Goal: Task Accomplishment & Management: Manage account settings

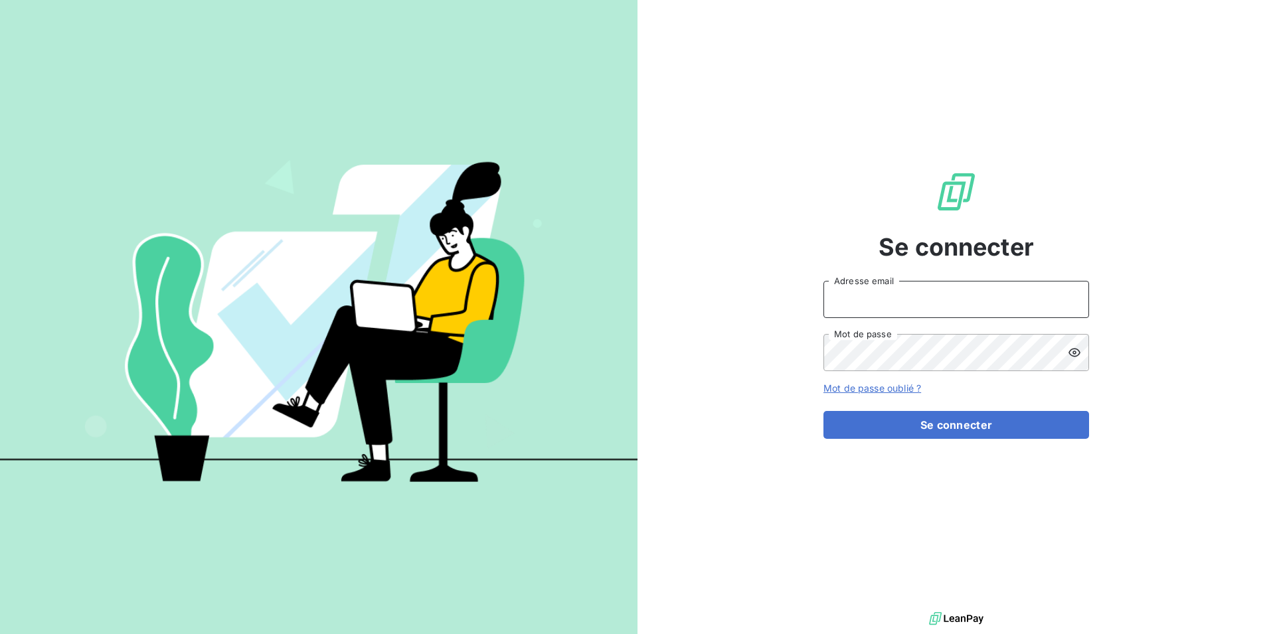
click at [841, 295] on input "Adresse email" at bounding box center [956, 299] width 266 height 37
type input "[EMAIL_ADDRESS][DOMAIN_NAME]"
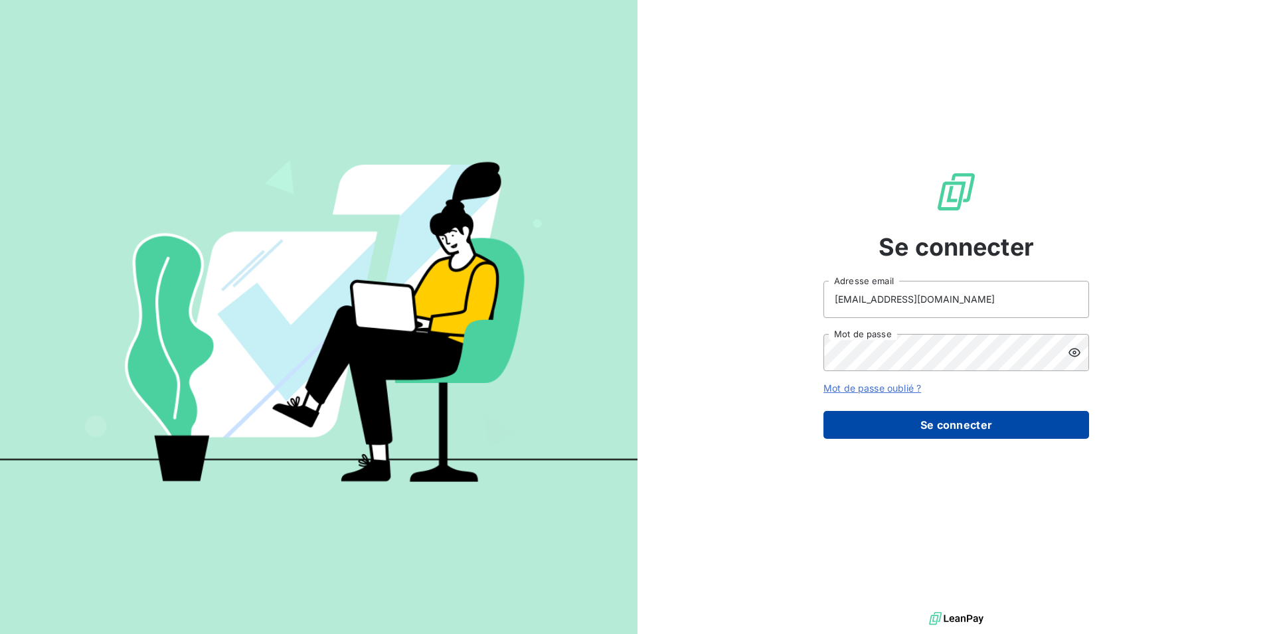
click at [971, 424] on button "Se connecter" at bounding box center [956, 425] width 266 height 28
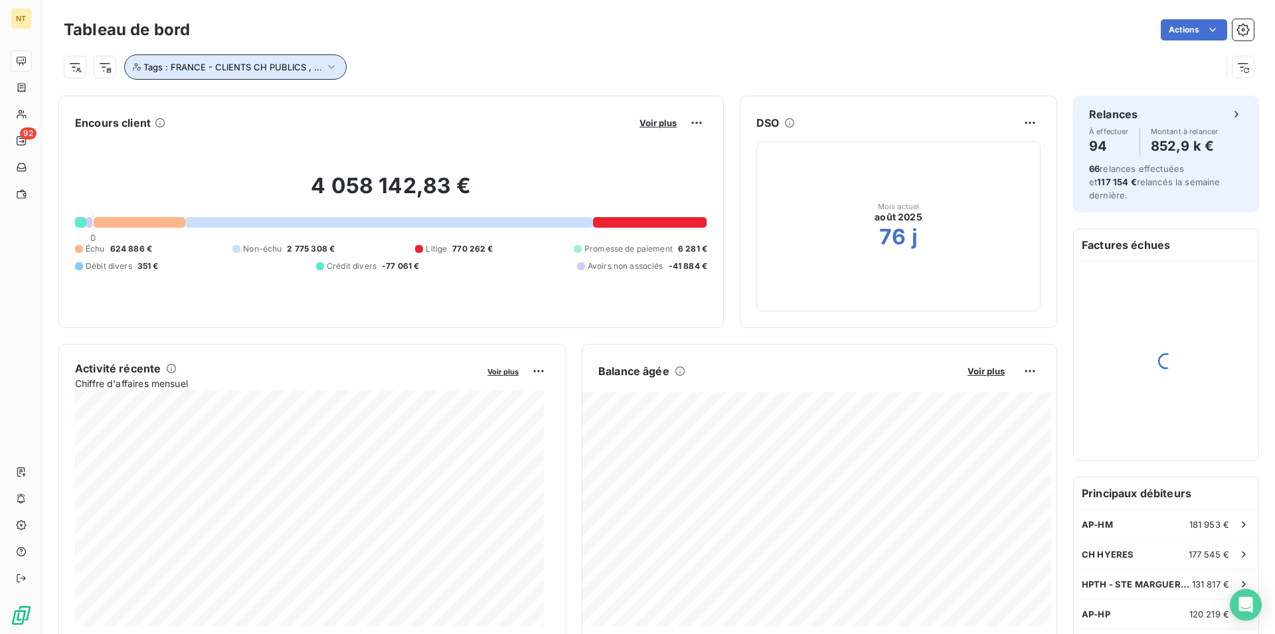
click at [329, 68] on icon "button" at bounding box center [331, 67] width 7 height 4
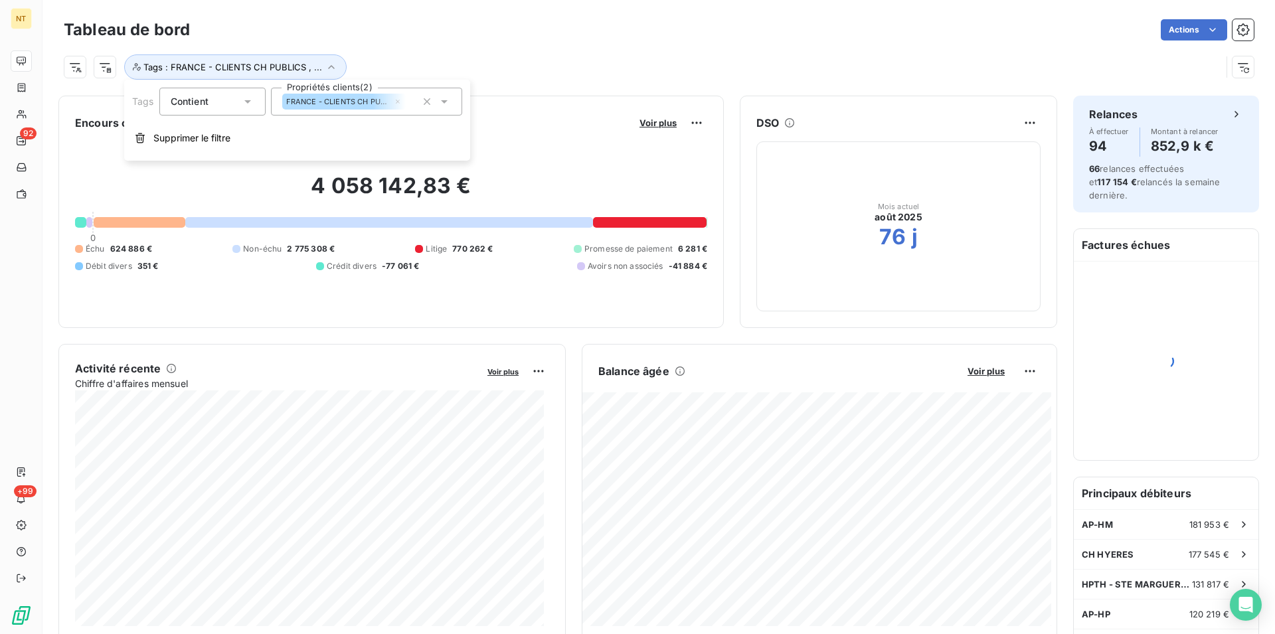
click at [443, 102] on icon at bounding box center [444, 101] width 7 height 3
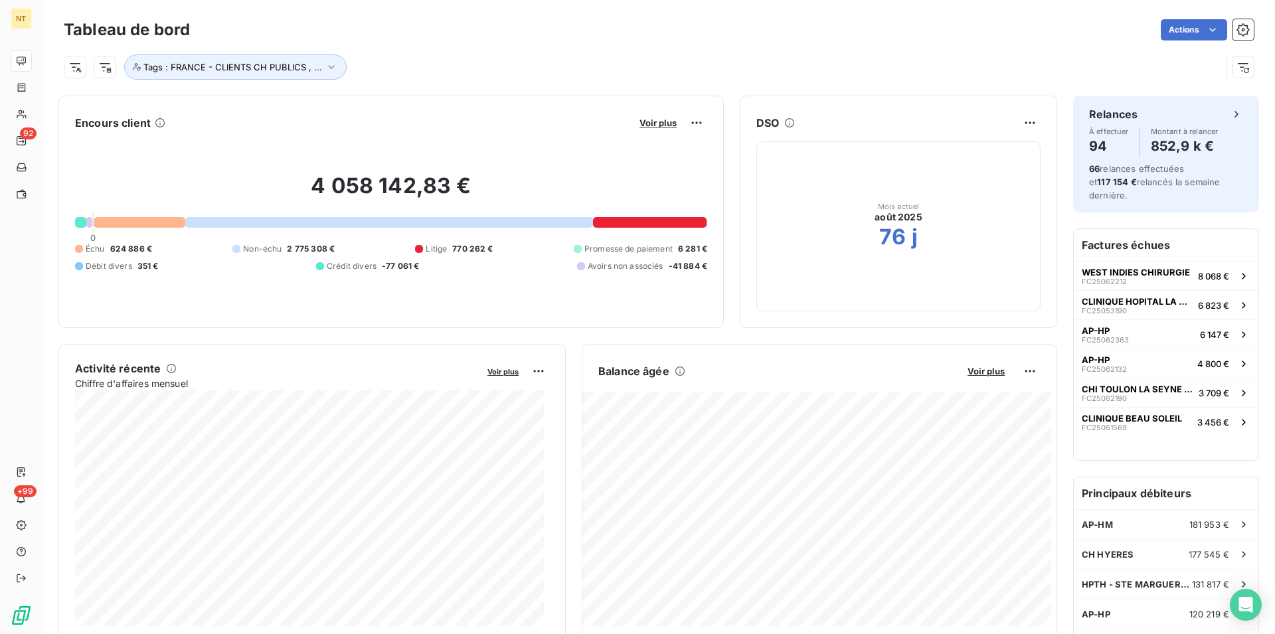
click at [520, 71] on div "Tags : FRANCE - CLIENTS CH PUBLICS , ..." at bounding box center [642, 66] width 1157 height 25
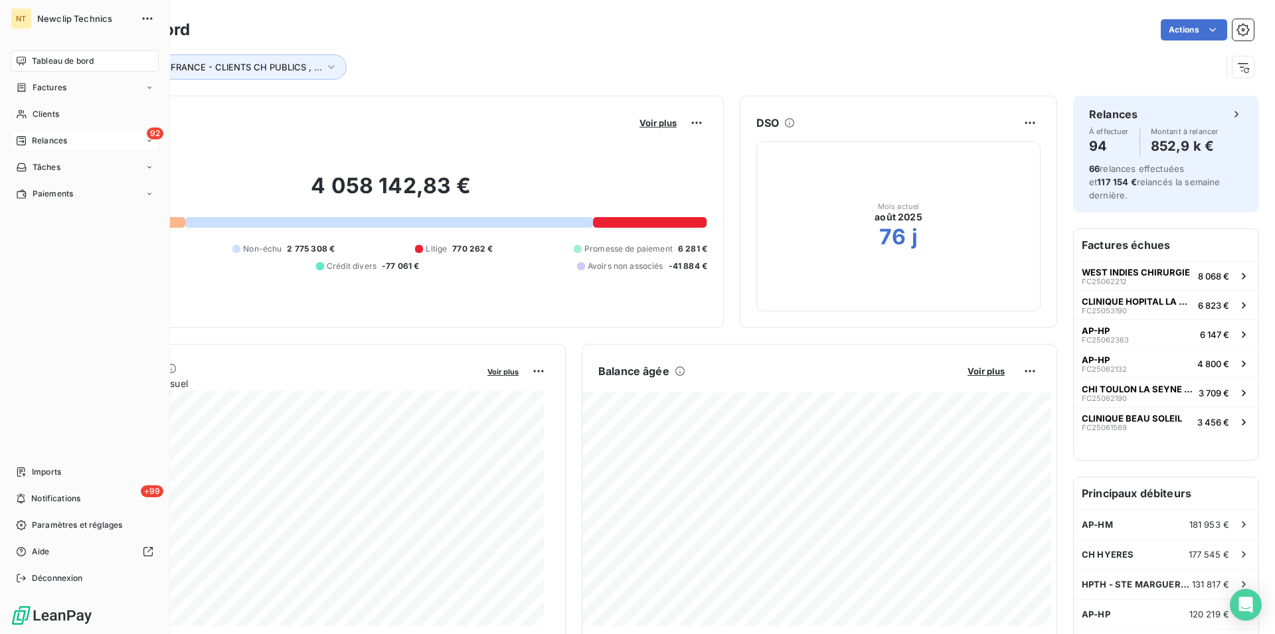
click at [38, 140] on span "Relances" at bounding box center [49, 141] width 35 height 12
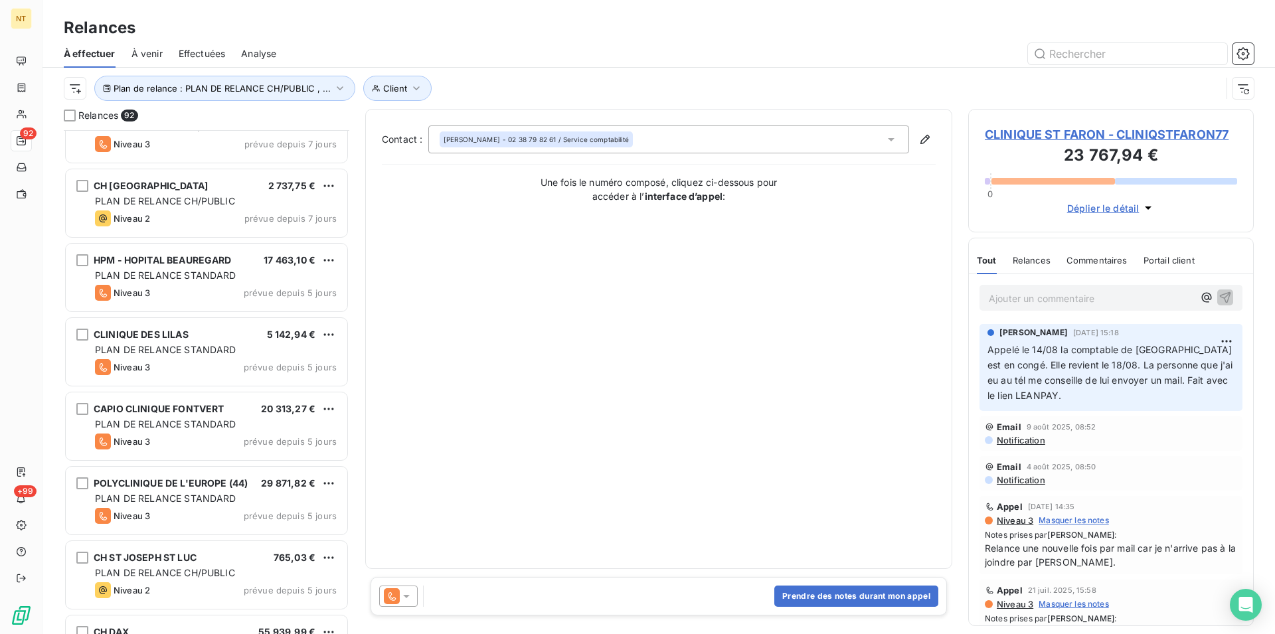
scroll to position [4944, 0]
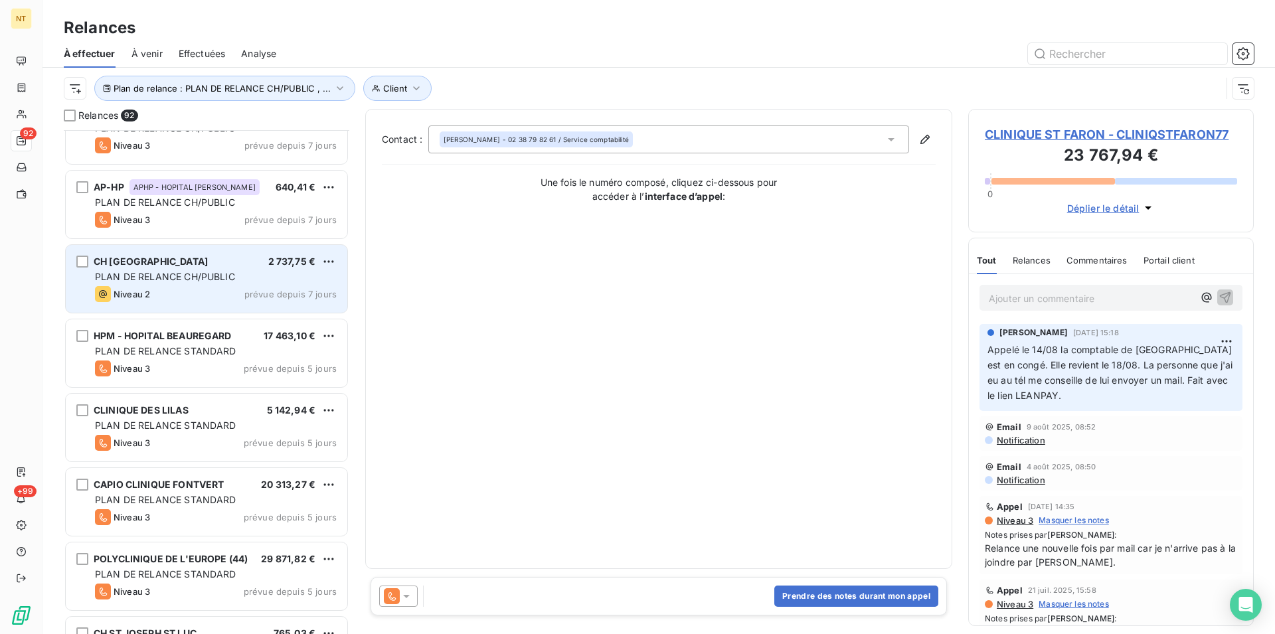
click at [171, 274] on span "PLAN DE RELANCE CH/PUBLIC" at bounding box center [165, 276] width 140 height 11
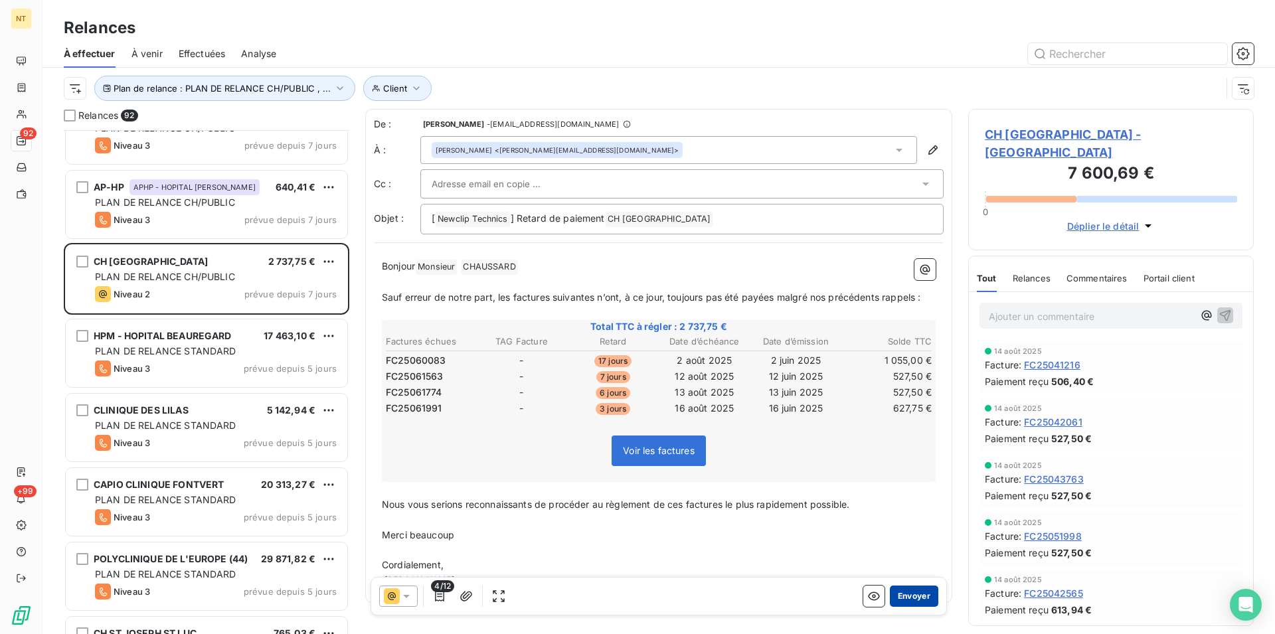
click at [906, 595] on button "Envoyer" at bounding box center [914, 596] width 48 height 21
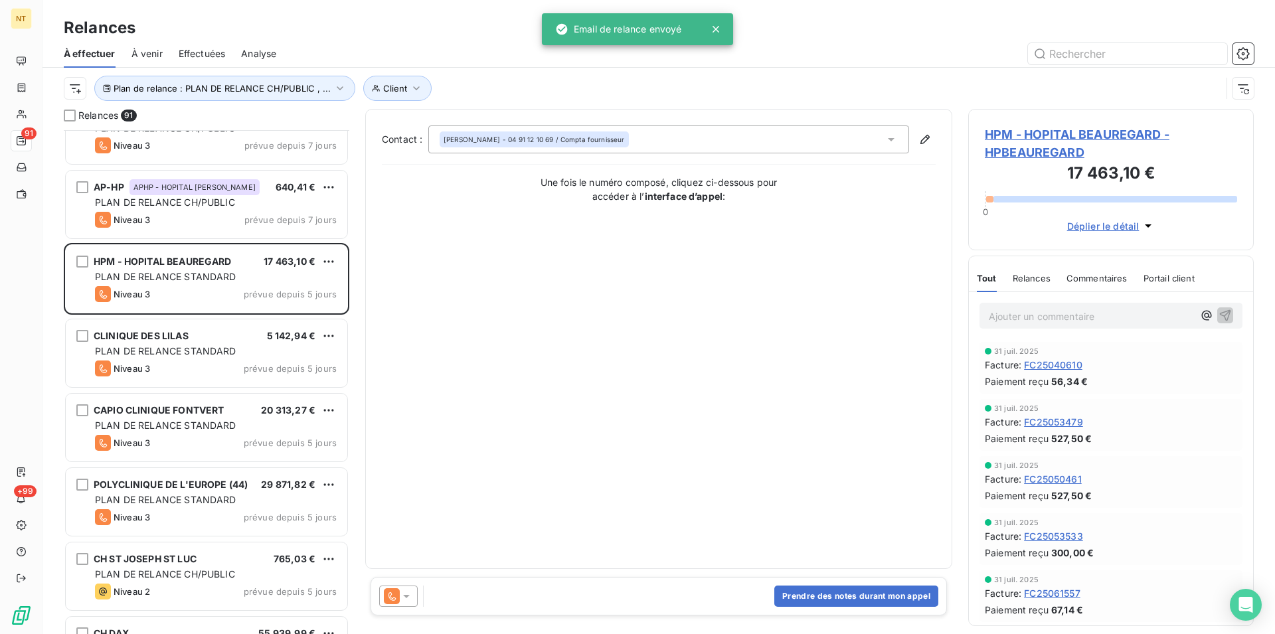
scroll to position [5080, 0]
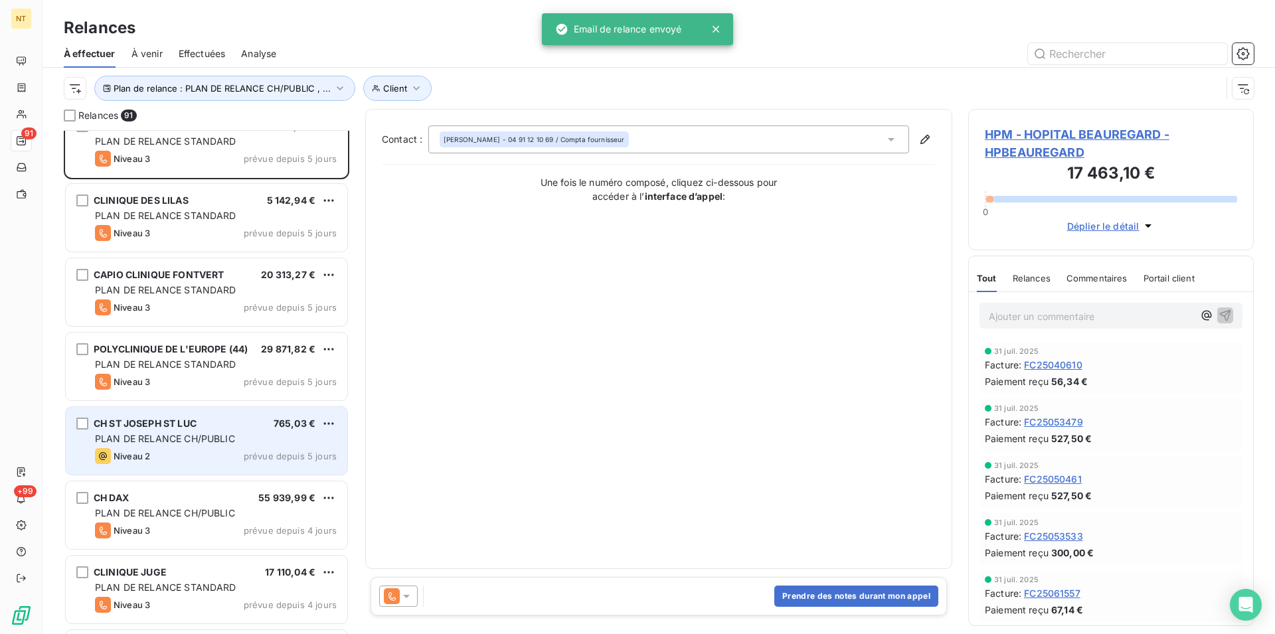
click at [195, 442] on span "PLAN DE RELANCE CH/PUBLIC" at bounding box center [165, 438] width 140 height 11
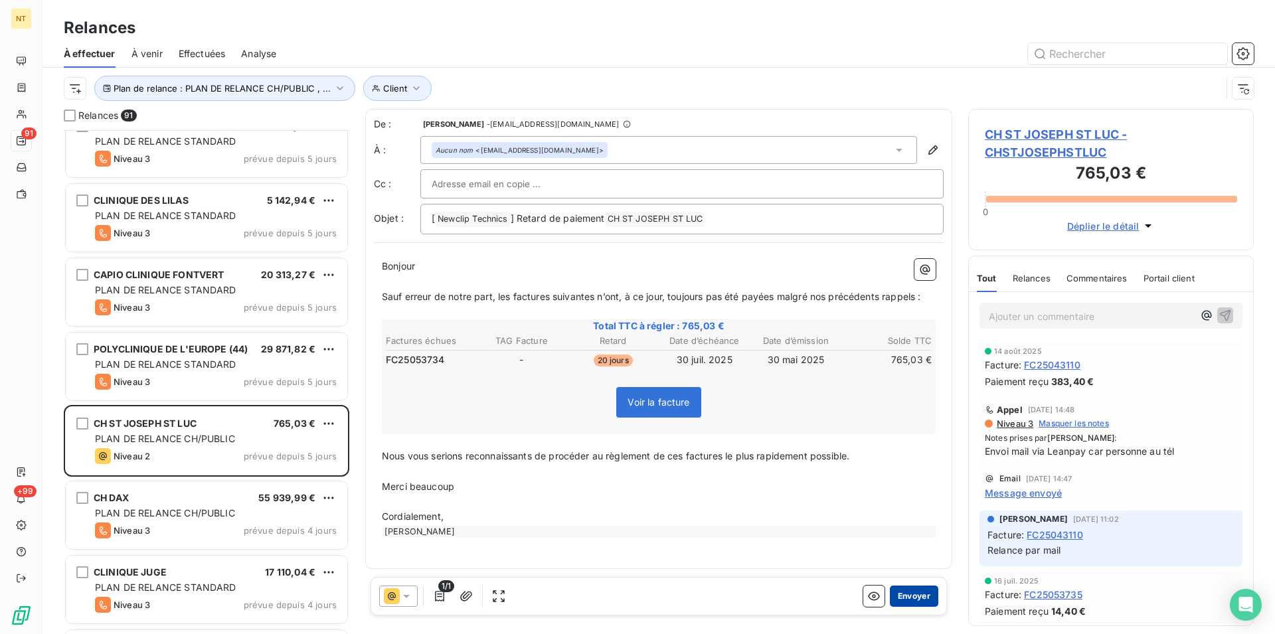
click at [894, 594] on button "Envoyer" at bounding box center [914, 596] width 48 height 21
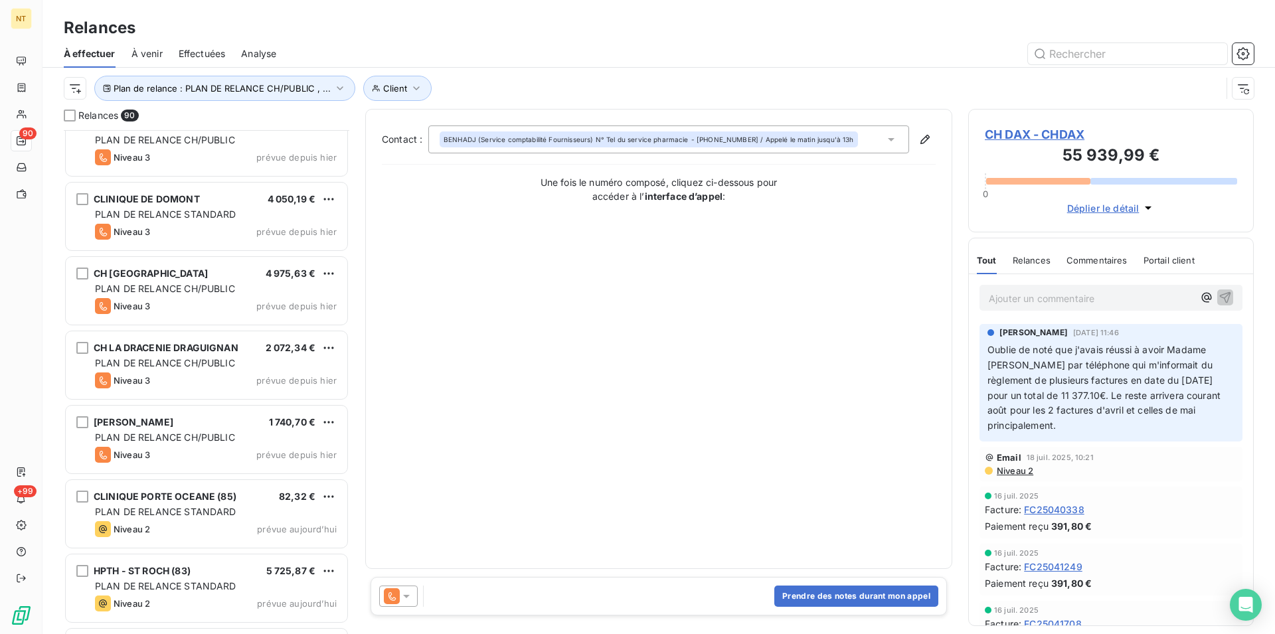
scroll to position [5960, 0]
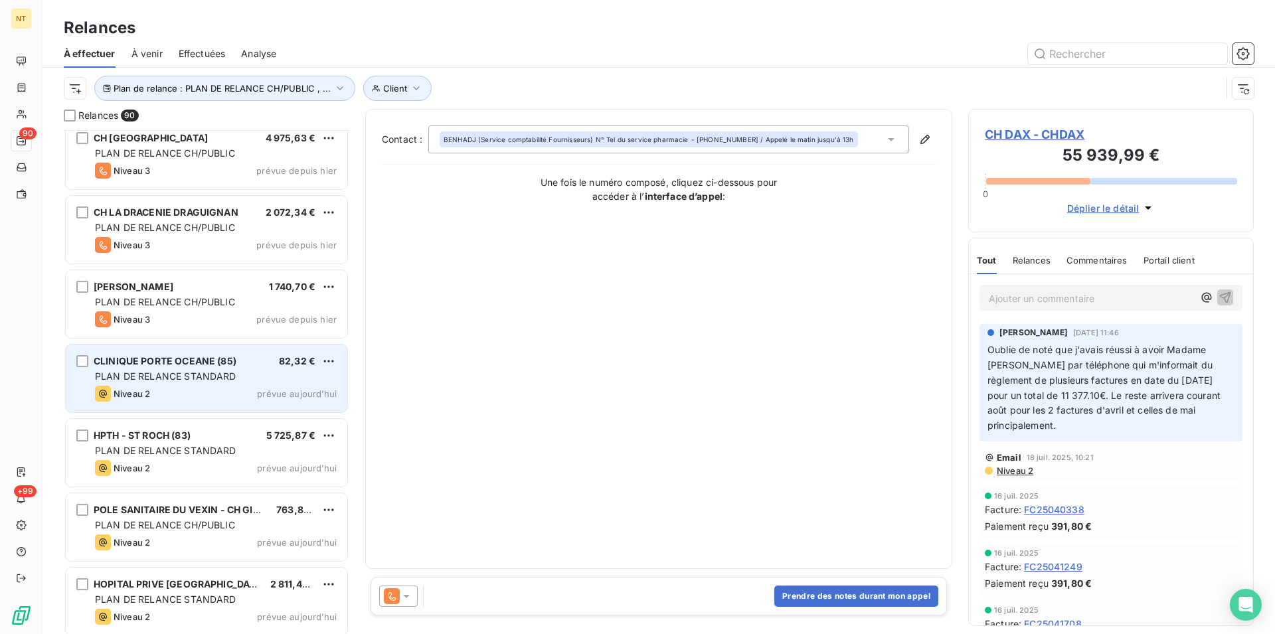
click at [186, 396] on div "Niveau 2 prévue aujourd’hui" at bounding box center [216, 394] width 242 height 16
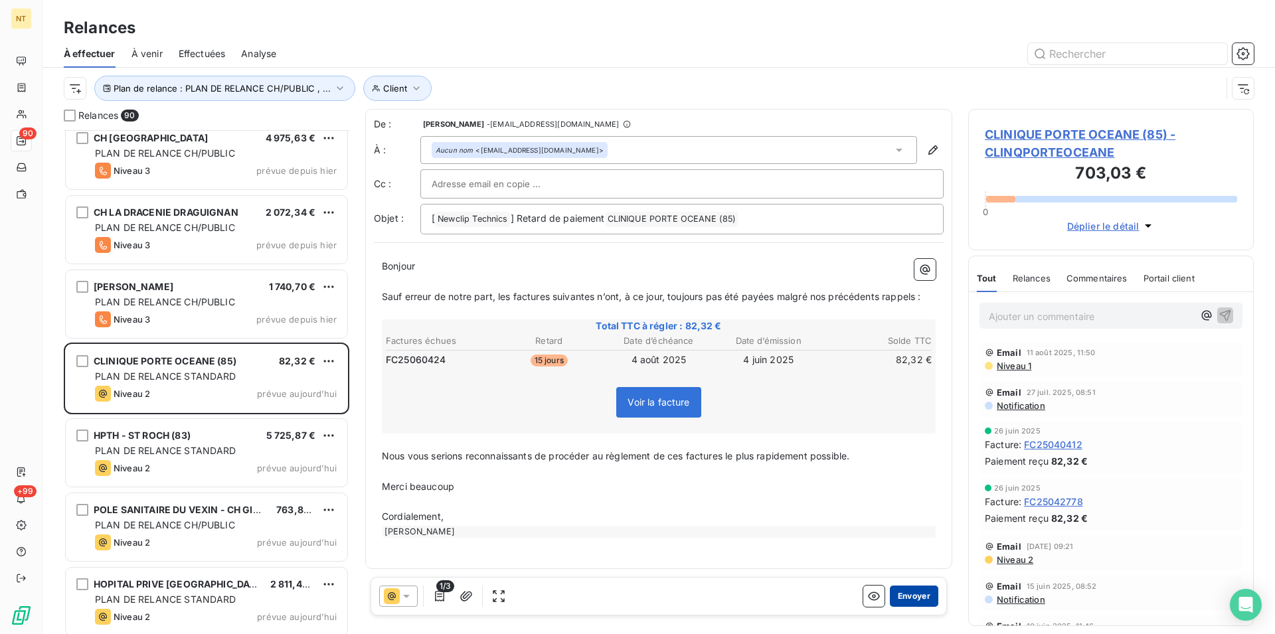
click at [900, 594] on button "Envoyer" at bounding box center [914, 596] width 48 height 21
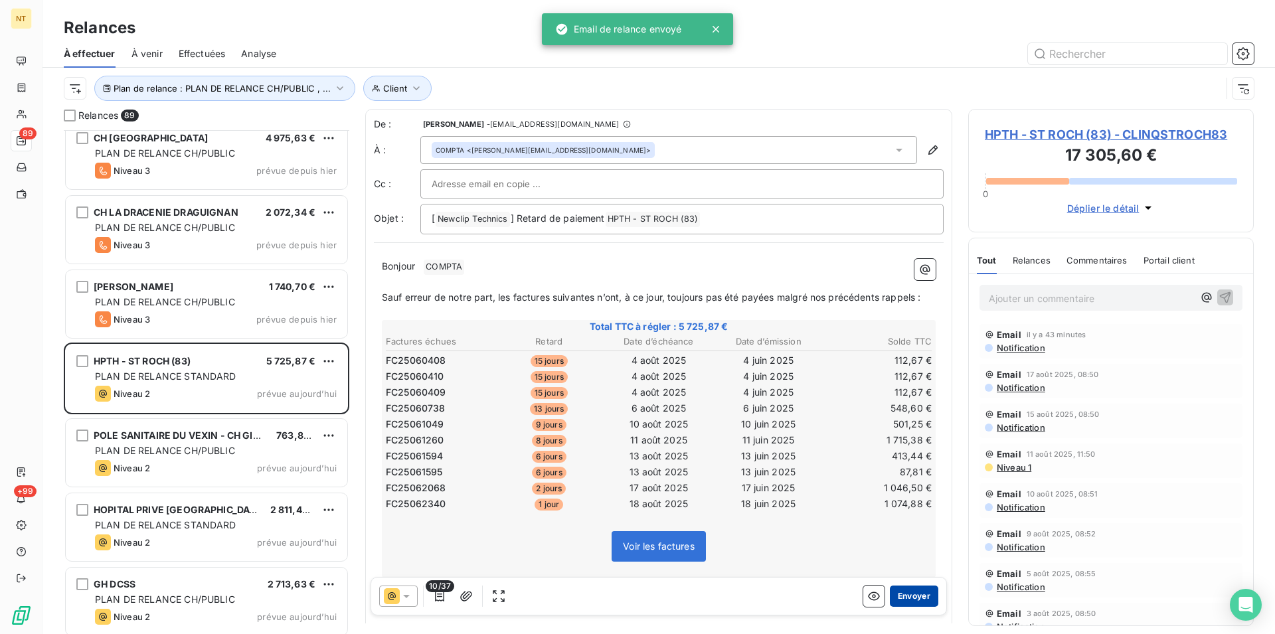
click at [906, 593] on button "Envoyer" at bounding box center [914, 596] width 48 height 21
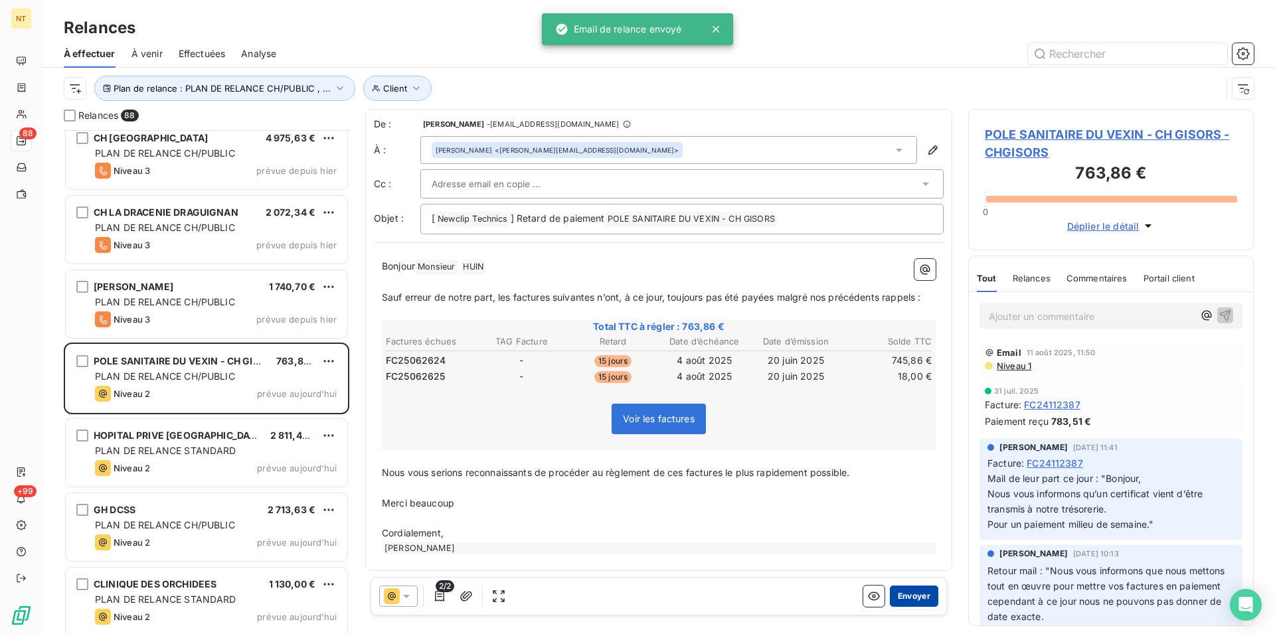
click at [899, 595] on button "Envoyer" at bounding box center [914, 596] width 48 height 21
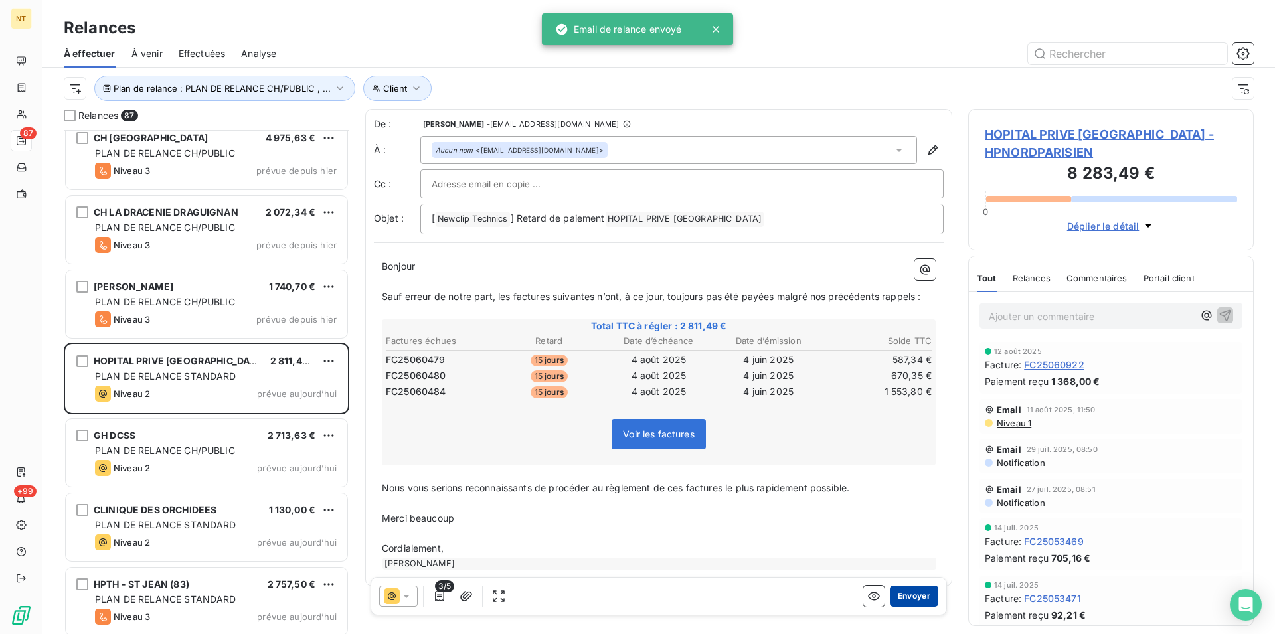
click at [909, 597] on button "Envoyer" at bounding box center [914, 596] width 48 height 21
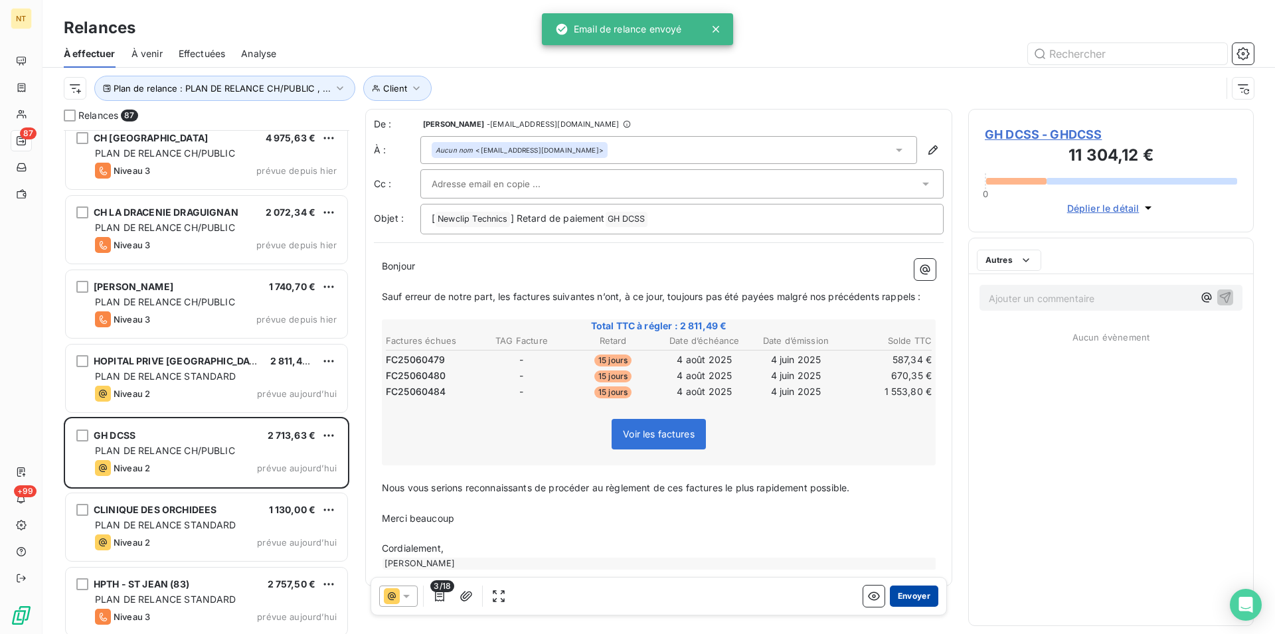
scroll to position [5891, 0]
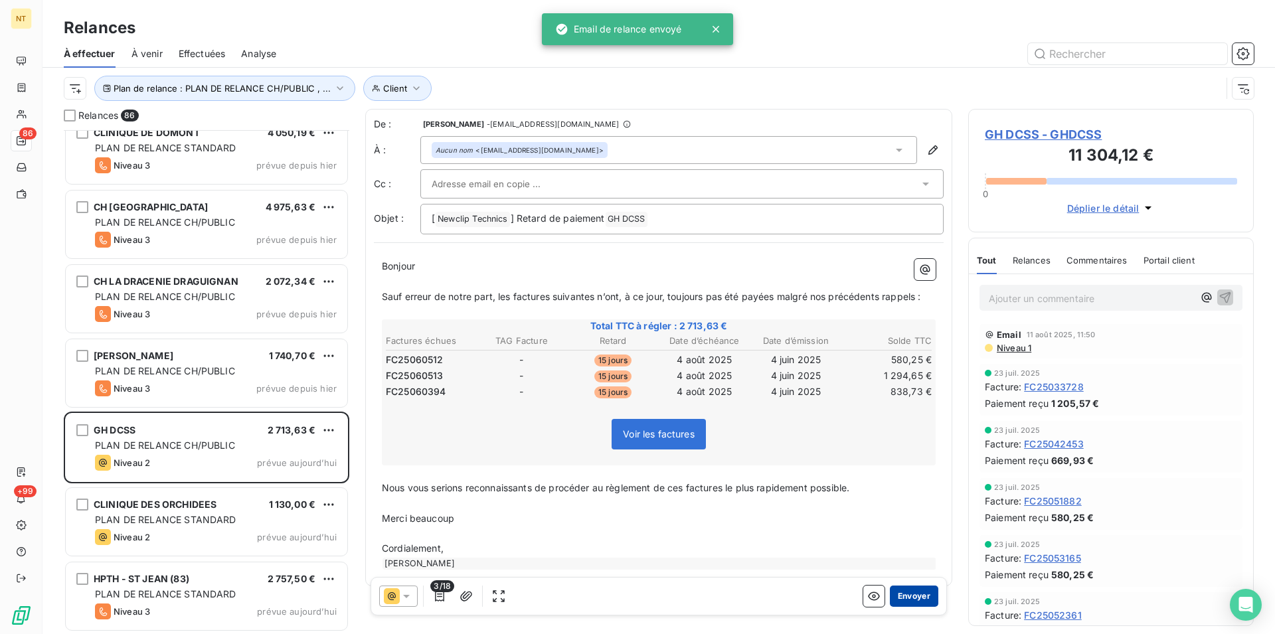
click at [902, 599] on button "Envoyer" at bounding box center [914, 596] width 48 height 21
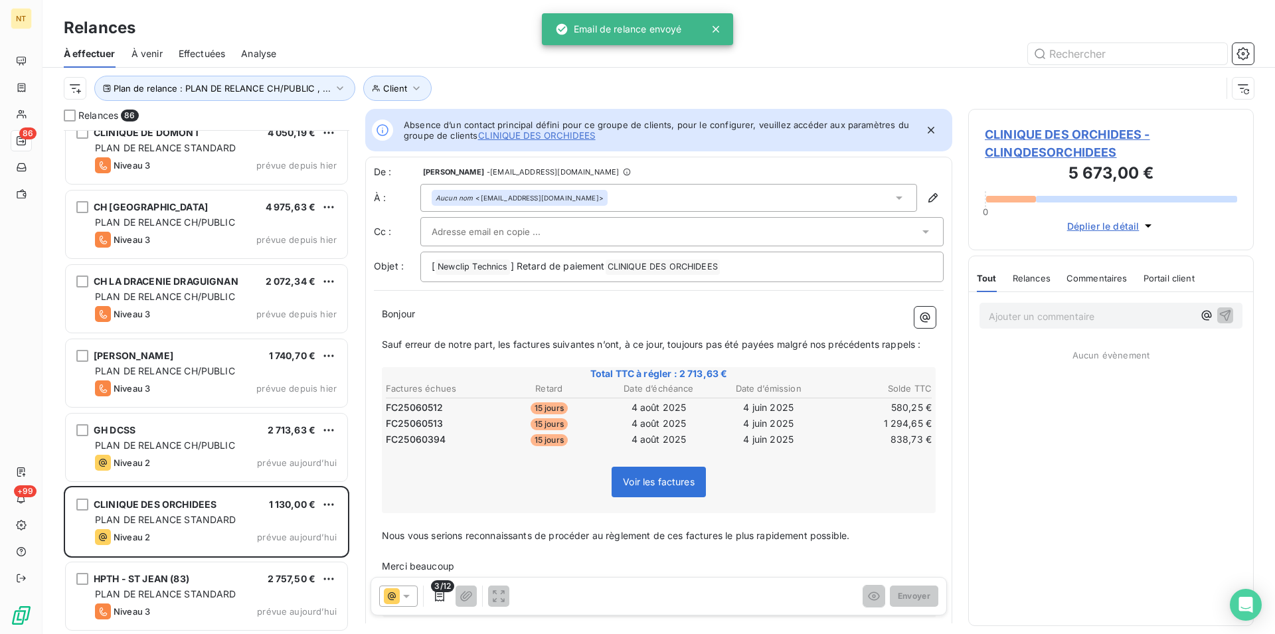
scroll to position [5817, 0]
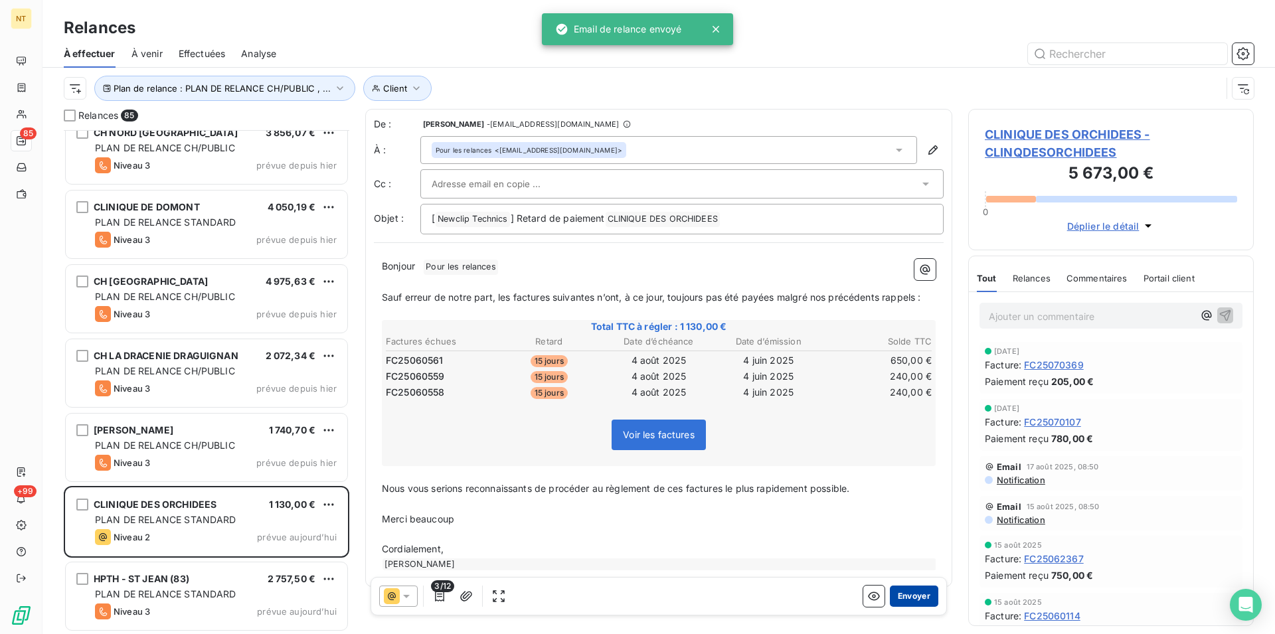
click at [893, 594] on button "Envoyer" at bounding box center [914, 596] width 48 height 21
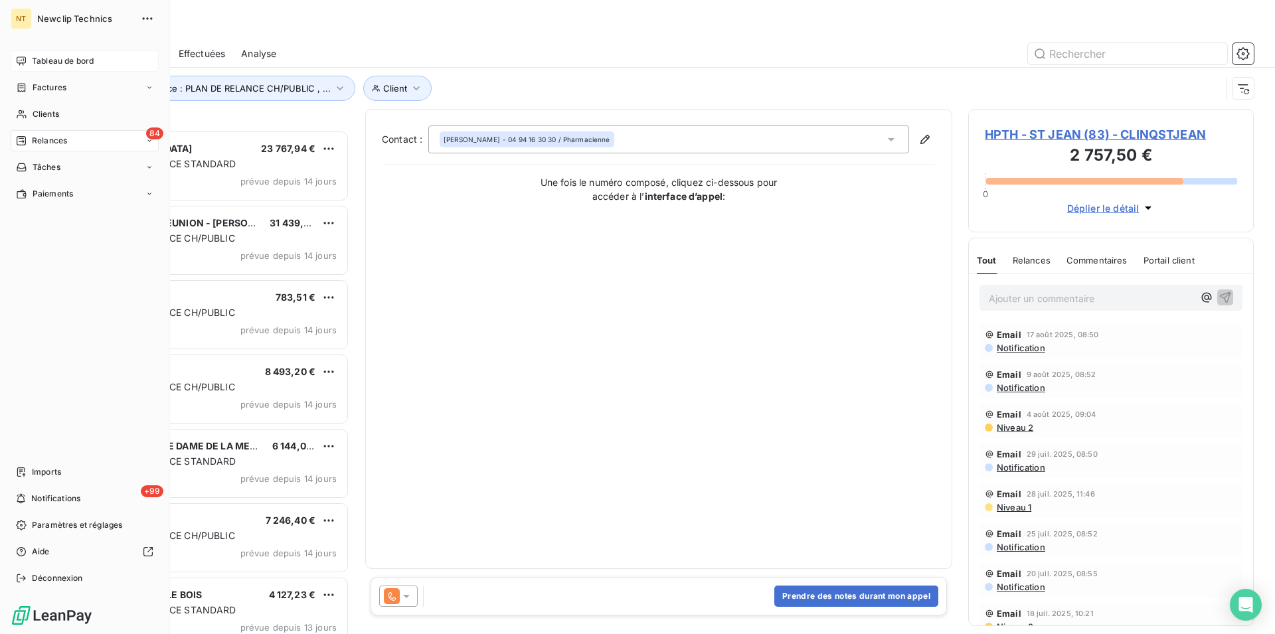
click at [64, 60] on span "Tableau de bord" at bounding box center [63, 61] width 62 height 12
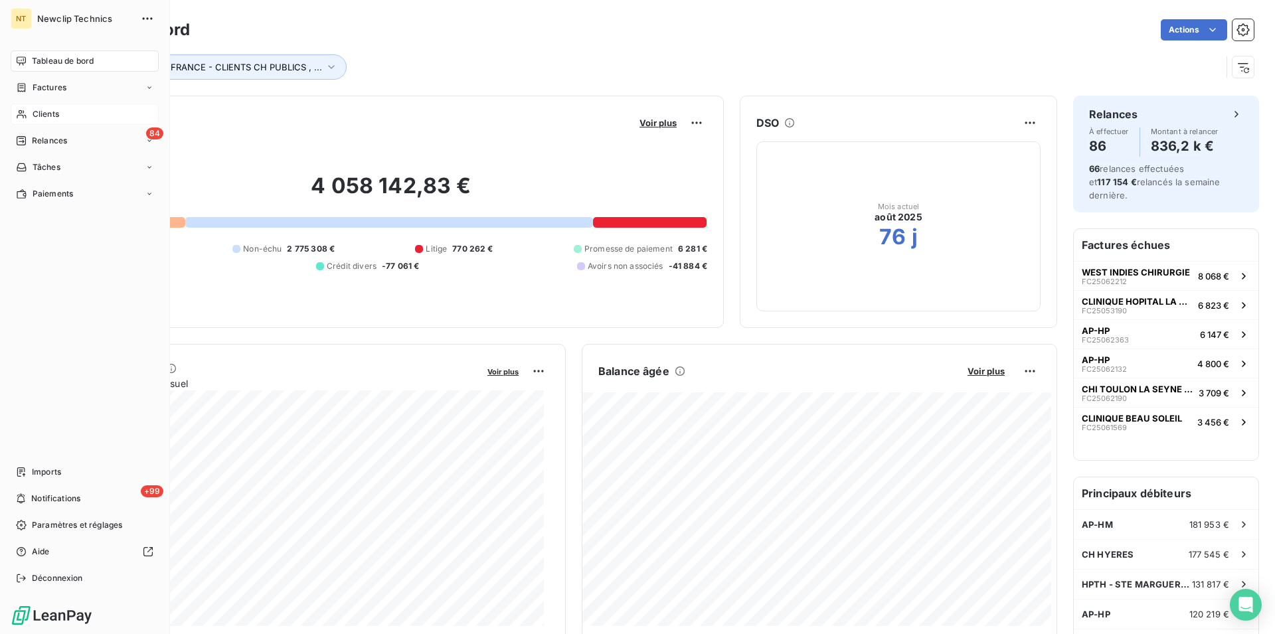
click at [50, 116] on span "Clients" at bounding box center [46, 114] width 27 height 12
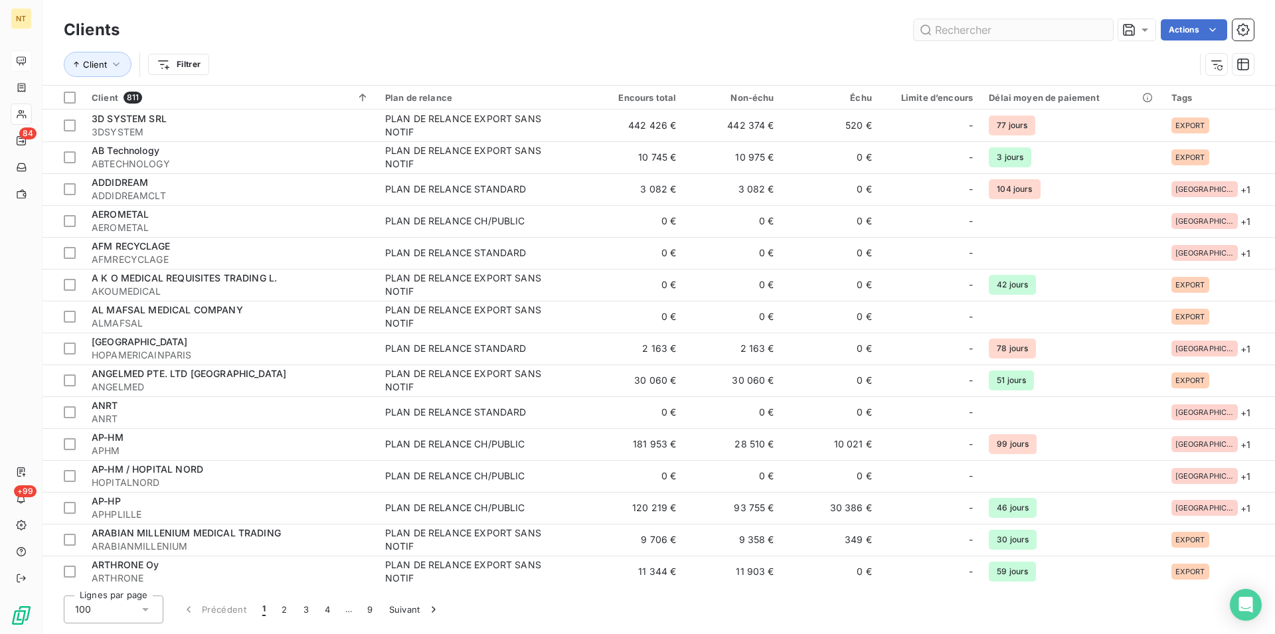
click at [943, 30] on input "text" at bounding box center [1013, 29] width 199 height 21
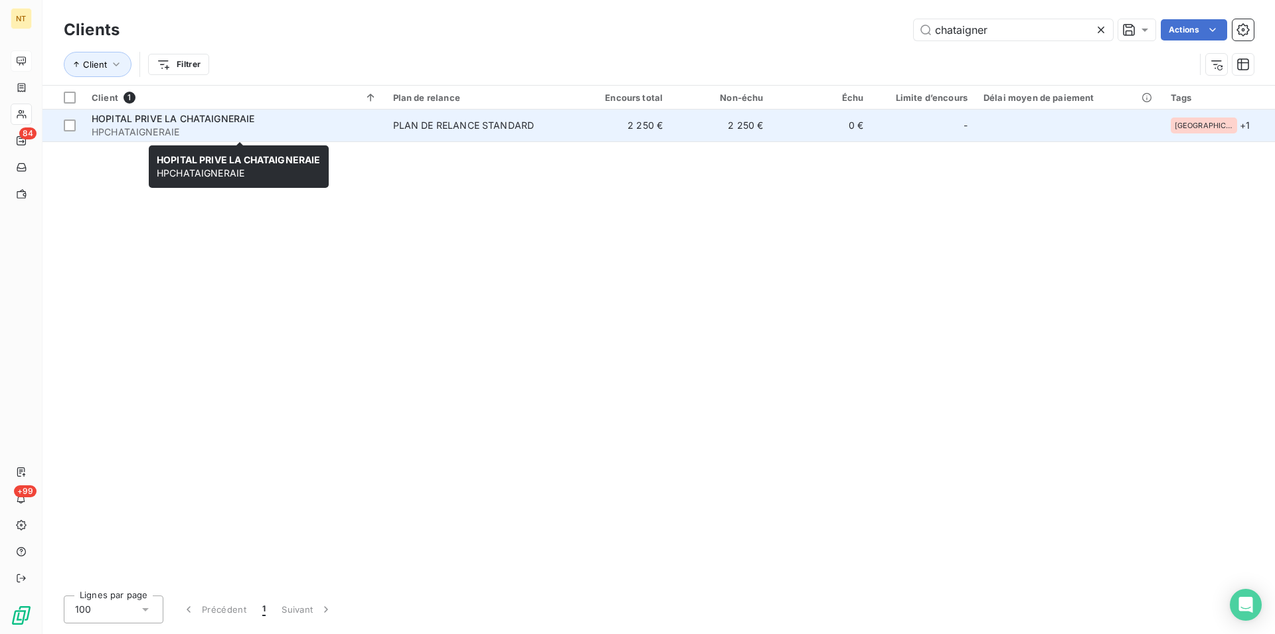
type input "chataigner"
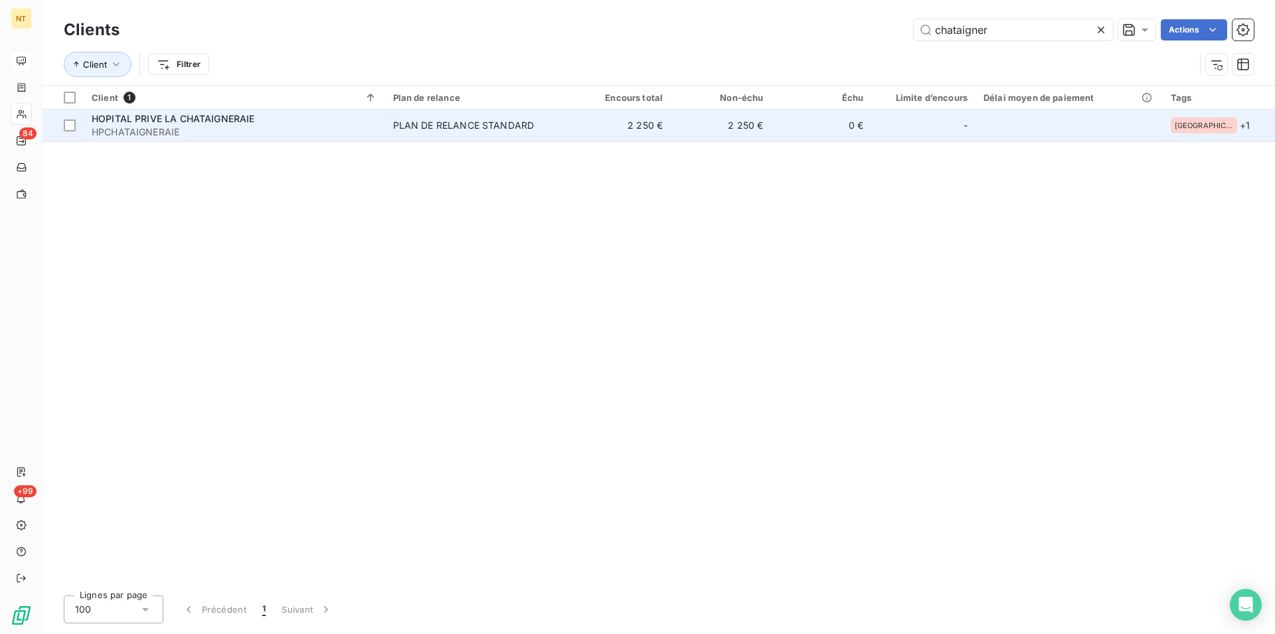
click at [221, 120] on span "HOPITAL PRIVE LA CHATAIGNERAIE" at bounding box center [173, 118] width 163 height 11
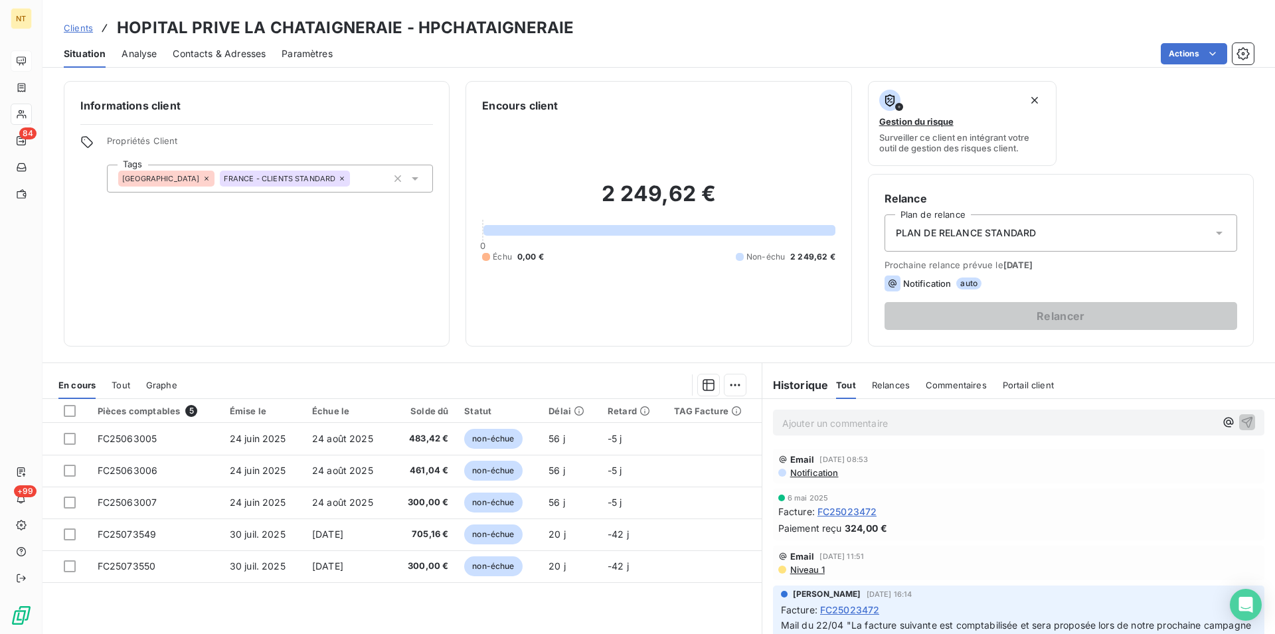
click at [229, 48] on span "Contacts & Adresses" at bounding box center [219, 53] width 93 height 13
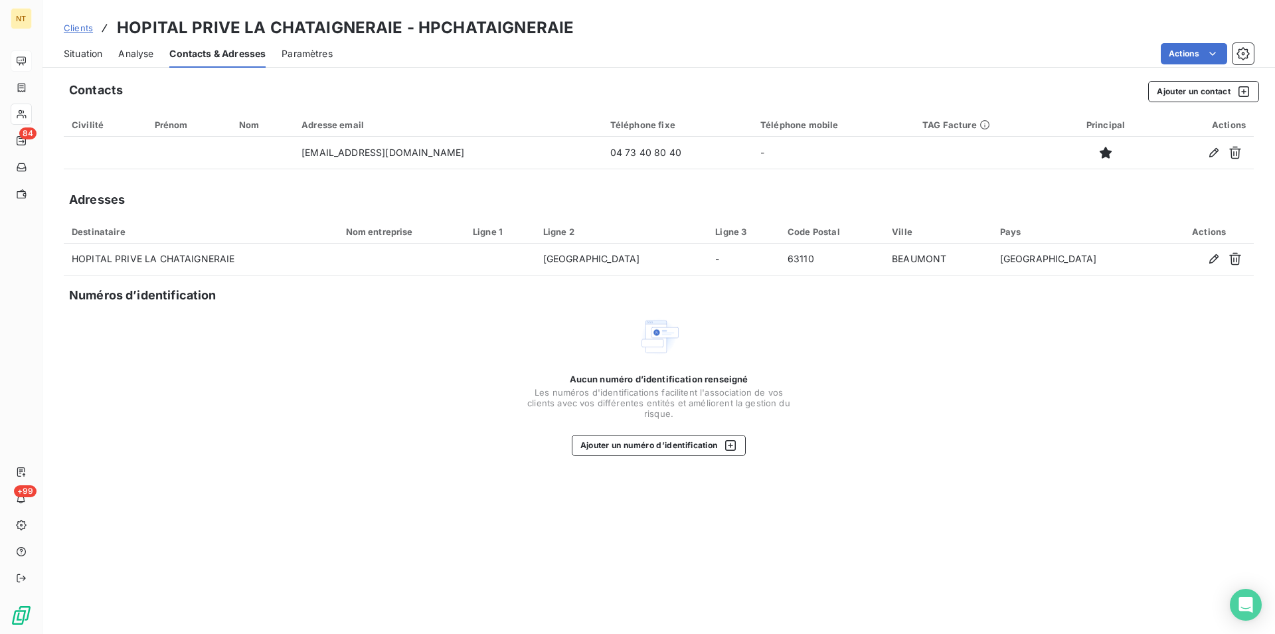
click at [86, 55] on span "Situation" at bounding box center [83, 53] width 39 height 13
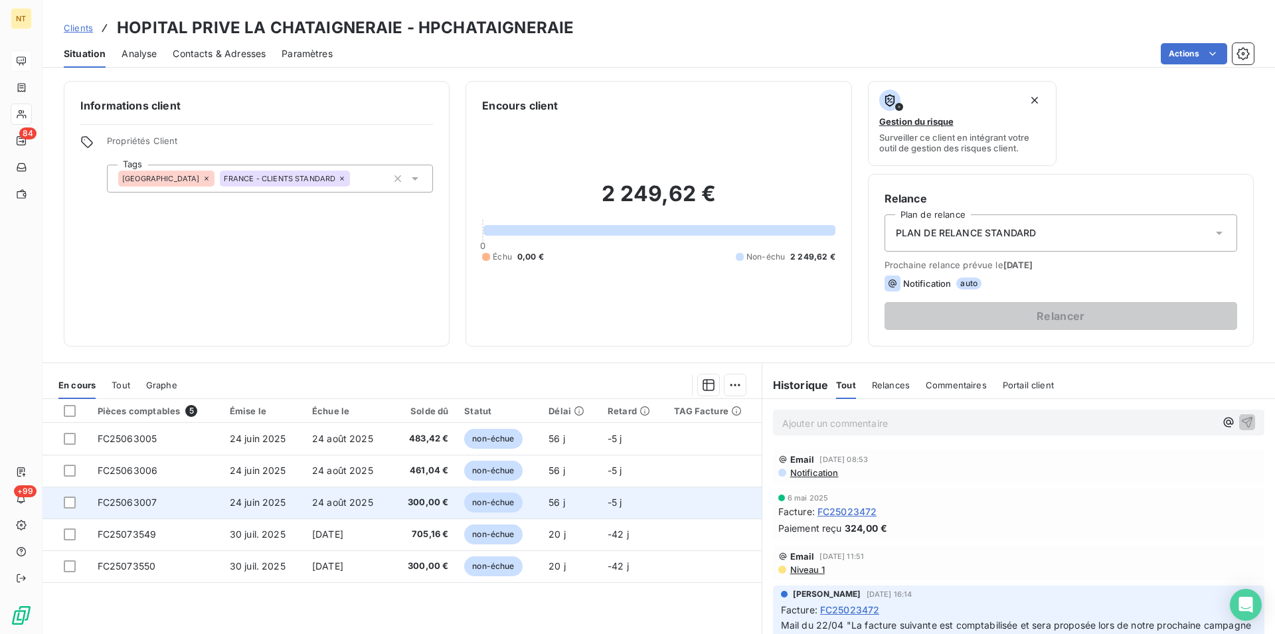
click at [172, 499] on td "FC25063007" at bounding box center [156, 503] width 132 height 32
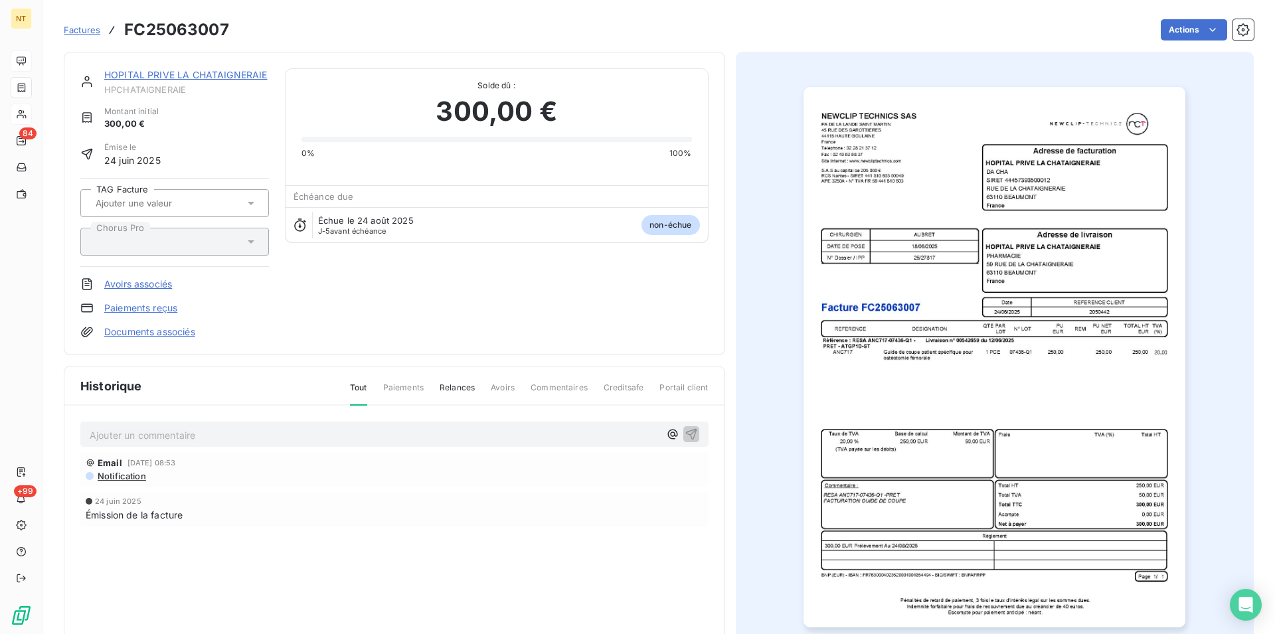
click at [161, 428] on p "Ajouter un commentaire ﻿" at bounding box center [375, 435] width 570 height 17
click at [291, 432] on span "Mail du 19/08 "facture prête au paiement à écéance" at bounding box center [207, 433] width 234 height 11
click at [331, 436] on p "Mail du 19/08 "facture prête au paiement à échéance" at bounding box center [375, 434] width 570 height 15
drag, startPoint x: 88, startPoint y: 431, endPoint x: 404, endPoint y: 433, distance: 316.7
click at [404, 433] on div "Mail du 19/08 "facture prête au paiement à échéance"" at bounding box center [394, 434] width 628 height 25
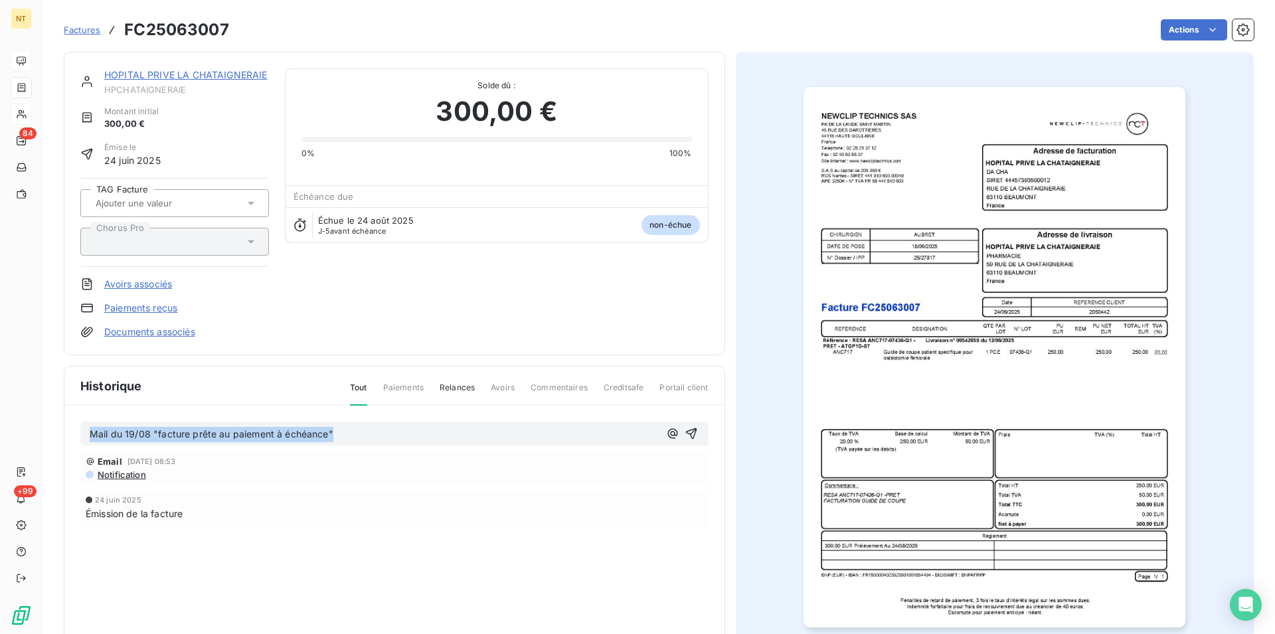
copy span "Mail du 19/08 "facture prête au paiement à échéance""
click at [672, 434] on icon "button" at bounding box center [672, 433] width 13 height 13
drag, startPoint x: 112, startPoint y: 430, endPoint x: 80, endPoint y: 429, distance: 31.9
click at [80, 429] on div "@" at bounding box center [394, 434] width 628 height 25
click at [193, 76] on link "HOPITAL PRIVE LA CHATAIGNERAIE" at bounding box center [185, 74] width 163 height 11
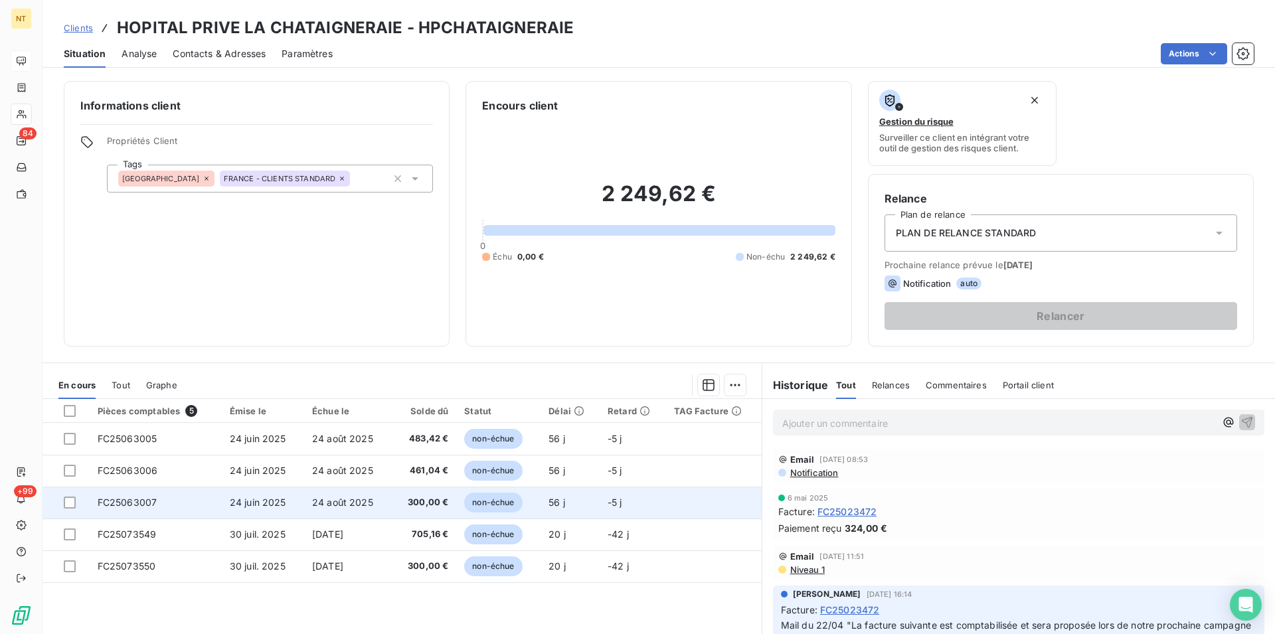
click at [199, 509] on td "FC25063007" at bounding box center [156, 503] width 132 height 32
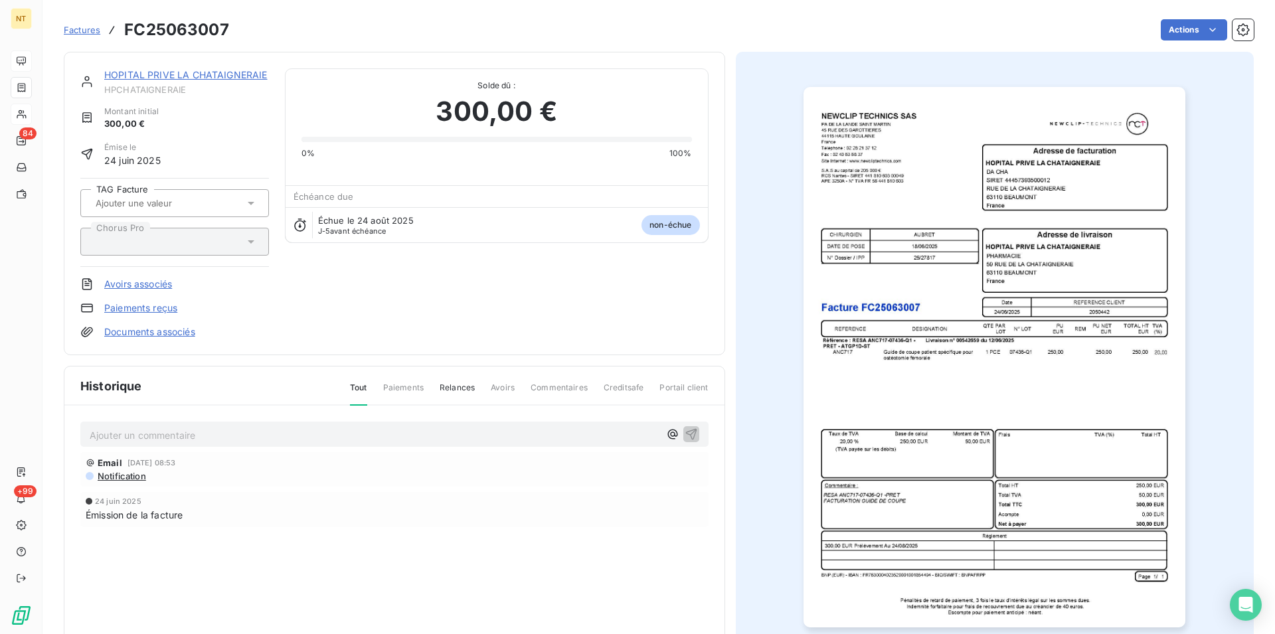
click at [116, 429] on p "Ajouter un commentaire ﻿" at bounding box center [375, 435] width 570 height 17
drag, startPoint x: 89, startPoint y: 432, endPoint x: 401, endPoint y: 436, distance: 312.1
click at [401, 436] on div "Mail du [DATE] "facture prête au paiement à échéance"" at bounding box center [394, 434] width 628 height 25
copy span "Mail du [DATE] "facture prête au paiement à échéance""
click at [685, 432] on icon "button" at bounding box center [691, 433] width 13 height 13
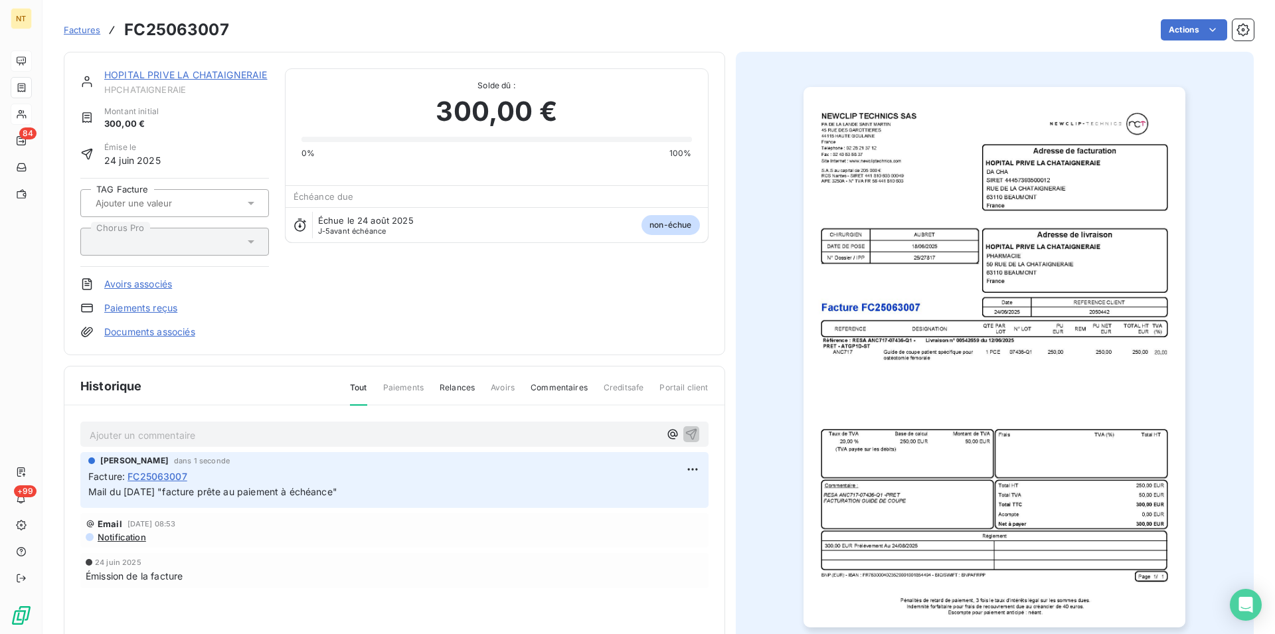
click at [215, 71] on link "HOPITAL PRIVE LA CHATAIGNERAIE" at bounding box center [185, 74] width 163 height 11
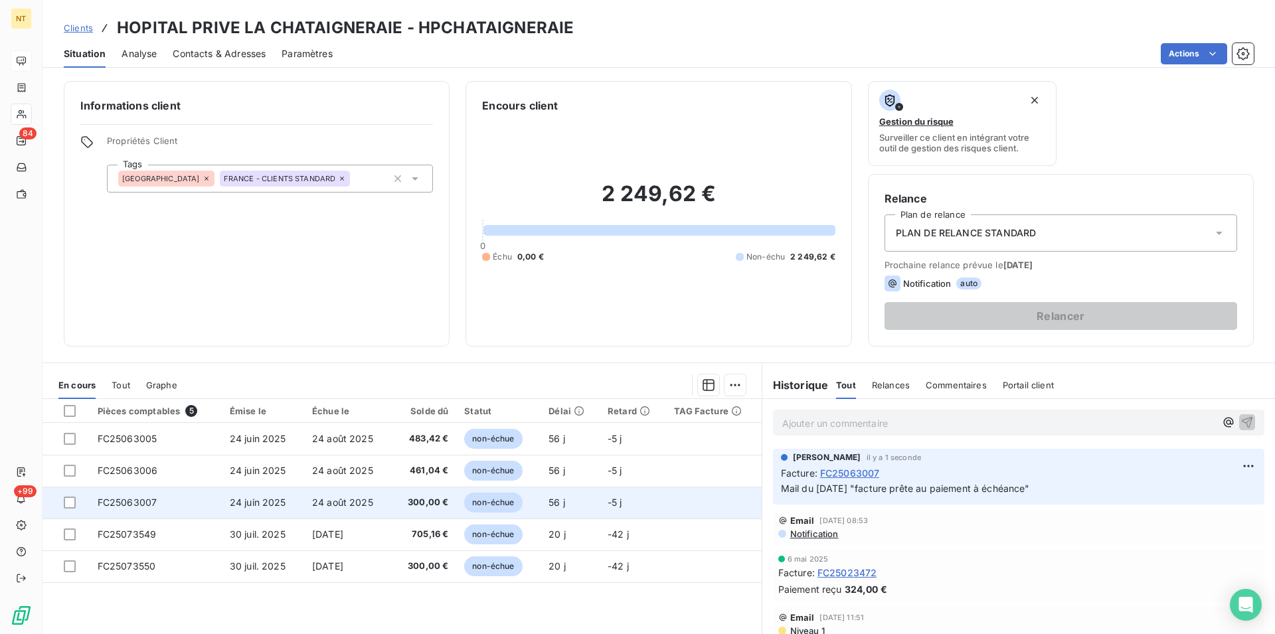
click at [189, 506] on td "FC25063007" at bounding box center [156, 503] width 132 height 32
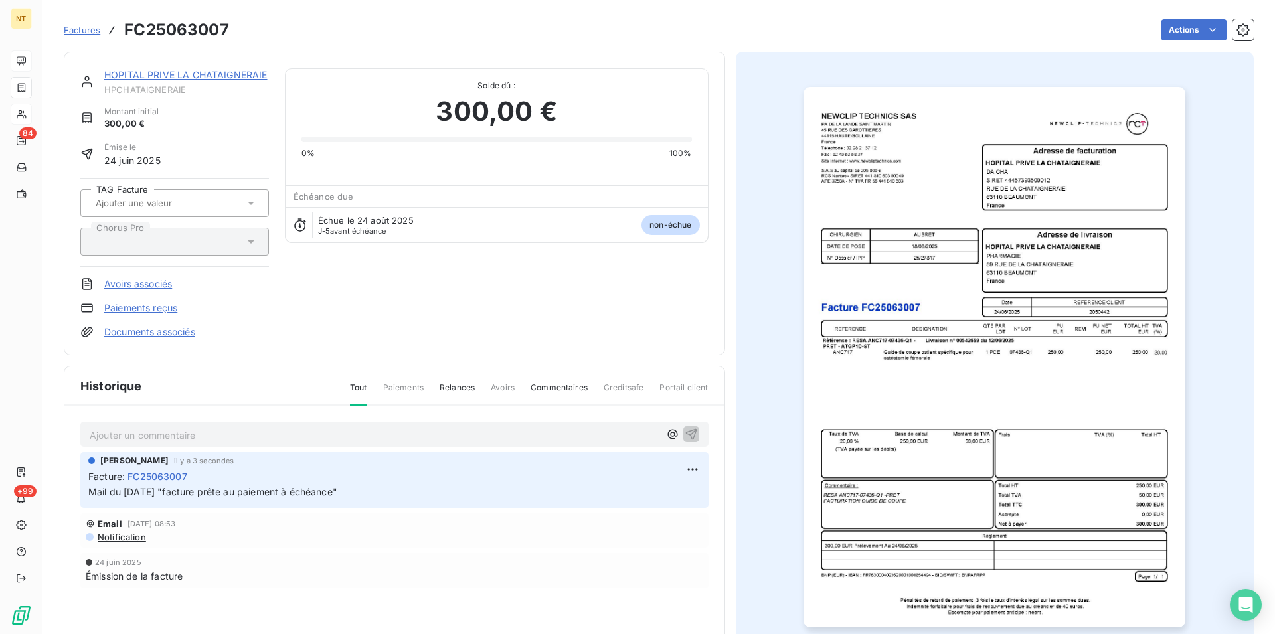
click at [189, 72] on link "HOPITAL PRIVE LA CHATAIGNERAIE" at bounding box center [185, 74] width 163 height 11
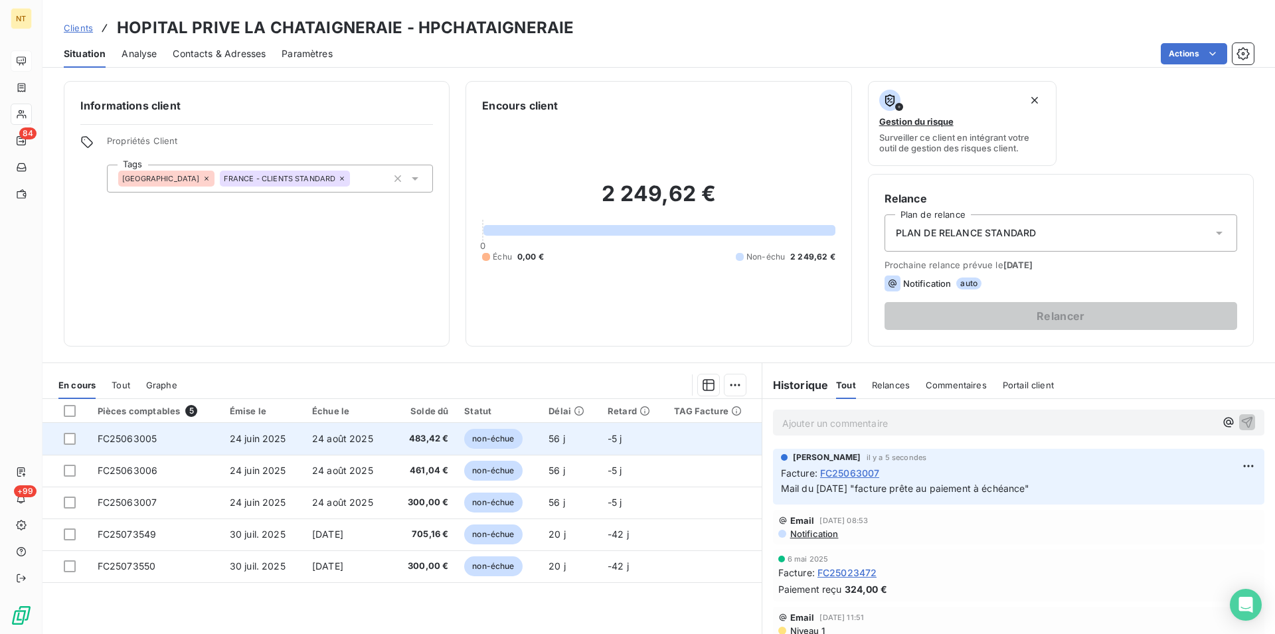
click at [161, 440] on td "FC25063005" at bounding box center [156, 439] width 132 height 32
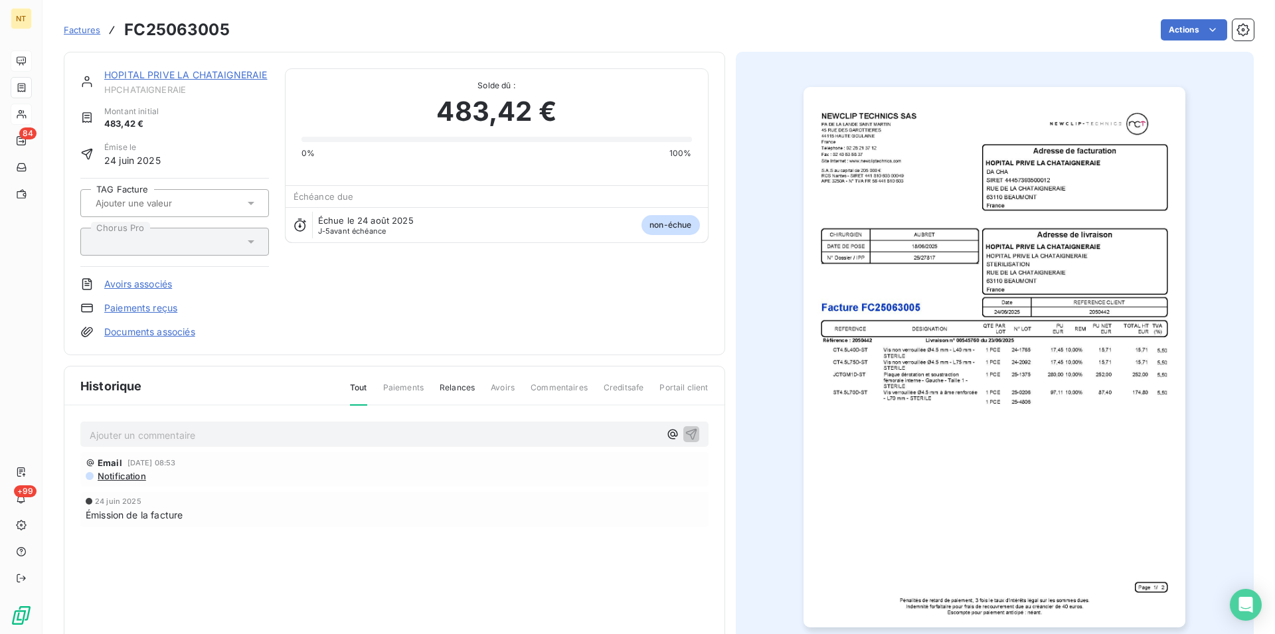
click at [163, 436] on p "Ajouter un commentaire ﻿" at bounding box center [375, 435] width 570 height 17
click at [686, 432] on icon "button" at bounding box center [690, 433] width 11 height 11
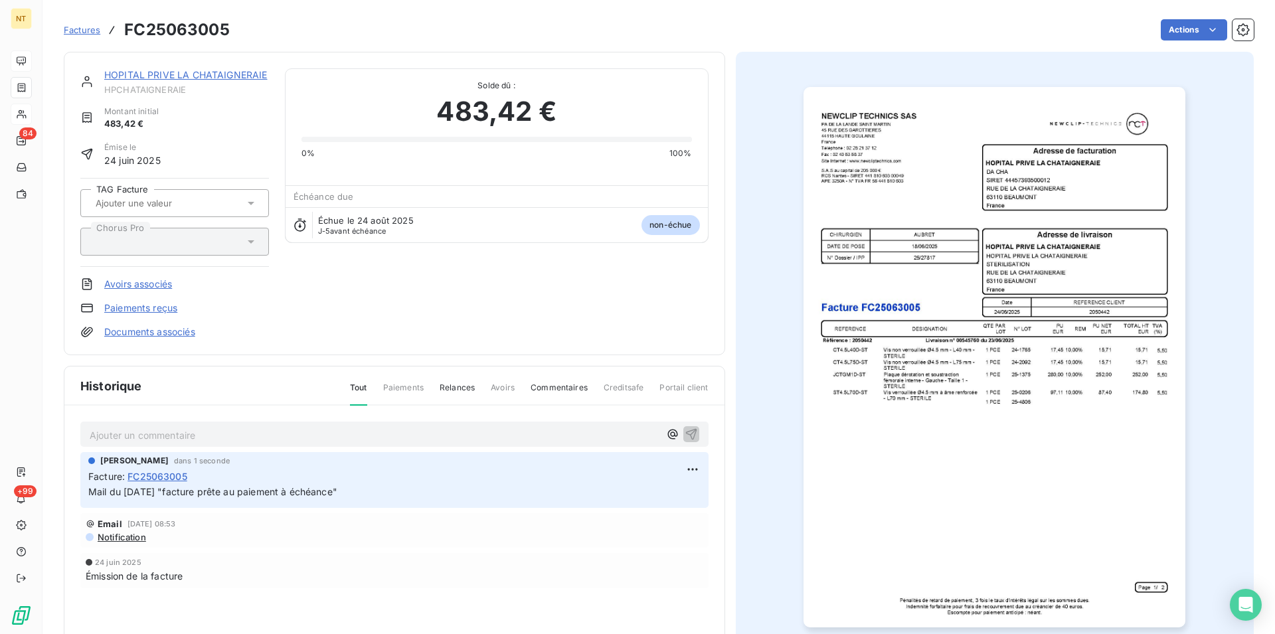
click at [180, 75] on link "HOPITAL PRIVE LA CHATAIGNERAIE" at bounding box center [185, 74] width 163 height 11
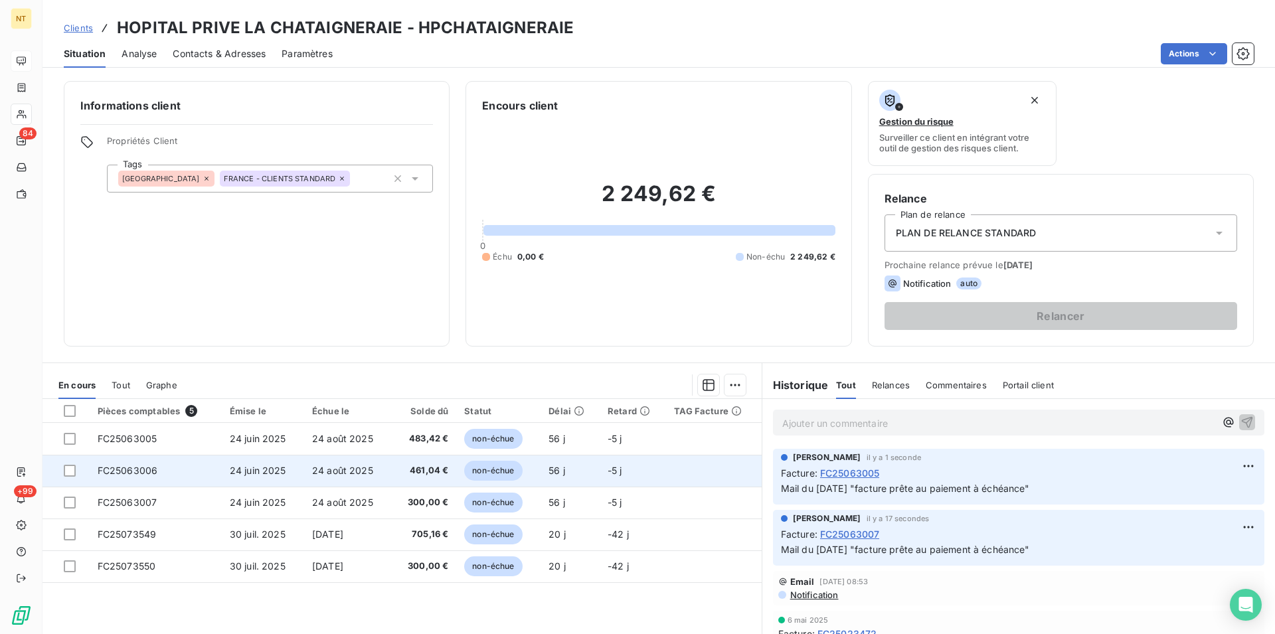
click at [174, 476] on td "FC25063006" at bounding box center [156, 471] width 132 height 32
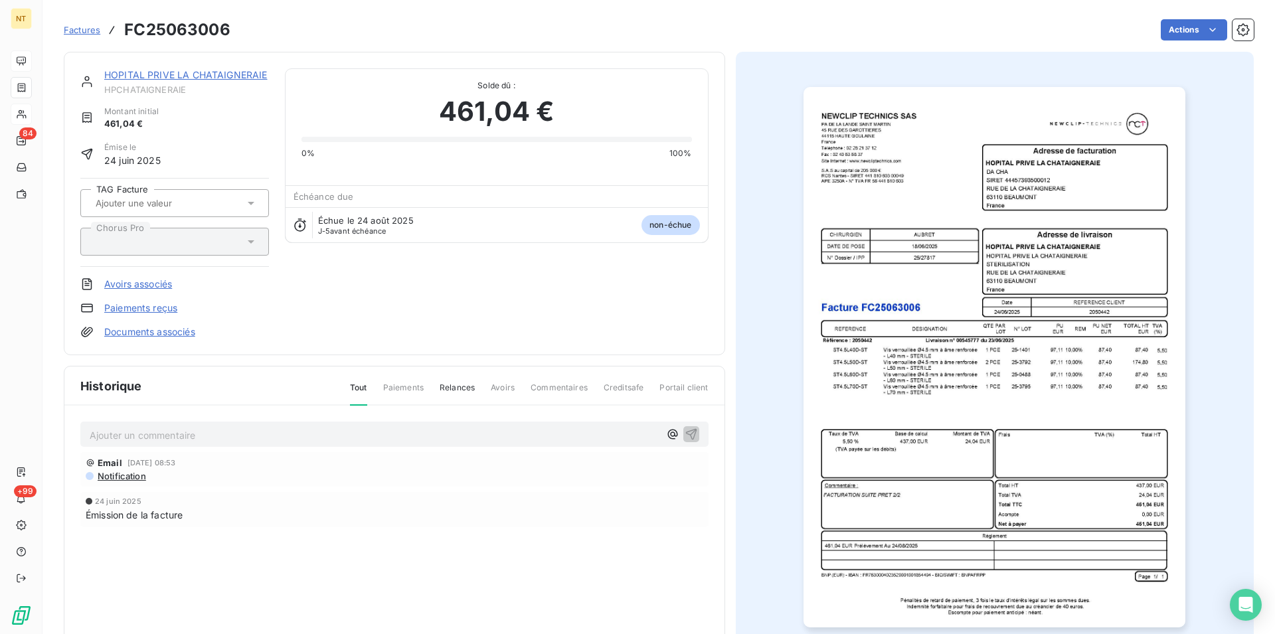
click at [171, 434] on p "Ajouter un commentaire ﻿" at bounding box center [375, 435] width 570 height 17
click at [691, 432] on icon "button" at bounding box center [691, 433] width 13 height 13
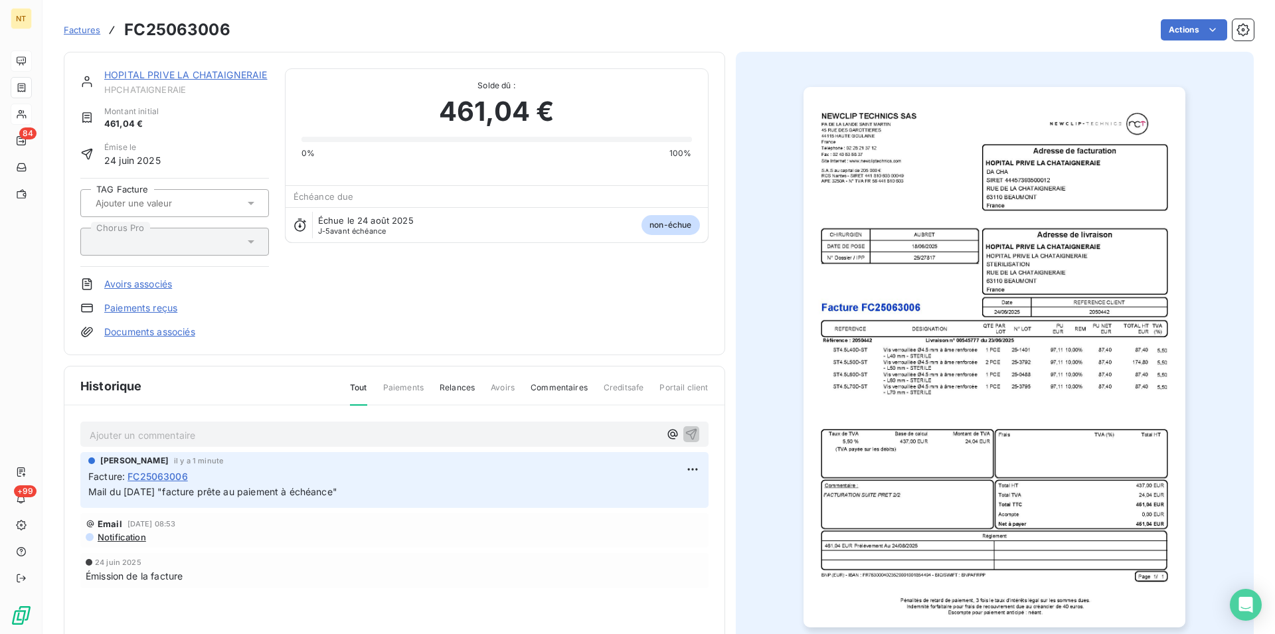
click at [212, 74] on link "HOPITAL PRIVE LA CHATAIGNERAIE" at bounding box center [185, 74] width 163 height 11
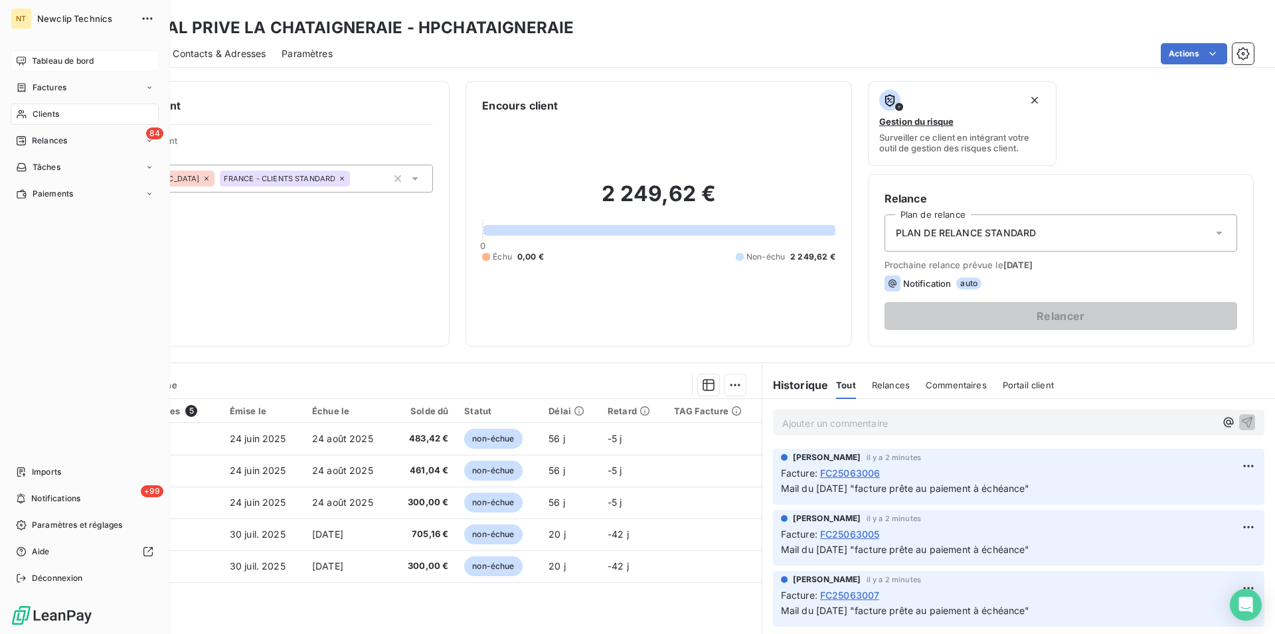
click at [48, 118] on span "Clients" at bounding box center [46, 114] width 27 height 12
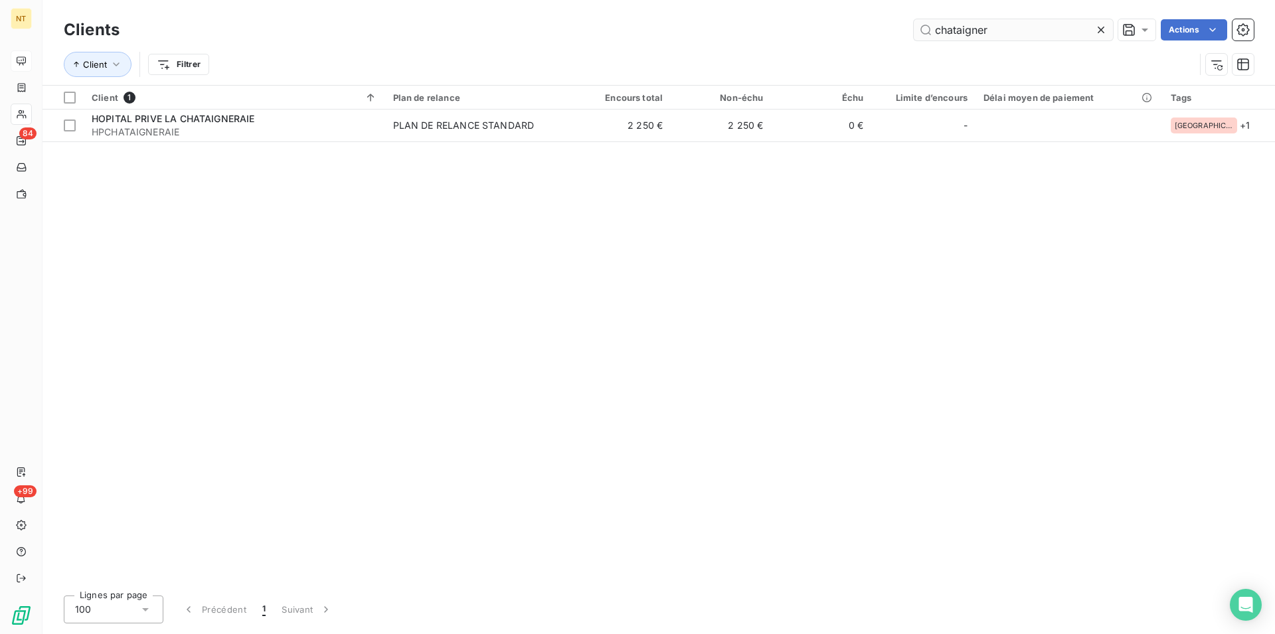
drag, startPoint x: 1001, startPoint y: 22, endPoint x: 920, endPoint y: 31, distance: 82.1
click at [920, 31] on input "chataigner" at bounding box center [1013, 29] width 199 height 21
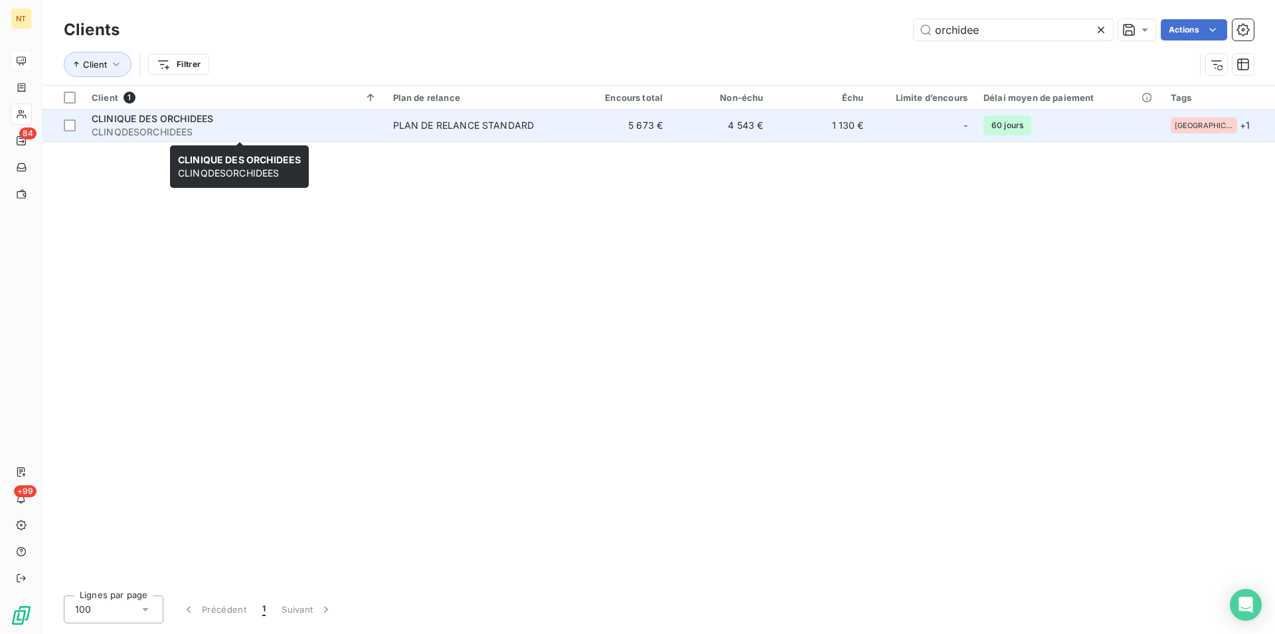
type input "orchidee"
click at [191, 114] on span "CLINIQUE DES ORCHIDEES" at bounding box center [153, 118] width 122 height 11
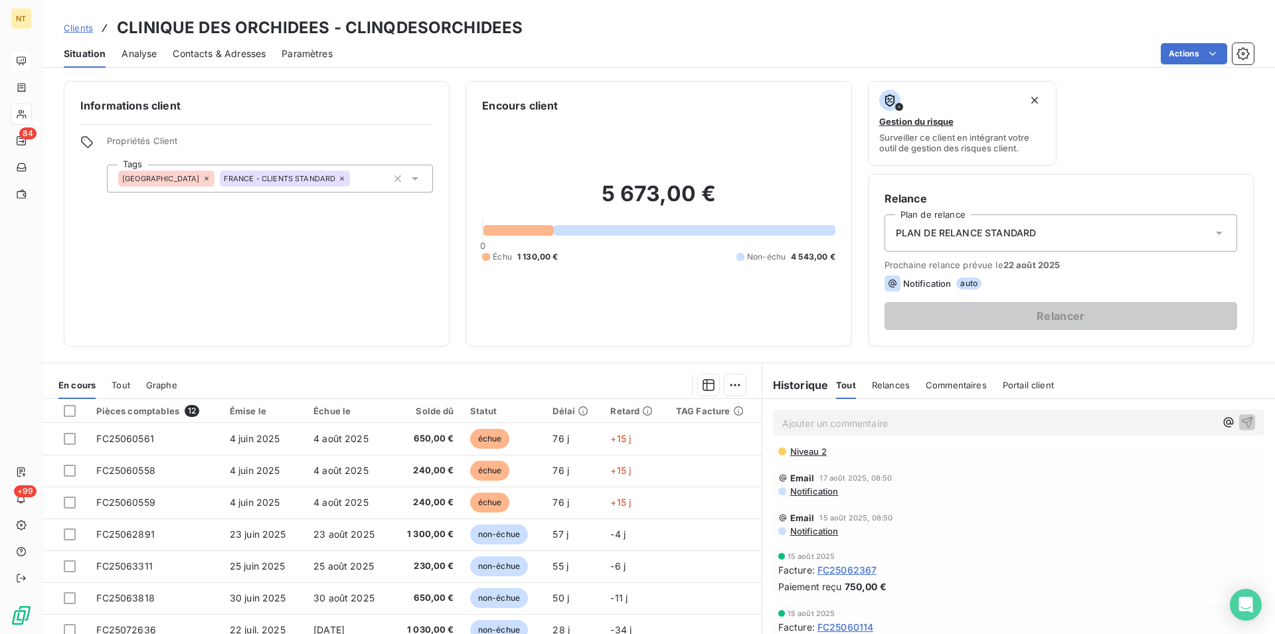
scroll to position [203, 0]
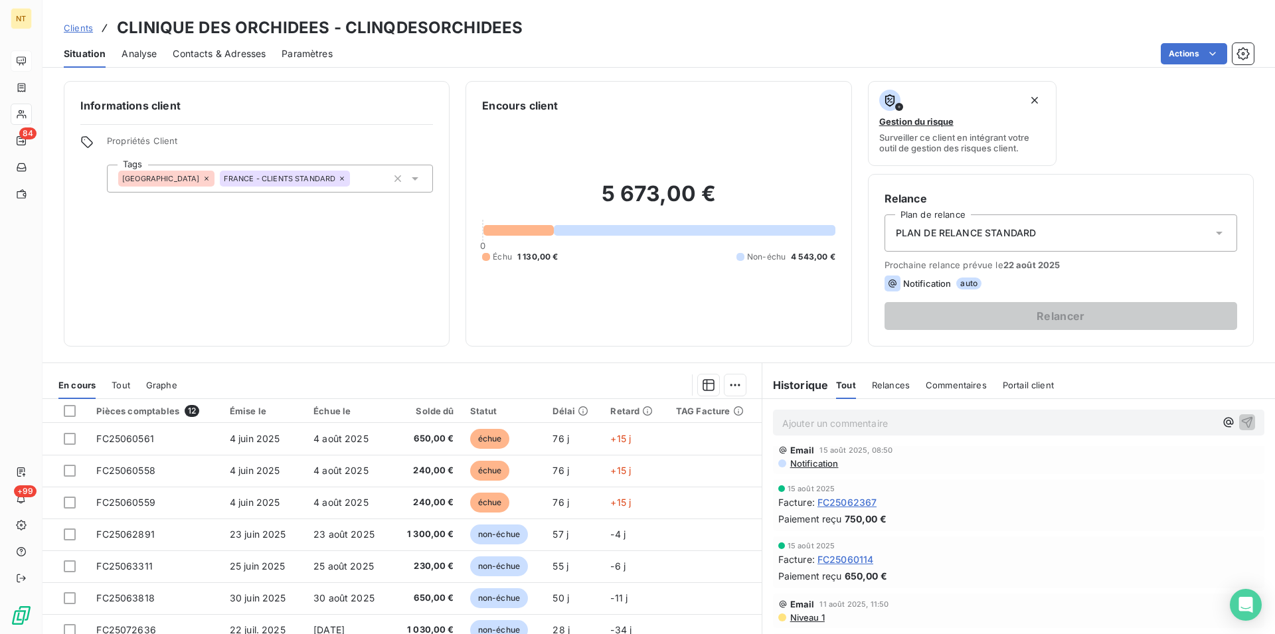
click at [216, 57] on span "Contacts & Adresses" at bounding box center [219, 53] width 93 height 13
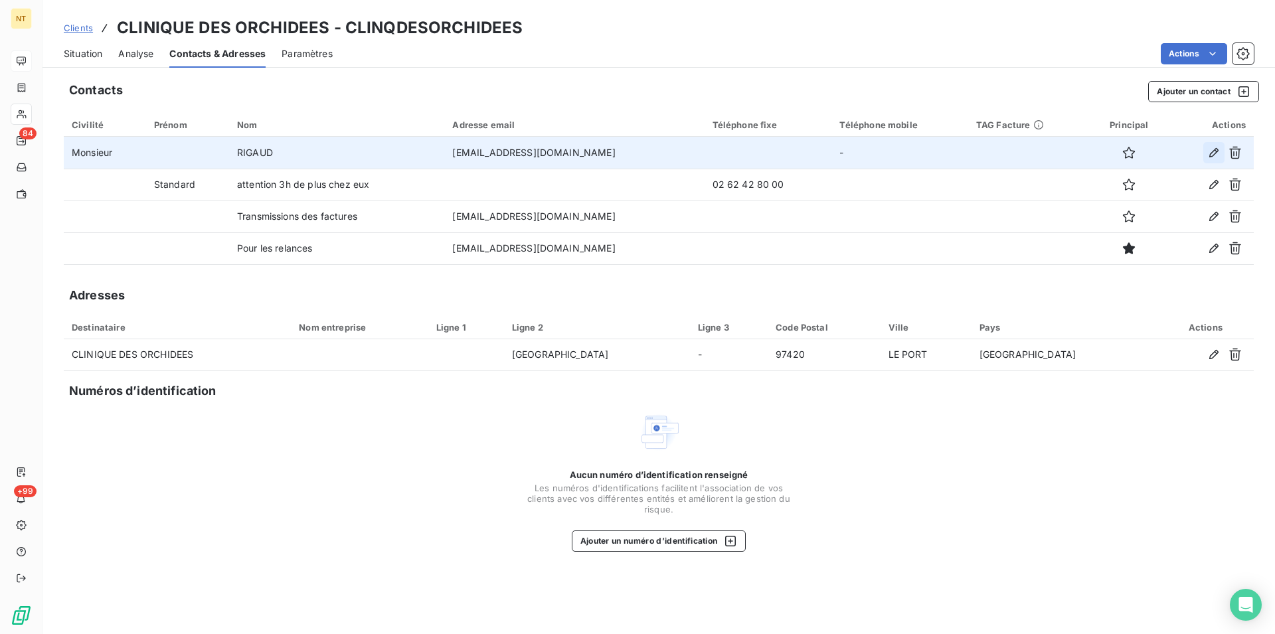
click at [1212, 151] on icon "button" at bounding box center [1213, 152] width 13 height 13
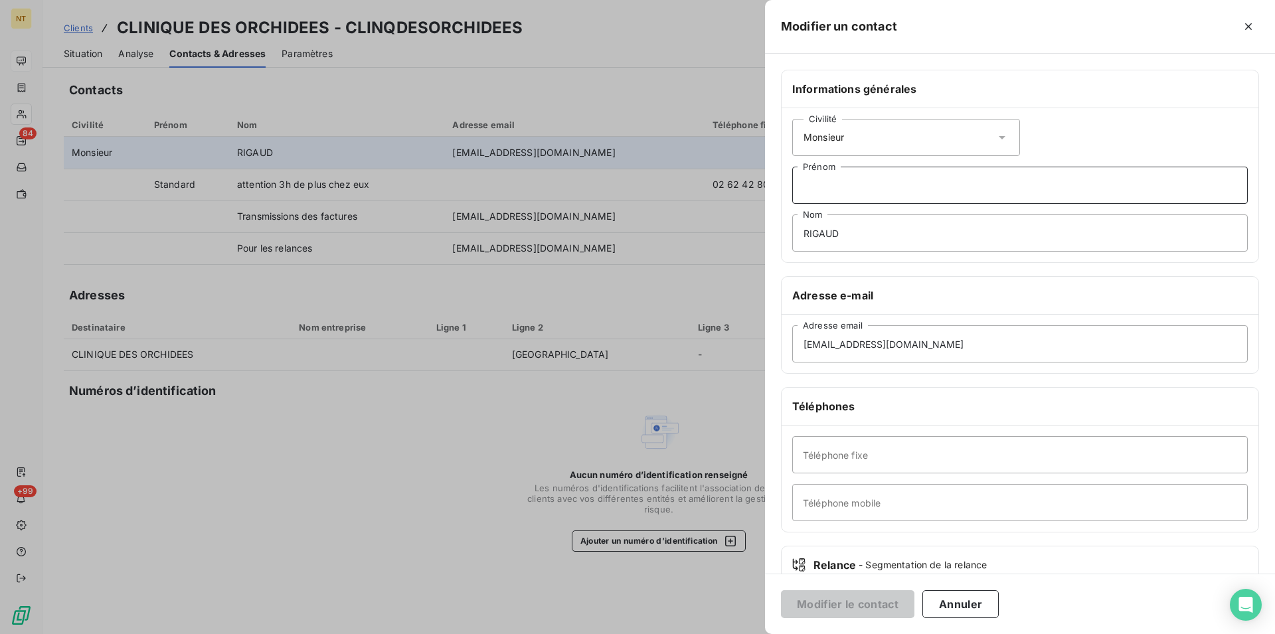
click at [819, 190] on input "Prénom" at bounding box center [1019, 185] width 455 height 37
type input "[PERSON_NAME]"
click at [819, 451] on input "Téléphone fixe" at bounding box center [1019, 454] width 455 height 37
type input "02 62 42 80 87"
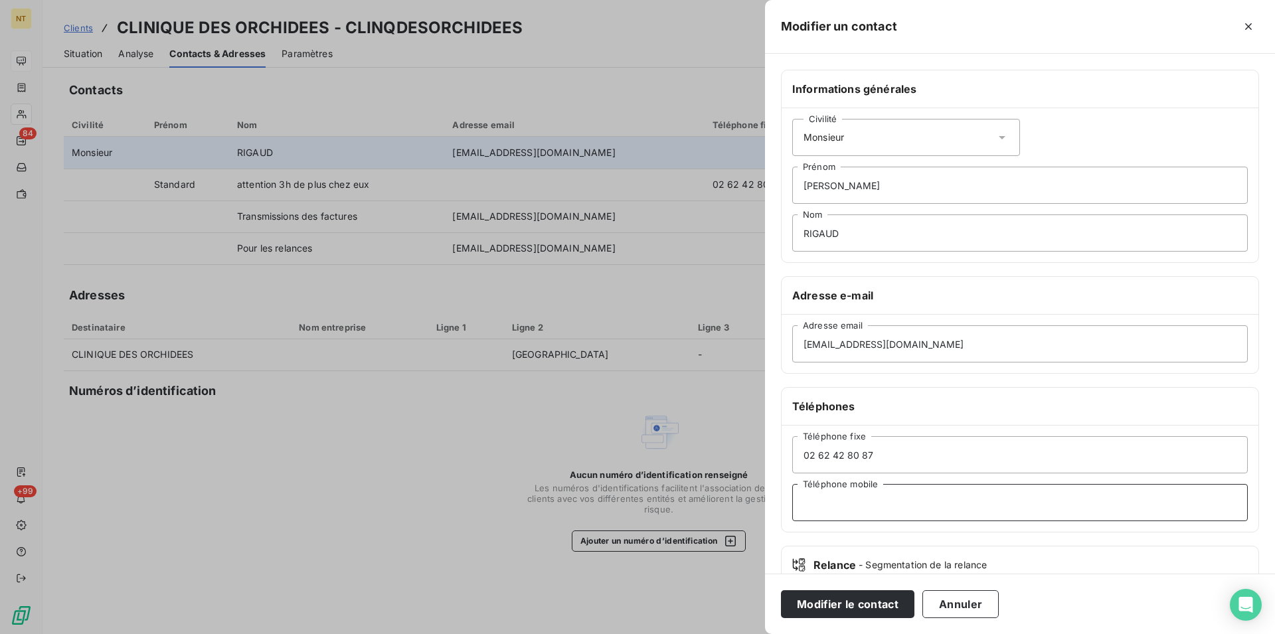
click at [806, 501] on input "Téléphone mobile" at bounding box center [1019, 502] width 455 height 37
type input "Comptable"
click at [830, 605] on button "Modifier le contact" at bounding box center [847, 604] width 133 height 28
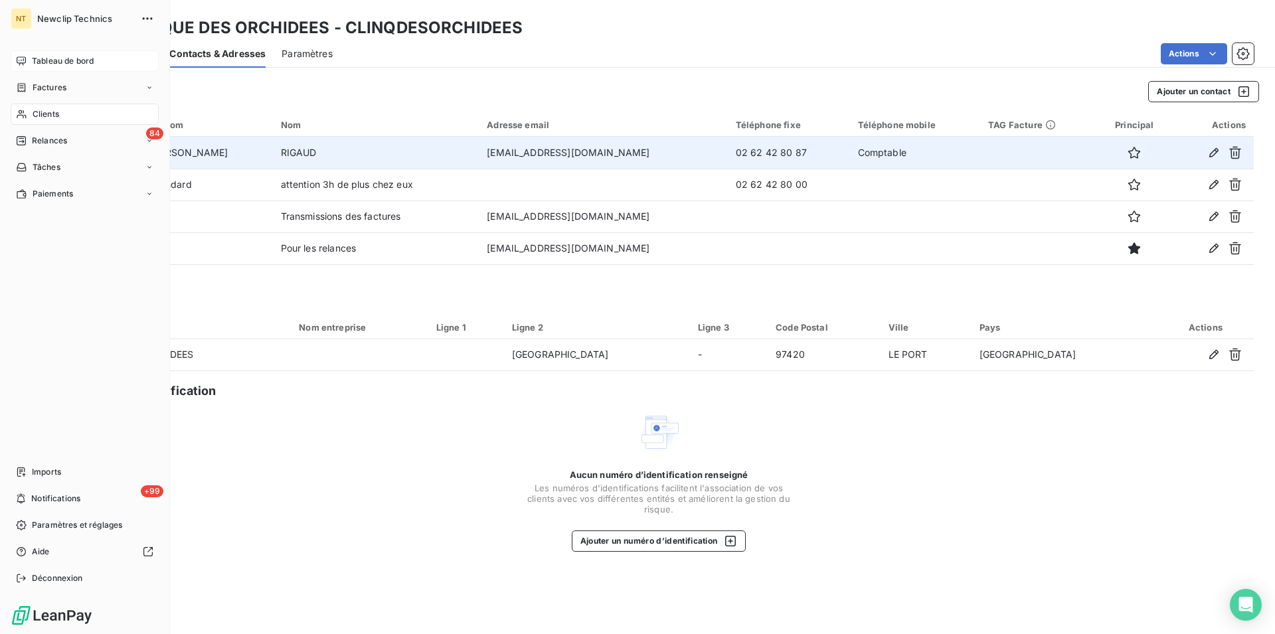
drag, startPoint x: 63, startPoint y: 53, endPoint x: 87, endPoint y: 62, distance: 25.4
click at [62, 53] on div "Tableau de bord" at bounding box center [85, 60] width 148 height 21
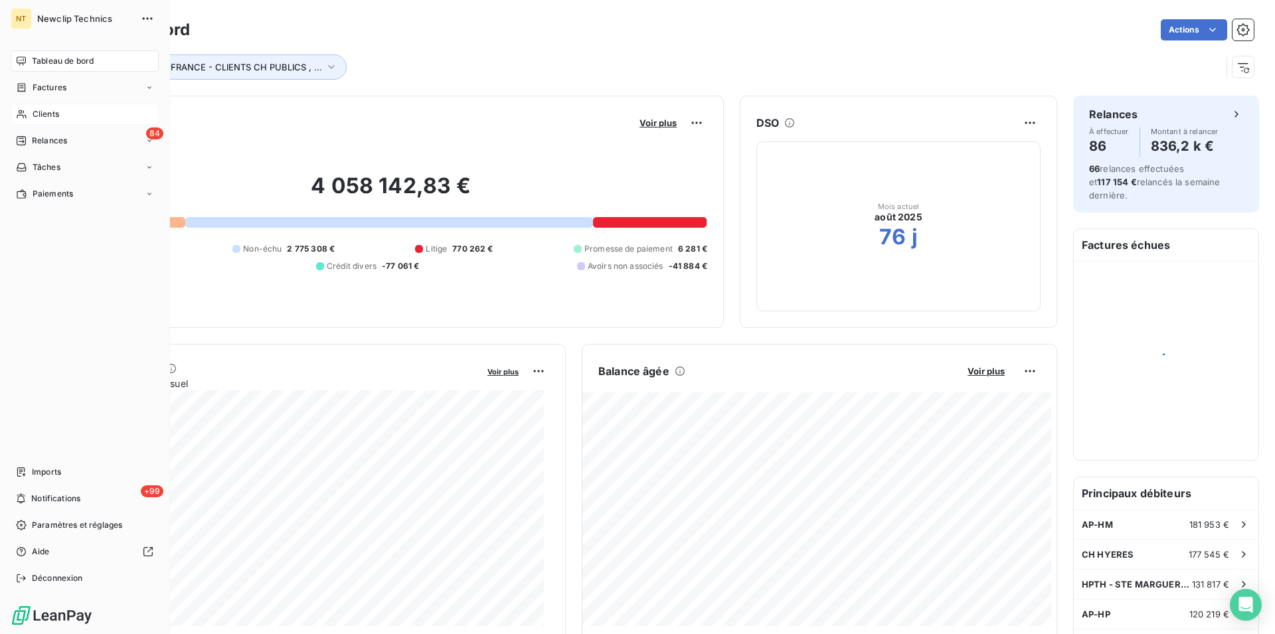
click at [52, 114] on span "Clients" at bounding box center [46, 114] width 27 height 12
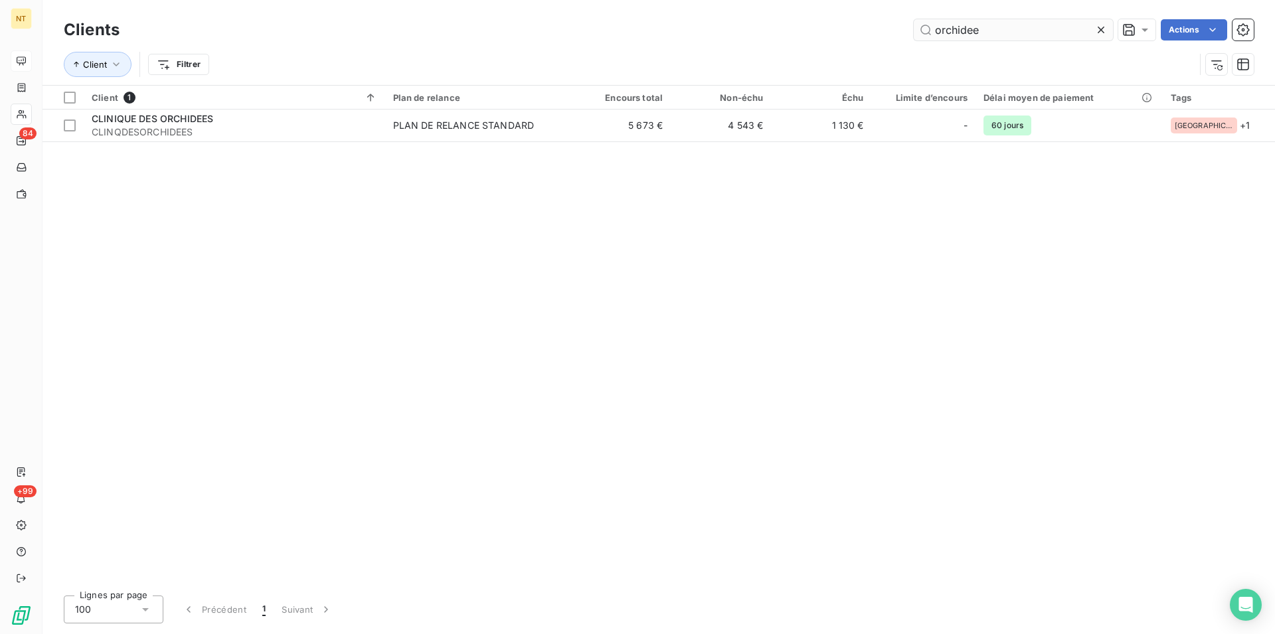
drag, startPoint x: 979, startPoint y: 30, endPoint x: 924, endPoint y: 26, distance: 55.3
click at [924, 28] on input "orchidee" at bounding box center [1013, 29] width 199 height 21
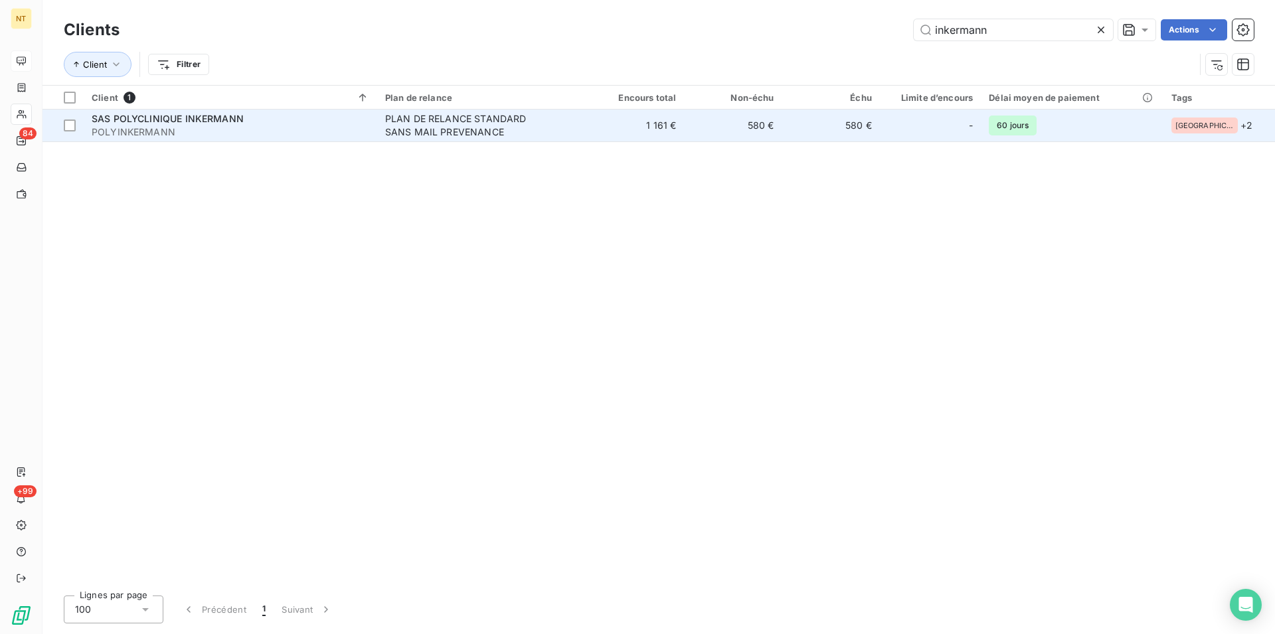
type input "inkermann"
click at [170, 116] on span "SAS POLYCLINIQUE INKERMANN" at bounding box center [168, 118] width 152 height 11
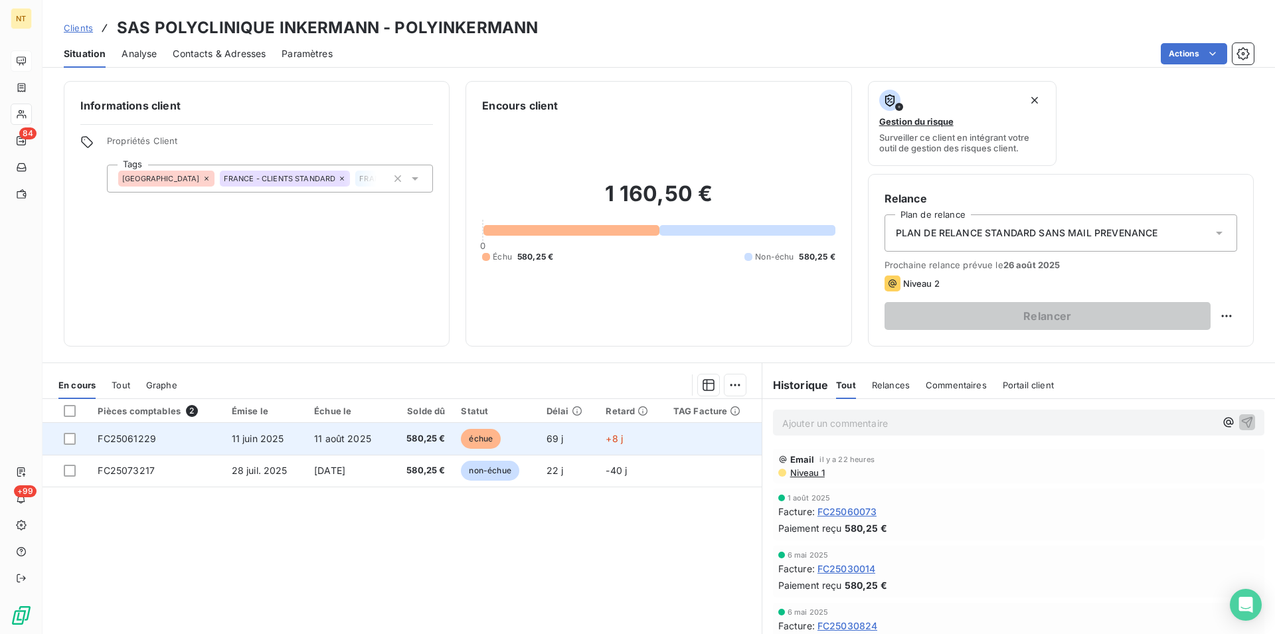
click at [132, 442] on span "FC25061229" at bounding box center [127, 438] width 58 height 11
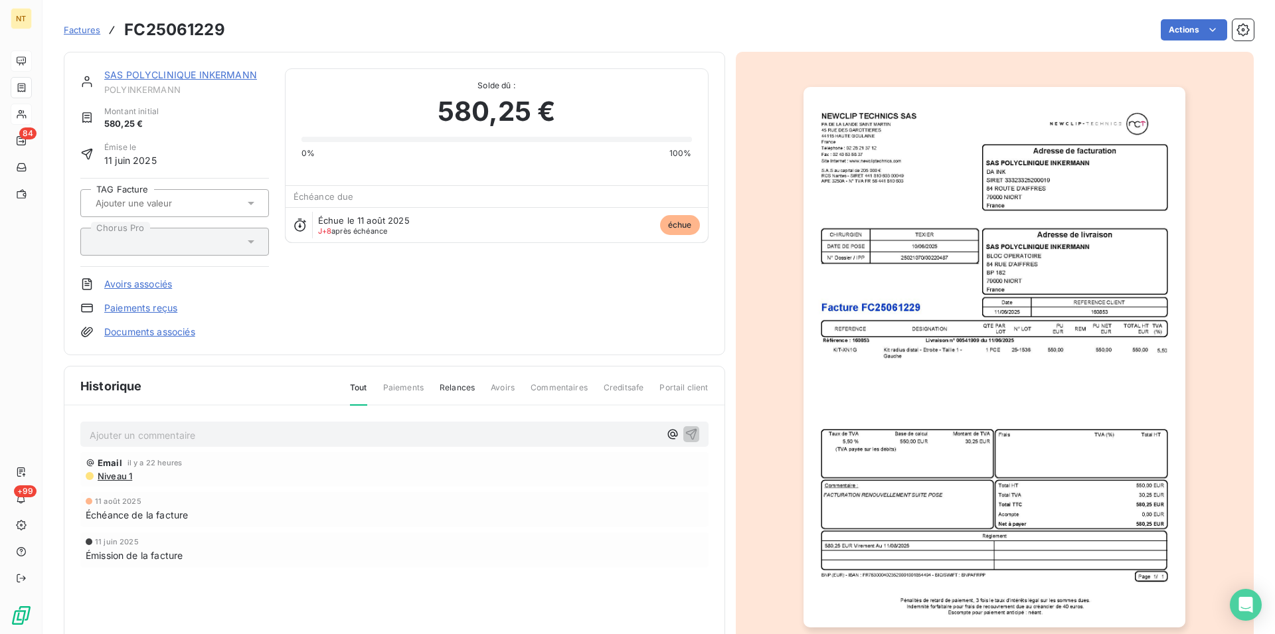
click at [110, 435] on p "Ajouter un commentaire ﻿" at bounding box center [375, 435] width 570 height 17
click at [685, 431] on icon "button" at bounding box center [690, 433] width 11 height 11
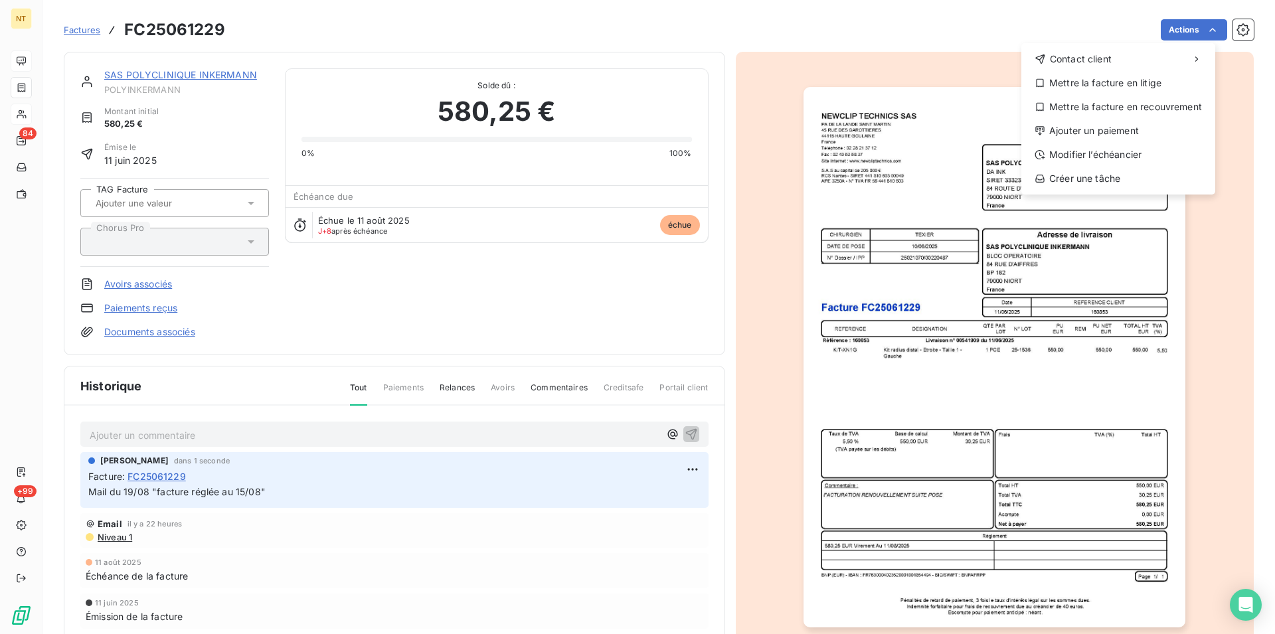
click at [1200, 28] on html "NT 84 +99 Factures FC25061229 Actions Contact client Mettre la facture en litig…" at bounding box center [637, 317] width 1275 height 634
click at [1136, 125] on div "Ajouter un paiement" at bounding box center [1117, 130] width 183 height 21
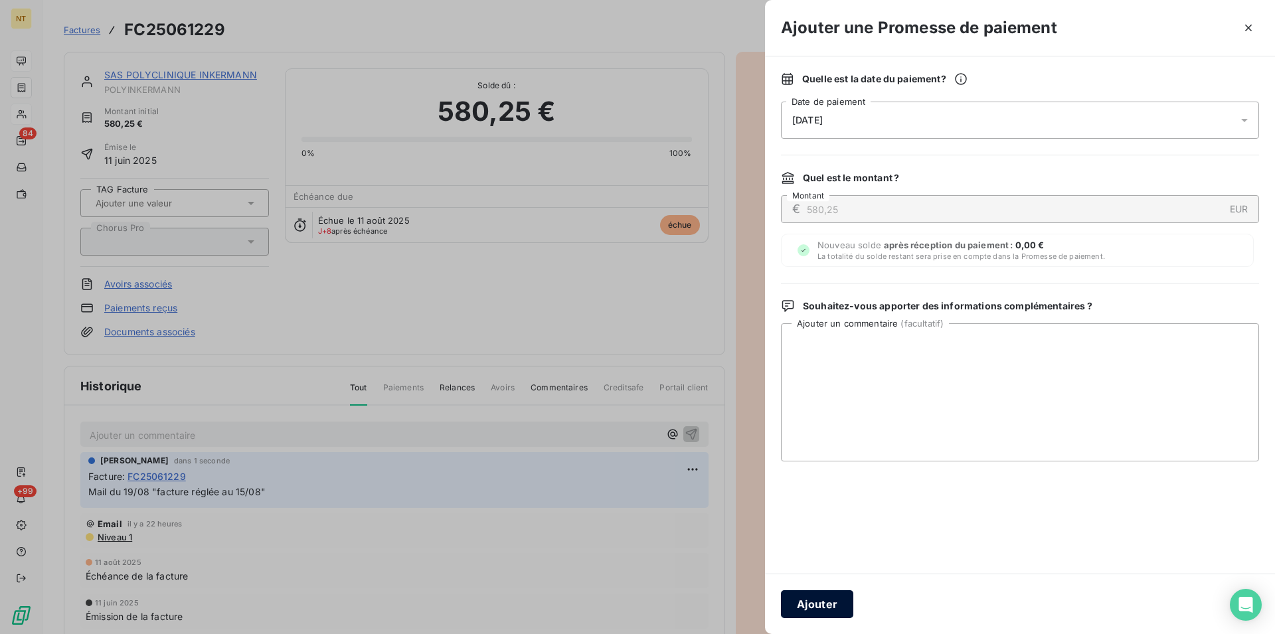
click at [826, 600] on button "Ajouter" at bounding box center [817, 604] width 72 height 28
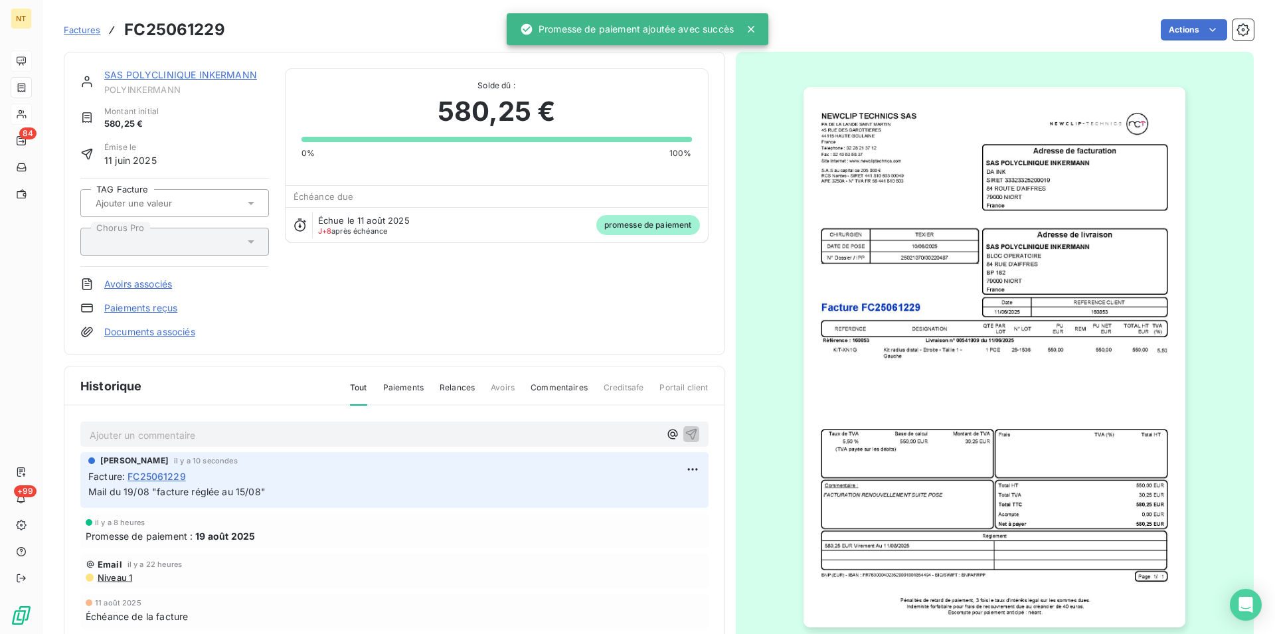
click at [159, 74] on link "SAS POLYCLINIQUE INKERMANN" at bounding box center [180, 74] width 153 height 11
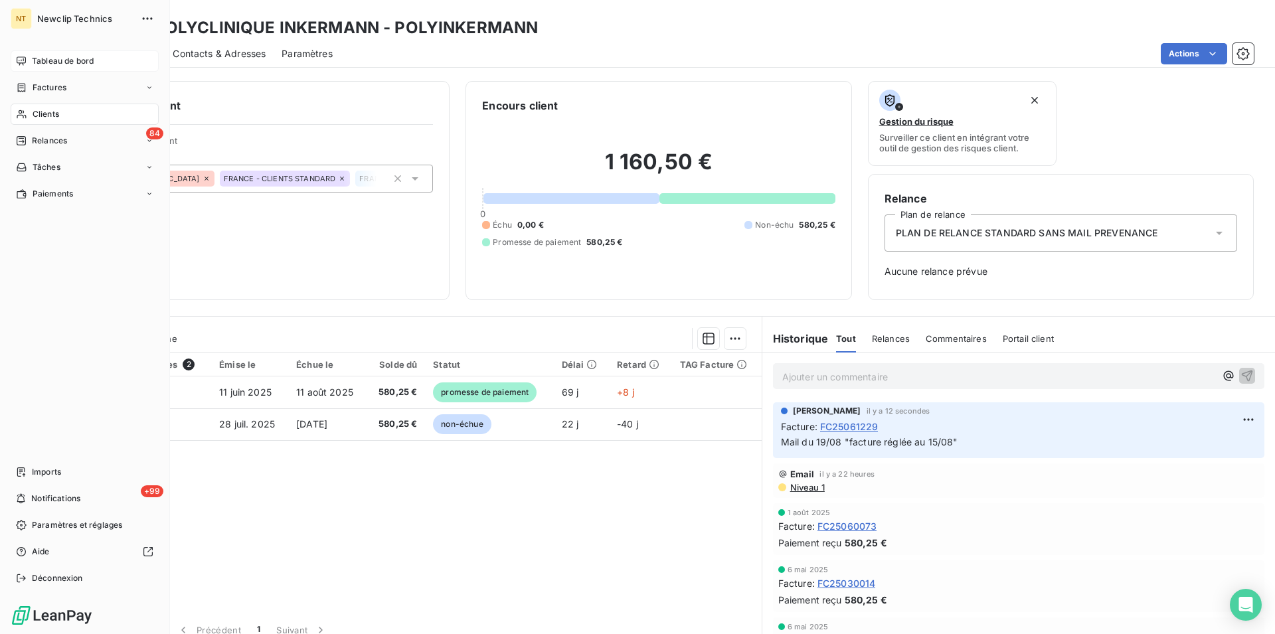
click at [54, 115] on span "Clients" at bounding box center [46, 114] width 27 height 12
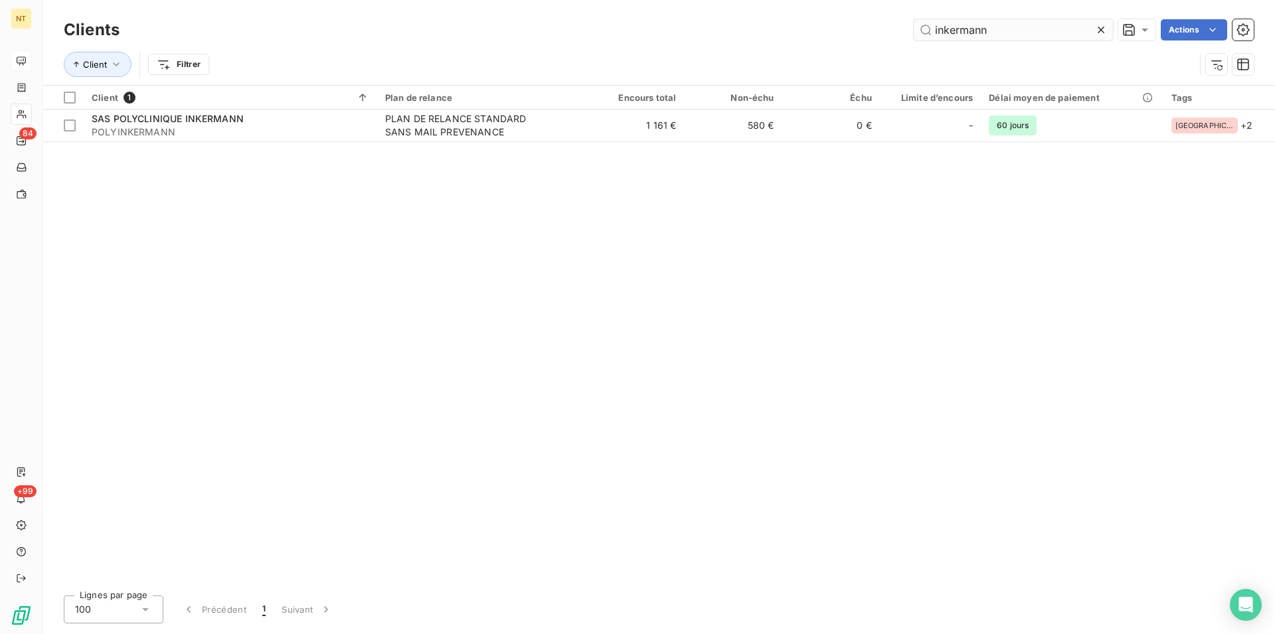
drag, startPoint x: 995, startPoint y: 37, endPoint x: 926, endPoint y: 31, distance: 69.3
click at [926, 31] on input "inkermann" at bounding box center [1013, 29] width 199 height 21
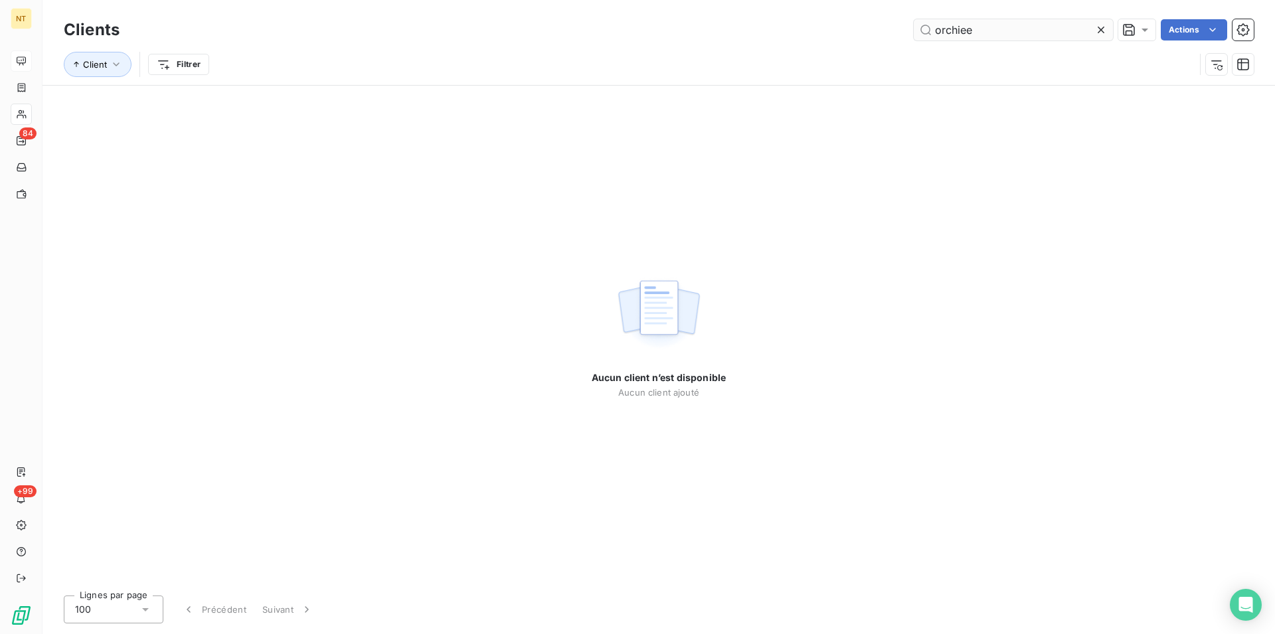
click at [959, 33] on input "orchiee" at bounding box center [1013, 29] width 199 height 21
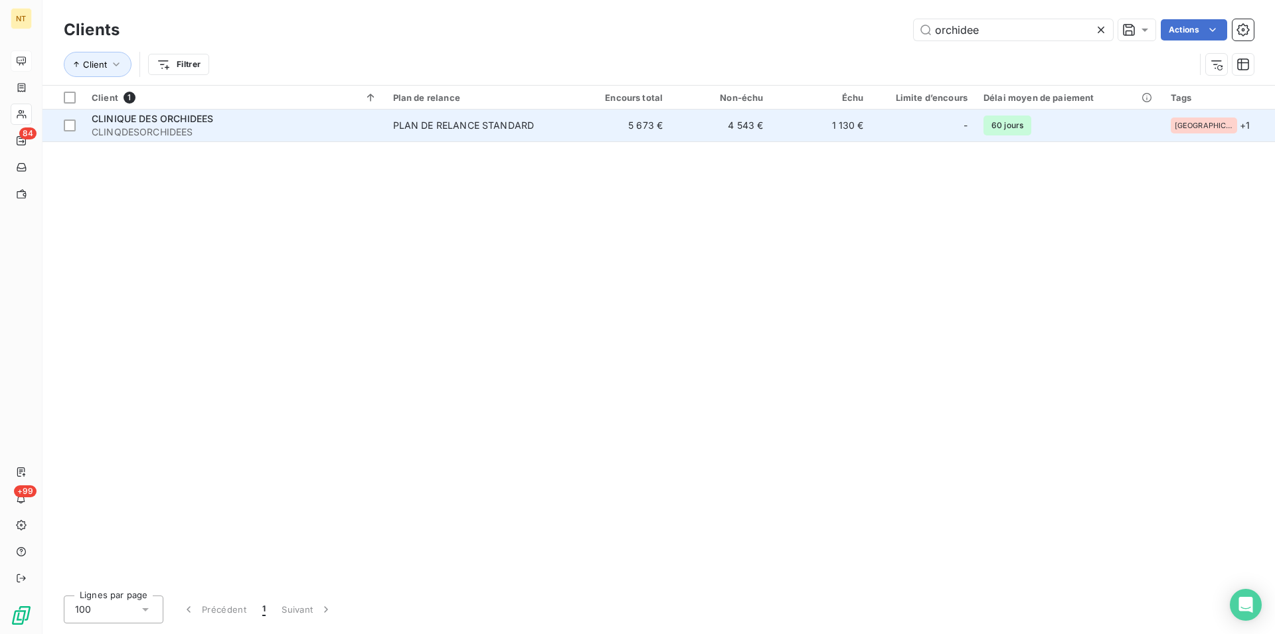
type input "orchidee"
click at [193, 123] on span "CLINIQUE DES ORCHIDEES" at bounding box center [153, 118] width 122 height 11
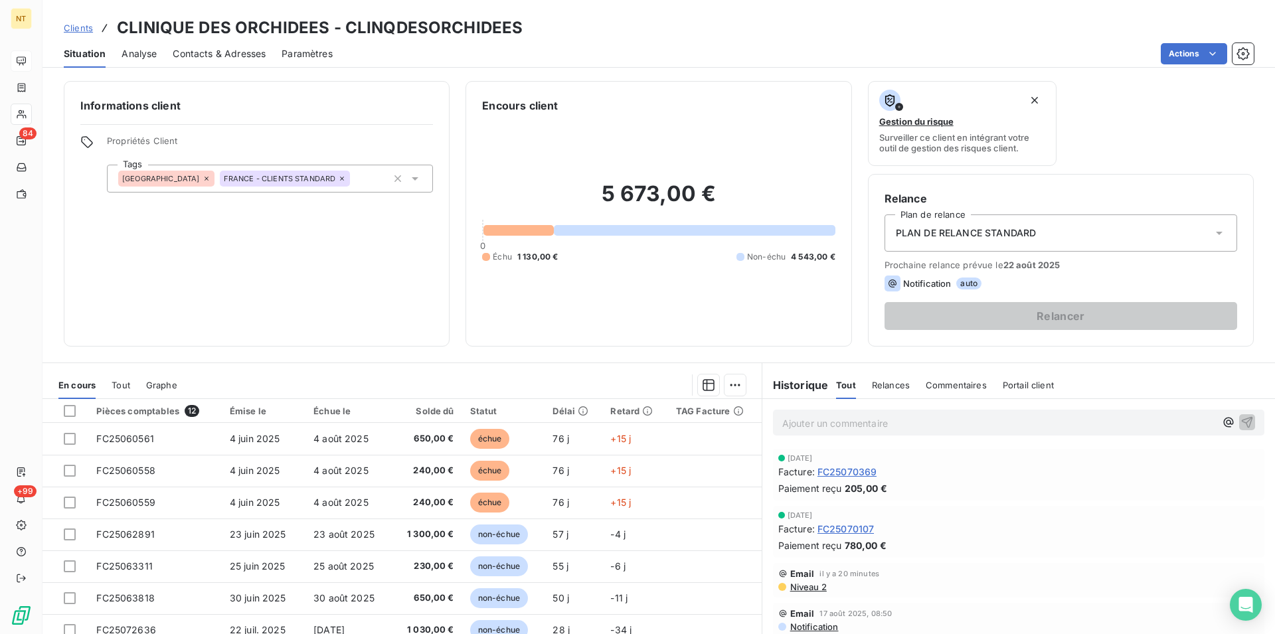
click at [849, 472] on span "FC25070369" at bounding box center [847, 472] width 60 height 14
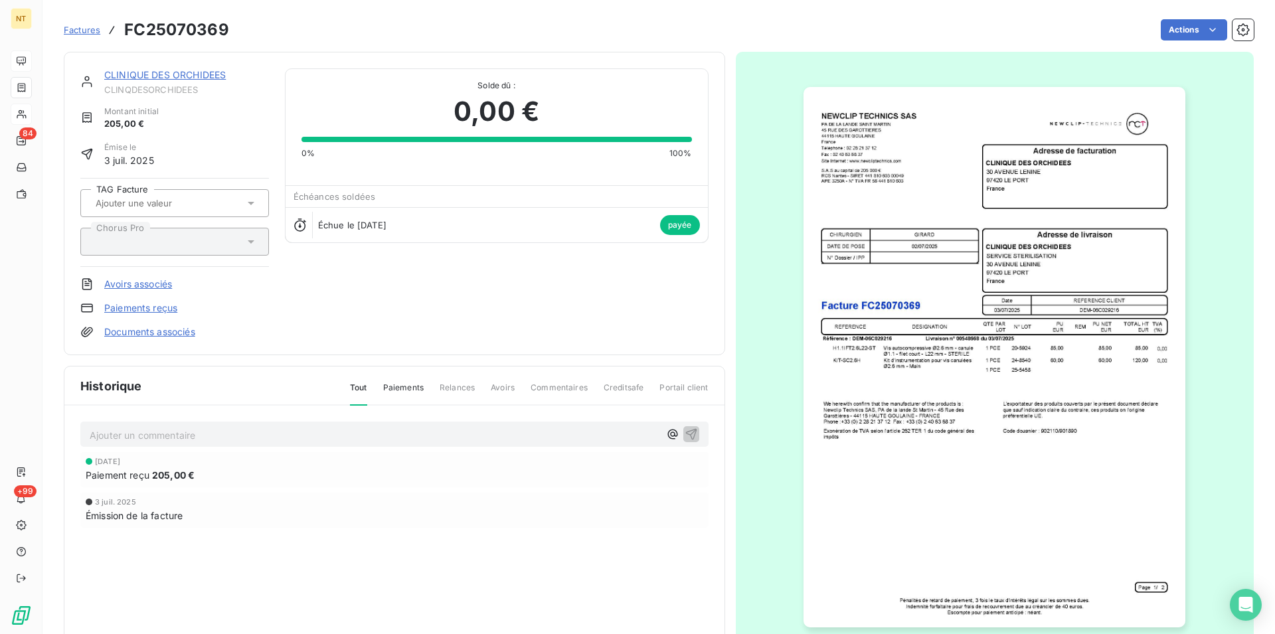
click at [140, 77] on link "CLINIQUE DES ORCHIDEES" at bounding box center [165, 74] width 122 height 11
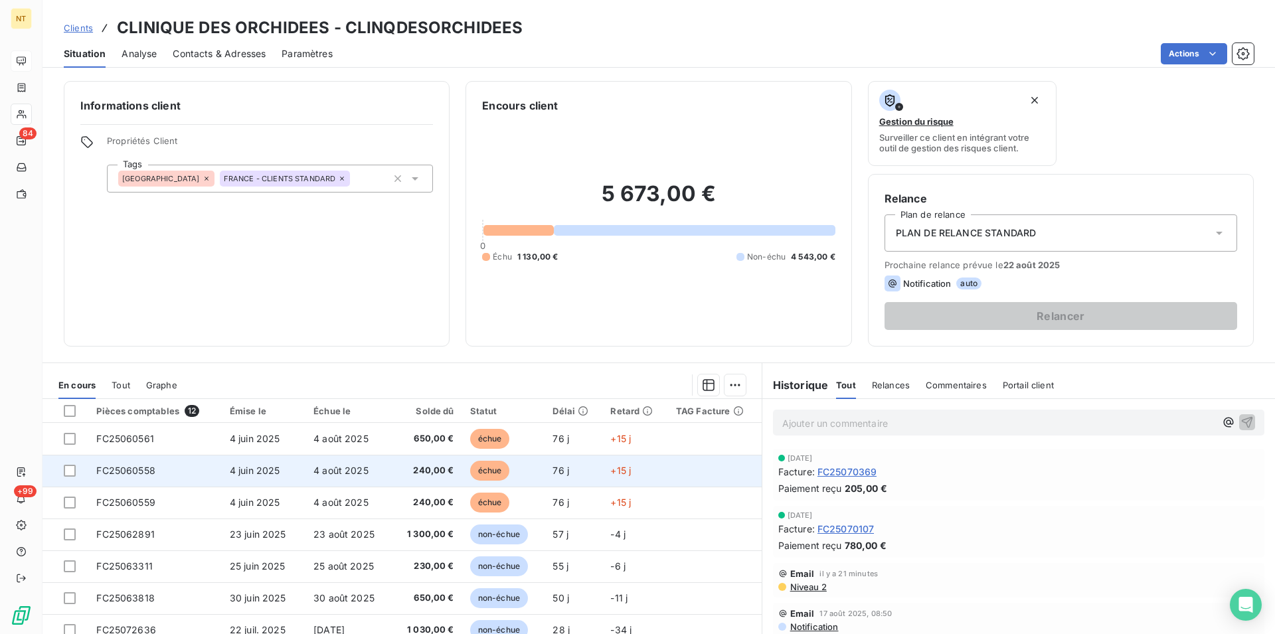
click at [151, 466] on span "FC25060558" at bounding box center [125, 470] width 59 height 11
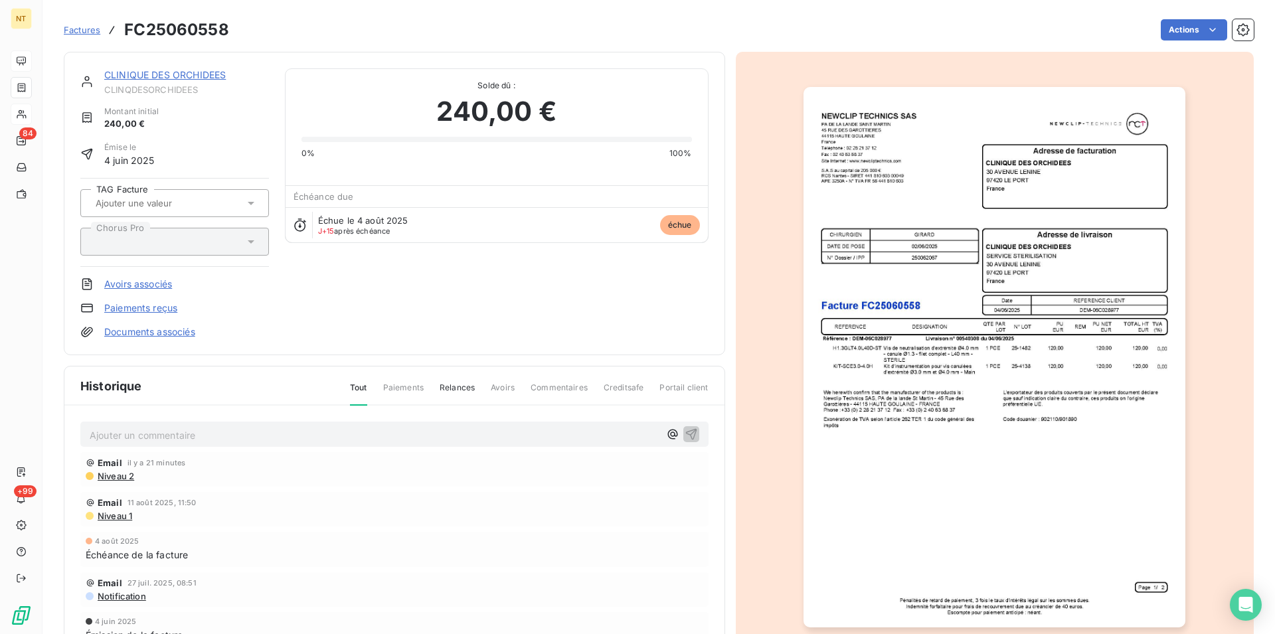
click at [118, 431] on p "Ajouter un commentaire ﻿" at bounding box center [375, 435] width 570 height 17
click at [686, 432] on icon "button" at bounding box center [691, 433] width 13 height 13
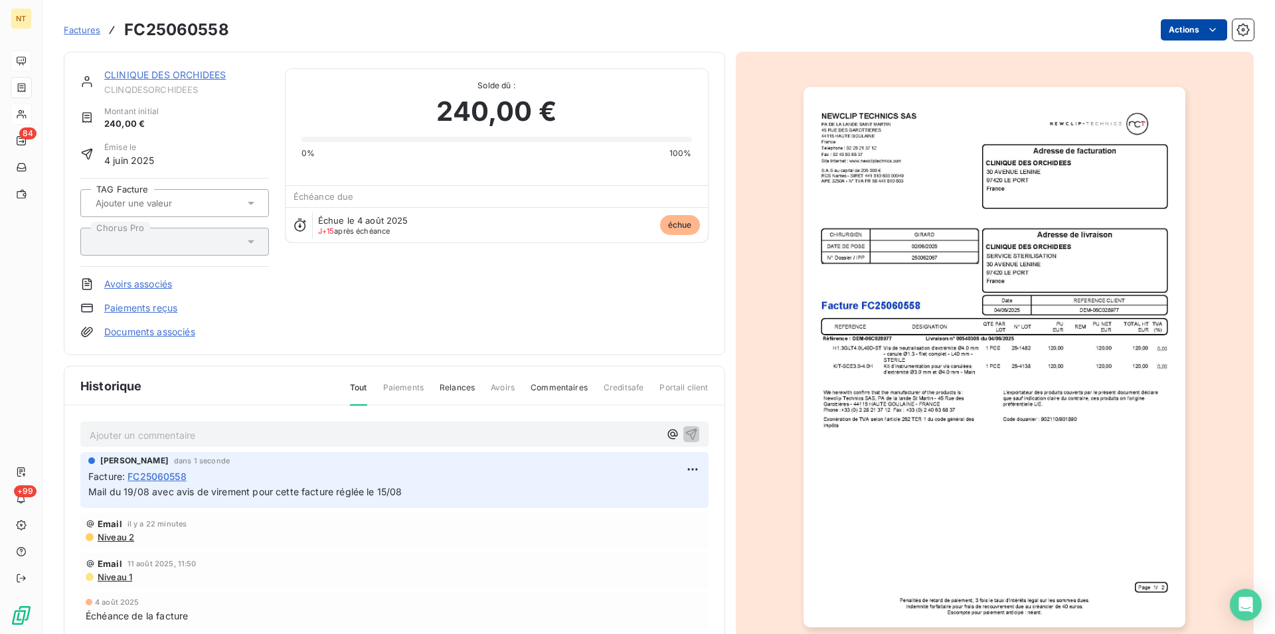
click at [1202, 26] on html "NT 84 +99 Factures FC25060558 Actions CLINIQUE DES ORCHIDEES CLINQDESORCHIDEES …" at bounding box center [637, 317] width 1275 height 634
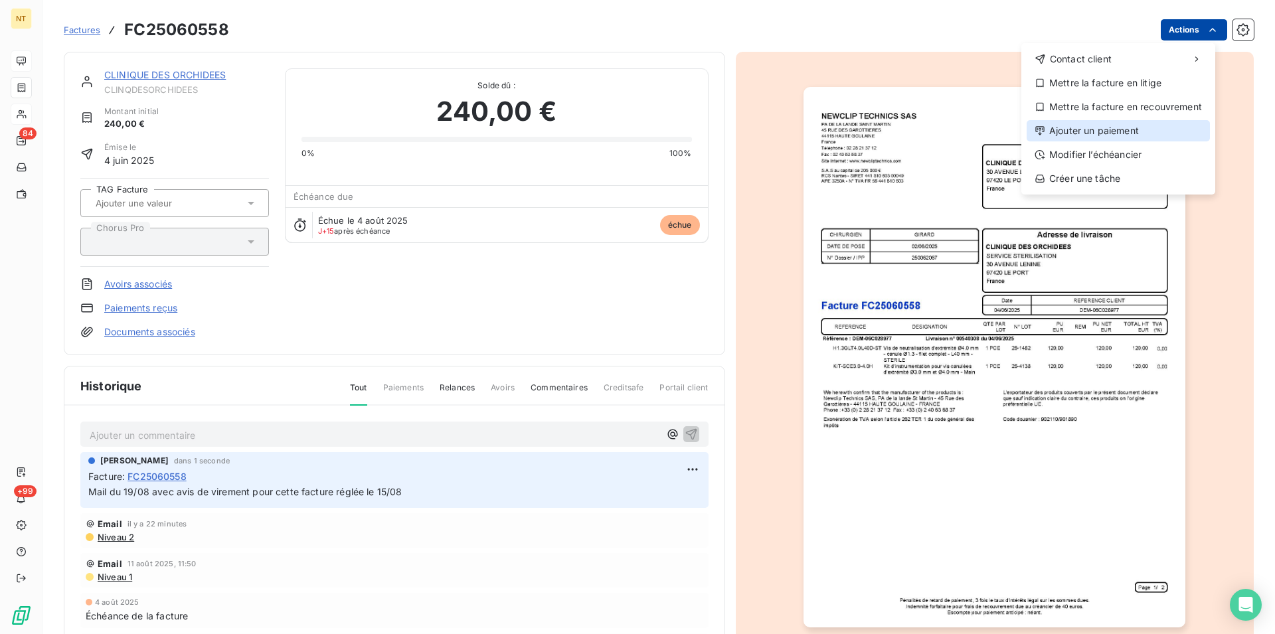
click at [1118, 133] on div "Ajouter un paiement" at bounding box center [1117, 130] width 183 height 21
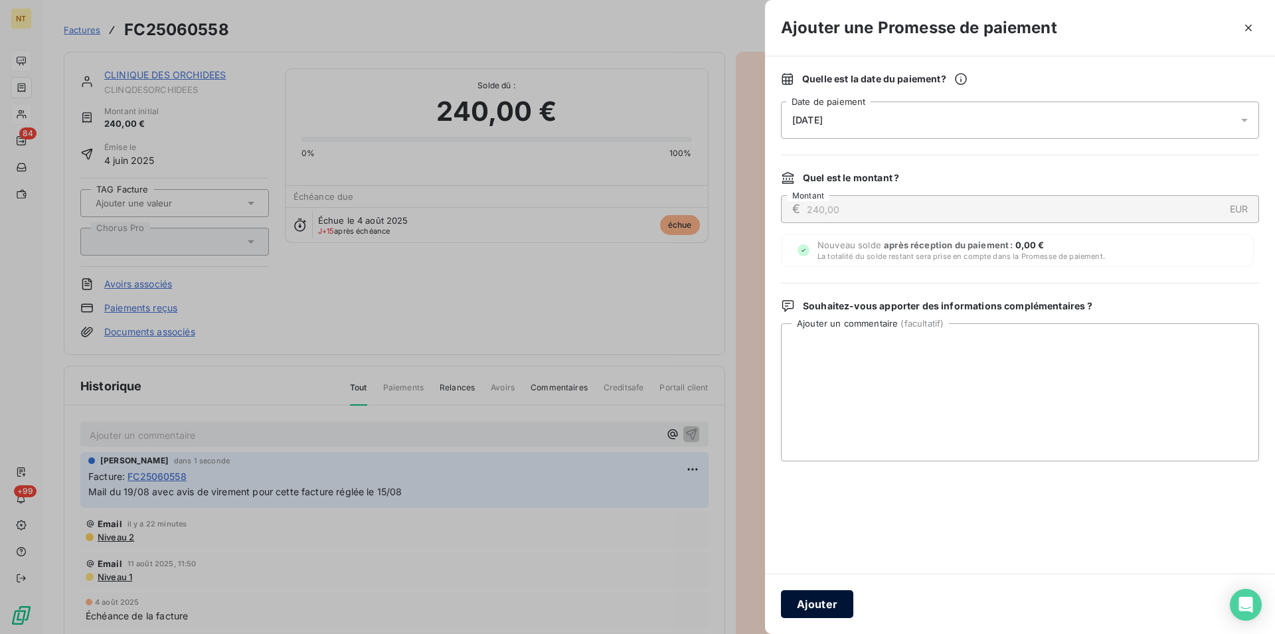
click at [807, 600] on button "Ajouter" at bounding box center [817, 604] width 72 height 28
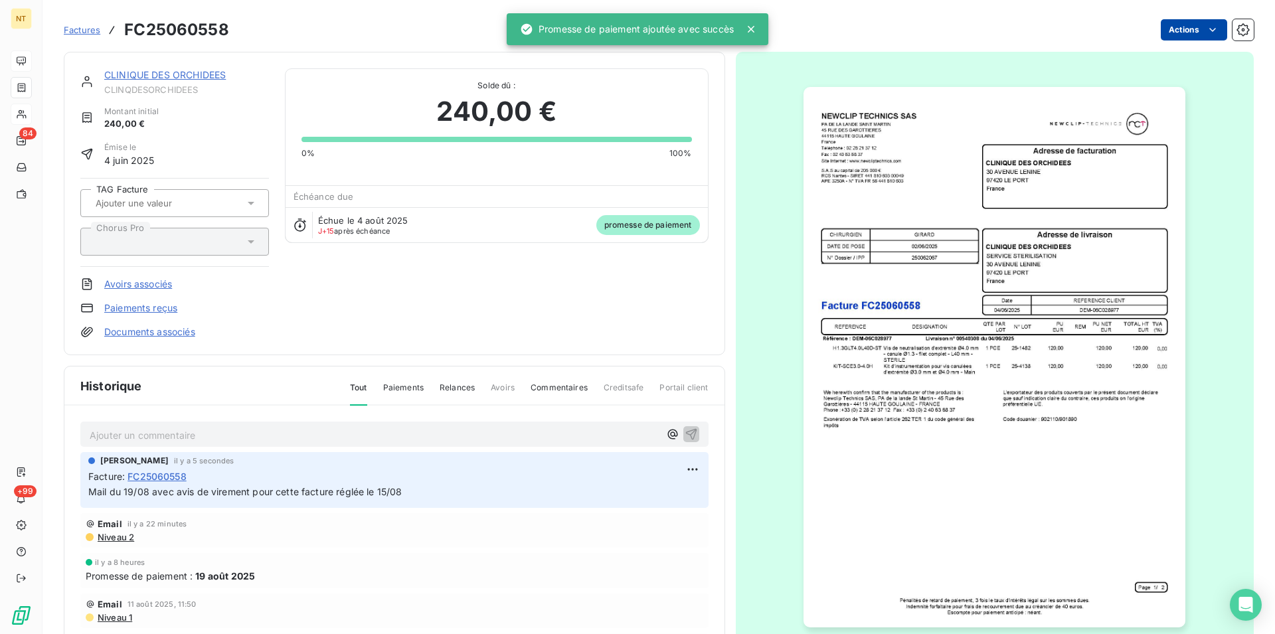
click at [171, 75] on link "CLINIQUE DES ORCHIDEES" at bounding box center [165, 74] width 122 height 11
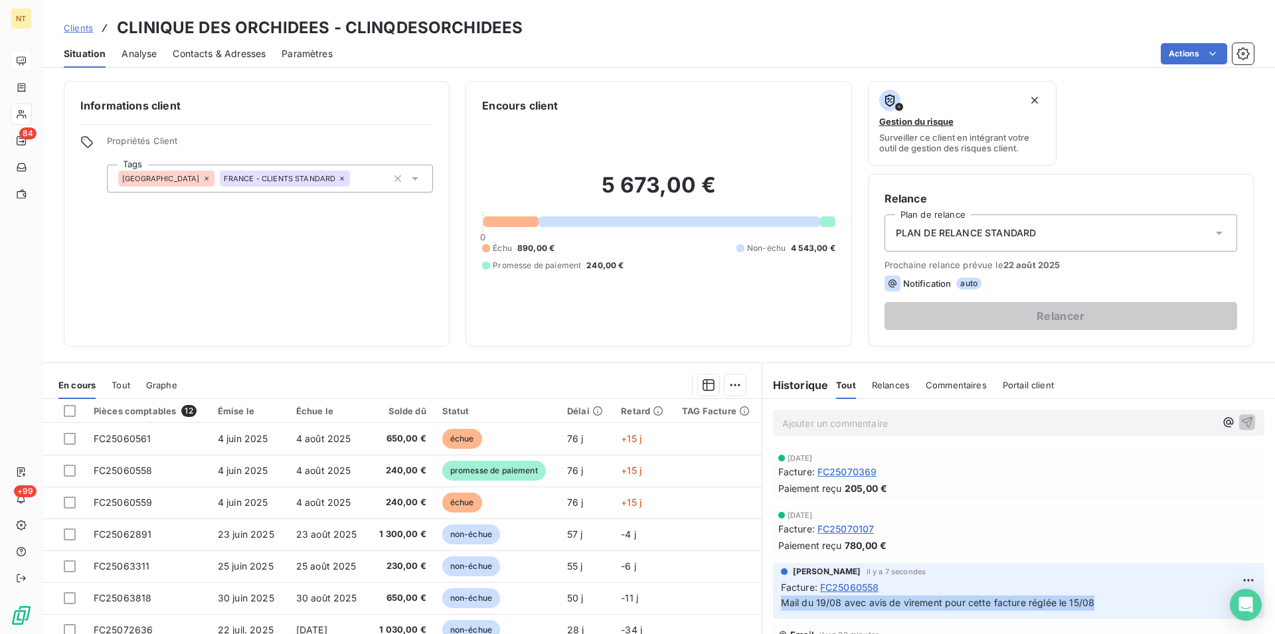
drag, startPoint x: 772, startPoint y: 605, endPoint x: 1108, endPoint y: 596, distance: 336.1
click at [1108, 596] on div "[PERSON_NAME] il y a 7 secondes Facture : FC25060558 Mail du 19/08 avec avis de…" at bounding box center [1018, 591] width 491 height 56
copy span "Mail du 19/08 avec avis de virement pour cette facture réglée le 15/08"
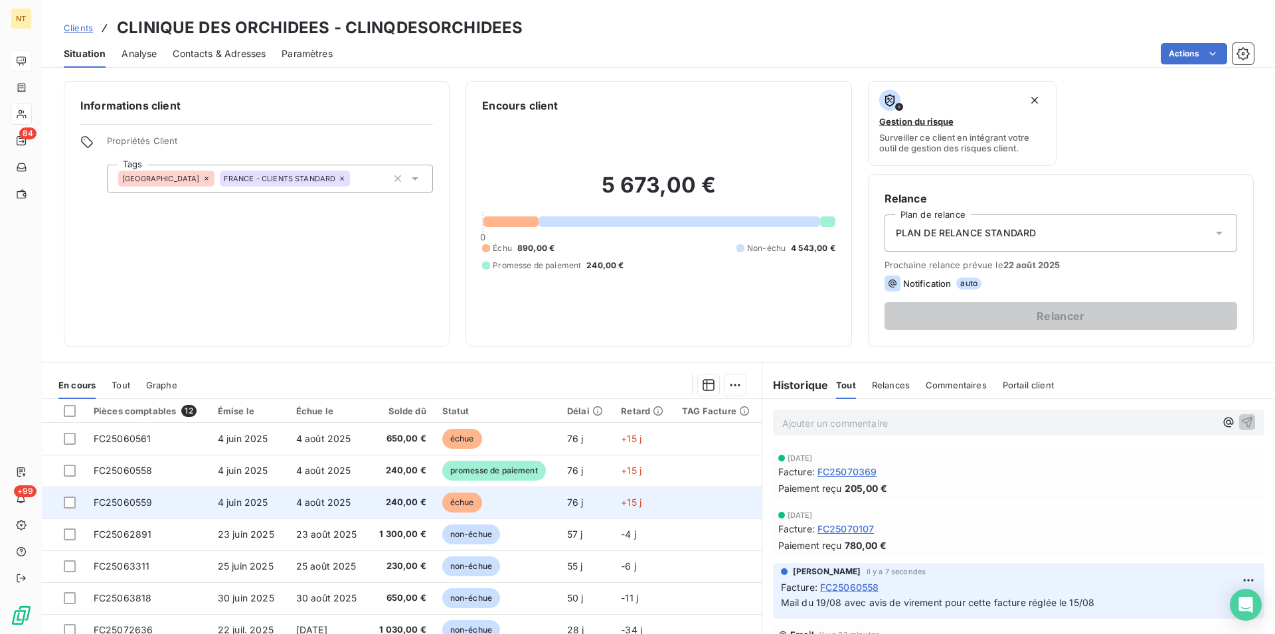
click at [141, 497] on span "FC25060559" at bounding box center [123, 502] width 59 height 11
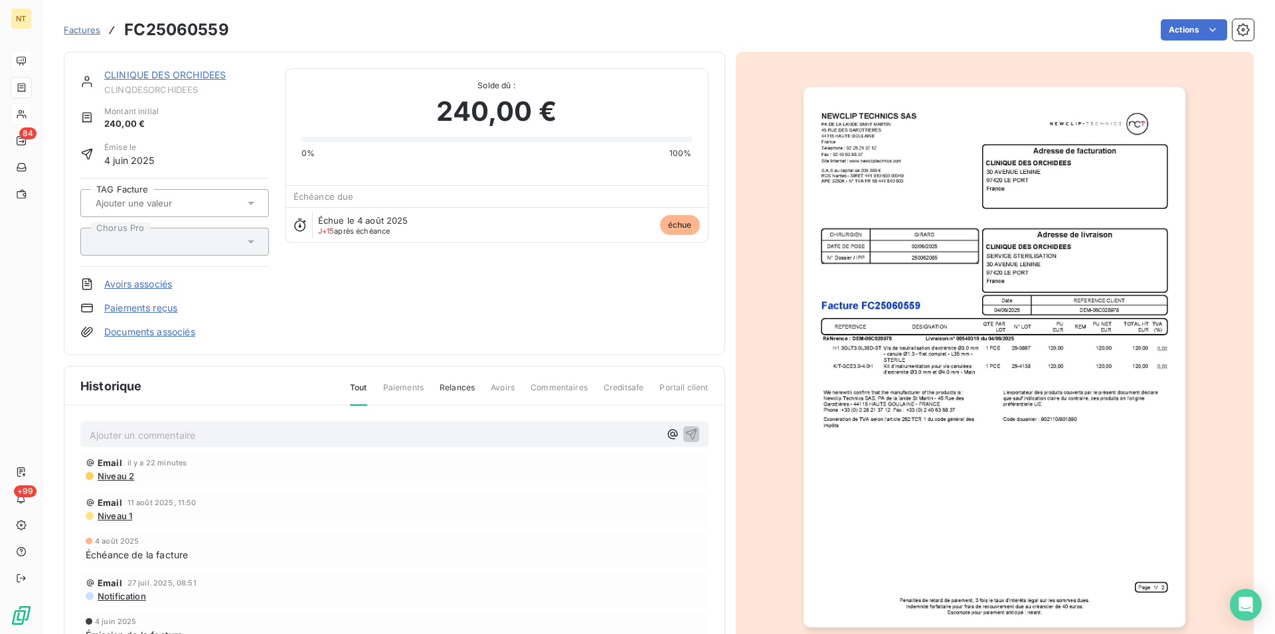
click at [128, 430] on p "Ajouter un commentaire ﻿" at bounding box center [375, 435] width 570 height 17
click at [685, 432] on icon "button" at bounding box center [691, 433] width 13 height 13
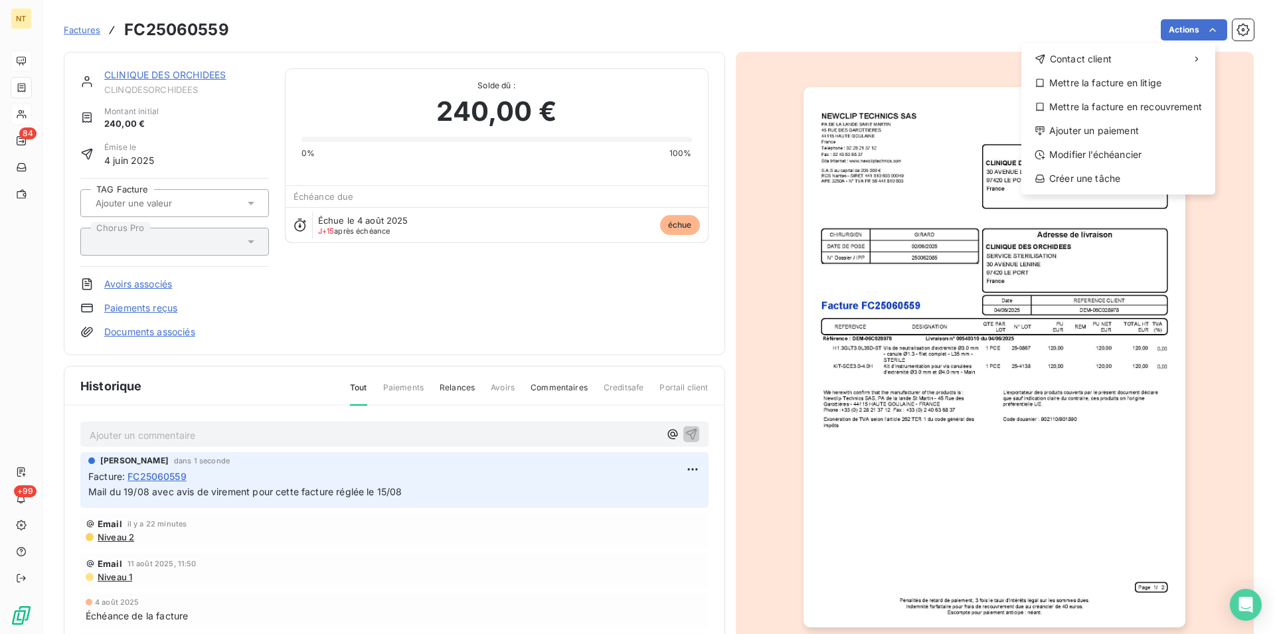
click at [1199, 27] on html "NT 84 +99 Factures FC25060559 Actions Contact client Mettre la facture en litig…" at bounding box center [637, 317] width 1275 height 634
click at [1115, 127] on div "Ajouter un paiement" at bounding box center [1117, 130] width 183 height 21
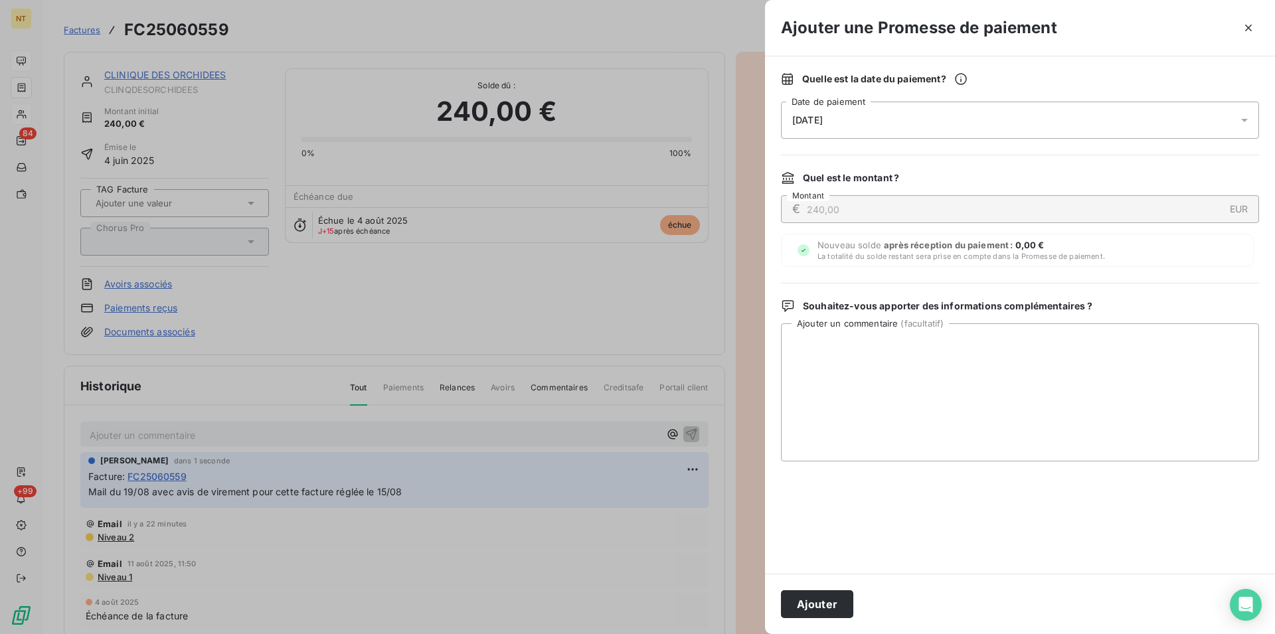
drag, startPoint x: 814, startPoint y: 604, endPoint x: 730, endPoint y: 554, distance: 97.9
click at [814, 604] on button "Ajouter" at bounding box center [817, 604] width 72 height 28
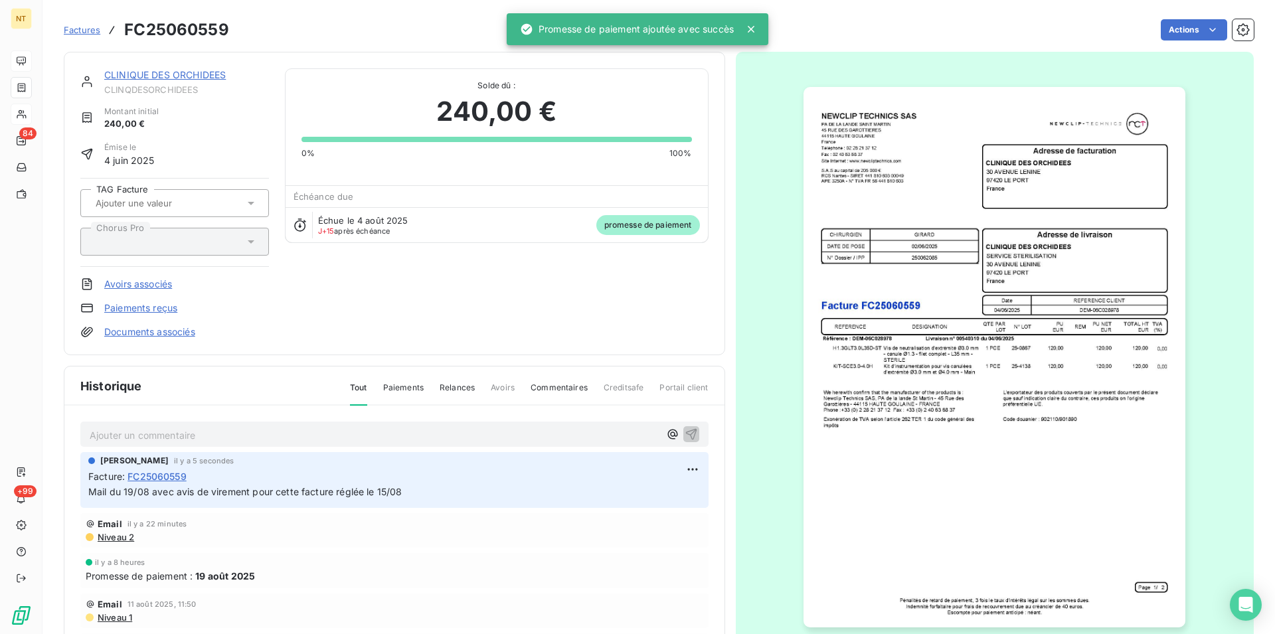
click at [181, 73] on link "CLINIQUE DES ORCHIDEES" at bounding box center [165, 74] width 122 height 11
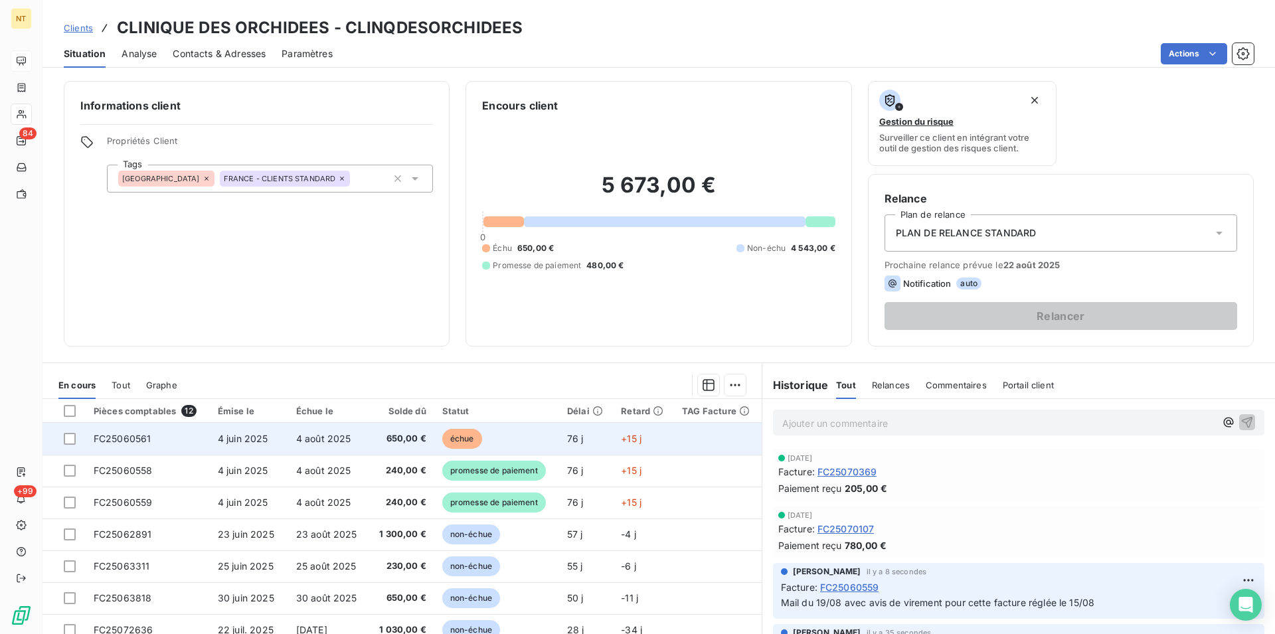
click at [146, 436] on span "FC25060561" at bounding box center [123, 438] width 58 height 11
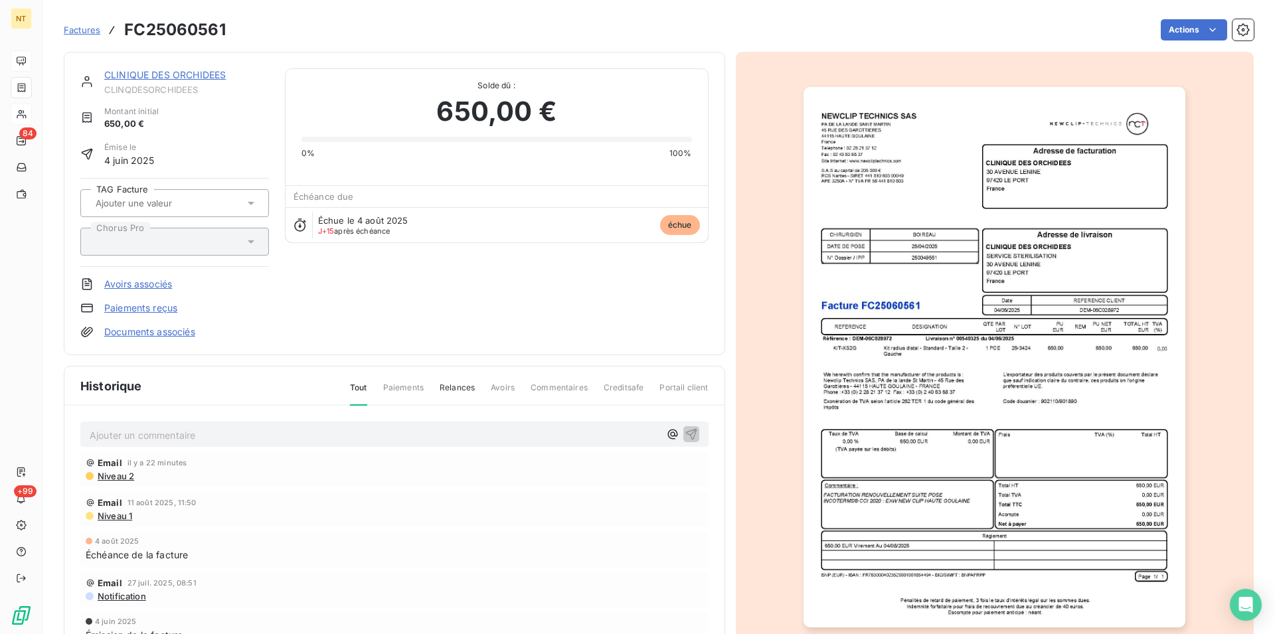
click at [164, 431] on p "Ajouter un commentaire ﻿" at bounding box center [375, 435] width 570 height 17
click at [688, 432] on icon "button" at bounding box center [691, 433] width 13 height 13
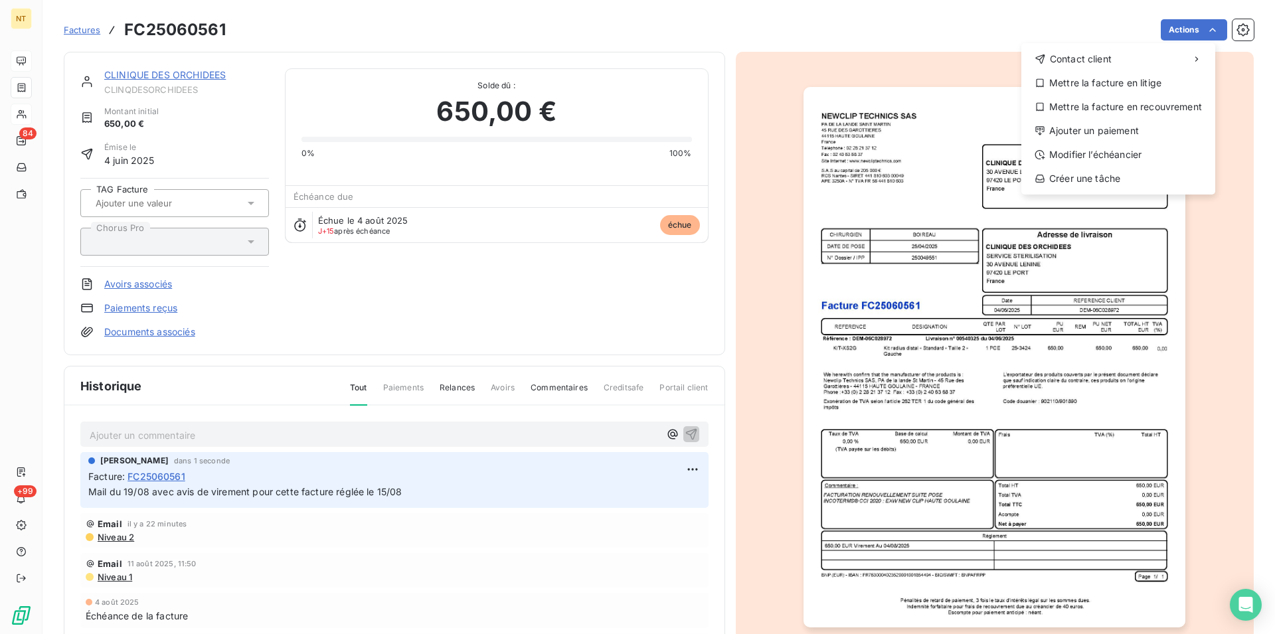
click at [1199, 29] on html "NT 84 +99 Factures FC25060561 Actions Contact client Mettre la facture en litig…" at bounding box center [637, 317] width 1275 height 634
click at [1133, 128] on div "Ajouter un paiement" at bounding box center [1117, 130] width 183 height 21
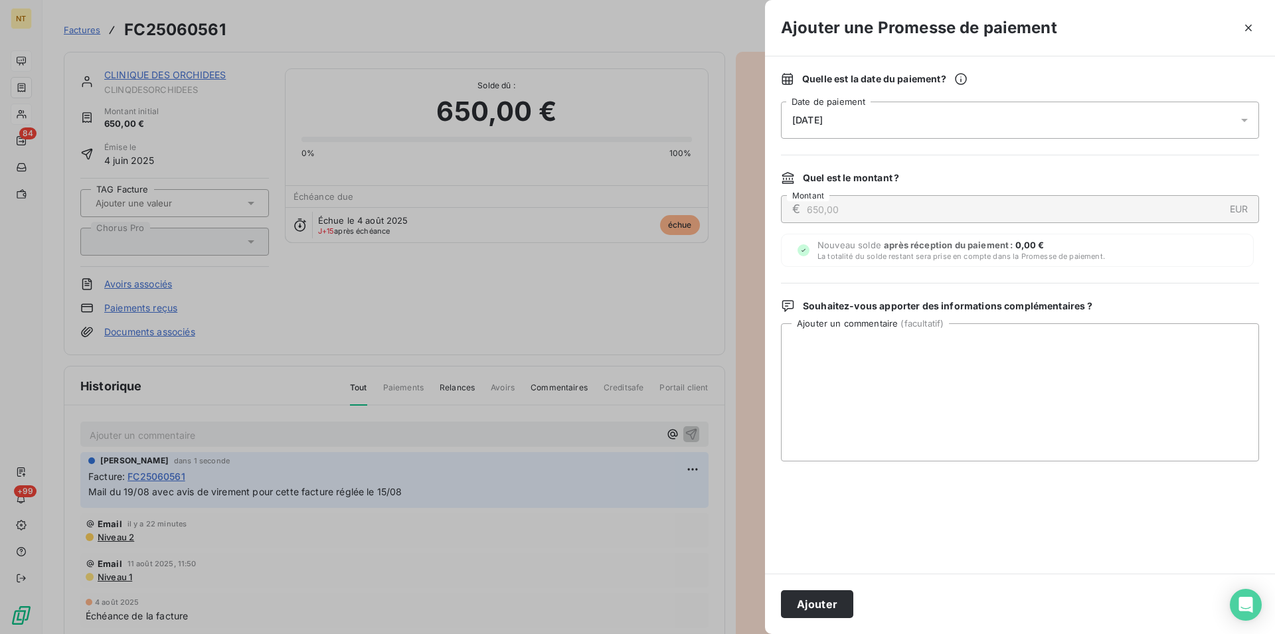
click at [817, 595] on button "Ajouter" at bounding box center [817, 604] width 72 height 28
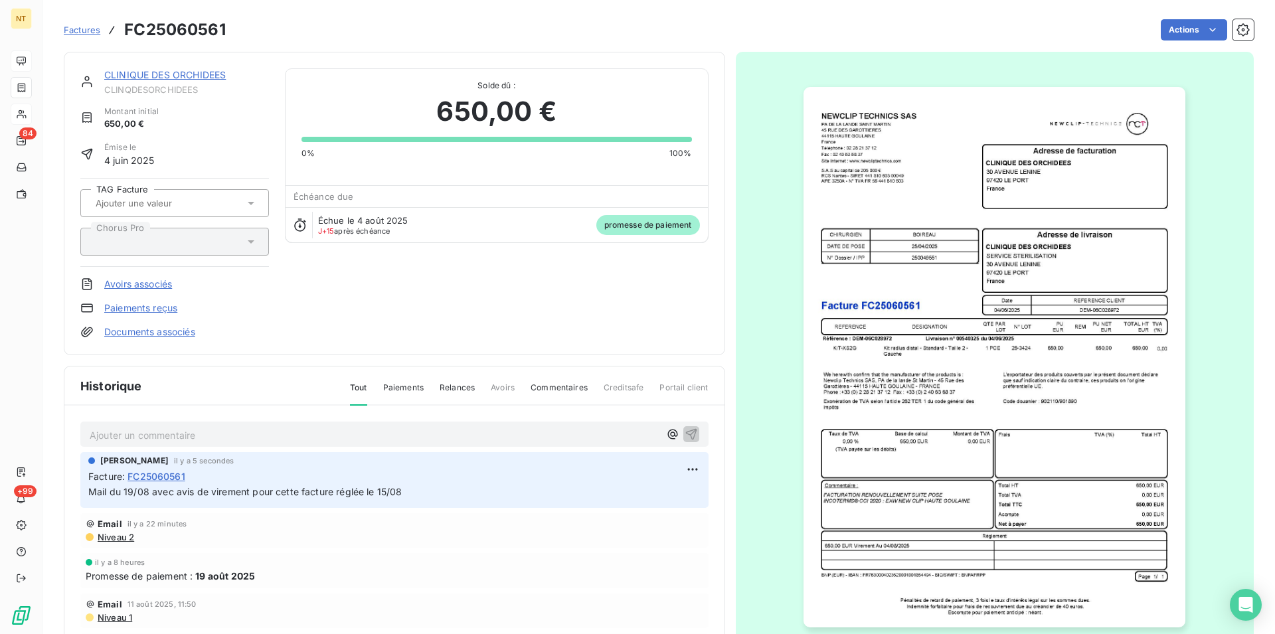
click at [134, 70] on link "CLINIQUE DES ORCHIDEES" at bounding box center [165, 74] width 122 height 11
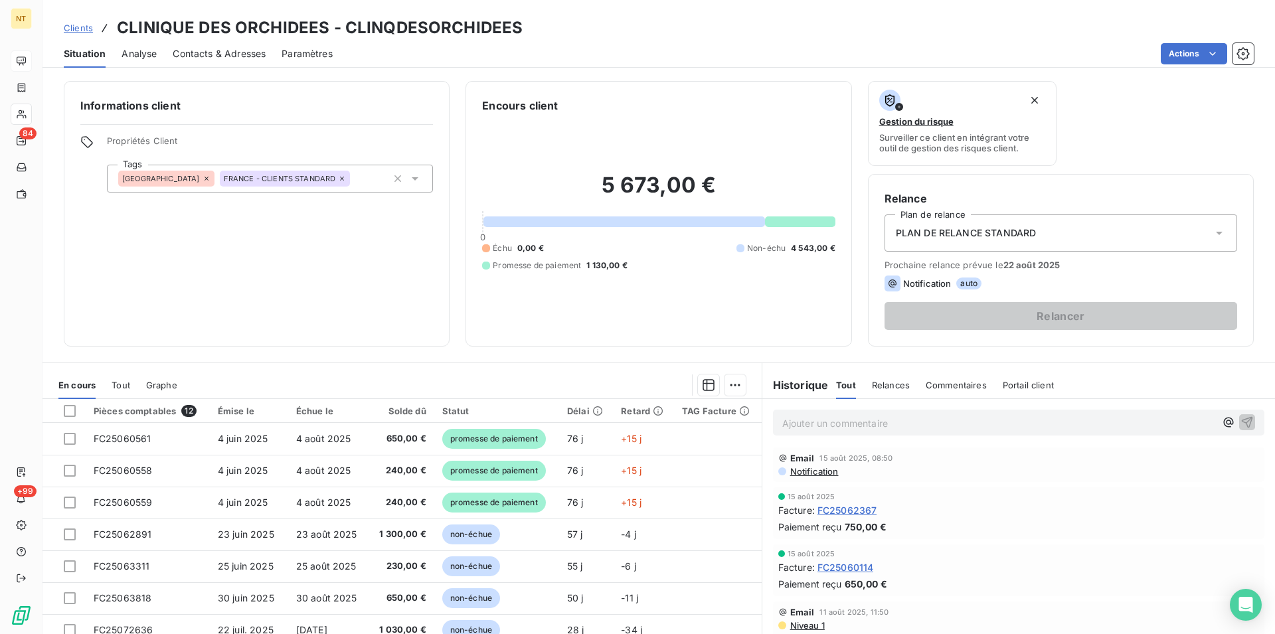
scroll to position [406, 0]
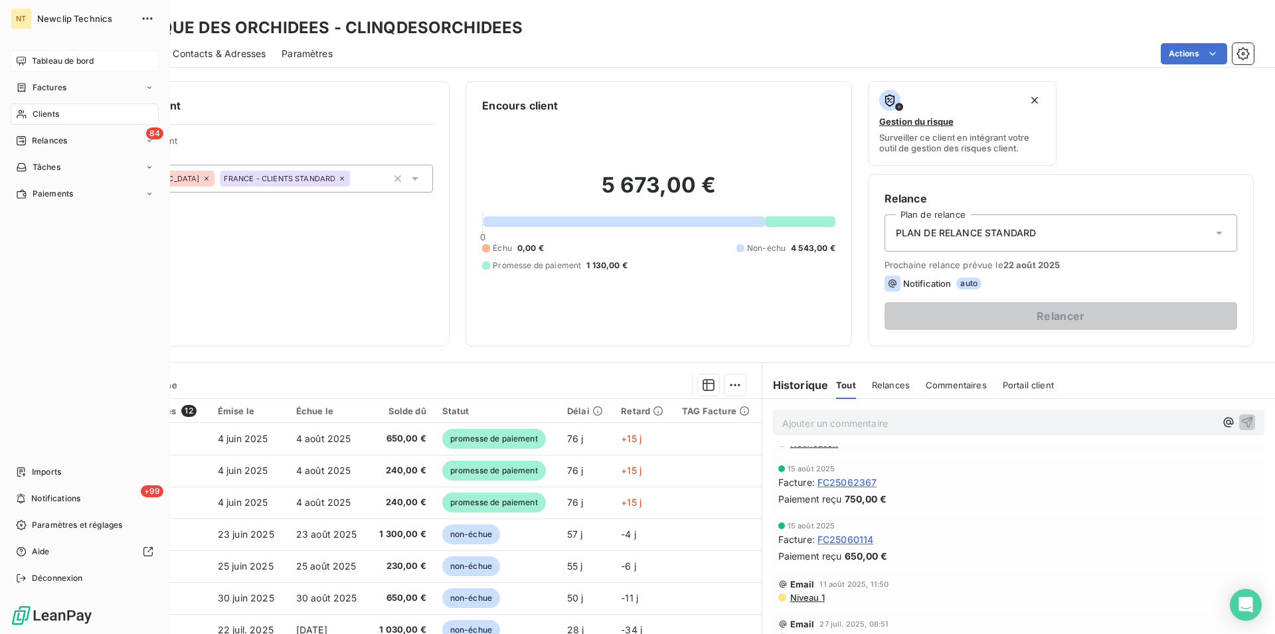
drag, startPoint x: 57, startPoint y: 112, endPoint x: 81, endPoint y: 105, distance: 25.0
click at [57, 112] on span "Clients" at bounding box center [46, 114] width 27 height 12
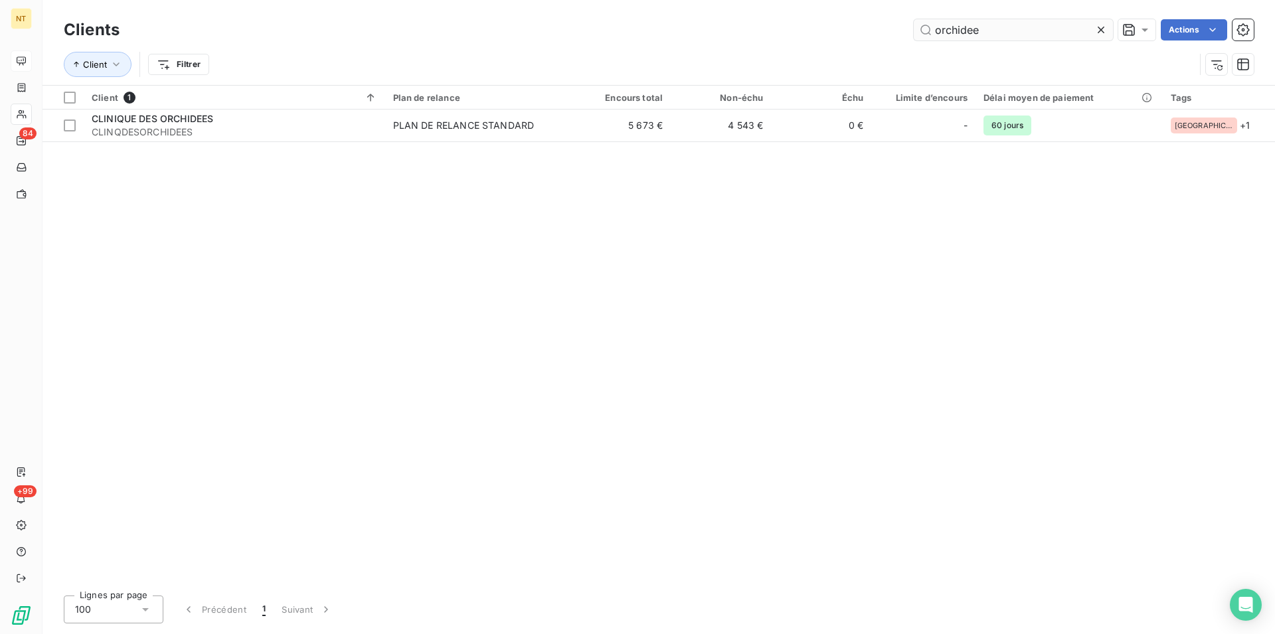
drag, startPoint x: 975, startPoint y: 29, endPoint x: 931, endPoint y: 27, distance: 43.8
click at [931, 27] on input "orchidee" at bounding box center [1013, 29] width 199 height 21
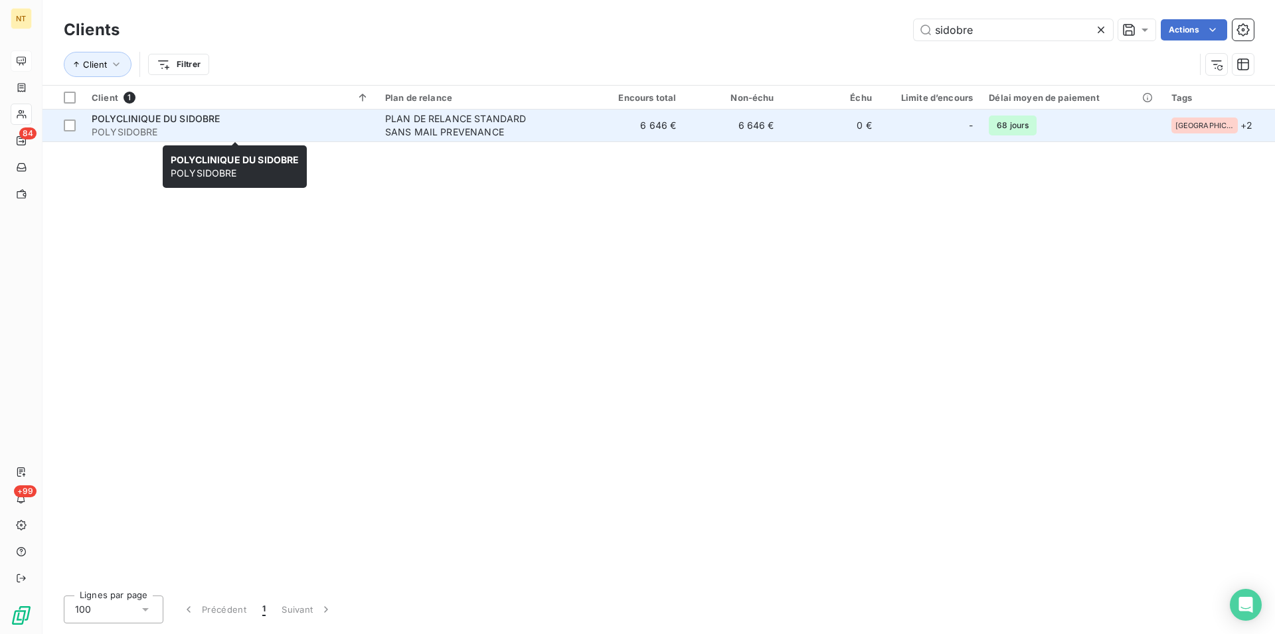
type input "sidobre"
click at [206, 120] on span "POLYCLINIQUE DU SIDOBRE" at bounding box center [156, 118] width 128 height 11
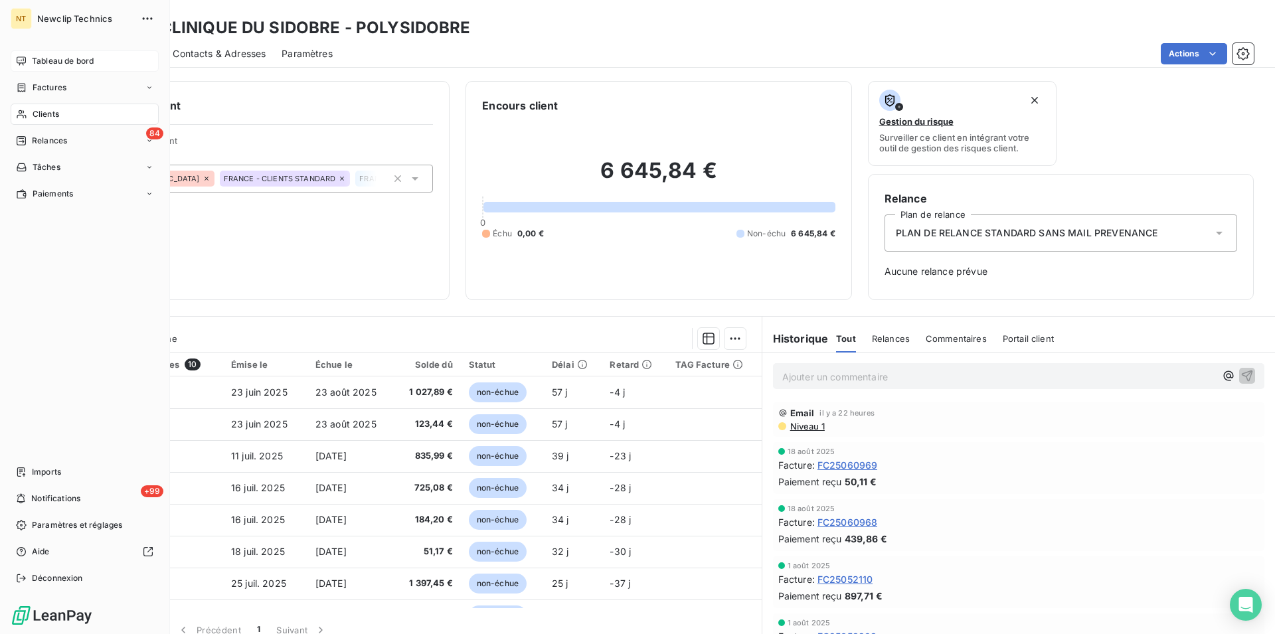
drag, startPoint x: 33, startPoint y: 118, endPoint x: 82, endPoint y: 121, distance: 49.9
click at [33, 117] on span "Clients" at bounding box center [46, 114] width 27 height 12
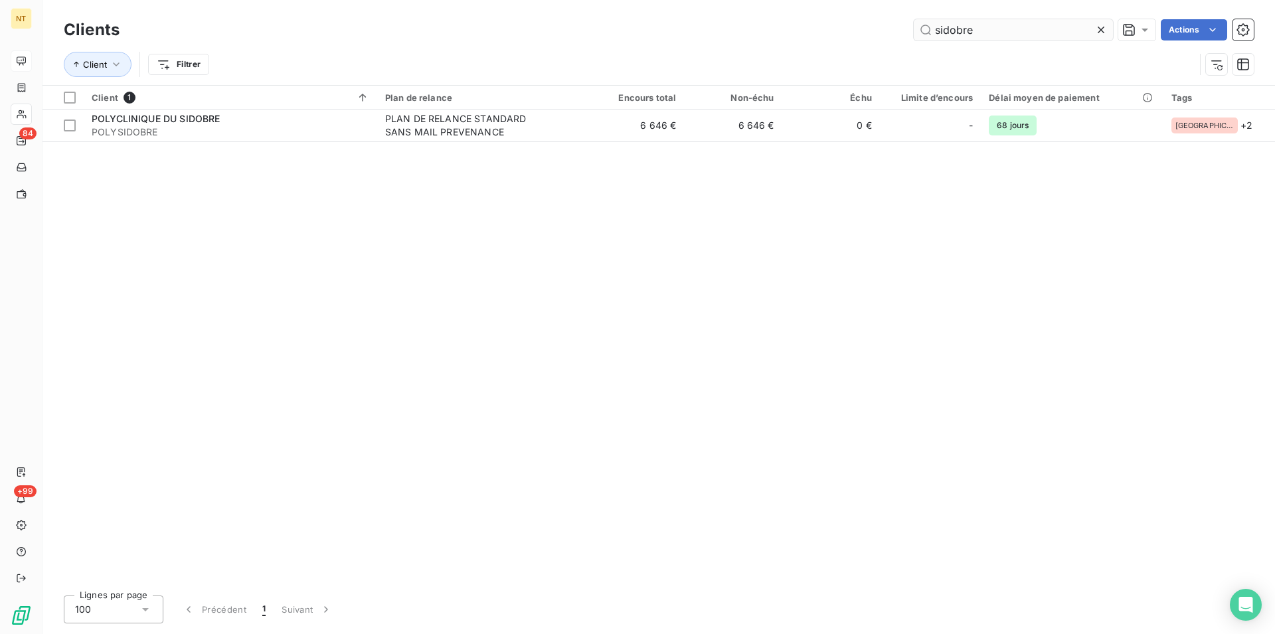
drag, startPoint x: 980, startPoint y: 27, endPoint x: 934, endPoint y: 33, distance: 46.9
click at [934, 33] on input "sidobre" at bounding box center [1013, 29] width 199 height 21
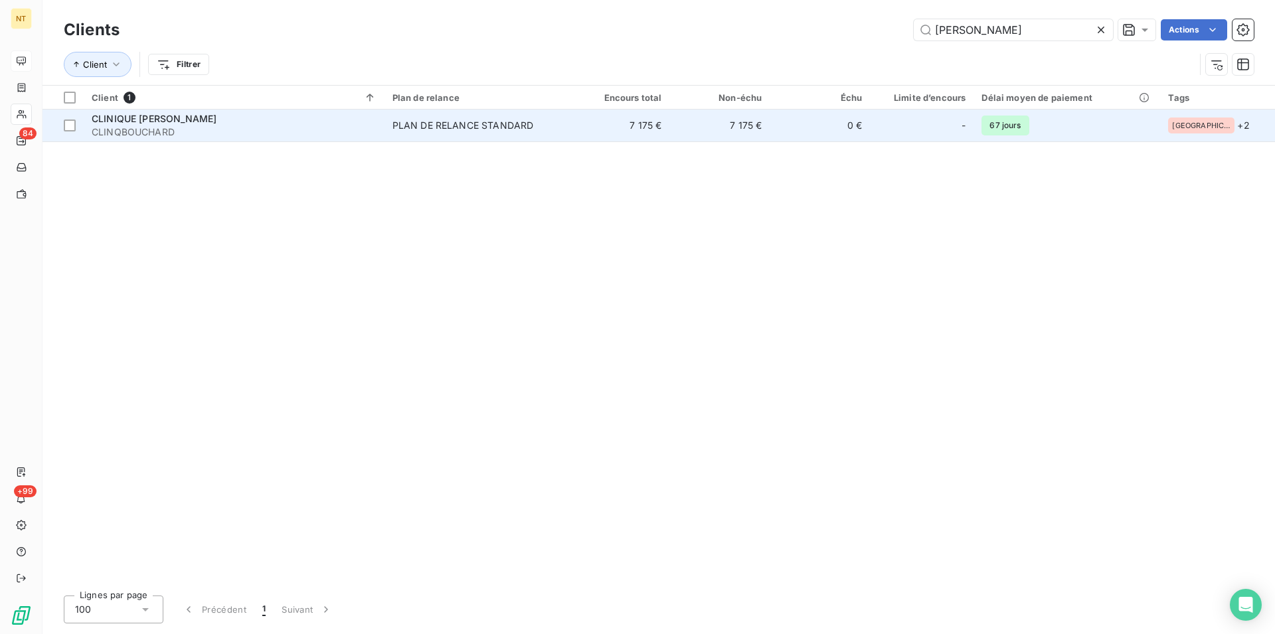
type input "[PERSON_NAME]"
click at [179, 118] on span "CLINIQUE [PERSON_NAME]" at bounding box center [154, 118] width 125 height 11
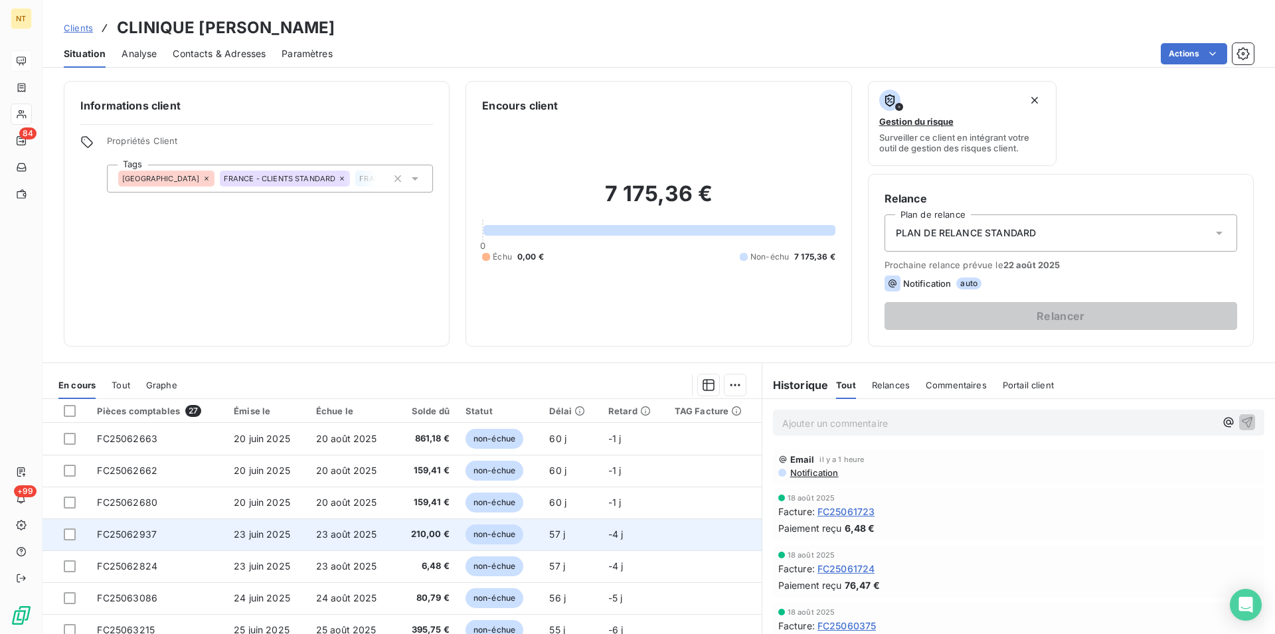
click at [155, 535] on td "FC25062937" at bounding box center [157, 535] width 137 height 32
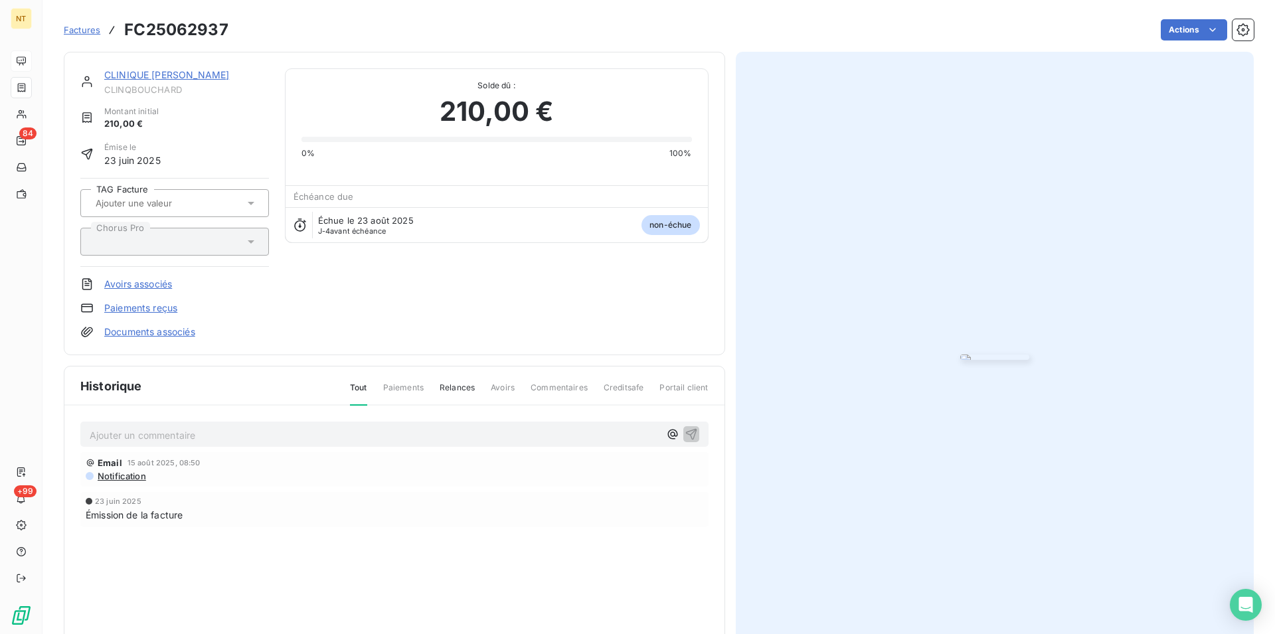
click at [181, 434] on p "Ajouter un commentaire ﻿" at bounding box center [375, 435] width 570 height 17
click at [192, 430] on p "Mail du 19/08 facture" at bounding box center [375, 434] width 570 height 15
click at [152, 435] on span "Mail du 19/08 facture Prête au paiement à échéance"" at bounding box center [209, 433] width 239 height 11
click at [196, 430] on span "Mail du 19/08 "facture Prête au paiement à échéance"" at bounding box center [212, 433] width 244 height 11
drag, startPoint x: 90, startPoint y: 434, endPoint x: 370, endPoint y: 453, distance: 281.5
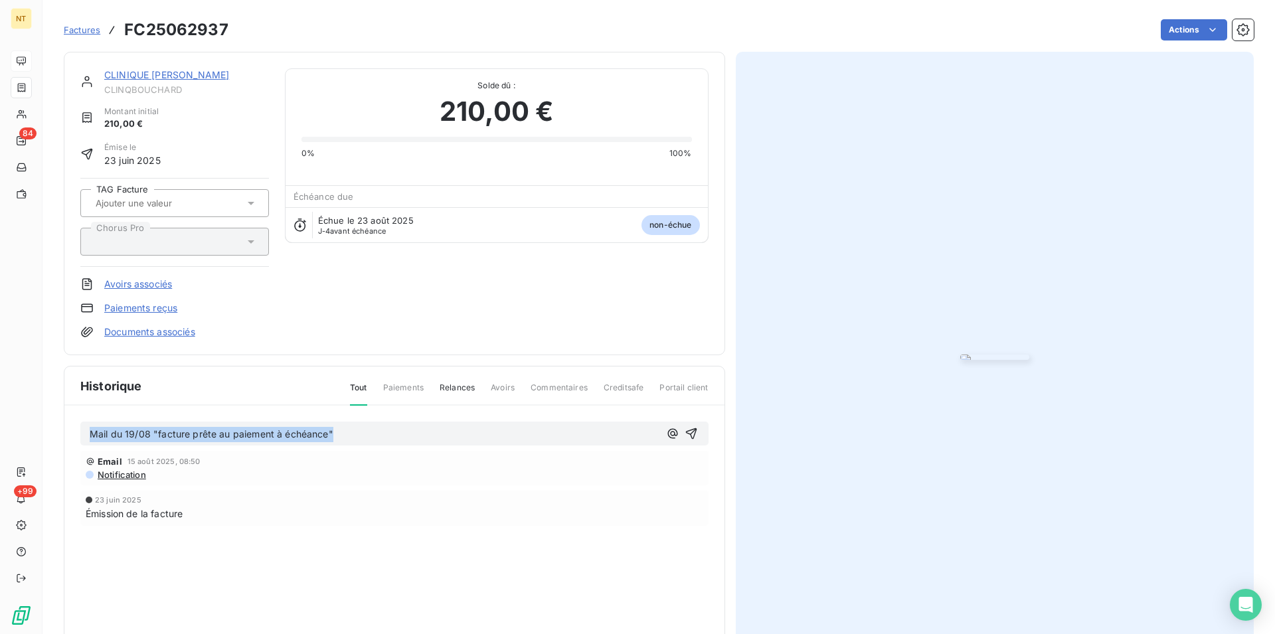
click at [370, 453] on div "Mail du 19/08 "facture prête au paiement à échéance" Email [DATE] 08:50 Notific…" at bounding box center [394, 493] width 660 height 174
copy span "Mail du 19/08 "facture prête au paiement à échéance""
click at [685, 430] on icon "button" at bounding box center [691, 433] width 13 height 13
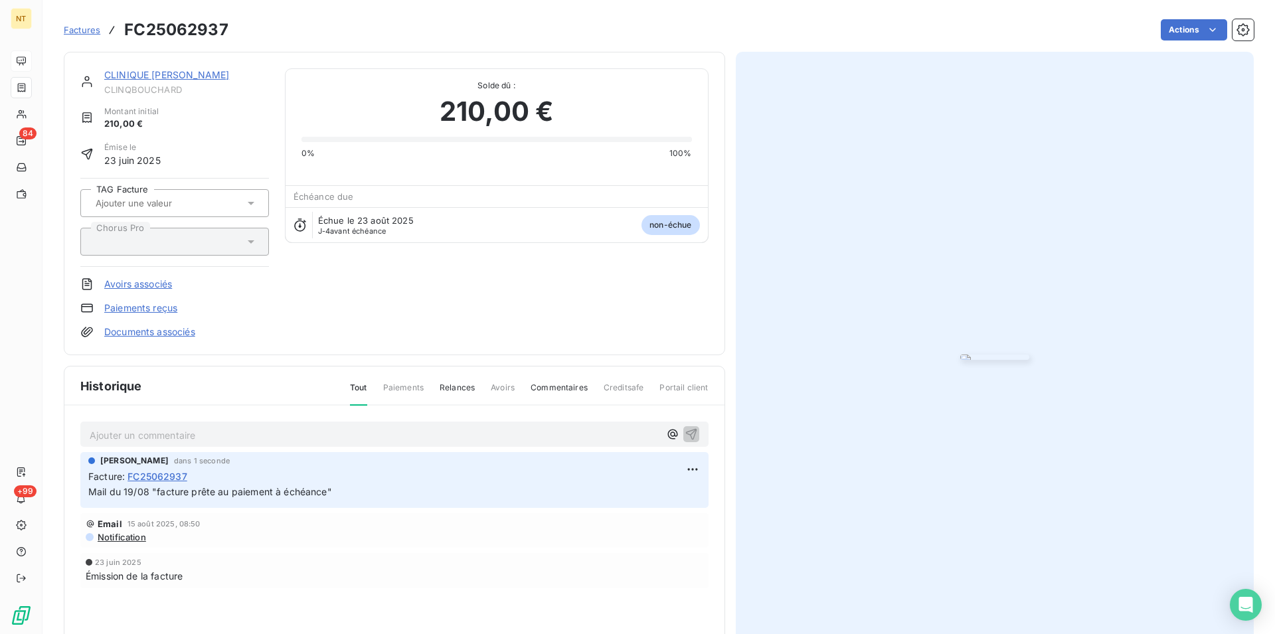
click at [171, 73] on link "CLINIQUE [PERSON_NAME]" at bounding box center [166, 74] width 125 height 11
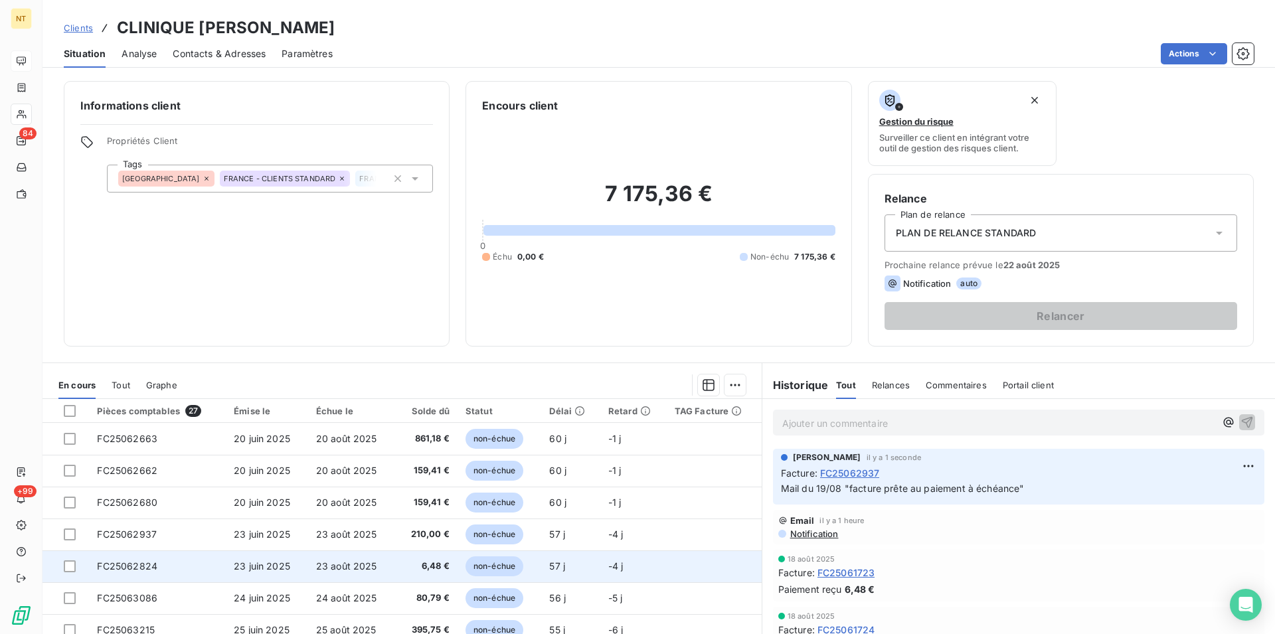
click at [164, 568] on td "FC25062824" at bounding box center [157, 566] width 137 height 32
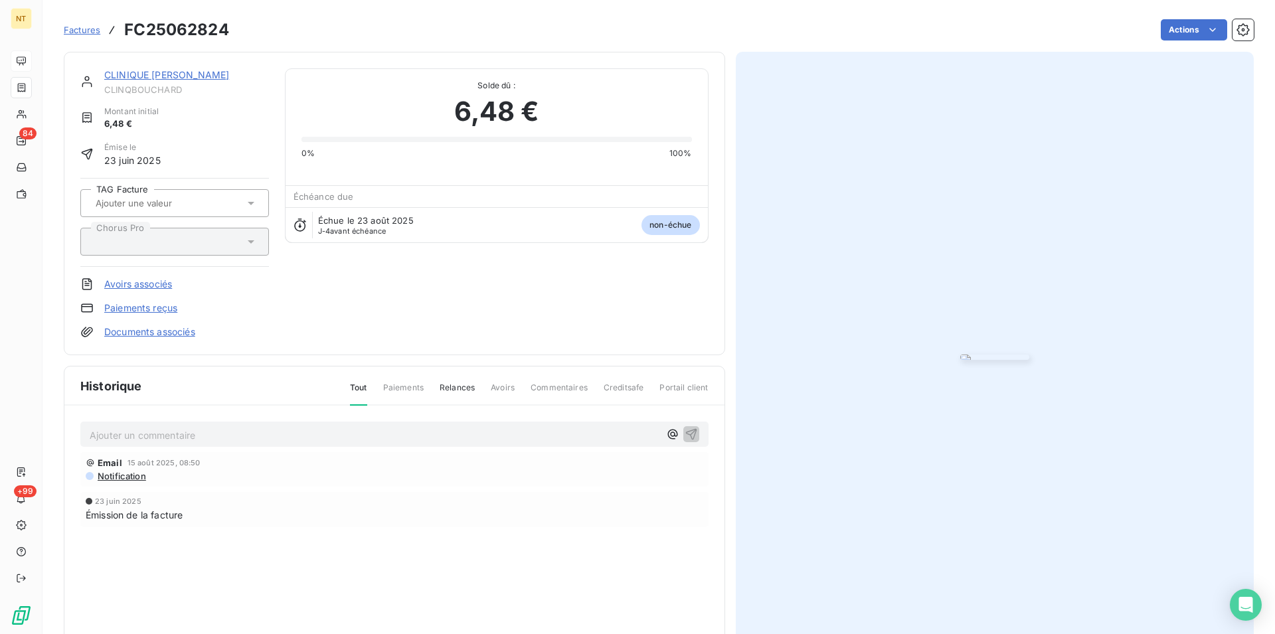
click at [116, 432] on p "Ajouter un commentaire ﻿" at bounding box center [375, 435] width 570 height 17
click at [690, 432] on icon "button" at bounding box center [691, 433] width 13 height 13
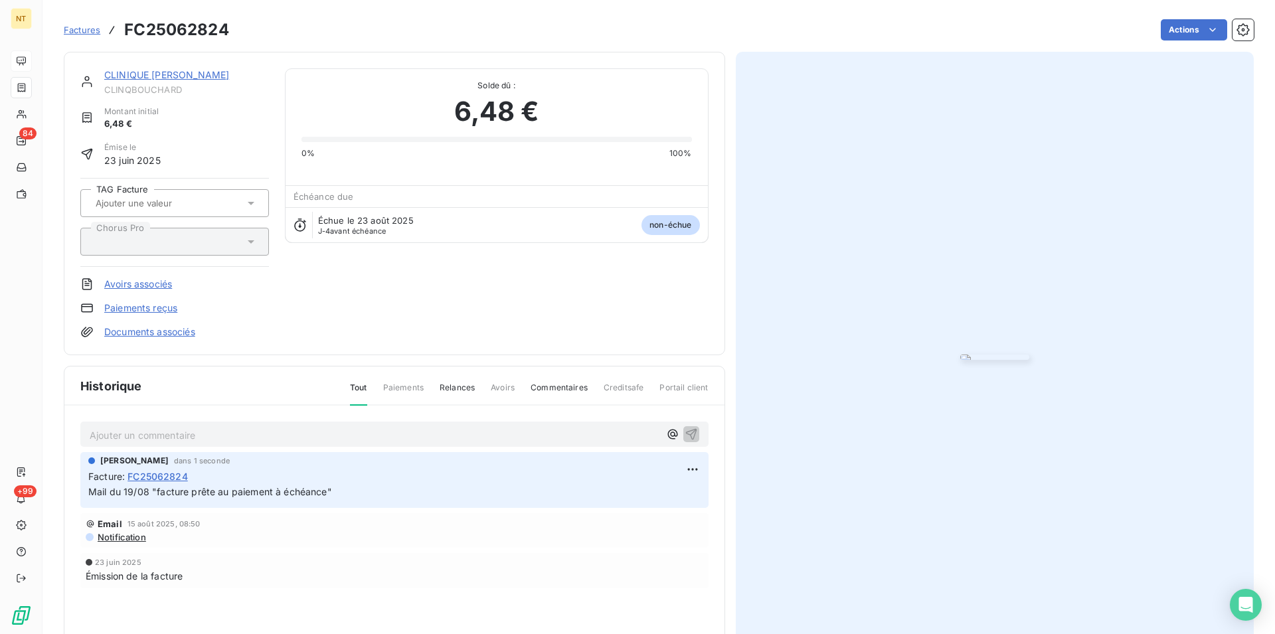
click at [166, 74] on link "CLINIQUE [PERSON_NAME]" at bounding box center [166, 74] width 125 height 11
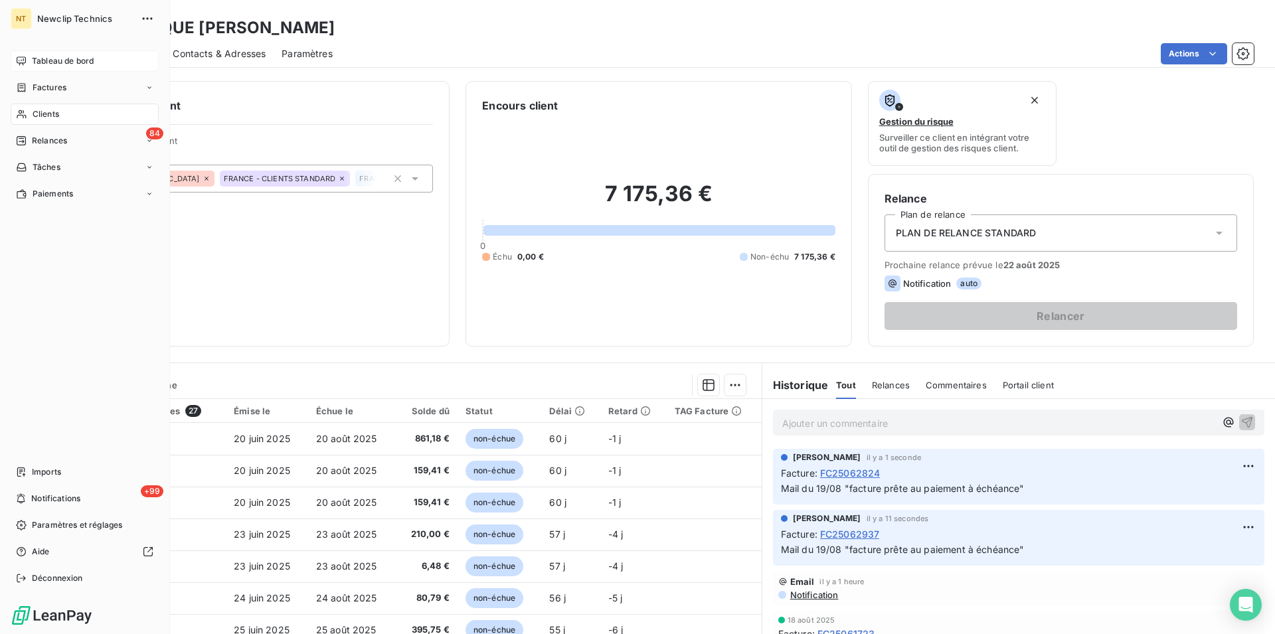
click at [47, 113] on span "Clients" at bounding box center [46, 114] width 27 height 12
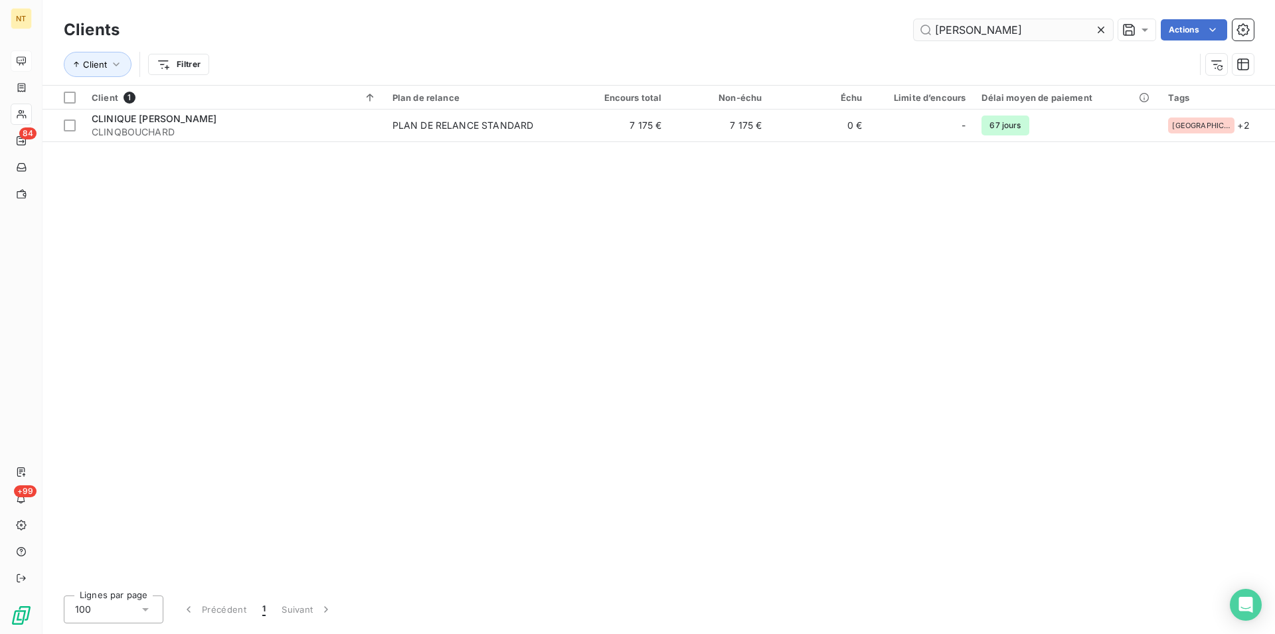
drag, startPoint x: 992, startPoint y: 30, endPoint x: 920, endPoint y: 27, distance: 71.8
click at [920, 27] on input "[PERSON_NAME]" at bounding box center [1013, 29] width 199 height 21
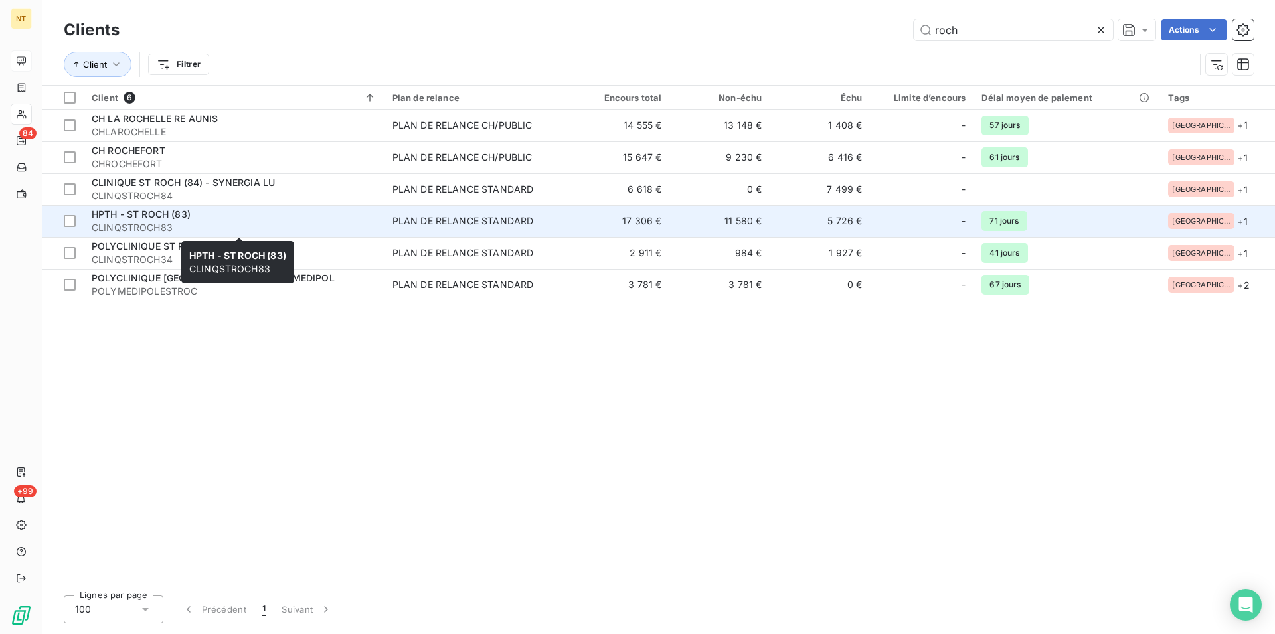
type input "roch"
click at [176, 223] on span "CLINQSTROCH83" at bounding box center [234, 227] width 285 height 13
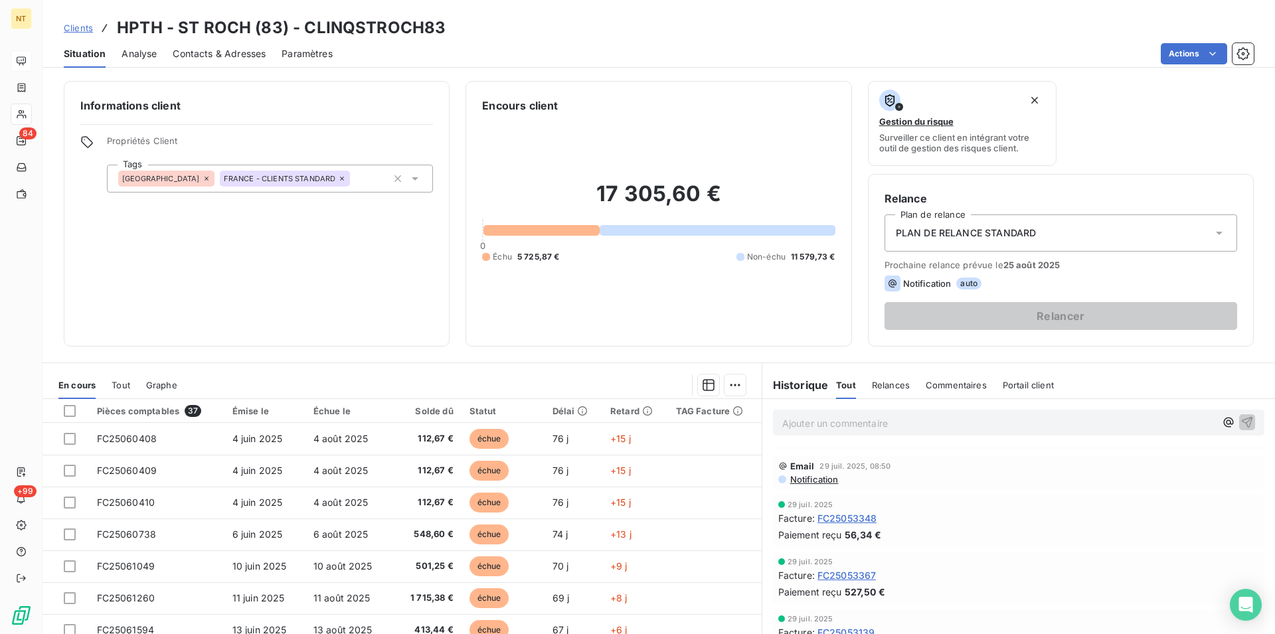
scroll to position [203, 0]
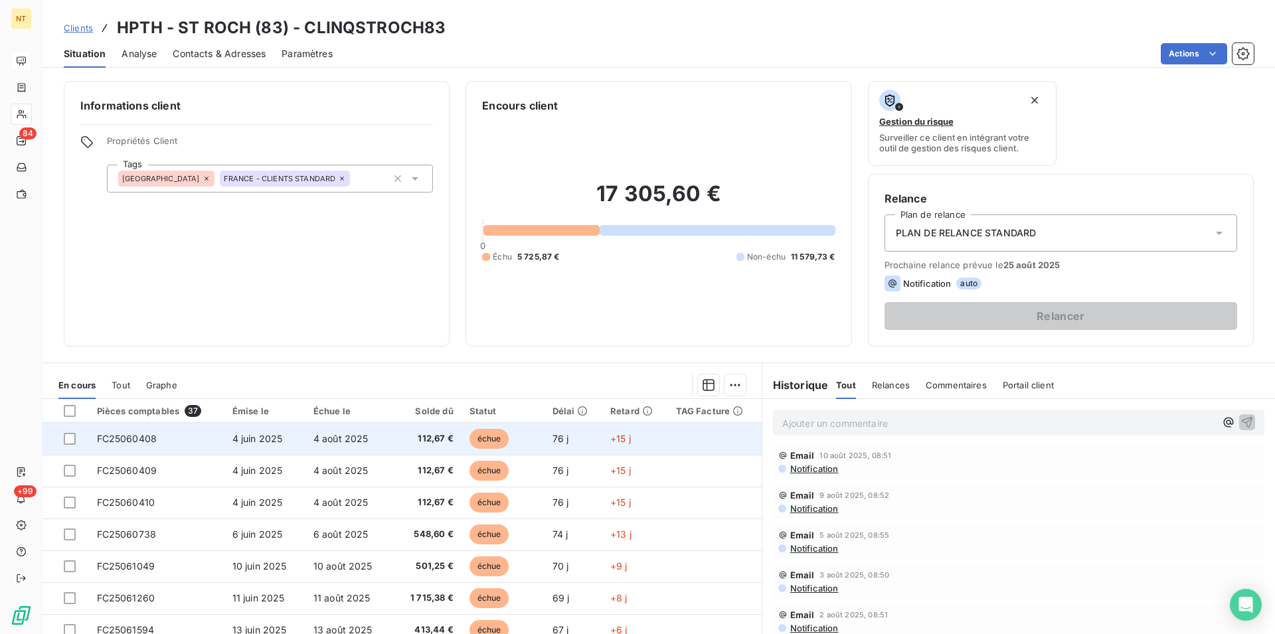
click at [111, 440] on span "FC25060408" at bounding box center [127, 438] width 60 height 11
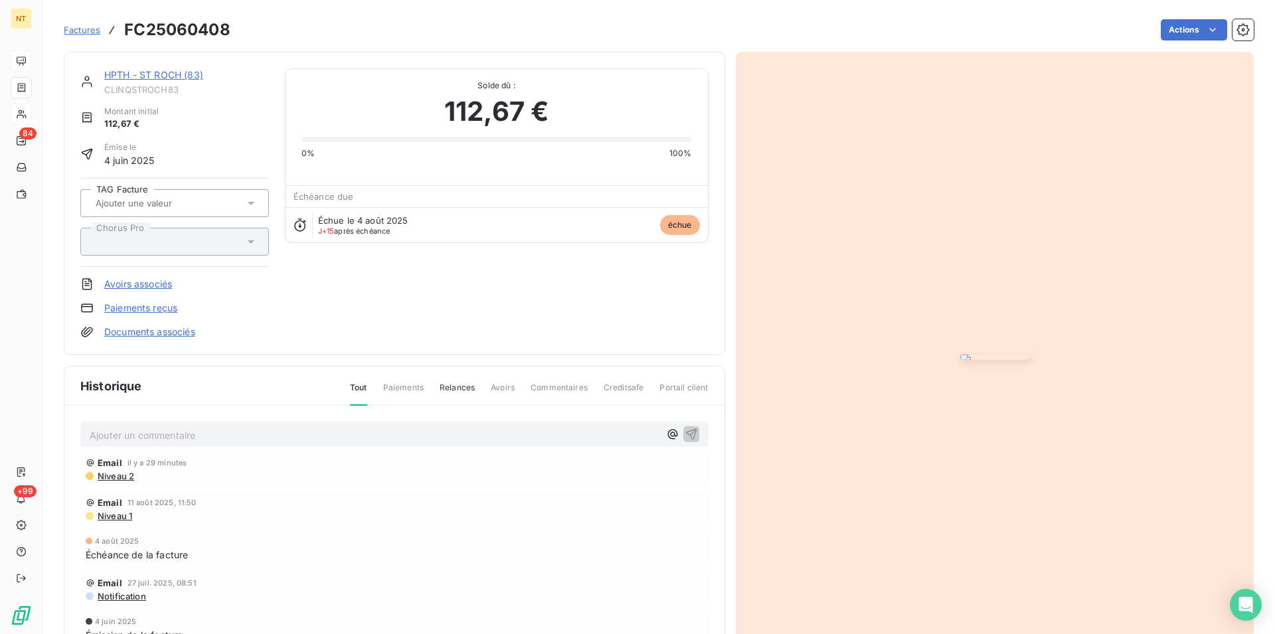
click at [114, 435] on p "Ajouter un commentaire ﻿" at bounding box center [375, 435] width 570 height 17
drag, startPoint x: 90, startPoint y: 432, endPoint x: 378, endPoint y: 433, distance: 288.2
click at [378, 433] on p "Mail du 19/08 avec avis de virement ! facture réglée le 18/08" at bounding box center [375, 434] width 570 height 15
copy span "Mail du 19/08 avec avis de virement ! facture réglée le 18/08"
click at [685, 431] on icon "button" at bounding box center [690, 433] width 11 height 11
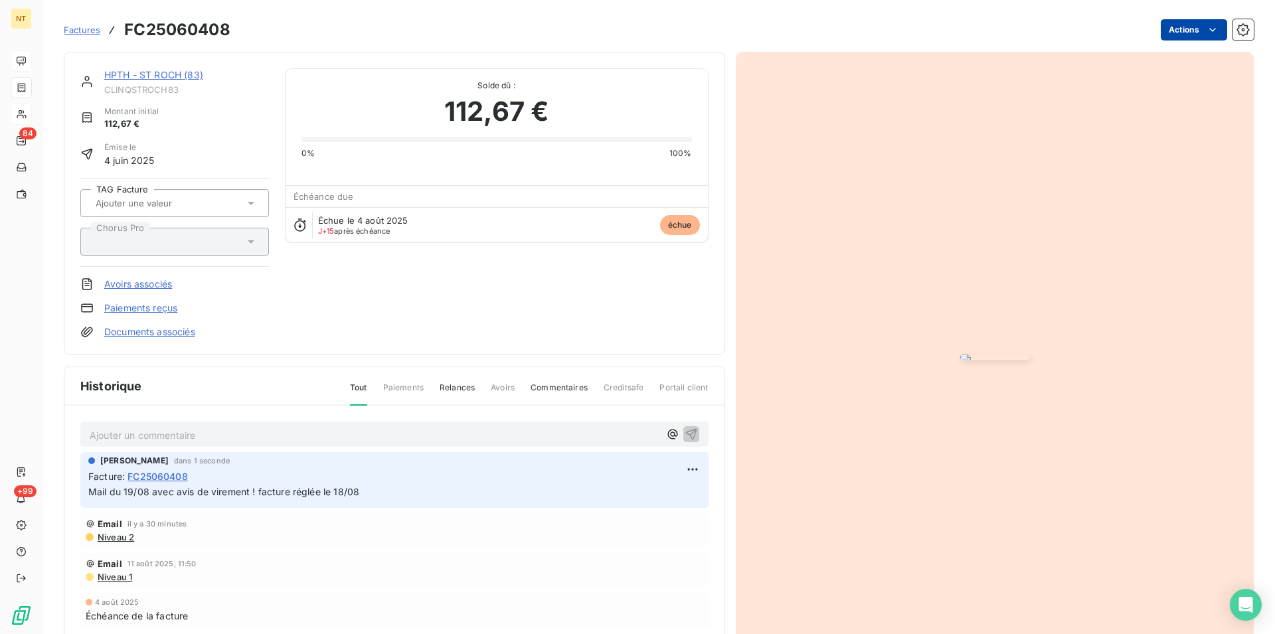
click at [1205, 31] on html "NT 84 +99 Factures FC25060408 Actions HPTH - ST ROCH (83) CLINQSTROCH83 Montant…" at bounding box center [637, 317] width 1275 height 634
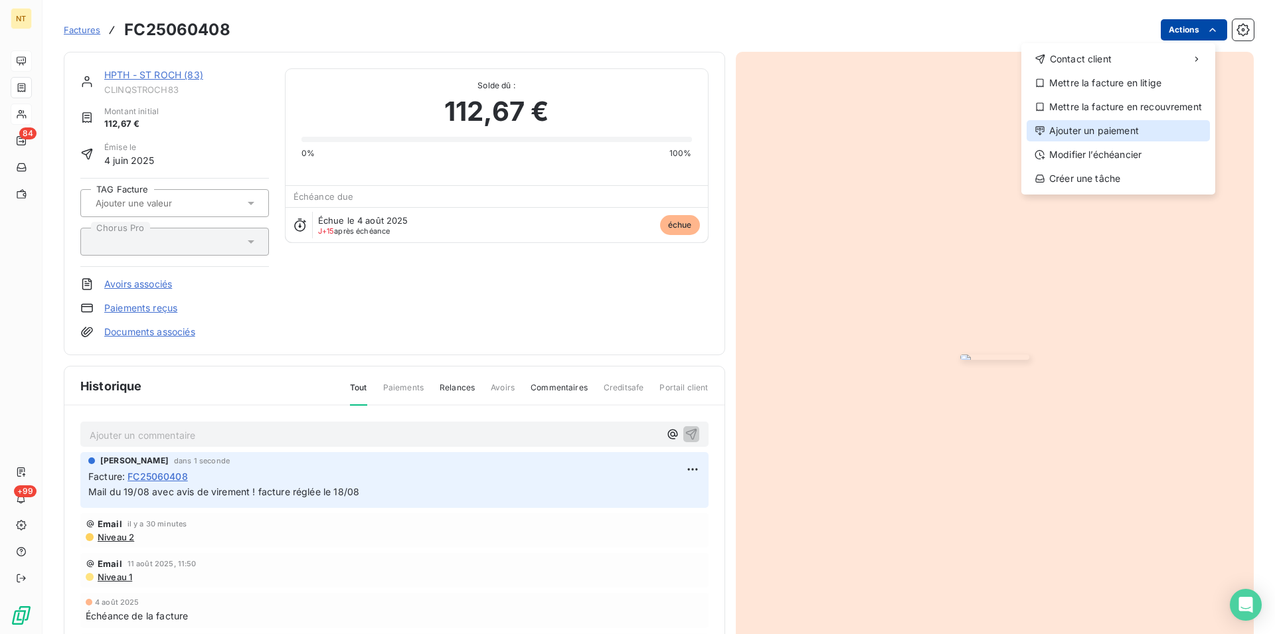
click at [1114, 130] on div "Ajouter un paiement" at bounding box center [1117, 130] width 183 height 21
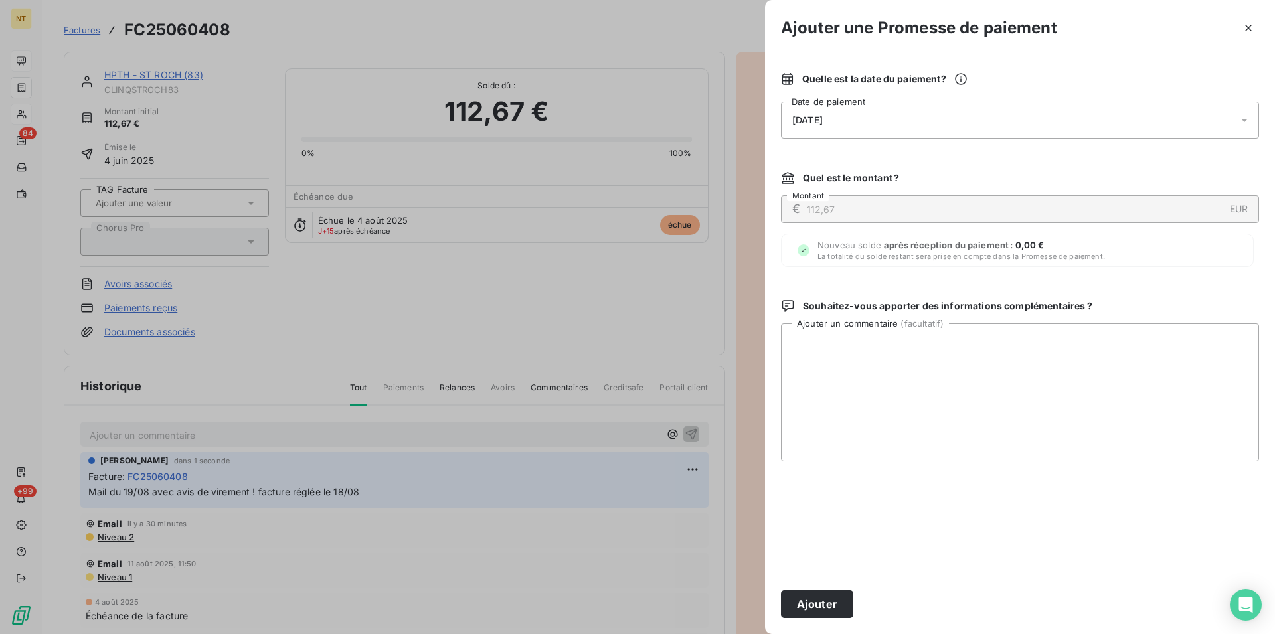
click at [860, 123] on div "[DATE]" at bounding box center [1020, 120] width 478 height 37
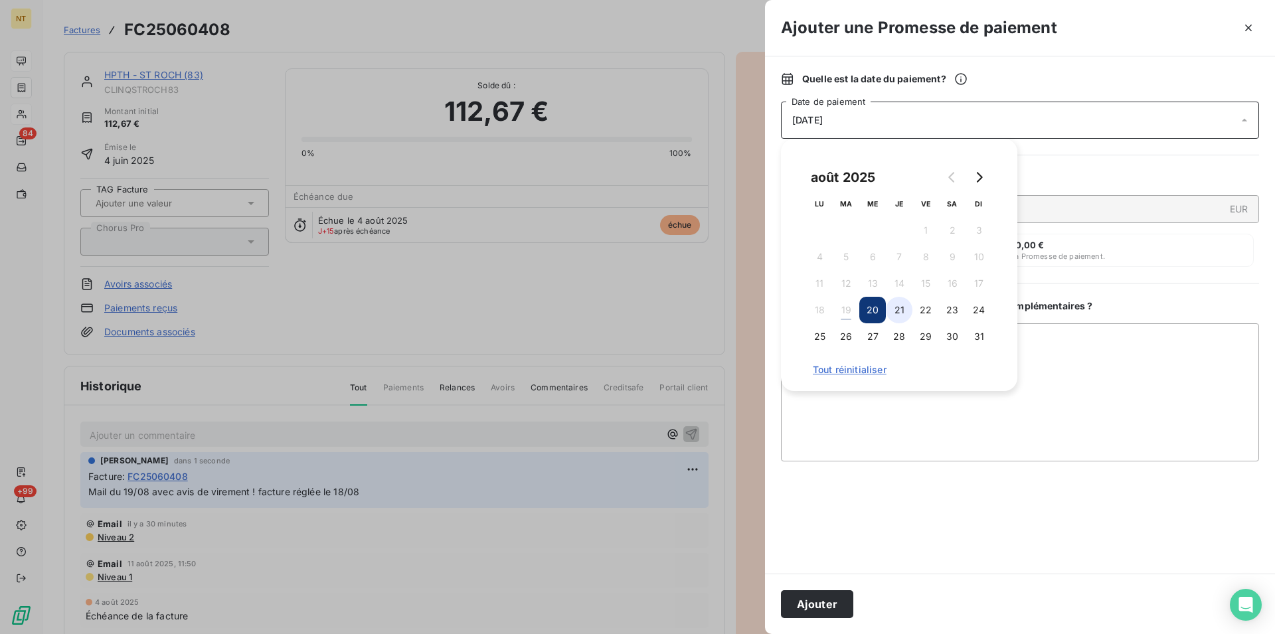
click at [900, 311] on button "21" at bounding box center [899, 310] width 27 height 27
click at [811, 603] on button "Ajouter" at bounding box center [817, 604] width 72 height 28
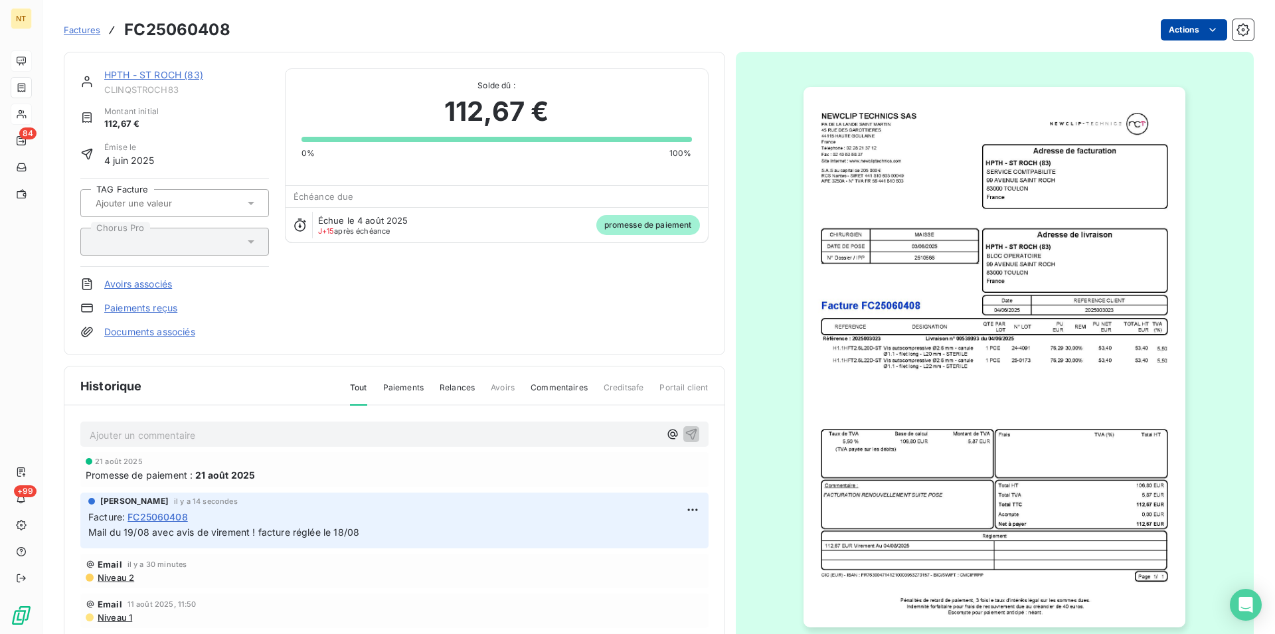
click at [139, 78] on link "HPTH - ST ROCH (83)" at bounding box center [153, 74] width 99 height 11
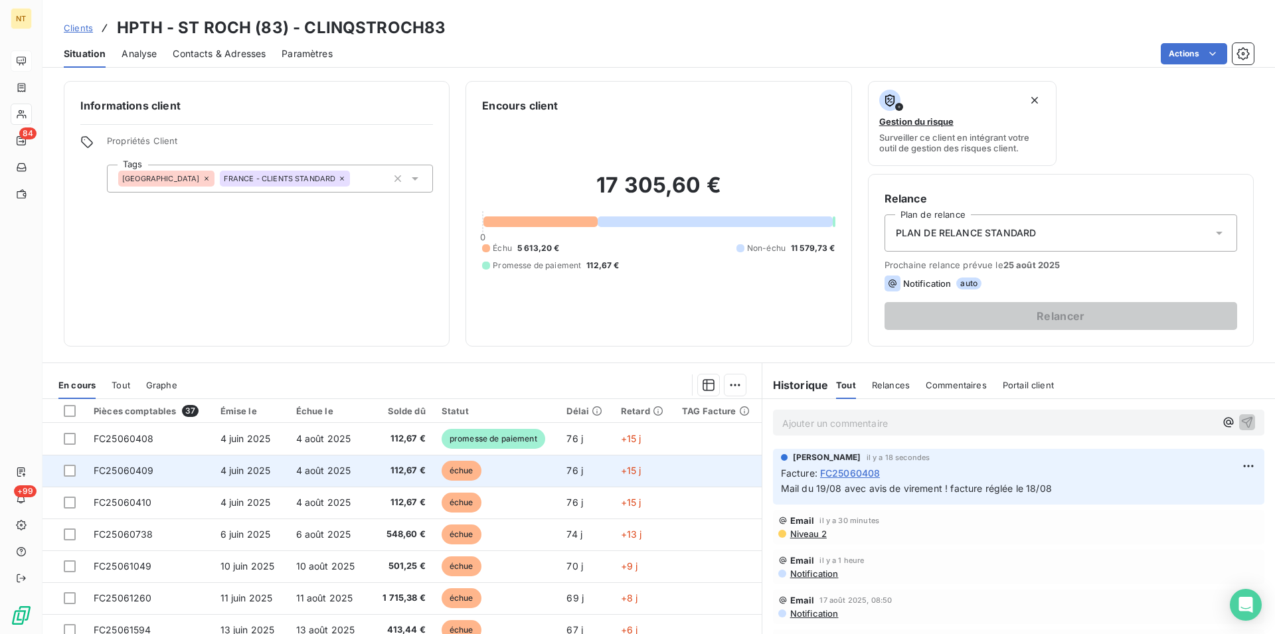
click at [152, 473] on span "FC25060409" at bounding box center [124, 470] width 60 height 11
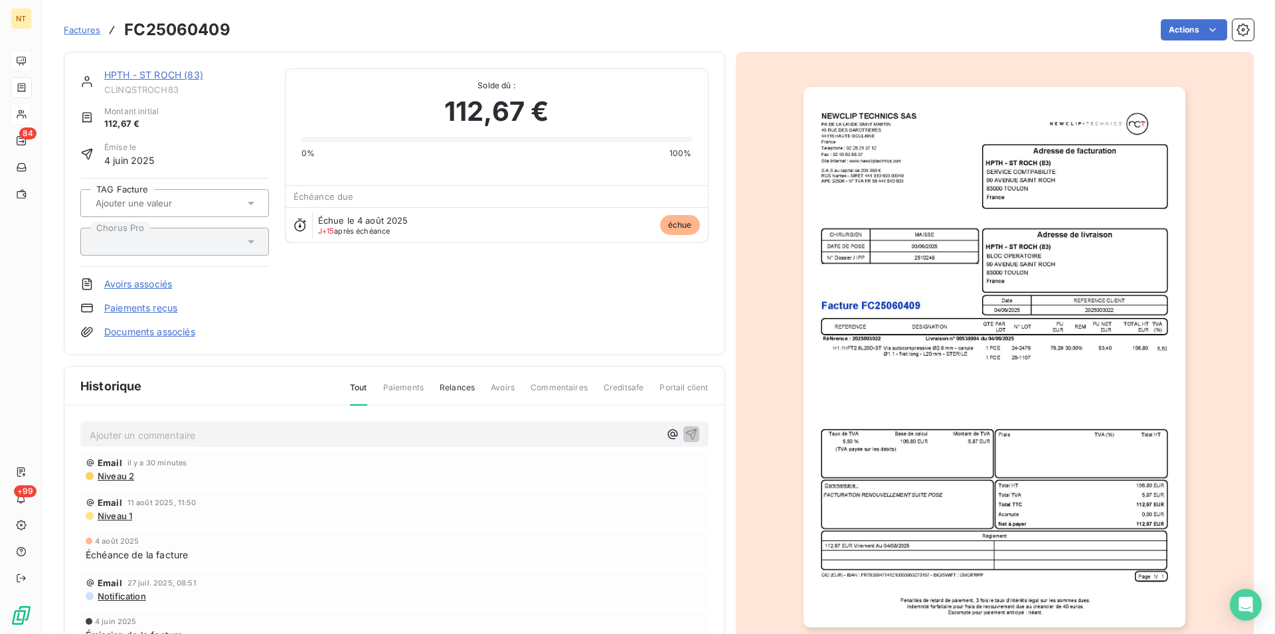
click at [166, 434] on p "Ajouter un commentaire ﻿" at bounding box center [375, 435] width 570 height 17
click at [685, 430] on icon "button" at bounding box center [690, 433] width 11 height 11
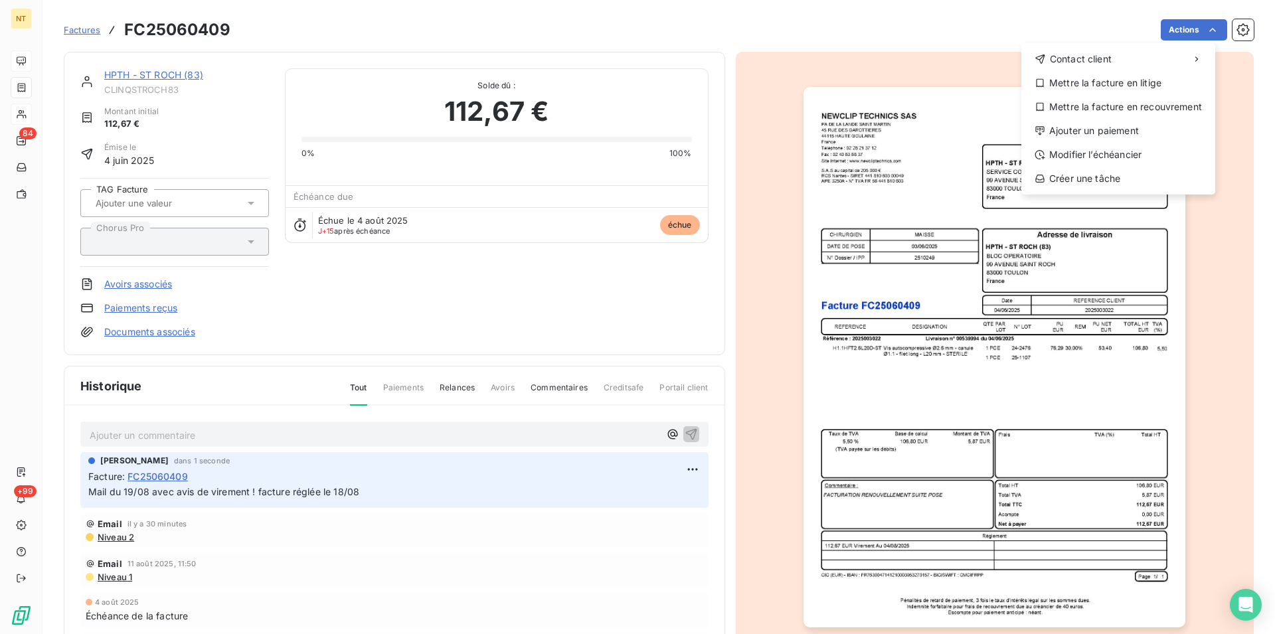
click at [1200, 33] on html "NT 84 +99 Factures FC25060409 Actions Contact client Mettre la facture en litig…" at bounding box center [637, 317] width 1275 height 634
click at [1121, 126] on div "Ajouter un paiement" at bounding box center [1117, 130] width 183 height 21
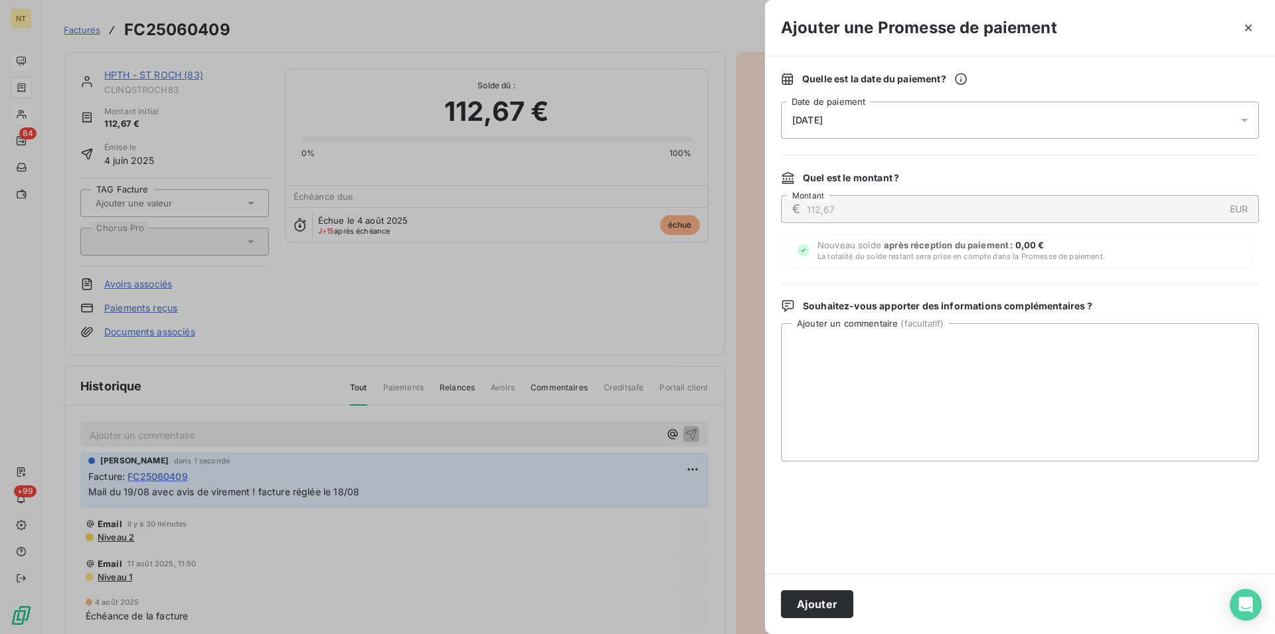
click at [864, 118] on div "[DATE]" at bounding box center [1020, 120] width 478 height 37
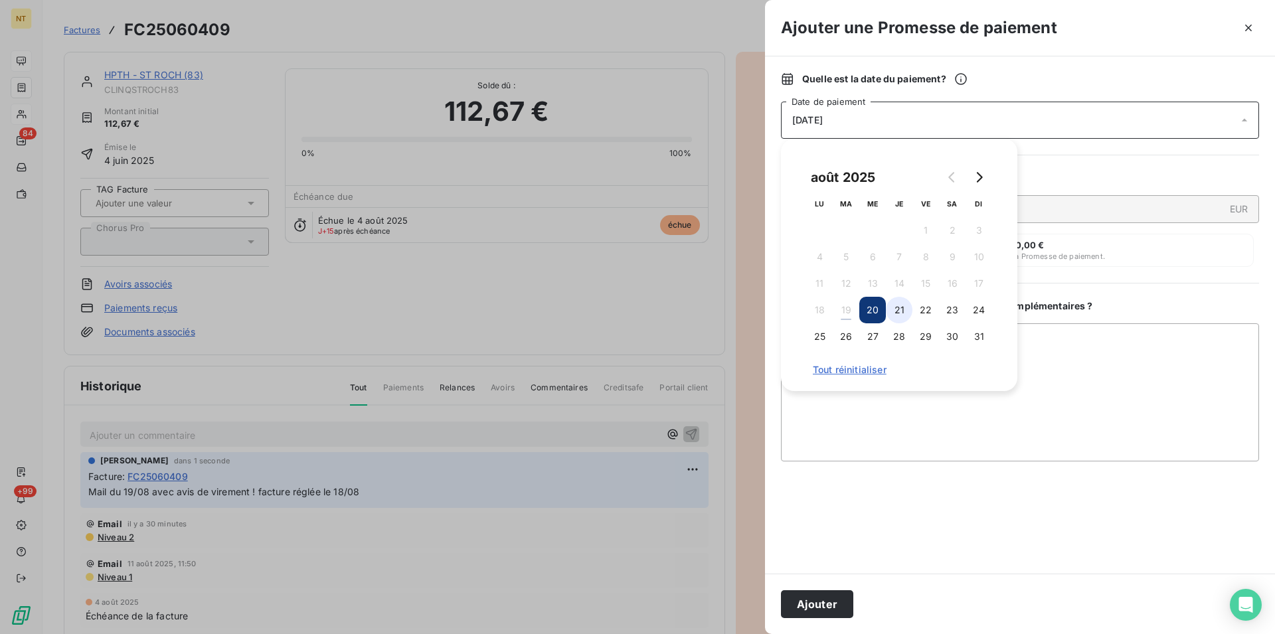
click at [898, 308] on button "21" at bounding box center [899, 310] width 27 height 27
click at [822, 604] on button "Ajouter" at bounding box center [817, 604] width 72 height 28
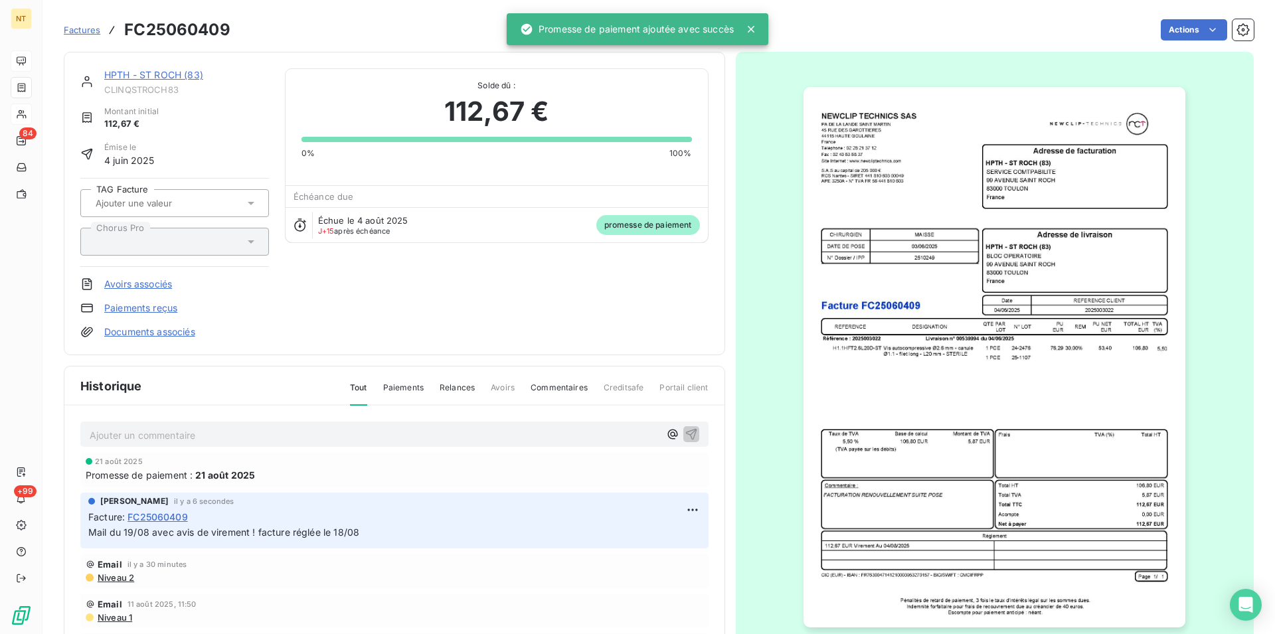
click at [161, 73] on link "HPTH - ST ROCH (83)" at bounding box center [153, 74] width 99 height 11
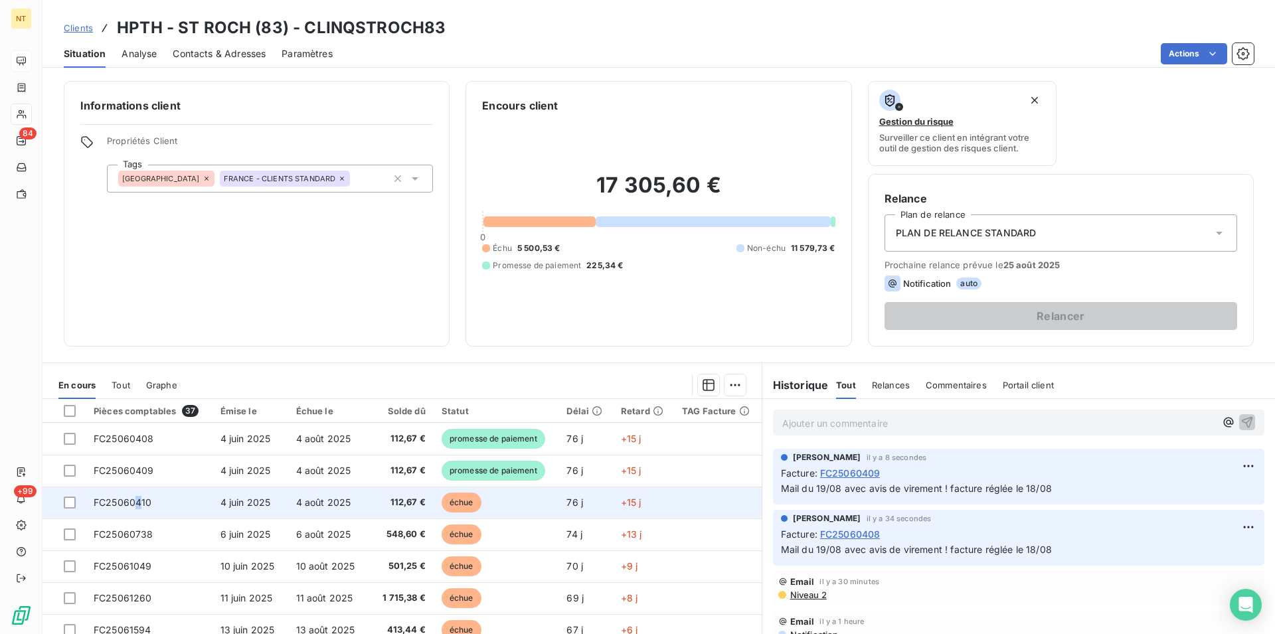
click at [137, 504] on span "FC25060410" at bounding box center [123, 502] width 58 height 11
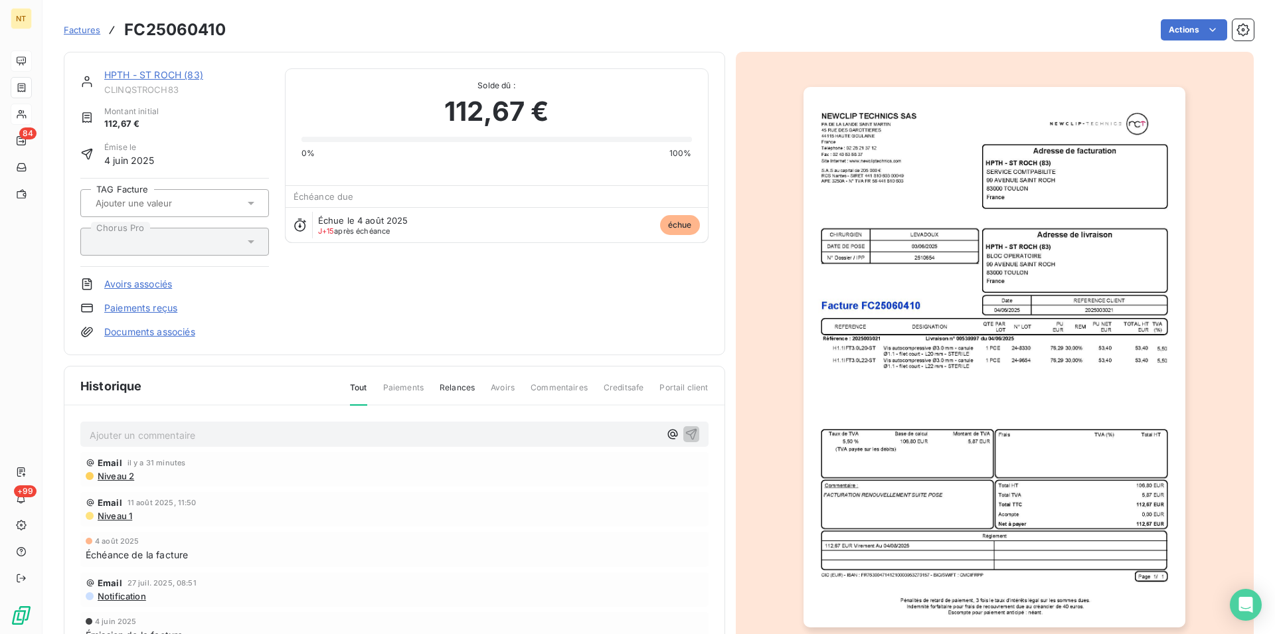
click at [155, 433] on p "Ajouter un commentaire ﻿" at bounding box center [375, 435] width 570 height 17
click at [685, 433] on icon "button" at bounding box center [690, 433] width 11 height 11
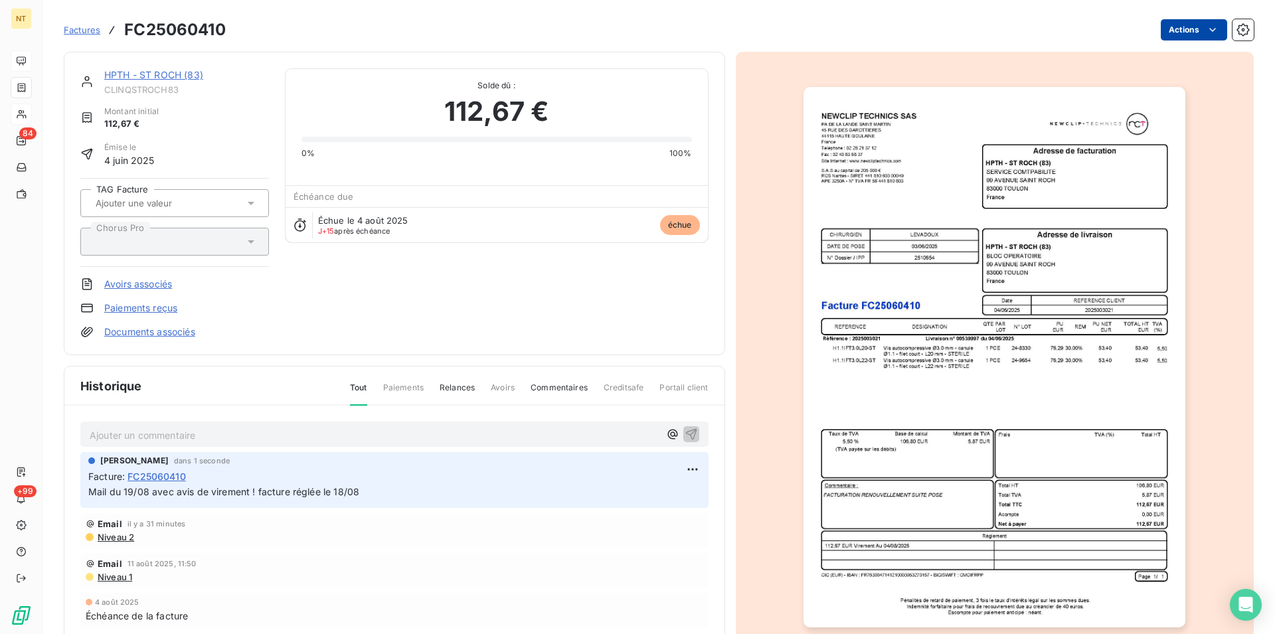
click at [1200, 30] on html "NT 84 +99 Factures FC25060410 Actions HPTH - ST ROCH (83) CLINQSTROCH83 Montant…" at bounding box center [637, 317] width 1275 height 634
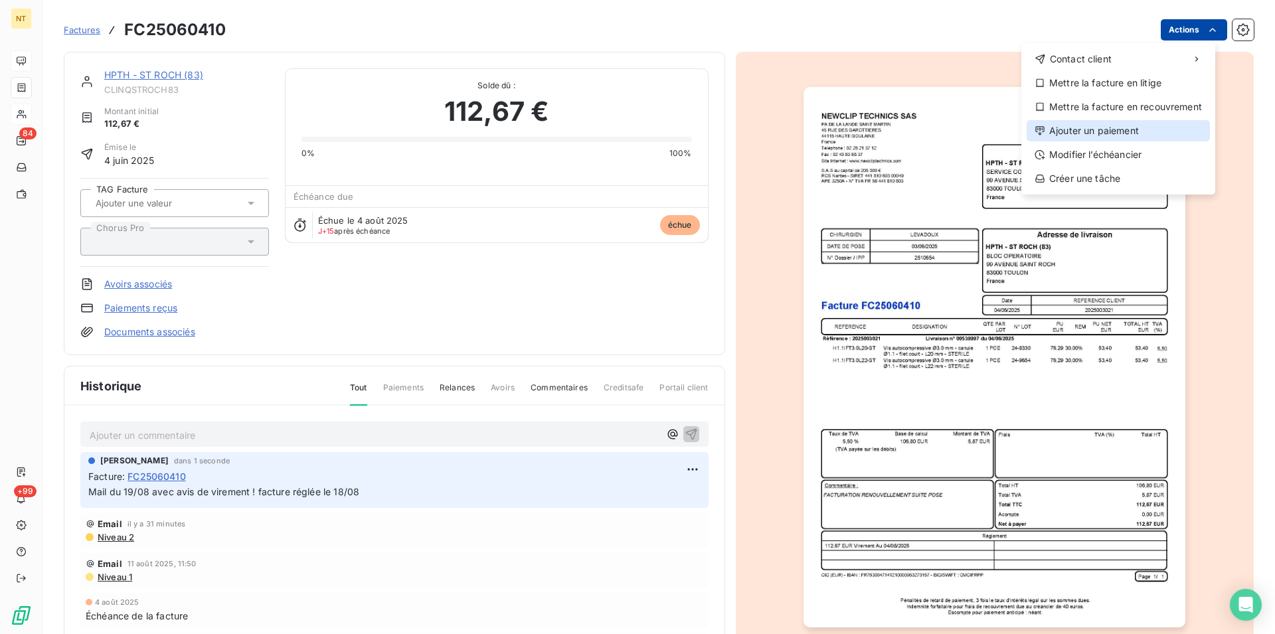
click at [1121, 130] on div "Ajouter un paiement" at bounding box center [1117, 130] width 183 height 21
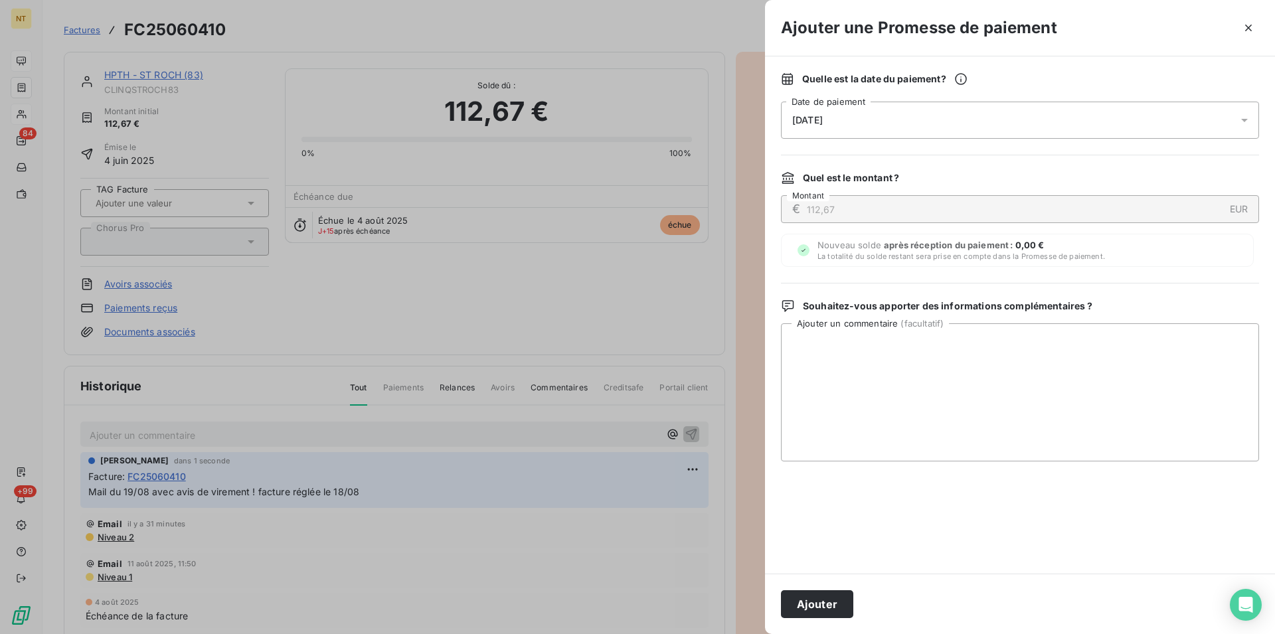
click at [876, 119] on div "[DATE]" at bounding box center [1020, 120] width 478 height 37
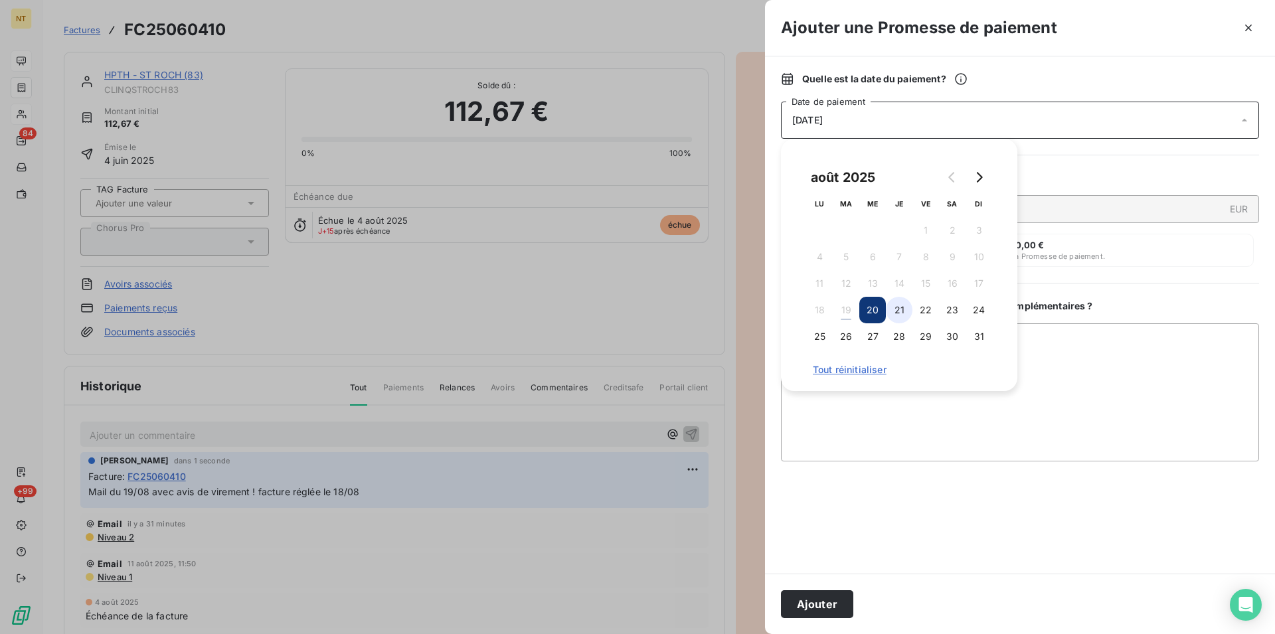
click at [900, 313] on button "21" at bounding box center [899, 310] width 27 height 27
click at [823, 602] on button "Ajouter" at bounding box center [817, 604] width 72 height 28
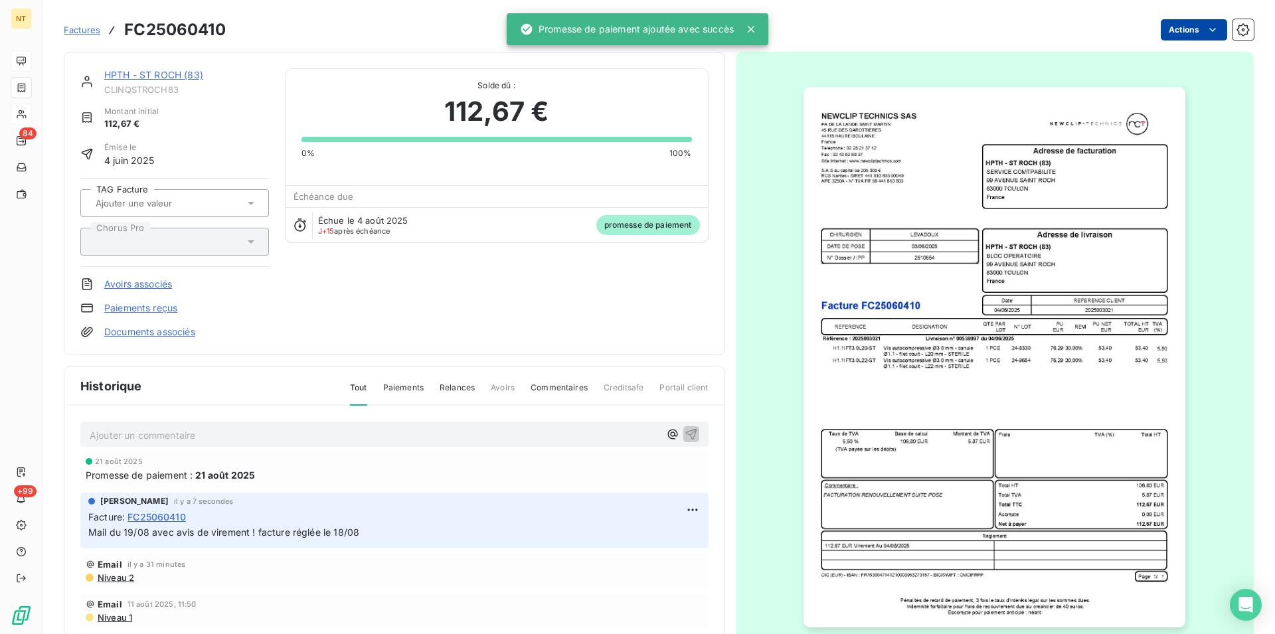
click at [152, 76] on link "HPTH - ST ROCH (83)" at bounding box center [153, 74] width 99 height 11
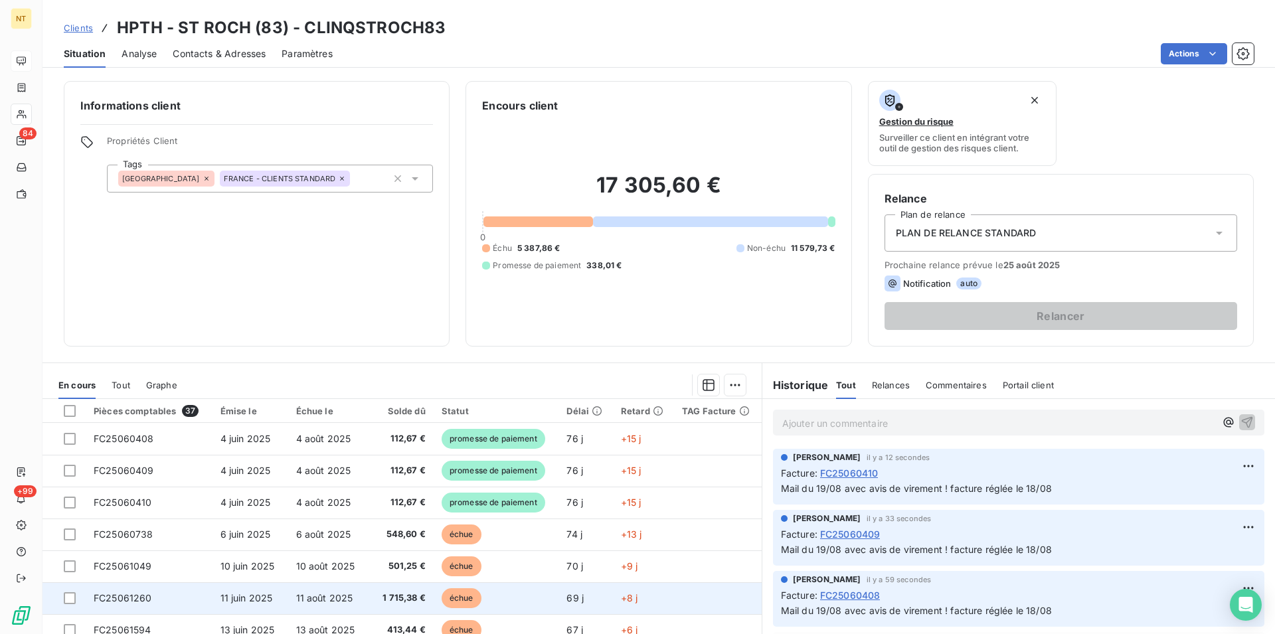
click at [177, 600] on td "FC25061260" at bounding box center [149, 598] width 127 height 32
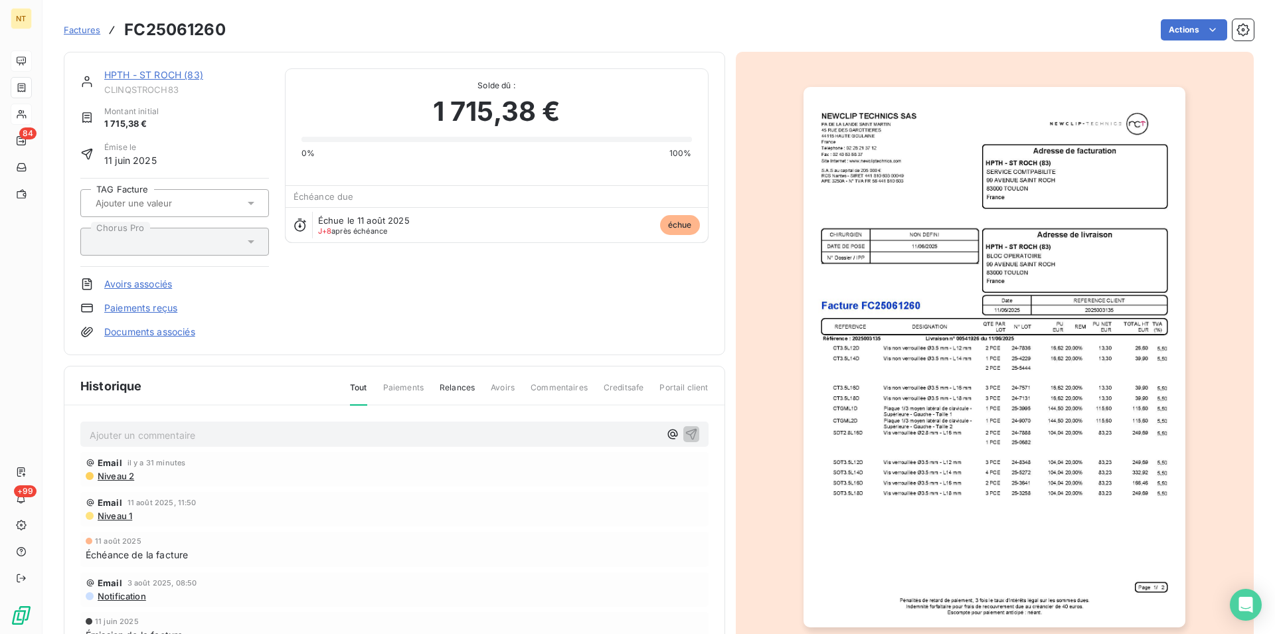
click at [153, 436] on p "Ajouter un commentaire ﻿" at bounding box center [375, 435] width 570 height 17
click at [685, 429] on icon "button" at bounding box center [691, 433] width 13 height 13
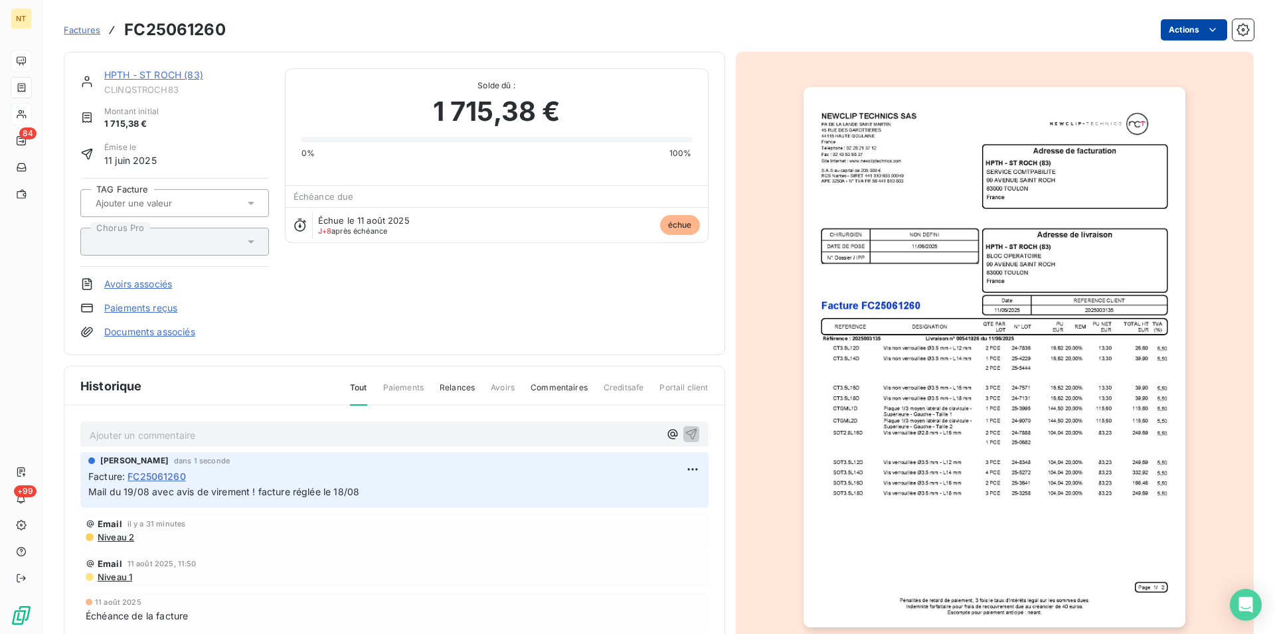
click at [1201, 33] on html "NT 84 +99 Factures FC25061260 Actions HPTH - ST ROCH (83) CLINQSTROCH83 Montant…" at bounding box center [637, 317] width 1275 height 634
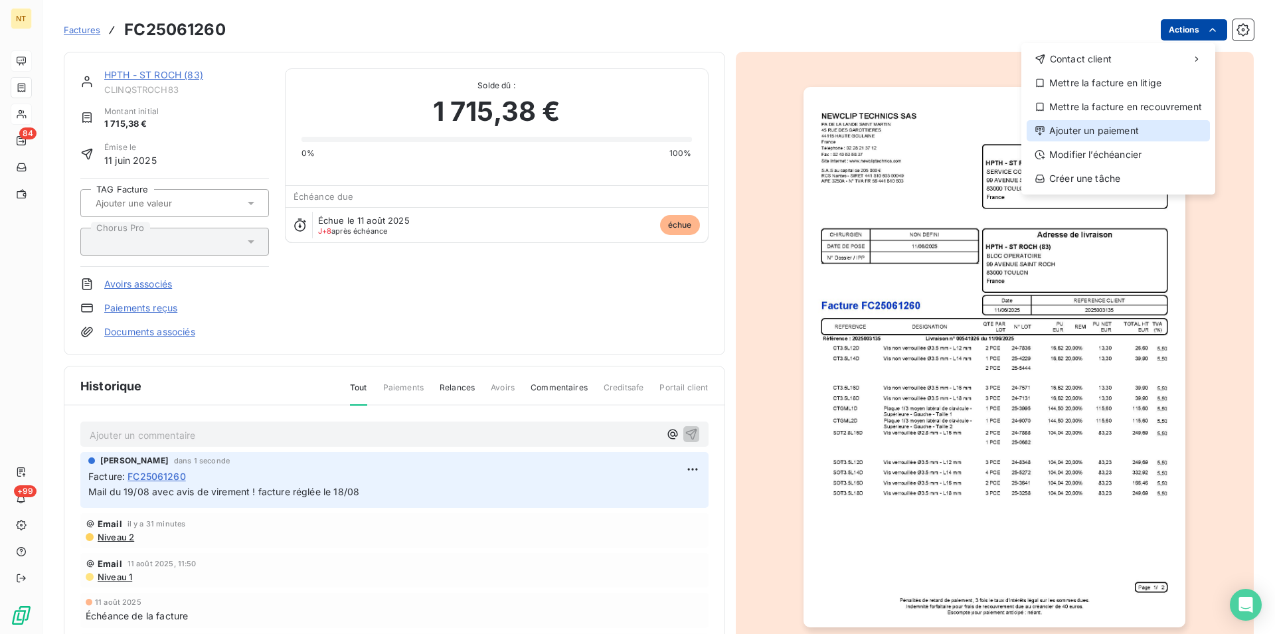
click at [1112, 133] on div "Ajouter un paiement" at bounding box center [1117, 130] width 183 height 21
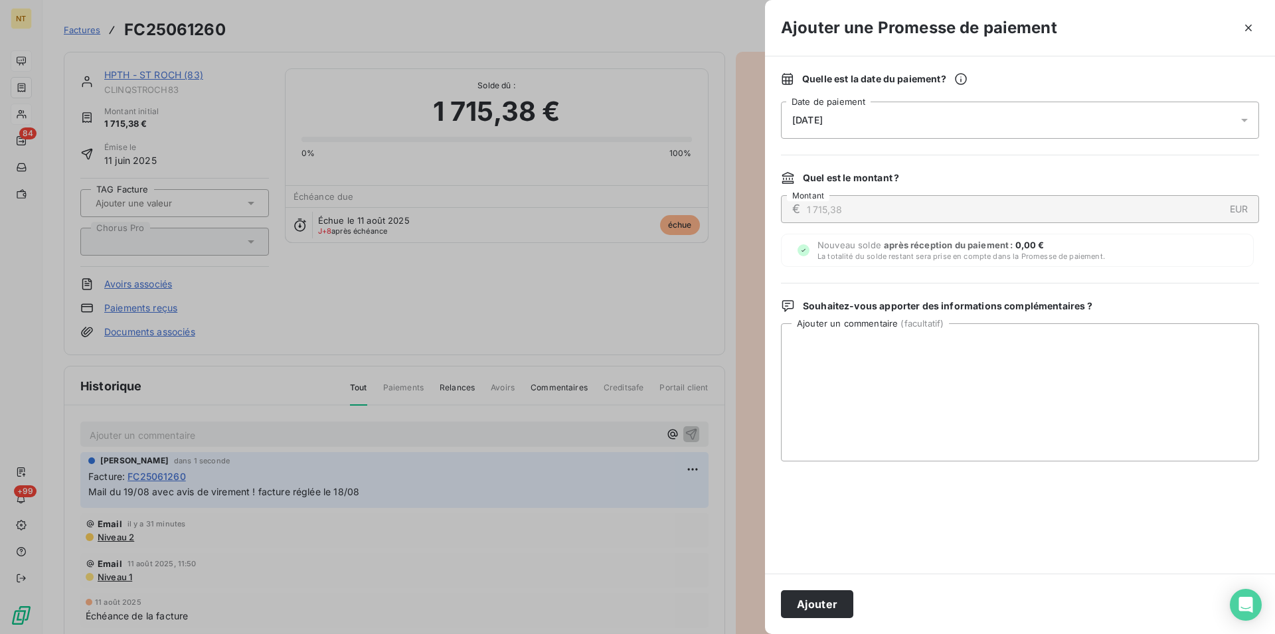
click at [936, 122] on div "[DATE]" at bounding box center [1020, 120] width 478 height 37
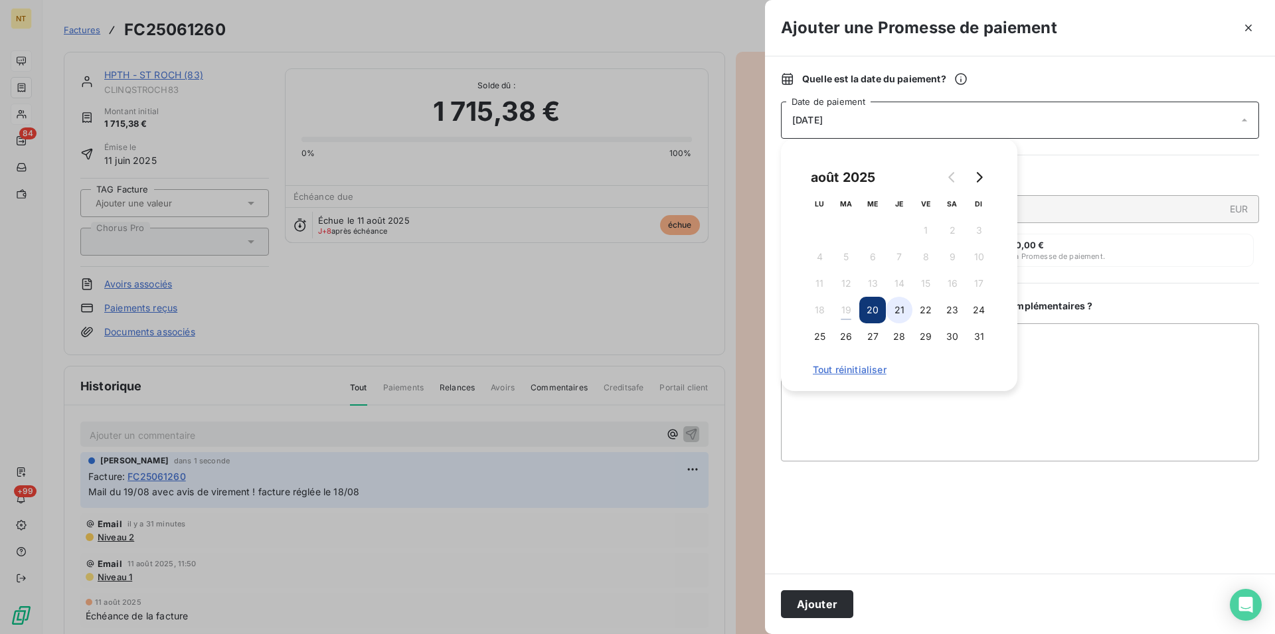
click at [896, 310] on button "21" at bounding box center [899, 310] width 27 height 27
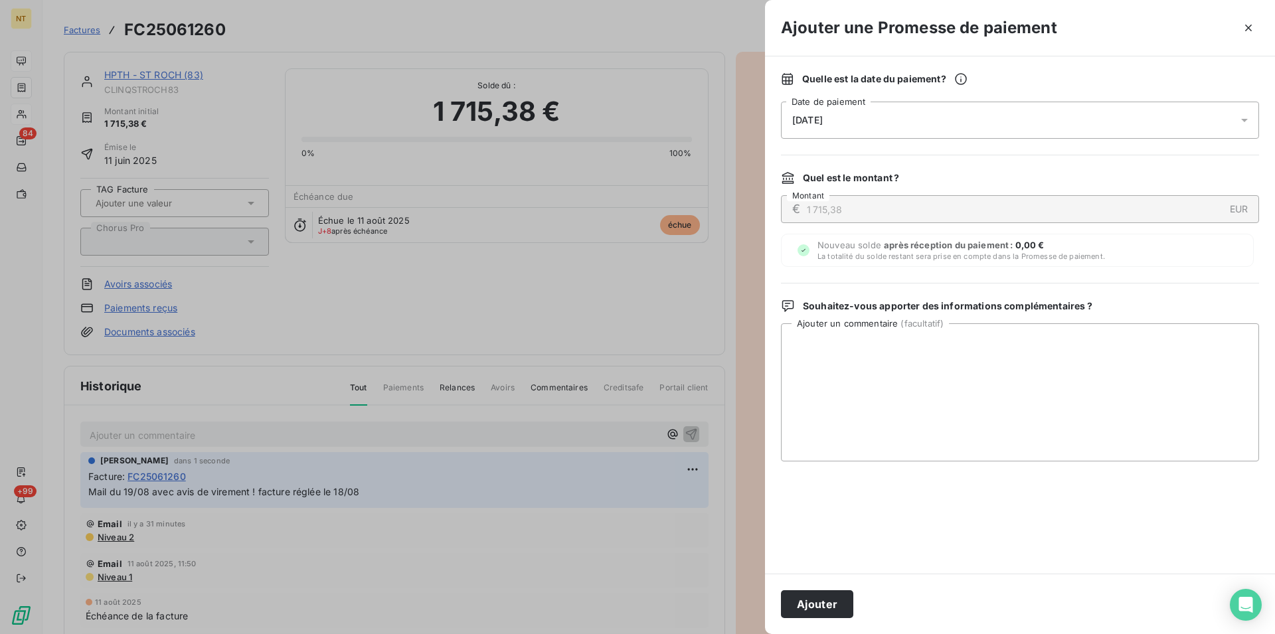
click at [819, 608] on button "Ajouter" at bounding box center [817, 604] width 72 height 28
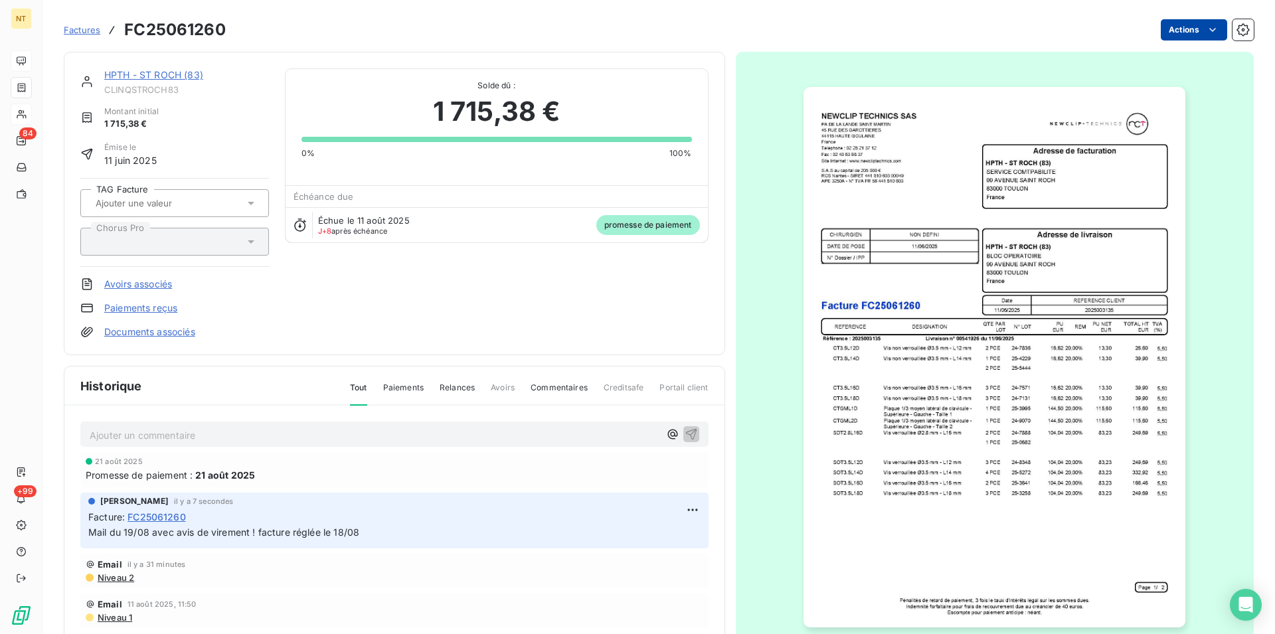
click at [157, 76] on link "HPTH - ST ROCH (83)" at bounding box center [153, 74] width 99 height 11
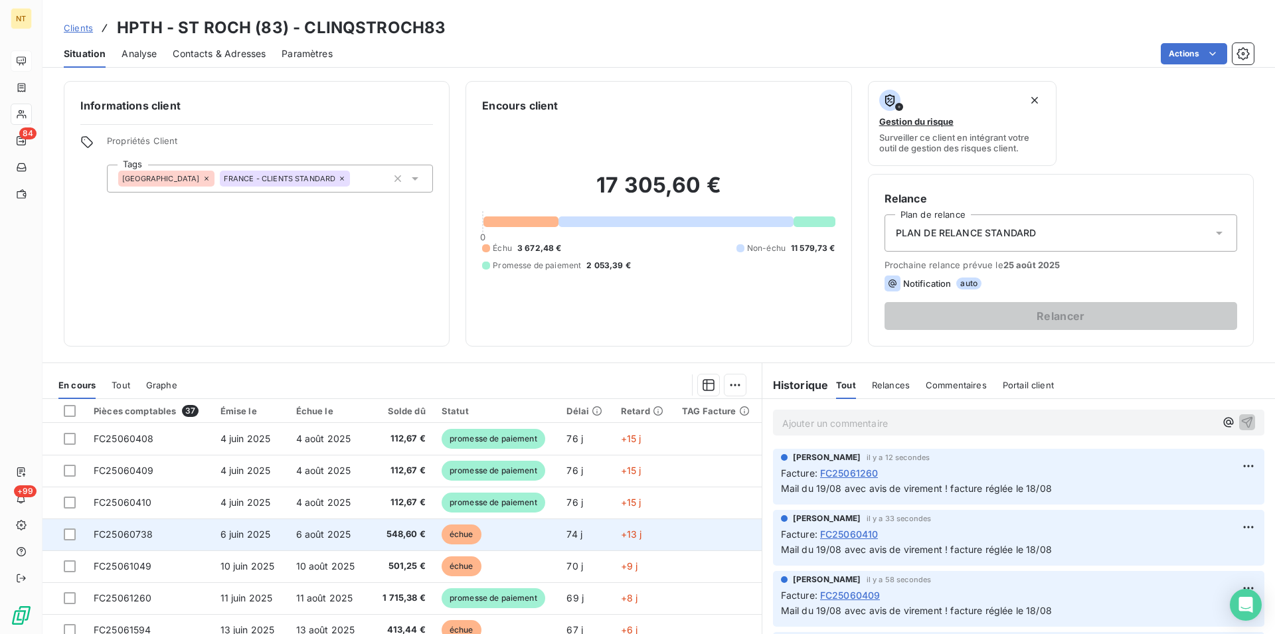
click at [125, 528] on td "FC25060738" at bounding box center [149, 535] width 127 height 32
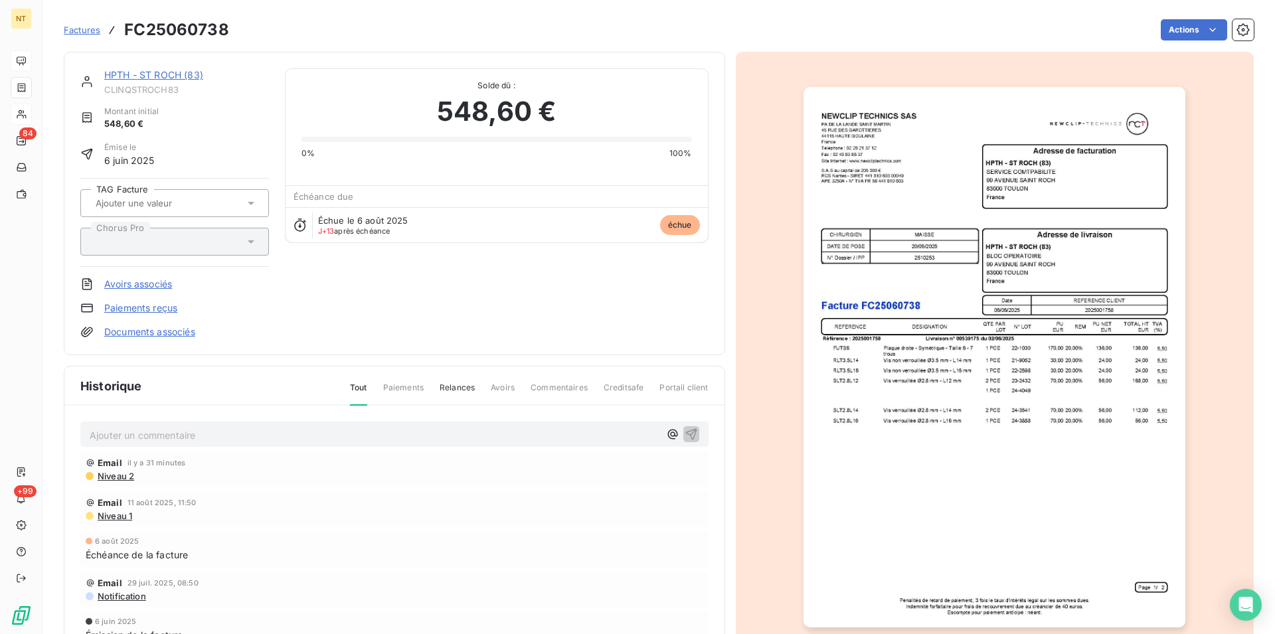
click at [164, 432] on p "Ajouter un commentaire ﻿" at bounding box center [375, 435] width 570 height 17
click at [685, 434] on icon "button" at bounding box center [691, 433] width 13 height 13
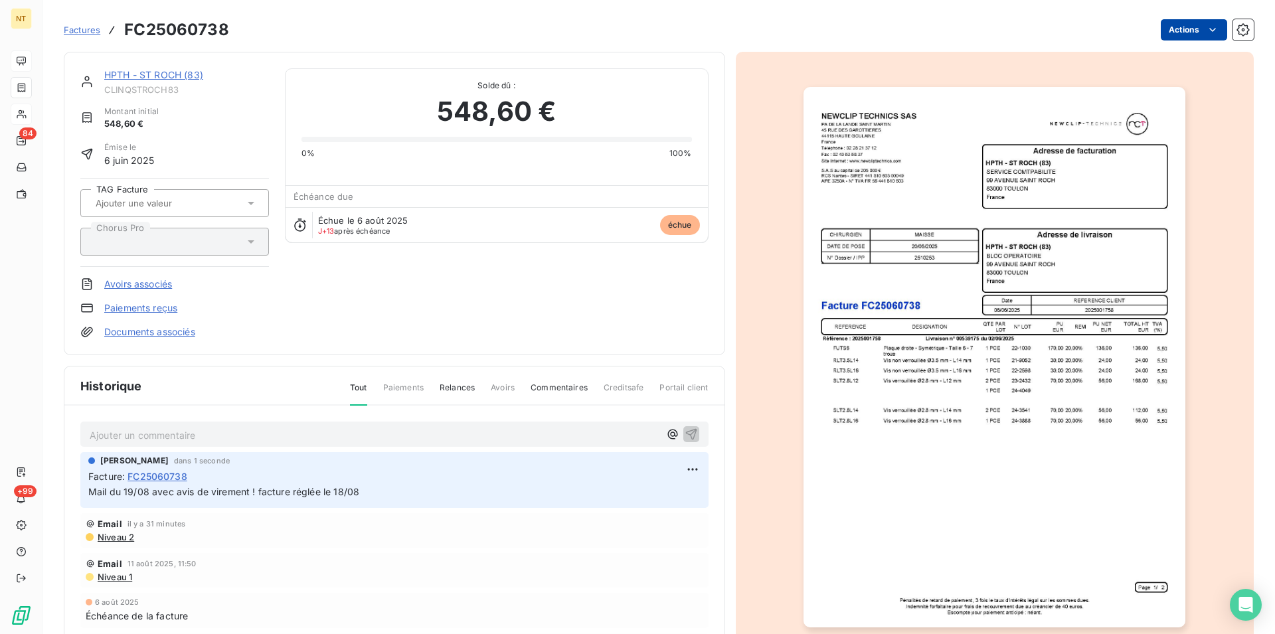
click at [1199, 30] on html "NT 84 +99 Factures FC25060738 Actions HPTH - ST ROCH (83) CLINQSTROCH83 Montant…" at bounding box center [637, 317] width 1275 height 634
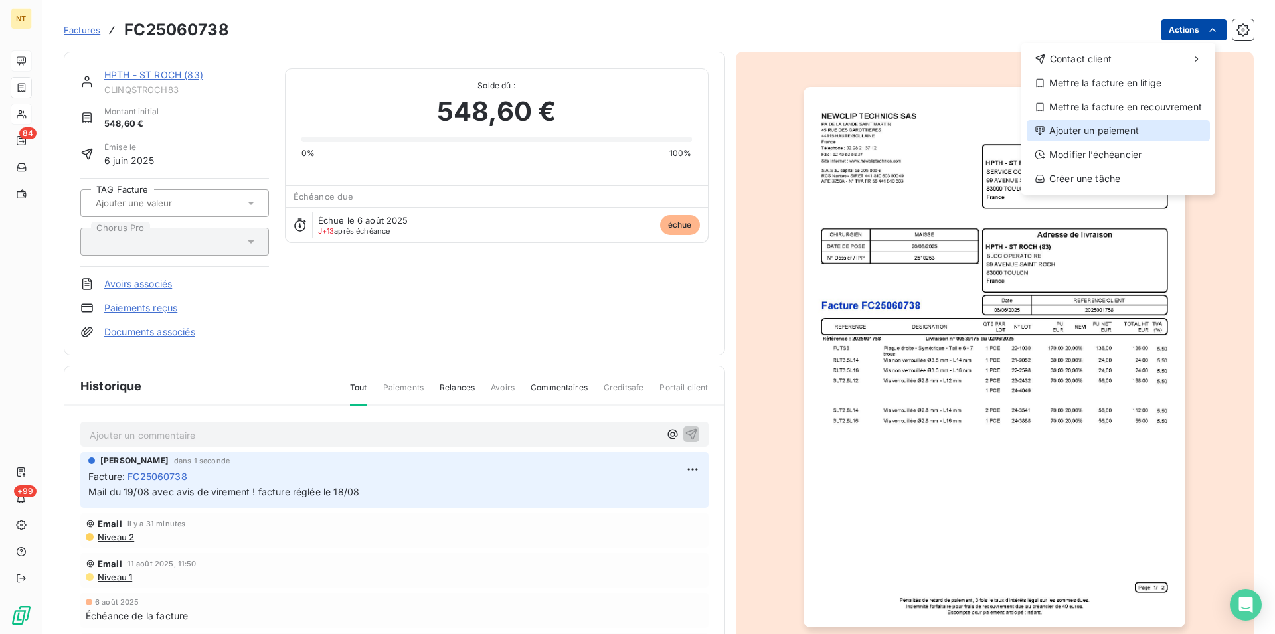
click at [1140, 129] on div "Ajouter un paiement" at bounding box center [1117, 130] width 183 height 21
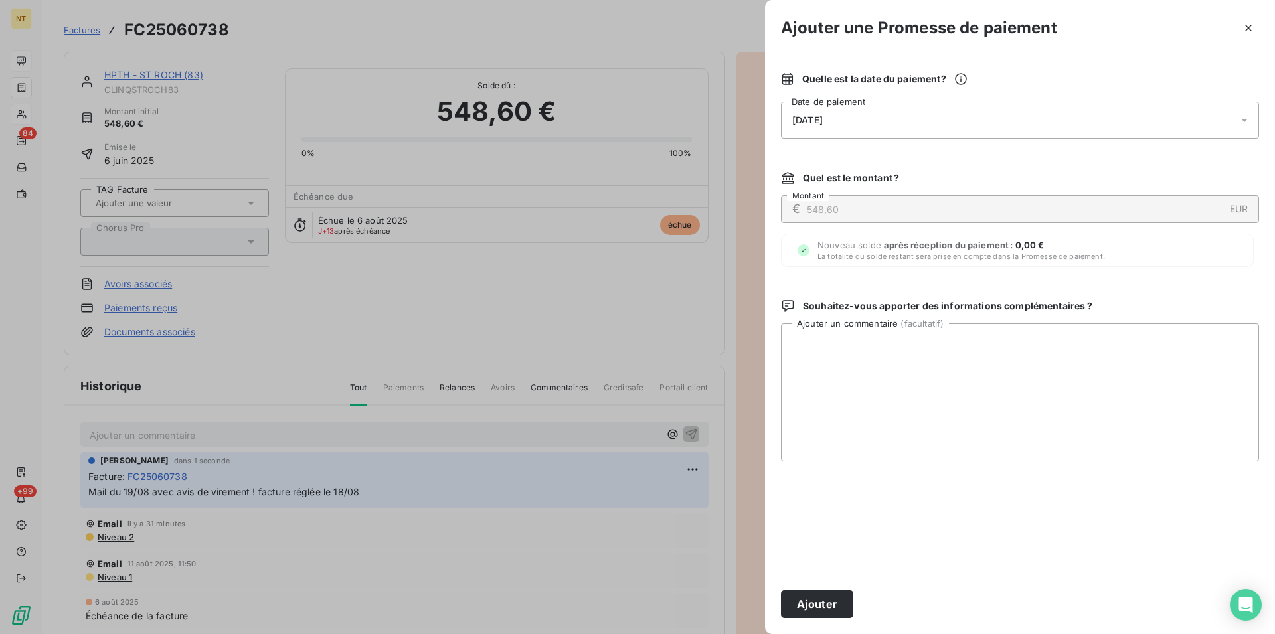
click at [914, 114] on div "[DATE]" at bounding box center [1020, 120] width 478 height 37
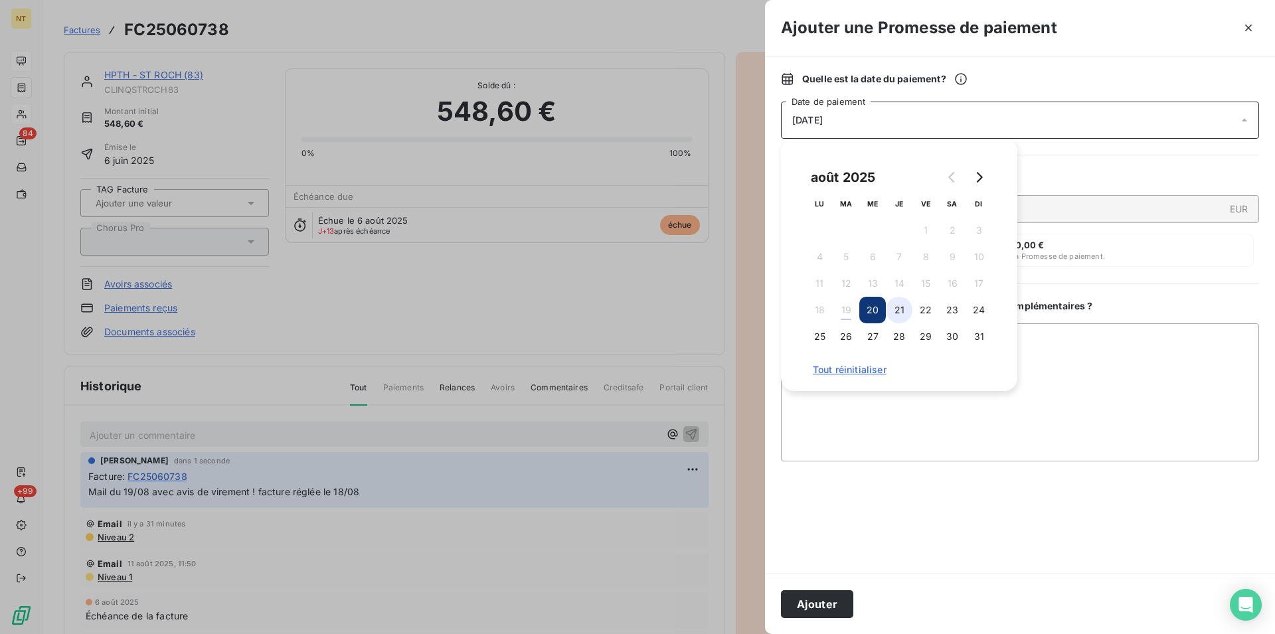
click at [898, 309] on button "21" at bounding box center [899, 310] width 27 height 27
click at [809, 598] on button "Ajouter" at bounding box center [817, 604] width 72 height 28
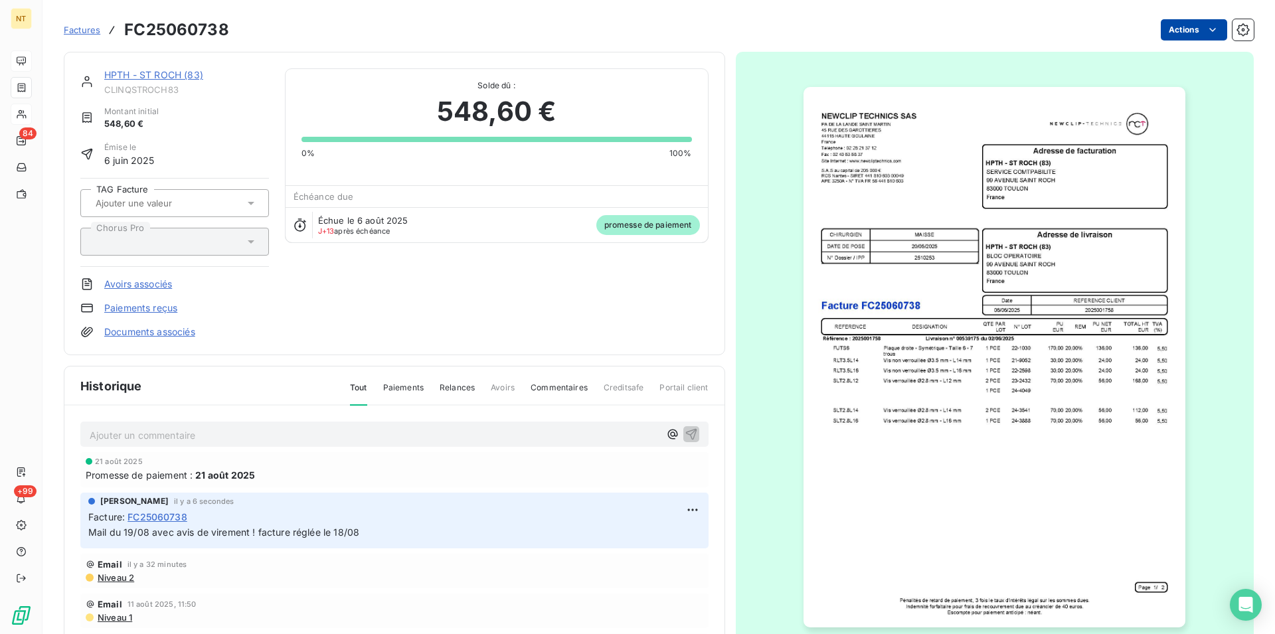
click at [140, 83] on div "HPTH - ST ROCH (83) CLINQSTROCH83" at bounding box center [186, 81] width 165 height 27
click at [143, 72] on link "HPTH - ST ROCH (83)" at bounding box center [153, 74] width 99 height 11
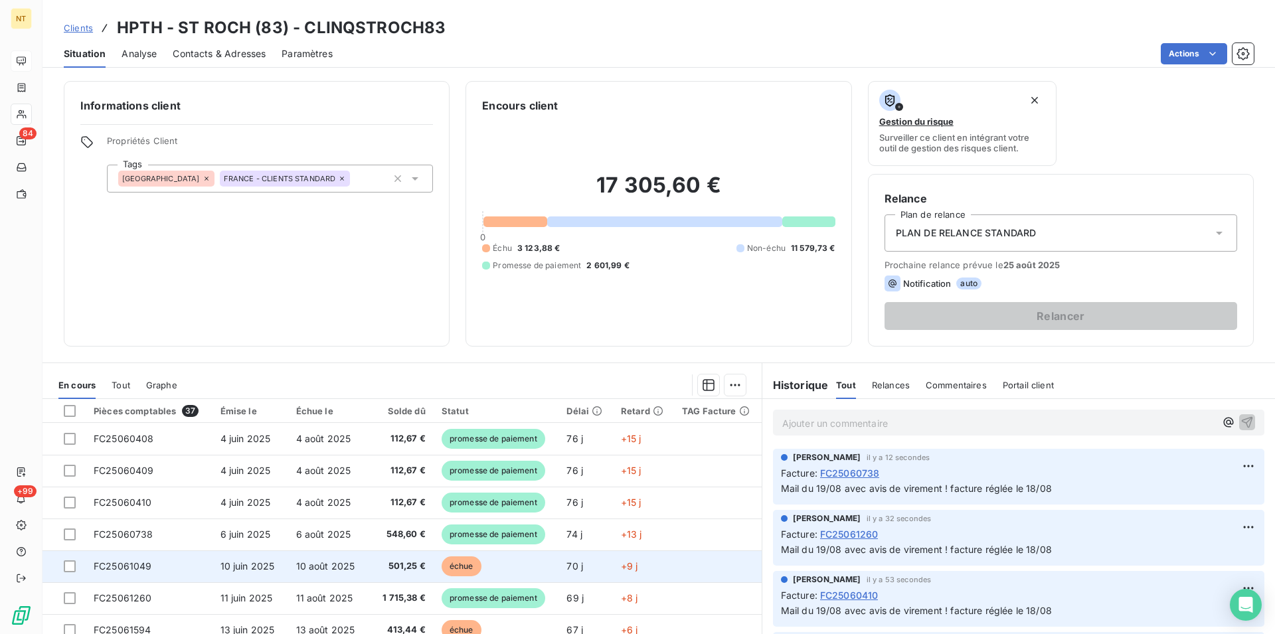
click at [143, 566] on span "FC25061049" at bounding box center [123, 565] width 58 height 11
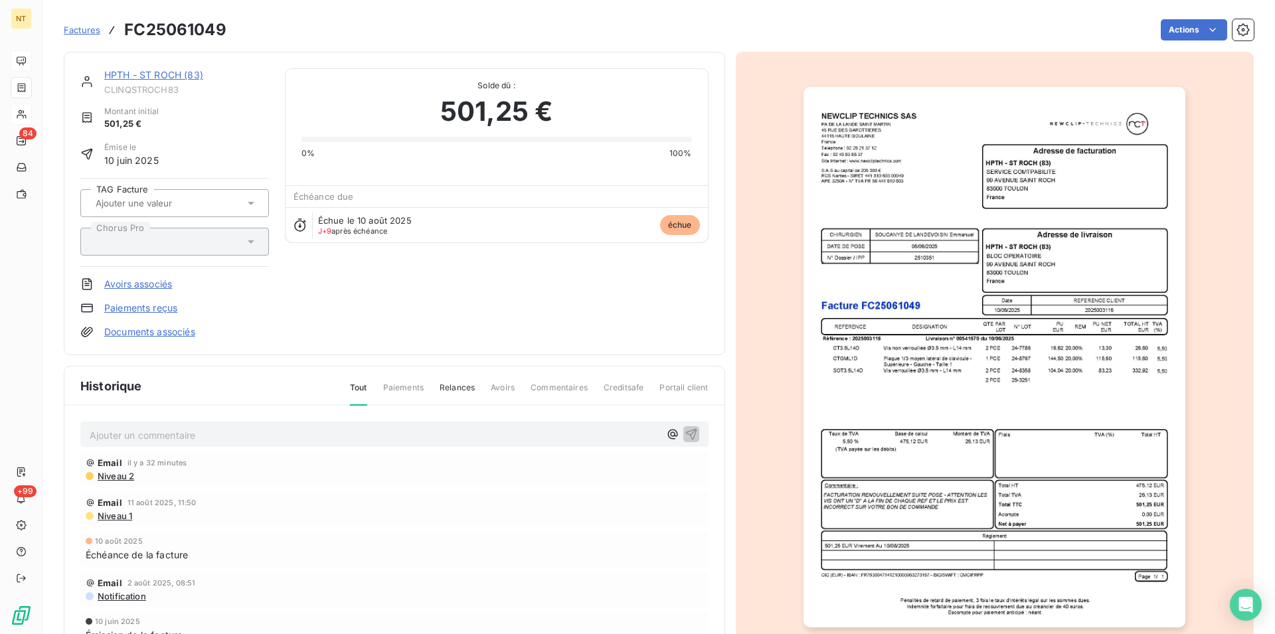
click at [179, 430] on p "Ajouter un commentaire ﻿" at bounding box center [375, 435] width 570 height 17
click at [685, 432] on icon "button" at bounding box center [691, 433] width 13 height 13
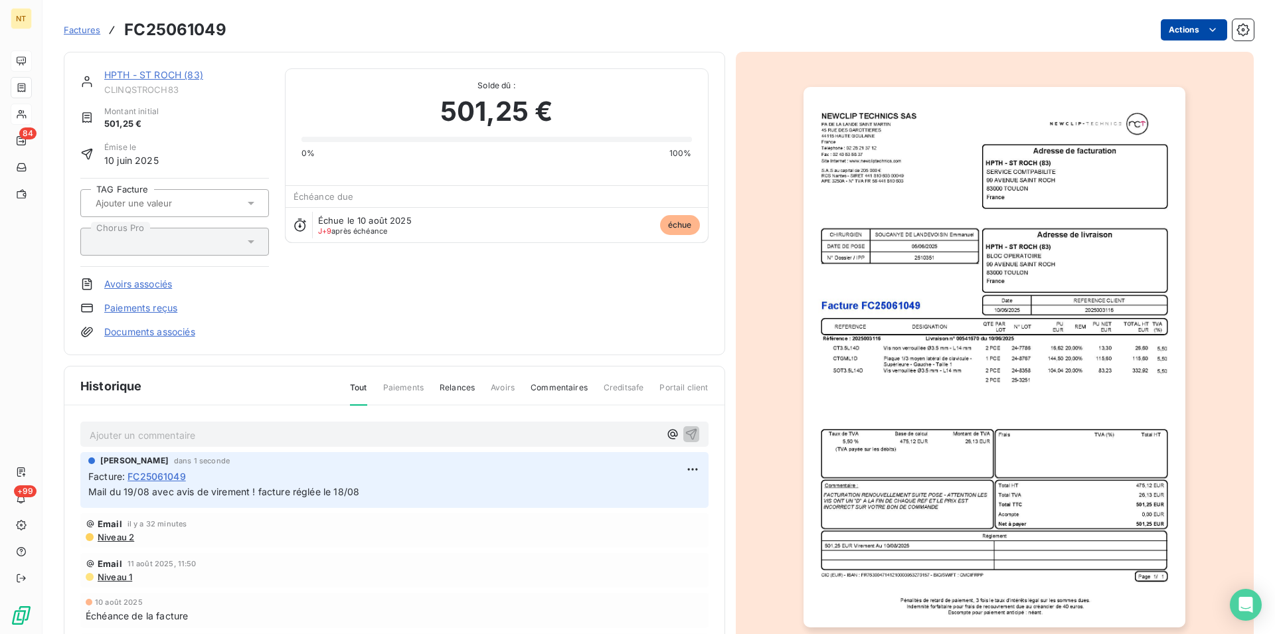
click at [1197, 27] on html "NT 84 +99 Factures FC25061049 Actions HPTH - ST ROCH (83) CLINQSTROCH83 Montant…" at bounding box center [637, 317] width 1275 height 634
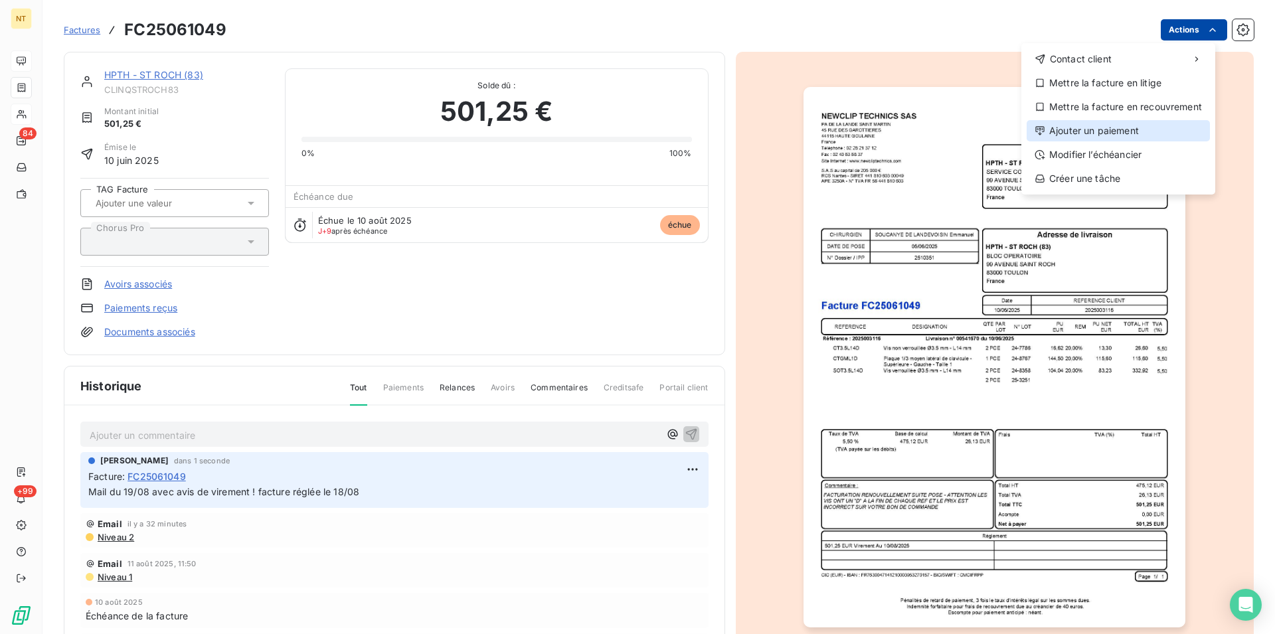
click at [1113, 135] on div "Ajouter un paiement" at bounding box center [1117, 130] width 183 height 21
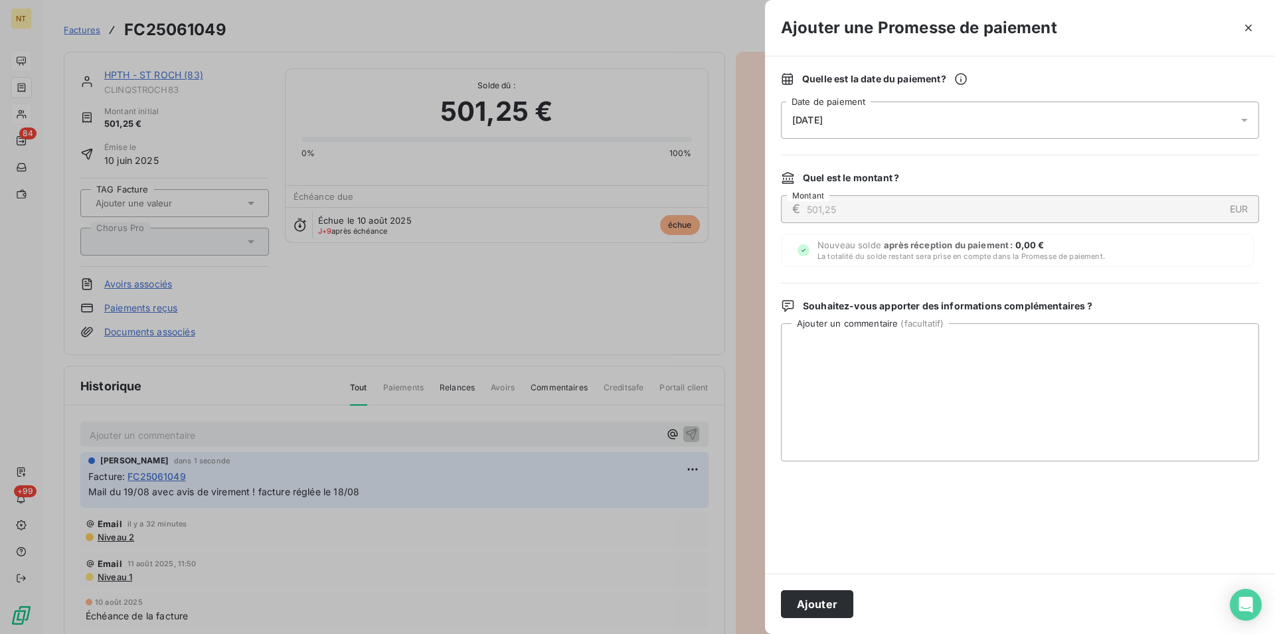
click at [922, 120] on div "[DATE]" at bounding box center [1020, 120] width 478 height 37
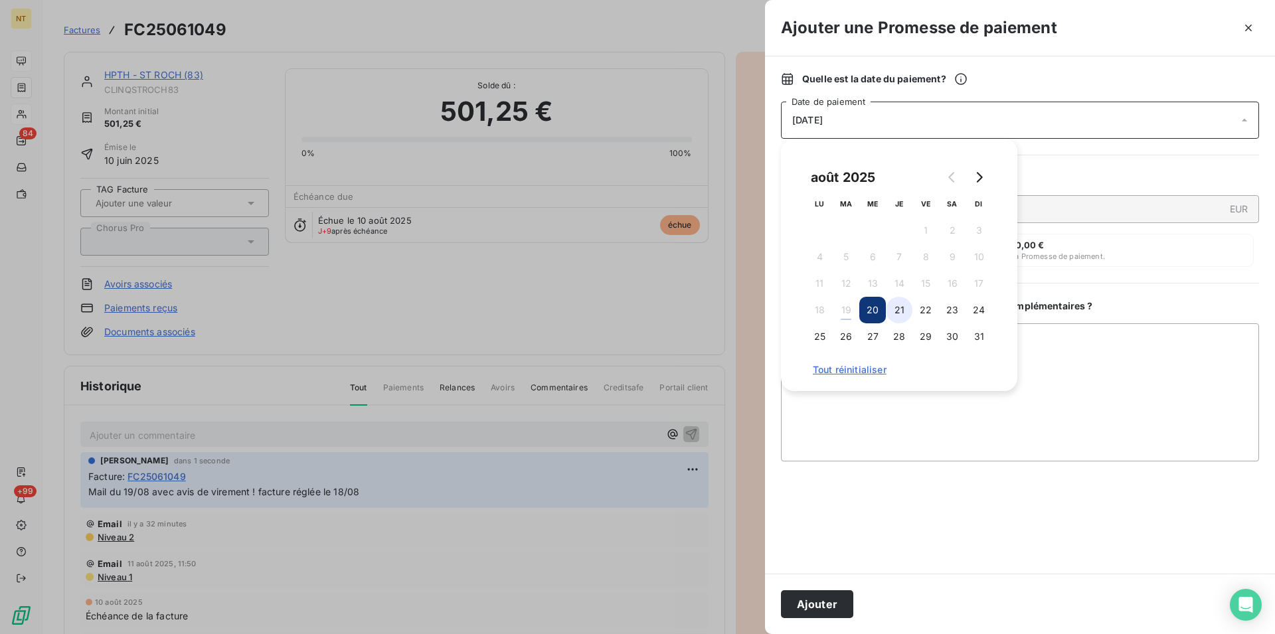
click at [900, 305] on button "21" at bounding box center [899, 310] width 27 height 27
click at [811, 605] on button "Ajouter" at bounding box center [817, 604] width 72 height 28
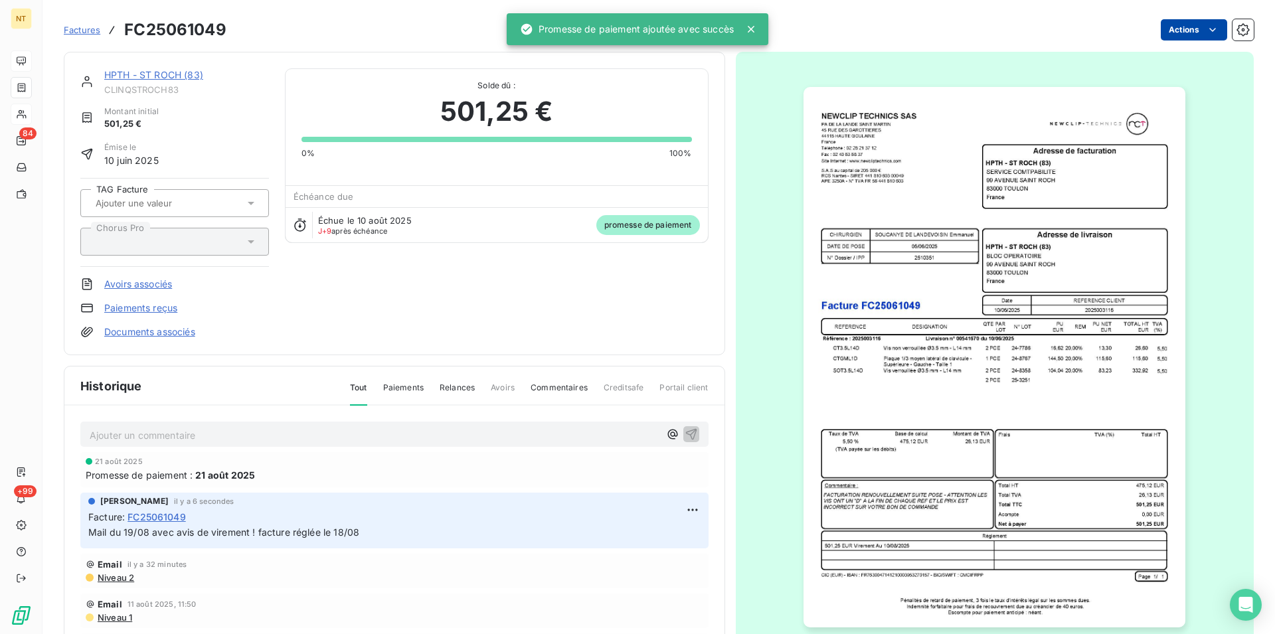
click at [164, 78] on link "HPTH - ST ROCH (83)" at bounding box center [153, 74] width 99 height 11
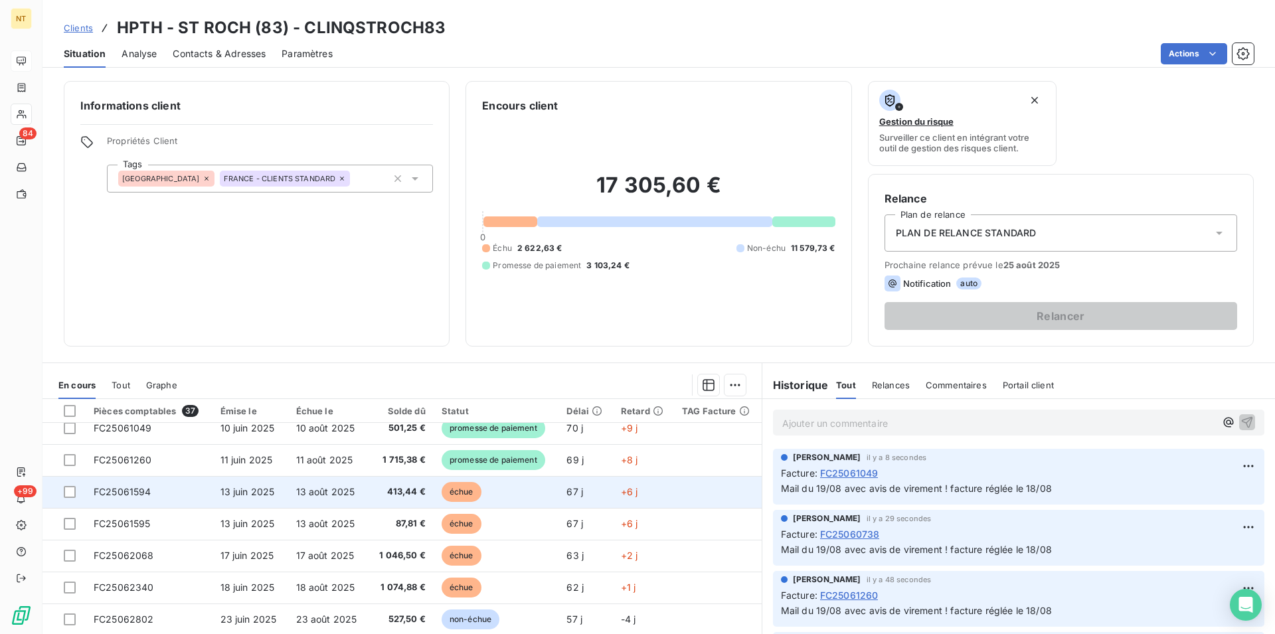
scroll to position [135, 0]
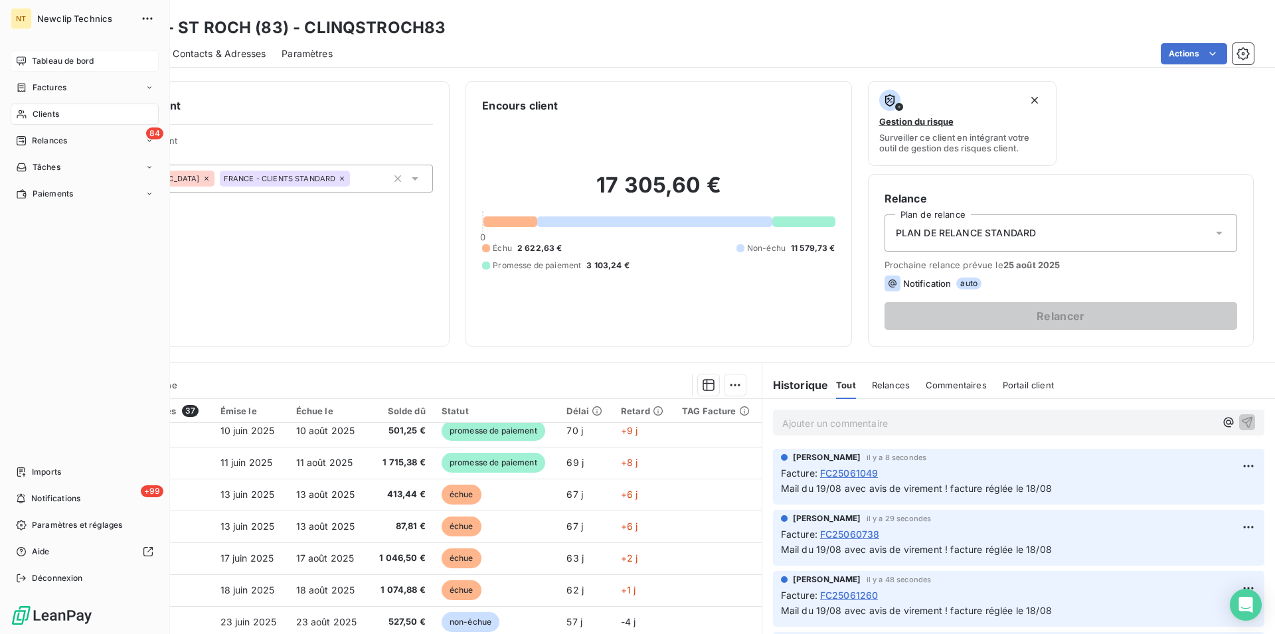
drag, startPoint x: 56, startPoint y: 115, endPoint x: 98, endPoint y: 114, distance: 41.8
click at [56, 114] on span "Clients" at bounding box center [46, 114] width 27 height 12
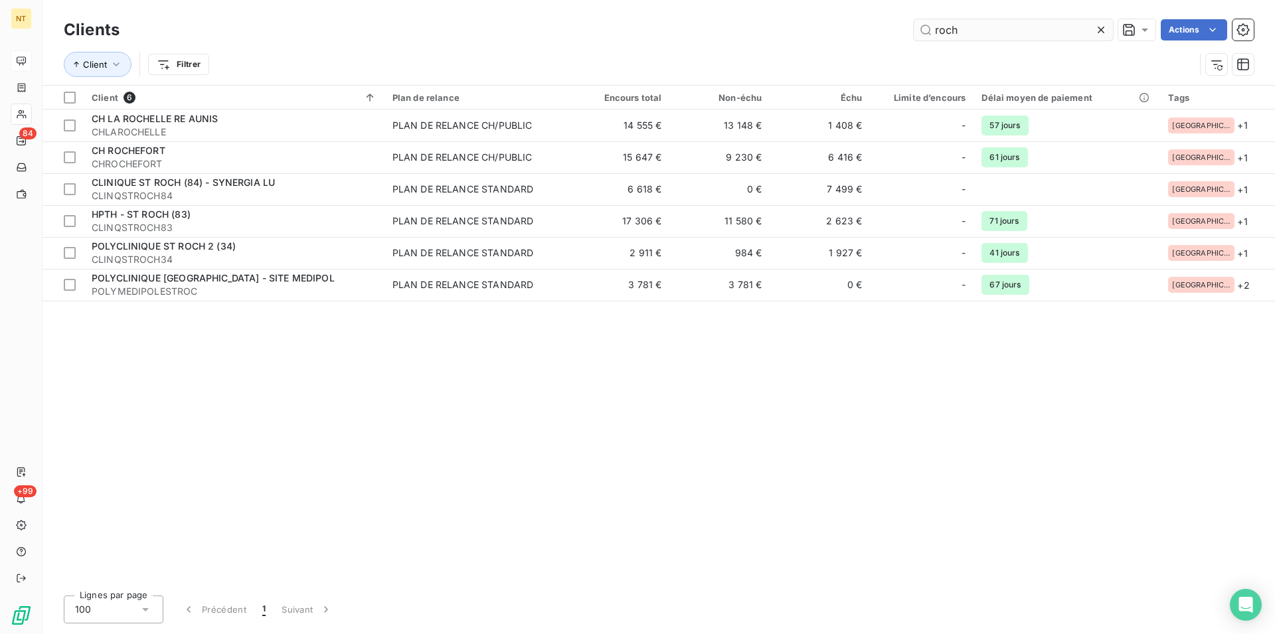
drag, startPoint x: 957, startPoint y: 27, endPoint x: 923, endPoint y: 33, distance: 35.0
click at [923, 33] on input "roch" at bounding box center [1013, 29] width 199 height 21
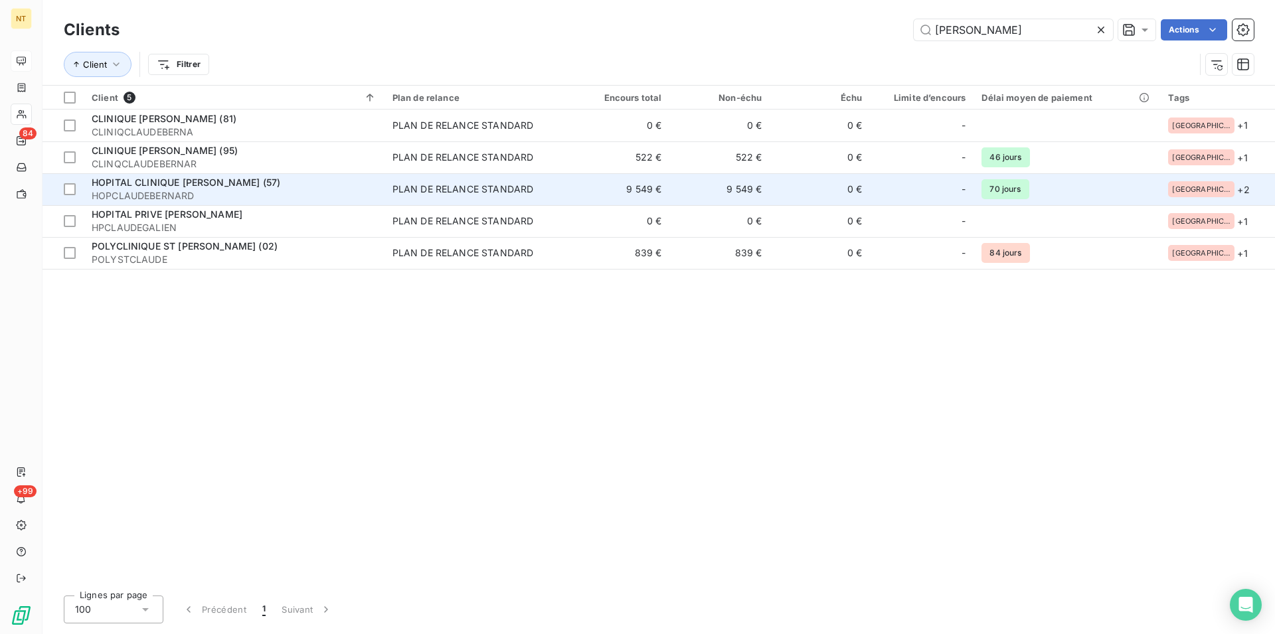
type input "[PERSON_NAME]"
click at [199, 184] on span "HOPITAL CLINIQUE [PERSON_NAME] (57)" at bounding box center [186, 182] width 189 height 11
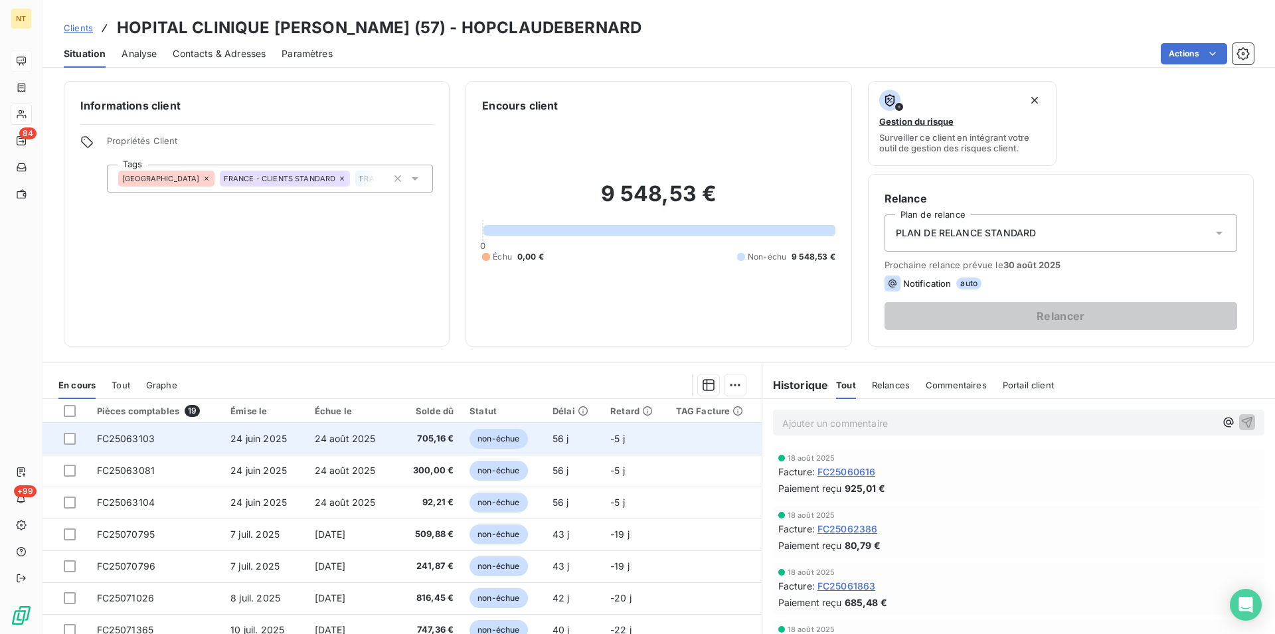
click at [157, 440] on td "FC25063103" at bounding box center [156, 439] width 134 height 32
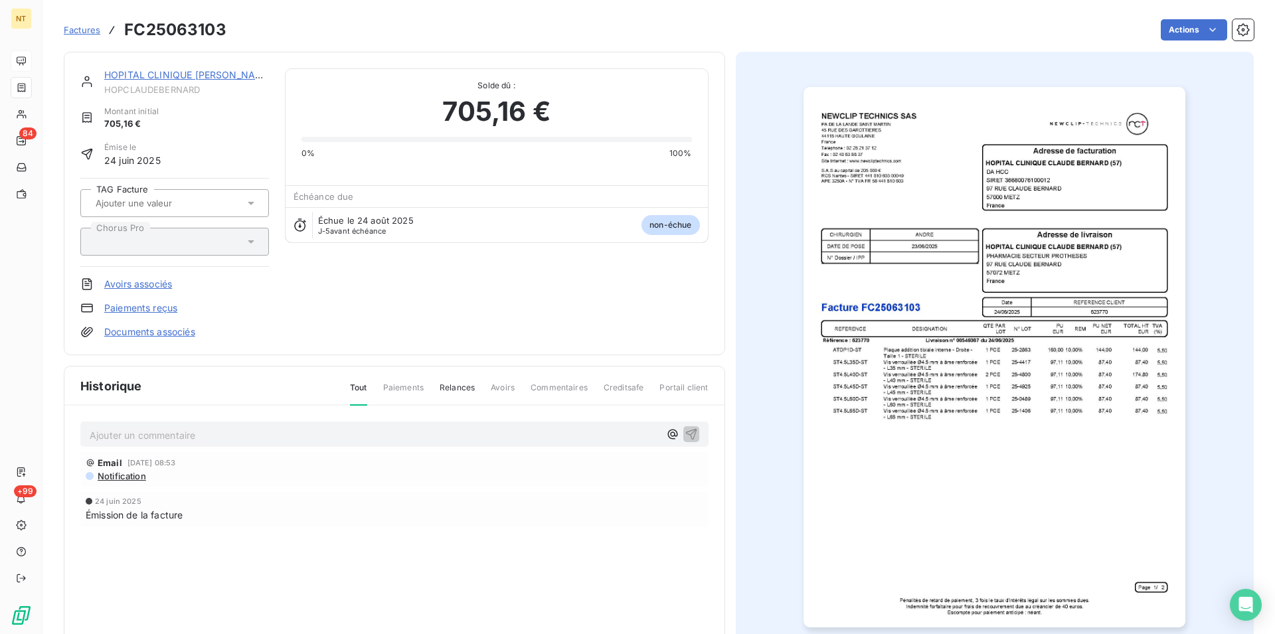
click at [158, 436] on p "Ajouter un commentaire ﻿" at bounding box center [375, 435] width 570 height 17
drag, startPoint x: 91, startPoint y: 435, endPoint x: 371, endPoint y: 437, distance: 280.2
click at [371, 437] on p "Mail du 19/08 "facture prête au paiement à échéance"" at bounding box center [375, 434] width 570 height 15
copy span "Mail du 19/08 "facture prête au paiement à échéance""
click at [687, 432] on icon "button" at bounding box center [690, 433] width 11 height 11
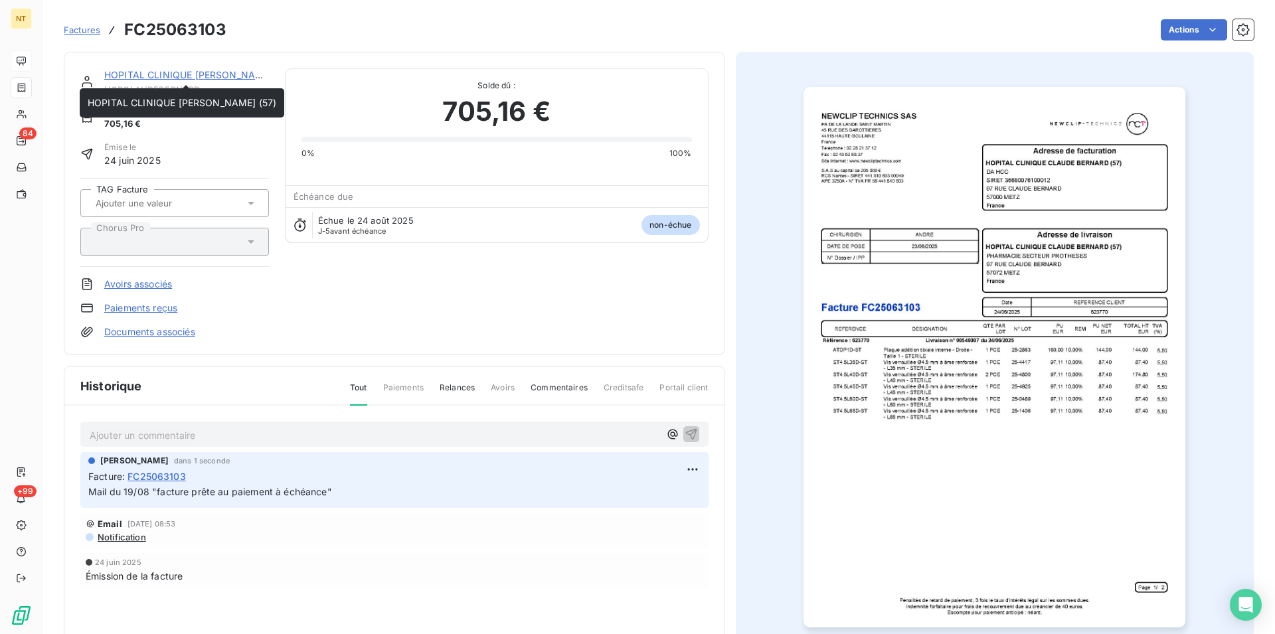
click at [178, 77] on link "HOPITAL CLINIQUE [PERSON_NAME] (57)" at bounding box center [198, 74] width 189 height 11
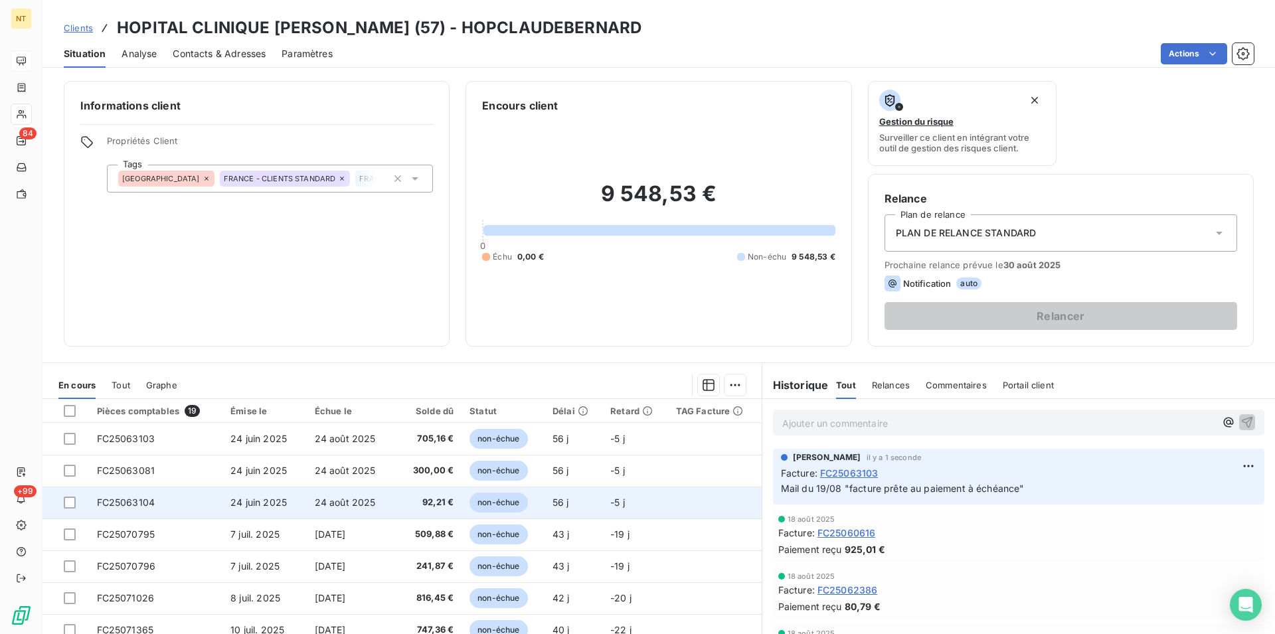
click at [168, 508] on td "FC25063104" at bounding box center [156, 503] width 134 height 32
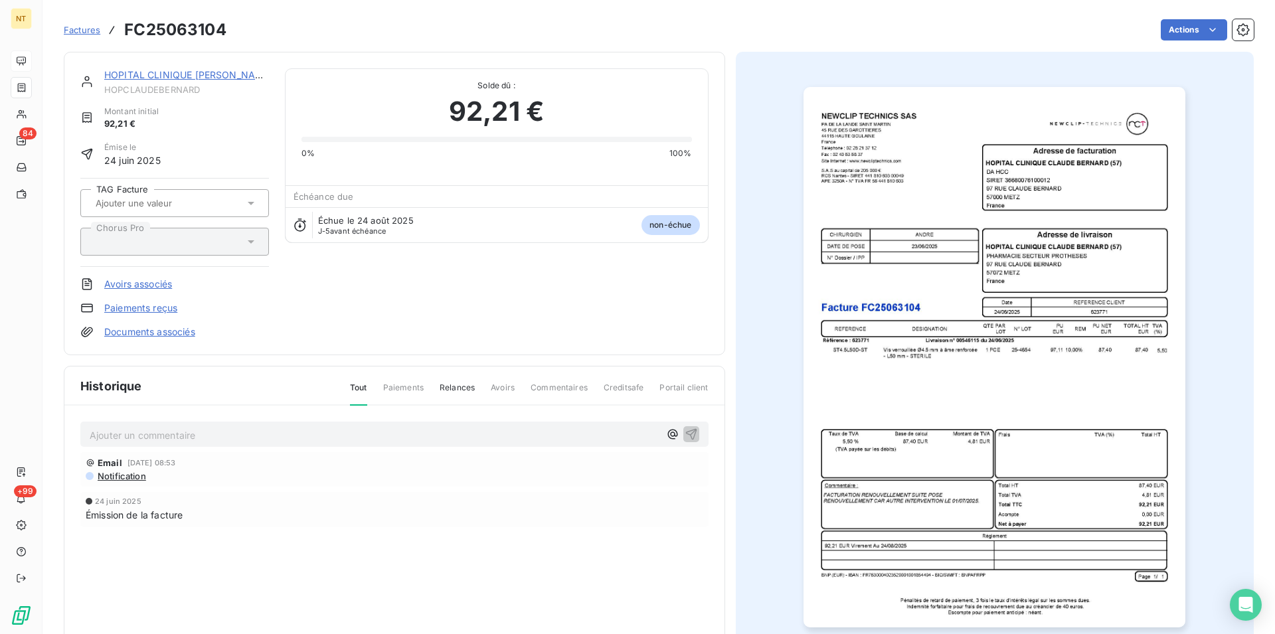
click at [165, 434] on p "Ajouter un commentaire ﻿" at bounding box center [375, 435] width 570 height 17
click at [685, 430] on icon "button" at bounding box center [690, 433] width 11 height 11
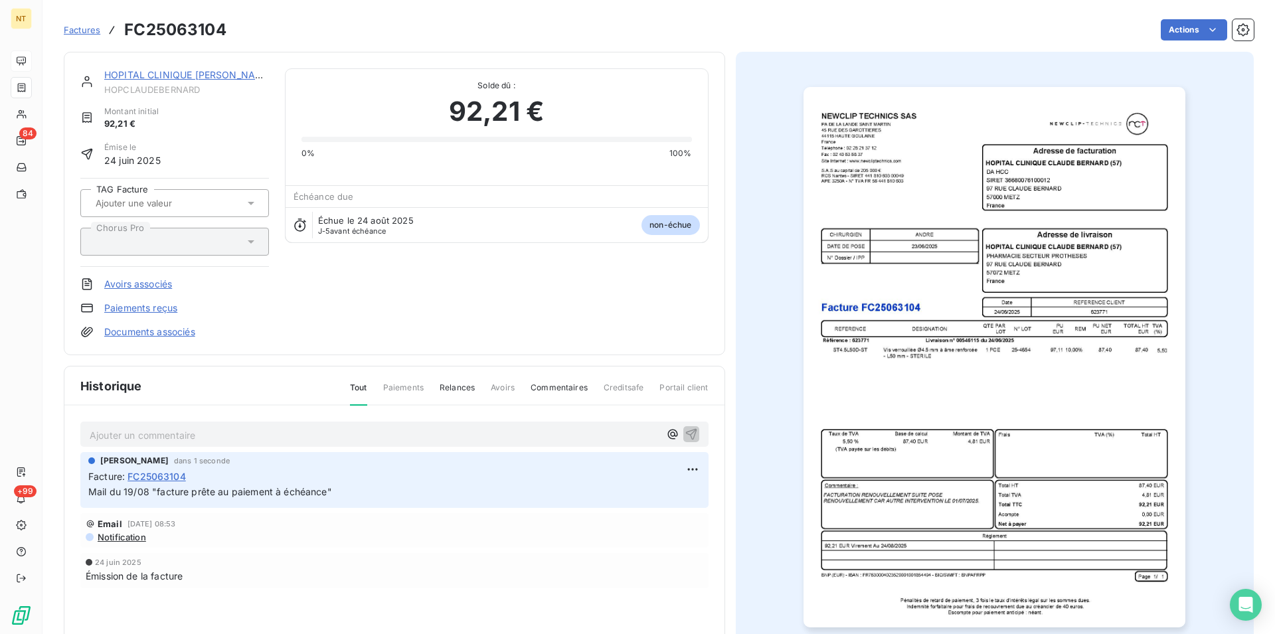
click at [191, 74] on link "HOPITAL CLINIQUE [PERSON_NAME] (57)" at bounding box center [198, 74] width 189 height 11
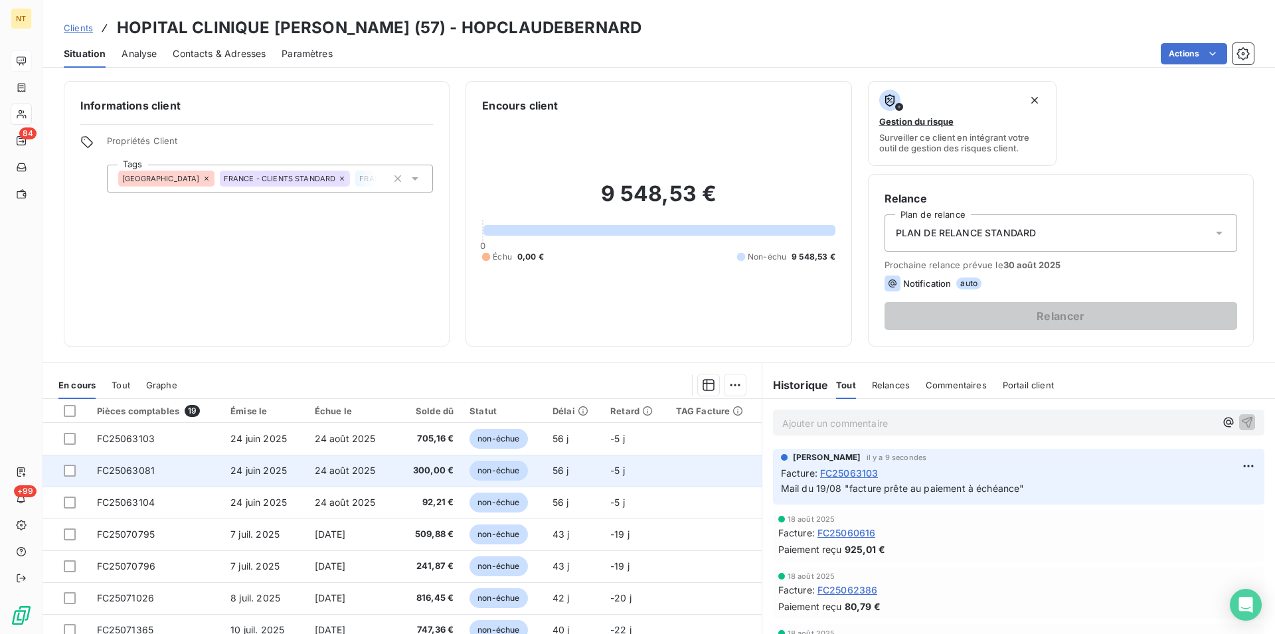
click at [140, 467] on span "FC25063081" at bounding box center [126, 470] width 58 height 11
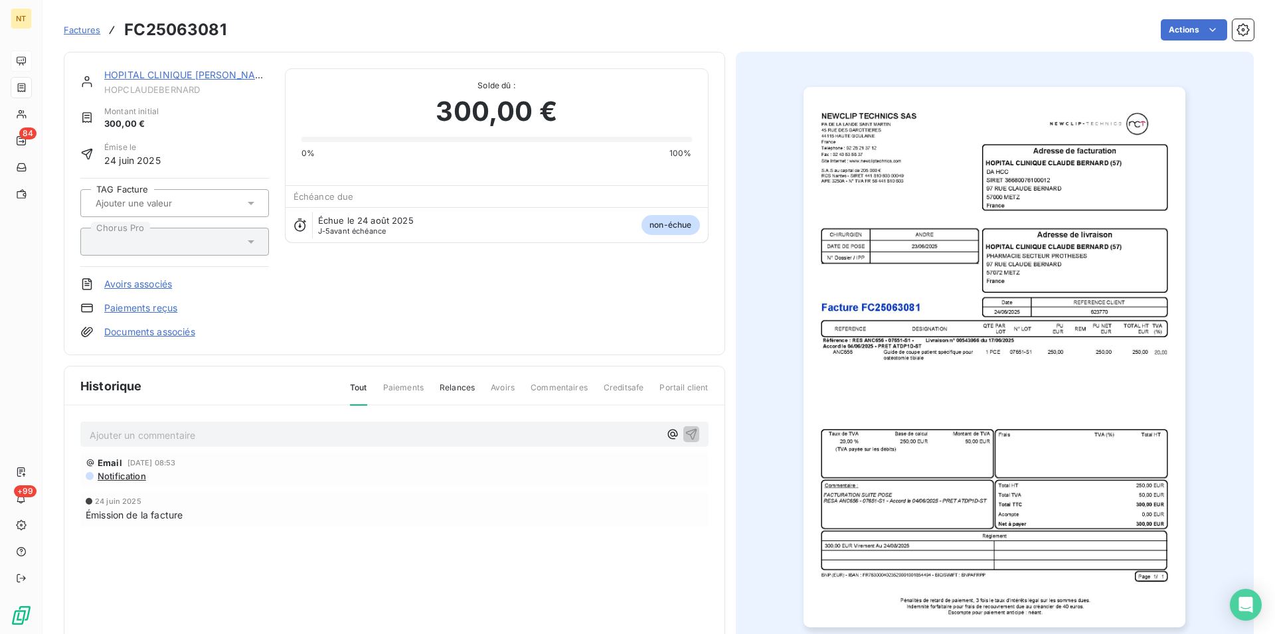
click at [169, 434] on p "Ajouter un commentaire ﻿" at bounding box center [375, 435] width 570 height 17
click at [685, 433] on icon "button" at bounding box center [691, 433] width 13 height 13
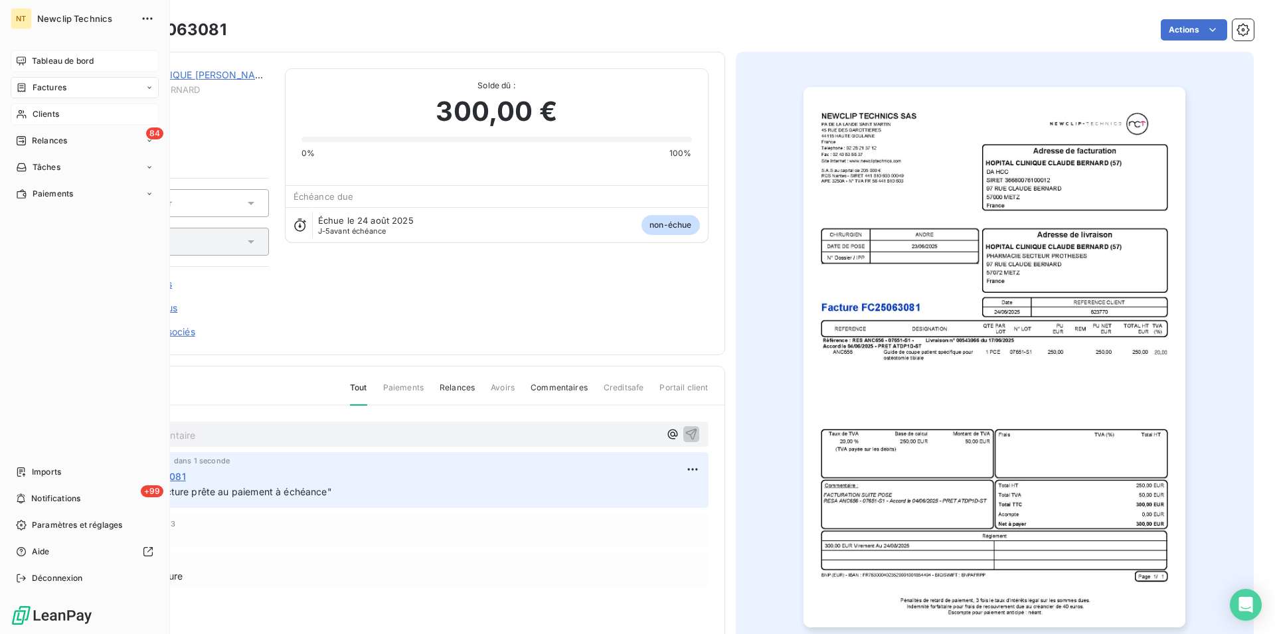
click at [46, 116] on span "Clients" at bounding box center [46, 114] width 27 height 12
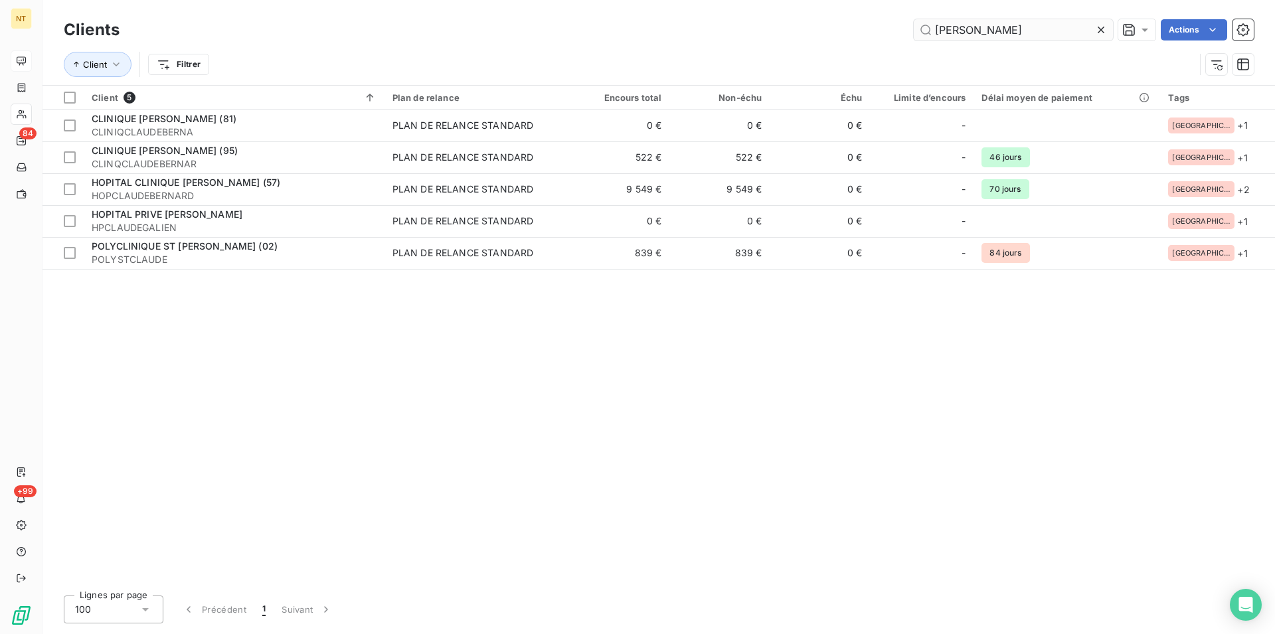
drag, startPoint x: 968, startPoint y: 28, endPoint x: 926, endPoint y: 31, distance: 42.6
click at [926, 31] on input "[PERSON_NAME]" at bounding box center [1013, 29] width 199 height 21
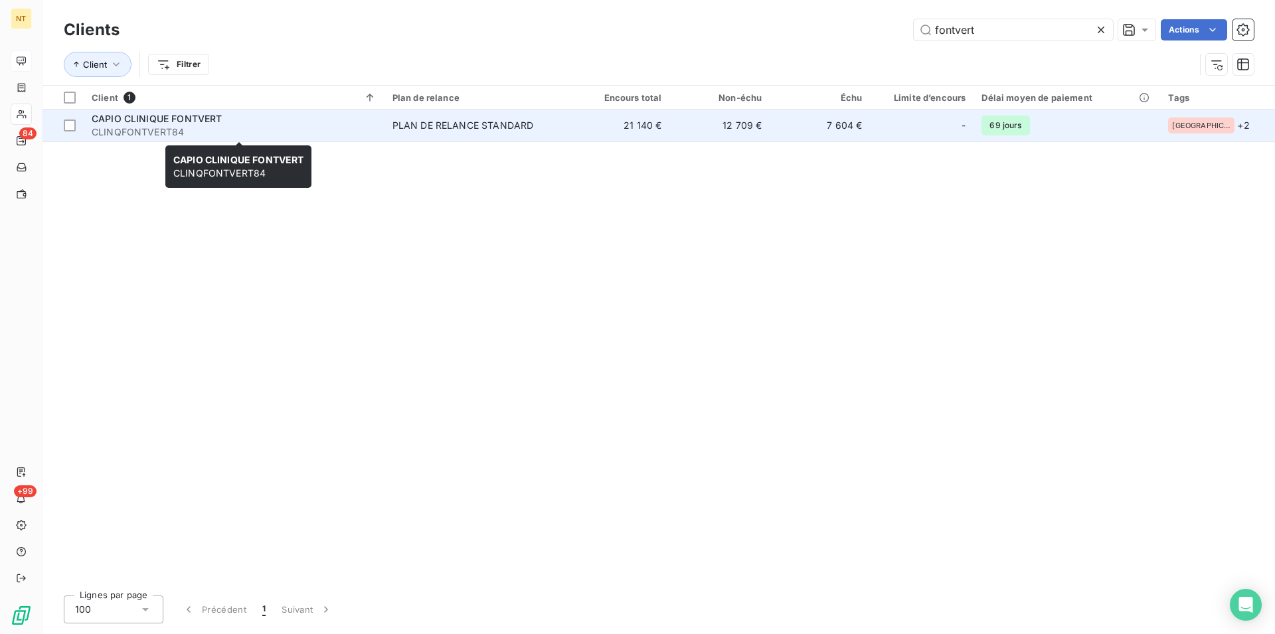
type input "fontvert"
click at [178, 123] on span "CAPIO CLINIQUE FONTVERT" at bounding box center [157, 118] width 130 height 11
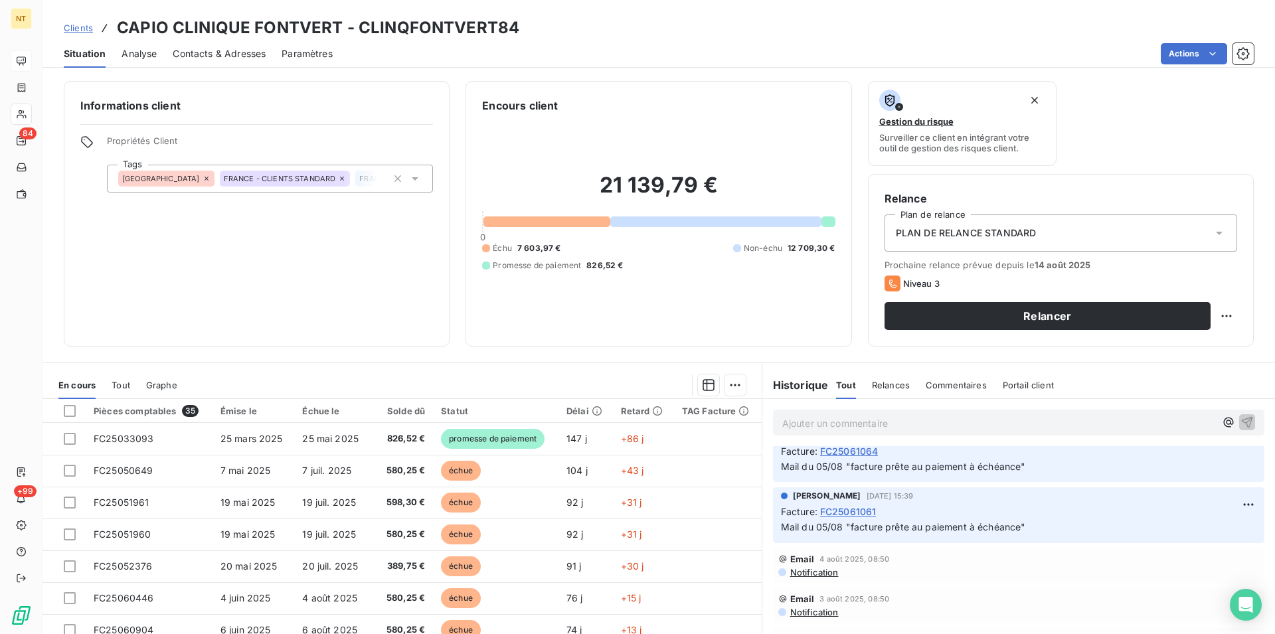
click at [238, 57] on span "Contacts & Adresses" at bounding box center [219, 53] width 93 height 13
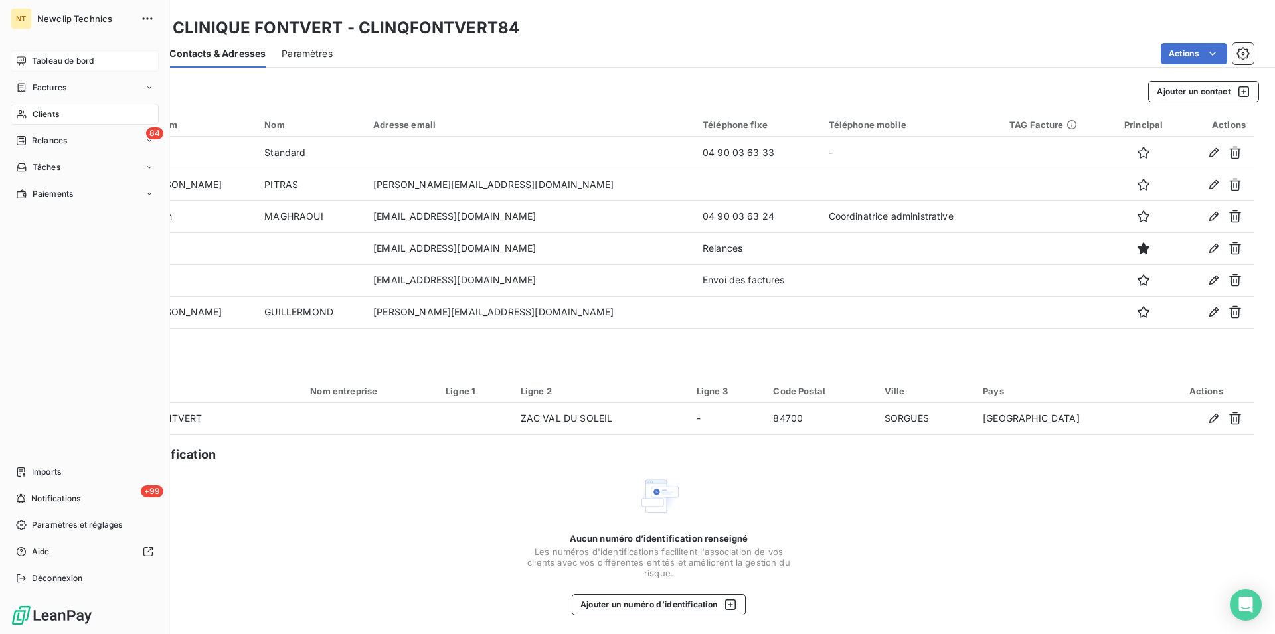
drag, startPoint x: 56, startPoint y: 112, endPoint x: 167, endPoint y: 112, distance: 111.5
click at [58, 112] on span "Clients" at bounding box center [46, 114] width 27 height 12
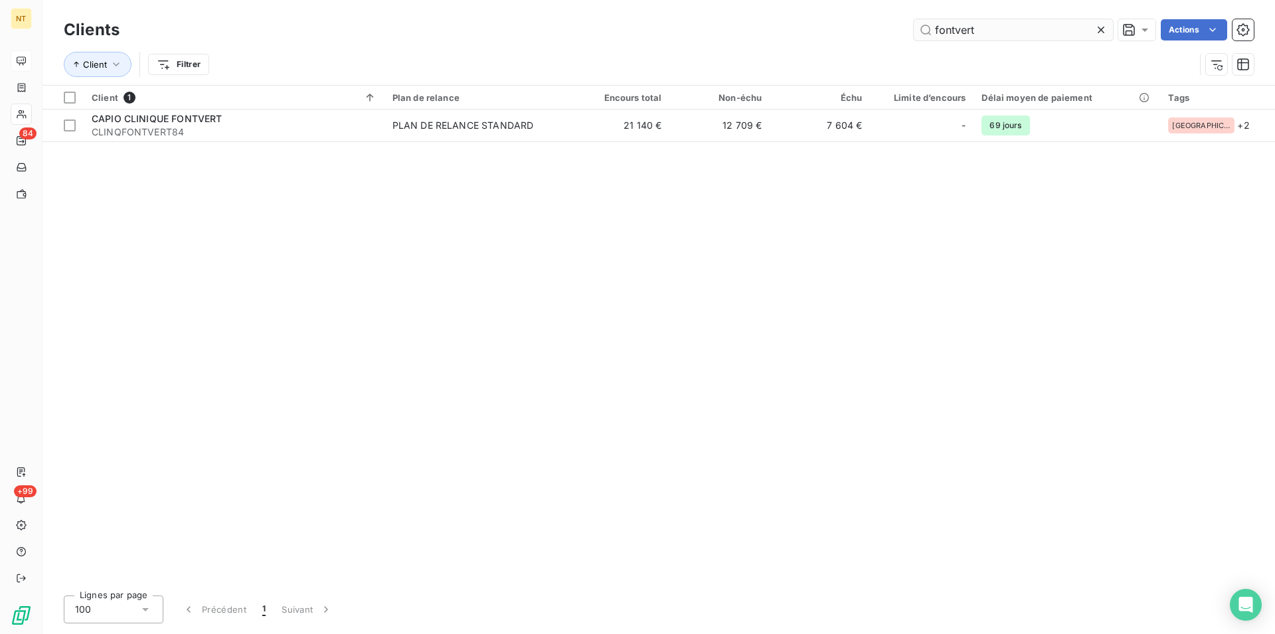
drag, startPoint x: 983, startPoint y: 26, endPoint x: 934, endPoint y: 25, distance: 49.1
click at [931, 25] on input "fontvert" at bounding box center [1013, 29] width 199 height 21
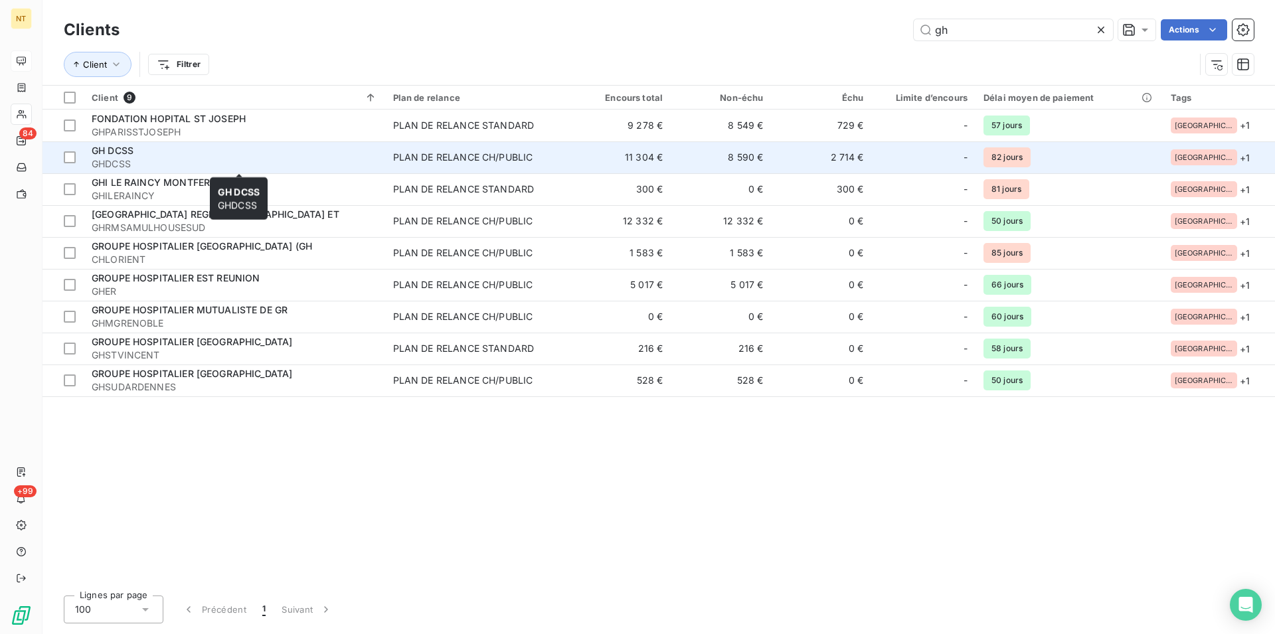
type input "gh"
click at [124, 160] on span "GHDCSS" at bounding box center [234, 163] width 285 height 13
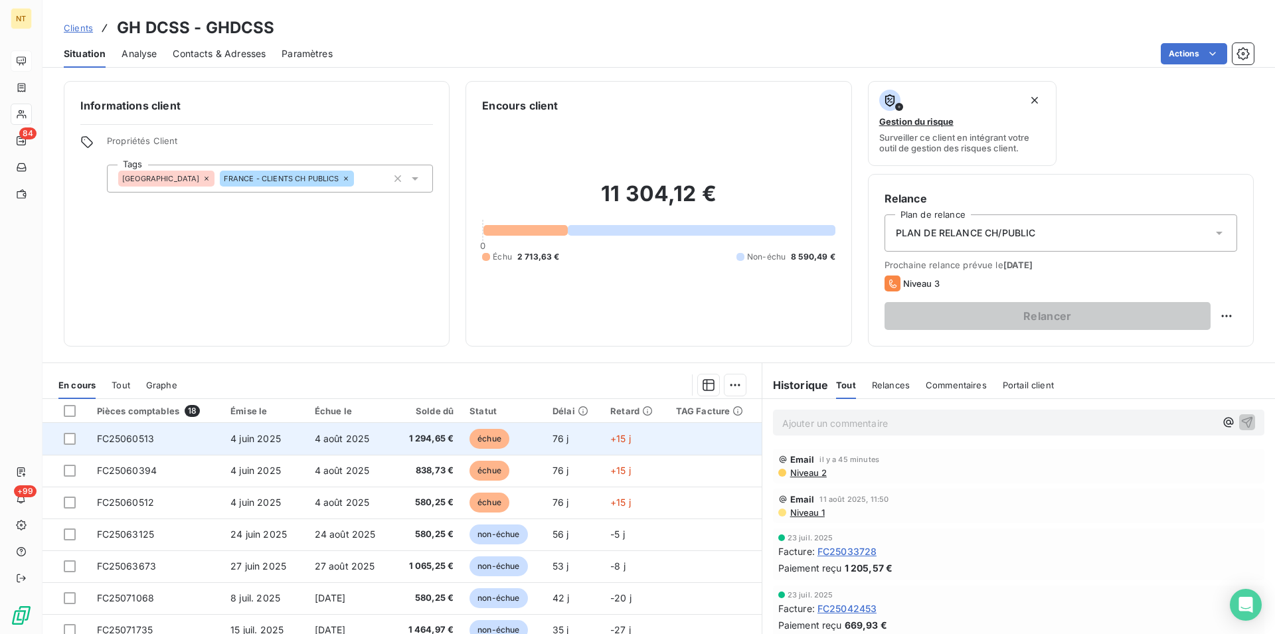
click at [123, 437] on span "FC25060513" at bounding box center [126, 438] width 58 height 11
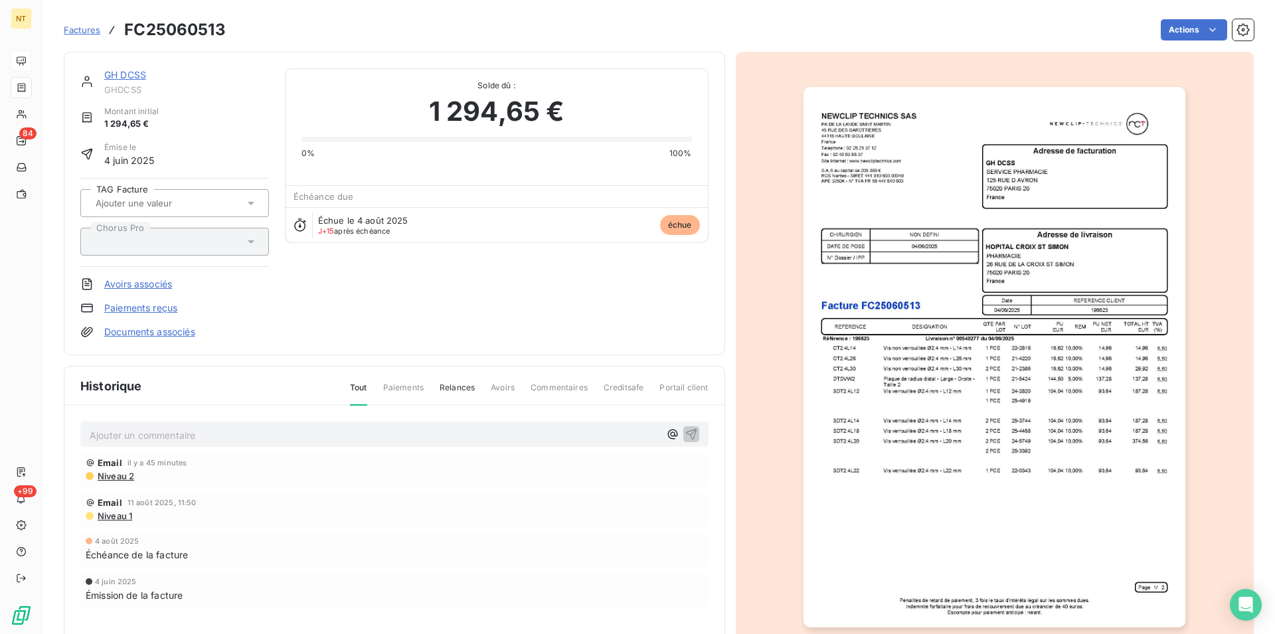
click at [114, 430] on p "Ajouter un commentaire ﻿" at bounding box center [375, 435] width 570 height 17
click at [546, 342] on div "GH DCSS GHDCSS Montant initial 1 294,65 € Émise le [DATE] TAG Facture Chorus Pr…" at bounding box center [394, 203] width 661 height 303
click at [164, 431] on p "Mail du 19/08 "" at bounding box center [375, 434] width 570 height 15
drag, startPoint x: 88, startPoint y: 432, endPoint x: 459, endPoint y: 465, distance: 373.3
click at [459, 465] on div "Mail du 19/08 "Vos factures feront l’objet d’un virement à partir du 20/08." Em…" at bounding box center [394, 533] width 660 height 254
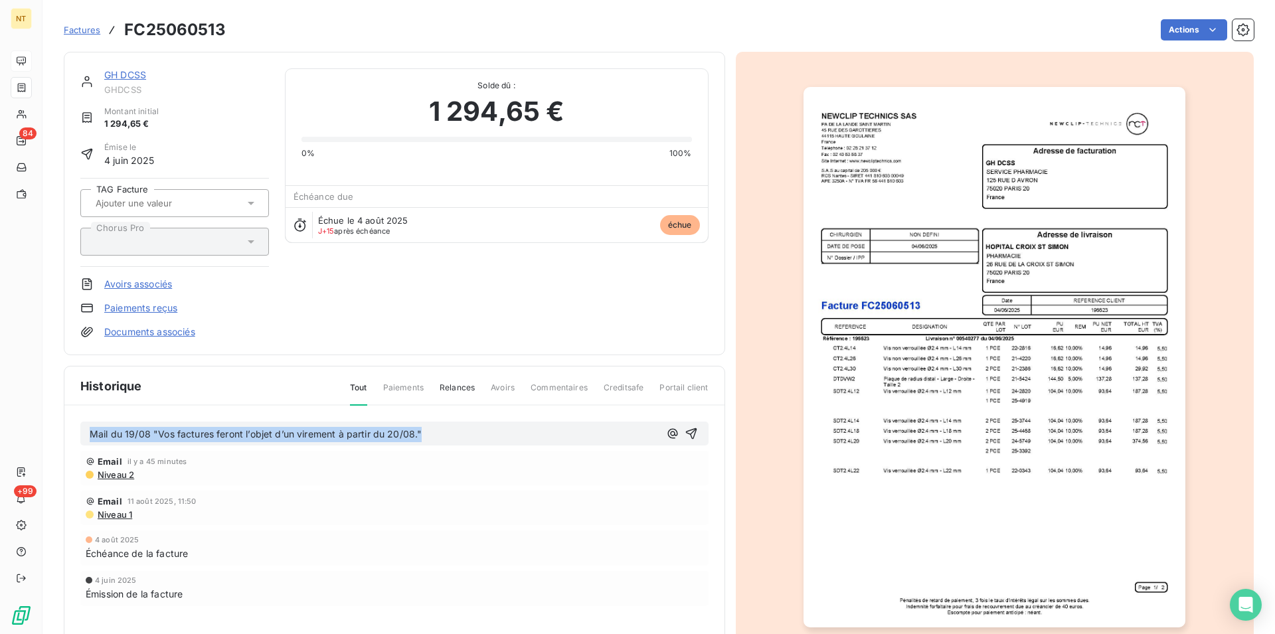
copy span "Mail du 19/08 "Vos factures feront l’objet d’un virement à partir du 20/08.""
click at [685, 429] on icon "button" at bounding box center [691, 433] width 13 height 13
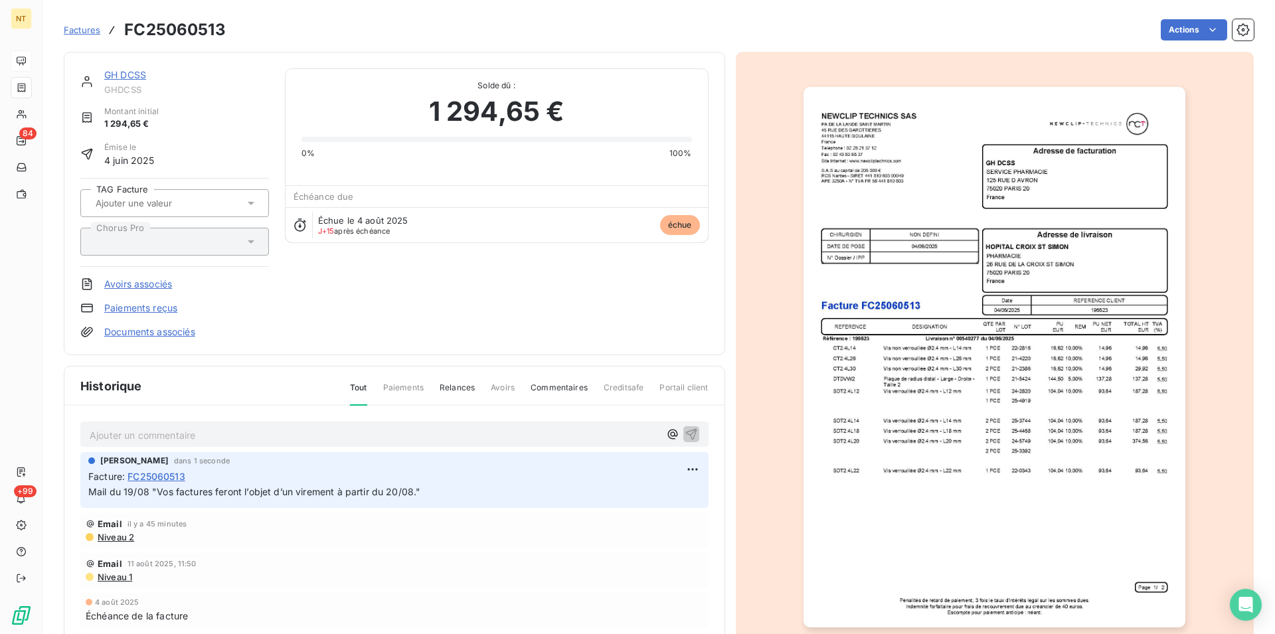
click at [133, 74] on link "GH DCSS" at bounding box center [125, 74] width 42 height 11
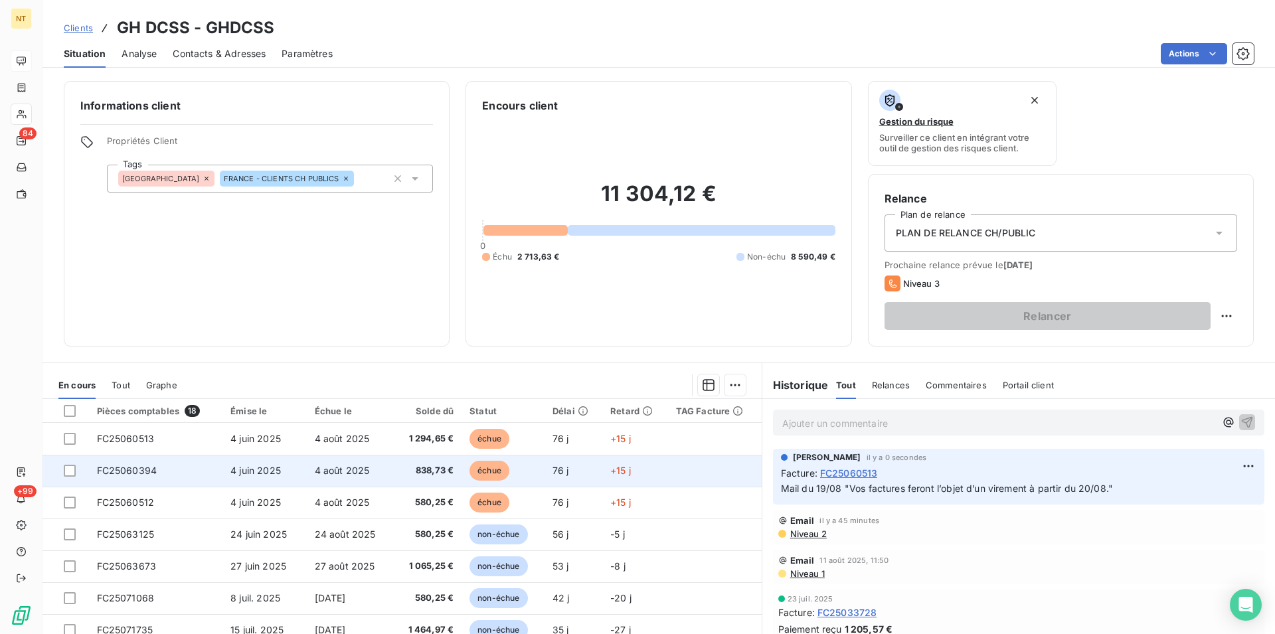
click at [142, 471] on span "FC25060394" at bounding box center [127, 470] width 60 height 11
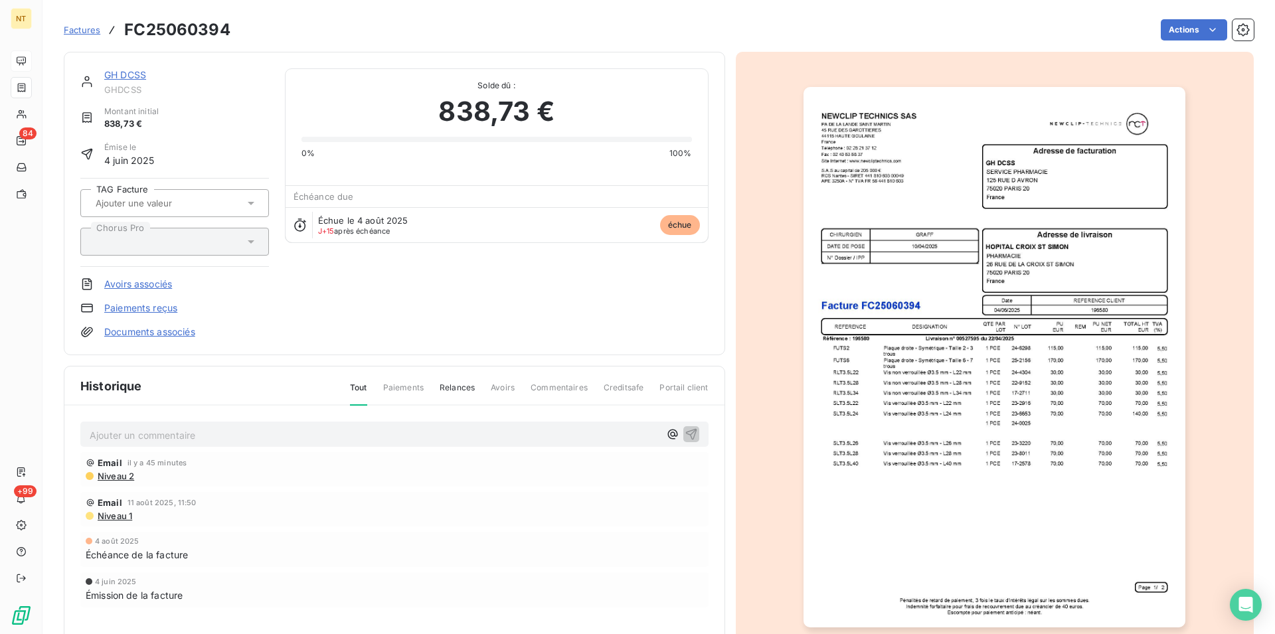
click at [168, 436] on p "Ajouter un commentaire ﻿" at bounding box center [375, 435] width 570 height 17
click at [685, 430] on icon "button" at bounding box center [691, 433] width 13 height 13
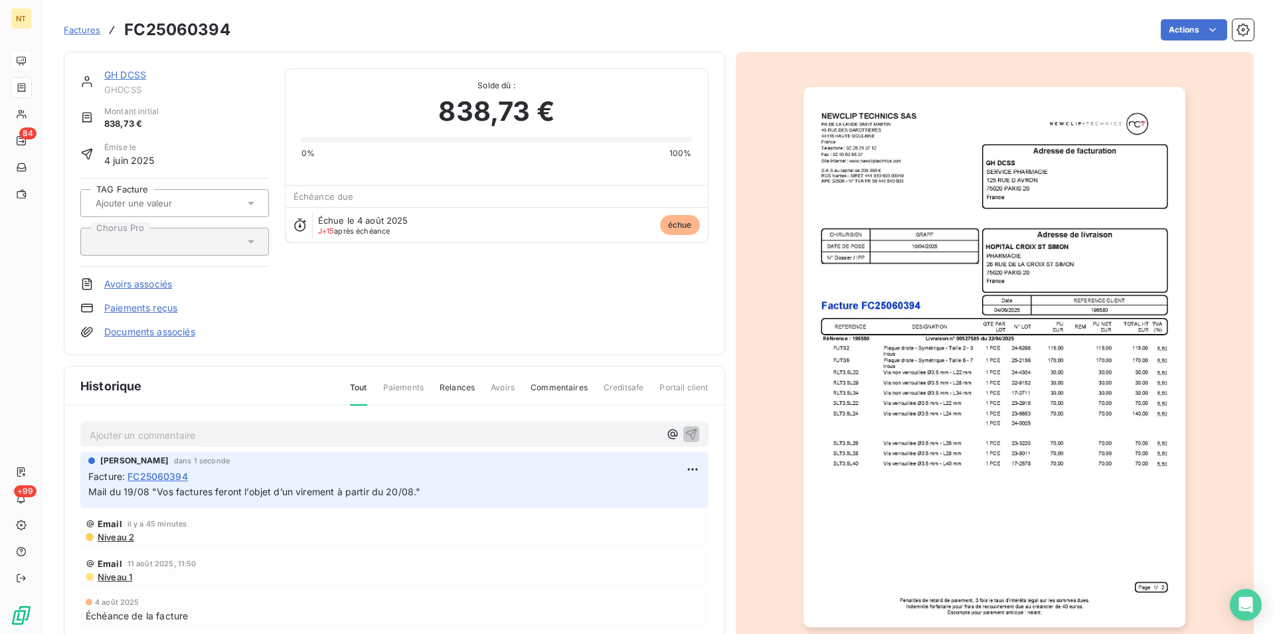
click at [133, 74] on link "GH DCSS" at bounding box center [125, 74] width 42 height 11
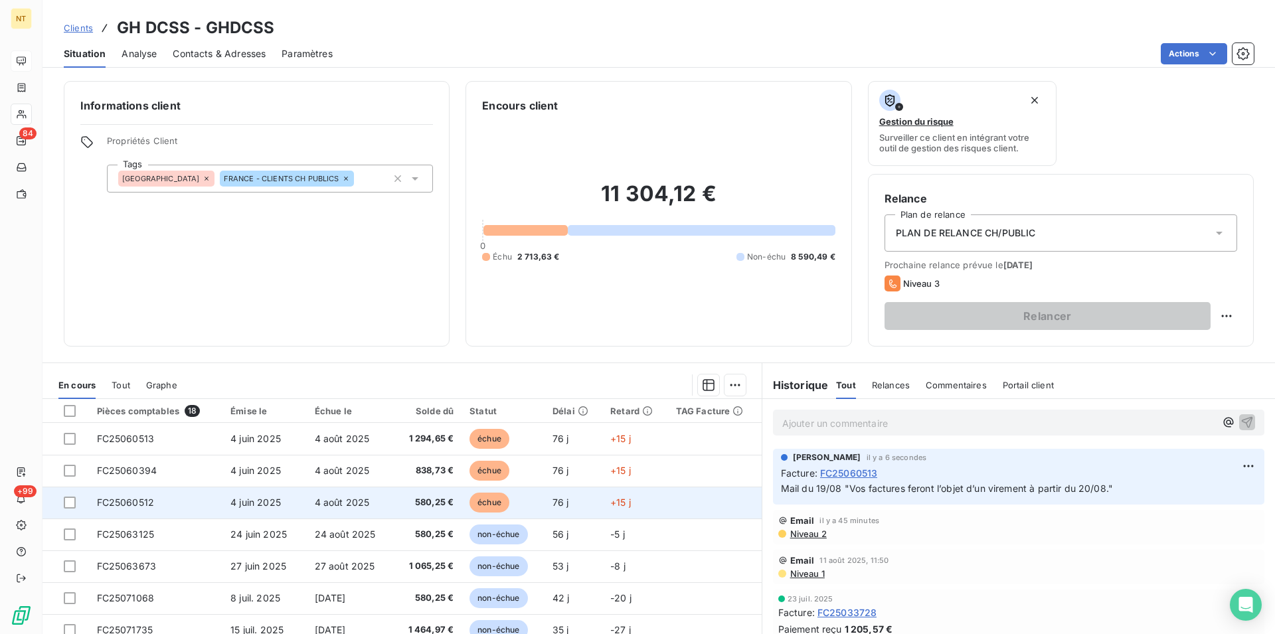
click at [134, 504] on span "FC25060512" at bounding box center [126, 502] width 58 height 11
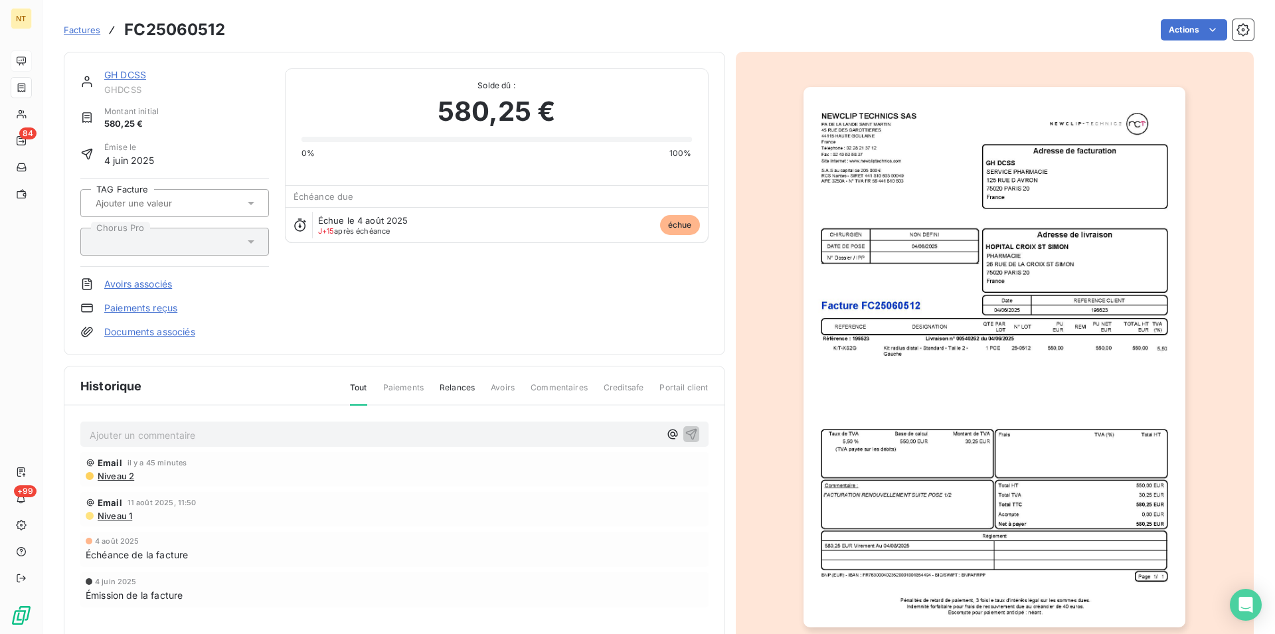
click at [130, 433] on p "Ajouter un commentaire ﻿" at bounding box center [375, 435] width 570 height 17
click at [685, 430] on icon "button" at bounding box center [691, 433] width 13 height 13
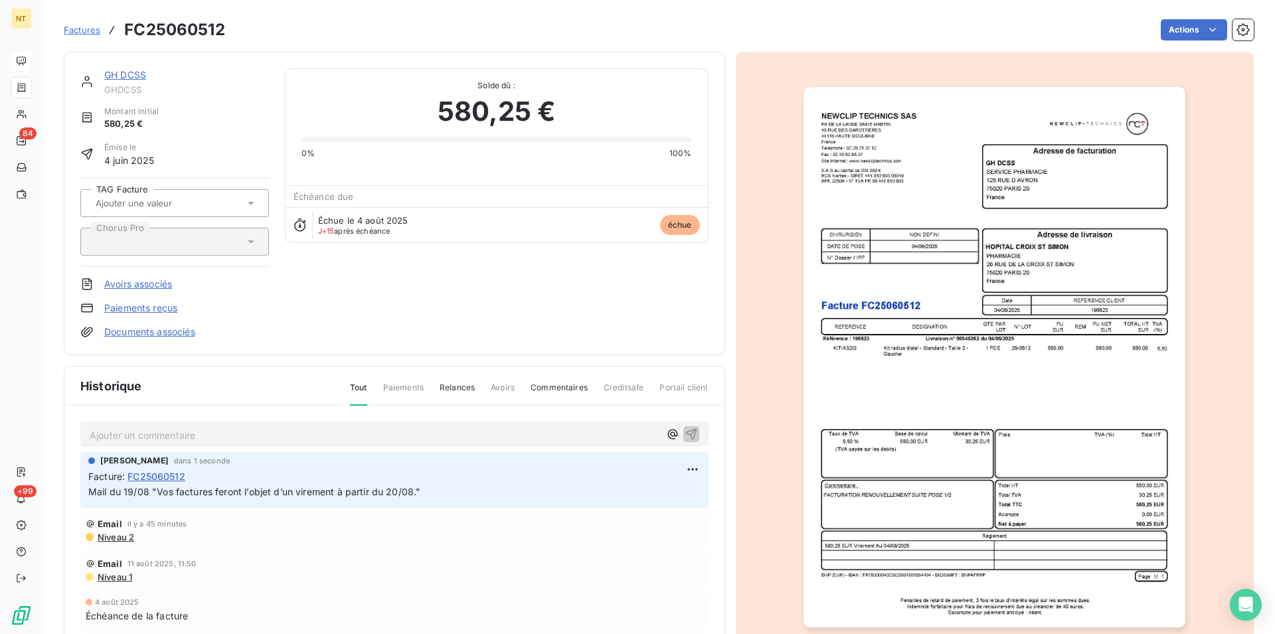
click at [127, 79] on link "GH DCSS" at bounding box center [125, 74] width 42 height 11
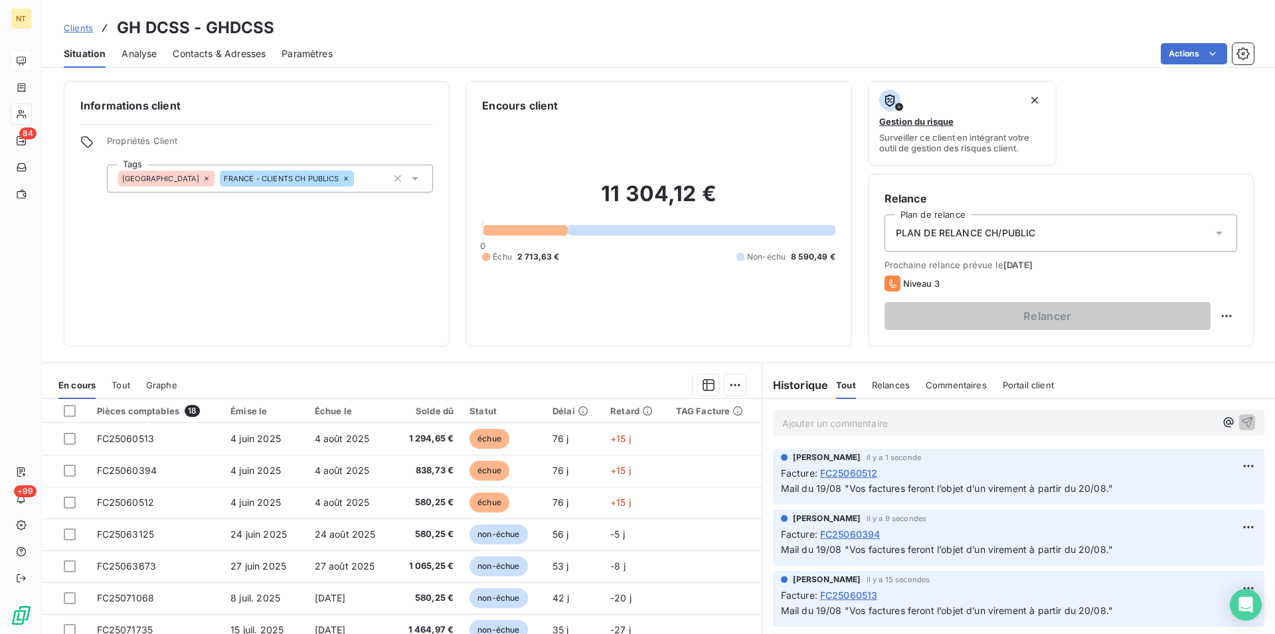
click at [226, 54] on span "Contacts & Adresses" at bounding box center [219, 53] width 93 height 13
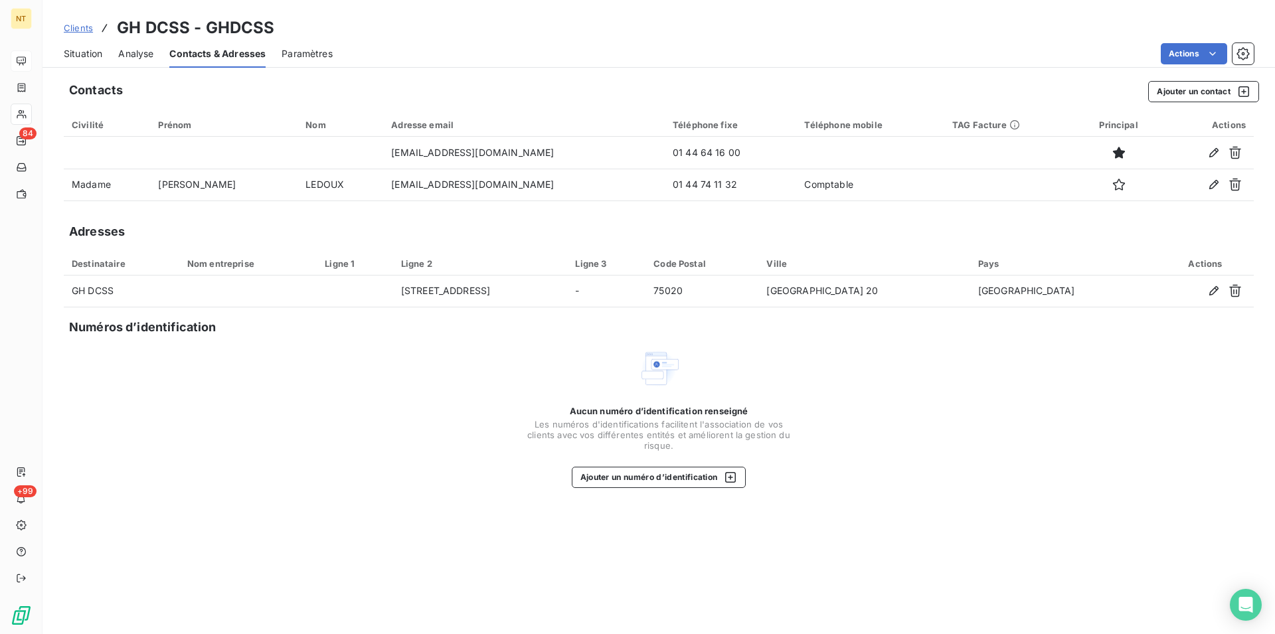
click at [75, 52] on span "Situation" at bounding box center [83, 53] width 39 height 13
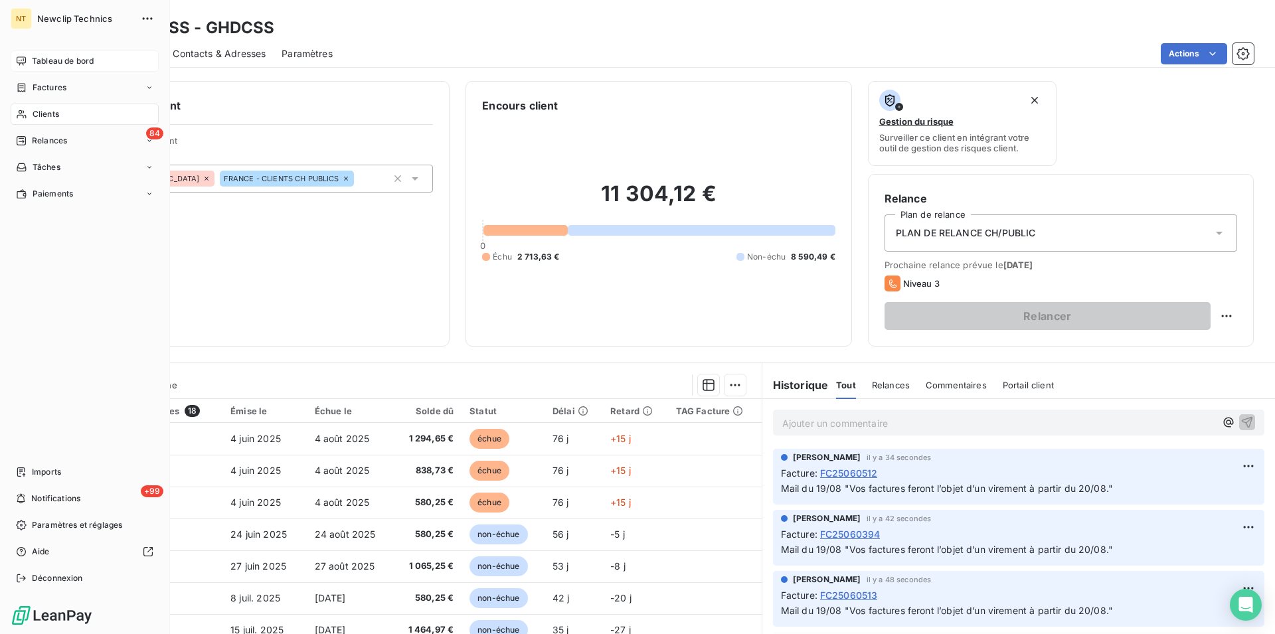
click at [61, 52] on div "Tableau de bord" at bounding box center [85, 60] width 148 height 21
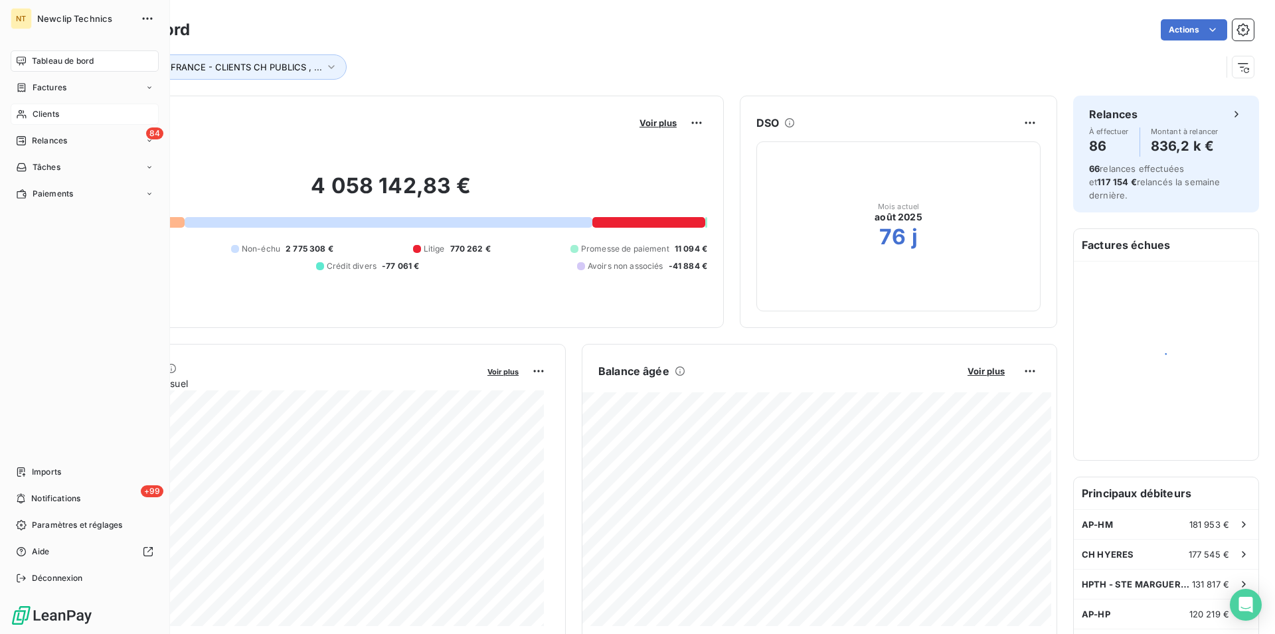
drag, startPoint x: 38, startPoint y: 112, endPoint x: 74, endPoint y: 111, distance: 35.9
click at [37, 111] on span "Clients" at bounding box center [46, 114] width 27 height 12
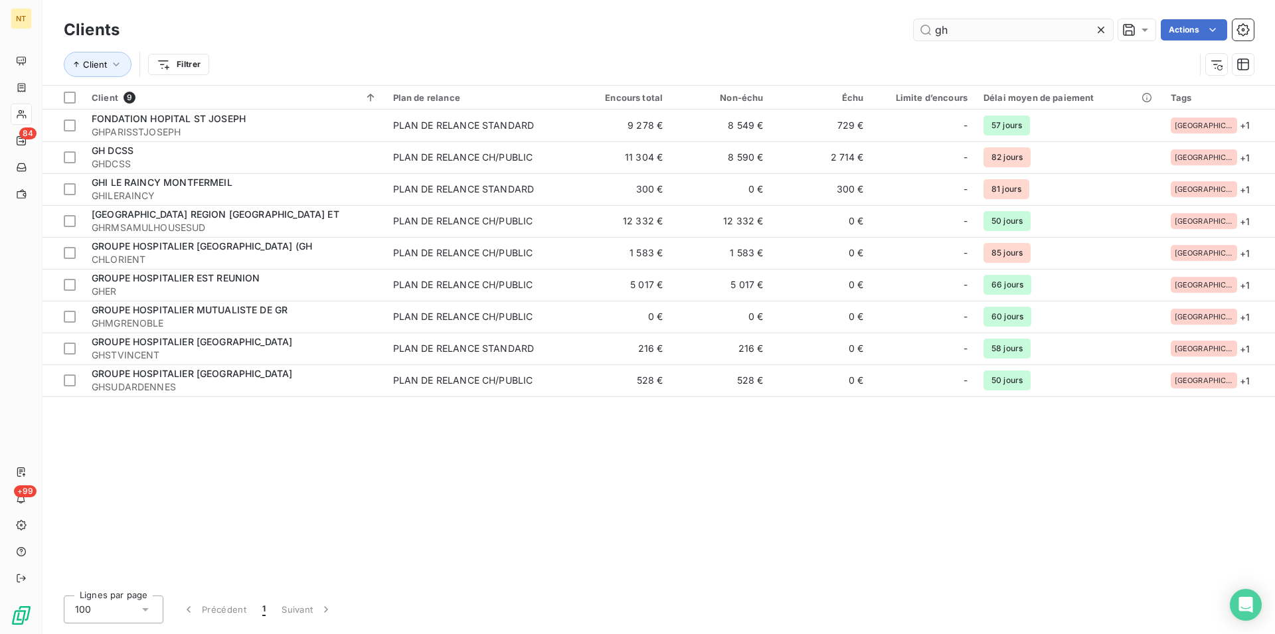
drag, startPoint x: 948, startPoint y: 31, endPoint x: 935, endPoint y: 27, distance: 13.9
click at [935, 27] on input "gh" at bounding box center [1013, 29] width 199 height 21
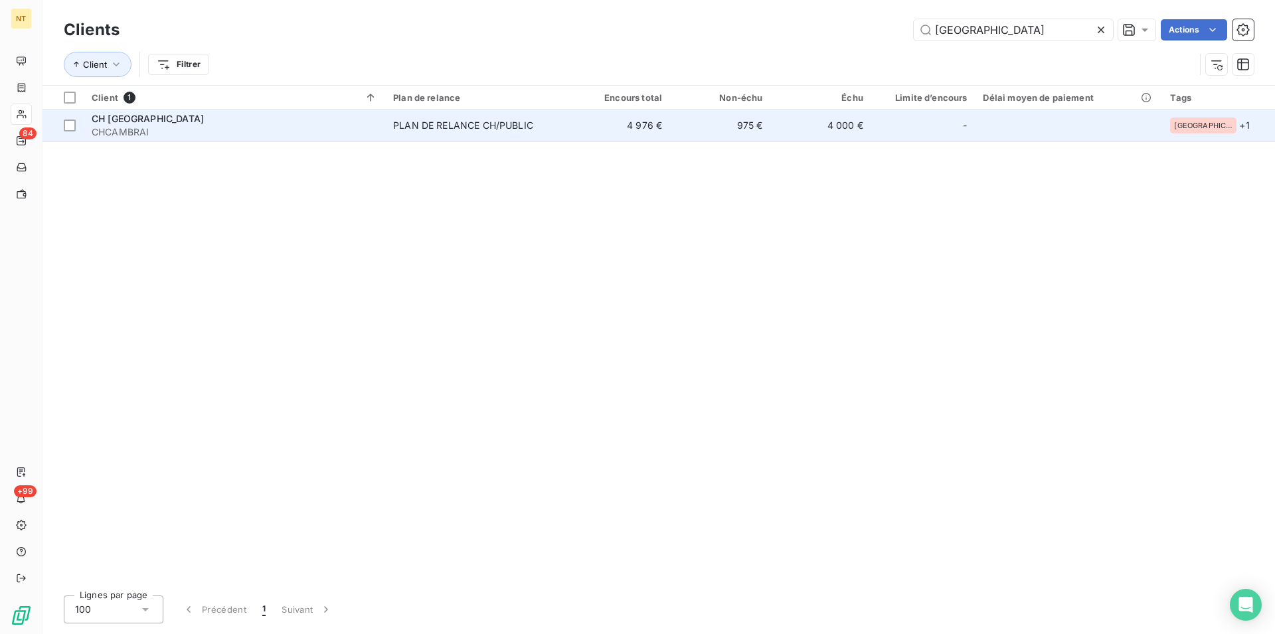
type input "[GEOGRAPHIC_DATA]"
click at [441, 119] on div "PLAN DE RELANCE CH/PUBLIC" at bounding box center [463, 125] width 140 height 13
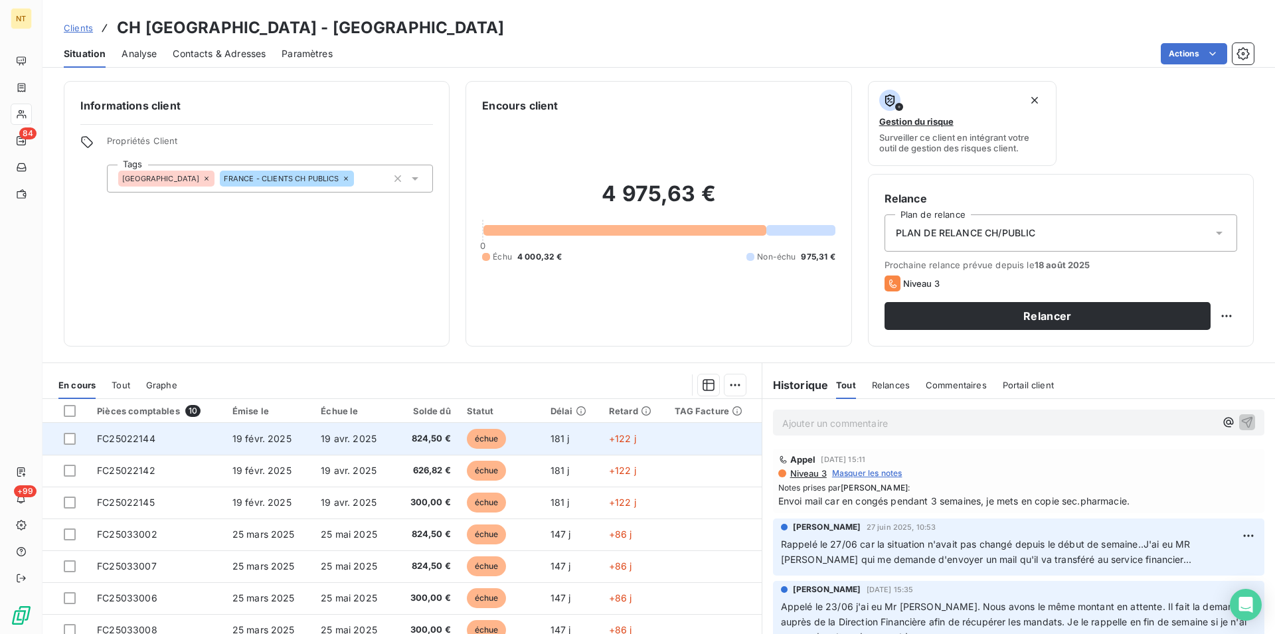
click at [135, 434] on span "FC25022144" at bounding box center [126, 438] width 58 height 11
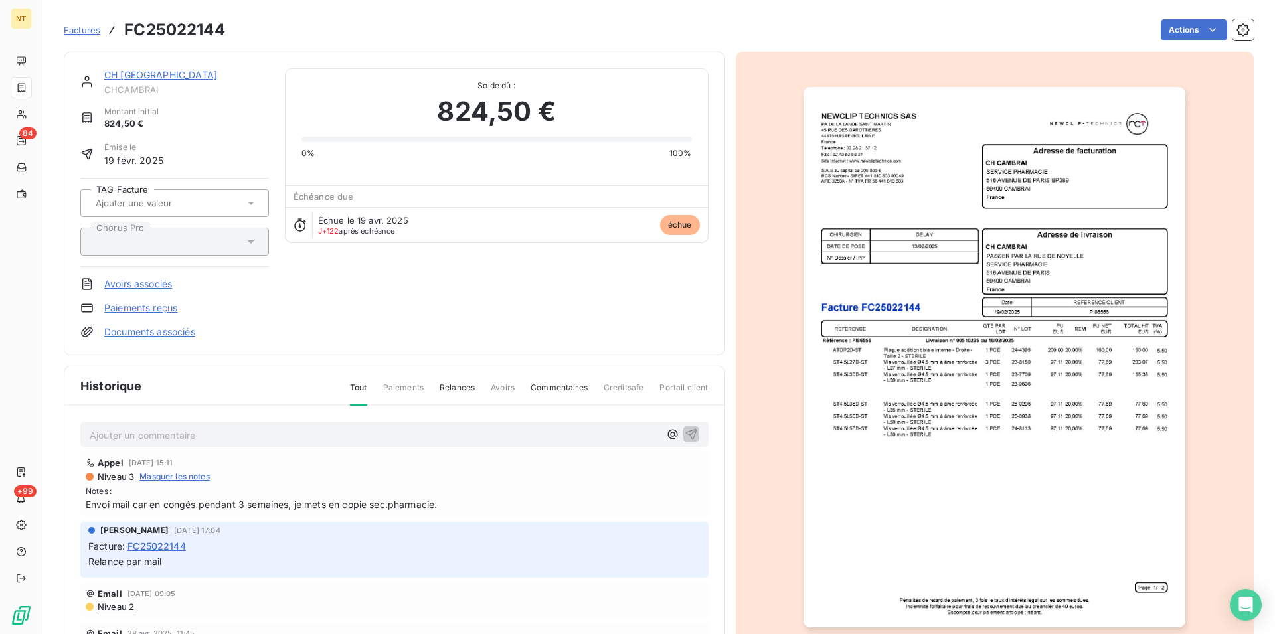
click at [135, 78] on link "CH [GEOGRAPHIC_DATA]" at bounding box center [160, 74] width 113 height 11
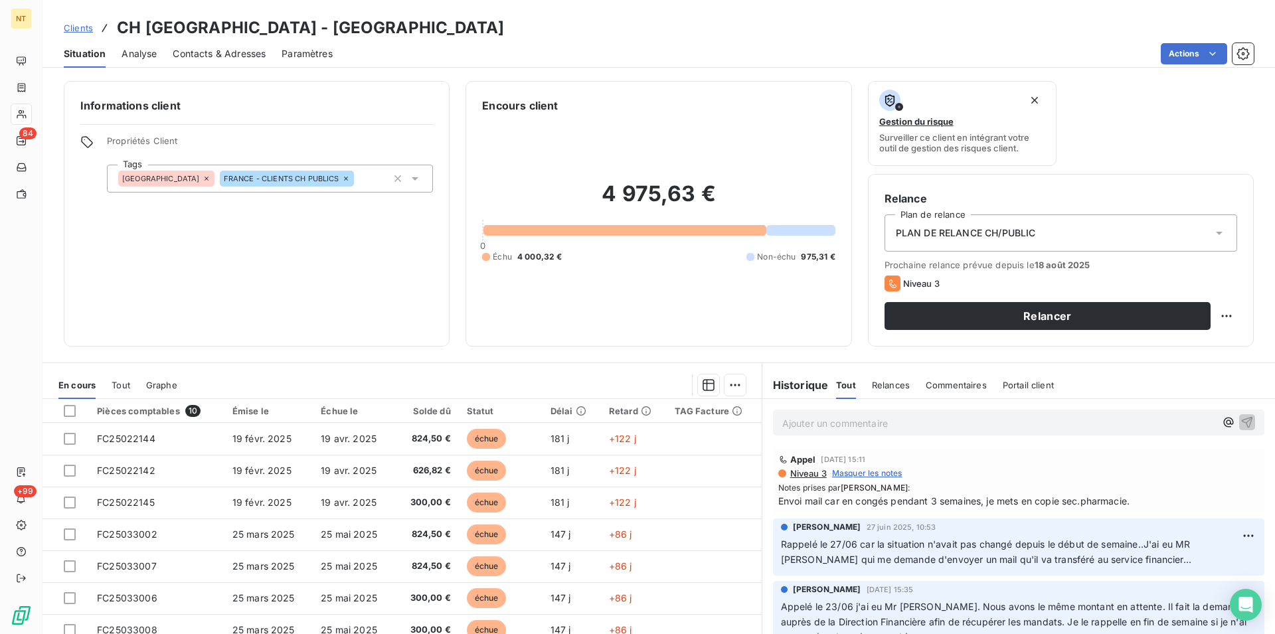
scroll to position [68, 0]
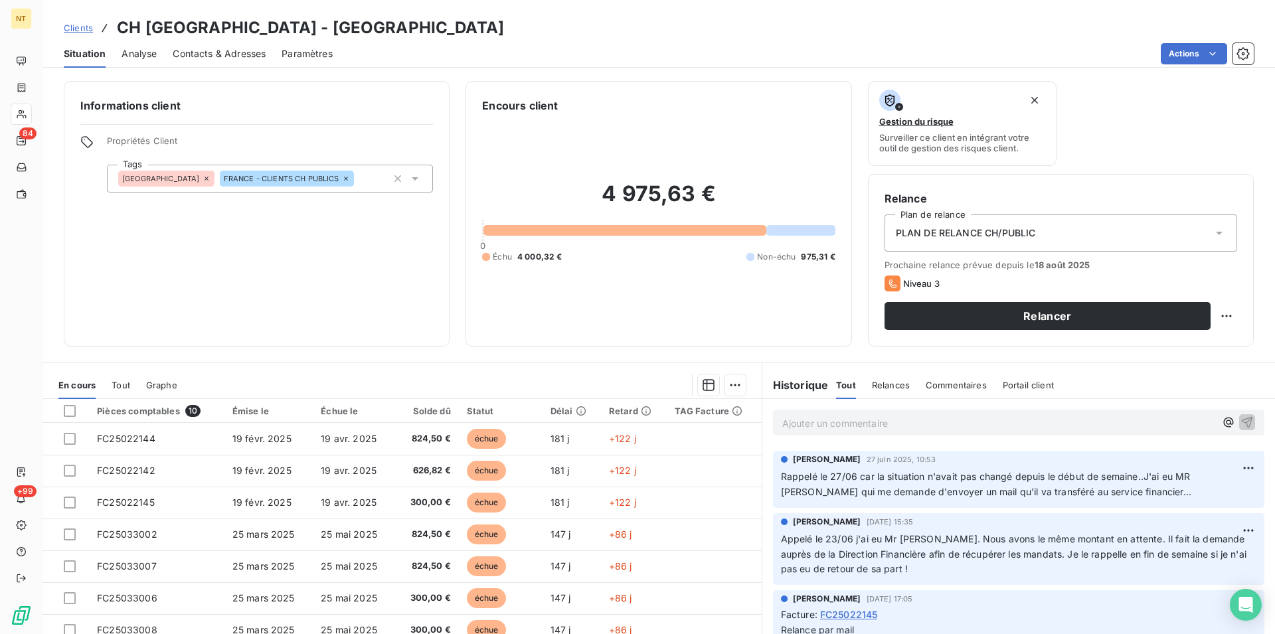
click at [230, 52] on span "Contacts & Adresses" at bounding box center [219, 53] width 93 height 13
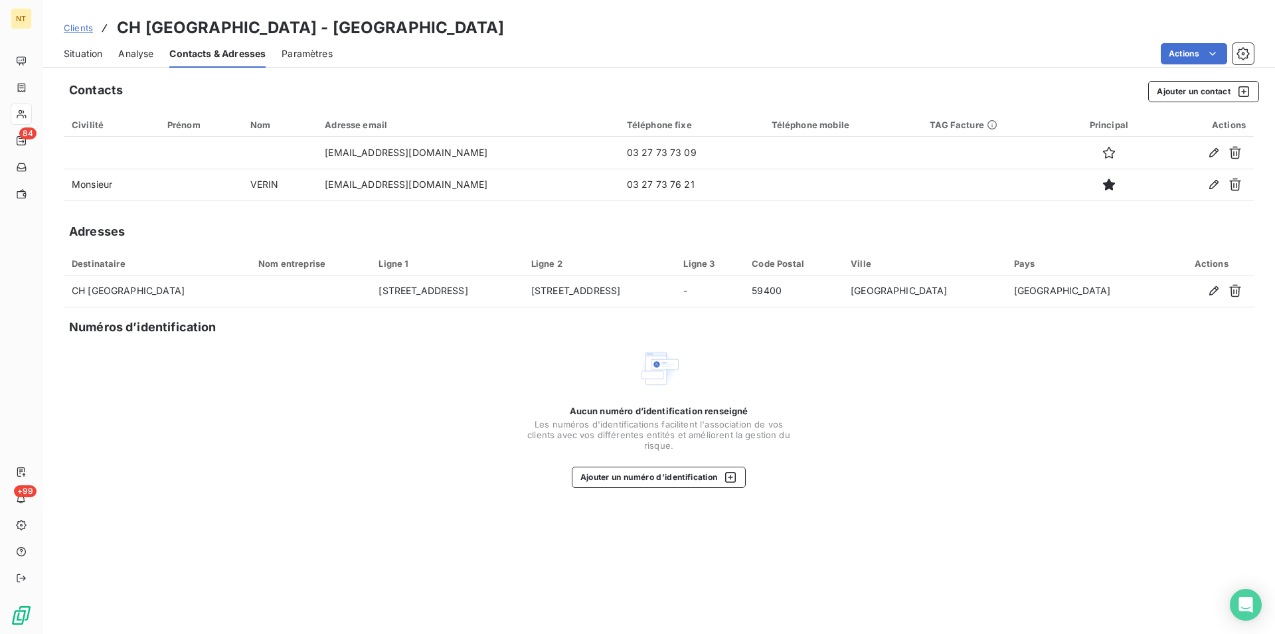
click at [84, 56] on span "Situation" at bounding box center [83, 53] width 39 height 13
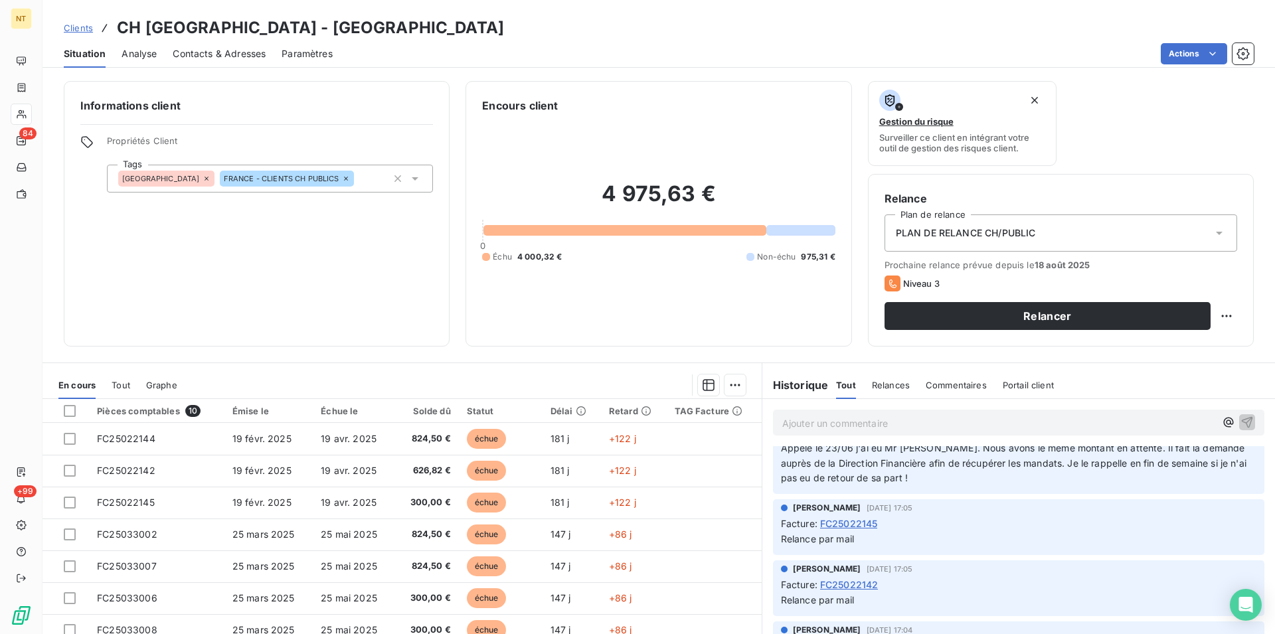
scroll to position [135, 0]
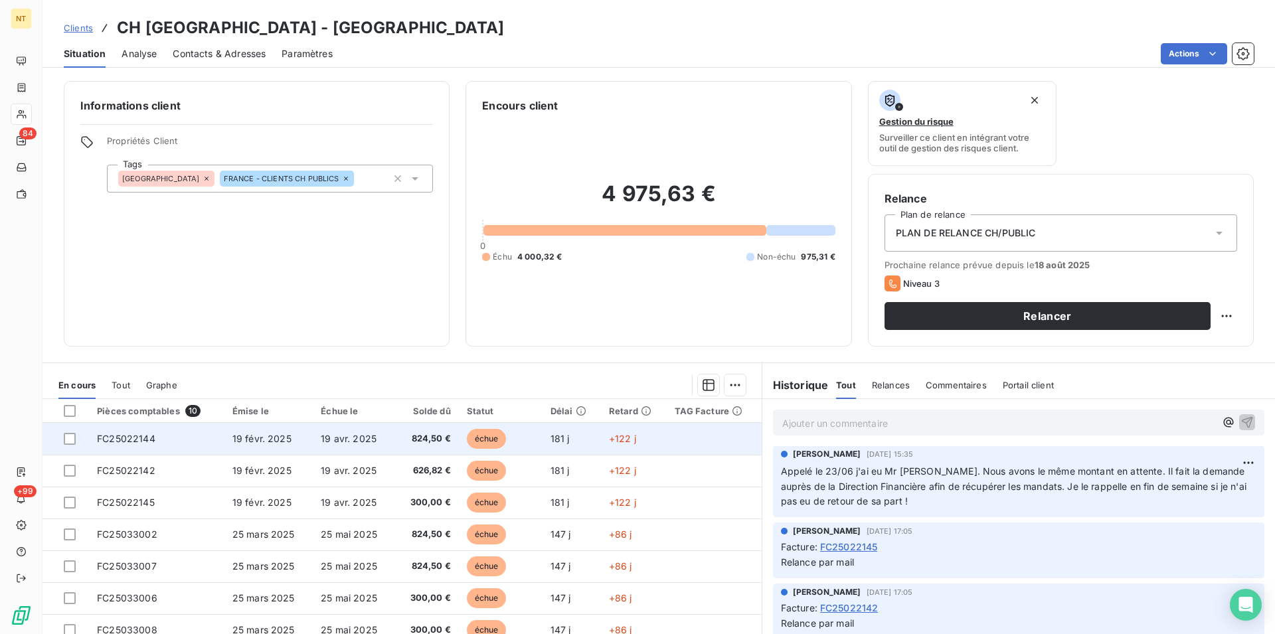
click at [139, 437] on span "FC25022144" at bounding box center [126, 438] width 58 height 11
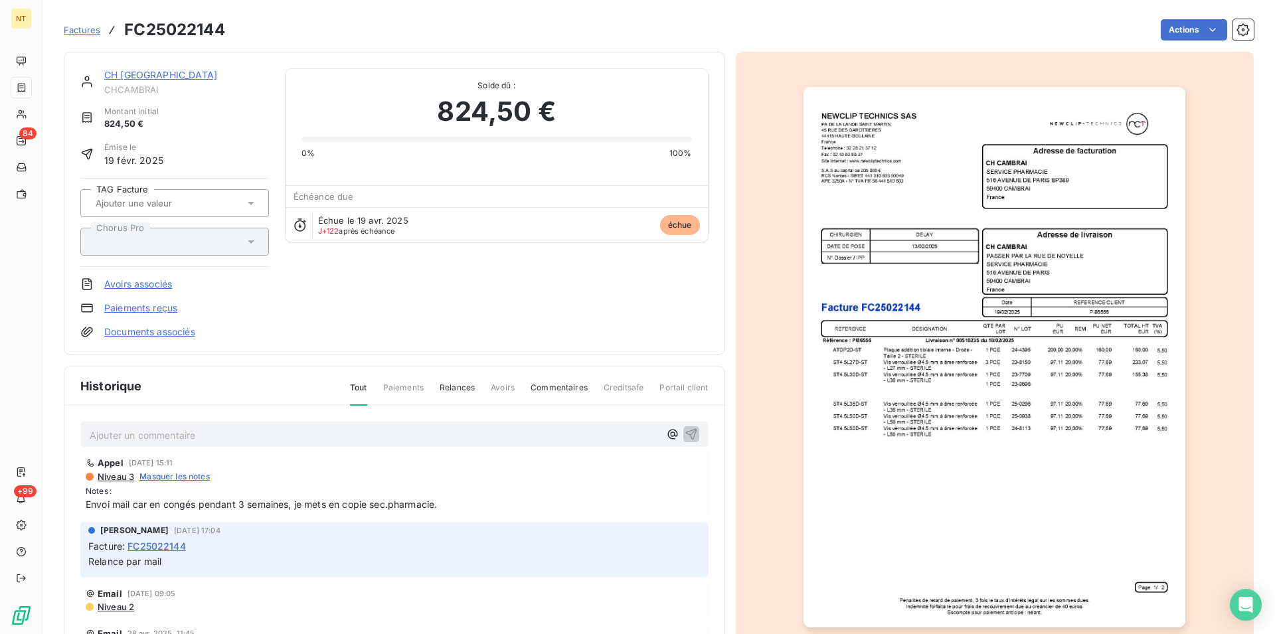
click at [134, 72] on link "CH [GEOGRAPHIC_DATA]" at bounding box center [160, 74] width 113 height 11
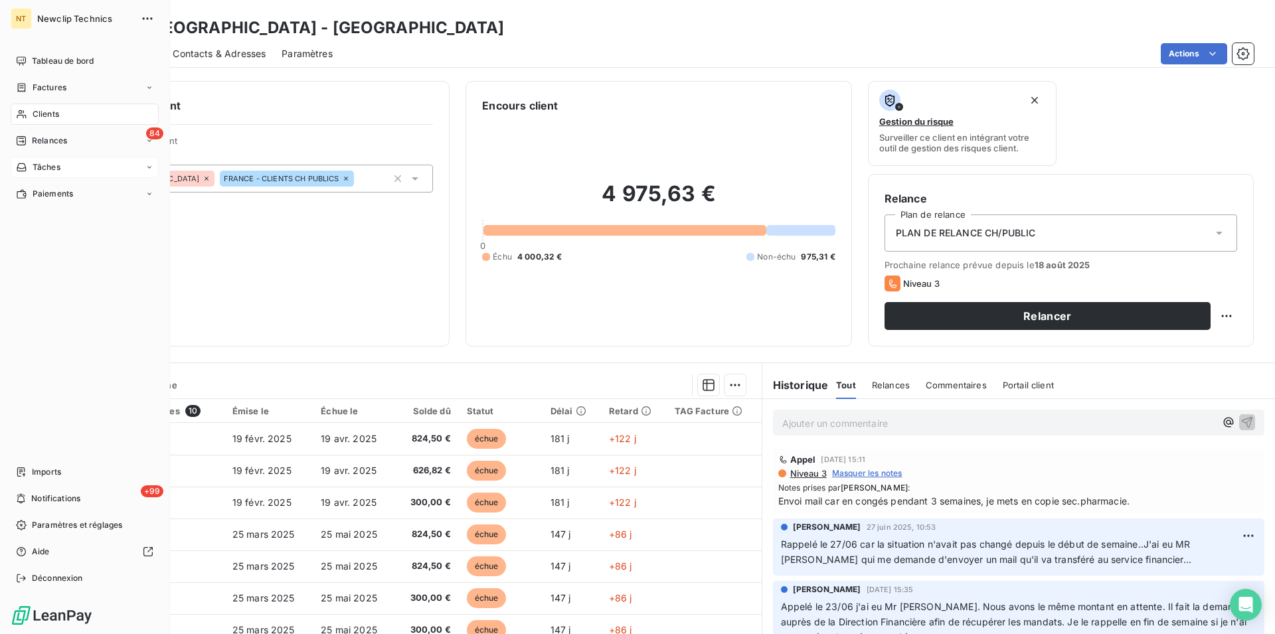
click at [50, 163] on span "Tâches" at bounding box center [47, 167] width 28 height 12
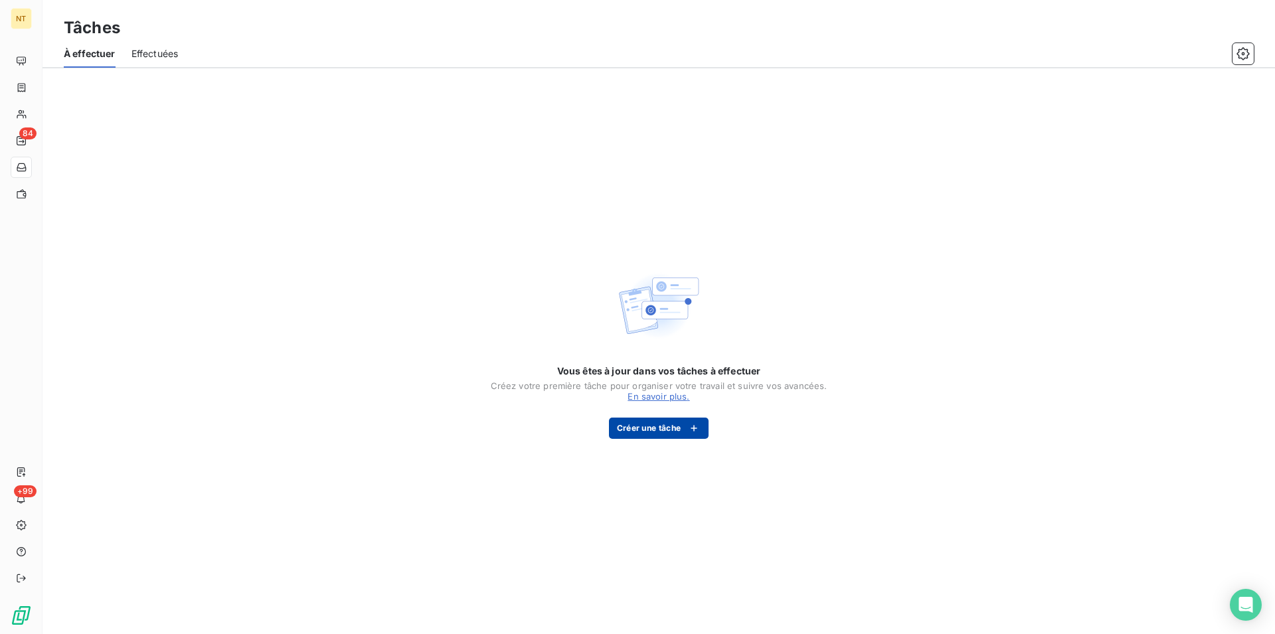
click at [648, 424] on button "Créer une tâche" at bounding box center [659, 428] width 100 height 21
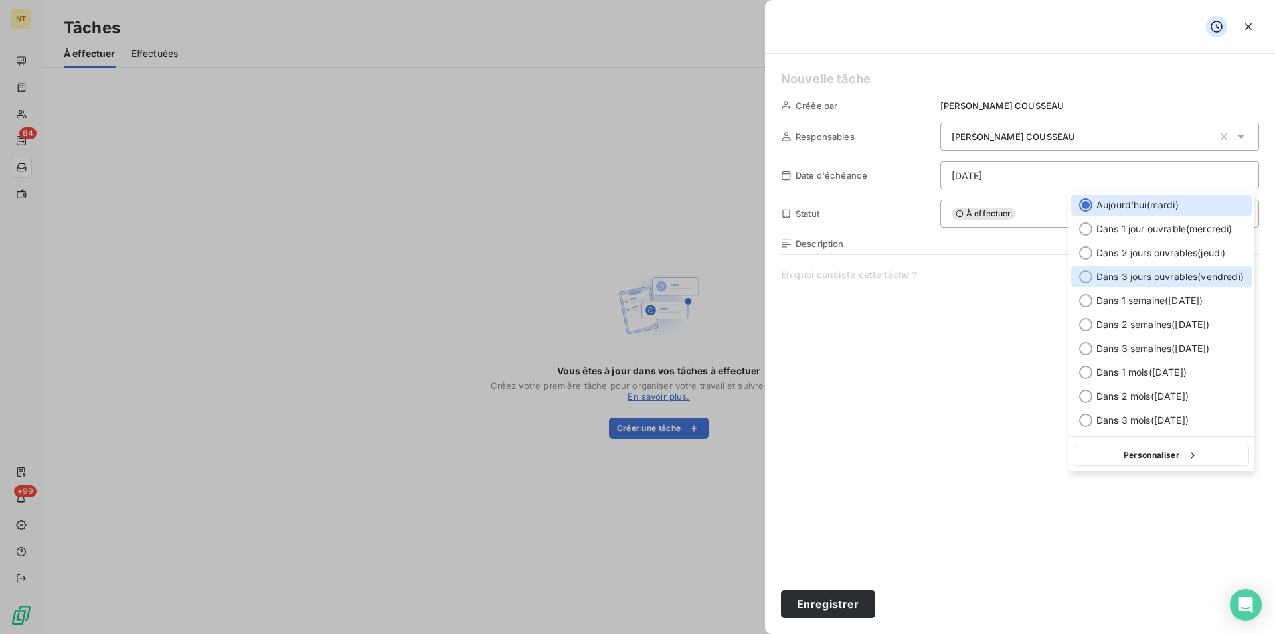
click at [1087, 278] on div at bounding box center [1085, 276] width 13 height 13
type input "[DATE]"
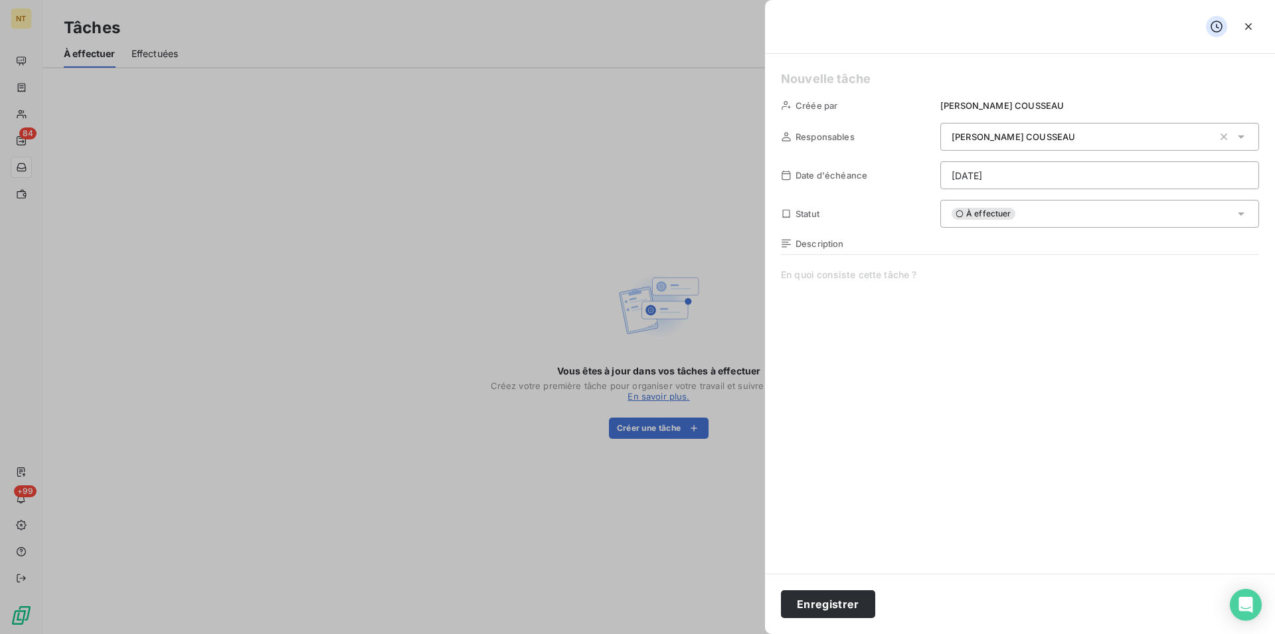
click at [789, 272] on span at bounding box center [1020, 395] width 478 height 255
click at [894, 274] on span "Si pas eu de retour de mR verin CH CAMBRAI je le rappelle" at bounding box center [1020, 395] width 478 height 255
click at [890, 278] on span "Si pas eu de retour de mMr verin CH CAMBRAI je le rappelle" at bounding box center [1020, 395] width 478 height 255
click at [918, 277] on span "Si pas eu de retour de Mr [PERSON_NAME] CH CAMBRAI je le rappelle" at bounding box center [1020, 395] width 478 height 255
click at [827, 599] on button "Enregistrer" at bounding box center [828, 604] width 94 height 28
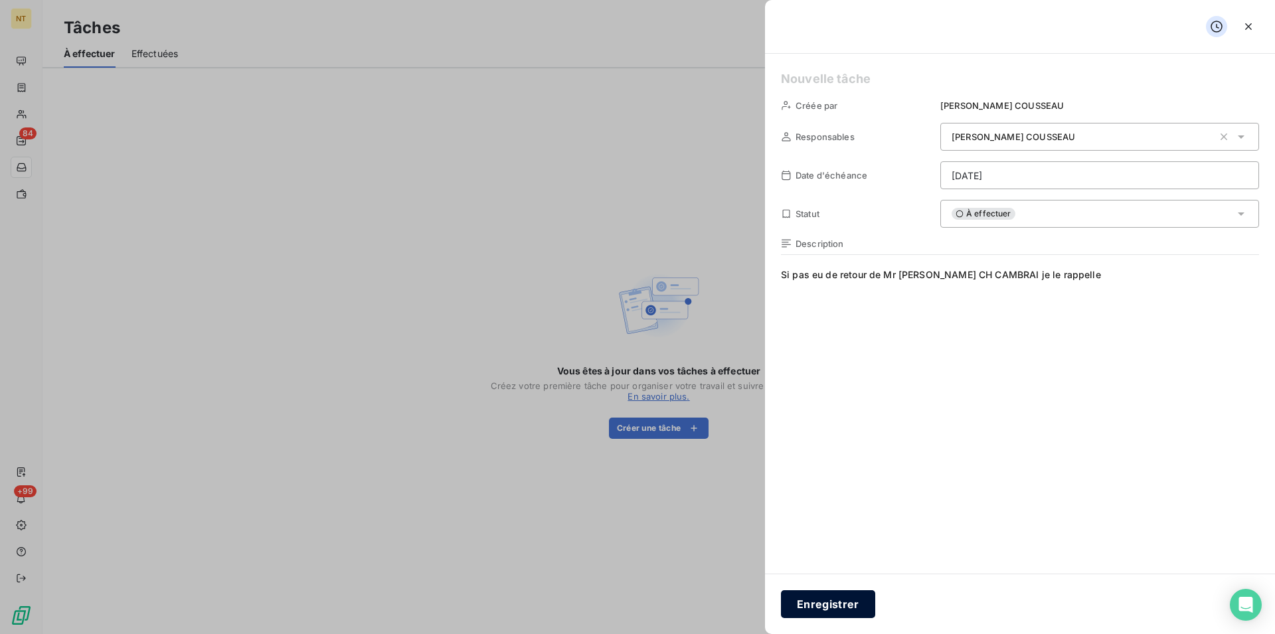
type input "[DATE]"
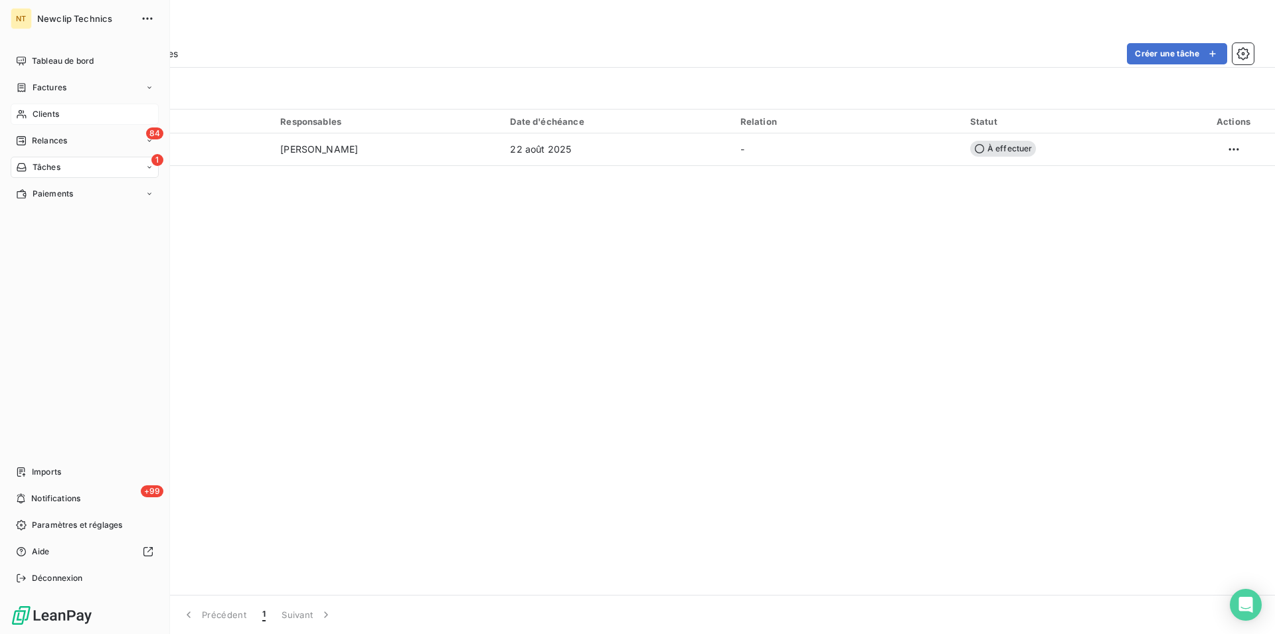
click at [41, 113] on span "Clients" at bounding box center [46, 114] width 27 height 12
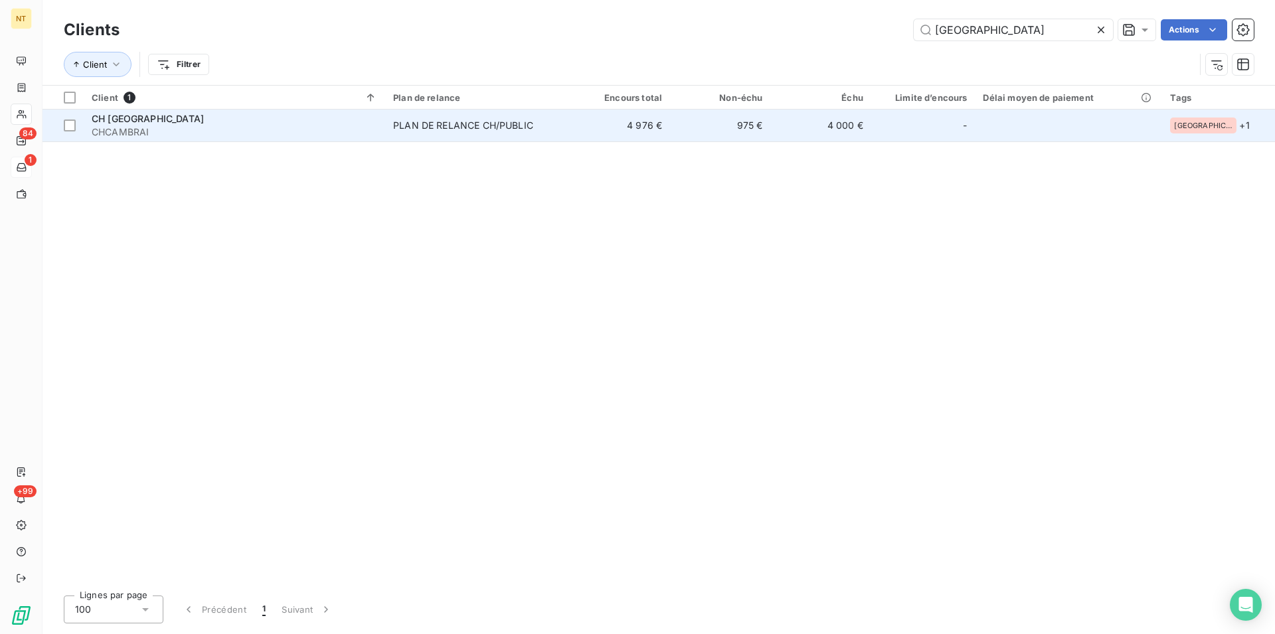
click at [163, 122] on div "CH [GEOGRAPHIC_DATA]" at bounding box center [234, 118] width 285 height 13
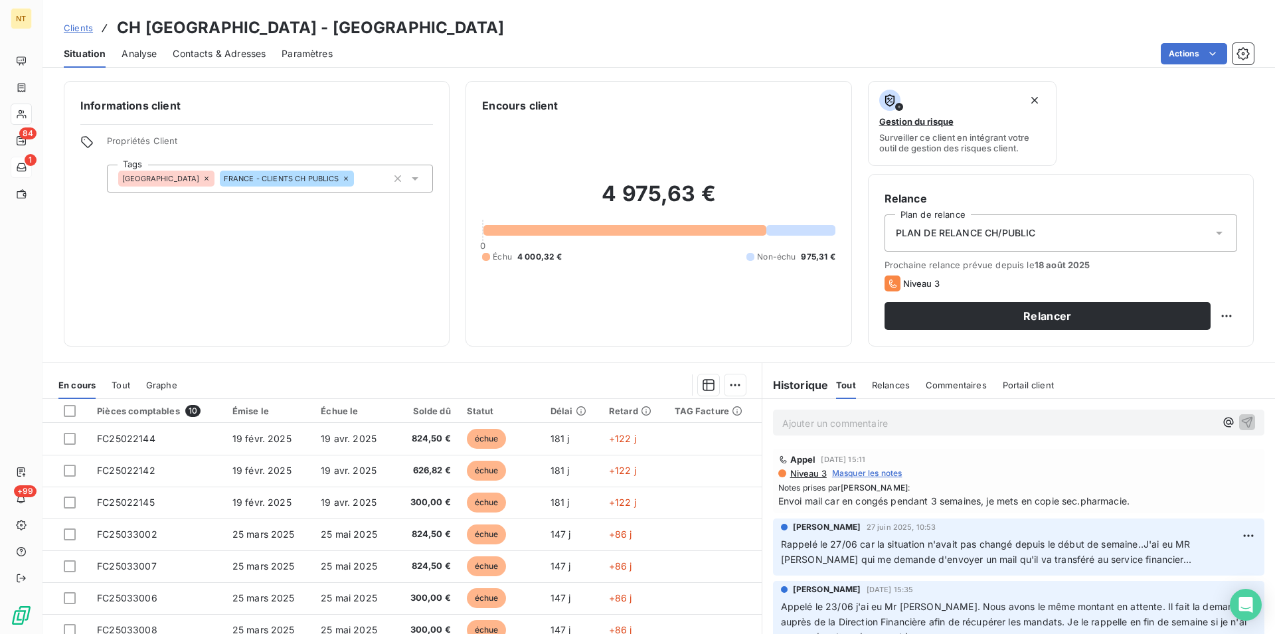
click at [783, 419] on p "Ajouter un commentaire ﻿" at bounding box center [998, 423] width 433 height 17
click at [858, 424] on span "aPPEL2 LE 19/08. j'ai eu Mr [PERSON_NAME]" at bounding box center [883, 421] width 203 height 11
drag, startPoint x: 815, startPoint y: 425, endPoint x: 768, endPoint y: 437, distance: 48.6
click at [768, 437] on div "aPPEL2 LE 19/08. J'ai eu Mr [PERSON_NAME]" at bounding box center [1018, 422] width 513 height 46
click at [786, 426] on span "Apelé le 19/08. J'ai eu Mr [PERSON_NAME]" at bounding box center [879, 421] width 195 height 11
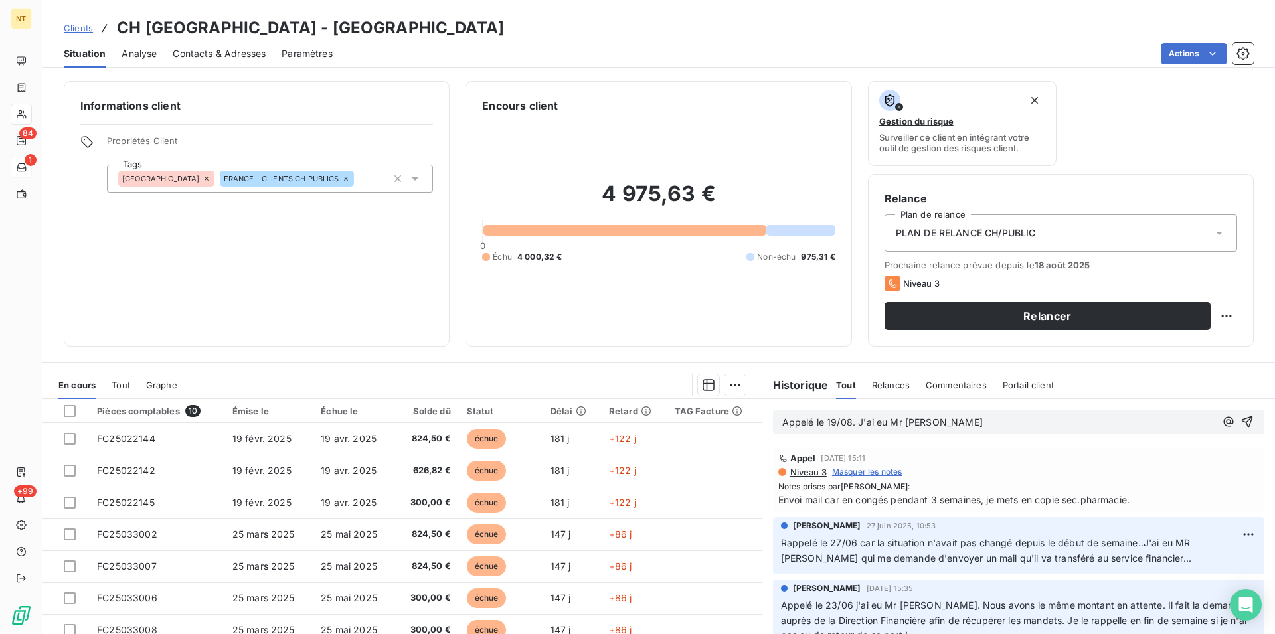
click at [925, 421] on span "Appelé le 19/08. J'ai eu Mr [PERSON_NAME]" at bounding box center [882, 421] width 201 height 11
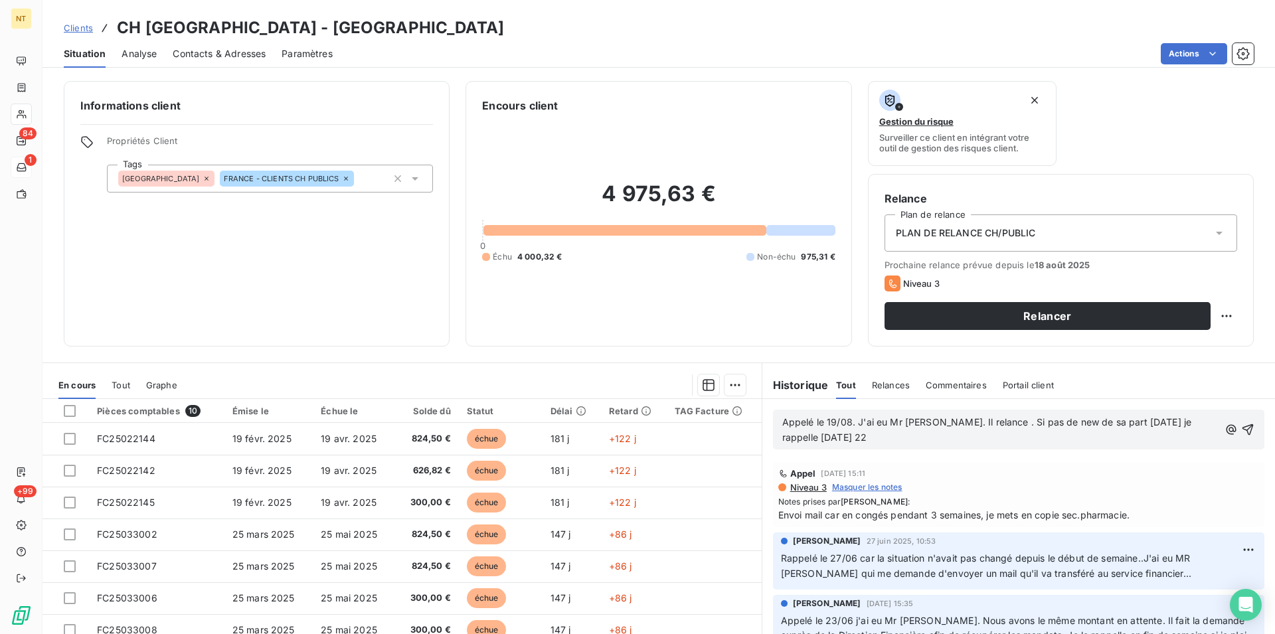
drag, startPoint x: 1232, startPoint y: 425, endPoint x: 1066, endPoint y: 452, distance: 167.5
click at [1241, 425] on button "button" at bounding box center [1248, 430] width 14 height 16
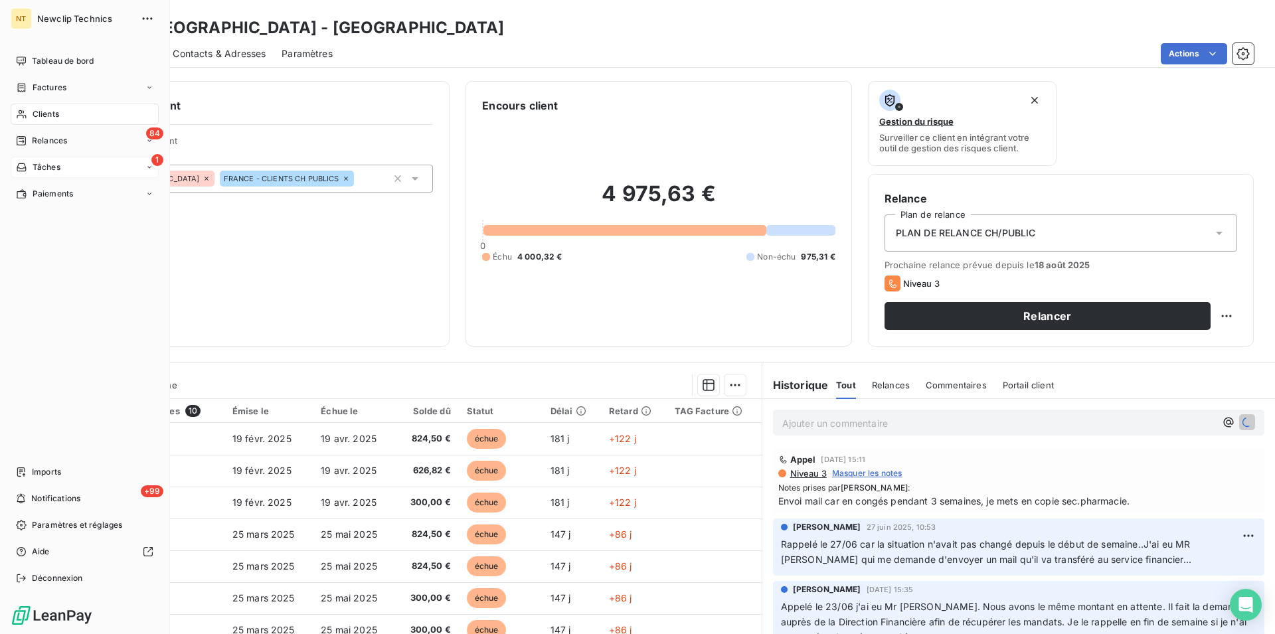
click at [46, 112] on span "Clients" at bounding box center [46, 114] width 27 height 12
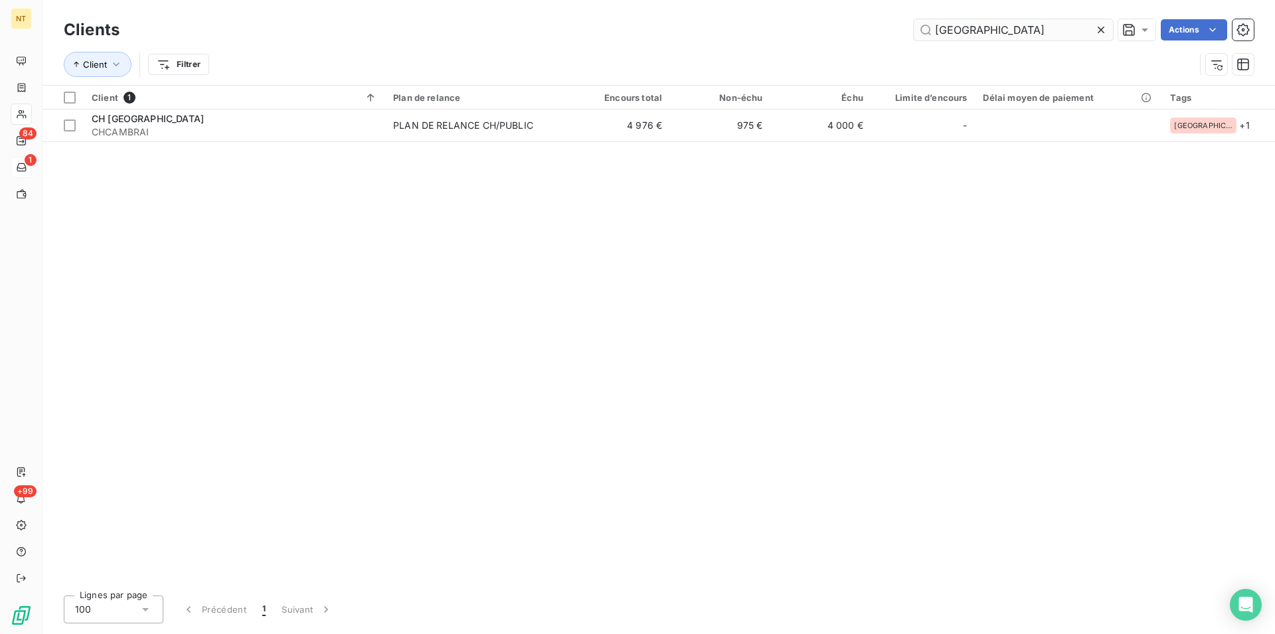
drag, startPoint x: 993, startPoint y: 27, endPoint x: 934, endPoint y: 31, distance: 59.8
click at [934, 31] on input "[GEOGRAPHIC_DATA]" at bounding box center [1013, 29] width 199 height 21
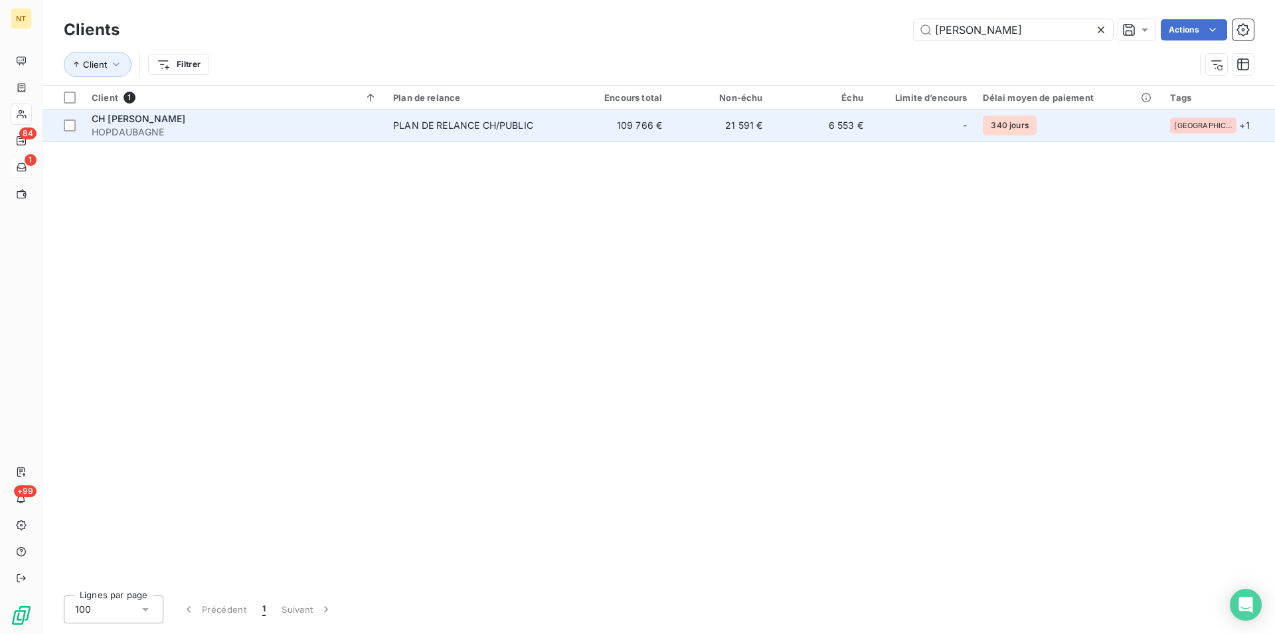
type input "[PERSON_NAME]"
click at [193, 121] on div "CH [PERSON_NAME]" at bounding box center [234, 118] width 285 height 13
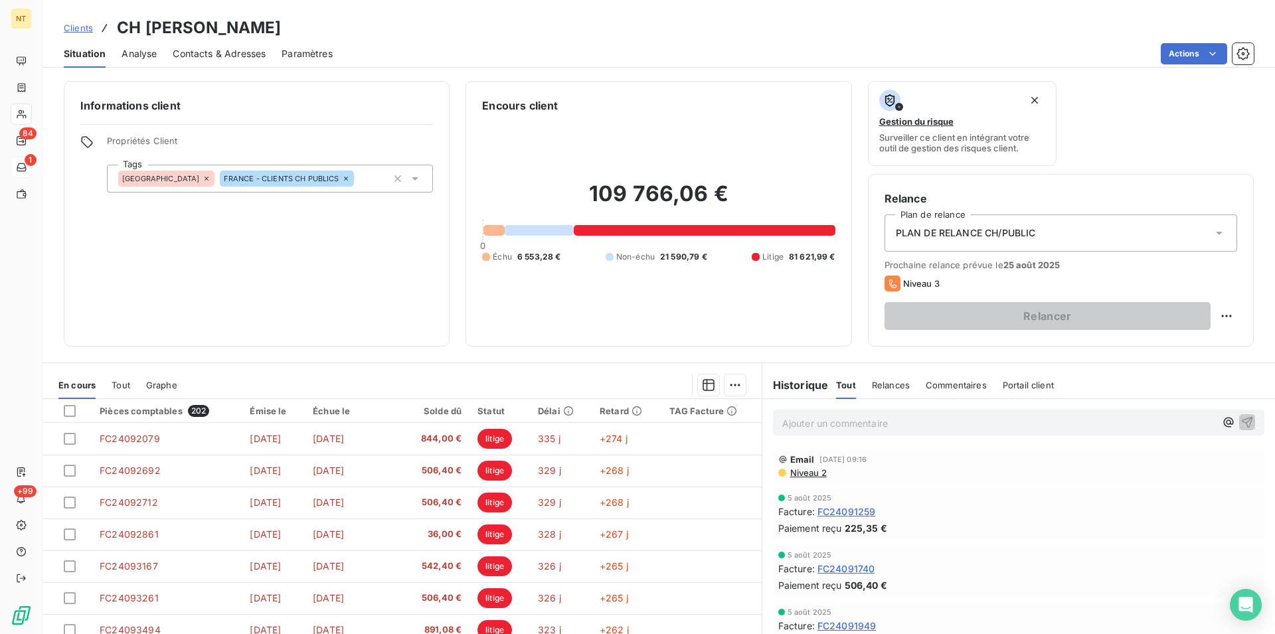
click at [218, 50] on span "Contacts & Adresses" at bounding box center [219, 53] width 93 height 13
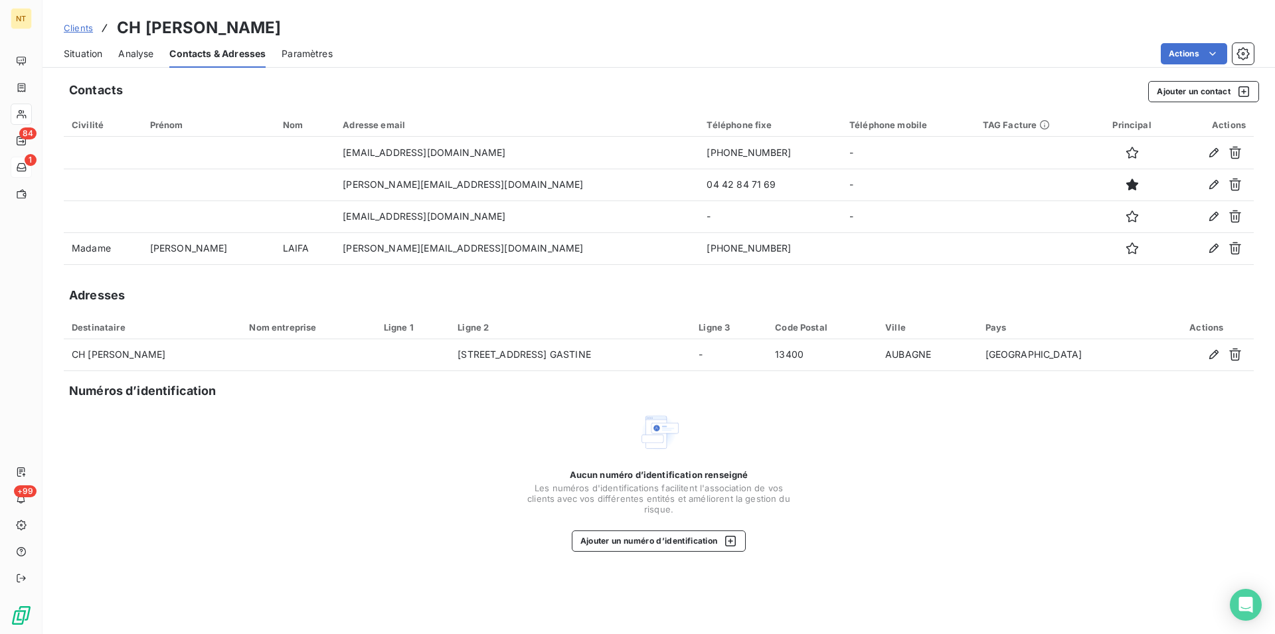
click at [78, 52] on span "Situation" at bounding box center [83, 53] width 39 height 13
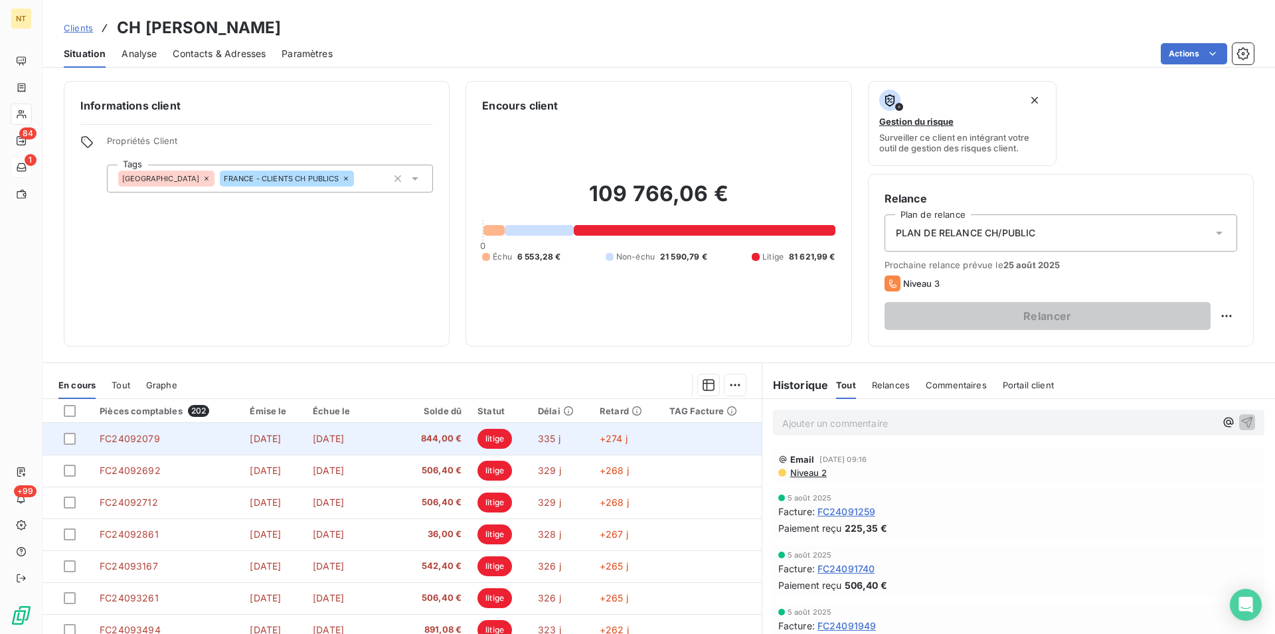
click at [264, 440] on span "[DATE]" at bounding box center [265, 438] width 31 height 11
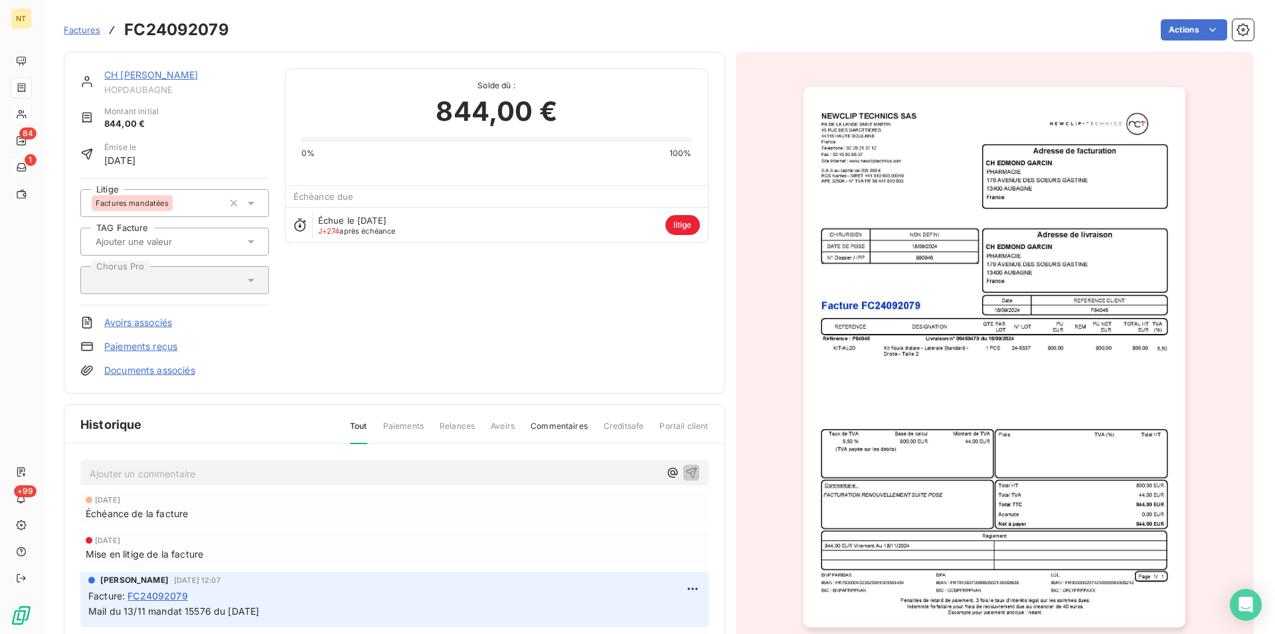
click at [155, 76] on link "CH [PERSON_NAME]" at bounding box center [151, 74] width 94 height 11
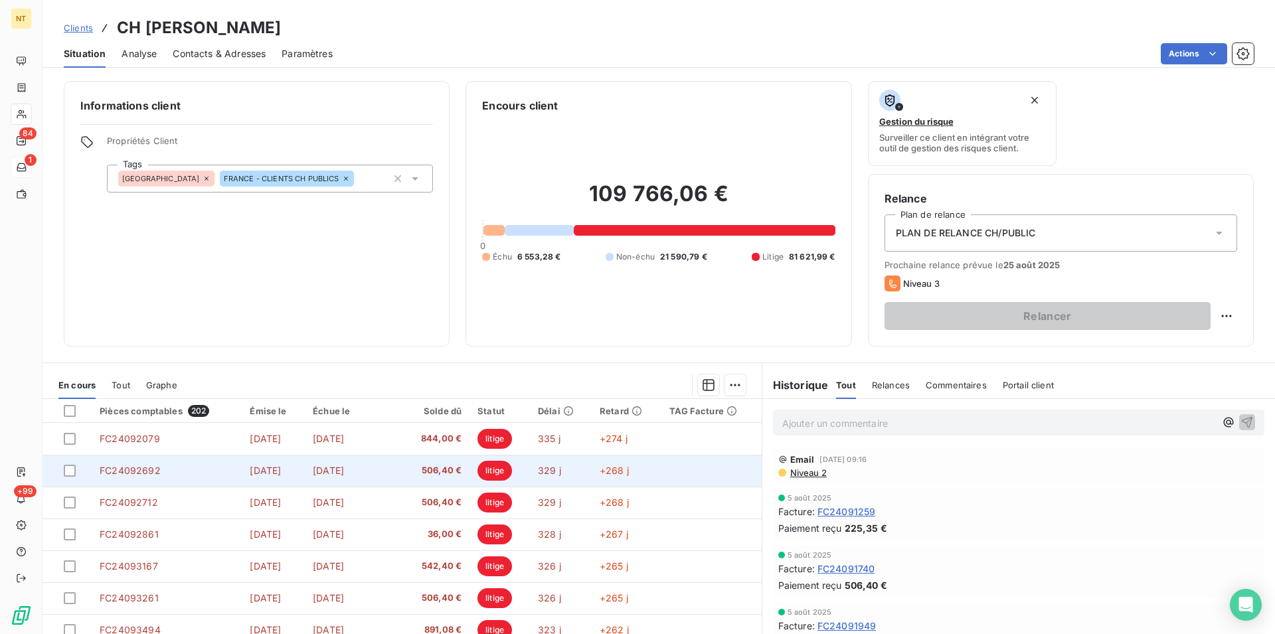
click at [171, 483] on td "FC24092692" at bounding box center [167, 471] width 150 height 32
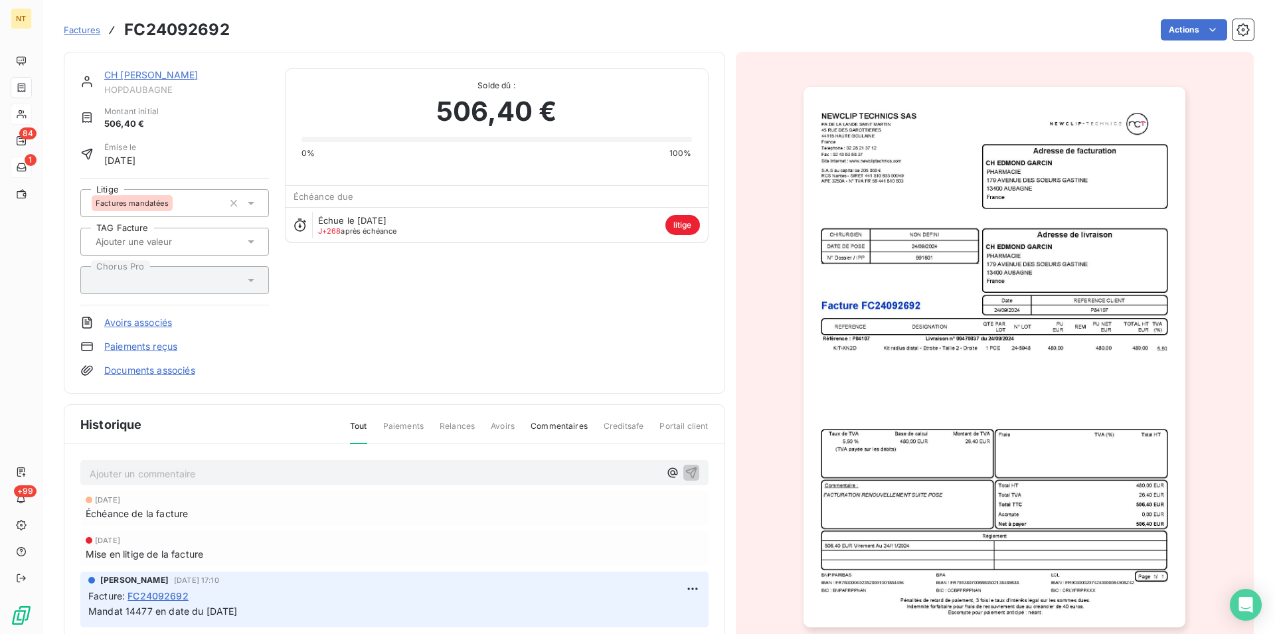
click at [149, 78] on link "CH [PERSON_NAME]" at bounding box center [151, 74] width 94 height 11
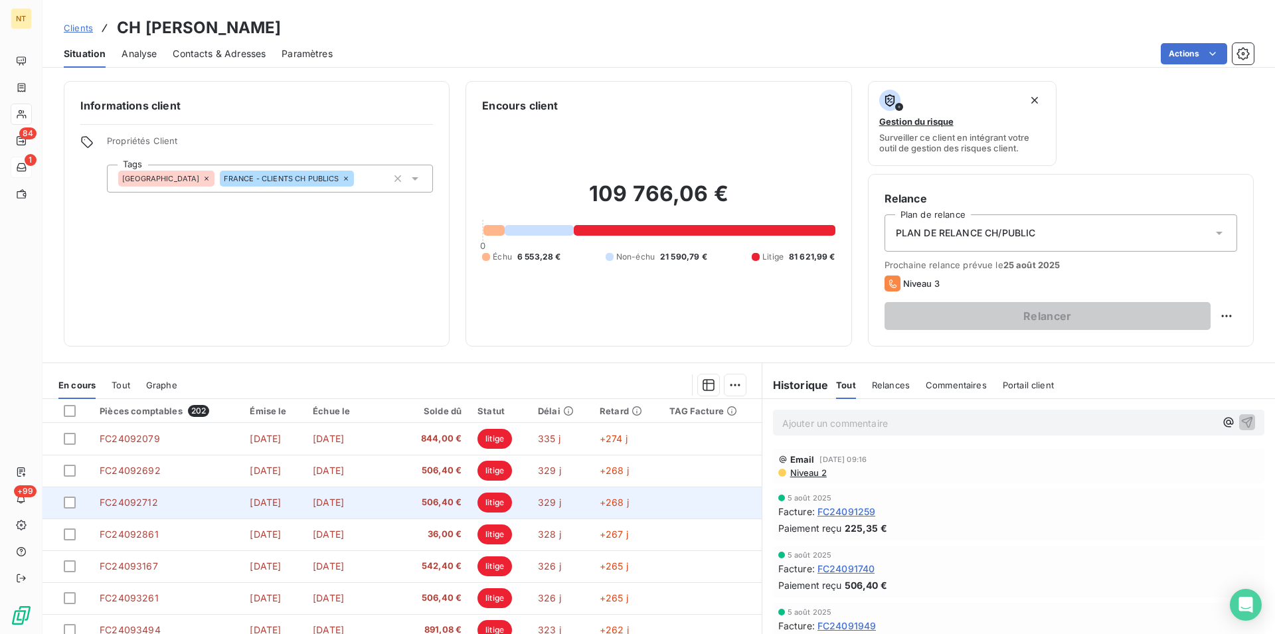
click at [183, 505] on td "FC24092712" at bounding box center [167, 503] width 150 height 32
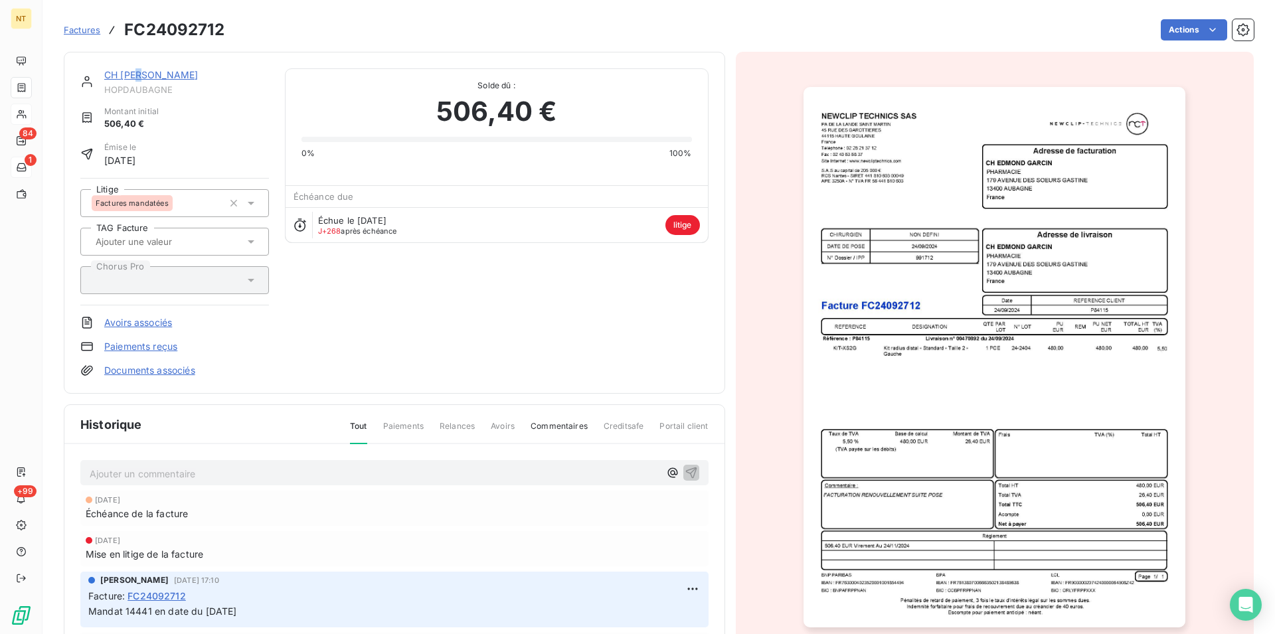
click at [145, 74] on link "CH [PERSON_NAME]" at bounding box center [151, 74] width 94 height 11
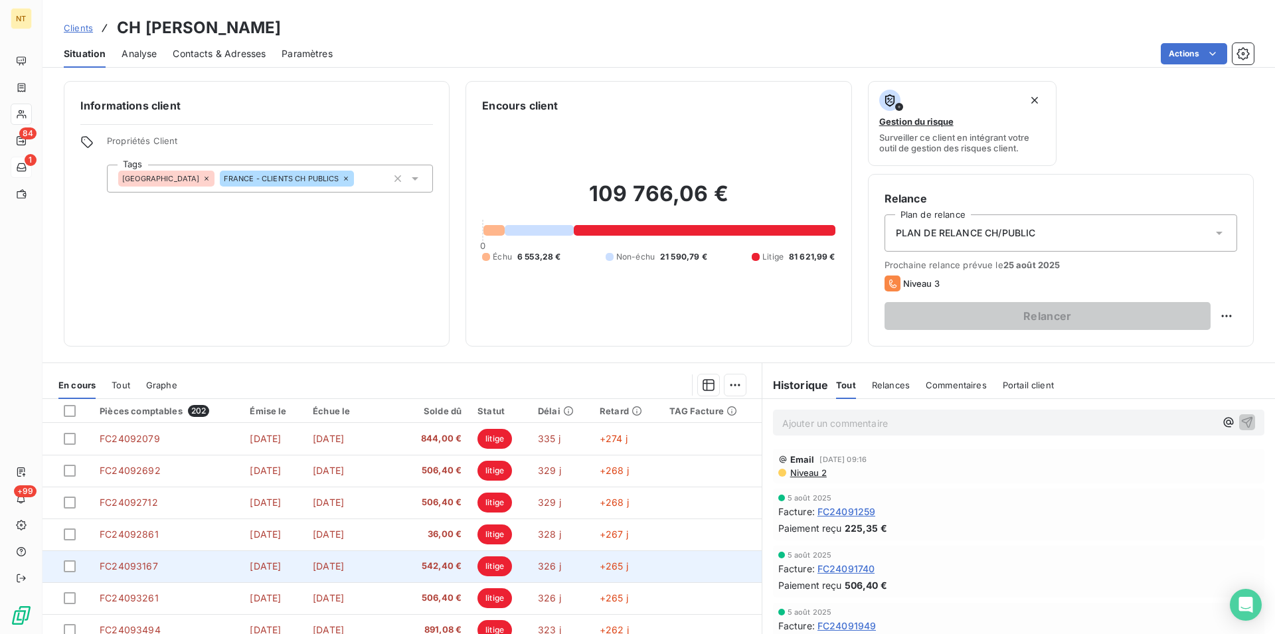
click at [177, 572] on td "FC24093167" at bounding box center [167, 566] width 150 height 32
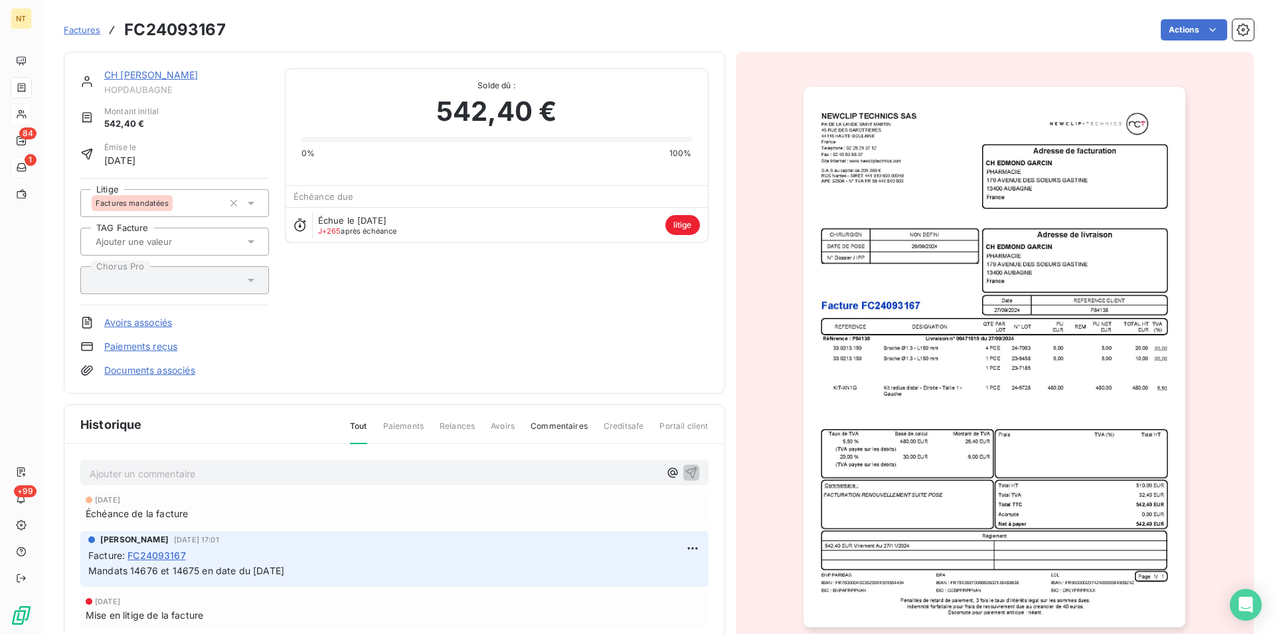
click at [156, 75] on link "CH [PERSON_NAME]" at bounding box center [151, 74] width 94 height 11
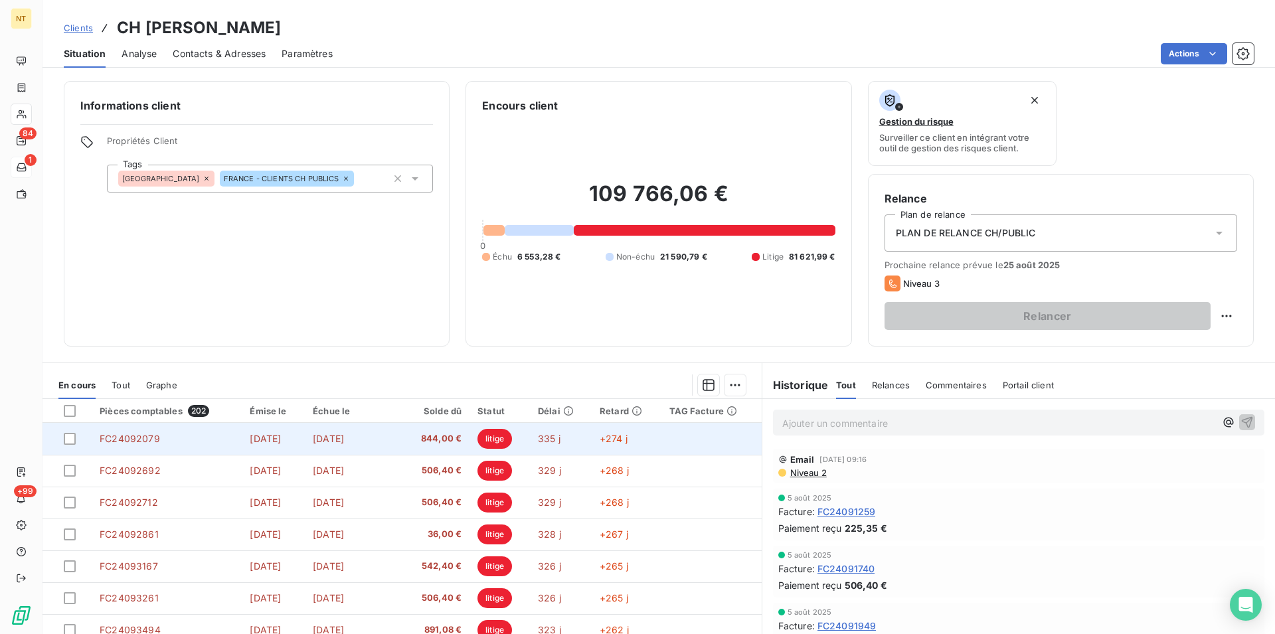
click at [147, 440] on span "FC24092079" at bounding box center [130, 438] width 60 height 11
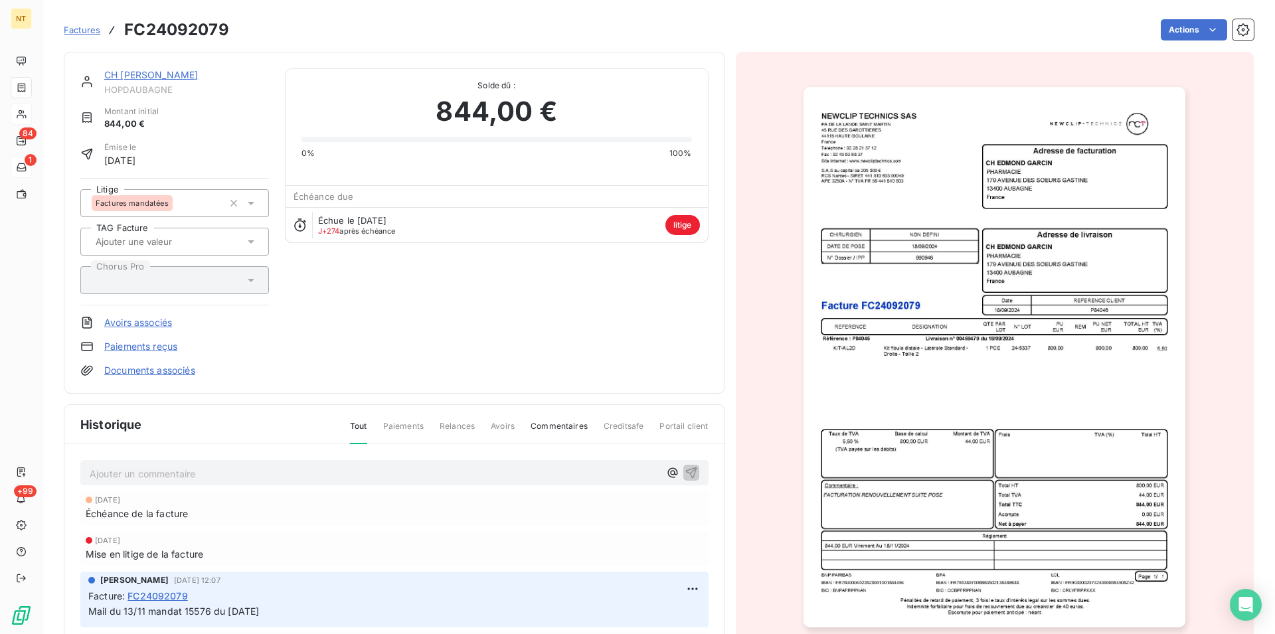
click at [148, 74] on link "CH [PERSON_NAME]" at bounding box center [151, 74] width 94 height 11
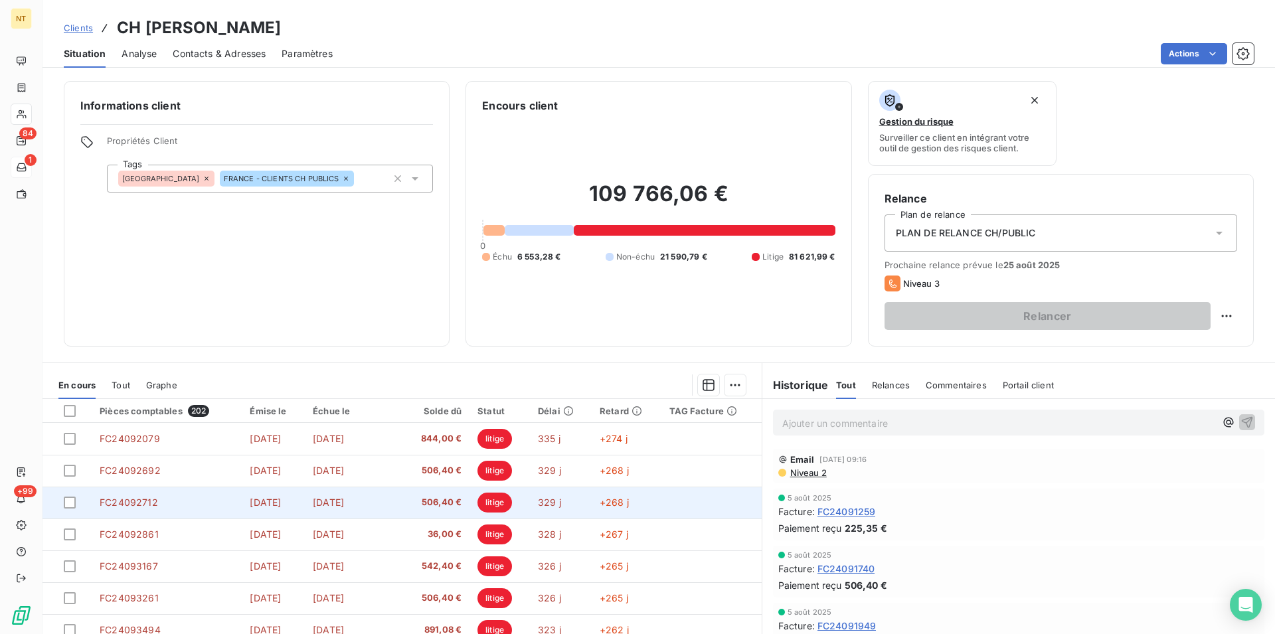
click at [165, 500] on td "FC24092712" at bounding box center [167, 503] width 150 height 32
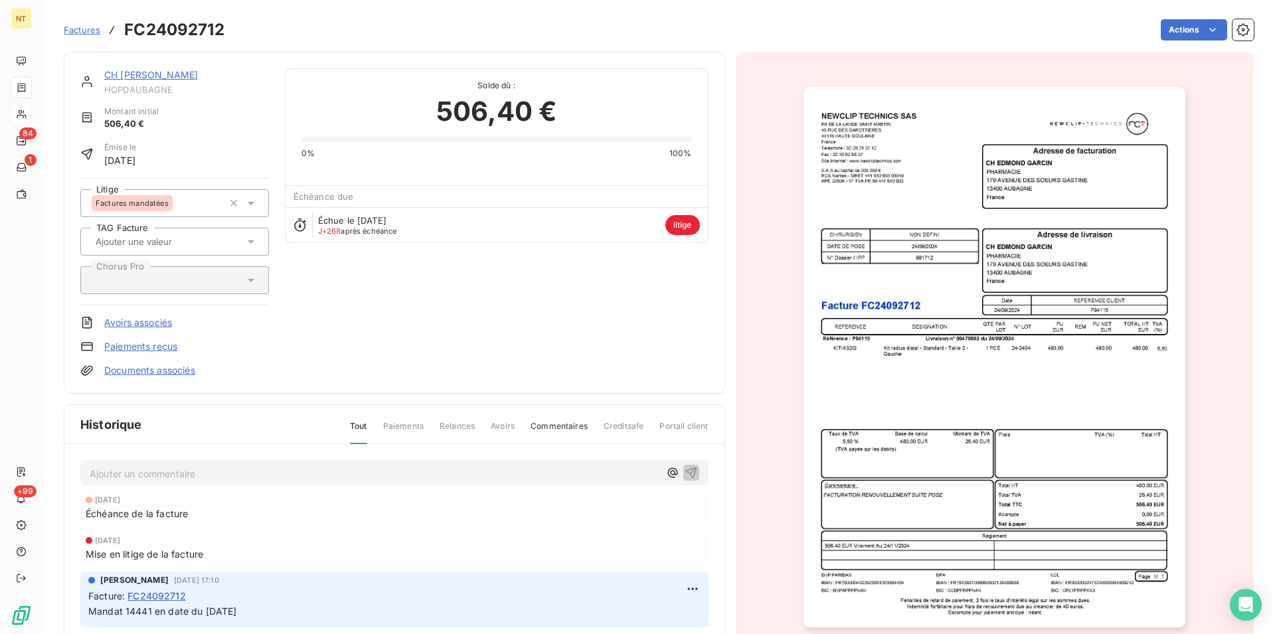
click at [159, 70] on link "CH [PERSON_NAME]" at bounding box center [151, 74] width 94 height 11
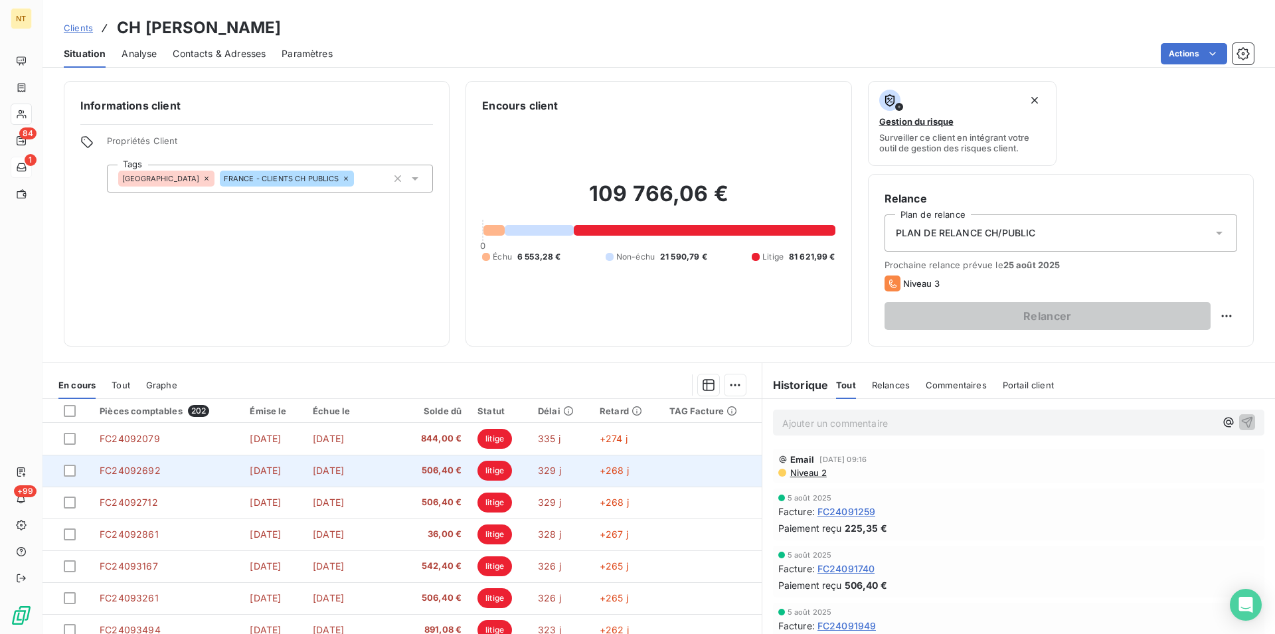
click at [151, 461] on td "FC24092692" at bounding box center [167, 471] width 150 height 32
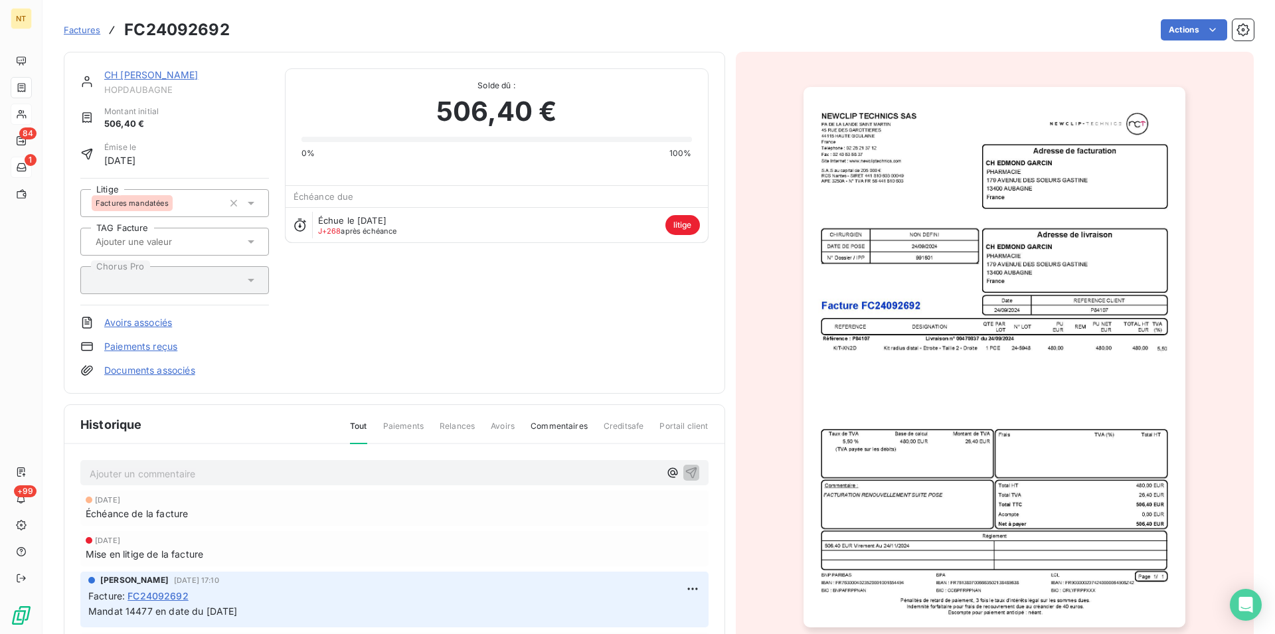
click at [170, 78] on link "CH [PERSON_NAME]" at bounding box center [151, 74] width 94 height 11
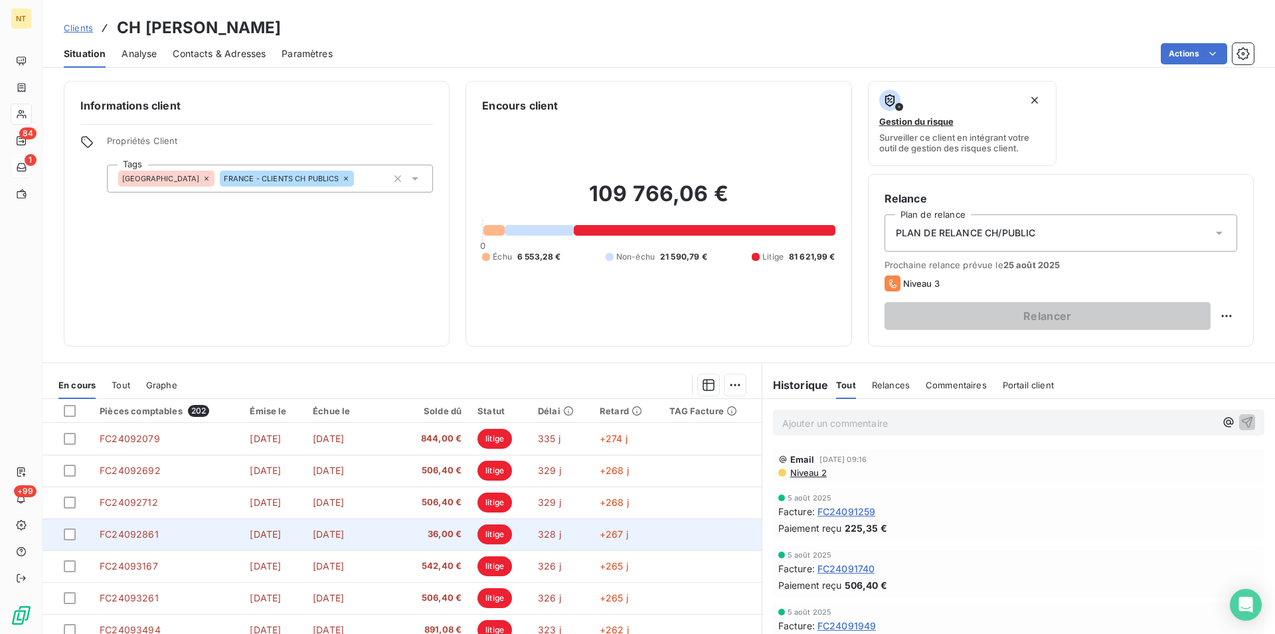
click at [185, 537] on td "FC24092861" at bounding box center [167, 535] width 150 height 32
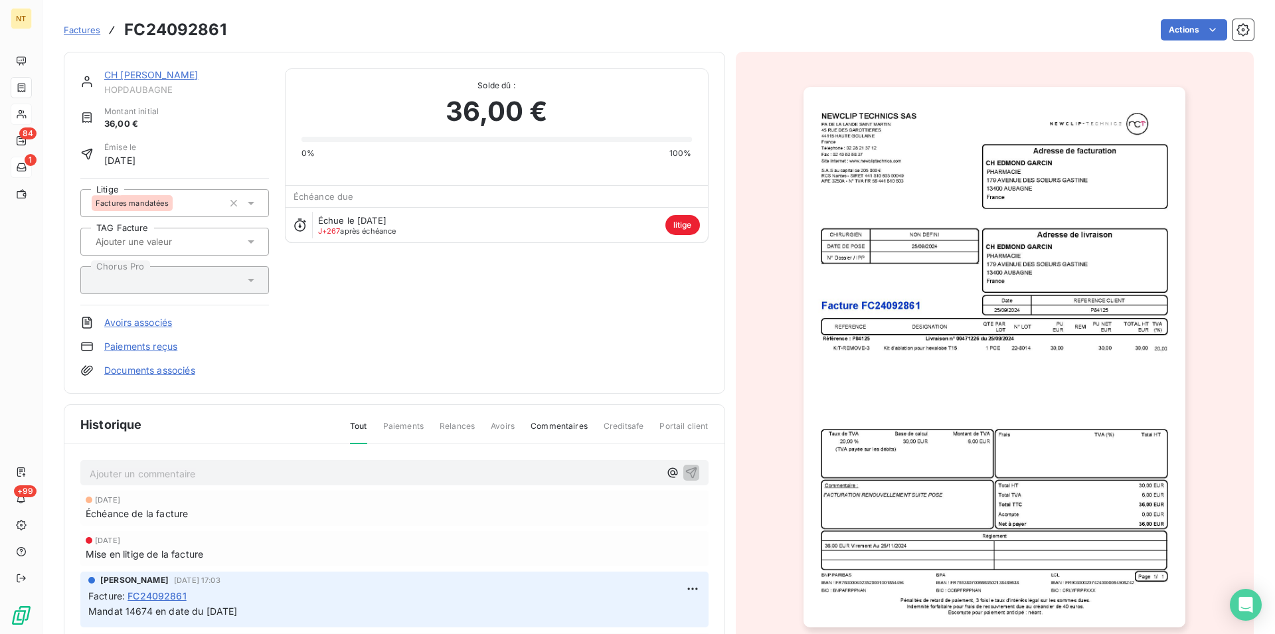
click at [162, 78] on link "CH [PERSON_NAME]" at bounding box center [151, 74] width 94 height 11
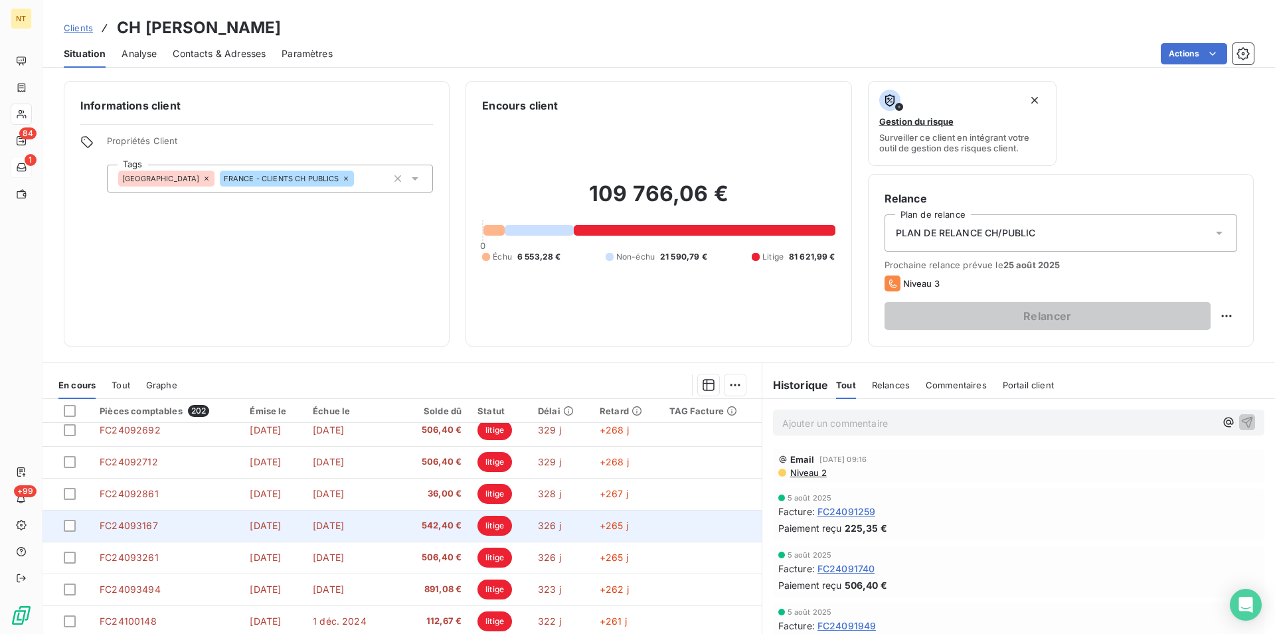
scroll to position [68, 0]
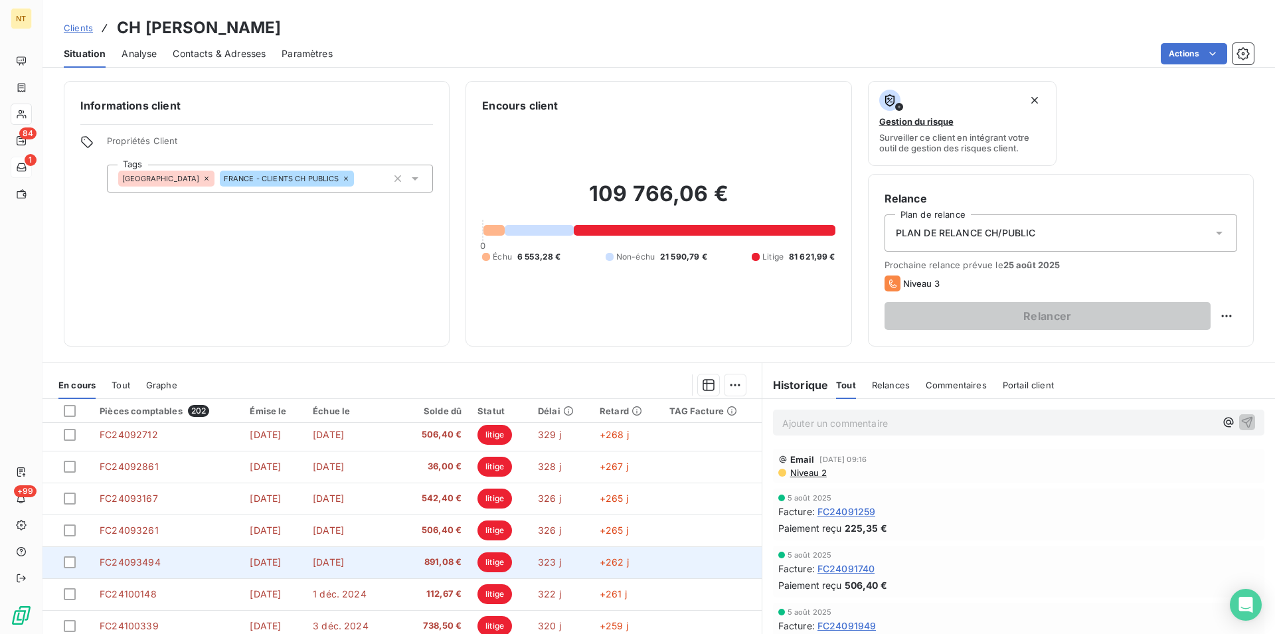
click at [169, 565] on td "FC24093494" at bounding box center [167, 562] width 150 height 32
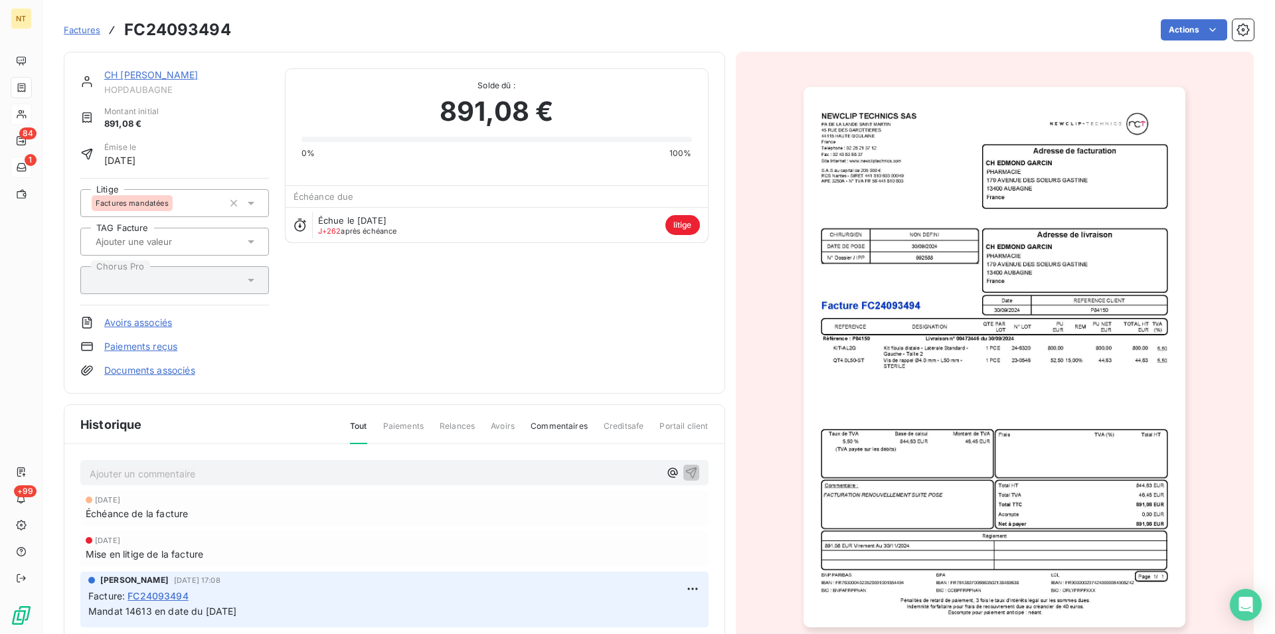
click at [159, 74] on link "CH [PERSON_NAME]" at bounding box center [151, 74] width 94 height 11
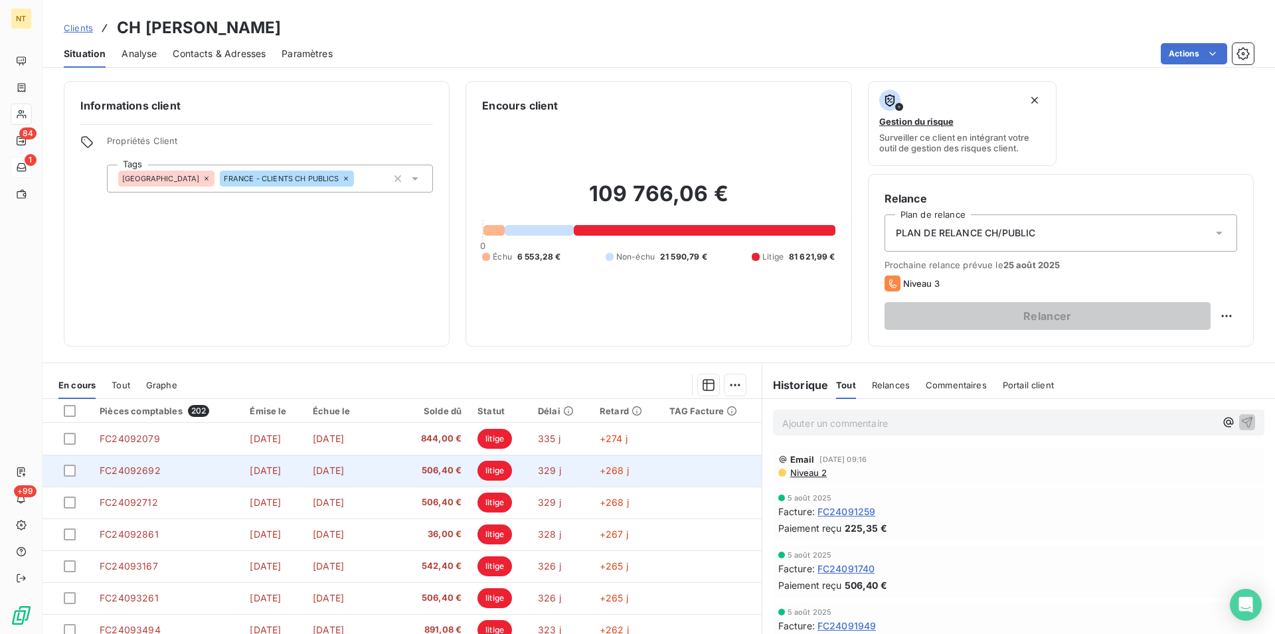
click at [163, 468] on td "FC24092692" at bounding box center [167, 471] width 150 height 32
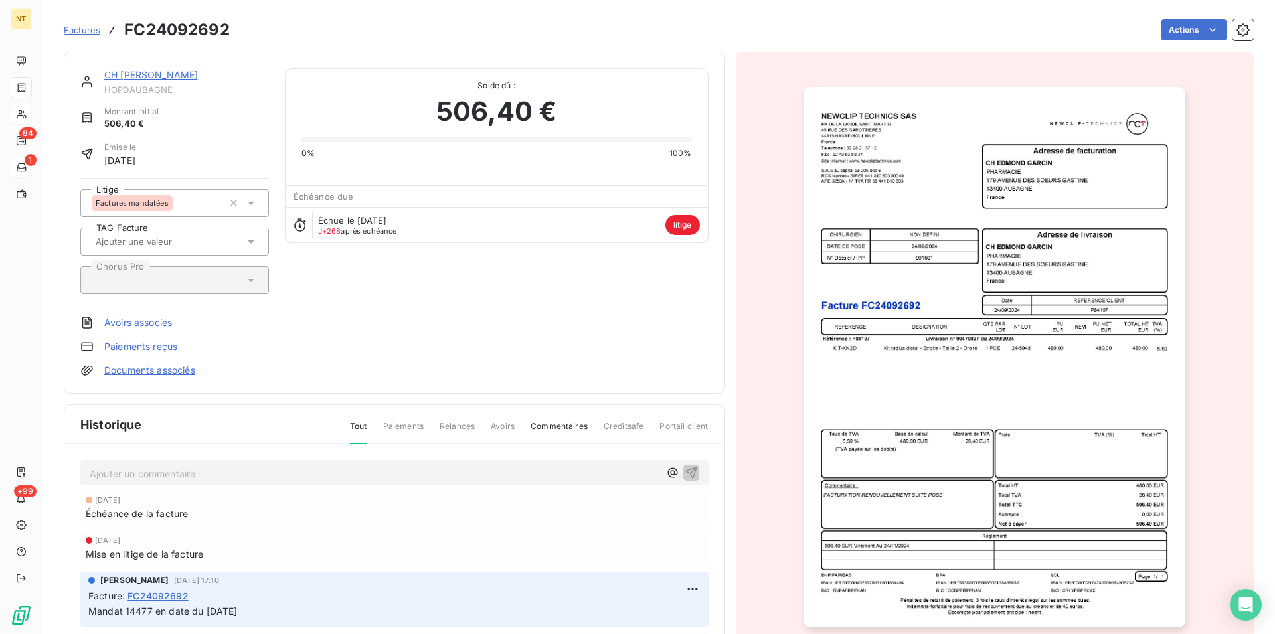
click at [144, 75] on link "CH [PERSON_NAME]" at bounding box center [151, 74] width 94 height 11
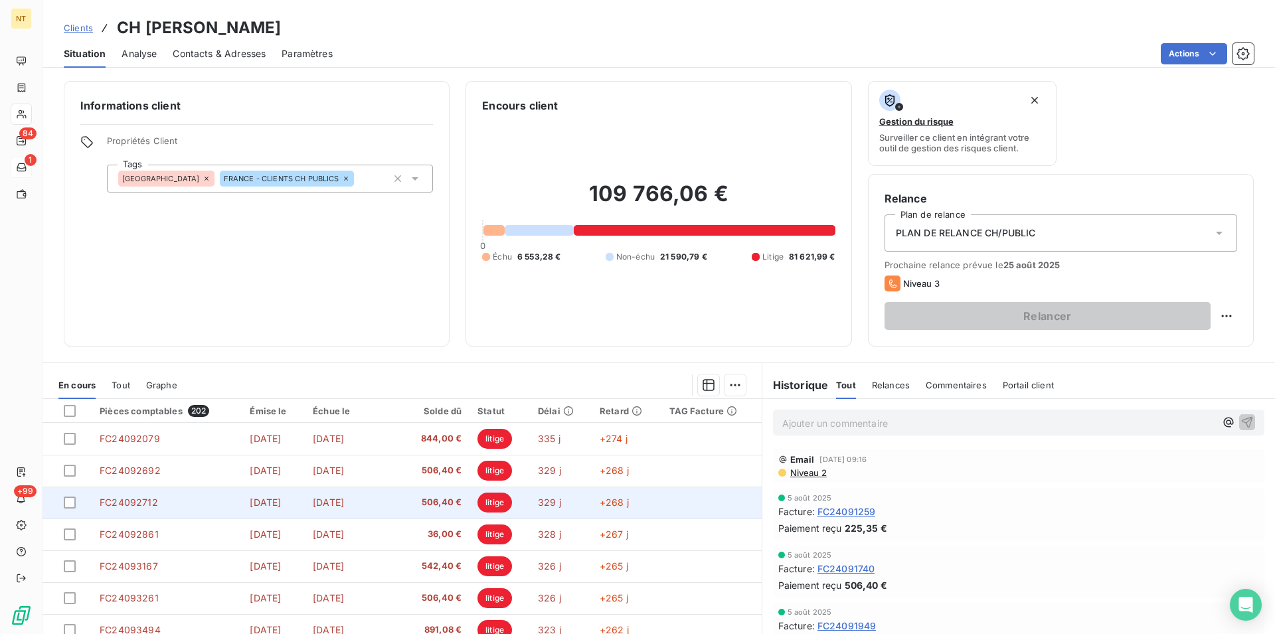
click at [170, 505] on td "FC24092712" at bounding box center [167, 503] width 150 height 32
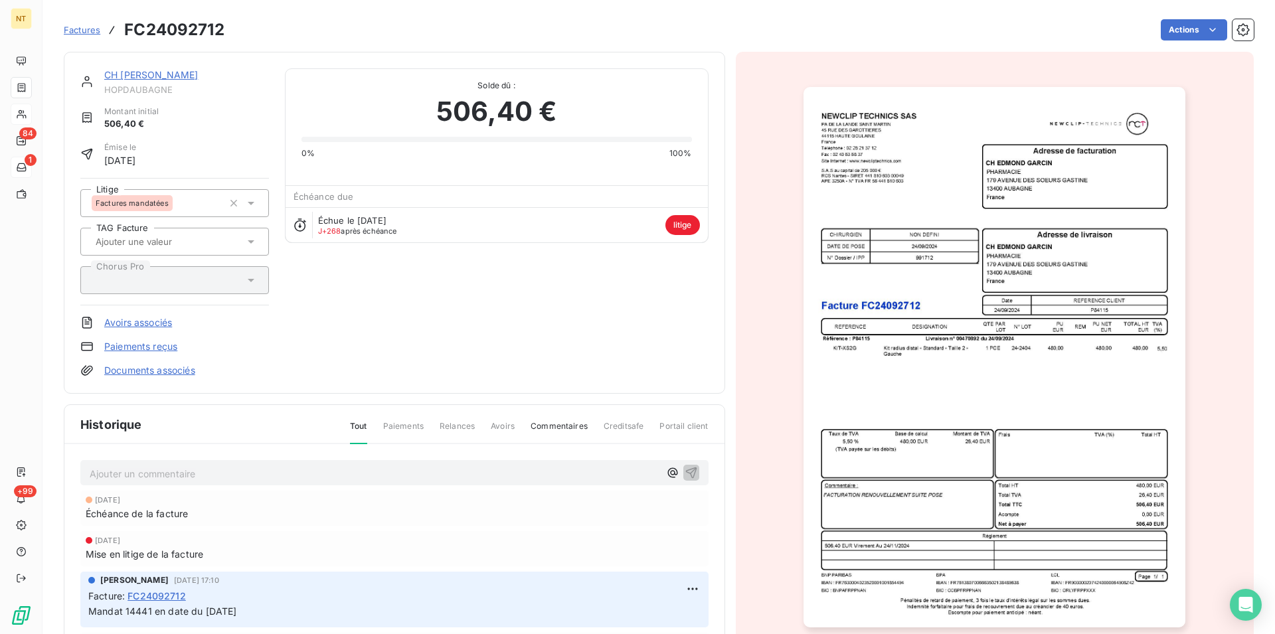
click at [148, 76] on link "CH [PERSON_NAME]" at bounding box center [151, 74] width 94 height 11
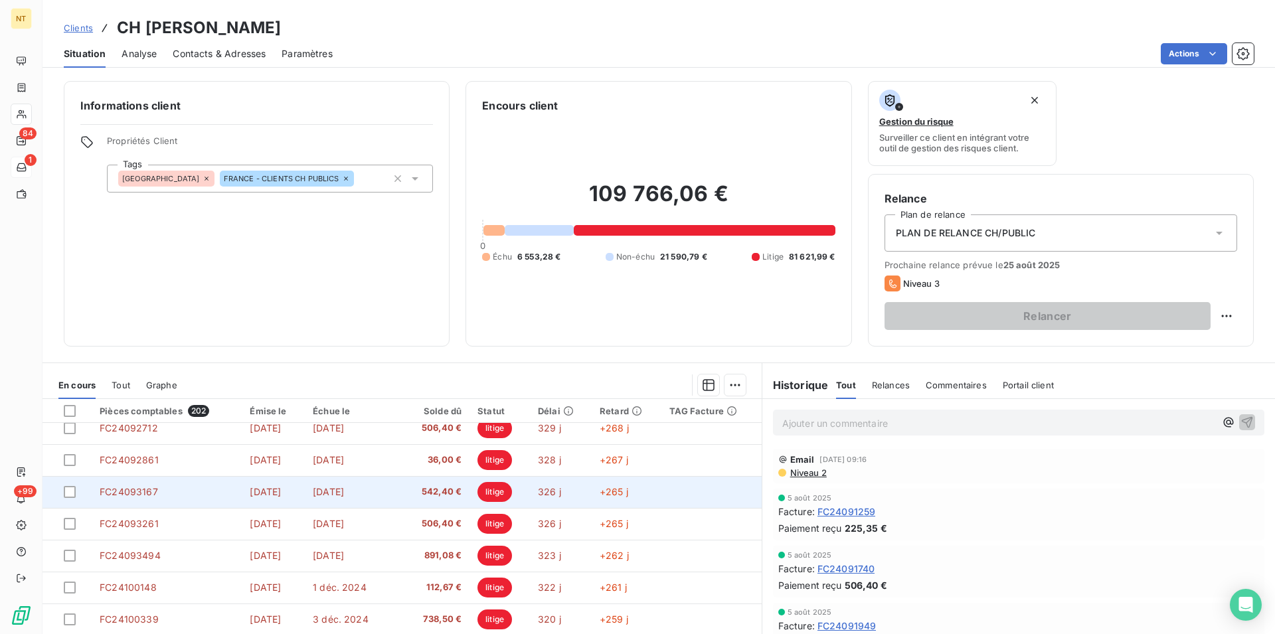
scroll to position [203, 0]
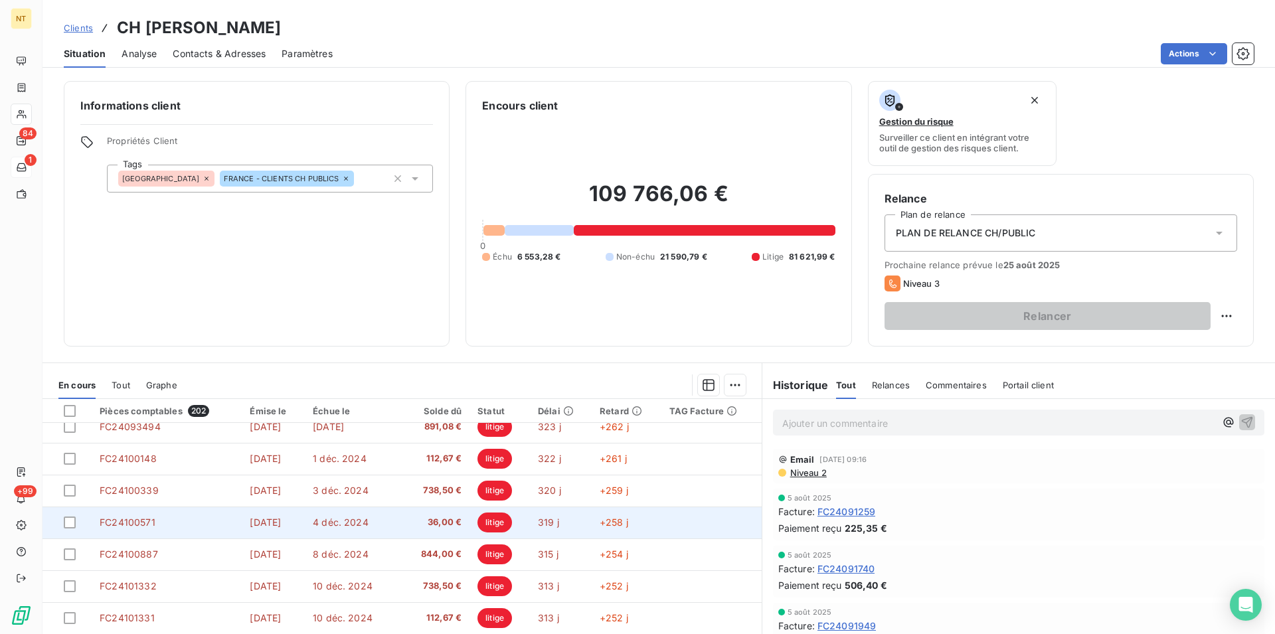
click at [143, 522] on span "FC24100571" at bounding box center [128, 522] width 56 height 11
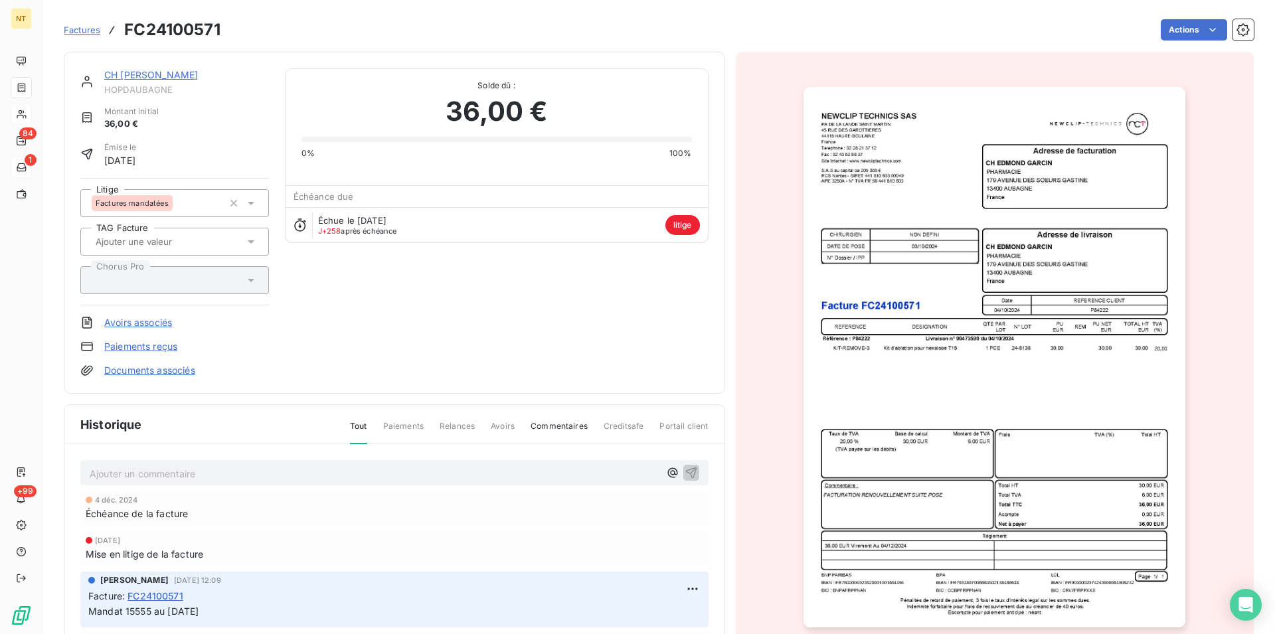
click at [138, 76] on link "CH [PERSON_NAME]" at bounding box center [151, 74] width 94 height 11
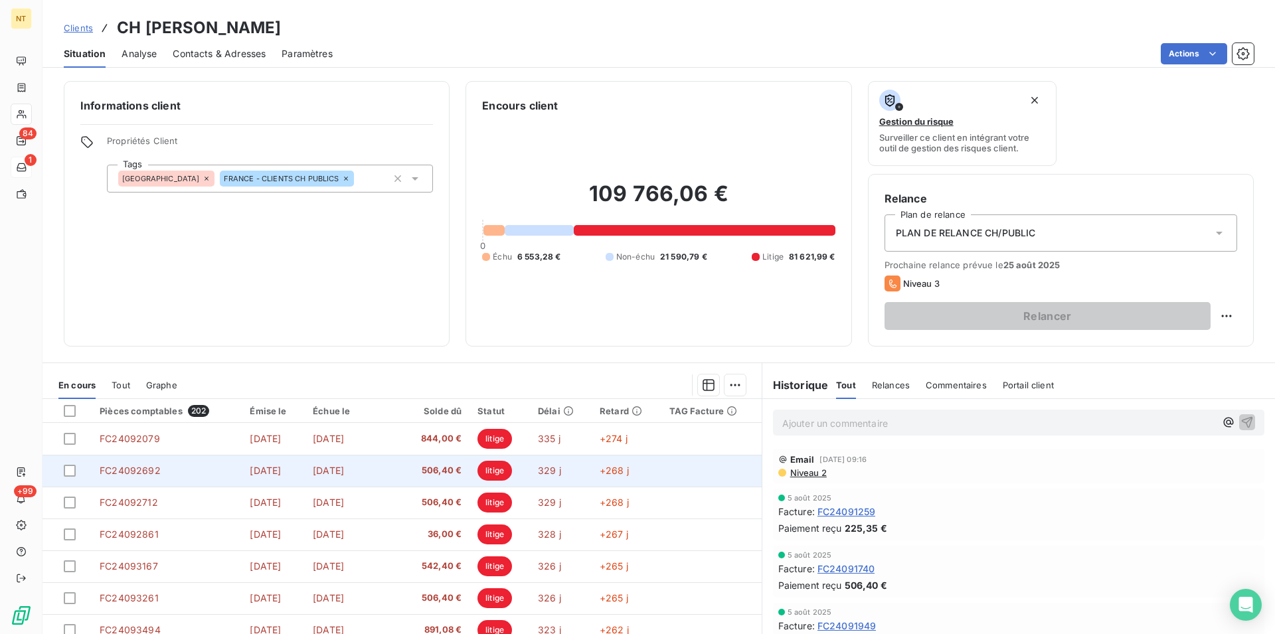
click at [162, 472] on td "FC24092692" at bounding box center [167, 471] width 150 height 32
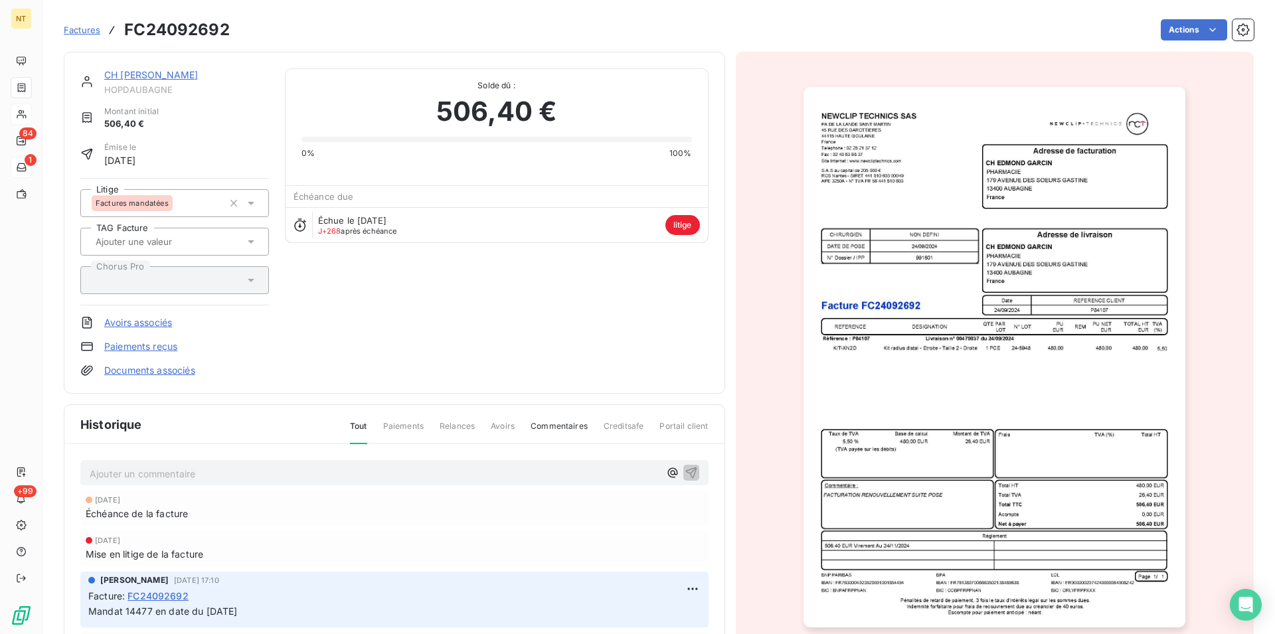
click at [143, 74] on link "CH [PERSON_NAME]" at bounding box center [151, 74] width 94 height 11
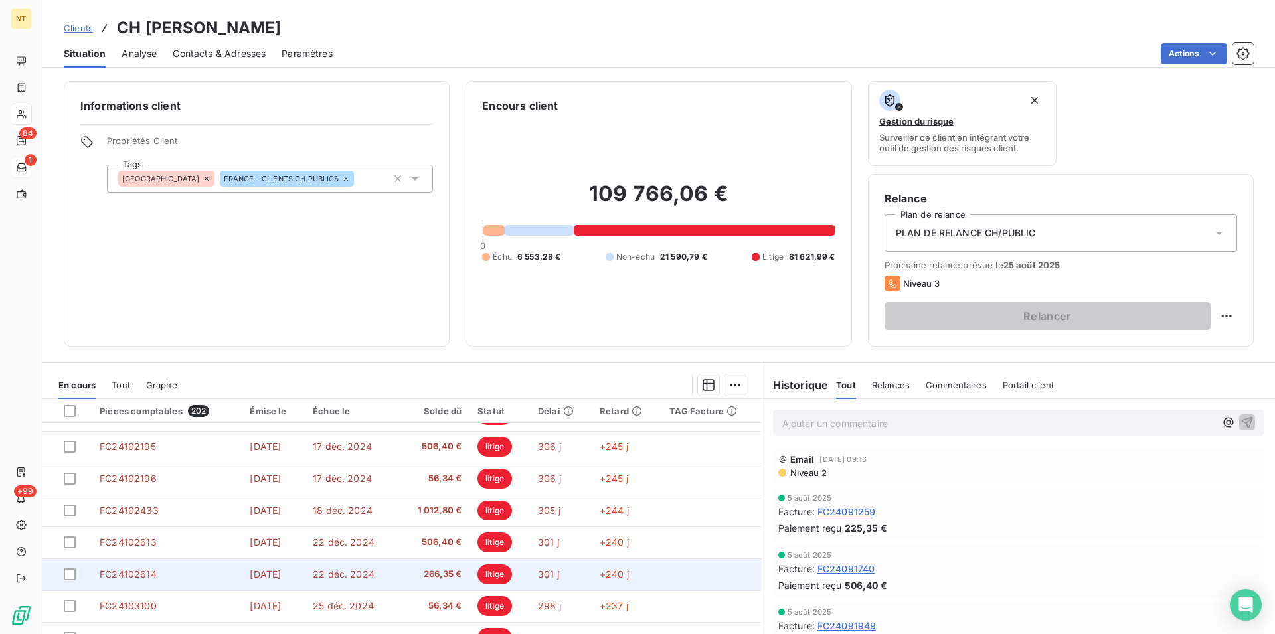
scroll to position [60, 0]
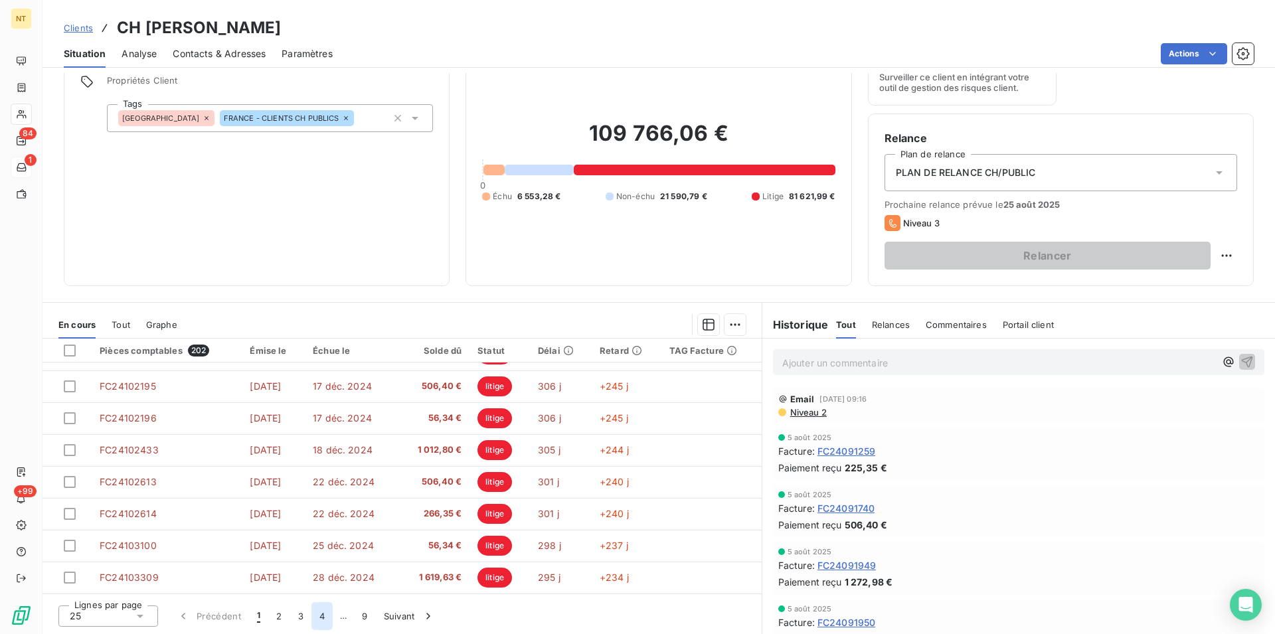
click at [321, 618] on button "4" at bounding box center [321, 616] width 21 height 28
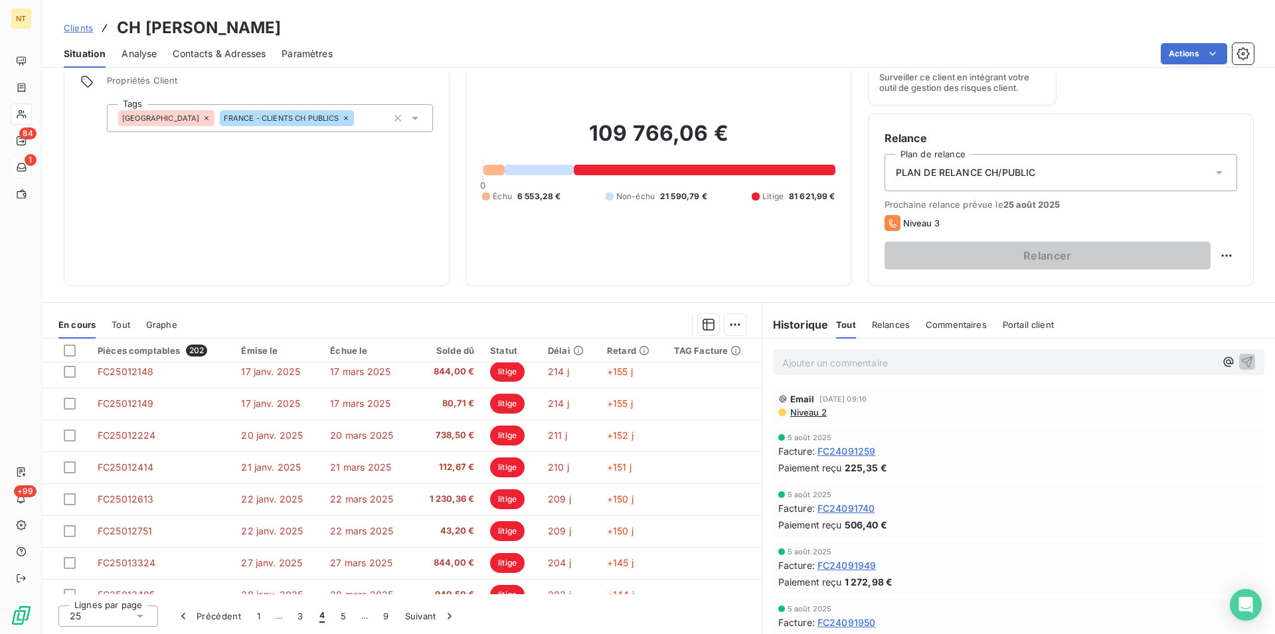
scroll to position [339, 0]
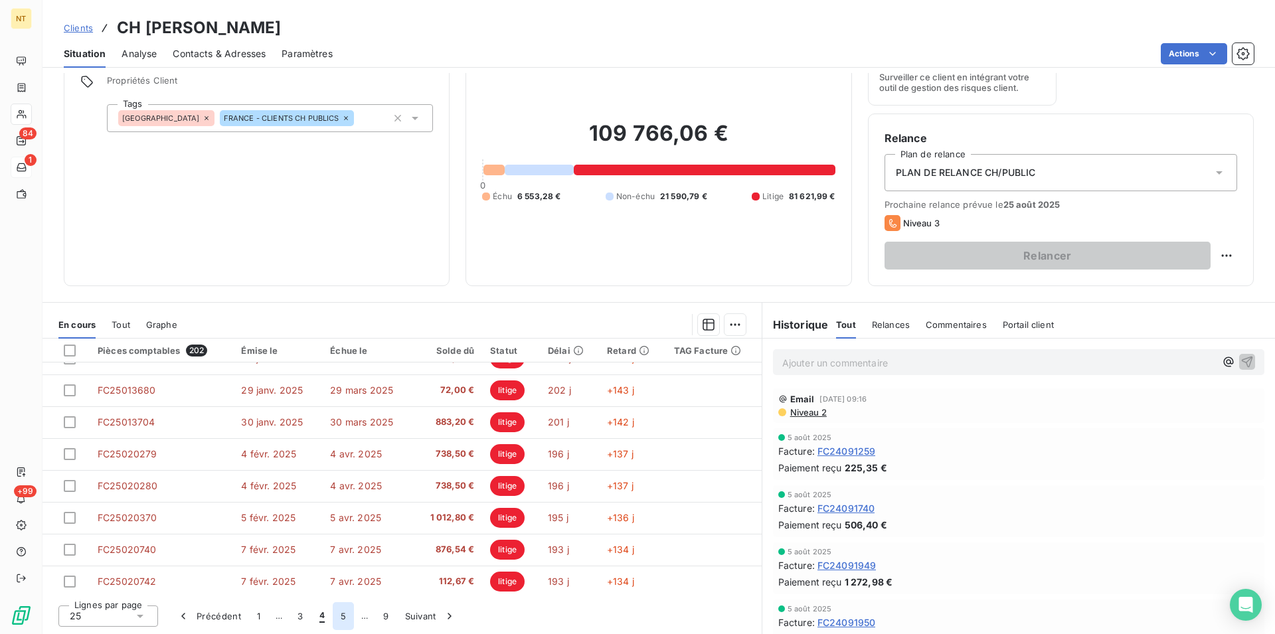
click at [345, 619] on button "5" at bounding box center [343, 616] width 21 height 28
click at [346, 613] on button "6" at bounding box center [342, 616] width 21 height 28
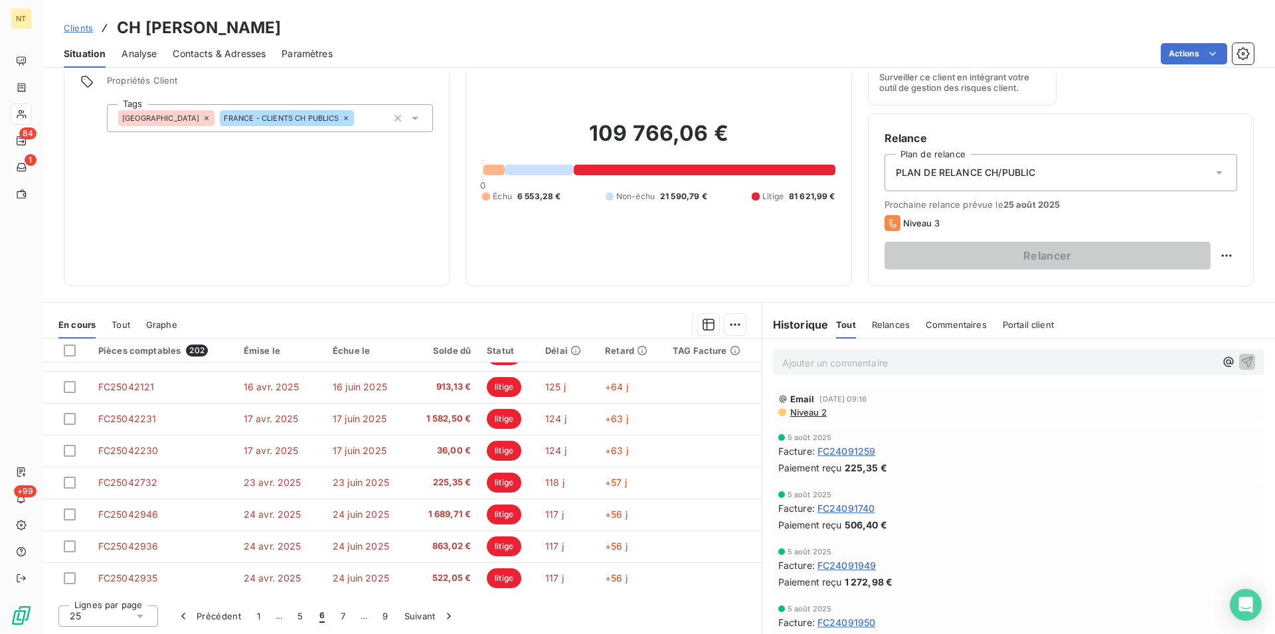
scroll to position [271, 0]
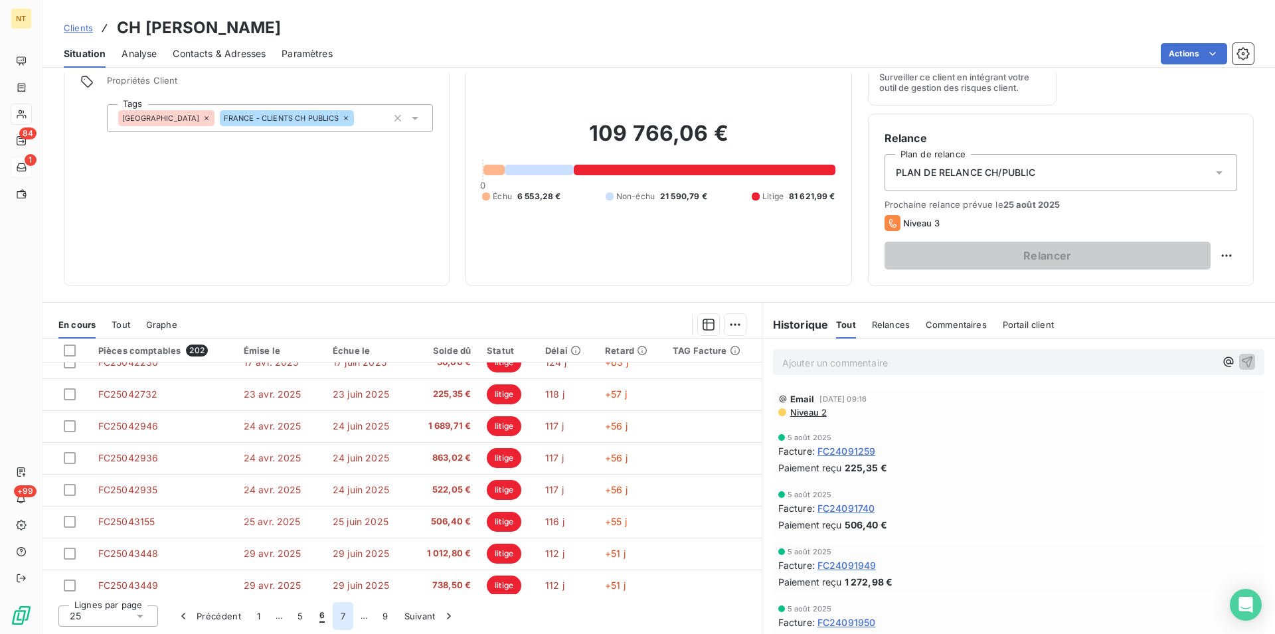
click at [347, 615] on button "7" at bounding box center [343, 616] width 21 height 28
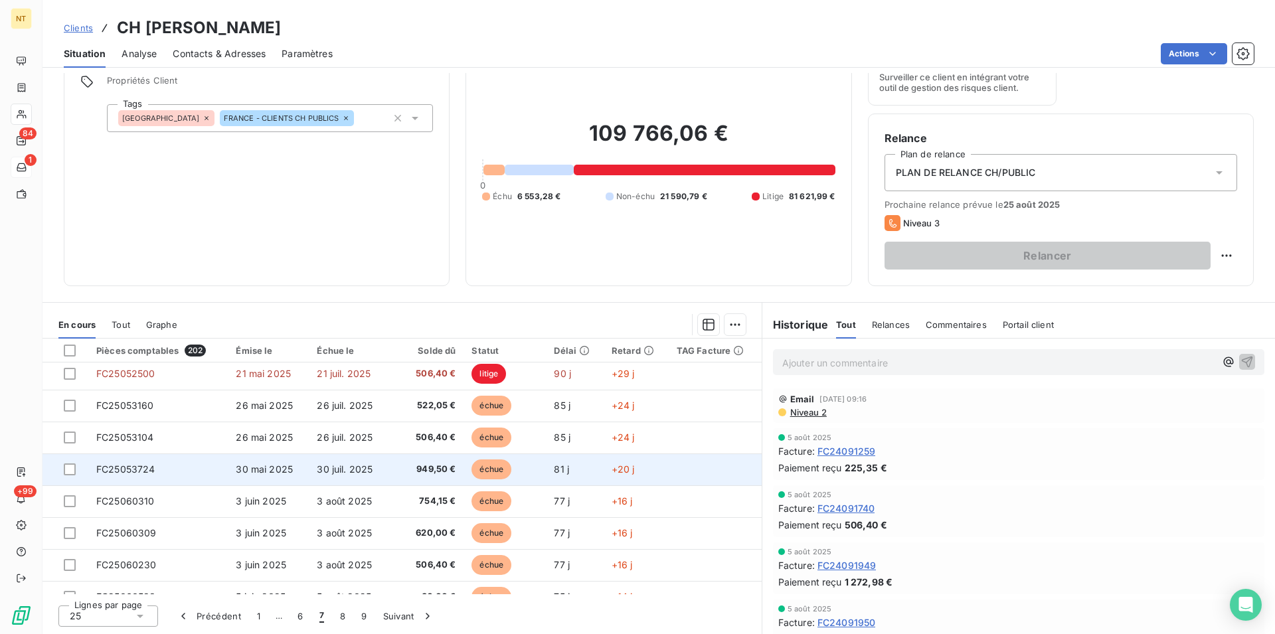
scroll to position [135, 0]
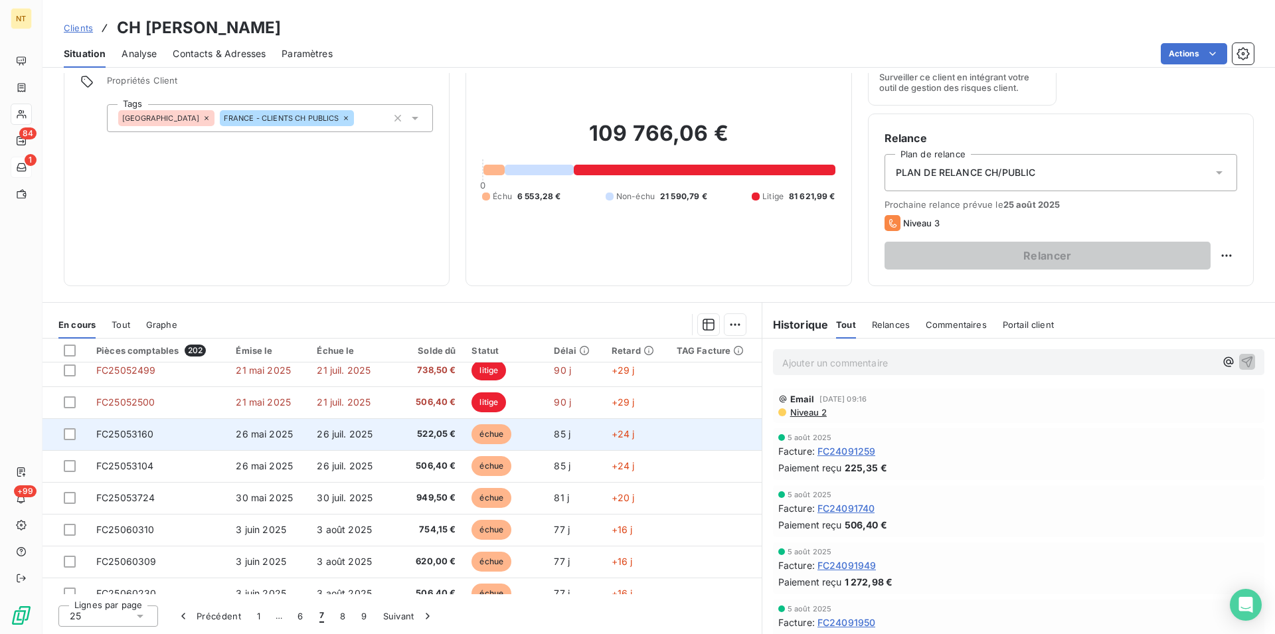
click at [149, 436] on span "FC25053160" at bounding box center [125, 433] width 58 height 11
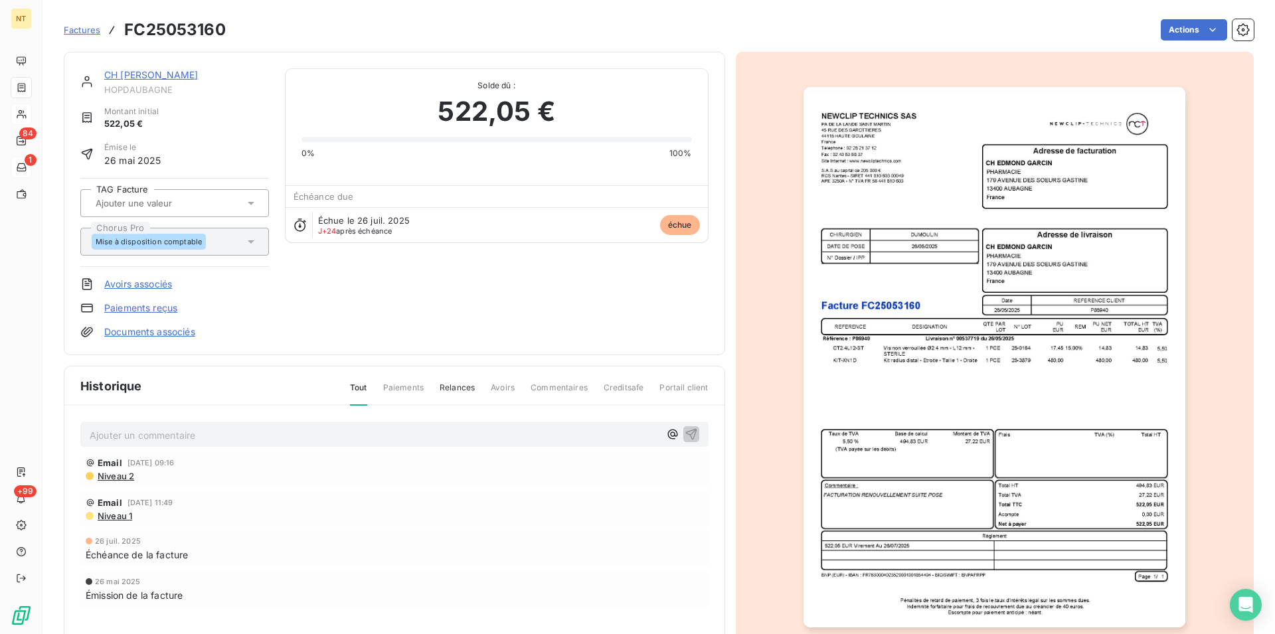
click at [151, 72] on link "CH [PERSON_NAME]" at bounding box center [151, 74] width 94 height 11
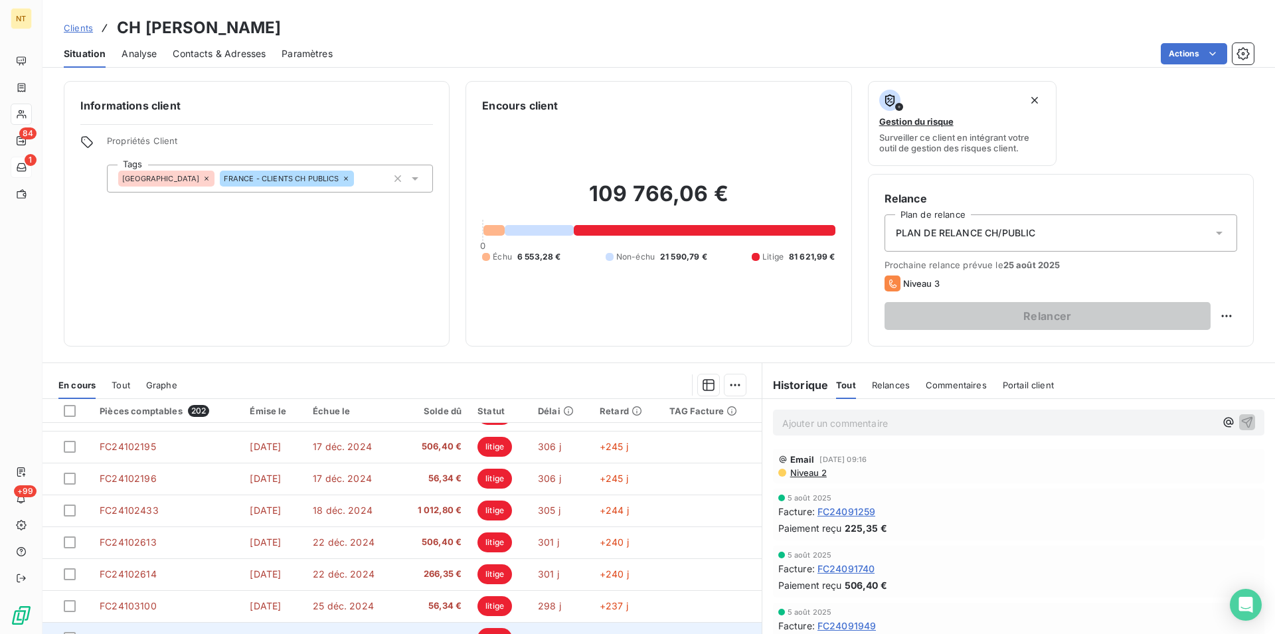
scroll to position [60, 0]
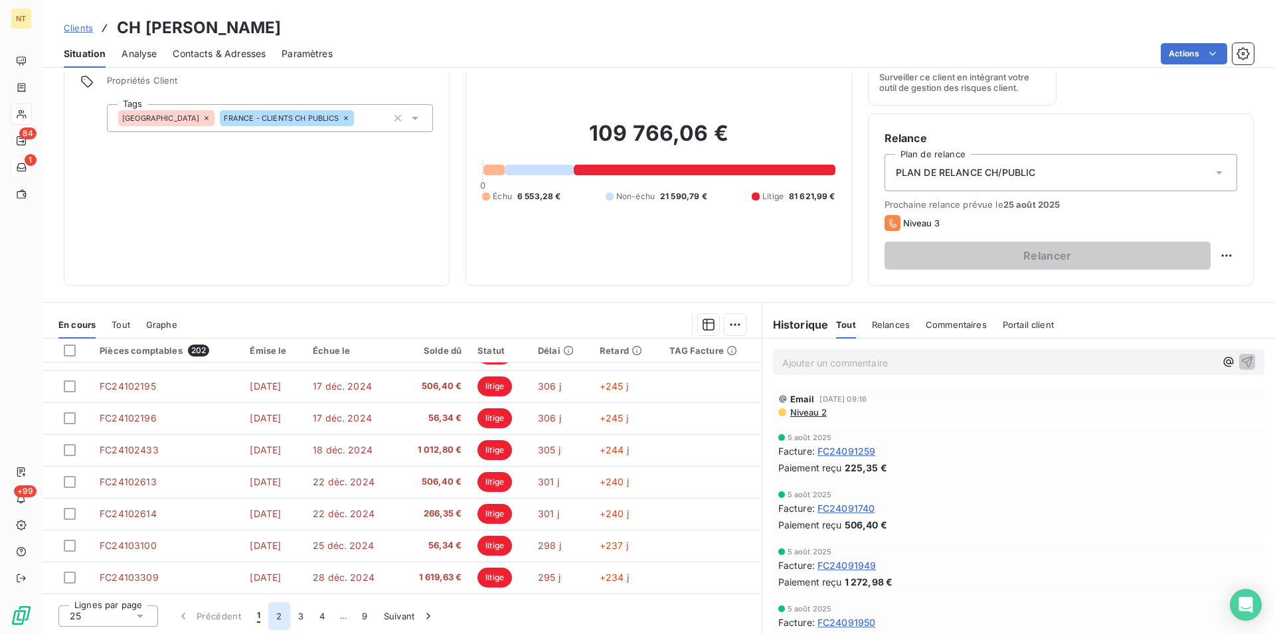
click at [274, 617] on button "2" at bounding box center [278, 616] width 21 height 28
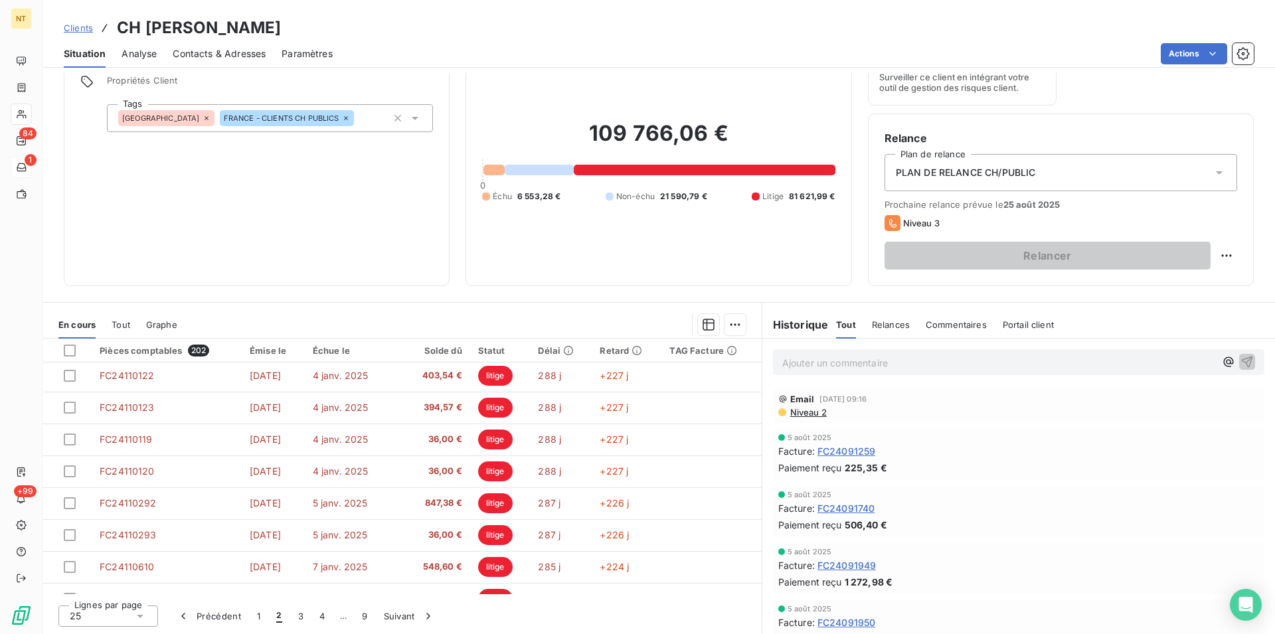
scroll to position [271, 0]
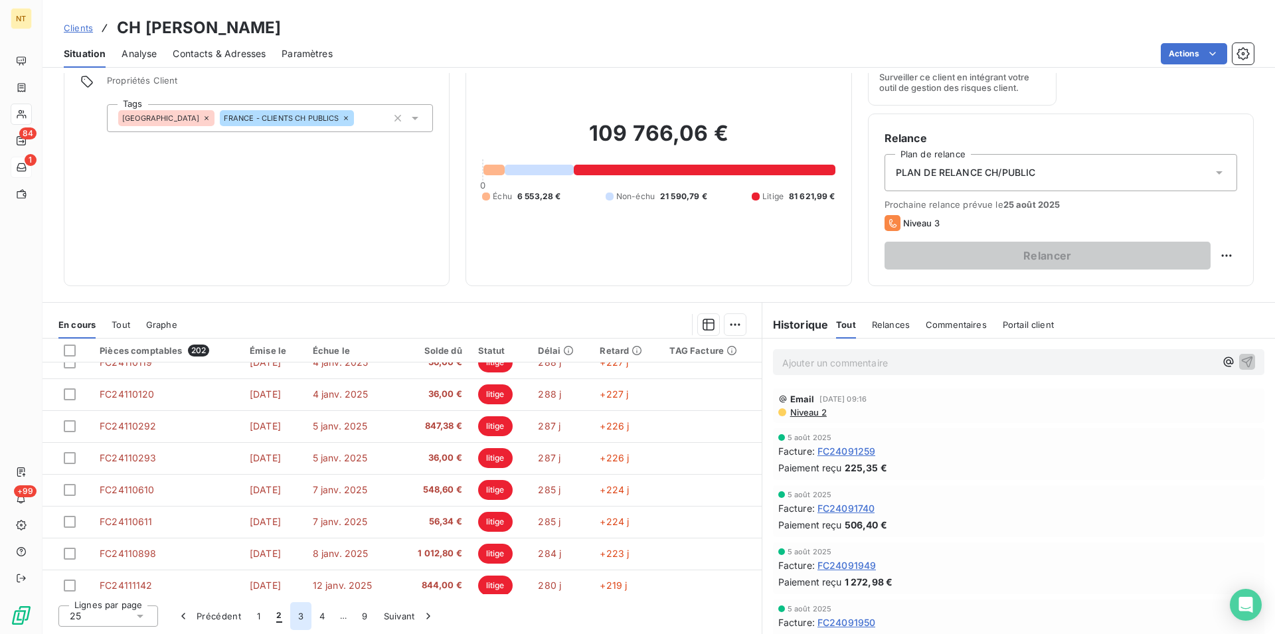
click at [300, 617] on button "3" at bounding box center [300, 616] width 21 height 28
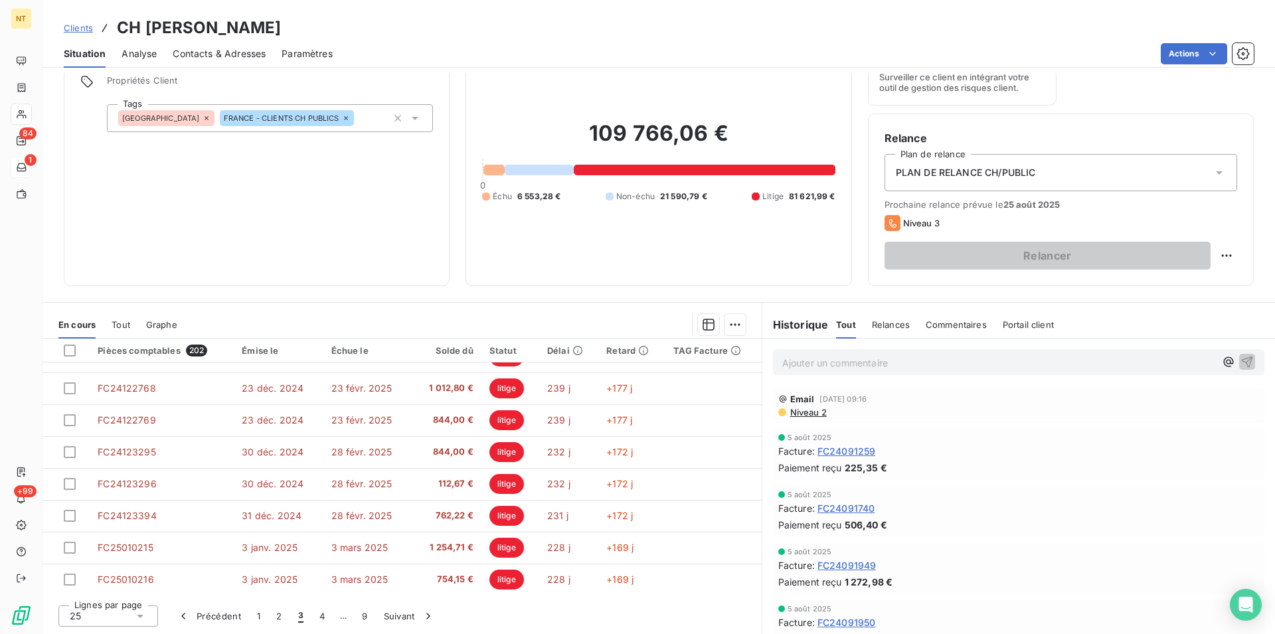
scroll to position [566, 0]
click at [319, 614] on button "4" at bounding box center [321, 616] width 21 height 28
click at [346, 618] on button "5" at bounding box center [343, 616] width 21 height 28
click at [345, 613] on button "6" at bounding box center [342, 616] width 21 height 28
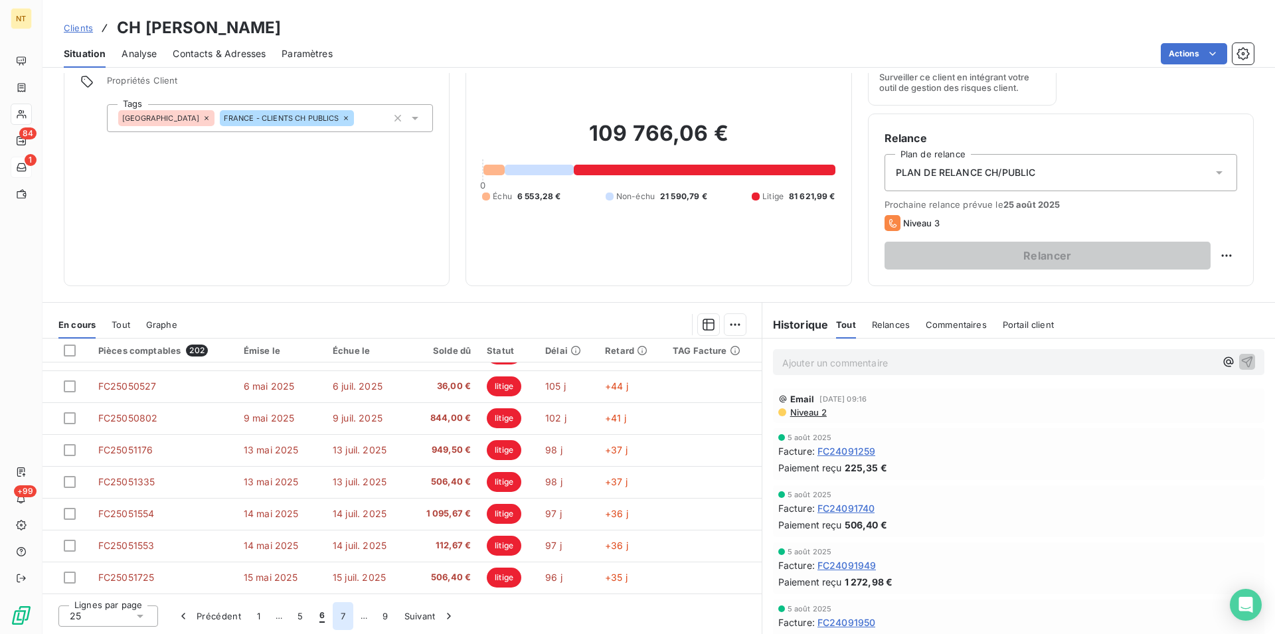
click at [340, 616] on button "7" at bounding box center [343, 616] width 21 height 28
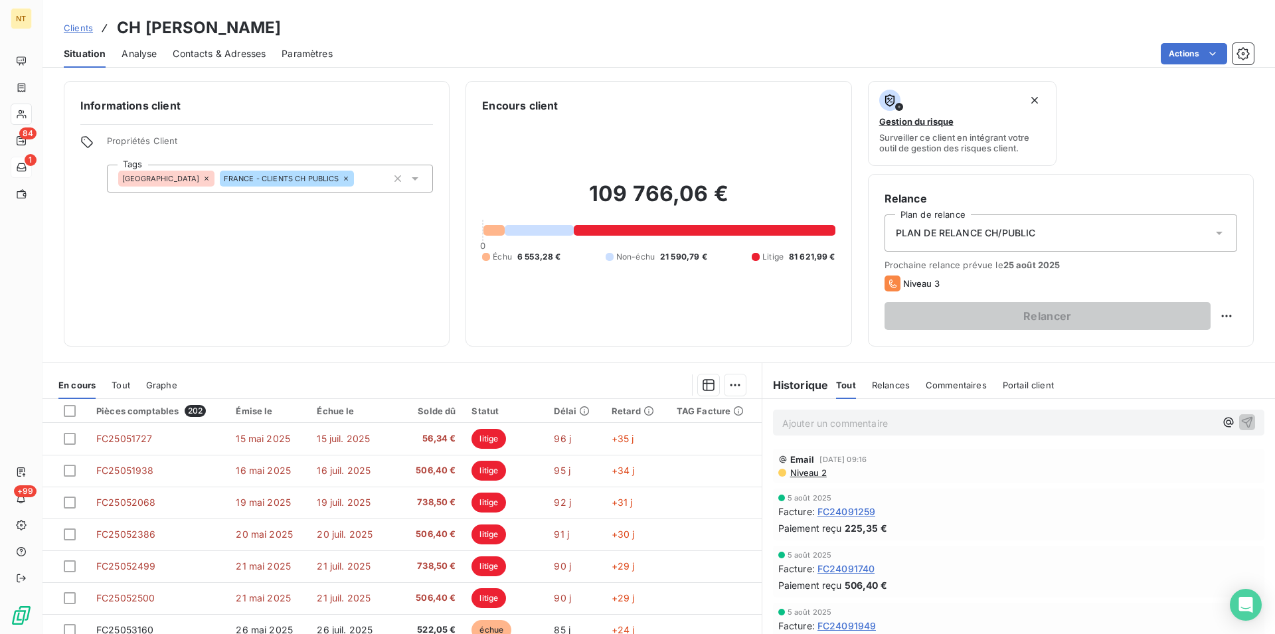
scroll to position [271, 0]
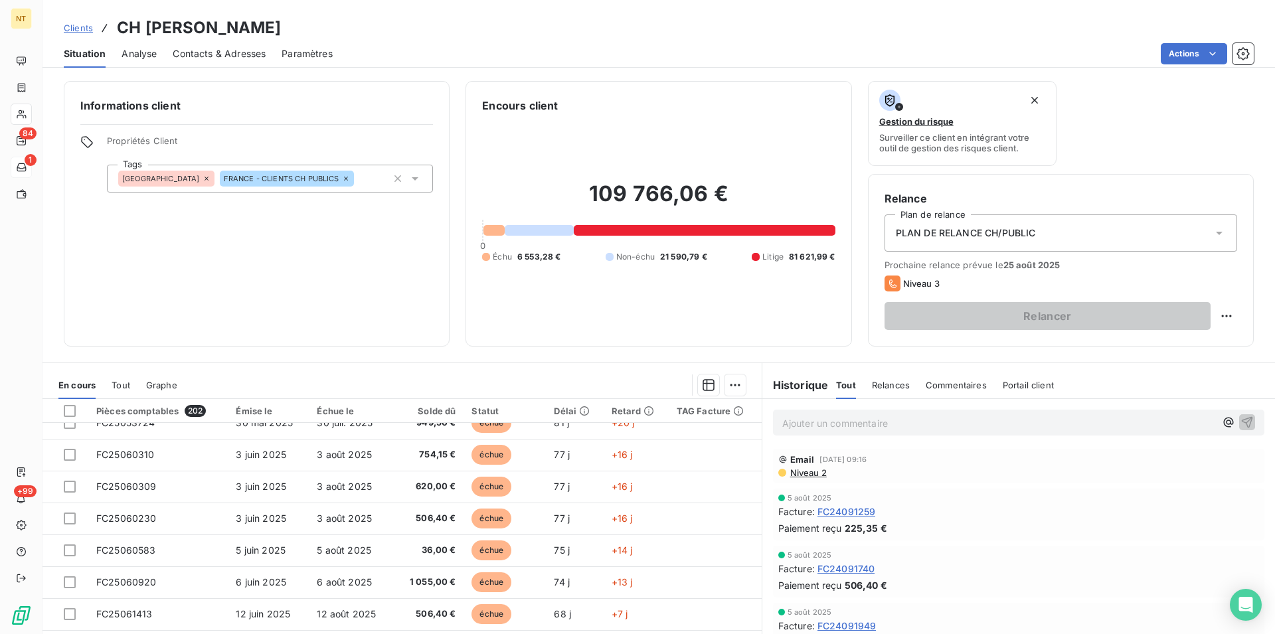
click at [220, 53] on span "Contacts & Adresses" at bounding box center [219, 53] width 93 height 13
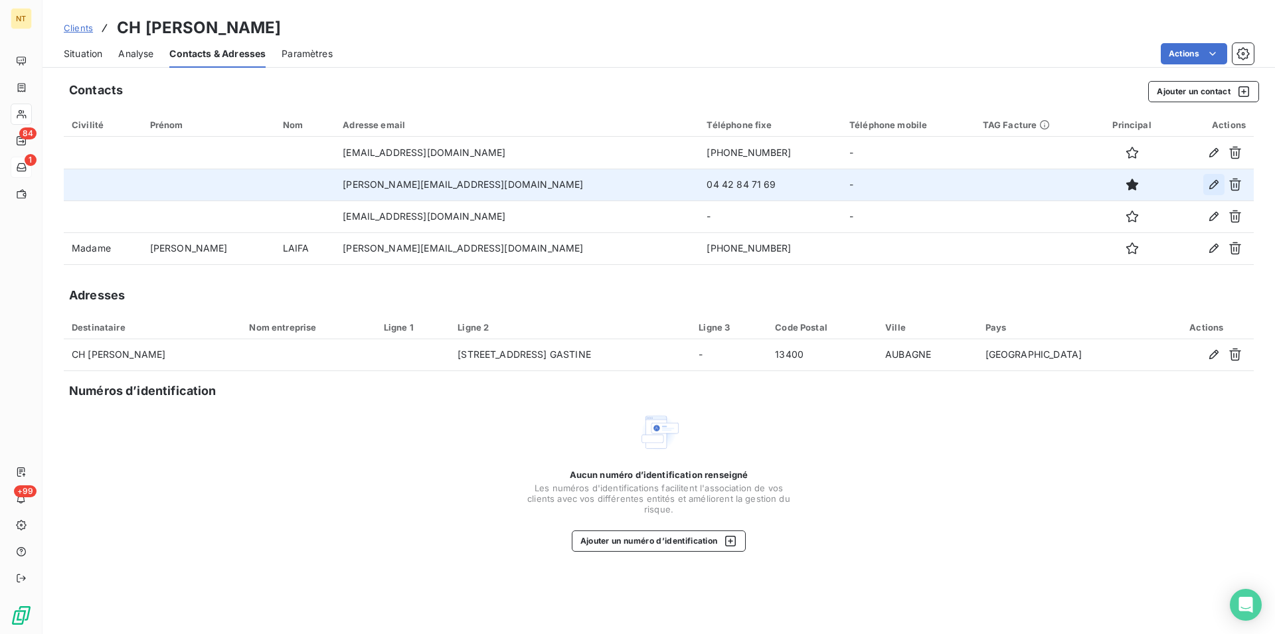
click at [1215, 183] on icon "button" at bounding box center [1213, 184] width 9 height 9
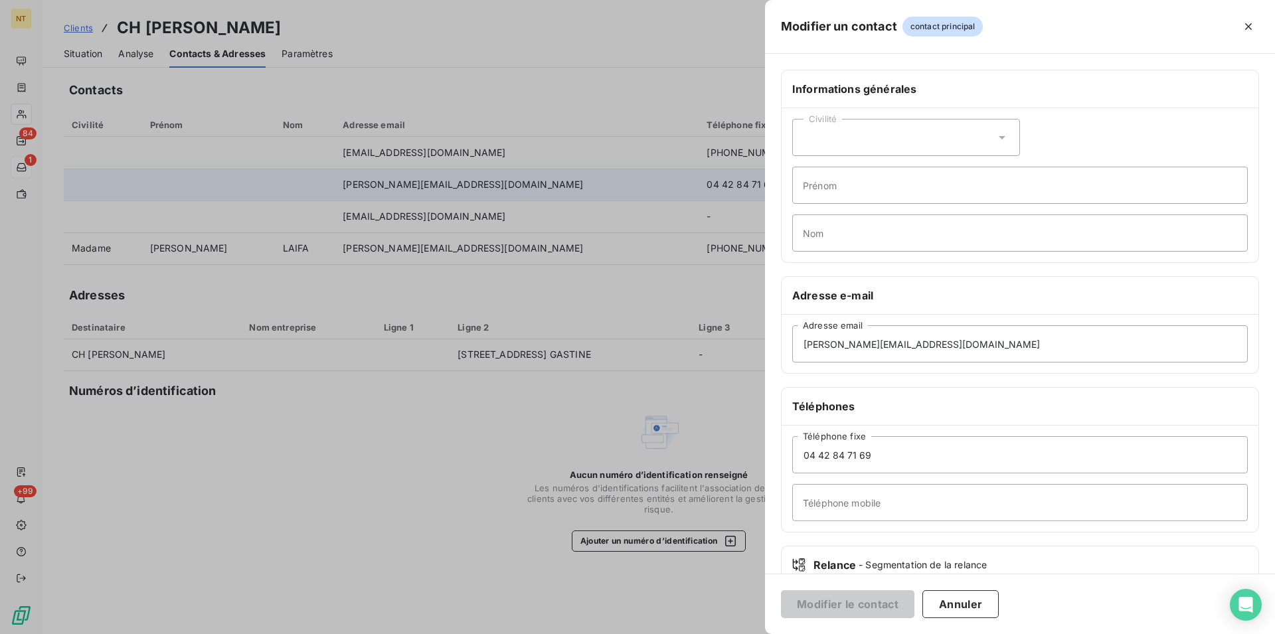
click at [995, 135] on icon at bounding box center [1001, 137] width 13 height 13
click at [807, 170] on input "radio" at bounding box center [806, 170] width 13 height 13
click at [813, 182] on input "Prénom" at bounding box center [1019, 185] width 455 height 37
click at [809, 186] on input "[PERSON_NAME]" at bounding box center [1019, 185] width 455 height 37
type input "[PERSON_NAME]"
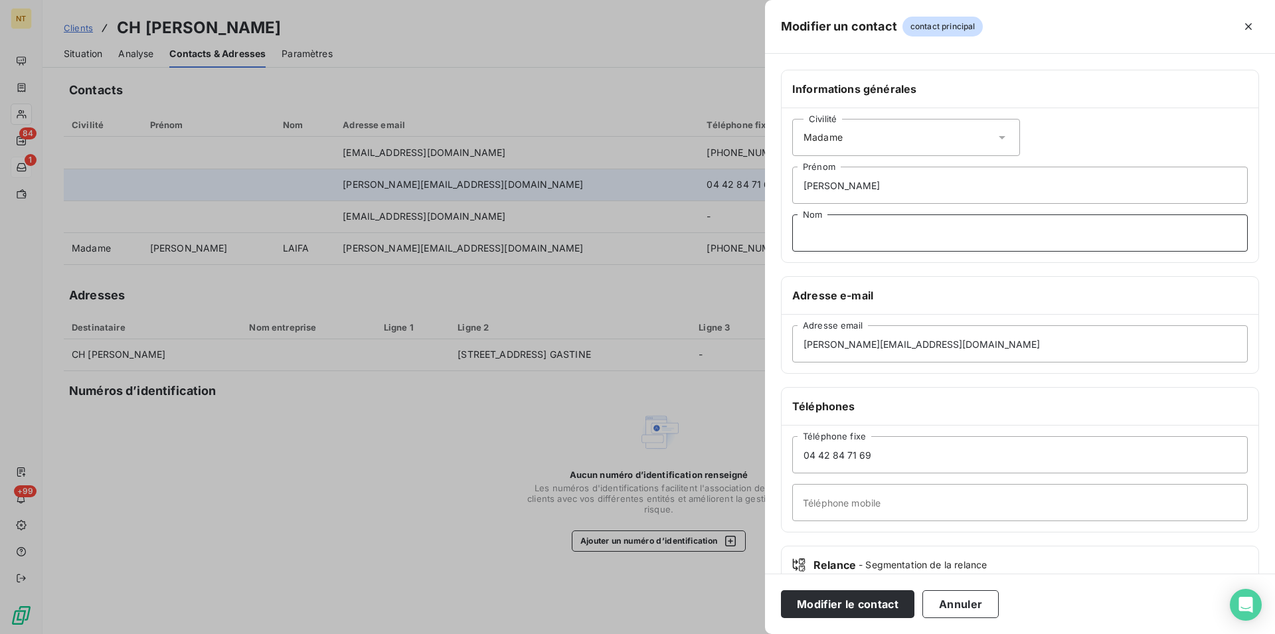
click at [809, 236] on input "Nom" at bounding box center [1019, 232] width 455 height 37
type input "AISA"
click at [853, 604] on button "Modifier le contact" at bounding box center [847, 604] width 133 height 28
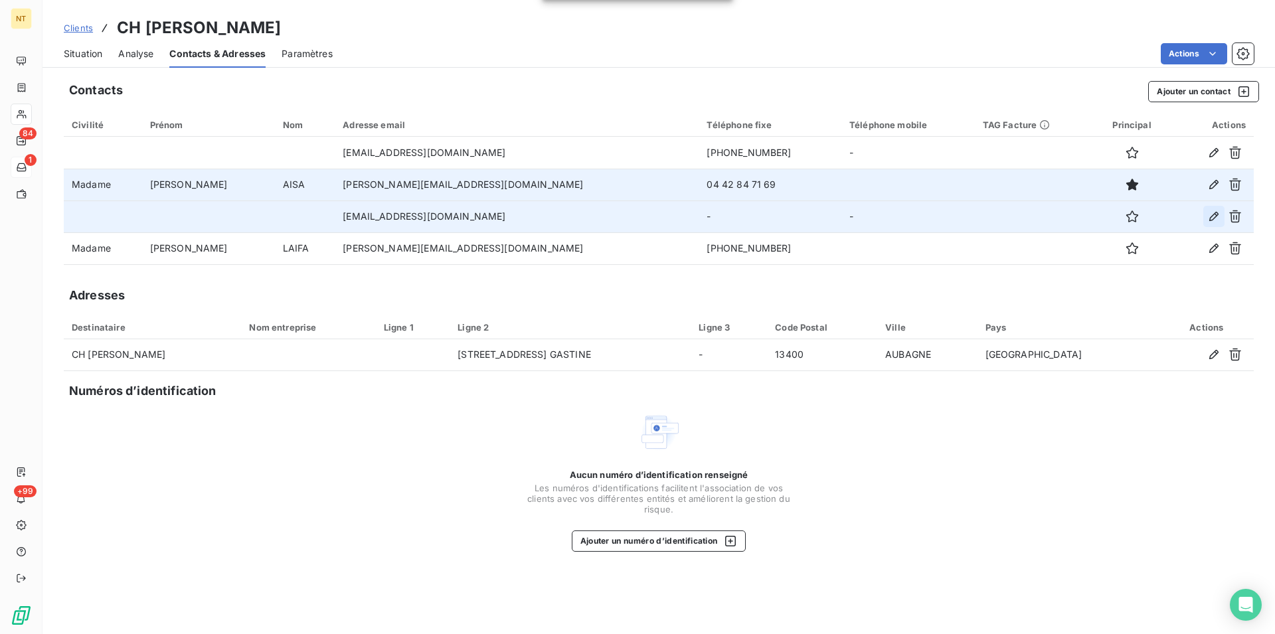
click at [1217, 211] on icon "button" at bounding box center [1213, 216] width 13 height 13
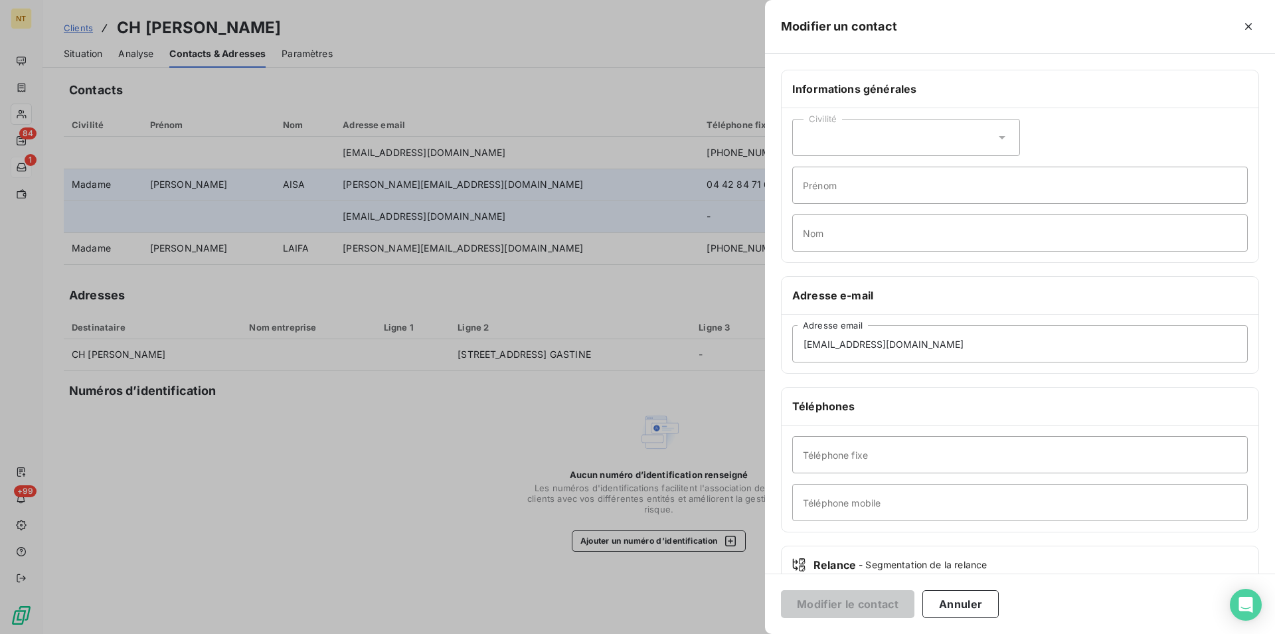
click at [1000, 135] on icon at bounding box center [1001, 137] width 13 height 13
click at [809, 171] on input "radio" at bounding box center [806, 170] width 13 height 13
click at [815, 185] on input "Prénom" at bounding box center [1019, 185] width 455 height 37
type input "Virginie"
click at [820, 225] on input "Nom" at bounding box center [1019, 232] width 455 height 37
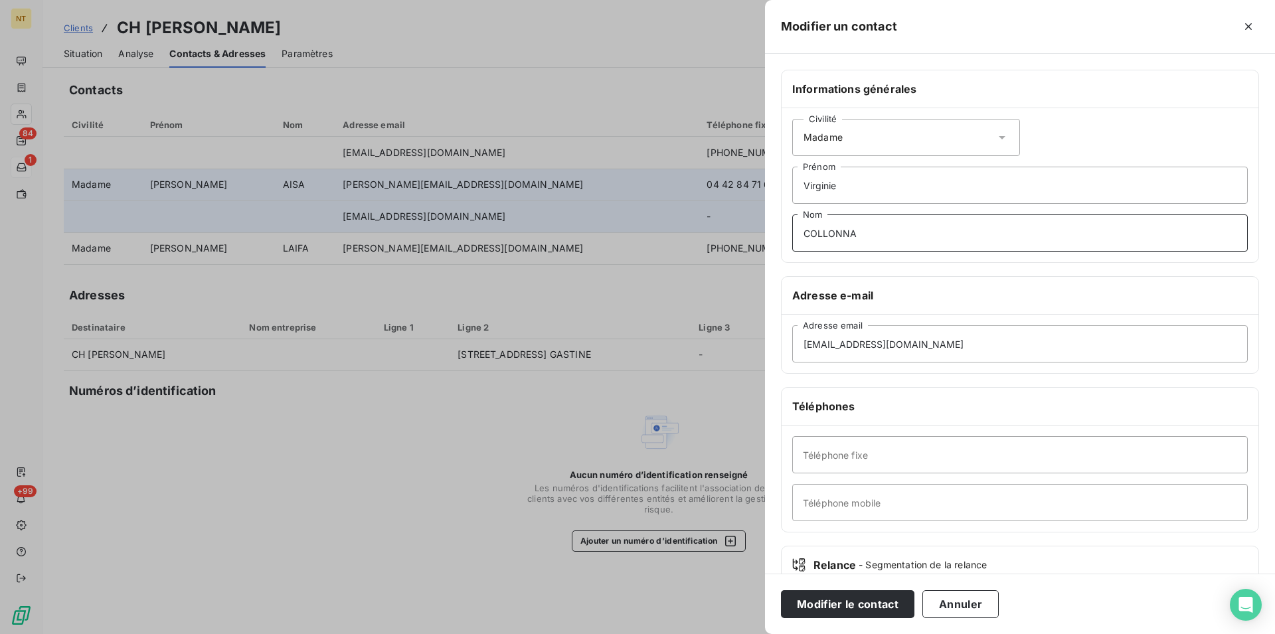
click at [826, 232] on input "COLLONNA" at bounding box center [1019, 232] width 455 height 37
type input "COLONNA"
click at [853, 601] on button "Modifier le contact" at bounding box center [847, 604] width 133 height 28
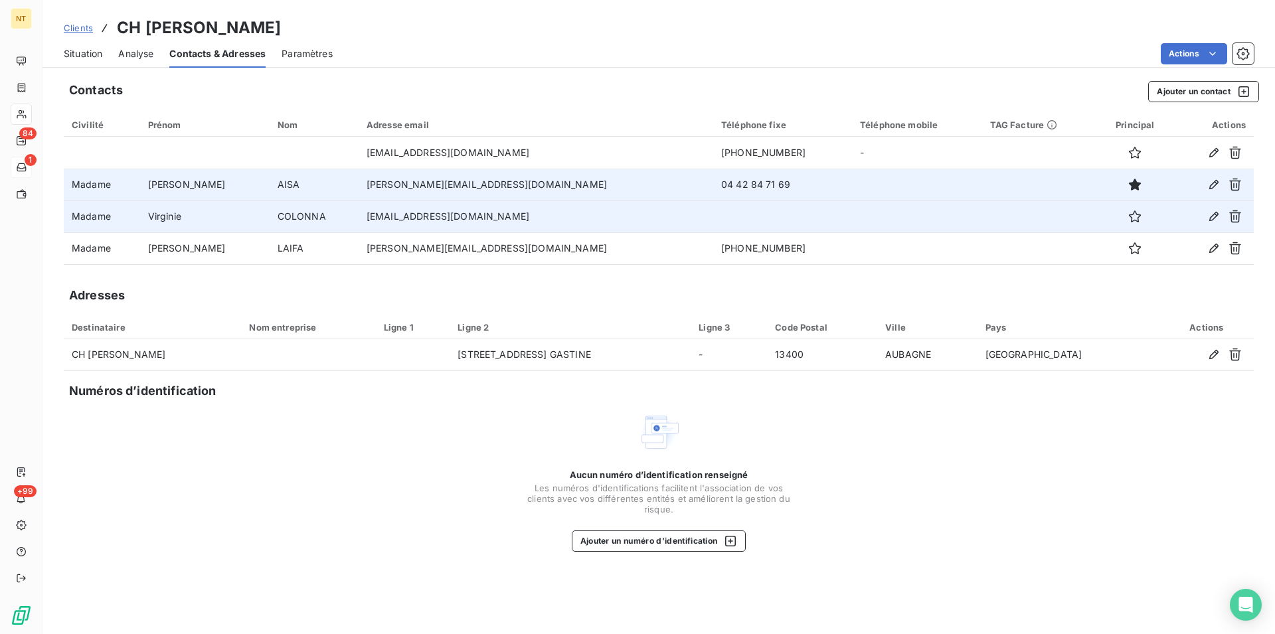
click at [80, 50] on span "Situation" at bounding box center [83, 53] width 39 height 13
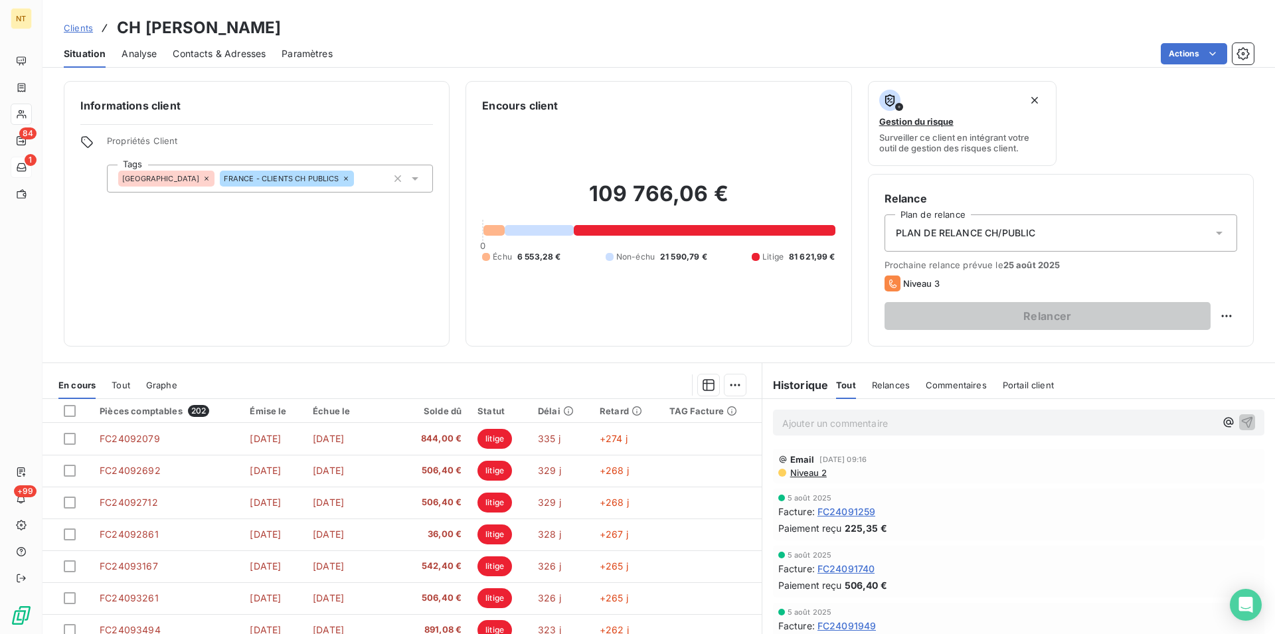
click at [786, 420] on p "Ajouter un commentaire ﻿" at bounding box center [998, 423] width 433 height 17
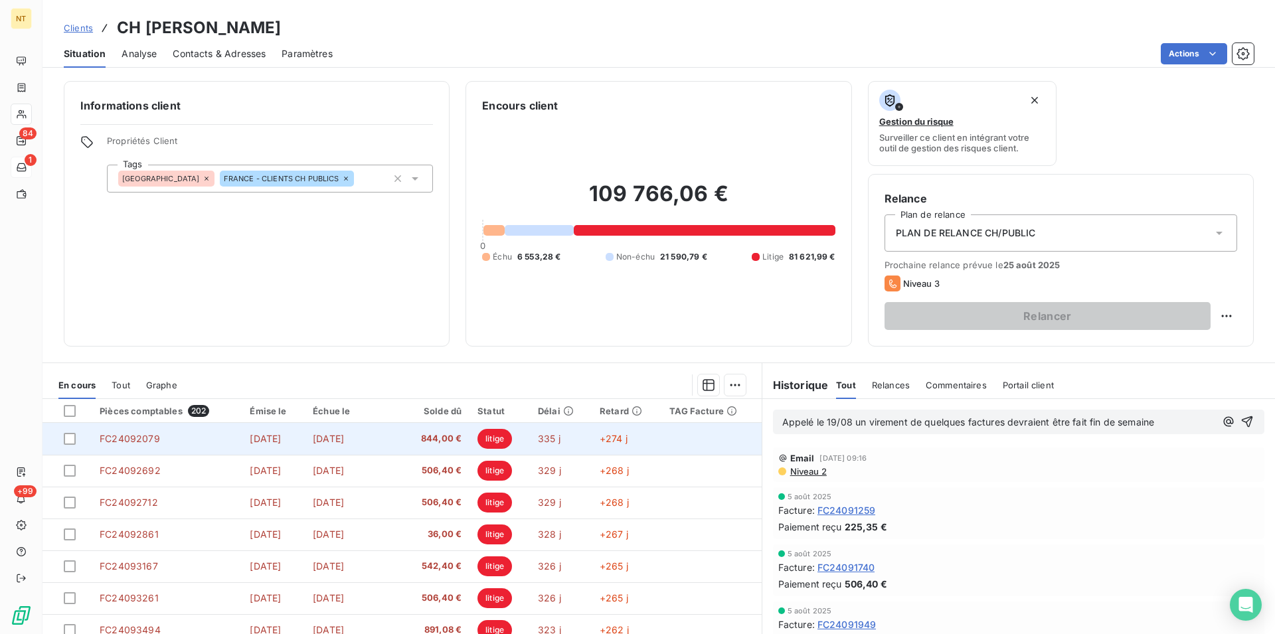
click at [168, 440] on td "FC24092079" at bounding box center [167, 439] width 150 height 32
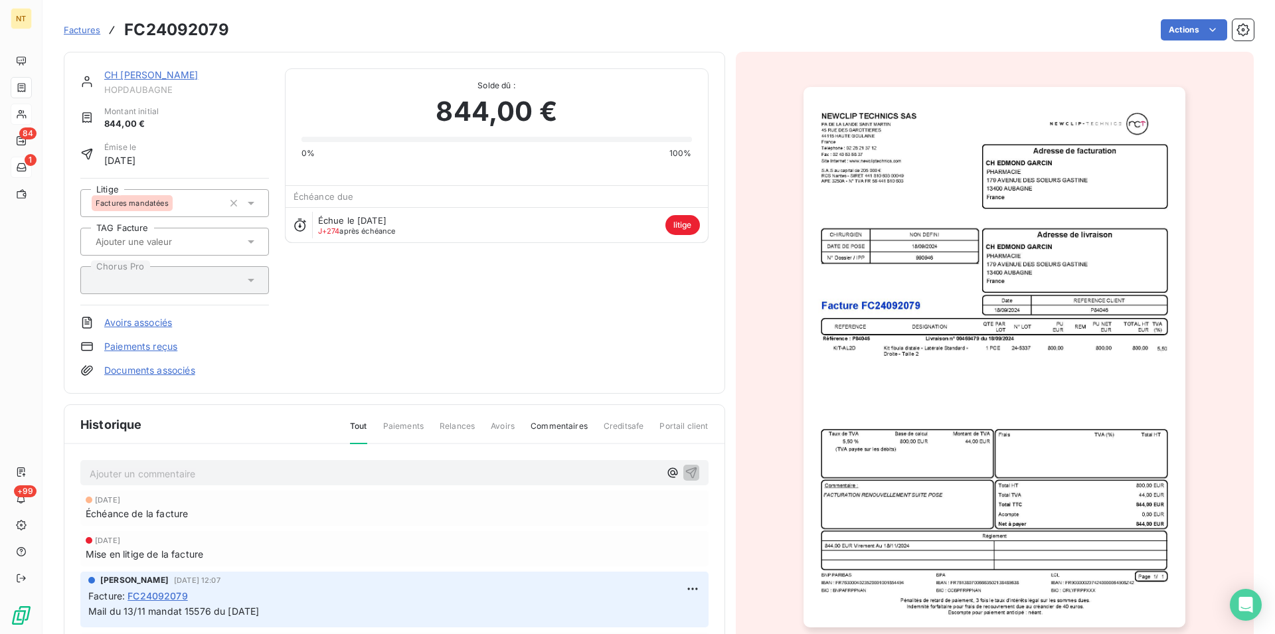
click at [143, 73] on link "CH [PERSON_NAME]" at bounding box center [151, 74] width 94 height 11
click at [137, 73] on link "CH [PERSON_NAME]" at bounding box center [151, 74] width 94 height 11
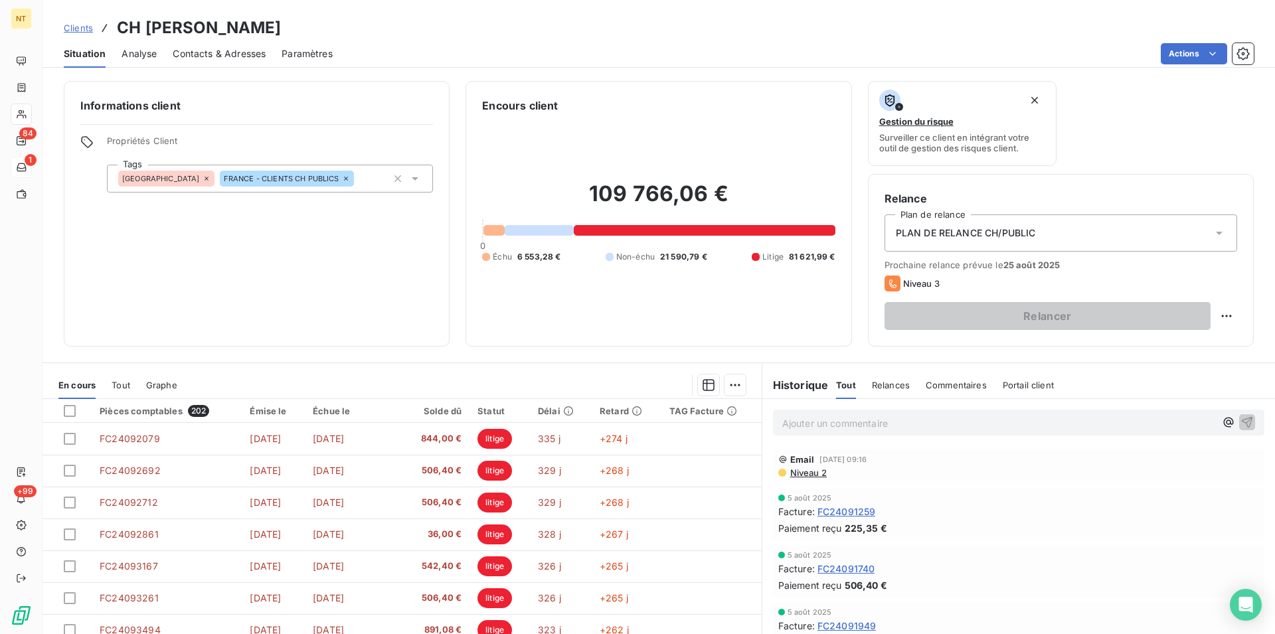
click at [787, 420] on p "Ajouter un commentaire ﻿" at bounding box center [998, 423] width 433 height 17
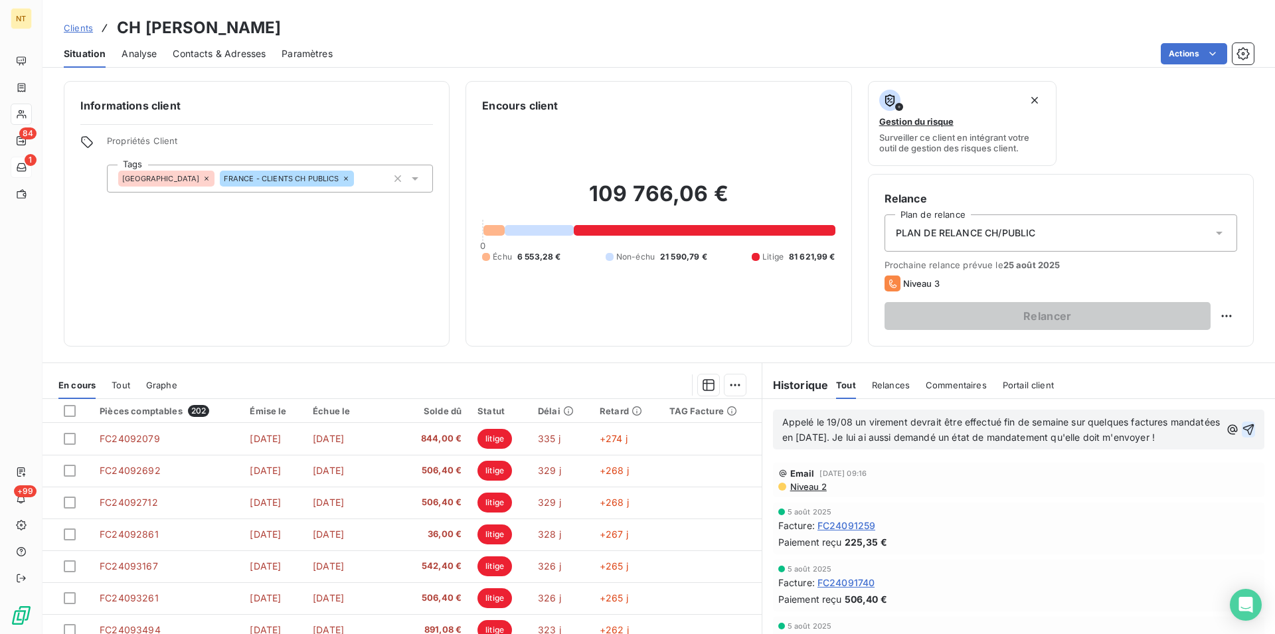
click at [1242, 436] on icon "button" at bounding box center [1248, 429] width 13 height 13
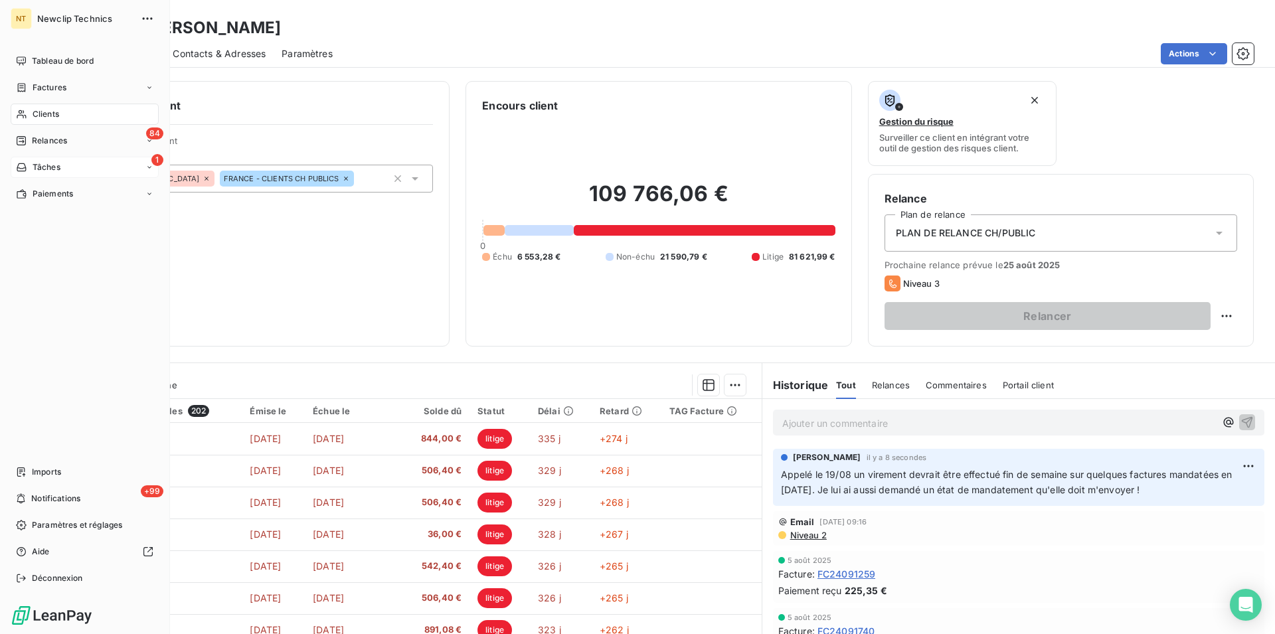
drag, startPoint x: 43, startPoint y: 120, endPoint x: 75, endPoint y: 107, distance: 34.3
click at [43, 119] on span "Clients" at bounding box center [46, 114] width 27 height 12
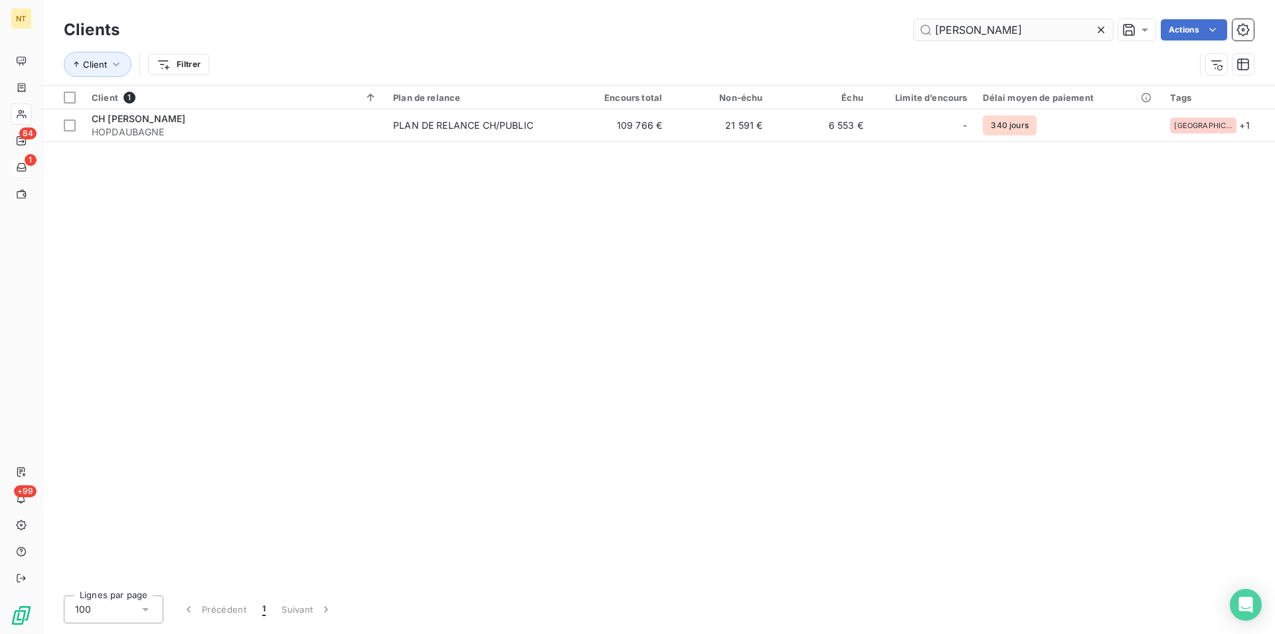
drag, startPoint x: 987, startPoint y: 33, endPoint x: 933, endPoint y: 28, distance: 54.6
click at [933, 28] on input "[PERSON_NAME]" at bounding box center [1013, 29] width 199 height 21
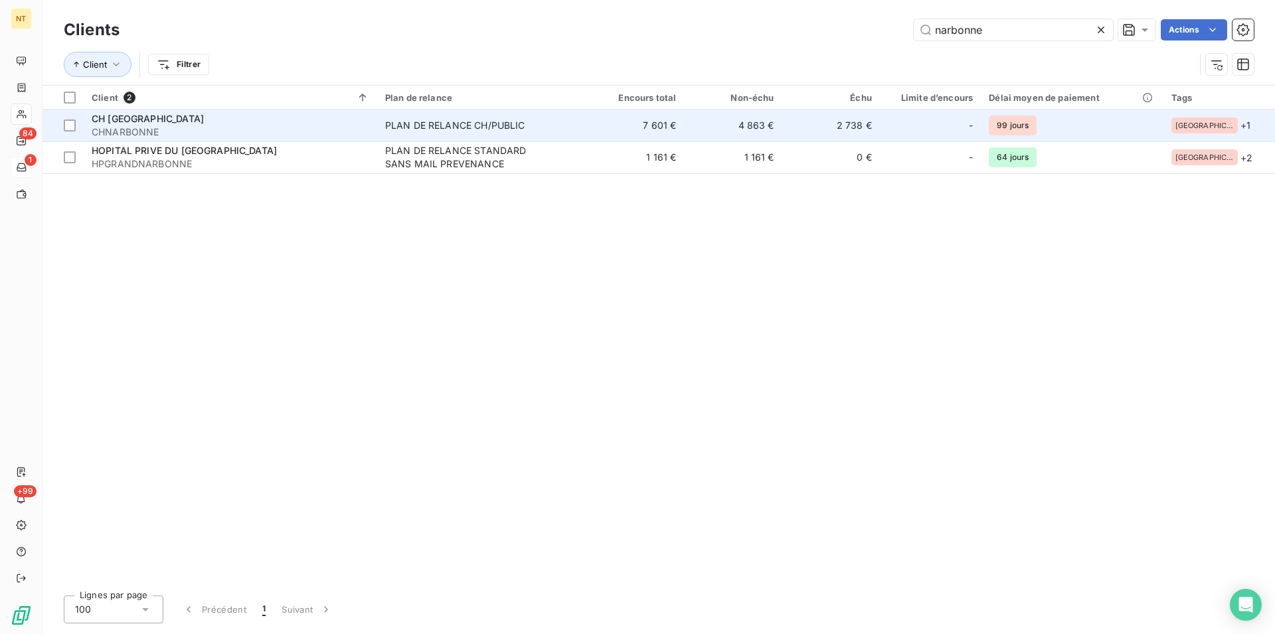
type input "narbonne"
click at [143, 126] on span "CHNARBONNE" at bounding box center [231, 131] width 278 height 13
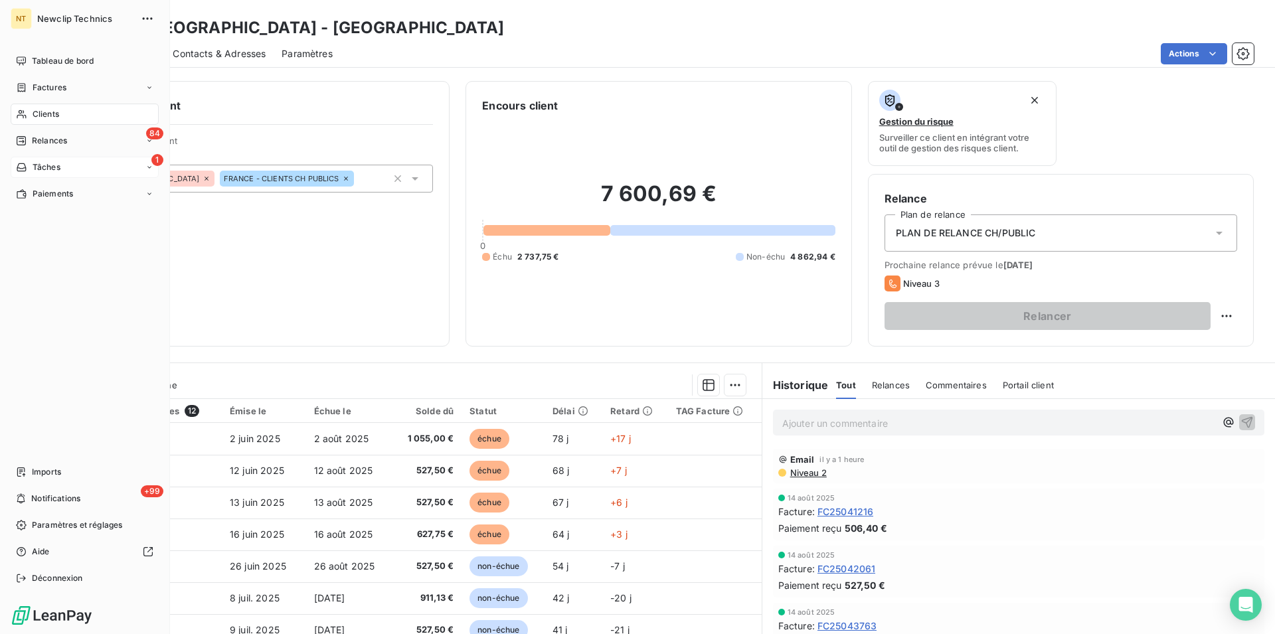
click at [43, 112] on span "Clients" at bounding box center [46, 114] width 27 height 12
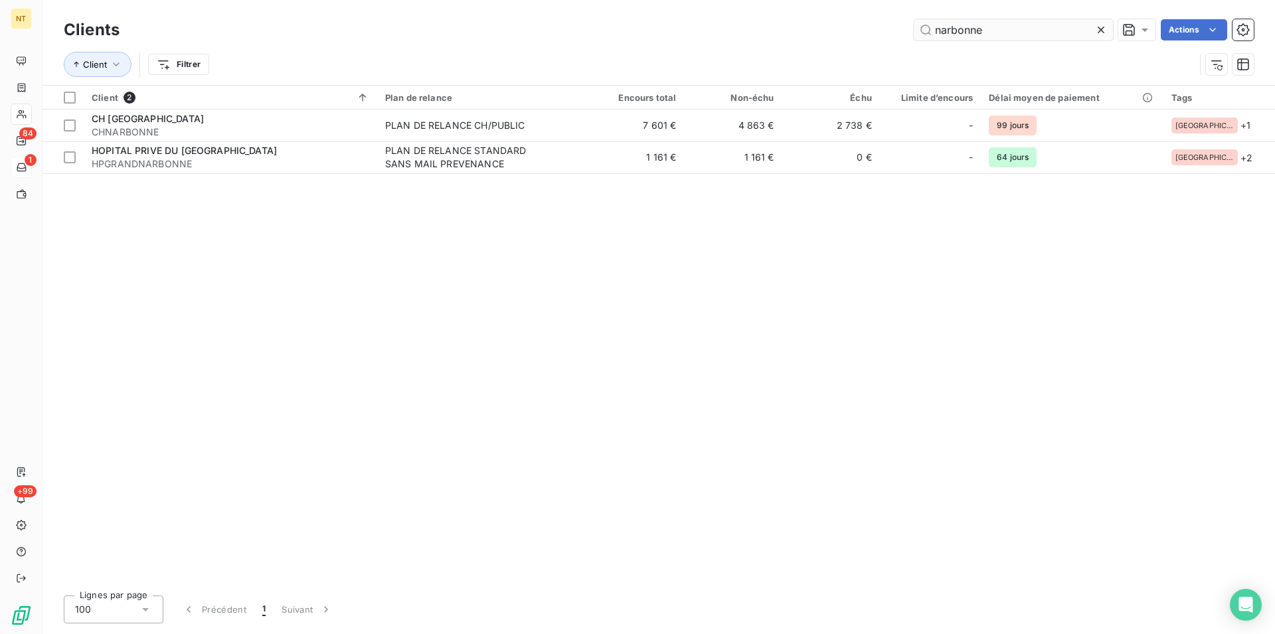
drag, startPoint x: 989, startPoint y: 30, endPoint x: 923, endPoint y: 28, distance: 65.8
click at [923, 28] on input "narbonne" at bounding box center [1013, 29] width 199 height 21
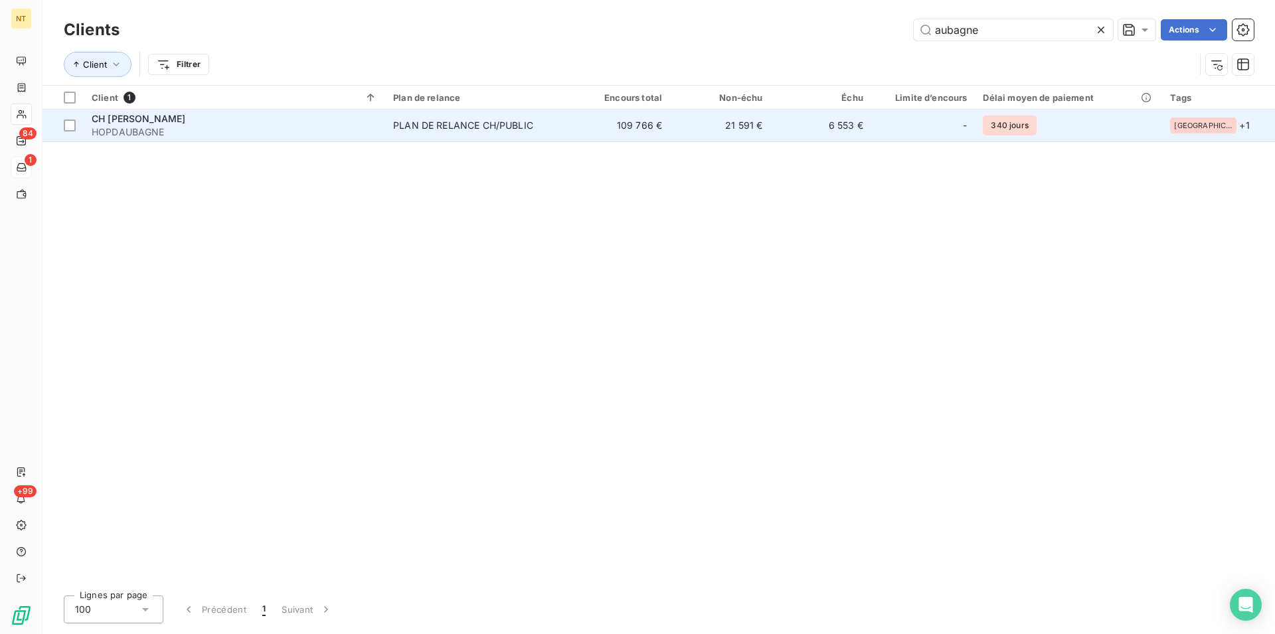
type input "aubagne"
click at [170, 121] on span "CH [PERSON_NAME]" at bounding box center [139, 118] width 94 height 11
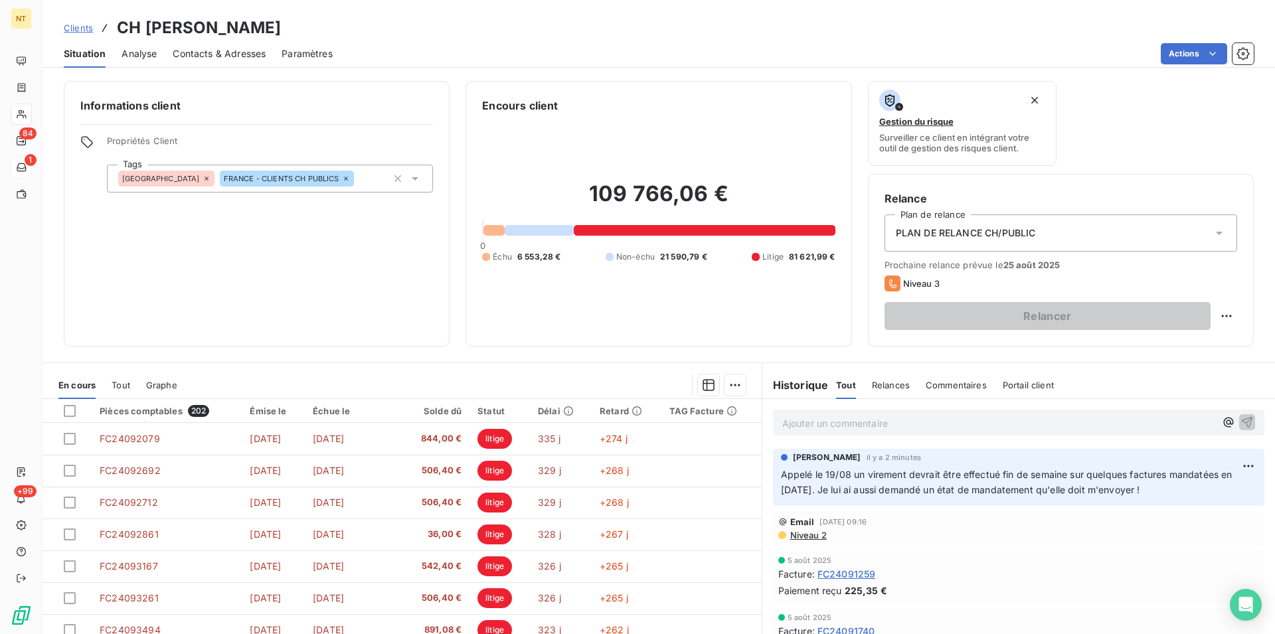
click at [236, 54] on span "Contacts & Adresses" at bounding box center [219, 53] width 93 height 13
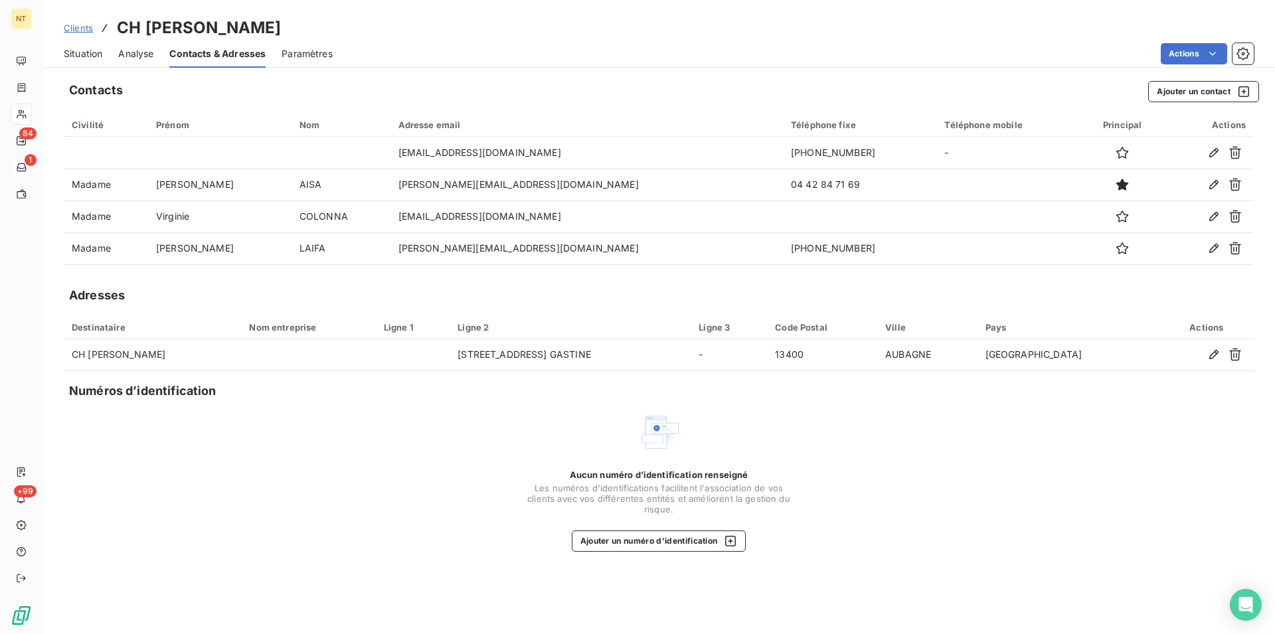
click at [86, 56] on span "Situation" at bounding box center [83, 53] width 39 height 13
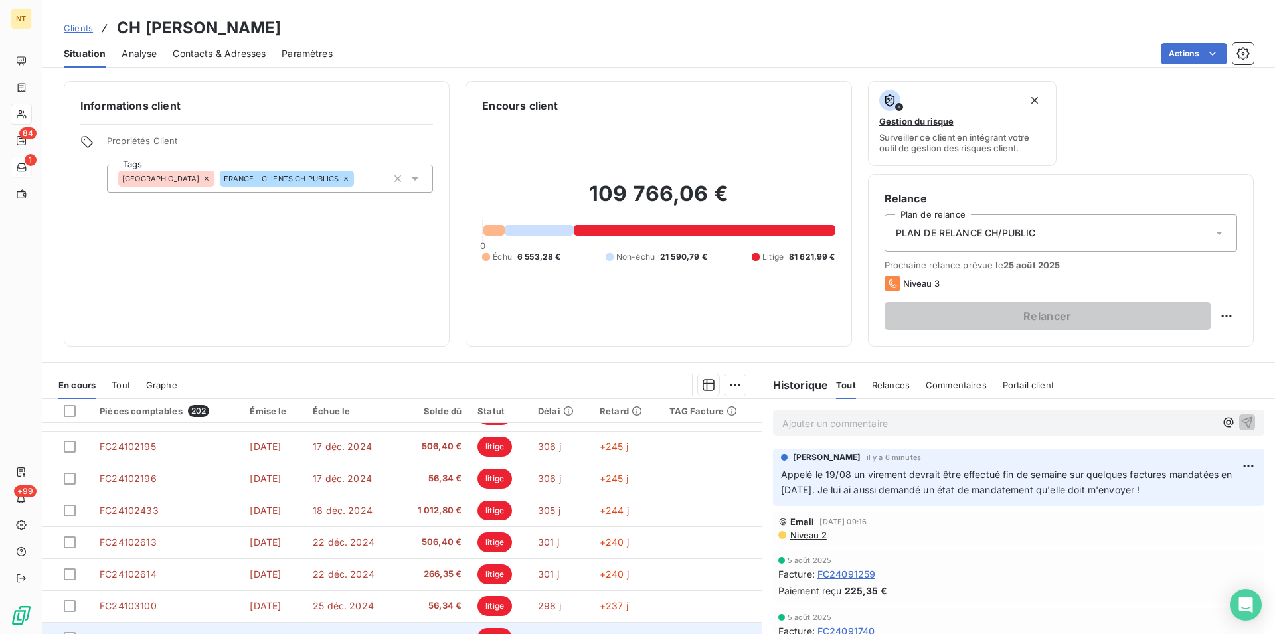
scroll to position [60, 0]
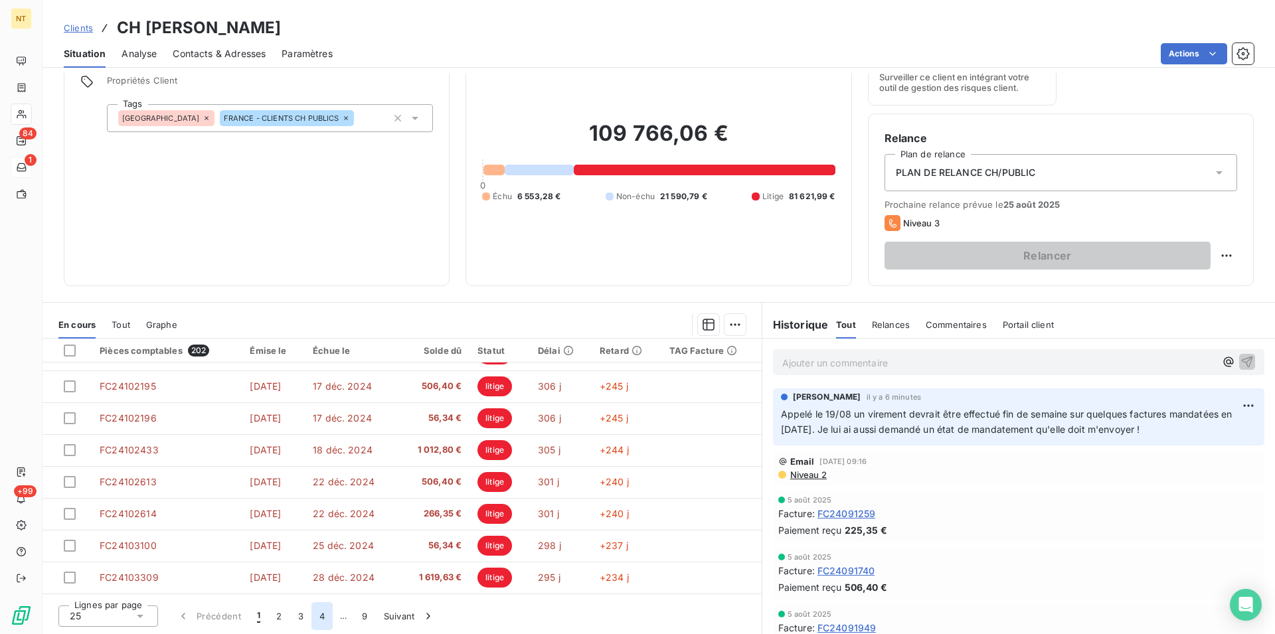
click at [323, 616] on button "4" at bounding box center [321, 616] width 21 height 28
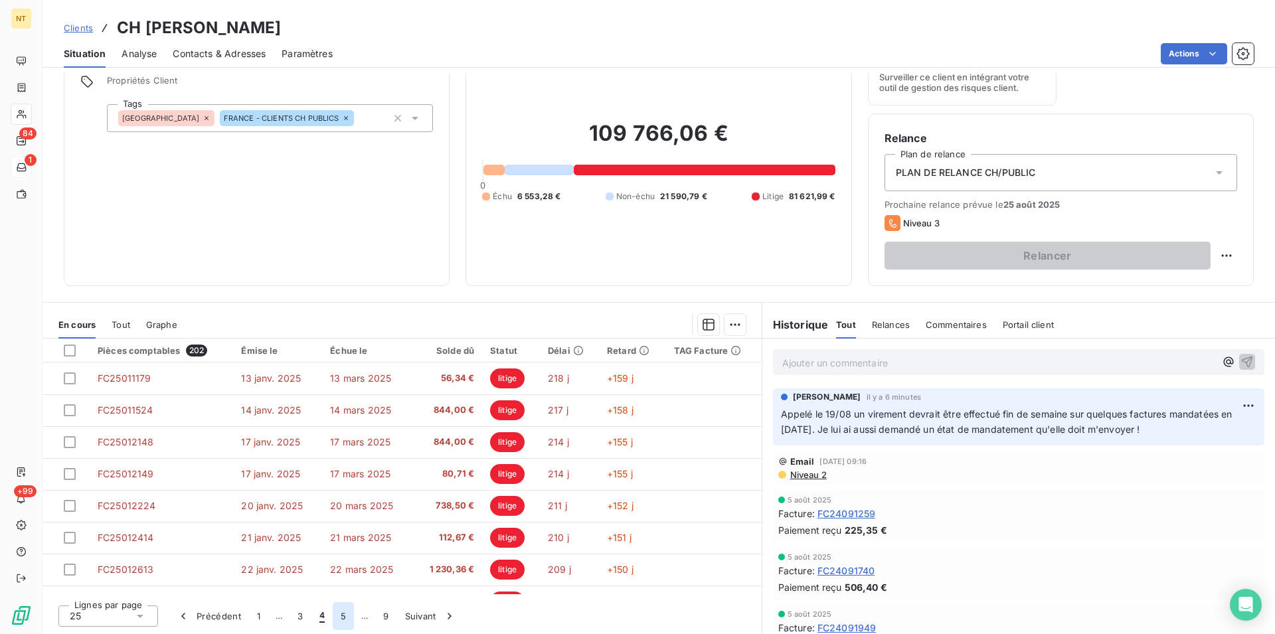
click at [345, 616] on button "5" at bounding box center [343, 616] width 21 height 28
click at [343, 615] on button "6" at bounding box center [342, 616] width 21 height 28
click at [343, 616] on button "7" at bounding box center [343, 616] width 21 height 28
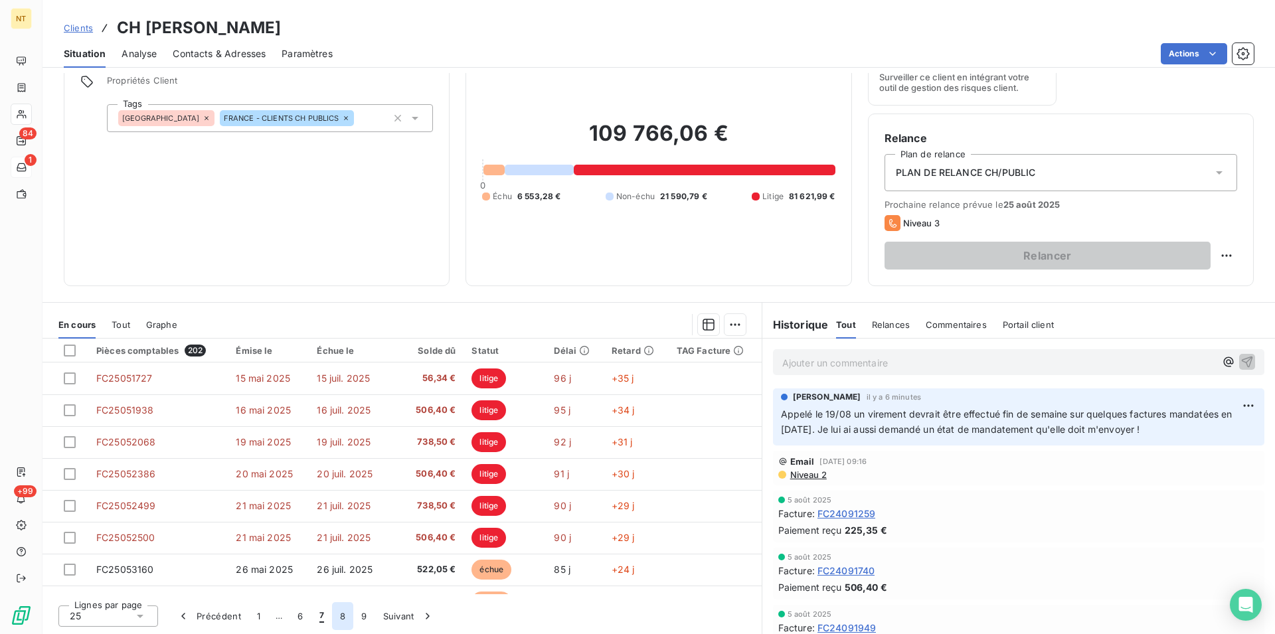
click at [343, 619] on button "8" at bounding box center [342, 616] width 21 height 28
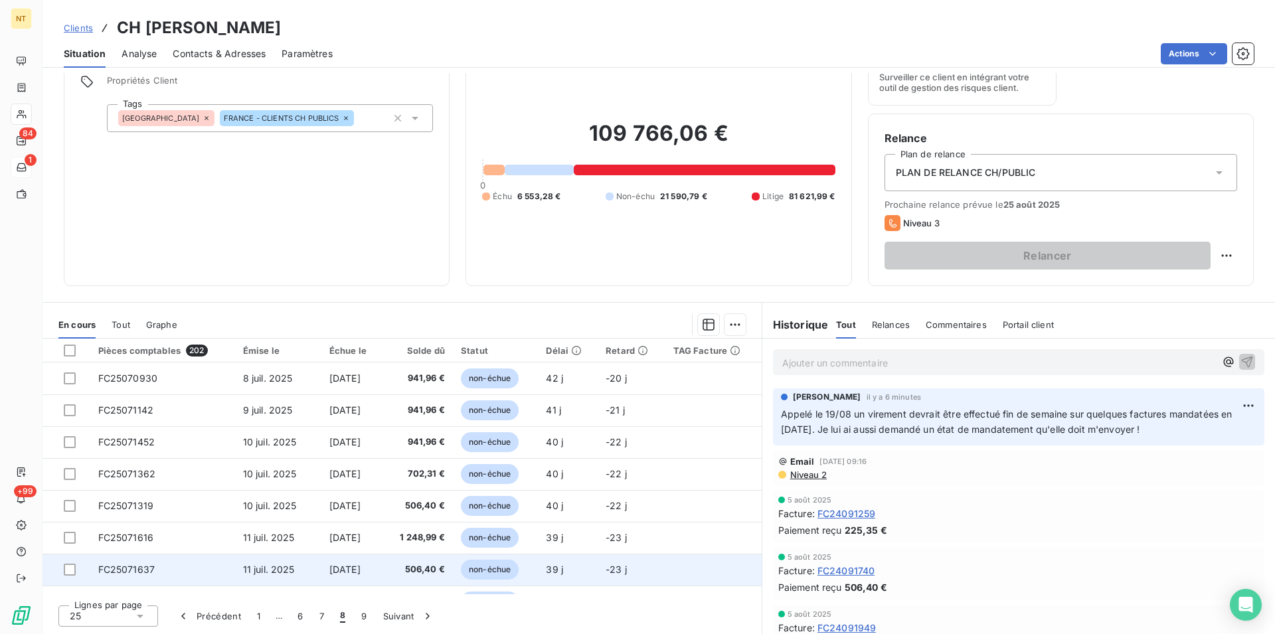
click at [147, 566] on span "FC25071637" at bounding box center [126, 569] width 57 height 11
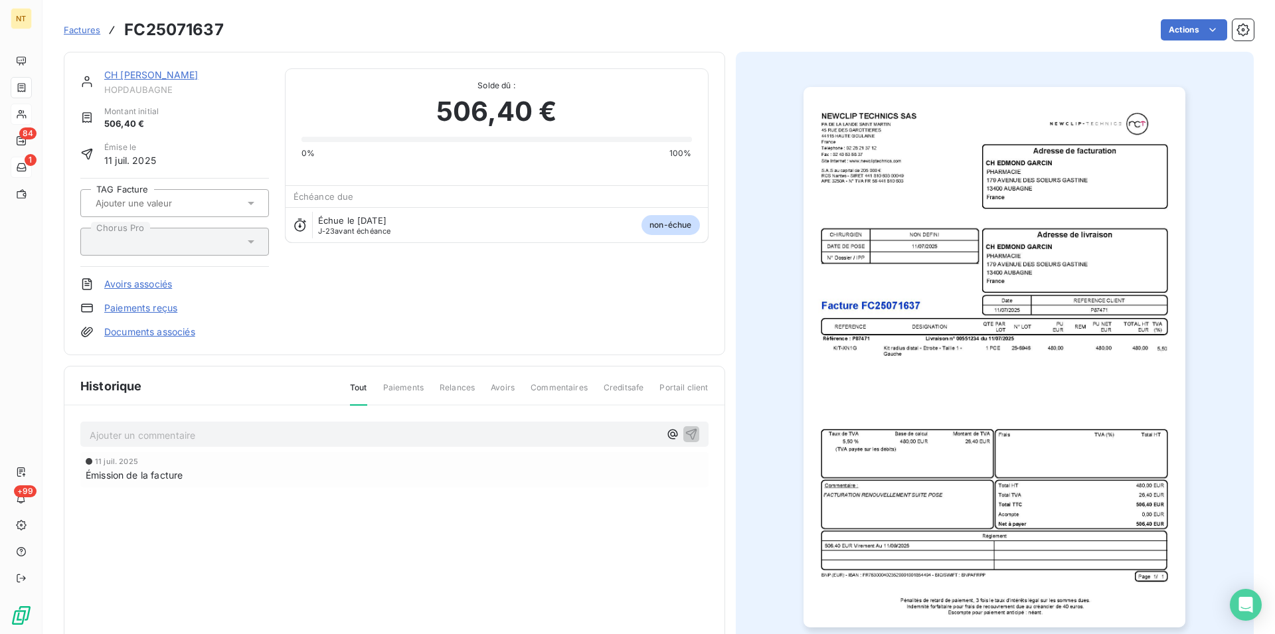
click at [111, 430] on p "Ajouter un commentaire ﻿" at bounding box center [375, 435] width 570 height 17
click at [111, 430] on span "Reçu par mail le 19/08 suite à ma demande" at bounding box center [186, 433] width 192 height 11
click at [316, 438] on span "Reçu mandat par mail le 19/08 suite à ma demande" at bounding box center [204, 433] width 228 height 11
drag, startPoint x: 147, startPoint y: 436, endPoint x: 112, endPoint y: 436, distance: 35.9
click at [112, 436] on span "Reçu mandat par mail le 19/08 suite à ma demande. N°10971 en date du [DATE]" at bounding box center [268, 433] width 356 height 11
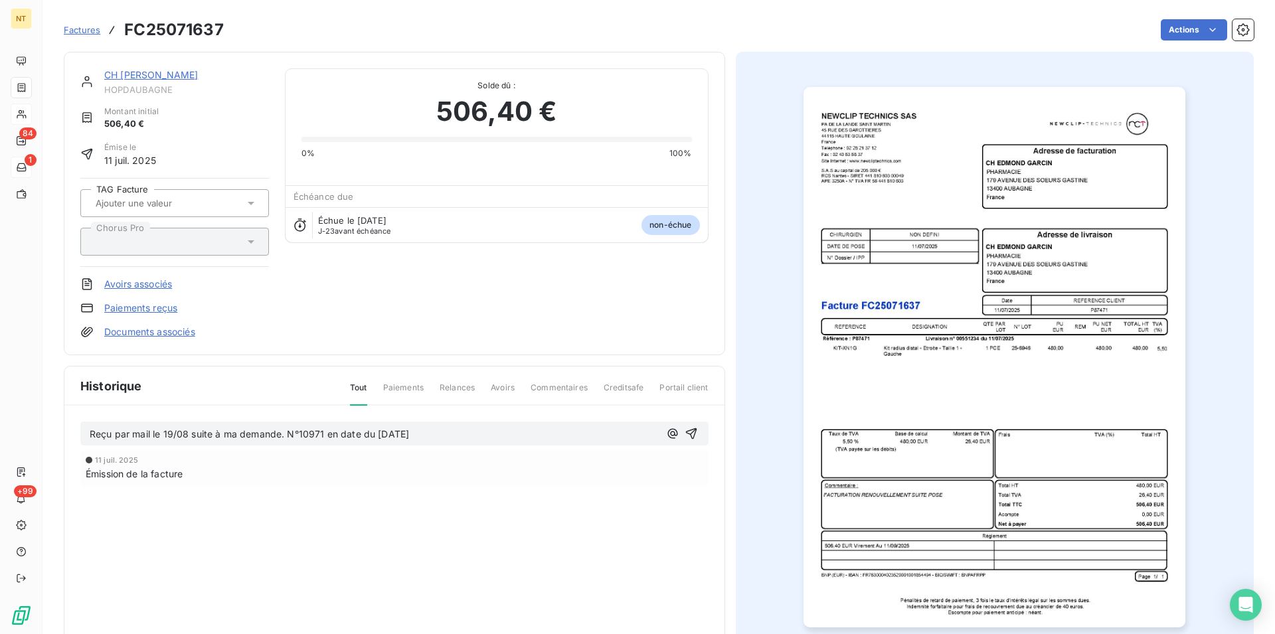
click at [297, 434] on span "Reçu par mail le 19/08 suite à ma demande. N°10971 en date du [DATE]" at bounding box center [249, 433] width 319 height 11
click at [305, 432] on span "Reçu par mail le 19/08 suite à ma demande. N° mandat 10971 en date du [DATE]" at bounding box center [271, 433] width 362 height 11
drag, startPoint x: 299, startPoint y: 432, endPoint x: 282, endPoint y: 437, distance: 17.2
click at [282, 437] on span "Reçu par mail le 19/08 suite à ma demande. N° mandat 10971 en date du [DATE]" at bounding box center [269, 433] width 359 height 11
drag, startPoint x: 89, startPoint y: 427, endPoint x: 496, endPoint y: 447, distance: 407.5
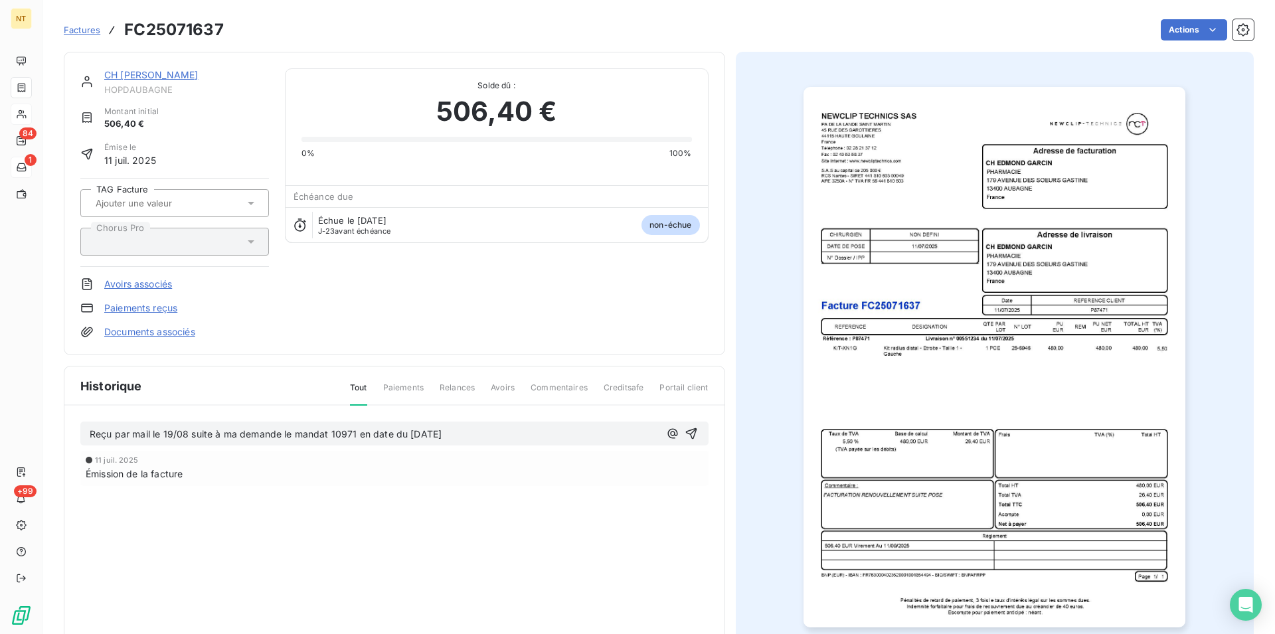
click at [496, 447] on div "Reçu par mail le 19/08 suite à ma demande le mandat 10971 en date du [DATE] [DA…" at bounding box center [394, 473] width 660 height 134
copy span "Reçu par mail le 19/08 suite à ma demande le mandat 10971 en date du [DATE]"
click at [685, 431] on icon "button" at bounding box center [691, 433] width 13 height 13
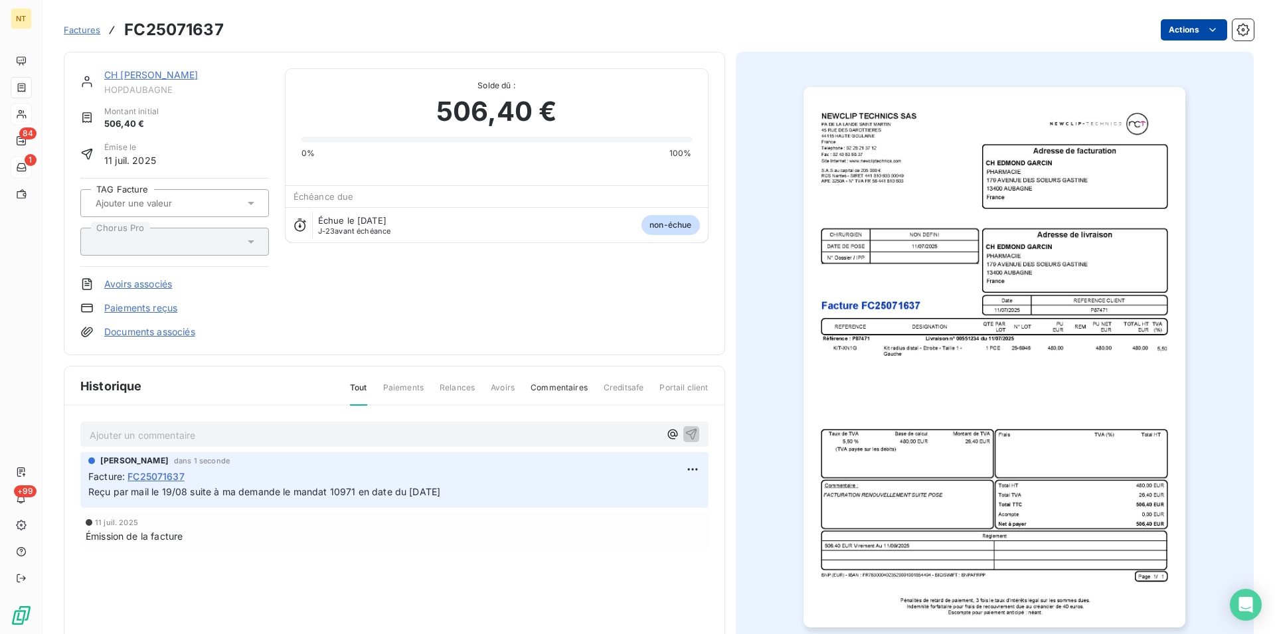
click at [1200, 28] on html "NT 84 1 +99 Factures FC25071637 Actions CH [PERSON_NAME] HOPDAUBAGNE Montant in…" at bounding box center [637, 317] width 1275 height 634
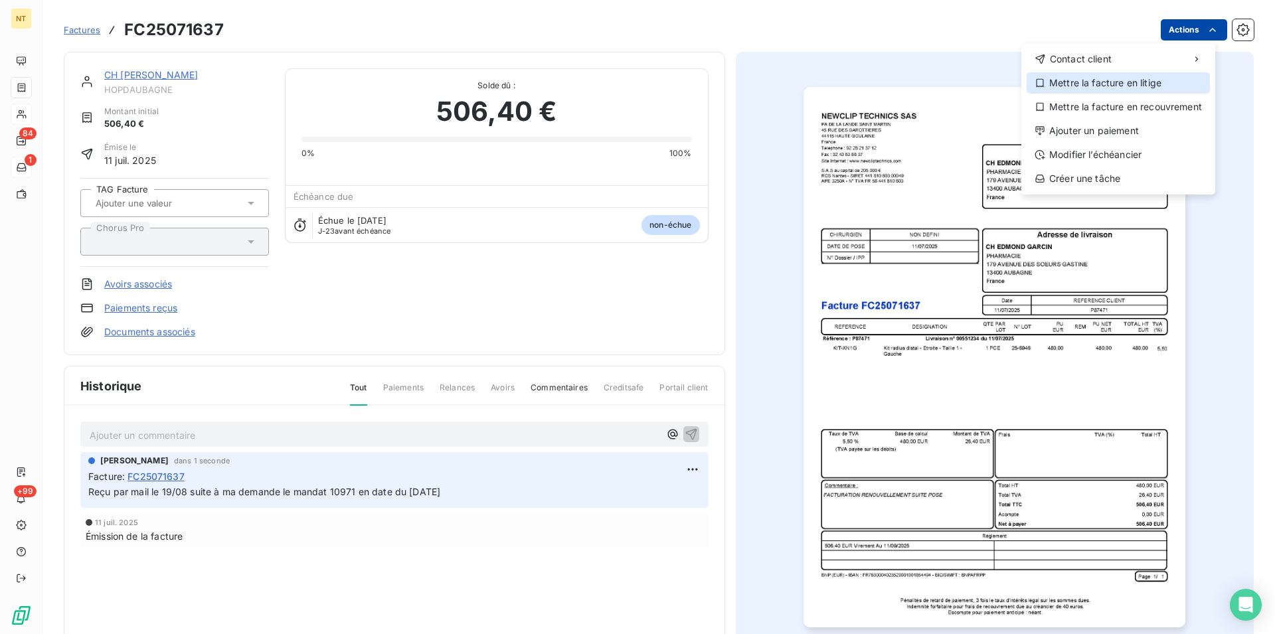
click at [1145, 84] on div "Mettre la facture en litige" at bounding box center [1117, 82] width 183 height 21
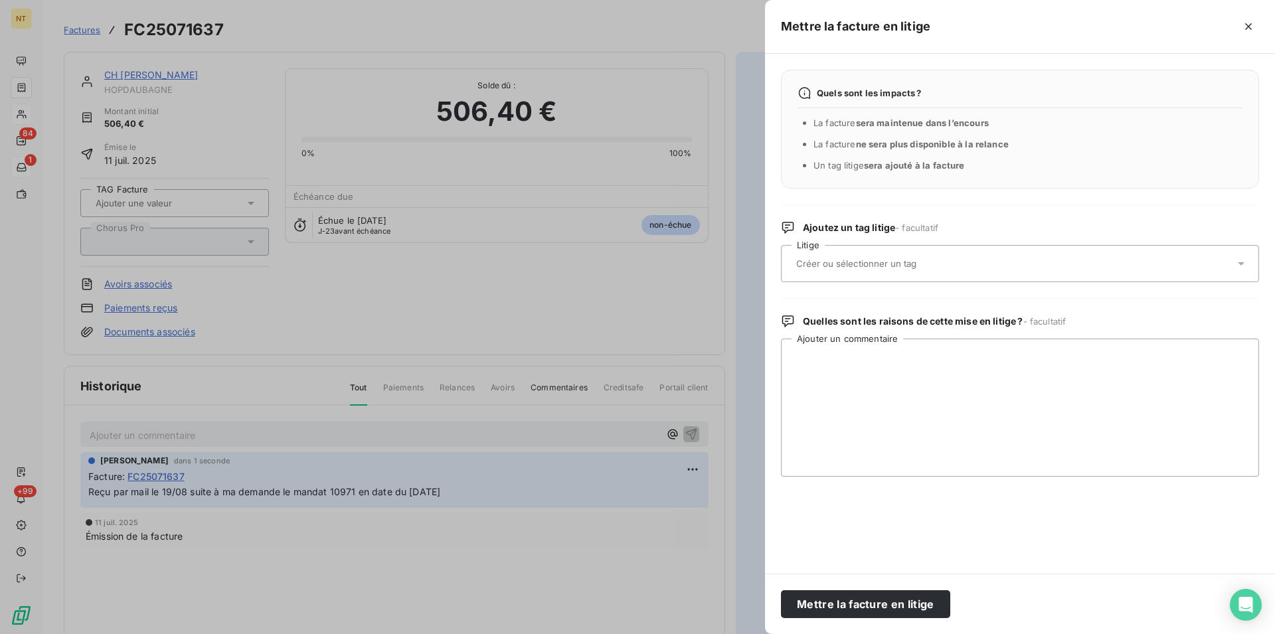
click at [877, 264] on input "text" at bounding box center [891, 264] width 193 height 12
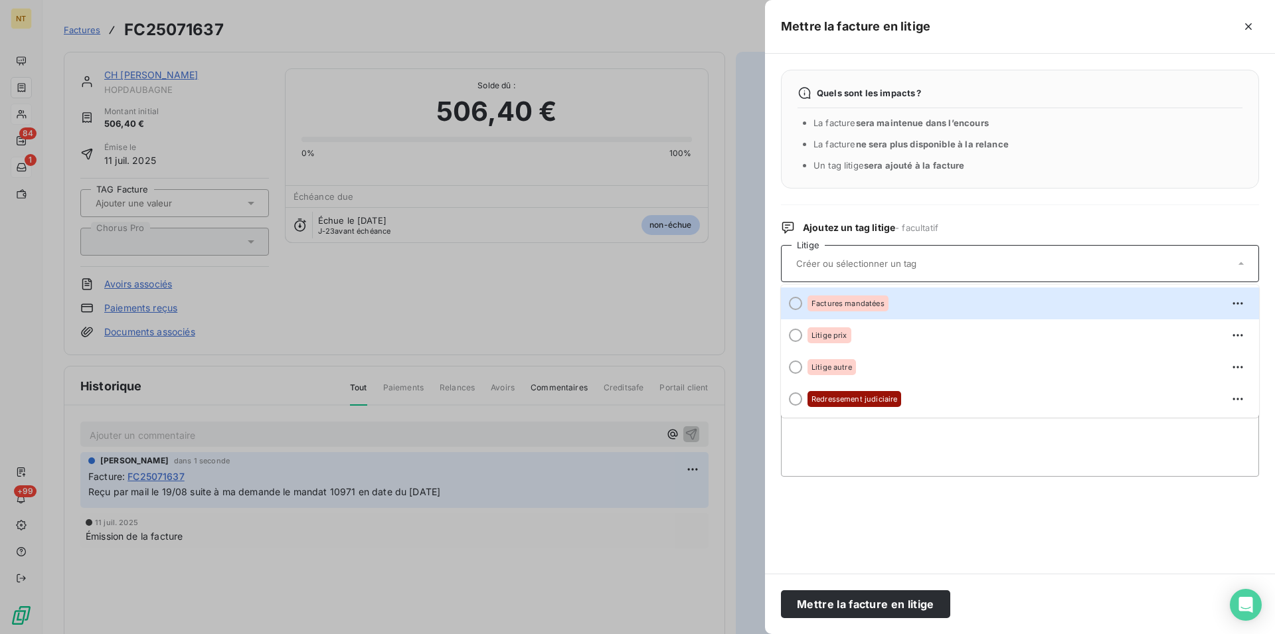
drag, startPoint x: 796, startPoint y: 303, endPoint x: 800, endPoint y: 311, distance: 9.5
click at [795, 303] on div at bounding box center [795, 303] width 13 height 13
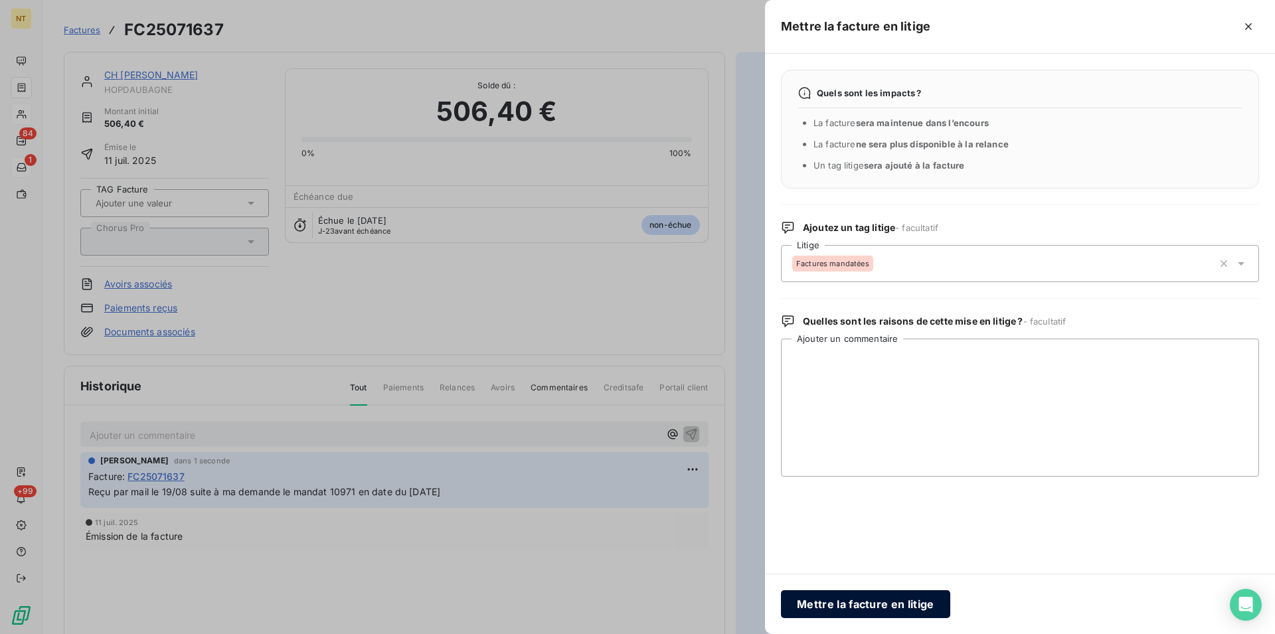
click at [833, 604] on button "Mettre la facture en litige" at bounding box center [865, 604] width 169 height 28
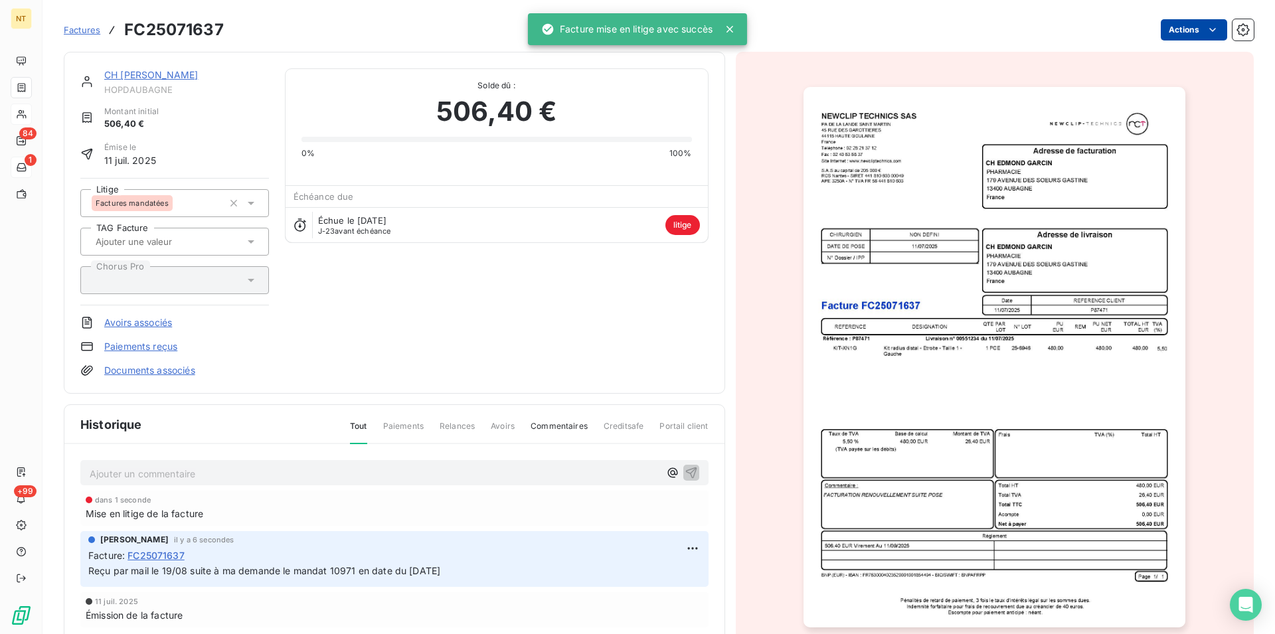
click at [143, 72] on link "CH [PERSON_NAME]" at bounding box center [151, 74] width 94 height 11
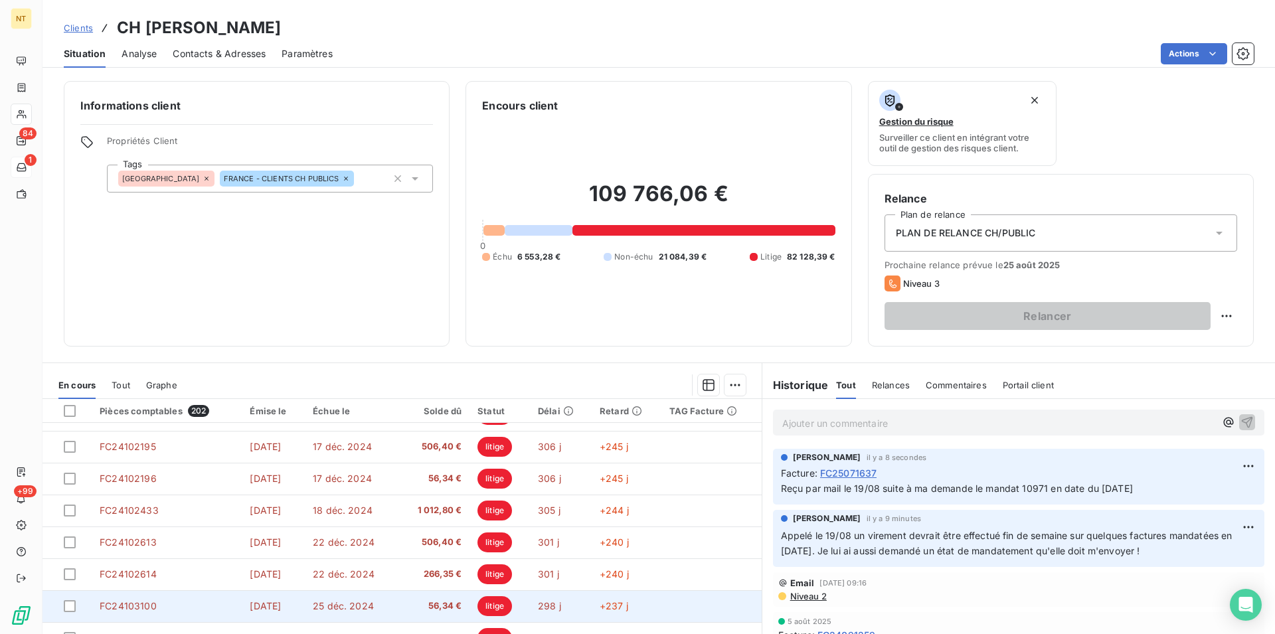
scroll to position [60, 0]
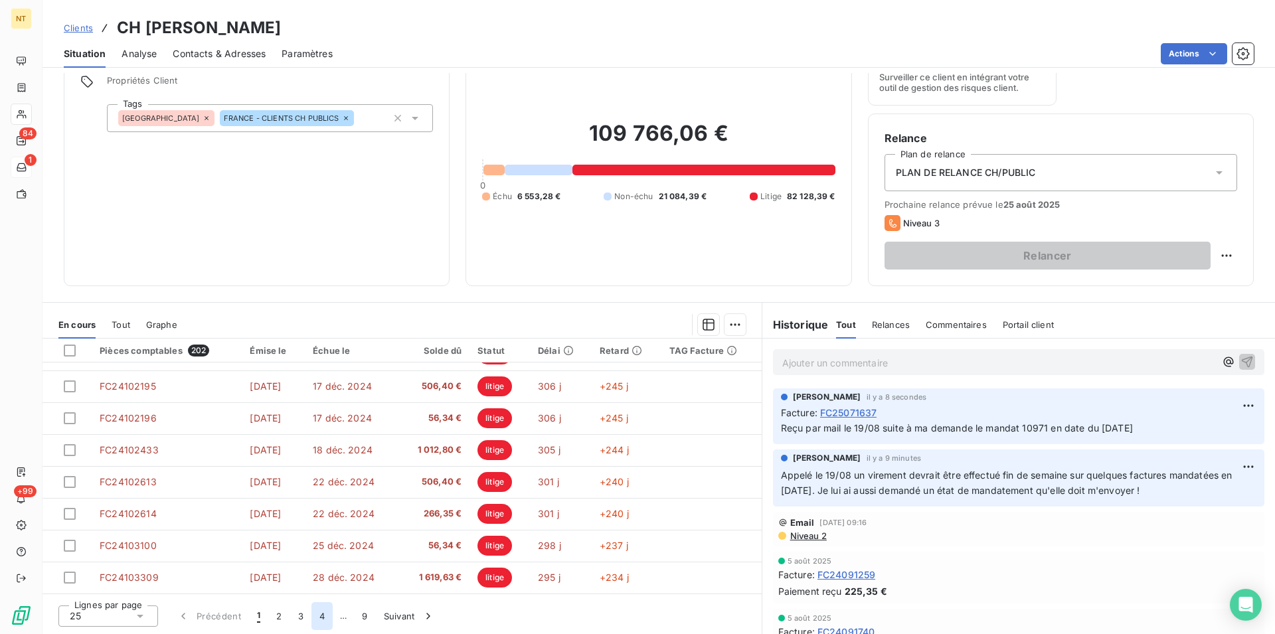
click at [319, 619] on button "4" at bounding box center [321, 616] width 21 height 28
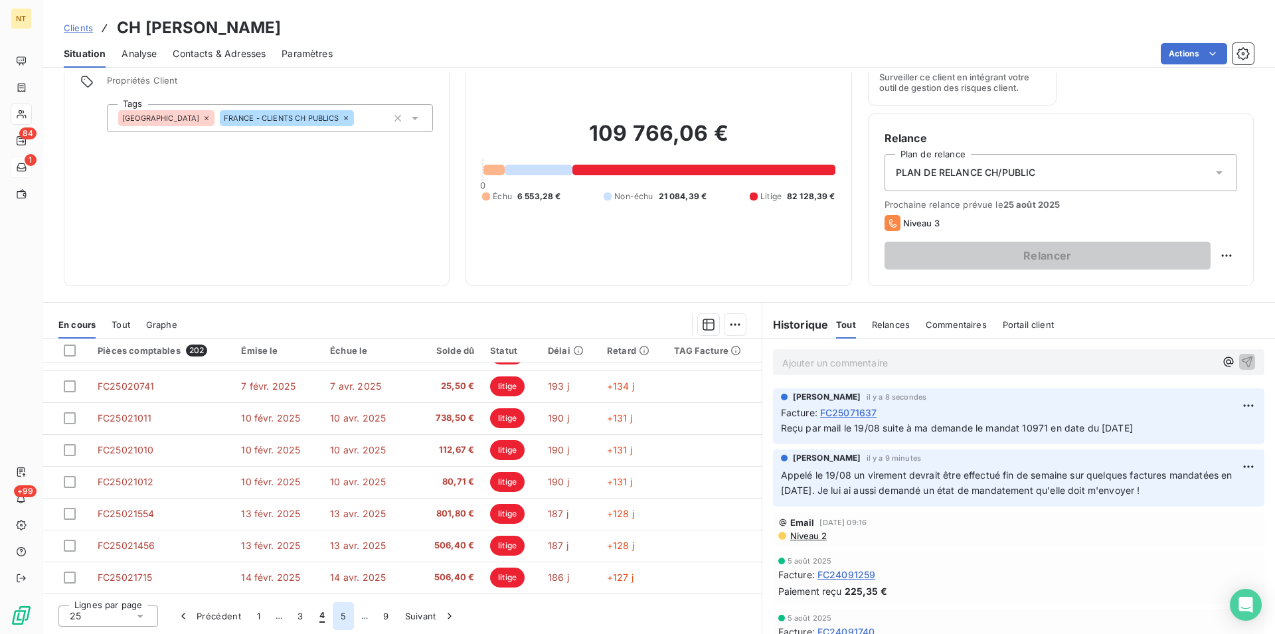
click at [340, 618] on button "5" at bounding box center [343, 616] width 21 height 28
click at [341, 617] on button "6" at bounding box center [342, 616] width 21 height 28
click at [343, 620] on button "7" at bounding box center [343, 616] width 21 height 28
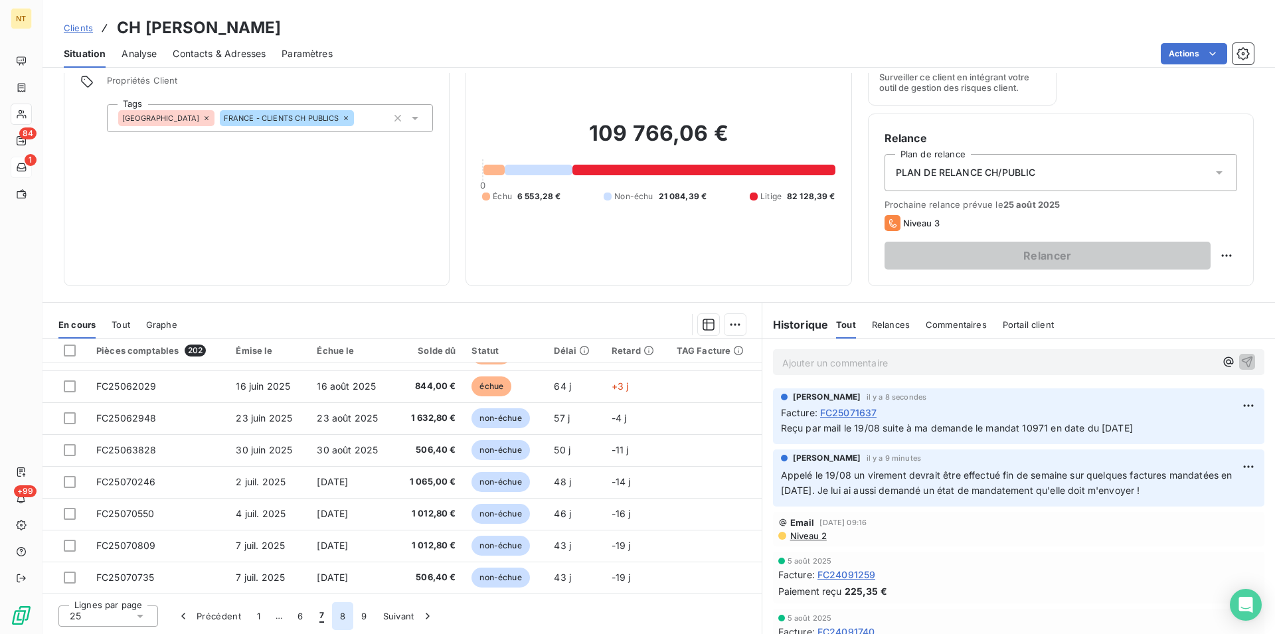
click at [341, 619] on button "8" at bounding box center [342, 616] width 21 height 28
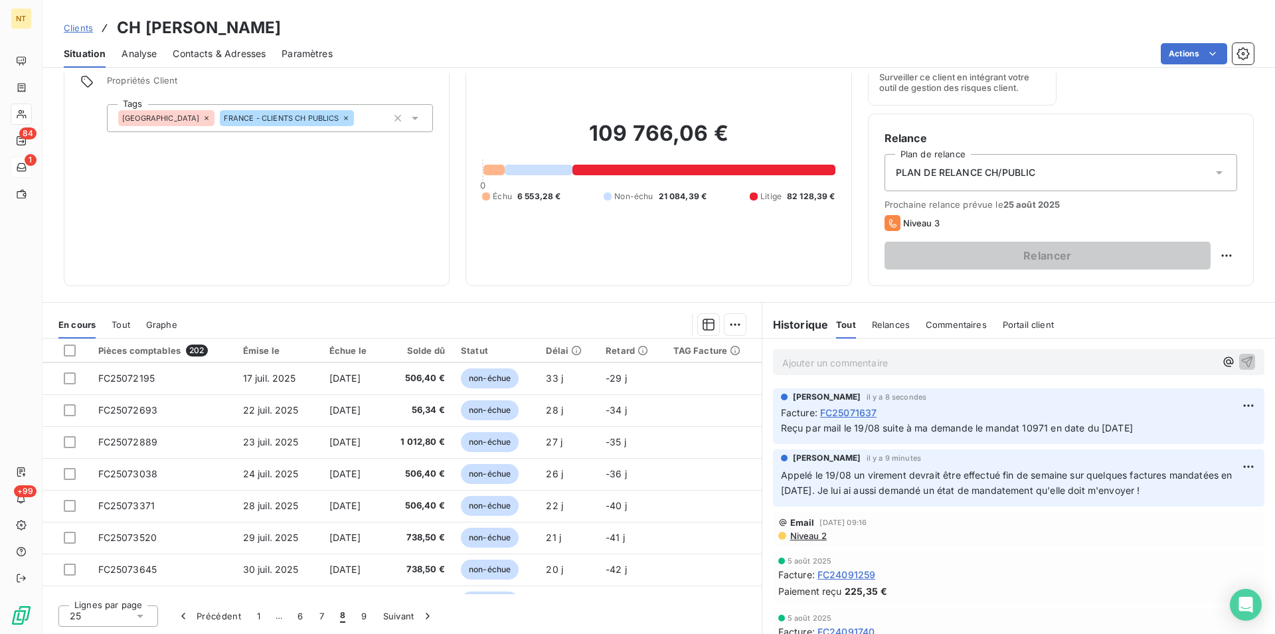
scroll to position [227, 0]
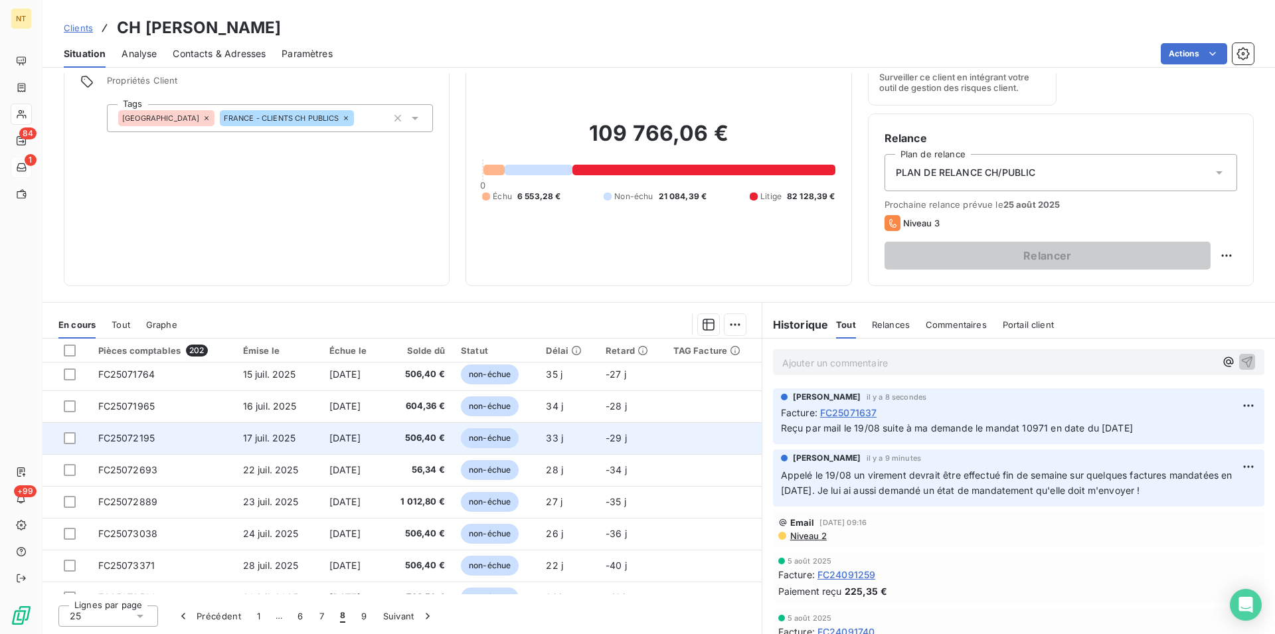
click at [171, 436] on td "FC25072195" at bounding box center [162, 438] width 145 height 32
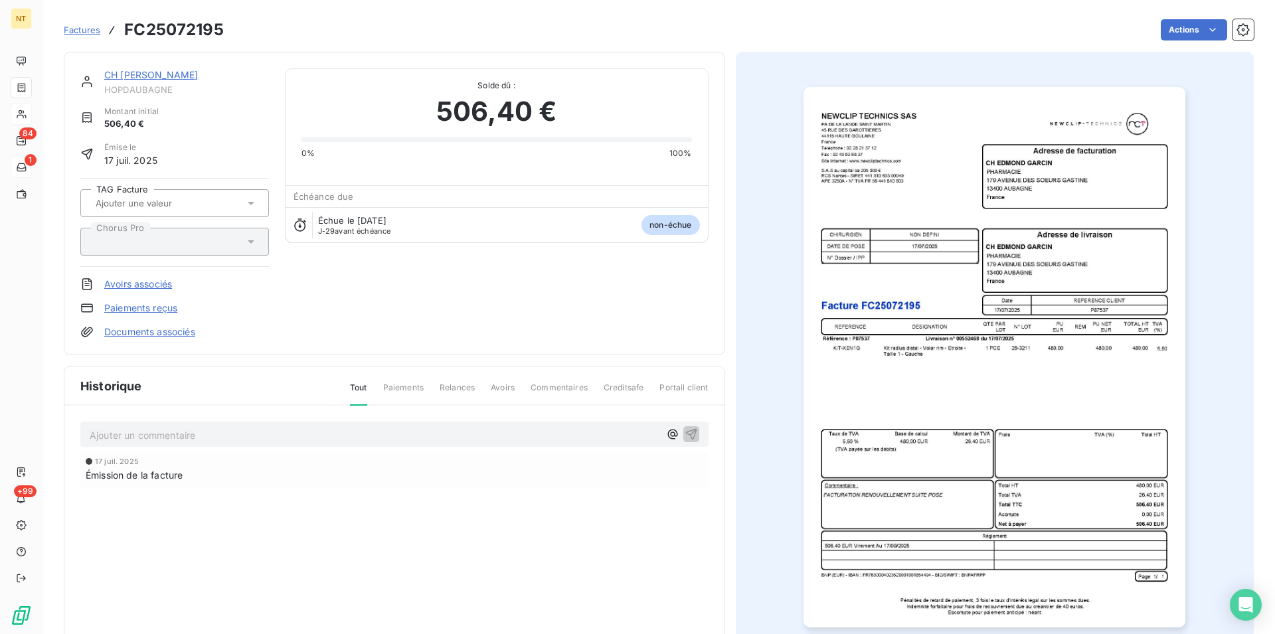
click at [127, 434] on p "Ajouter un commentaire ﻿" at bounding box center [375, 435] width 570 height 17
click at [355, 436] on span "Reçu par mail le 19/08 suite à ma demande le mandat 10971 en date du [DATE]" at bounding box center [266, 433] width 352 height 11
click at [687, 430] on icon "button" at bounding box center [690, 433] width 11 height 11
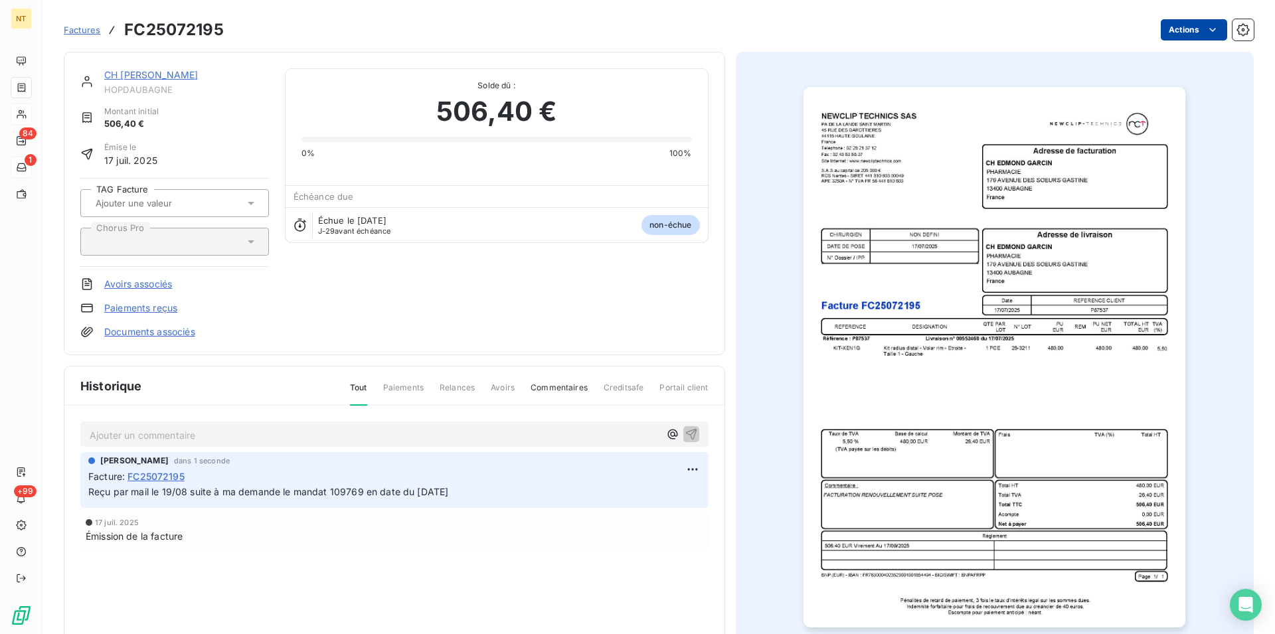
click at [1202, 31] on html "NT 84 1 +99 Factures FC25072195 Actions CH [PERSON_NAME] HOPDAUBAGNE Montant in…" at bounding box center [637, 317] width 1275 height 634
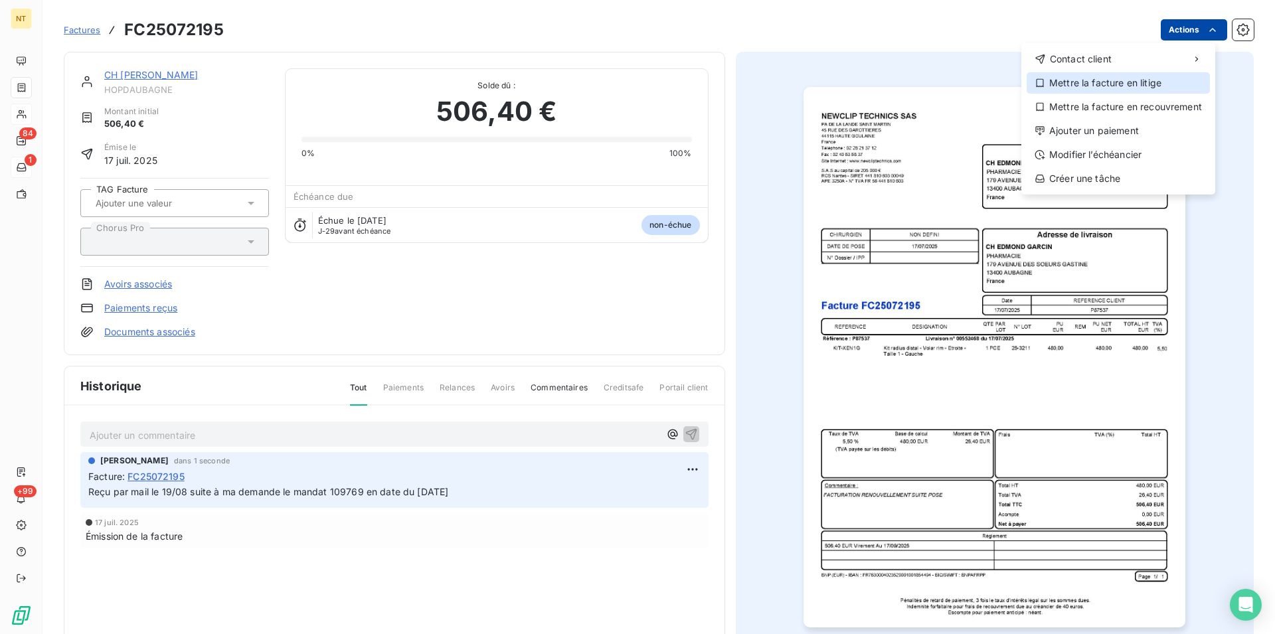
click at [1143, 83] on div "Mettre la facture en litige" at bounding box center [1117, 82] width 183 height 21
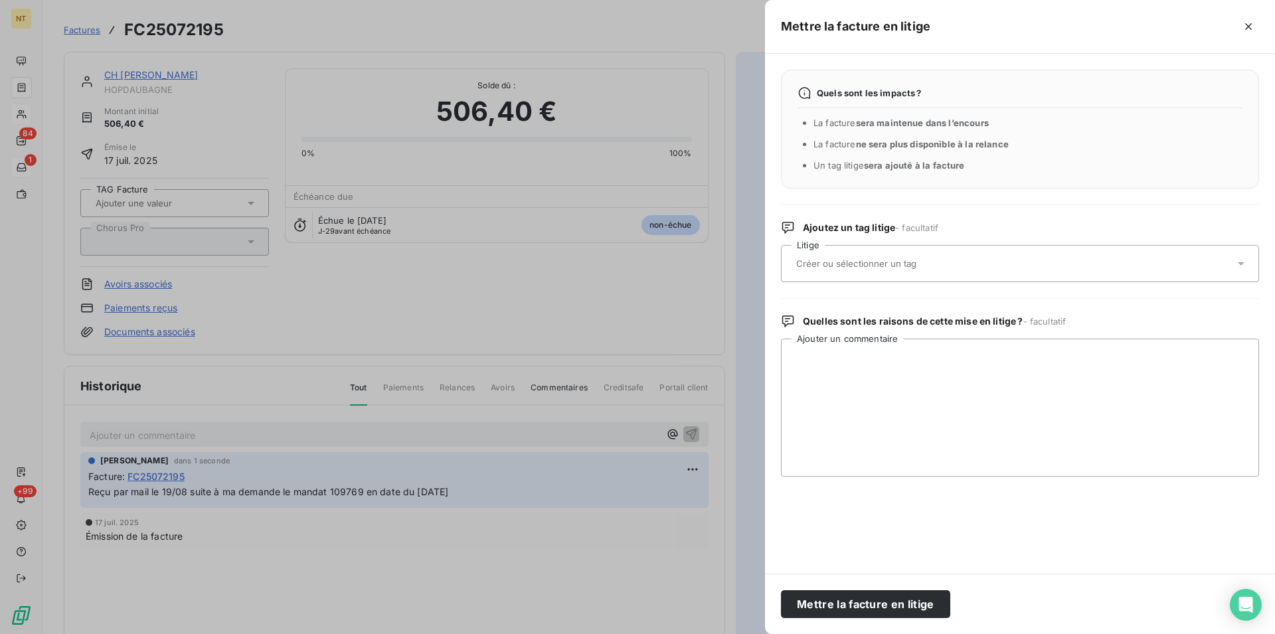
click at [828, 262] on input "text" at bounding box center [891, 264] width 193 height 12
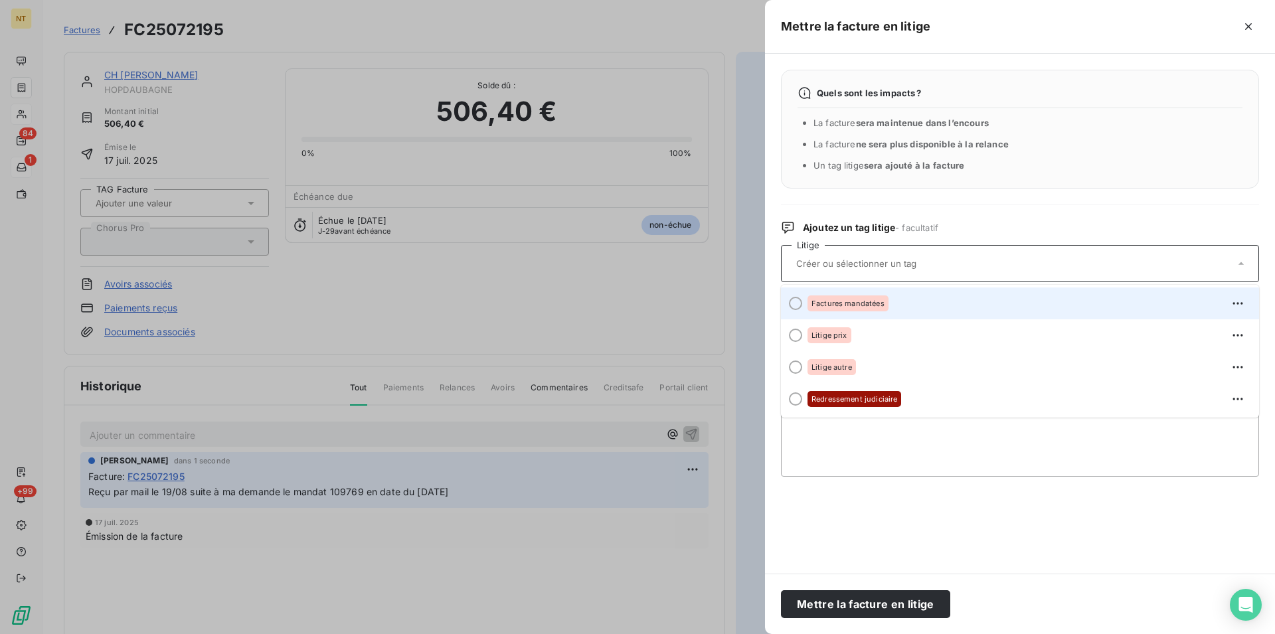
click at [794, 301] on div at bounding box center [795, 303] width 13 height 13
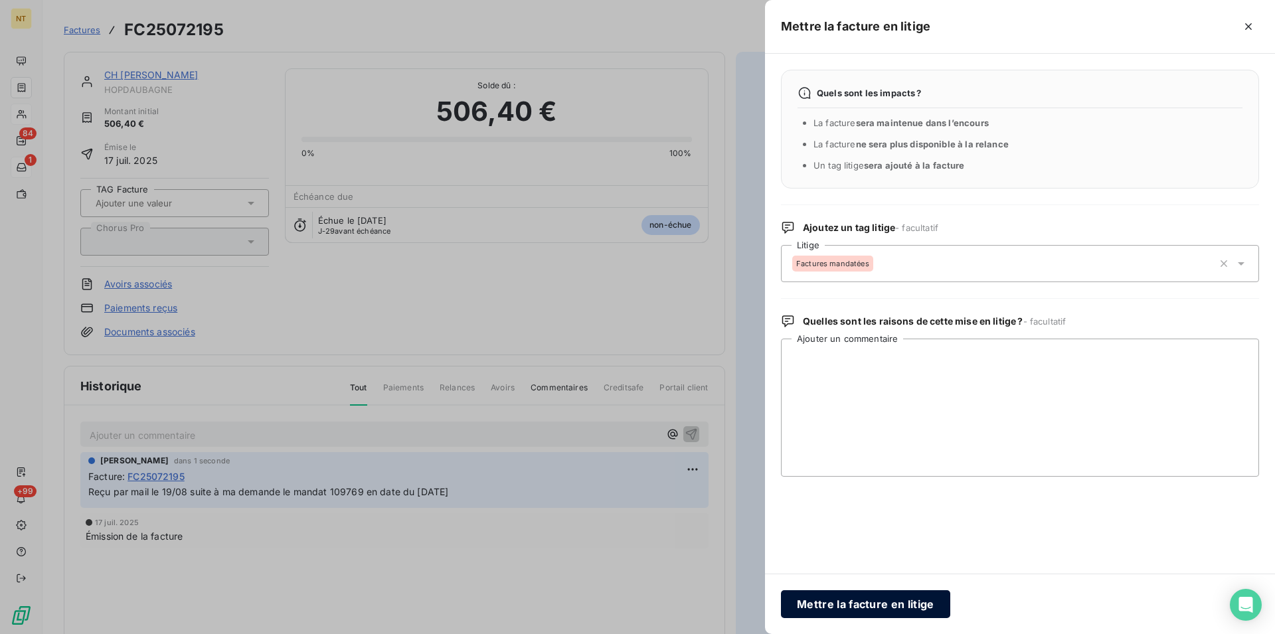
click at [874, 604] on button "Mettre la facture en litige" at bounding box center [865, 604] width 169 height 28
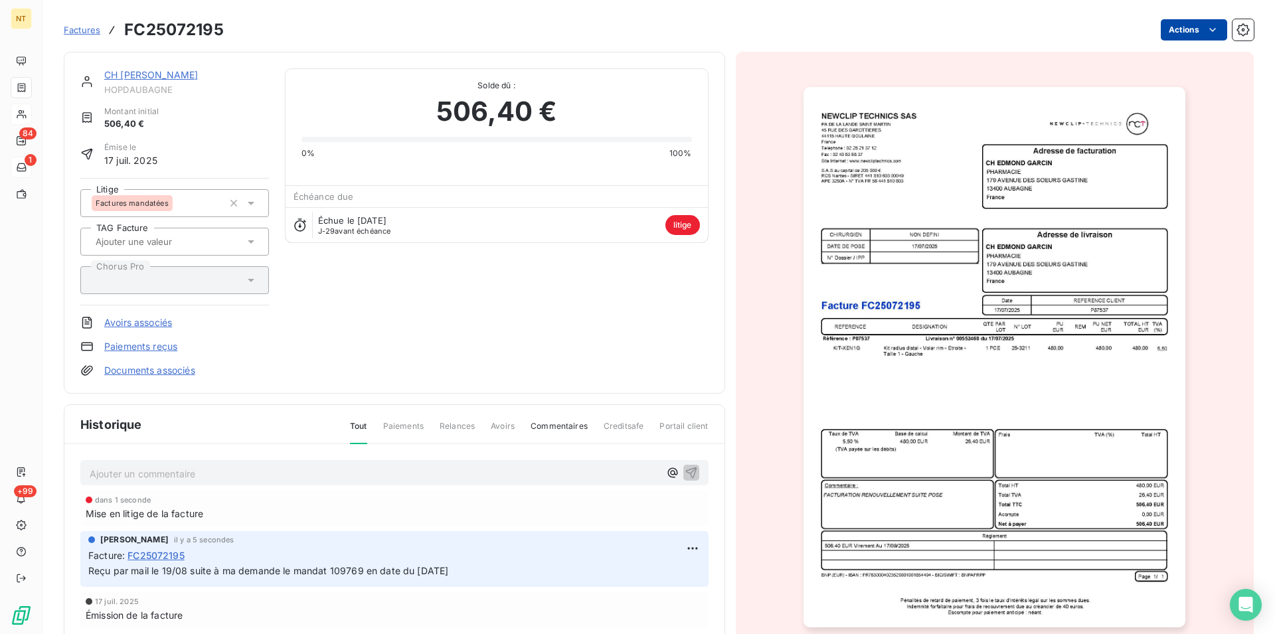
click at [152, 79] on link "CH [PERSON_NAME]" at bounding box center [151, 74] width 94 height 11
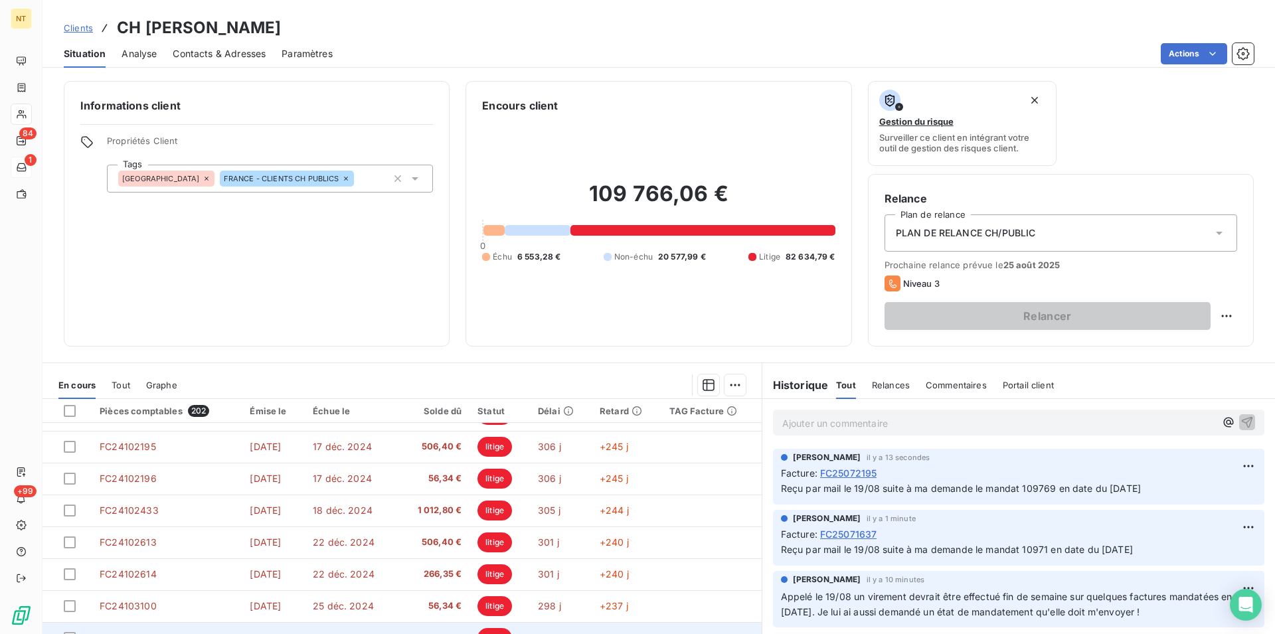
scroll to position [60, 0]
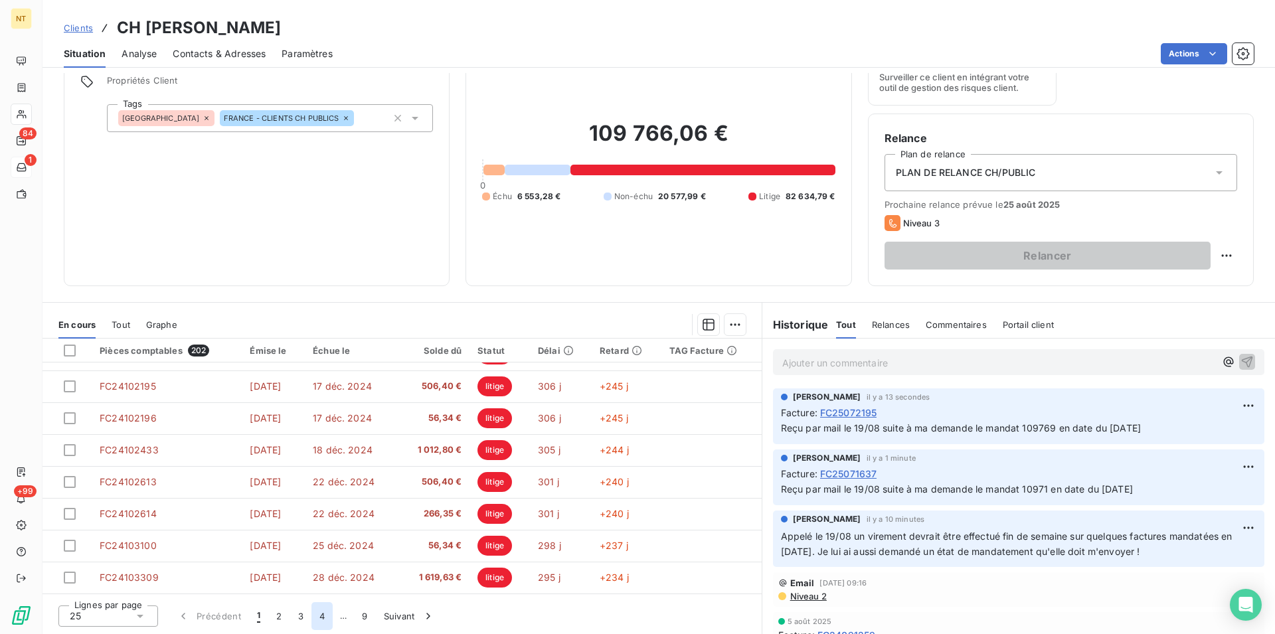
click at [323, 620] on button "4" at bounding box center [321, 616] width 21 height 28
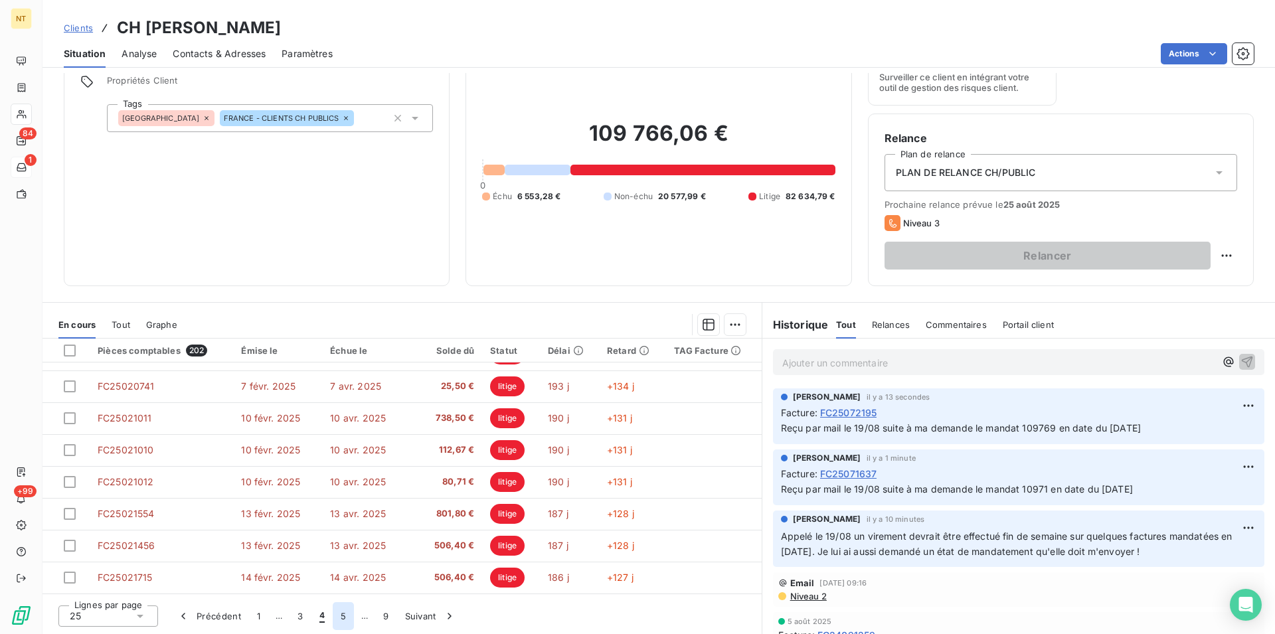
click at [342, 617] on button "5" at bounding box center [343, 616] width 21 height 28
click at [345, 616] on button "6" at bounding box center [342, 616] width 21 height 28
click at [341, 616] on button "7" at bounding box center [343, 616] width 21 height 28
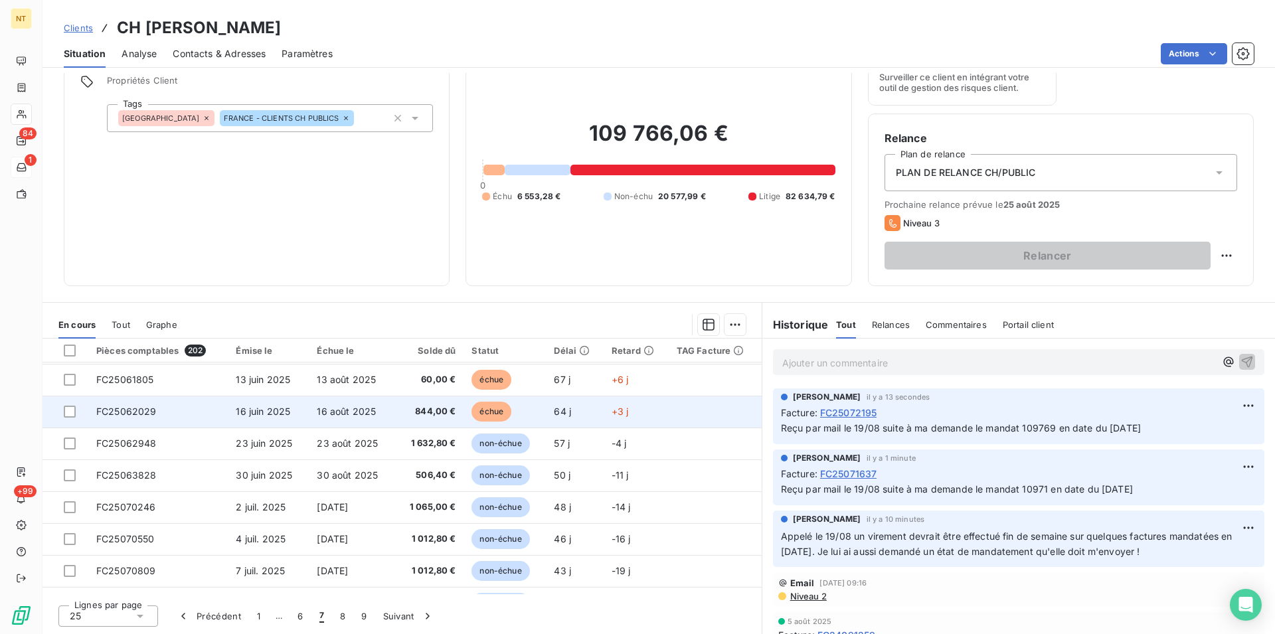
scroll to position [566, 0]
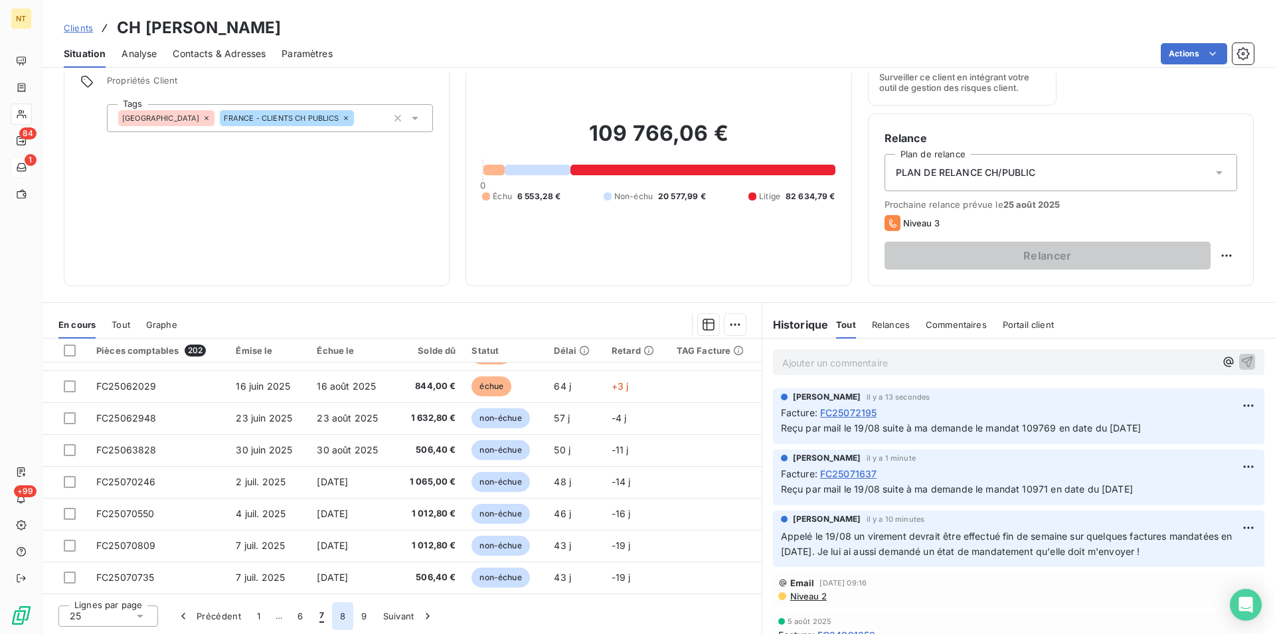
click at [343, 618] on button "8" at bounding box center [342, 616] width 21 height 28
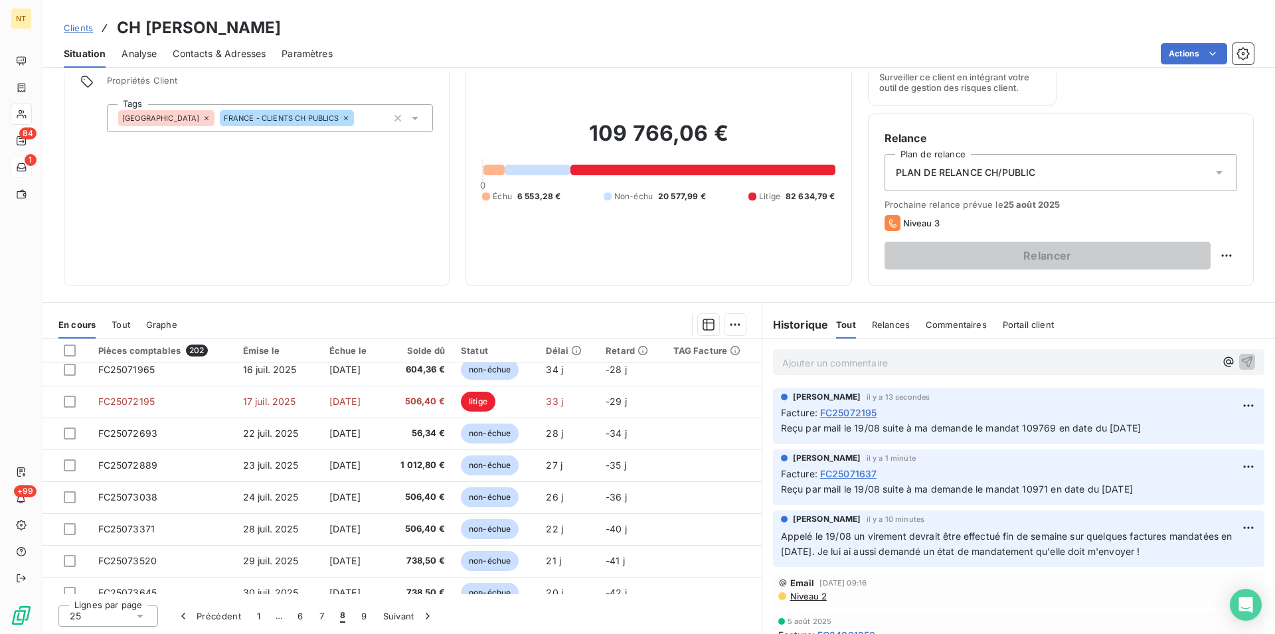
scroll to position [227, 0]
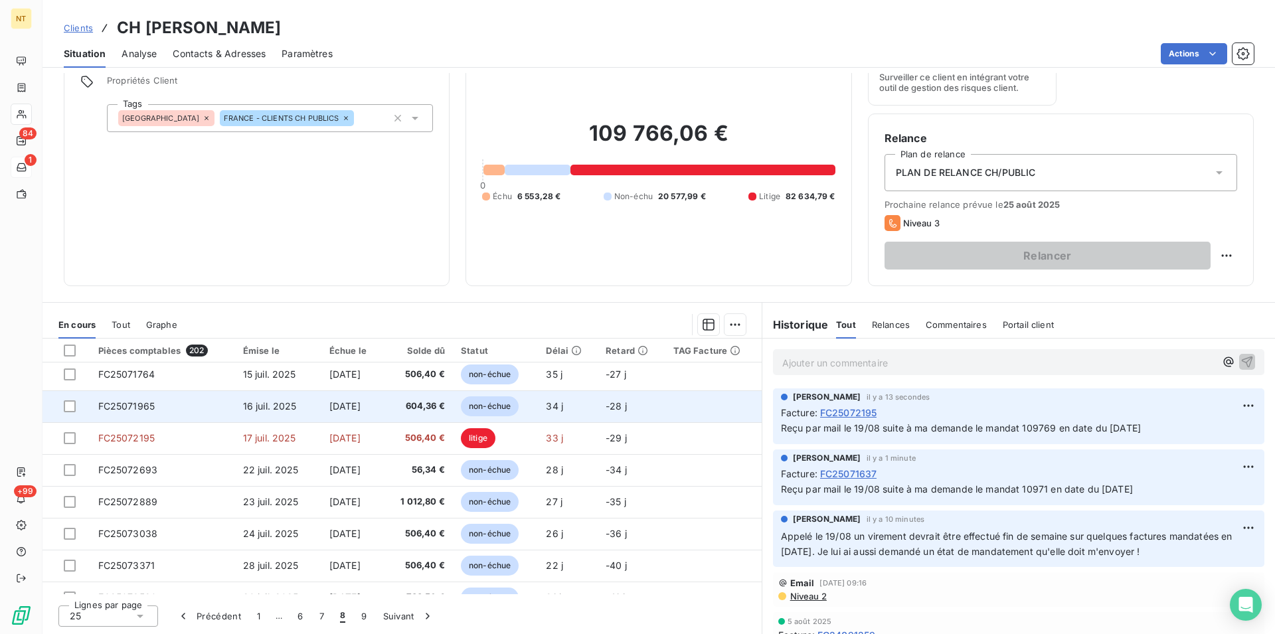
click at [151, 402] on span "FC25071965" at bounding box center [126, 405] width 57 height 11
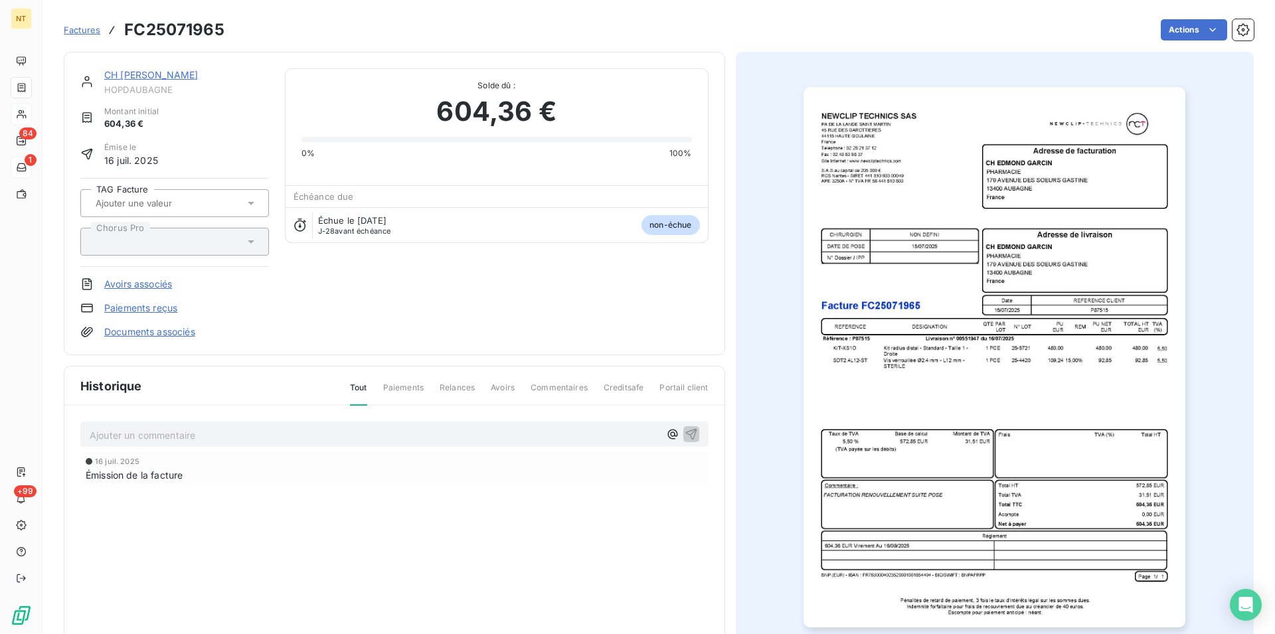
click at [166, 434] on p "Ajouter un commentaire ﻿" at bounding box center [375, 435] width 570 height 17
click at [356, 437] on span "Reçu par mail le 19/08 suite à ma demande le mandat 10971 en date du [DATE]" at bounding box center [266, 433] width 352 height 11
click at [685, 431] on icon "button" at bounding box center [691, 433] width 13 height 13
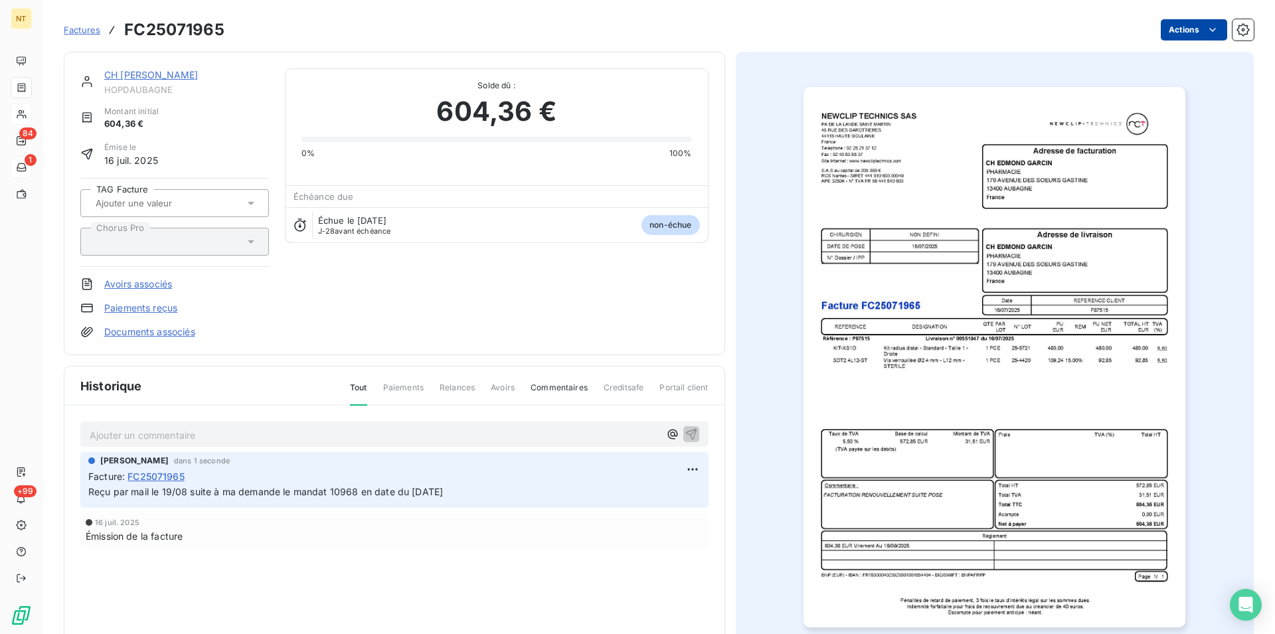
click at [1202, 32] on html "NT 84 1 +99 Factures FC25071965 Actions CH [PERSON_NAME] HOPDAUBAGNE Montant in…" at bounding box center [637, 317] width 1275 height 634
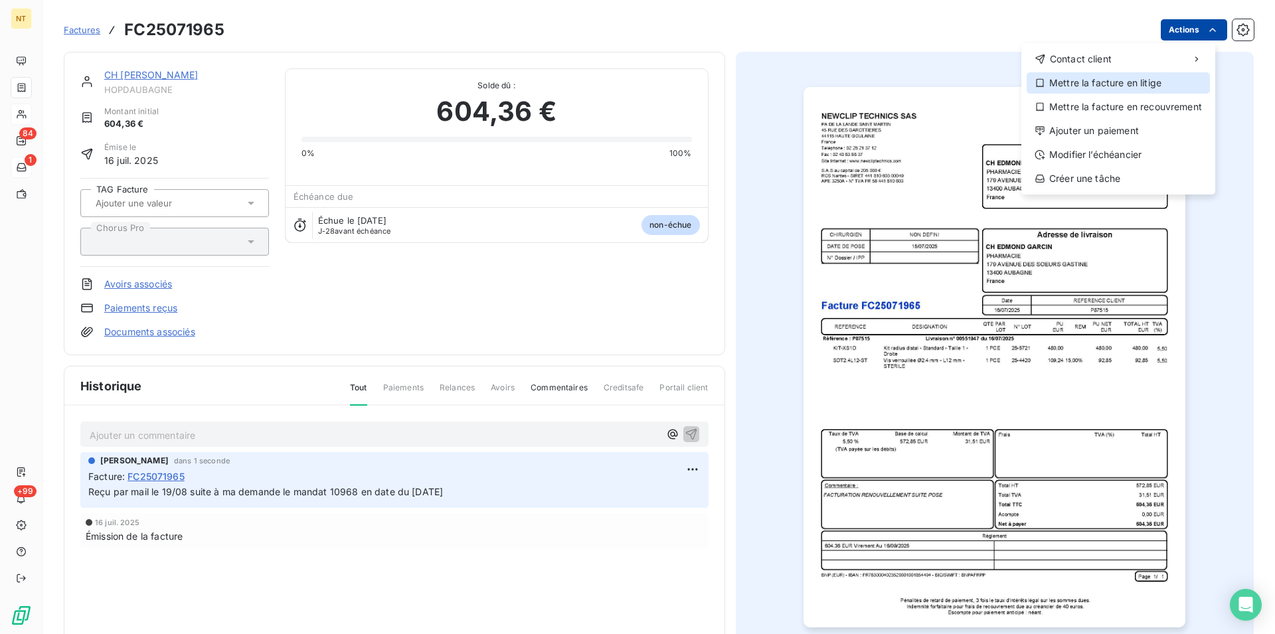
click at [1141, 80] on div "Mettre la facture en litige" at bounding box center [1117, 82] width 183 height 21
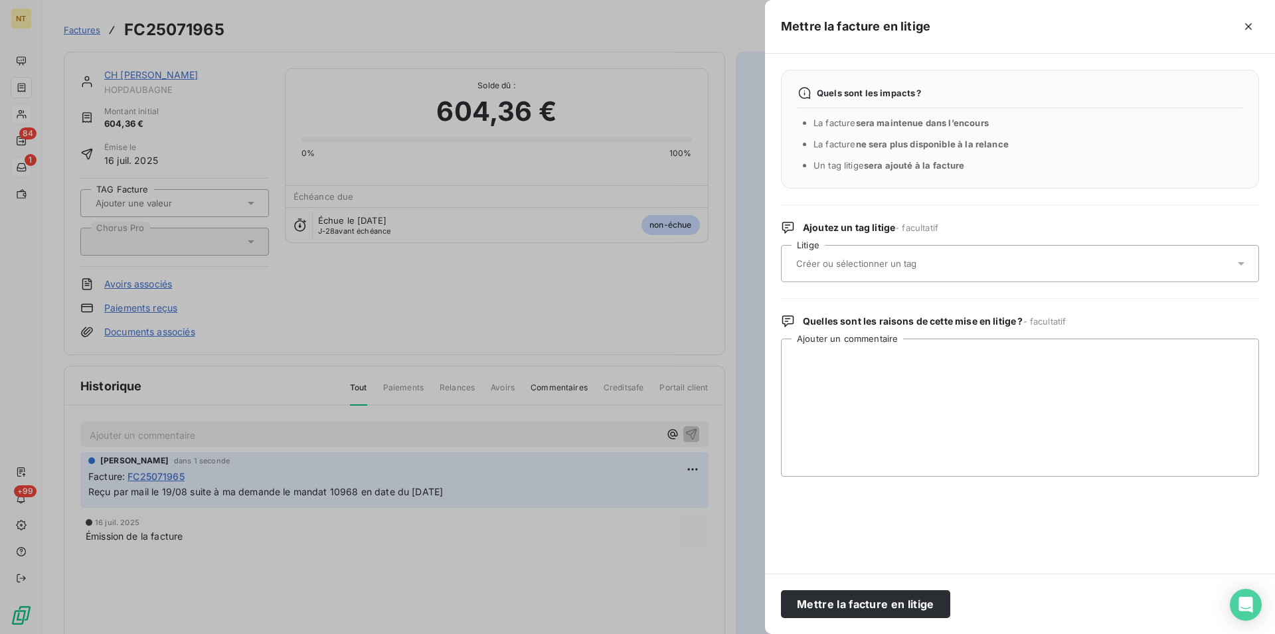
click at [884, 266] on input "text" at bounding box center [891, 264] width 193 height 12
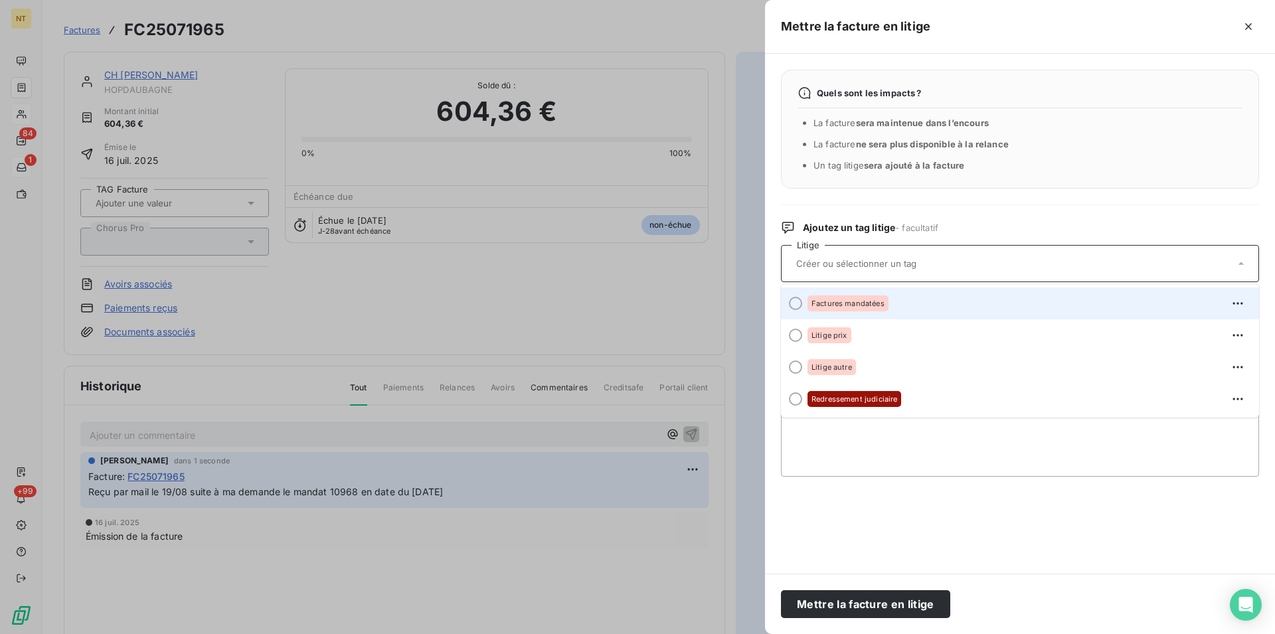
click at [795, 305] on div at bounding box center [795, 303] width 13 height 13
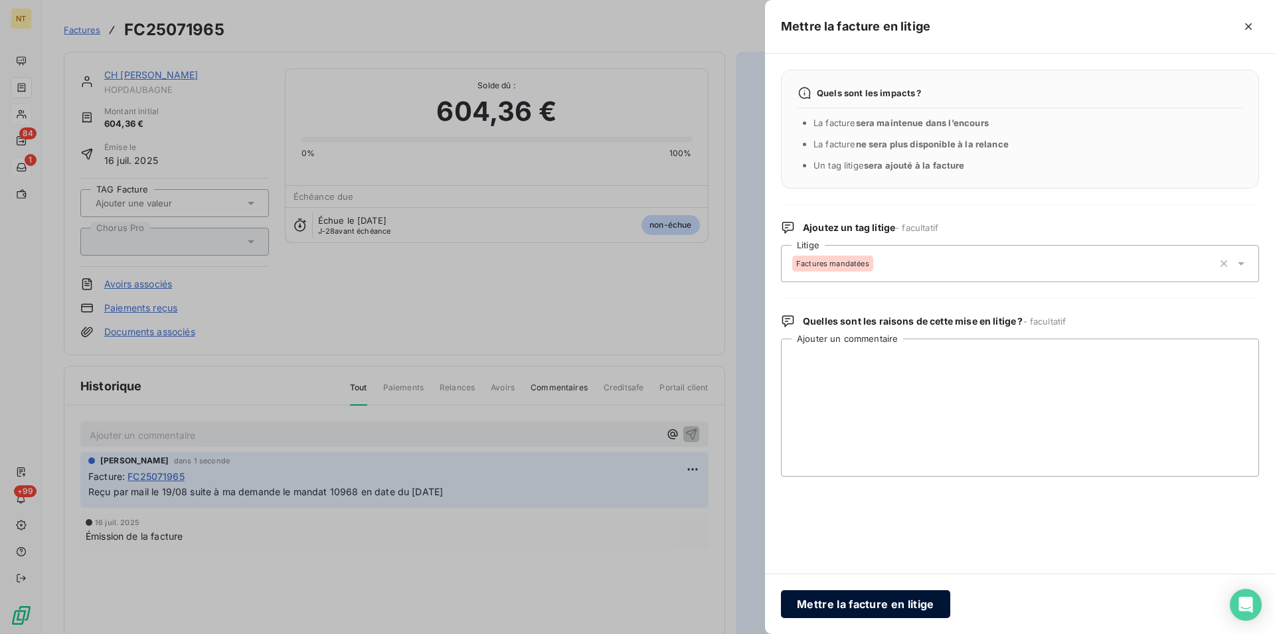
click at [821, 606] on button "Mettre la facture en litige" at bounding box center [865, 604] width 169 height 28
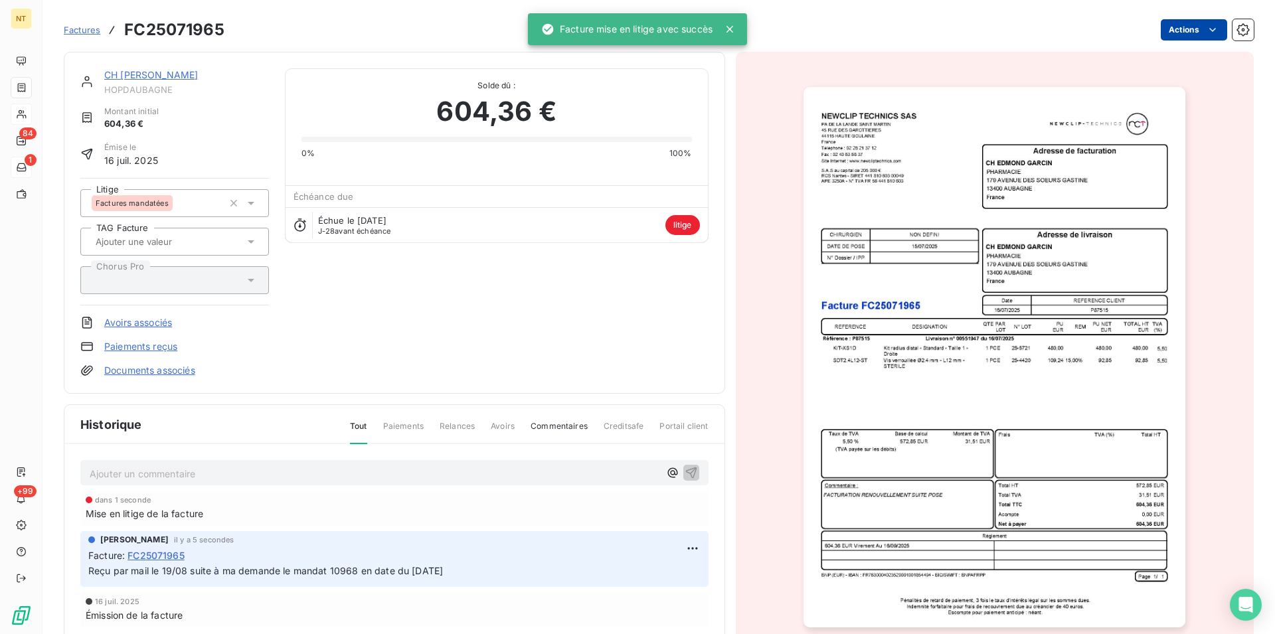
click at [161, 74] on link "CH [PERSON_NAME]" at bounding box center [151, 74] width 94 height 11
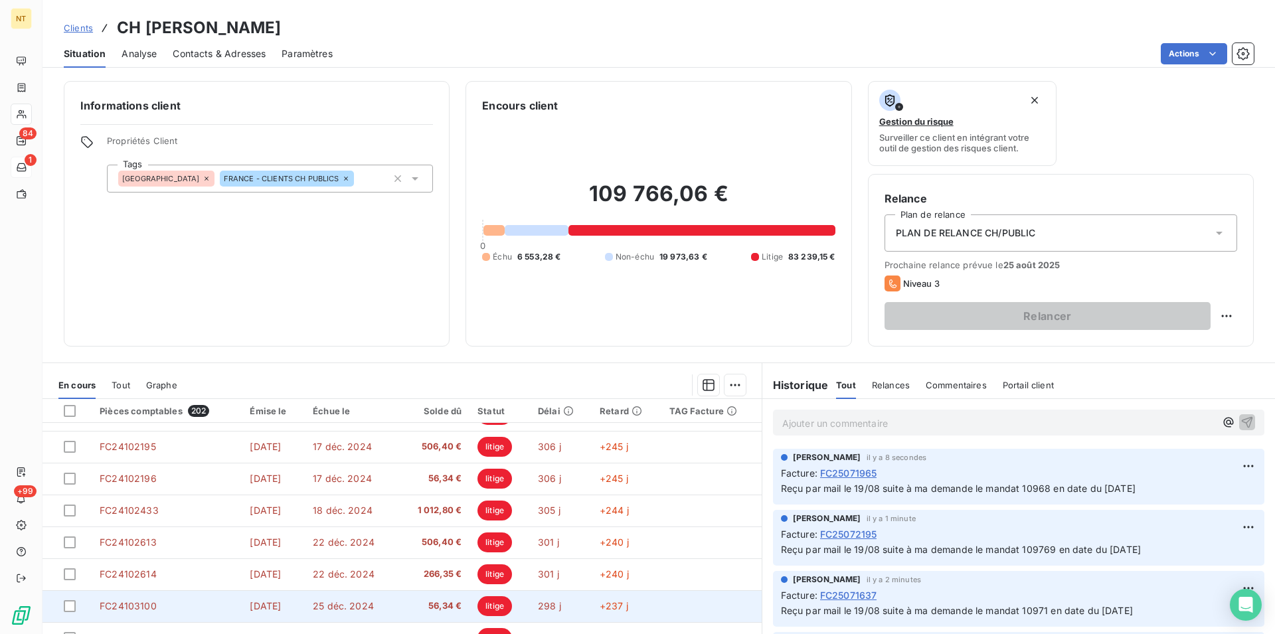
scroll to position [60, 0]
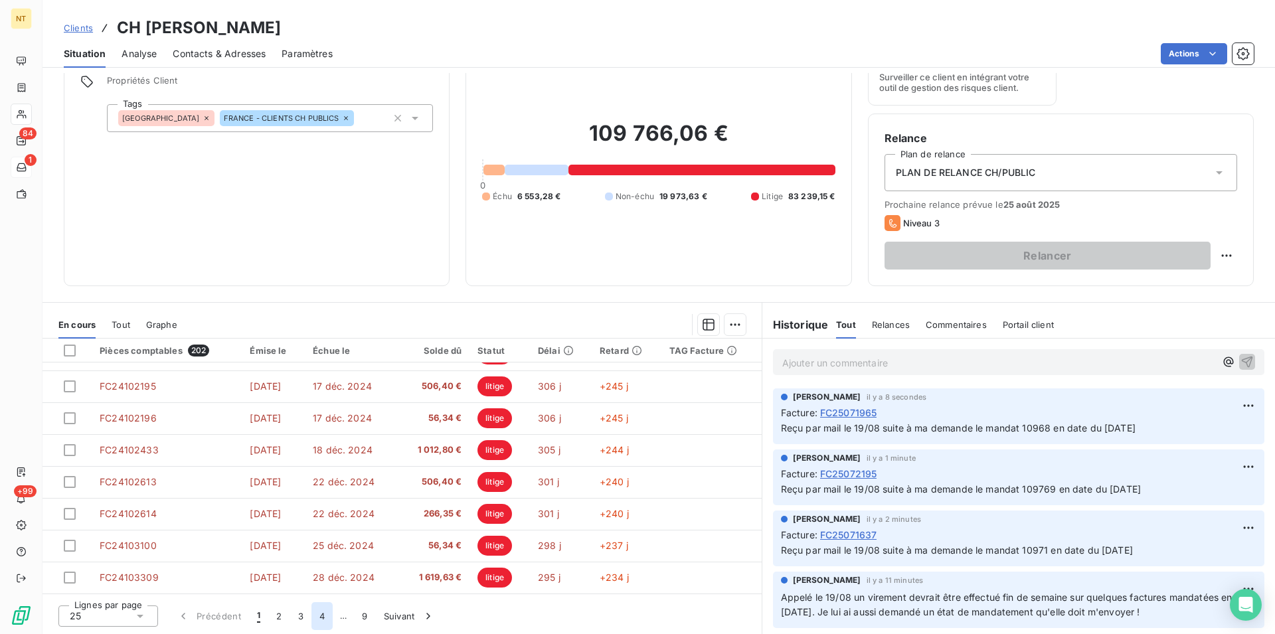
click at [322, 615] on button "4" at bounding box center [321, 616] width 21 height 28
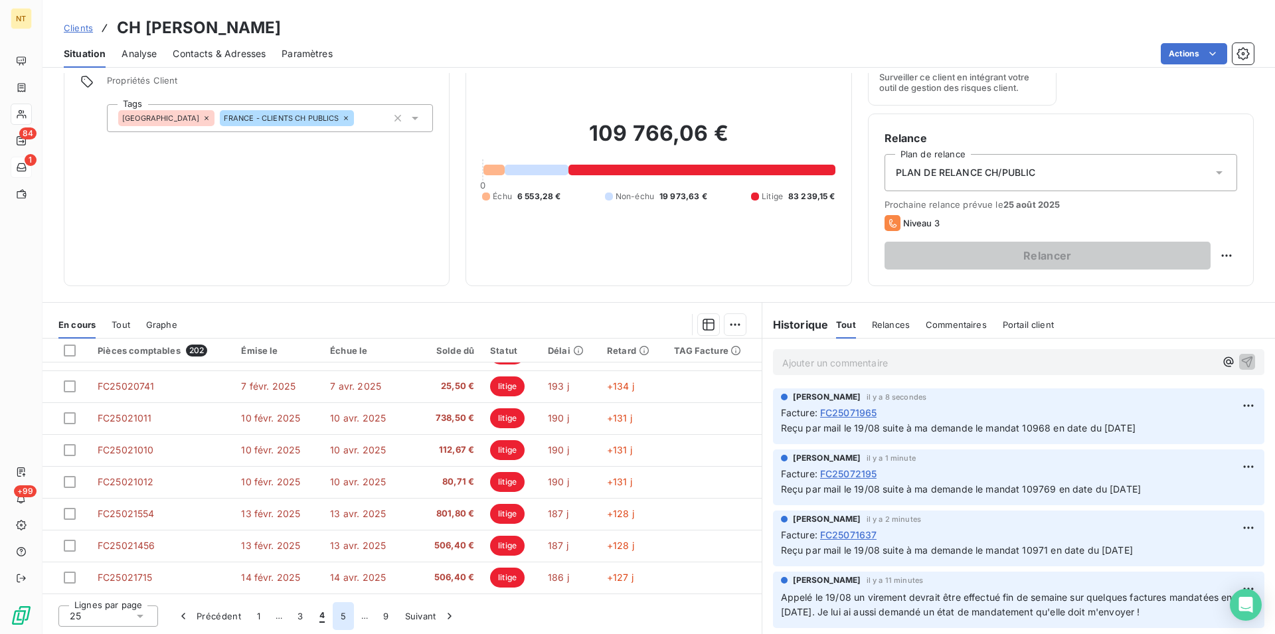
click at [342, 614] on button "5" at bounding box center [343, 616] width 21 height 28
click at [343, 617] on button "6" at bounding box center [342, 616] width 21 height 28
click at [343, 617] on button "7" at bounding box center [343, 616] width 21 height 28
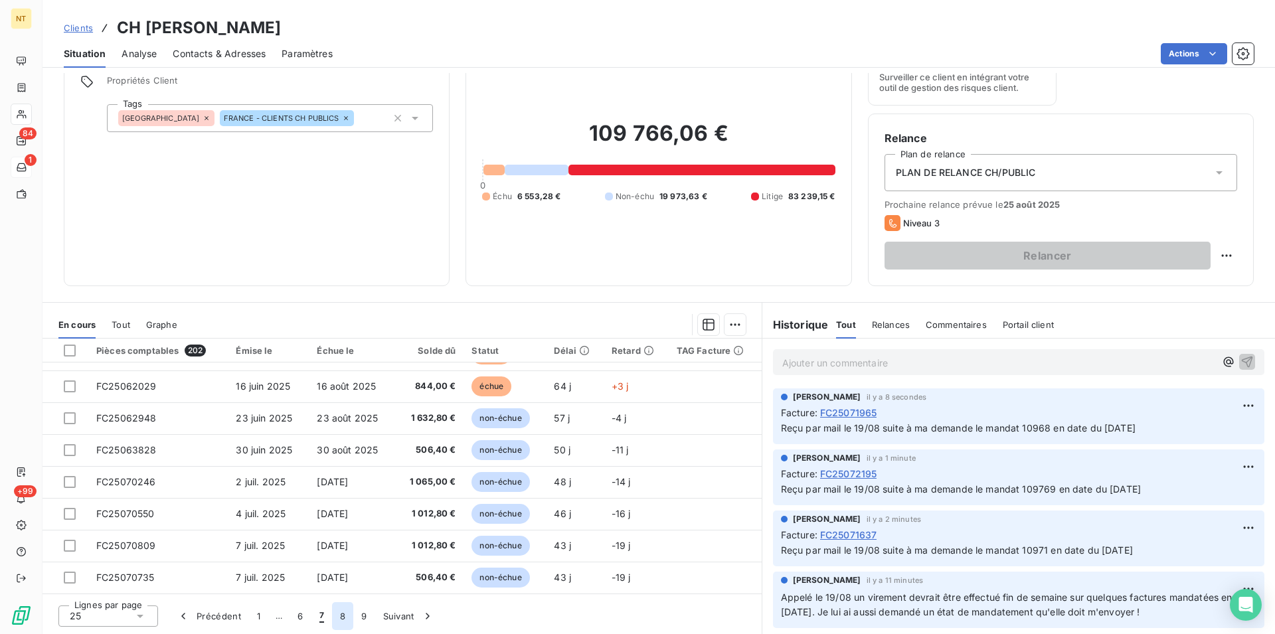
click at [345, 617] on button "8" at bounding box center [342, 616] width 21 height 28
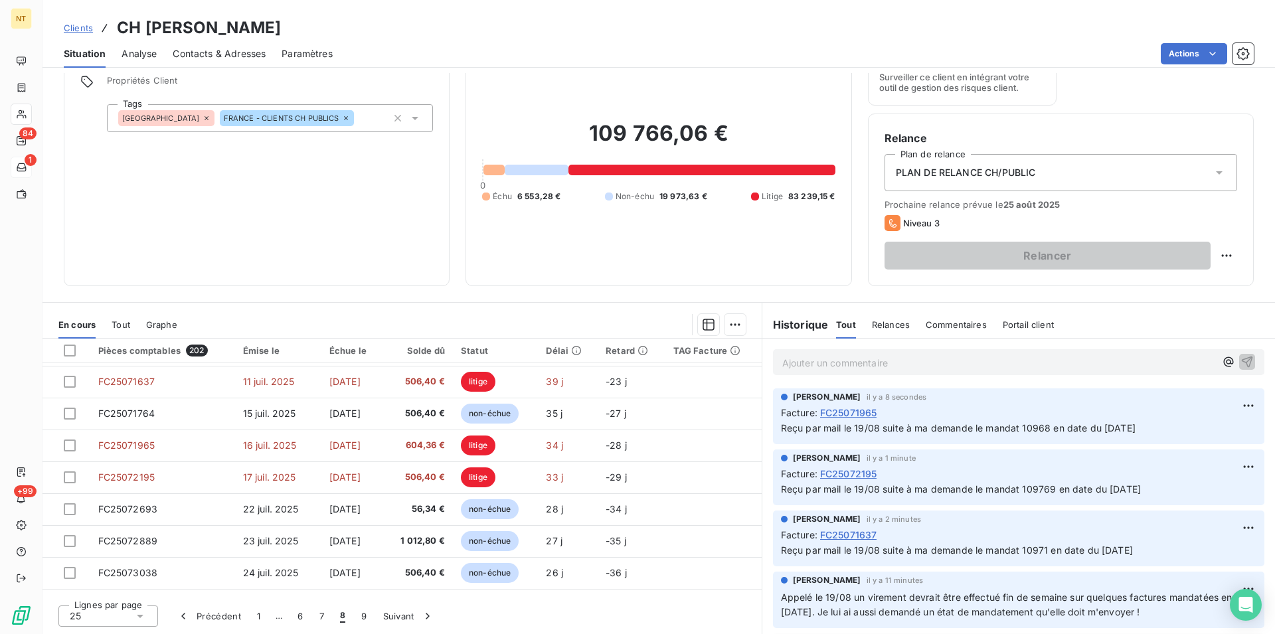
scroll to position [159, 0]
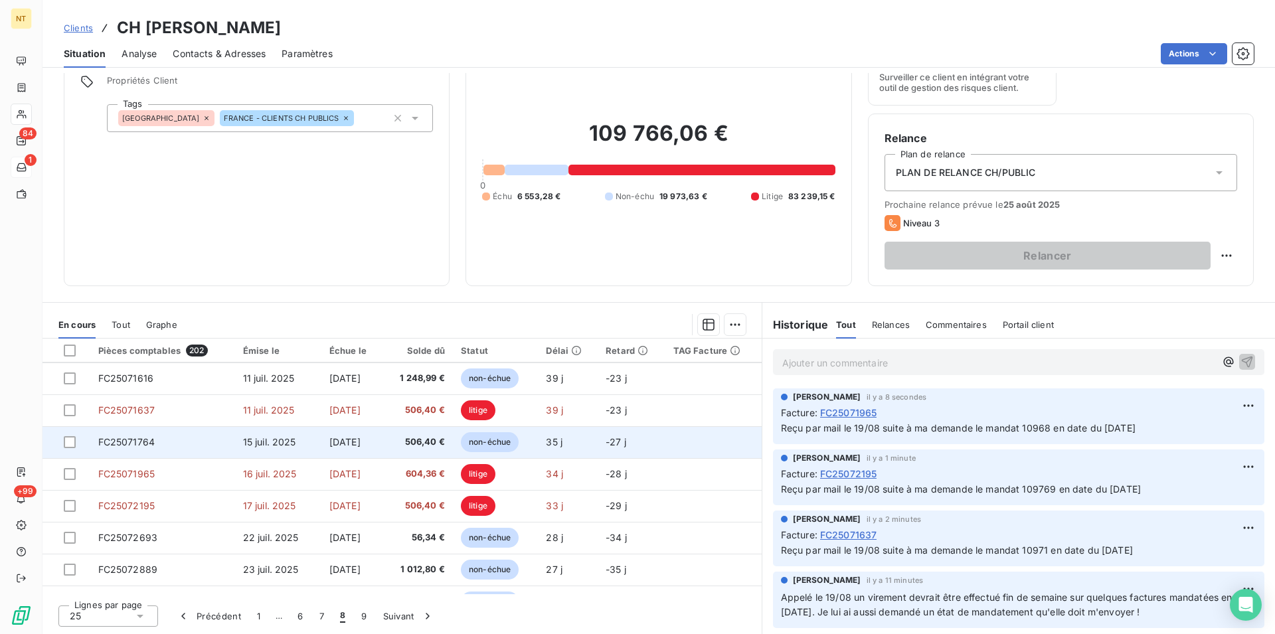
click at [133, 446] on span "FC25071764" at bounding box center [126, 441] width 57 height 11
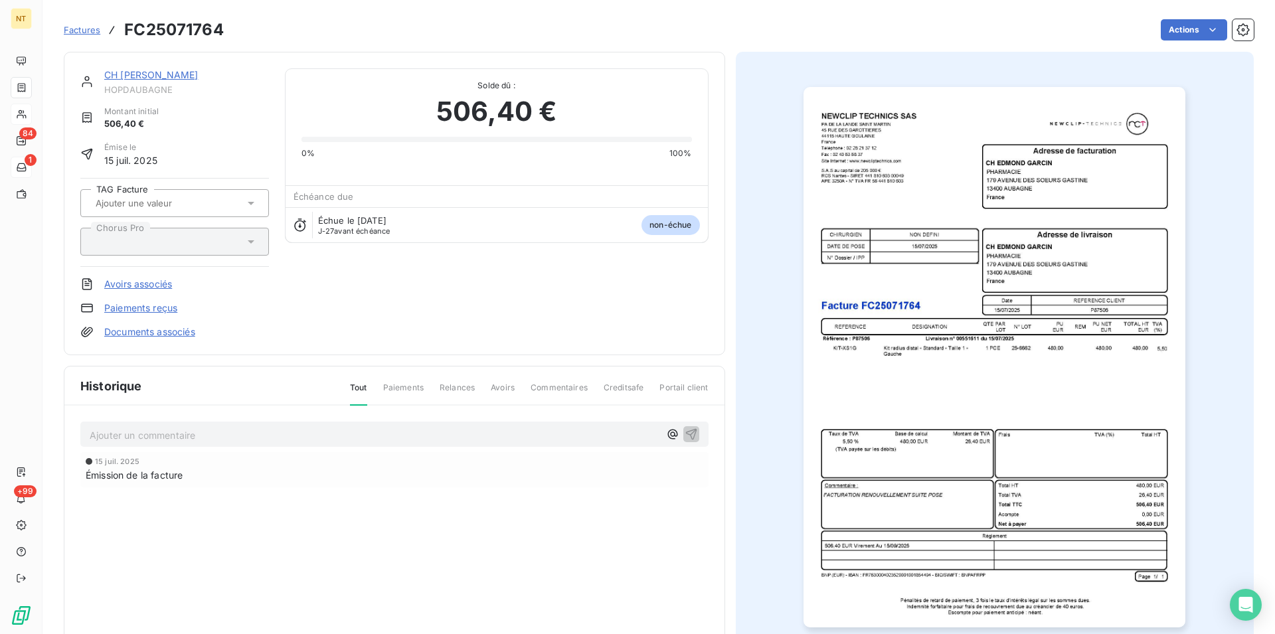
click at [142, 430] on p "Ajouter un commentaire ﻿" at bounding box center [375, 435] width 570 height 17
click at [355, 433] on span "Reçu par mail le 19/08 suite à ma demande le mandat 10971 en date du [DATE]" at bounding box center [266, 433] width 352 height 11
click at [423, 437] on span "Reçu par mail le 19/08 suite à ma demande le mandat 10866 en date du [DATE]" at bounding box center [267, 433] width 355 height 11
drag, startPoint x: 84, startPoint y: 432, endPoint x: 485, endPoint y: 449, distance: 400.7
click at [485, 449] on div "Reçu par mail le 19/08 suite à ma demande le mandat 10866 en date du [DATE] [DA…" at bounding box center [394, 473] width 660 height 134
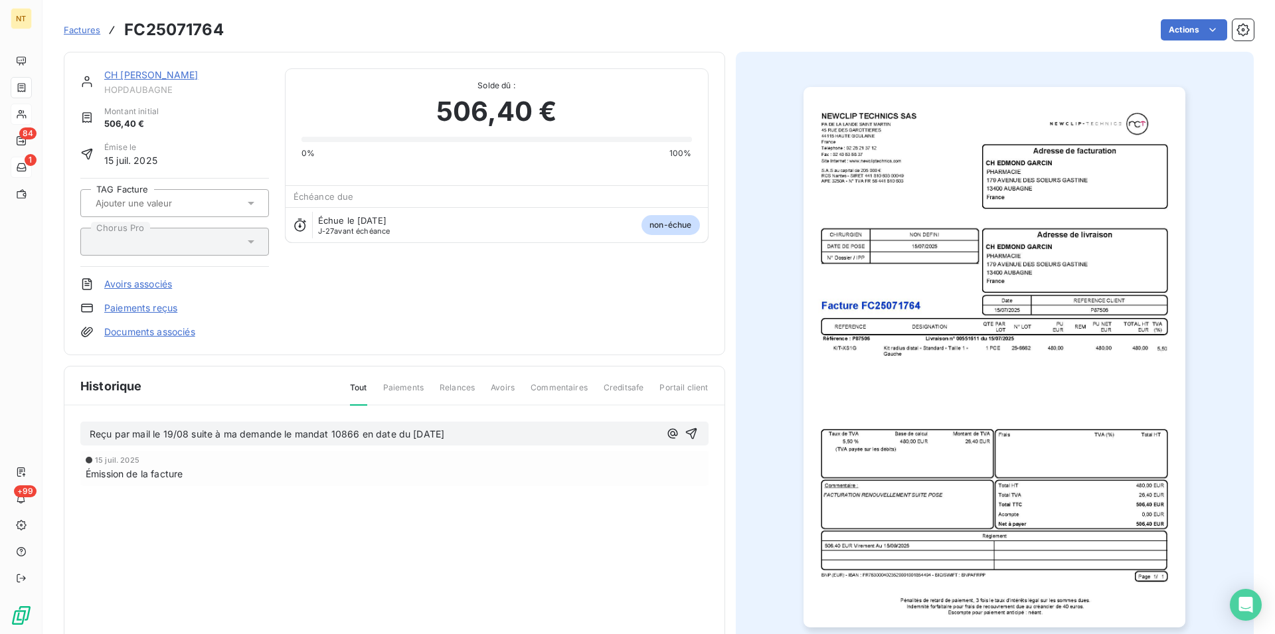
copy span "Reçu par mail le 19/08 suite à ma demande le mandat 10866 en date du [DATE]"
click at [688, 428] on icon "button" at bounding box center [691, 433] width 13 height 13
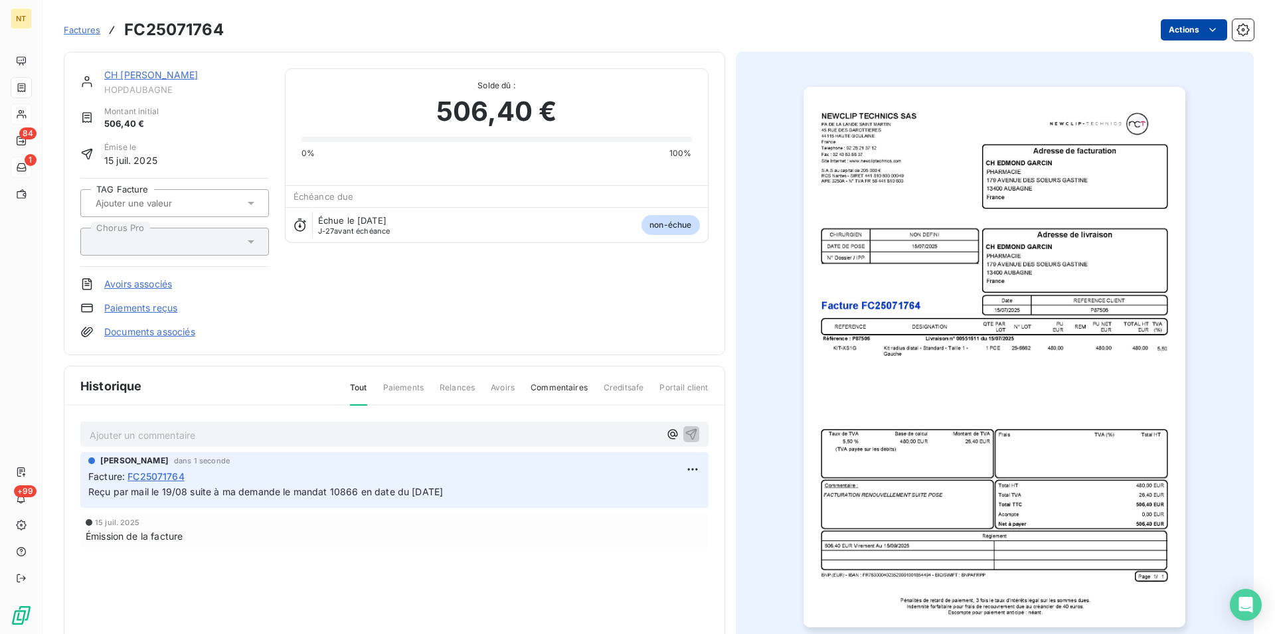
click at [1202, 29] on html "NT 84 1 +99 Factures FC25071764 Actions CH [PERSON_NAME] Montant initial 506,40…" at bounding box center [637, 317] width 1275 height 634
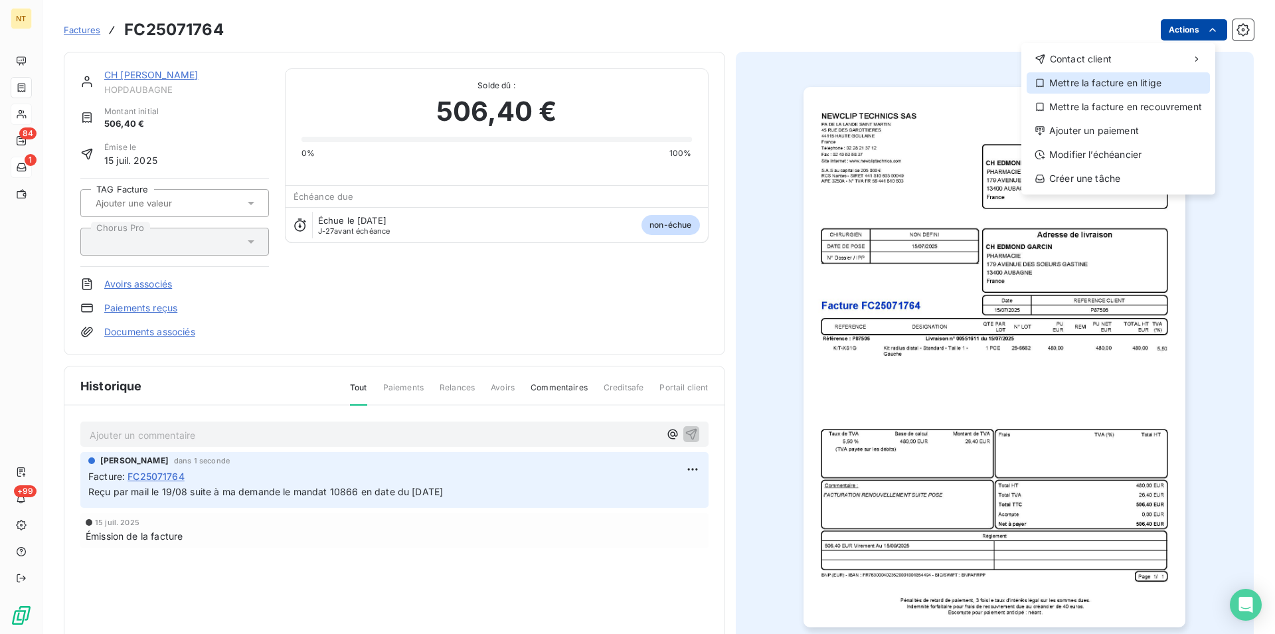
click at [1133, 83] on div "Mettre la facture en litige" at bounding box center [1117, 82] width 183 height 21
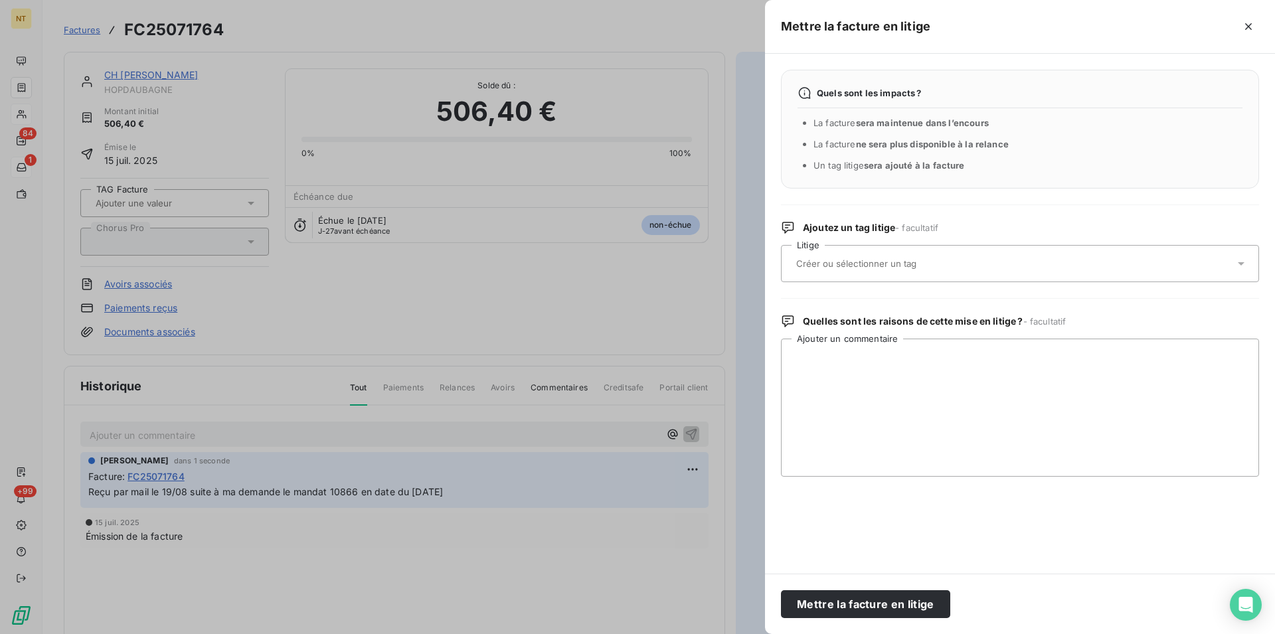
click at [894, 261] on input "text" at bounding box center [891, 264] width 193 height 12
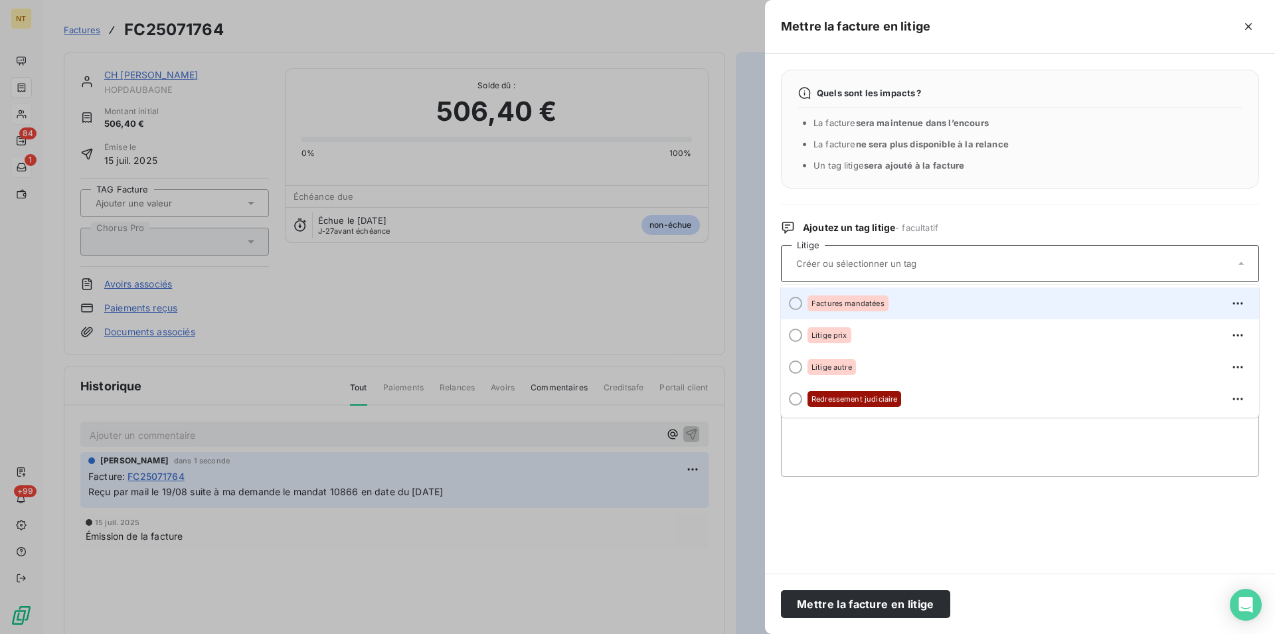
click at [796, 305] on div at bounding box center [795, 303] width 13 height 13
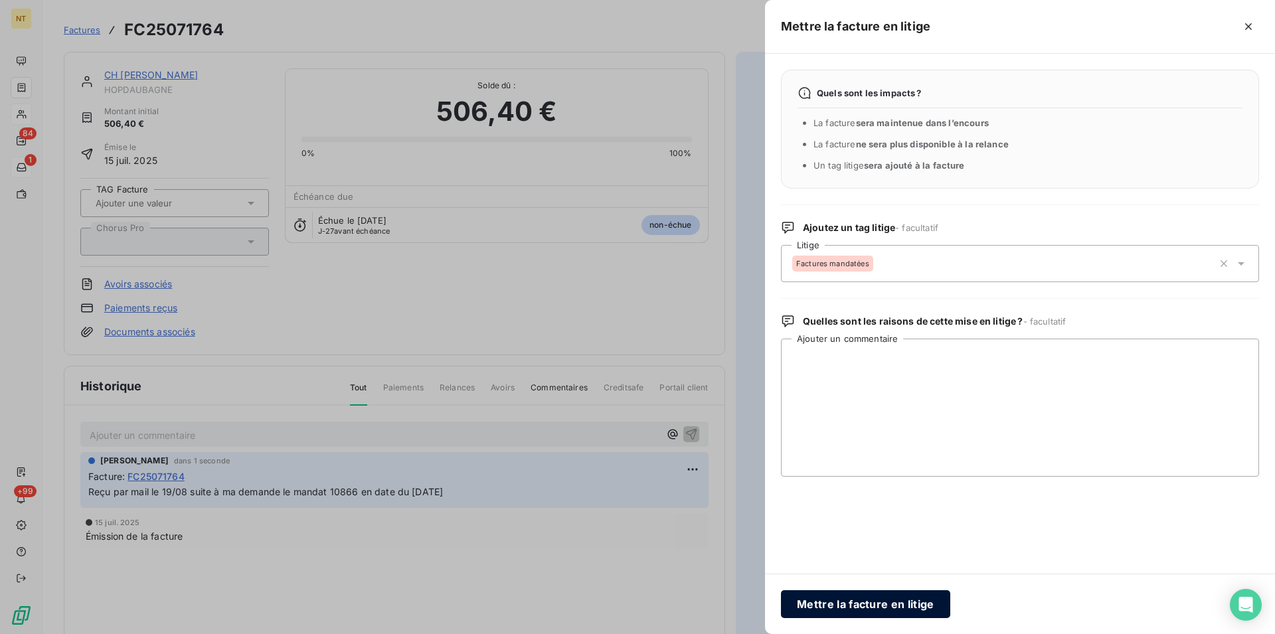
click at [840, 607] on button "Mettre la facture en litige" at bounding box center [865, 604] width 169 height 28
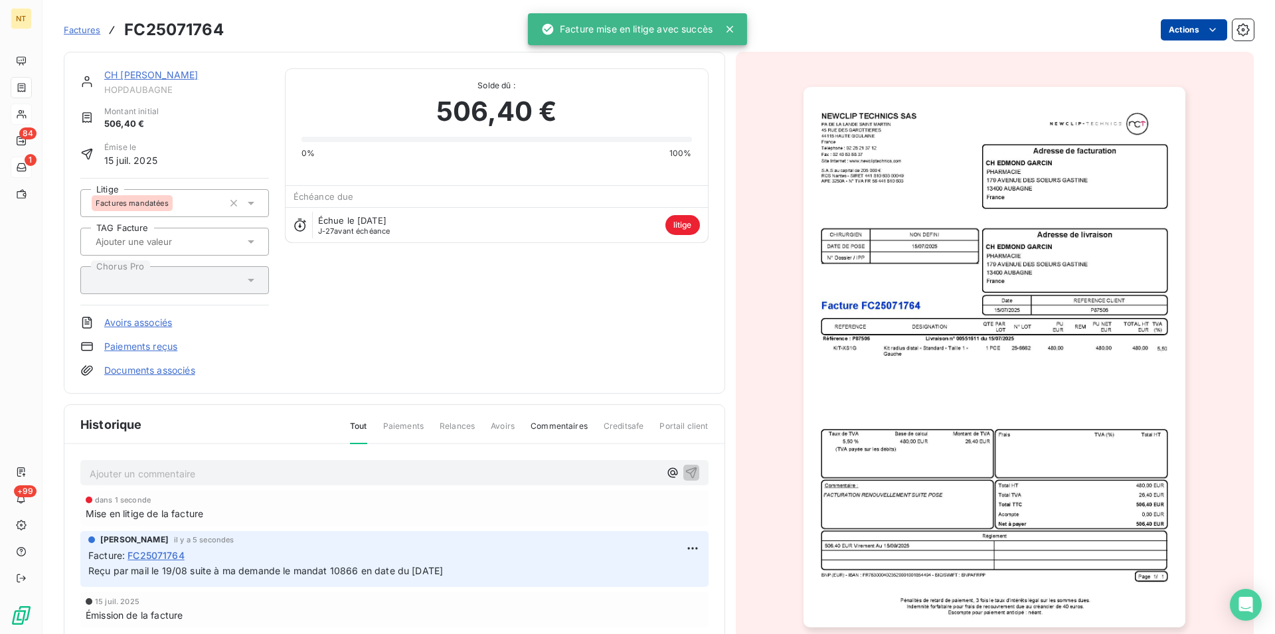
click at [159, 78] on link "CH [PERSON_NAME]" at bounding box center [151, 74] width 94 height 11
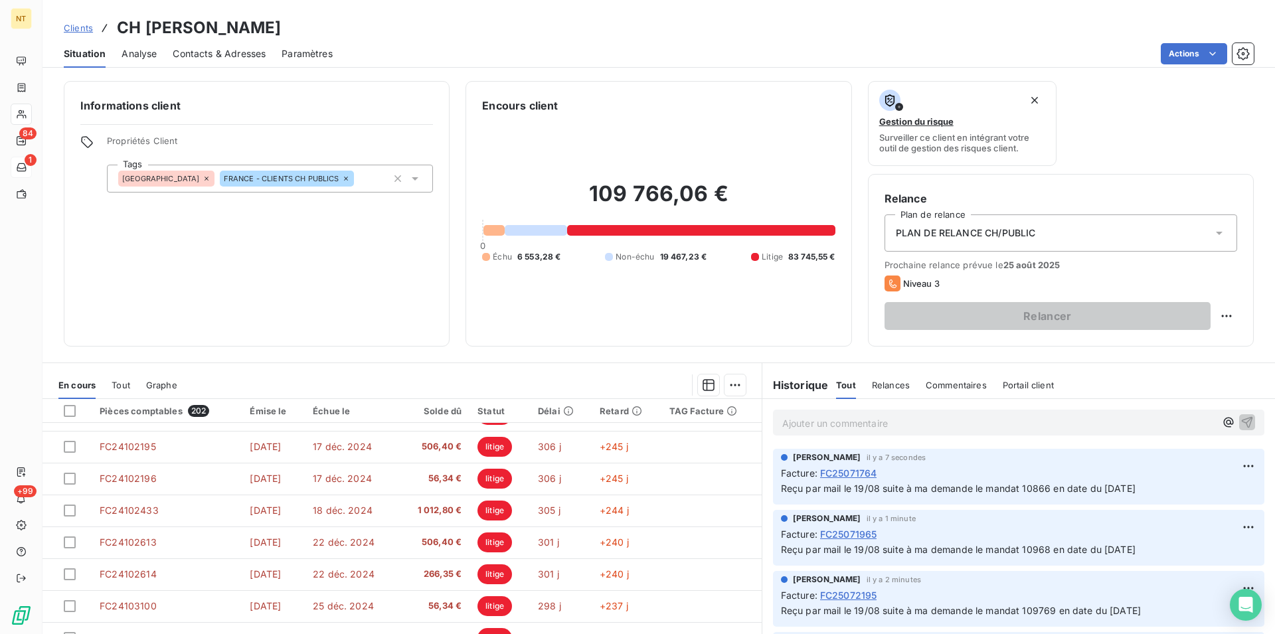
scroll to position [60, 0]
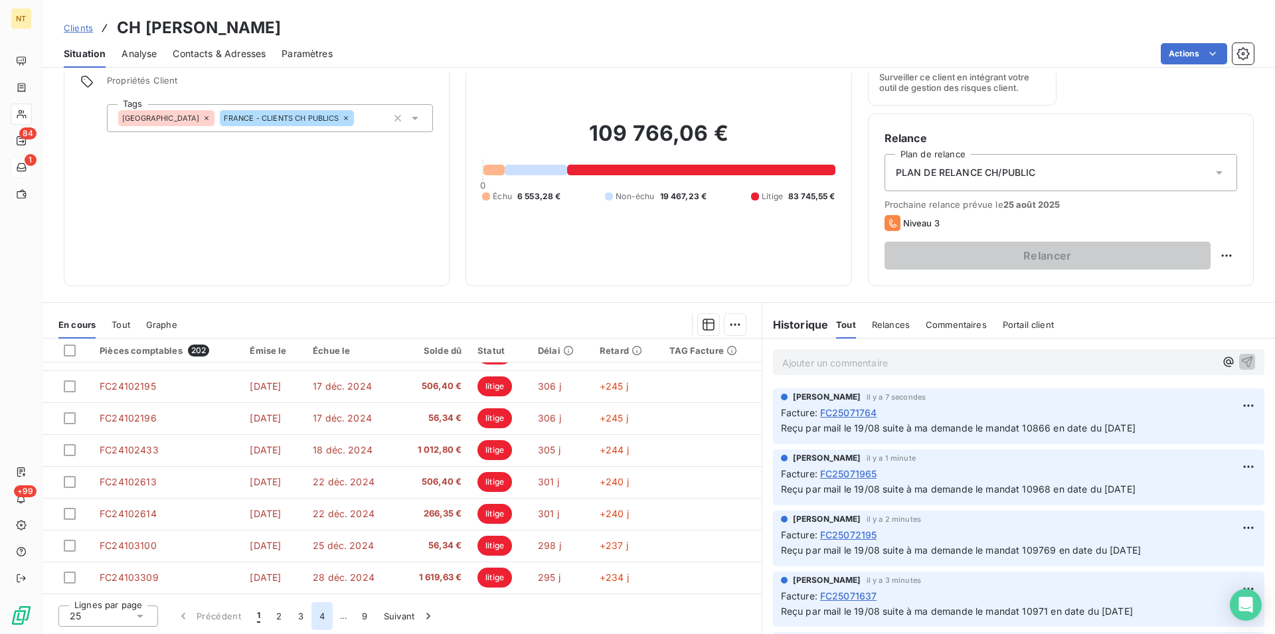
click at [324, 615] on button "4" at bounding box center [321, 616] width 21 height 28
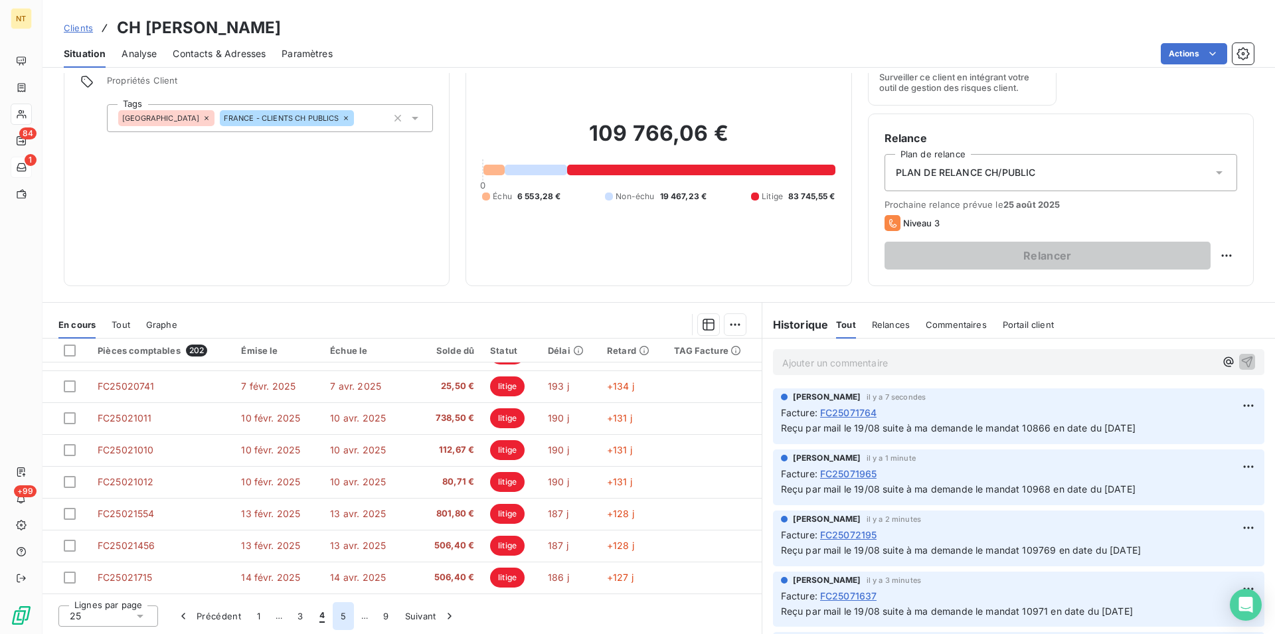
click at [337, 618] on button "5" at bounding box center [343, 616] width 21 height 28
click at [343, 618] on button "6" at bounding box center [342, 616] width 21 height 28
click at [343, 617] on button "7" at bounding box center [343, 616] width 21 height 28
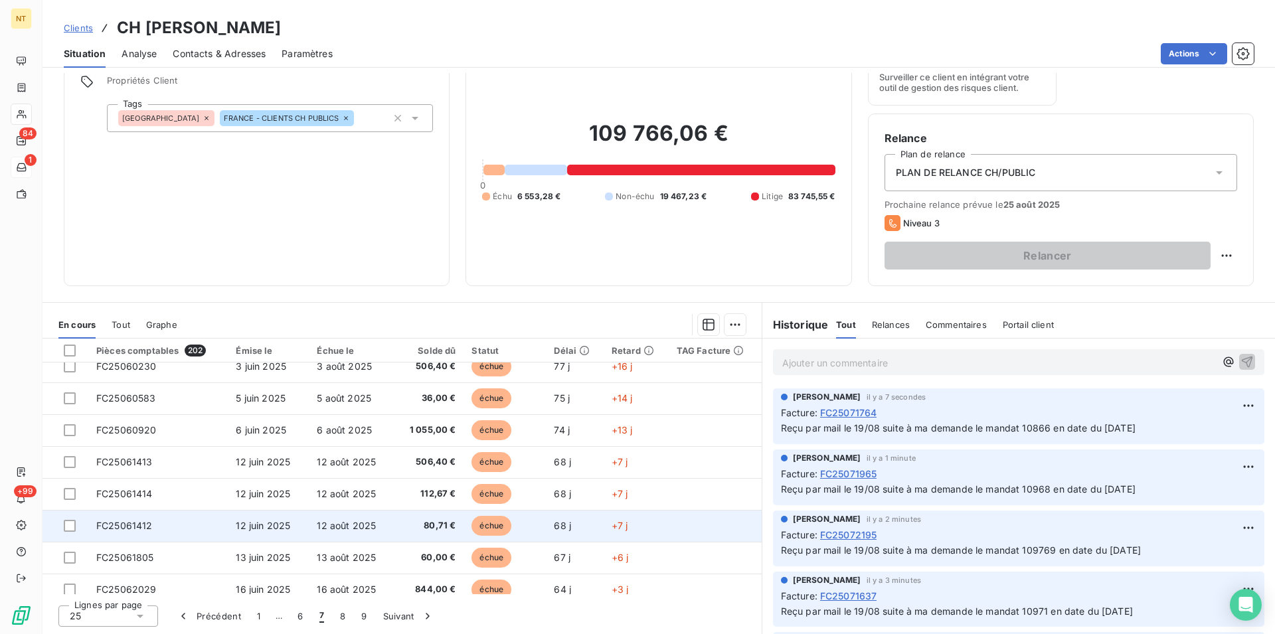
scroll to position [566, 0]
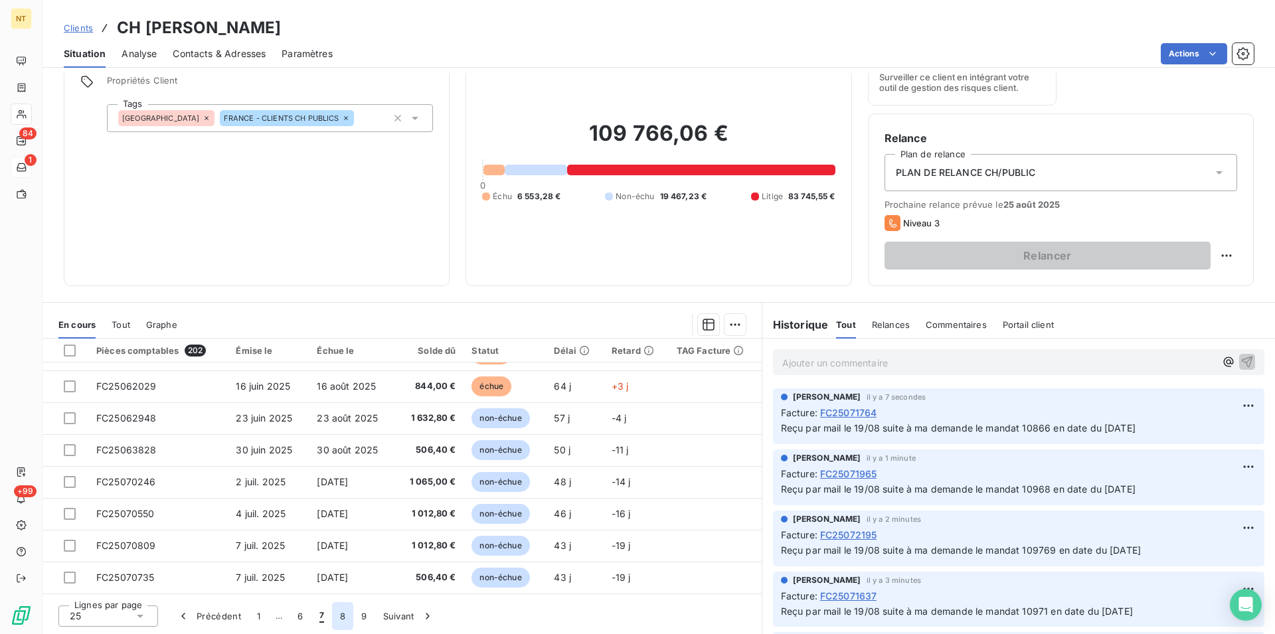
click at [340, 619] on button "8" at bounding box center [342, 616] width 21 height 28
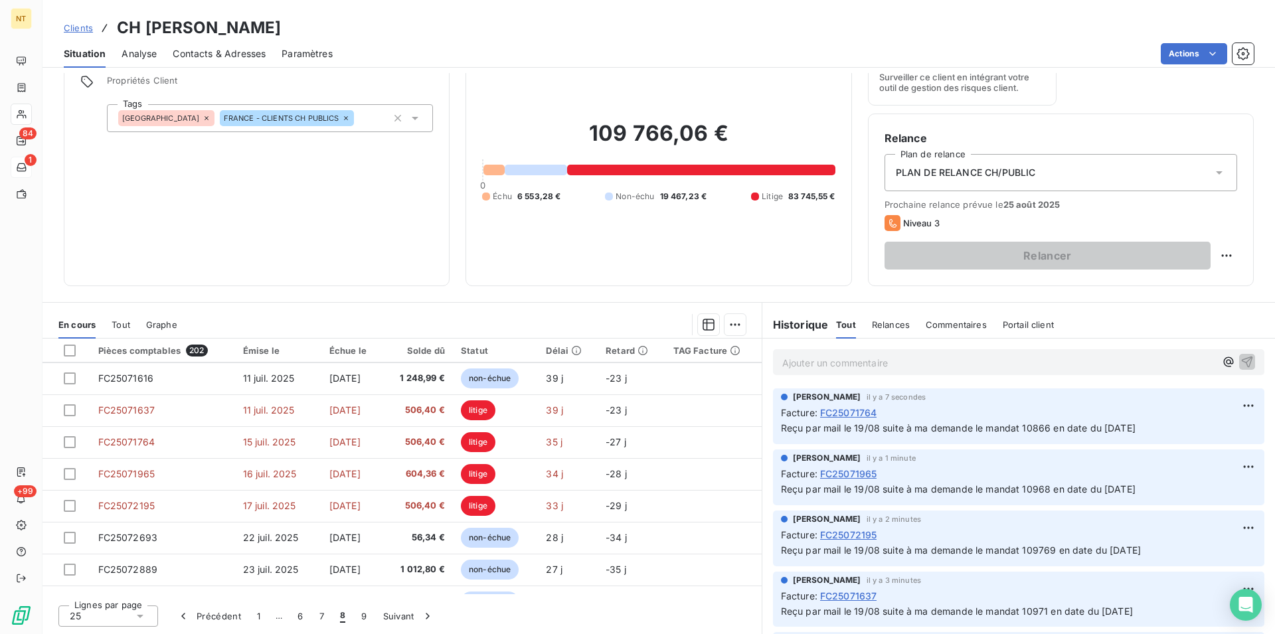
scroll to position [92, 0]
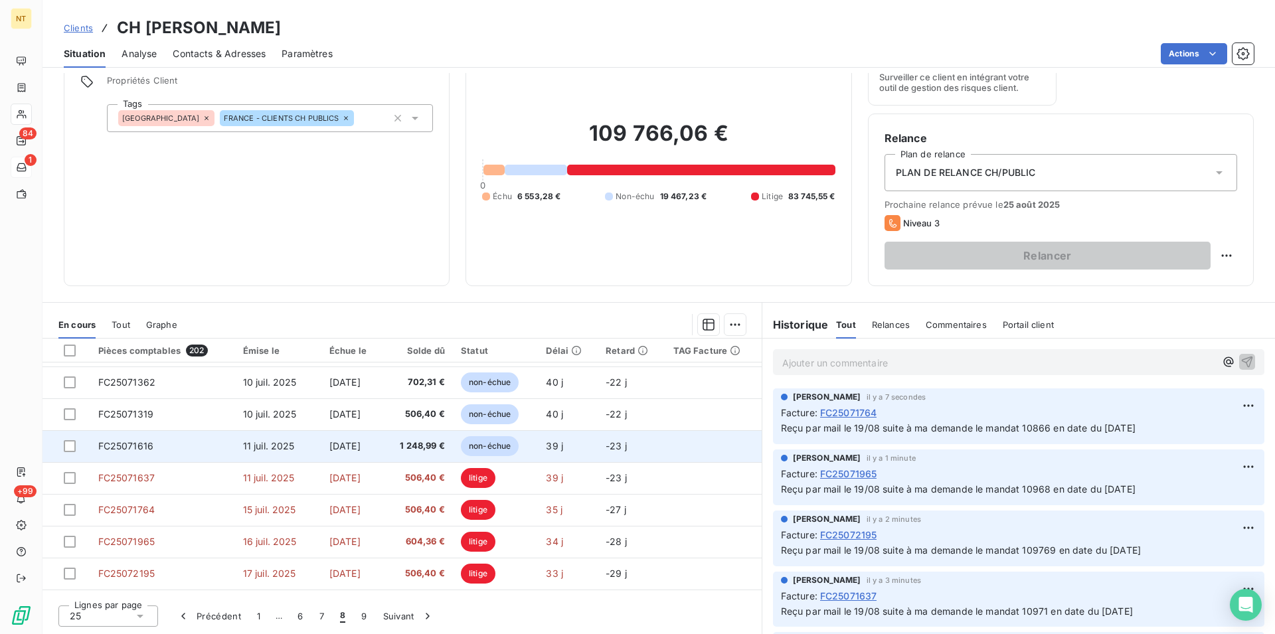
click at [133, 446] on span "FC25071616" at bounding box center [126, 445] width 56 height 11
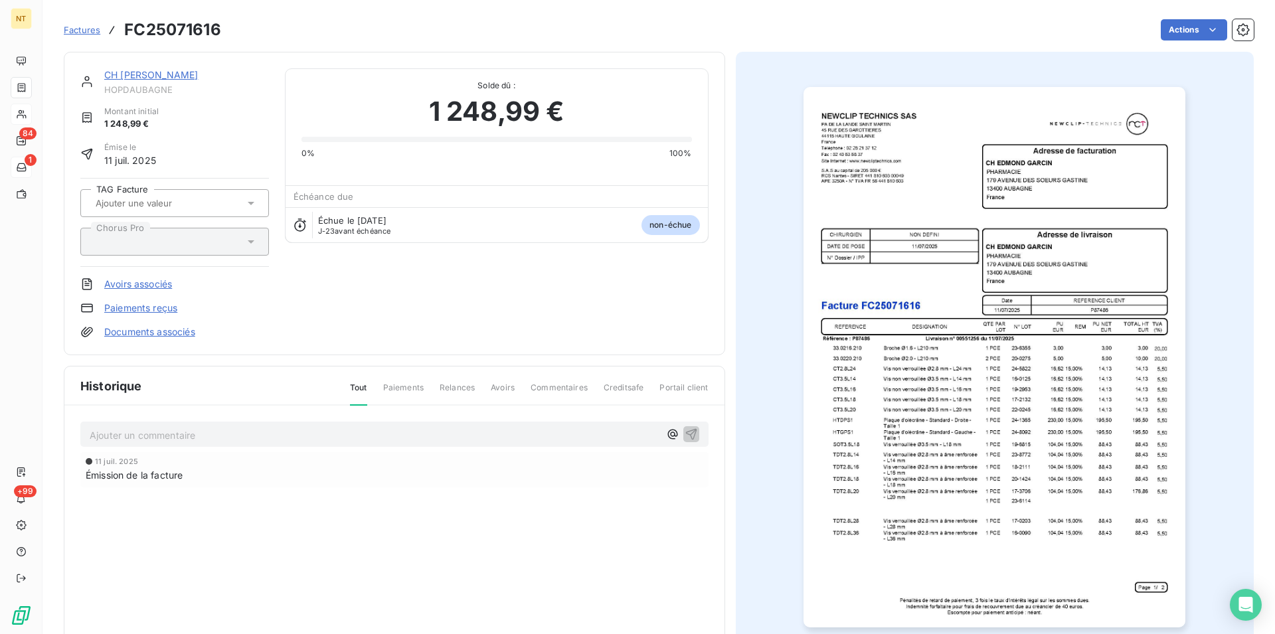
click at [112, 433] on p "Ajouter un commentaire ﻿" at bounding box center [375, 435] width 570 height 17
click at [358, 436] on span "Reçu par mail le 19/08 suite à ma demande le mandat 10866 en date du [DATE]" at bounding box center [267, 433] width 355 height 11
click at [327, 435] on span "Reçu par mail le 19/08 suite à ma demande le mandat 10865 et 10864 en date du […" at bounding box center [288, 433] width 397 height 11
click at [291, 438] on span "Reçu par mail le 19/08 suite à ma demande le mandats 10865 et 10864 en date du …" at bounding box center [291, 433] width 402 height 11
click at [685, 429] on icon "button" at bounding box center [691, 433] width 13 height 13
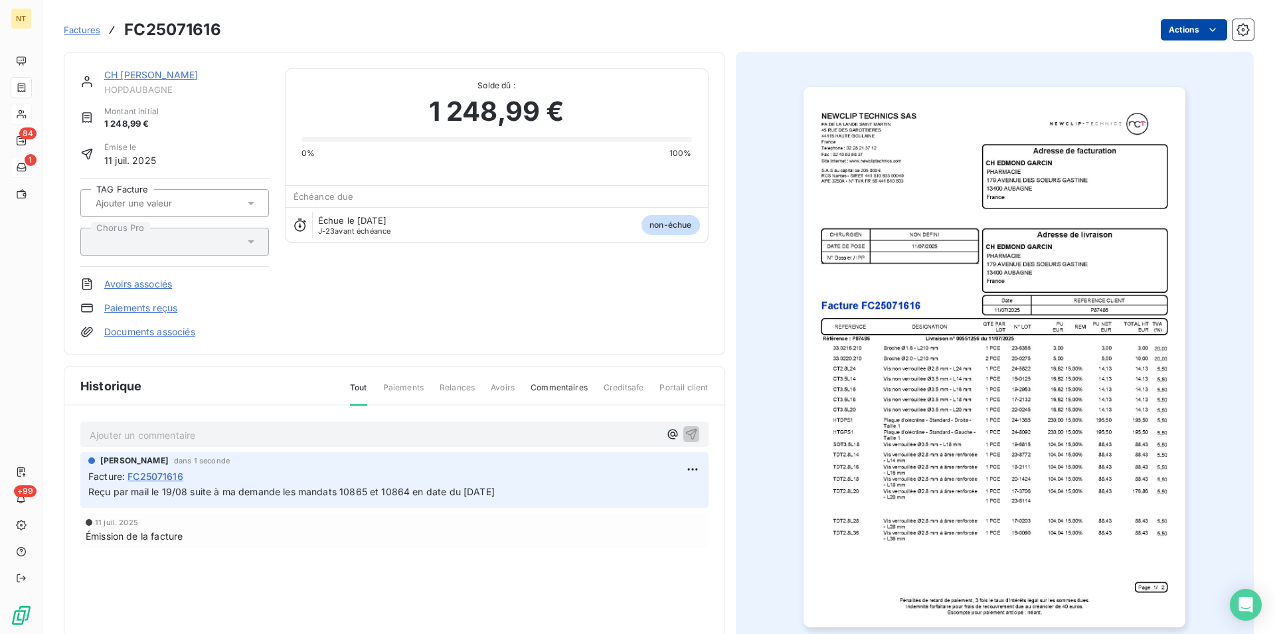
click at [1204, 27] on html "NT 84 1 +99 Factures FC25071616 Actions CH [PERSON_NAME] HOPDAUBAGNE Montant in…" at bounding box center [637, 317] width 1275 height 634
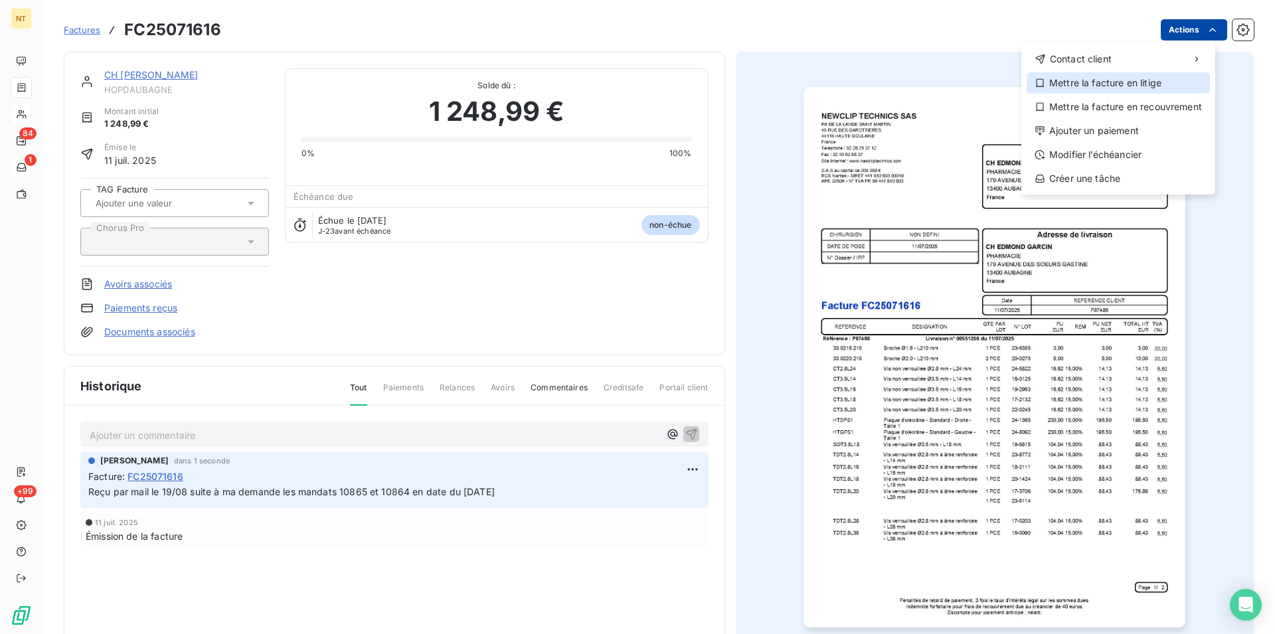
click at [1133, 84] on div "Mettre la facture en litige" at bounding box center [1117, 82] width 183 height 21
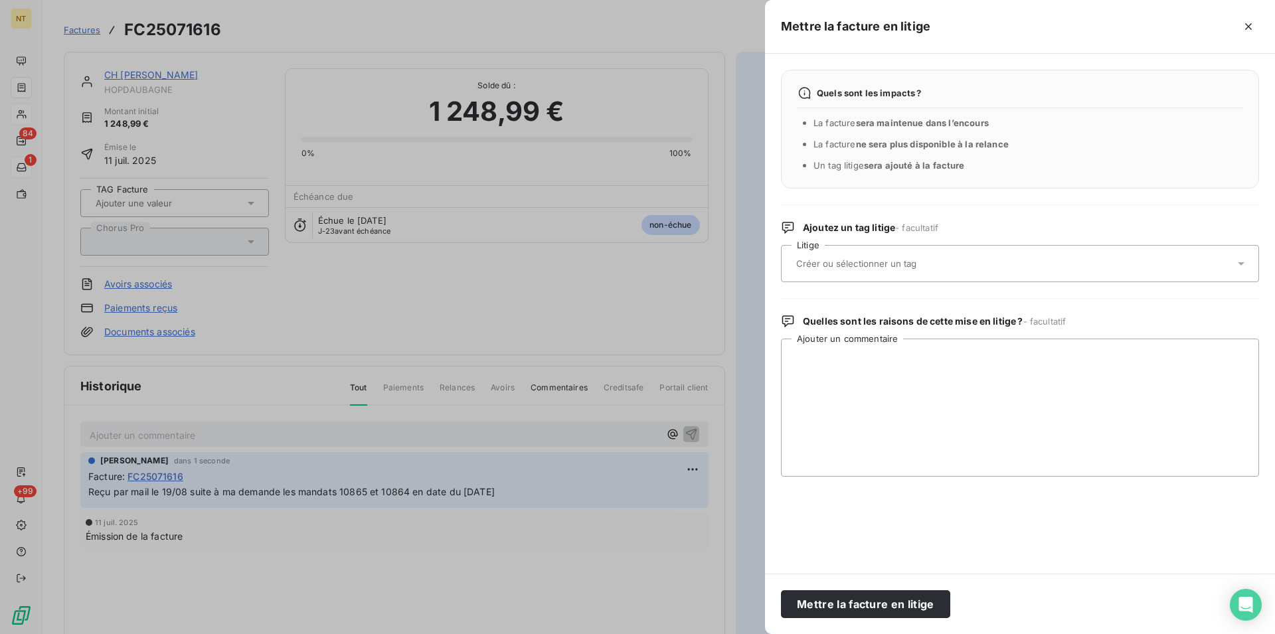
click at [908, 262] on input "text" at bounding box center [891, 264] width 193 height 12
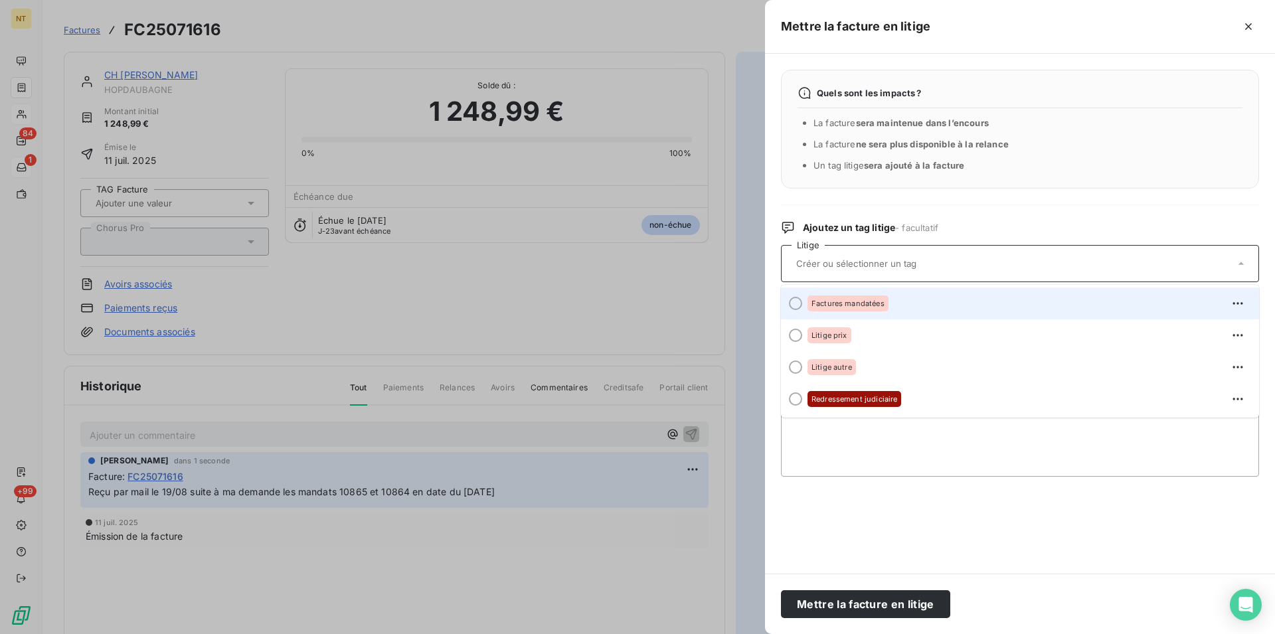
click at [793, 303] on div at bounding box center [795, 303] width 13 height 13
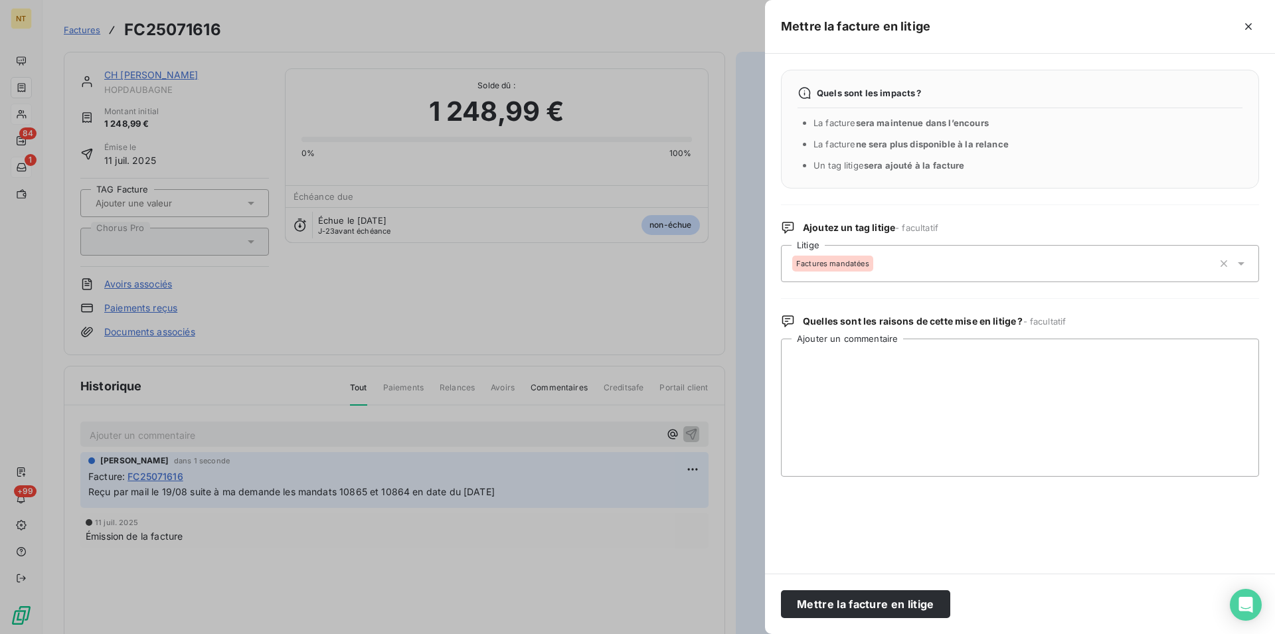
drag, startPoint x: 830, startPoint y: 607, endPoint x: 783, endPoint y: 586, distance: 50.8
click at [830, 606] on button "Mettre la facture en litige" at bounding box center [865, 604] width 169 height 28
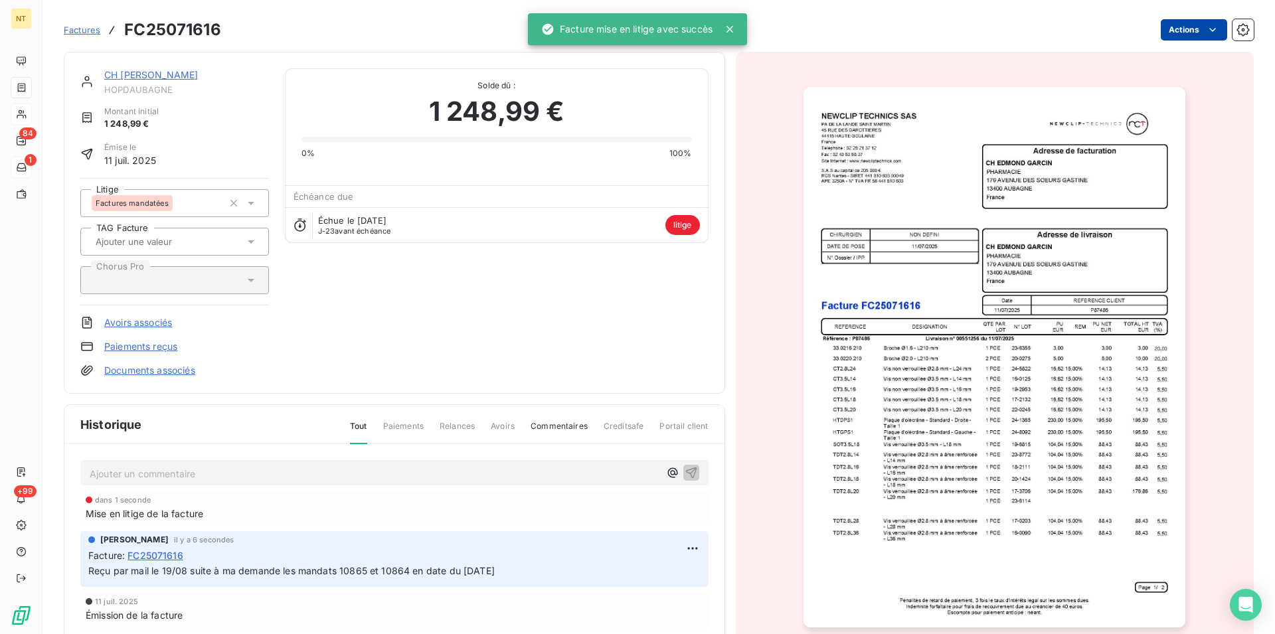
click at [141, 78] on link "CH [PERSON_NAME]" at bounding box center [151, 74] width 94 height 11
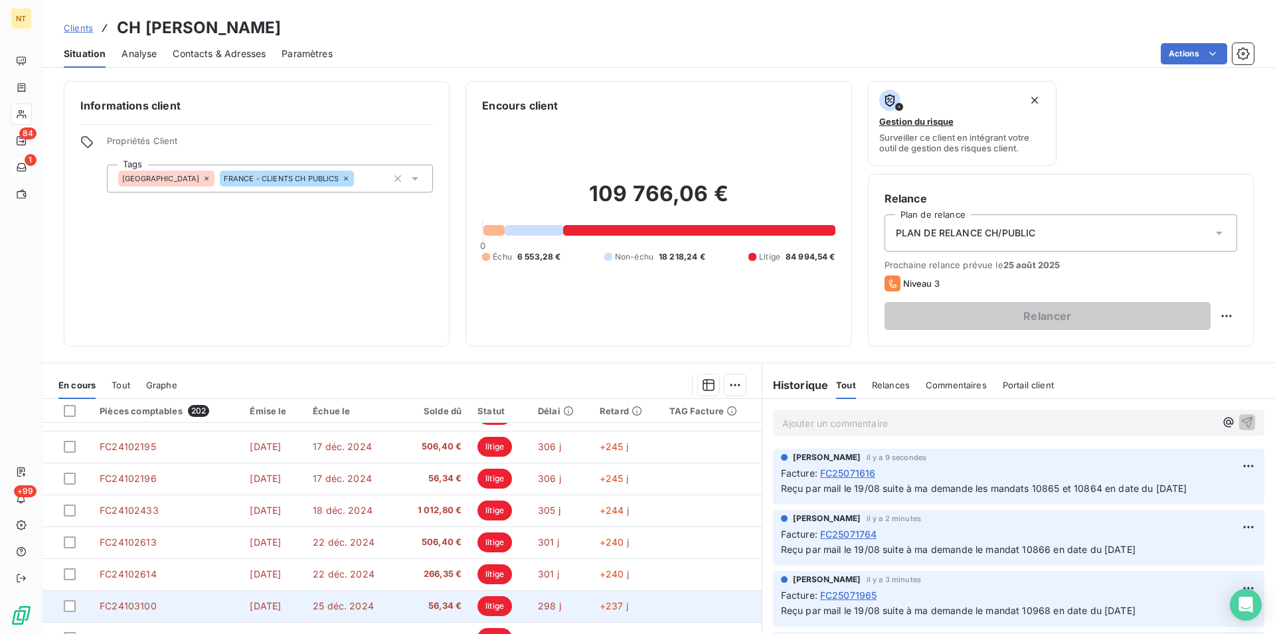
scroll to position [60, 0]
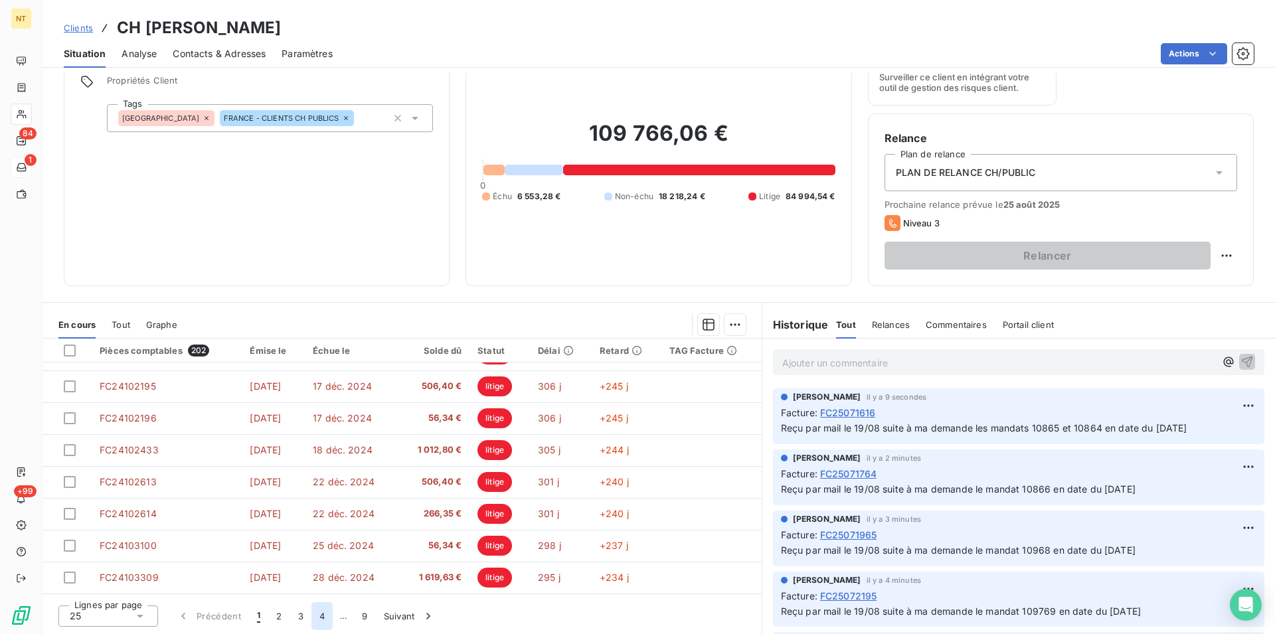
click at [319, 617] on button "4" at bounding box center [321, 616] width 21 height 28
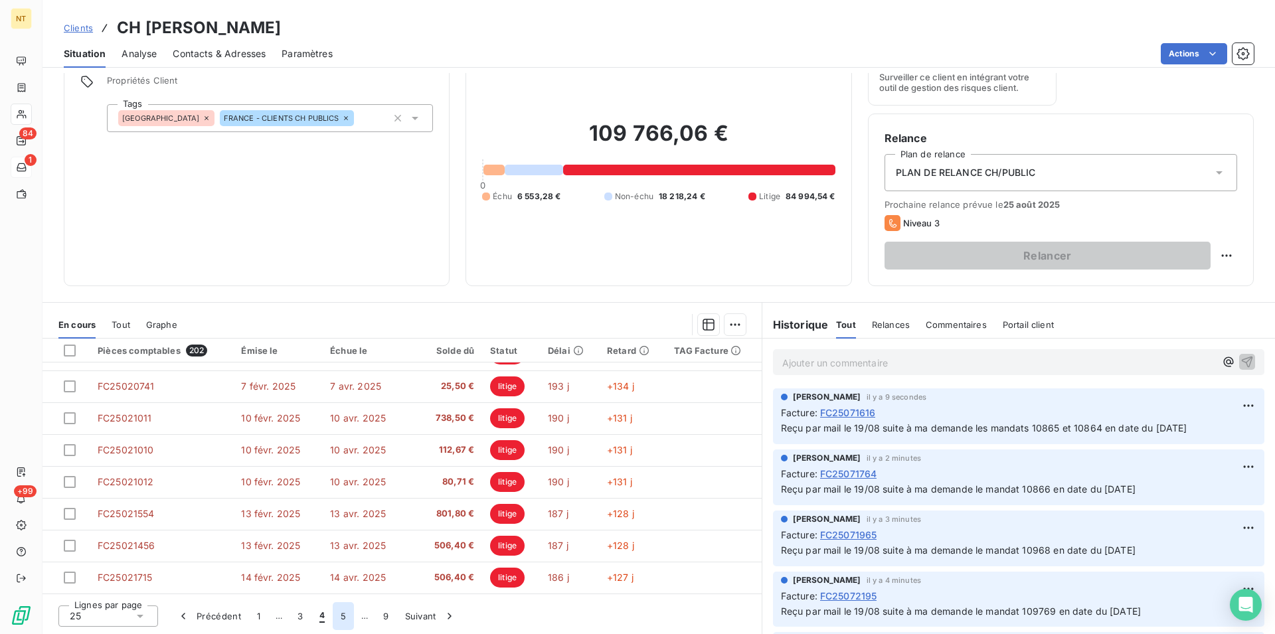
click at [339, 614] on button "5" at bounding box center [343, 616] width 21 height 28
click at [343, 615] on button "6" at bounding box center [342, 616] width 21 height 28
click at [341, 615] on button "7" at bounding box center [343, 616] width 21 height 28
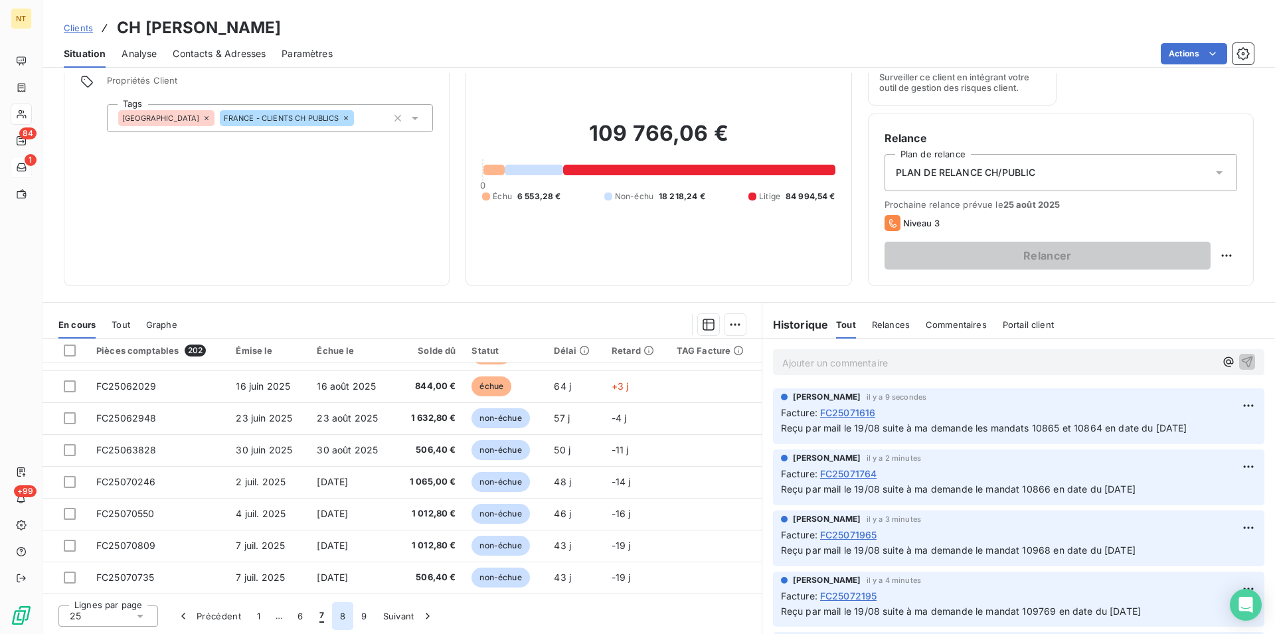
click at [337, 614] on button "8" at bounding box center [342, 616] width 21 height 28
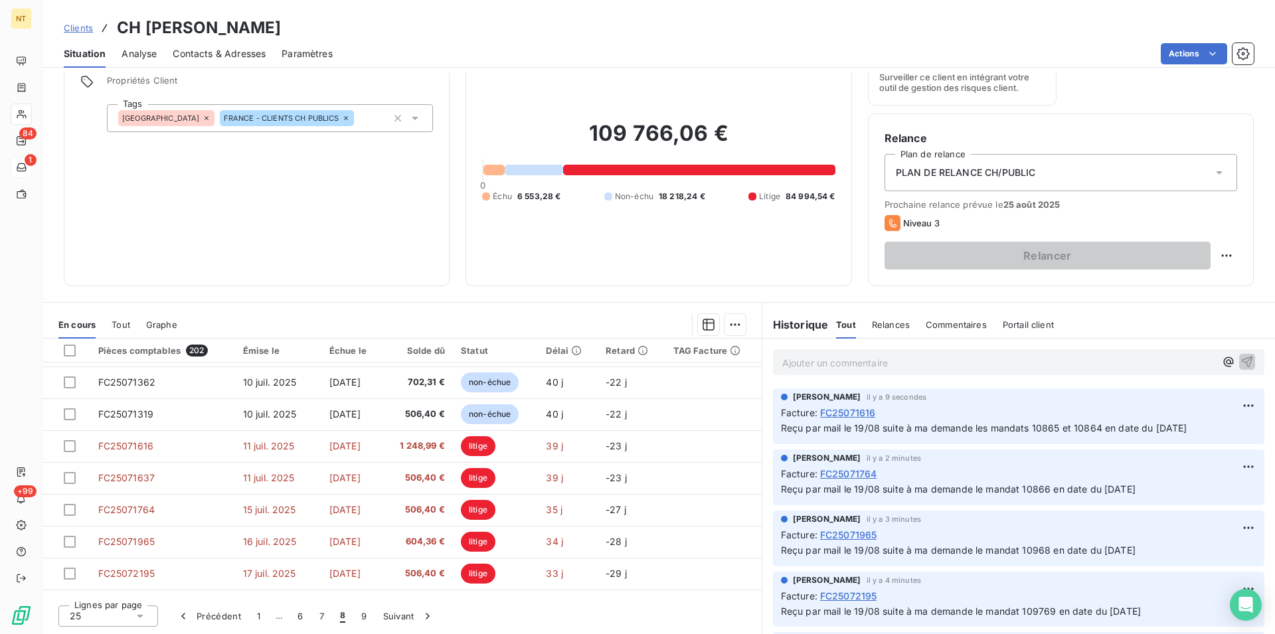
scroll to position [24, 0]
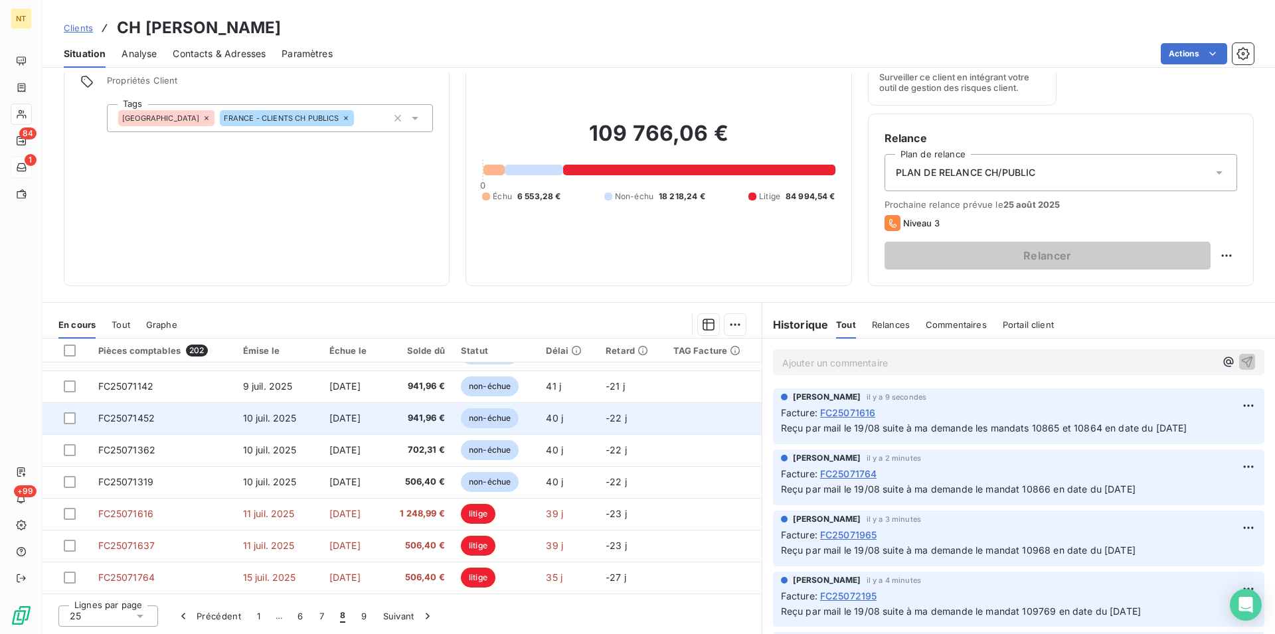
click at [119, 415] on span "FC25071452" at bounding box center [126, 417] width 57 height 11
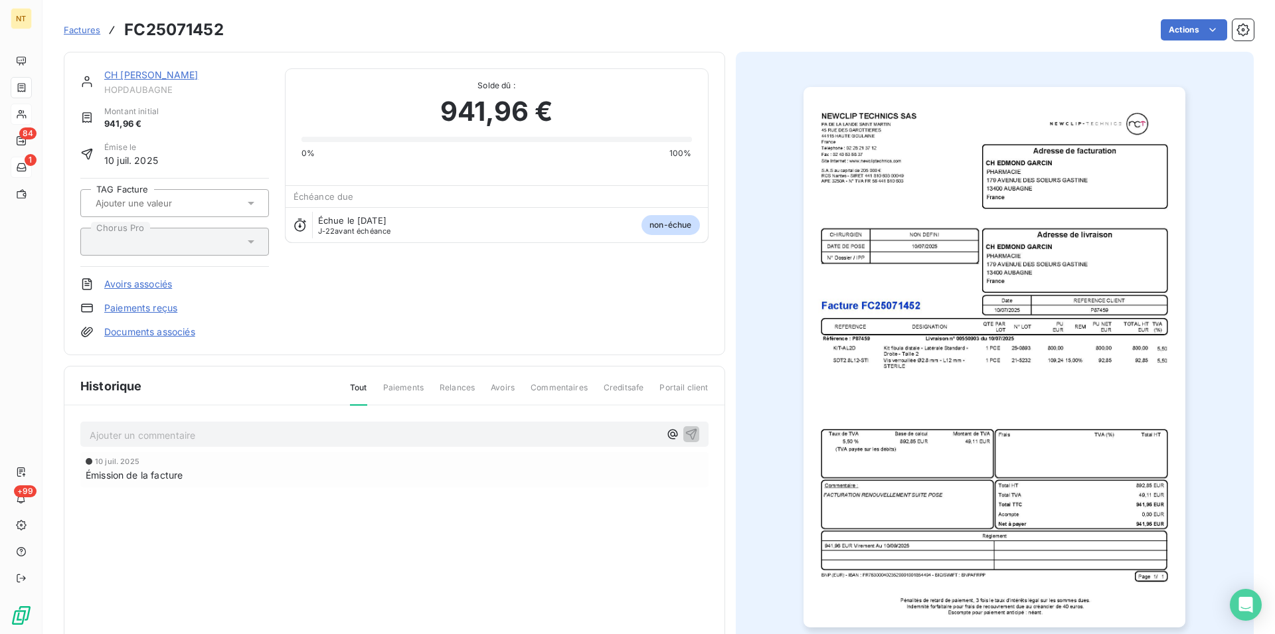
click at [120, 430] on p "Ajouter un commentaire ﻿" at bounding box center [375, 435] width 570 height 17
click at [358, 433] on span "Reçu par mail le 19/08 suite à ma demande le mandat 10866 en date du [DATE]" at bounding box center [267, 433] width 355 height 11
click at [685, 430] on icon "button" at bounding box center [691, 433] width 13 height 13
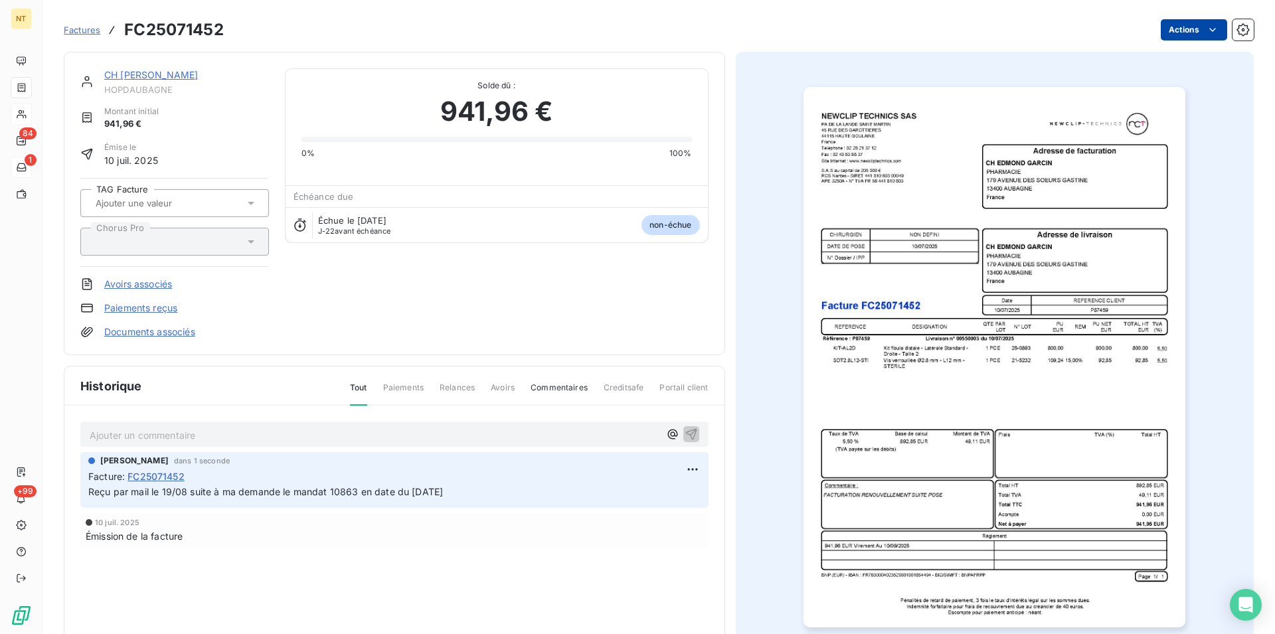
click at [1205, 31] on html "NT 84 1 +99 Factures FC25071452 Actions CH [PERSON_NAME] Montant initial 941,96…" at bounding box center [637, 317] width 1275 height 634
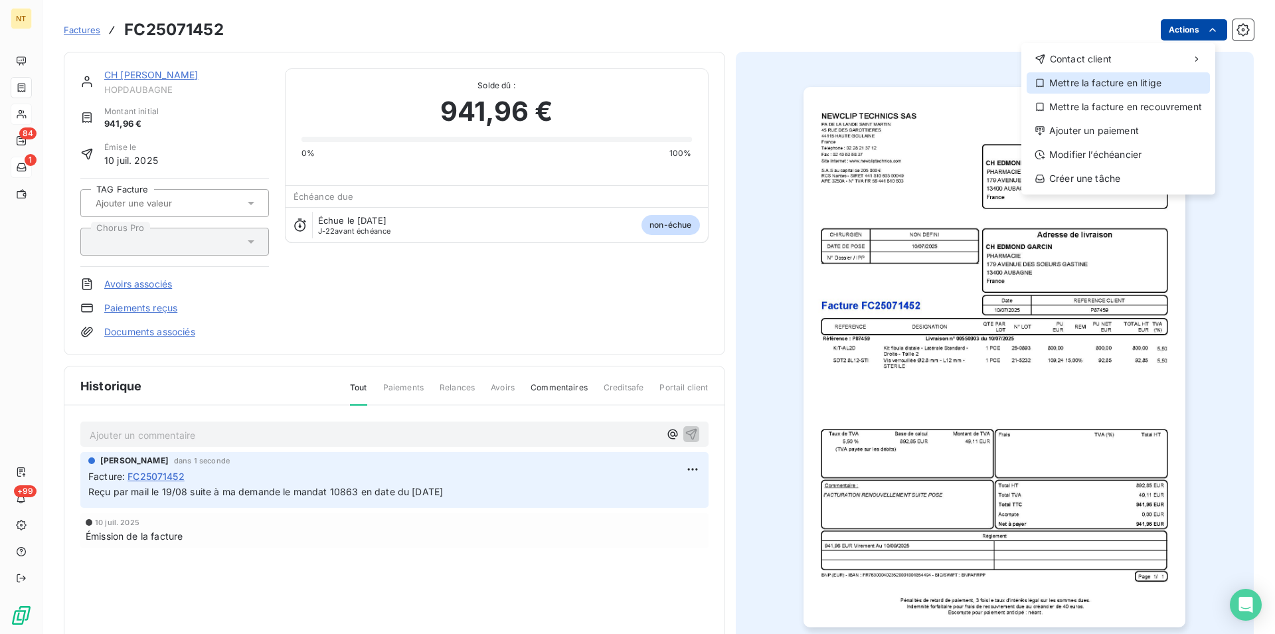
click at [1094, 82] on div "Mettre la facture en litige" at bounding box center [1117, 82] width 183 height 21
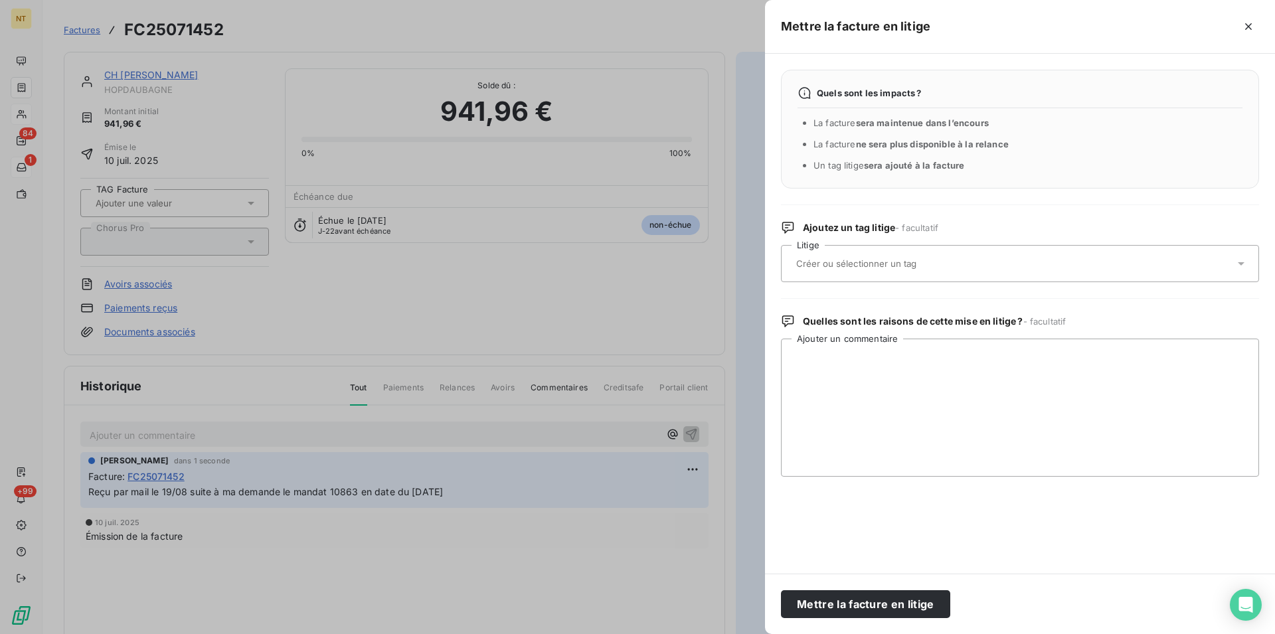
click at [853, 260] on input "text" at bounding box center [891, 264] width 193 height 12
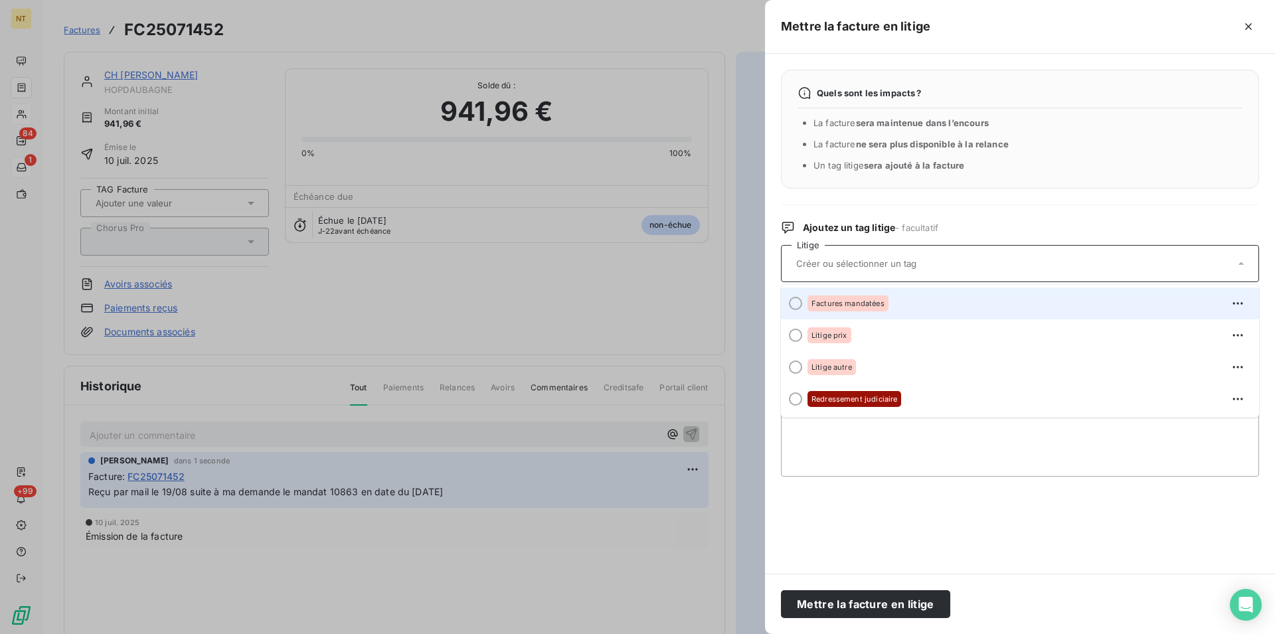
click at [800, 302] on div at bounding box center [795, 303] width 13 height 13
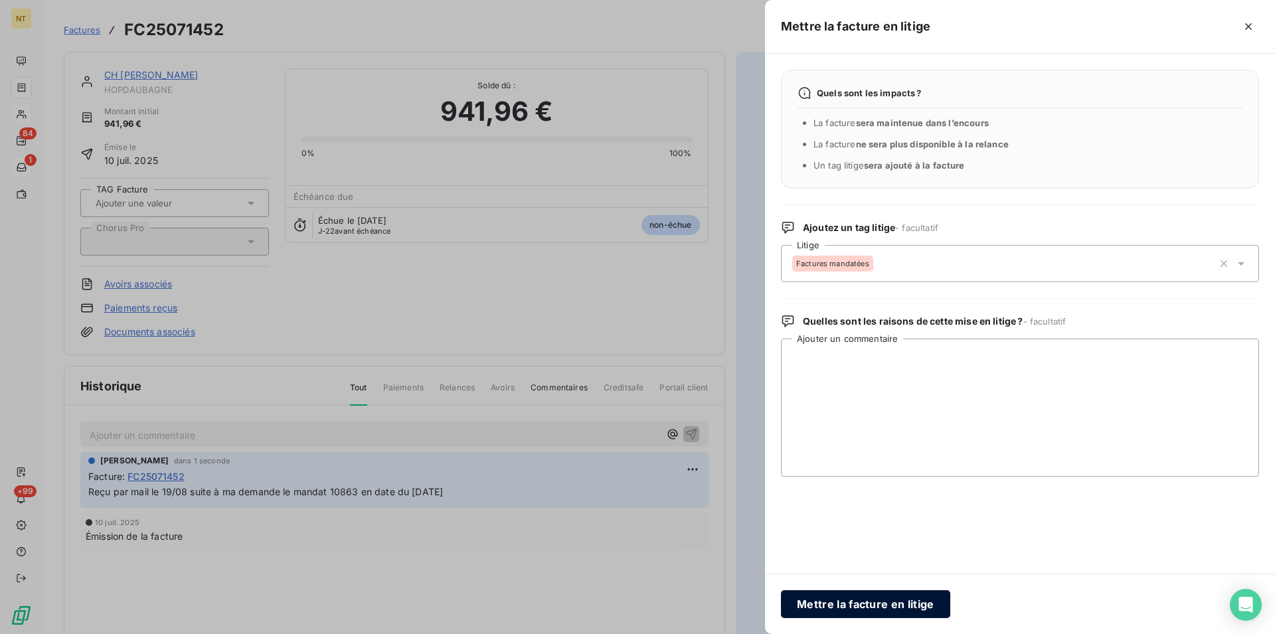
click at [827, 605] on button "Mettre la facture en litige" at bounding box center [865, 604] width 169 height 28
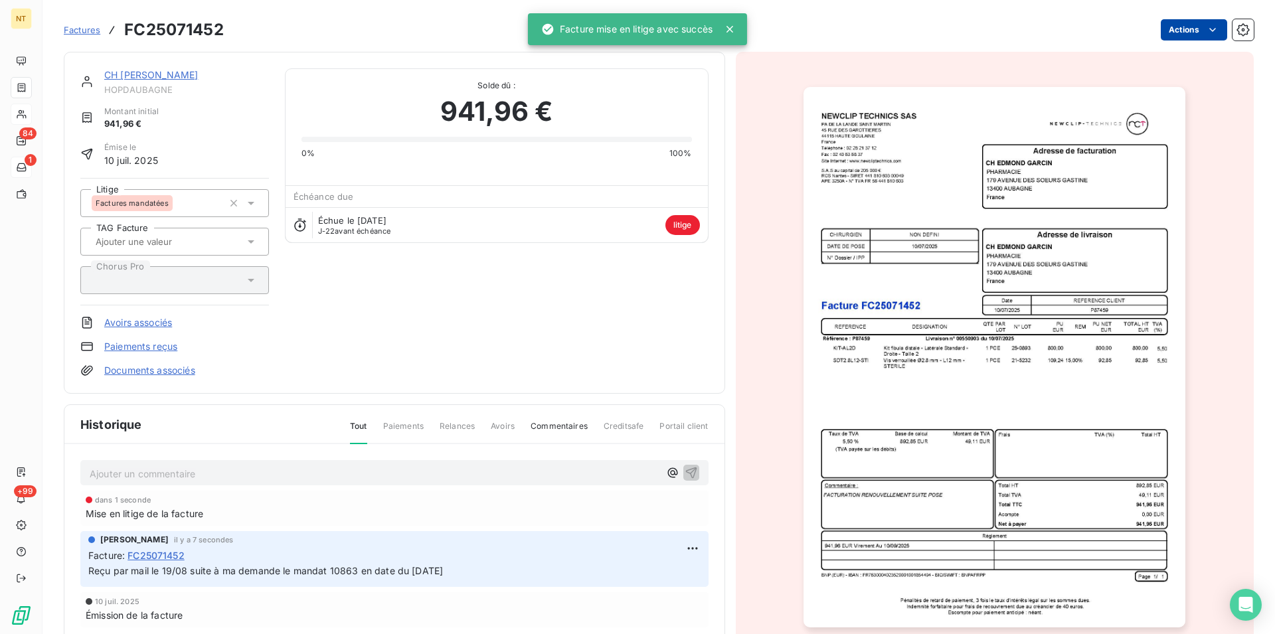
click at [134, 74] on link "CH [PERSON_NAME]" at bounding box center [151, 74] width 94 height 11
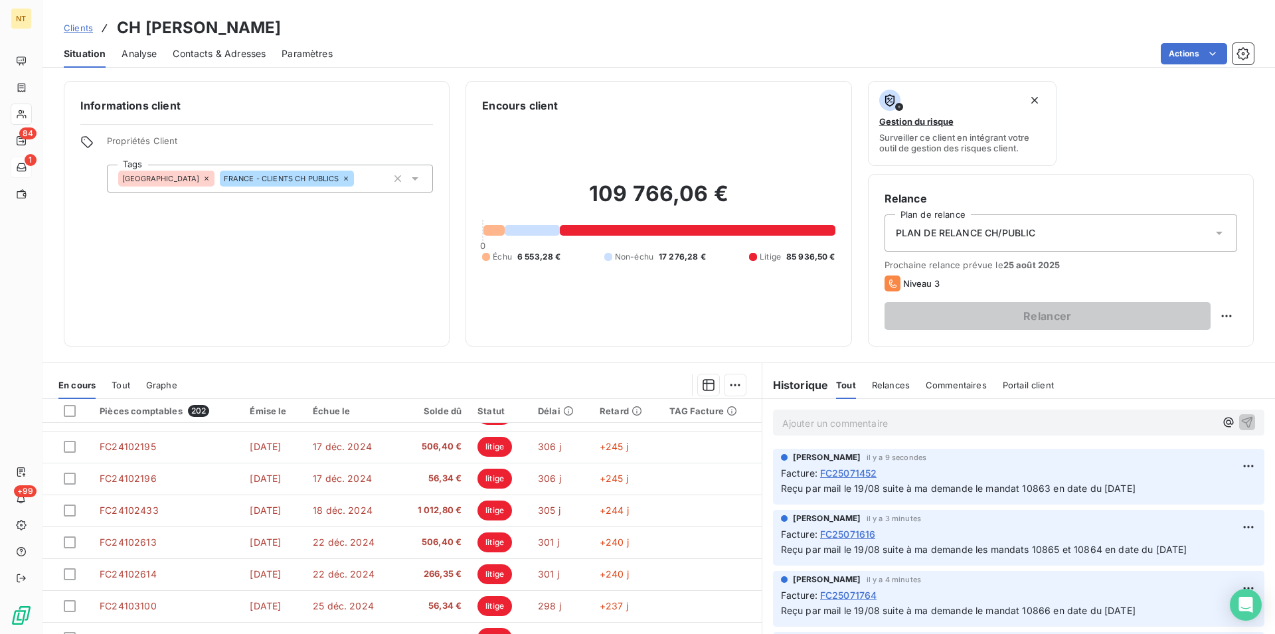
scroll to position [60, 0]
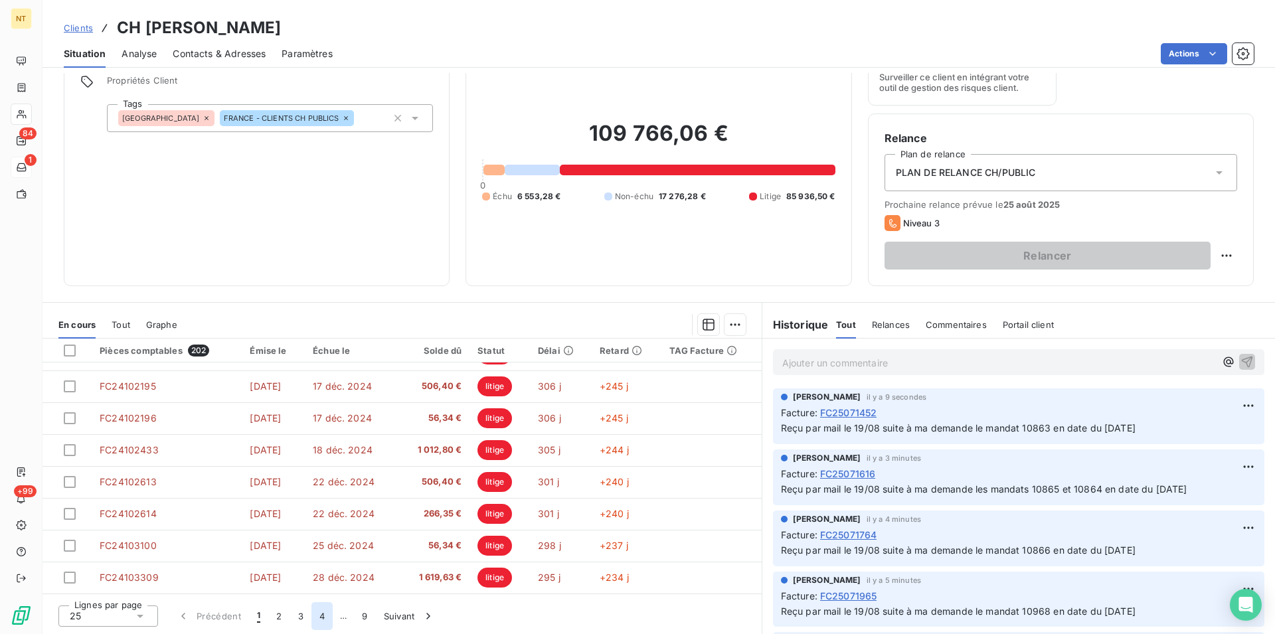
click at [318, 617] on button "4" at bounding box center [321, 616] width 21 height 28
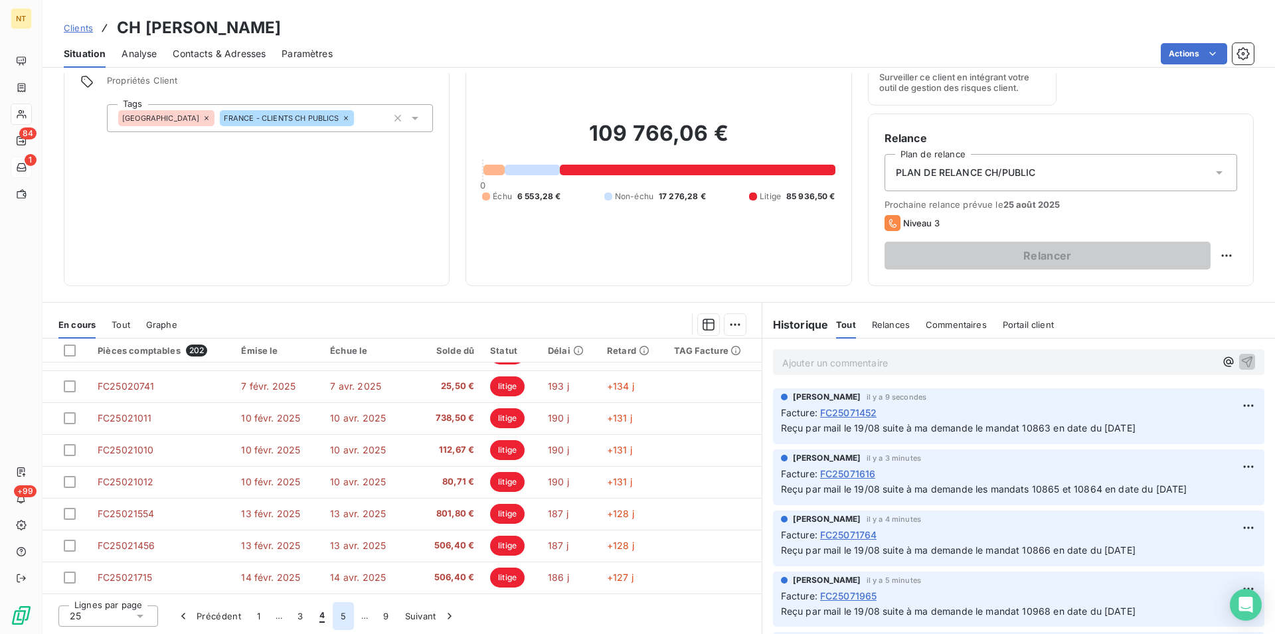
click at [337, 616] on button "5" at bounding box center [343, 616] width 21 height 28
click at [345, 615] on button "6" at bounding box center [342, 616] width 21 height 28
click at [339, 615] on button "7" at bounding box center [343, 616] width 21 height 28
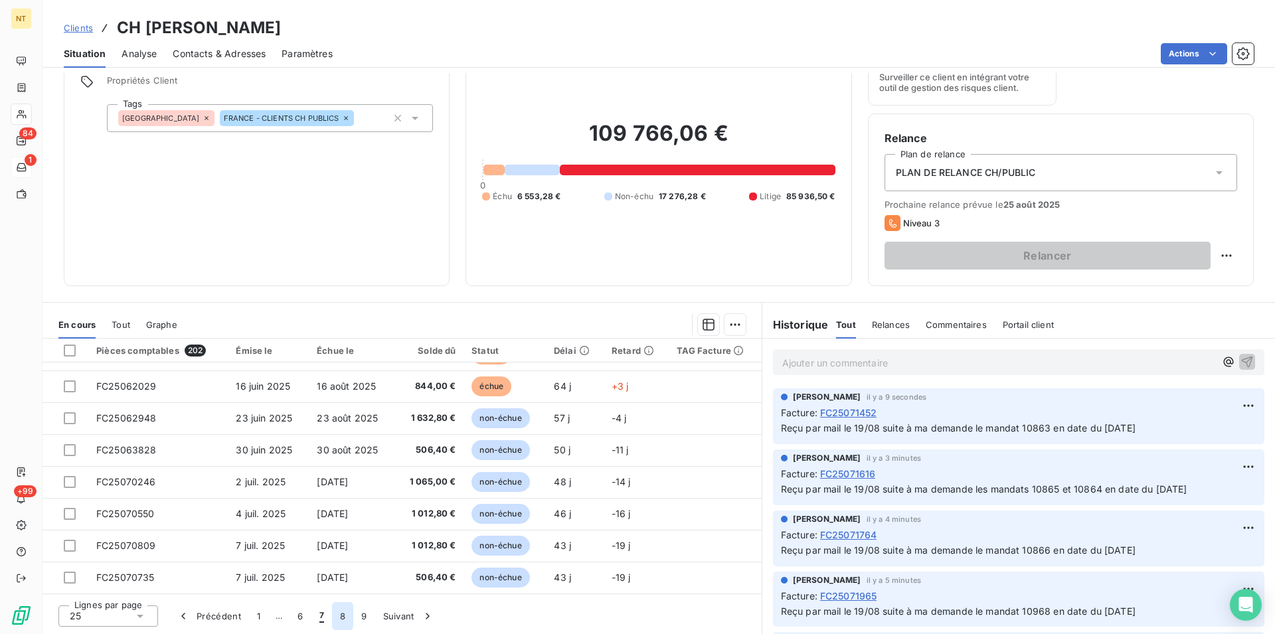
click at [341, 616] on button "8" at bounding box center [342, 616] width 21 height 28
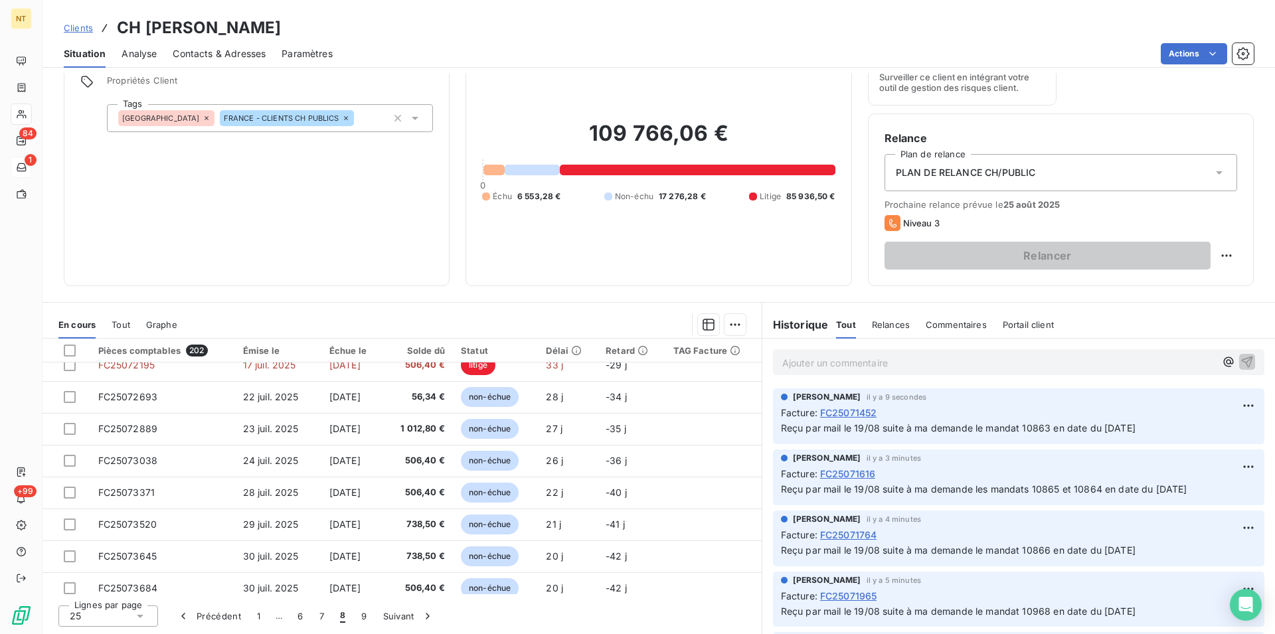
scroll to position [295, 0]
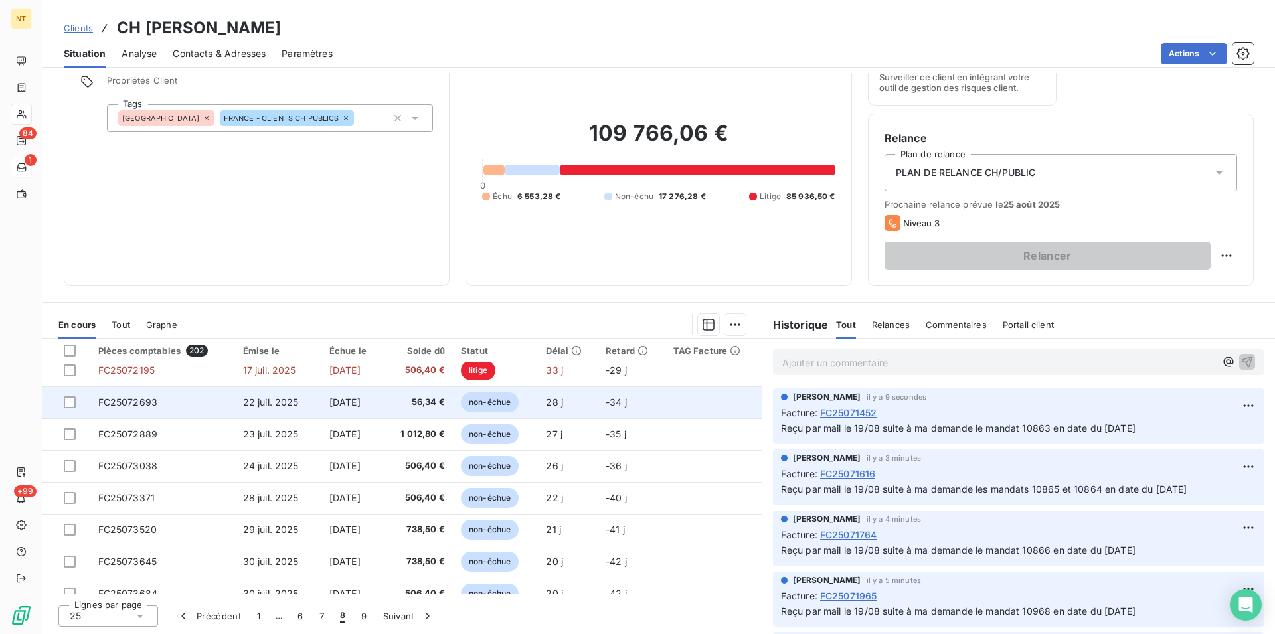
click at [162, 396] on td "FC25072693" at bounding box center [162, 402] width 145 height 32
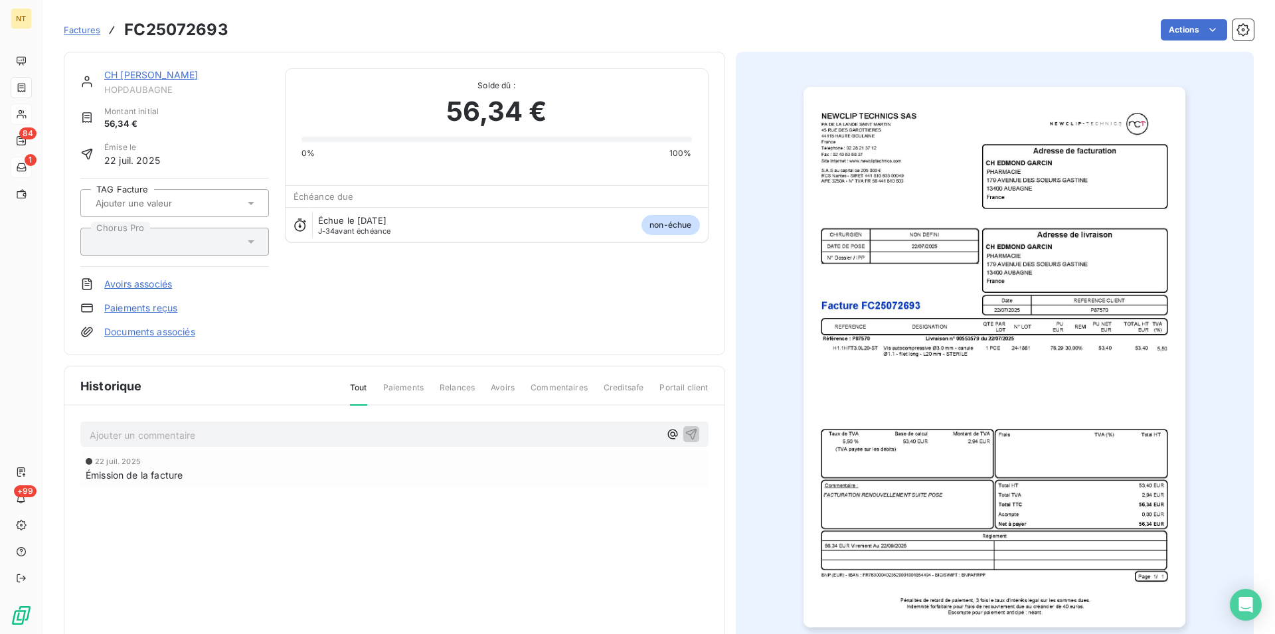
click at [131, 434] on p "Ajouter un commentaire ﻿" at bounding box center [375, 435] width 570 height 17
click at [357, 435] on span "Reçu par mail le 19/08 suite à ma demande le mandat 10866 en date du [DATE]" at bounding box center [267, 433] width 355 height 11
click at [685, 430] on icon "button" at bounding box center [690, 433] width 11 height 11
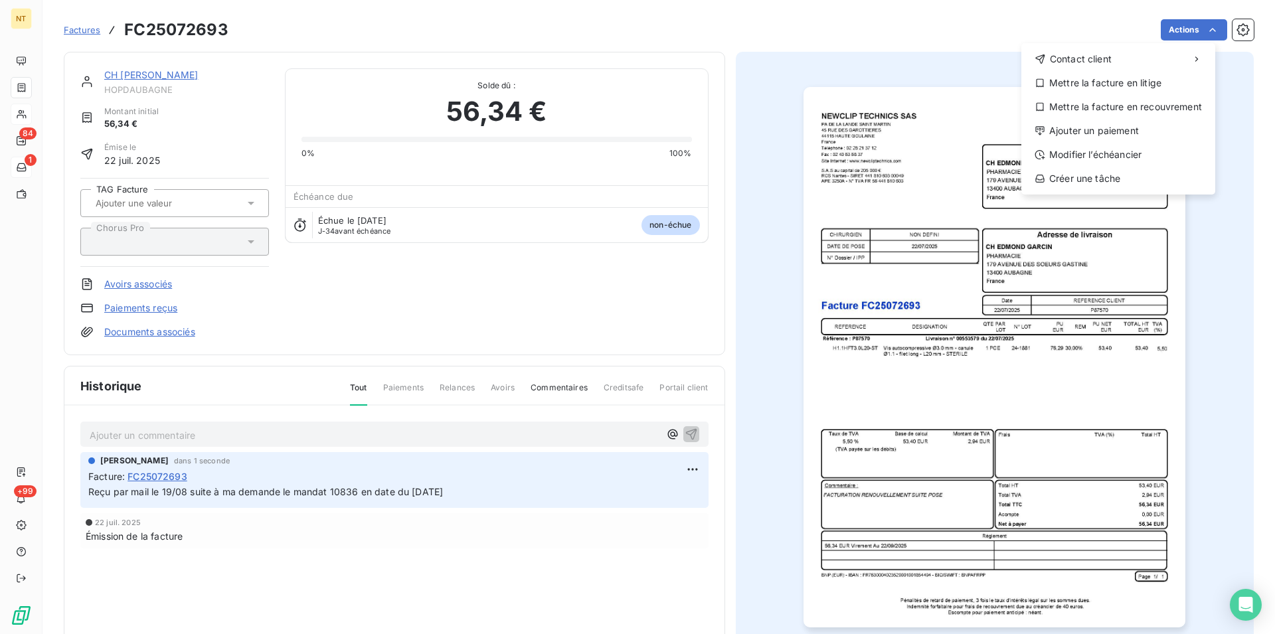
click at [1197, 28] on html "NT 84 1 +99 Factures FC25072693 Actions Contact client Mettre la facture en lit…" at bounding box center [637, 317] width 1275 height 634
click at [1111, 81] on div "Mettre la facture en litige" at bounding box center [1117, 82] width 183 height 21
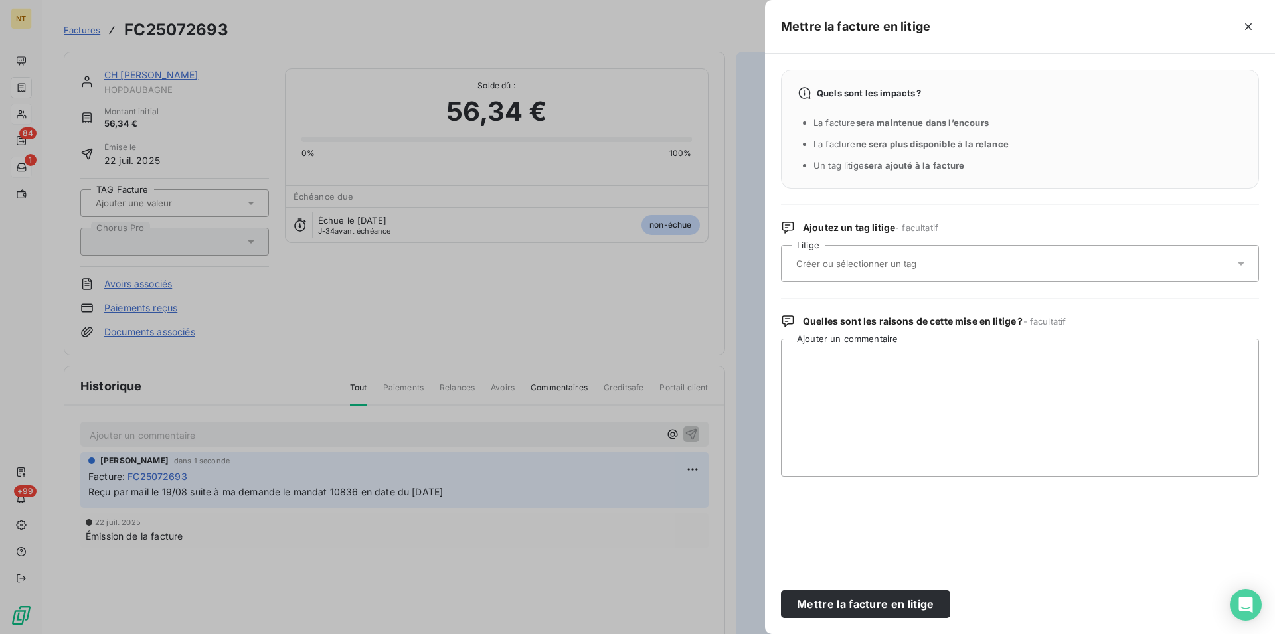
click at [835, 265] on input "text" at bounding box center [891, 264] width 193 height 12
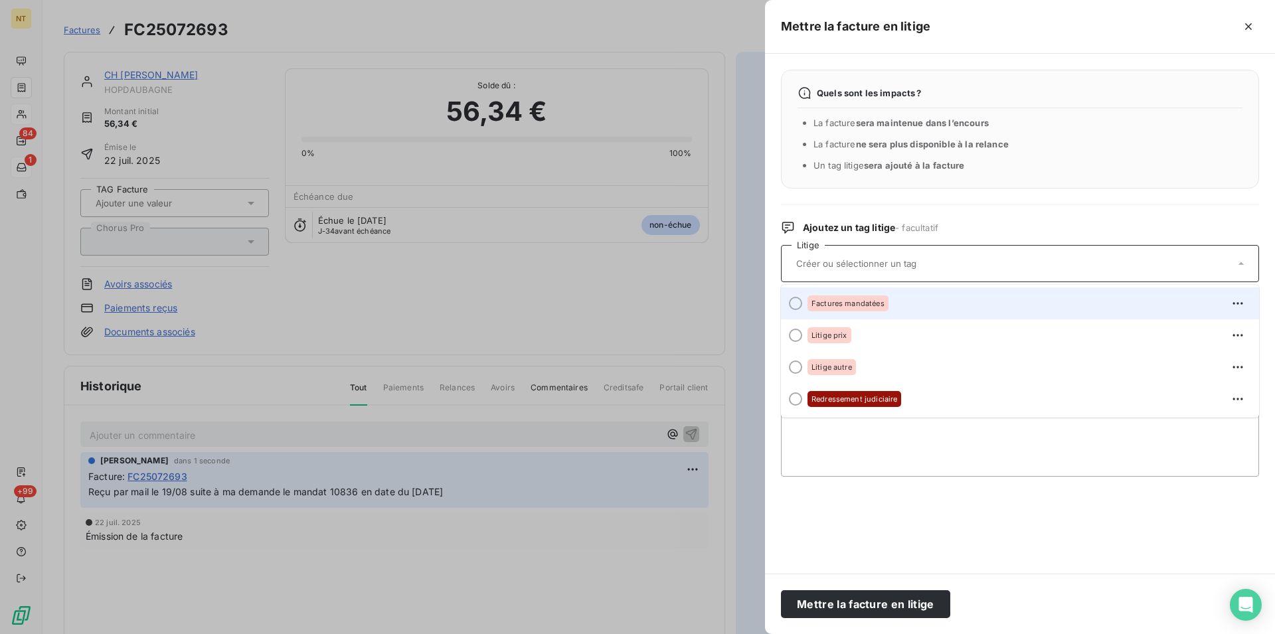
click at [795, 303] on div at bounding box center [795, 303] width 13 height 13
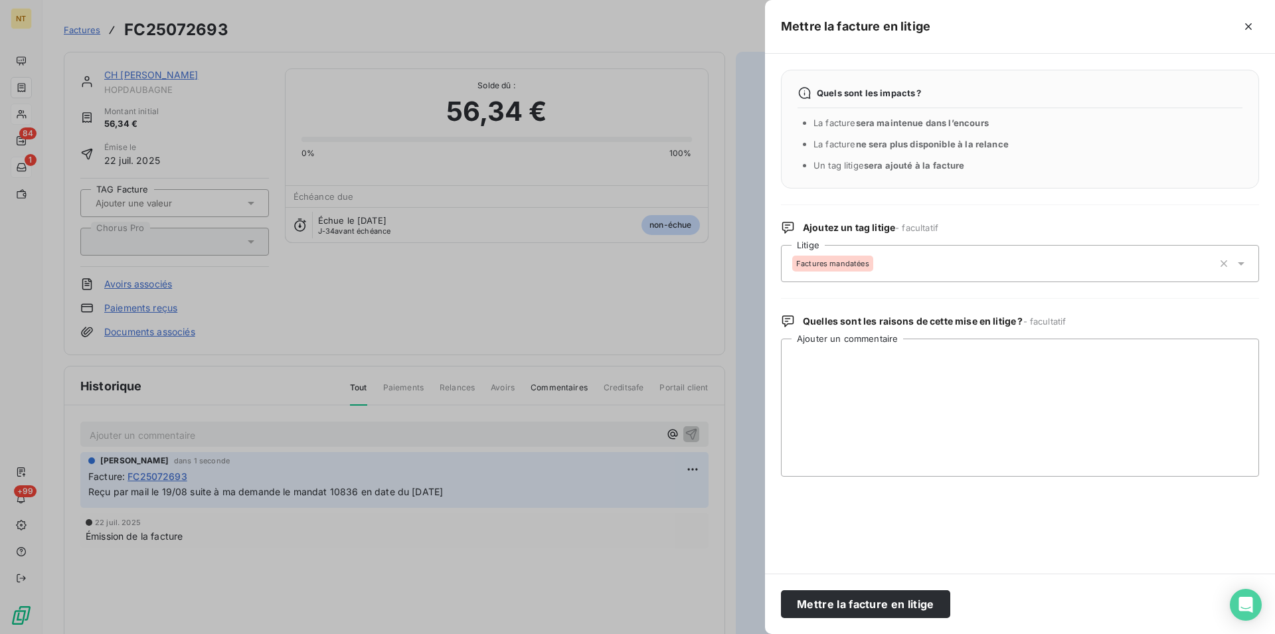
drag, startPoint x: 815, startPoint y: 604, endPoint x: 622, endPoint y: 457, distance: 242.6
click at [815, 603] on button "Mettre la facture en litige" at bounding box center [865, 604] width 169 height 28
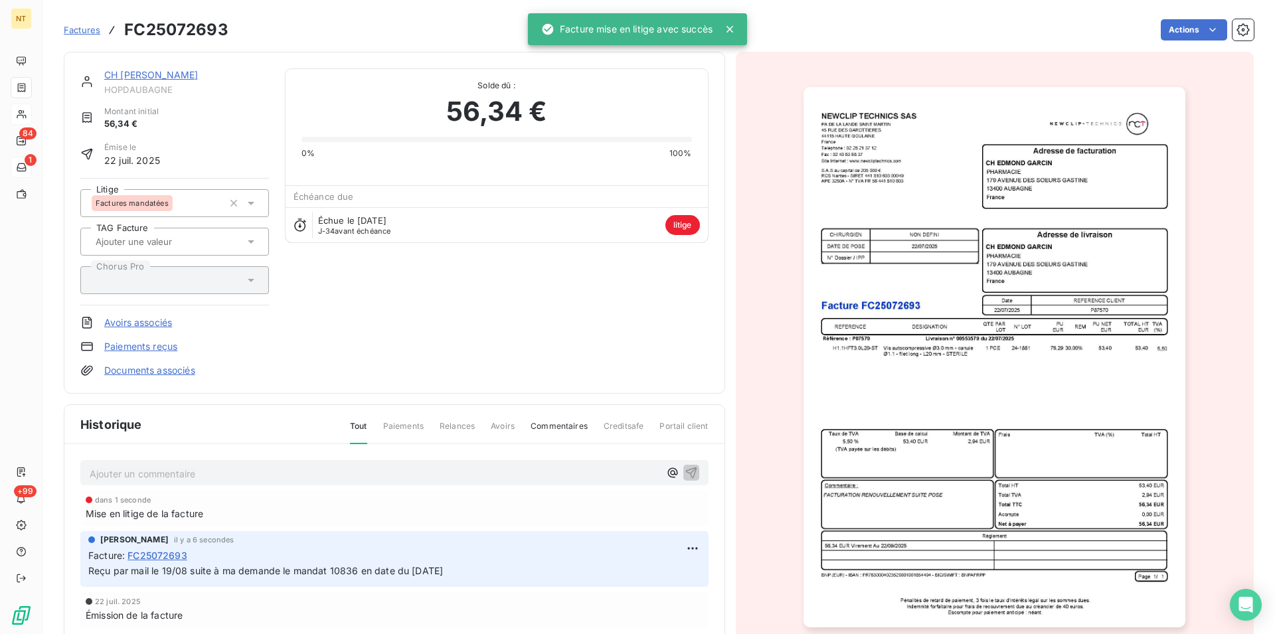
click at [160, 76] on link "CH [PERSON_NAME]" at bounding box center [151, 74] width 94 height 11
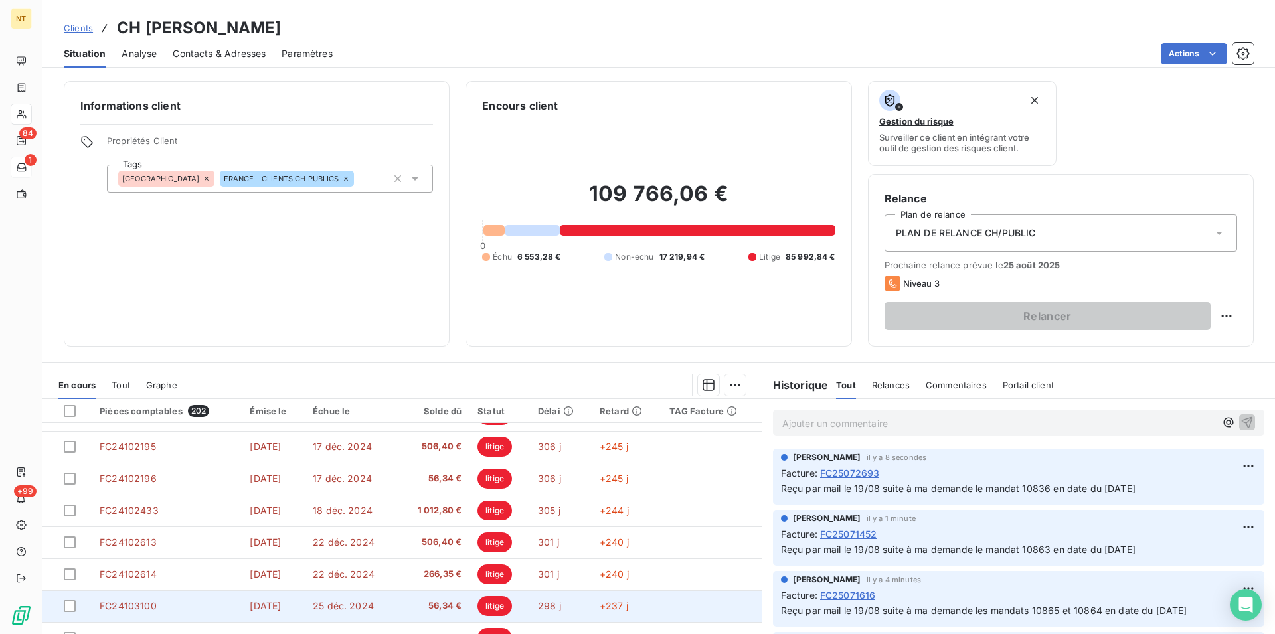
scroll to position [60, 0]
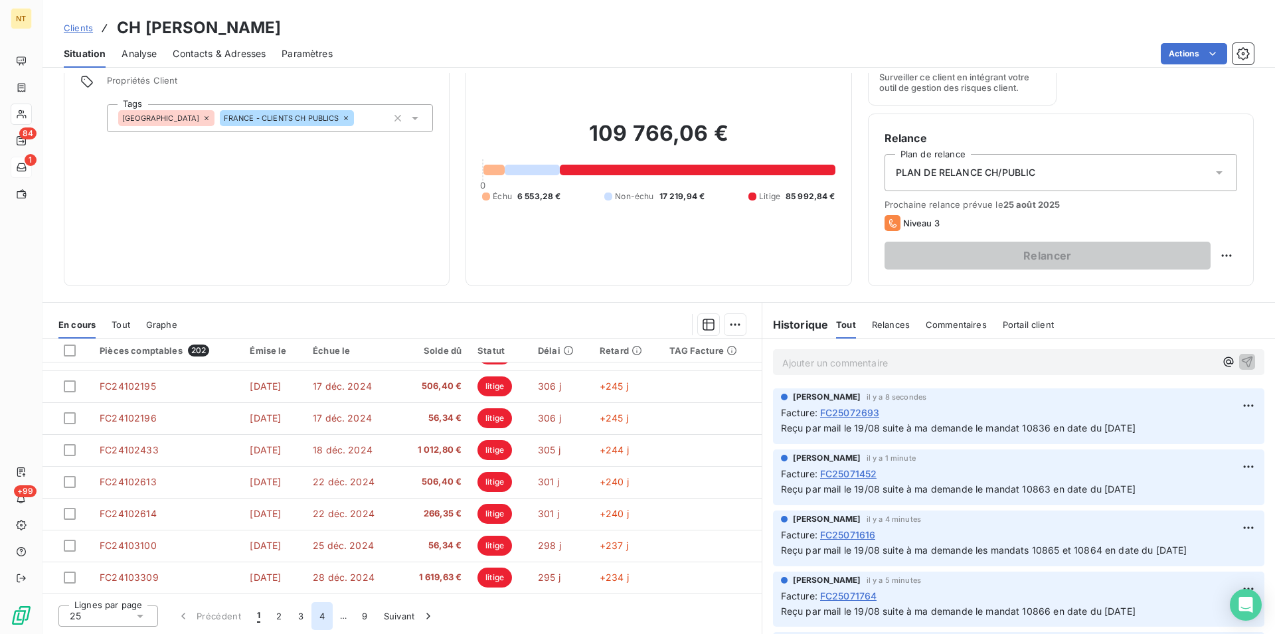
click at [319, 619] on button "4" at bounding box center [321, 616] width 21 height 28
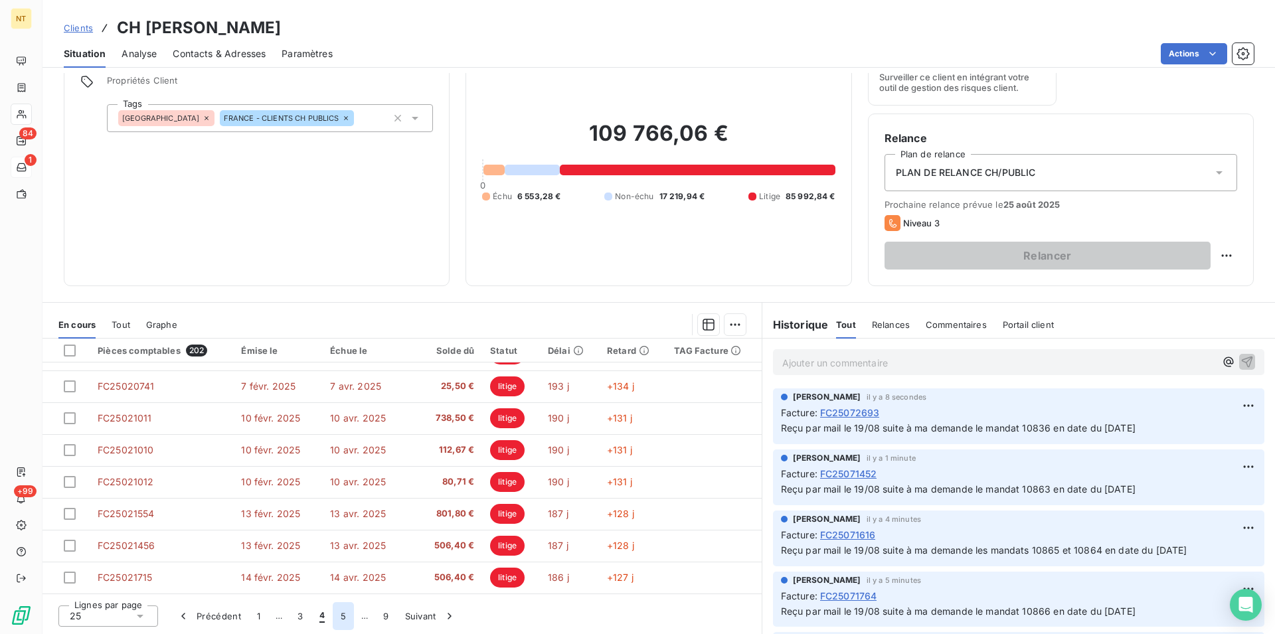
drag, startPoint x: 342, startPoint y: 621, endPoint x: 335, endPoint y: 629, distance: 11.3
click at [342, 620] on button "5" at bounding box center [343, 616] width 21 height 28
click at [343, 616] on button "6" at bounding box center [342, 616] width 21 height 28
click at [341, 616] on button "7" at bounding box center [343, 616] width 21 height 28
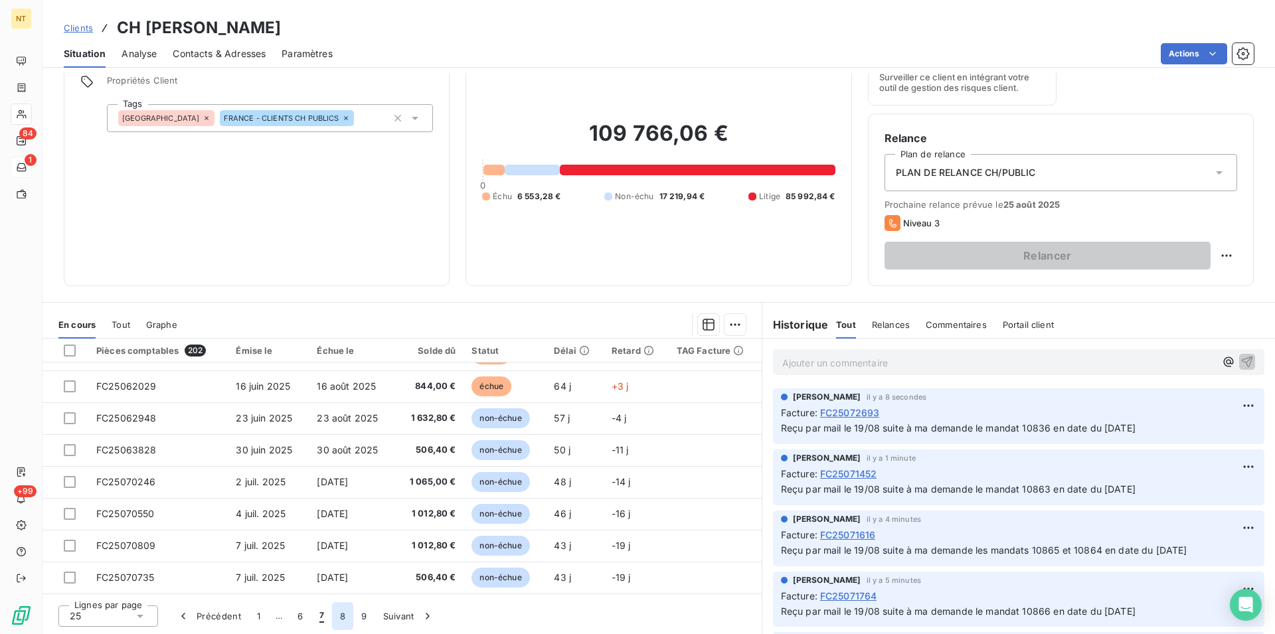
click at [341, 617] on button "8" at bounding box center [342, 616] width 21 height 28
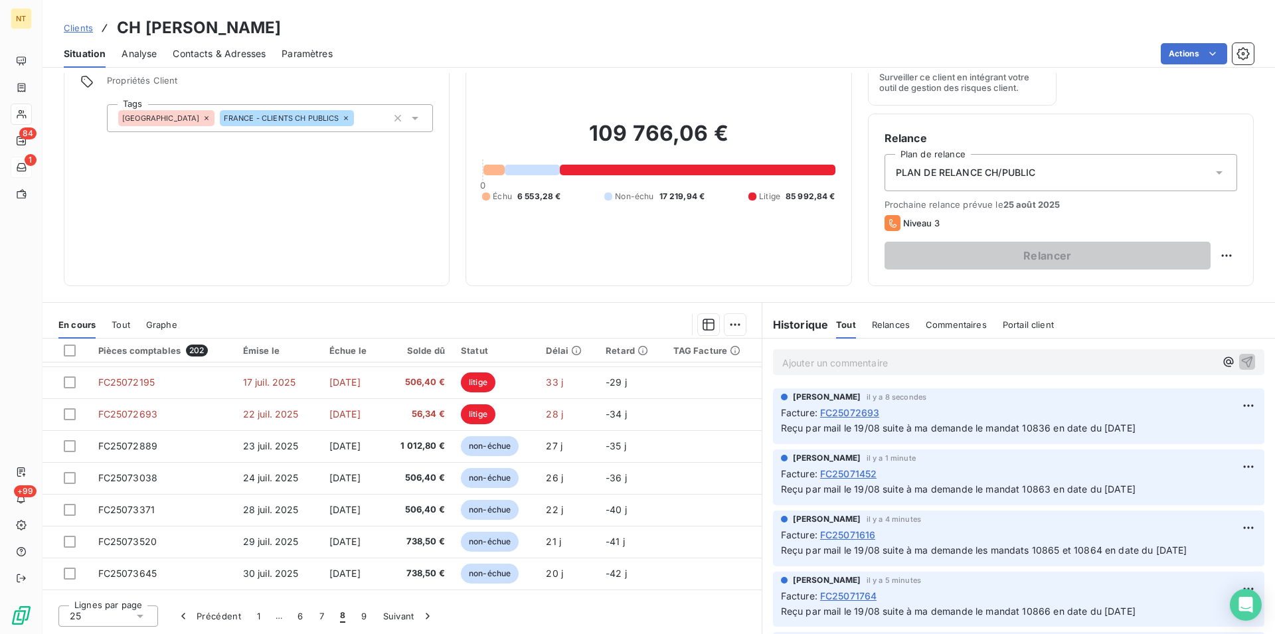
scroll to position [295, 0]
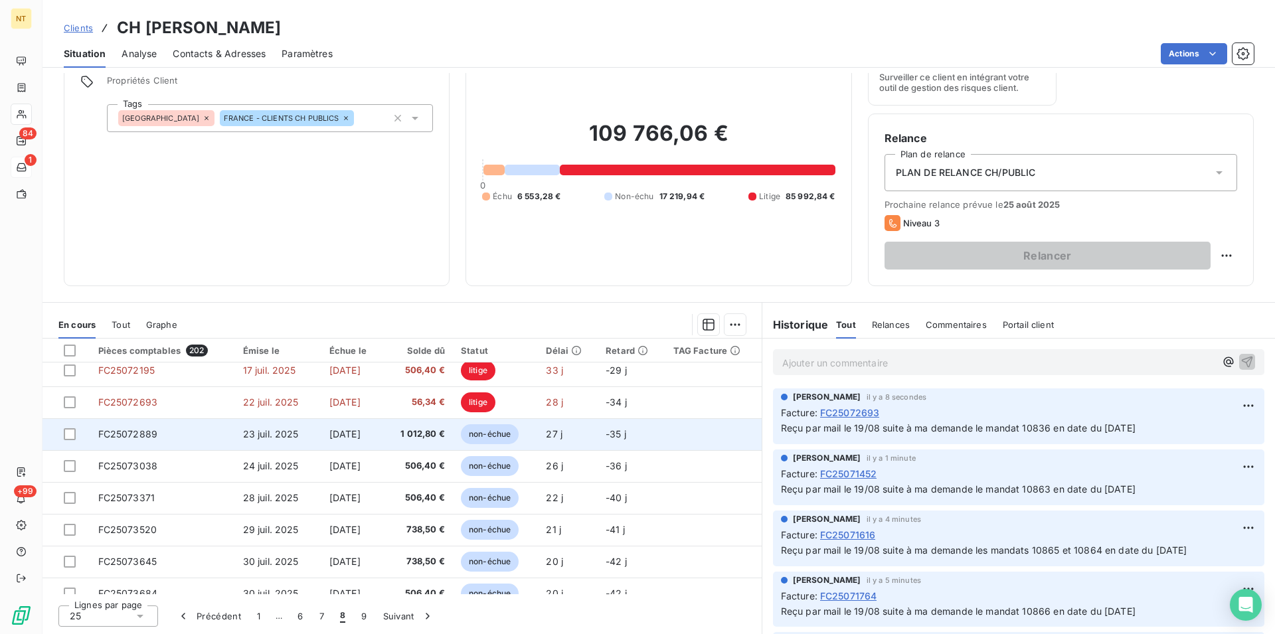
click at [123, 433] on span "FC25072889" at bounding box center [128, 433] width 60 height 11
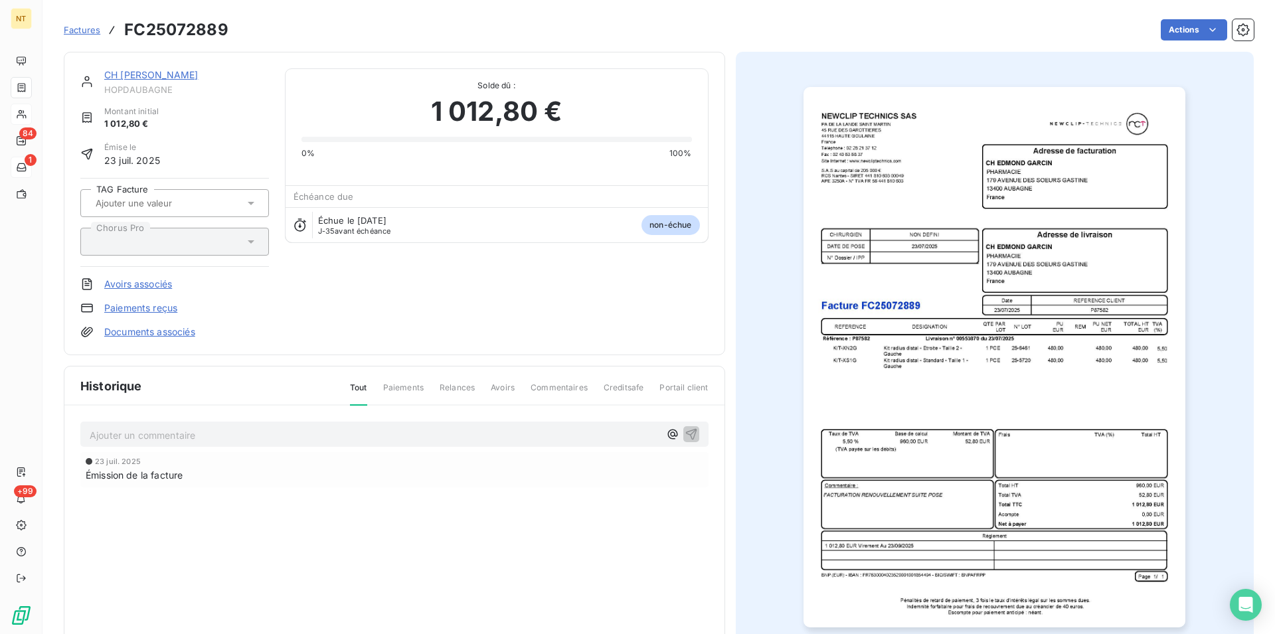
click at [125, 430] on p "Ajouter un commentaire ﻿" at bounding box center [375, 435] width 570 height 17
click at [359, 435] on span "Reçu par mail le 19/08 suite à ma demande le mandat 10866 en date du [DATE]" at bounding box center [267, 433] width 355 height 11
click at [687, 431] on icon "button" at bounding box center [691, 433] width 13 height 13
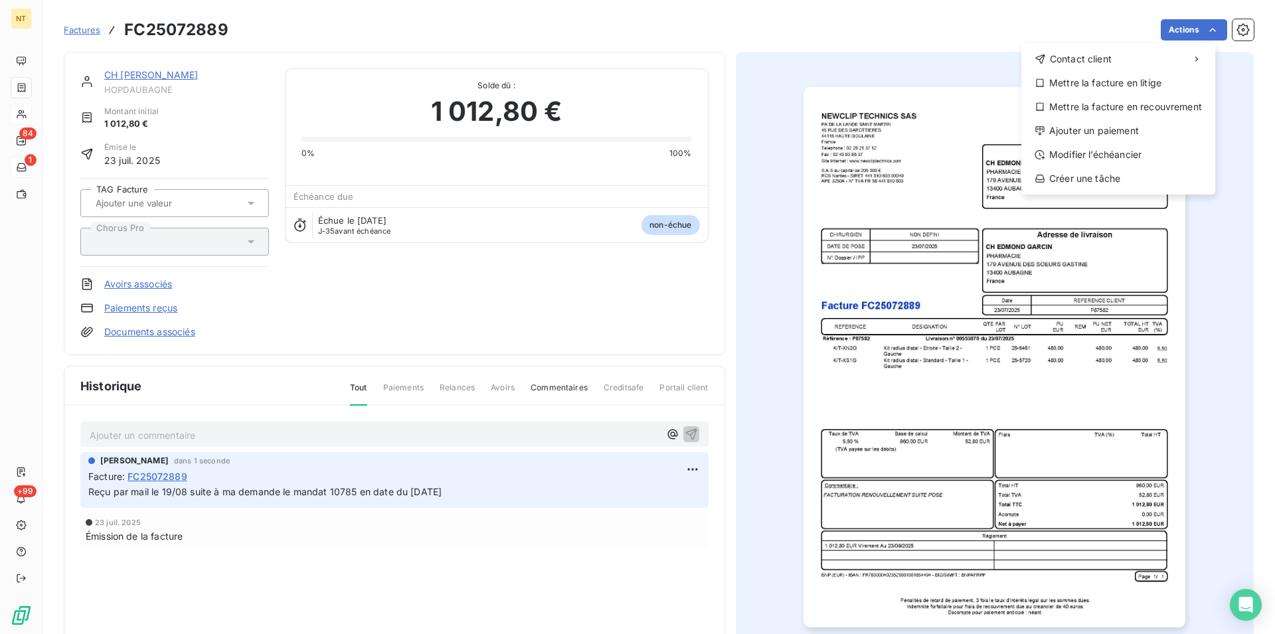
click at [1202, 31] on html "NT 84 1 +99 Factures FC25072889 Actions Contact client Mettre la facture en lit…" at bounding box center [637, 317] width 1275 height 634
click at [1115, 85] on div "Mettre la facture en litige" at bounding box center [1117, 82] width 183 height 21
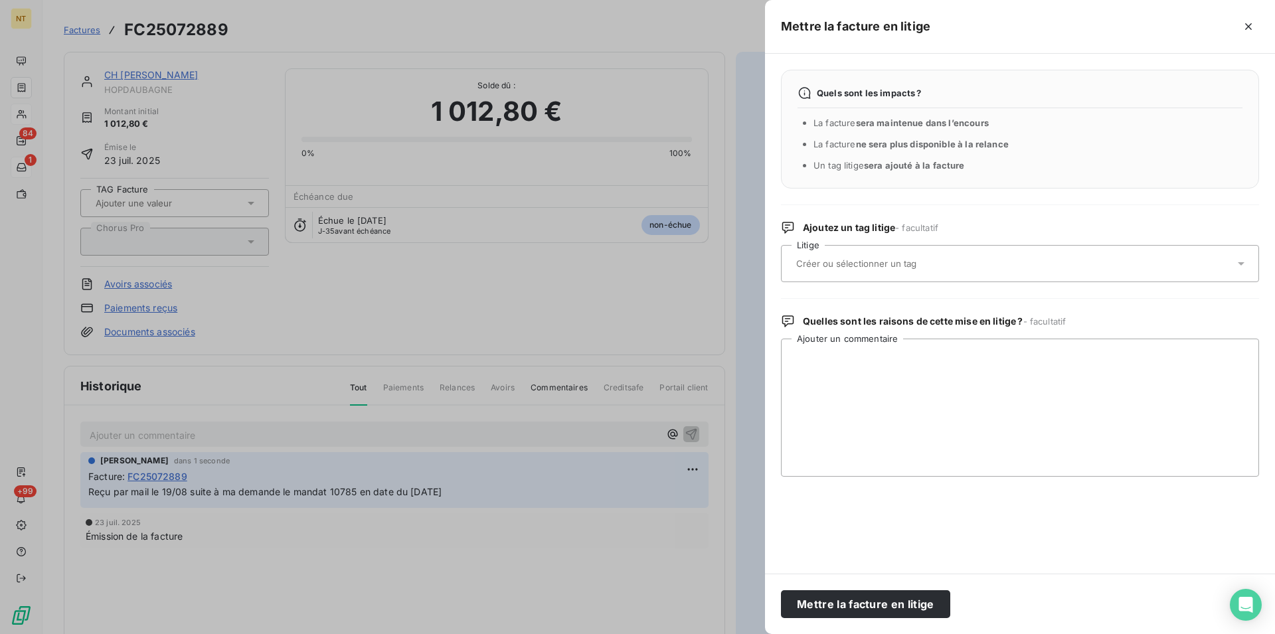
click at [900, 257] on div at bounding box center [1013, 264] width 442 height 28
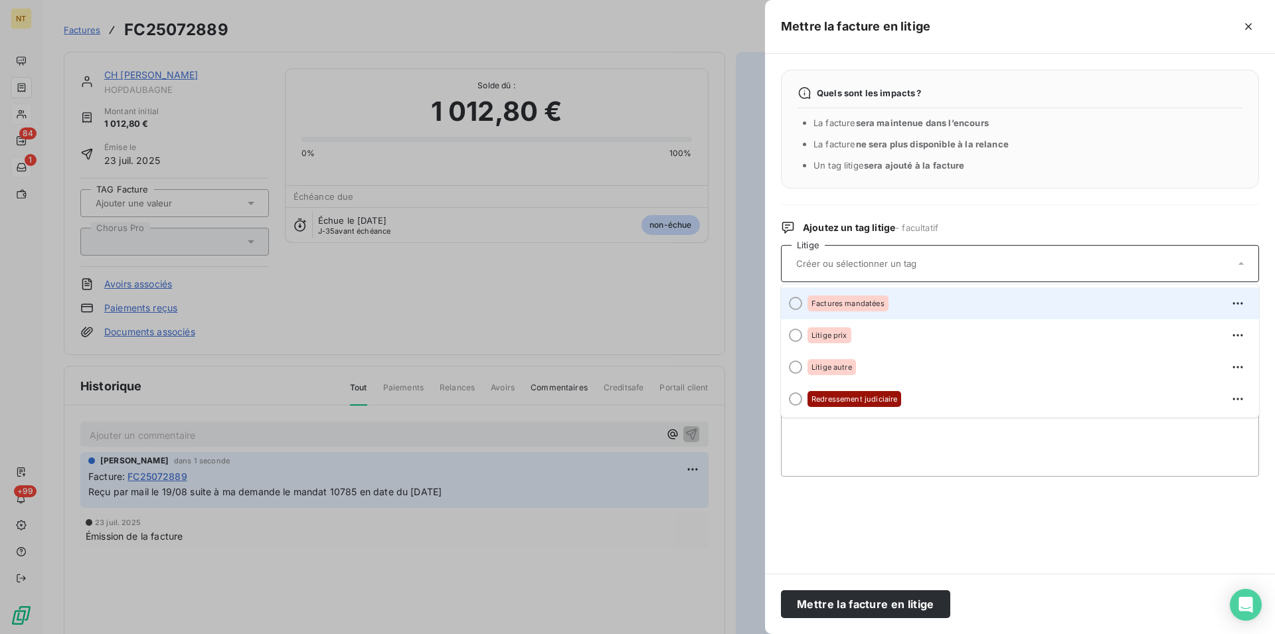
click at [795, 302] on div at bounding box center [795, 303] width 13 height 13
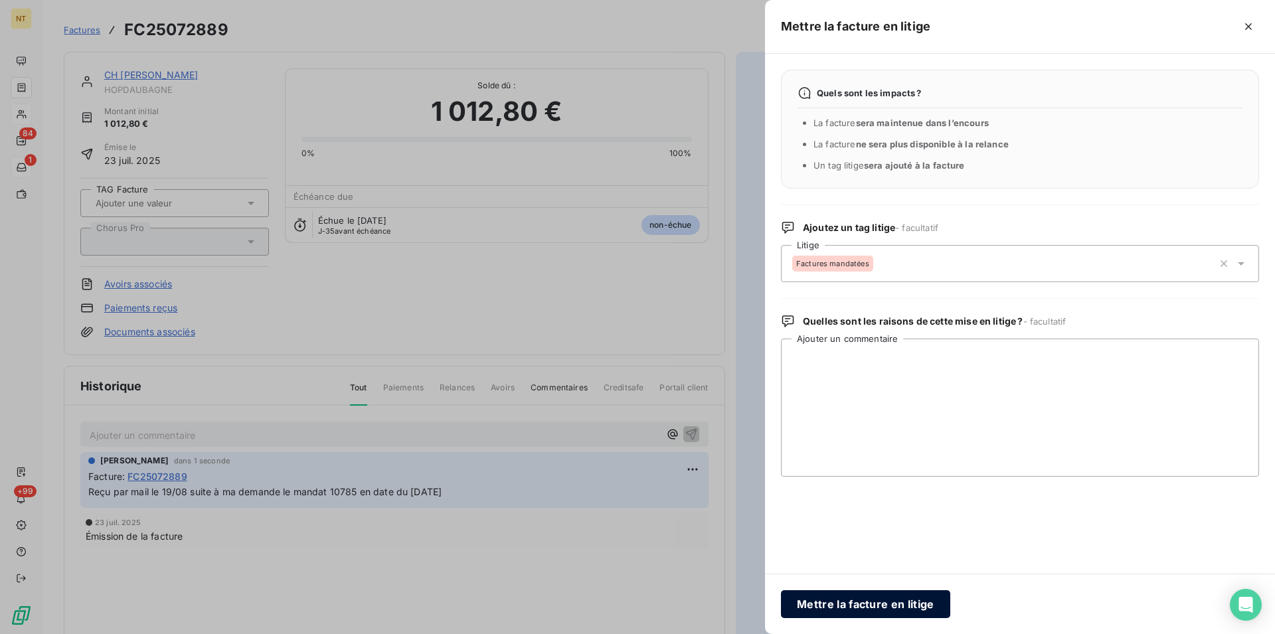
click at [823, 596] on button "Mettre la facture en litige" at bounding box center [865, 604] width 169 height 28
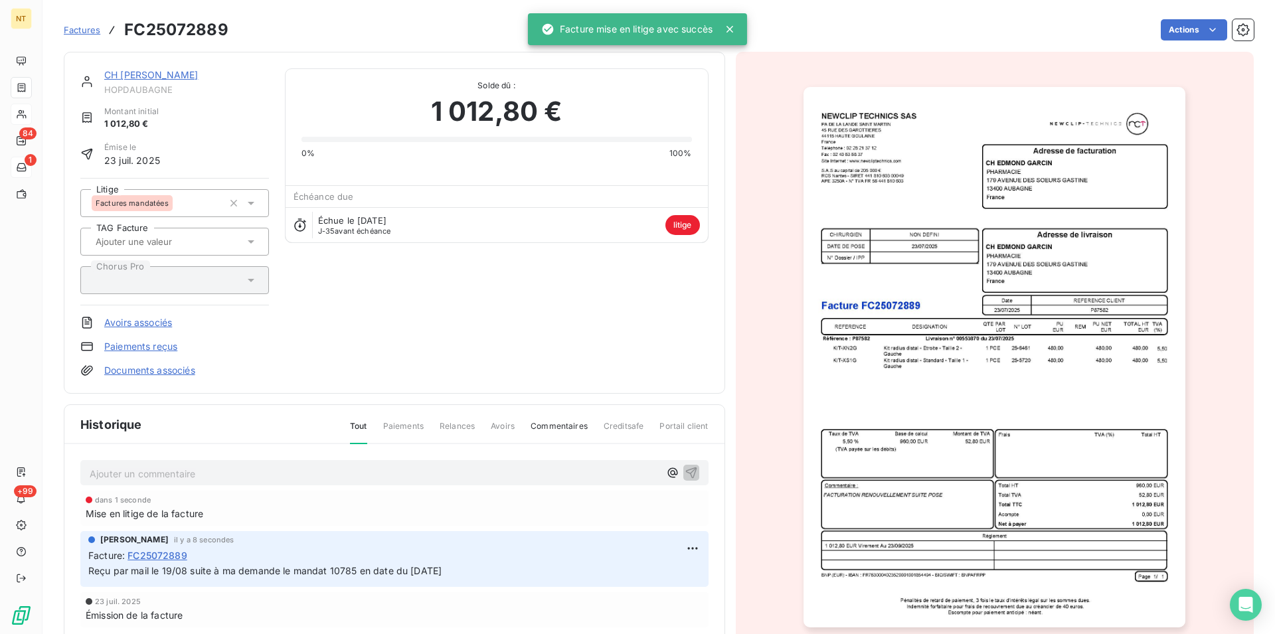
click at [156, 76] on link "CH [PERSON_NAME]" at bounding box center [151, 74] width 94 height 11
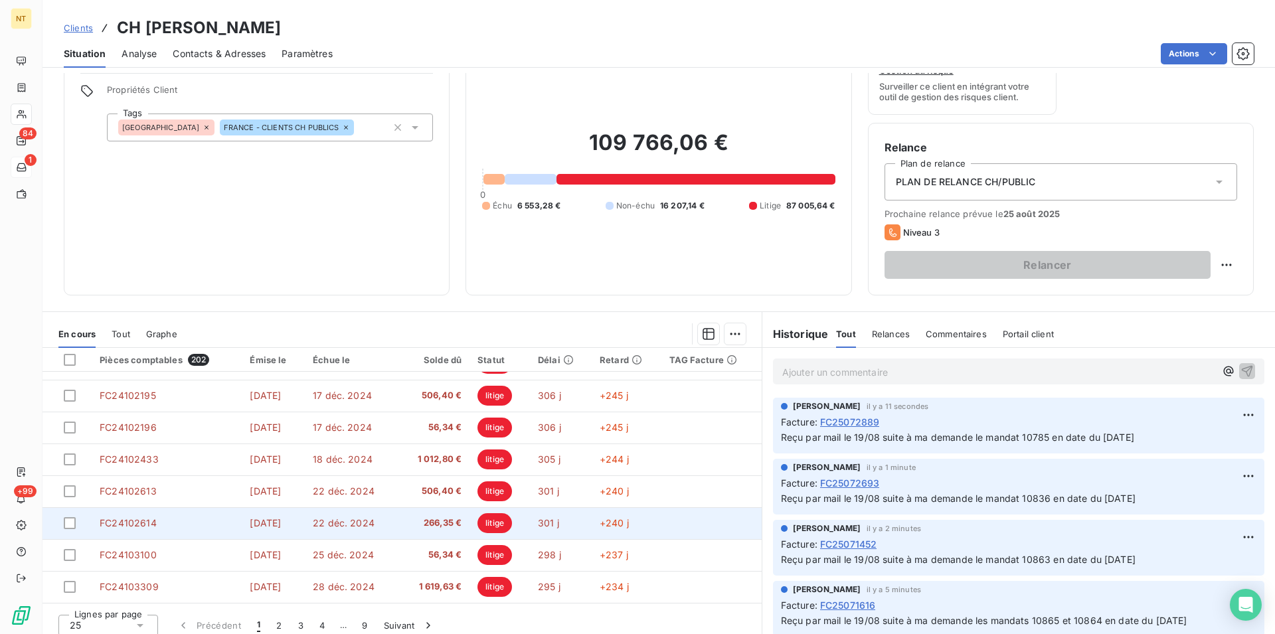
scroll to position [60, 0]
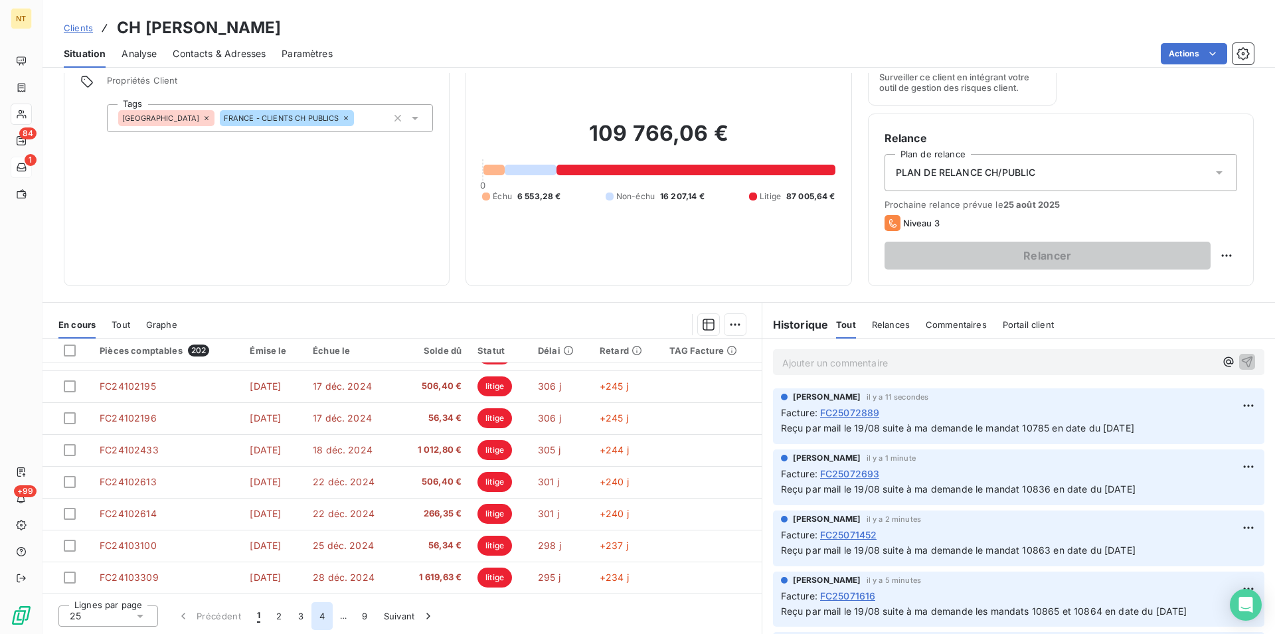
click at [322, 611] on button "4" at bounding box center [321, 616] width 21 height 28
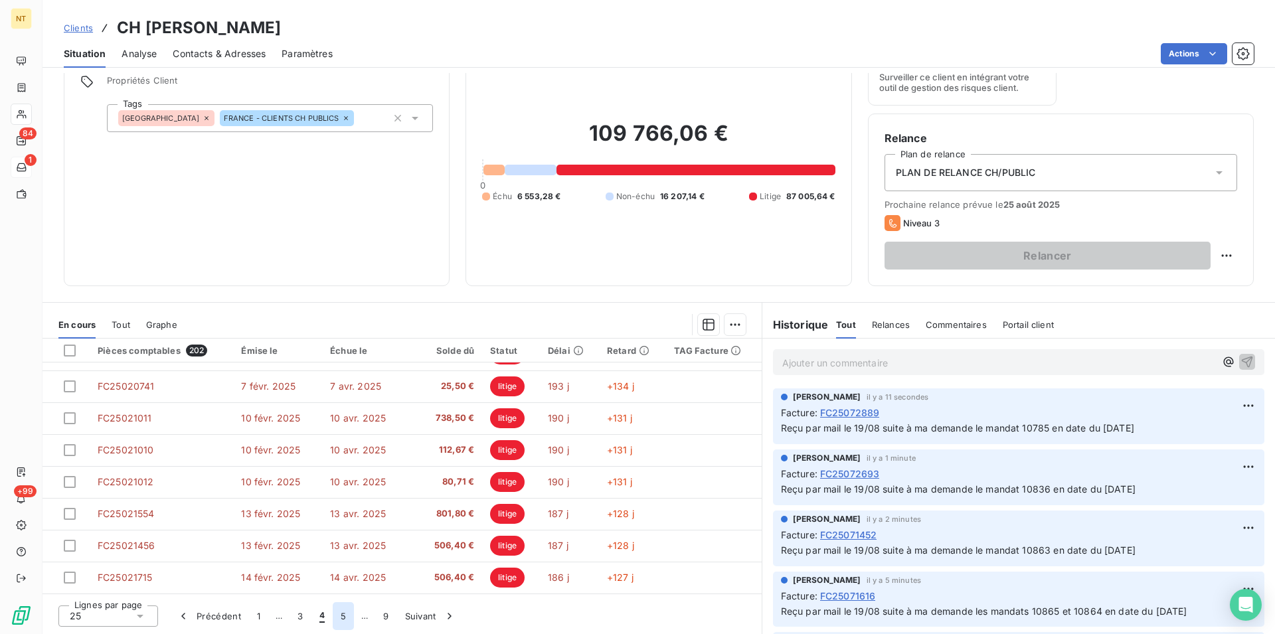
click at [341, 617] on button "5" at bounding box center [343, 616] width 21 height 28
click at [344, 613] on button "6" at bounding box center [342, 616] width 21 height 28
click at [344, 616] on button "7" at bounding box center [343, 616] width 21 height 28
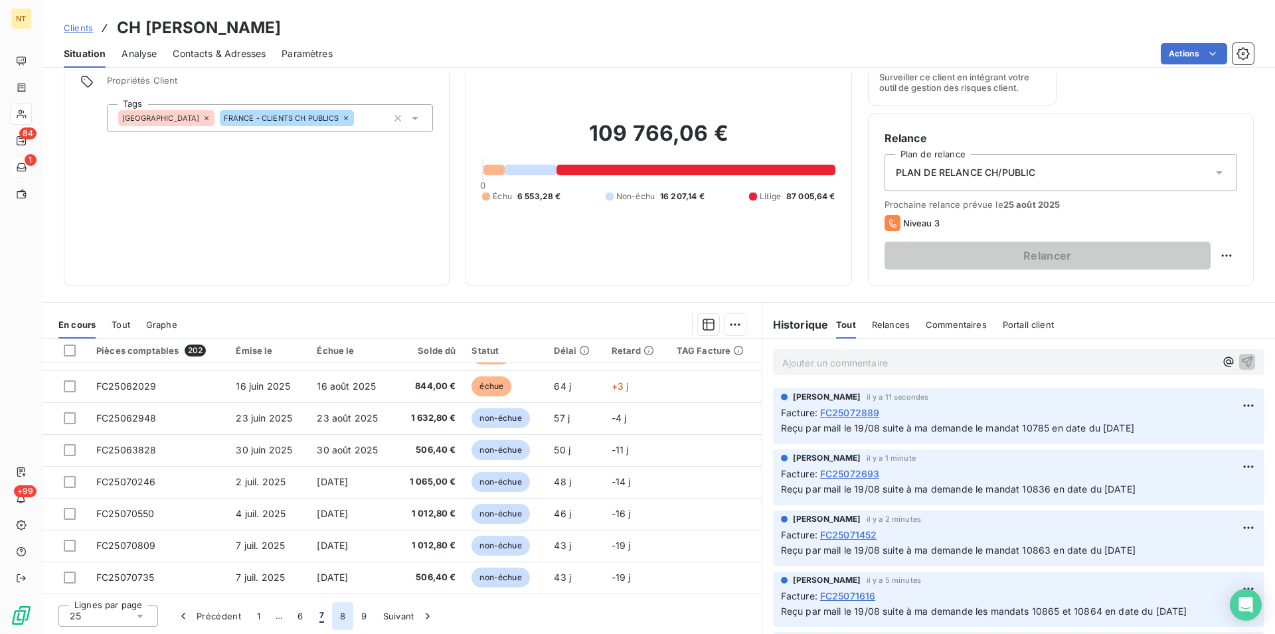
click at [341, 617] on button "8" at bounding box center [342, 616] width 21 height 28
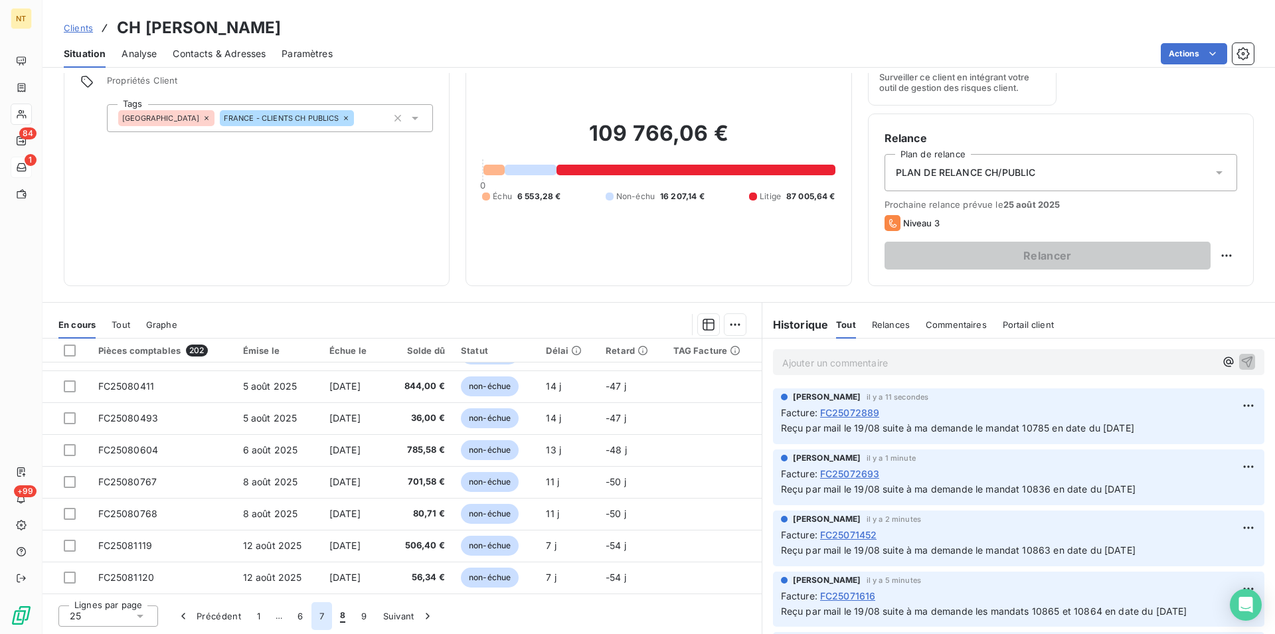
click at [319, 615] on button "7" at bounding box center [321, 616] width 21 height 28
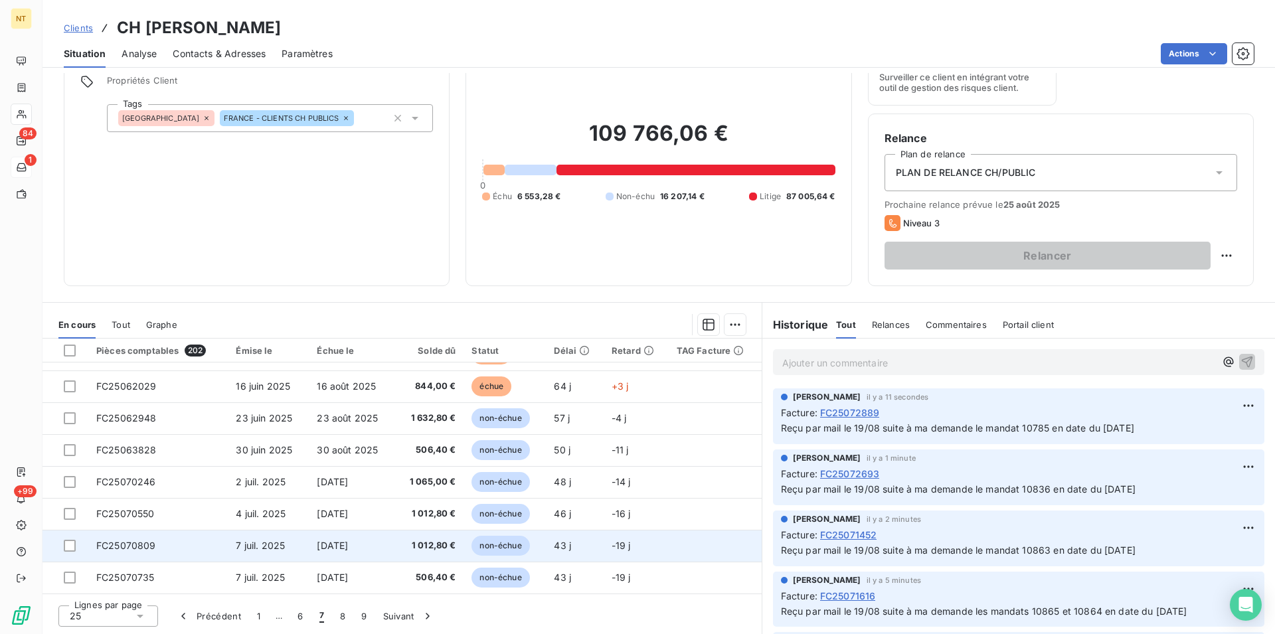
click at [152, 544] on span "FC25070809" at bounding box center [126, 545] width 60 height 11
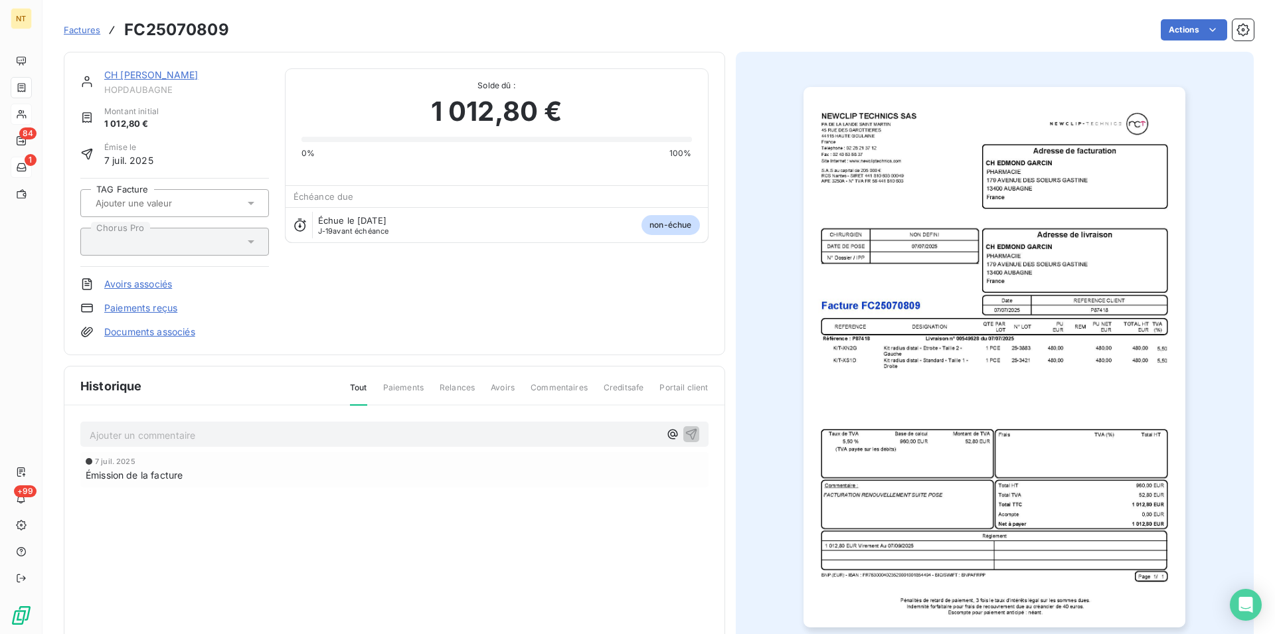
click at [157, 432] on p "Ajouter un commentaire ﻿" at bounding box center [375, 435] width 570 height 17
click at [348, 432] on span "Reçu par mail le 19/08 suite à ma demande le mandat 10866 en date du [DATE]" at bounding box center [267, 433] width 355 height 11
click at [439, 434] on span "Reçu par mail le 19/08 suite à ma demande le mandat 10466 en date du [DATE]" at bounding box center [267, 433] width 355 height 11
click at [429, 432] on span "Reçu par mail le 19/08 suite à ma demande le mandat 10466 en date du [DATE]" at bounding box center [267, 433] width 355 height 11
click at [419, 435] on span "Reçu par mail le 19/08 suite à ma demande le mandat 10466 en date du 02907/2025" at bounding box center [280, 433] width 380 height 11
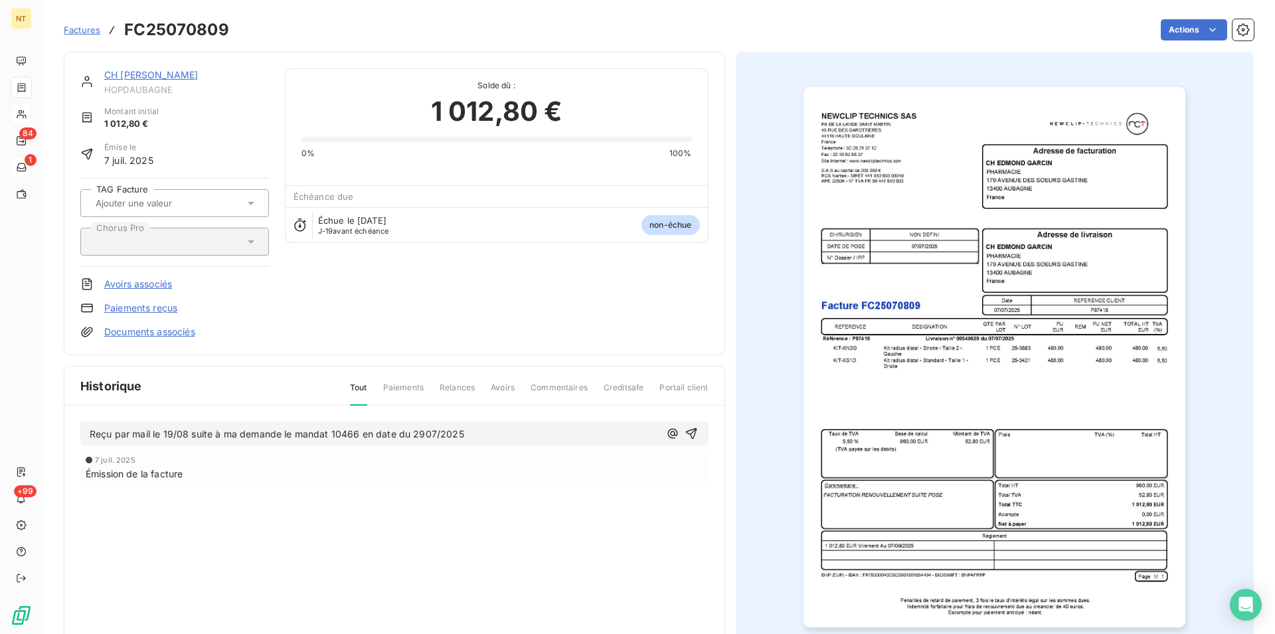
click at [424, 436] on span "Reçu par mail le 19/08 suite à ma demande le mandat 10466 en date du 2907/2025" at bounding box center [277, 433] width 374 height 11
drag, startPoint x: 88, startPoint y: 429, endPoint x: 482, endPoint y: 442, distance: 393.9
click at [483, 449] on div "Reçu par mail le 19/08 suite à ma demande le mandat 10466 en date du [DATE] [DA…" at bounding box center [394, 473] width 660 height 134
copy span "Reçu par mail le 19/08 suite à ma demande le mandat 10466 en date du [DATE]"
click at [685, 432] on icon "button" at bounding box center [691, 433] width 13 height 13
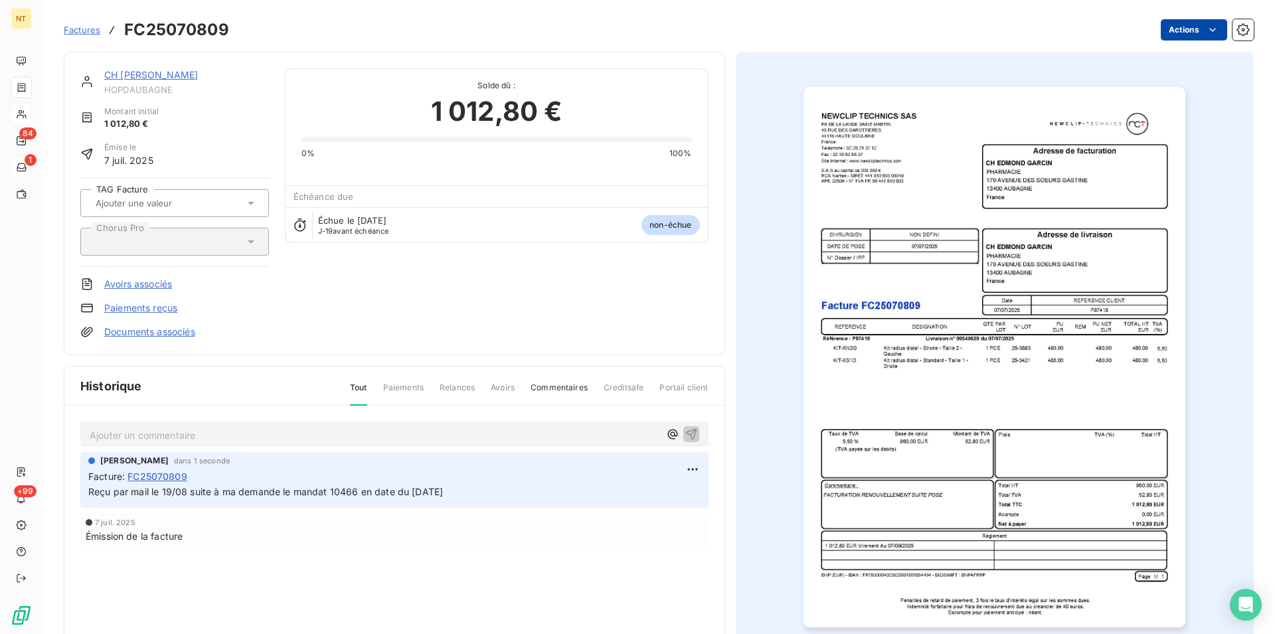
click at [1201, 31] on html "NT 84 1 +99 Factures FC25070809 Actions CH [PERSON_NAME] HOPDAUBAGNE Montant in…" at bounding box center [637, 317] width 1275 height 634
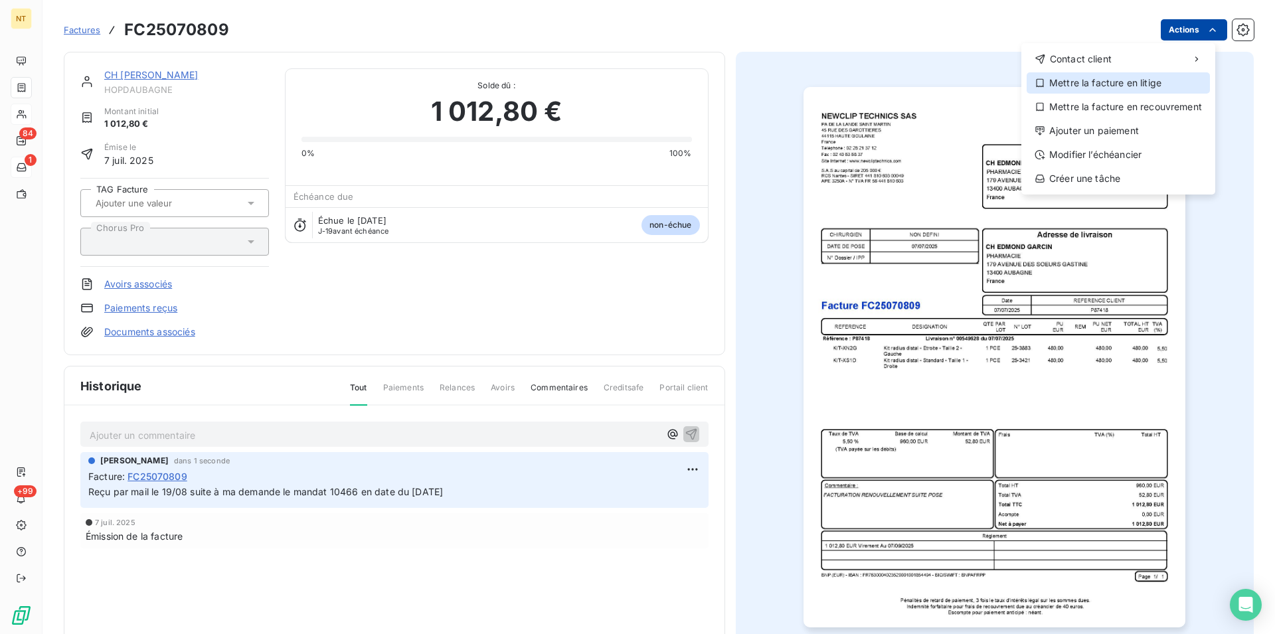
click at [1135, 86] on div "Mettre la facture en litige" at bounding box center [1117, 82] width 183 height 21
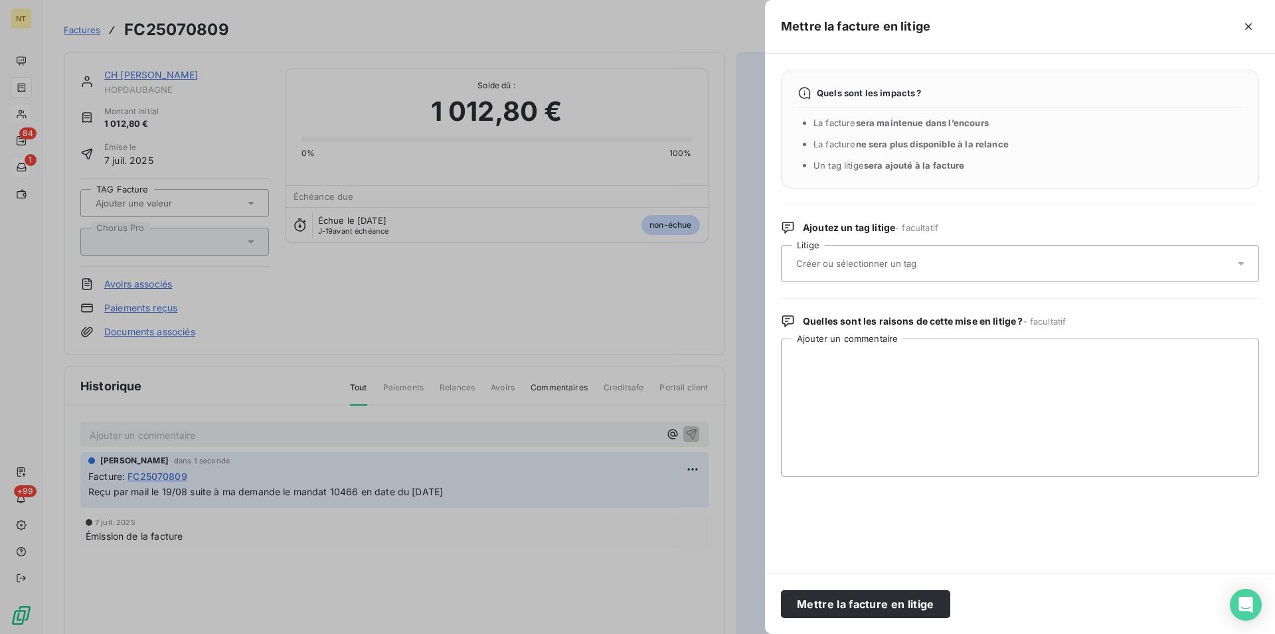
click at [853, 266] on input "text" at bounding box center [891, 264] width 193 height 12
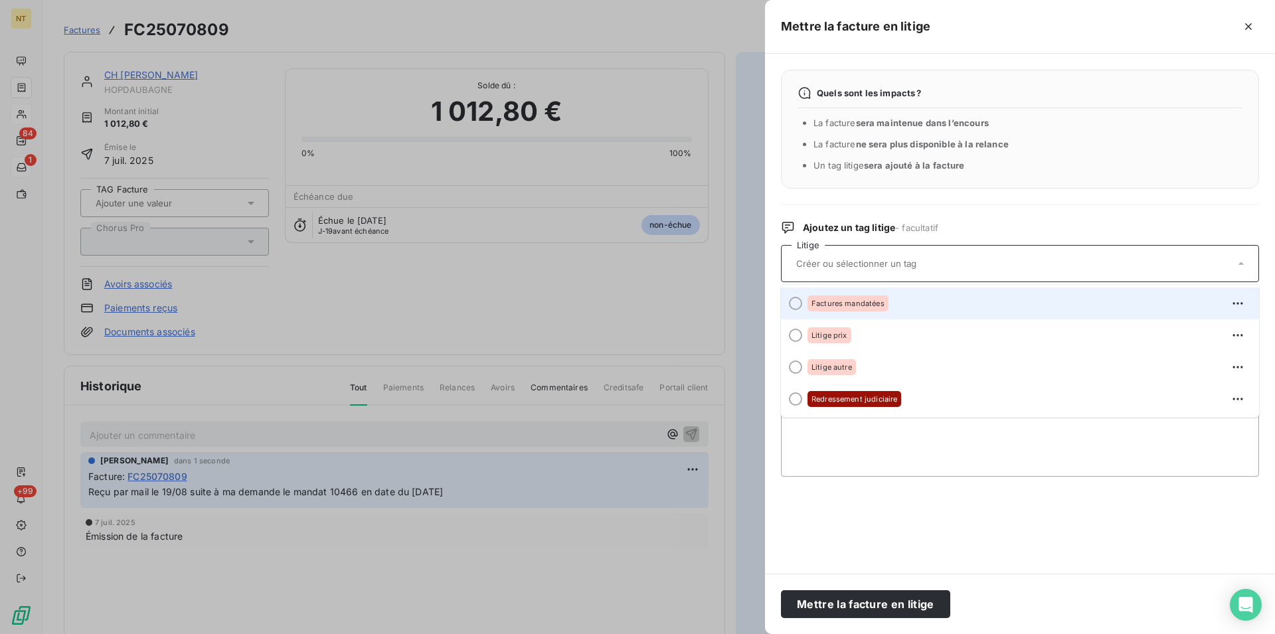
click at [799, 303] on div at bounding box center [795, 303] width 13 height 13
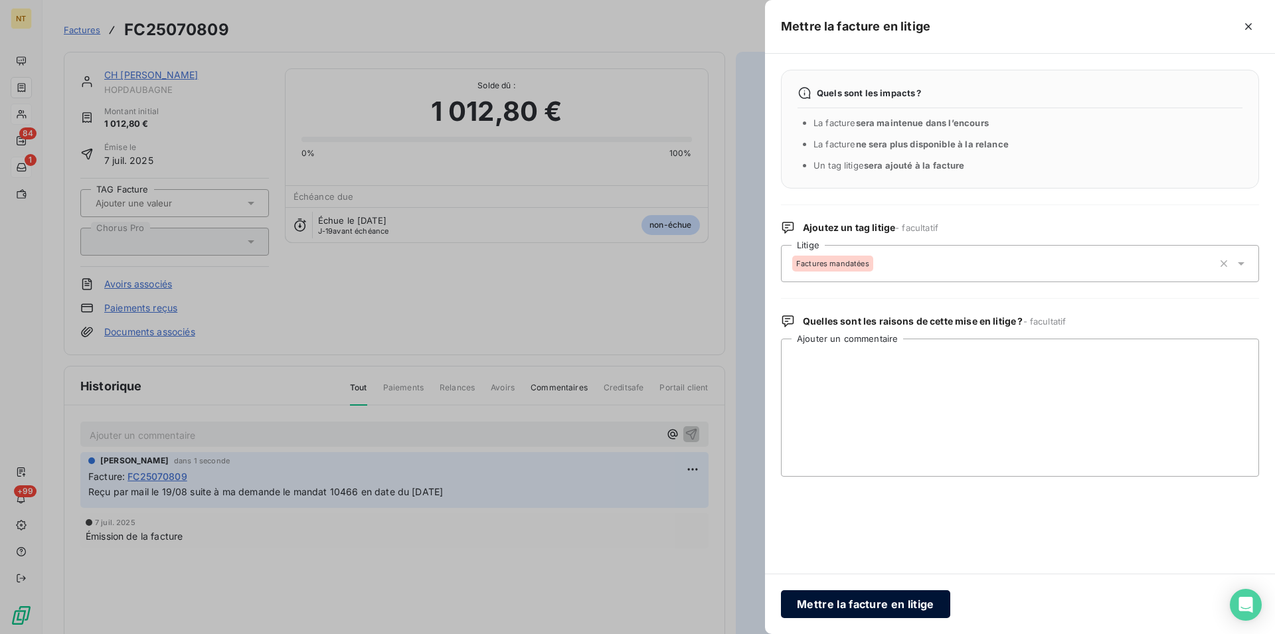
click at [825, 604] on button "Mettre la facture en litige" at bounding box center [865, 604] width 169 height 28
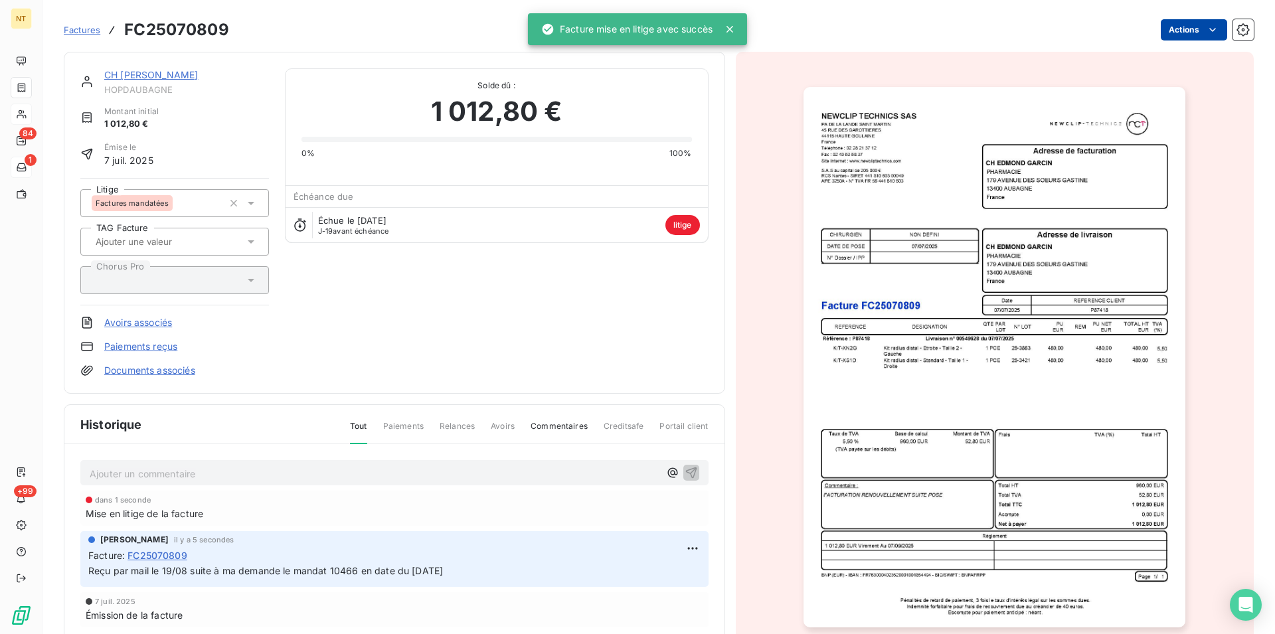
click at [143, 78] on link "CH [PERSON_NAME]" at bounding box center [151, 74] width 94 height 11
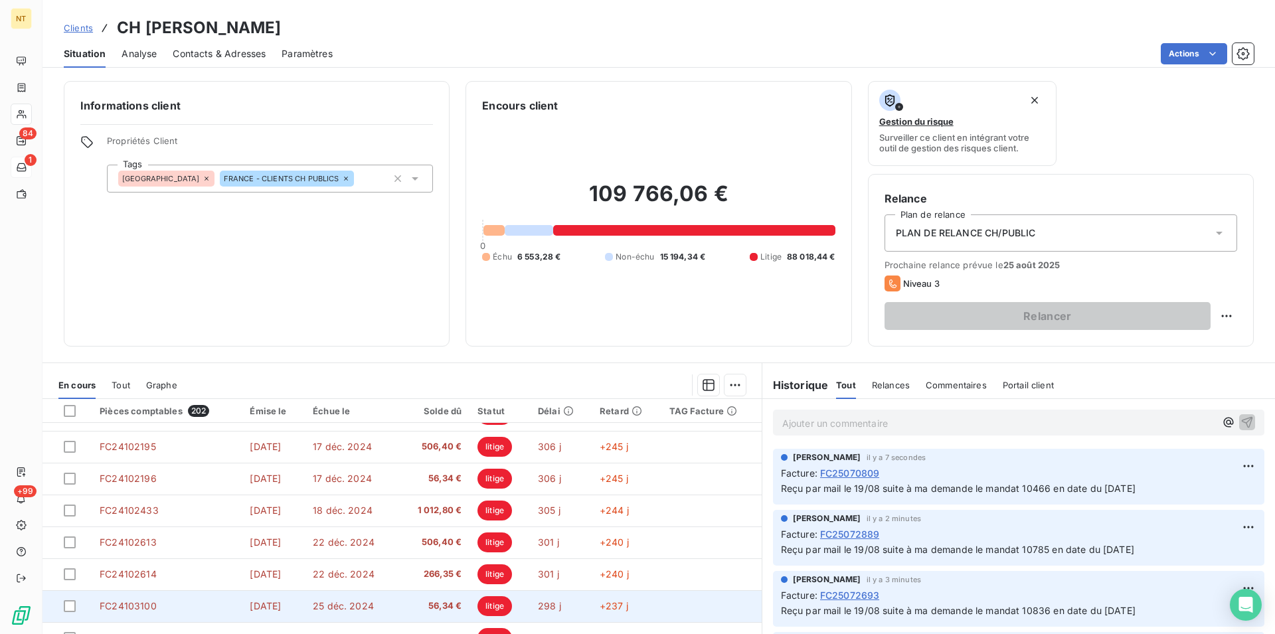
scroll to position [60, 0]
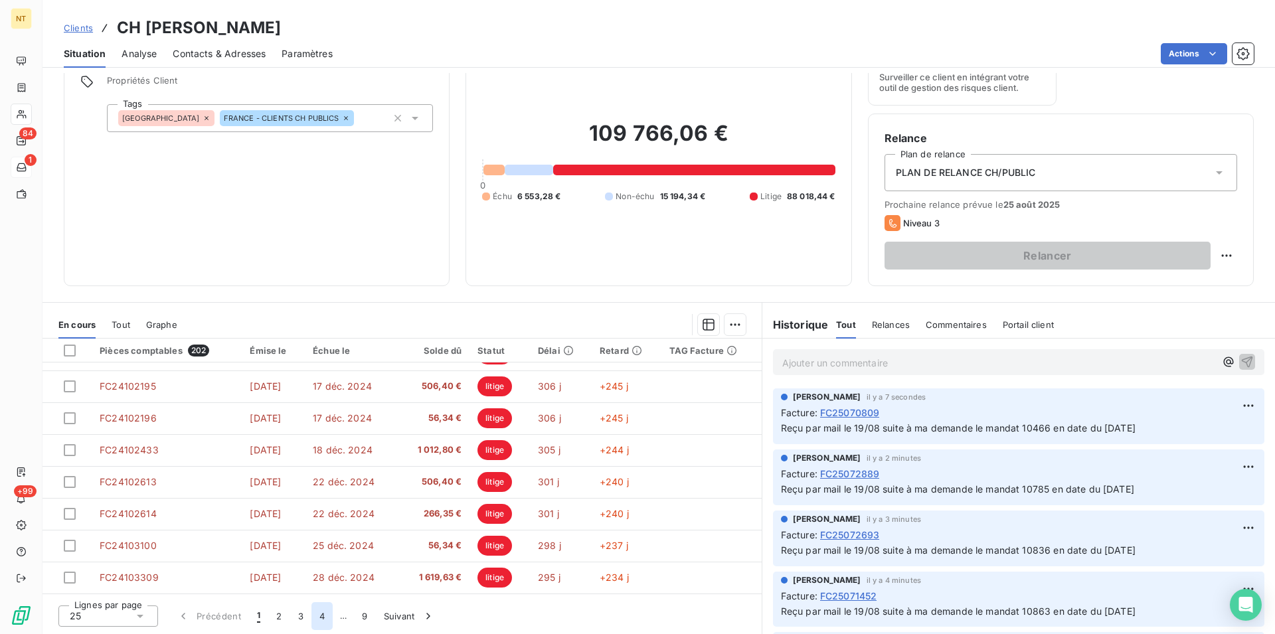
click at [320, 621] on button "4" at bounding box center [321, 616] width 21 height 28
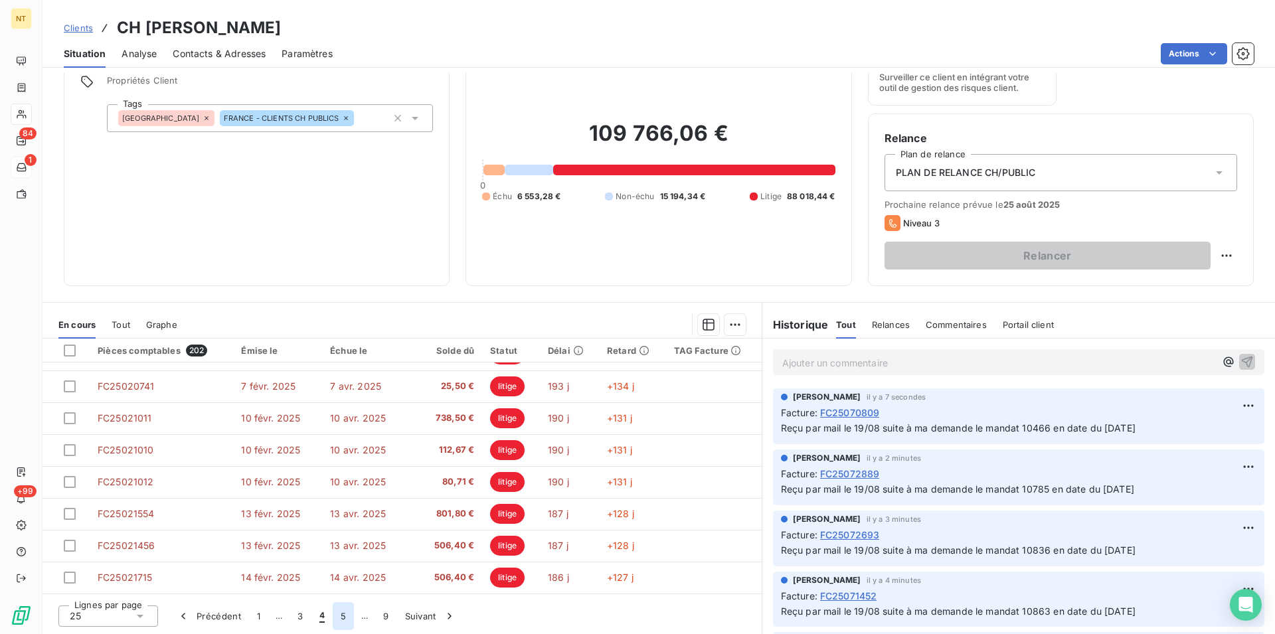
click at [338, 619] on button "5" at bounding box center [343, 616] width 21 height 28
click at [343, 619] on button "6" at bounding box center [342, 616] width 21 height 28
click at [341, 617] on button "7" at bounding box center [343, 616] width 21 height 28
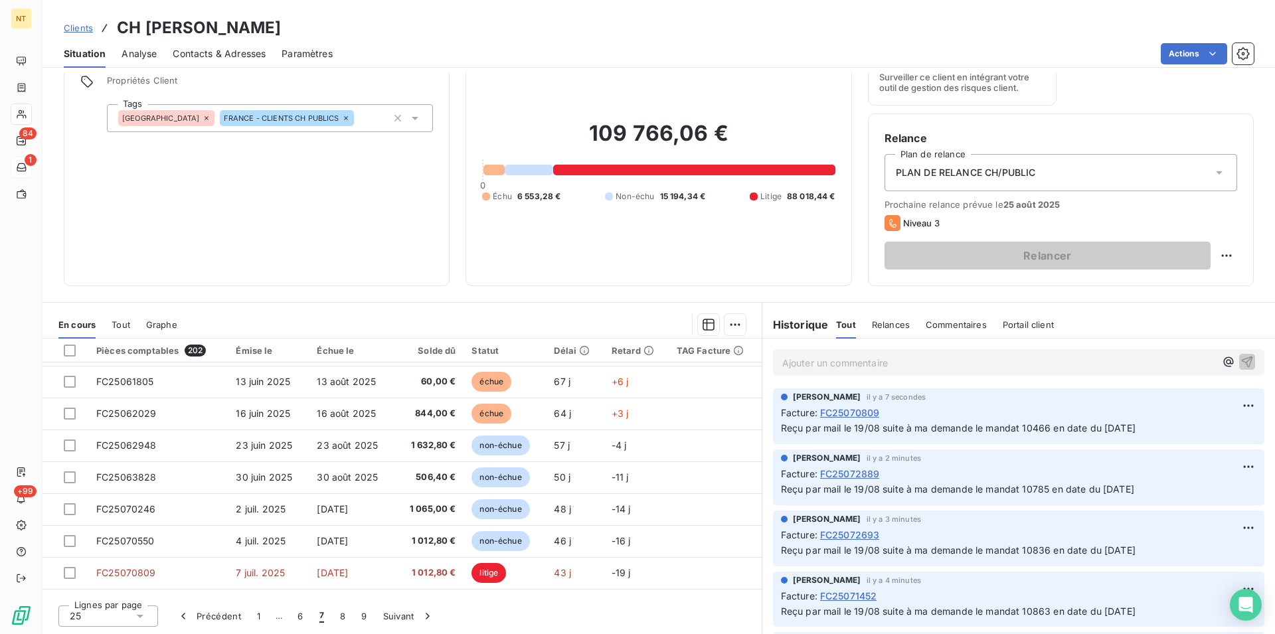
scroll to position [566, 0]
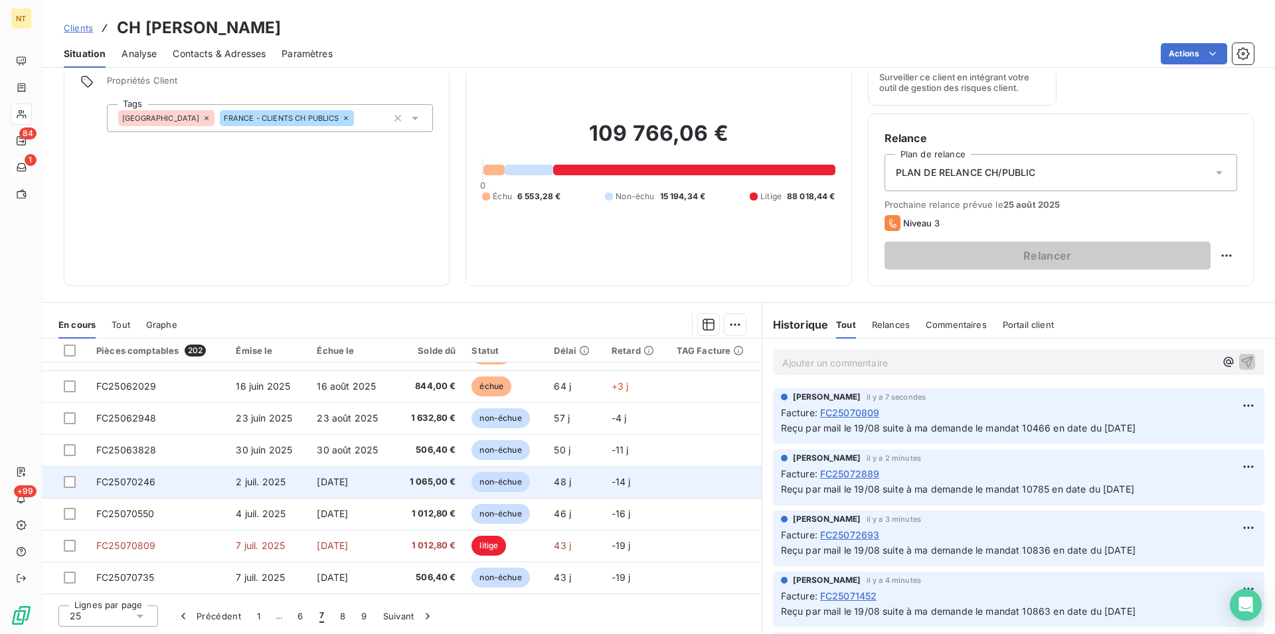
click at [129, 479] on span "FC25070246" at bounding box center [126, 481] width 60 height 11
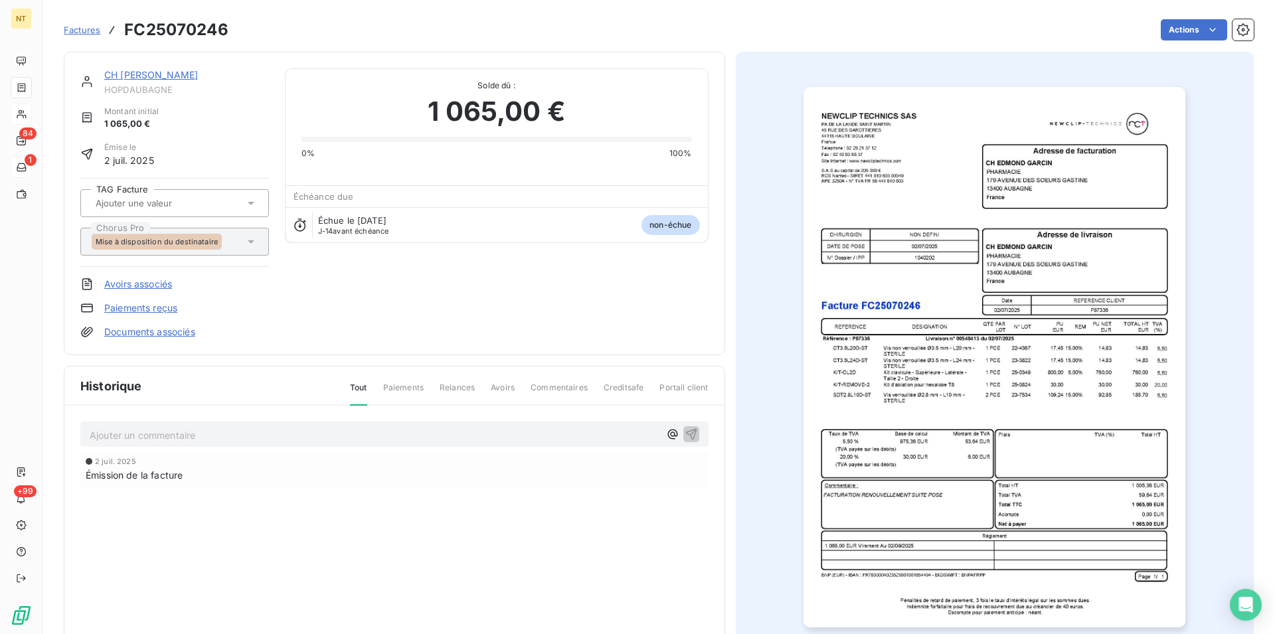
click at [132, 430] on p "Ajouter un commentaire ﻿" at bounding box center [375, 435] width 570 height 17
click at [357, 436] on span "Reçu par mail le 19/08 suite à ma demande le mandat 10466 en date du [DATE]" at bounding box center [267, 433] width 355 height 11
click at [685, 429] on icon "button" at bounding box center [691, 433] width 13 height 13
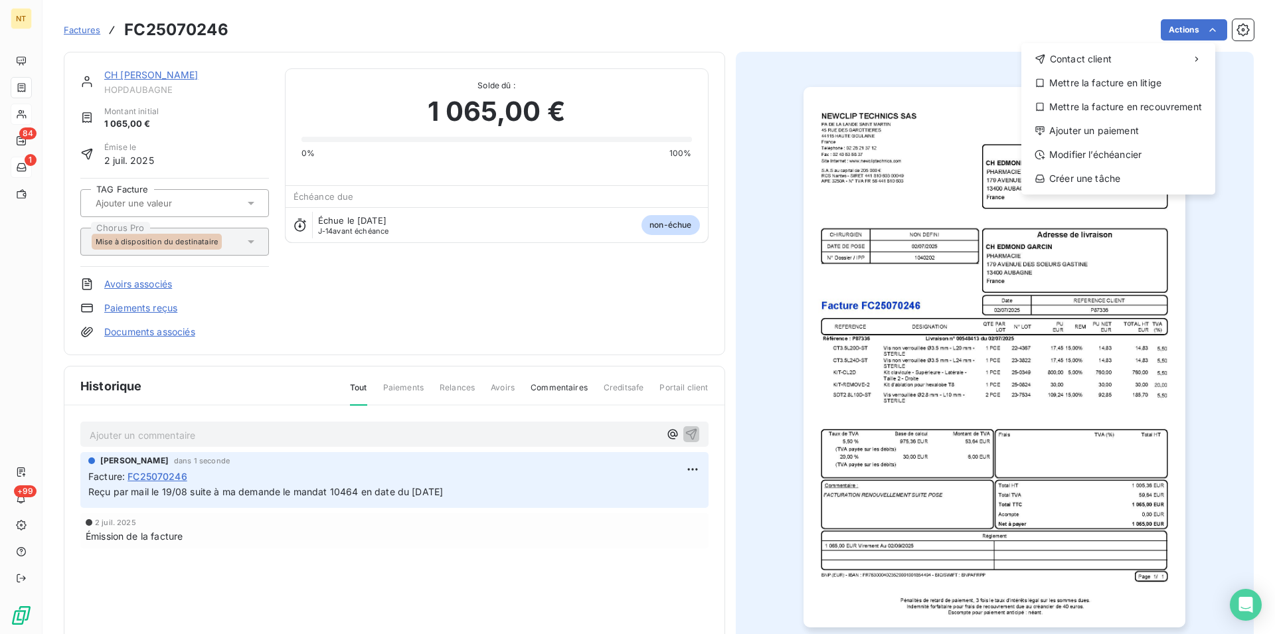
click at [1200, 32] on html "NT 84 1 +99 Factures FC25070246 Actions Contact client Mettre la facture en lit…" at bounding box center [637, 317] width 1275 height 634
click at [1135, 84] on div "Mettre la facture en litige" at bounding box center [1117, 82] width 183 height 21
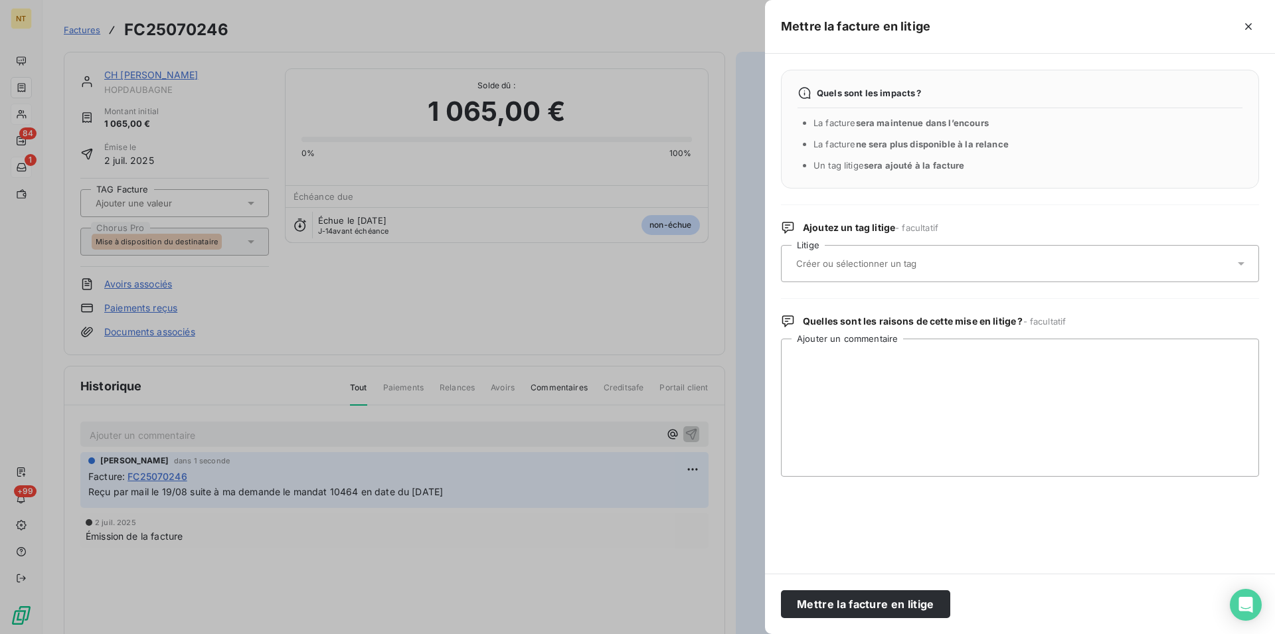
click at [918, 264] on input "text" at bounding box center [891, 264] width 193 height 12
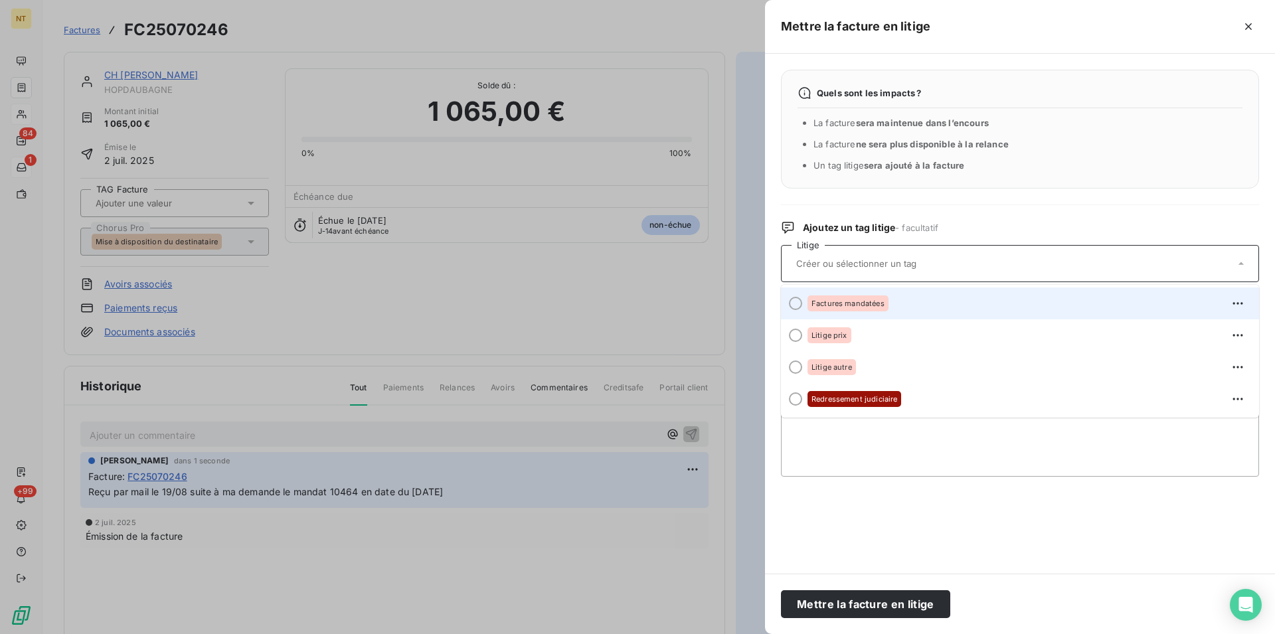
click at [795, 303] on div at bounding box center [795, 303] width 13 height 13
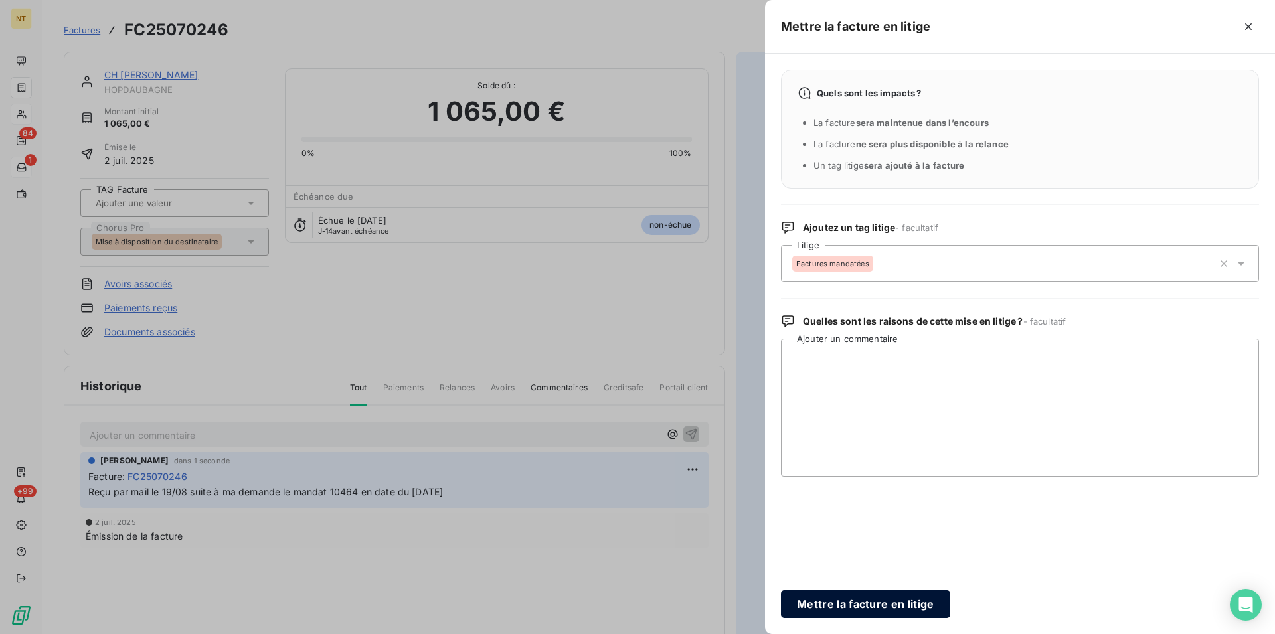
click at [841, 604] on button "Mettre la facture en litige" at bounding box center [865, 604] width 169 height 28
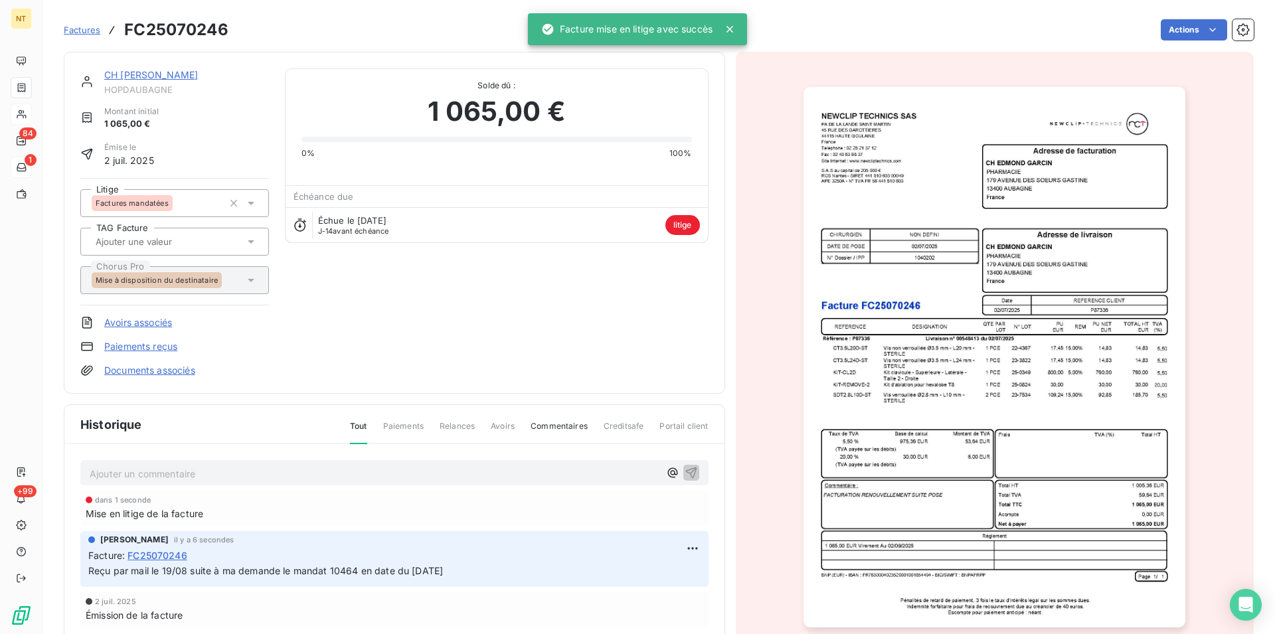
click at [147, 77] on link "CH [PERSON_NAME]" at bounding box center [151, 74] width 94 height 11
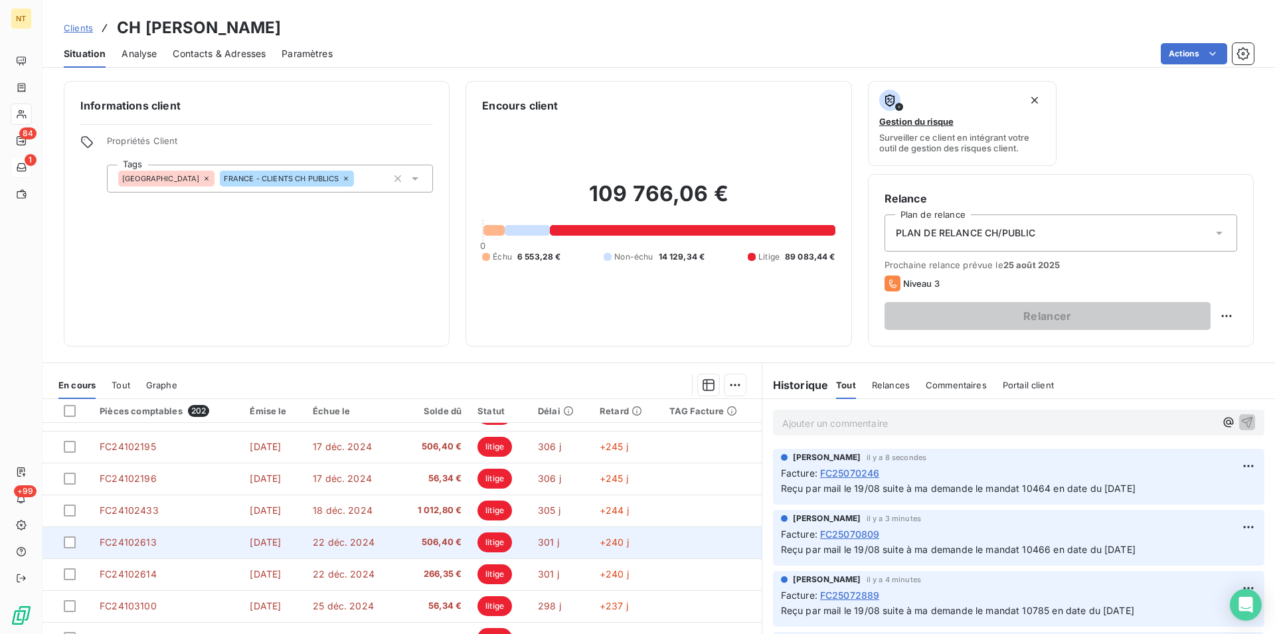
scroll to position [60, 0]
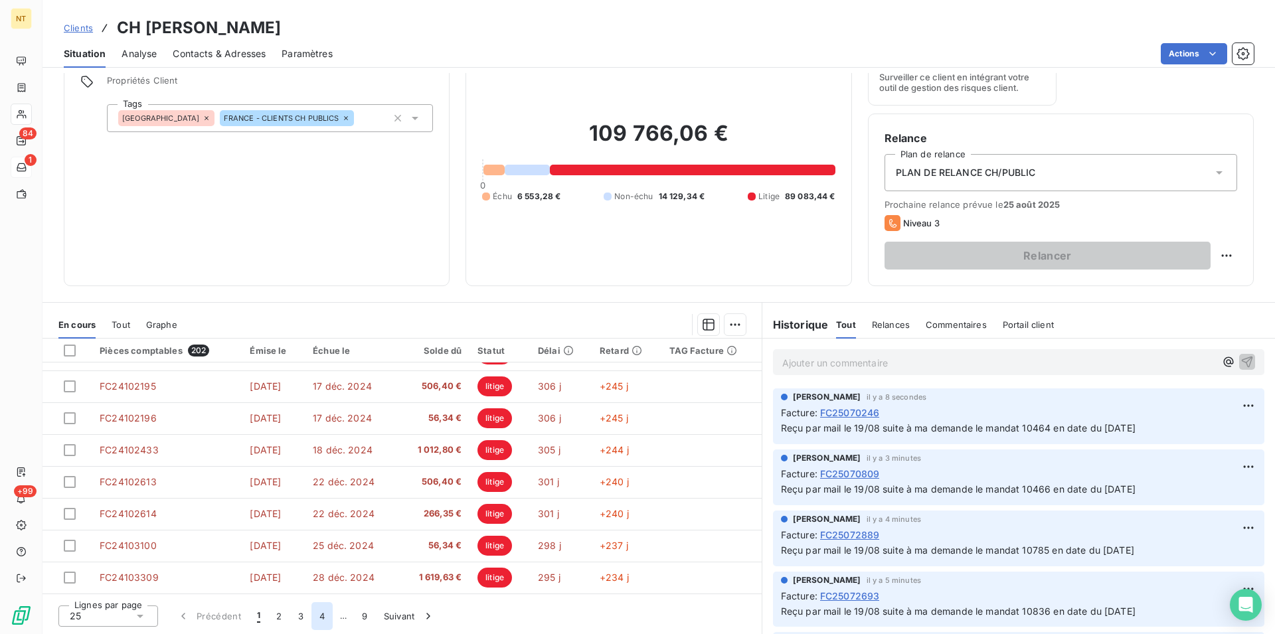
click at [322, 615] on button "4" at bounding box center [321, 616] width 21 height 28
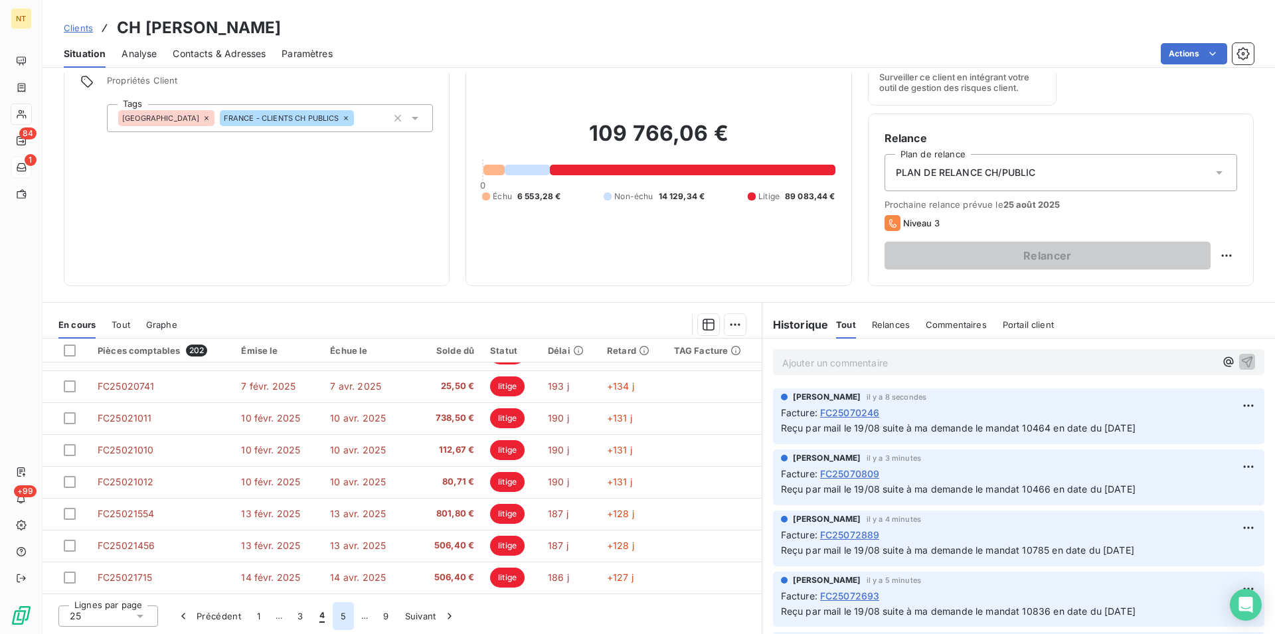
click at [341, 619] on button "5" at bounding box center [343, 616] width 21 height 28
click at [341, 616] on button "6" at bounding box center [342, 616] width 21 height 28
click at [341, 617] on button "7" at bounding box center [343, 616] width 21 height 28
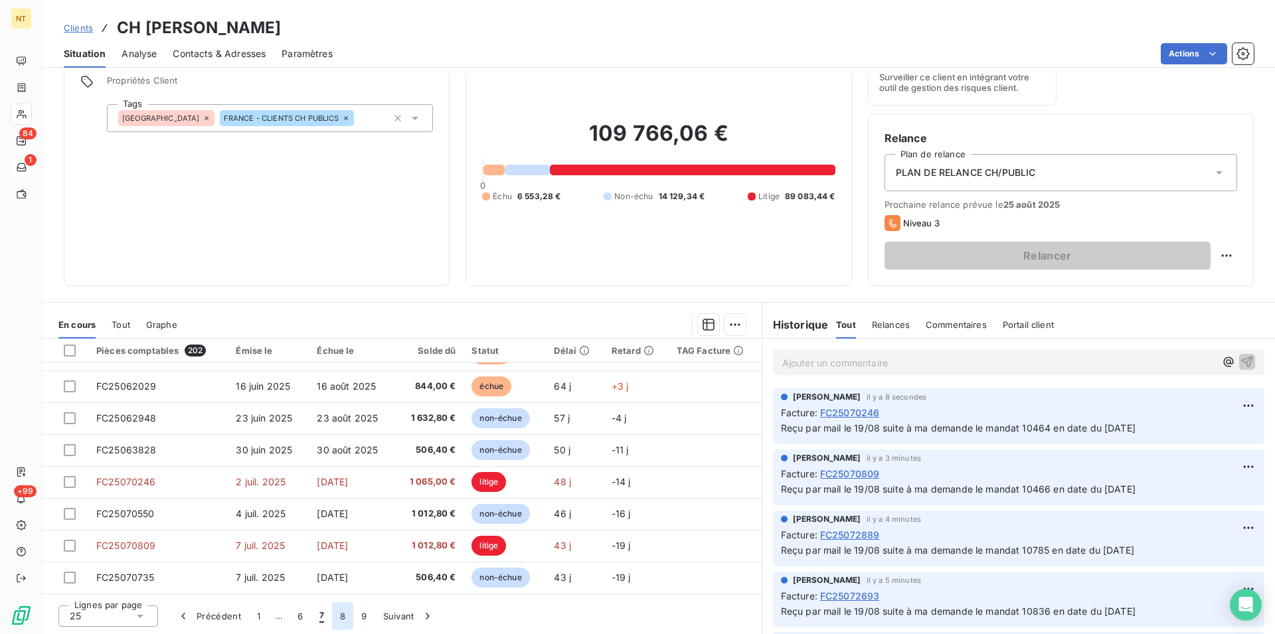
click at [345, 615] on button "8" at bounding box center [342, 616] width 21 height 28
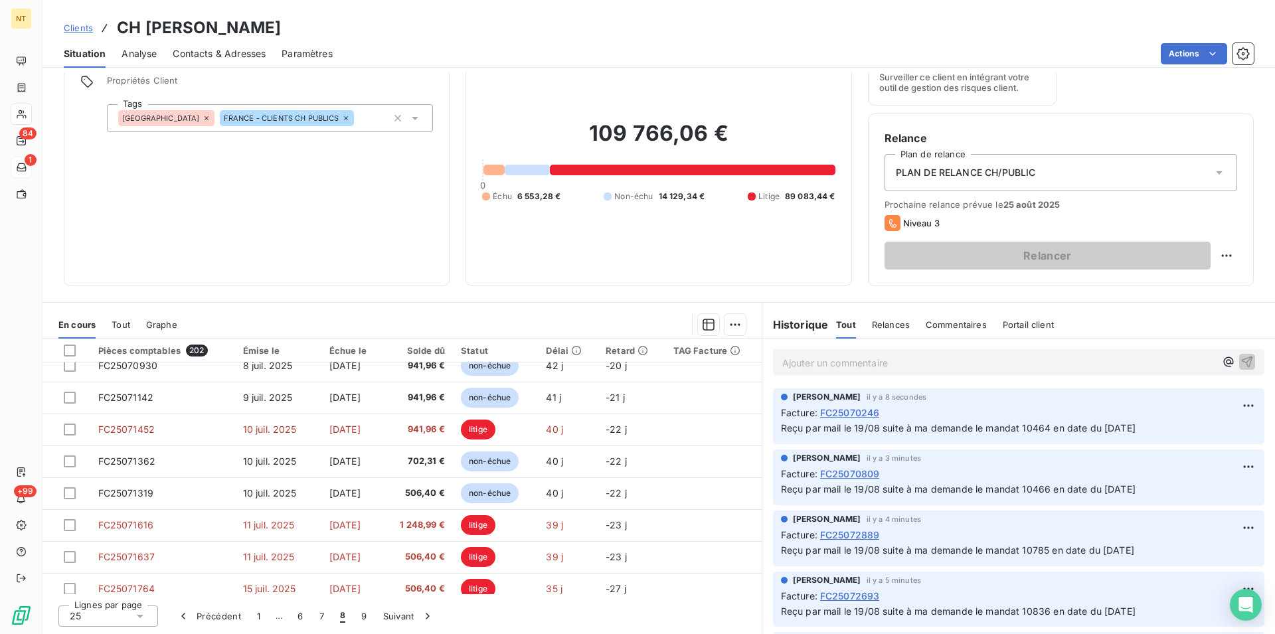
scroll to position [0, 0]
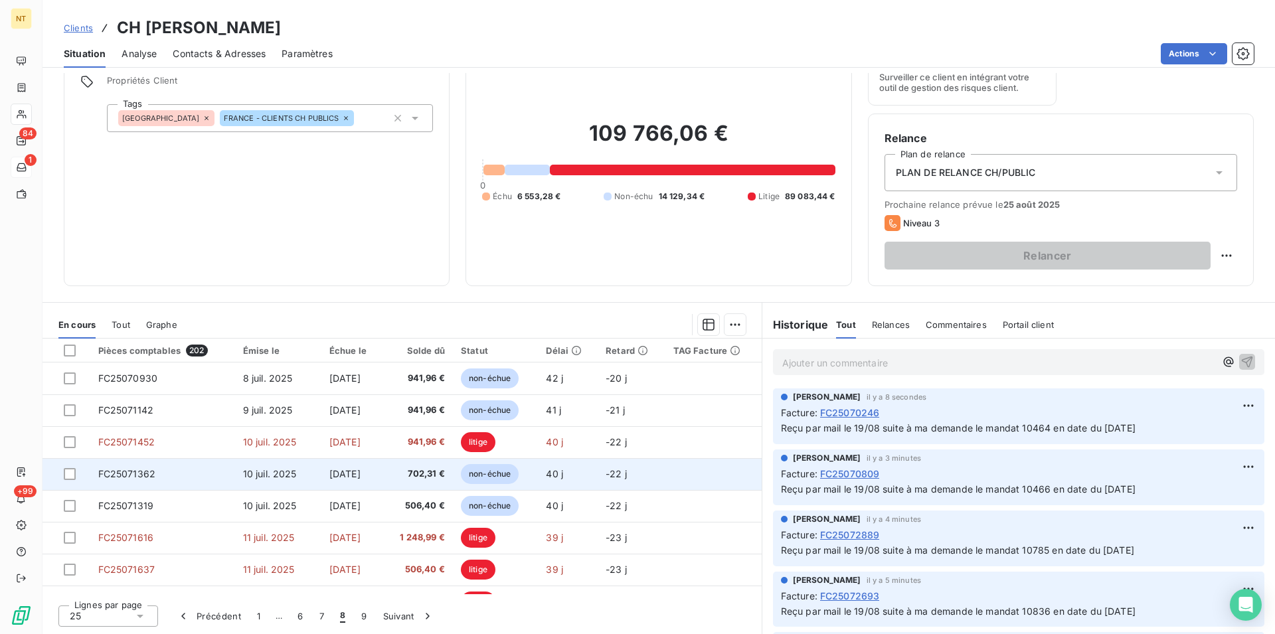
click at [214, 472] on td "FC25071362" at bounding box center [162, 474] width 145 height 32
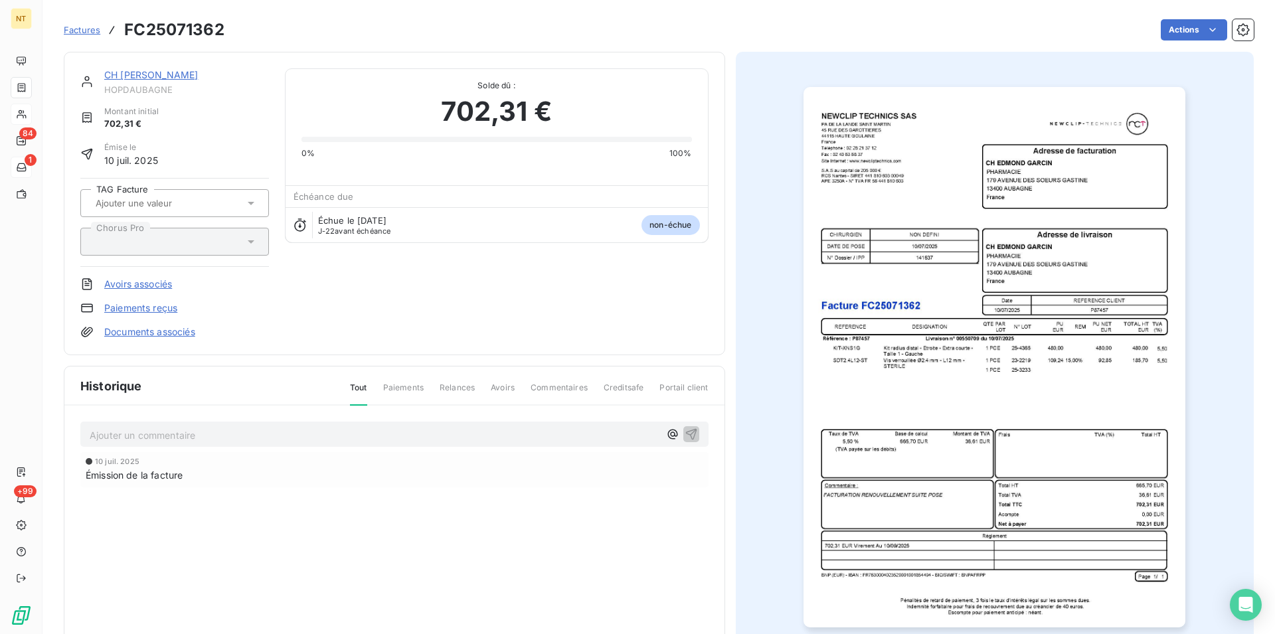
click at [192, 432] on p "Ajouter un commentaire ﻿" at bounding box center [375, 435] width 570 height 17
click at [356, 434] on span "Reçu par mail le 19/08 suite à ma demande le mandat 10466 en date du [DATE]" at bounding box center [267, 433] width 355 height 11
click at [688, 429] on icon "button" at bounding box center [690, 433] width 11 height 11
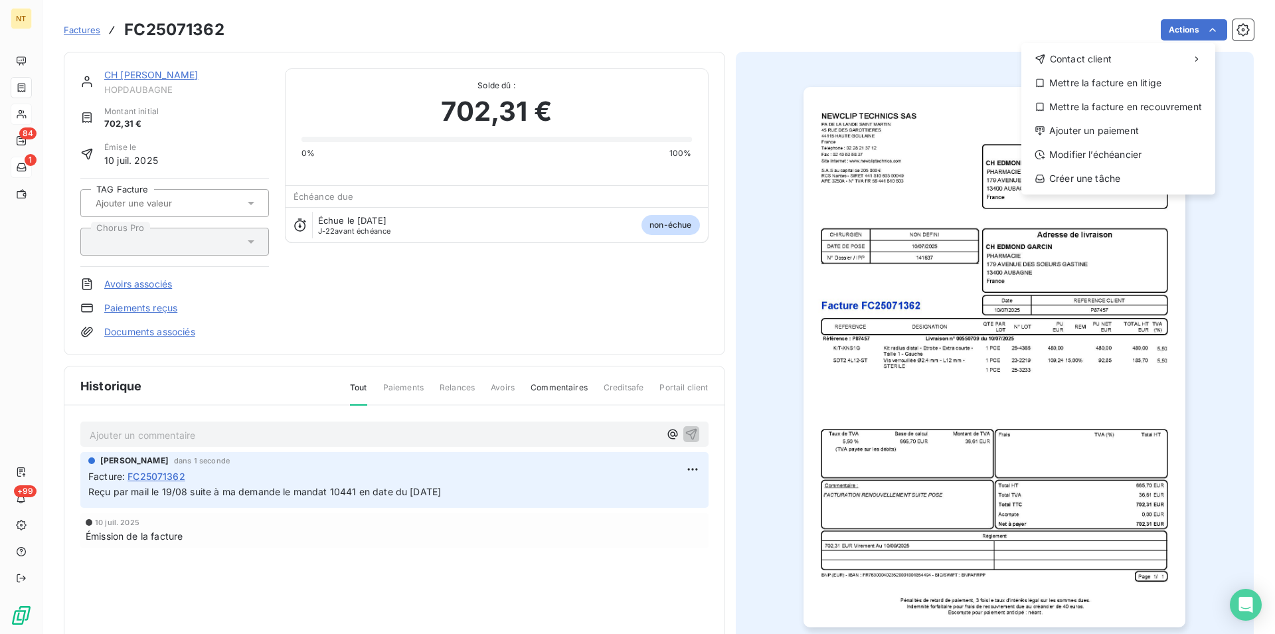
click at [1202, 29] on html "NT 84 1 +99 Factures FC25071362 Actions Contact client Mettre la facture en lit…" at bounding box center [637, 317] width 1275 height 634
click at [1106, 85] on div "Mettre la facture en litige" at bounding box center [1117, 82] width 183 height 21
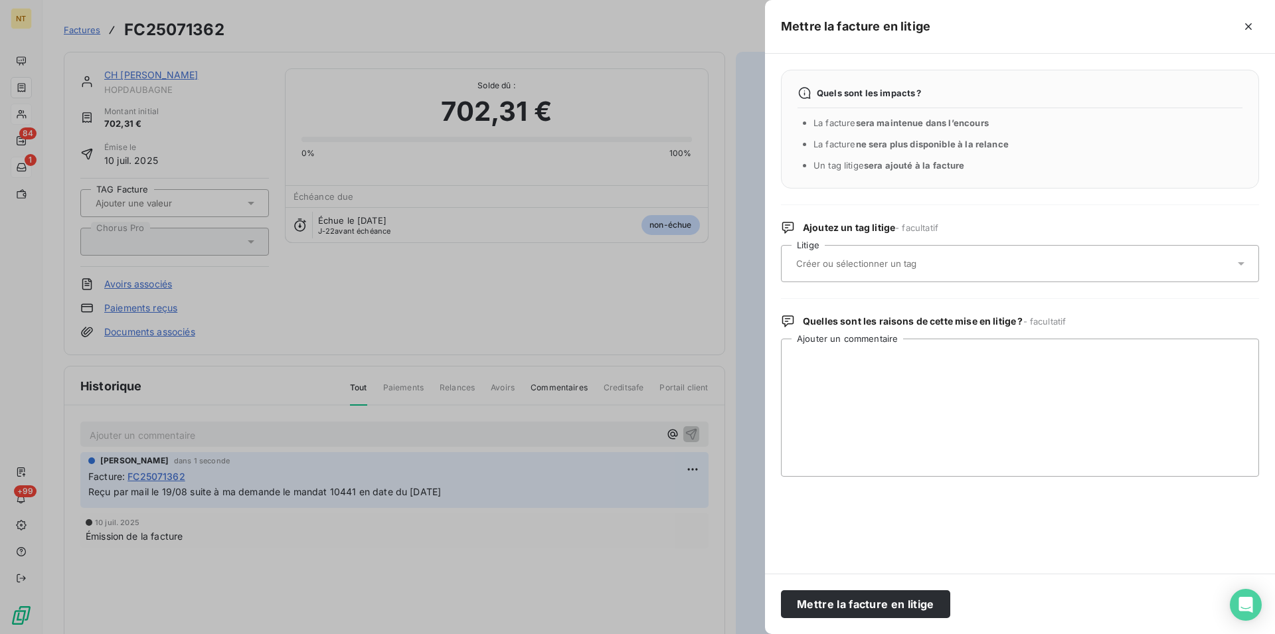
click at [926, 264] on input "text" at bounding box center [891, 264] width 193 height 12
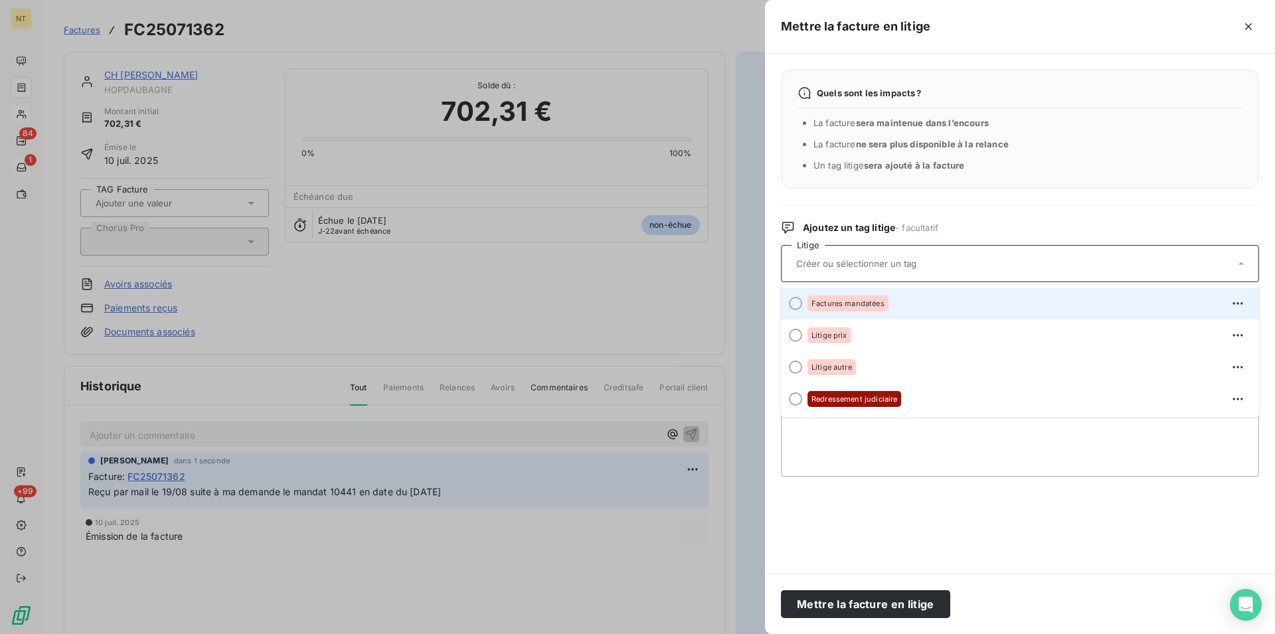
click at [790, 303] on div at bounding box center [795, 303] width 13 height 13
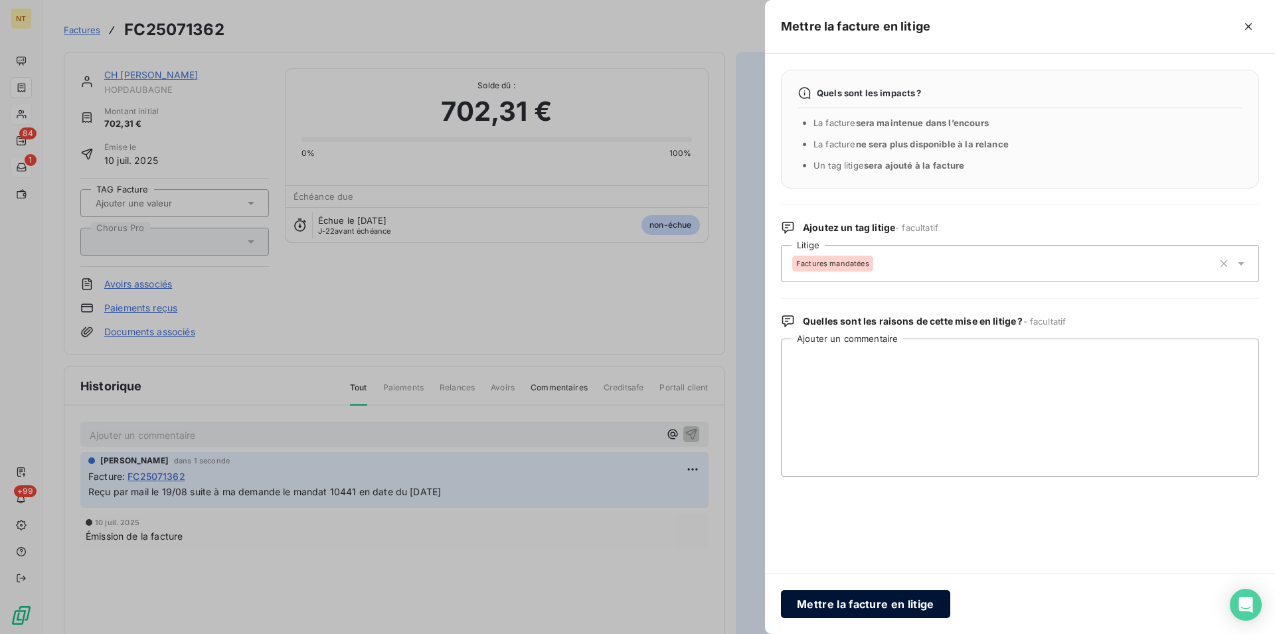
click at [854, 598] on button "Mettre la facture en litige" at bounding box center [865, 604] width 169 height 28
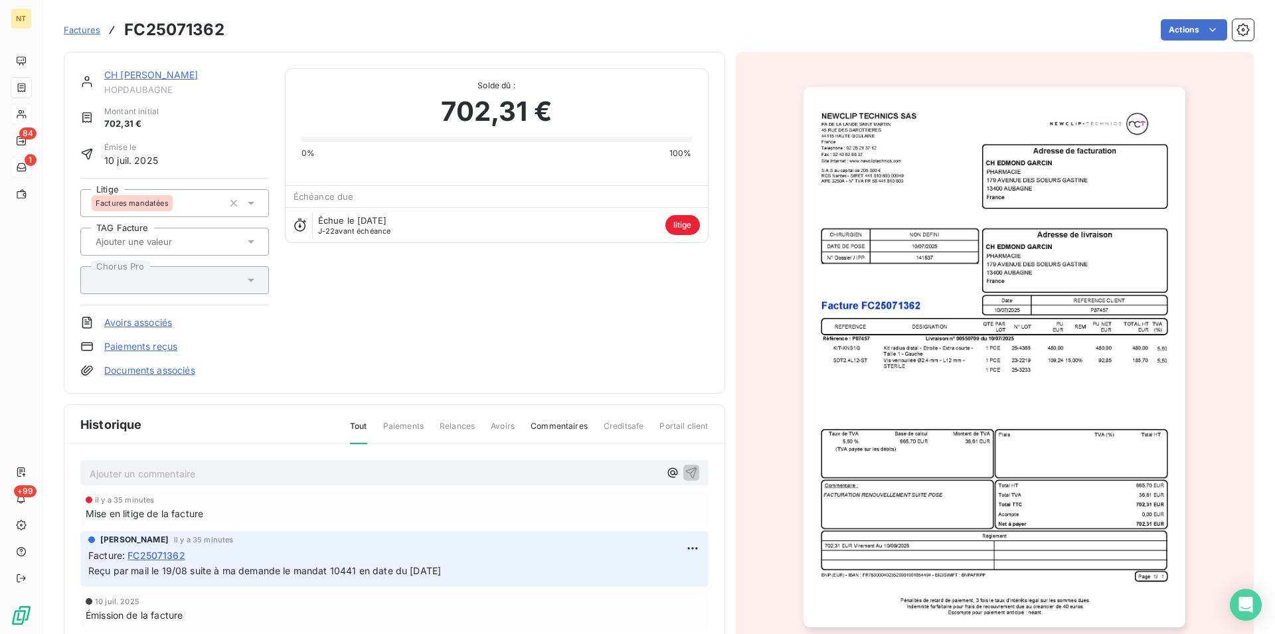
click at [148, 78] on link "CH [PERSON_NAME]" at bounding box center [151, 74] width 94 height 11
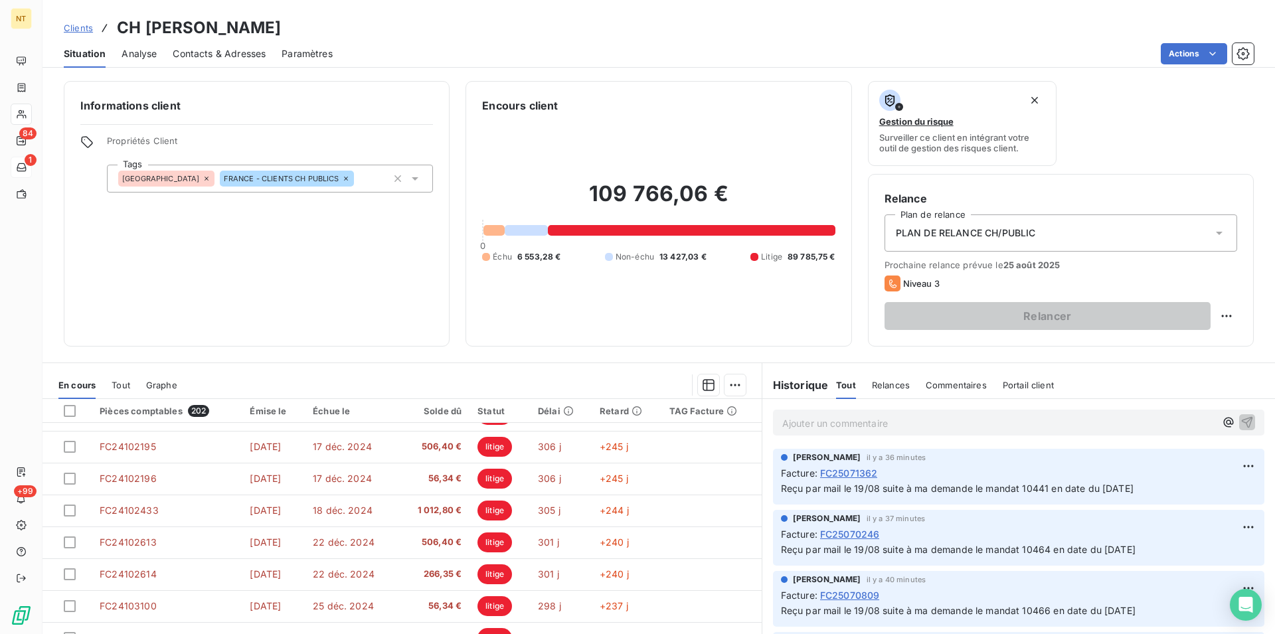
scroll to position [60, 0]
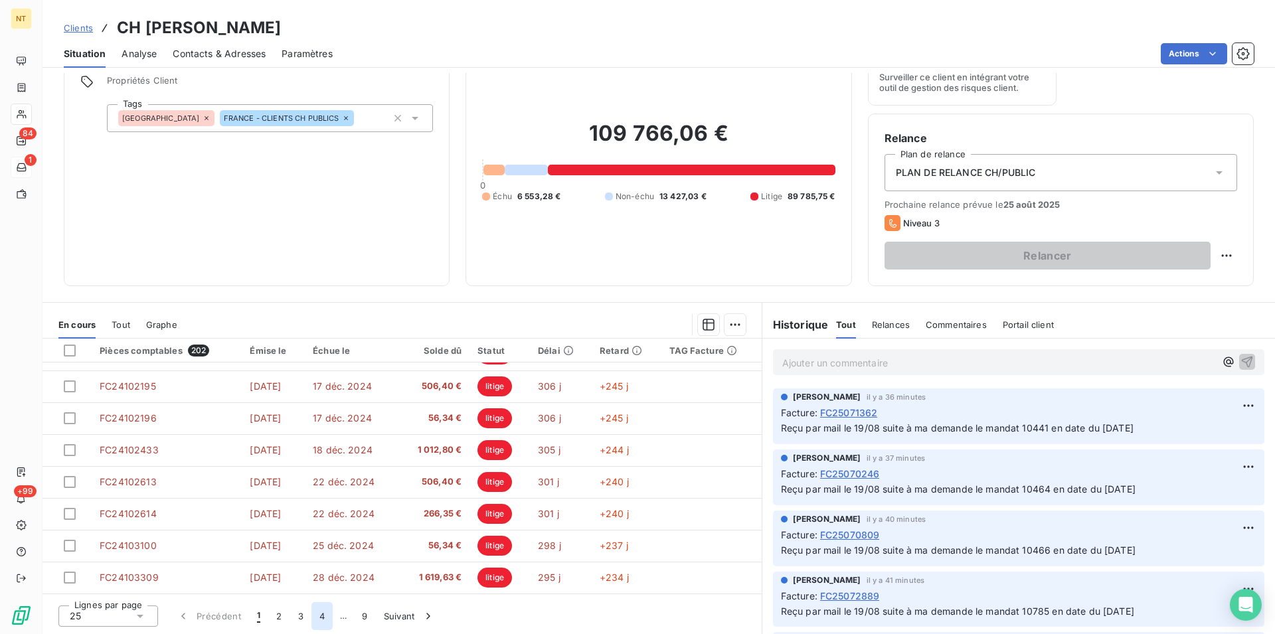
click at [320, 617] on button "4" at bounding box center [321, 616] width 21 height 28
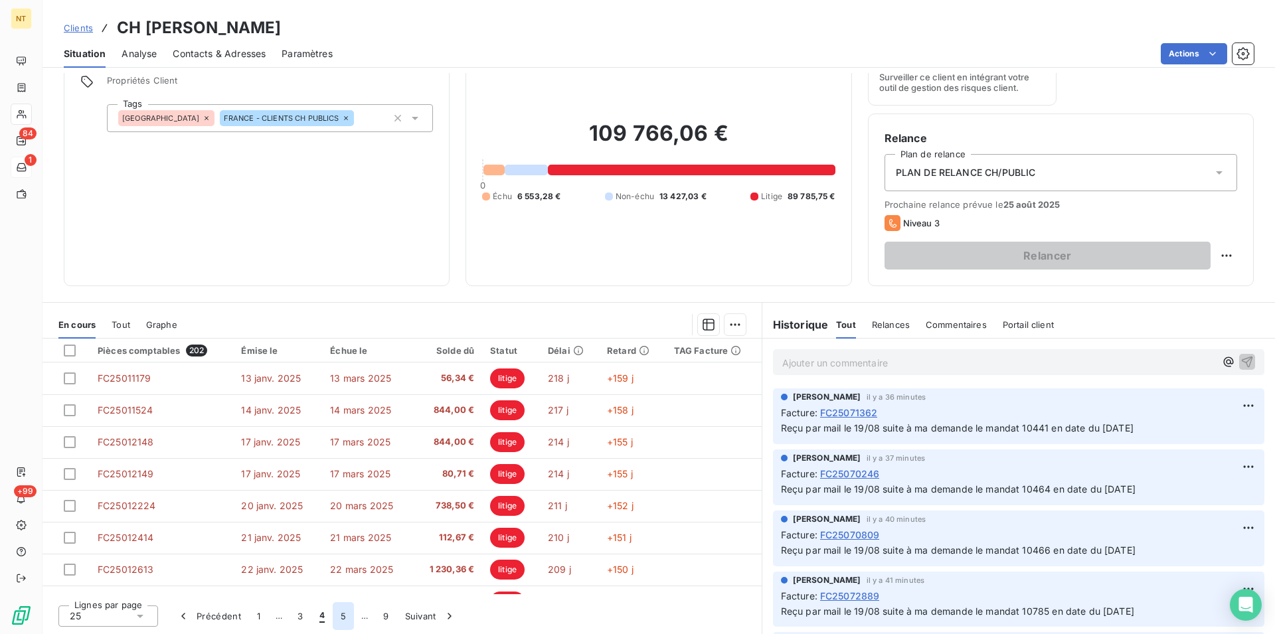
click at [341, 620] on button "5" at bounding box center [343, 616] width 21 height 28
click at [341, 618] on button "6" at bounding box center [342, 616] width 21 height 28
click at [343, 620] on button "7" at bounding box center [343, 616] width 21 height 28
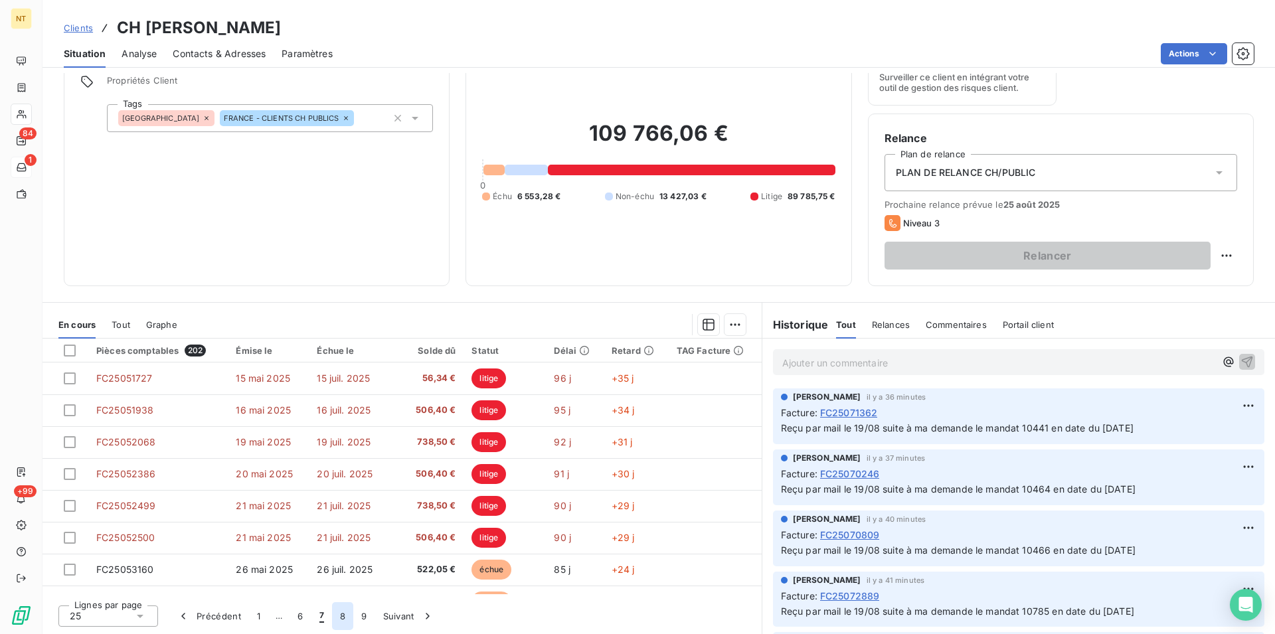
click at [343, 617] on button "8" at bounding box center [342, 616] width 21 height 28
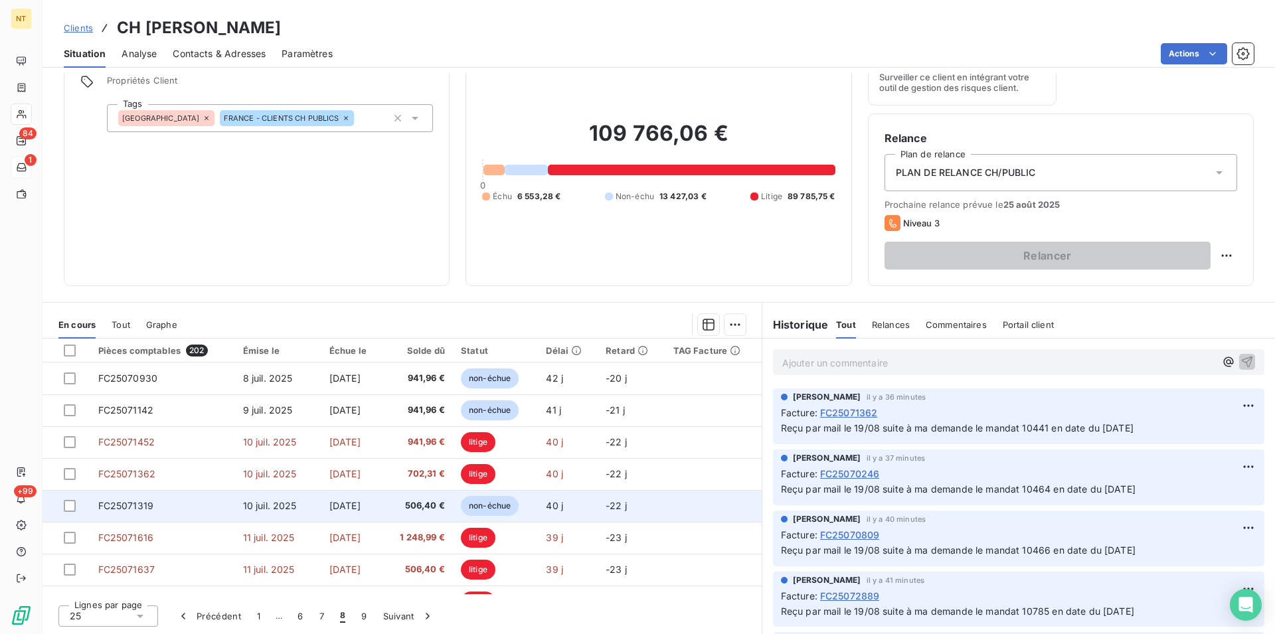
scroll to position [0, 0]
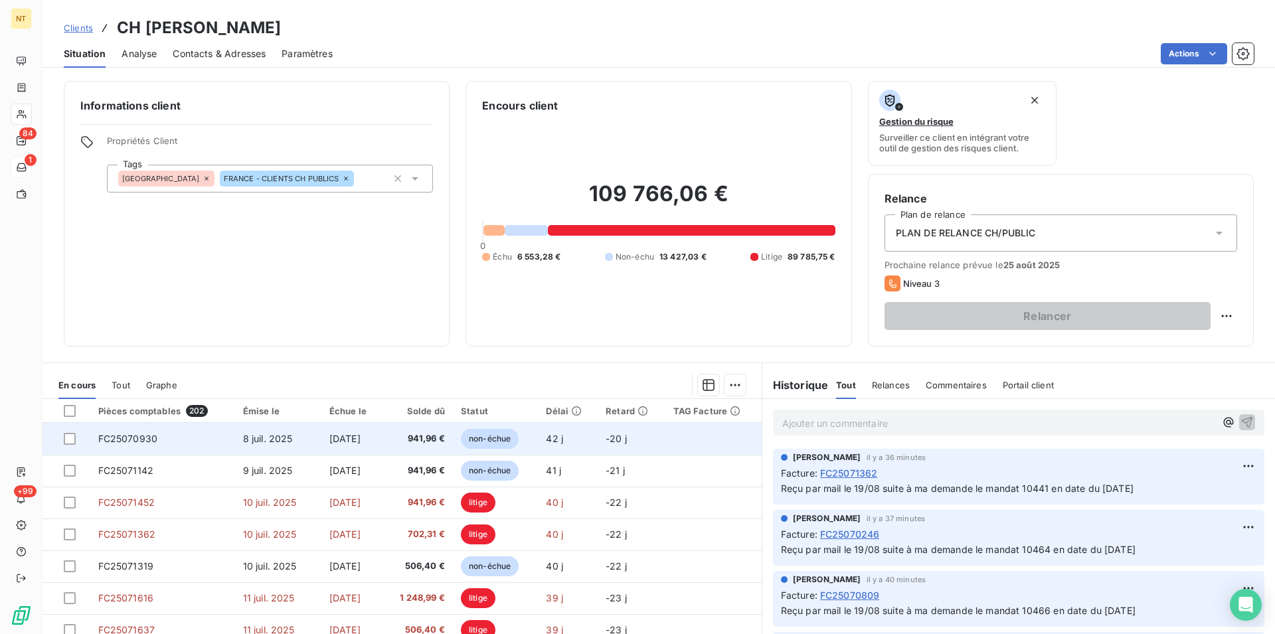
click at [141, 441] on span "FC25070930" at bounding box center [128, 438] width 60 height 11
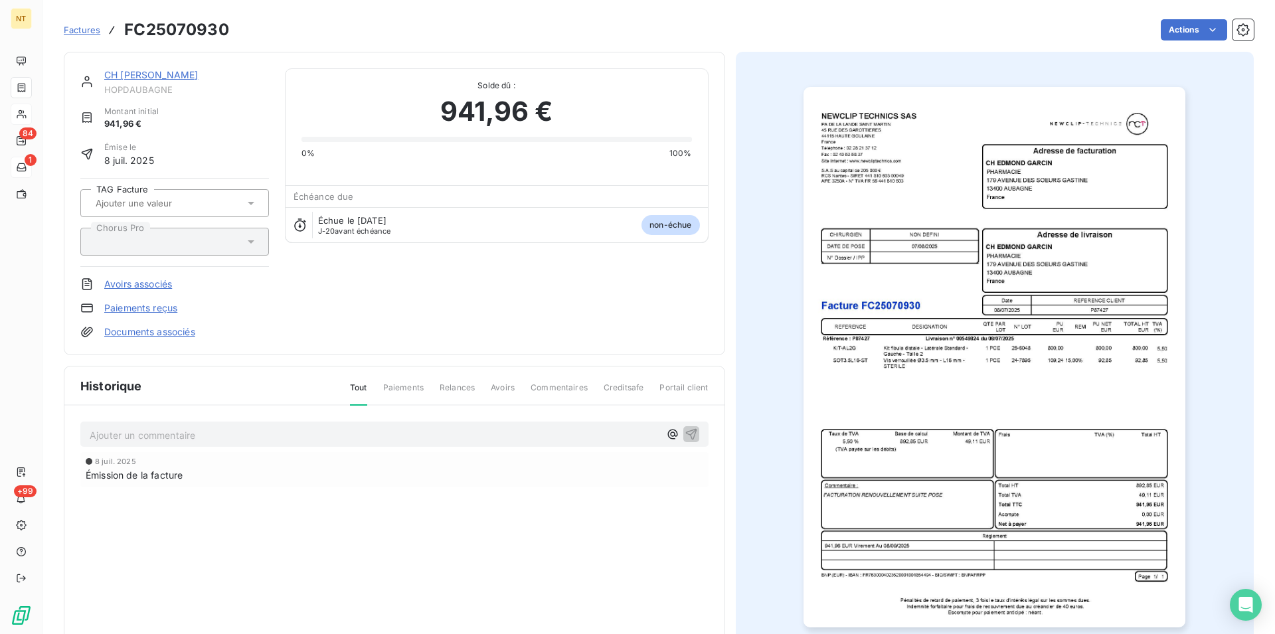
click at [129, 434] on p "Ajouter un commentaire ﻿" at bounding box center [375, 435] width 570 height 17
click at [358, 434] on span "Reçu par mail le 19/08 suite à ma demande le mandat 10466 en date du [DATE]" at bounding box center [267, 433] width 355 height 11
click at [685, 432] on icon "button" at bounding box center [691, 433] width 13 height 13
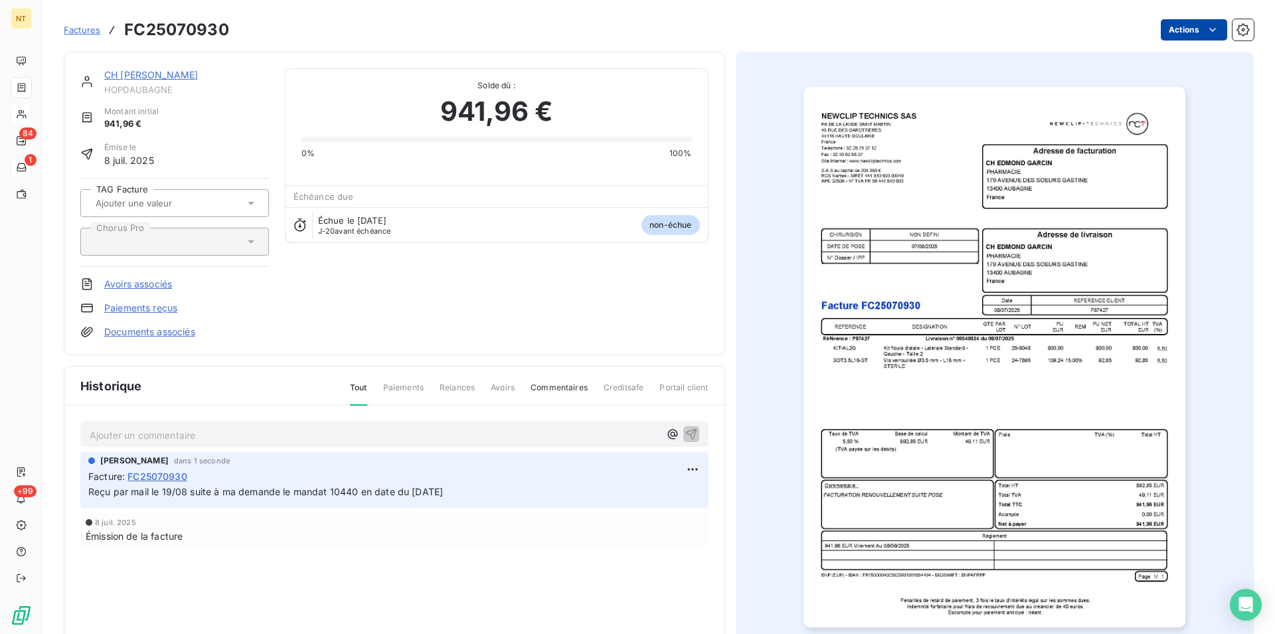
click at [1204, 34] on html "NT 84 1 +99 Factures FC25070930 Actions CH [PERSON_NAME] HOPDAUBAGNE Montant in…" at bounding box center [637, 317] width 1275 height 634
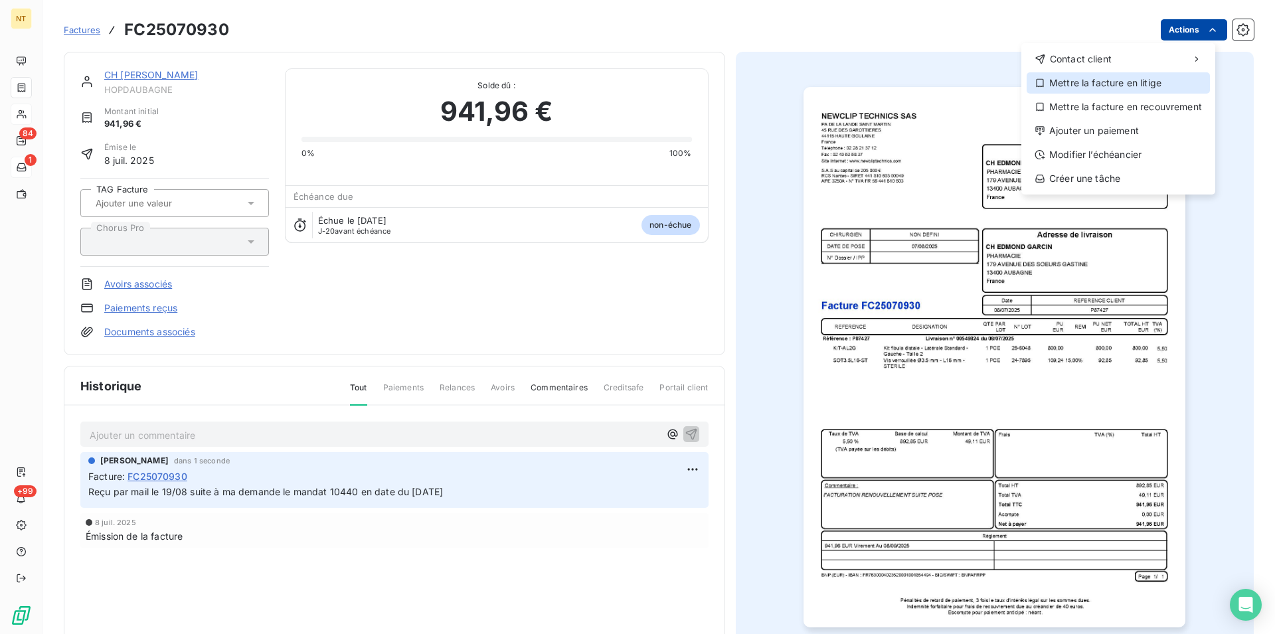
click at [1131, 82] on div "Mettre la facture en litige" at bounding box center [1117, 82] width 183 height 21
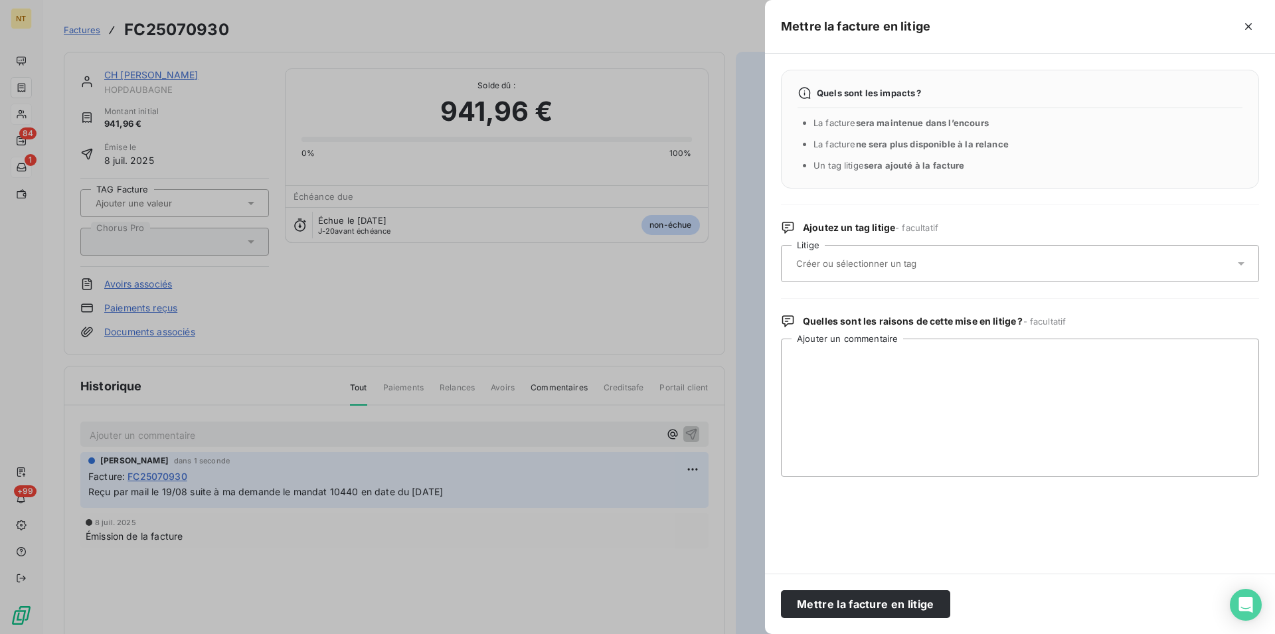
click at [845, 265] on input "text" at bounding box center [891, 264] width 193 height 12
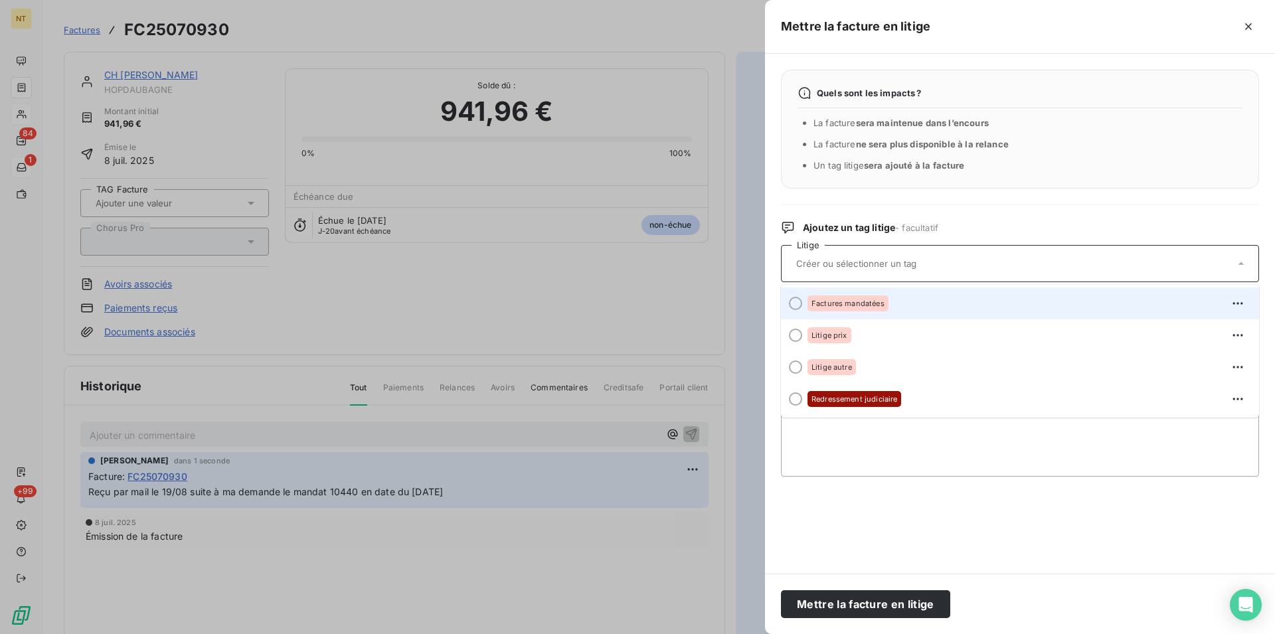
click at [795, 304] on div at bounding box center [795, 303] width 13 height 13
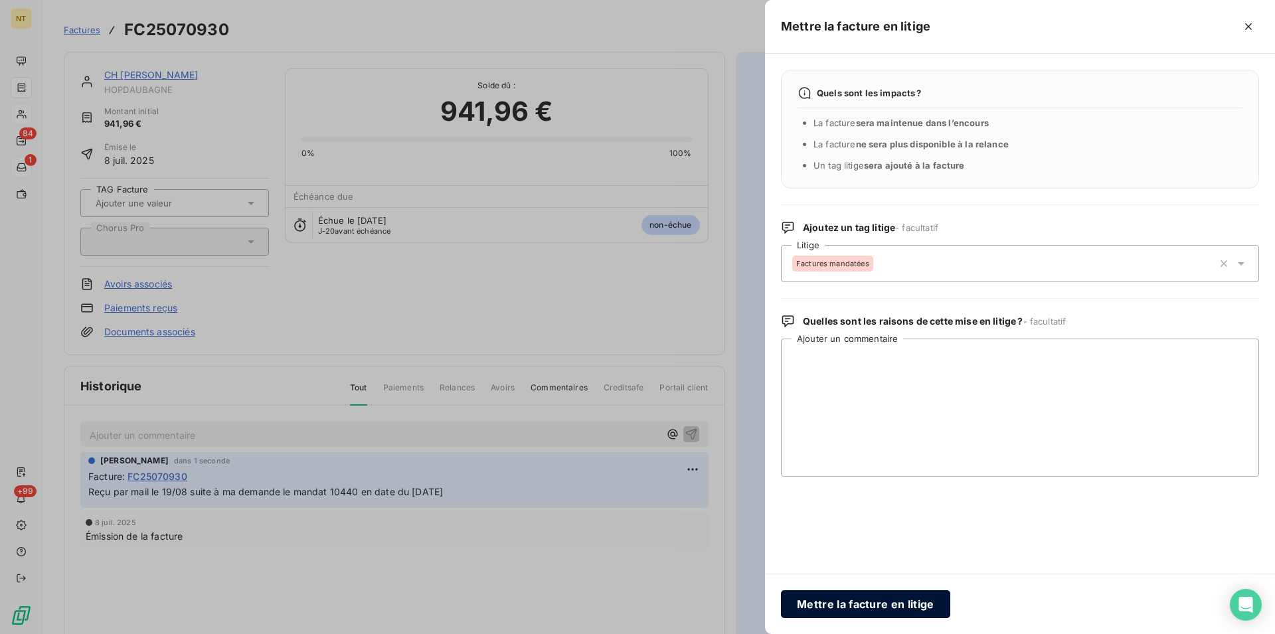
click at [845, 600] on button "Mettre la facture en litige" at bounding box center [865, 604] width 169 height 28
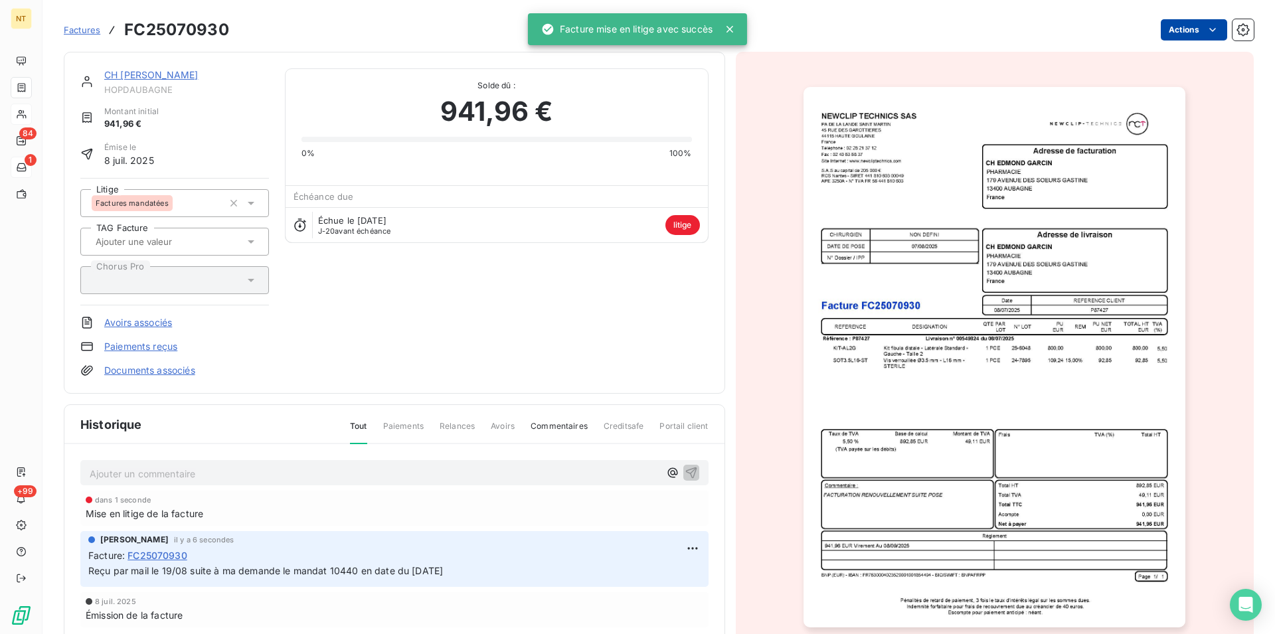
click at [167, 73] on link "CH [PERSON_NAME]" at bounding box center [151, 74] width 94 height 11
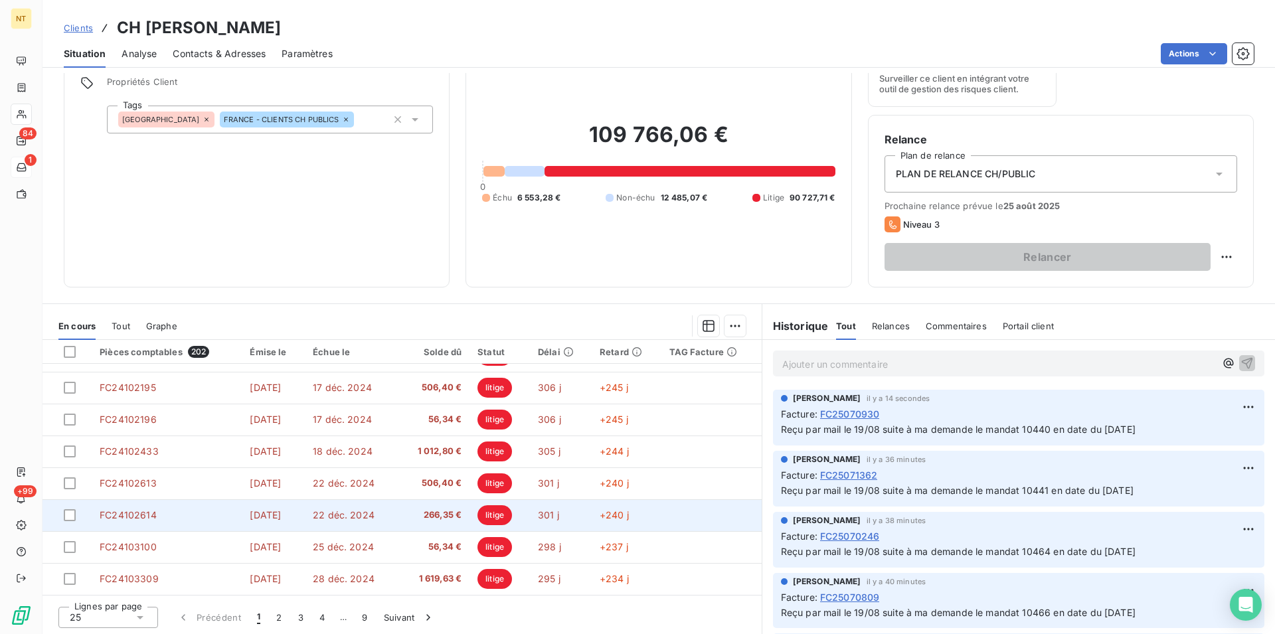
scroll to position [60, 0]
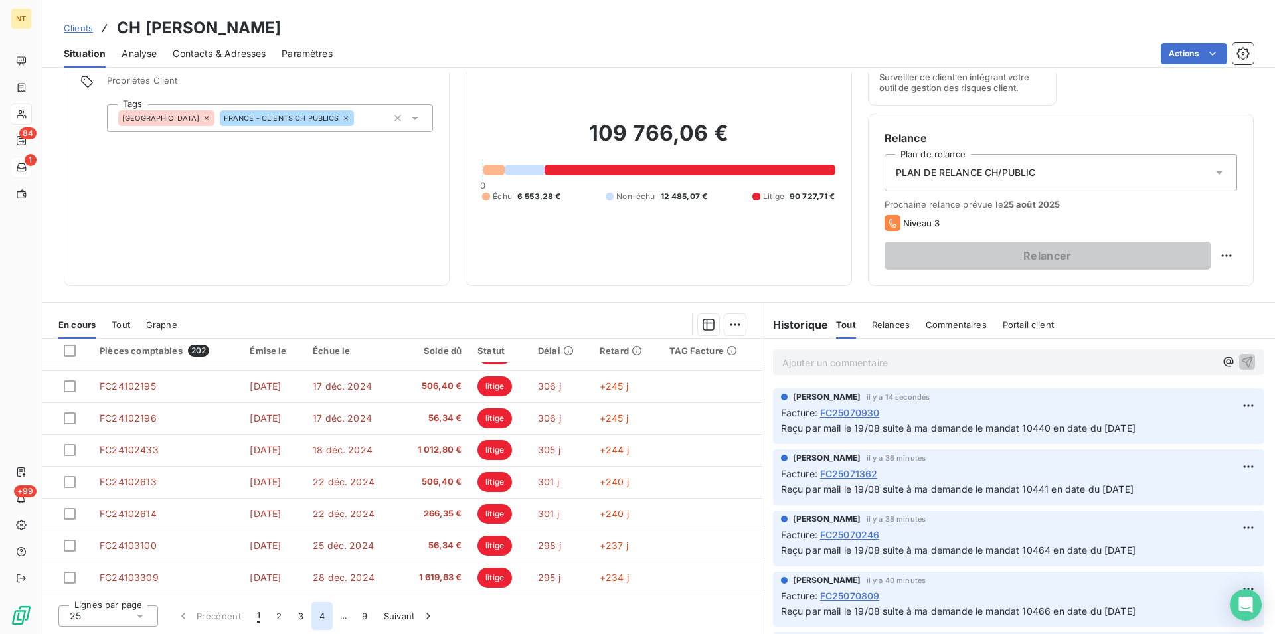
click at [319, 617] on button "4" at bounding box center [321, 616] width 21 height 28
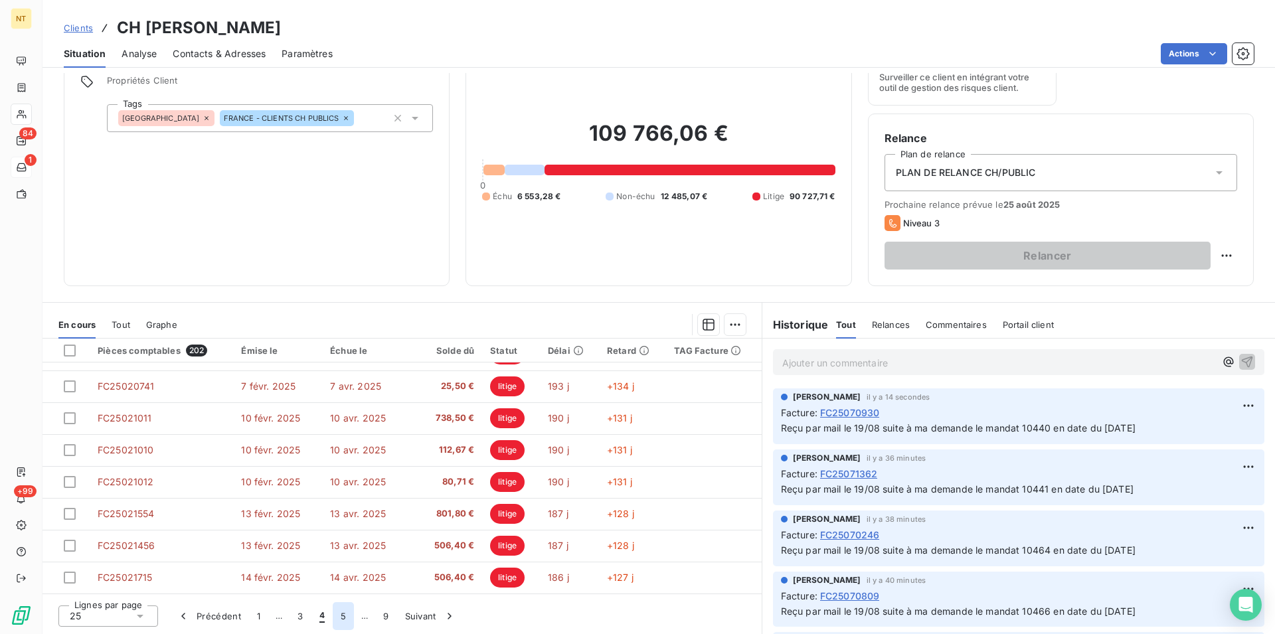
click at [344, 617] on button "5" at bounding box center [343, 616] width 21 height 28
click at [343, 618] on button "6" at bounding box center [342, 616] width 21 height 28
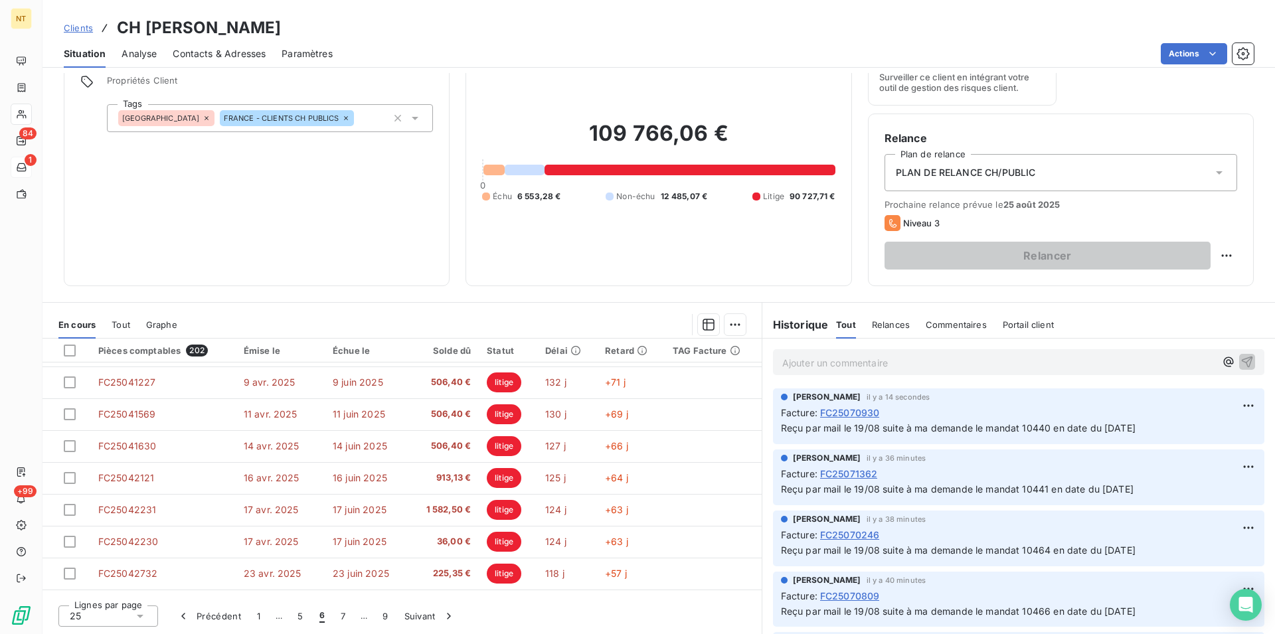
scroll to position [566, 0]
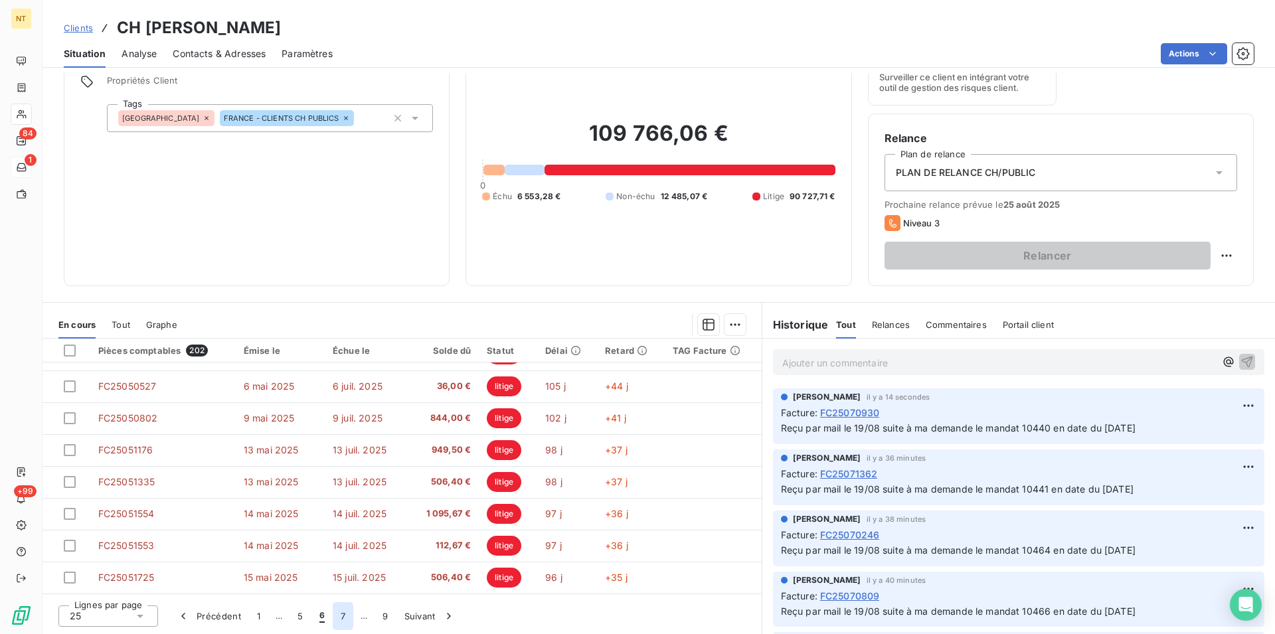
click at [345, 613] on button "7" at bounding box center [343, 616] width 21 height 28
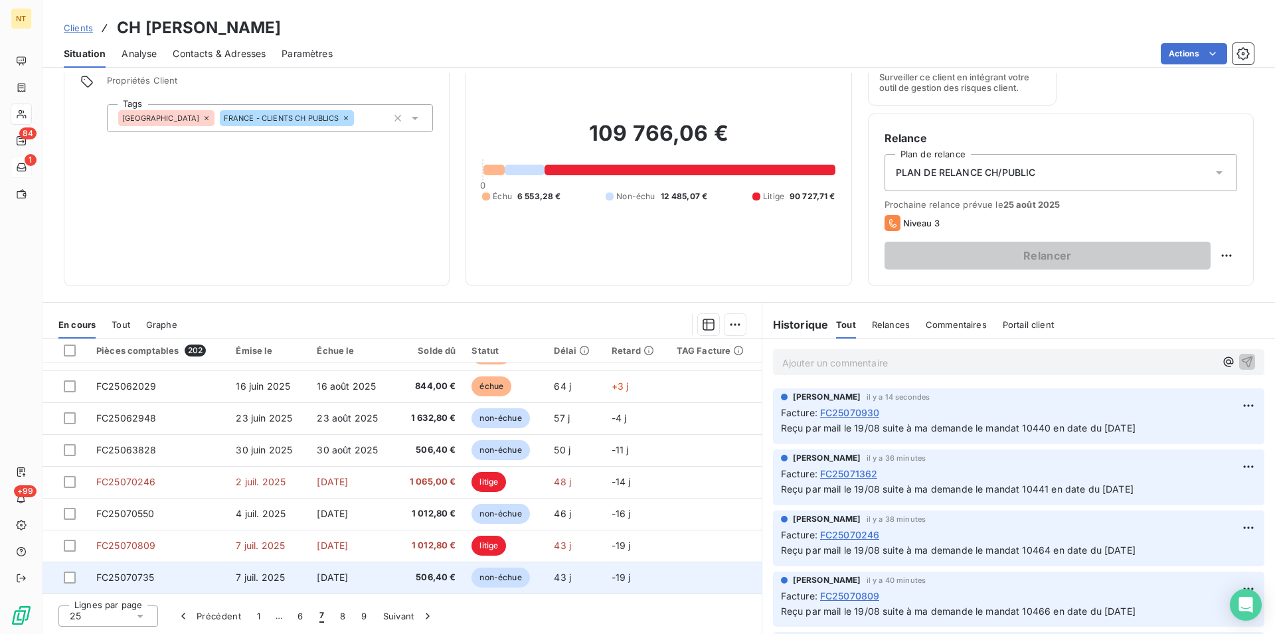
click at [136, 578] on span "FC25070735" at bounding box center [125, 577] width 58 height 11
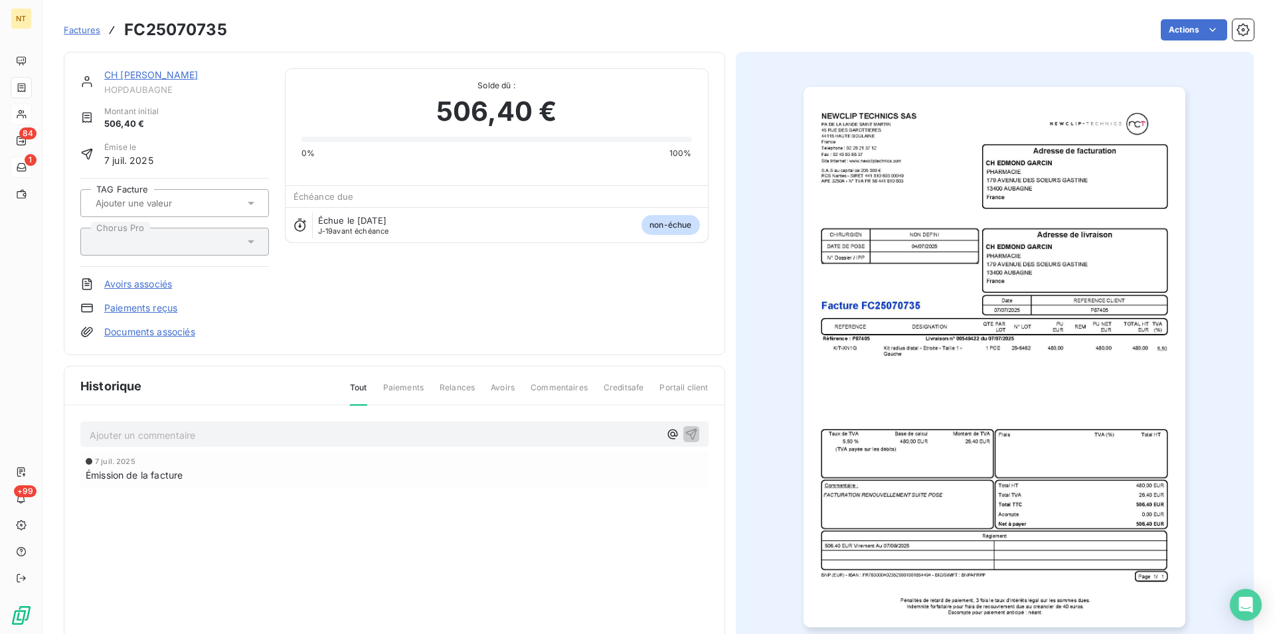
click at [156, 433] on p "Ajouter un commentaire ﻿" at bounding box center [375, 435] width 570 height 17
click at [358, 432] on span "Reçu par mail le 19/08 suite à ma demande le mandat 10466 en date du [DATE]" at bounding box center [267, 433] width 355 height 11
click at [690, 430] on icon "button" at bounding box center [690, 433] width 11 height 11
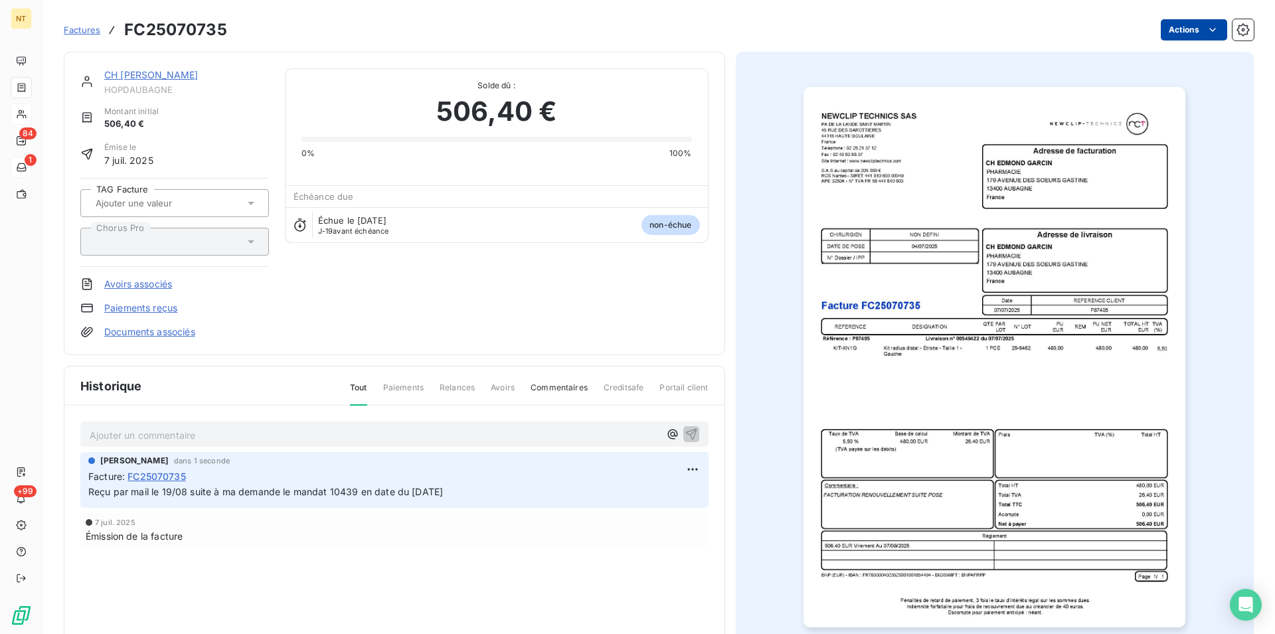
click at [1200, 30] on html "NT 84 1 +99 Factures FC25070735 Actions CH [PERSON_NAME] HOPDAUBAGNE Montant in…" at bounding box center [637, 317] width 1275 height 634
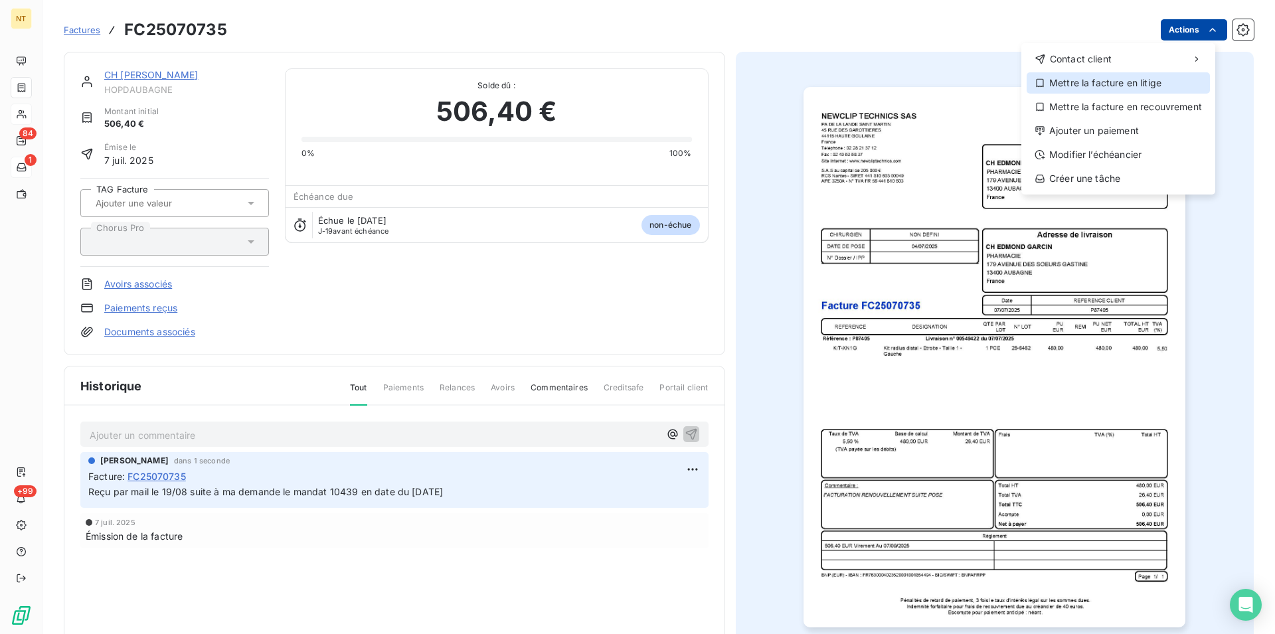
click at [1152, 84] on div "Mettre la facture en litige" at bounding box center [1117, 82] width 183 height 21
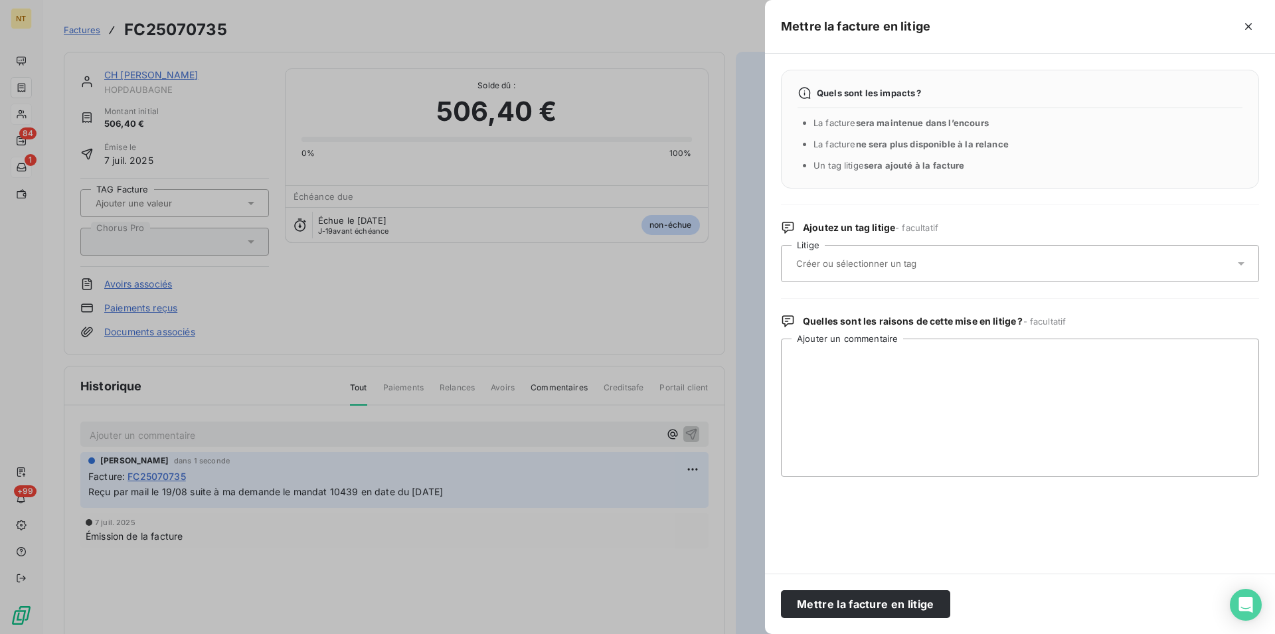
click at [866, 262] on input "text" at bounding box center [891, 264] width 193 height 12
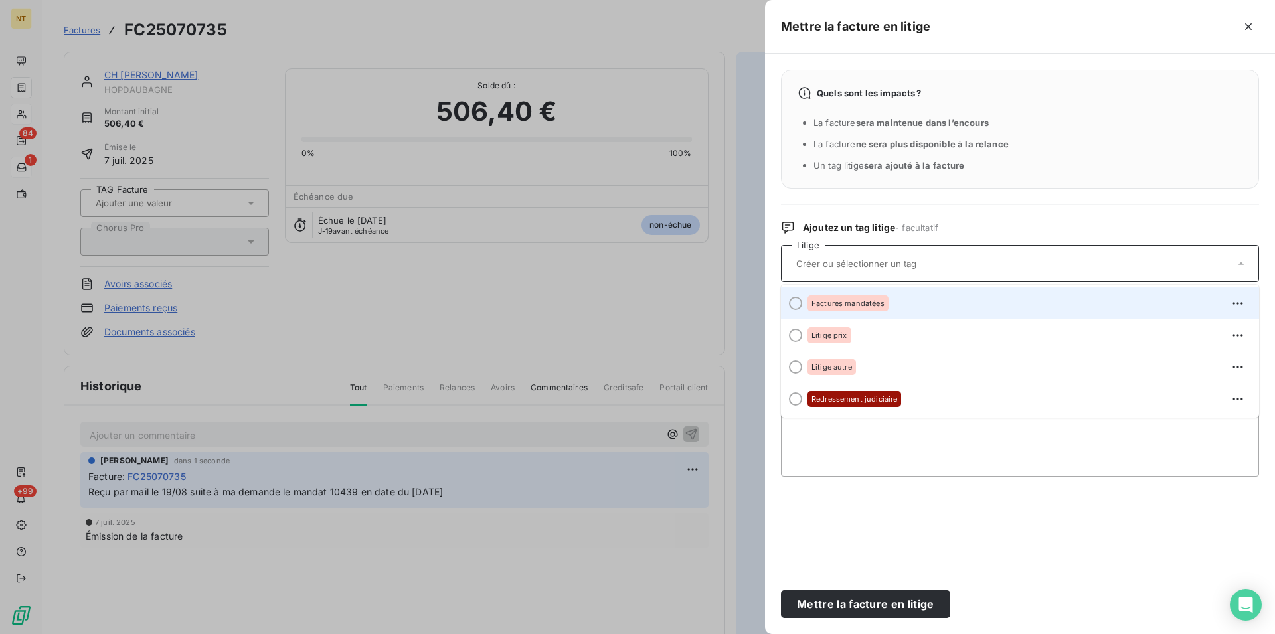
click at [795, 305] on div at bounding box center [795, 303] width 13 height 13
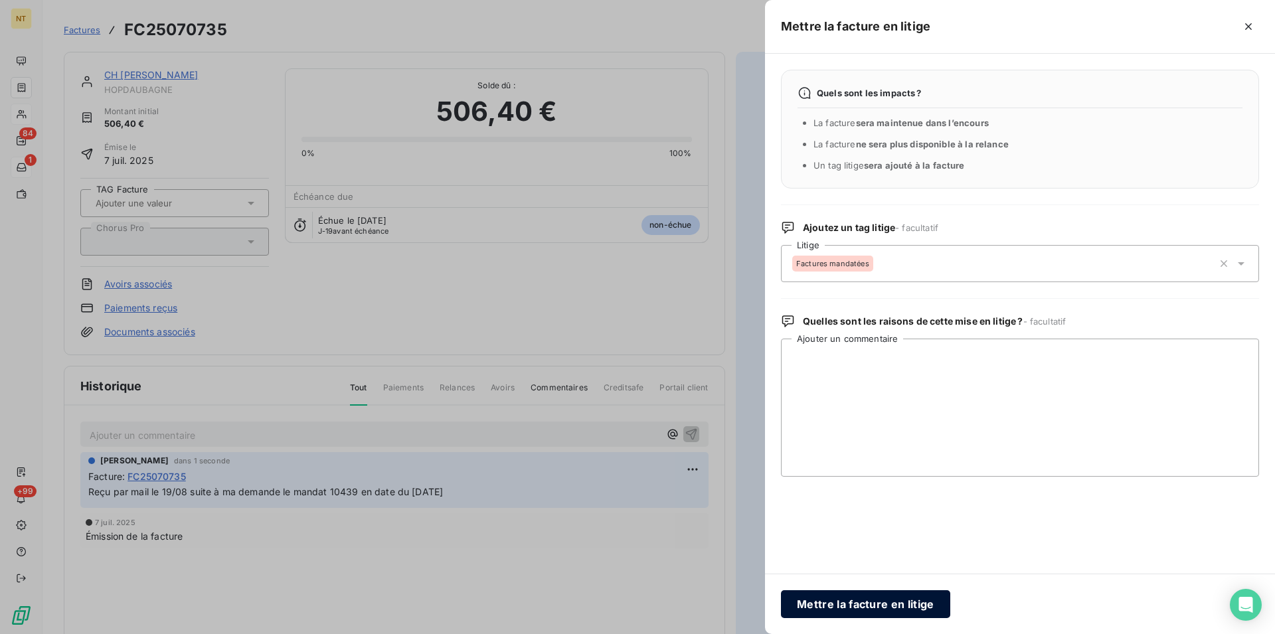
click at [847, 604] on button "Mettre la facture en litige" at bounding box center [865, 604] width 169 height 28
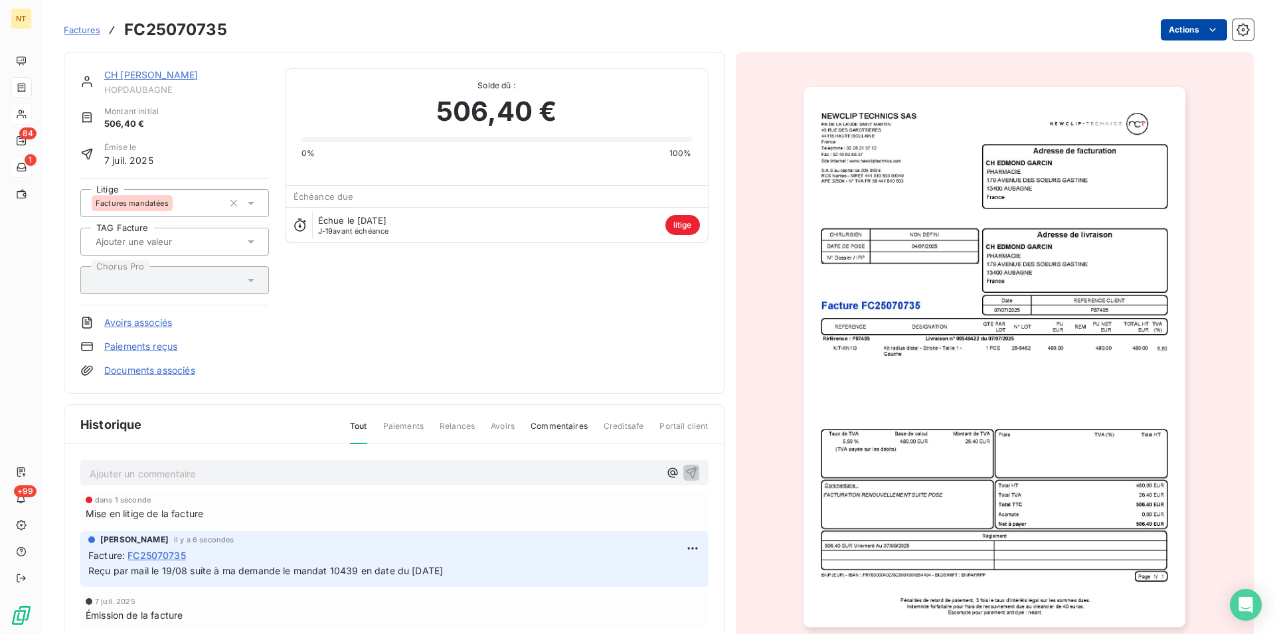
click at [171, 75] on link "CH [PERSON_NAME]" at bounding box center [151, 74] width 94 height 11
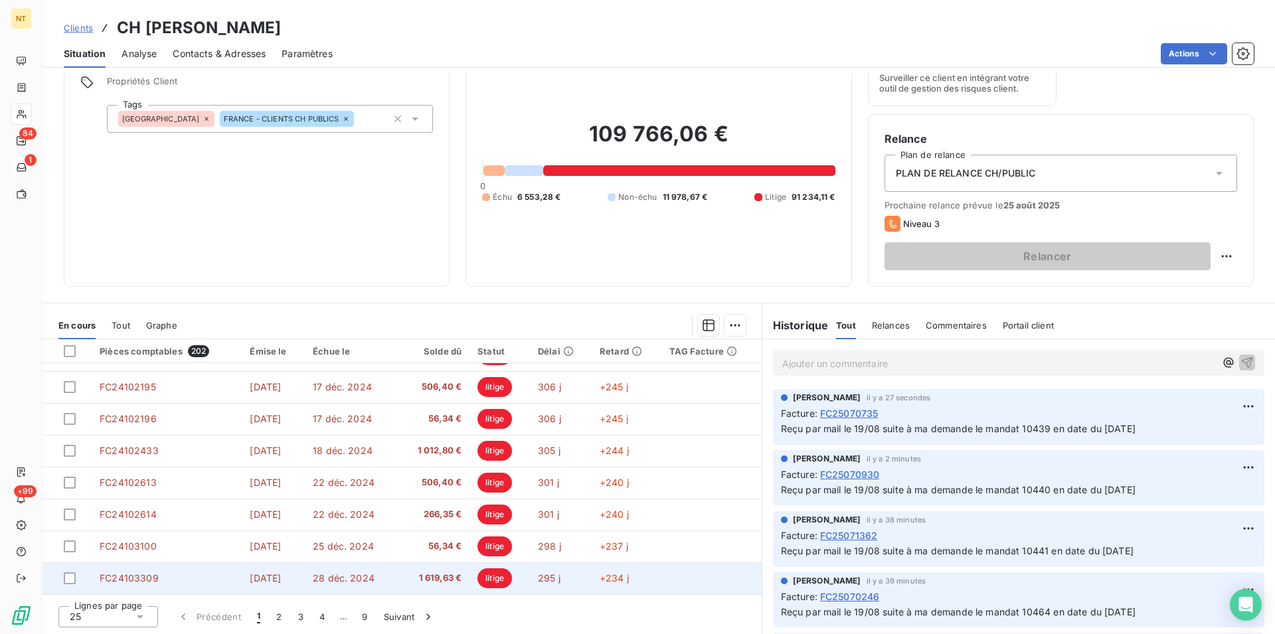
scroll to position [60, 0]
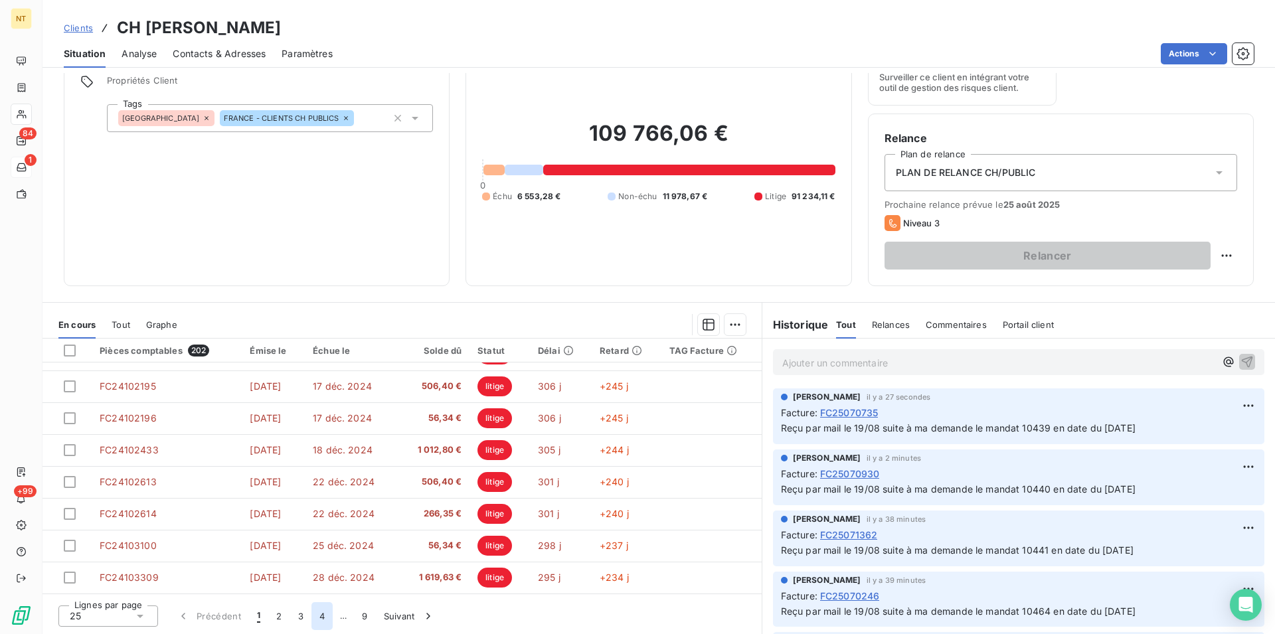
click at [321, 613] on button "4" at bounding box center [321, 616] width 21 height 28
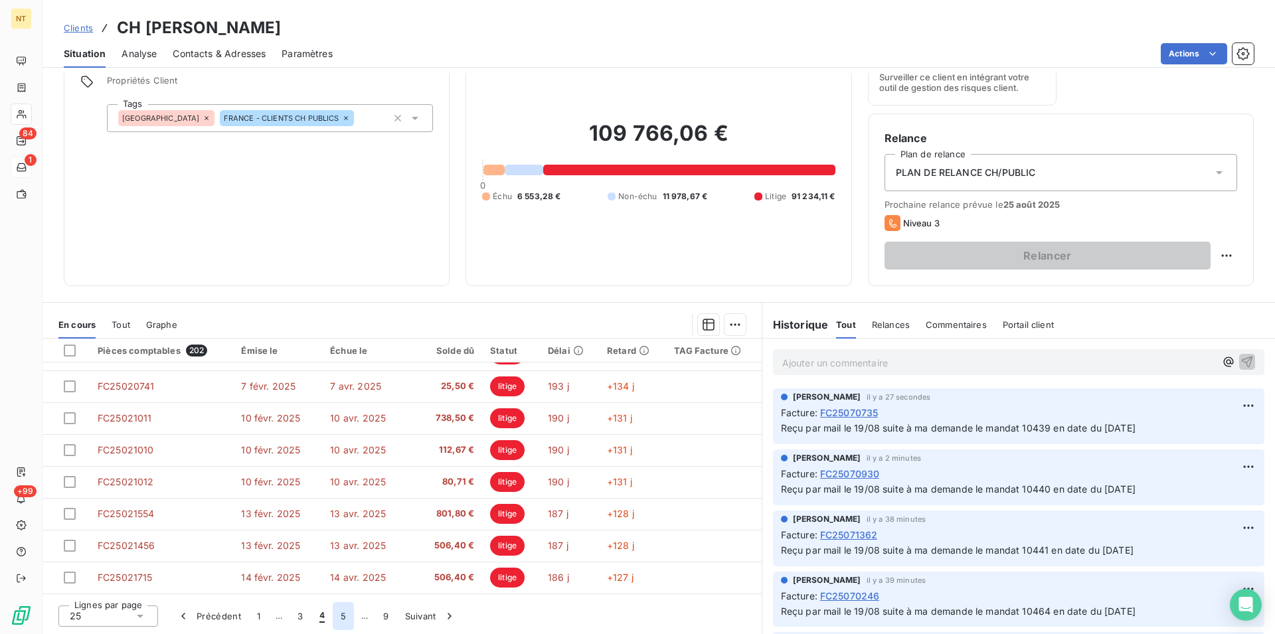
click at [343, 619] on button "5" at bounding box center [343, 616] width 21 height 28
click at [345, 621] on button "6" at bounding box center [342, 616] width 21 height 28
click at [338, 619] on button "7" at bounding box center [343, 616] width 21 height 28
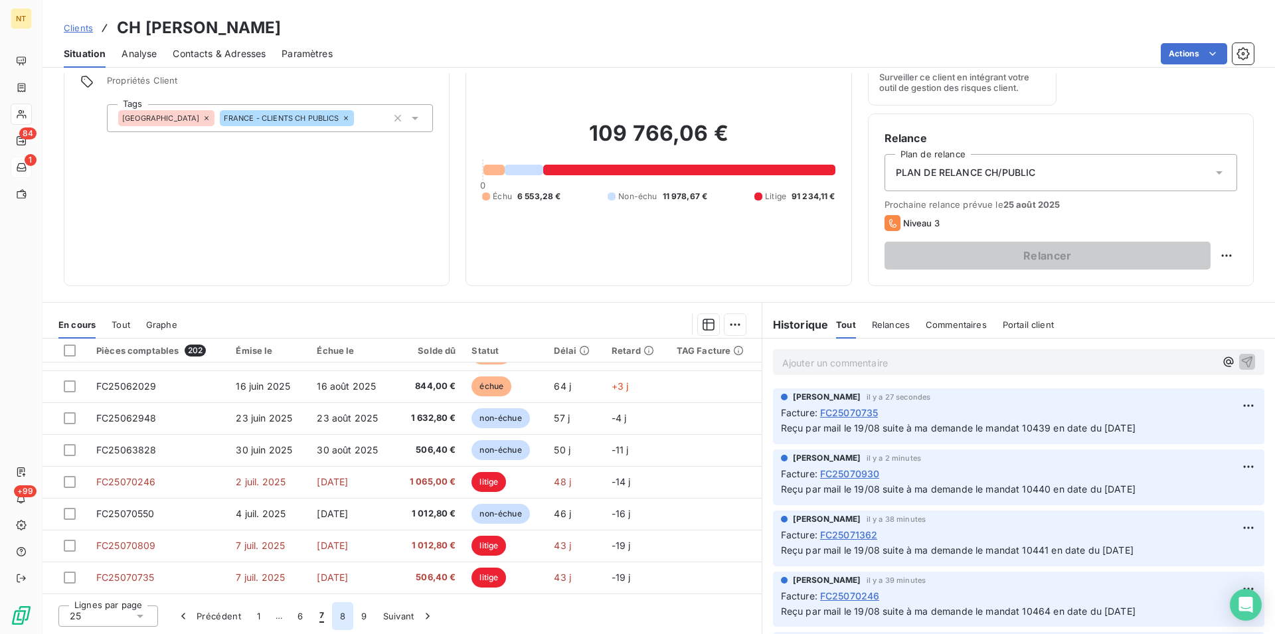
click at [347, 619] on button "8" at bounding box center [342, 616] width 21 height 28
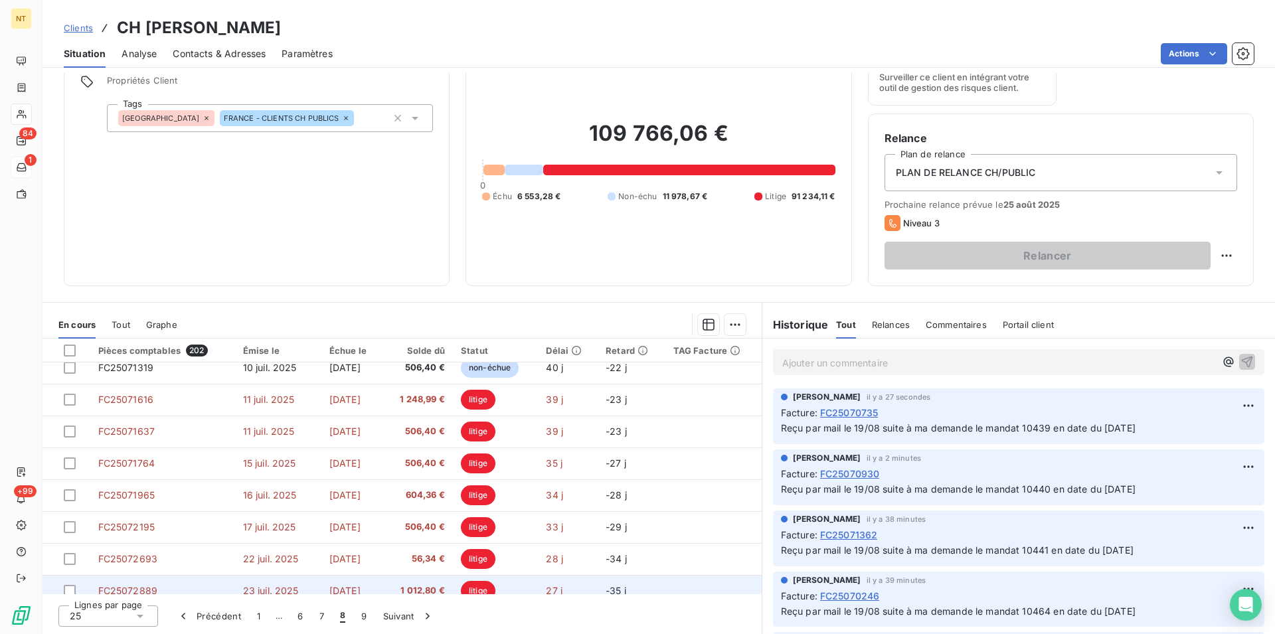
scroll to position [92, 0]
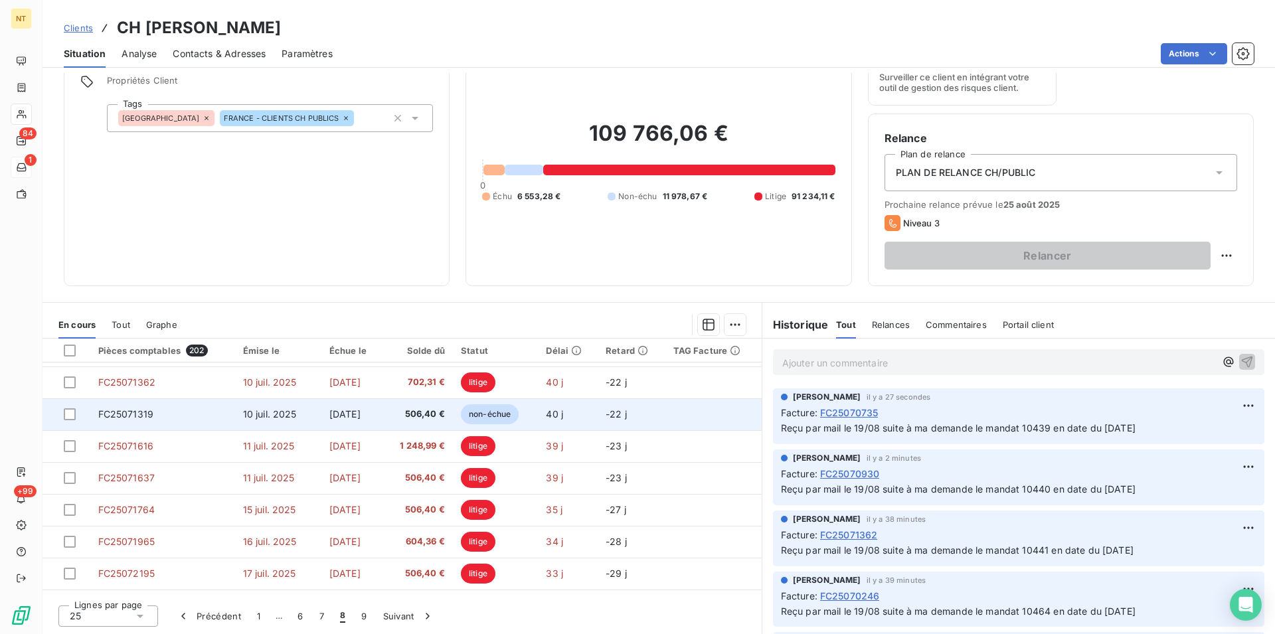
click at [171, 415] on td "FC25071319" at bounding box center [162, 414] width 145 height 32
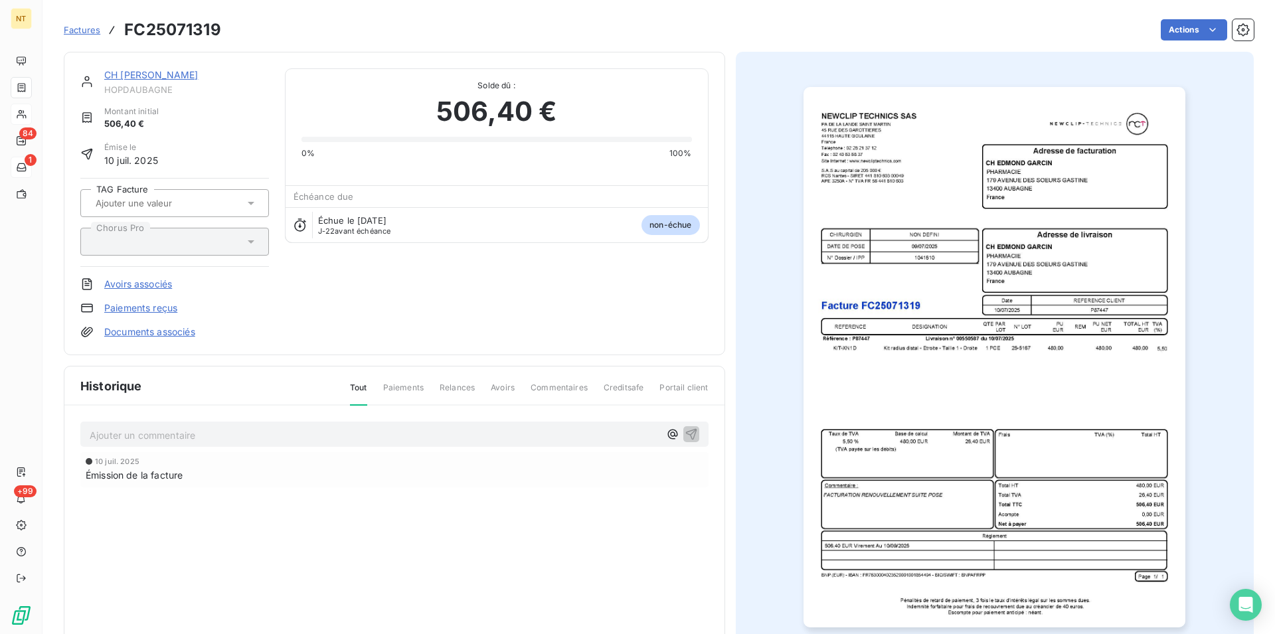
click at [157, 430] on p "Ajouter un commentaire ﻿" at bounding box center [375, 435] width 570 height 17
click at [359, 430] on span "Reçu par mail le 19/08 suite à ma demande le mandat 10466 en date du [DATE]" at bounding box center [267, 433] width 355 height 11
click at [685, 433] on icon "button" at bounding box center [690, 433] width 11 height 11
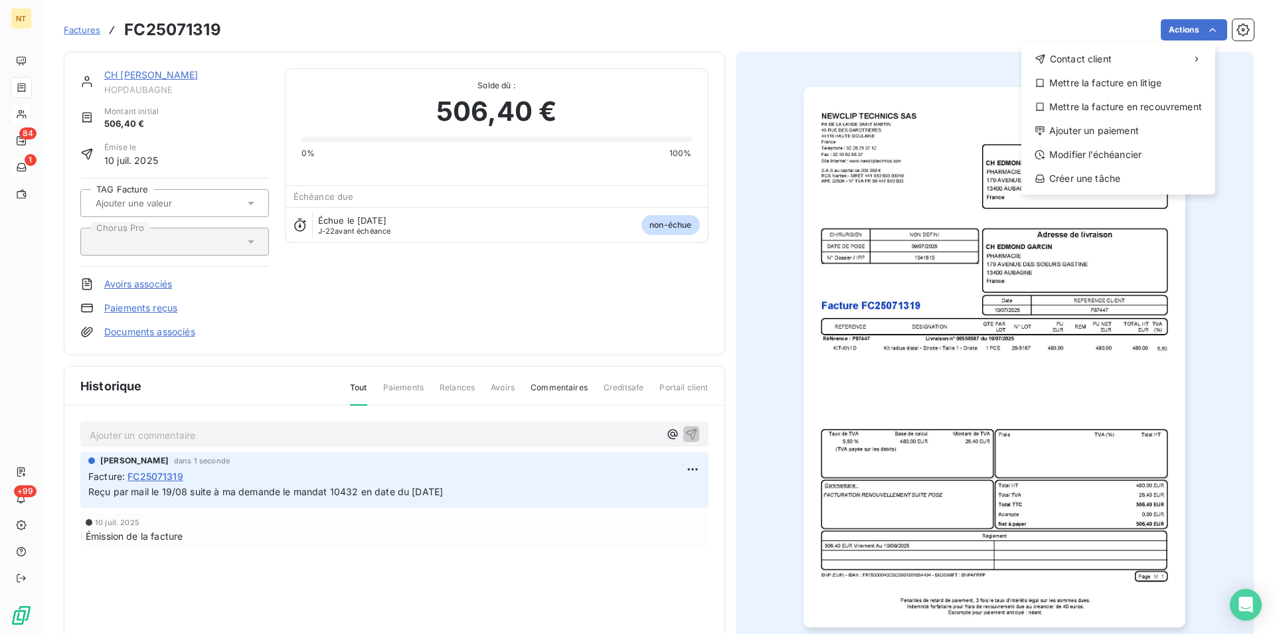
click at [1202, 28] on html "NT 84 1 +99 Factures FC25071319 Actions Contact client Mettre la facture en lit…" at bounding box center [637, 317] width 1275 height 634
click at [1123, 84] on div "Mettre la facture en litige" at bounding box center [1117, 82] width 183 height 21
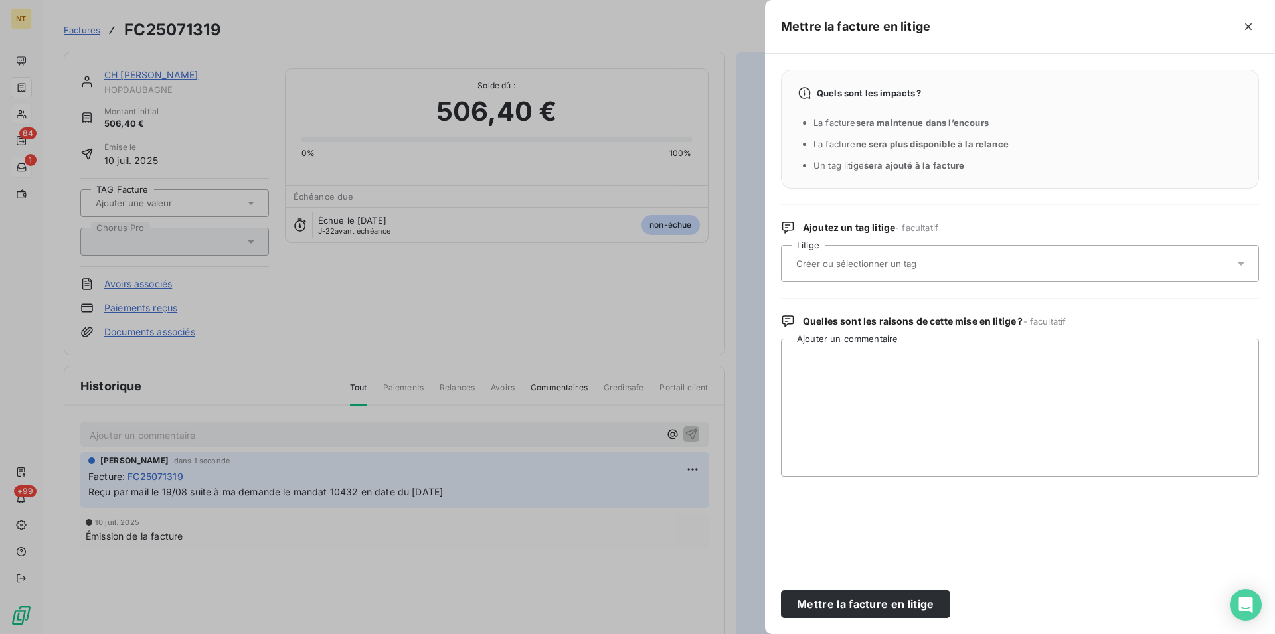
click at [840, 256] on div at bounding box center [1013, 264] width 442 height 28
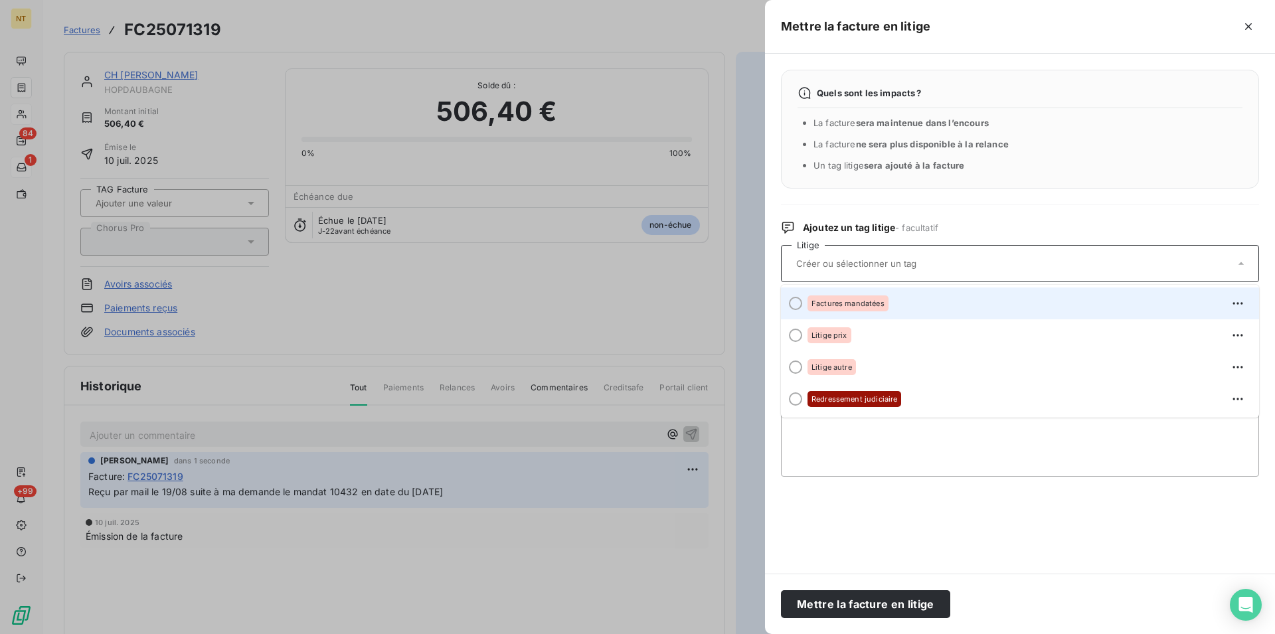
click at [792, 303] on div at bounding box center [795, 303] width 13 height 13
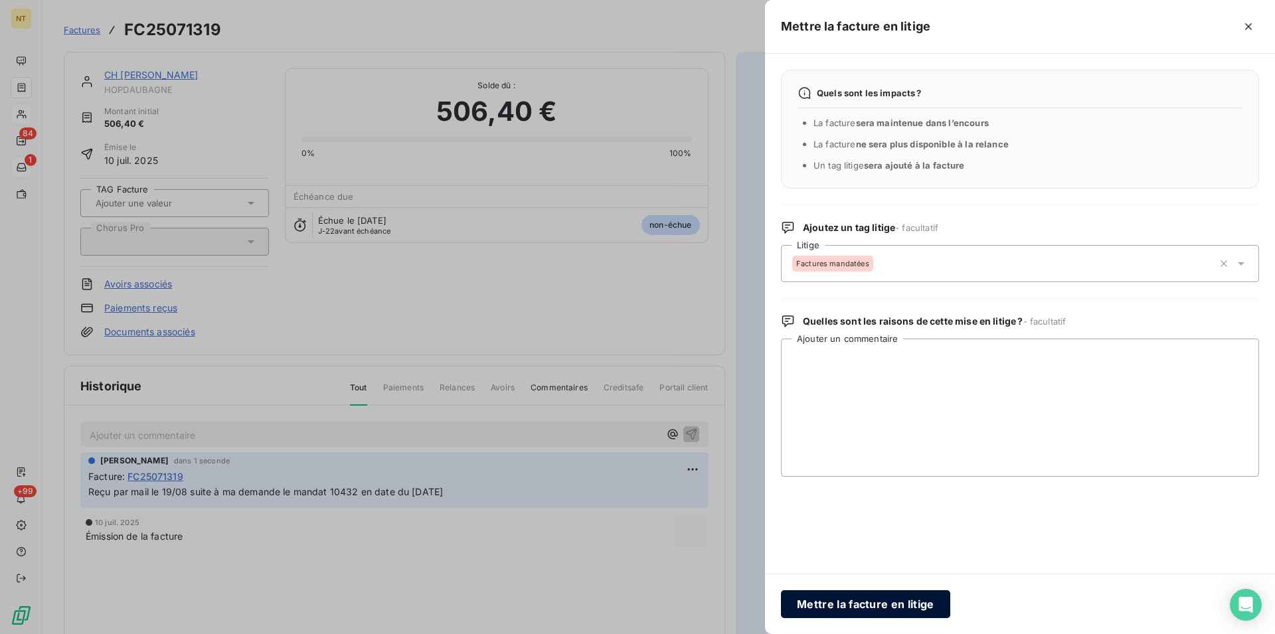
click at [847, 600] on button "Mettre la facture en litige" at bounding box center [865, 604] width 169 height 28
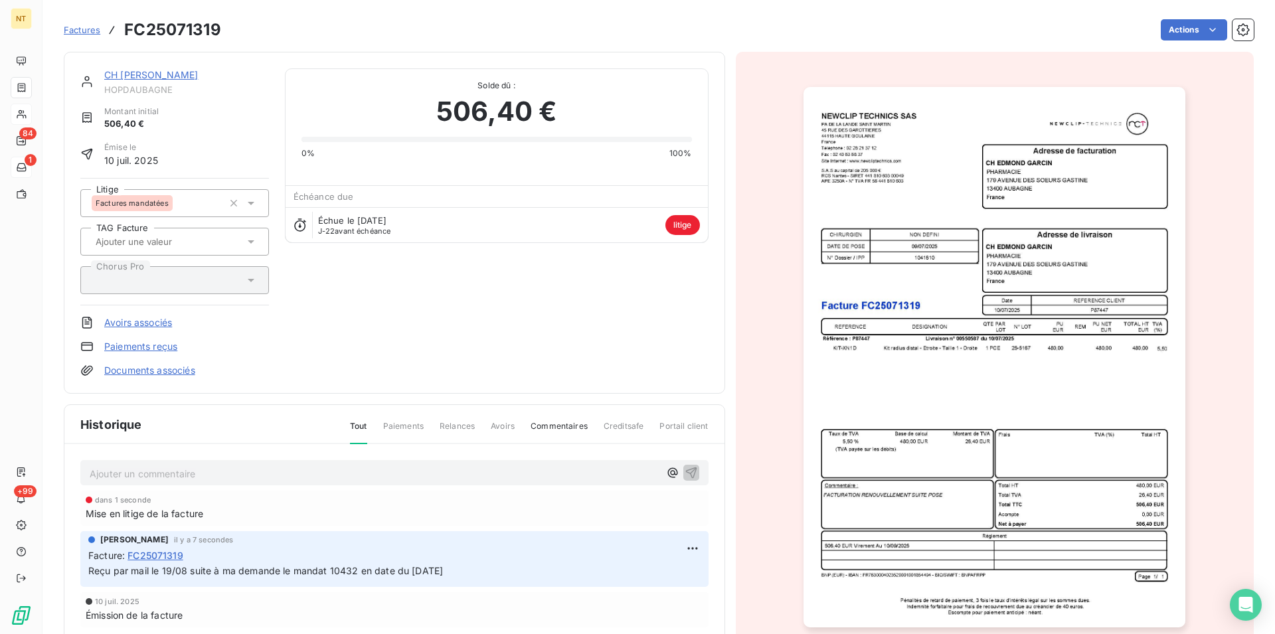
click at [146, 72] on link "CH [PERSON_NAME]" at bounding box center [151, 74] width 94 height 11
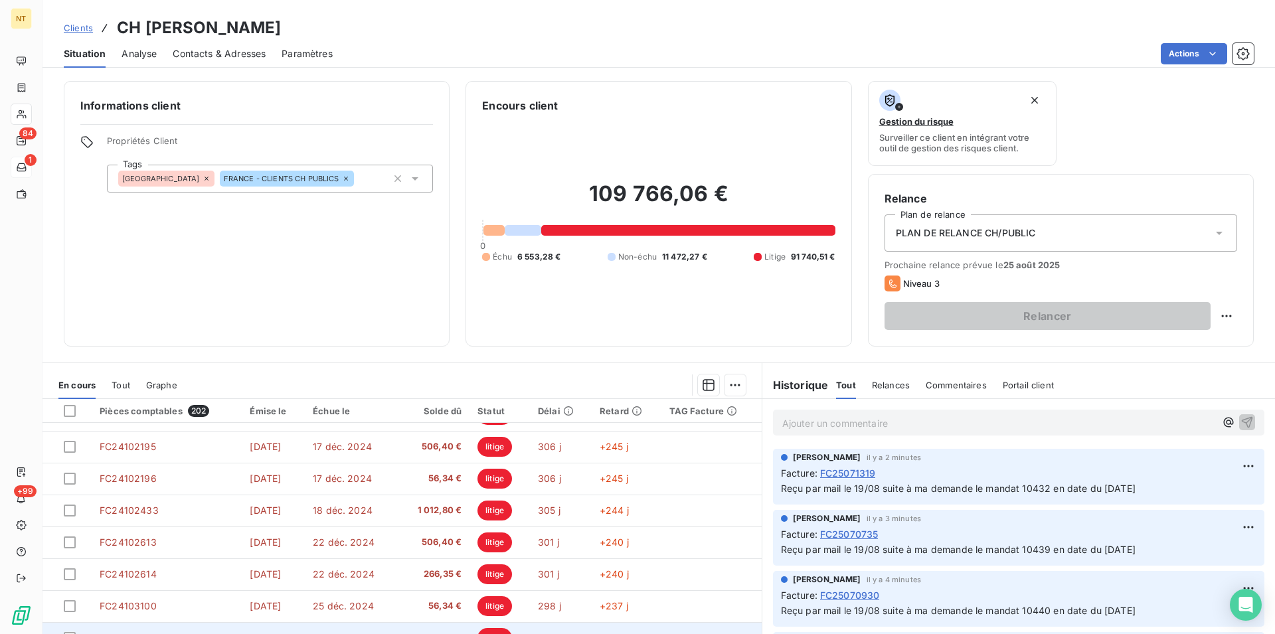
scroll to position [60, 0]
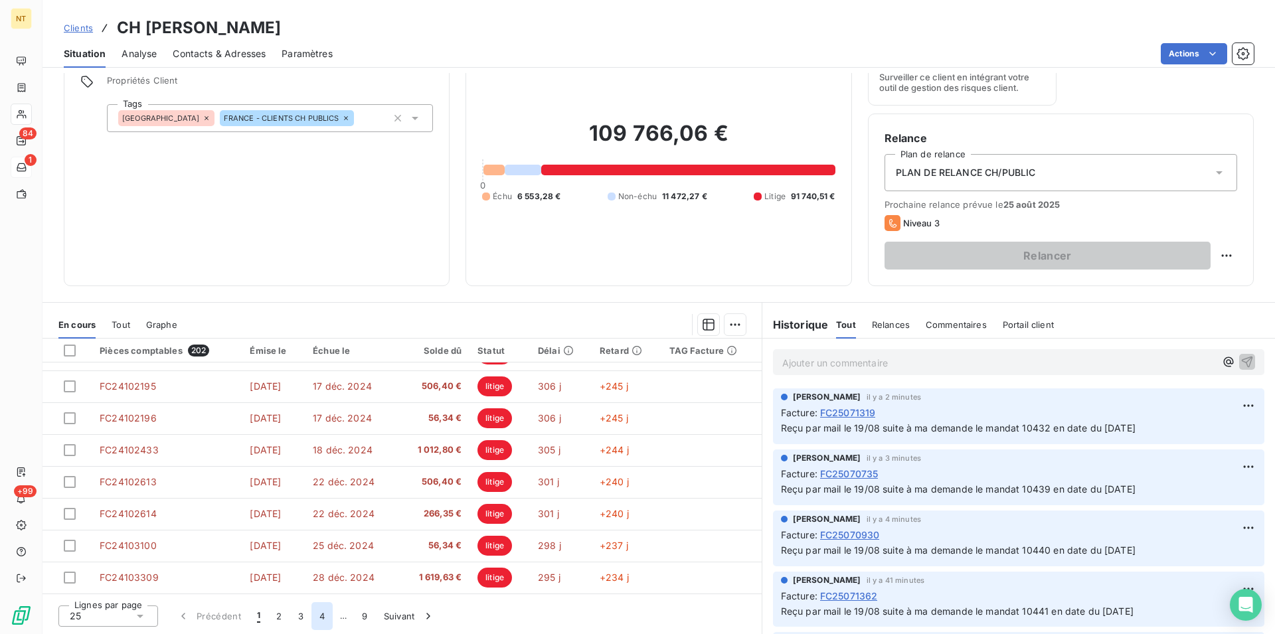
click at [324, 616] on button "4" at bounding box center [321, 616] width 21 height 28
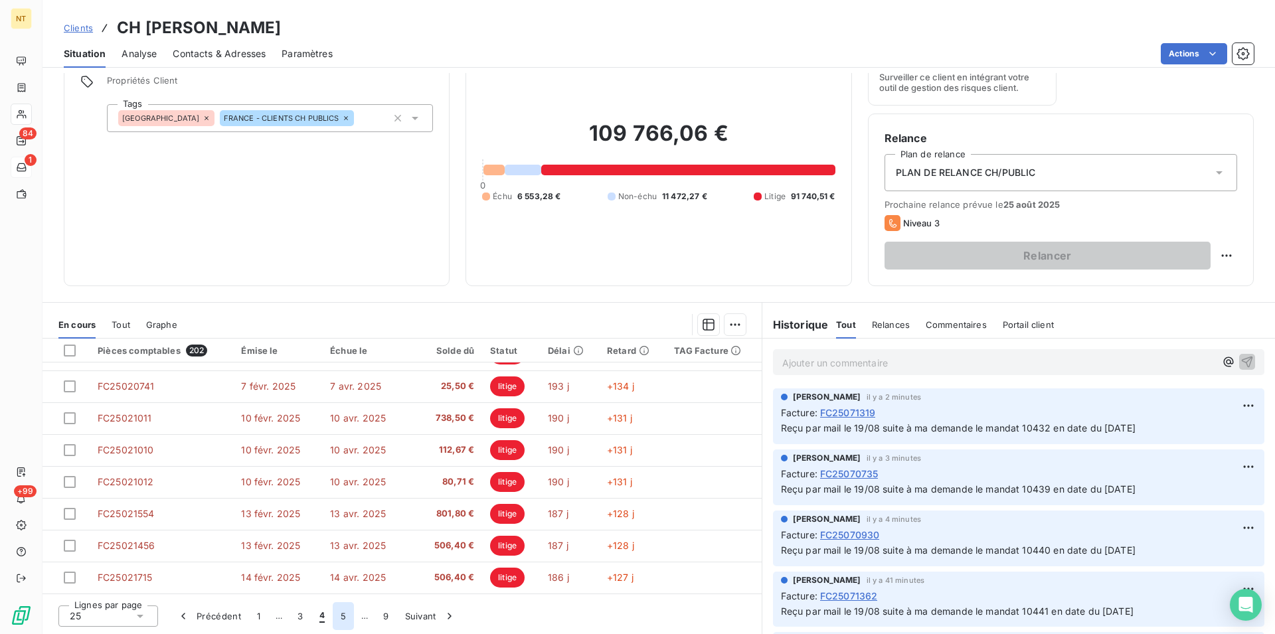
click at [343, 613] on button "5" at bounding box center [343, 616] width 21 height 28
click at [343, 618] on button "6" at bounding box center [342, 616] width 21 height 28
click at [343, 617] on button "7" at bounding box center [343, 616] width 21 height 28
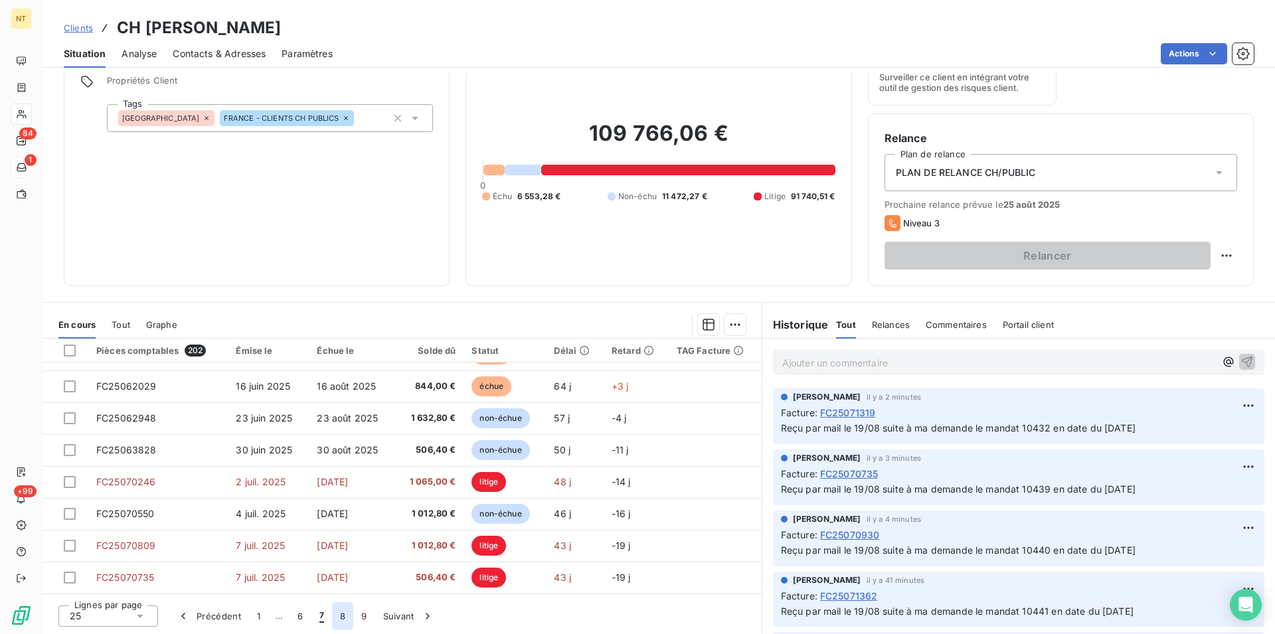
drag, startPoint x: 345, startPoint y: 615, endPoint x: 339, endPoint y: 611, distance: 6.8
click at [344, 615] on button "8" at bounding box center [342, 616] width 21 height 28
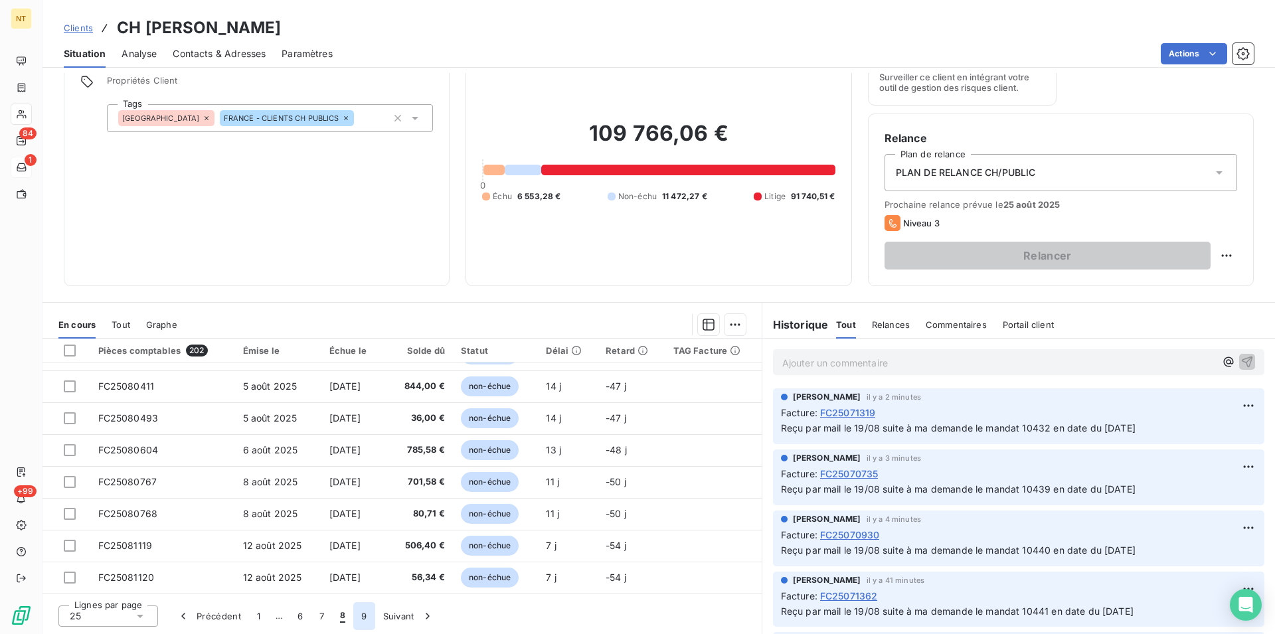
click at [364, 617] on button "9" at bounding box center [363, 616] width 21 height 28
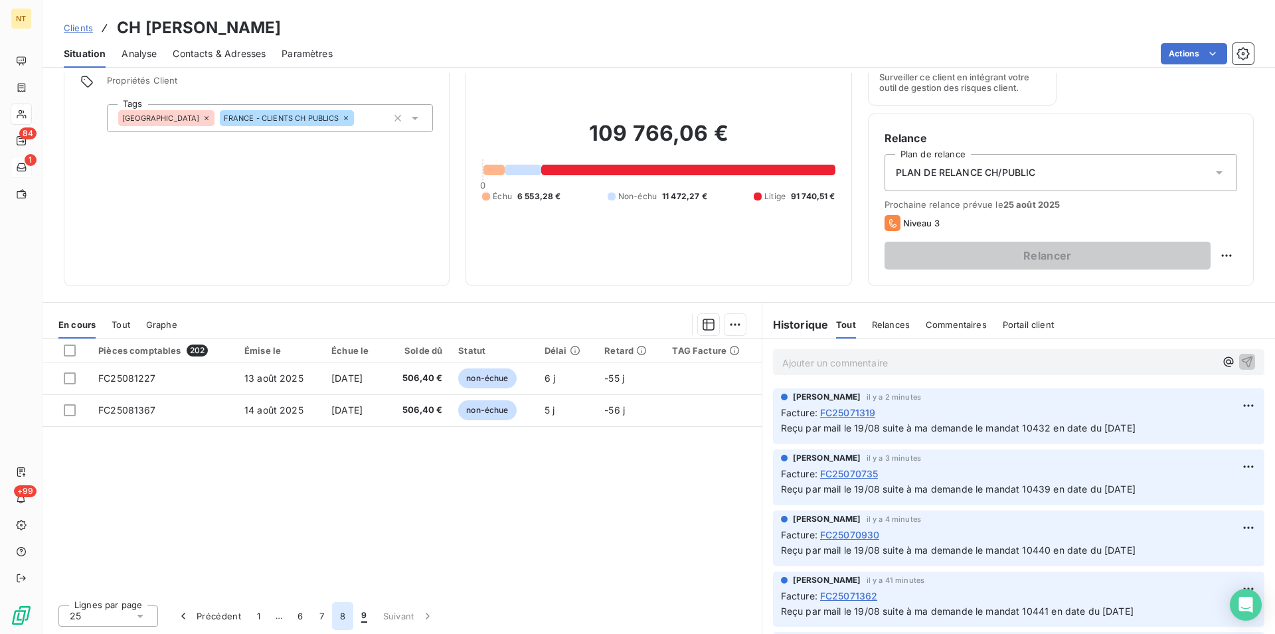
click at [339, 614] on button "8" at bounding box center [342, 616] width 21 height 28
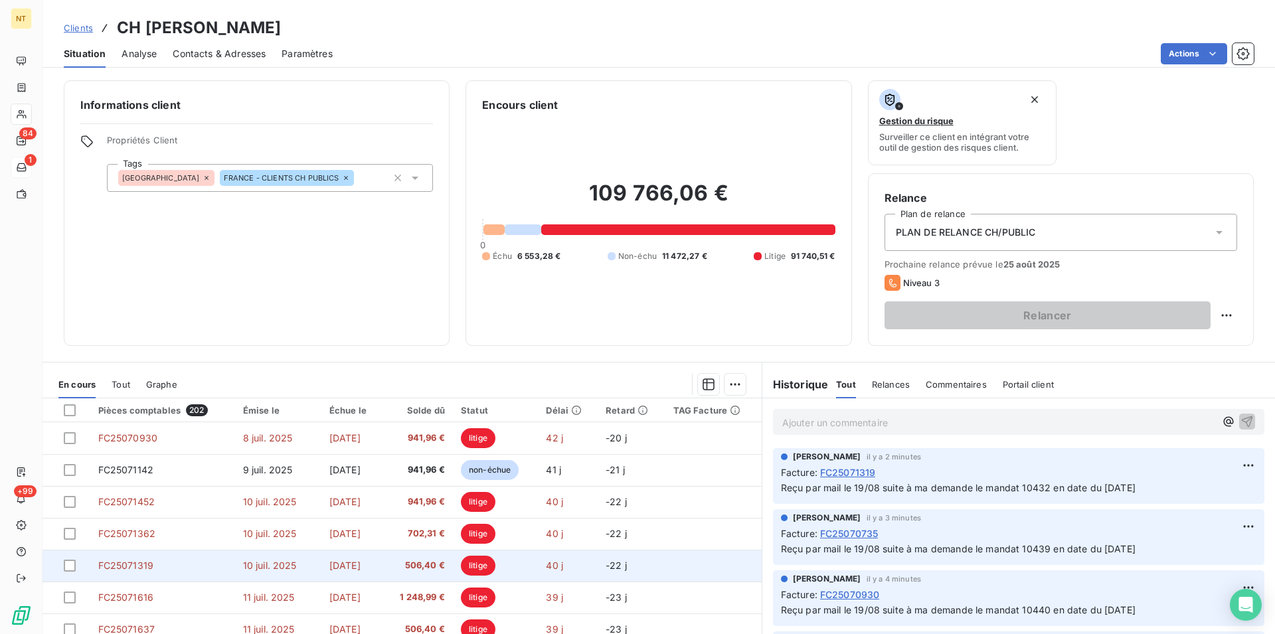
scroll to position [0, 0]
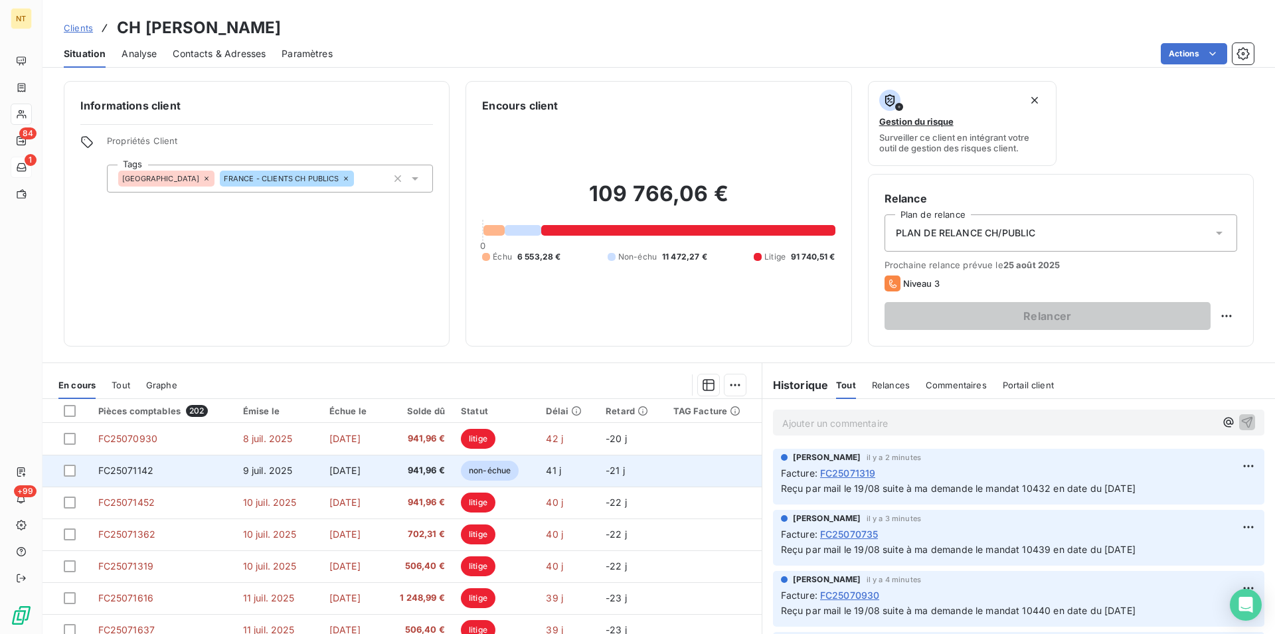
click at [151, 470] on td "FC25071142" at bounding box center [162, 471] width 145 height 32
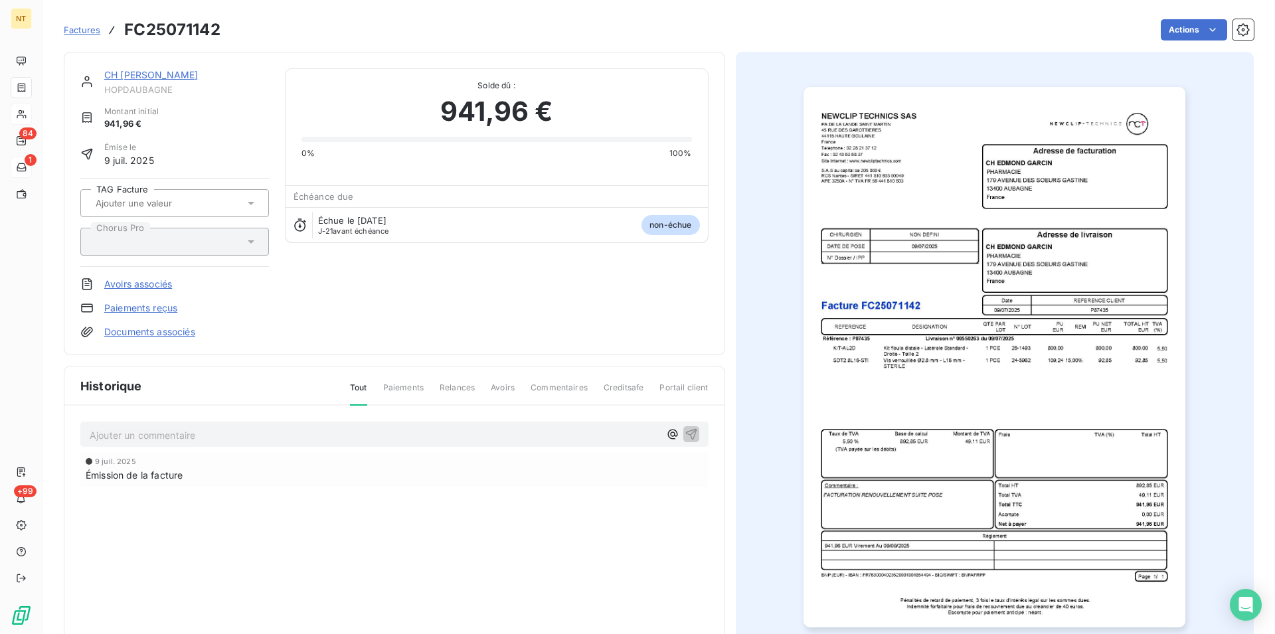
click at [130, 433] on p "Ajouter un commentaire ﻿" at bounding box center [375, 435] width 570 height 17
click at [359, 434] on span "Reçu par mail le 19/08 suite à ma demande le mandat 10466 en date du [DATE]" at bounding box center [267, 433] width 355 height 11
click at [685, 431] on icon "button" at bounding box center [691, 433] width 13 height 13
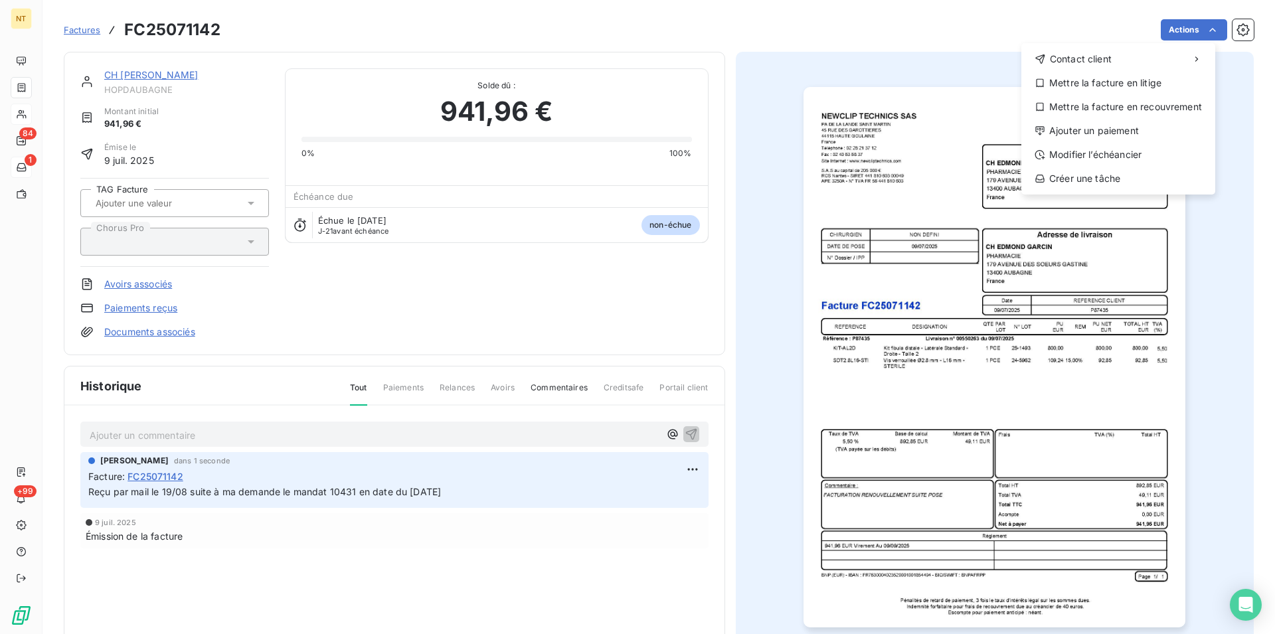
click at [1206, 29] on html "NT 84 1 +99 Factures FC25071142 Actions Contact client Mettre la facture en lit…" at bounding box center [637, 317] width 1275 height 634
click at [1129, 82] on div "Mettre la facture en litige" at bounding box center [1117, 82] width 183 height 21
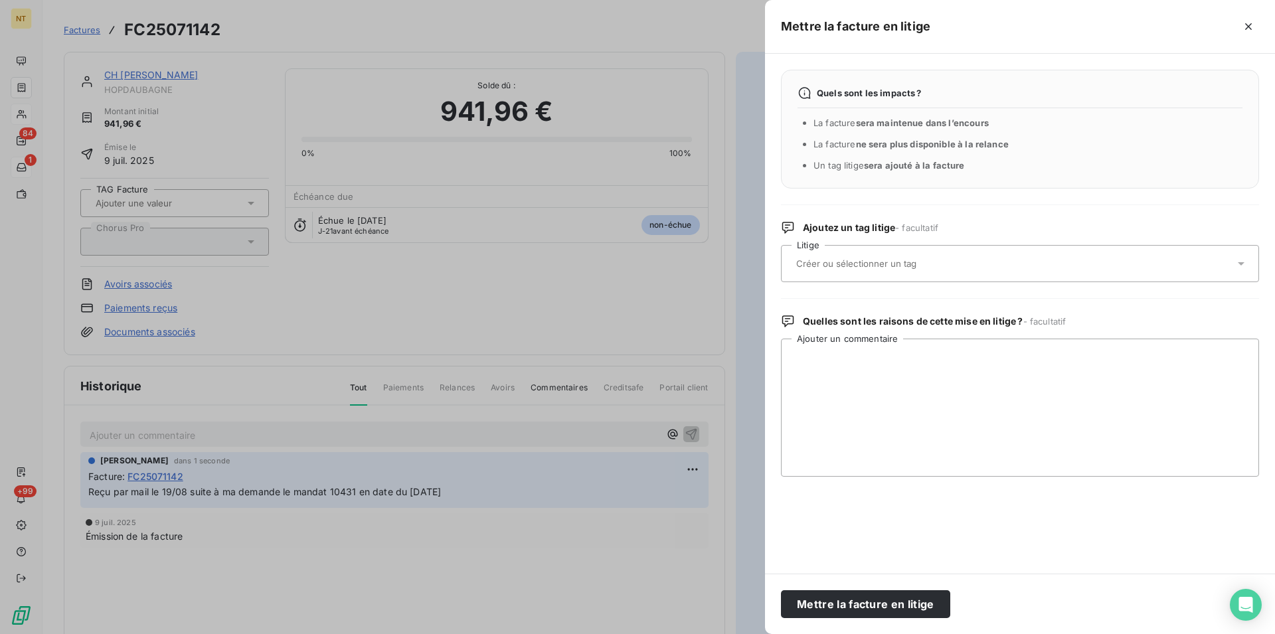
click at [858, 262] on input "text" at bounding box center [891, 264] width 193 height 12
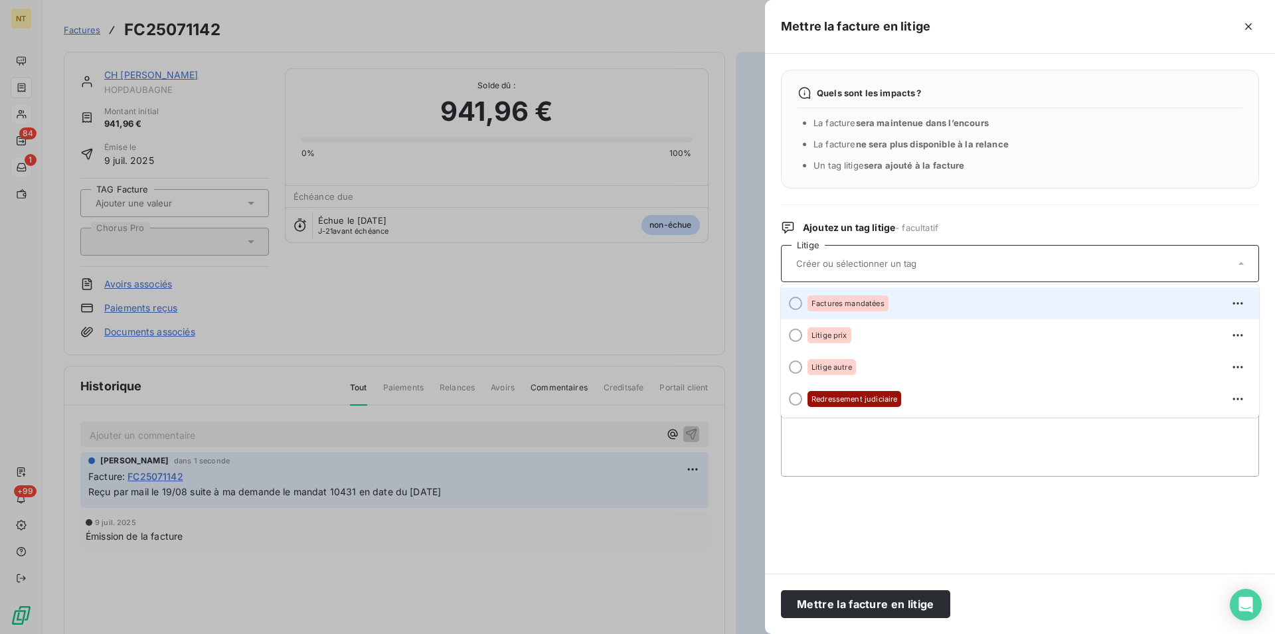
click at [795, 305] on div at bounding box center [795, 303] width 13 height 13
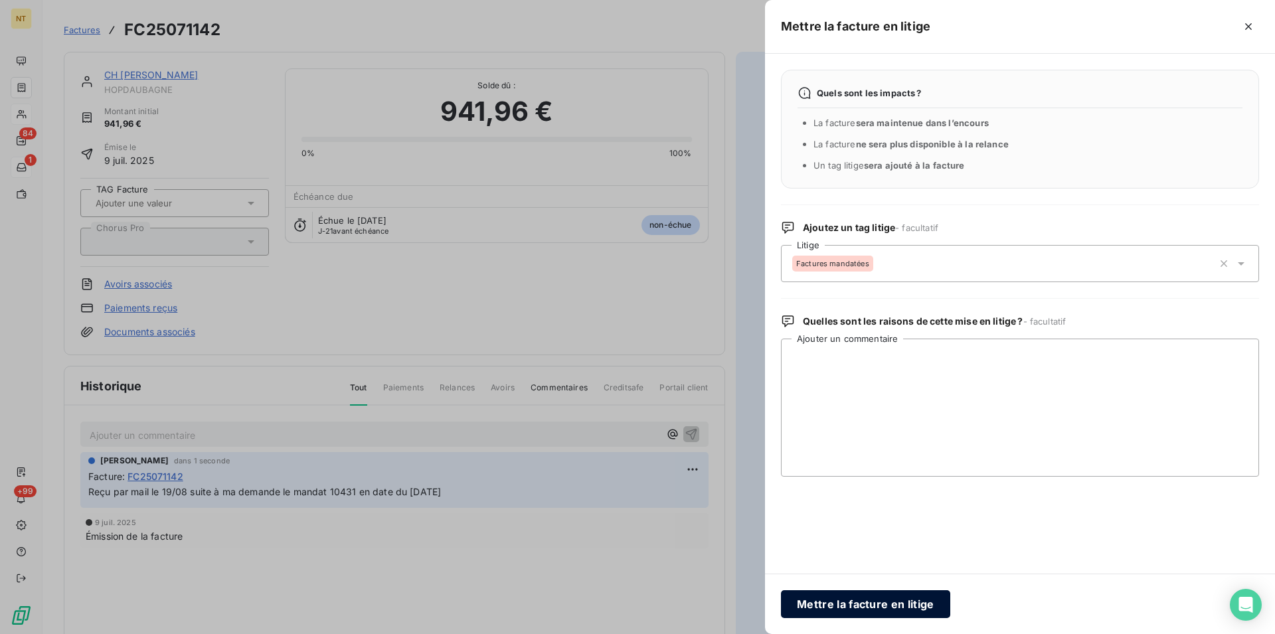
click at [847, 606] on button "Mettre la facture en litige" at bounding box center [865, 604] width 169 height 28
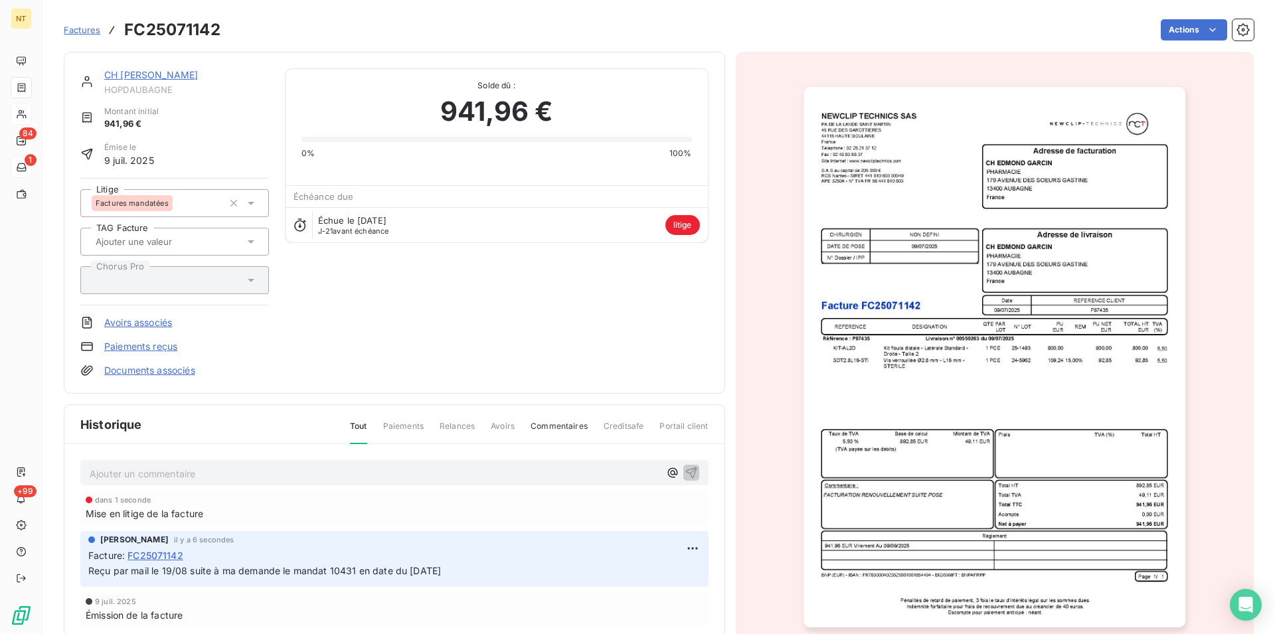
click at [151, 78] on link "CH [PERSON_NAME]" at bounding box center [151, 74] width 94 height 11
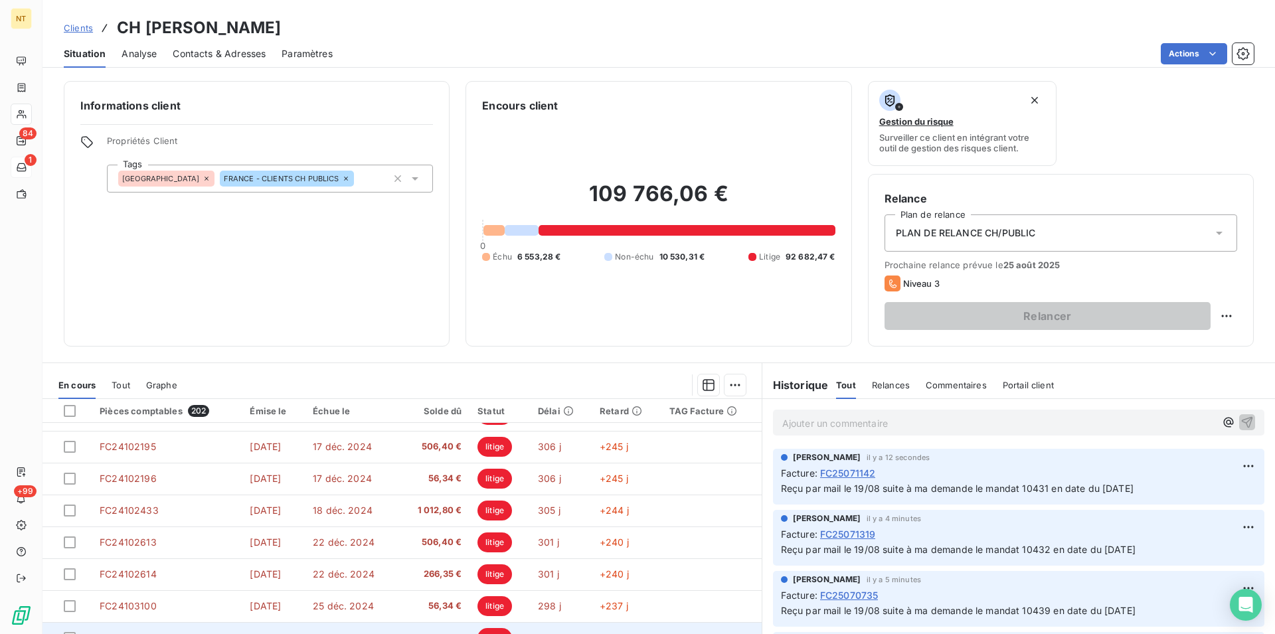
scroll to position [60, 0]
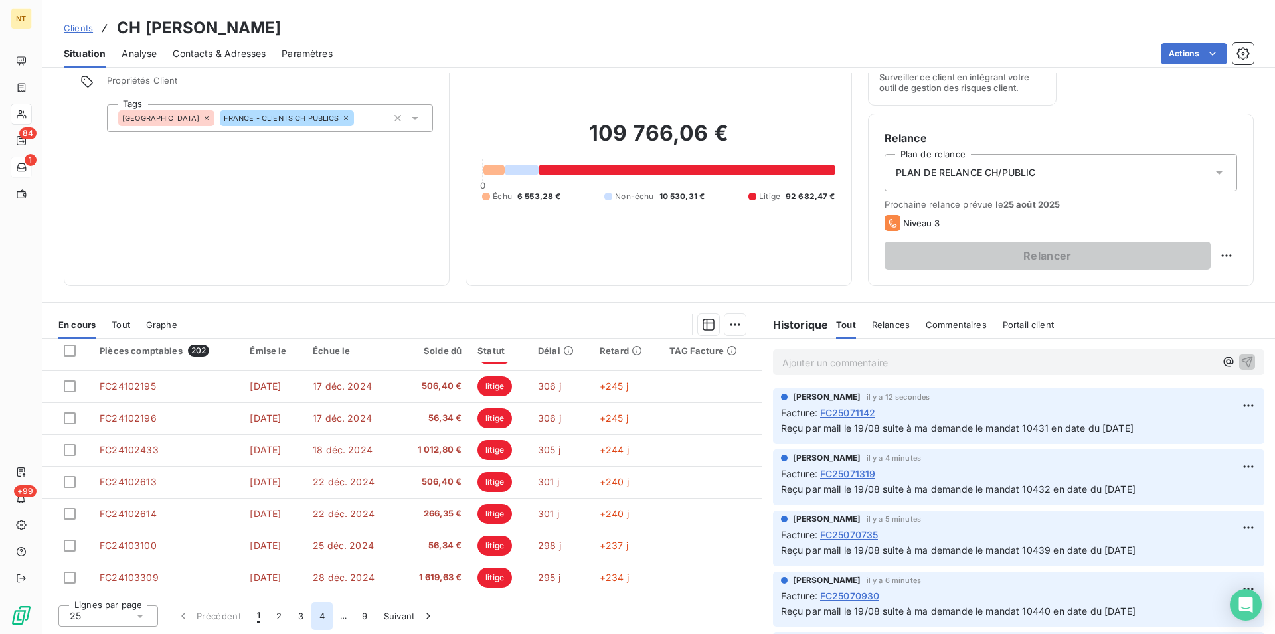
click at [321, 617] on button "4" at bounding box center [321, 616] width 21 height 28
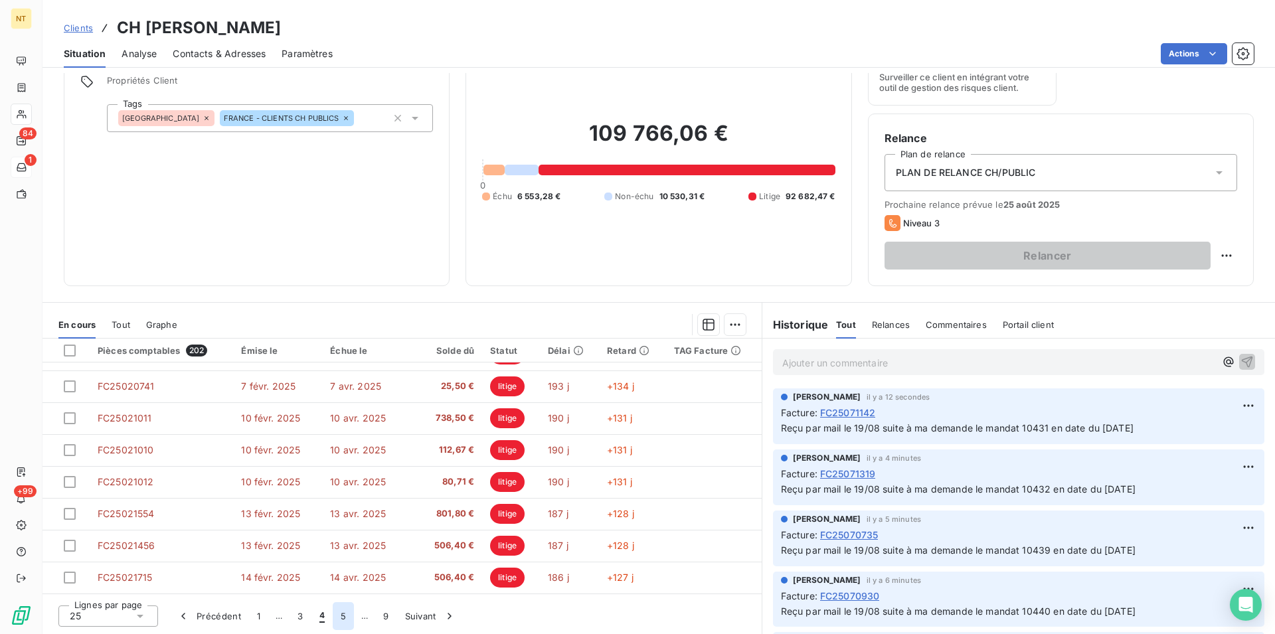
click at [344, 615] on button "5" at bounding box center [343, 616] width 21 height 28
click at [338, 617] on button "6" at bounding box center [342, 616] width 21 height 28
click at [339, 618] on button "7" at bounding box center [343, 616] width 21 height 28
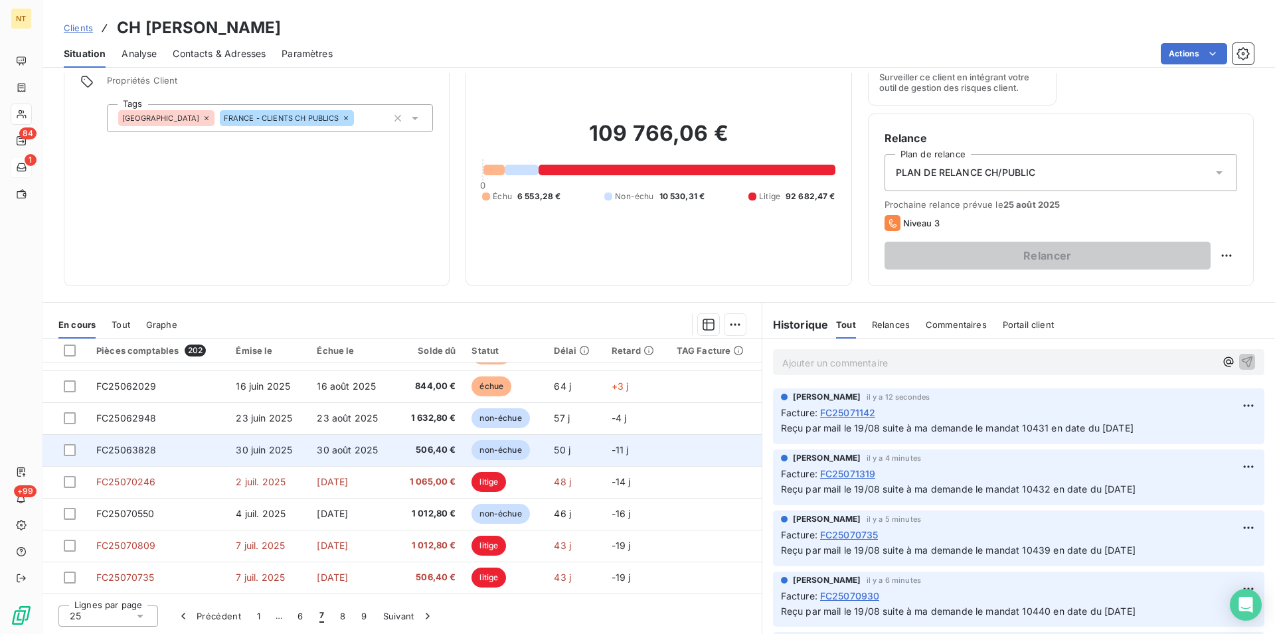
click at [153, 448] on span "FC25063828" at bounding box center [126, 449] width 60 height 11
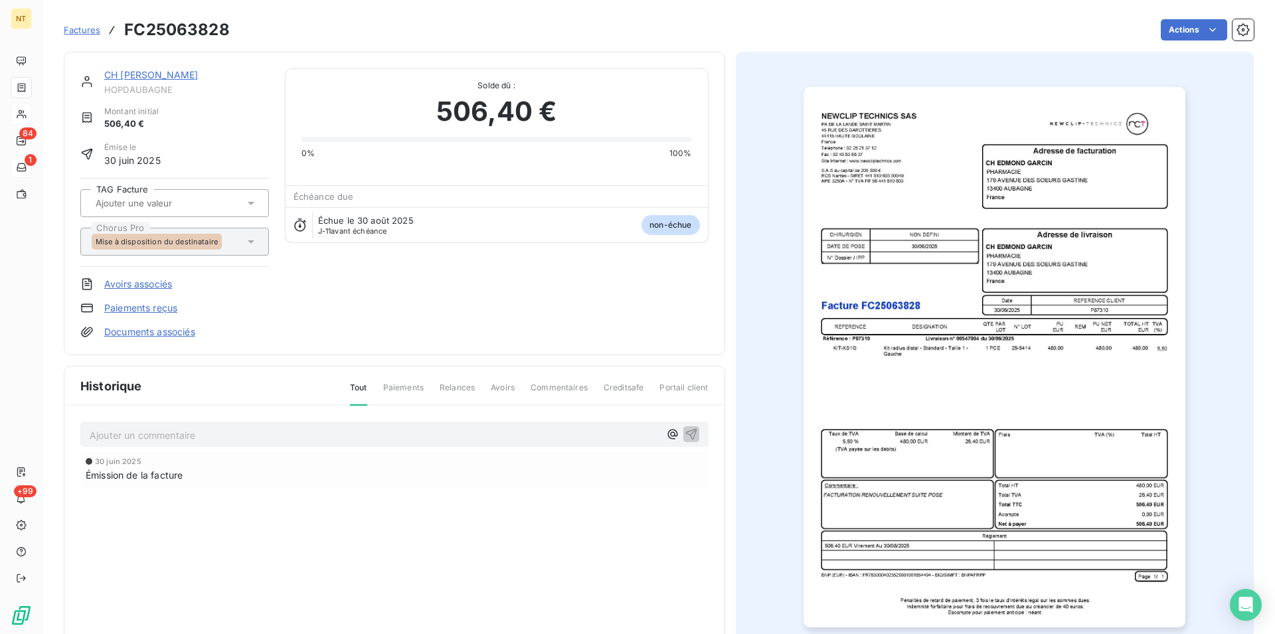
click at [136, 431] on p "Ajouter un commentaire ﻿" at bounding box center [375, 435] width 570 height 17
click at [360, 434] on span "Reçu par mail le 19/08 suite à ma demande le mandat 10466 en date du [DATE]" at bounding box center [267, 433] width 355 height 11
click at [423, 434] on span "Reçu par mail le 19/08 suite à ma demande le mandat 10008 en date du [DATE]" at bounding box center [267, 433] width 355 height 11
drag, startPoint x: 85, startPoint y: 431, endPoint x: 480, endPoint y: 442, distance: 395.2
click at [480, 442] on div "Reçu par mail le 19/08 suite à ma demande le mandat 10008 en date du [DATE]" at bounding box center [394, 434] width 628 height 25
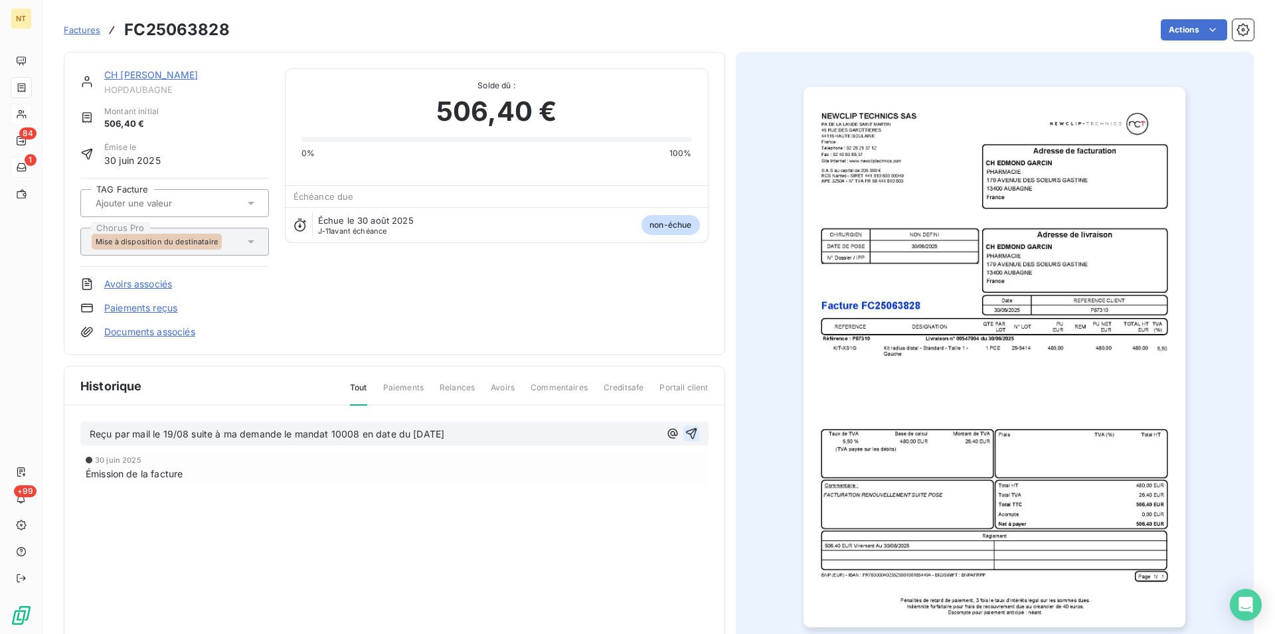
click at [685, 428] on icon "button" at bounding box center [691, 433] width 13 height 13
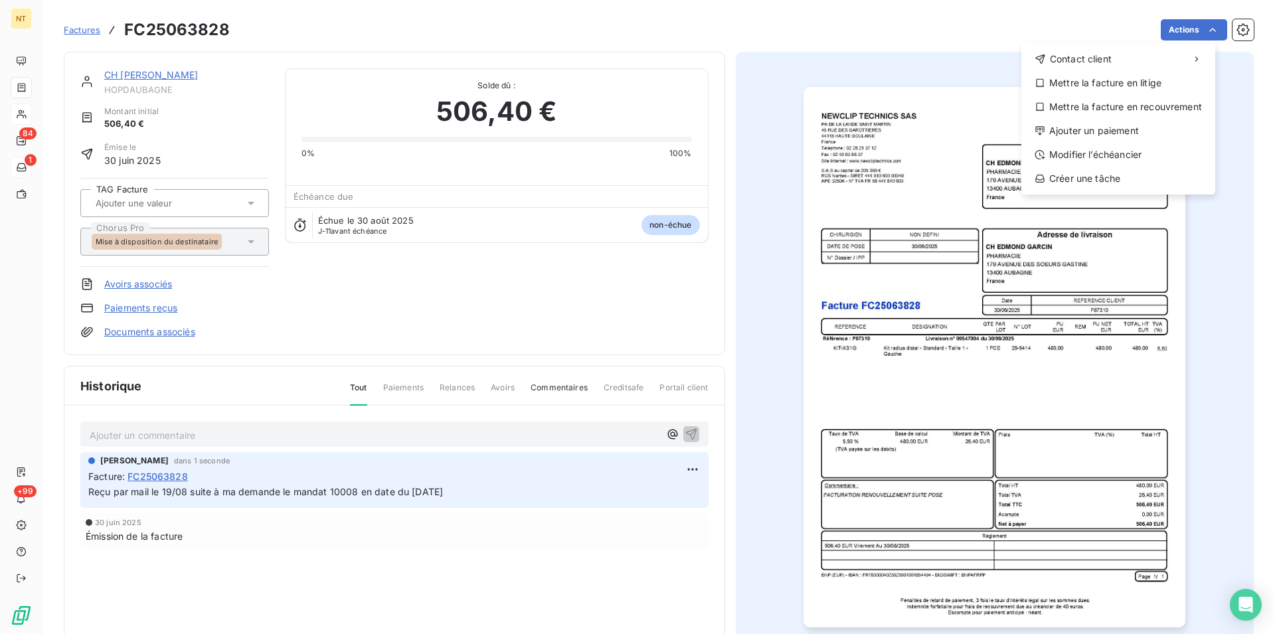
click at [1200, 28] on html "NT 84 1 +99 Factures FC25063828 Actions Contact client Mettre la facture en lit…" at bounding box center [637, 317] width 1275 height 634
click at [1099, 88] on div "Mettre la facture en litige" at bounding box center [1117, 82] width 183 height 21
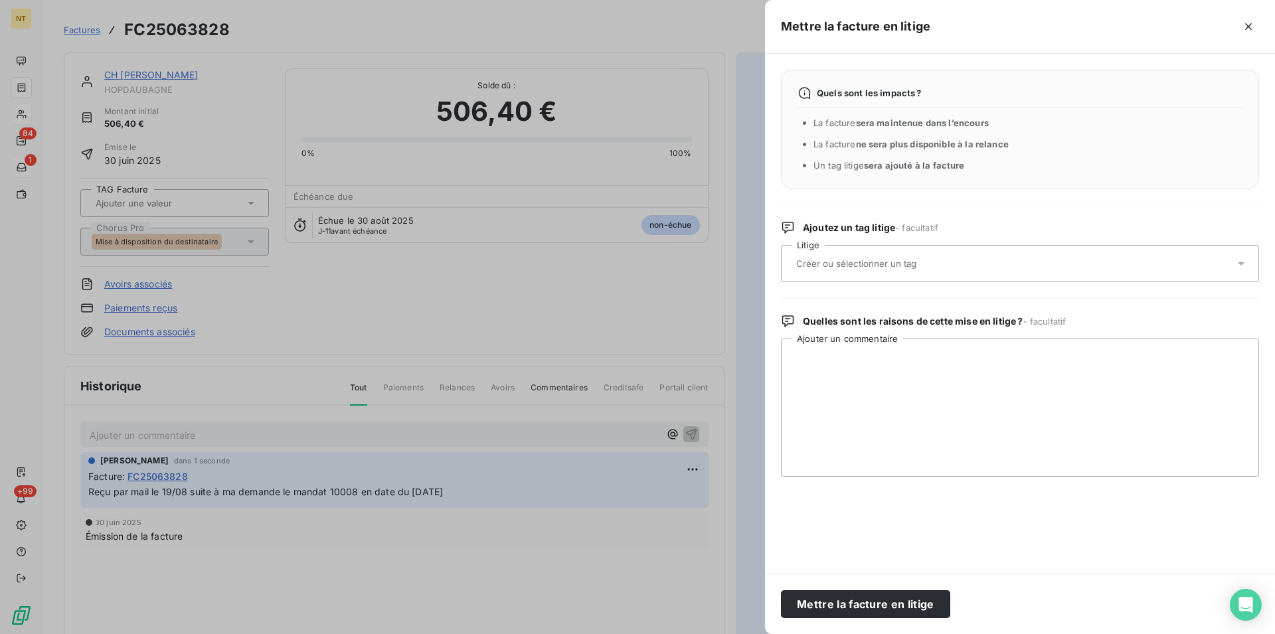
click at [877, 266] on input "text" at bounding box center [891, 264] width 193 height 12
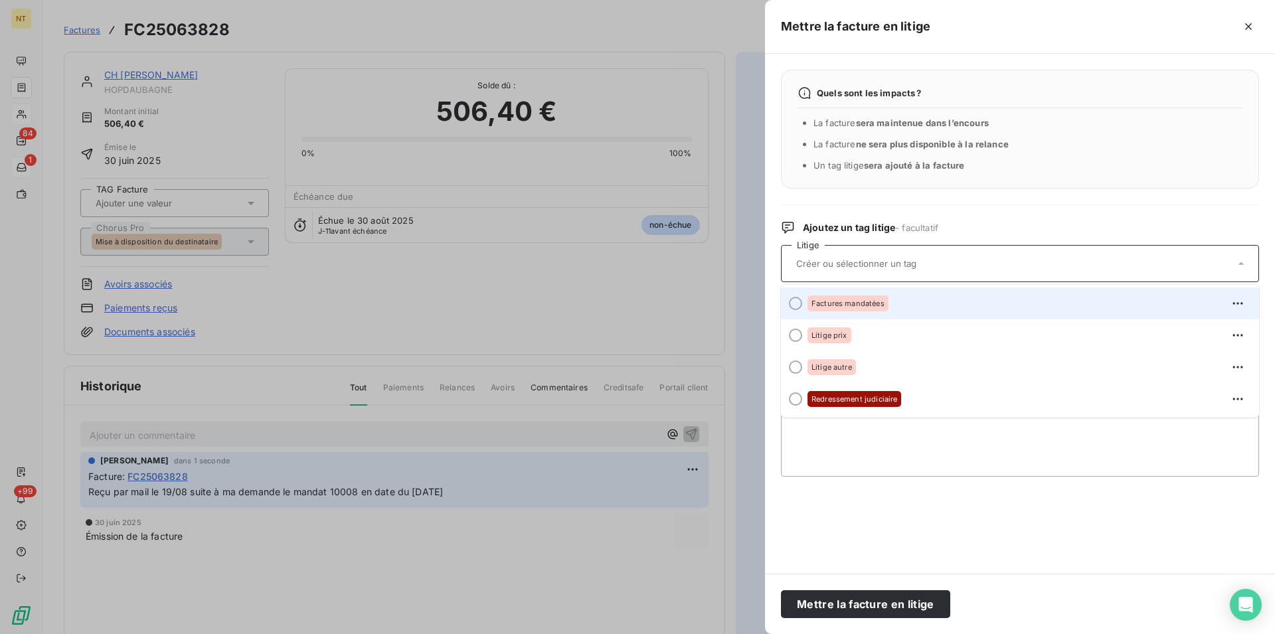
click at [792, 303] on div at bounding box center [795, 303] width 13 height 13
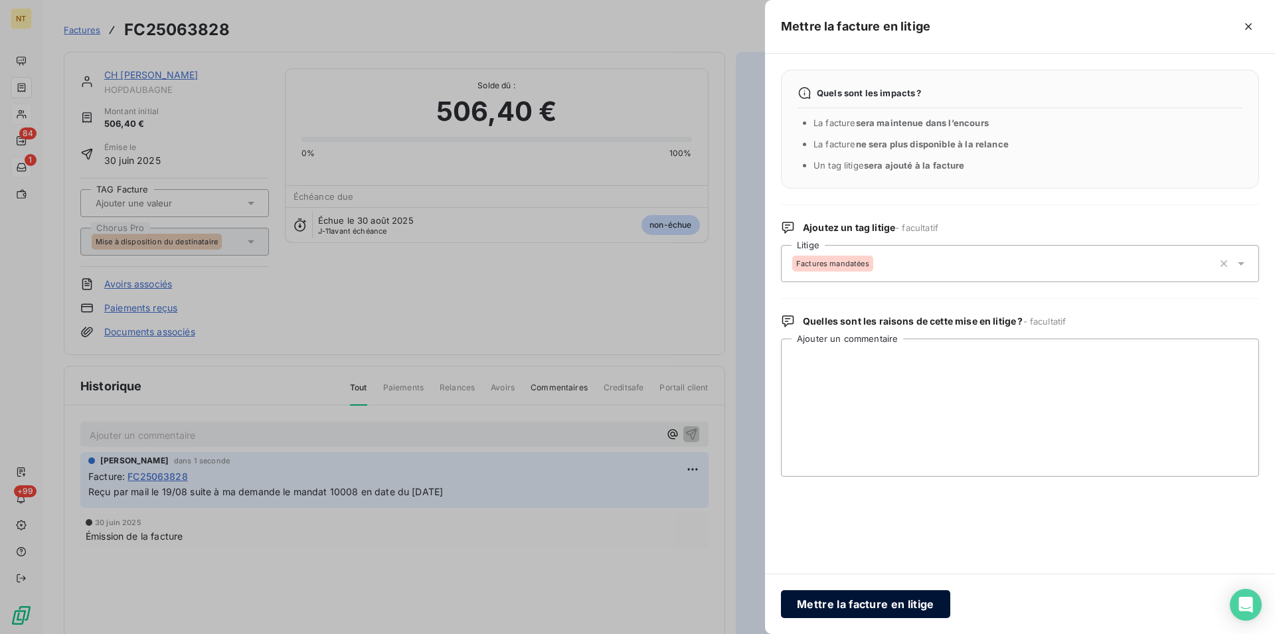
click at [847, 602] on button "Mettre la facture en litige" at bounding box center [865, 604] width 169 height 28
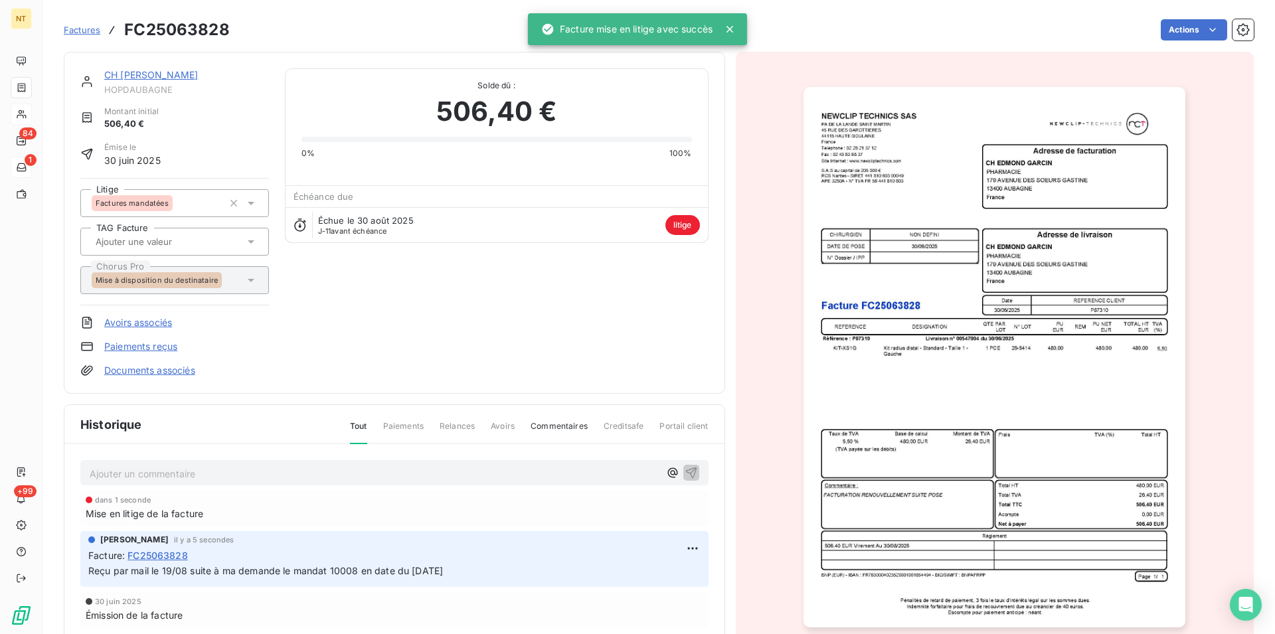
click at [149, 76] on link "CH [PERSON_NAME]" at bounding box center [151, 74] width 94 height 11
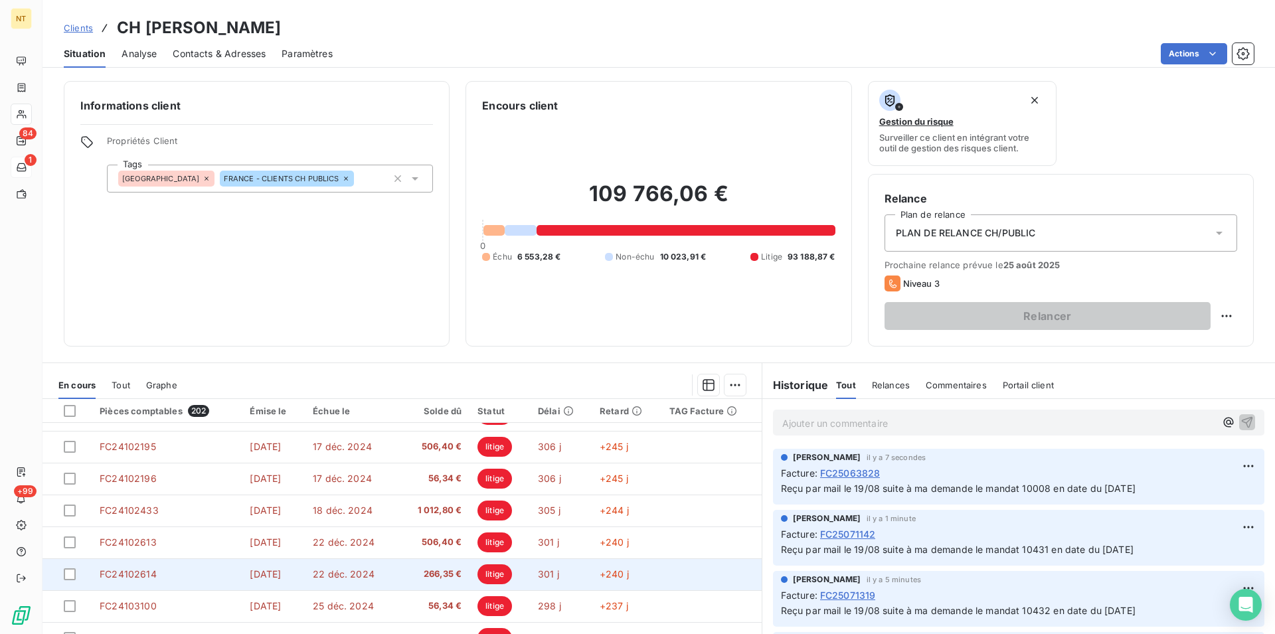
scroll to position [60, 0]
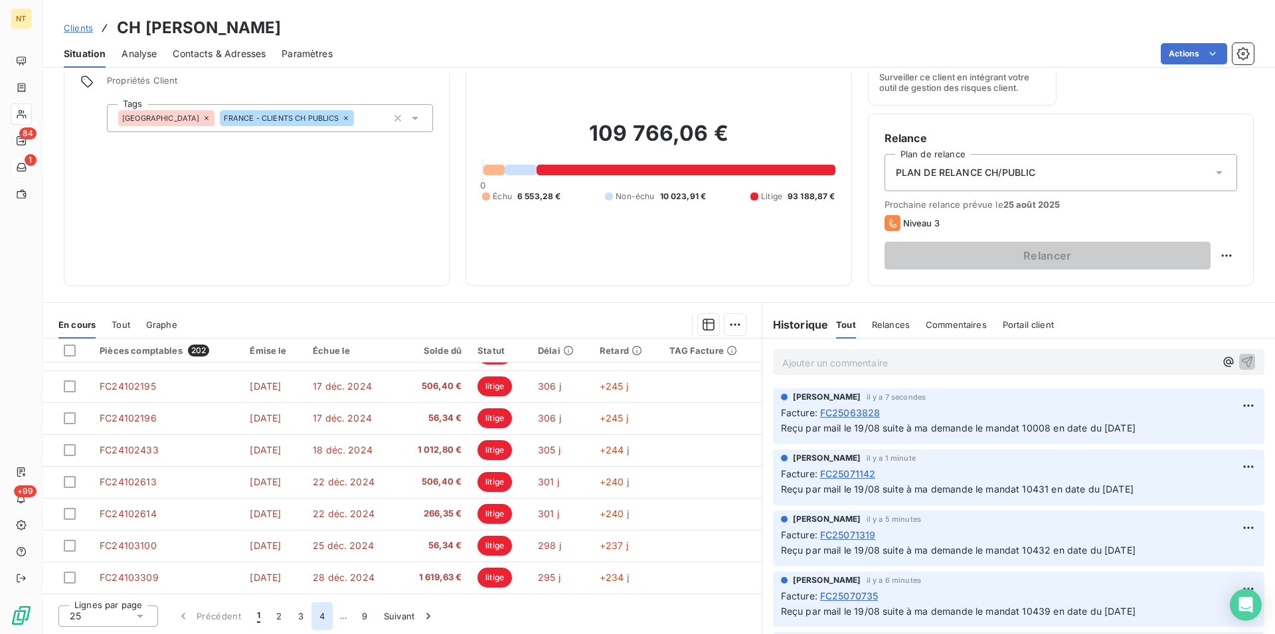
click at [323, 615] on button "4" at bounding box center [321, 616] width 21 height 28
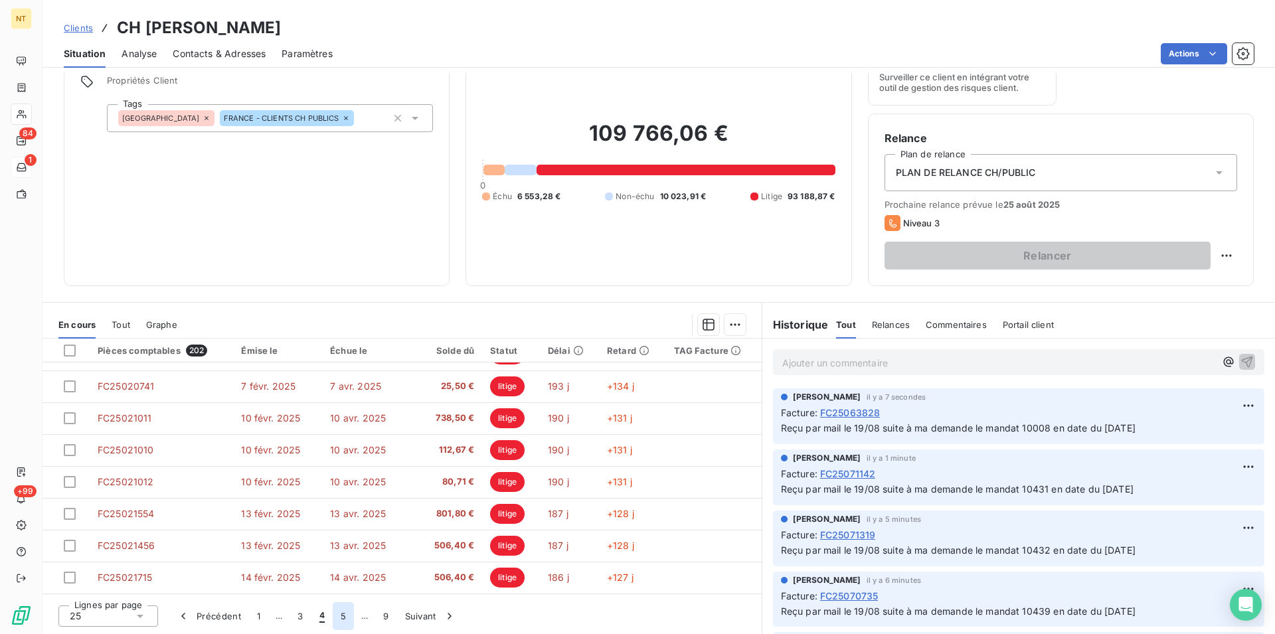
click at [339, 615] on button "5" at bounding box center [343, 616] width 21 height 28
click at [342, 612] on button "6" at bounding box center [342, 616] width 21 height 28
click at [340, 610] on button "7" at bounding box center [343, 616] width 21 height 28
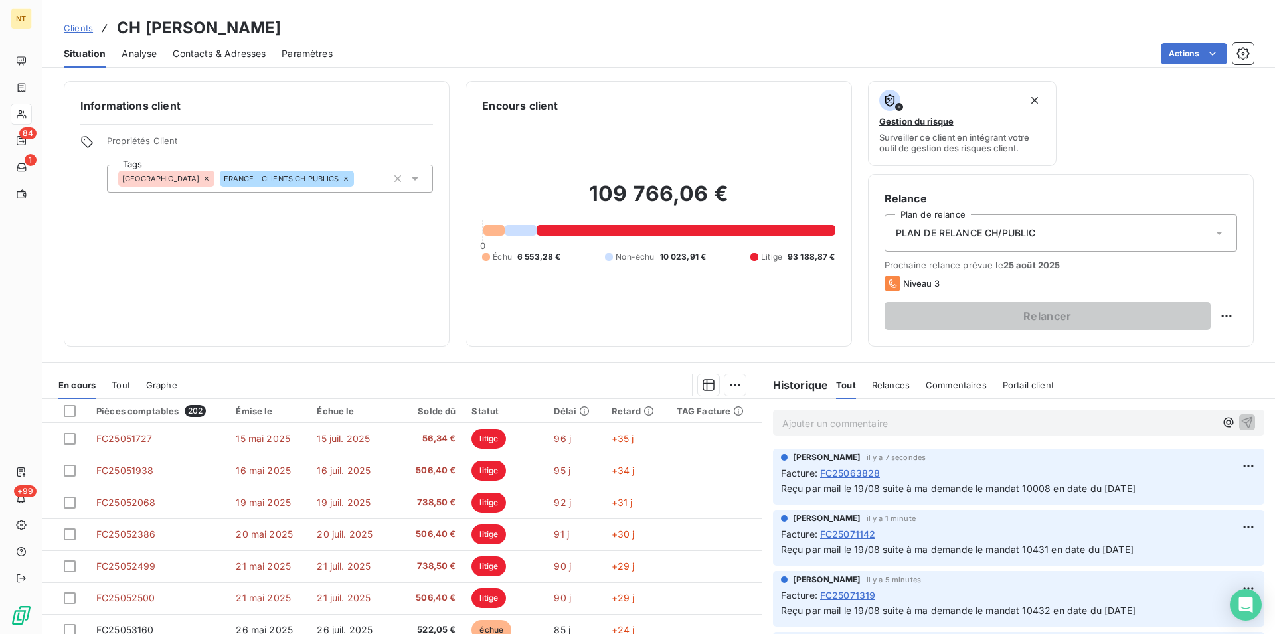
scroll to position [566, 0]
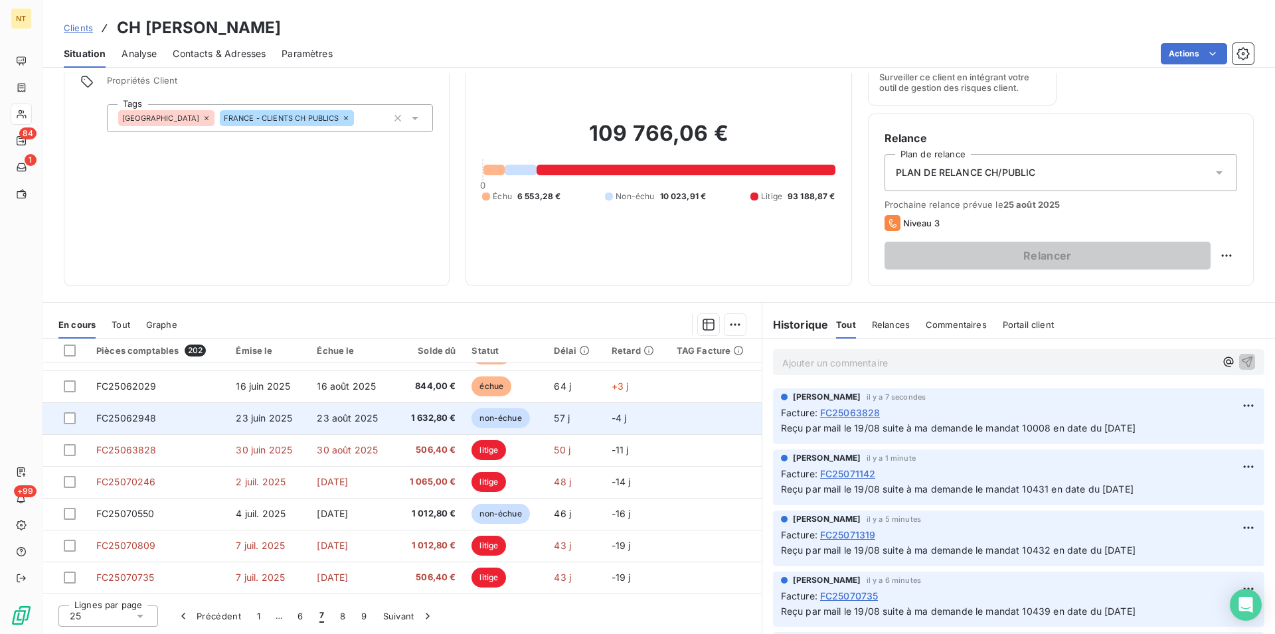
click at [124, 419] on span "FC25062948" at bounding box center [126, 417] width 60 height 11
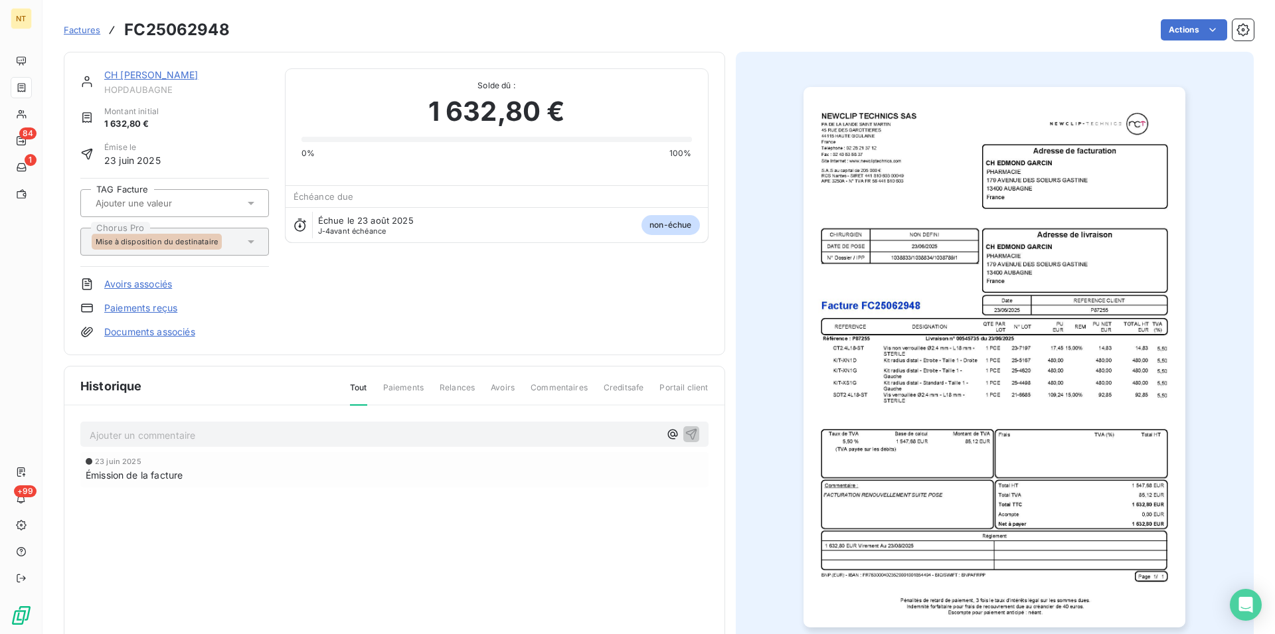
click at [116, 436] on p "Ajouter un commentaire ﻿" at bounding box center [375, 435] width 570 height 17
click at [358, 432] on span "Reçu par mail le 19/08 suite à ma demande le mandat 10008 en date du [DATE]" at bounding box center [267, 433] width 355 height 11
click at [685, 435] on icon "button" at bounding box center [691, 433] width 13 height 13
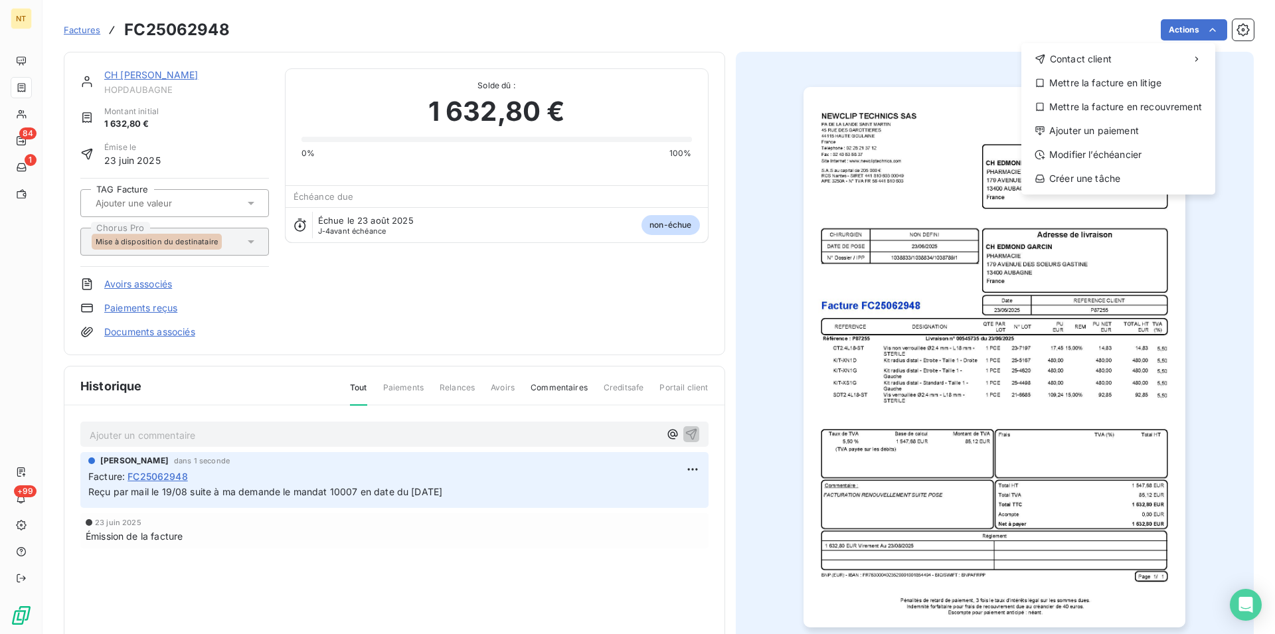
click at [1201, 31] on html "NT 84 1 +99 Factures FC25062948 Actions Contact client Mettre la facture en lit…" at bounding box center [637, 317] width 1275 height 634
click at [1160, 78] on div "Mettre la facture en litige" at bounding box center [1117, 82] width 183 height 21
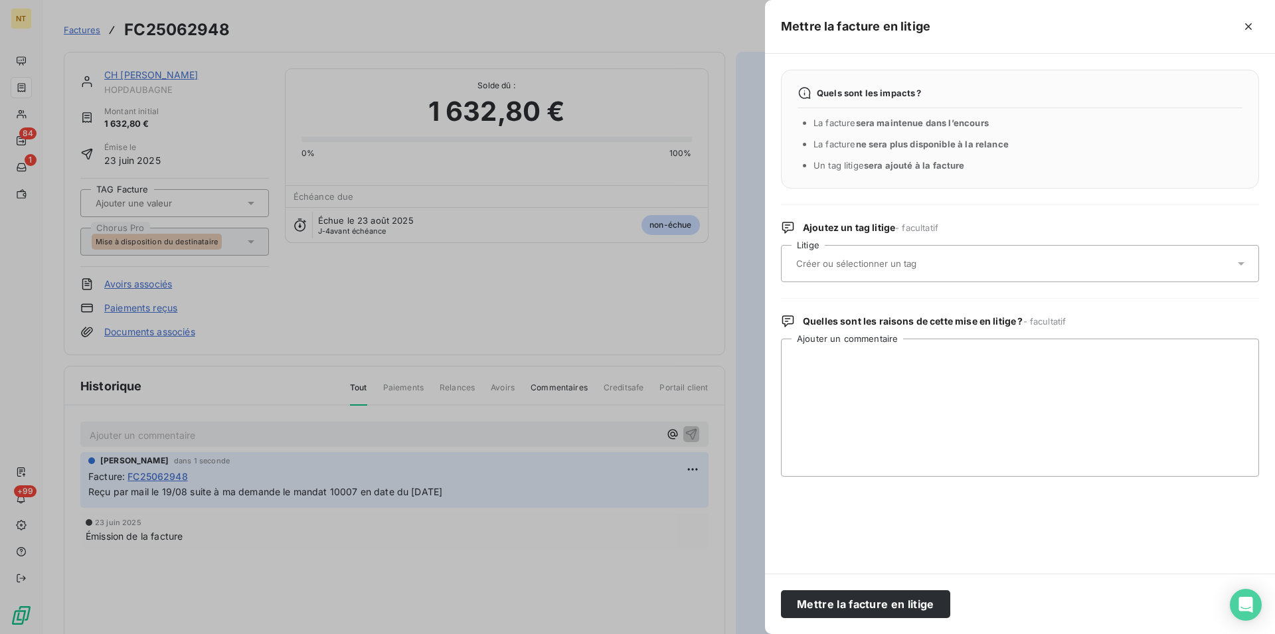
click at [915, 254] on div at bounding box center [1013, 264] width 442 height 28
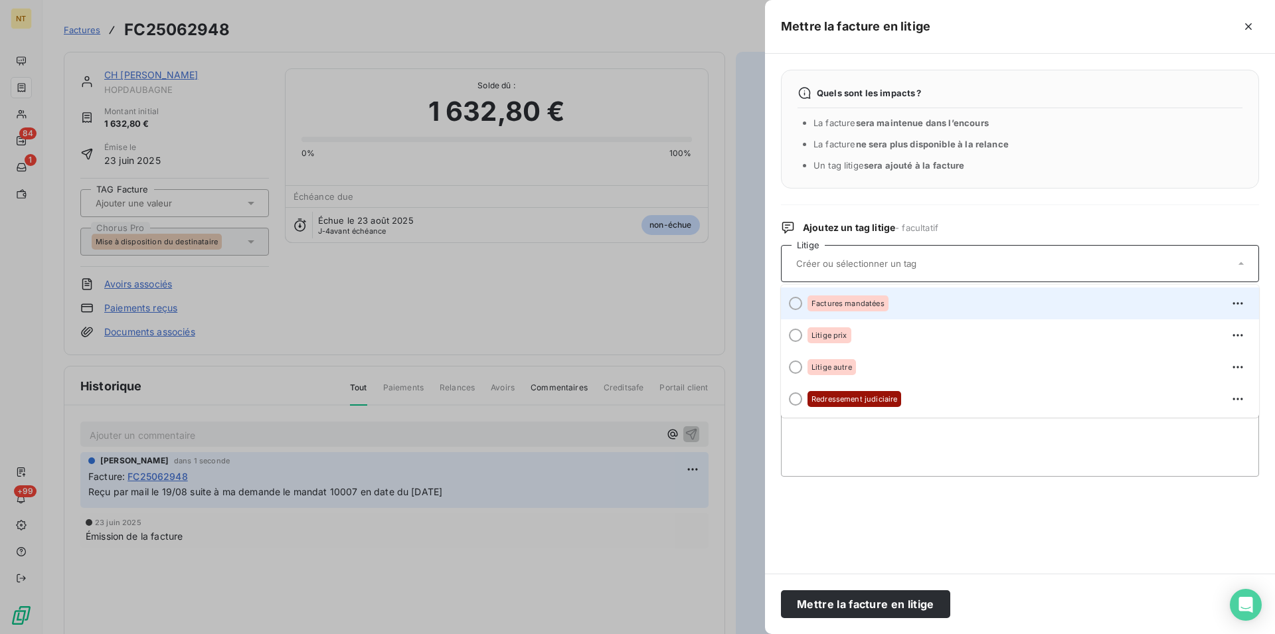
click at [795, 304] on div at bounding box center [795, 303] width 13 height 13
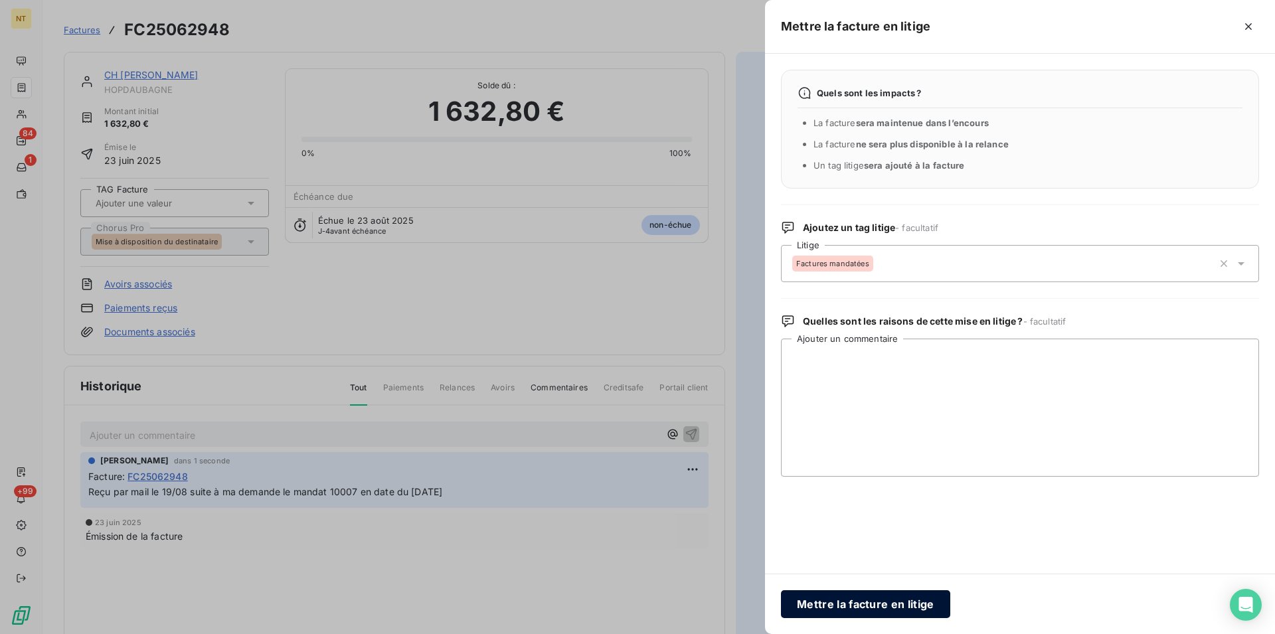
click at [823, 607] on button "Mettre la facture en litige" at bounding box center [865, 604] width 169 height 28
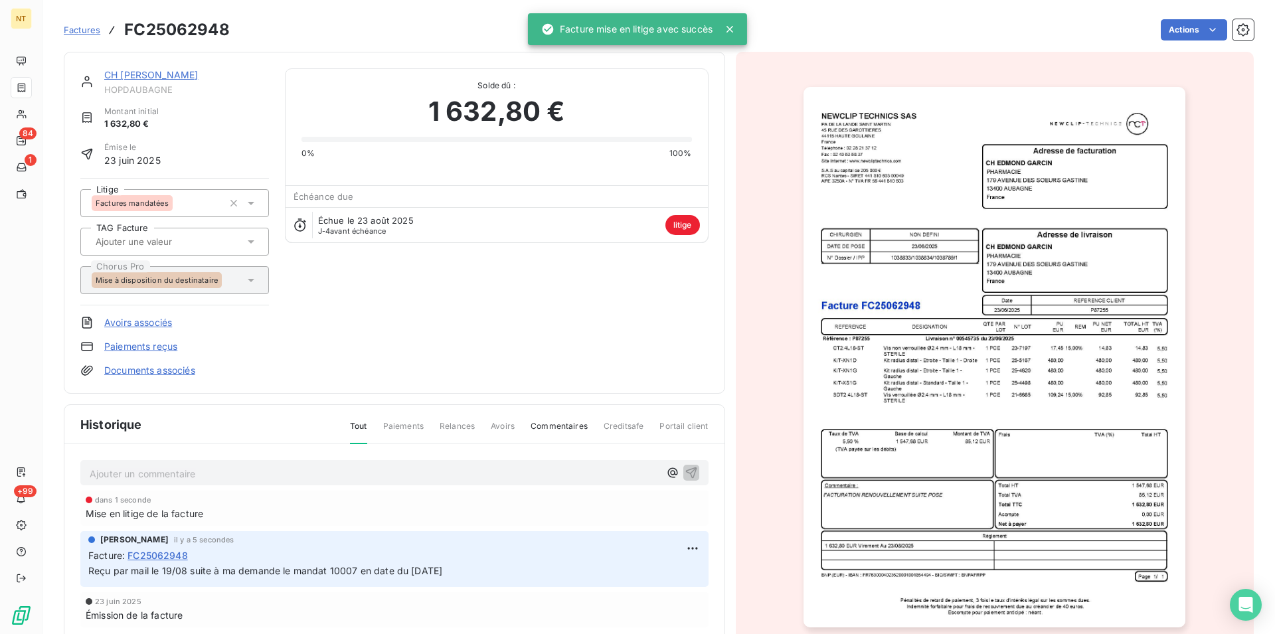
click at [148, 79] on link "CH [PERSON_NAME]" at bounding box center [151, 74] width 94 height 11
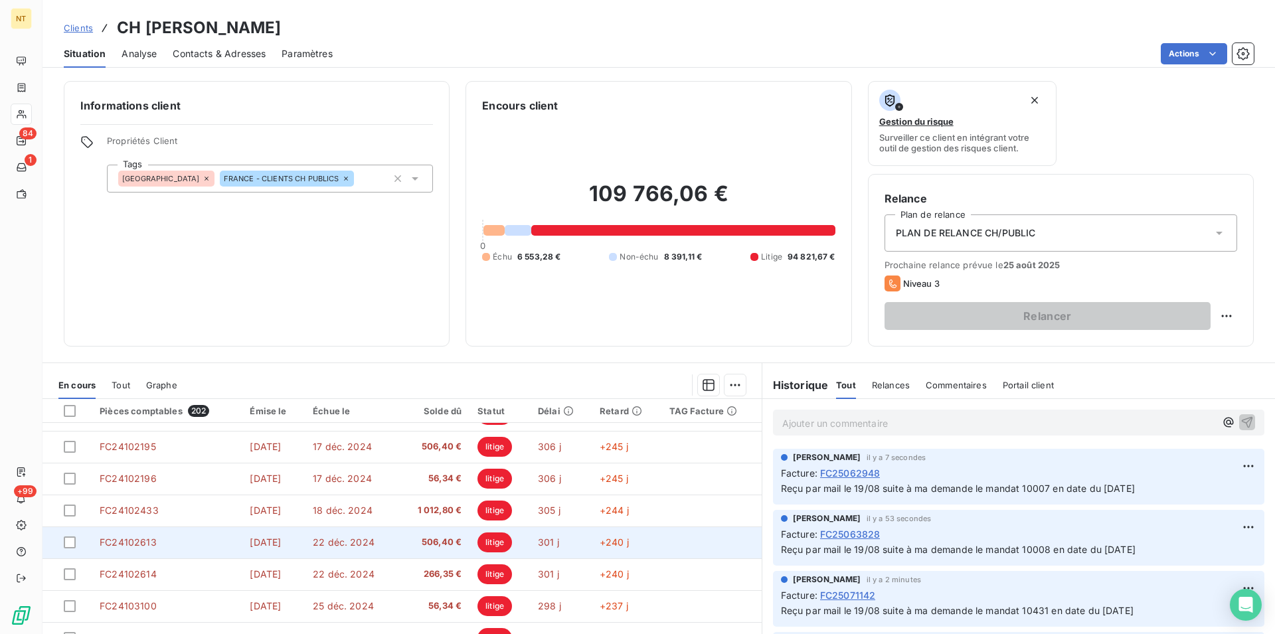
scroll to position [60, 0]
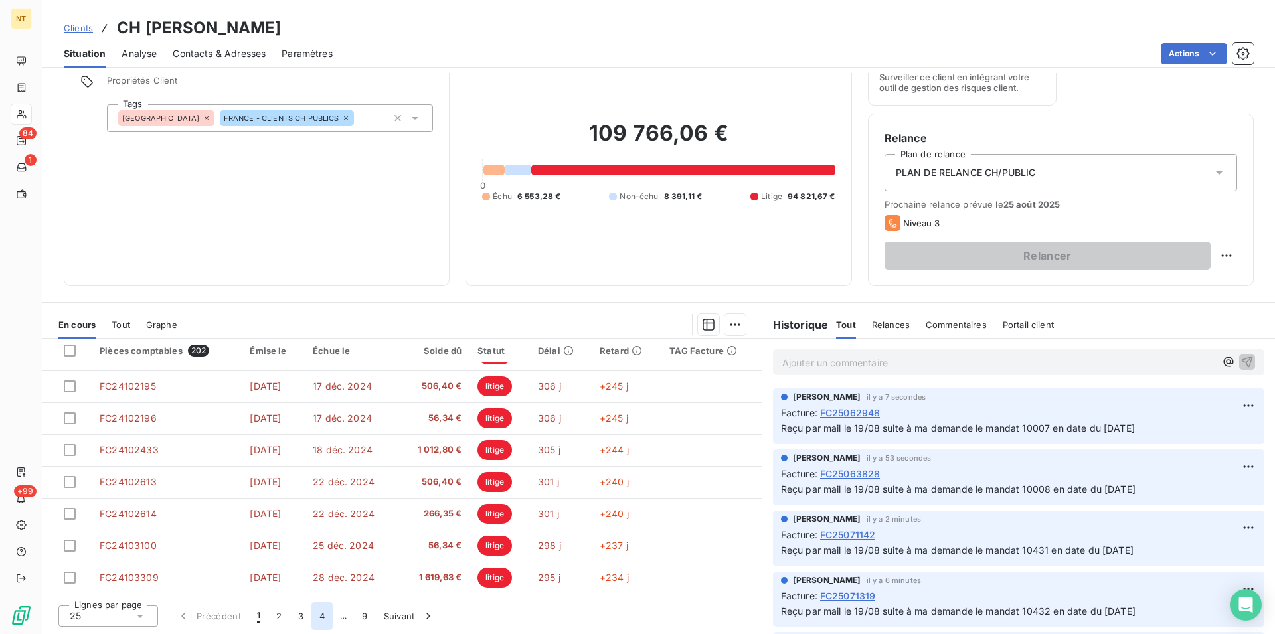
click at [321, 619] on button "4" at bounding box center [321, 616] width 21 height 28
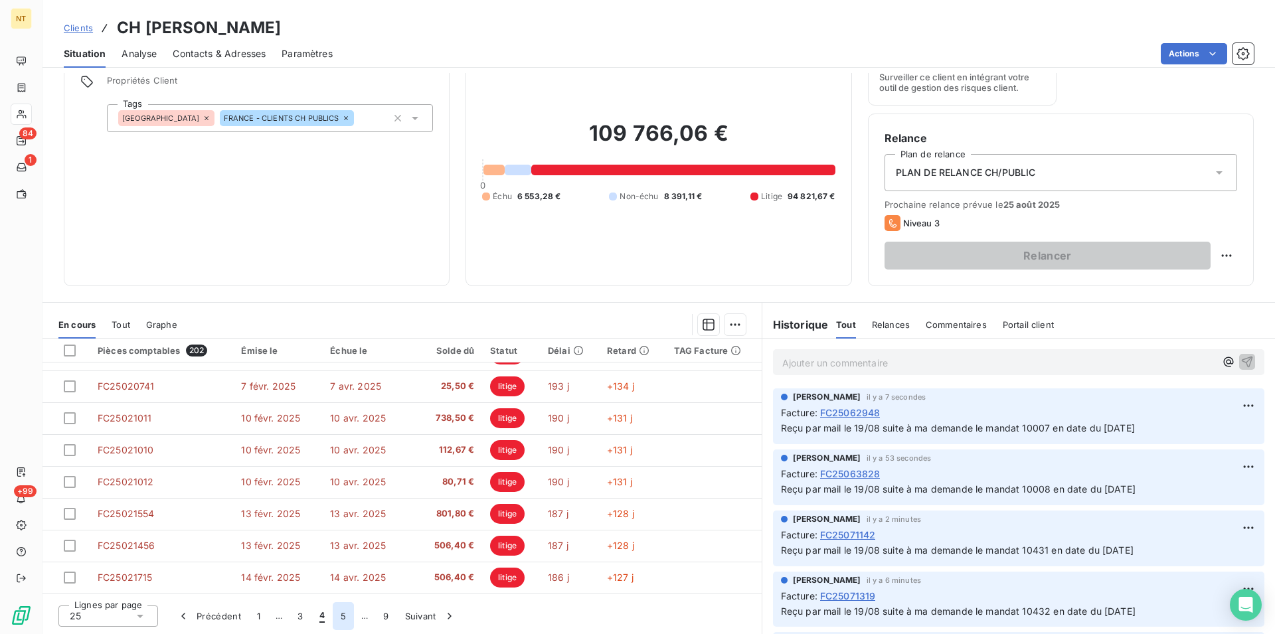
click at [338, 620] on button "5" at bounding box center [343, 616] width 21 height 28
click at [343, 617] on button "6" at bounding box center [342, 616] width 21 height 28
click at [343, 618] on button "7" at bounding box center [343, 616] width 21 height 28
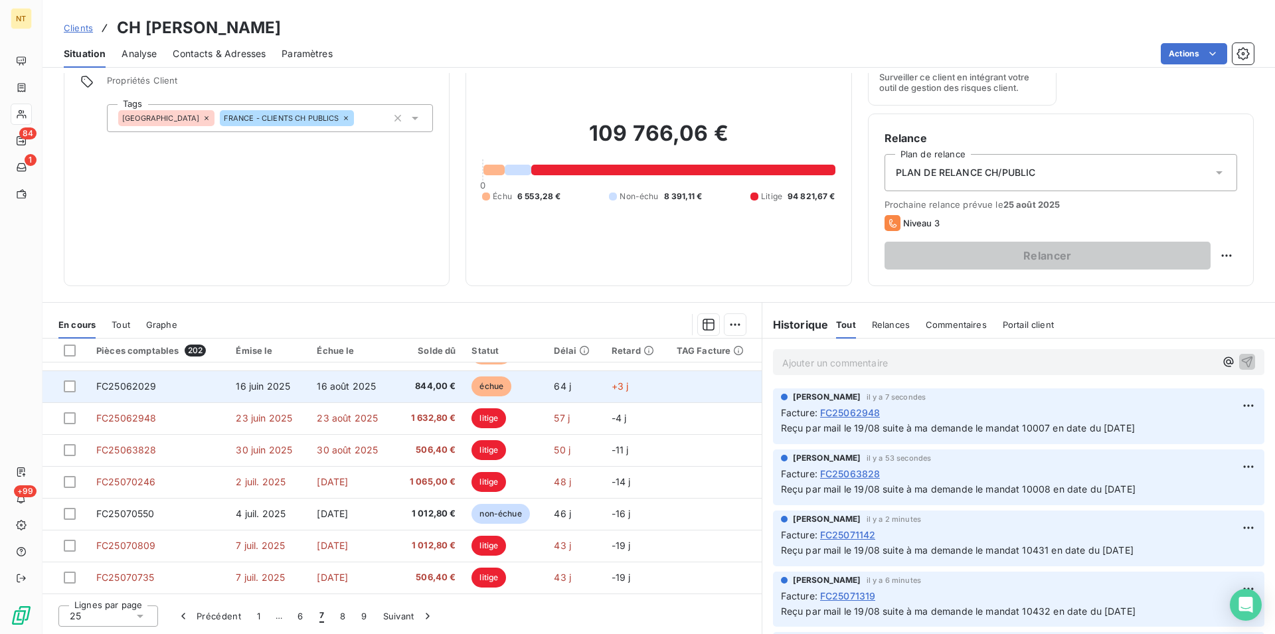
click at [151, 383] on span "FC25062029" at bounding box center [126, 385] width 60 height 11
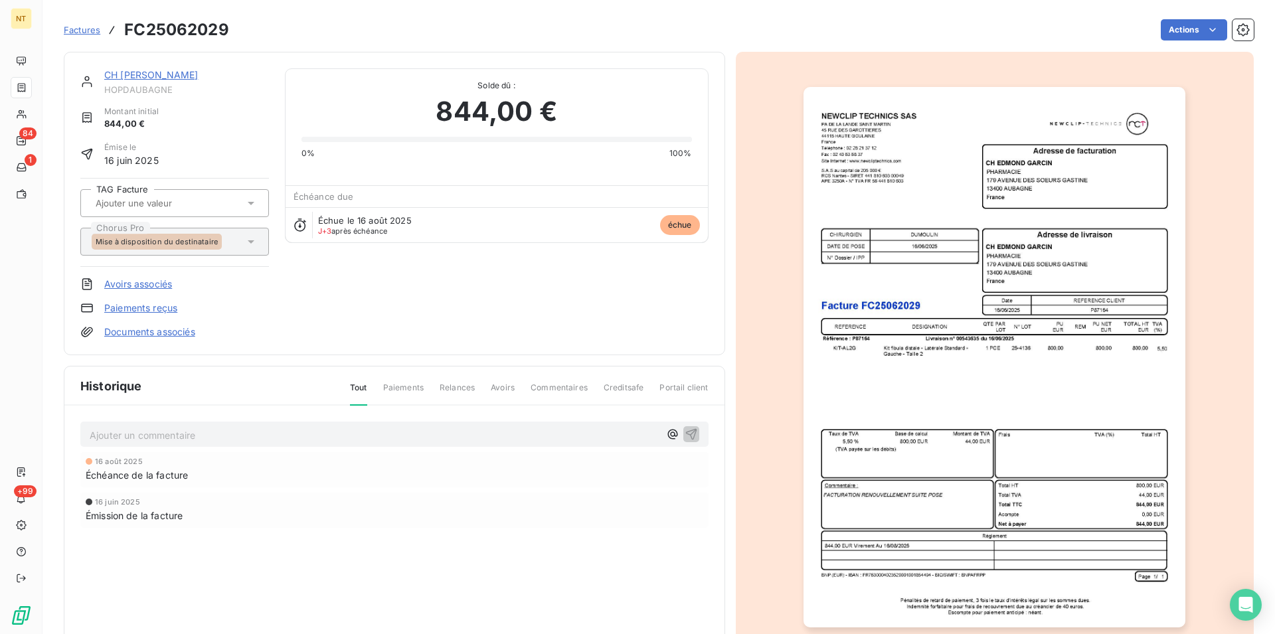
click at [142, 433] on p "Ajouter un commentaire ﻿" at bounding box center [375, 435] width 570 height 17
click at [358, 434] on span "Reçu par mail le 19/08 suite à ma demande le mandat 10008 en date du [DATE]" at bounding box center [267, 433] width 355 height 11
click at [352, 433] on span "Reçu par mail le 19/08 suite à ma demande le mandat 1000 en date du 23/07/2025" at bounding box center [264, 433] width 349 height 11
click at [352, 434] on span "Reçu par mail le 19/08 suite à ma demande le mandat 1000 en date du 23/07/2025" at bounding box center [264, 433] width 349 height 11
click at [687, 432] on icon "button" at bounding box center [690, 433] width 11 height 11
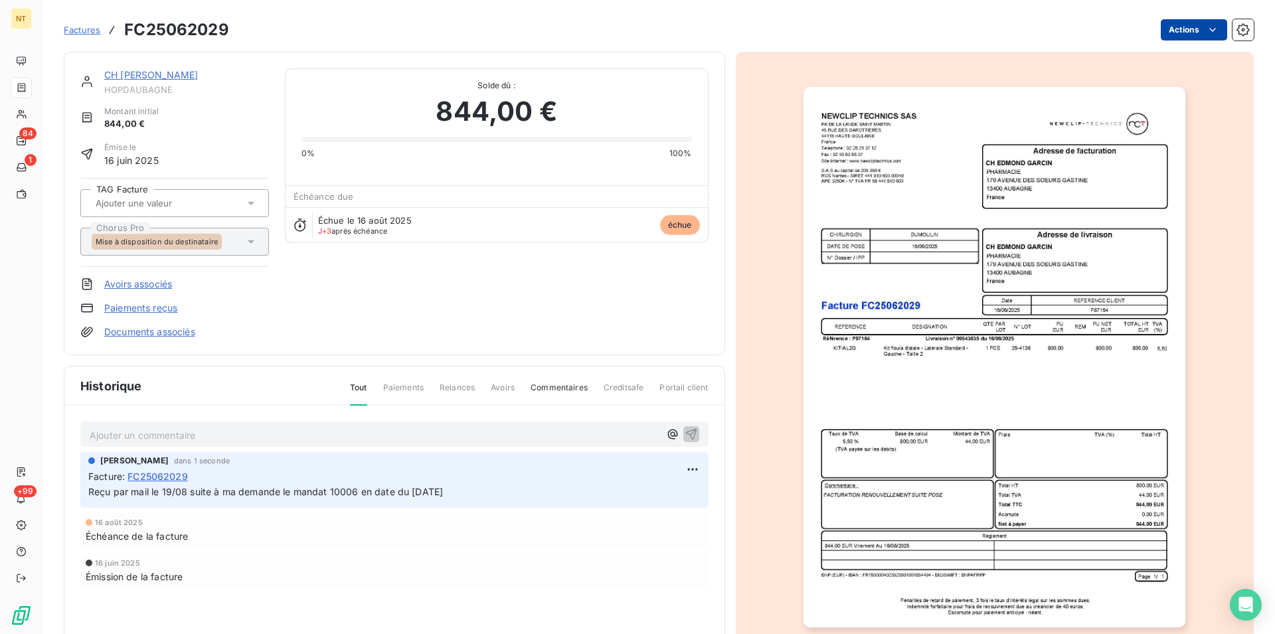
click at [1202, 32] on html "NT 84 1 +99 Factures FC25062029 Actions CH EDMOND GARCIN HOPDAUBAGNE Montant in…" at bounding box center [637, 317] width 1275 height 634
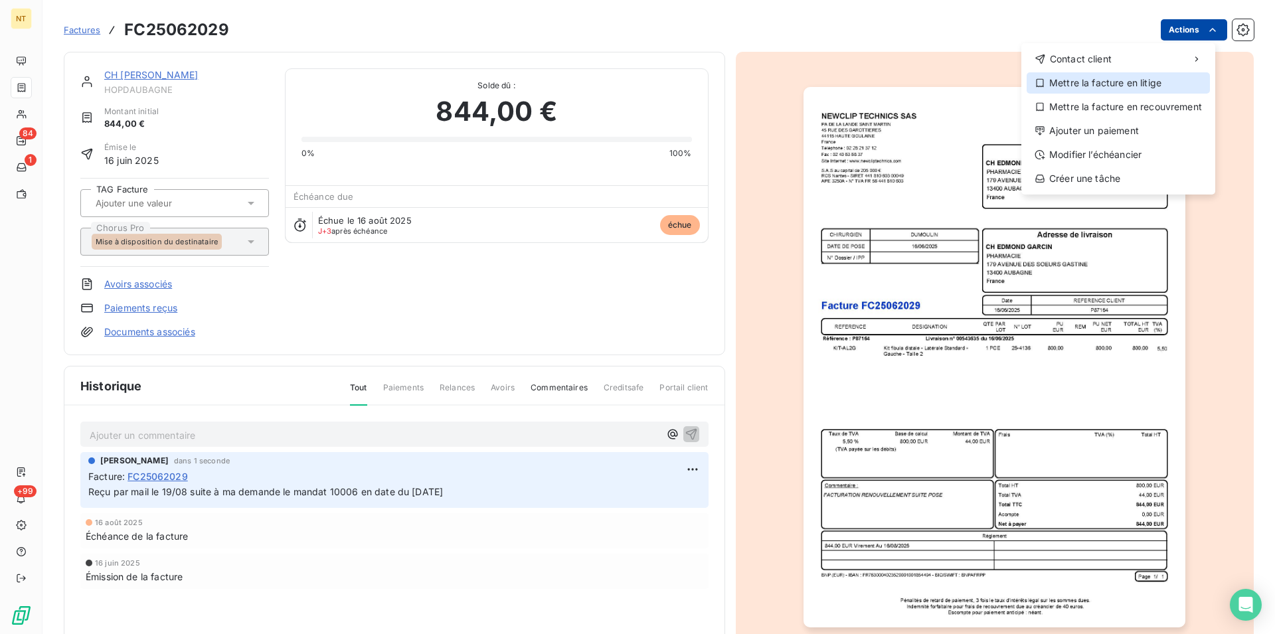
click at [1145, 84] on div "Mettre la facture en litige" at bounding box center [1117, 82] width 183 height 21
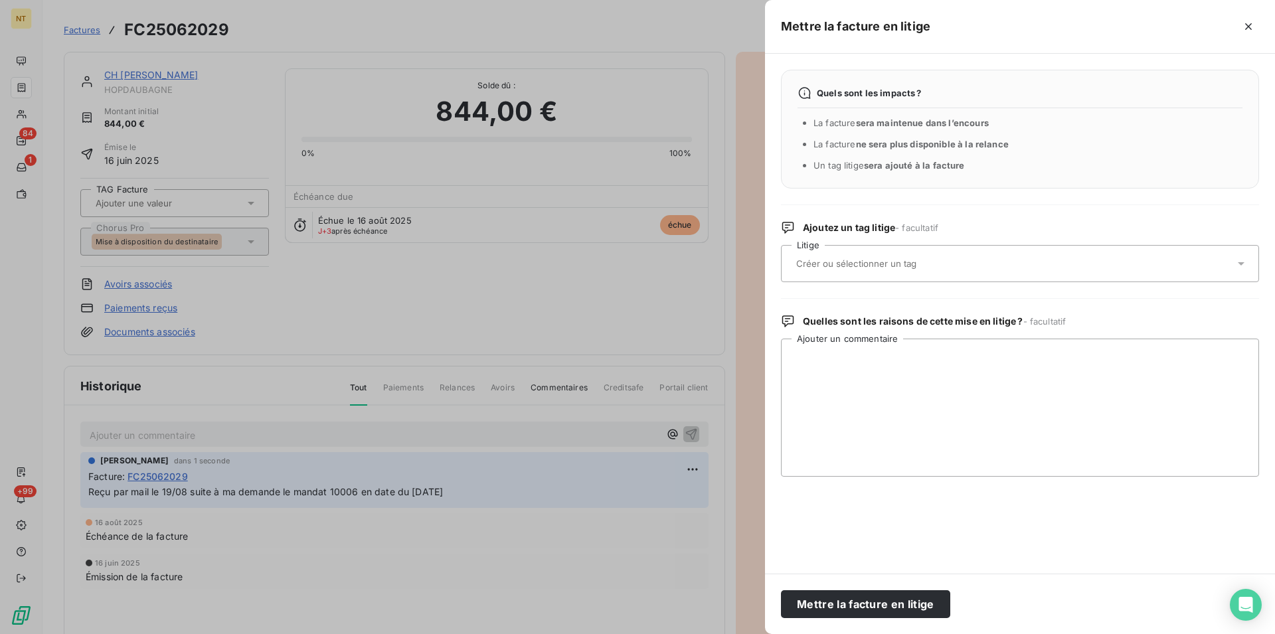
click at [900, 263] on input "text" at bounding box center [891, 264] width 193 height 12
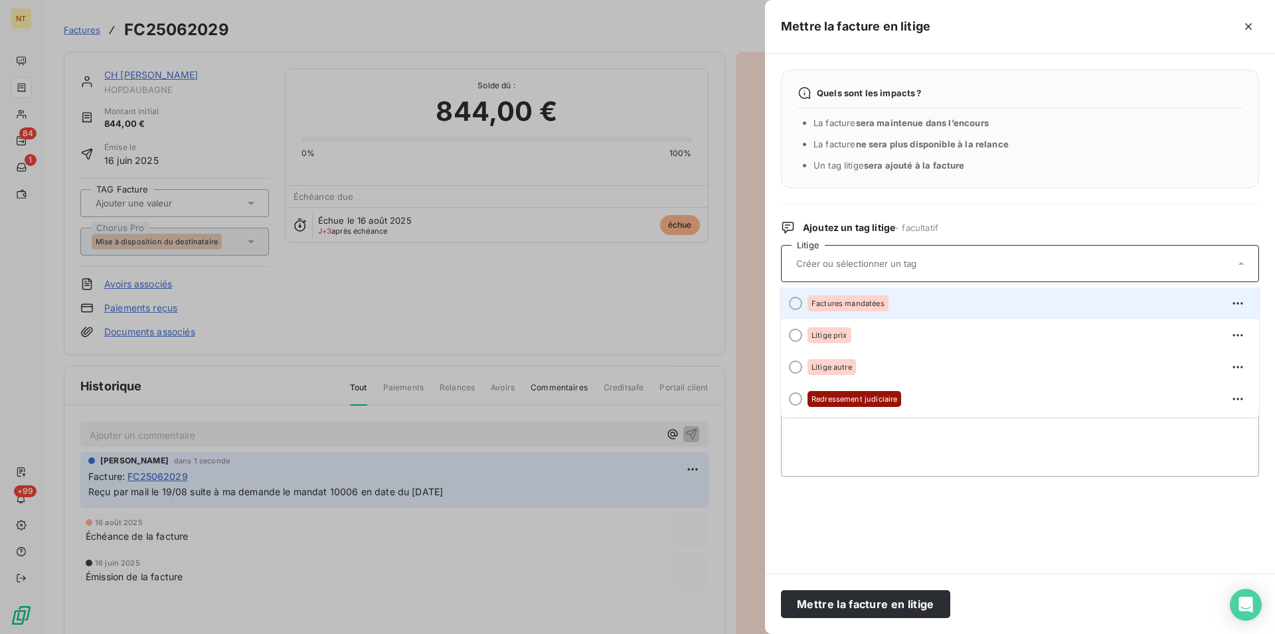
click at [796, 305] on div at bounding box center [795, 303] width 13 height 13
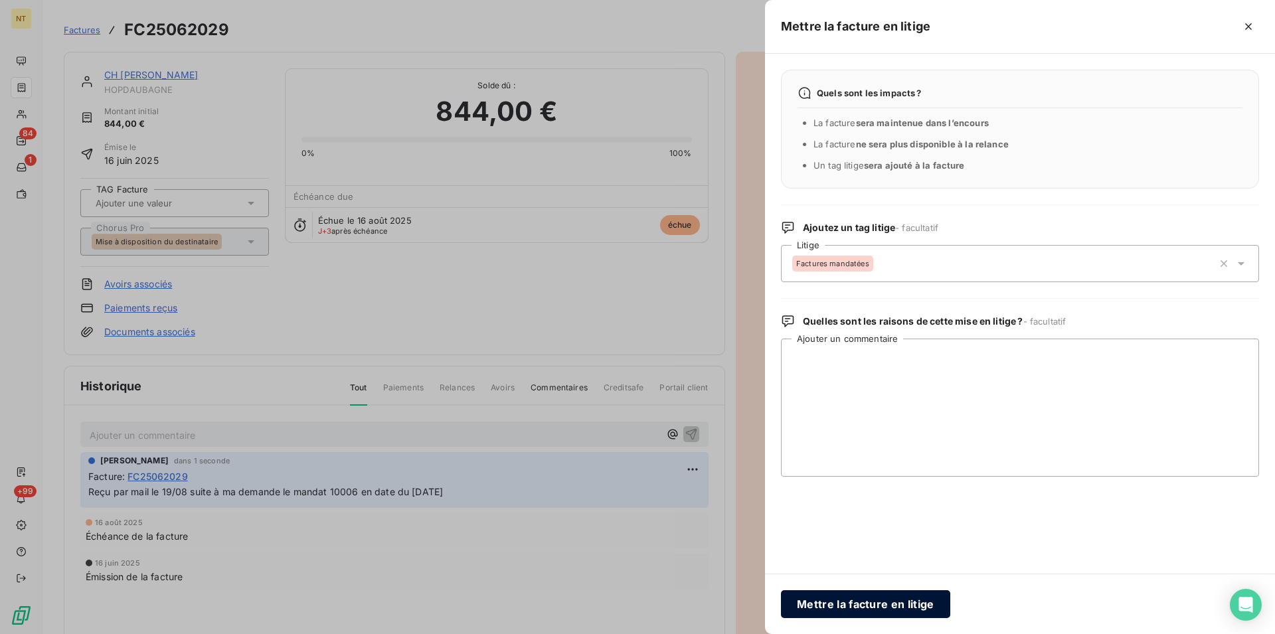
click at [846, 604] on button "Mettre la facture en litige" at bounding box center [865, 604] width 169 height 28
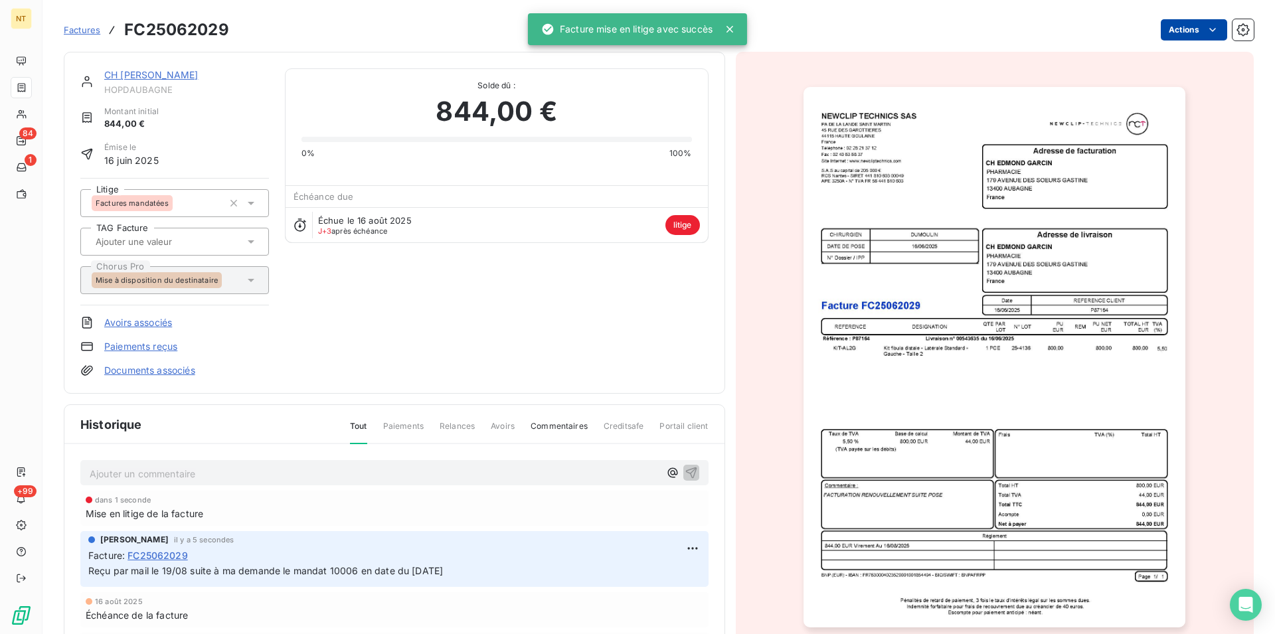
click at [163, 76] on link "CH [PERSON_NAME]" at bounding box center [151, 74] width 94 height 11
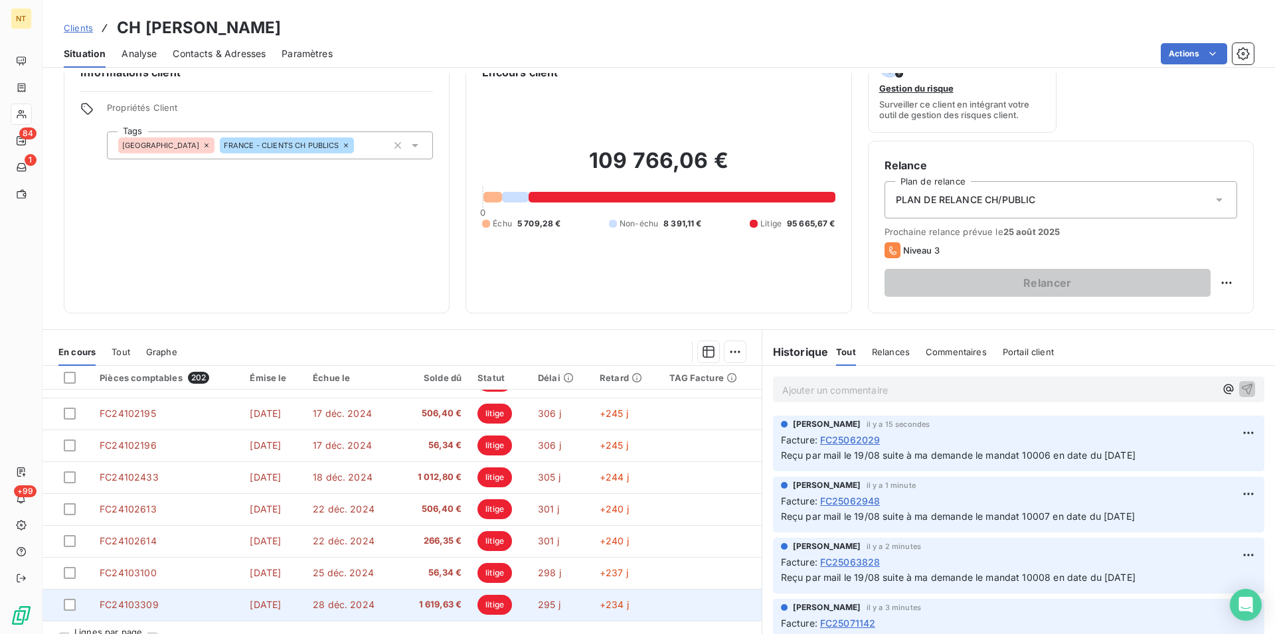
scroll to position [60, 0]
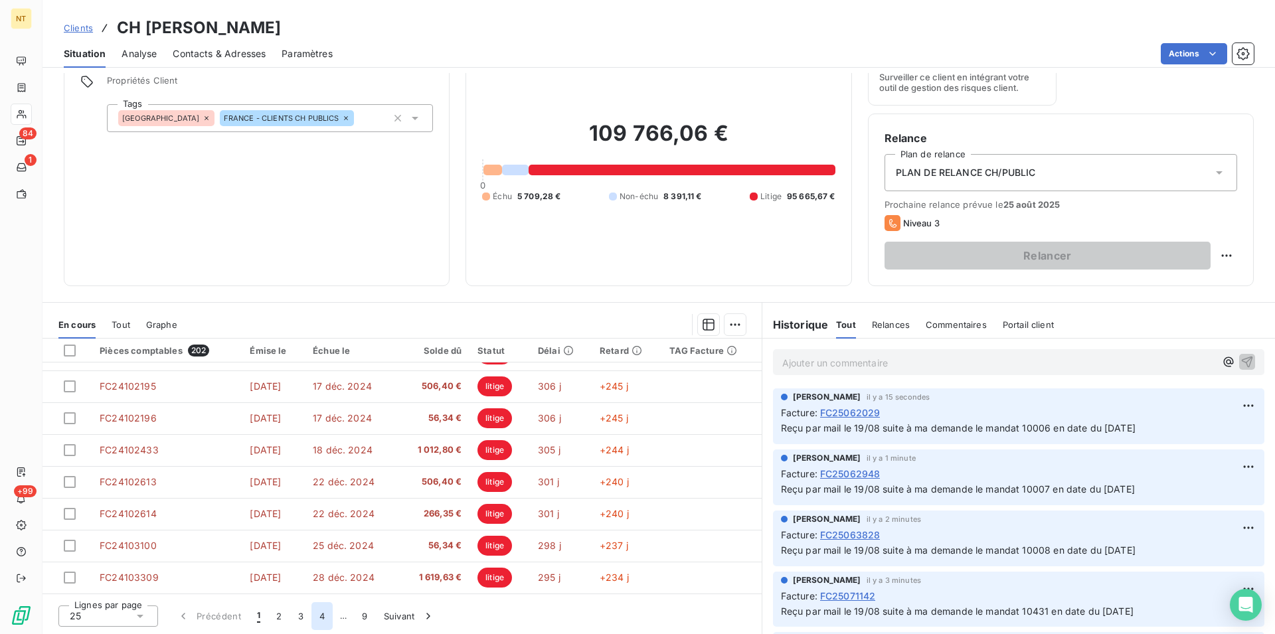
click at [322, 614] on button "4" at bounding box center [321, 616] width 21 height 28
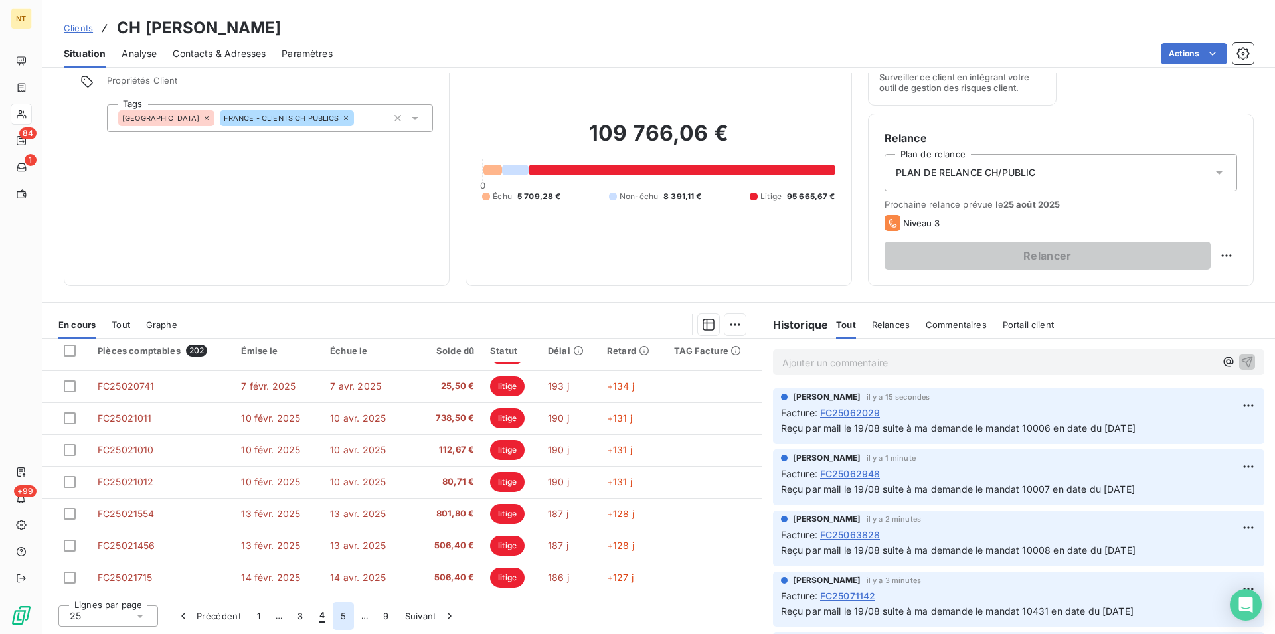
click at [344, 617] on button "5" at bounding box center [343, 616] width 21 height 28
click at [344, 619] on button "6" at bounding box center [342, 616] width 21 height 28
click at [345, 613] on button "7" at bounding box center [343, 616] width 21 height 28
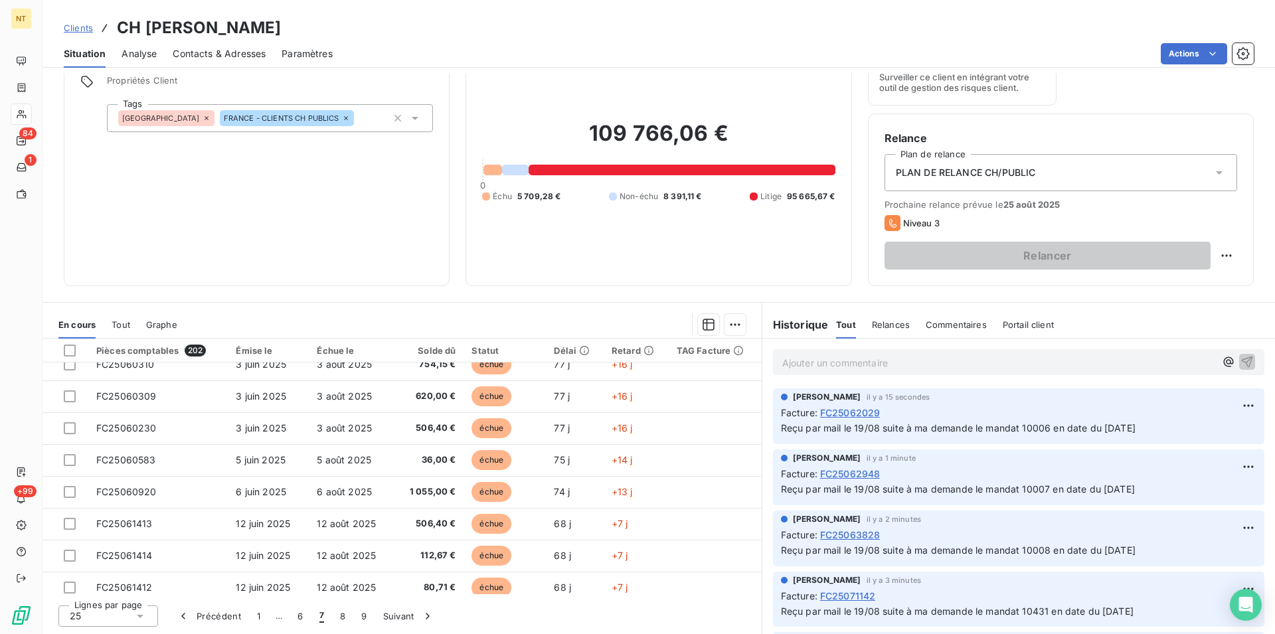
scroll to position [295, 0]
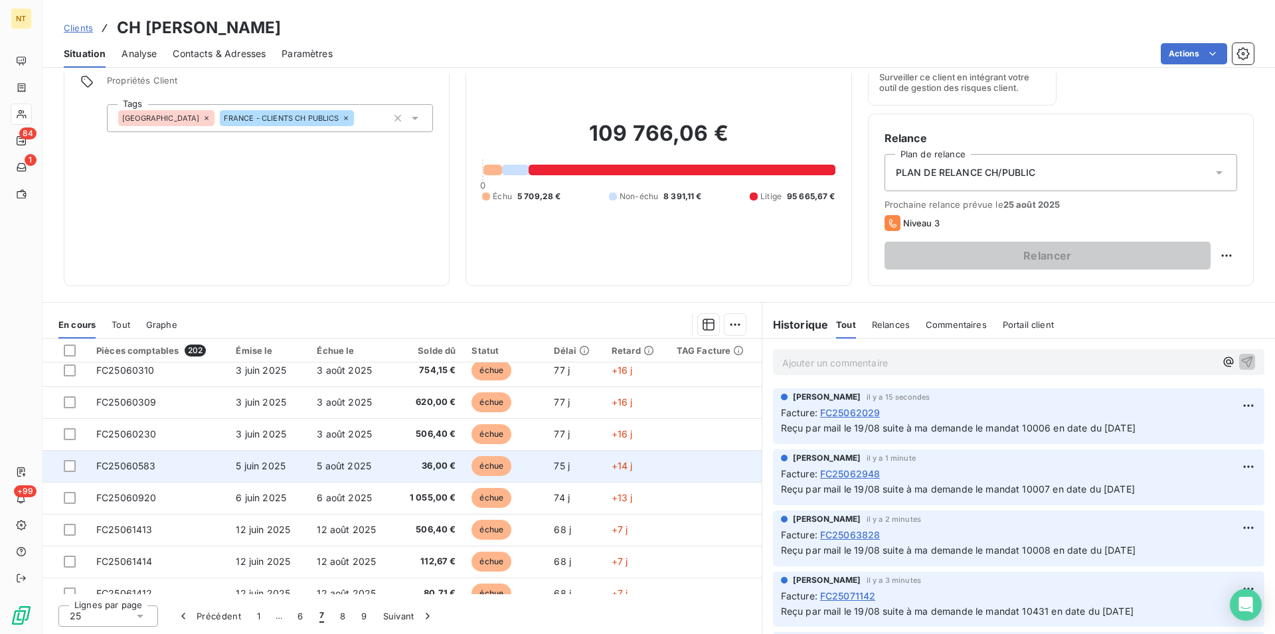
click at [157, 463] on td "FC25060583" at bounding box center [157, 466] width 139 height 32
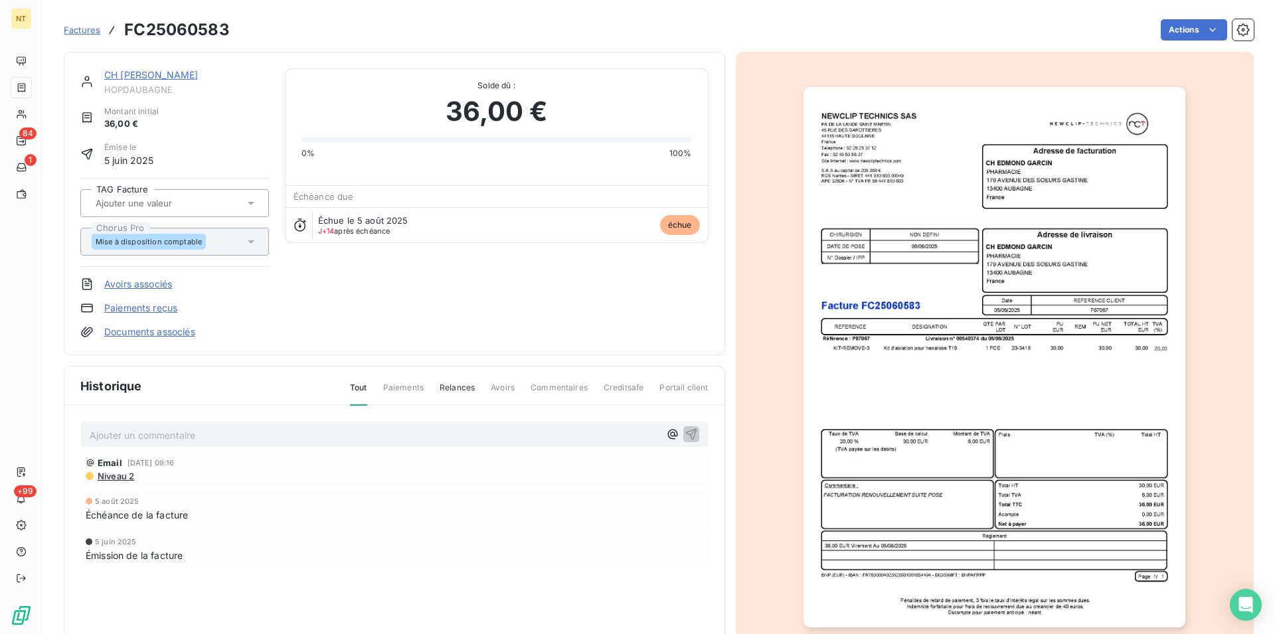
click at [135, 431] on p "Ajouter un commentaire ﻿" at bounding box center [375, 435] width 570 height 17
click at [422, 434] on span "Reçu par mail le 19/08 suite à ma demande le mandat 10008 en date du [DATE]" at bounding box center [267, 433] width 355 height 11
drag, startPoint x: 359, startPoint y: 434, endPoint x: 331, endPoint y: 437, distance: 27.4
click at [331, 437] on span "Reçu par mail le 19/08 suite à ma demande le mandat 10008 en date du 02/07/2025" at bounding box center [267, 433] width 355 height 11
drag, startPoint x: 86, startPoint y: 430, endPoint x: 485, endPoint y: 442, distance: 399.9
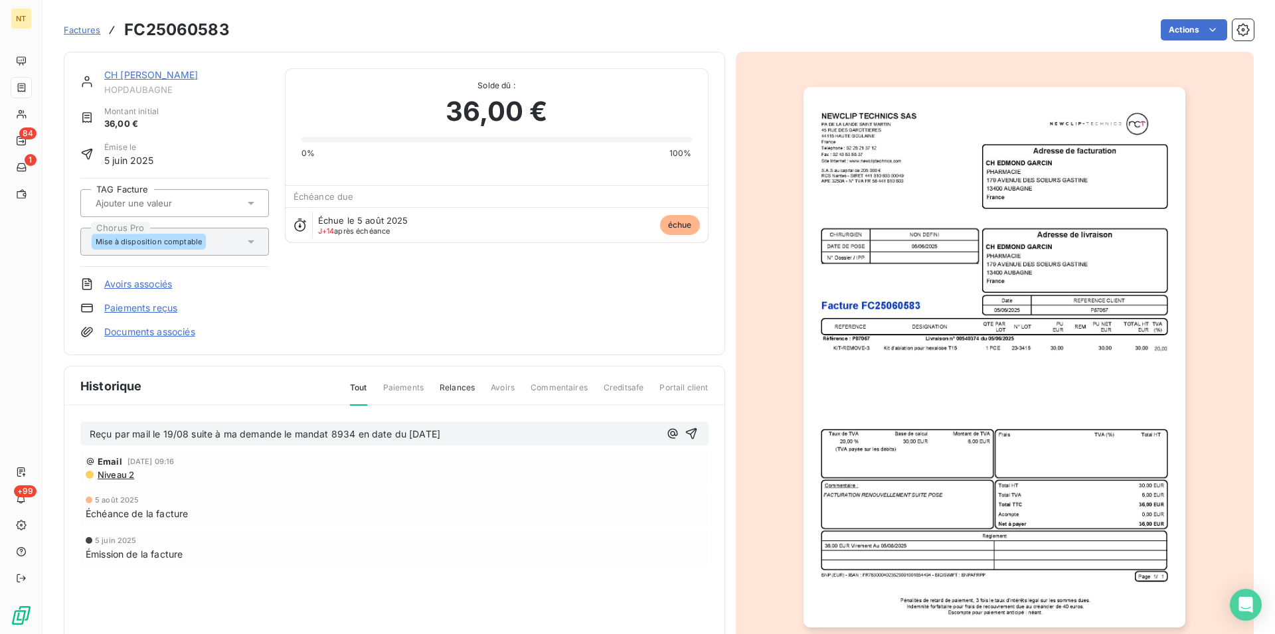
click at [485, 442] on div "Reçu par mail le 19/08 suite à ma demande le mandat 8934 en date du 02/07/2025" at bounding box center [394, 434] width 628 height 25
copy span "Reçu par mail le 19/08 suite à ma demande le mandat 8934 en date du 02/07/2025"
click at [686, 430] on icon "button" at bounding box center [690, 433] width 11 height 11
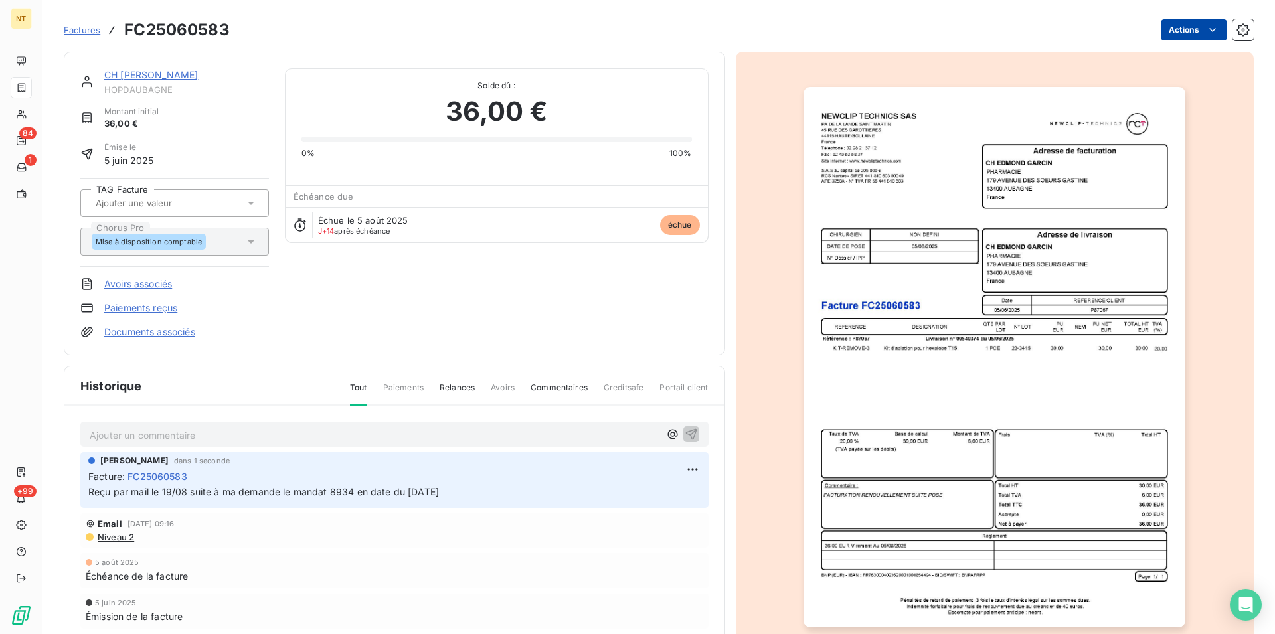
click at [1201, 27] on html "NT 84 1 +99 Factures FC25060583 Actions CH EDMOND GARCIN HOPDAUBAGNE Montant in…" at bounding box center [637, 317] width 1275 height 634
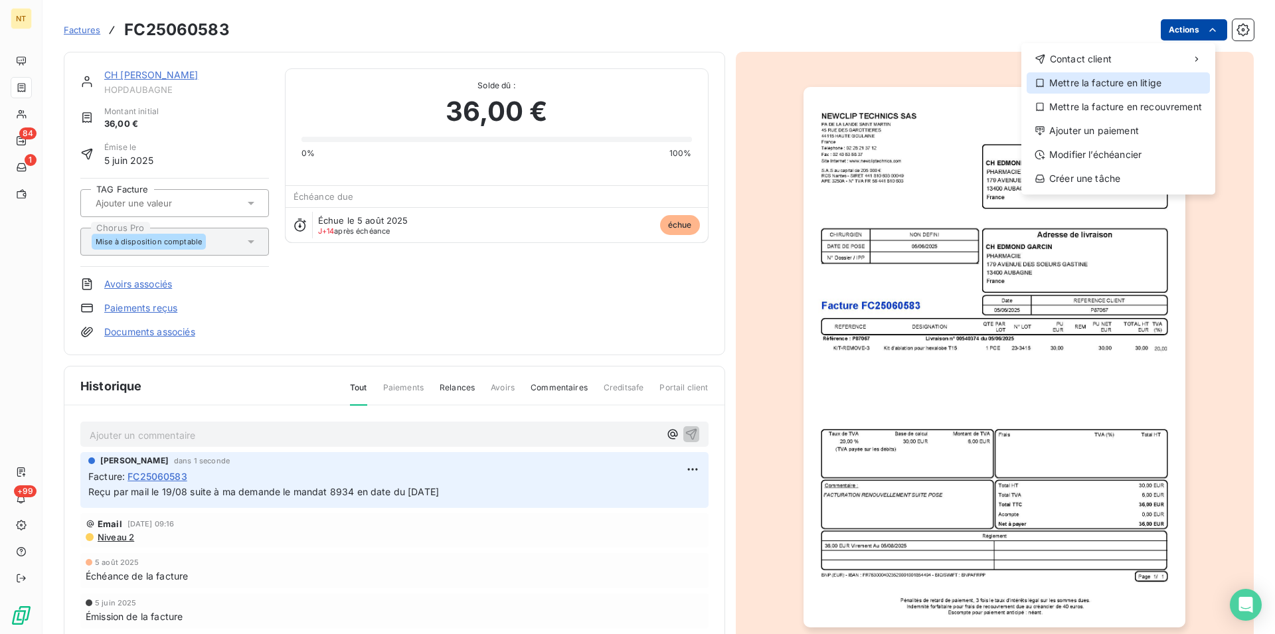
click at [1129, 82] on div "Mettre la facture en litige" at bounding box center [1117, 82] width 183 height 21
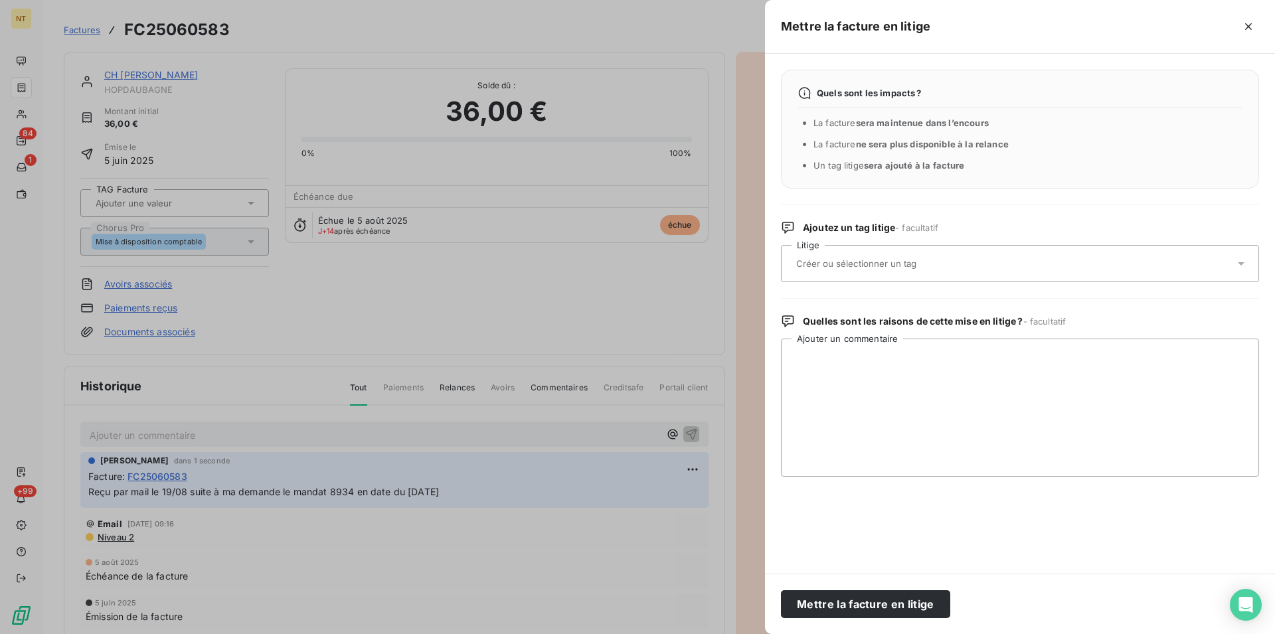
click at [910, 261] on input "text" at bounding box center [891, 264] width 193 height 12
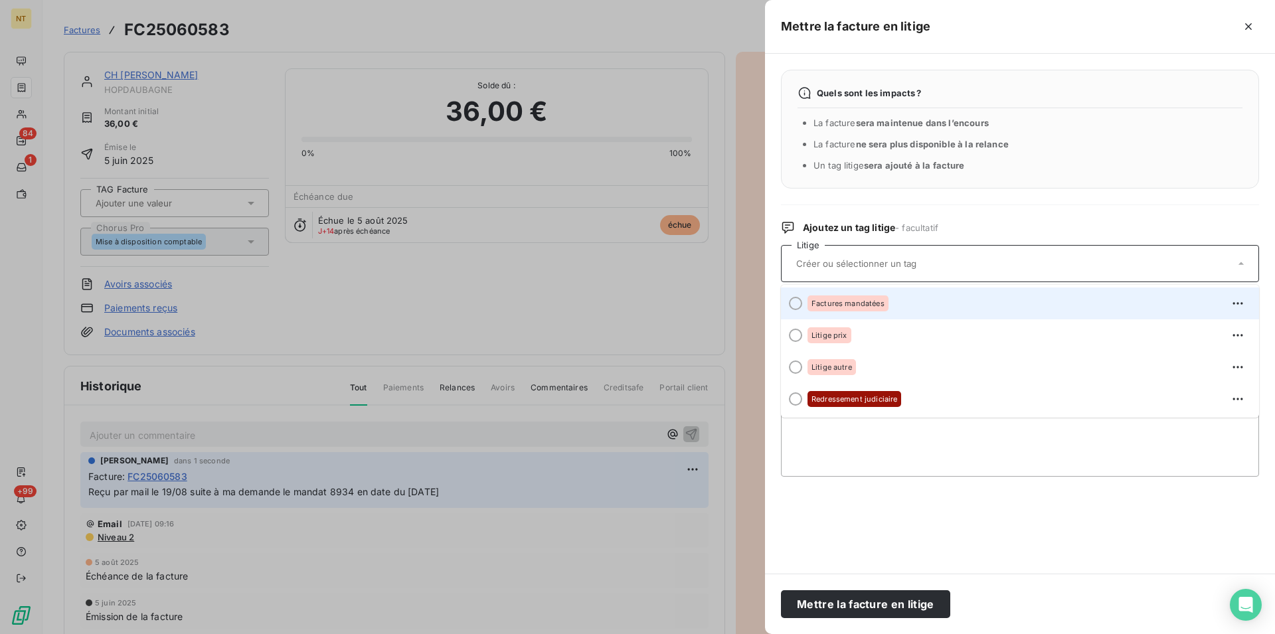
click at [794, 305] on div at bounding box center [795, 303] width 13 height 13
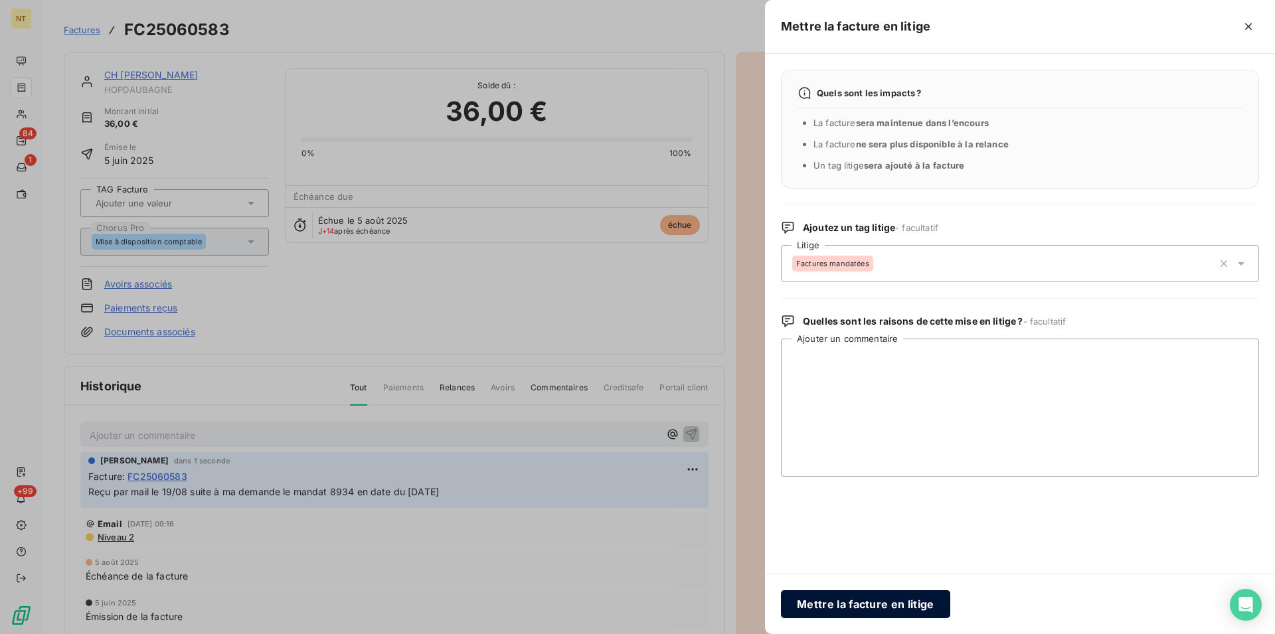
click at [836, 604] on button "Mettre la facture en litige" at bounding box center [865, 604] width 169 height 28
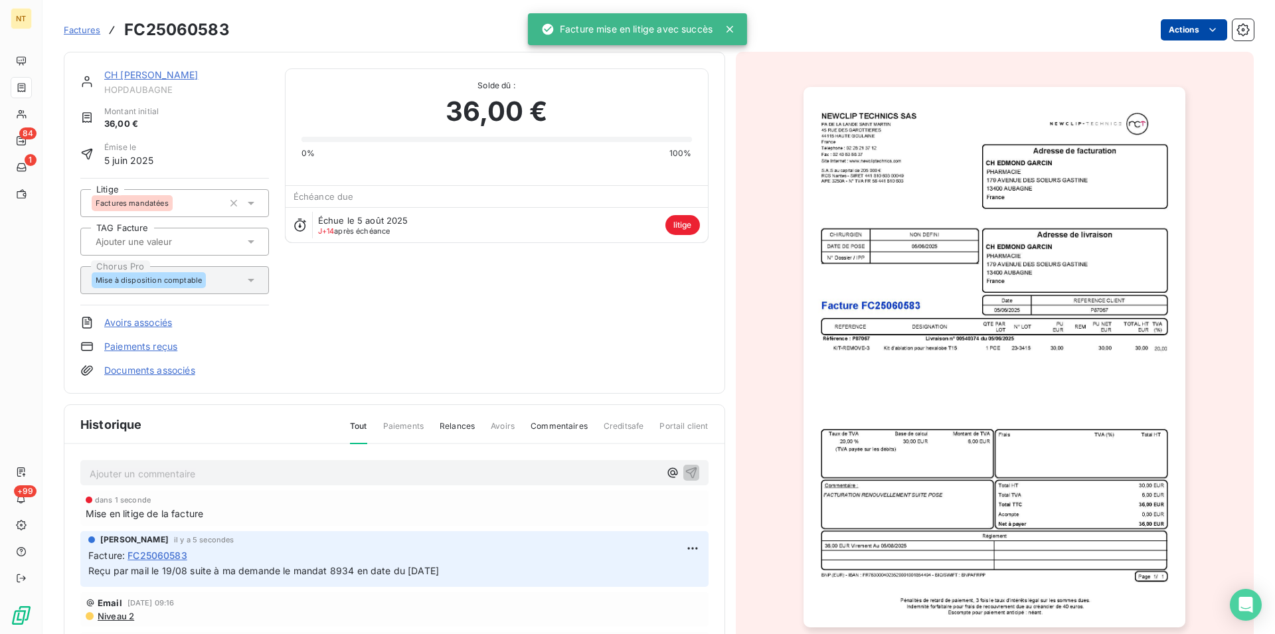
click at [155, 78] on link "CH [PERSON_NAME]" at bounding box center [151, 74] width 94 height 11
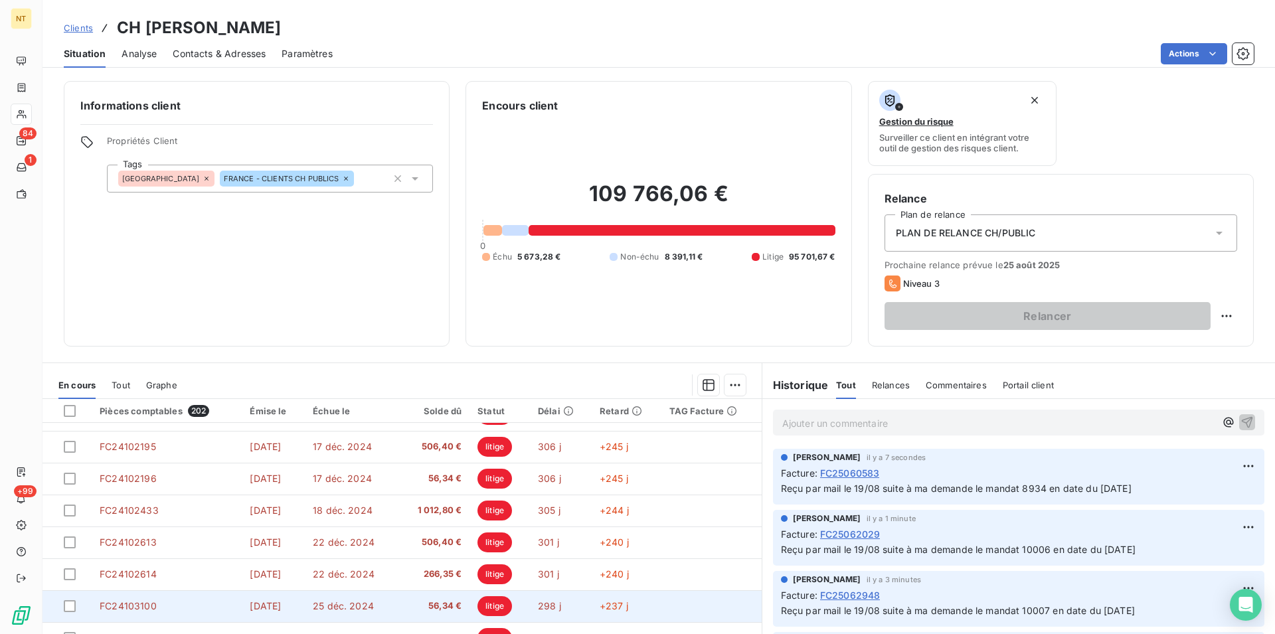
scroll to position [60, 0]
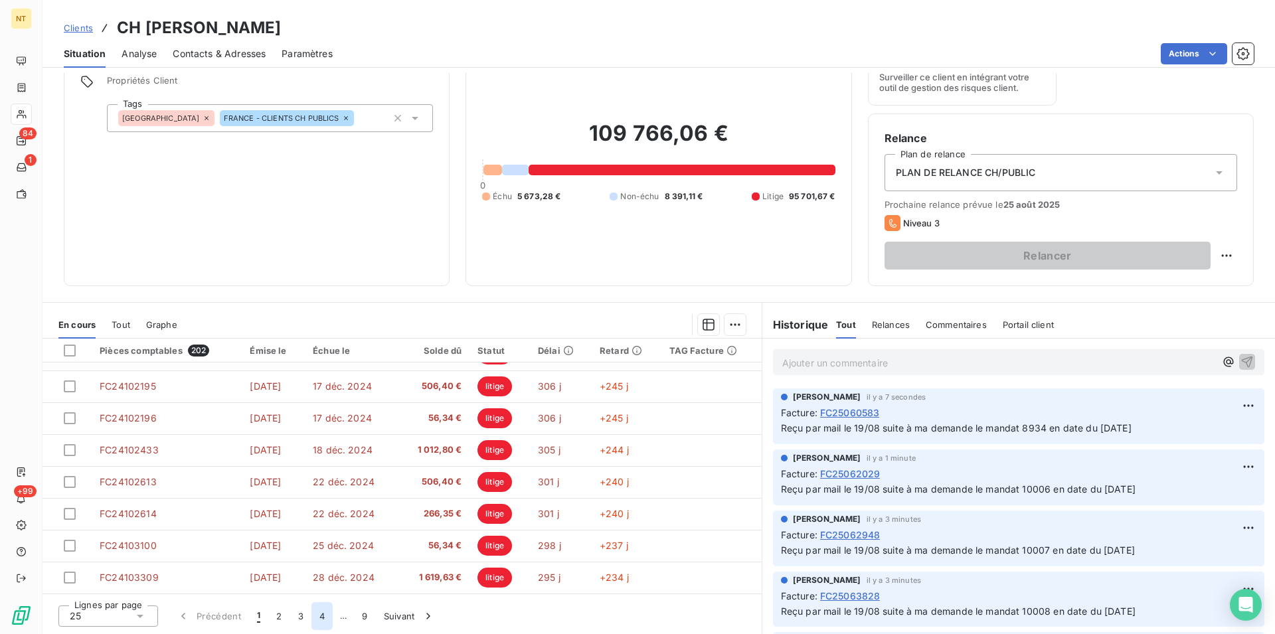
click at [317, 617] on button "4" at bounding box center [321, 616] width 21 height 28
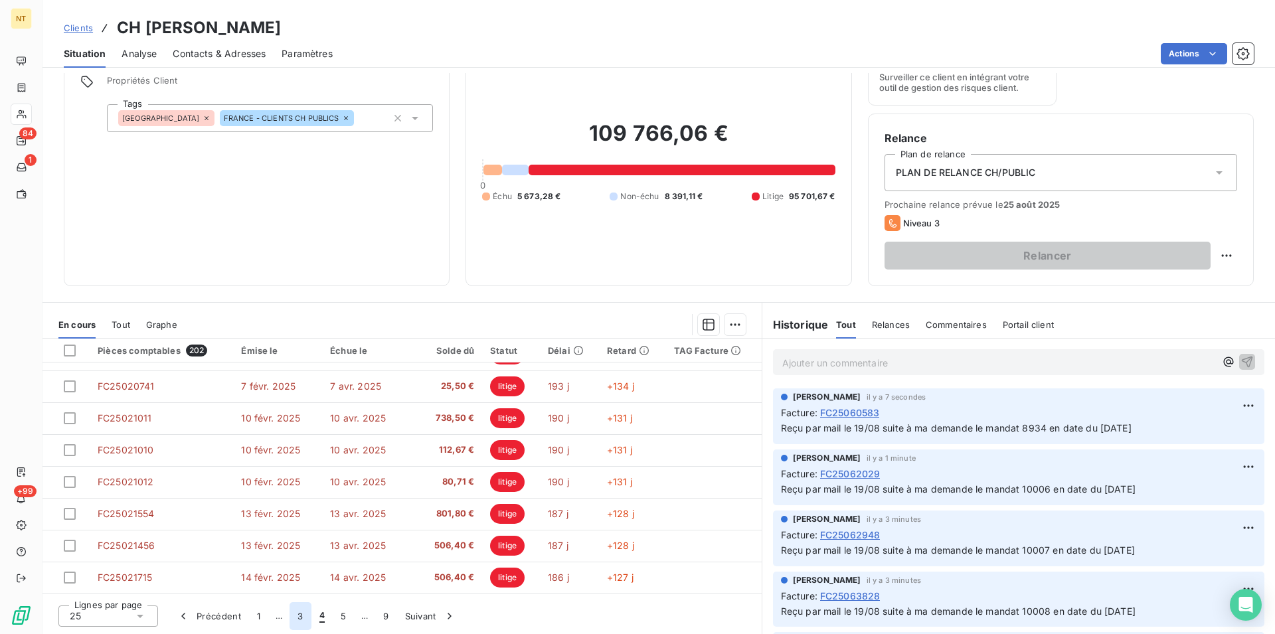
drag, startPoint x: 343, startPoint y: 616, endPoint x: 291, endPoint y: 608, distance: 53.1
click at [343, 614] on button "5" at bounding box center [343, 616] width 21 height 28
click at [341, 613] on button "6" at bounding box center [342, 616] width 21 height 28
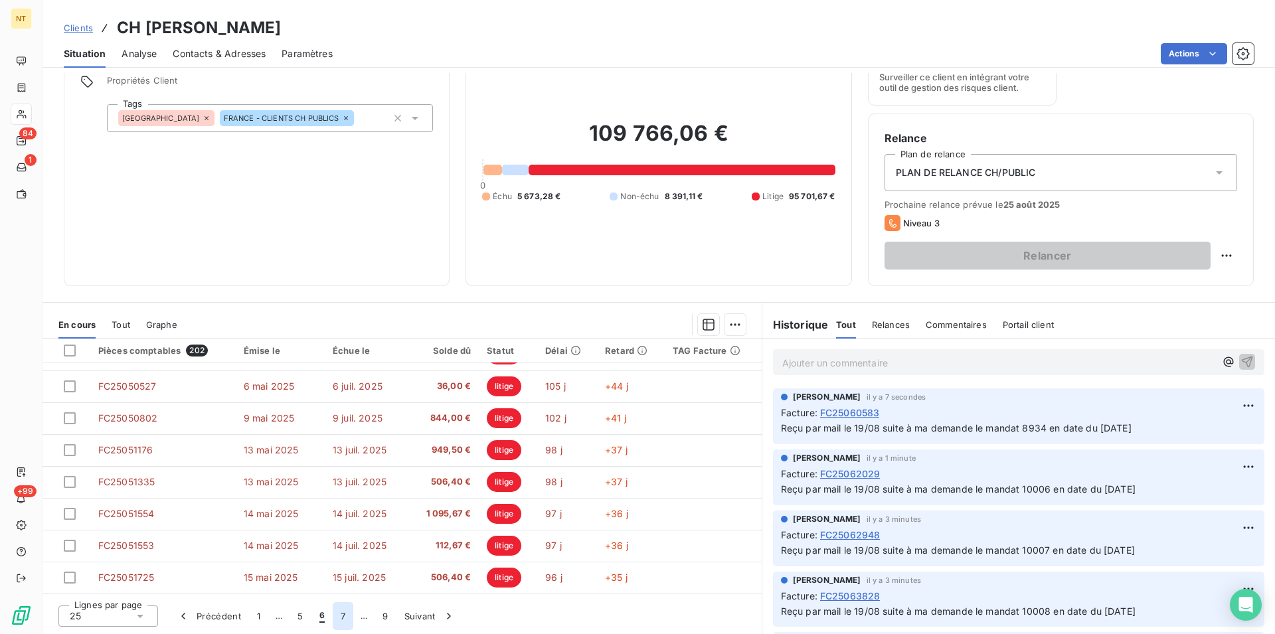
click at [343, 616] on button "7" at bounding box center [343, 616] width 21 height 28
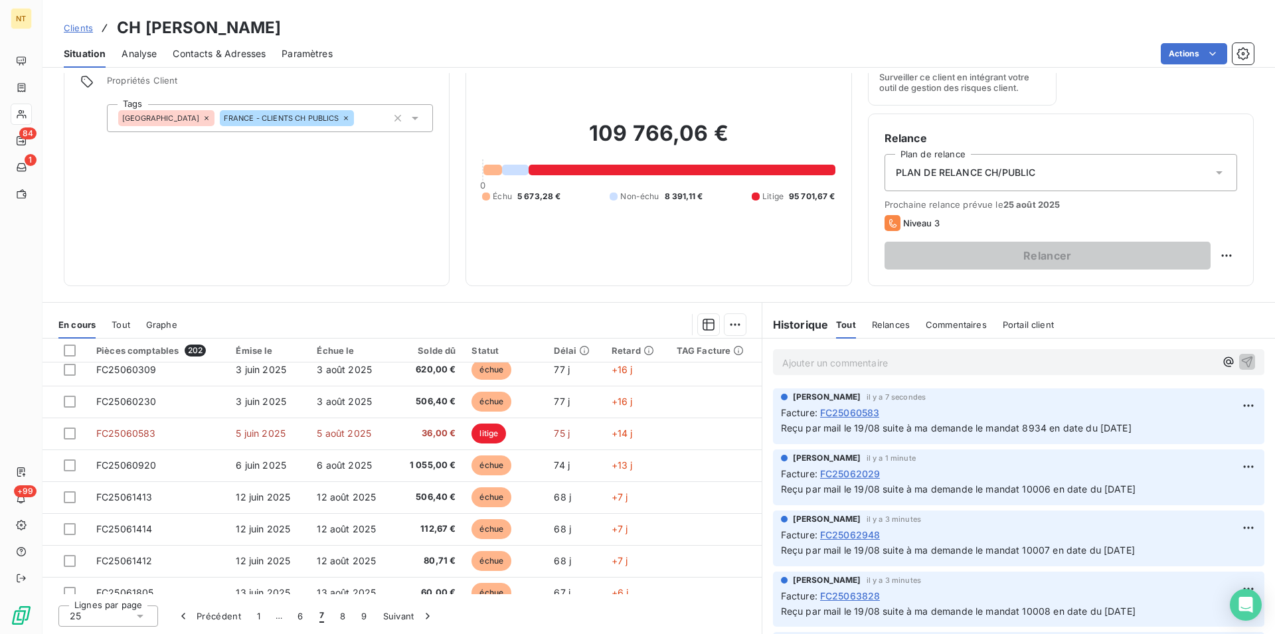
scroll to position [295, 0]
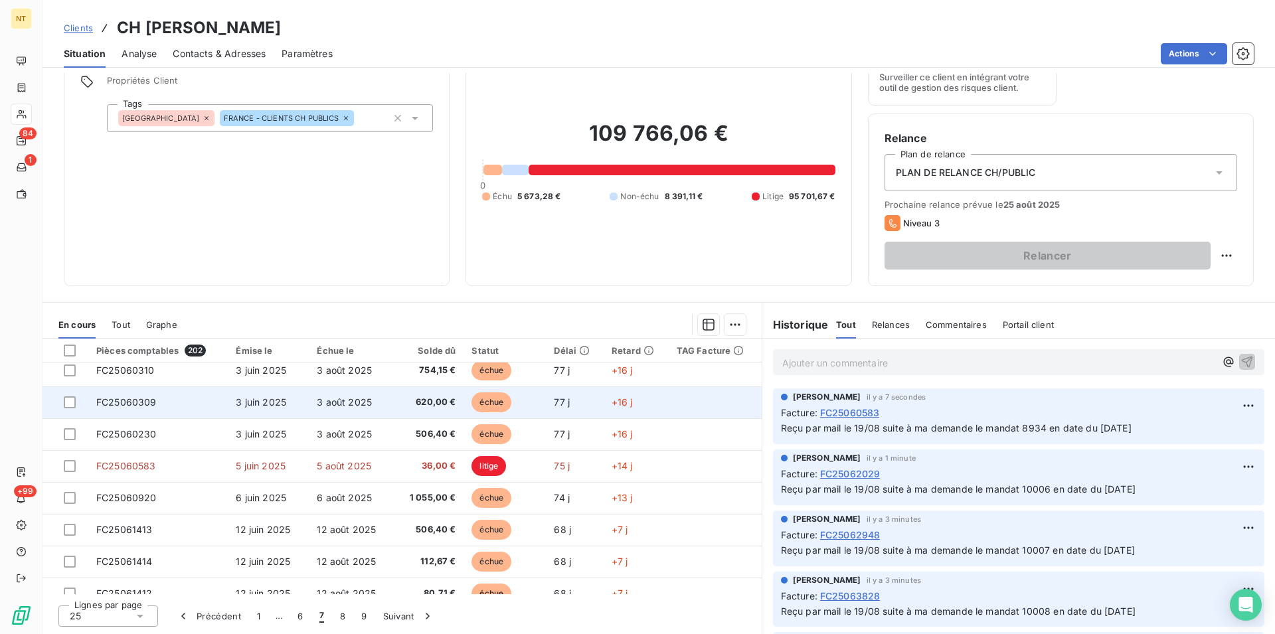
click at [161, 402] on td "FC25060309" at bounding box center [157, 402] width 139 height 32
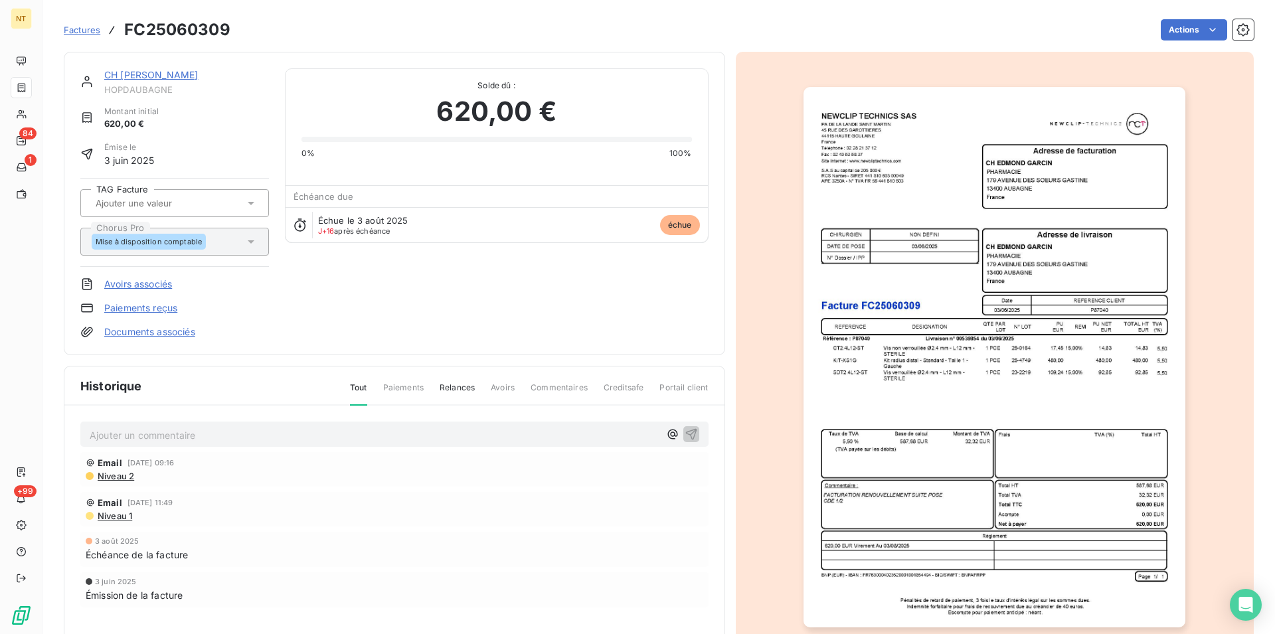
click at [148, 434] on p "Ajouter un commentaire ﻿" at bounding box center [375, 435] width 570 height 17
click at [354, 438] on span "Reçu par mail le 19/08 suite à ma demande le mandat 8934 en date du 02/07/2025" at bounding box center [265, 433] width 351 height 11
click at [685, 429] on icon "button" at bounding box center [691, 433] width 13 height 13
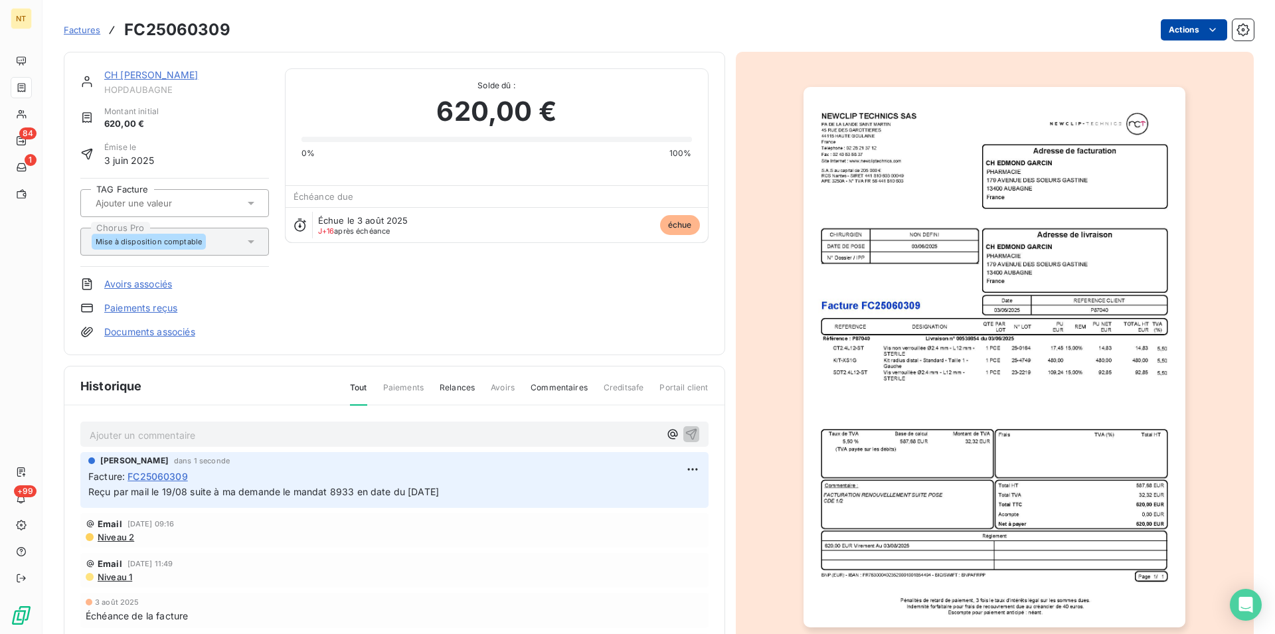
click at [1204, 29] on html "NT 84 1 +99 Factures FC25060309 Actions CH EDMOND GARCIN HOPDAUBAGNE Montant in…" at bounding box center [637, 317] width 1275 height 634
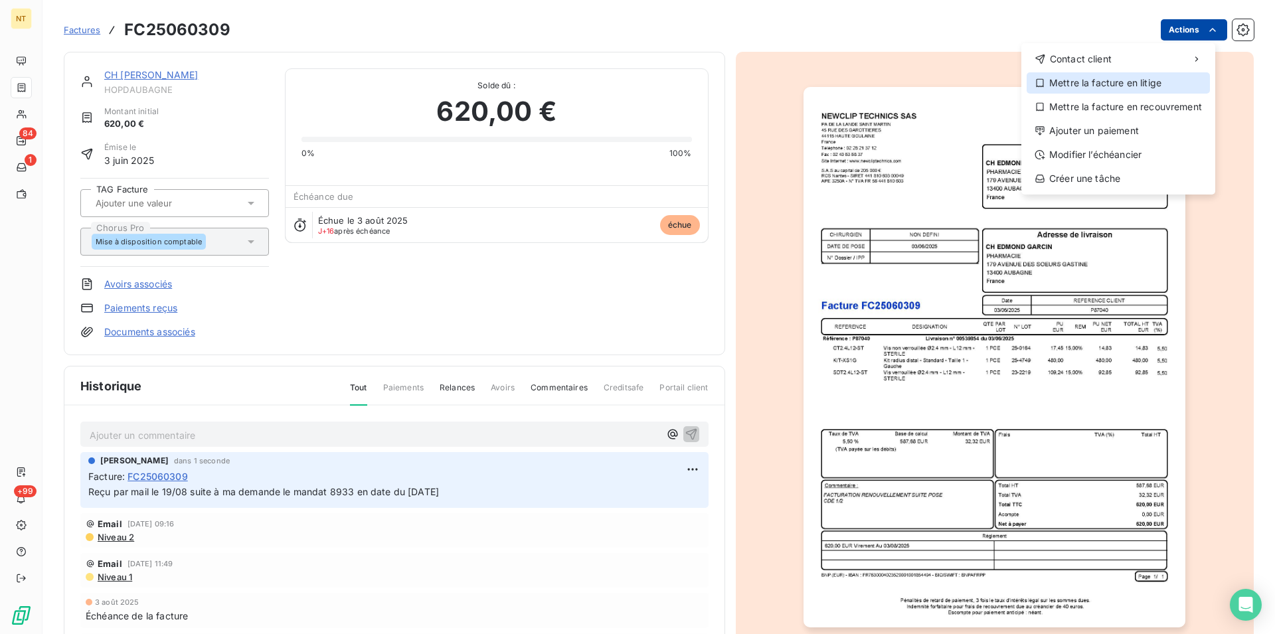
click at [1147, 82] on div "Mettre la facture en litige" at bounding box center [1117, 82] width 183 height 21
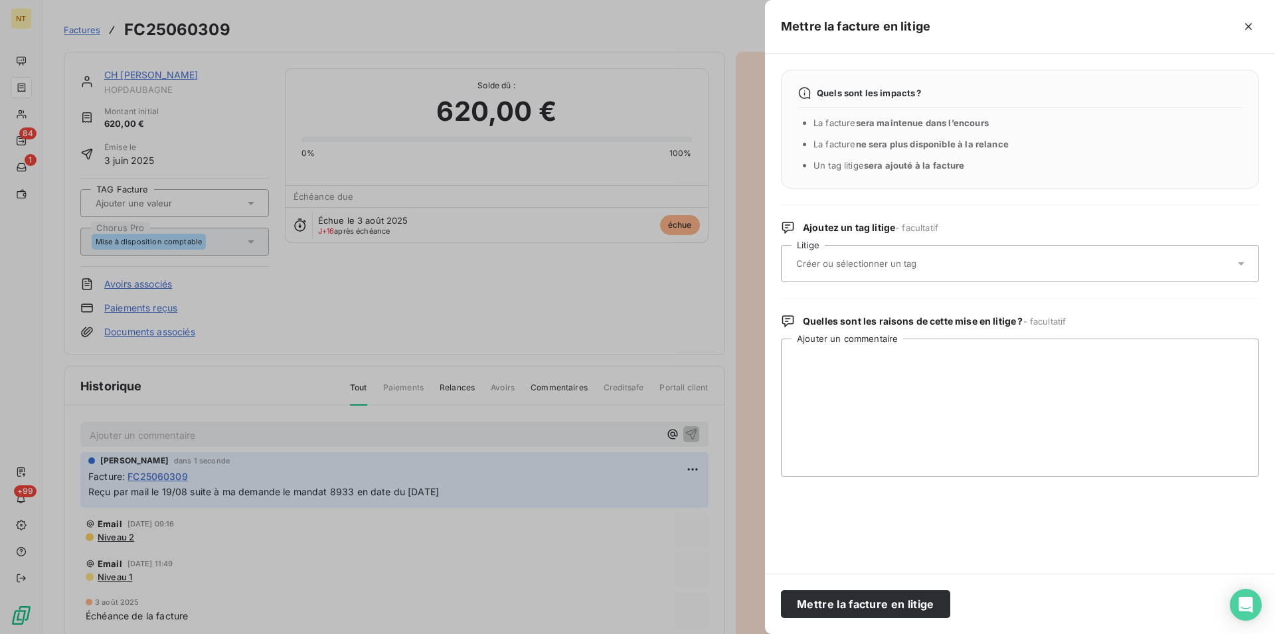
click at [881, 261] on input "text" at bounding box center [891, 264] width 193 height 12
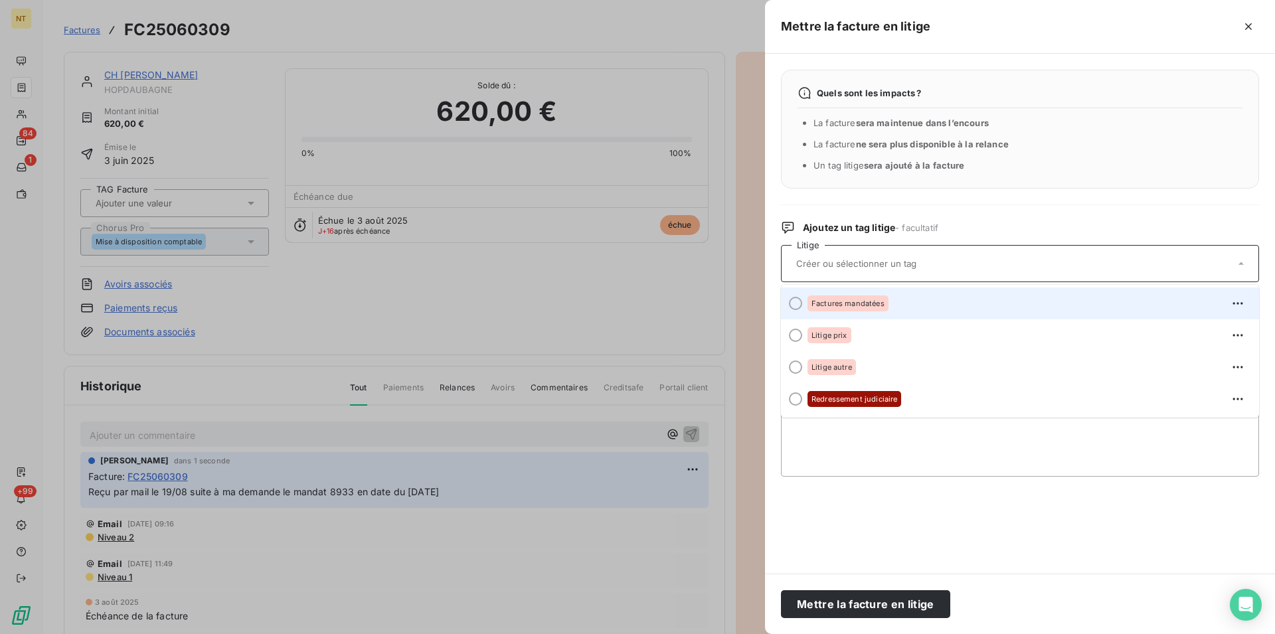
click at [797, 304] on div at bounding box center [795, 303] width 13 height 13
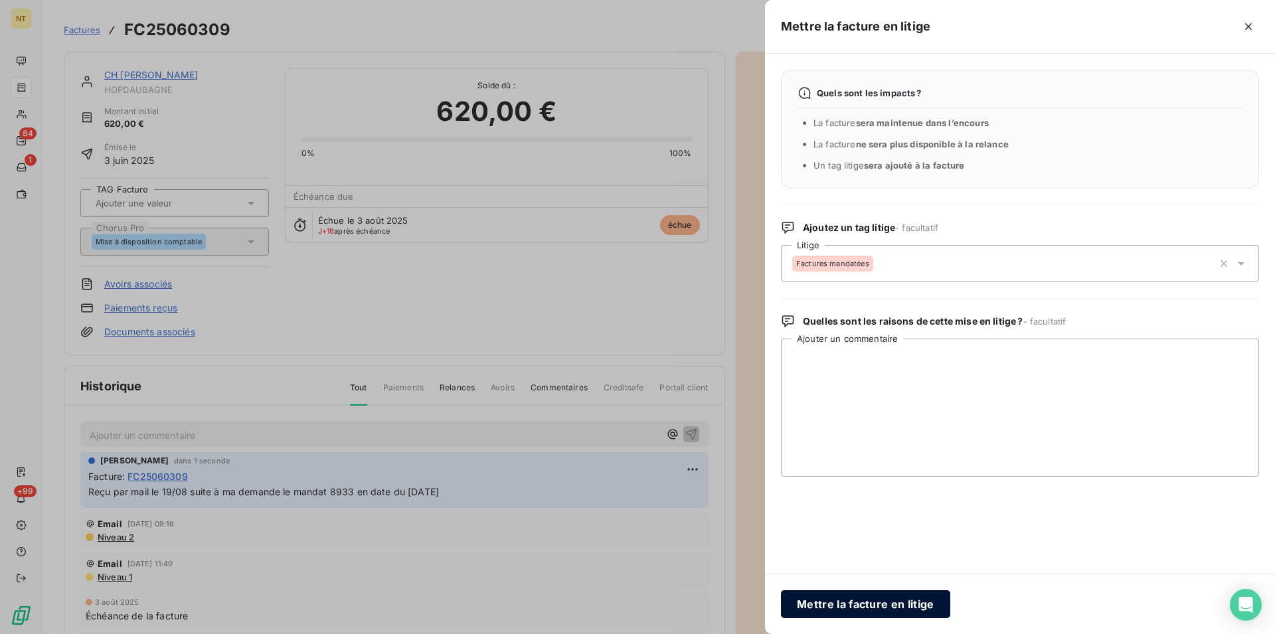
click at [829, 606] on button "Mettre la facture en litige" at bounding box center [865, 604] width 169 height 28
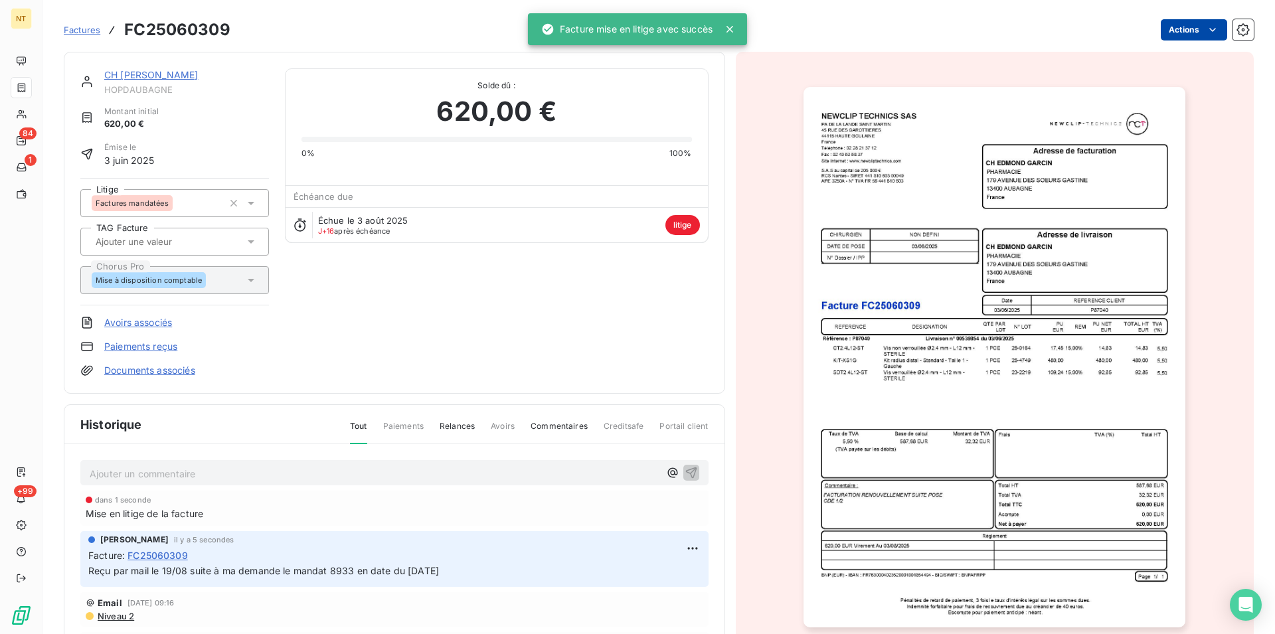
click at [158, 76] on link "CH [PERSON_NAME]" at bounding box center [151, 74] width 94 height 11
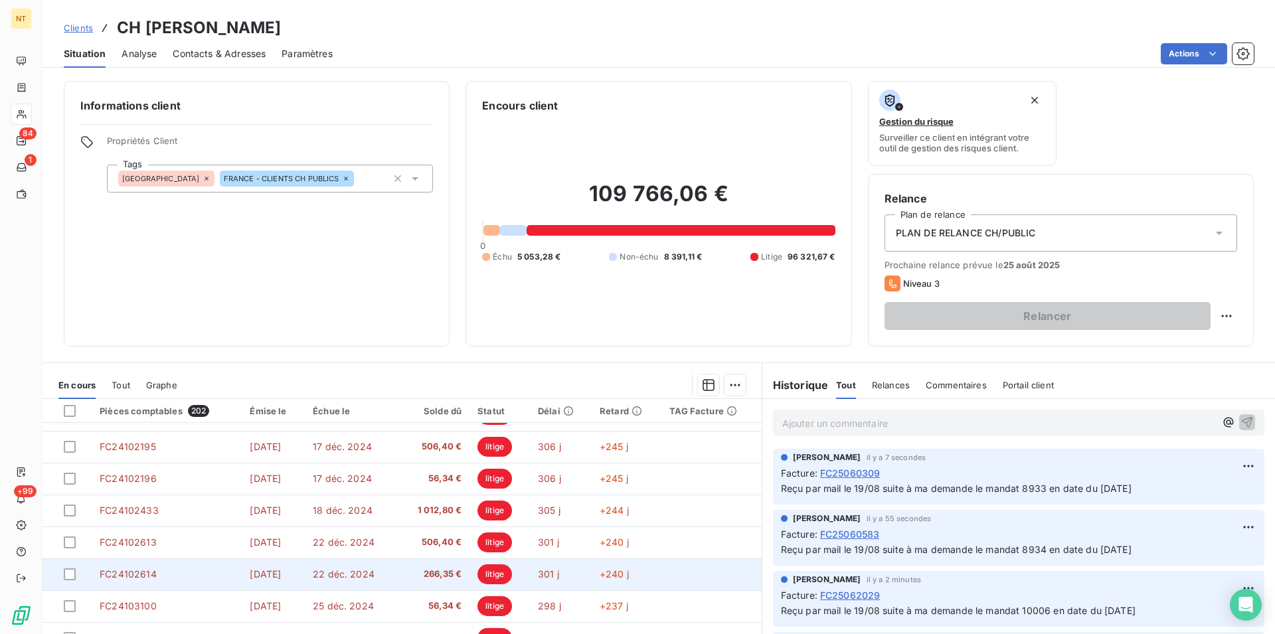
scroll to position [60, 0]
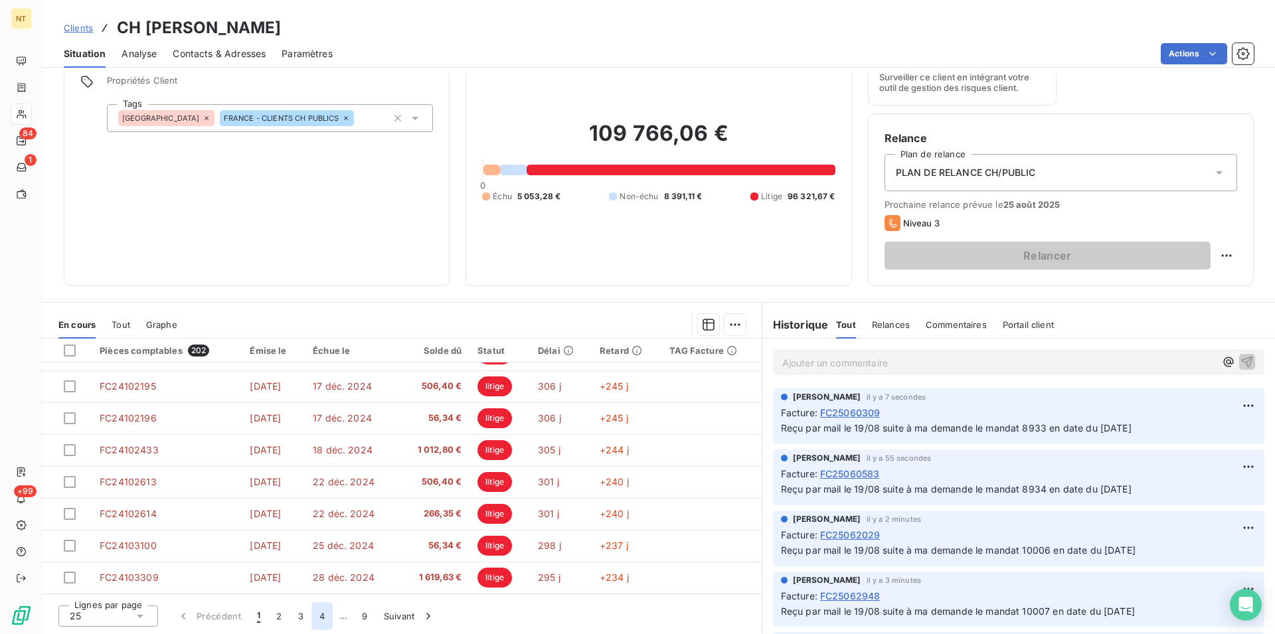
click at [318, 613] on button "4" at bounding box center [321, 616] width 21 height 28
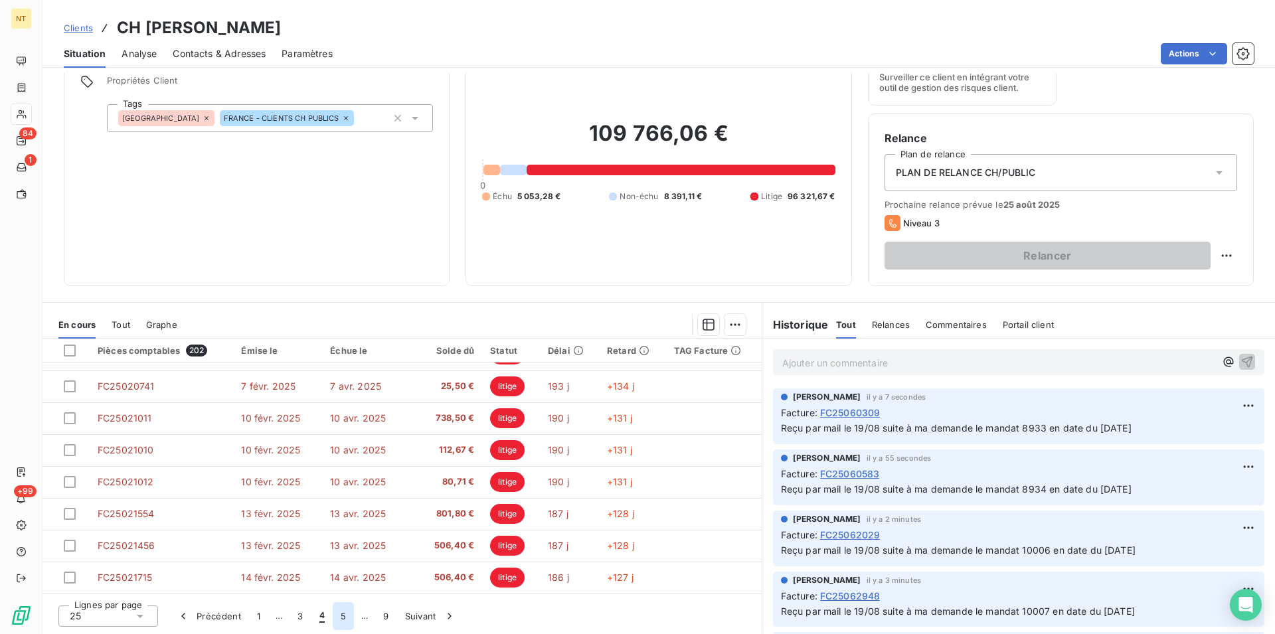
click at [343, 616] on button "5" at bounding box center [343, 616] width 21 height 28
click at [343, 618] on button "6" at bounding box center [342, 616] width 21 height 28
click at [343, 616] on button "7" at bounding box center [343, 616] width 21 height 28
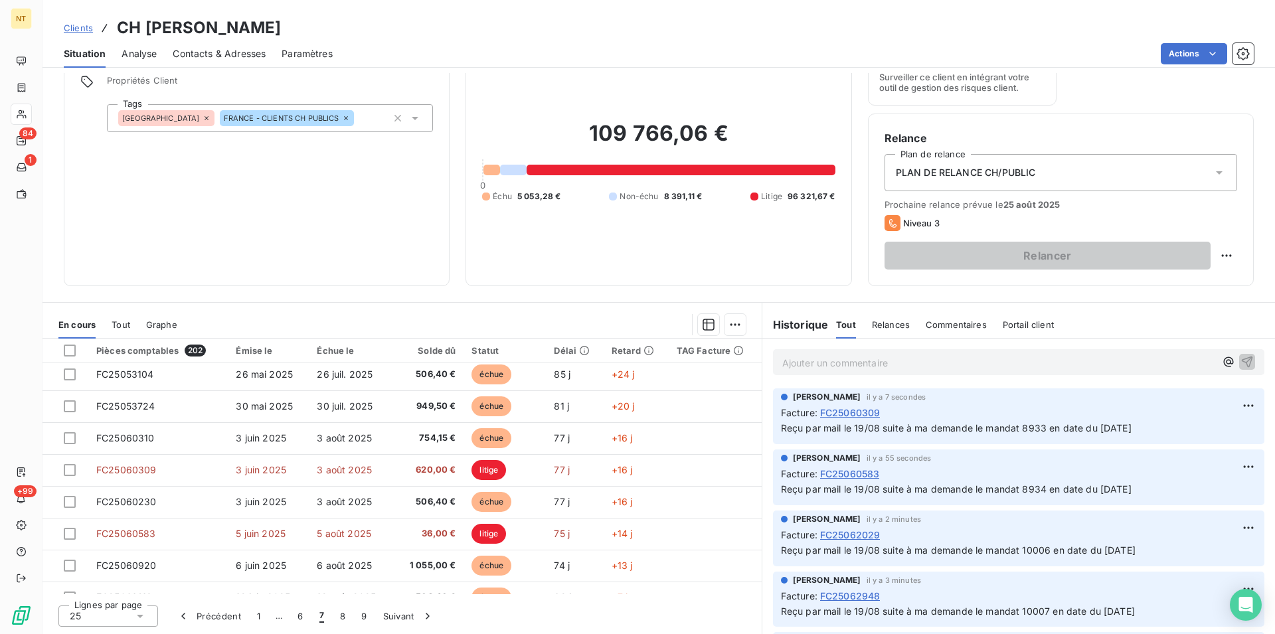
scroll to position [159, 0]
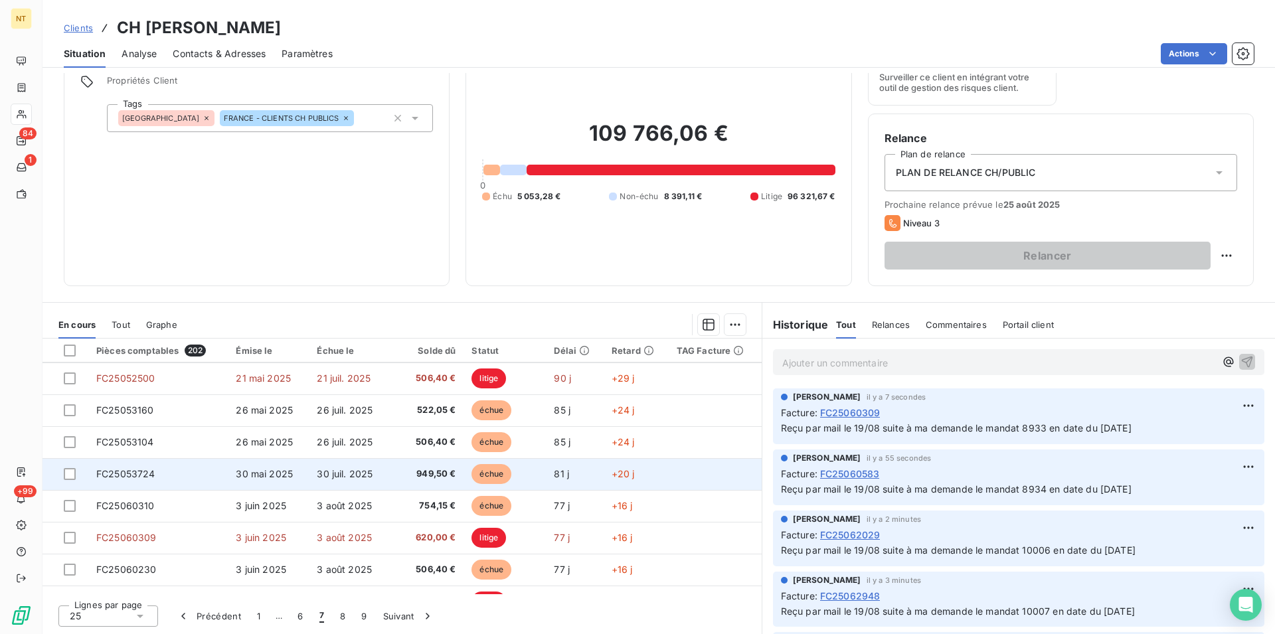
click at [143, 473] on span "FC25053724" at bounding box center [125, 473] width 59 height 11
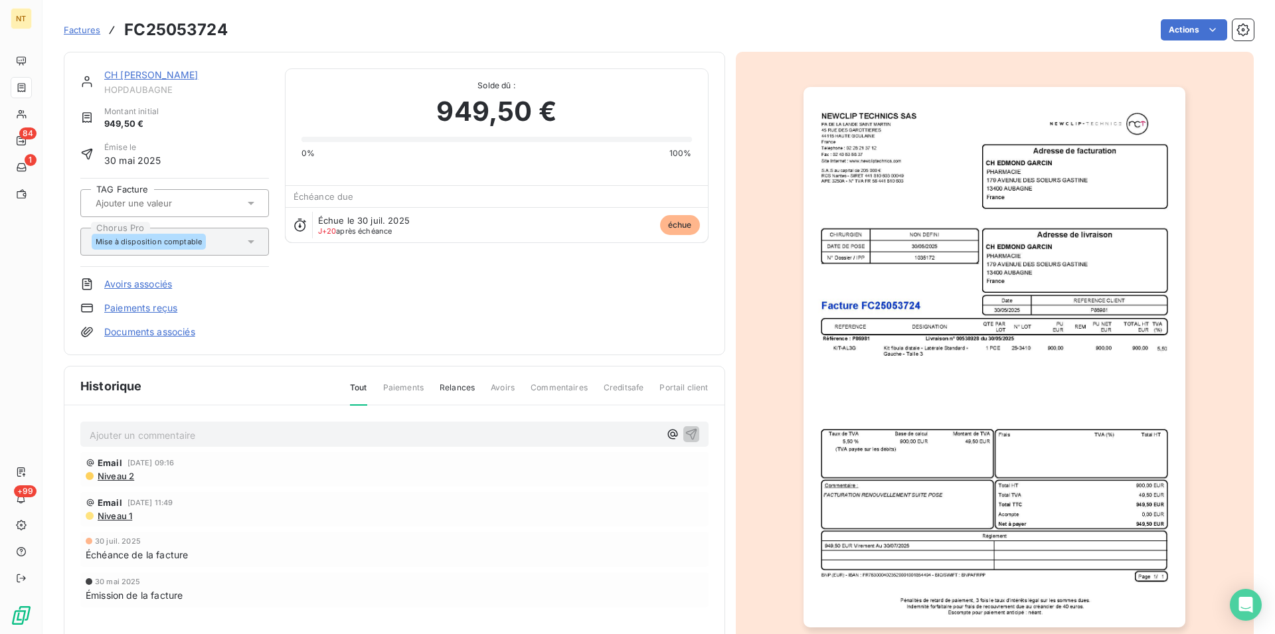
click at [135, 433] on p "Ajouter un commentaire ﻿" at bounding box center [375, 435] width 570 height 17
click at [353, 434] on span "Reçu par mail le 19/08 suite à ma demande le mandat 8934 en date du 02/07/2025" at bounding box center [265, 433] width 351 height 11
click at [688, 433] on icon "button" at bounding box center [691, 433] width 13 height 13
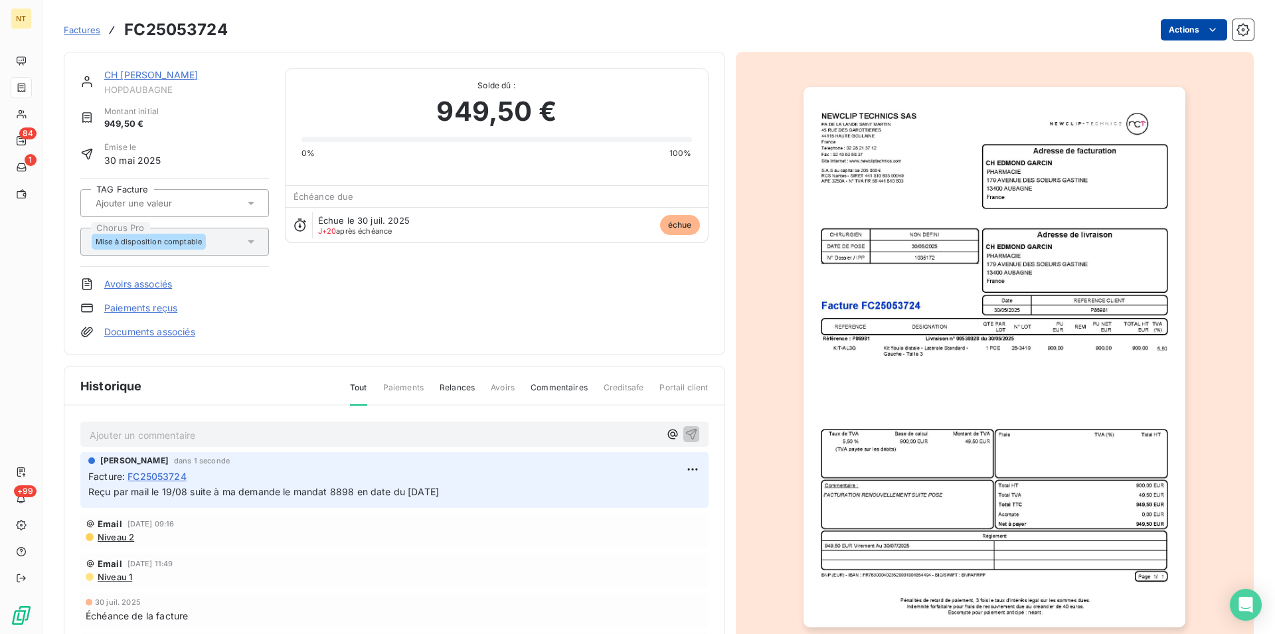
click at [1206, 29] on html "NT 84 1 +99 Factures FC25053724 Actions CH EDMOND GARCIN HOPDAUBAGNE Montant in…" at bounding box center [637, 317] width 1275 height 634
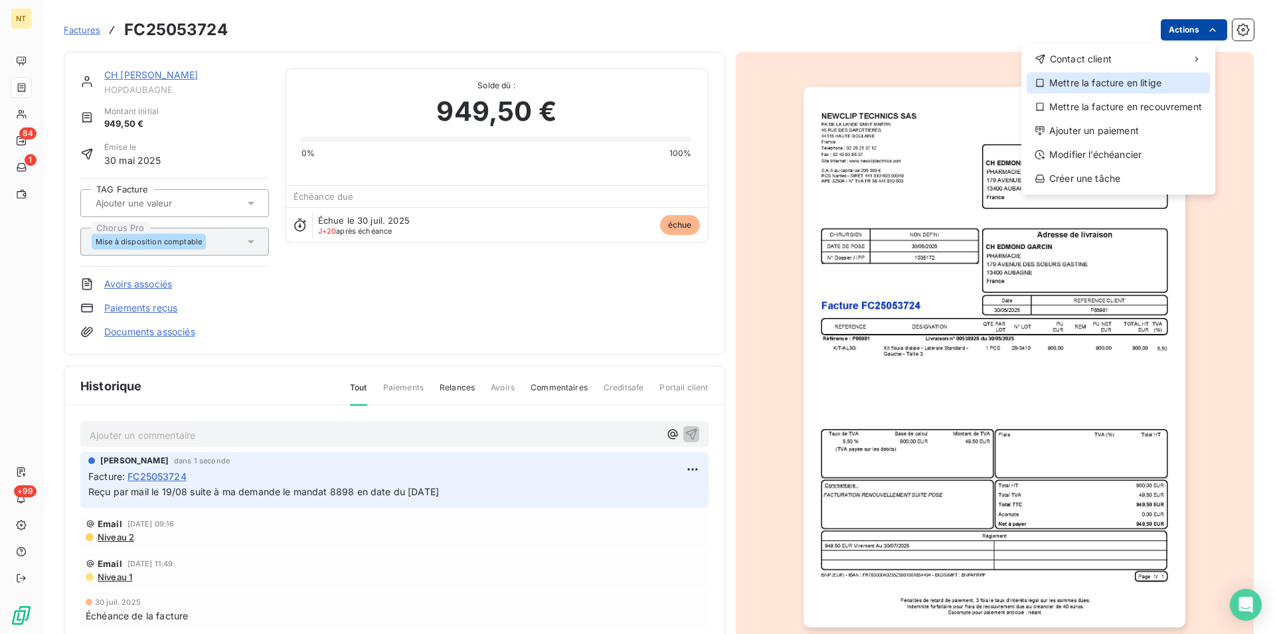
click at [1149, 80] on div "Mettre la facture en litige" at bounding box center [1117, 82] width 183 height 21
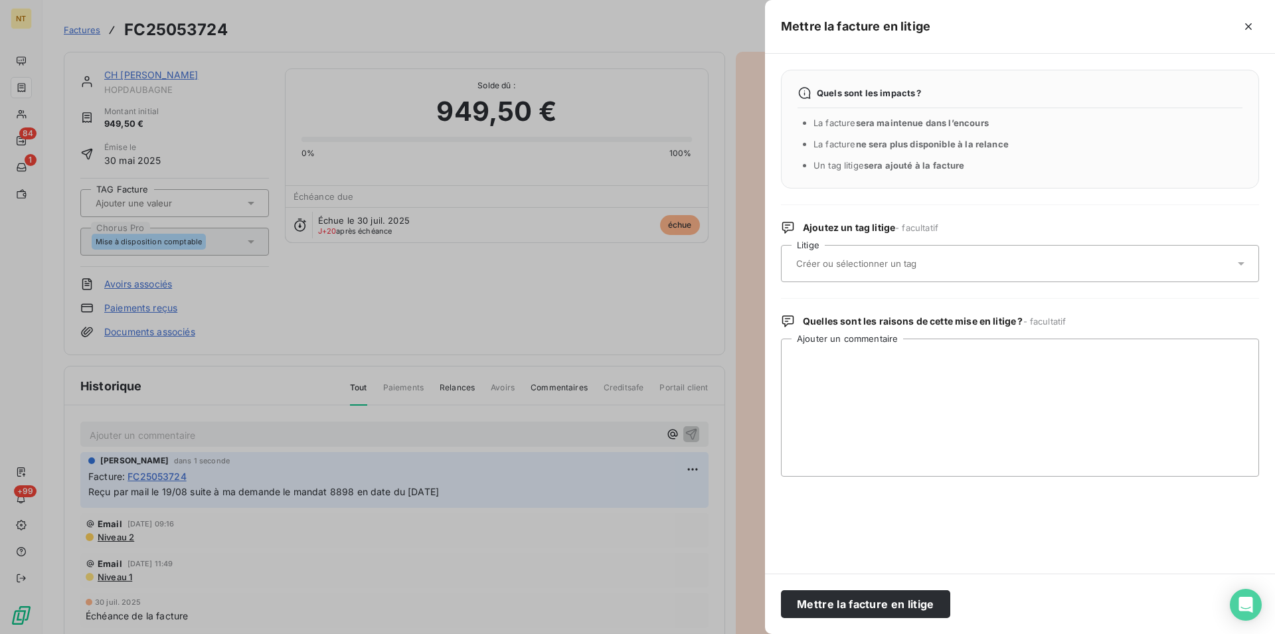
click at [905, 263] on input "text" at bounding box center [891, 264] width 193 height 12
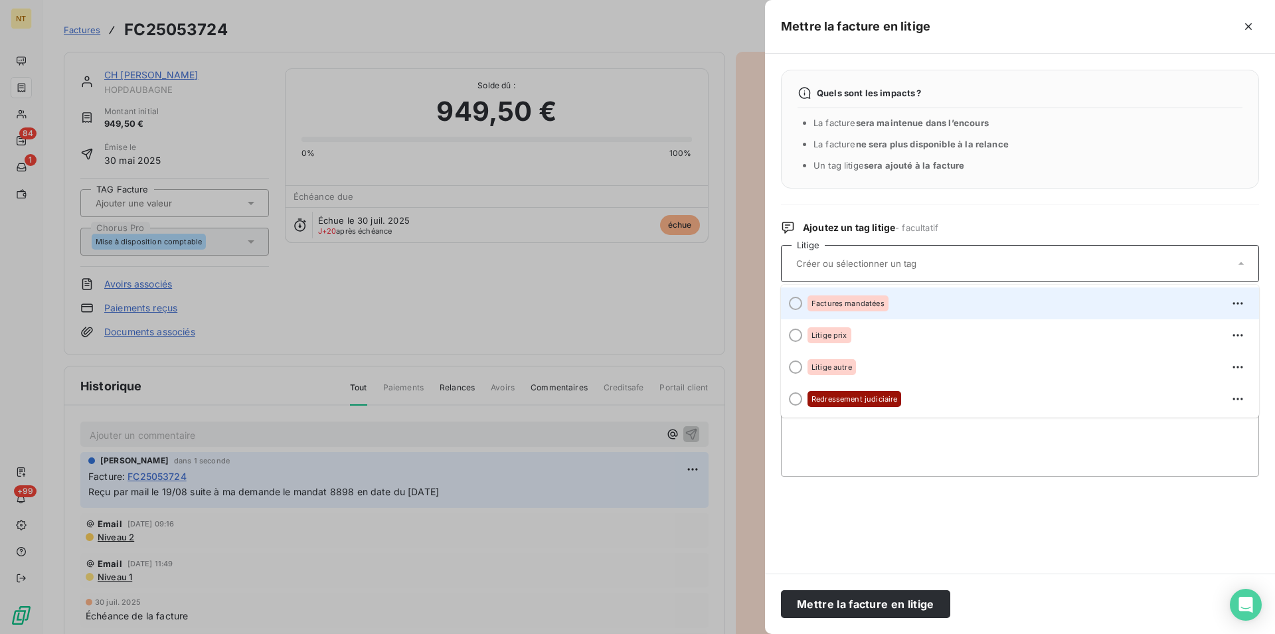
click at [794, 306] on div at bounding box center [795, 303] width 13 height 13
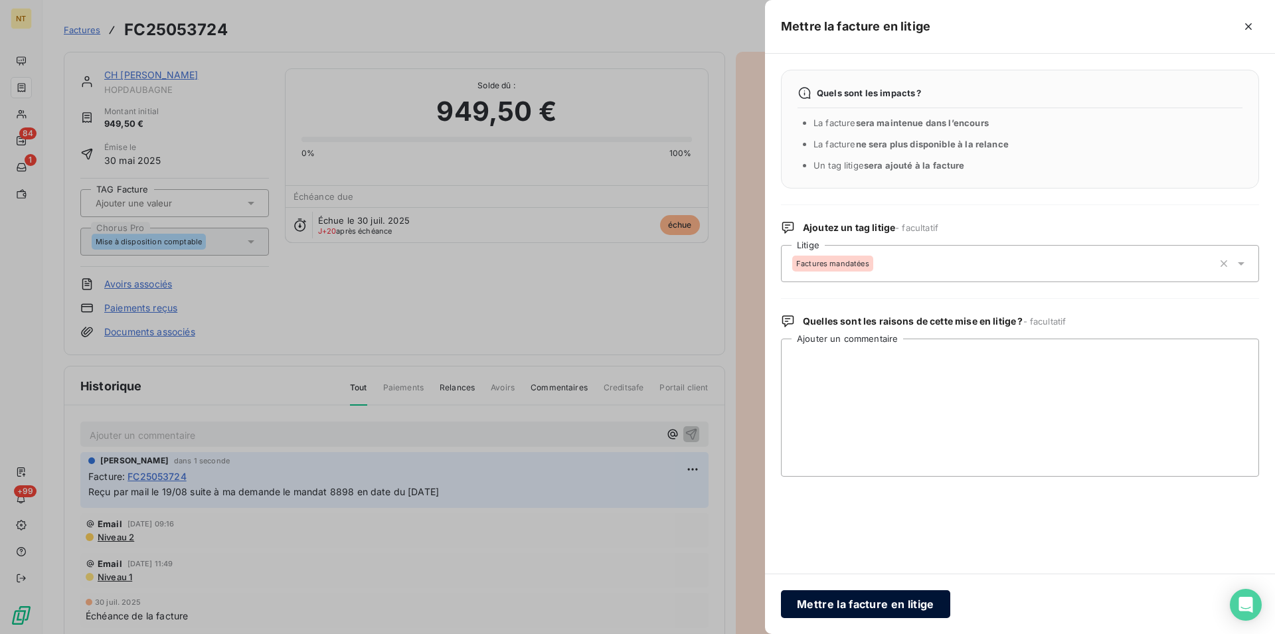
click at [836, 606] on button "Mettre la facture en litige" at bounding box center [865, 604] width 169 height 28
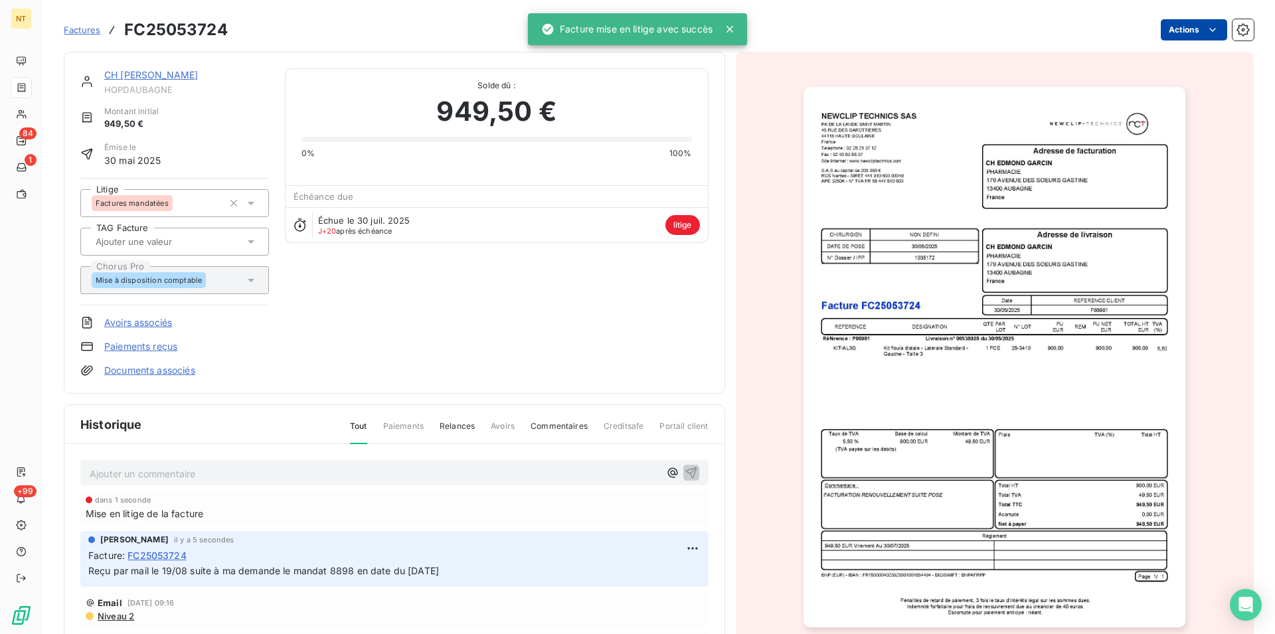
click at [153, 72] on link "CH [PERSON_NAME]" at bounding box center [151, 74] width 94 height 11
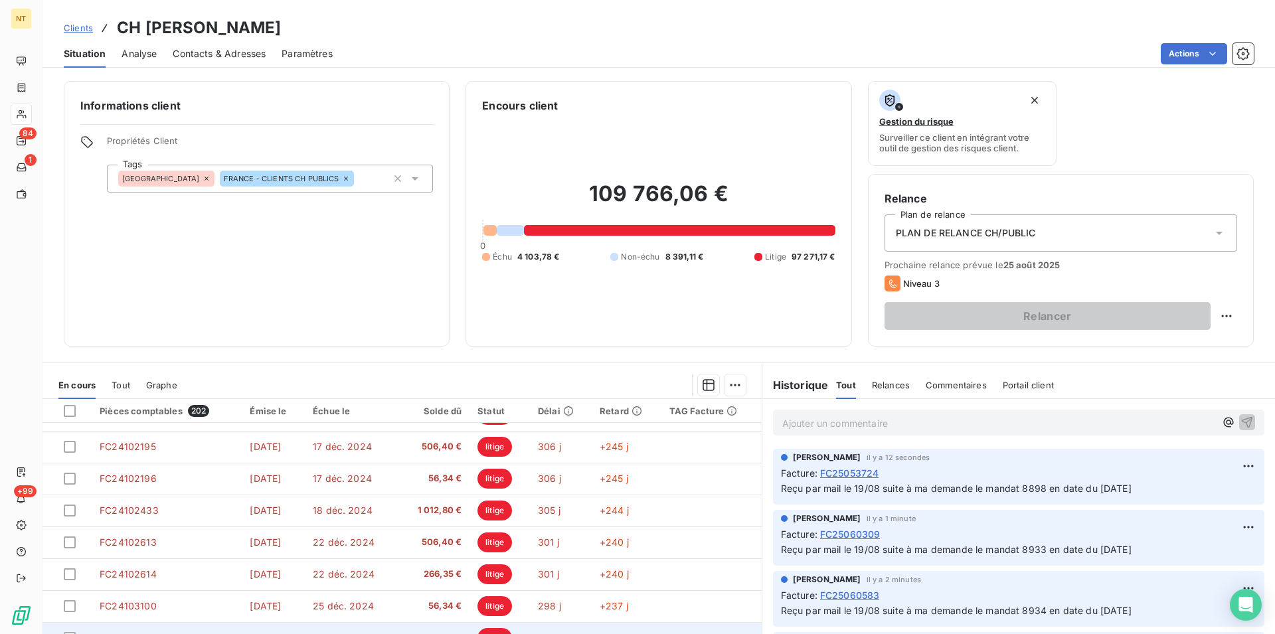
scroll to position [60, 0]
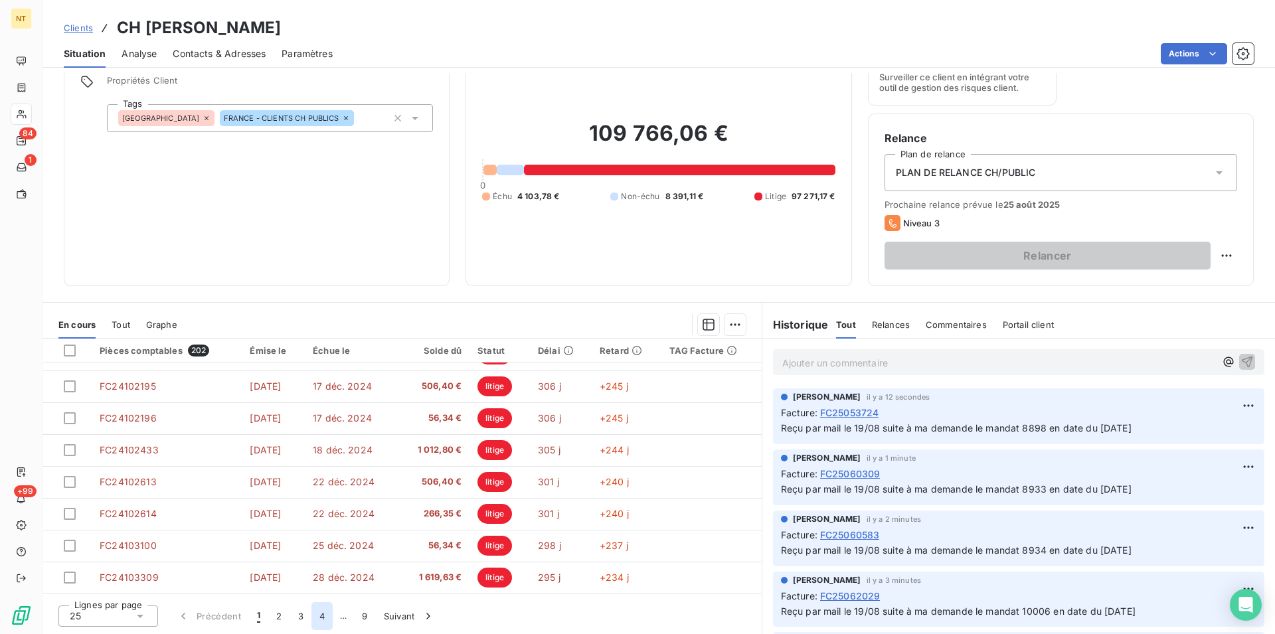
click at [323, 617] on button "4" at bounding box center [321, 616] width 21 height 28
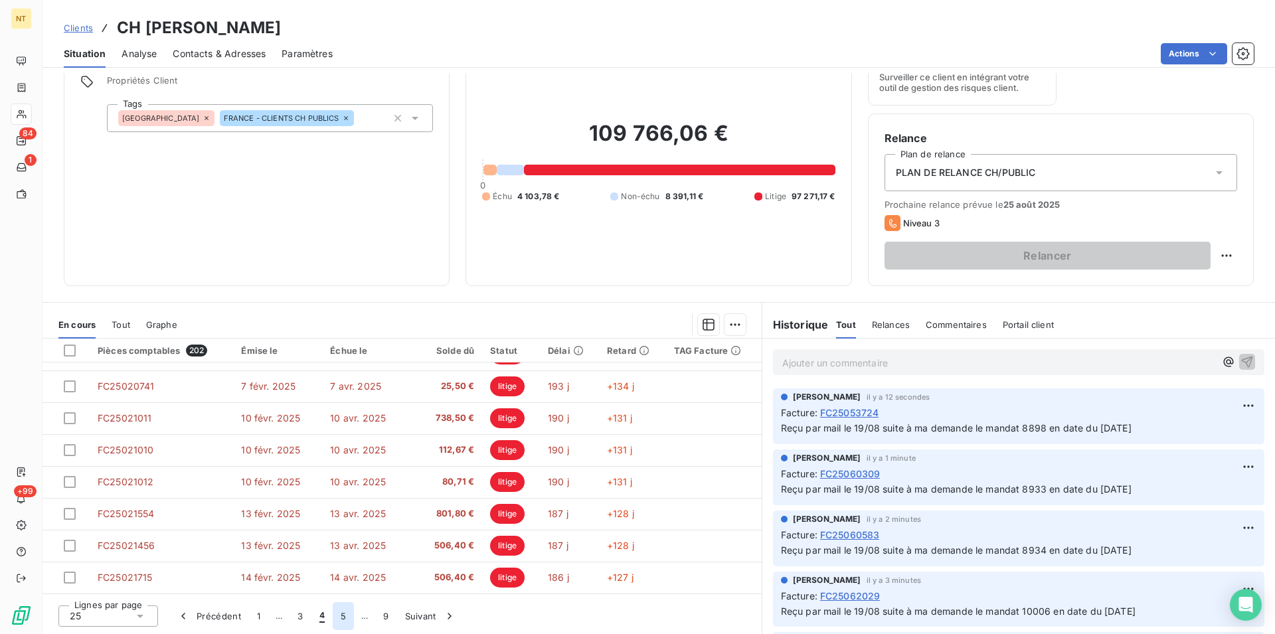
click at [346, 613] on button "5" at bounding box center [343, 616] width 21 height 28
click at [343, 612] on button "6" at bounding box center [342, 616] width 21 height 28
click at [345, 618] on button "7" at bounding box center [343, 616] width 21 height 28
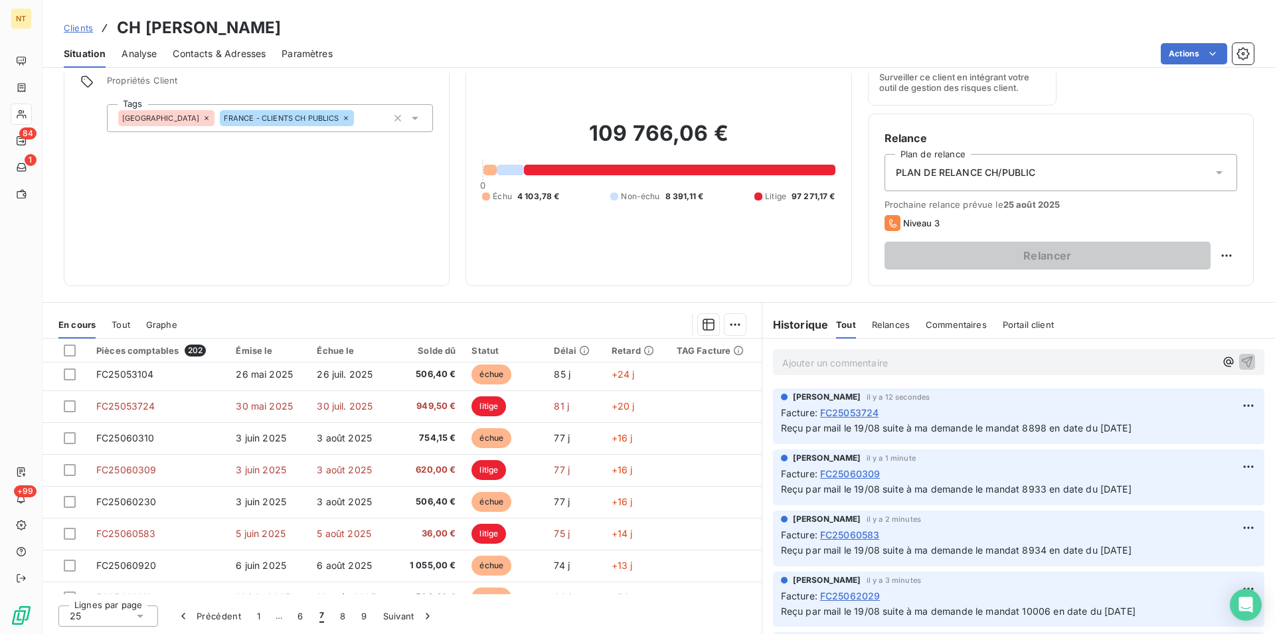
scroll to position [159, 0]
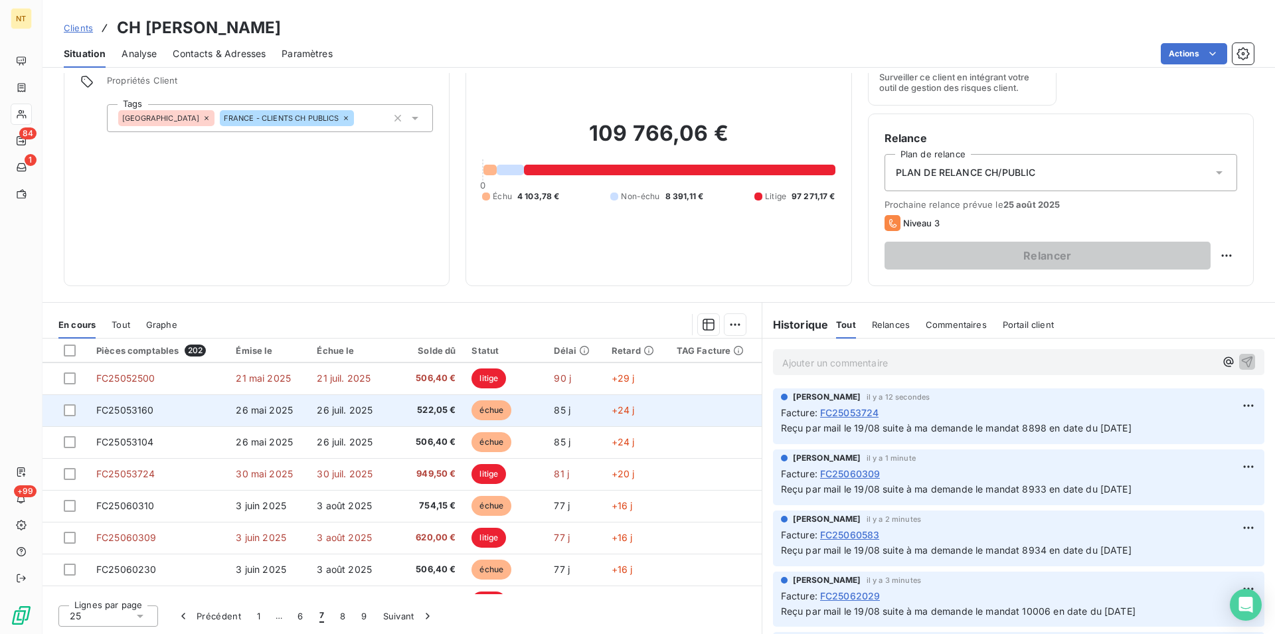
click at [152, 410] on span "FC25053160" at bounding box center [125, 409] width 58 height 11
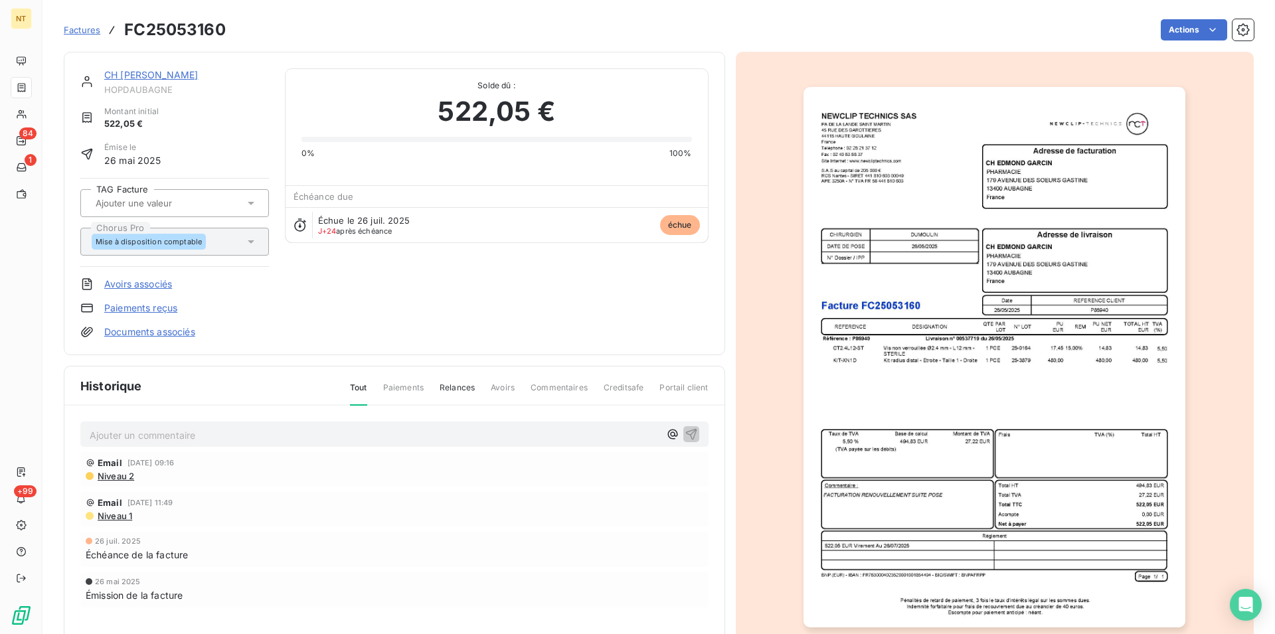
click at [135, 432] on p "Ajouter un commentaire ﻿" at bounding box center [375, 435] width 570 height 17
click at [354, 435] on span "Reçu par mail le 19/08 suite à ma demande le mandat 8934 en date du 02/07/2025" at bounding box center [265, 433] width 351 height 11
drag, startPoint x: 89, startPoint y: 429, endPoint x: 530, endPoint y: 445, distance: 441.1
click at [530, 445] on div "Reçu par mail le 19/08 suite à ma demande le mandat 8897 en date du 02/07/2025" at bounding box center [394, 434] width 628 height 25
copy span "Reçu par mail le 19/08 suite à ma demande le mandat 8897 en date du 02/07/2025"
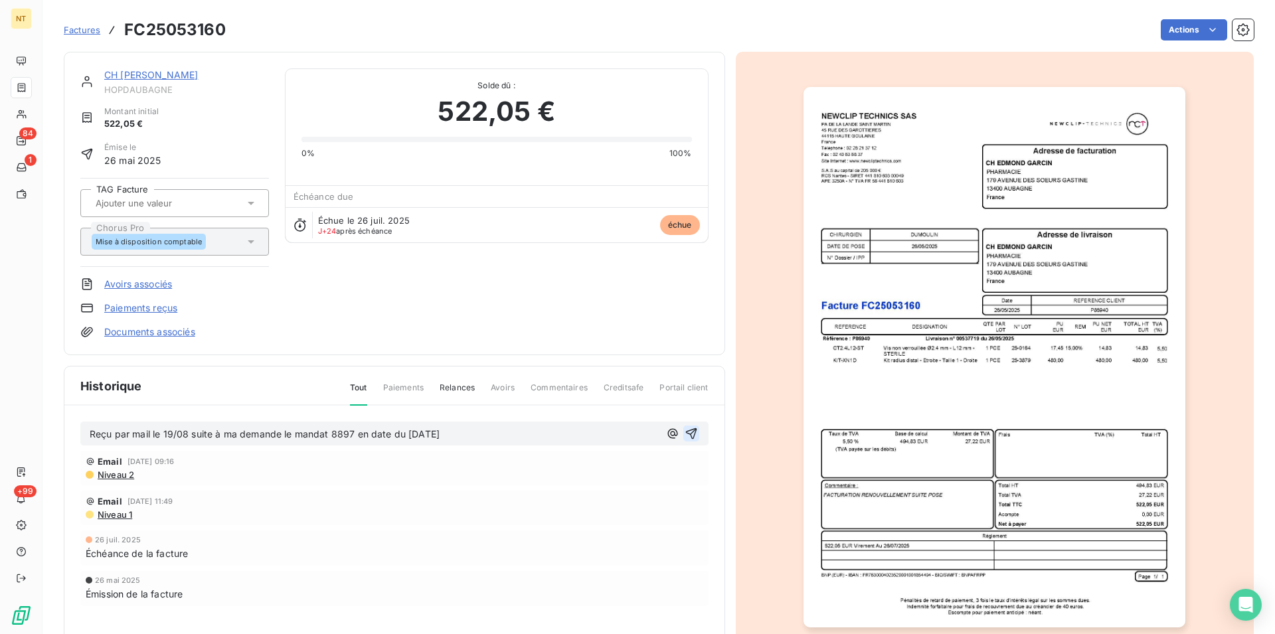
click at [685, 432] on icon "button" at bounding box center [691, 433] width 13 height 13
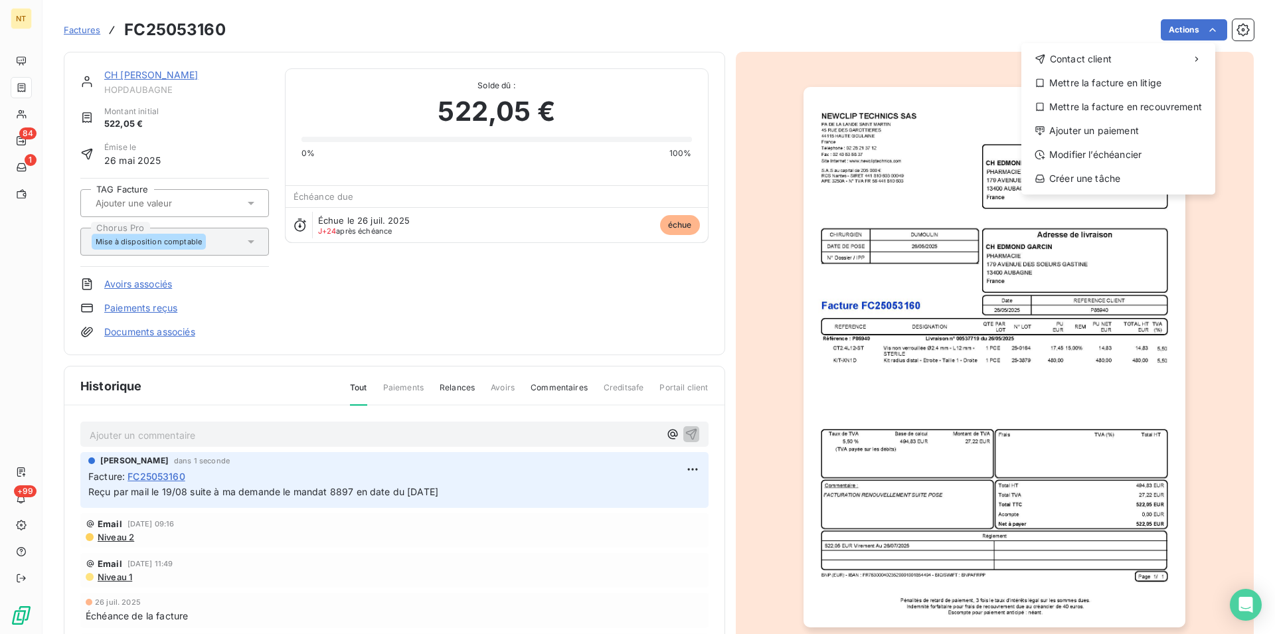
click at [1201, 31] on html "NT 84 1 +99 Factures FC25053160 Actions Contact client Mettre la facture en lit…" at bounding box center [637, 317] width 1275 height 634
click at [1142, 84] on div "Mettre la facture en litige" at bounding box center [1117, 82] width 183 height 21
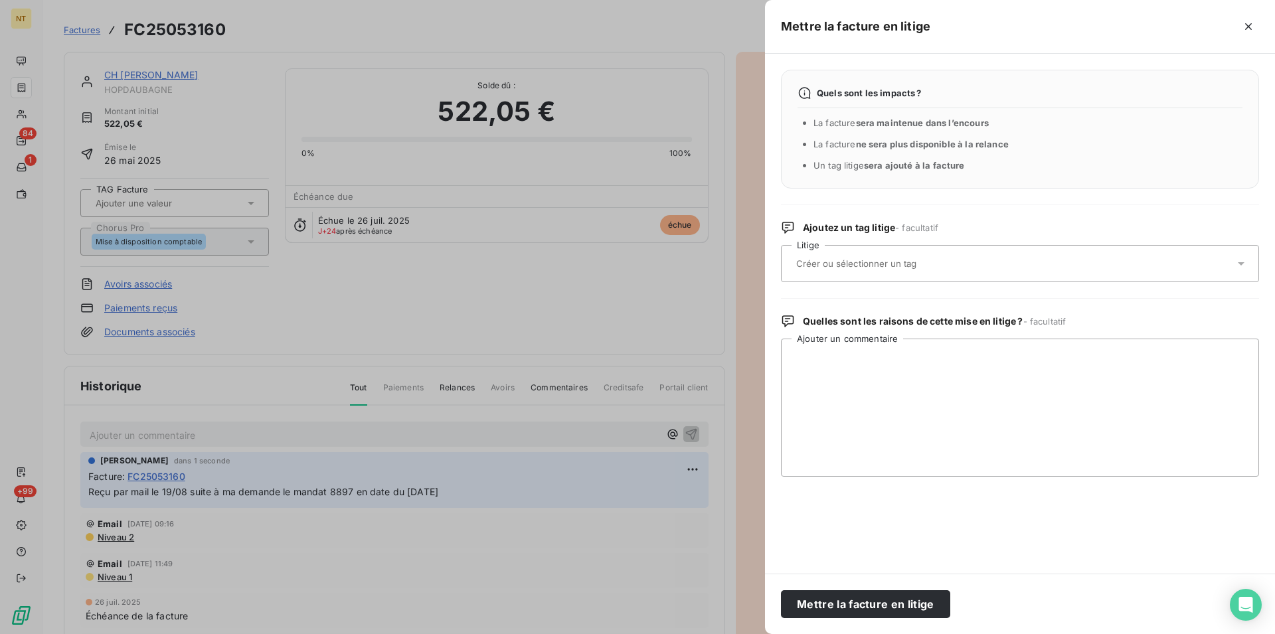
click at [874, 264] on input "text" at bounding box center [891, 264] width 193 height 12
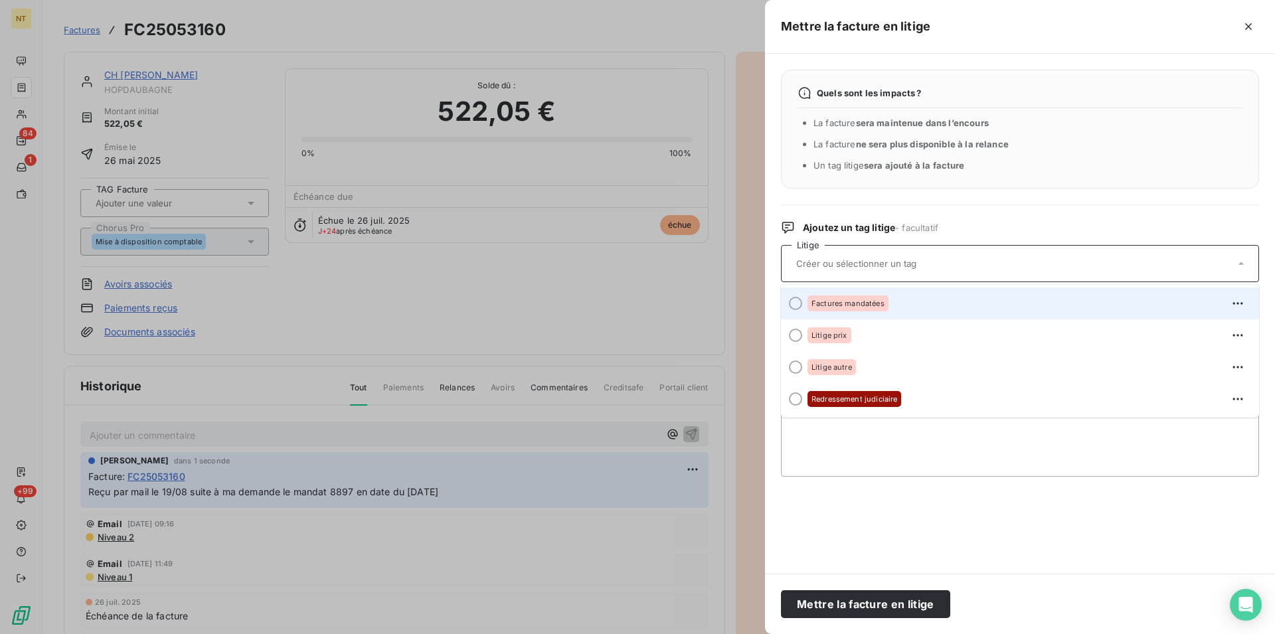
click at [794, 305] on div at bounding box center [795, 303] width 13 height 13
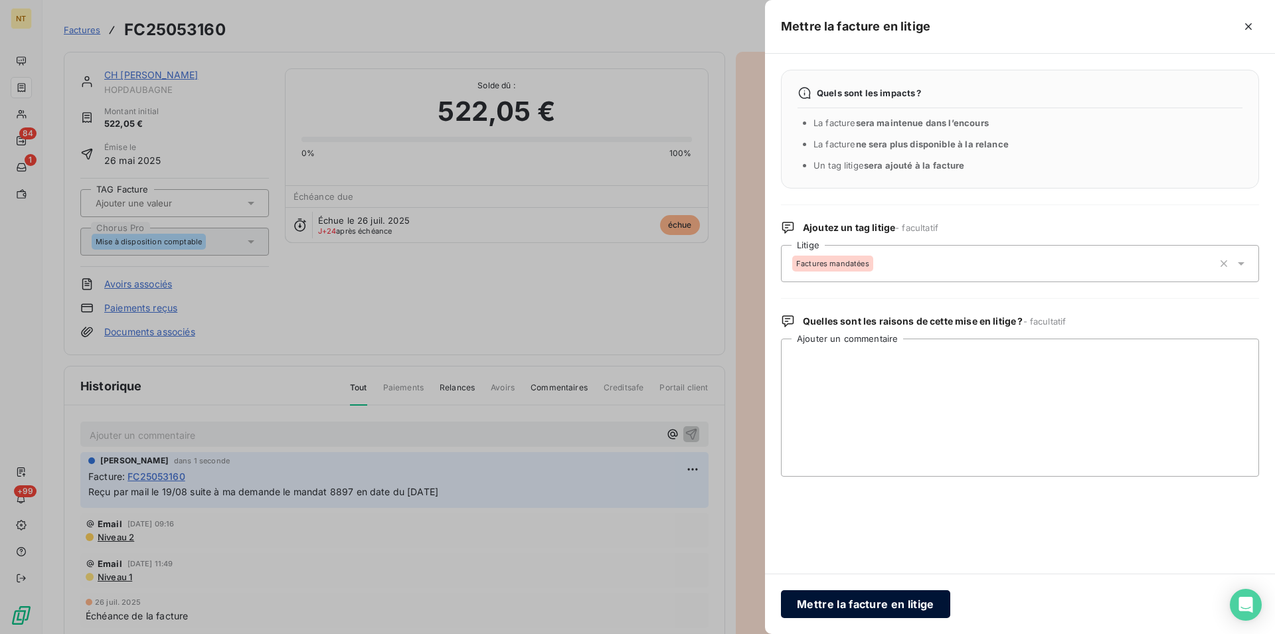
click at [822, 600] on button "Mettre la facture en litige" at bounding box center [865, 604] width 169 height 28
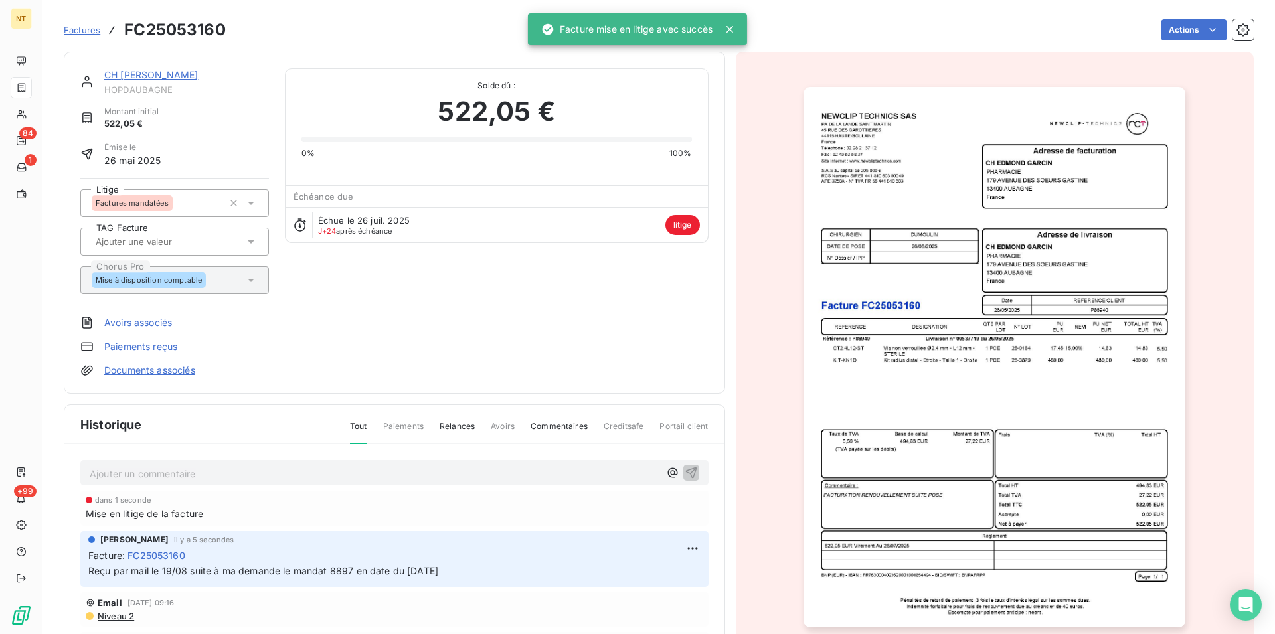
click at [154, 72] on link "CH [PERSON_NAME]" at bounding box center [151, 74] width 94 height 11
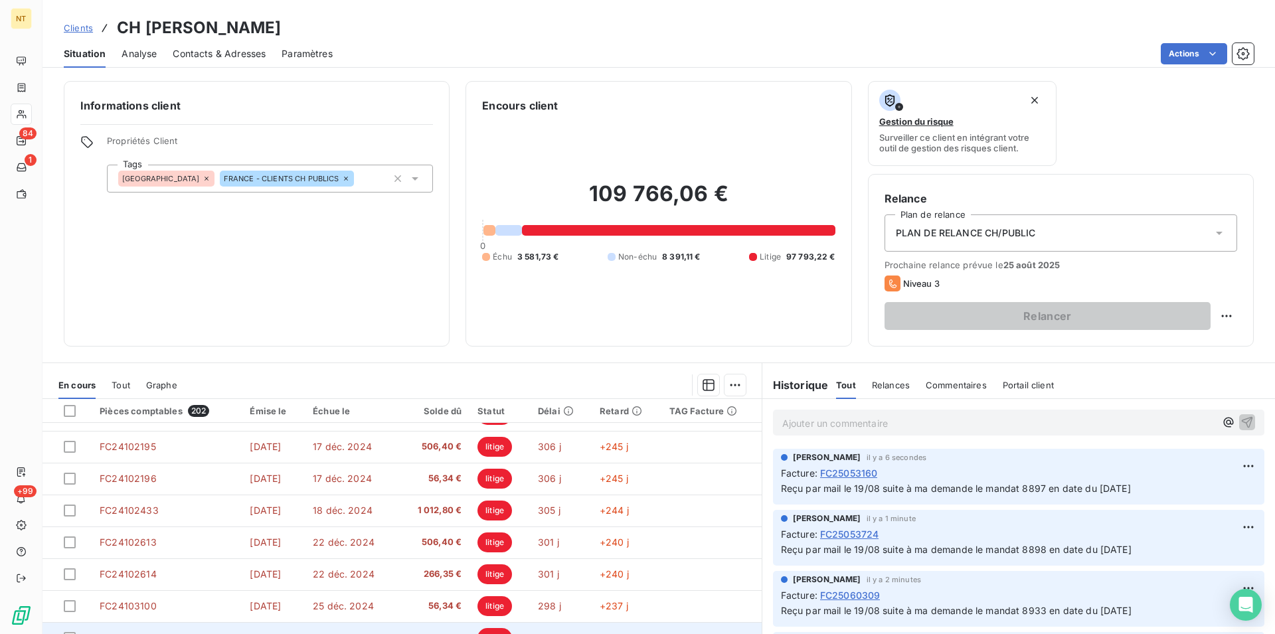
scroll to position [60, 0]
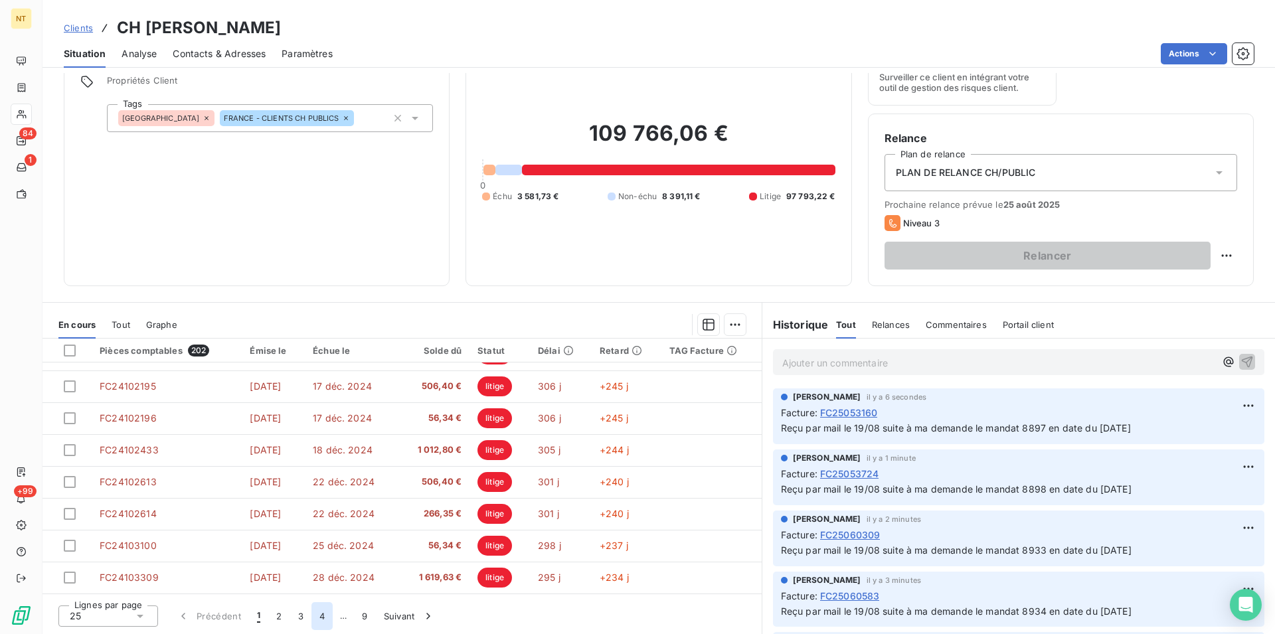
click at [323, 619] on button "4" at bounding box center [321, 616] width 21 height 28
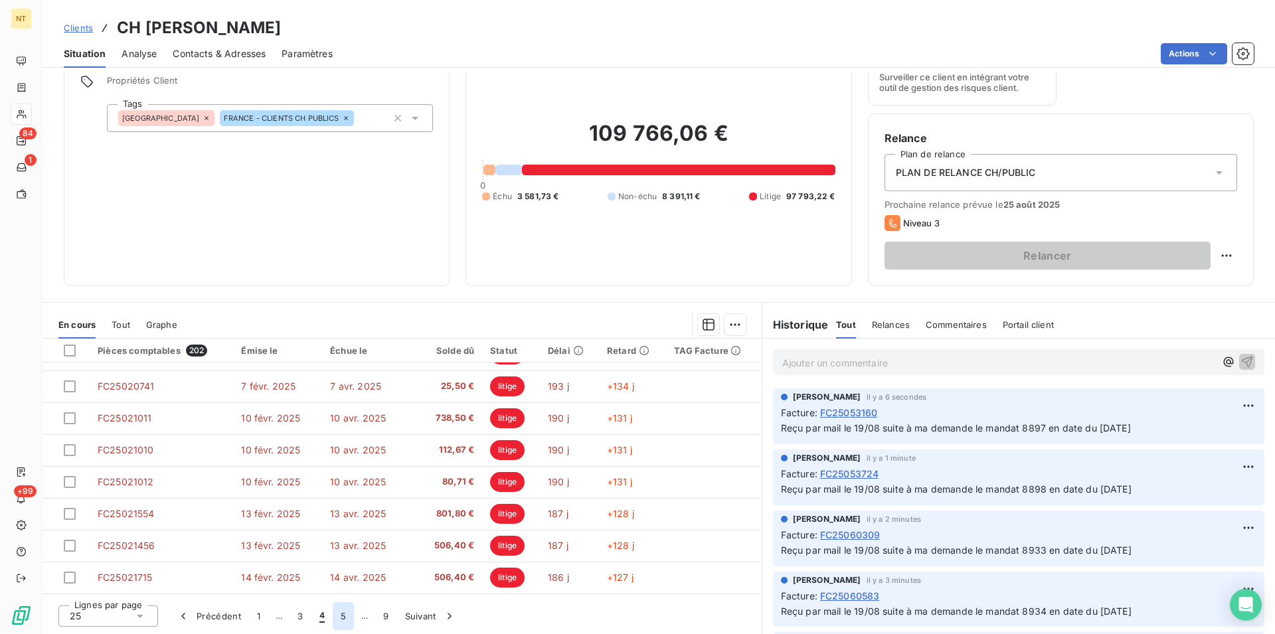
click at [339, 615] on button "5" at bounding box center [343, 616] width 21 height 28
click at [345, 616] on button "6" at bounding box center [342, 616] width 21 height 28
click at [340, 617] on button "7" at bounding box center [343, 616] width 21 height 28
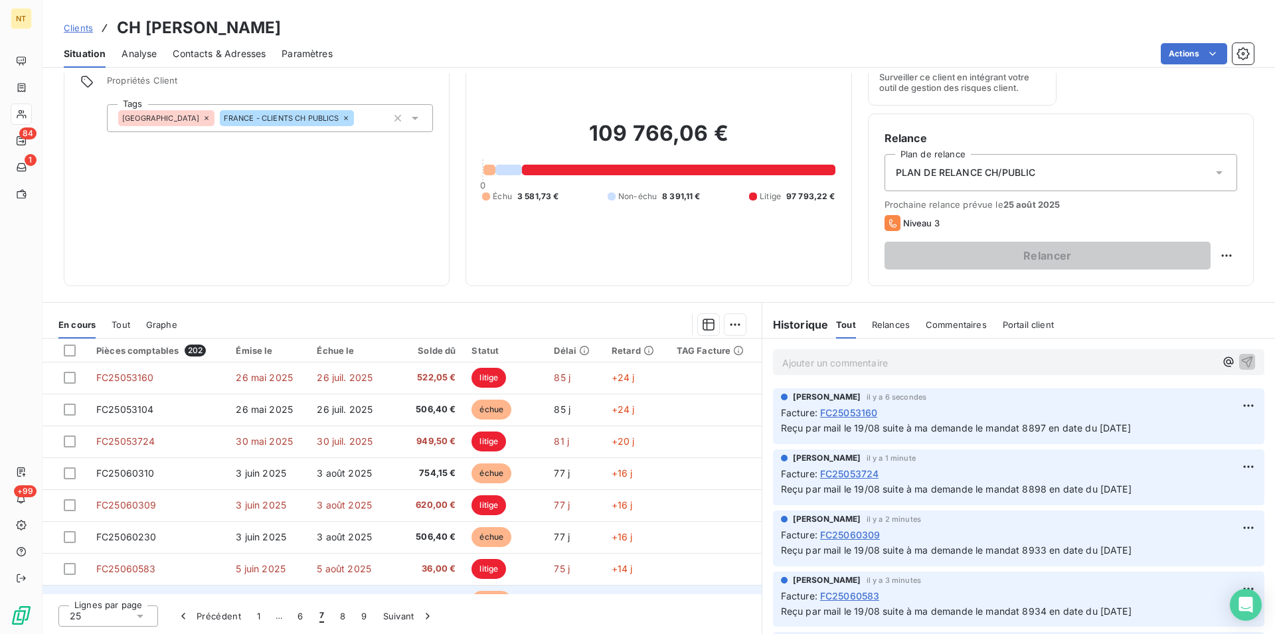
scroll to position [159, 0]
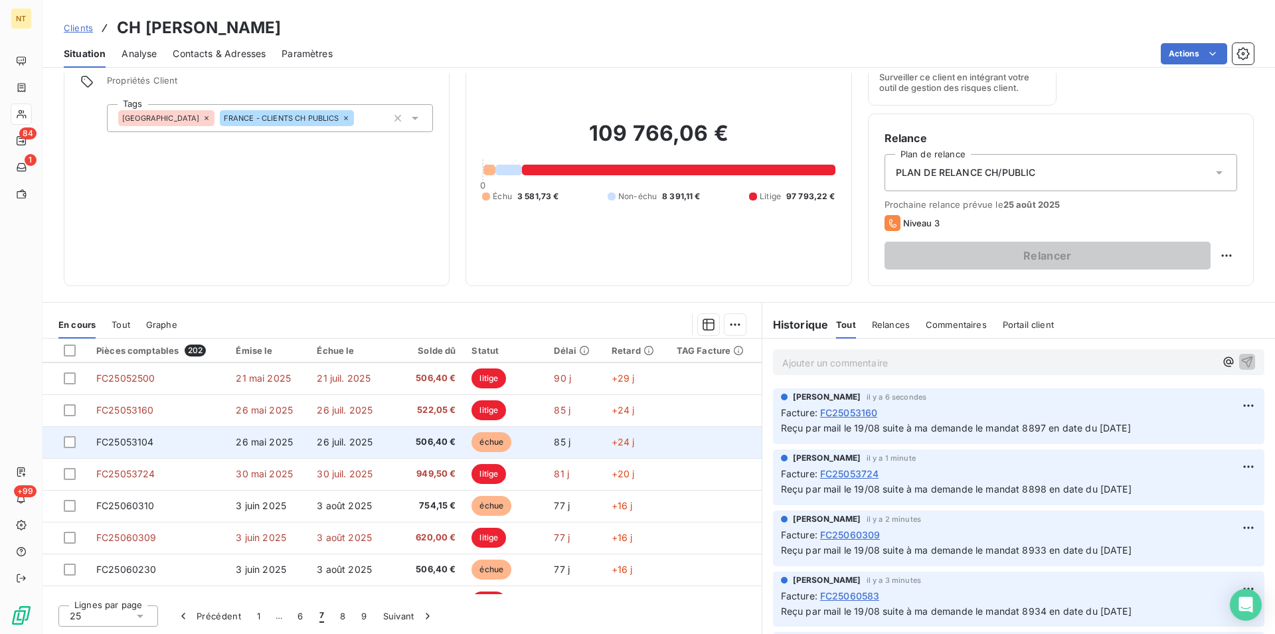
click at [157, 438] on td "FC25053104" at bounding box center [157, 442] width 139 height 32
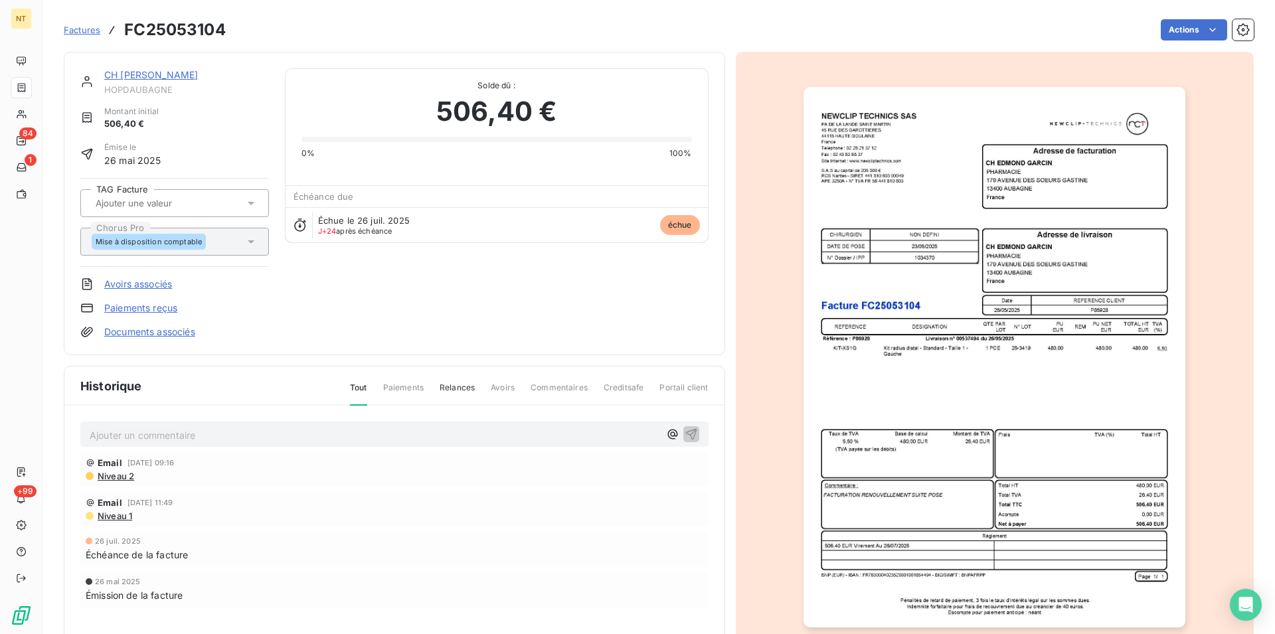
click at [153, 434] on p "Ajouter un commentaire ﻿" at bounding box center [375, 435] width 570 height 17
click at [353, 436] on span "Reçu par mail le 19/08 suite à ma demande le mandat 8897 en date du 02/07/2025" at bounding box center [265, 433] width 350 height 11
click at [685, 430] on icon "button" at bounding box center [691, 433] width 13 height 13
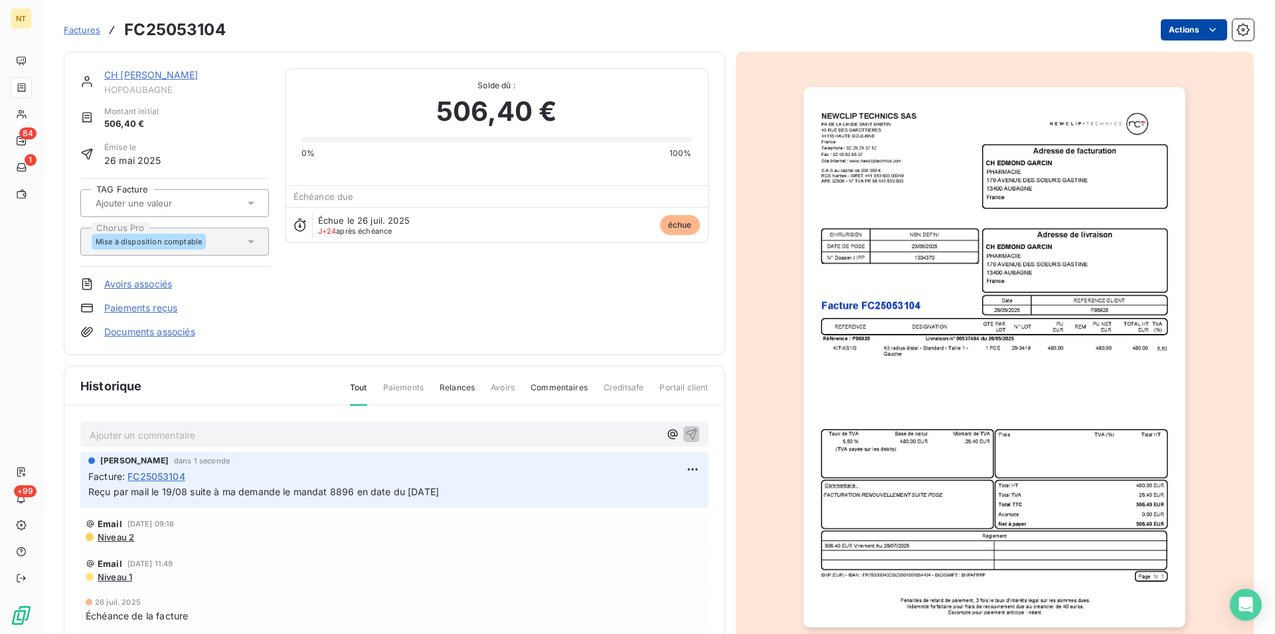
click at [1200, 33] on html "NT 84 1 +99 Factures FC25053104 Actions CH EDMOND GARCIN HOPDAUBAGNE Montant in…" at bounding box center [637, 317] width 1275 height 634
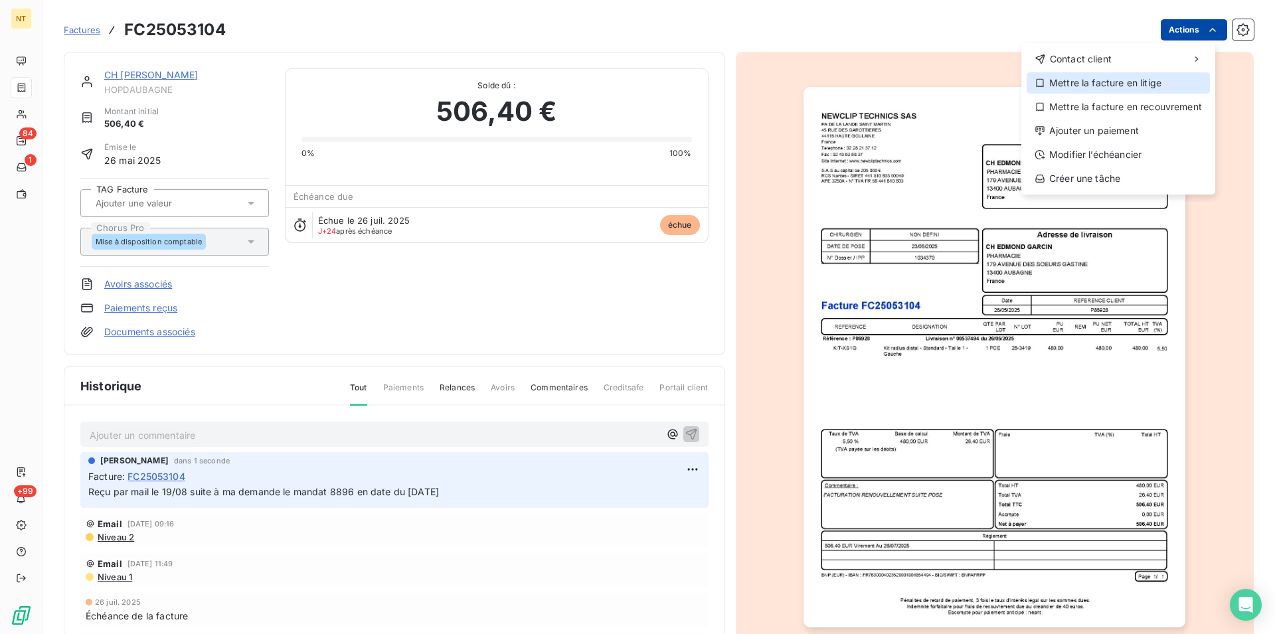
click at [1152, 88] on div "Mettre la facture en litige" at bounding box center [1117, 82] width 183 height 21
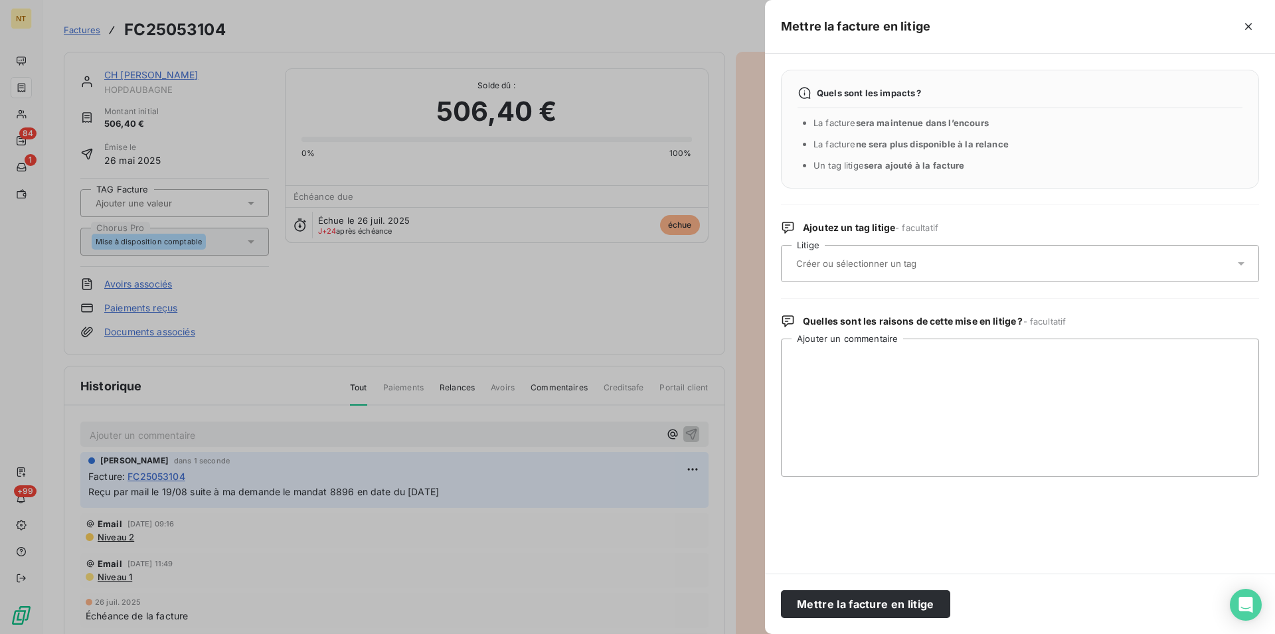
click at [848, 266] on input "text" at bounding box center [891, 264] width 193 height 12
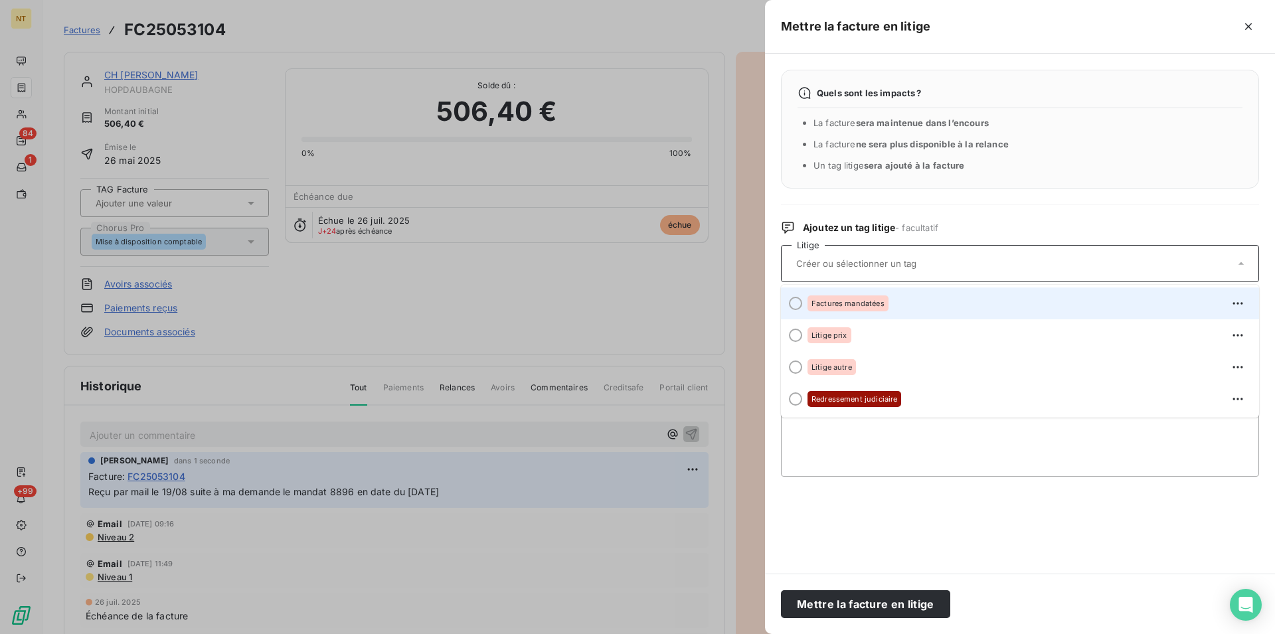
click at [797, 301] on div at bounding box center [795, 303] width 13 height 13
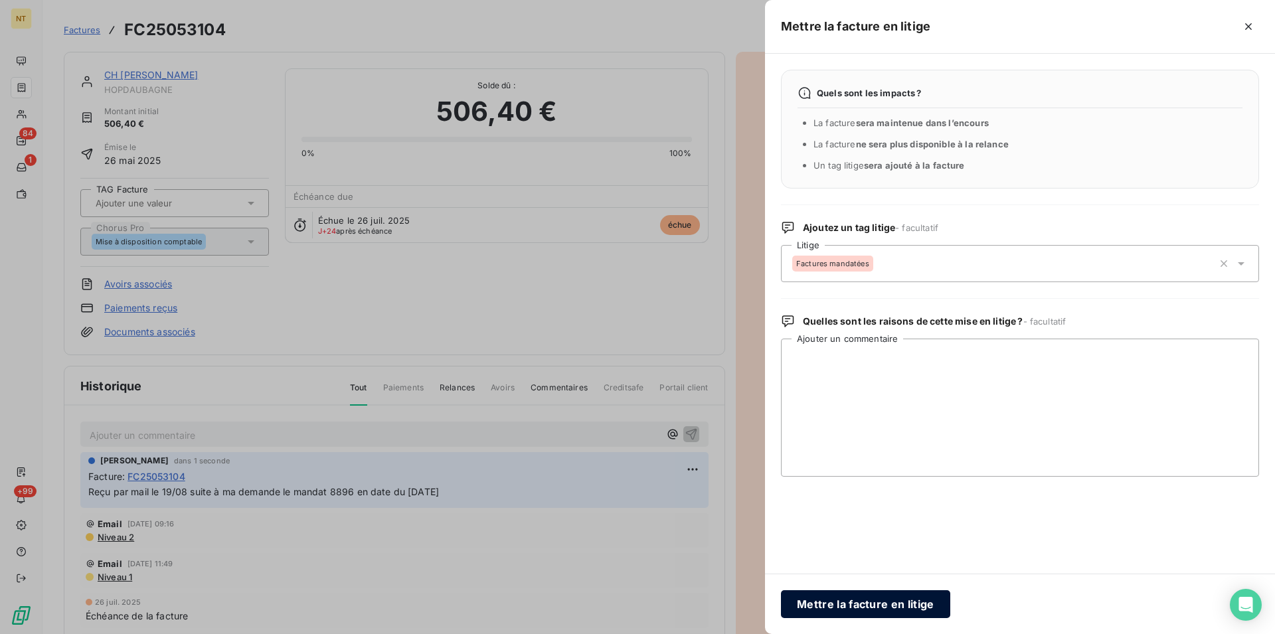
click at [858, 601] on button "Mettre la facture en litige" at bounding box center [865, 604] width 169 height 28
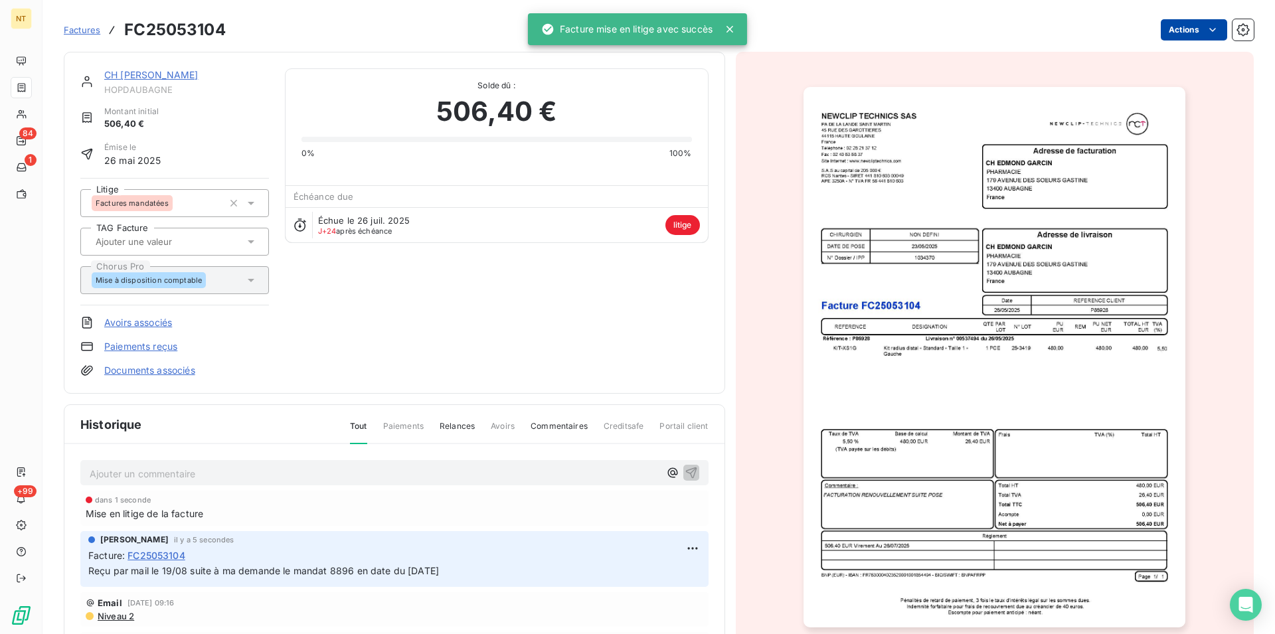
click at [135, 75] on link "CH [PERSON_NAME]" at bounding box center [151, 74] width 94 height 11
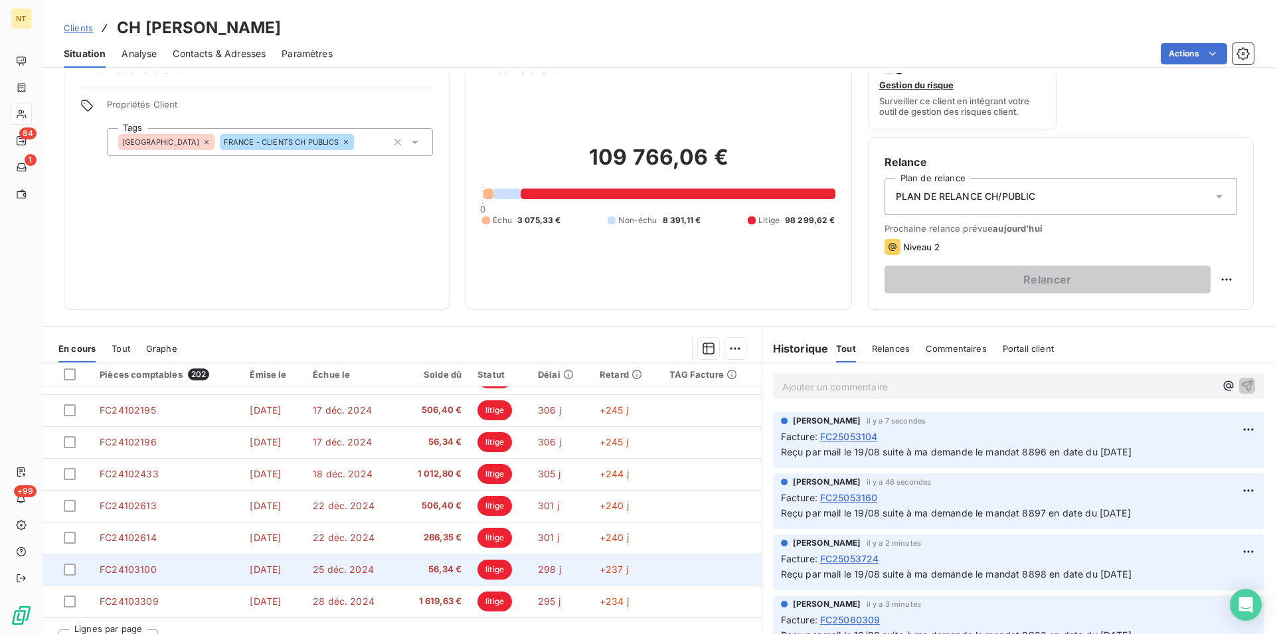
scroll to position [60, 0]
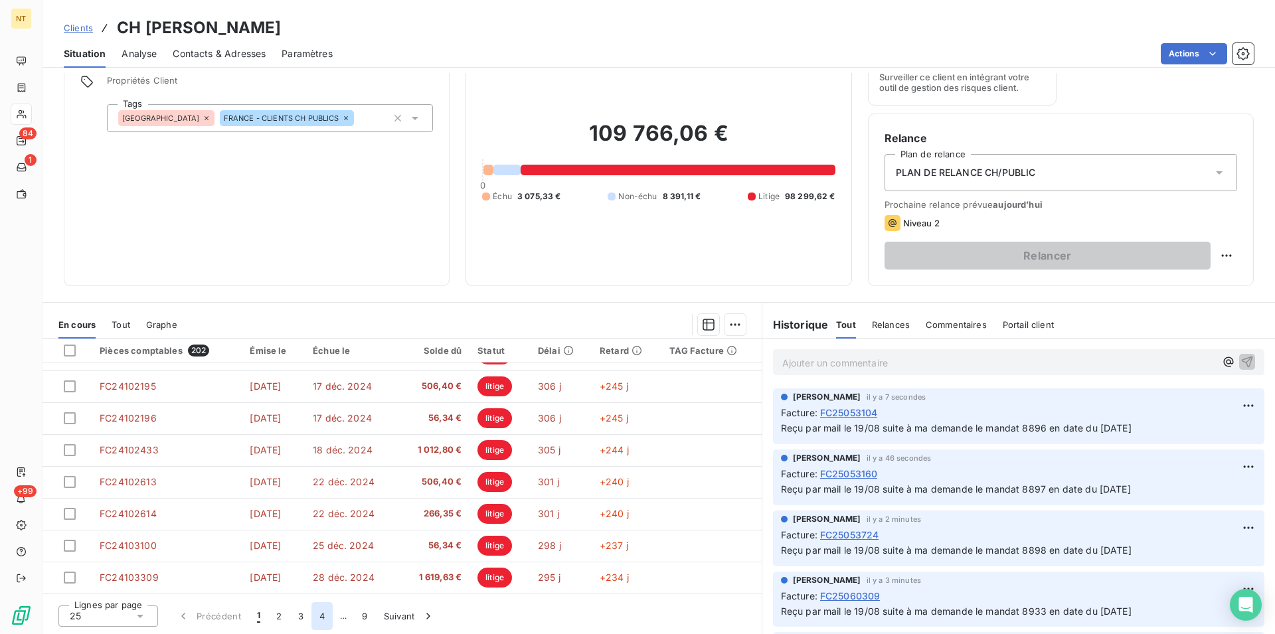
click at [319, 613] on button "4" at bounding box center [321, 616] width 21 height 28
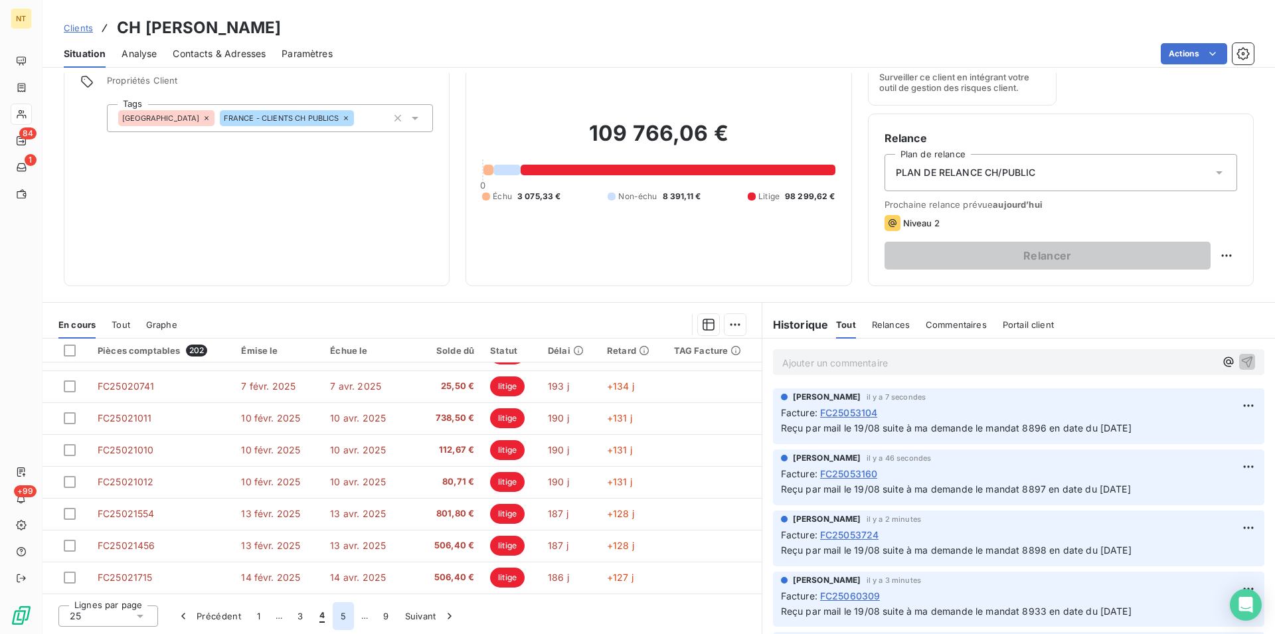
click at [342, 612] on button "5" at bounding box center [343, 616] width 21 height 28
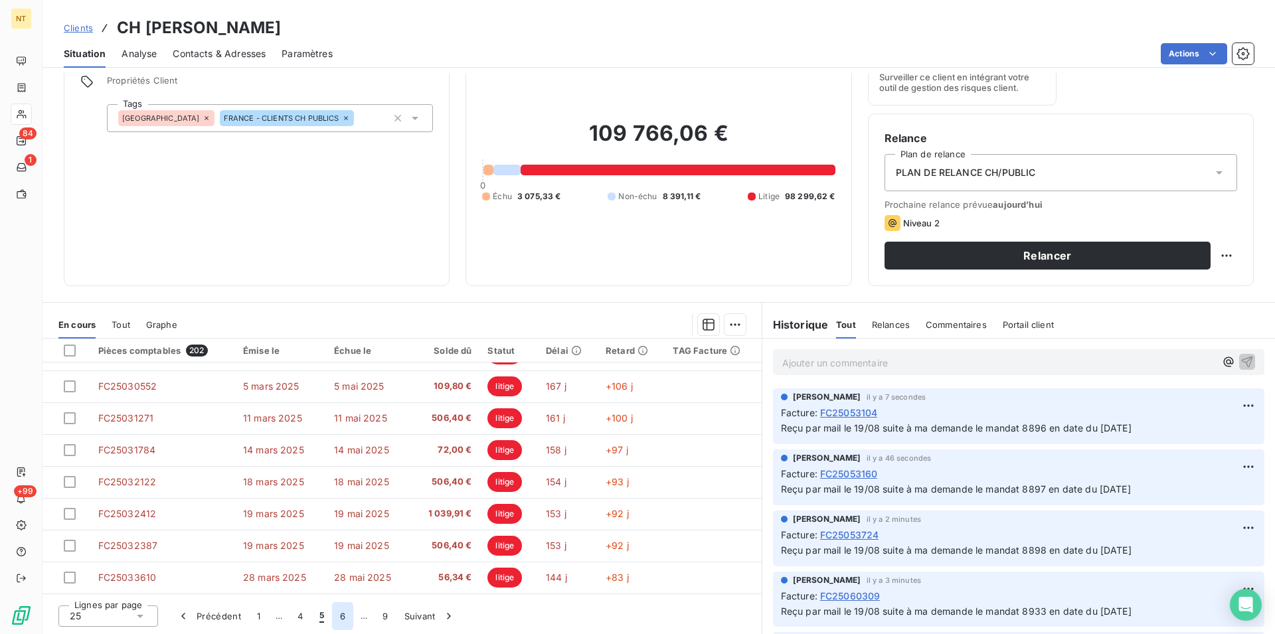
click at [342, 619] on button "6" at bounding box center [342, 616] width 21 height 28
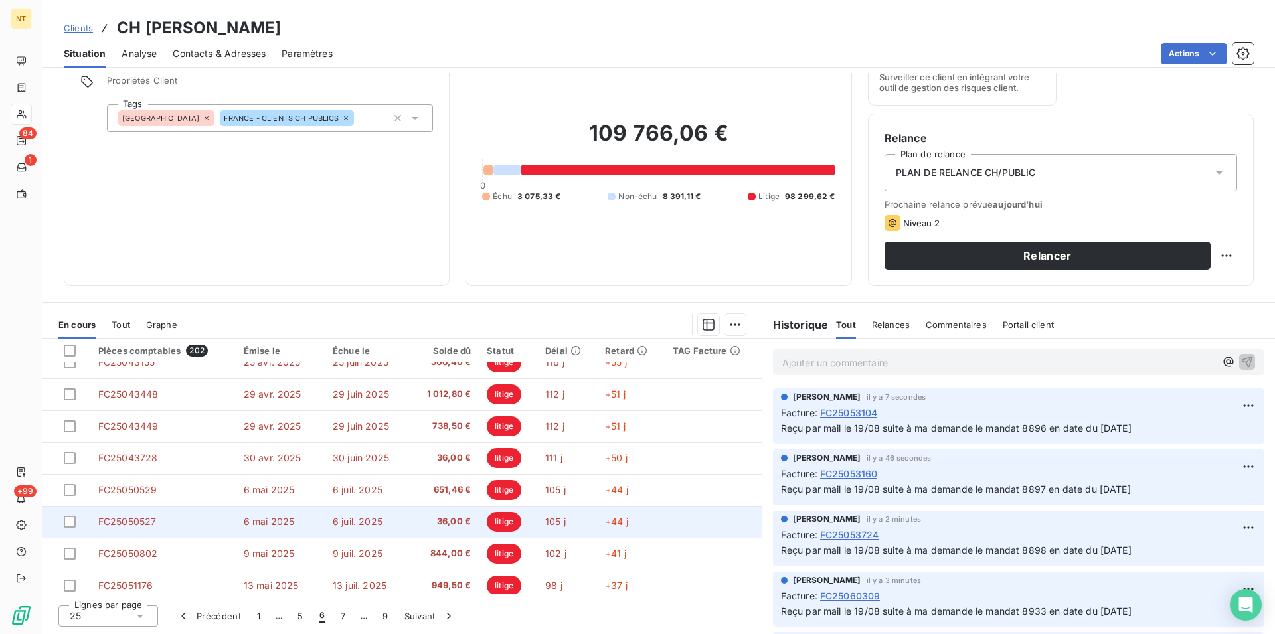
scroll to position [566, 0]
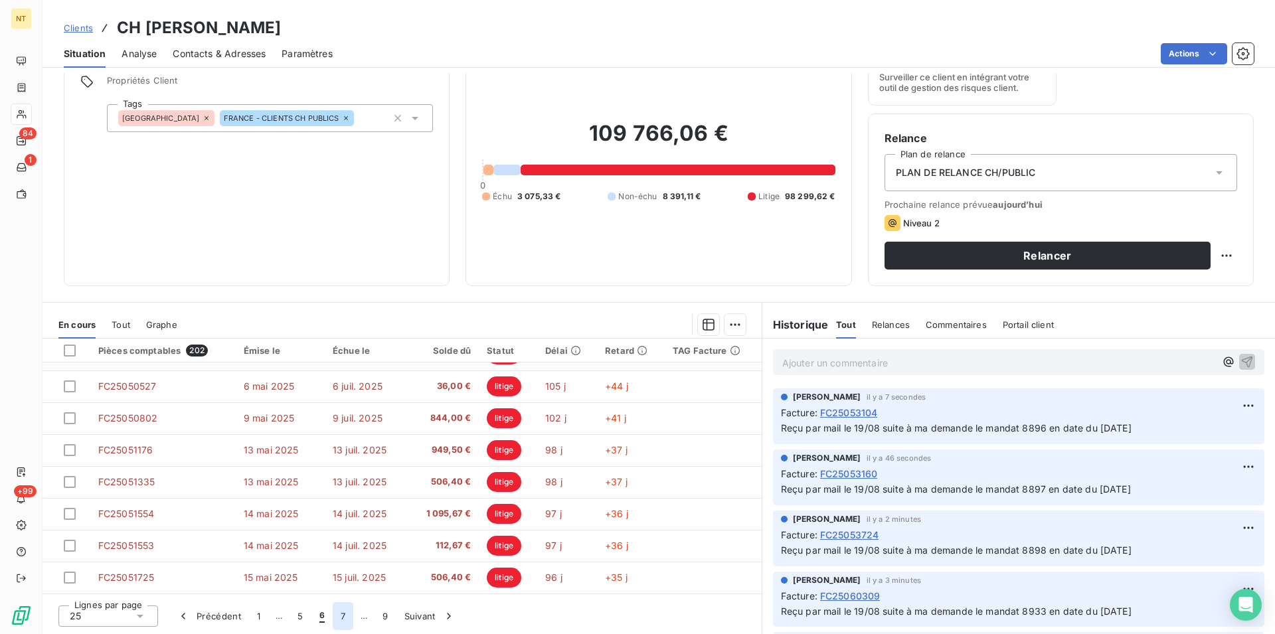
click at [343, 613] on button "7" at bounding box center [343, 616] width 21 height 28
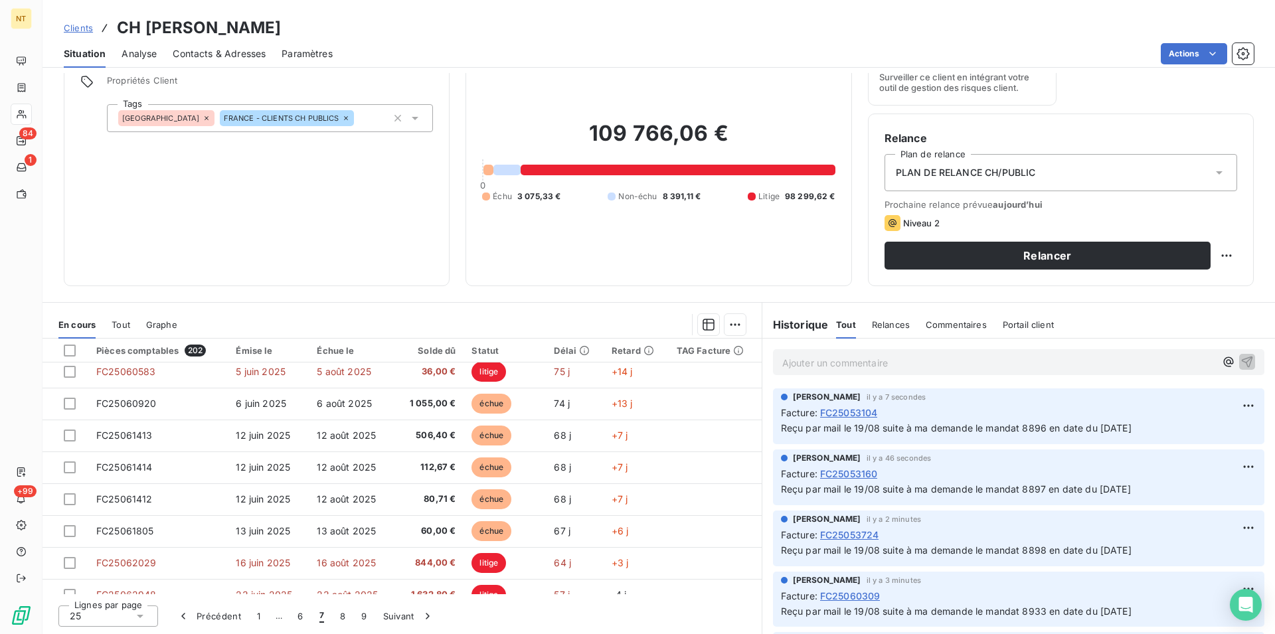
scroll to position [363, 0]
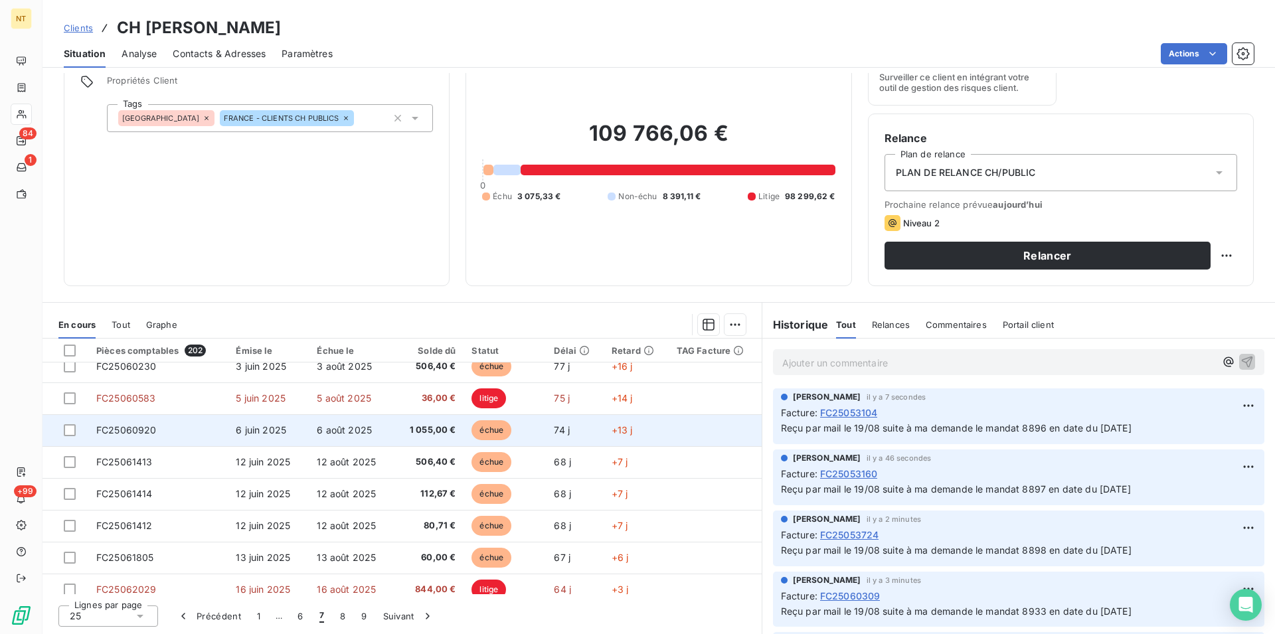
click at [167, 432] on td "FC25060920" at bounding box center [157, 430] width 139 height 32
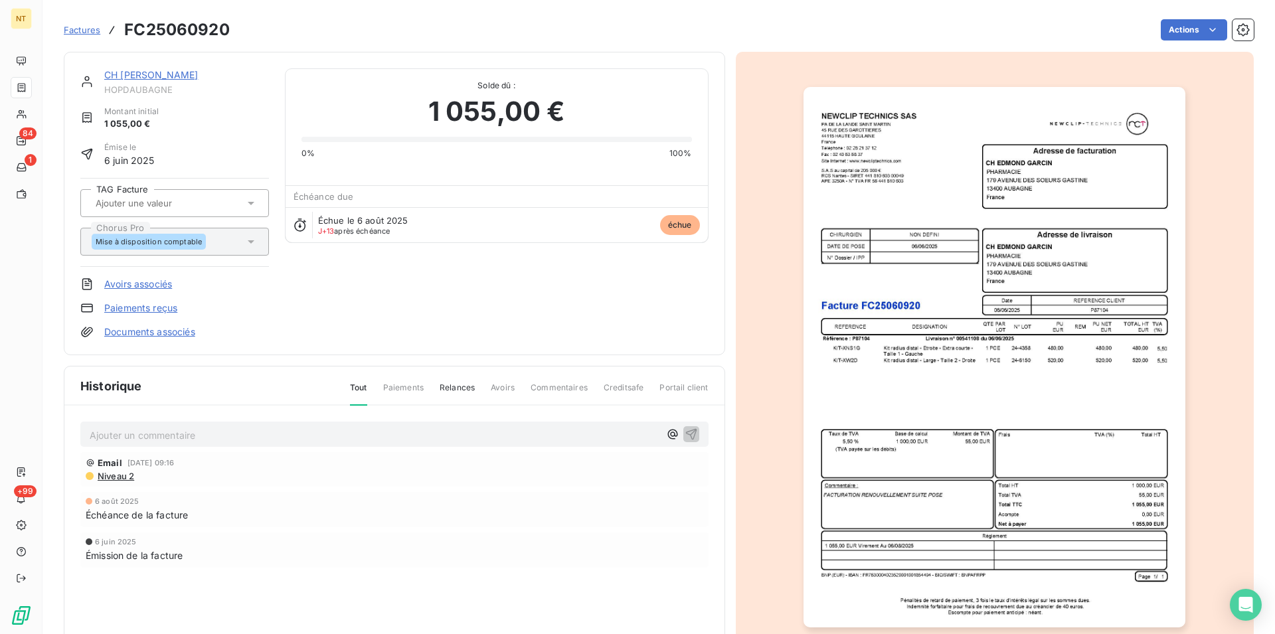
click at [165, 432] on p "Ajouter un commentaire ﻿" at bounding box center [375, 435] width 570 height 17
click at [351, 436] on span "Reçu par mail le 19/08 suite à ma demande le mandat 8897 en date du 02/07/2025" at bounding box center [265, 433] width 350 height 11
click at [685, 434] on icon "button" at bounding box center [690, 433] width 11 height 11
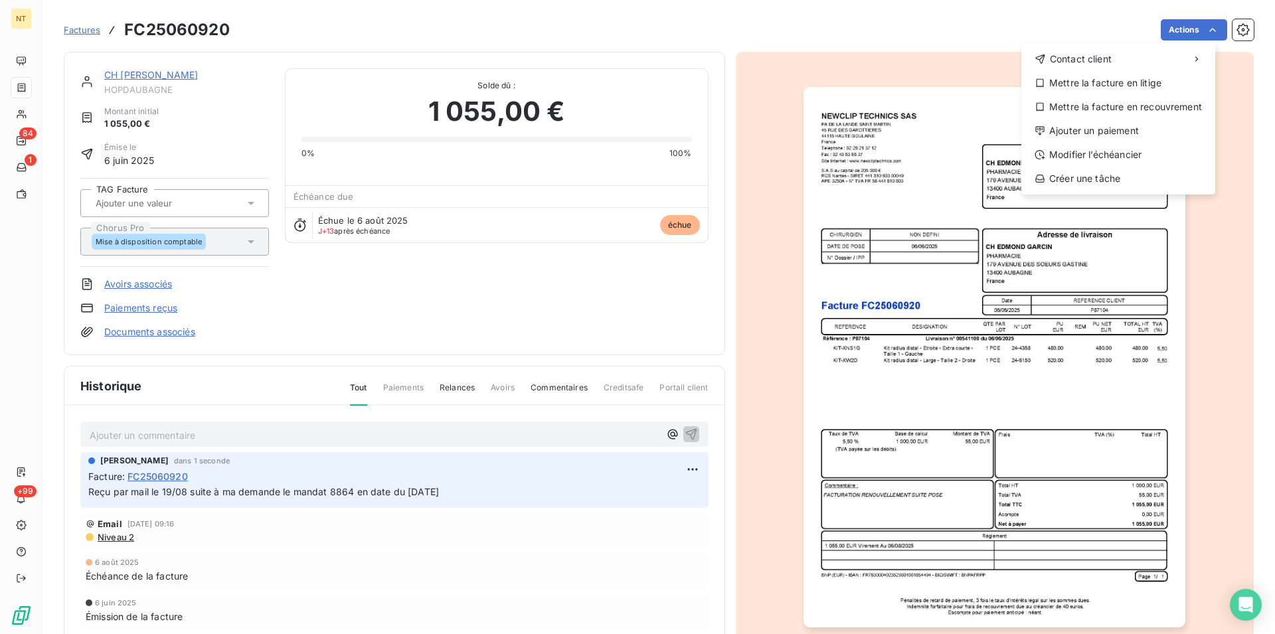
click at [1204, 30] on html "NT 84 1 +99 Factures FC25060920 Actions Contact client Mettre la facture en lit…" at bounding box center [637, 317] width 1275 height 634
click at [1144, 82] on div "Mettre la facture en litige" at bounding box center [1117, 82] width 183 height 21
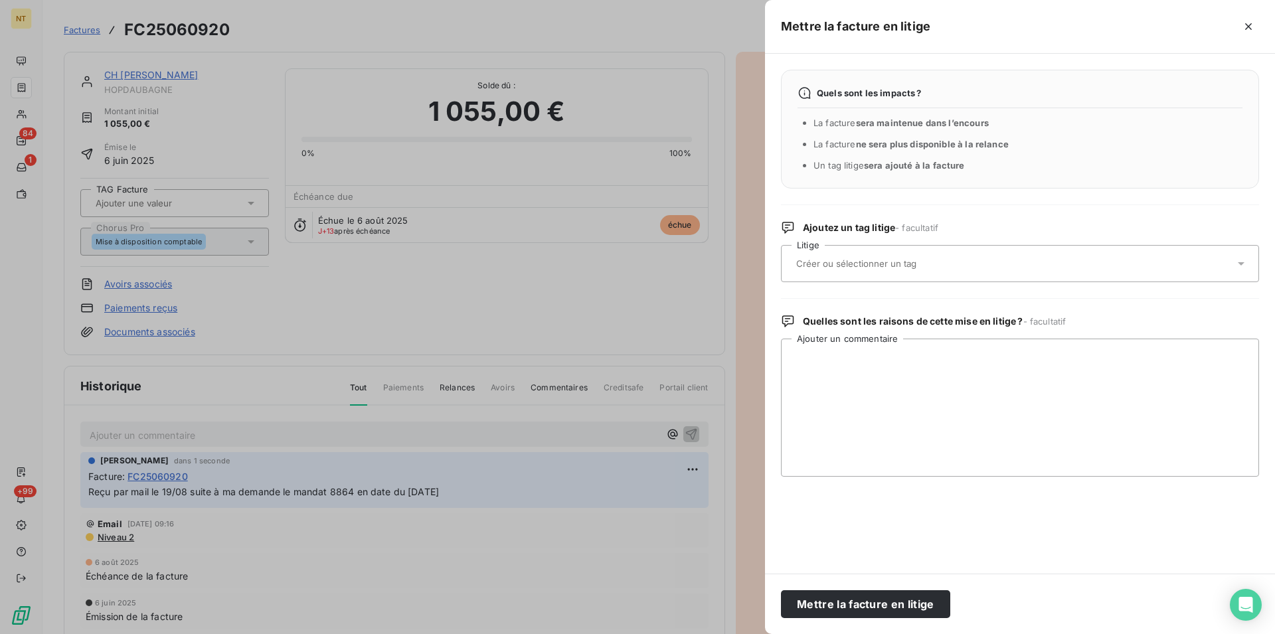
click at [857, 256] on div at bounding box center [1013, 264] width 442 height 28
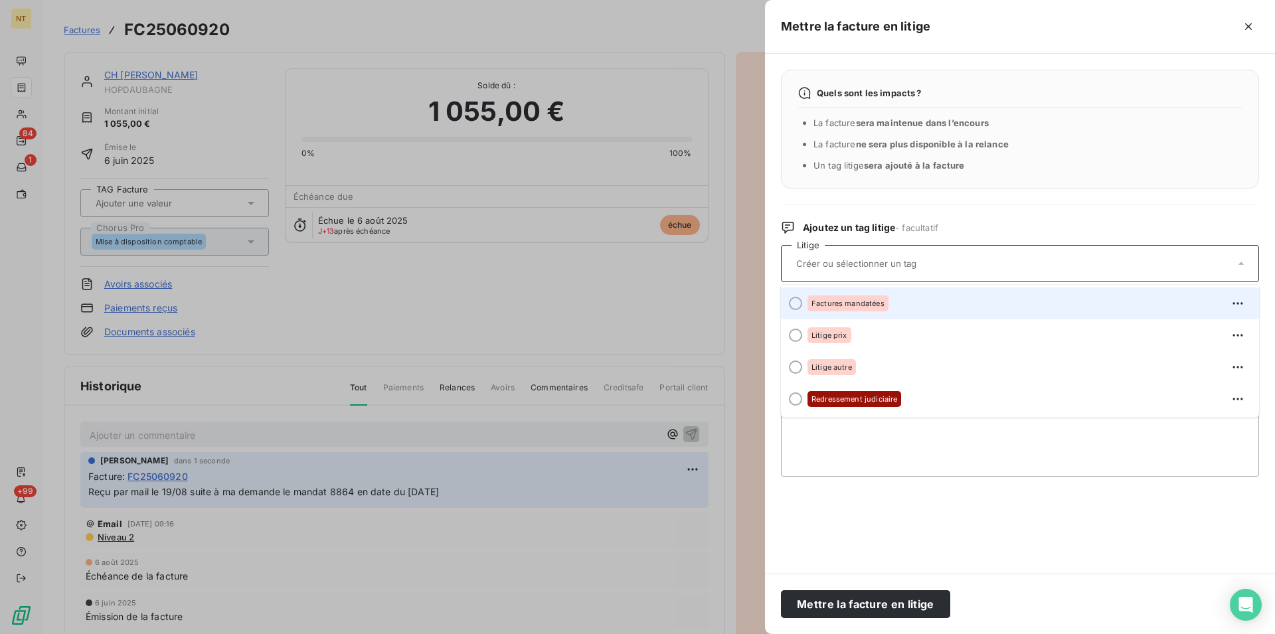
click at [792, 305] on div at bounding box center [795, 303] width 13 height 13
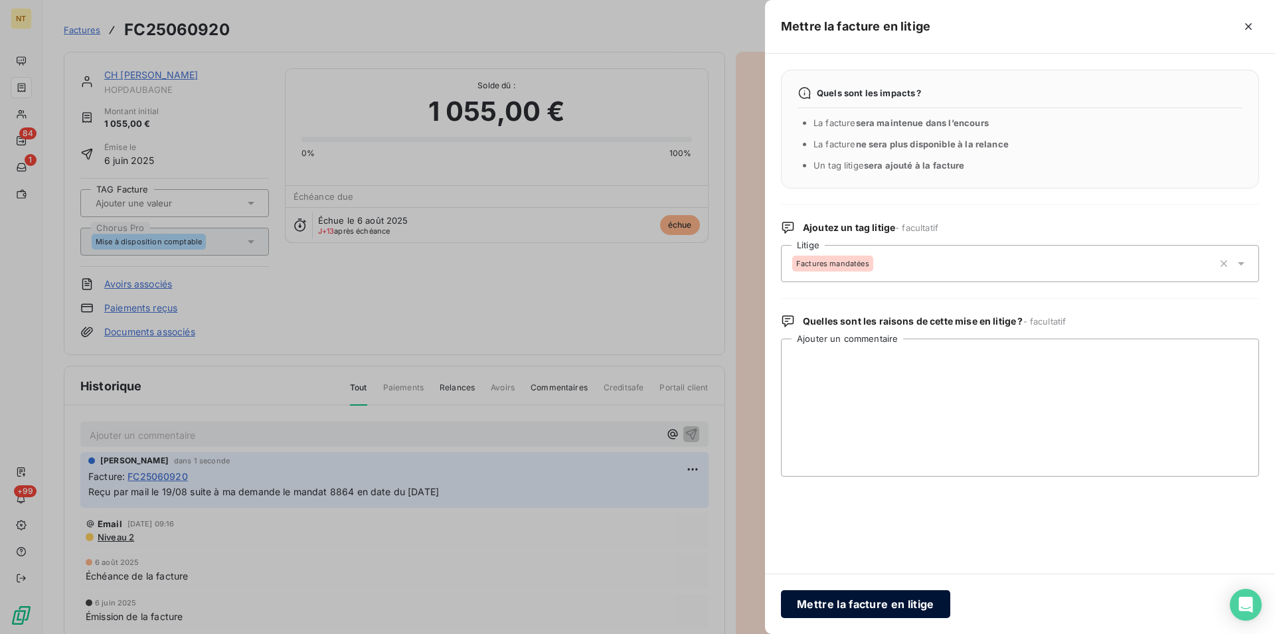
click at [821, 597] on button "Mettre la facture en litige" at bounding box center [865, 604] width 169 height 28
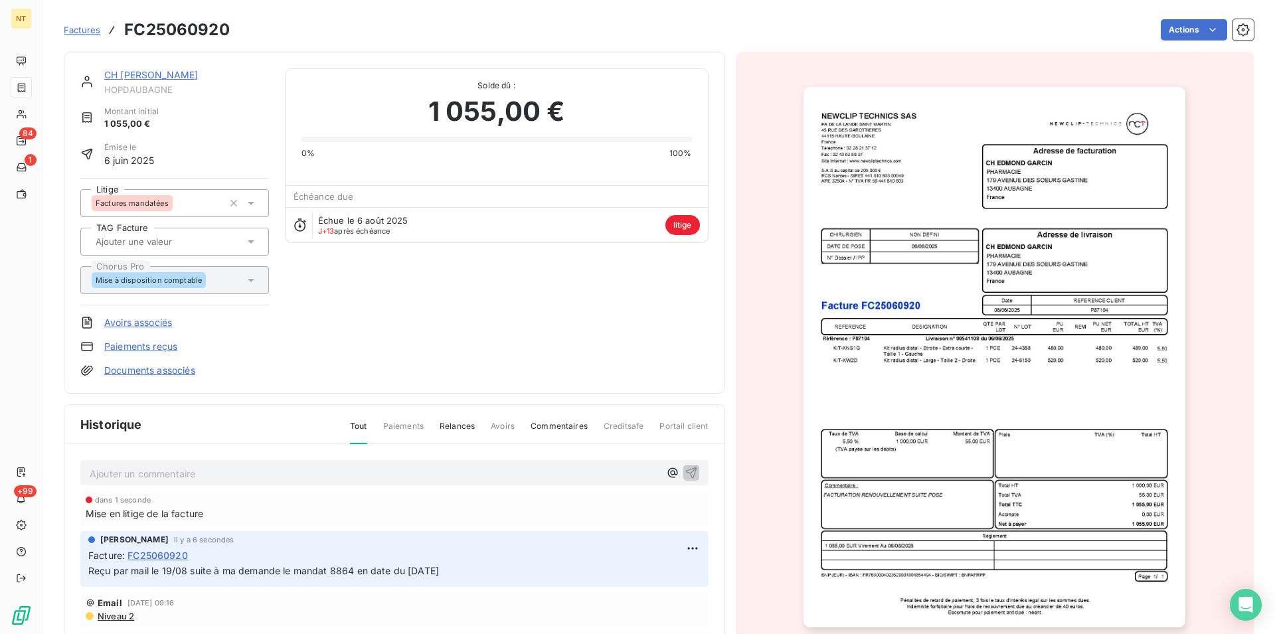
click at [161, 75] on link "CH [PERSON_NAME]" at bounding box center [151, 74] width 94 height 11
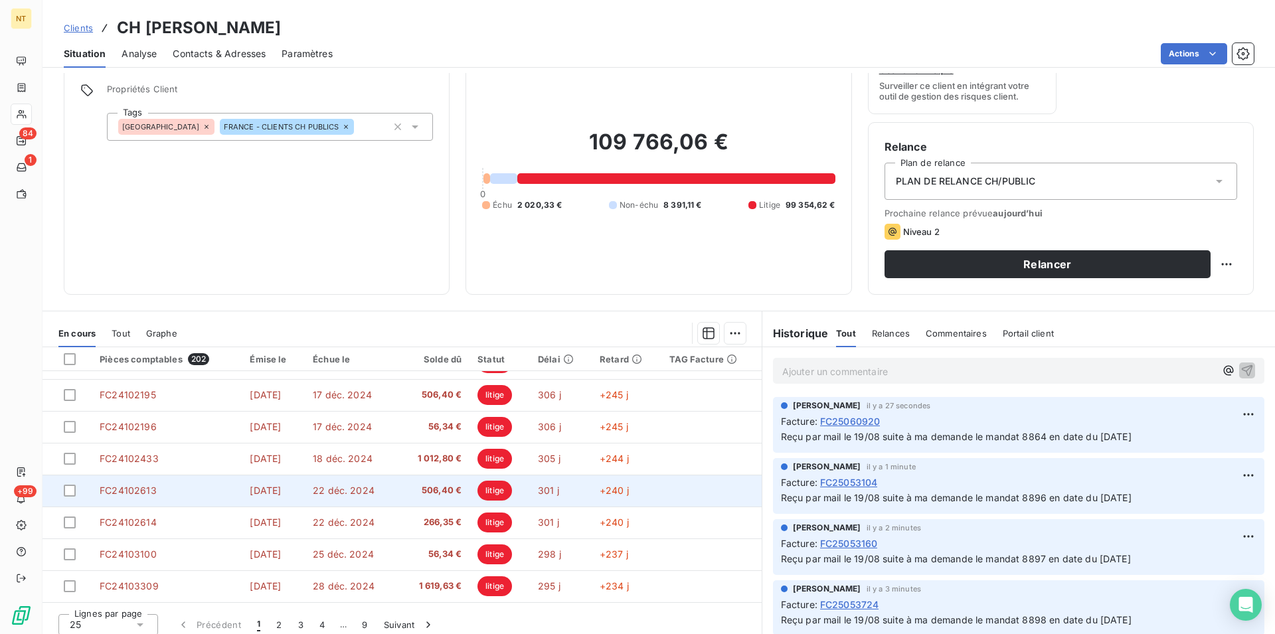
scroll to position [60, 0]
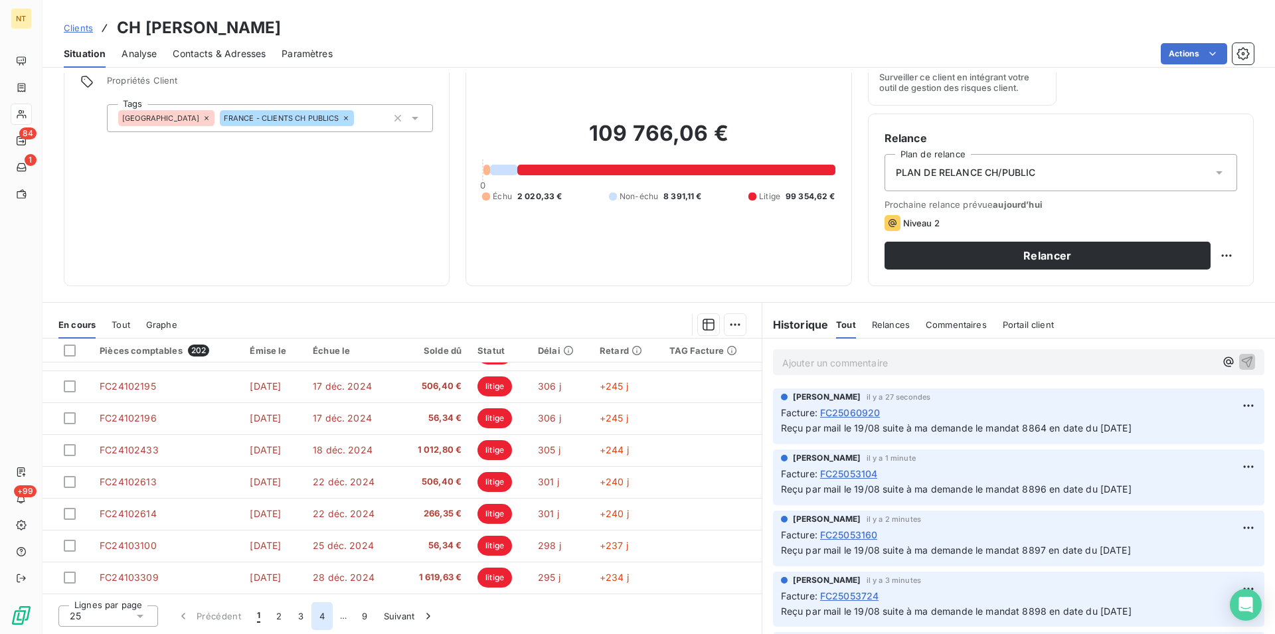
click at [323, 617] on button "4" at bounding box center [321, 616] width 21 height 28
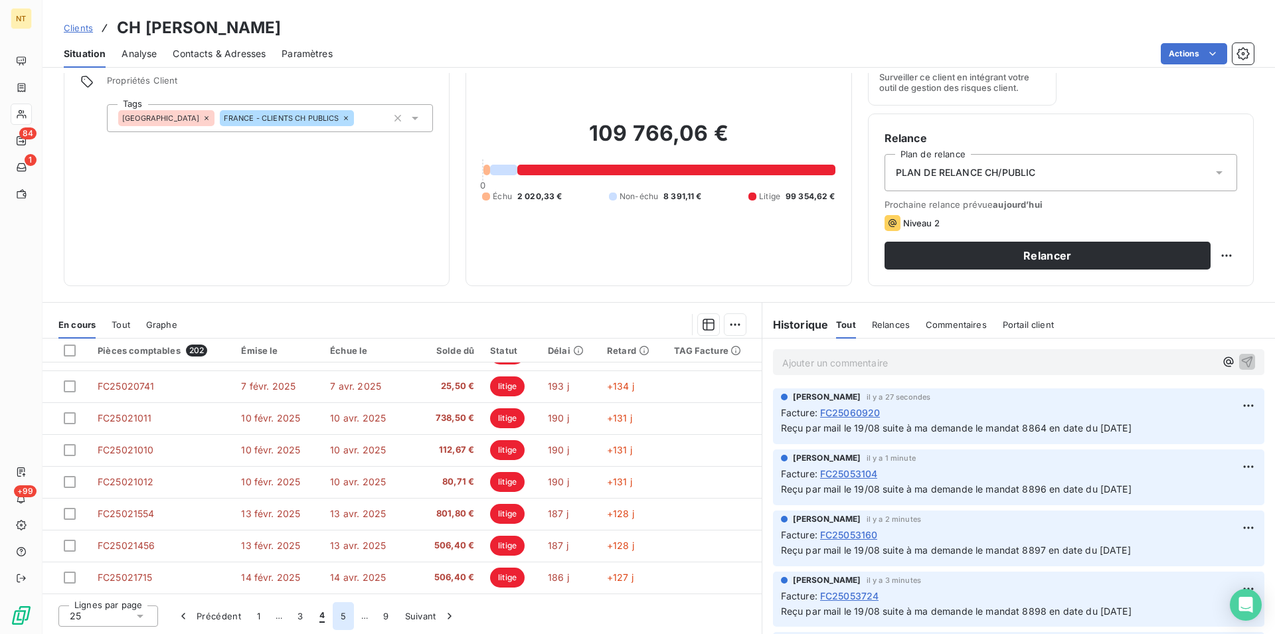
click at [342, 615] on button "5" at bounding box center [343, 616] width 21 height 28
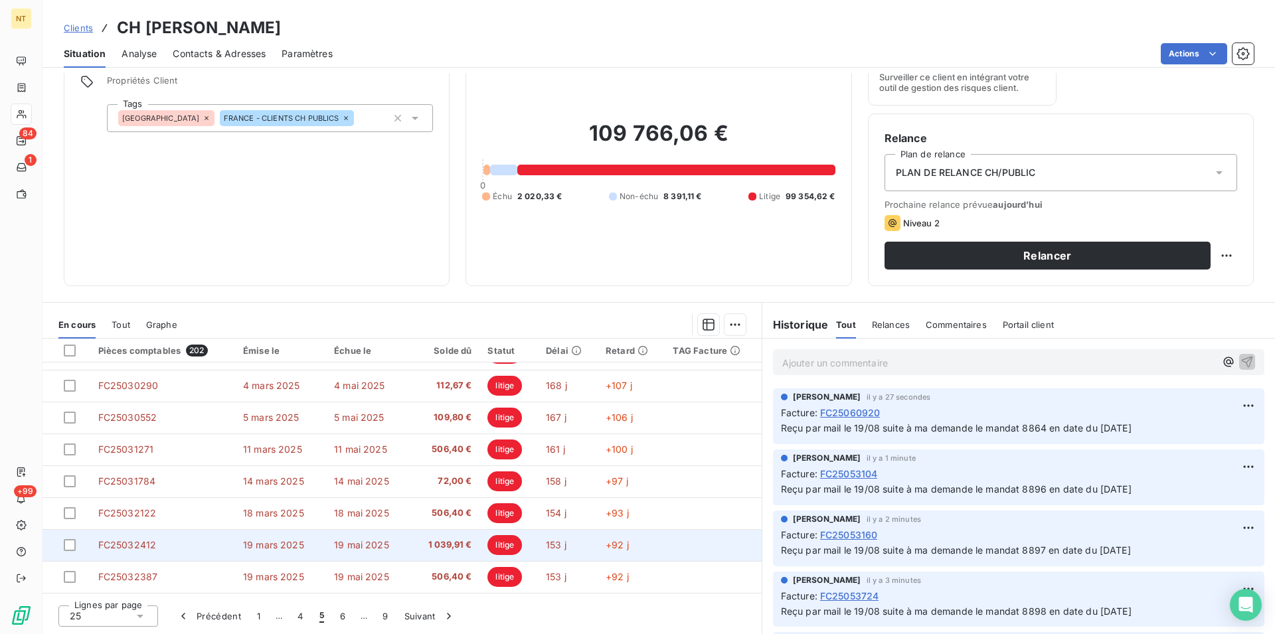
scroll to position [566, 0]
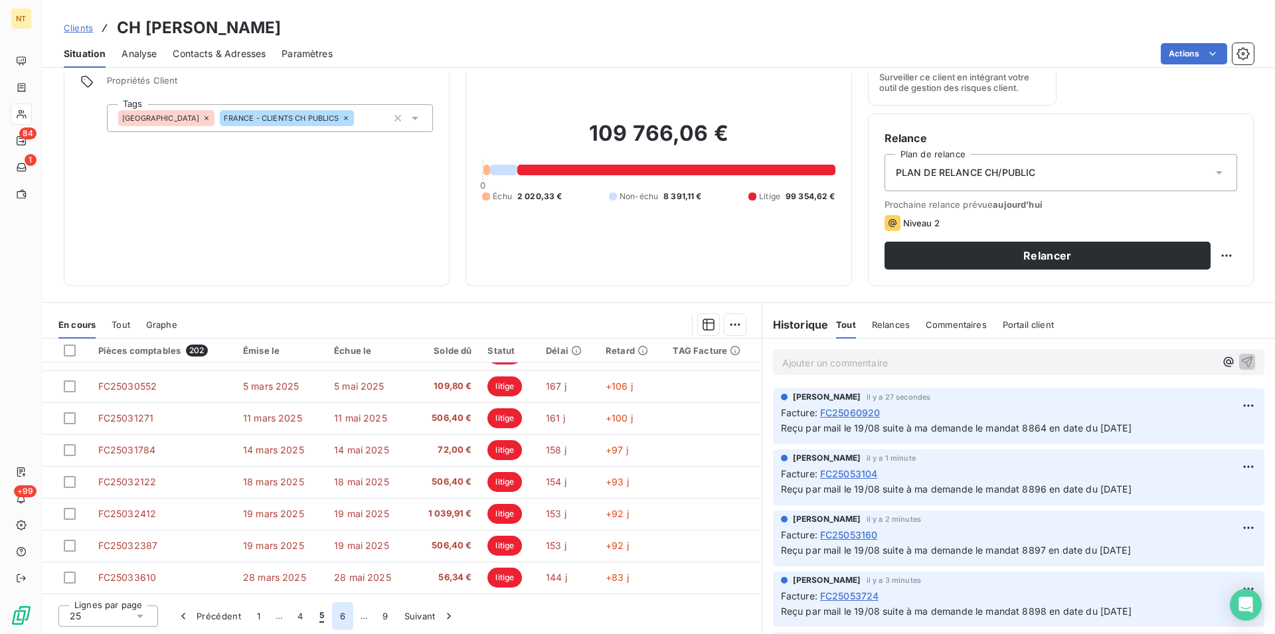
click at [343, 615] on button "6" at bounding box center [342, 616] width 21 height 28
click at [343, 616] on button "7" at bounding box center [343, 616] width 21 height 28
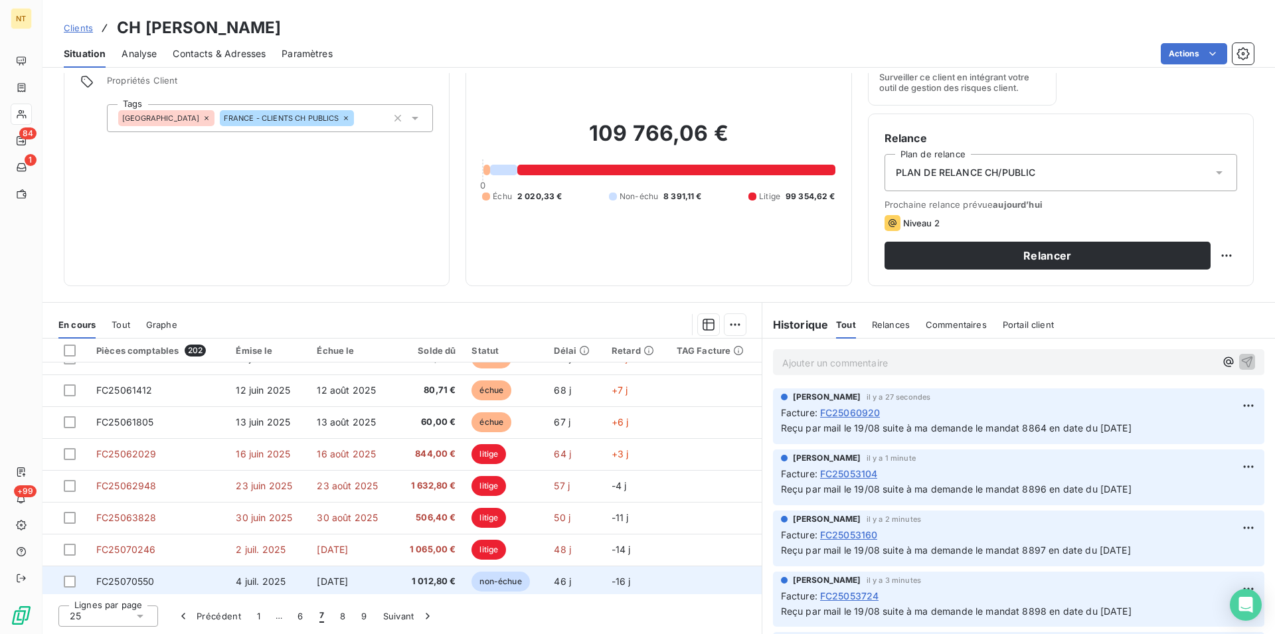
scroll to position [430, 0]
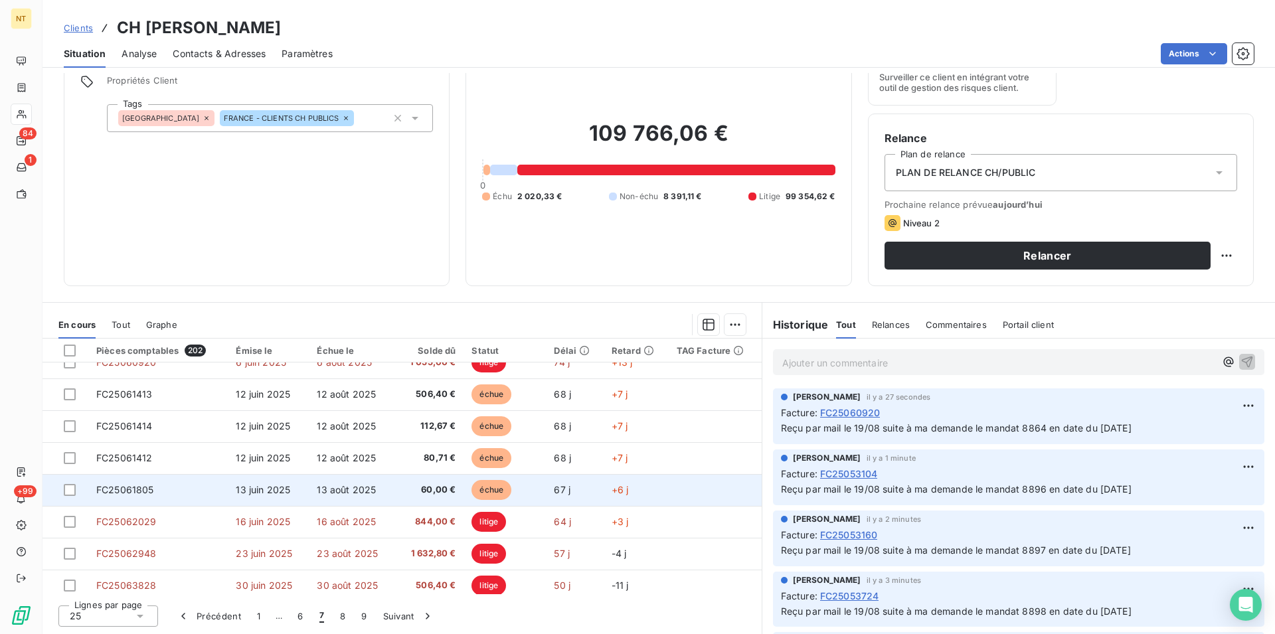
click at [136, 486] on span "FC25061805" at bounding box center [125, 489] width 58 height 11
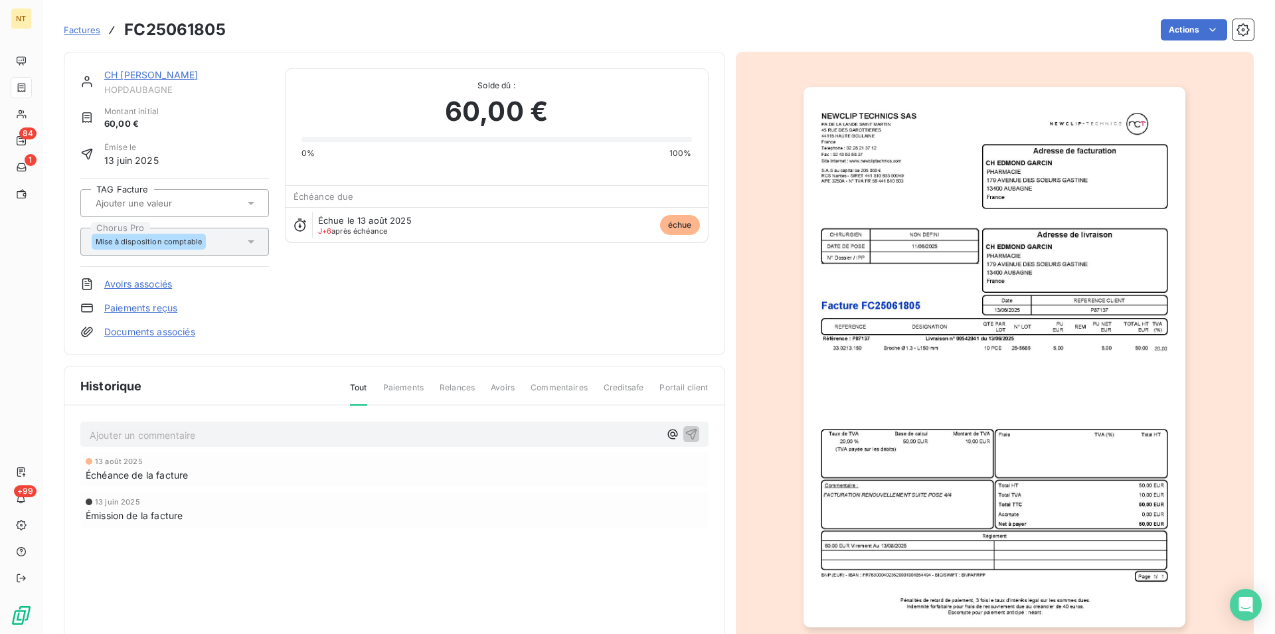
click at [136, 430] on p "Ajouter un commentaire ﻿" at bounding box center [375, 435] width 570 height 17
click at [354, 434] on span "Reçu par mail le 19/08 suite à ma demande le mandat 8897 en date du 02/07/2025" at bounding box center [265, 433] width 350 height 11
click at [686, 430] on icon "button" at bounding box center [690, 433] width 11 height 11
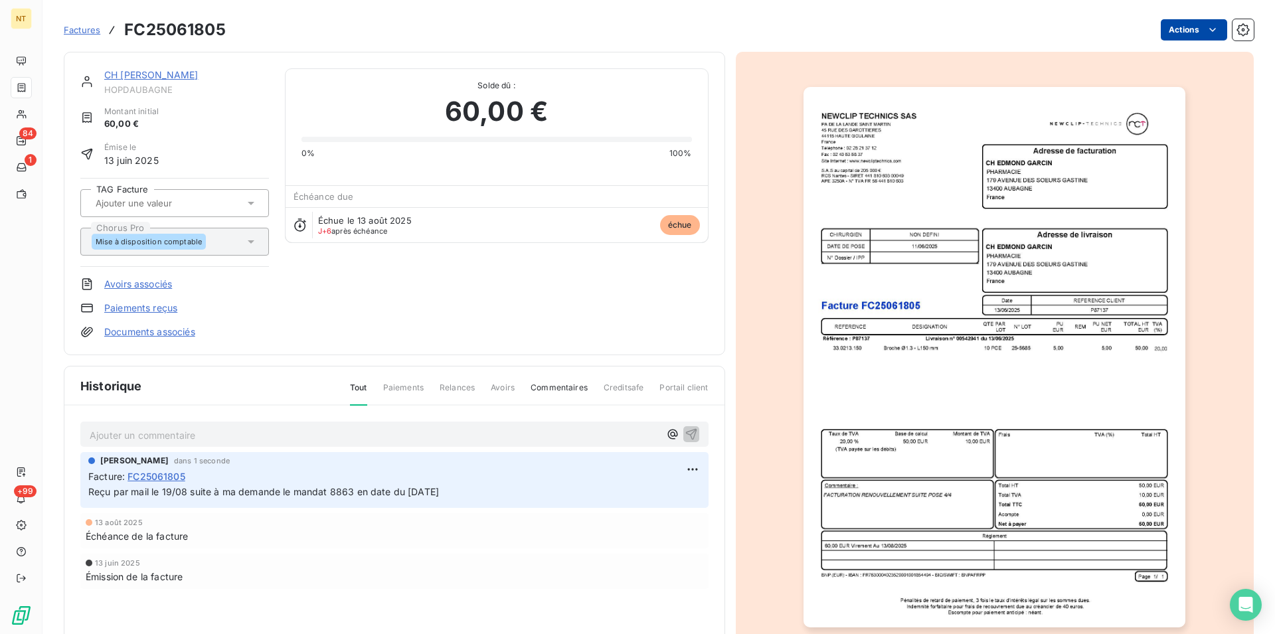
click at [1200, 31] on html "NT 84 1 +99 Factures FC25061805 Actions CH EDMOND GARCIN HOPDAUBAGNE Montant in…" at bounding box center [637, 317] width 1275 height 634
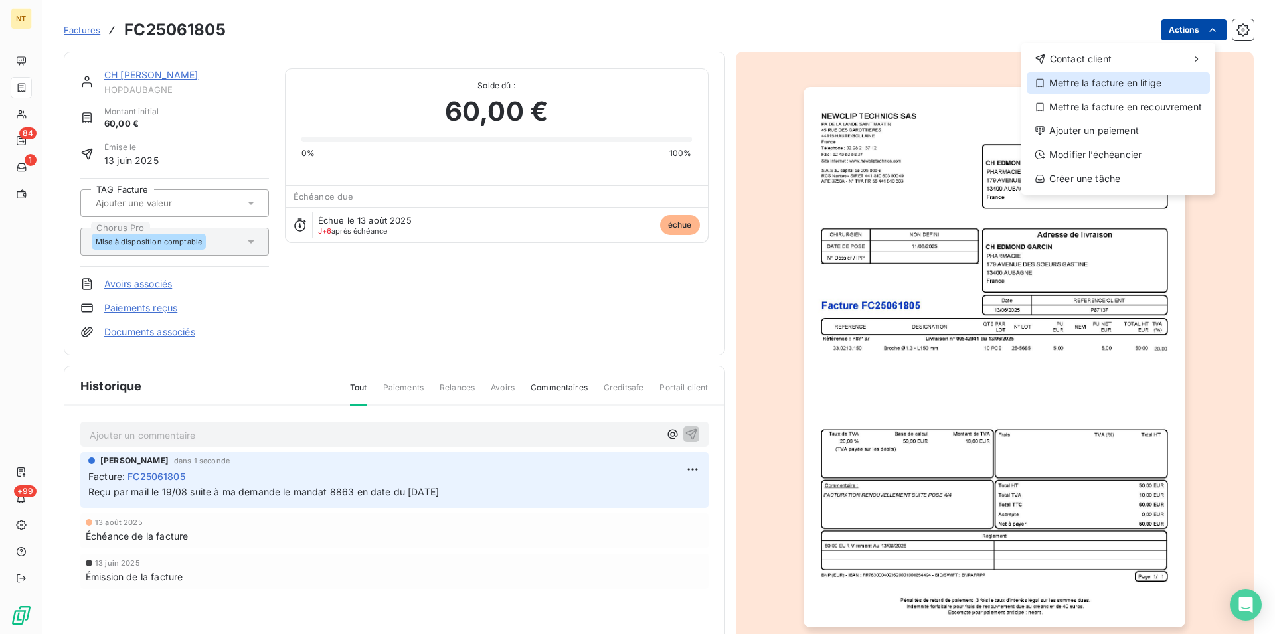
click at [1148, 84] on div "Mettre la facture en litige" at bounding box center [1117, 82] width 183 height 21
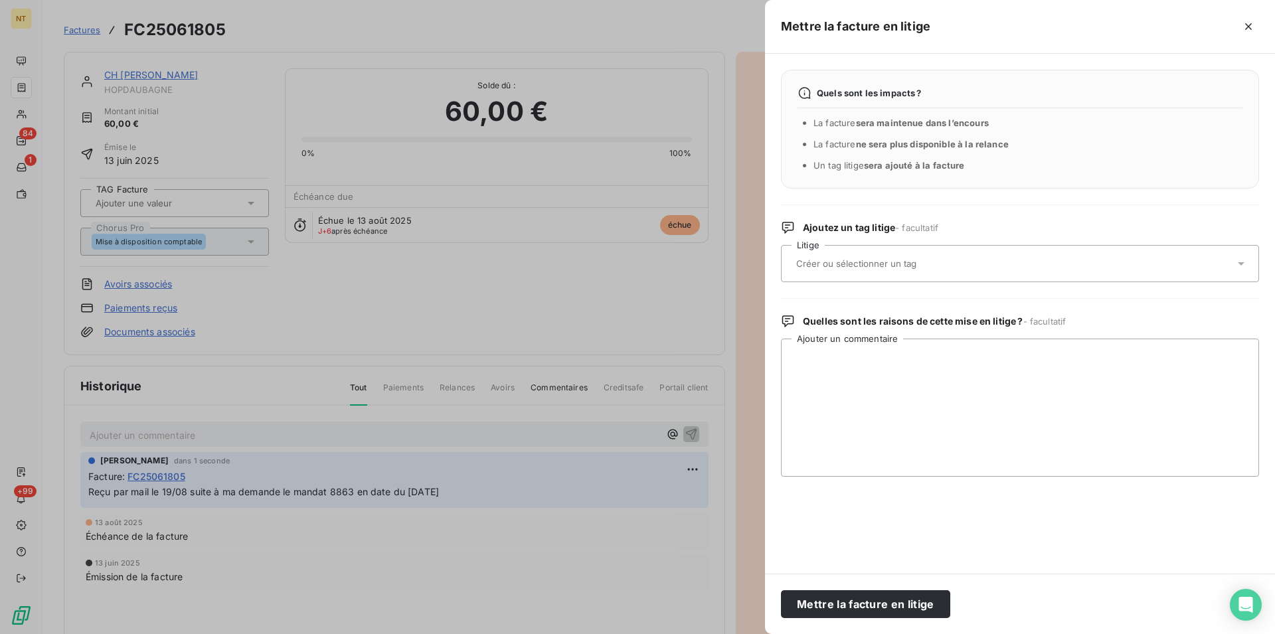
click at [918, 260] on input "text" at bounding box center [891, 264] width 193 height 12
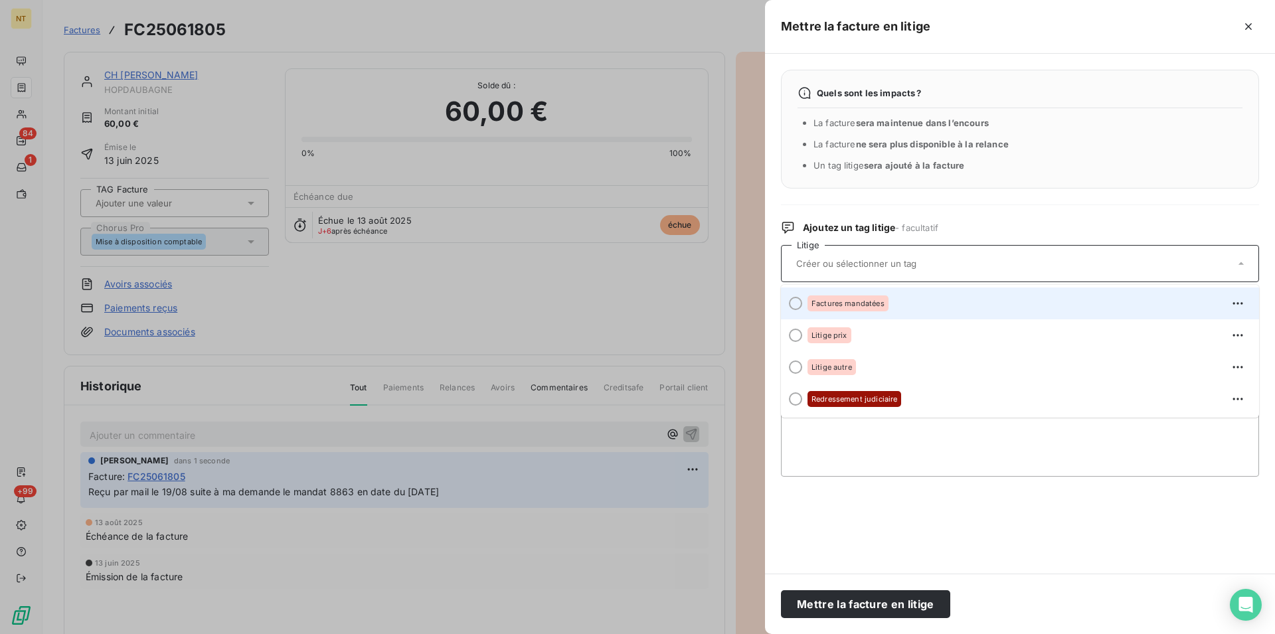
click at [795, 303] on div at bounding box center [795, 303] width 13 height 13
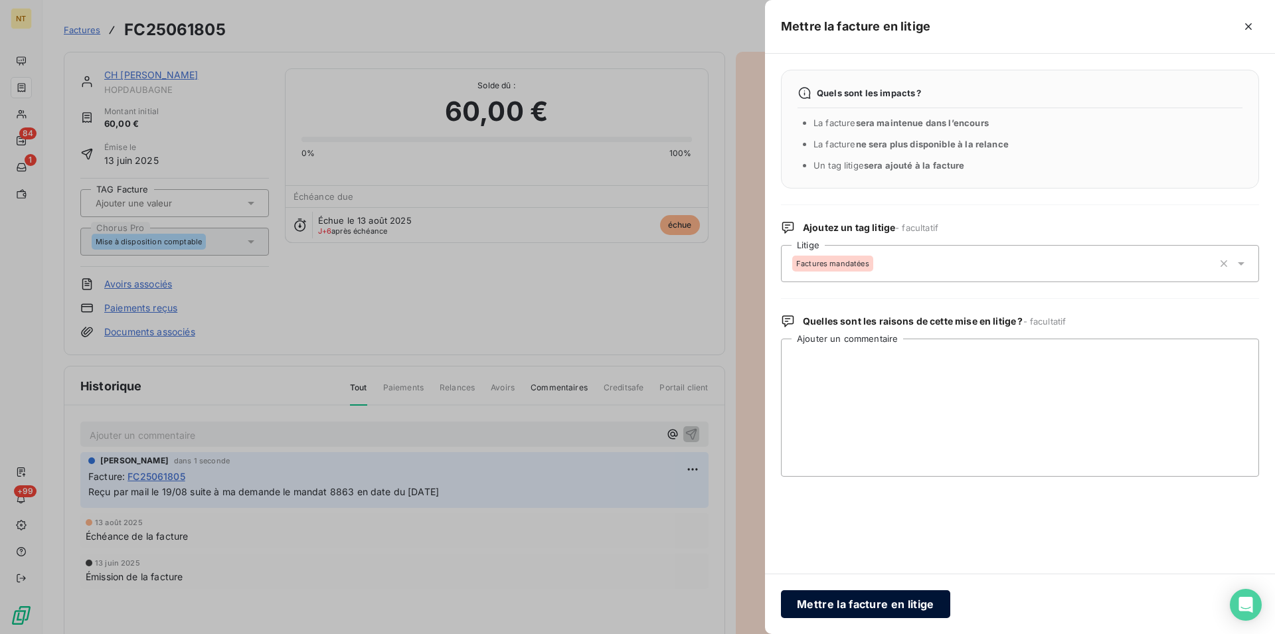
click at [839, 601] on button "Mettre la facture en litige" at bounding box center [865, 604] width 169 height 28
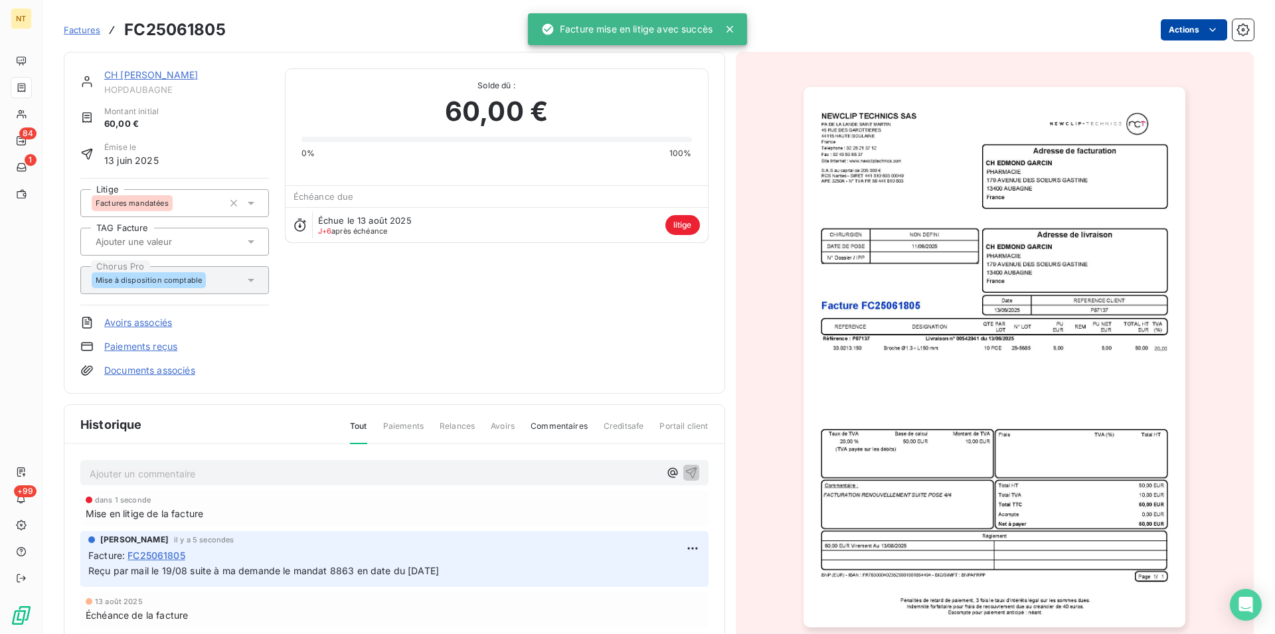
click at [159, 77] on link "CH [PERSON_NAME]" at bounding box center [151, 74] width 94 height 11
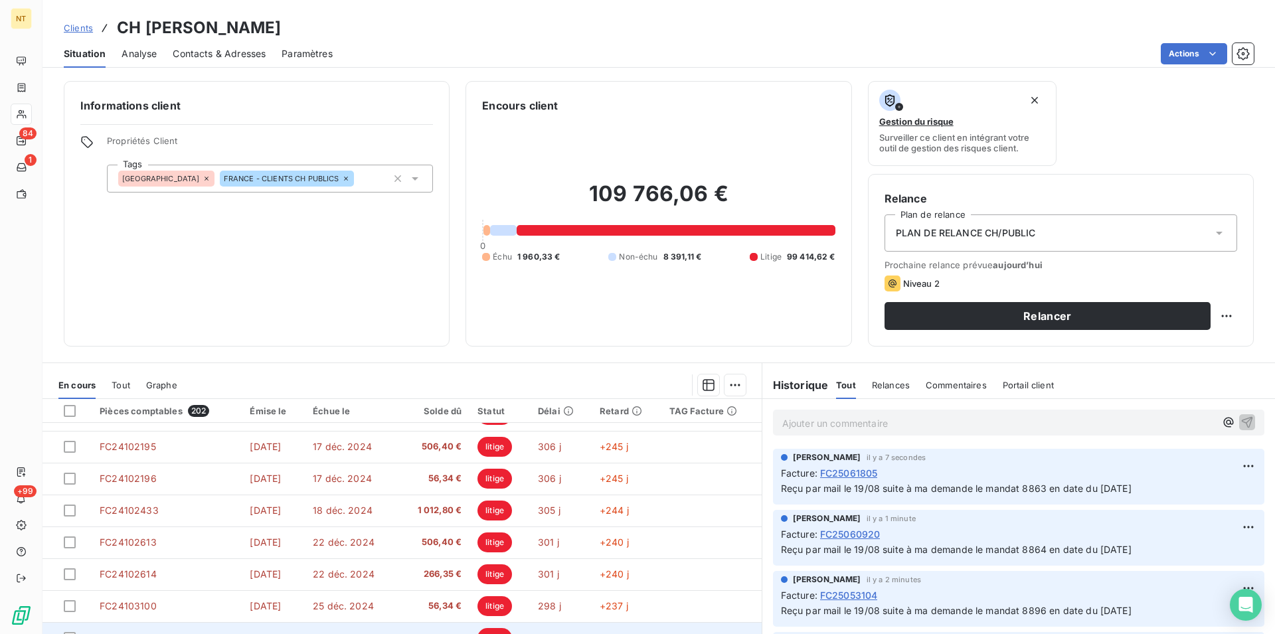
scroll to position [60, 0]
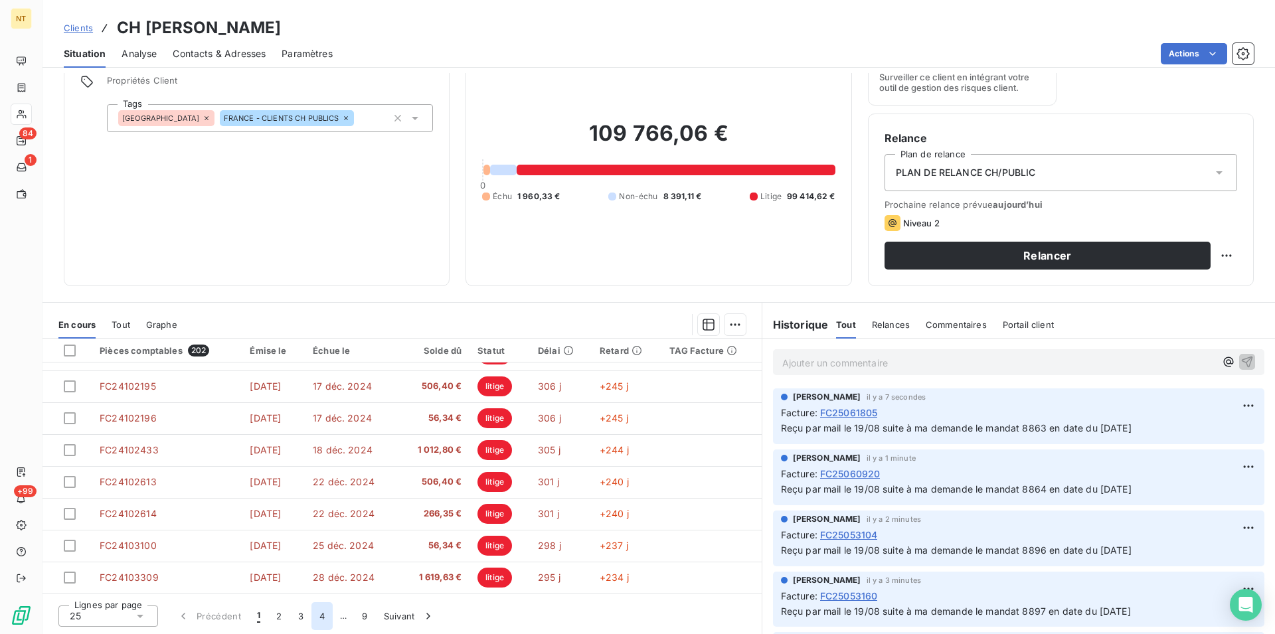
click at [322, 619] on button "4" at bounding box center [321, 616] width 21 height 28
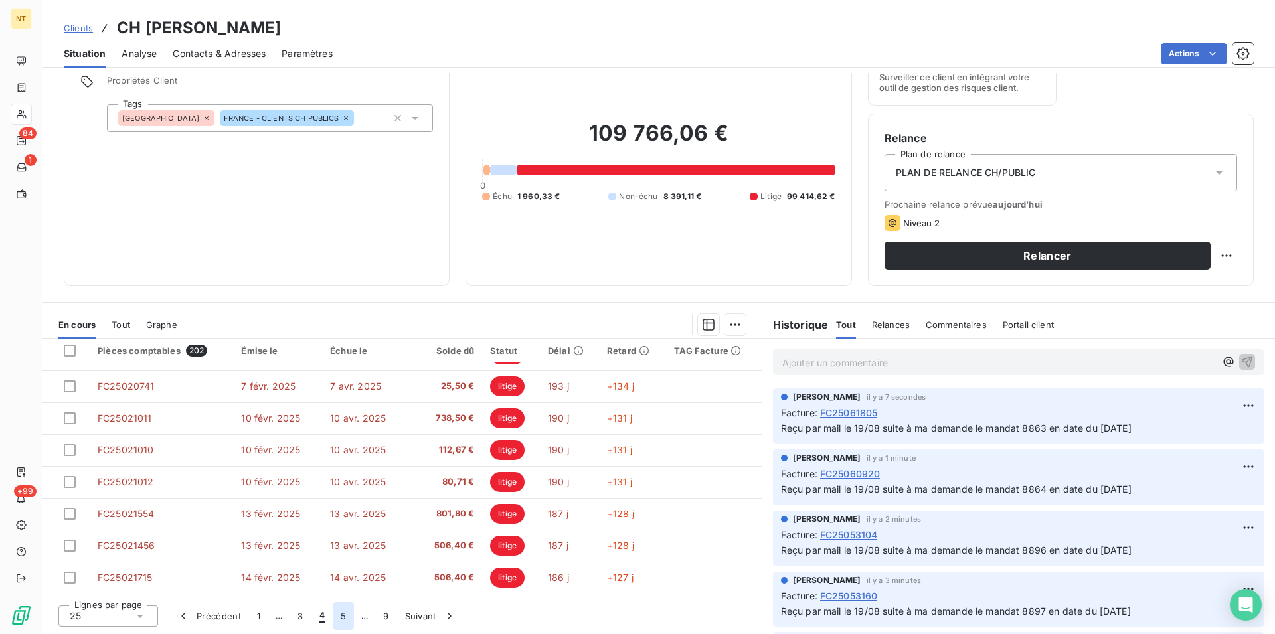
drag, startPoint x: 348, startPoint y: 615, endPoint x: 337, endPoint y: 617, distance: 11.6
click at [347, 612] on button "5" at bounding box center [343, 616] width 21 height 28
drag, startPoint x: 343, startPoint y: 617, endPoint x: 337, endPoint y: 621, distance: 7.1
click at [343, 616] on button "6" at bounding box center [342, 616] width 21 height 28
click at [342, 615] on button "7" at bounding box center [343, 616] width 21 height 28
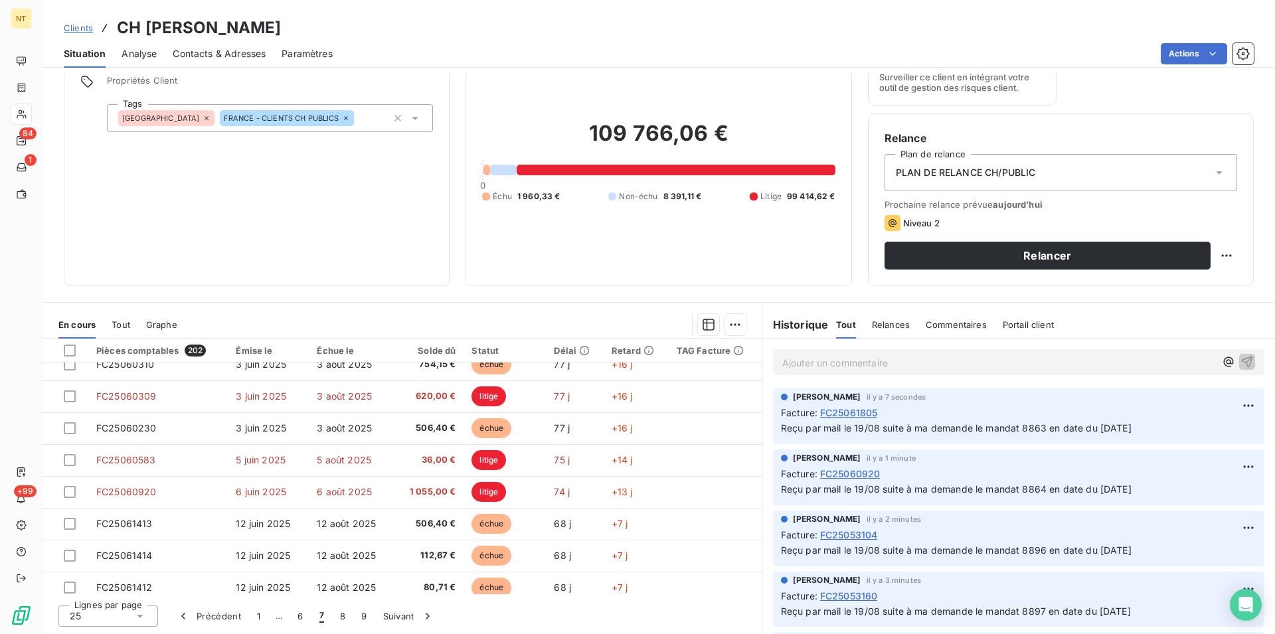
scroll to position [295, 0]
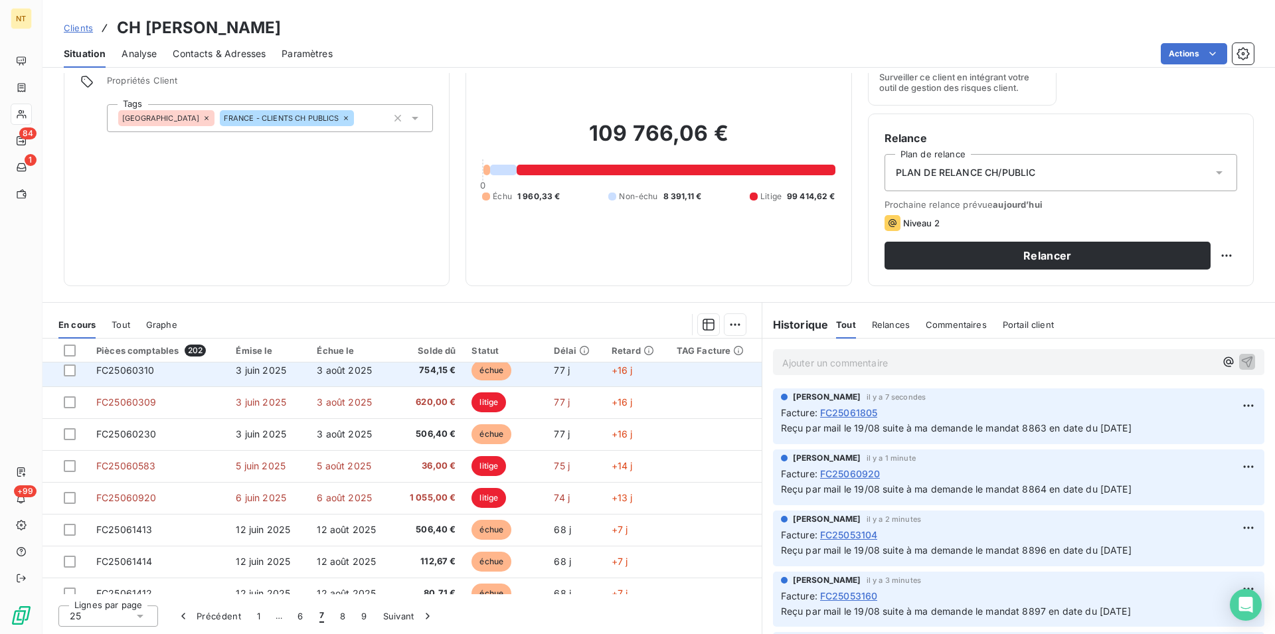
click at [159, 368] on td "FC25060310" at bounding box center [157, 371] width 139 height 32
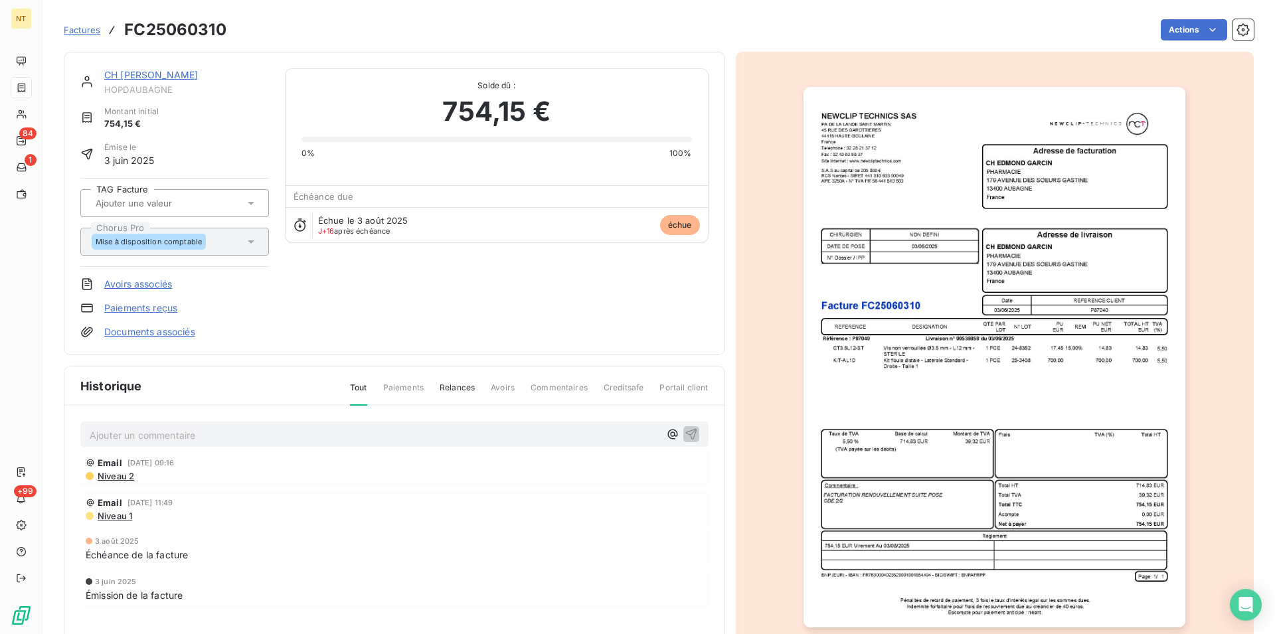
click at [162, 434] on p "Ajouter un commentaire ﻿" at bounding box center [375, 435] width 570 height 17
click at [353, 432] on span "Reçu par mail le 19/08 suite à ma demande le mandat 8897 en date du 02/07/2025" at bounding box center [265, 433] width 350 height 11
click at [685, 430] on icon "button" at bounding box center [690, 433] width 11 height 11
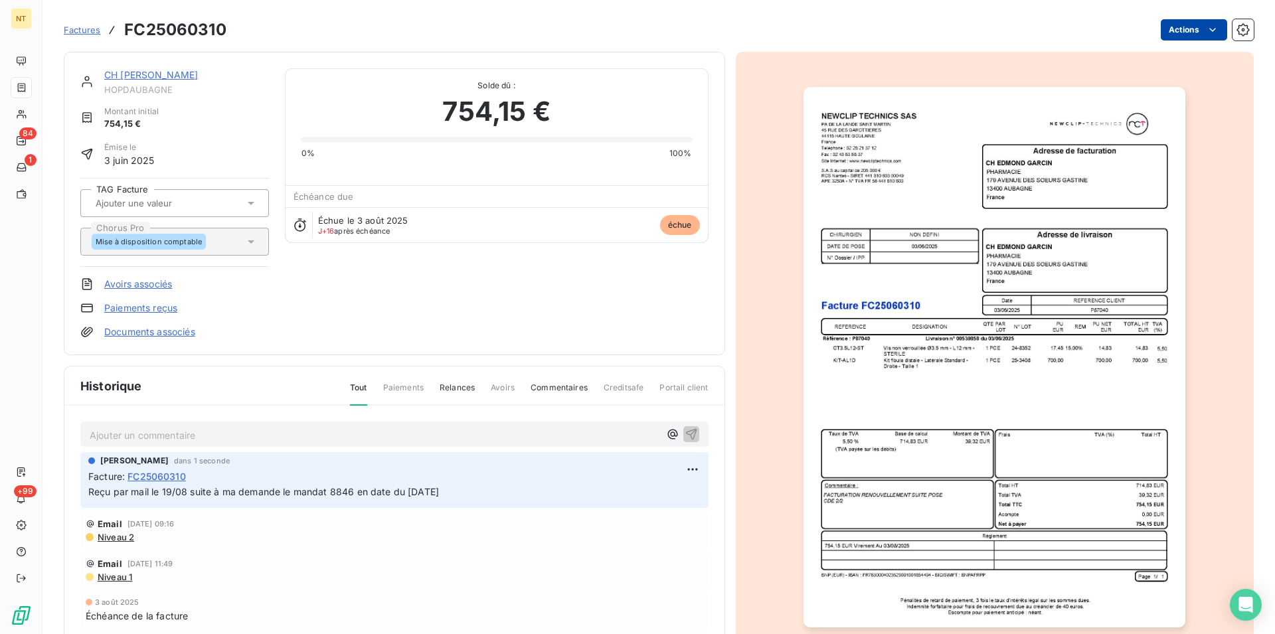
click at [1201, 28] on html "NT 84 1 +99 Factures FC25060310 Actions CH EDMOND GARCIN HOPDAUBAGNE Montant in…" at bounding box center [637, 317] width 1275 height 634
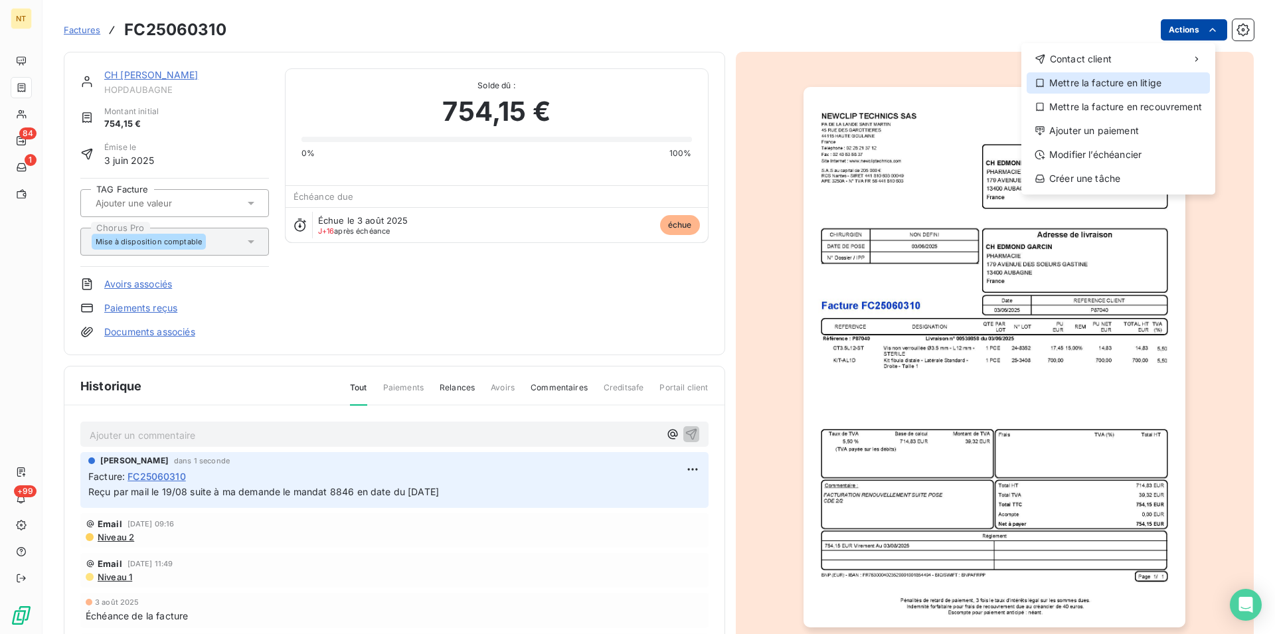
click at [1164, 81] on div "Mettre la facture en litige" at bounding box center [1117, 82] width 183 height 21
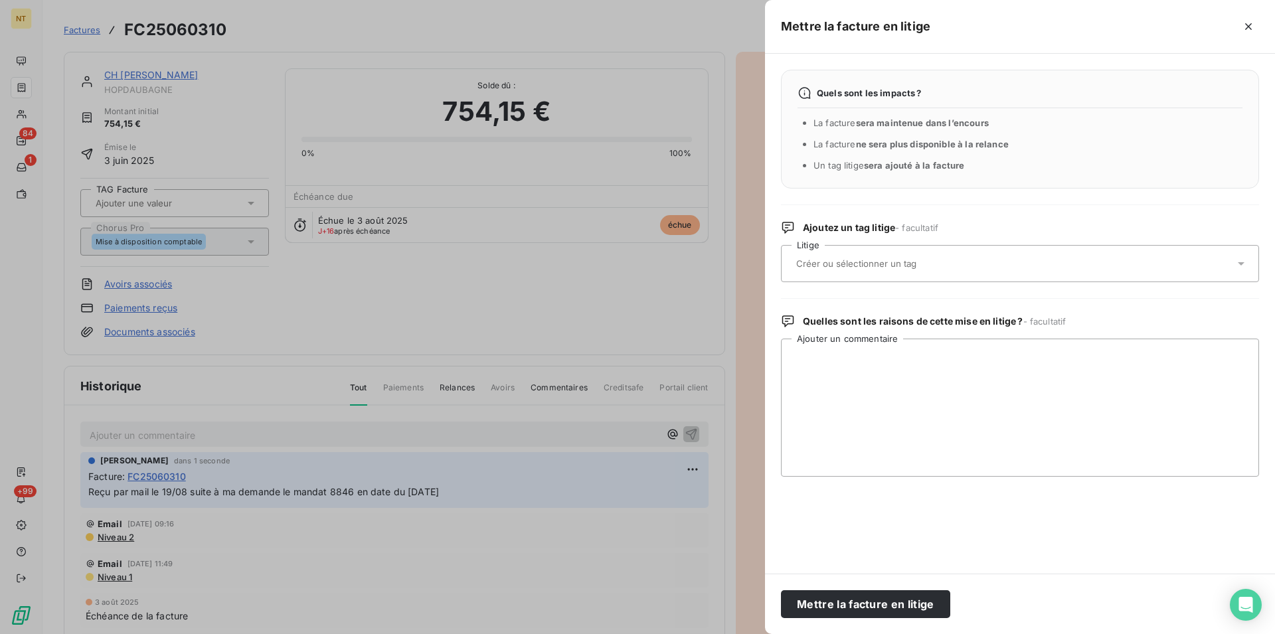
click at [916, 266] on input "text" at bounding box center [891, 264] width 193 height 12
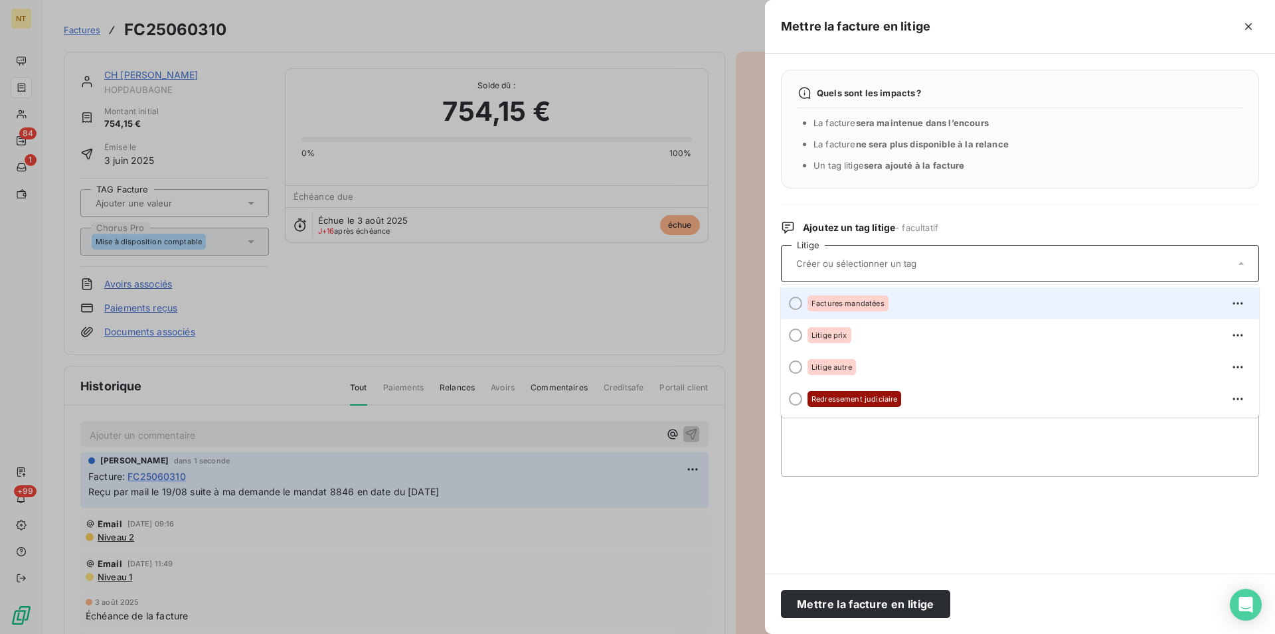
click at [789, 304] on div at bounding box center [795, 303] width 13 height 13
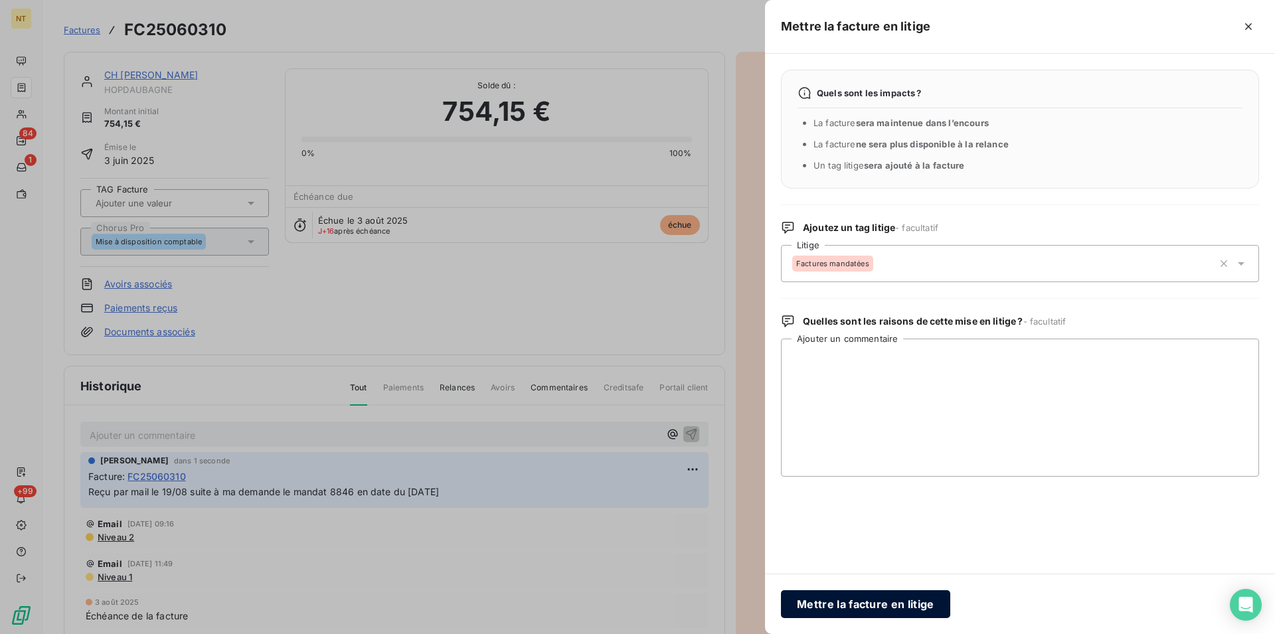
click at [847, 606] on button "Mettre la facture en litige" at bounding box center [865, 604] width 169 height 28
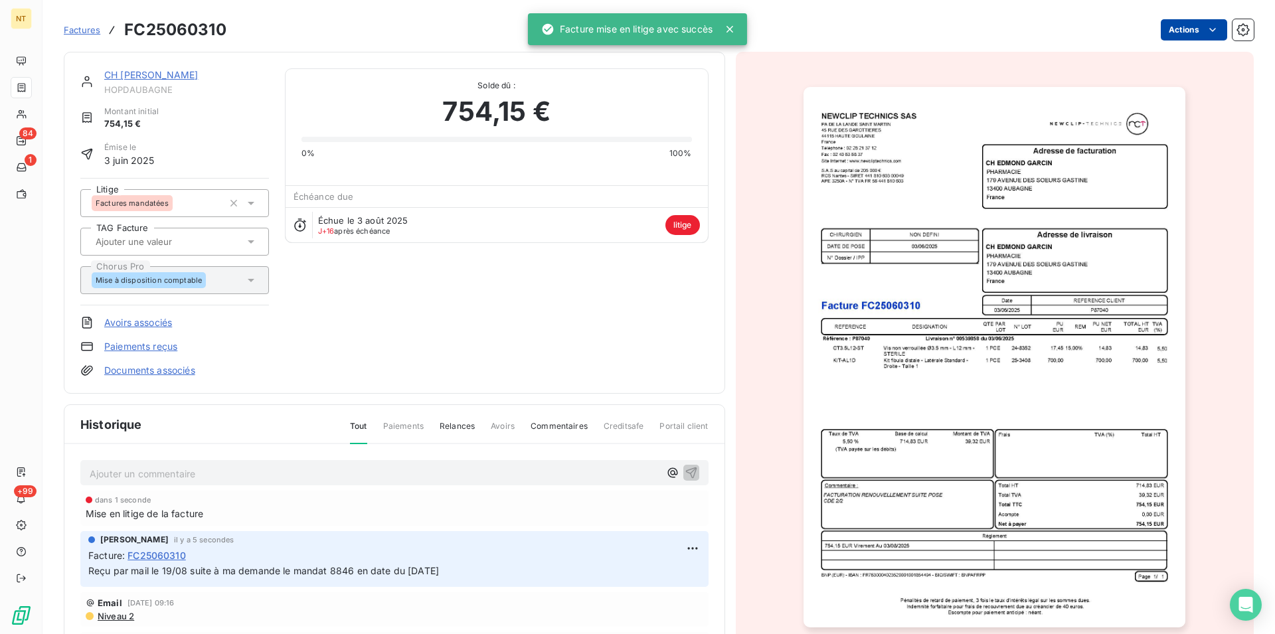
click at [165, 79] on link "CH [PERSON_NAME]" at bounding box center [151, 74] width 94 height 11
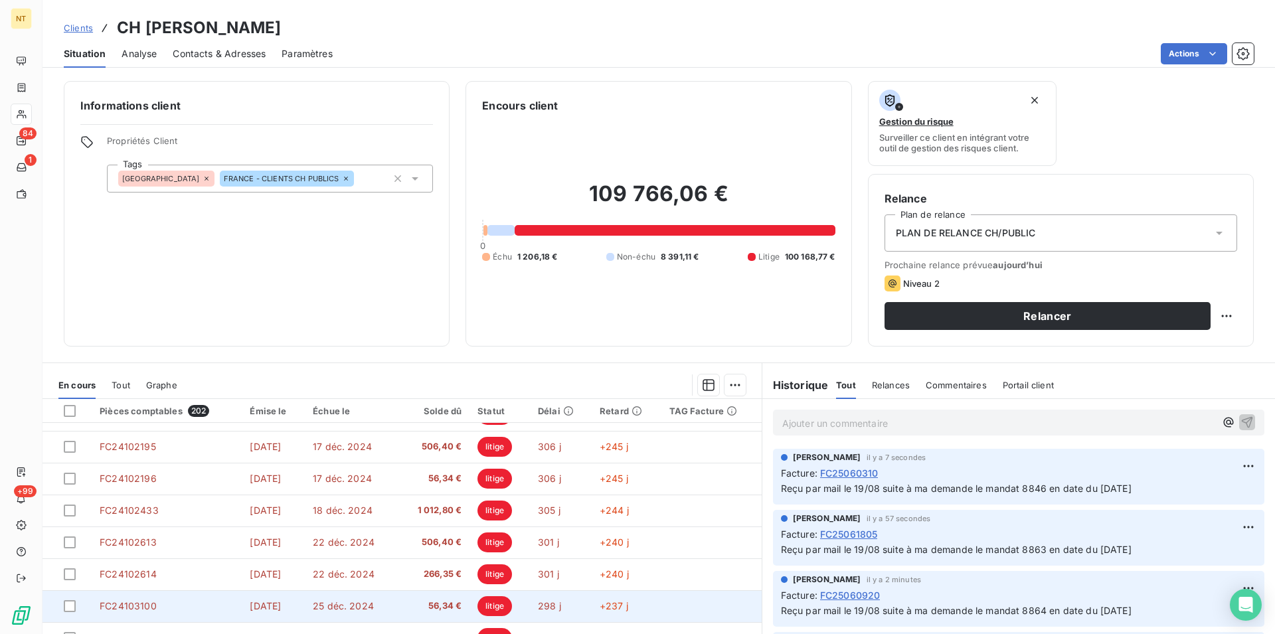
scroll to position [60, 0]
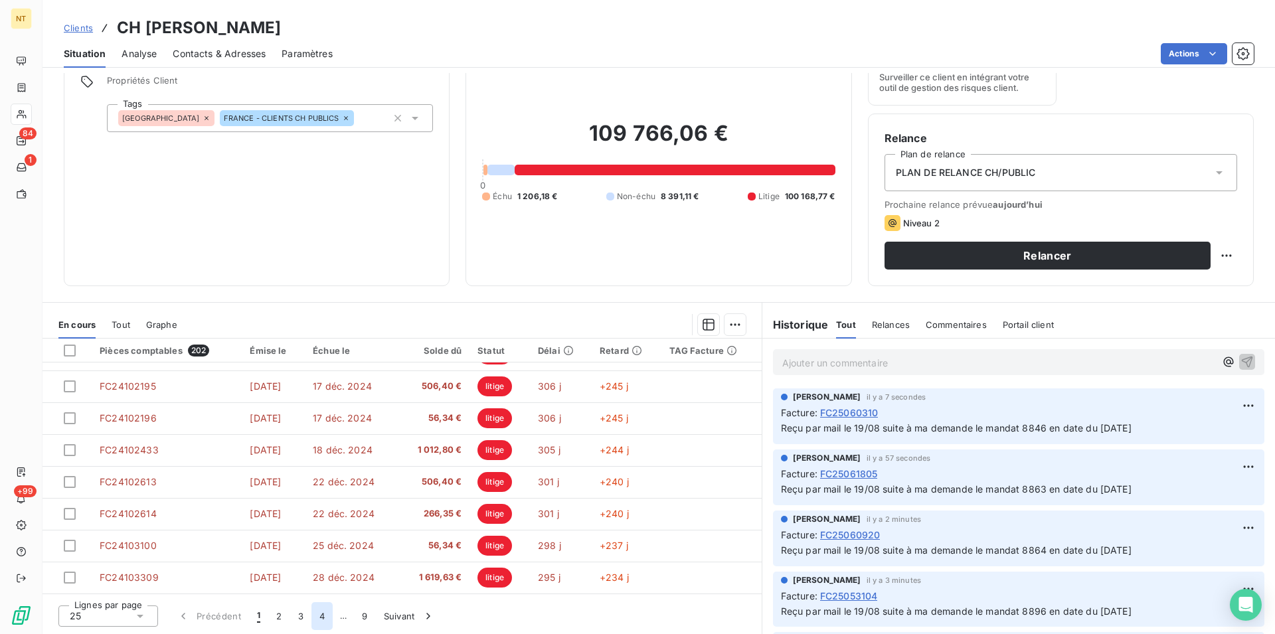
click at [321, 618] on button "4" at bounding box center [321, 616] width 21 height 28
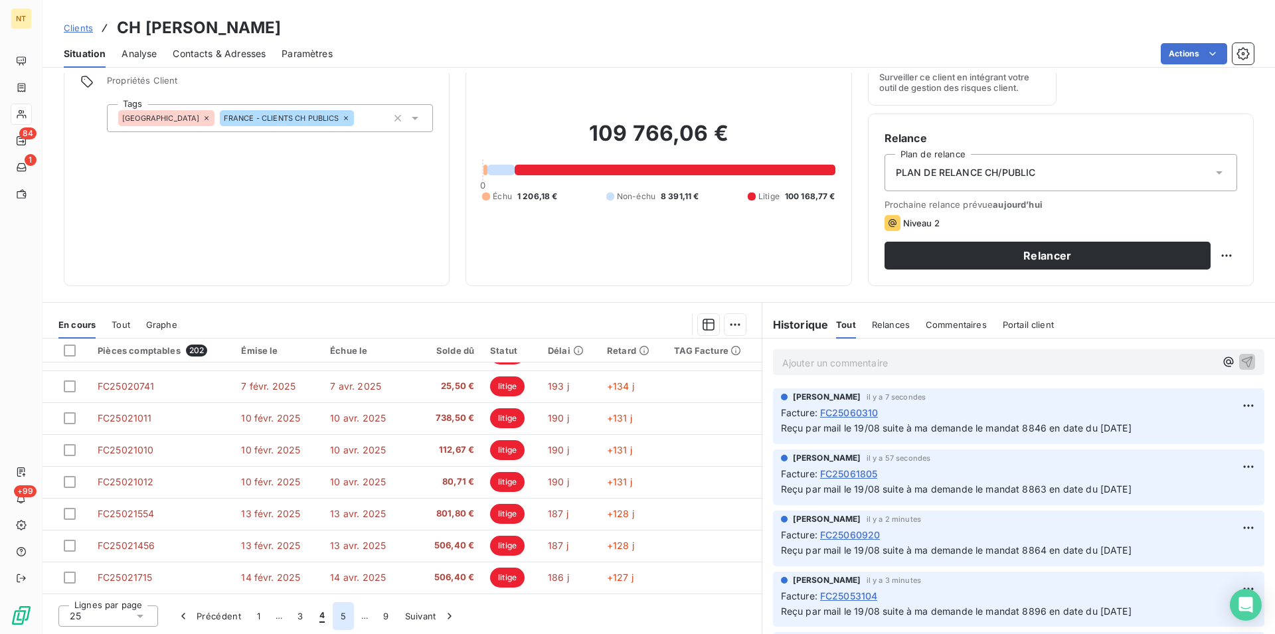
click at [337, 617] on button "5" at bounding box center [343, 616] width 21 height 28
click at [342, 617] on button "6" at bounding box center [342, 616] width 21 height 28
click at [345, 619] on button "7" at bounding box center [343, 616] width 21 height 28
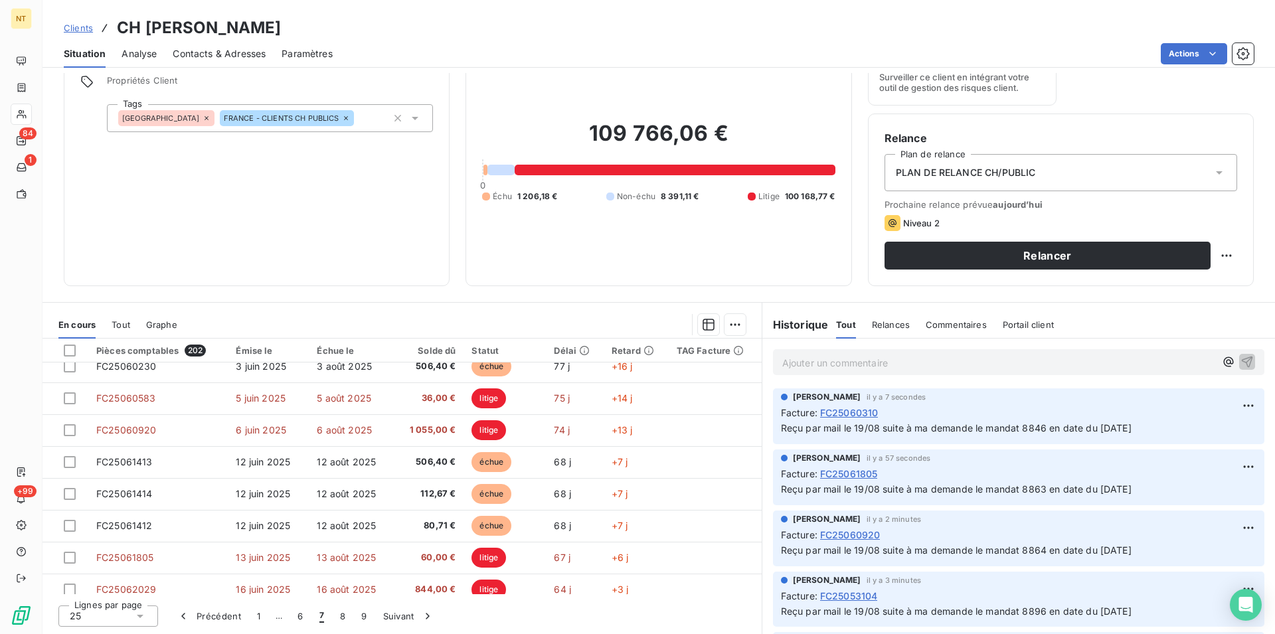
scroll to position [295, 0]
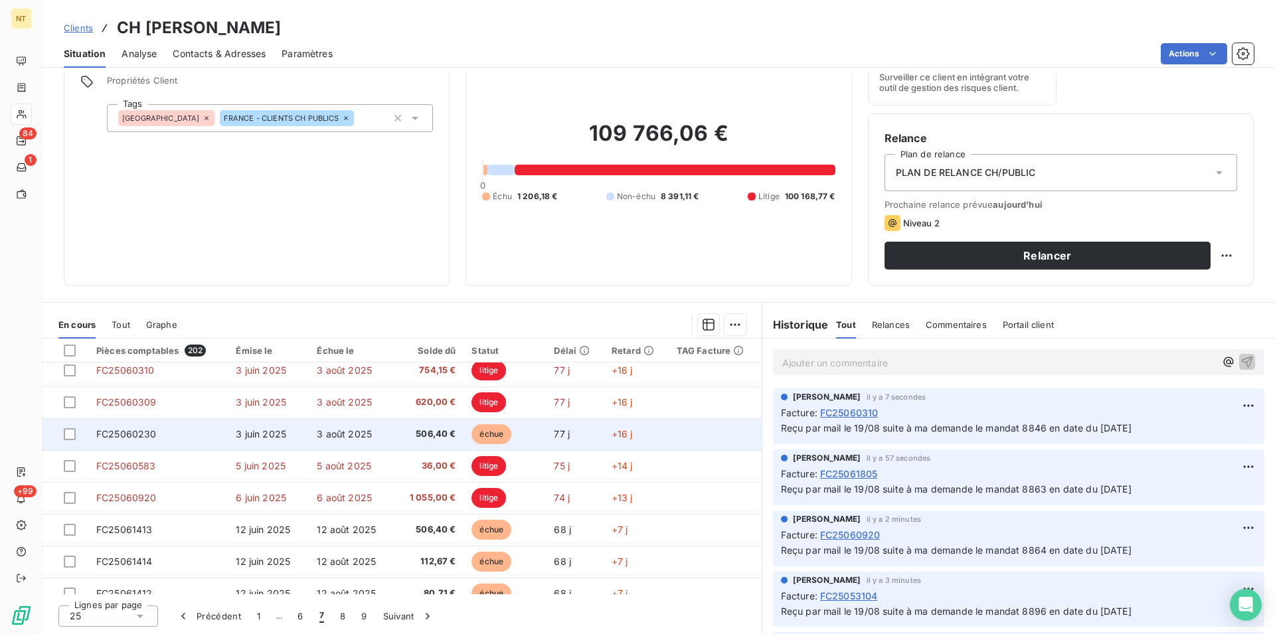
click at [136, 428] on td "FC25060230" at bounding box center [157, 434] width 139 height 32
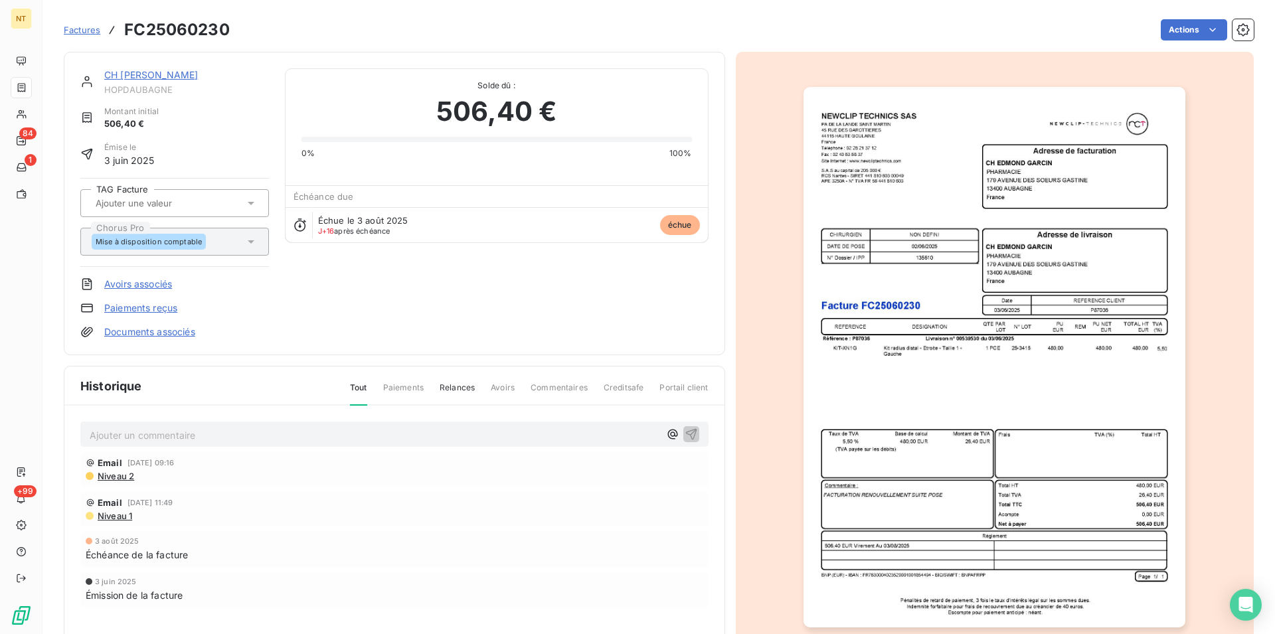
click at [138, 430] on p "Ajouter un commentaire ﻿" at bounding box center [375, 435] width 570 height 17
click at [353, 436] on span "Reçu par mail le 19/08 suite à ma demande le mandat 8897 en date du 02/07/2025" at bounding box center [265, 433] width 350 height 11
click at [690, 429] on icon "button" at bounding box center [690, 433] width 11 height 11
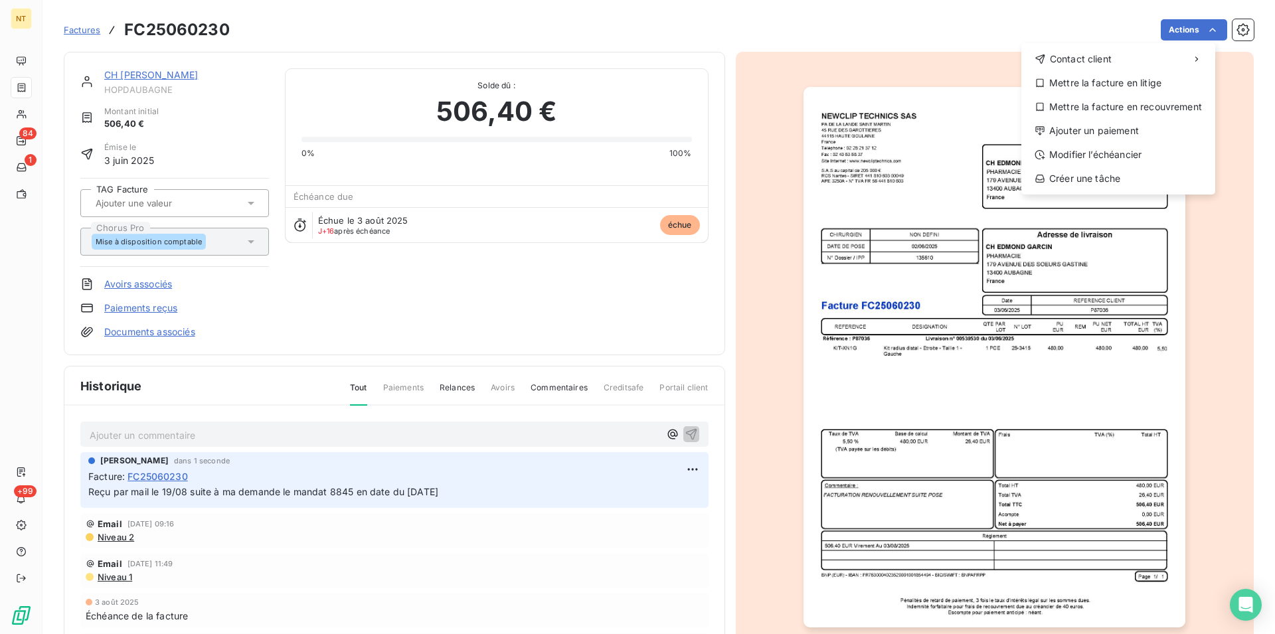
click at [1204, 26] on html "NT 84 1 +99 Factures FC25060230 Actions Contact client Mettre la facture en lit…" at bounding box center [637, 317] width 1275 height 634
click at [1099, 87] on div "Mettre la facture en litige" at bounding box center [1117, 82] width 183 height 21
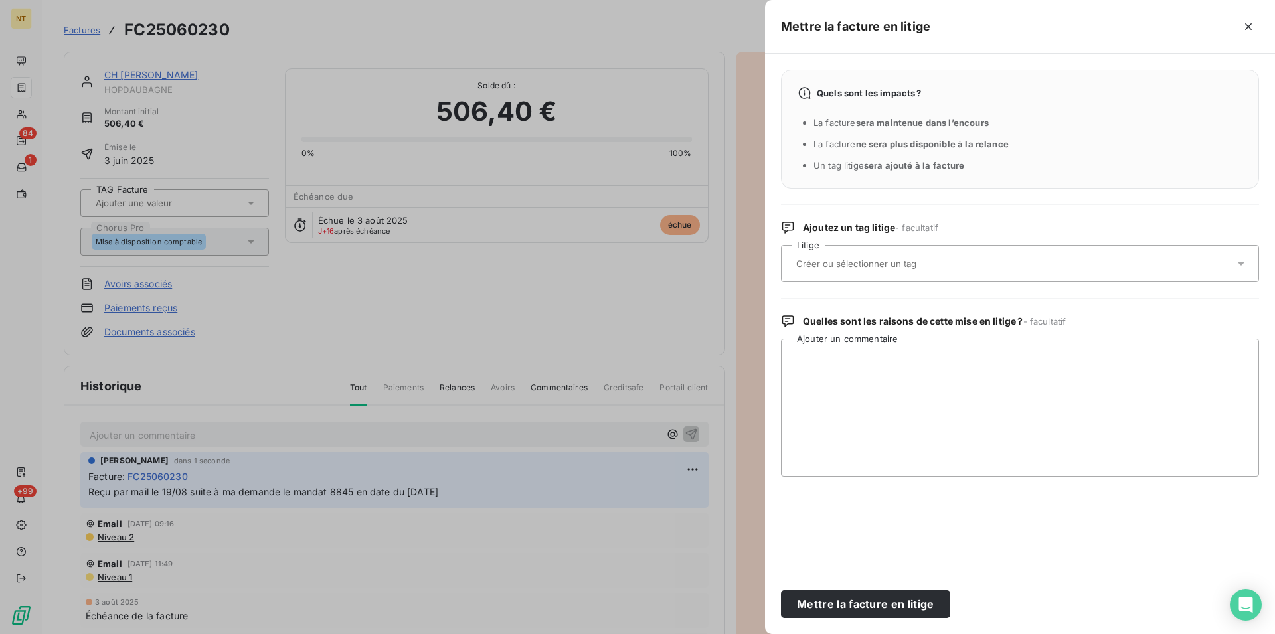
click at [849, 263] on input "text" at bounding box center [891, 264] width 193 height 12
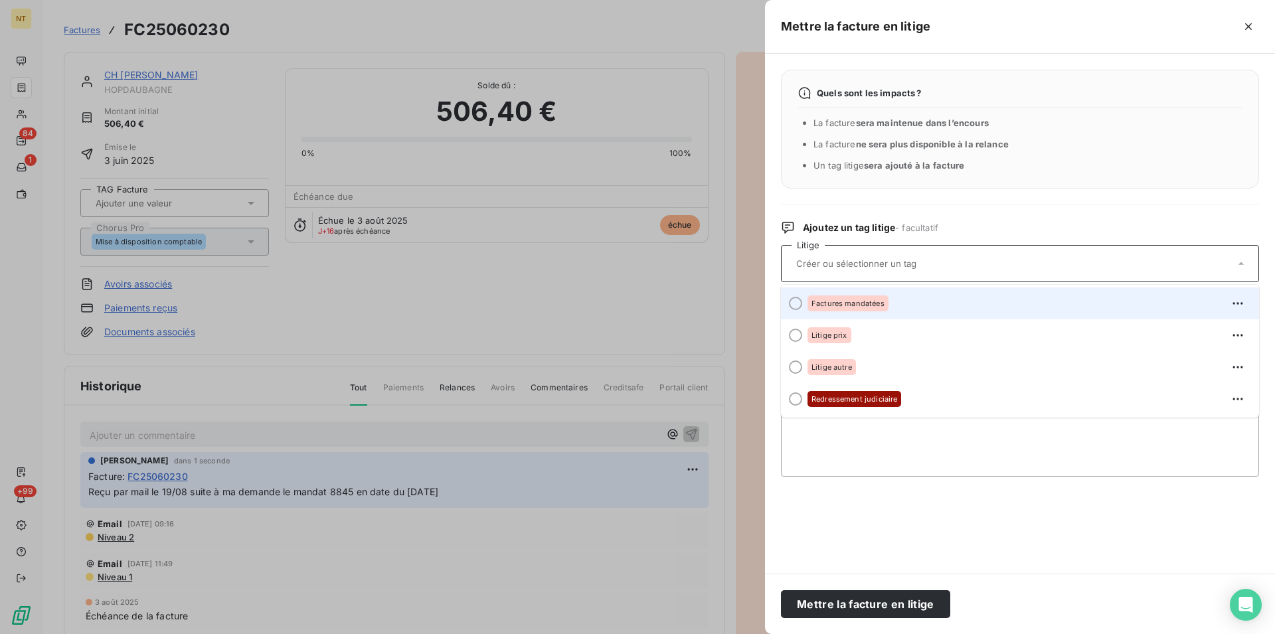
click at [797, 303] on div at bounding box center [795, 303] width 13 height 13
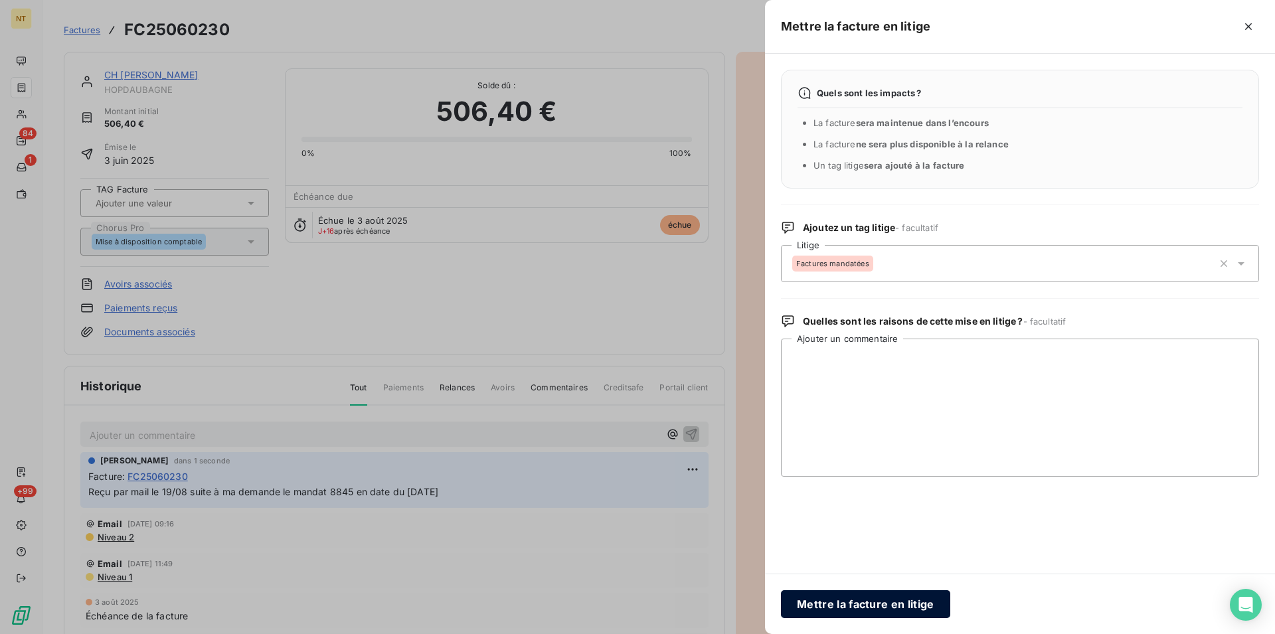
click at [840, 605] on button "Mettre la facture en litige" at bounding box center [865, 604] width 169 height 28
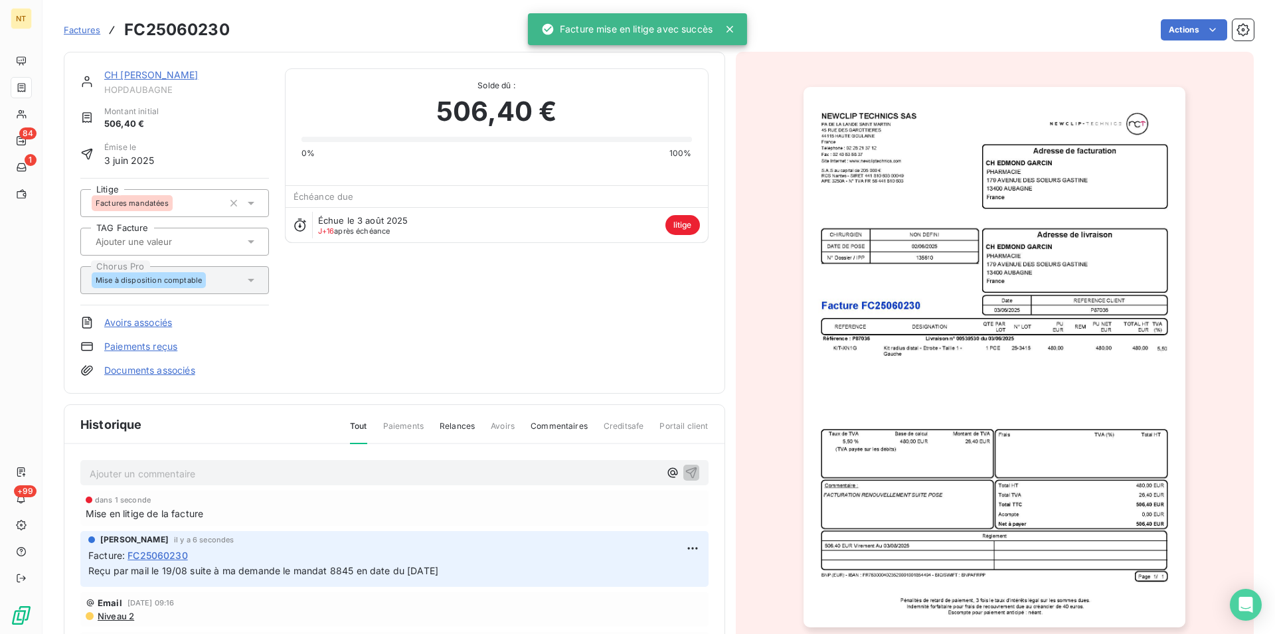
click at [131, 78] on link "CH [PERSON_NAME]" at bounding box center [151, 74] width 94 height 11
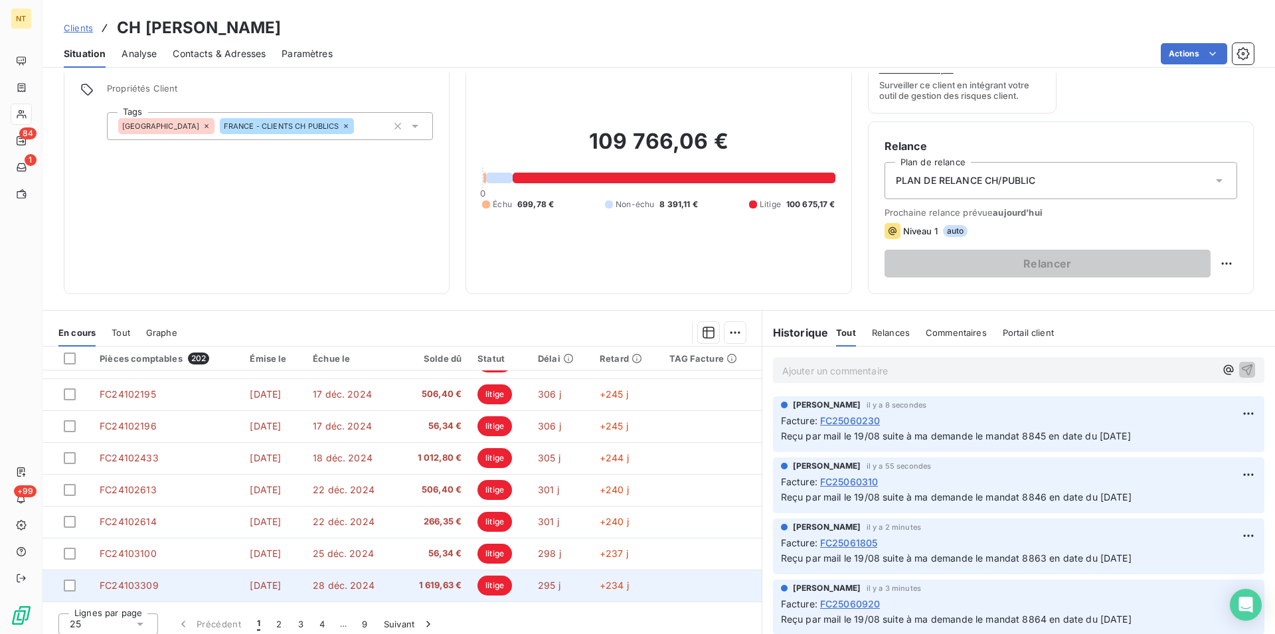
scroll to position [60, 0]
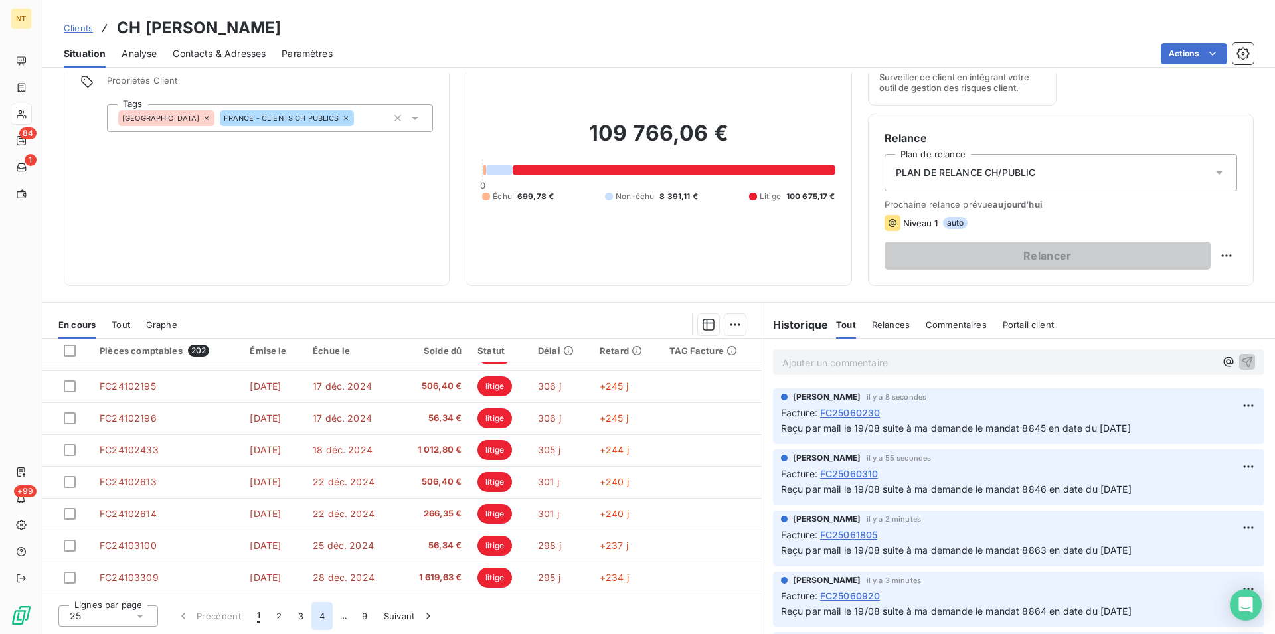
click at [323, 616] on button "4" at bounding box center [321, 616] width 21 height 28
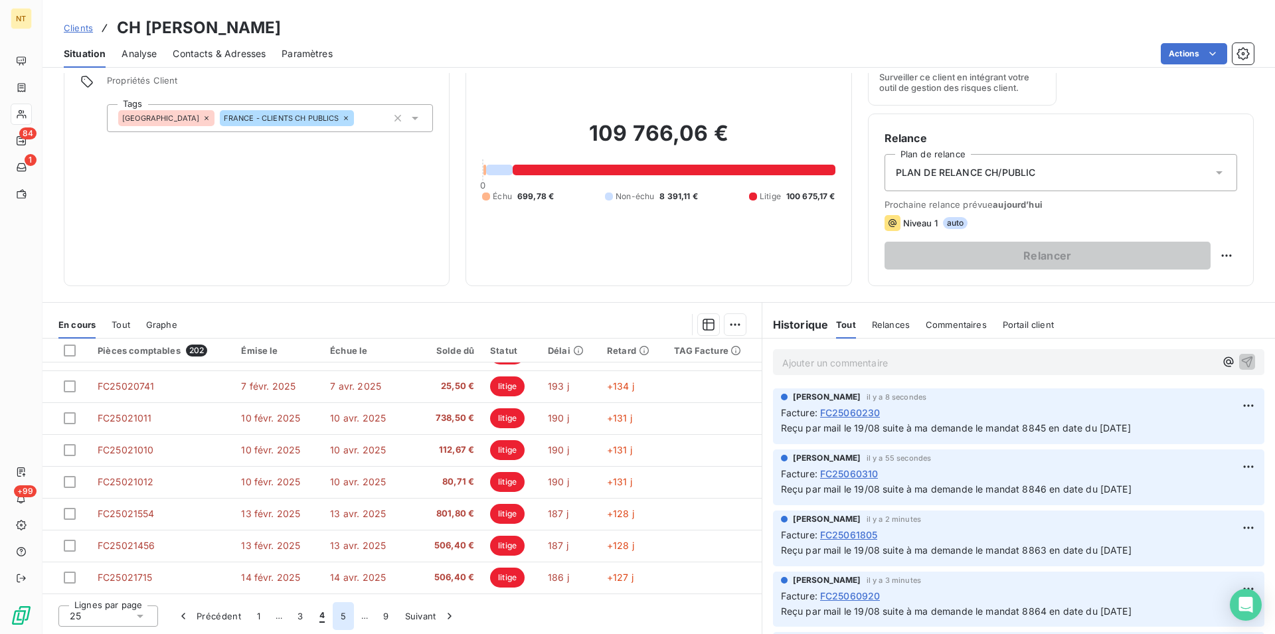
click at [339, 616] on button "5" at bounding box center [343, 616] width 21 height 28
click at [345, 617] on button "6" at bounding box center [342, 616] width 21 height 28
click at [342, 616] on button "7" at bounding box center [343, 616] width 21 height 28
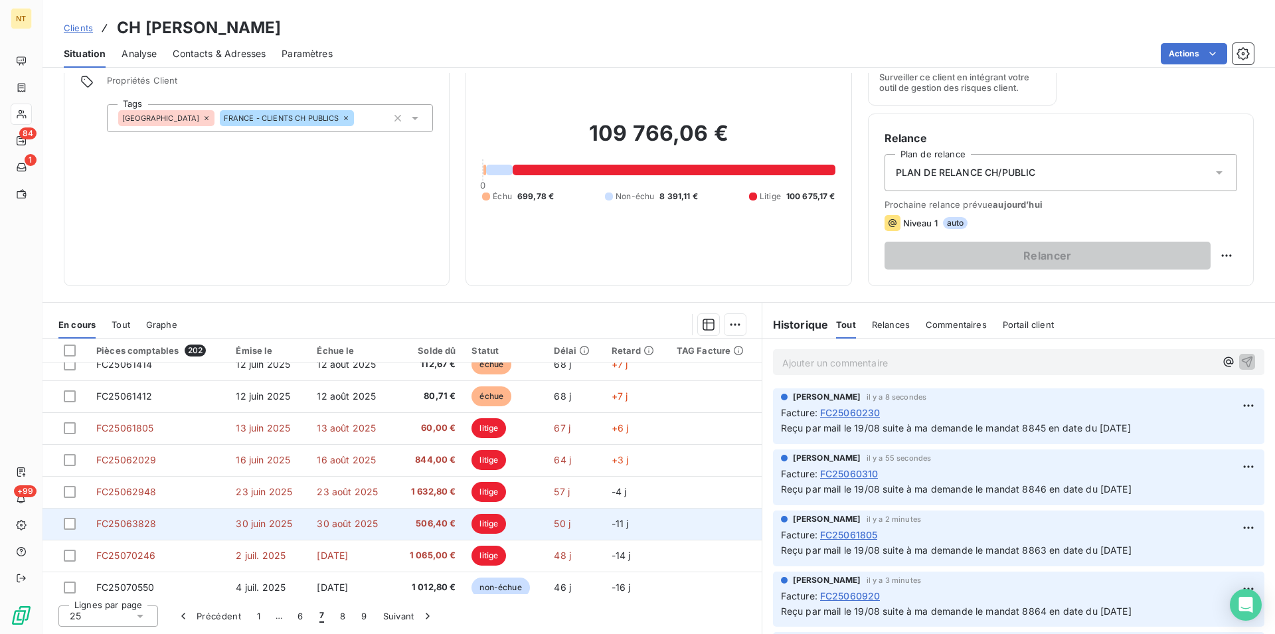
scroll to position [430, 0]
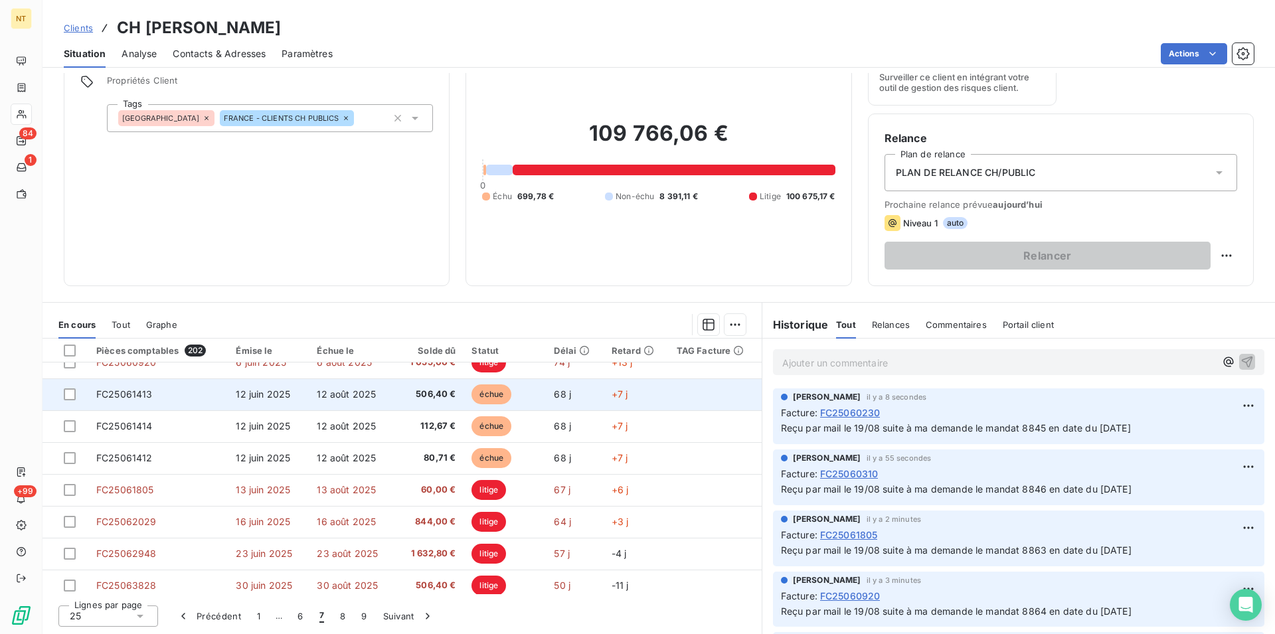
click at [129, 399] on span "FC25061413" at bounding box center [124, 393] width 56 height 11
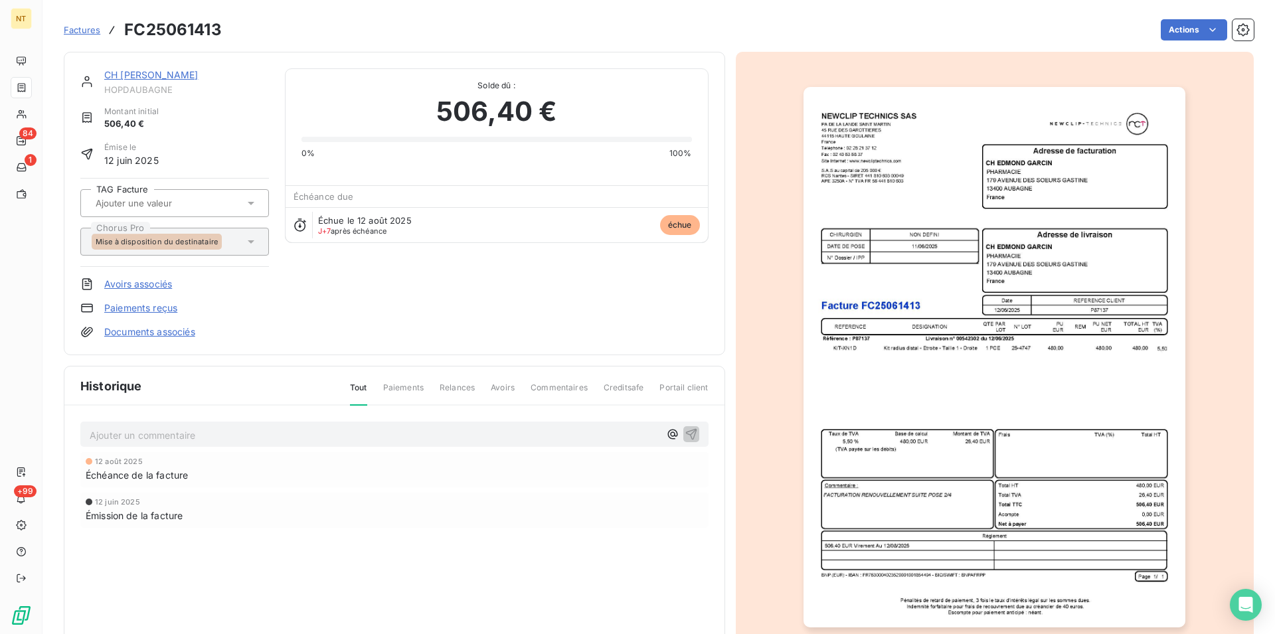
click at [131, 430] on p "Ajouter un commentaire ﻿" at bounding box center [375, 435] width 570 height 17
click at [347, 435] on span "Reçu par mail le 19/08 suite à ma demande le mandat 8897 en date du 02/07/2025" at bounding box center [265, 433] width 350 height 11
click at [440, 436] on span "Reçu par mail le 19/08 suite à ma demande le mandat 8687 en date du 02/07/2025" at bounding box center [265, 433] width 350 height 11
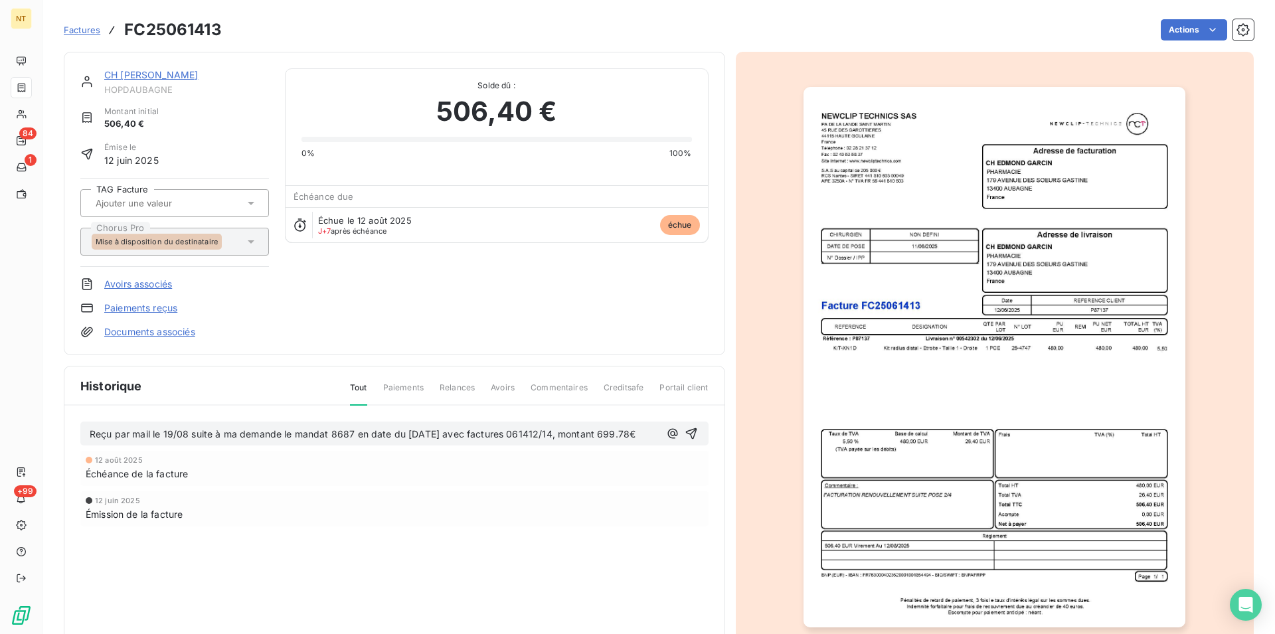
drag, startPoint x: 88, startPoint y: 434, endPoint x: 654, endPoint y: 448, distance: 565.9
click at [654, 448] on div "Reçu par mail le 19/08 suite à ma demande le mandat 8687 en date du 02/07/2025 …" at bounding box center [394, 493] width 660 height 175
copy span "Reçu par mail le 19/08 suite à ma demande le mandat 8687 en date du 02/07/2025 …"
click at [685, 432] on icon "button" at bounding box center [690, 433] width 11 height 11
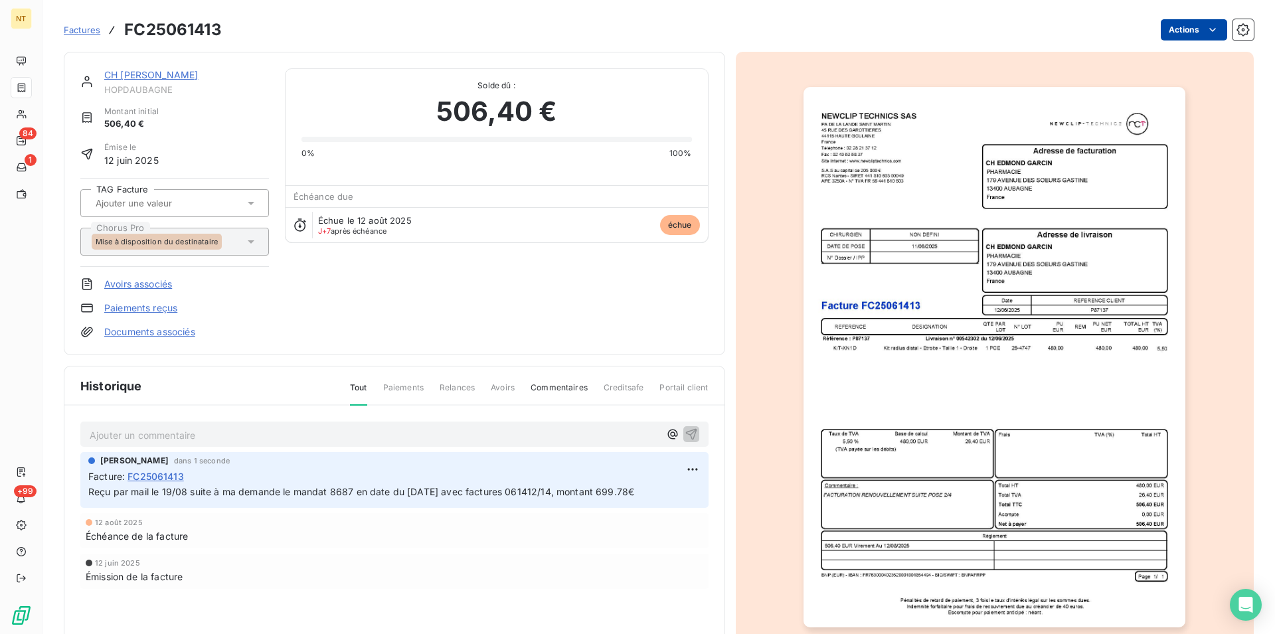
click at [1202, 27] on html "NT 84 1 +99 Factures FC25061413 Actions CH EDMOND GARCIN HOPDAUBAGNE Montant in…" at bounding box center [637, 317] width 1275 height 634
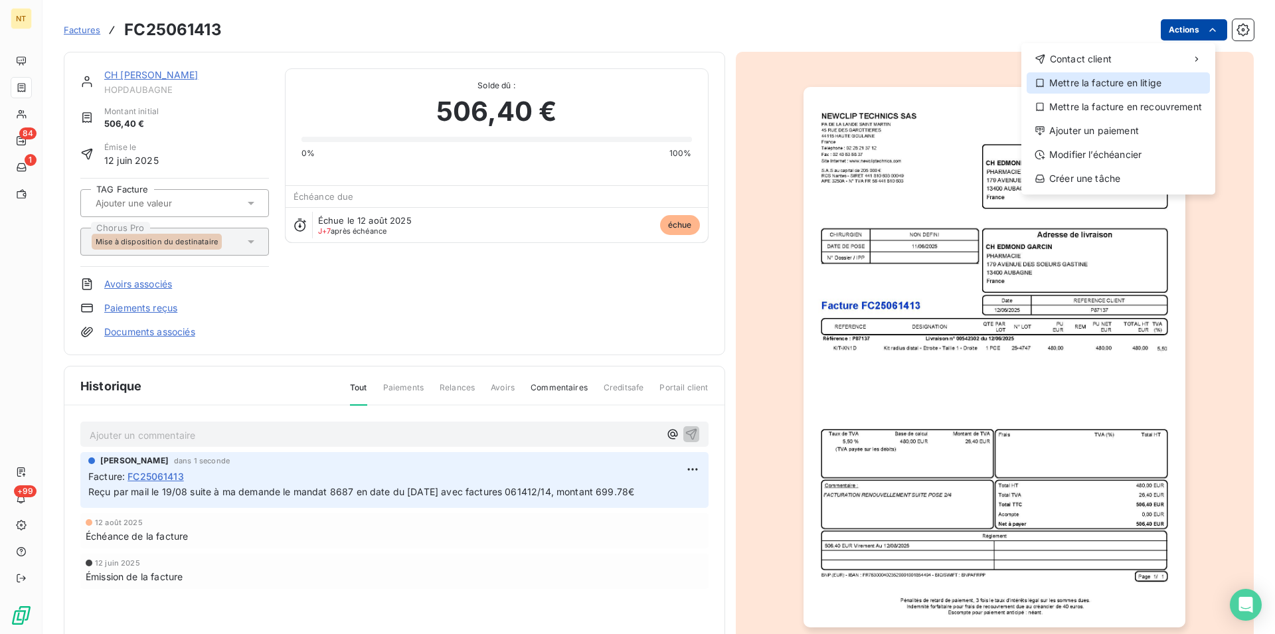
click at [1135, 82] on div "Mettre la facture en litige" at bounding box center [1117, 82] width 183 height 21
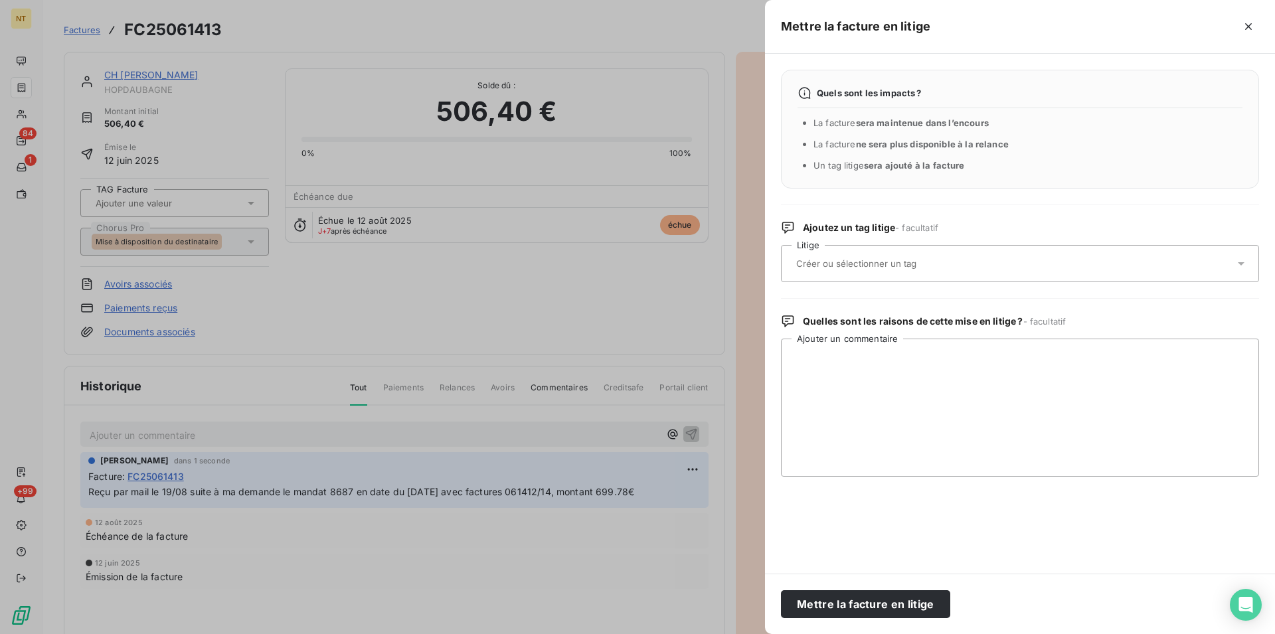
click at [924, 266] on input "text" at bounding box center [891, 264] width 193 height 12
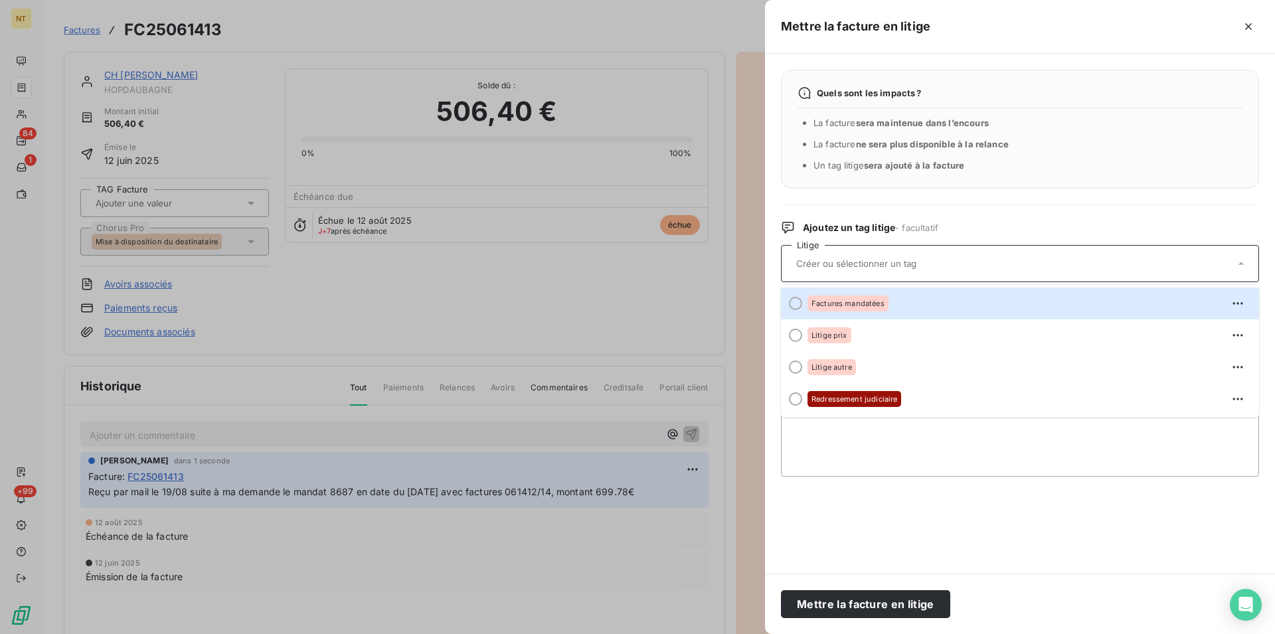
click at [794, 305] on div at bounding box center [795, 303] width 13 height 13
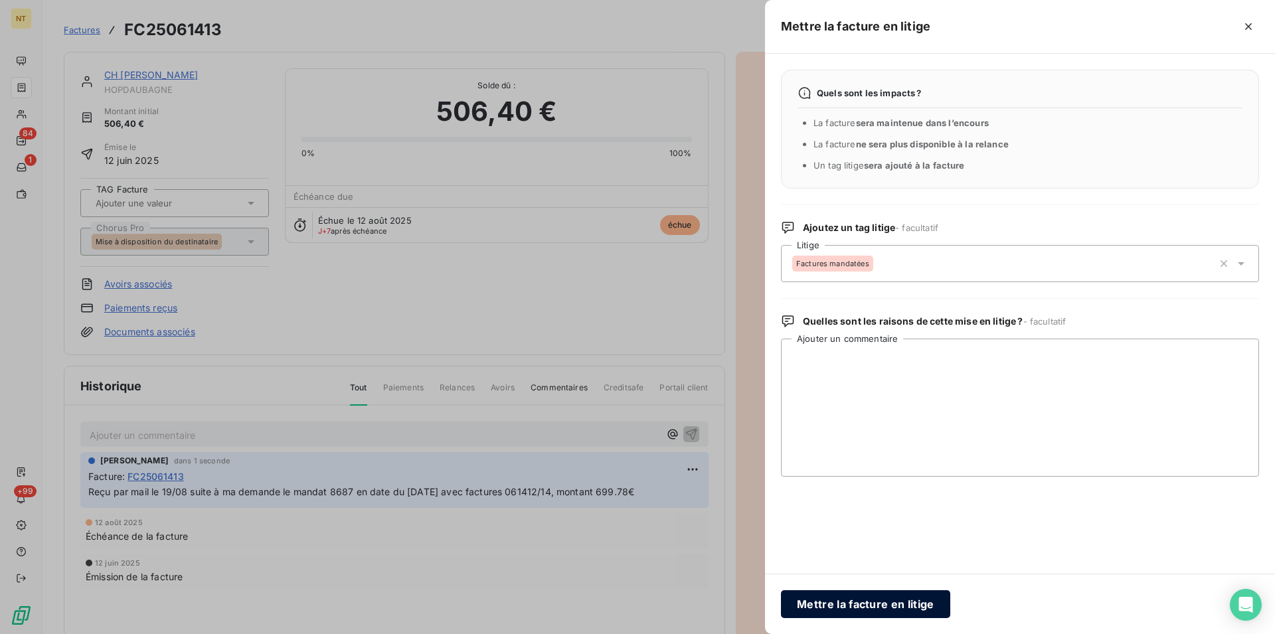
click at [865, 604] on button "Mettre la facture en litige" at bounding box center [865, 604] width 169 height 28
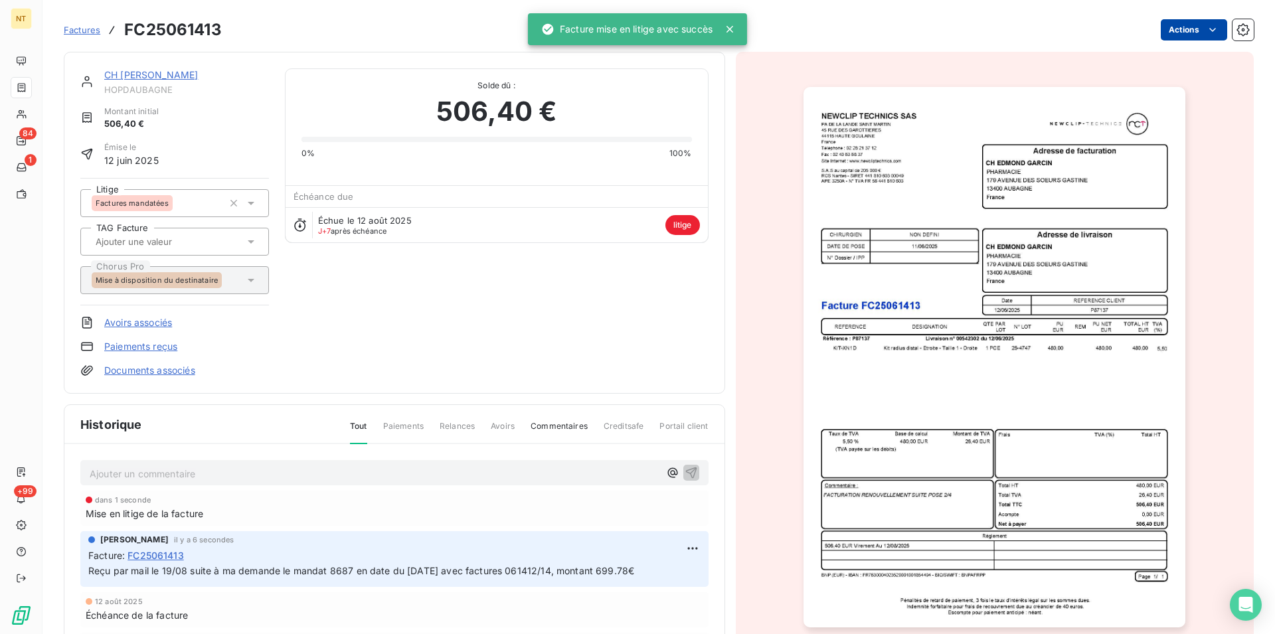
click at [143, 77] on link "CH [PERSON_NAME]" at bounding box center [151, 74] width 94 height 11
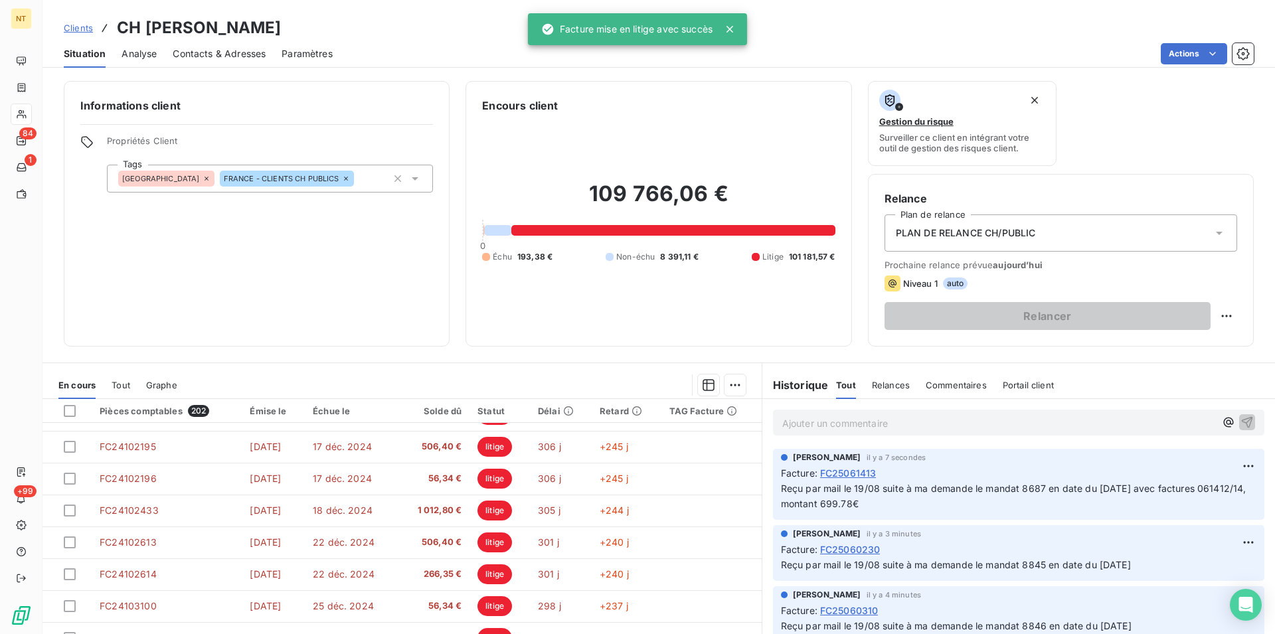
scroll to position [60, 0]
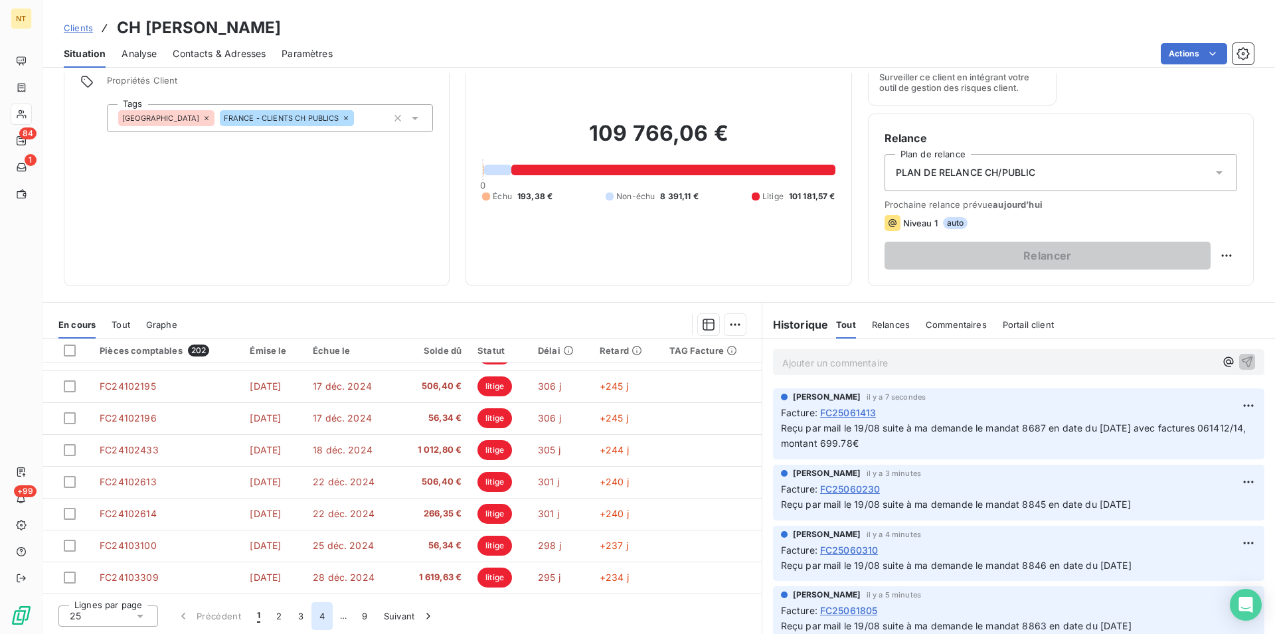
click at [325, 623] on button "4" at bounding box center [321, 616] width 21 height 28
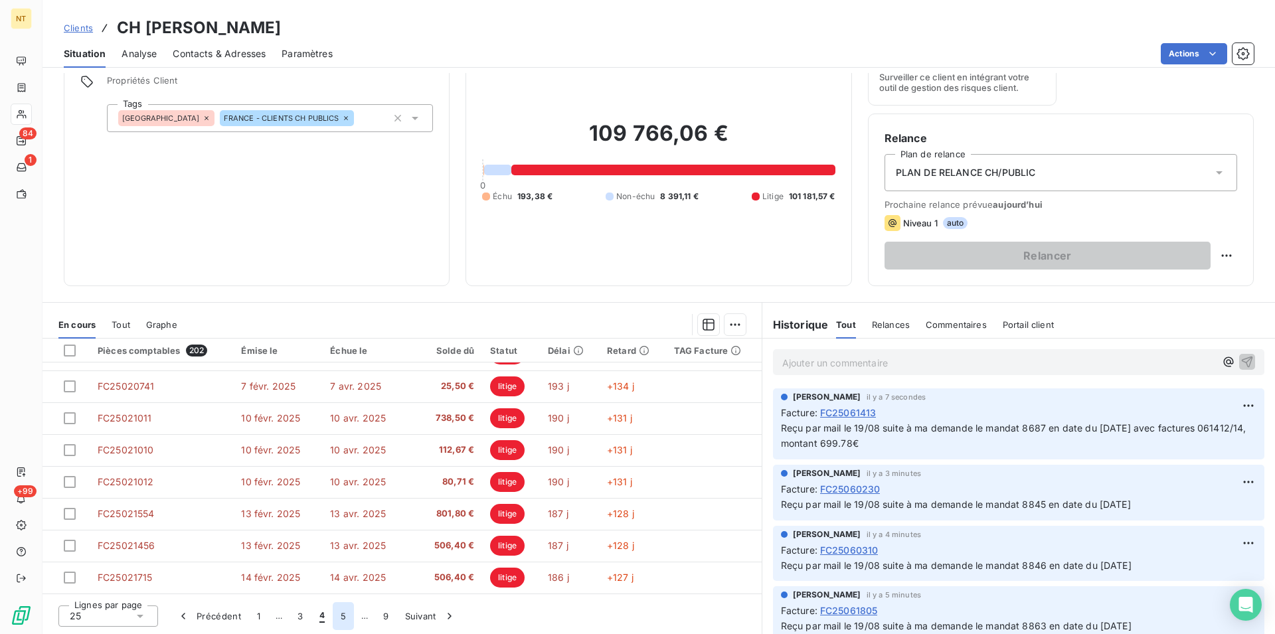
click at [341, 623] on button "5" at bounding box center [343, 616] width 21 height 28
click at [346, 617] on button "6" at bounding box center [342, 616] width 21 height 28
click at [343, 619] on button "7" at bounding box center [343, 616] width 21 height 28
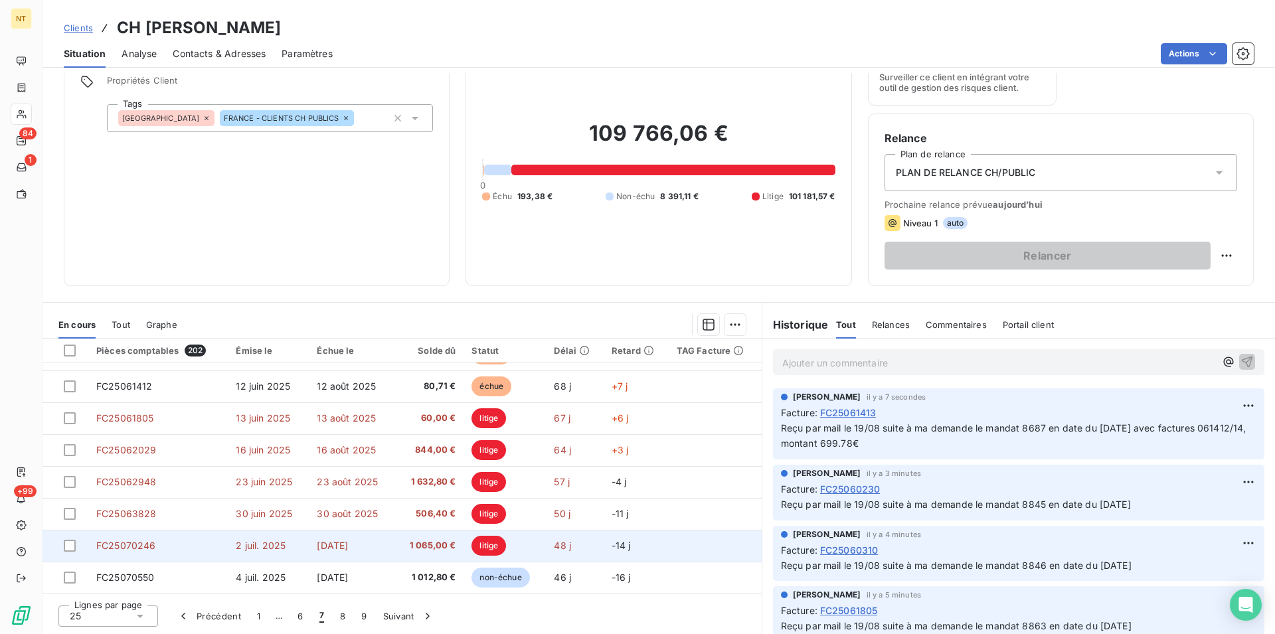
scroll to position [430, 0]
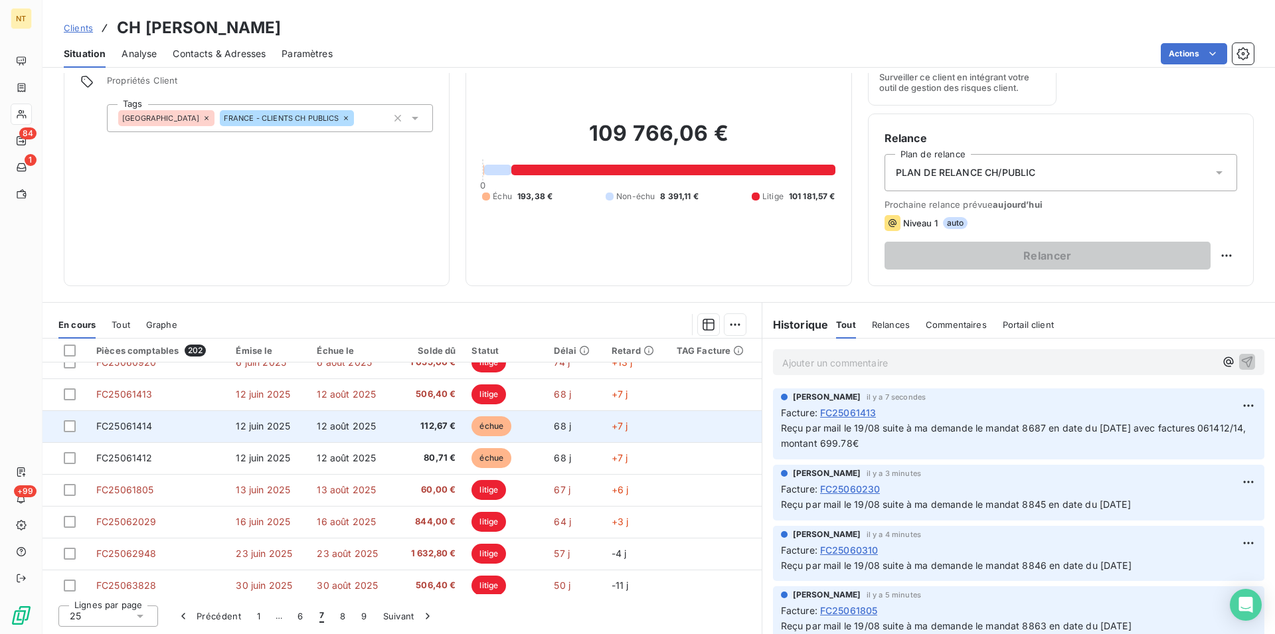
click at [159, 422] on td "FC25061414" at bounding box center [157, 426] width 139 height 32
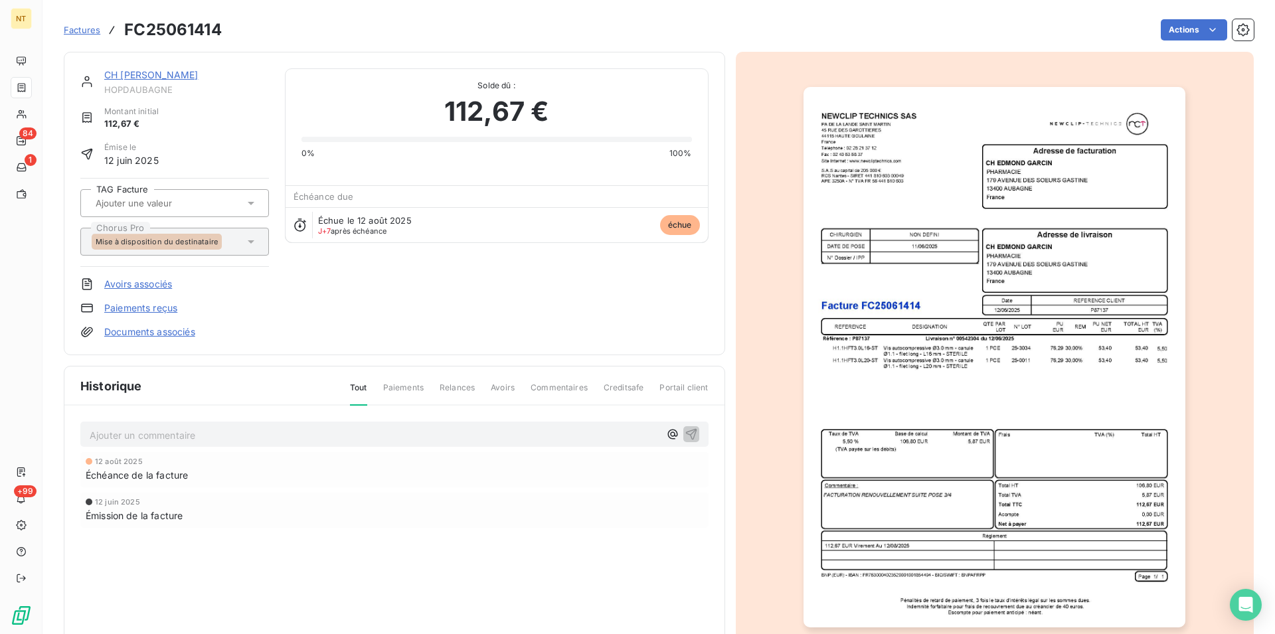
click at [165, 434] on p "Ajouter un commentaire ﻿" at bounding box center [375, 435] width 570 height 17
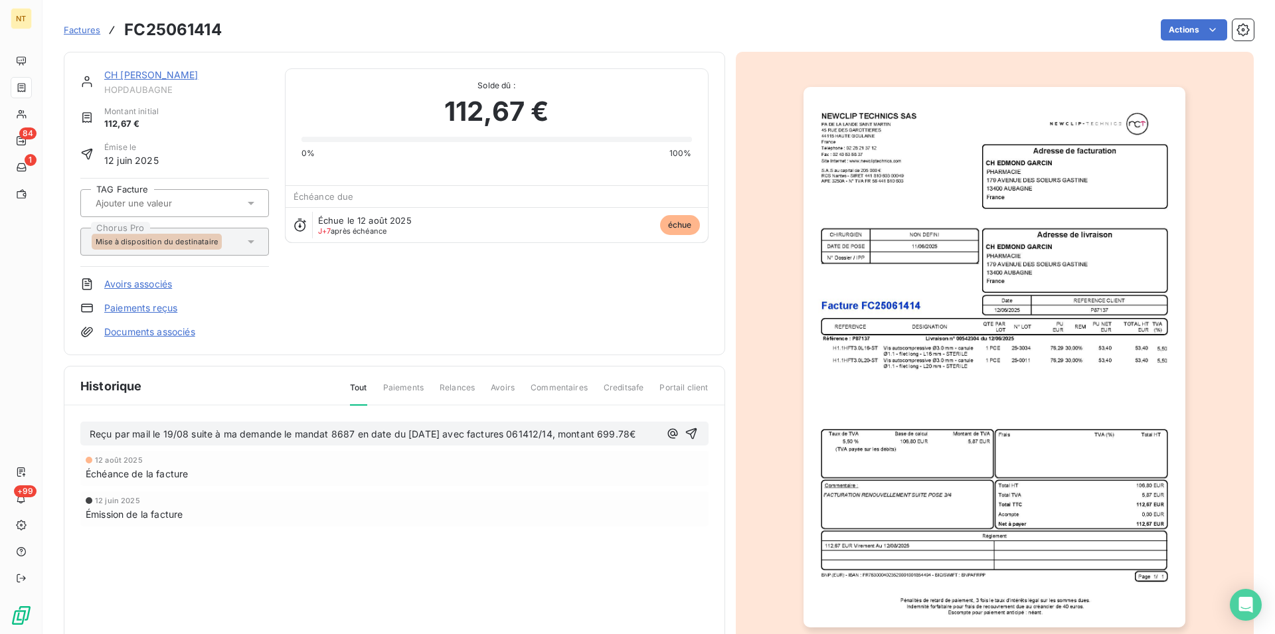
click at [569, 434] on span "Reçu par mail le 19/08 suite à ma demande le mandat 8687 en date du 02/07/2025 …" at bounding box center [363, 433] width 546 height 11
click at [685, 431] on icon "button" at bounding box center [690, 433] width 11 height 11
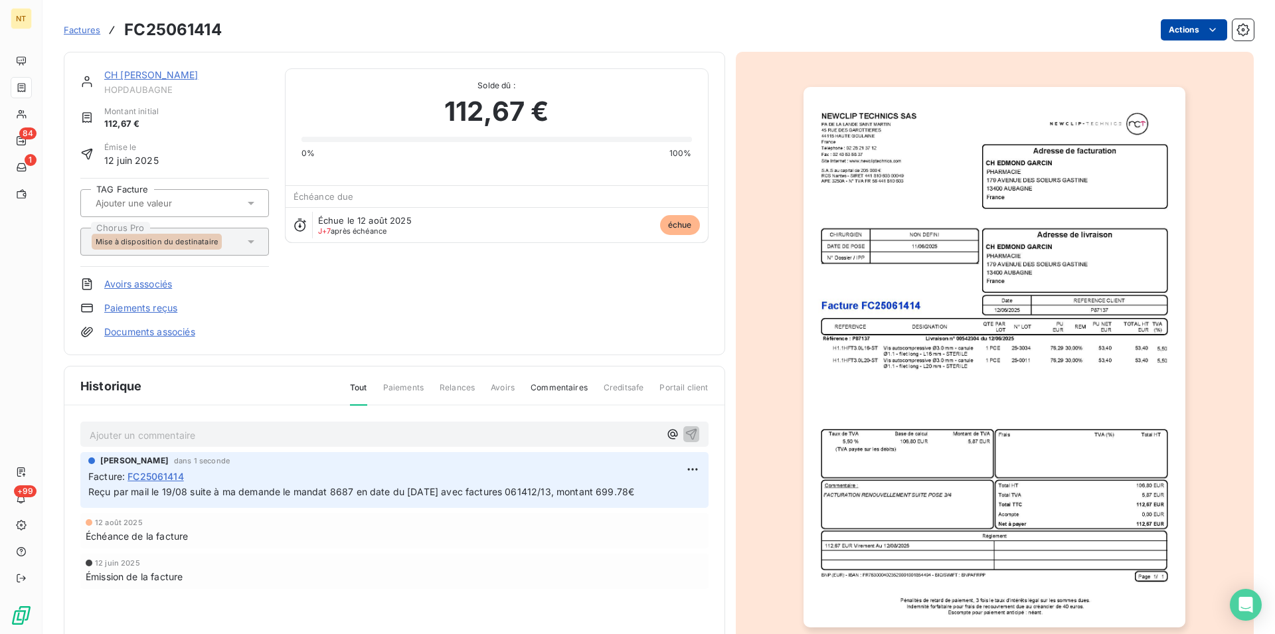
click at [1197, 31] on html "NT 84 1 +99 Factures FC25061414 Actions CH EDMOND GARCIN HOPDAUBAGNE Montant in…" at bounding box center [637, 317] width 1275 height 634
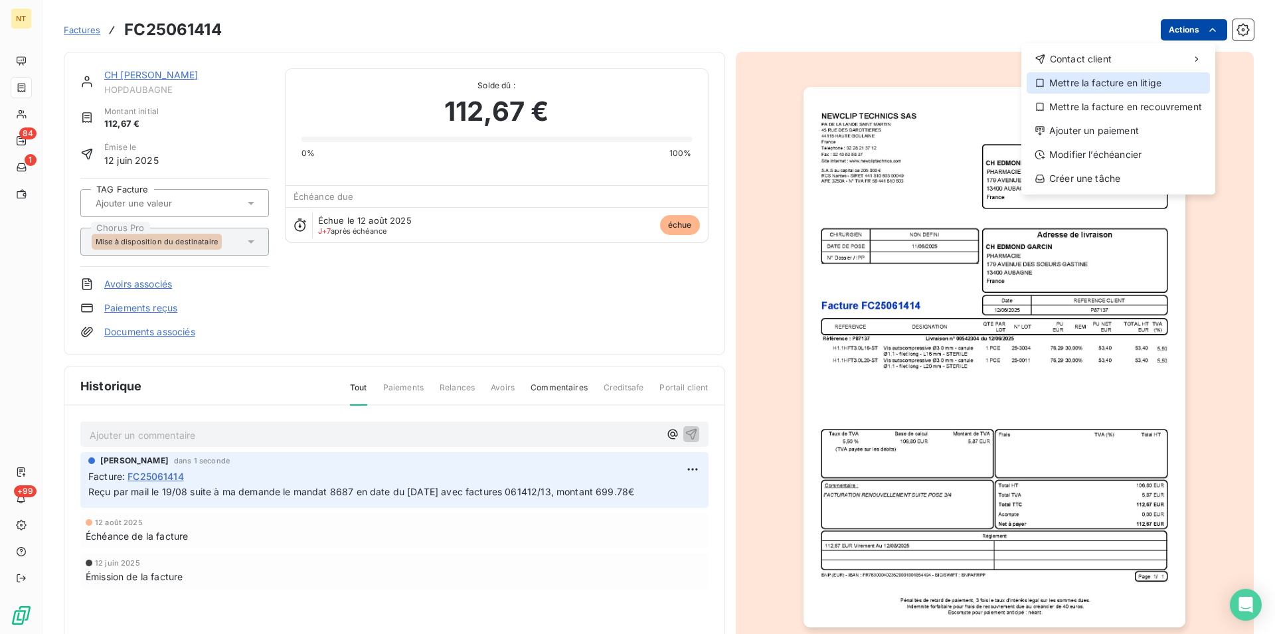
click at [1151, 84] on div "Mettre la facture en litige" at bounding box center [1117, 82] width 183 height 21
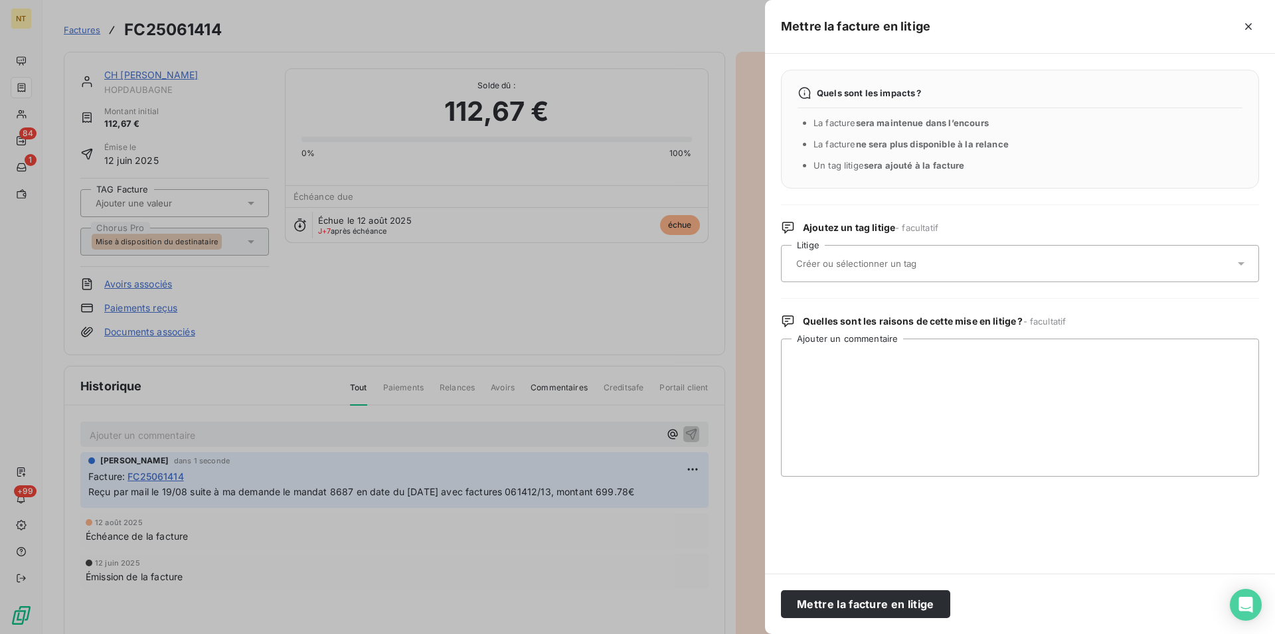
click at [953, 257] on div at bounding box center [1013, 264] width 442 height 28
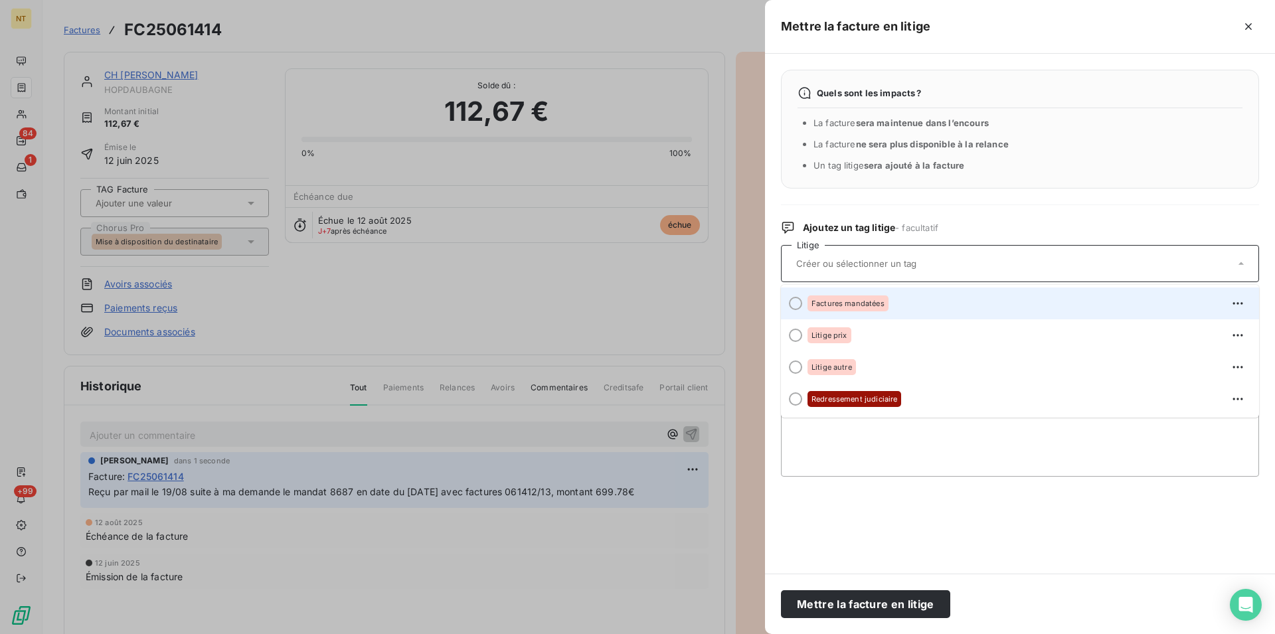
click at [793, 303] on div at bounding box center [795, 303] width 13 height 13
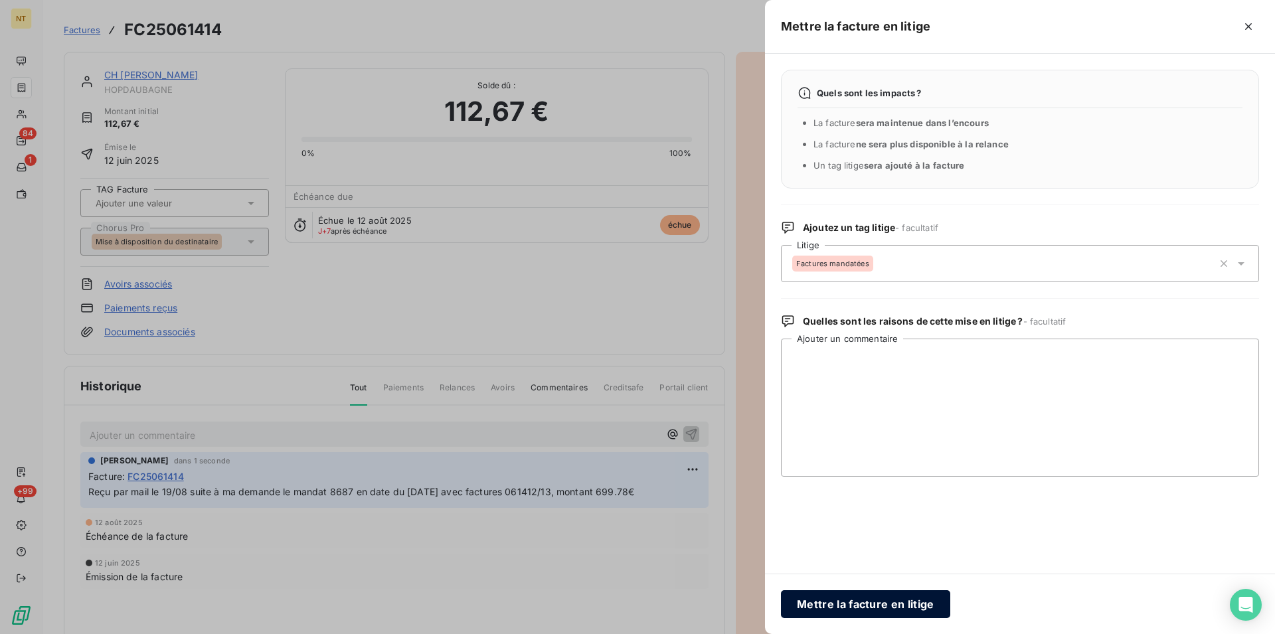
click at [834, 601] on button "Mettre la facture en litige" at bounding box center [865, 604] width 169 height 28
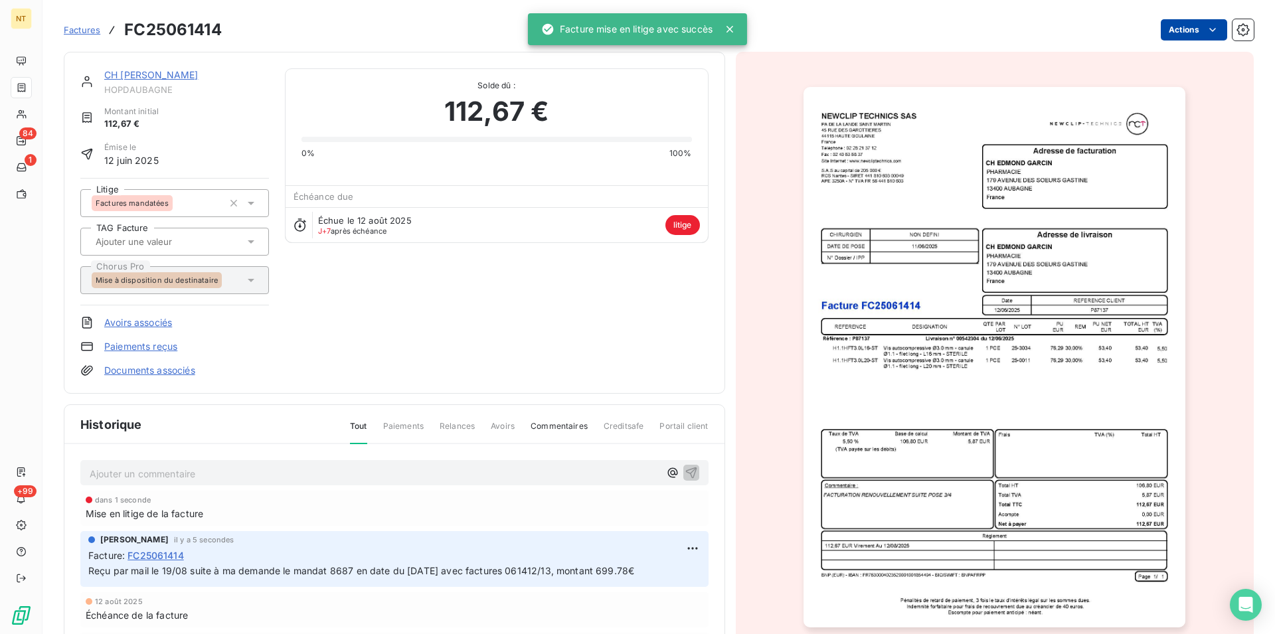
click at [169, 74] on link "CH [PERSON_NAME]" at bounding box center [151, 74] width 94 height 11
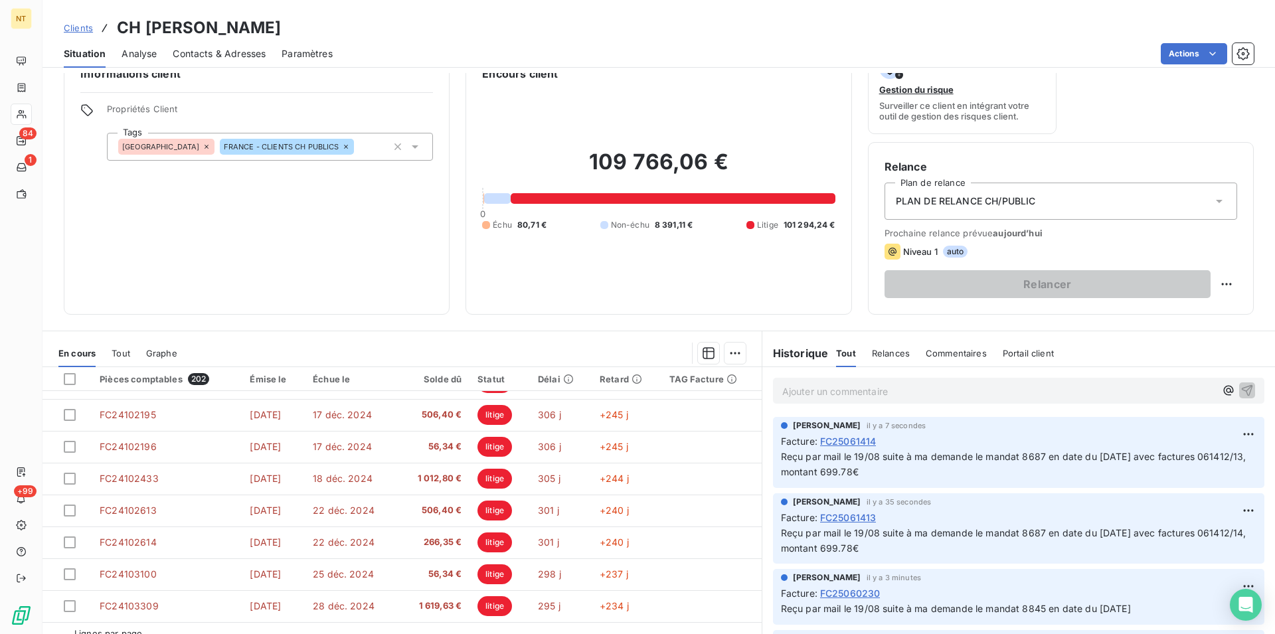
scroll to position [60, 0]
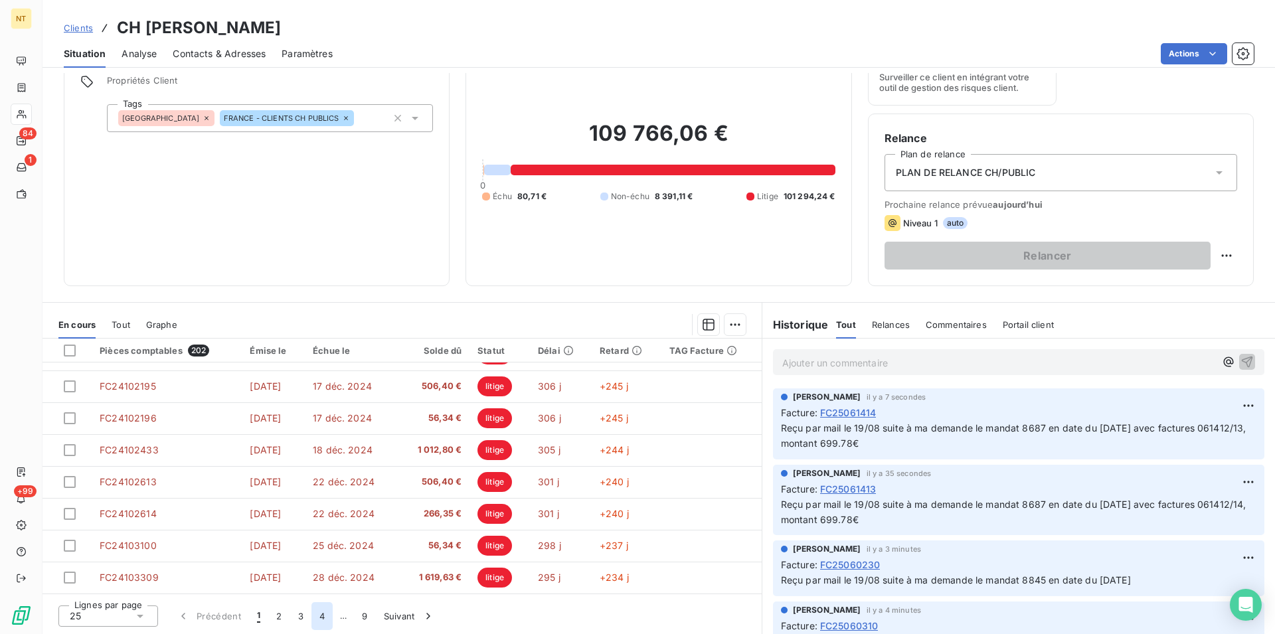
click at [323, 615] on button "4" at bounding box center [321, 616] width 21 height 28
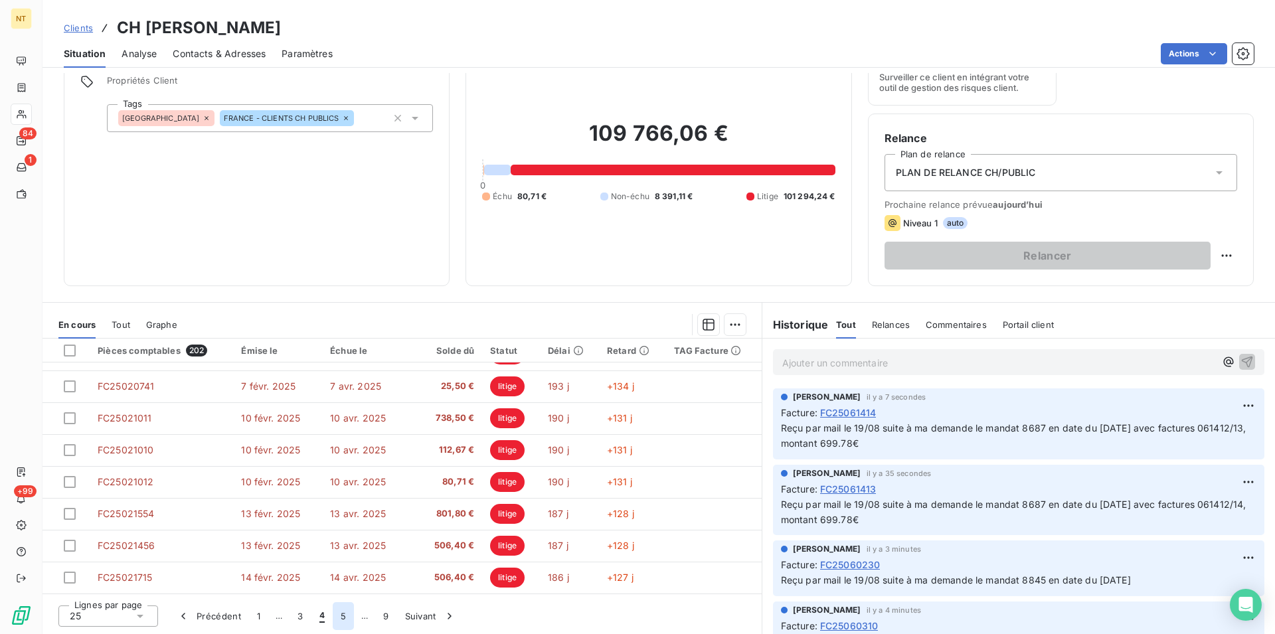
click at [338, 619] on button "5" at bounding box center [343, 616] width 21 height 28
click at [341, 617] on button "6" at bounding box center [342, 616] width 21 height 28
click at [341, 616] on button "7" at bounding box center [343, 616] width 21 height 28
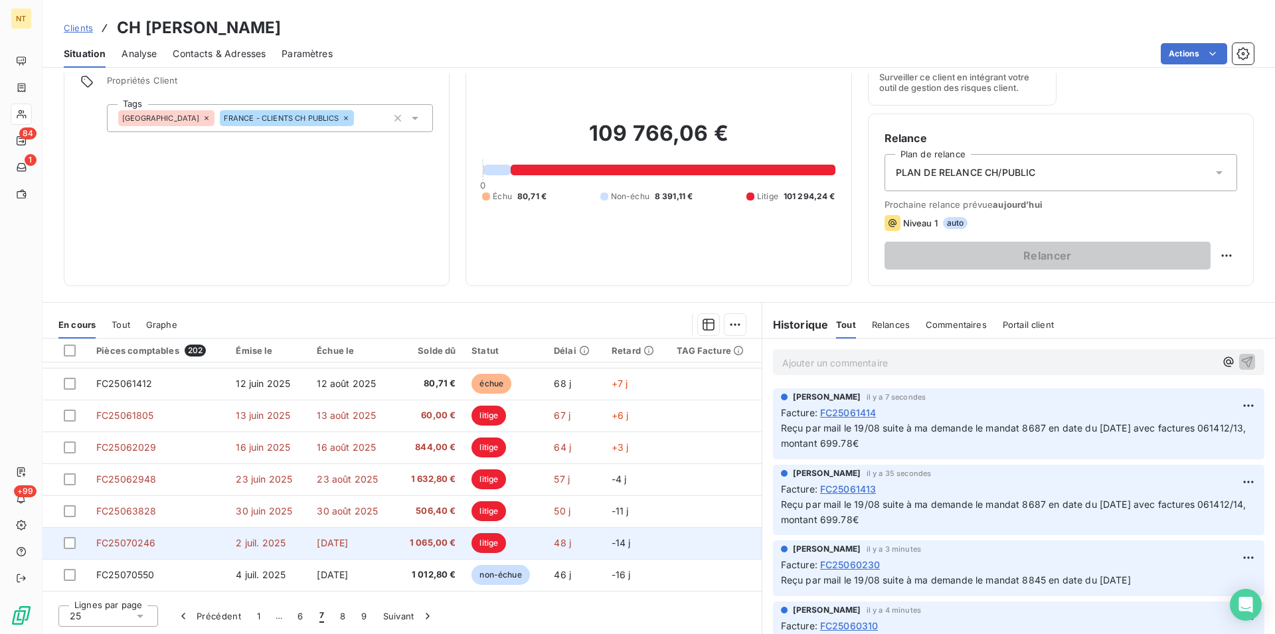
scroll to position [430, 0]
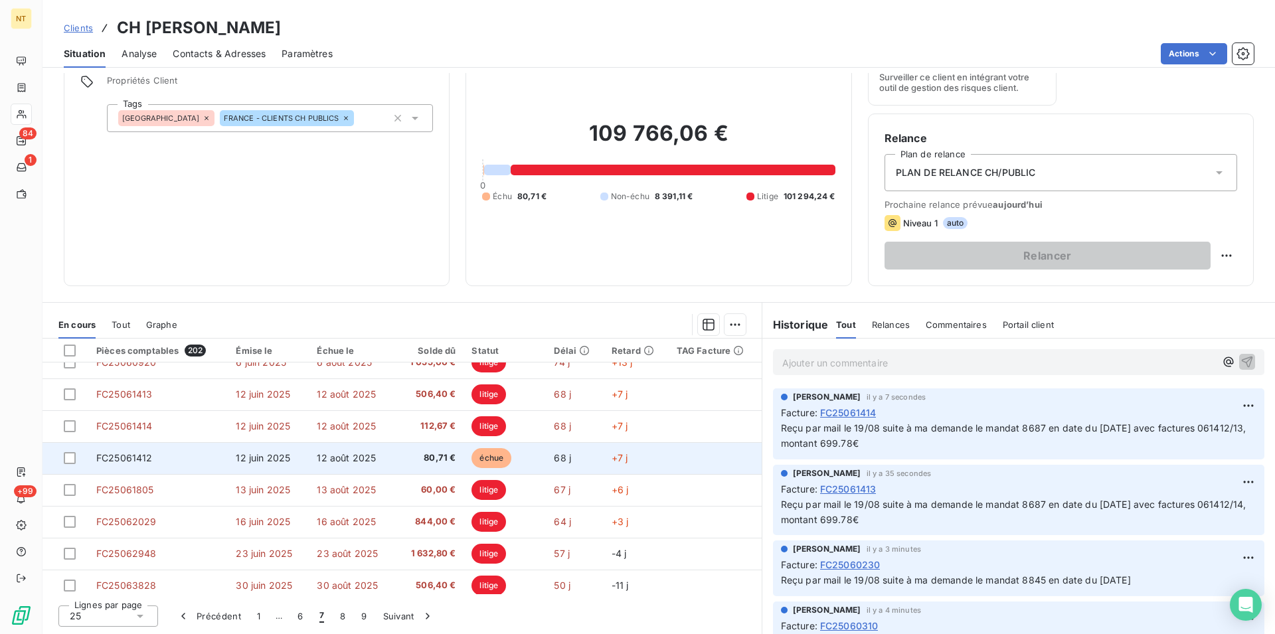
click at [145, 459] on span "FC25061412" at bounding box center [124, 457] width 56 height 11
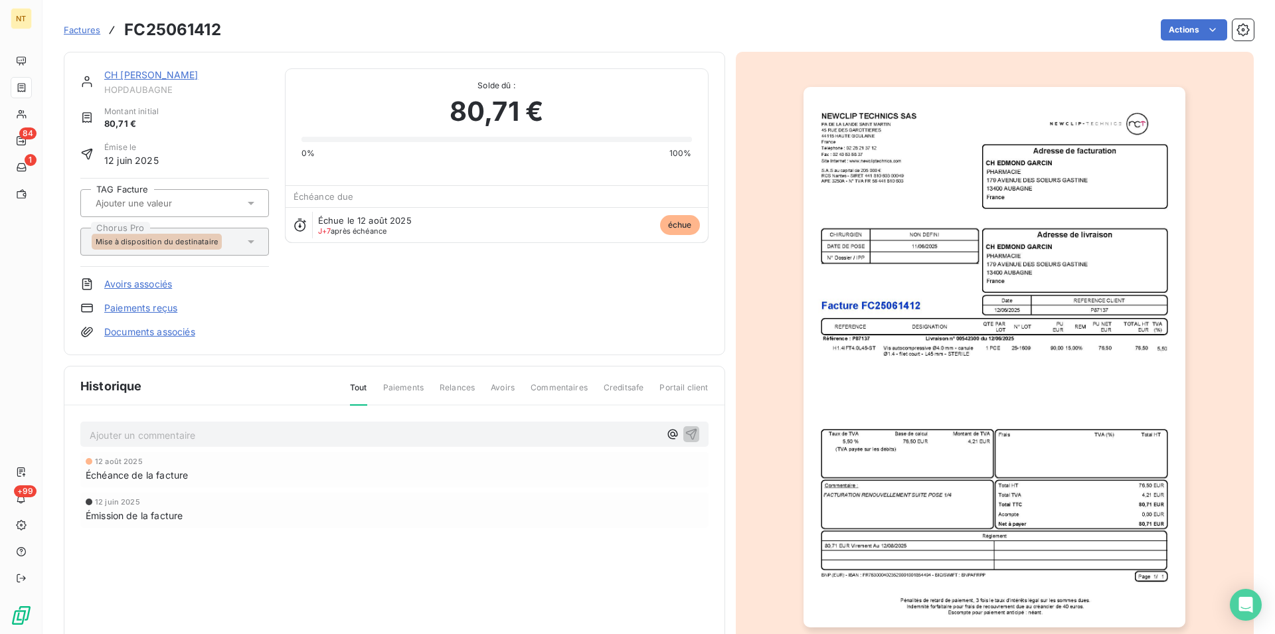
click at [185, 434] on p "Ajouter un commentaire ﻿" at bounding box center [375, 435] width 570 height 17
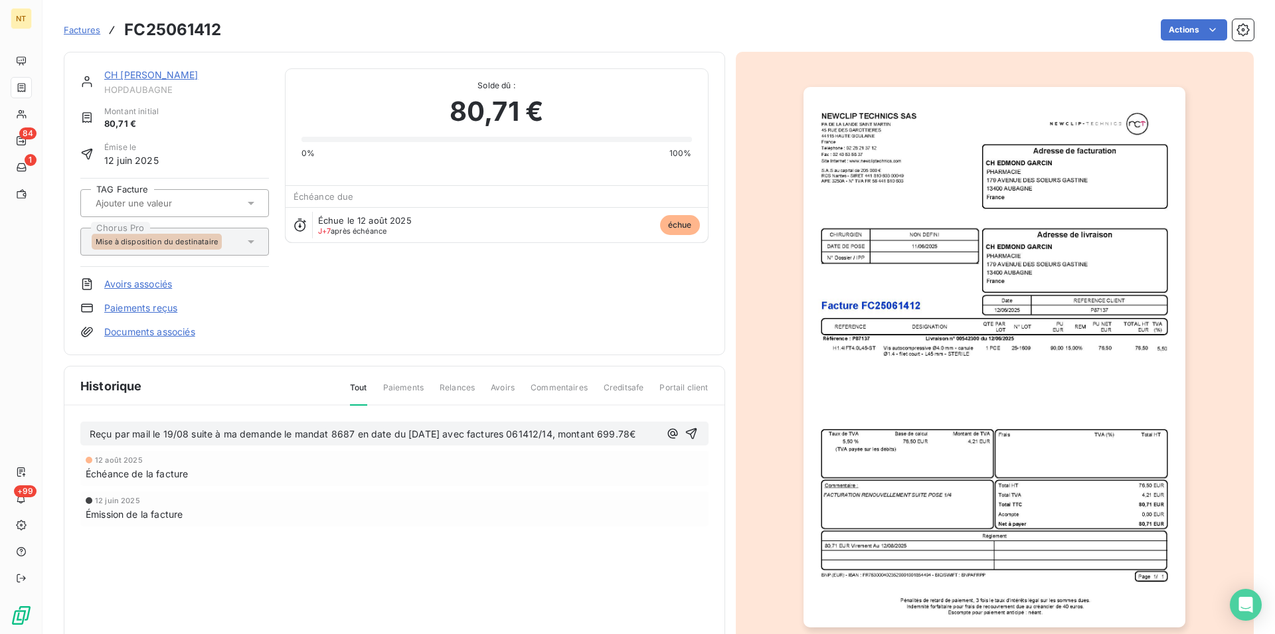
click at [556, 434] on span "Reçu par mail le 19/08 suite à ma demande le mandat 8687 en date du 02/07/2025 …" at bounding box center [363, 433] width 546 height 11
click at [687, 432] on icon "button" at bounding box center [690, 433] width 11 height 11
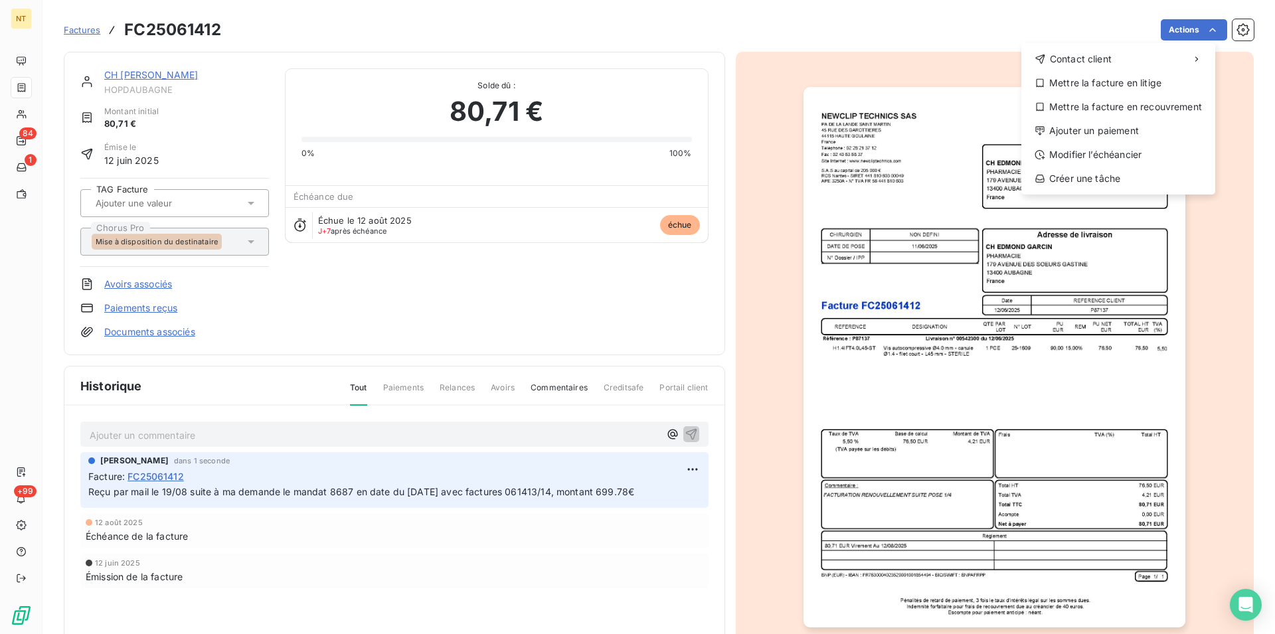
click at [1202, 29] on html "NT 84 1 +99 Factures FC25061412 Actions Contact client Mettre la facture en lit…" at bounding box center [637, 317] width 1275 height 634
click at [1135, 88] on div "Mettre la facture en litige" at bounding box center [1117, 82] width 183 height 21
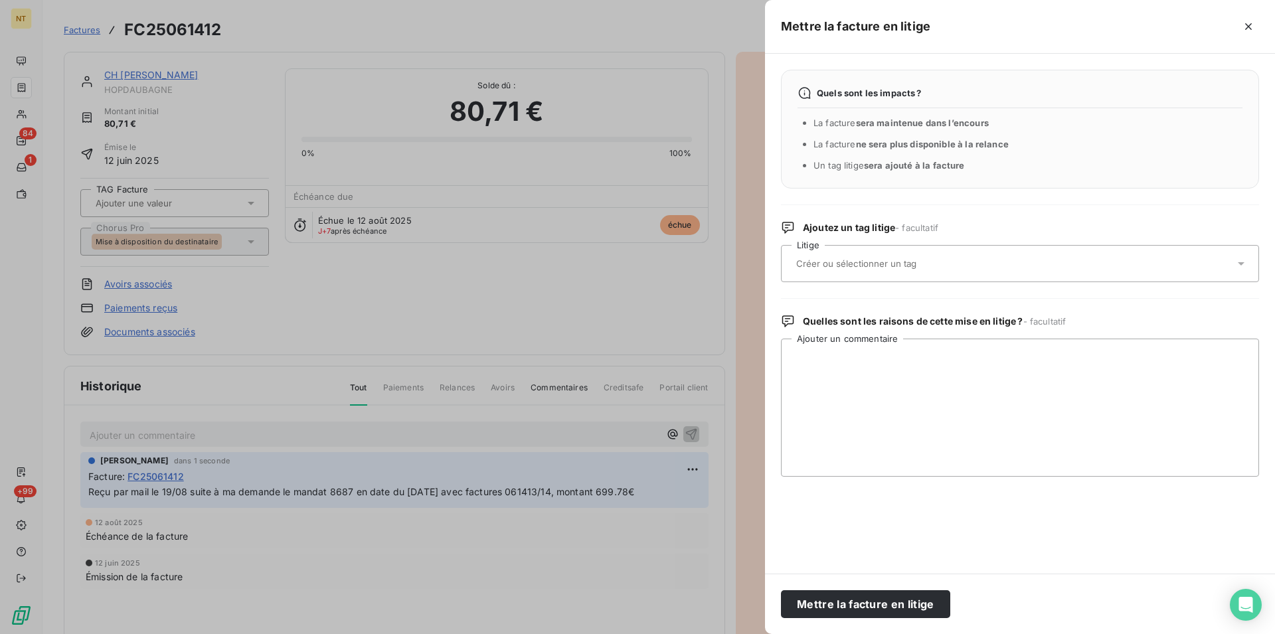
click at [918, 268] on input "text" at bounding box center [891, 264] width 193 height 12
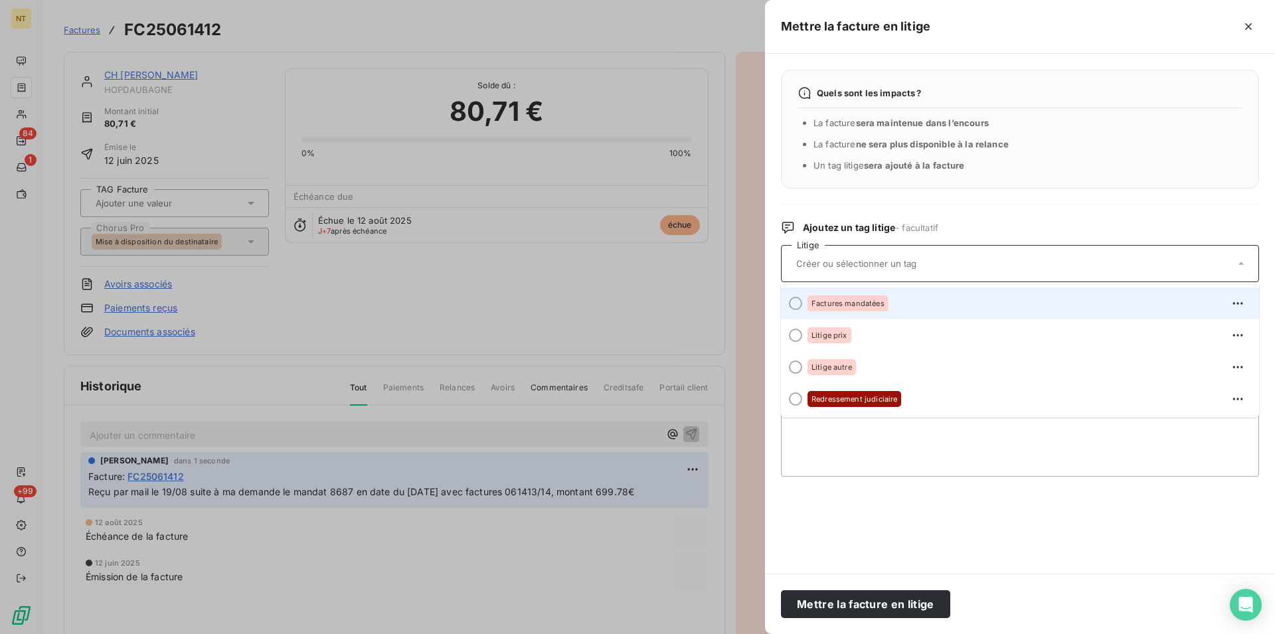
click at [795, 307] on div at bounding box center [795, 303] width 13 height 13
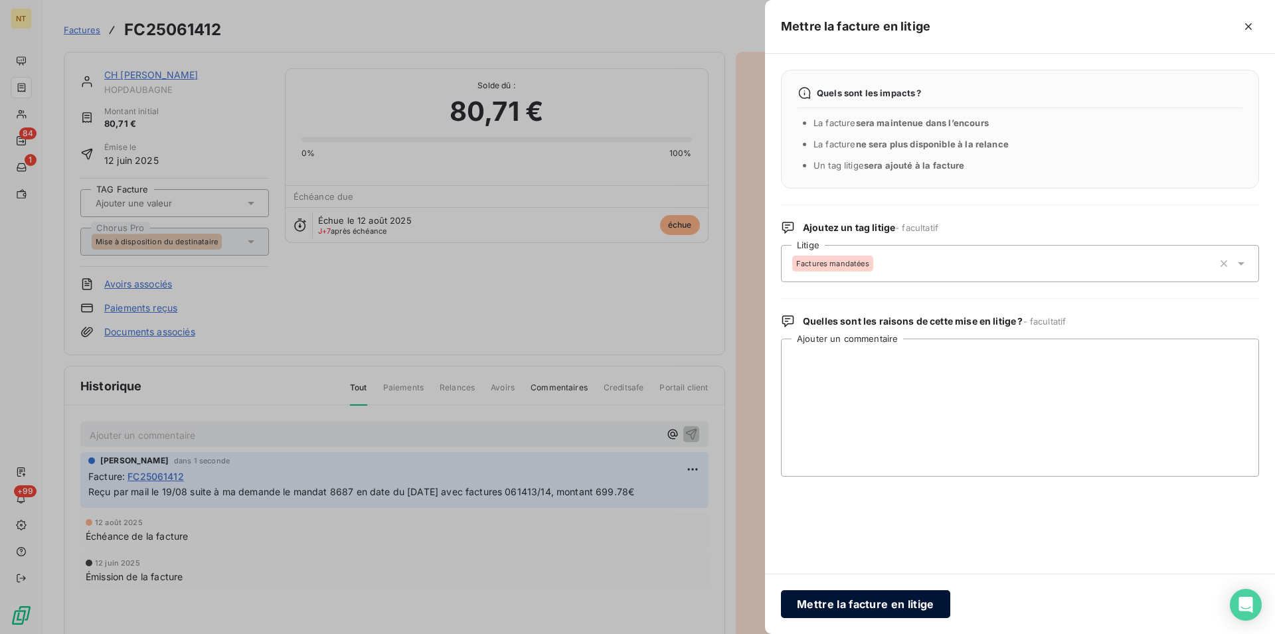
click at [833, 601] on button "Mettre la facture en litige" at bounding box center [865, 604] width 169 height 28
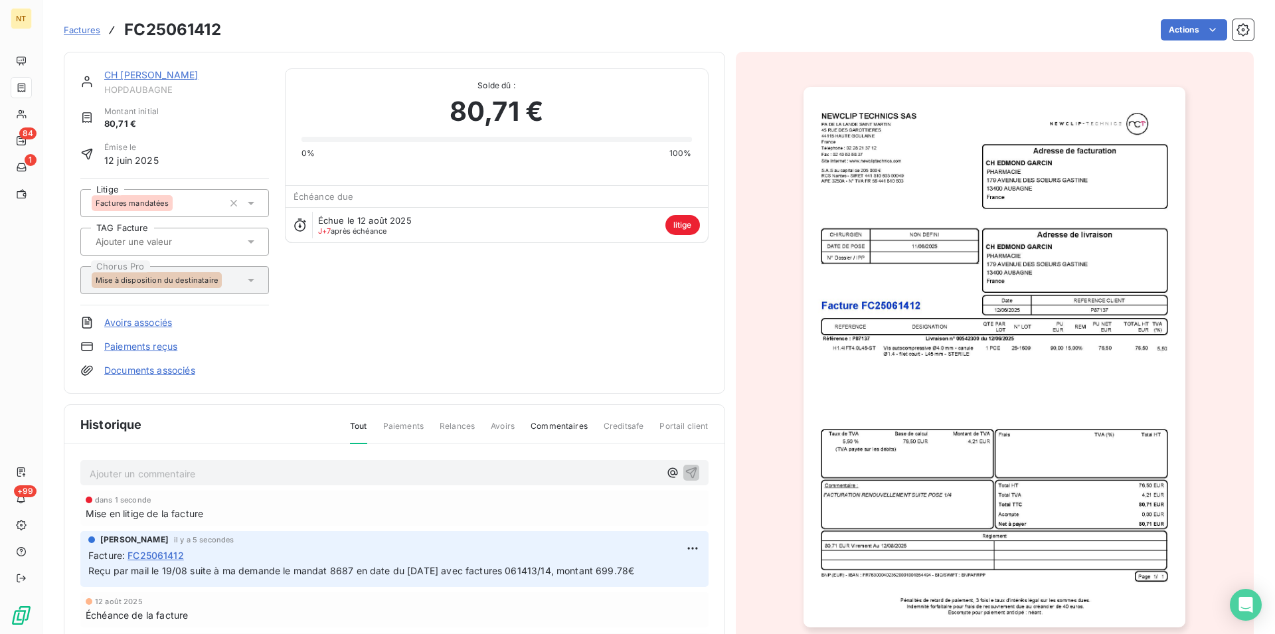
click at [157, 67] on div "CH EDMOND GARCIN HOPDAUBAGNE Montant initial 80,71 € Émise le 12 juin 2025 Liti…" at bounding box center [394, 223] width 661 height 342
click at [158, 77] on link "CH [PERSON_NAME]" at bounding box center [151, 74] width 94 height 11
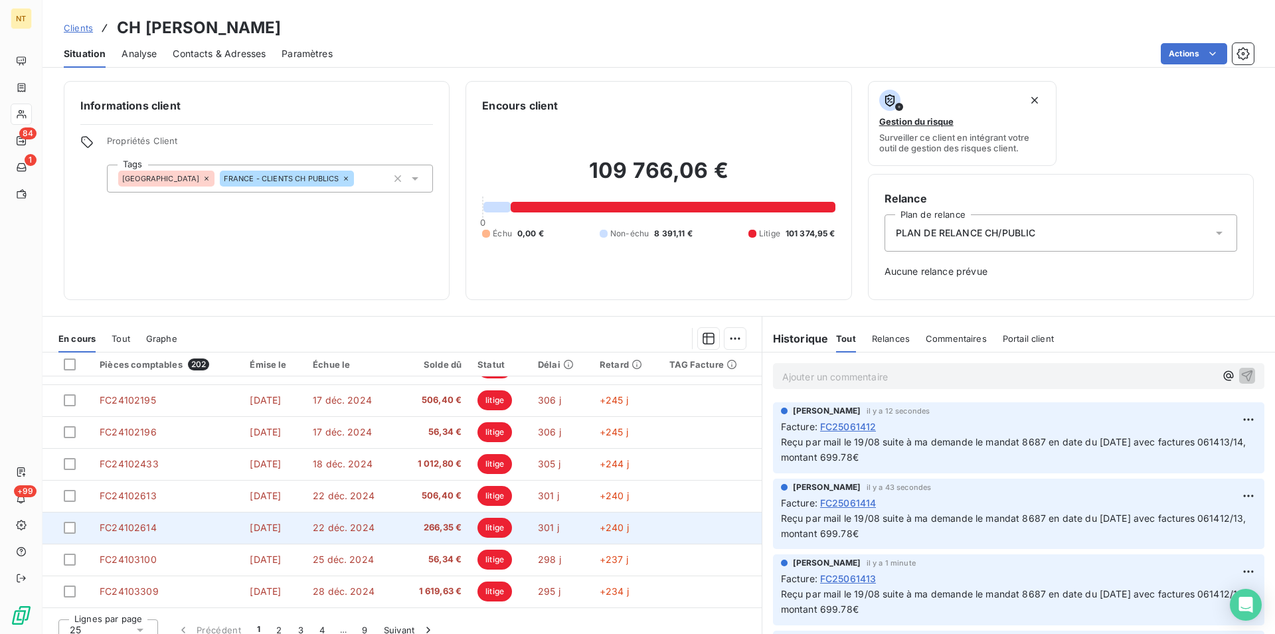
scroll to position [14, 0]
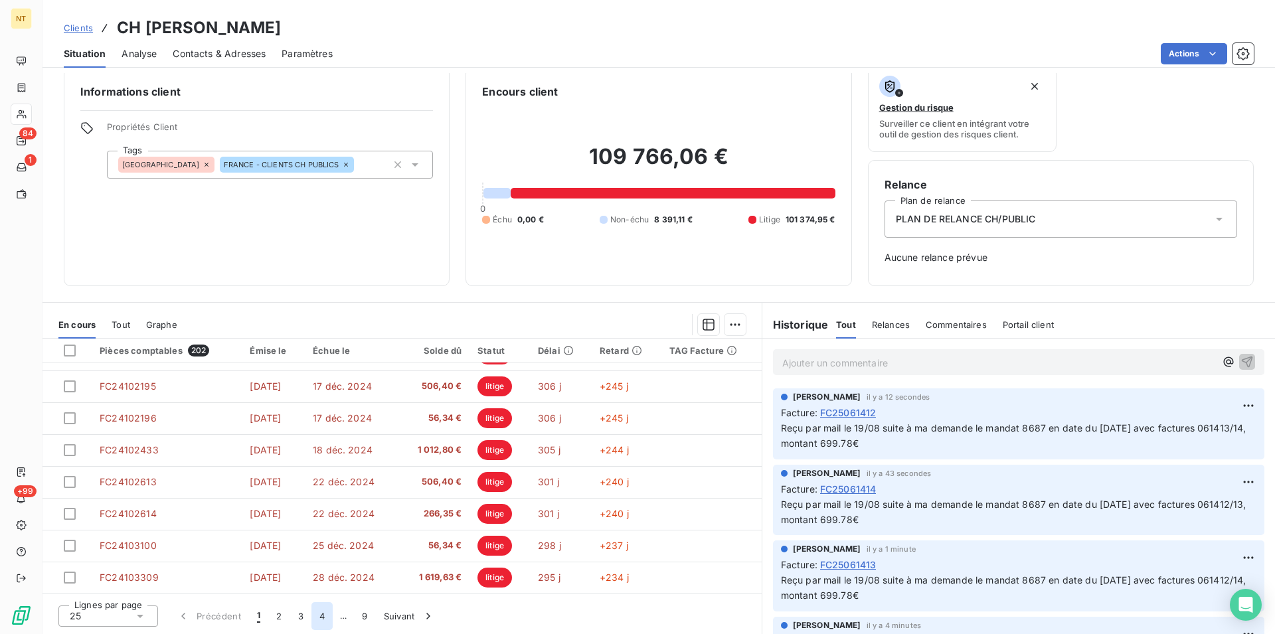
click at [321, 618] on button "4" at bounding box center [321, 616] width 21 height 28
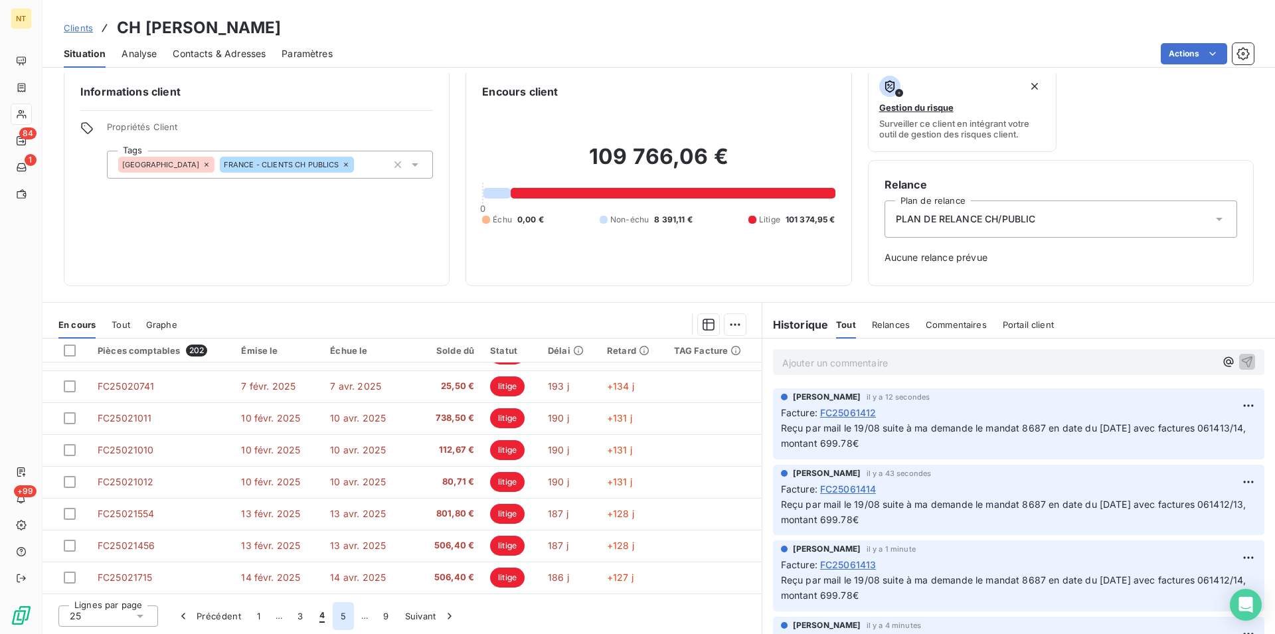
click at [341, 615] on button "5" at bounding box center [343, 616] width 21 height 28
click at [339, 620] on button "6" at bounding box center [342, 616] width 21 height 28
click at [341, 620] on button "7" at bounding box center [343, 616] width 21 height 28
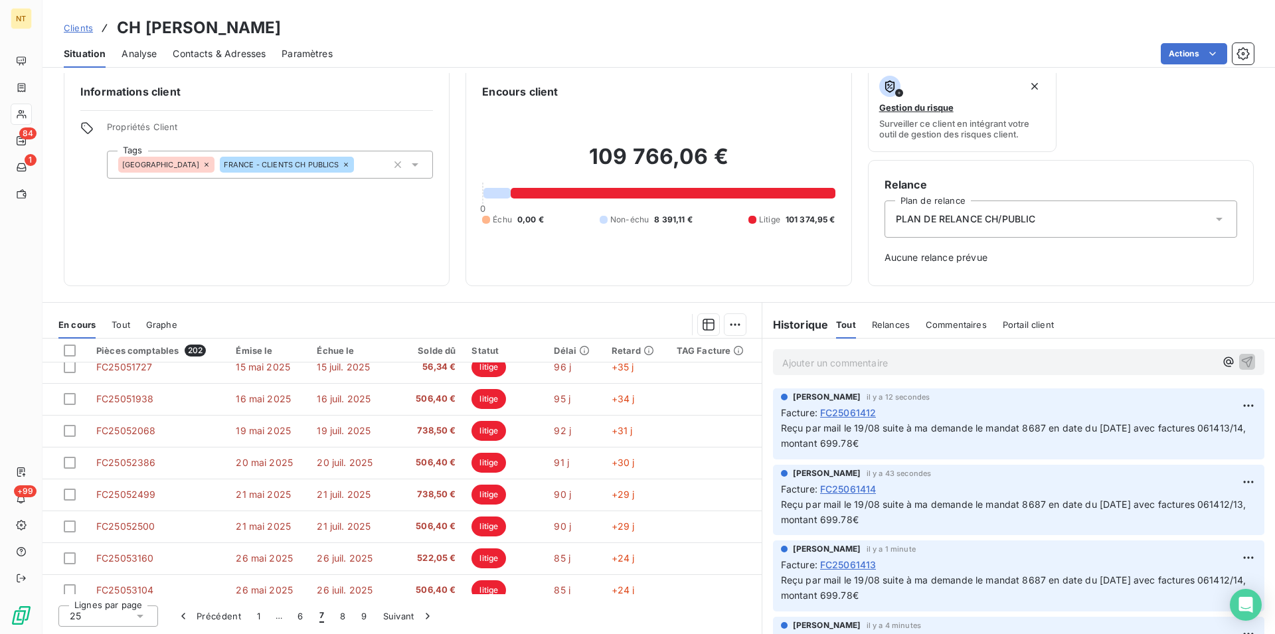
scroll to position [0, 0]
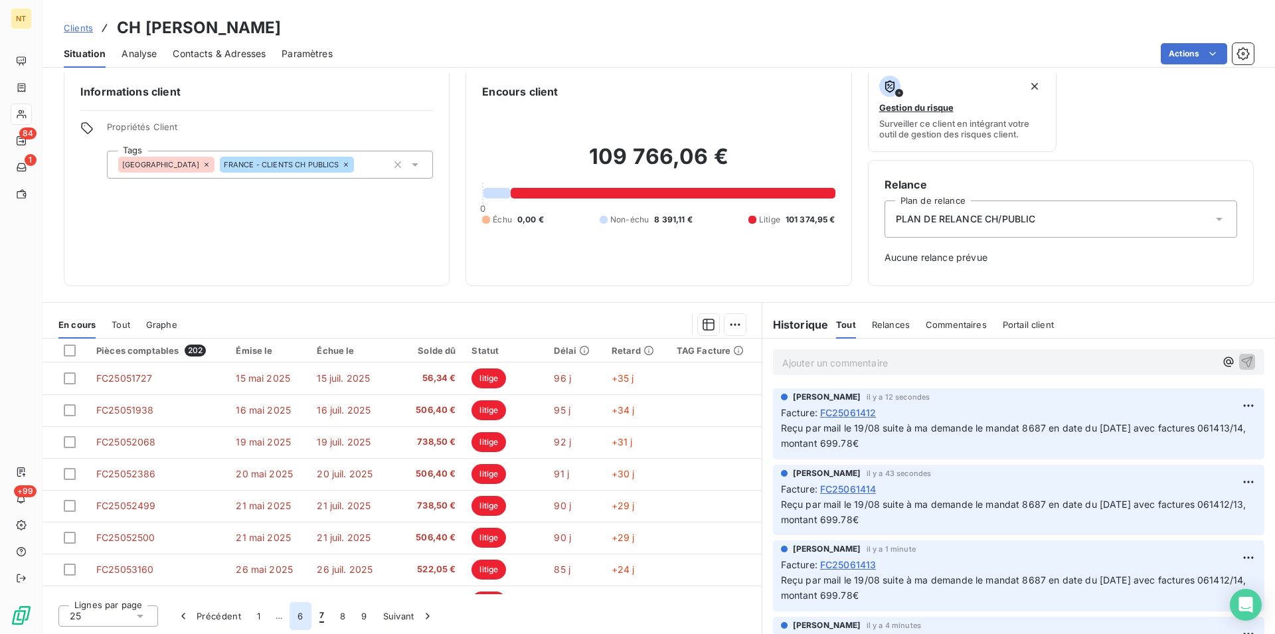
click at [291, 619] on button "6" at bounding box center [299, 616] width 21 height 28
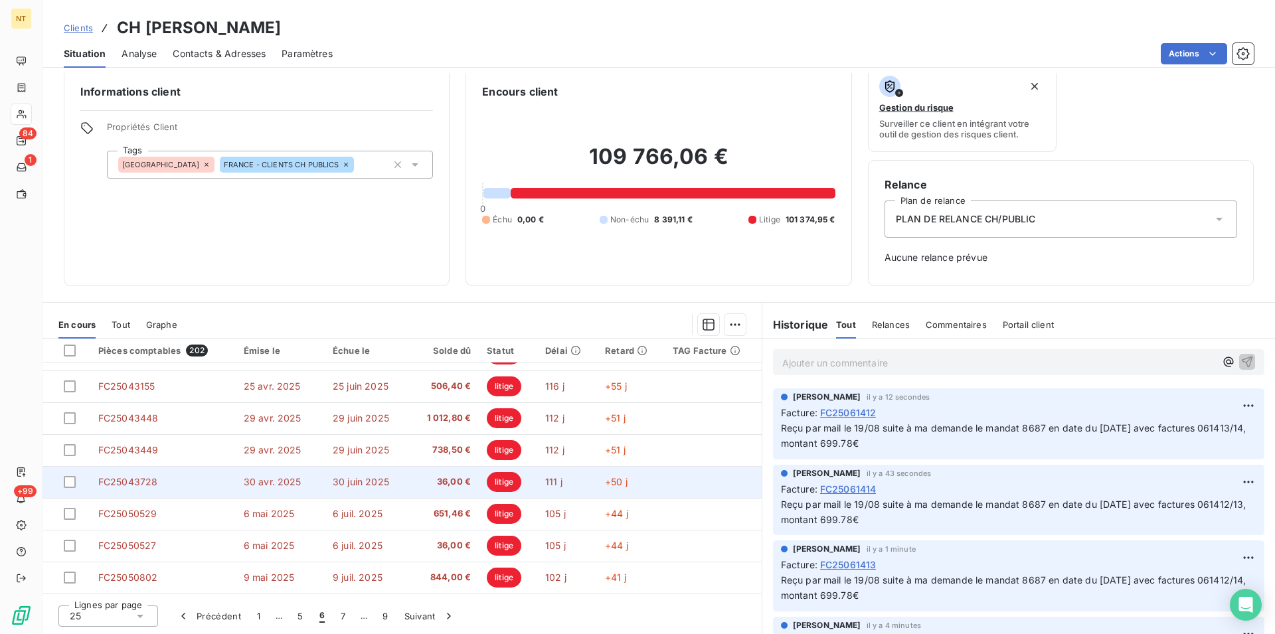
scroll to position [566, 0]
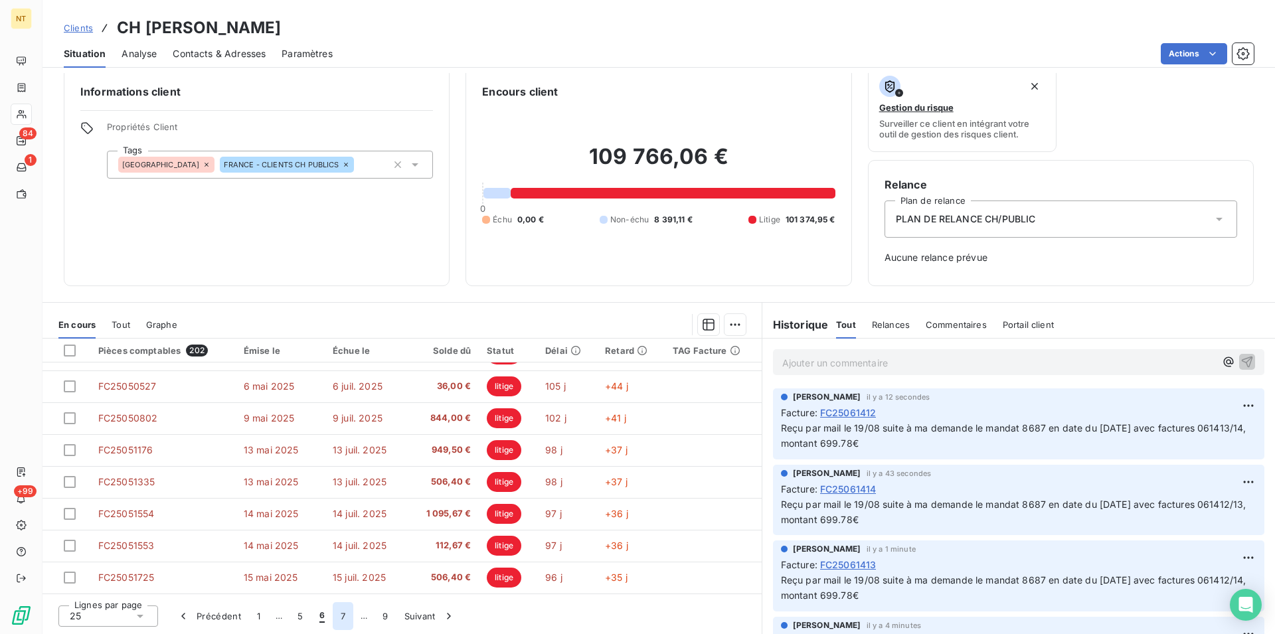
click at [336, 617] on button "7" at bounding box center [343, 616] width 21 height 28
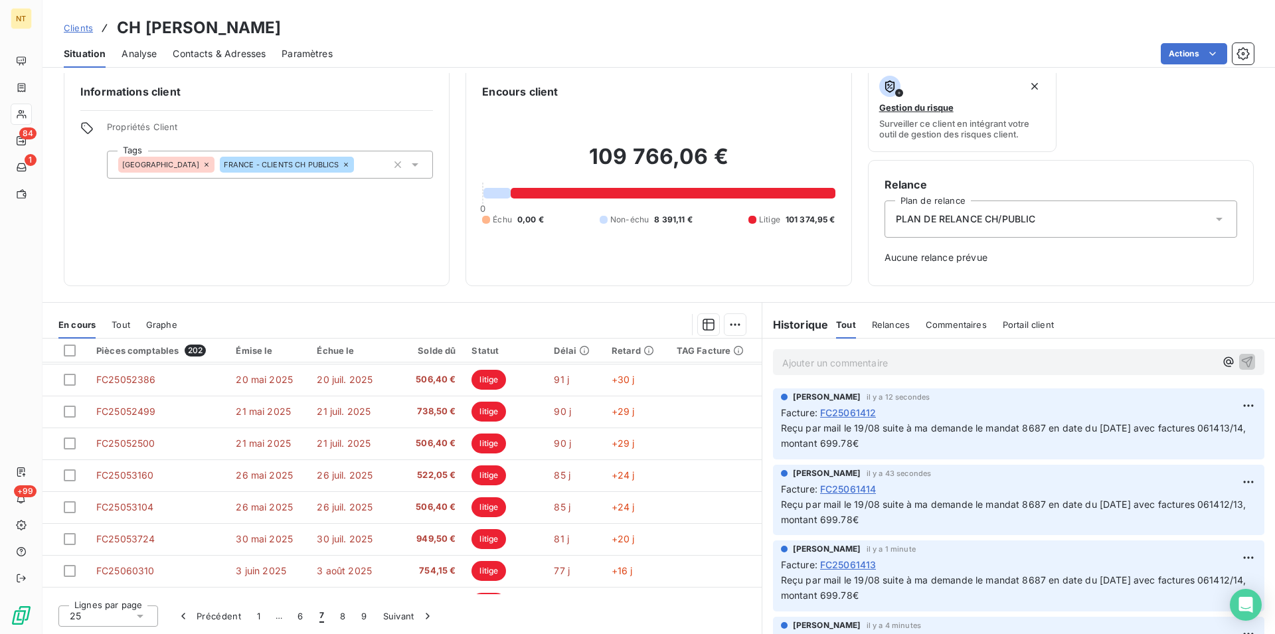
scroll to position [92, 0]
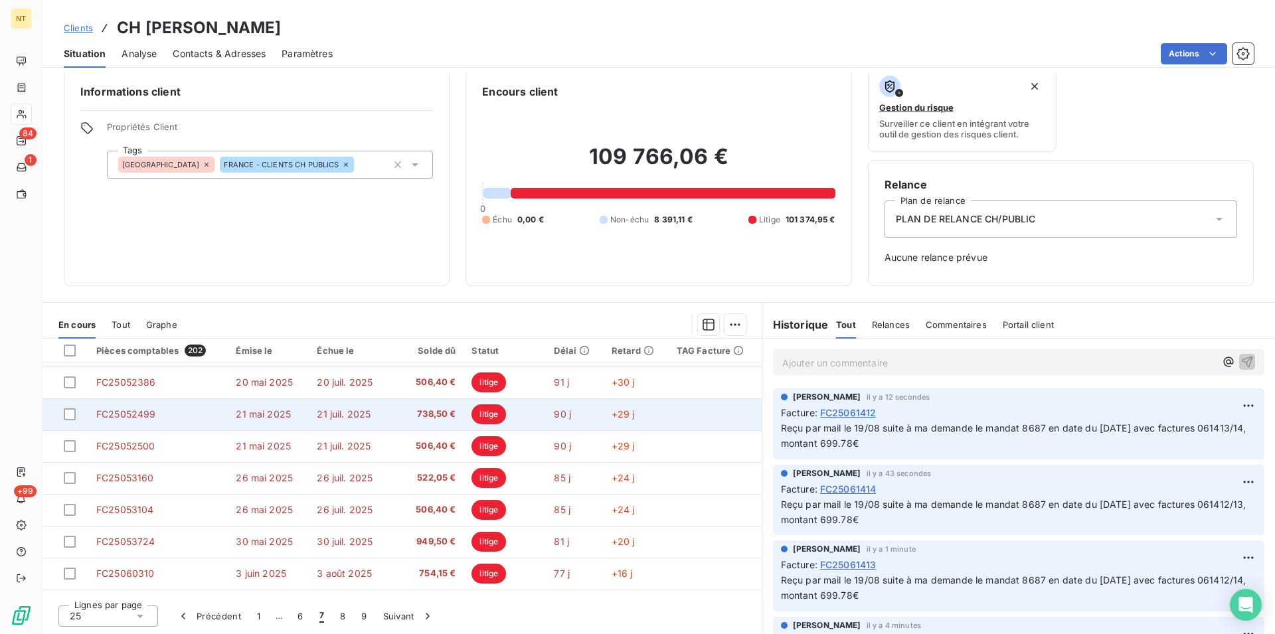
click at [135, 414] on span "FC25052499" at bounding box center [126, 413] width 60 height 11
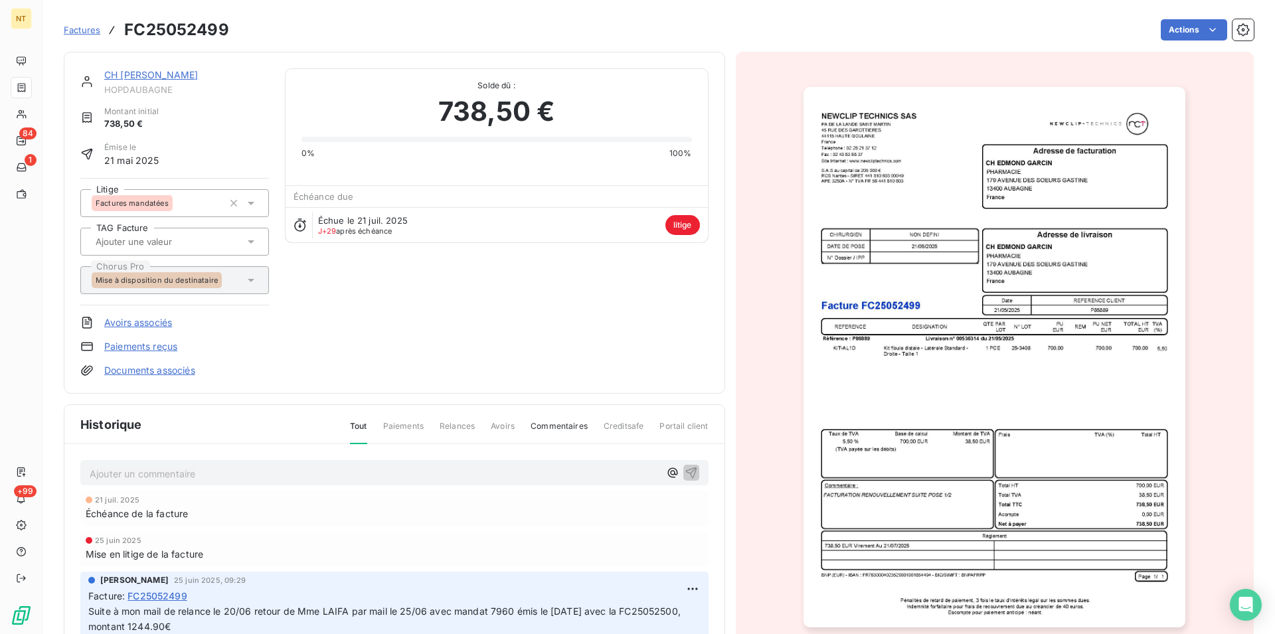
click at [149, 77] on link "CH [PERSON_NAME]" at bounding box center [151, 74] width 94 height 11
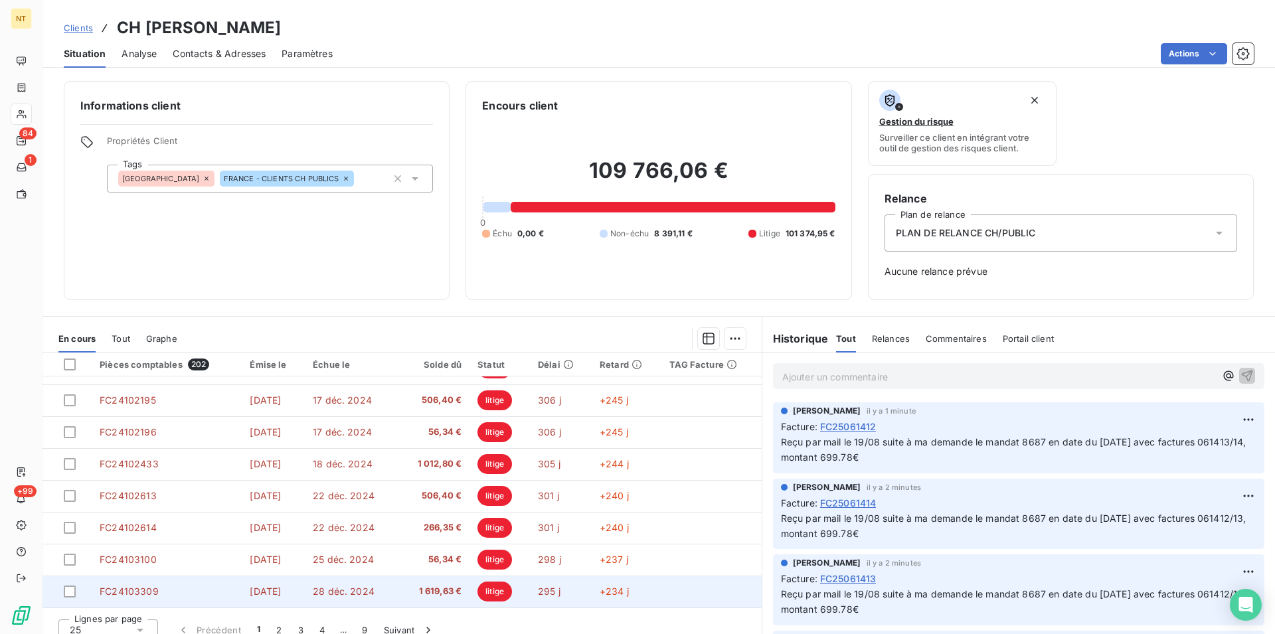
scroll to position [14, 0]
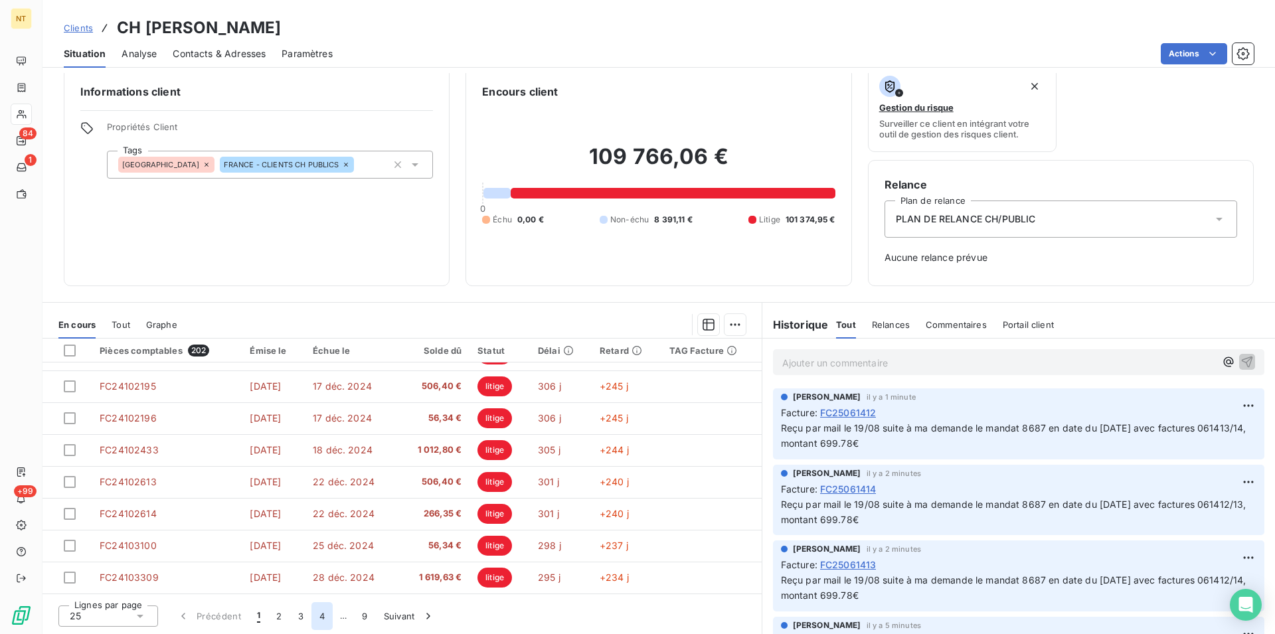
click at [327, 615] on button "4" at bounding box center [321, 616] width 21 height 28
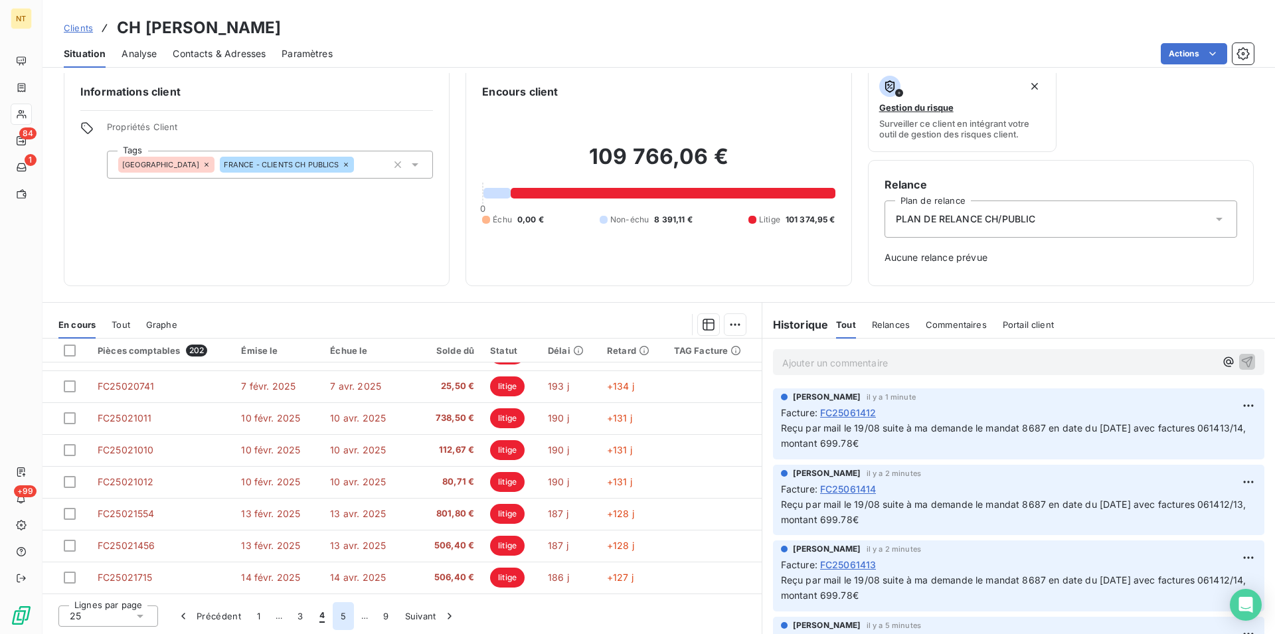
click at [345, 615] on button "5" at bounding box center [343, 616] width 21 height 28
click at [344, 613] on button "6" at bounding box center [342, 616] width 21 height 28
click at [343, 619] on button "7" at bounding box center [343, 616] width 21 height 28
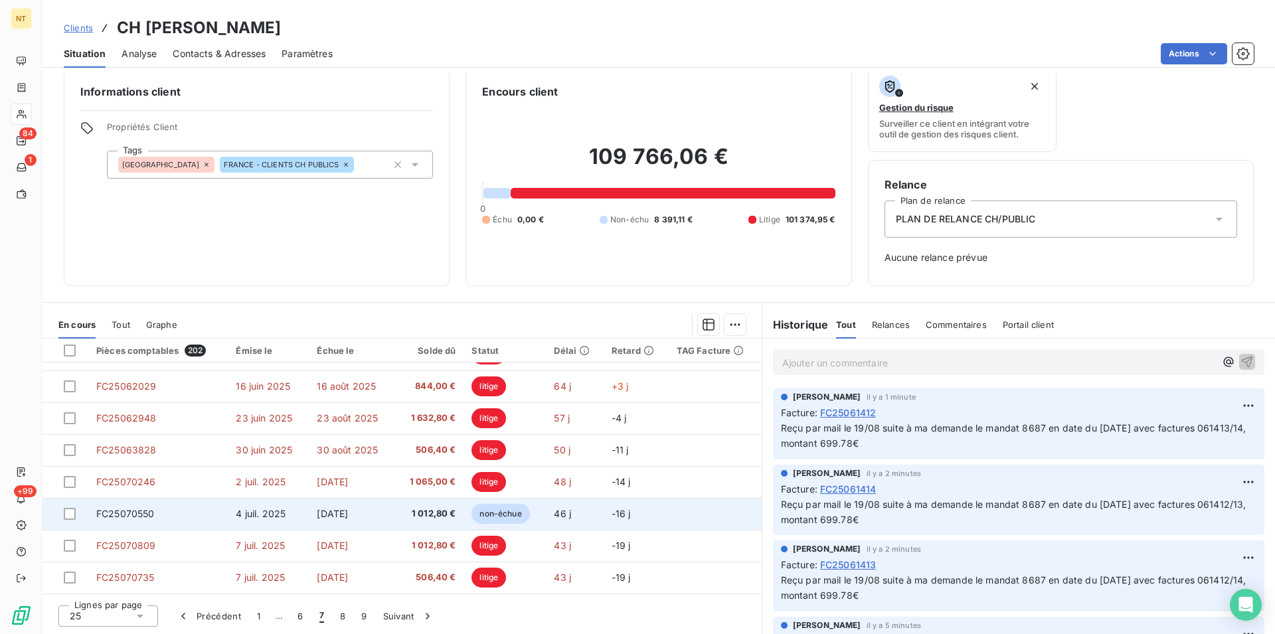
click at [155, 514] on td "FC25070550" at bounding box center [157, 514] width 139 height 32
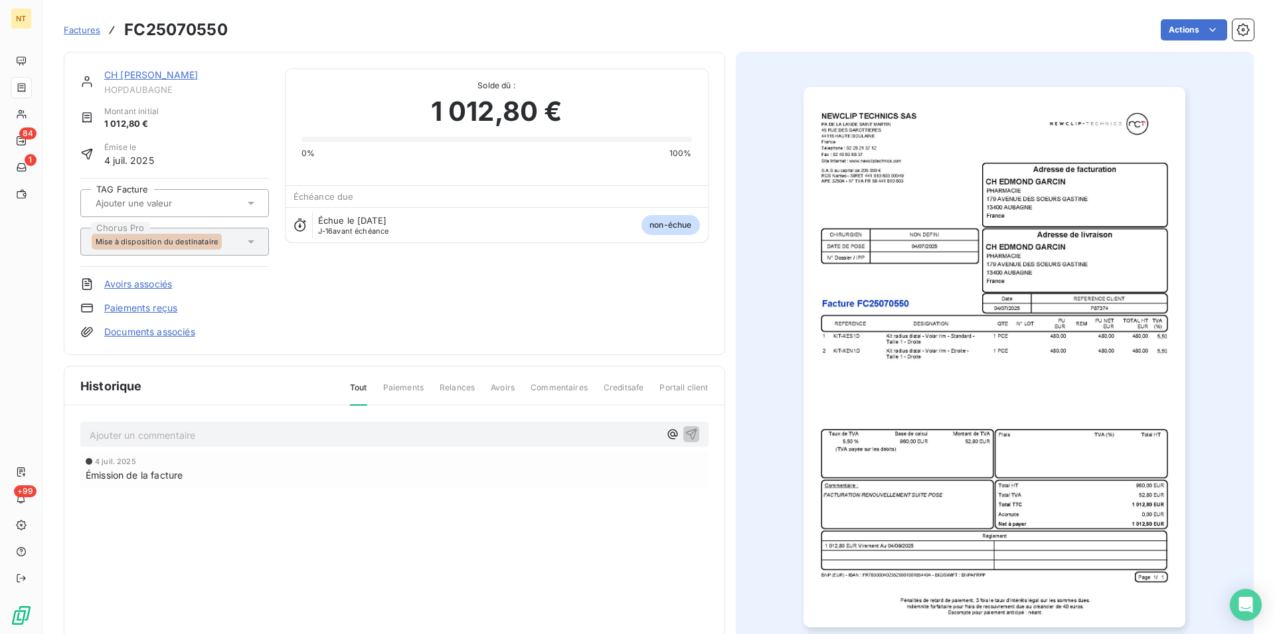
click at [162, 78] on link "CH [PERSON_NAME]" at bounding box center [151, 74] width 94 height 11
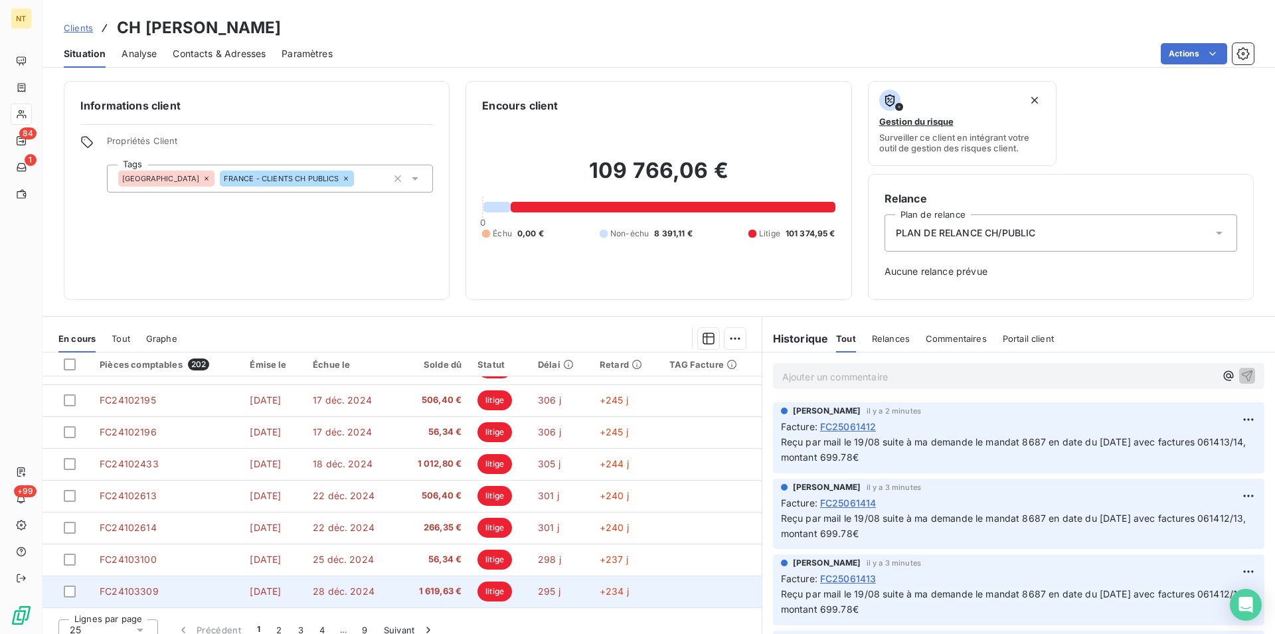
scroll to position [14, 0]
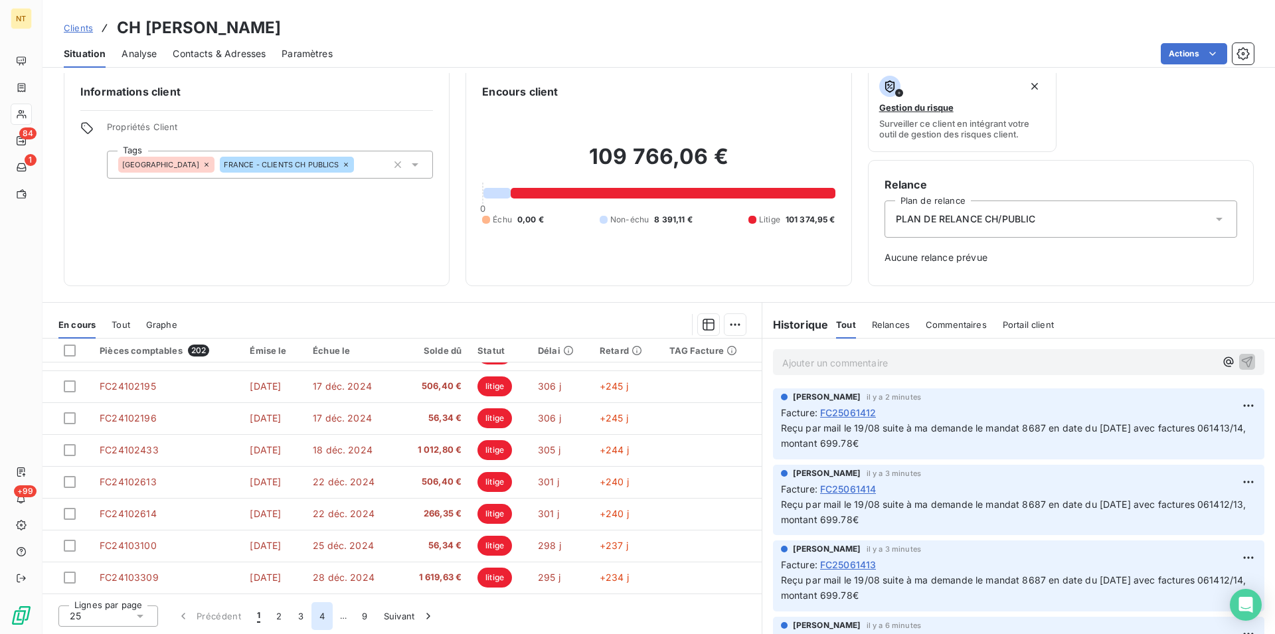
click at [321, 616] on button "4" at bounding box center [321, 616] width 21 height 28
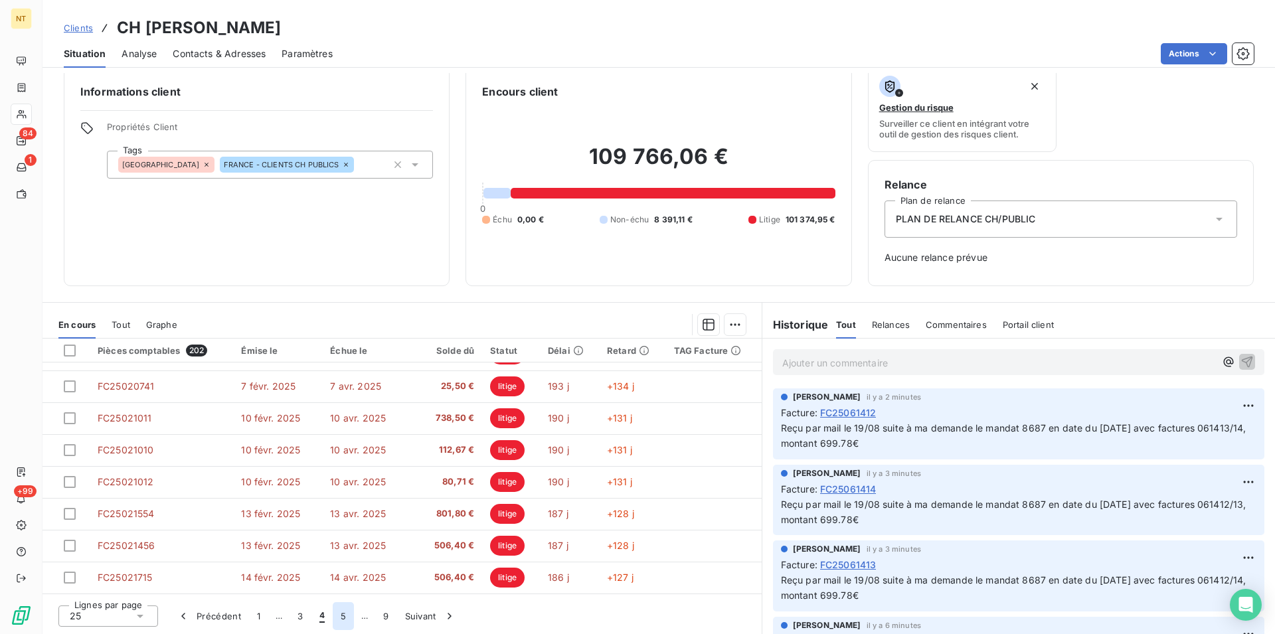
click at [345, 615] on button "5" at bounding box center [343, 616] width 21 height 28
click at [343, 619] on button "6" at bounding box center [342, 616] width 21 height 28
click at [341, 618] on button "7" at bounding box center [343, 616] width 21 height 28
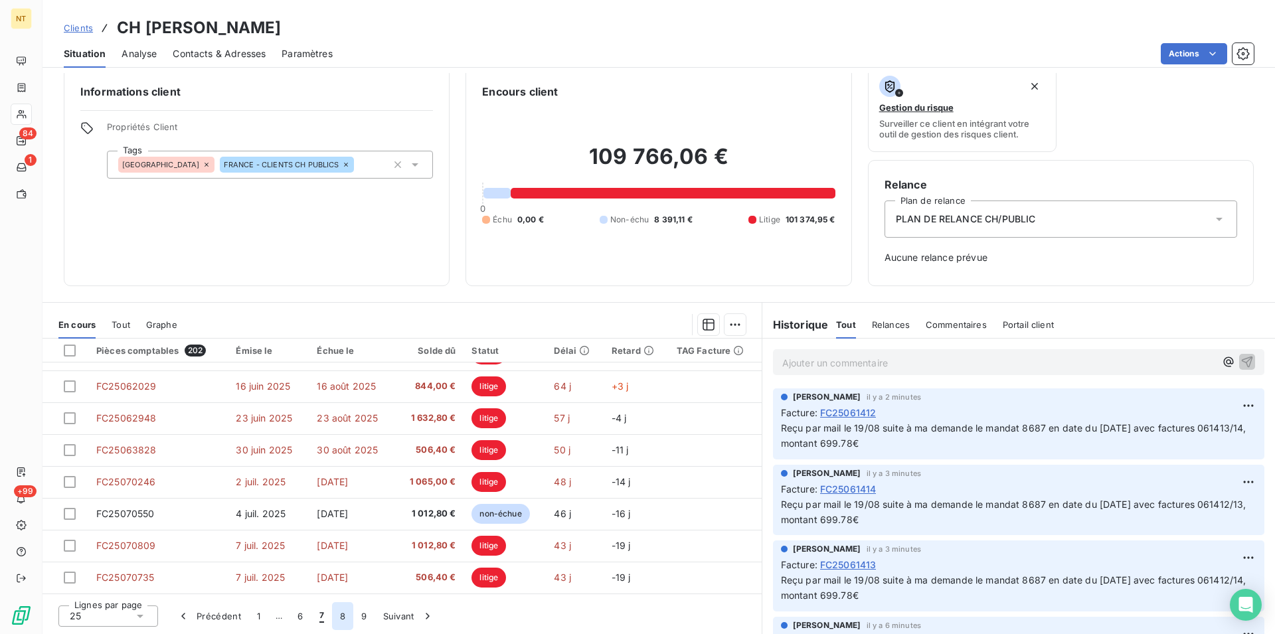
click at [342, 616] on button "8" at bounding box center [342, 616] width 21 height 28
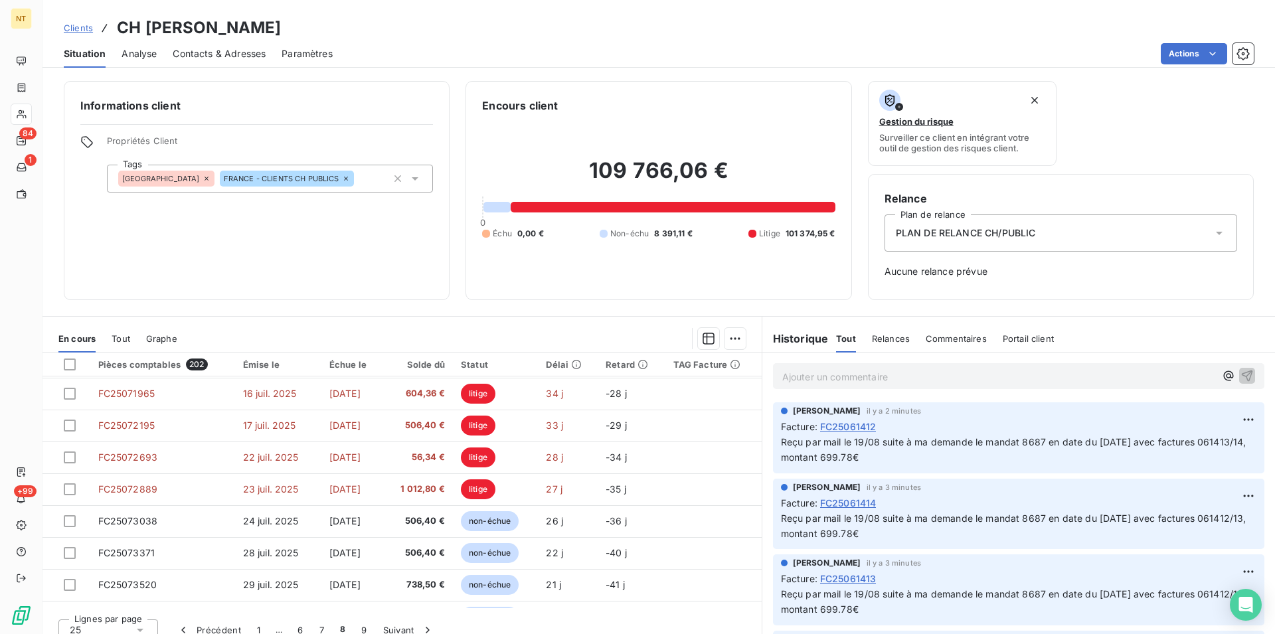
scroll to position [271, 0]
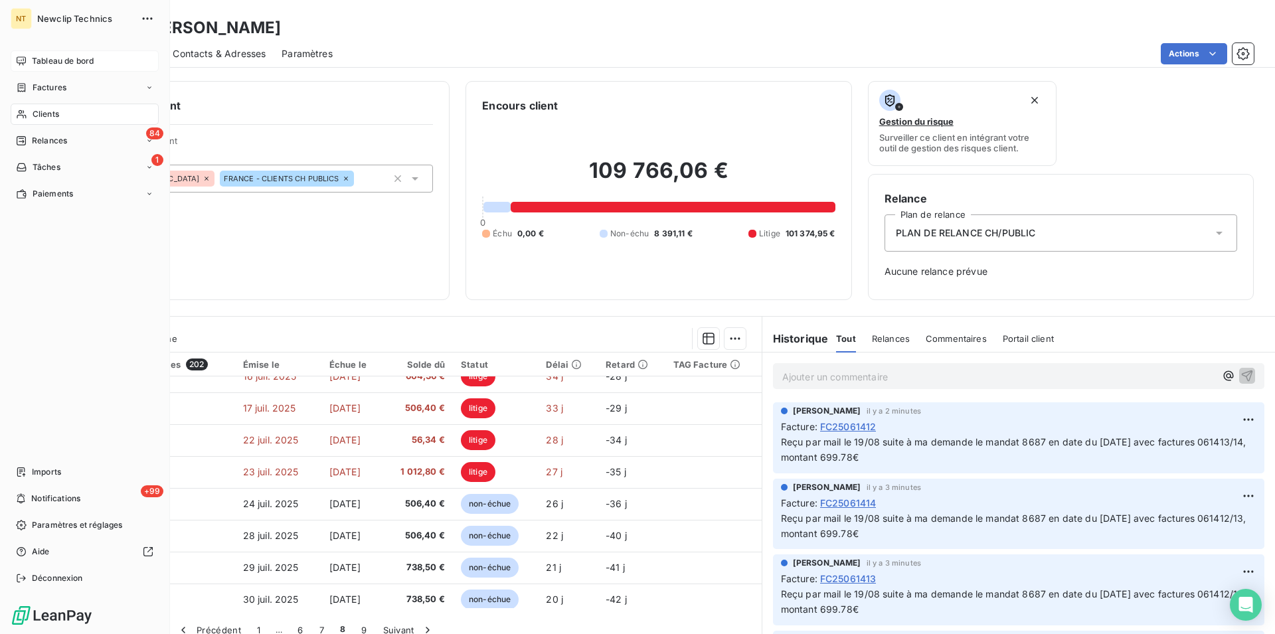
click at [58, 65] on span "Tableau de bord" at bounding box center [63, 61] width 62 height 12
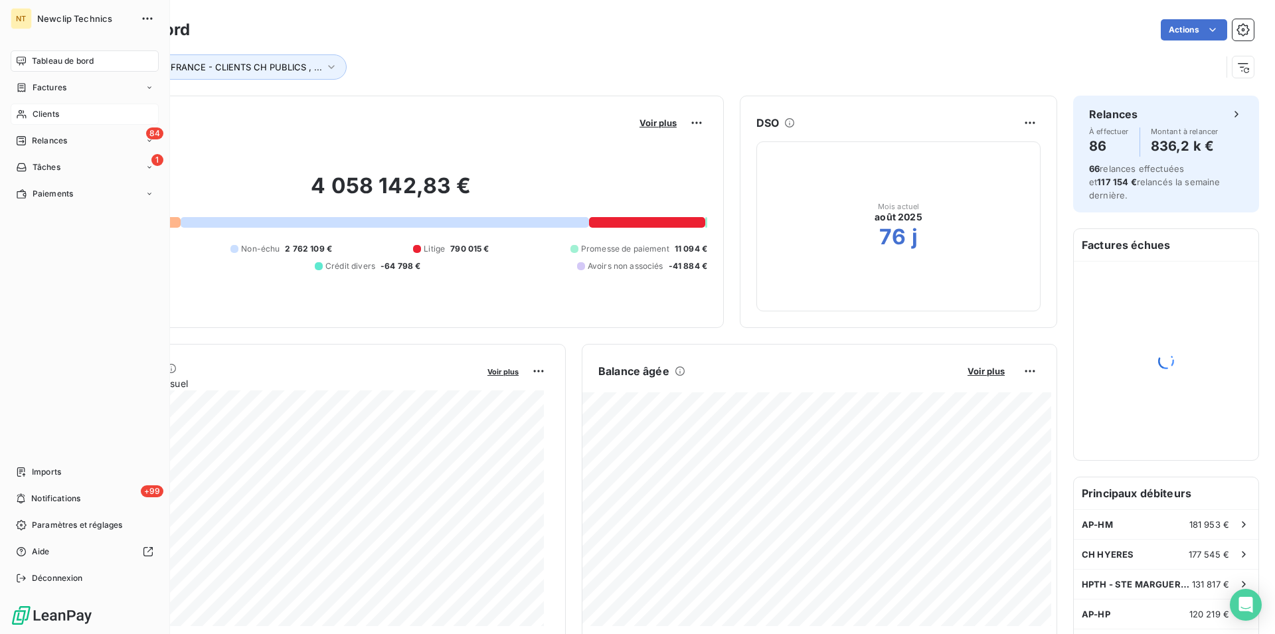
click at [42, 111] on span "Clients" at bounding box center [46, 114] width 27 height 12
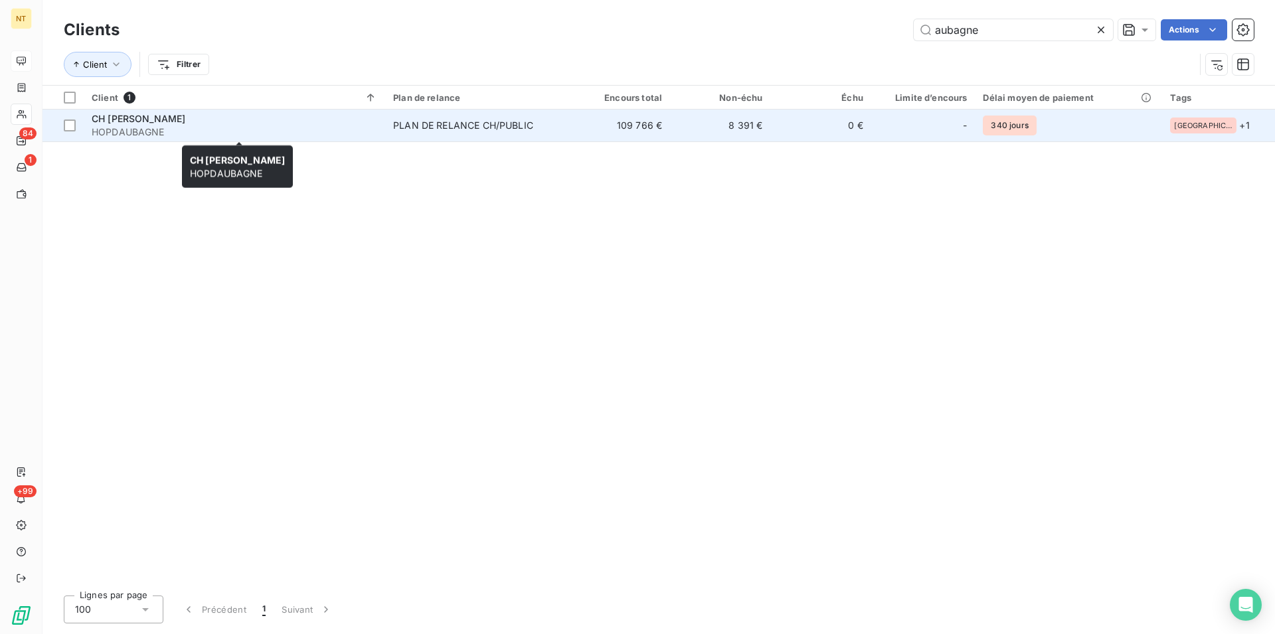
click at [142, 125] on span "HOPDAUBAGNE" at bounding box center [234, 131] width 285 height 13
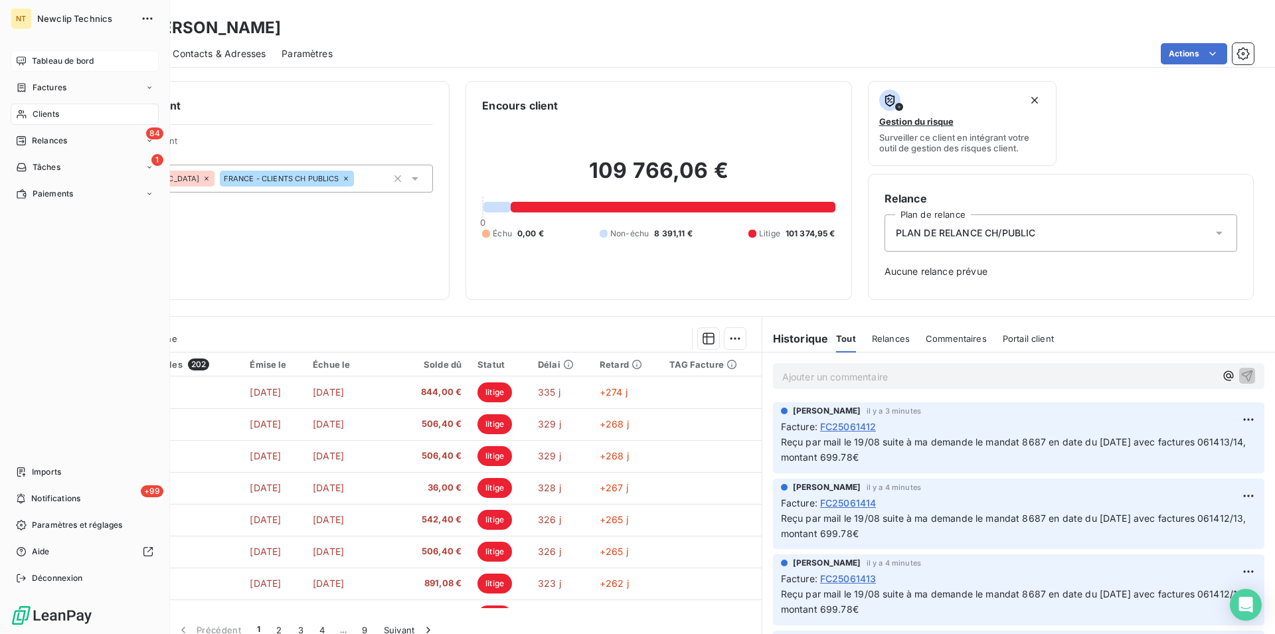
drag, startPoint x: 57, startPoint y: 112, endPoint x: 163, endPoint y: 101, distance: 106.8
click at [58, 112] on span "Clients" at bounding box center [46, 114] width 27 height 12
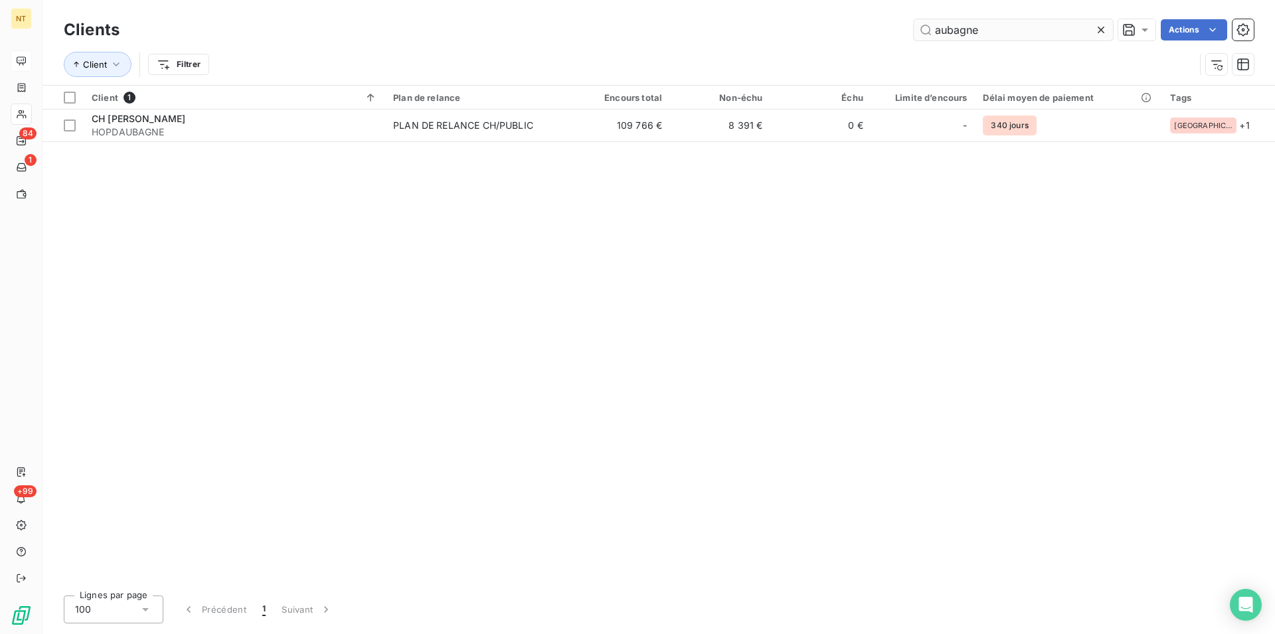
drag, startPoint x: 1007, startPoint y: 21, endPoint x: 929, endPoint y: 33, distance: 79.4
click at [929, 33] on input "aubagne" at bounding box center [1013, 29] width 199 height 21
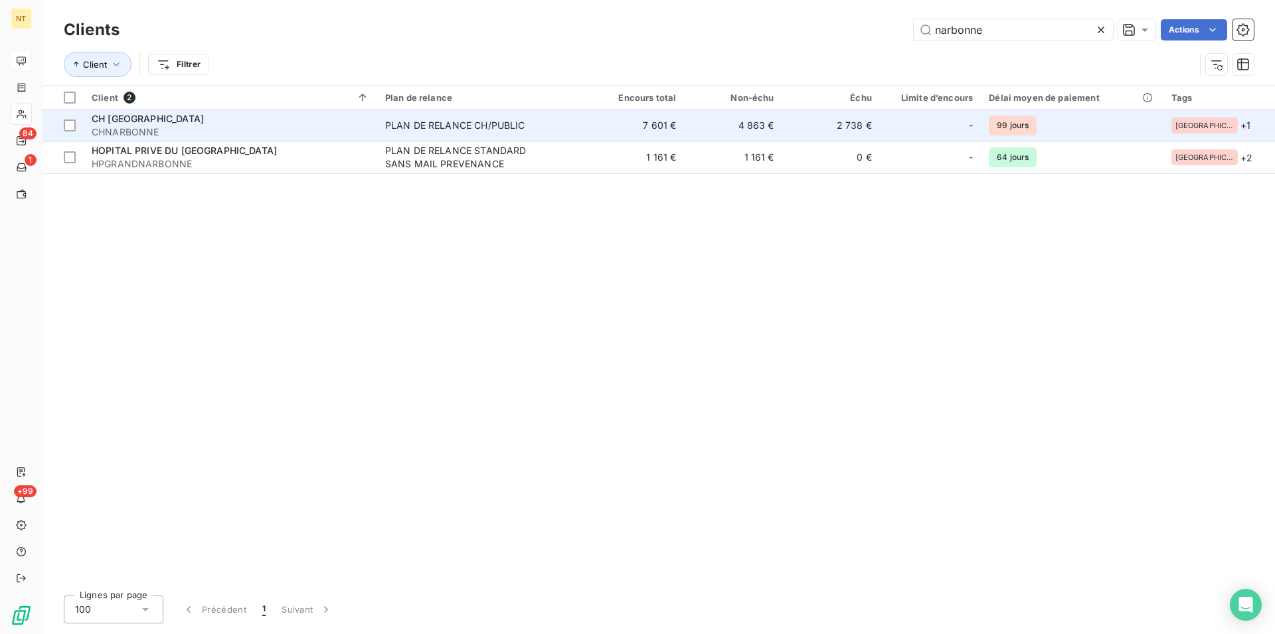
type input "narbonne"
click at [140, 121] on span "CH [GEOGRAPHIC_DATA]" at bounding box center [148, 118] width 112 height 11
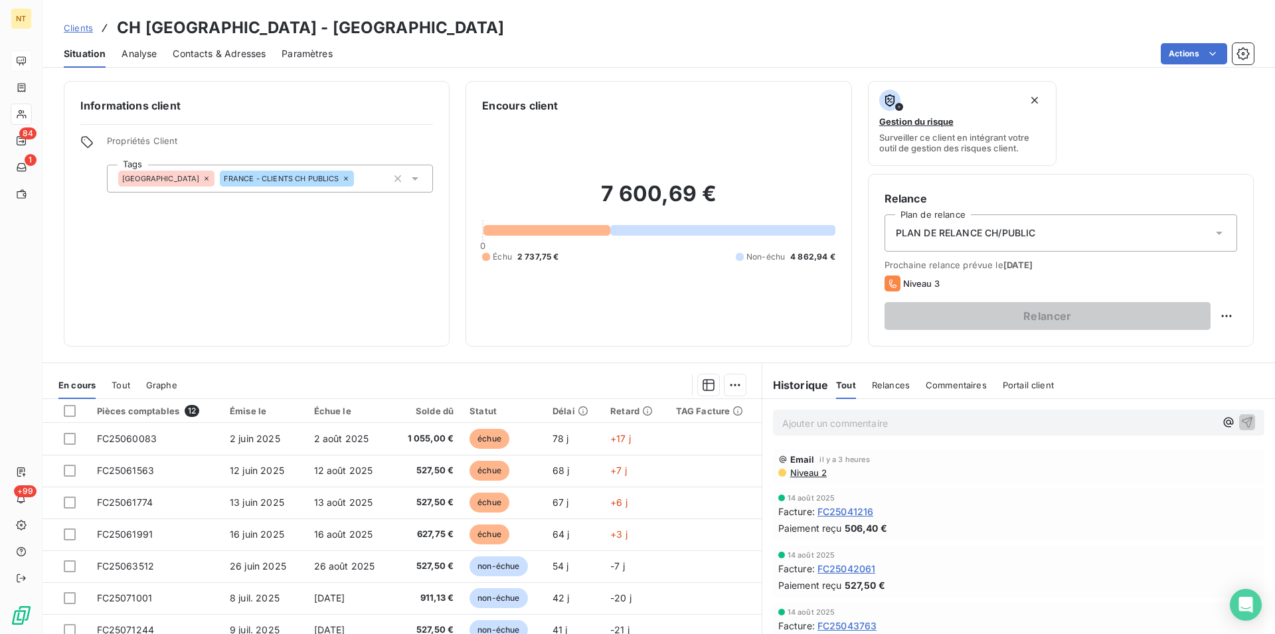
click at [230, 50] on span "Contacts & Adresses" at bounding box center [219, 53] width 93 height 13
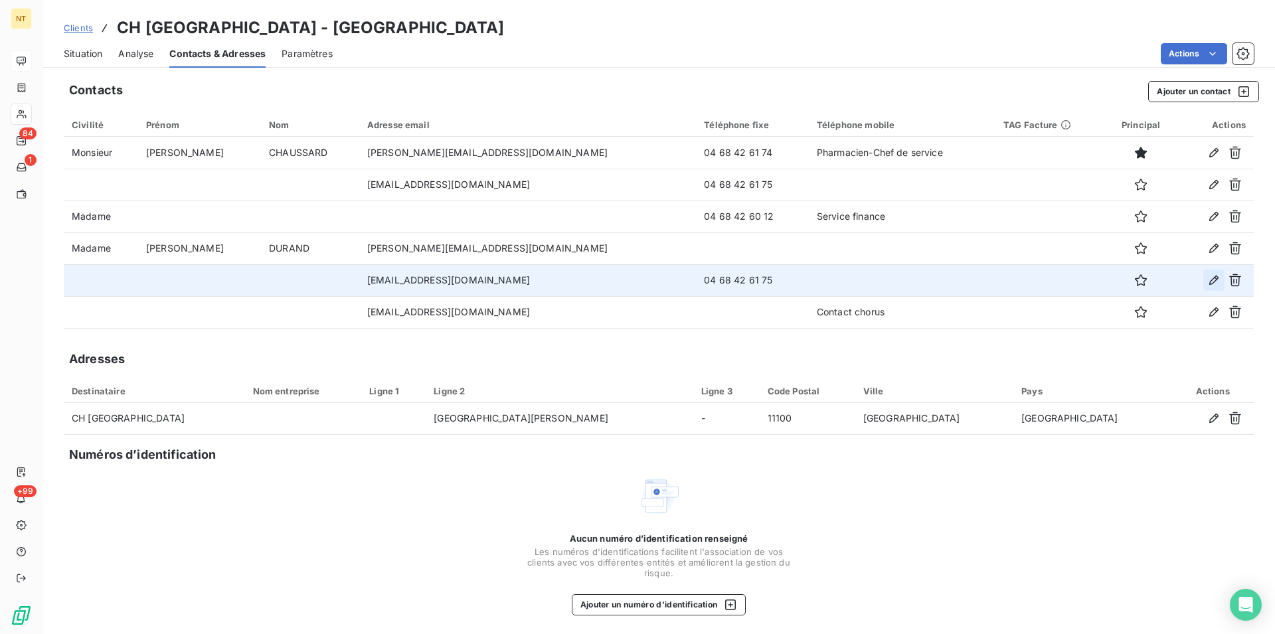
click at [1209, 278] on icon "button" at bounding box center [1213, 280] width 9 height 9
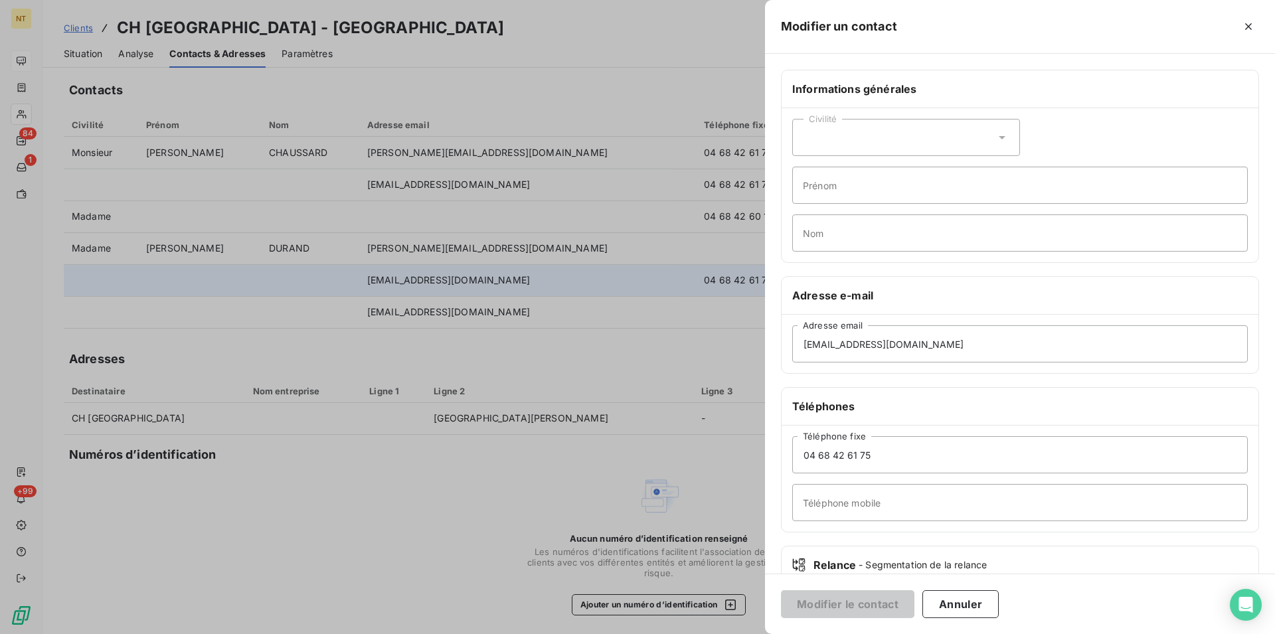
click at [997, 135] on icon at bounding box center [1001, 137] width 13 height 13
click at [806, 170] on input "radio" at bounding box center [806, 170] width 13 height 13
click at [813, 183] on input "Prénom" at bounding box center [1019, 185] width 455 height 37
type input "Claire"
click at [812, 234] on input "Nom" at bounding box center [1019, 232] width 455 height 37
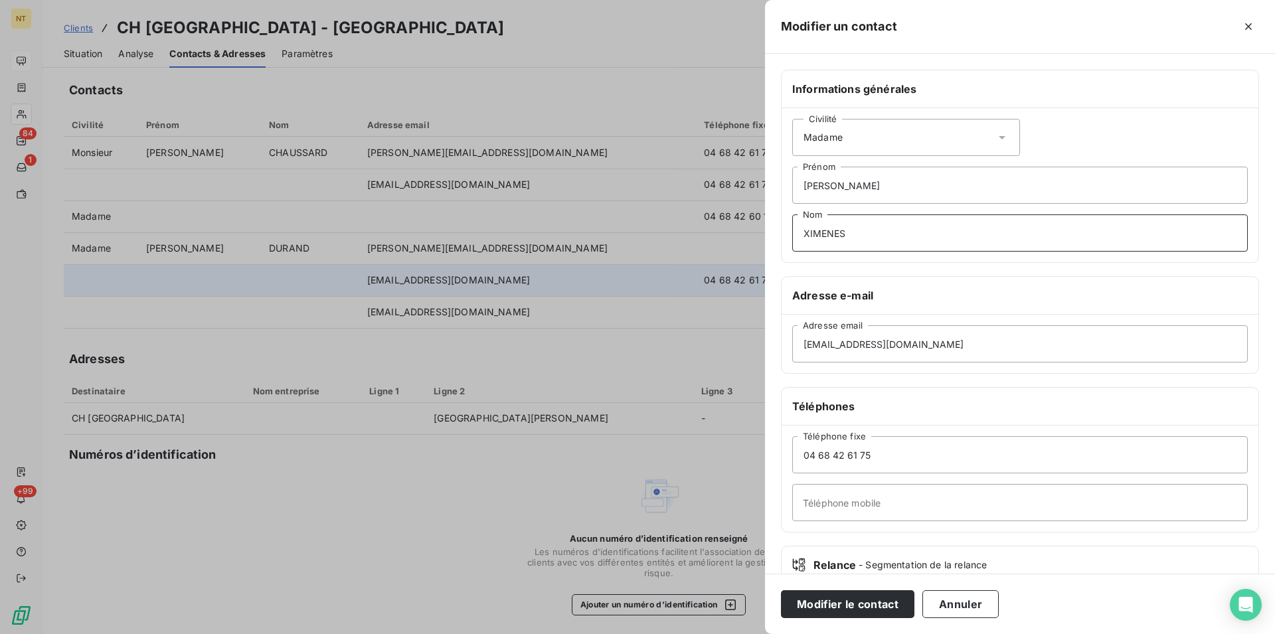
type input "XIMENES"
click at [819, 505] on input "Téléphone mobile" at bounding box center [1019, 502] width 455 height 37
type input "Service pharmacie"
click at [849, 602] on button "Modifier le contact" at bounding box center [847, 604] width 133 height 28
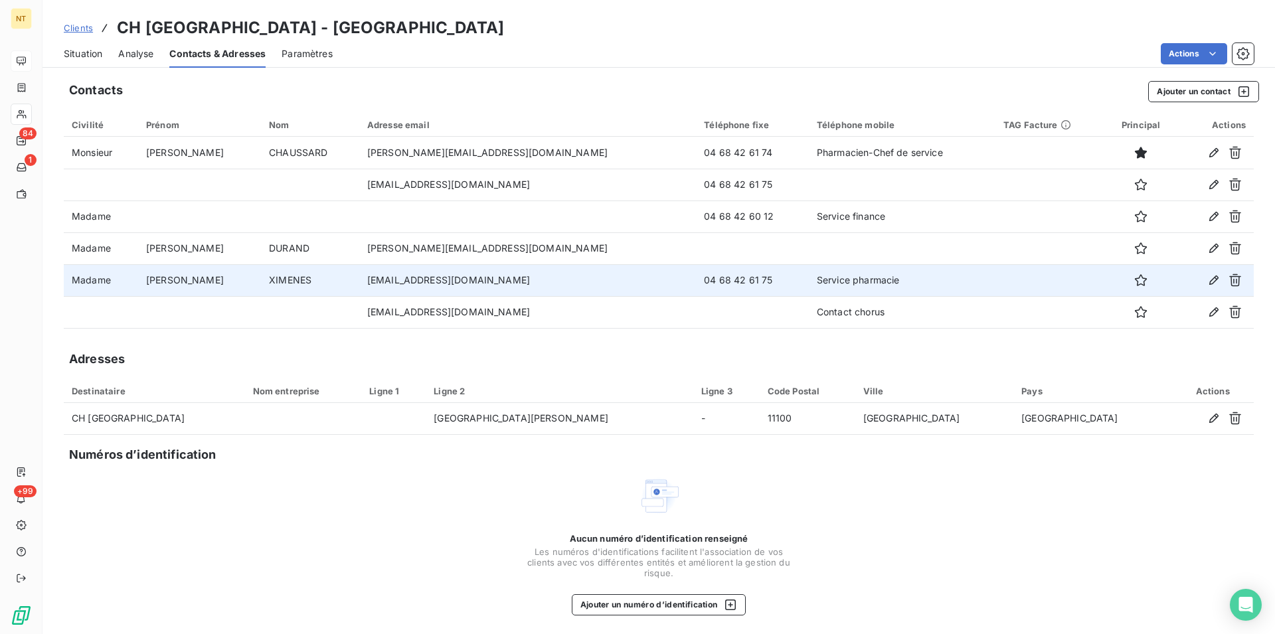
click at [80, 49] on span "Situation" at bounding box center [83, 53] width 39 height 13
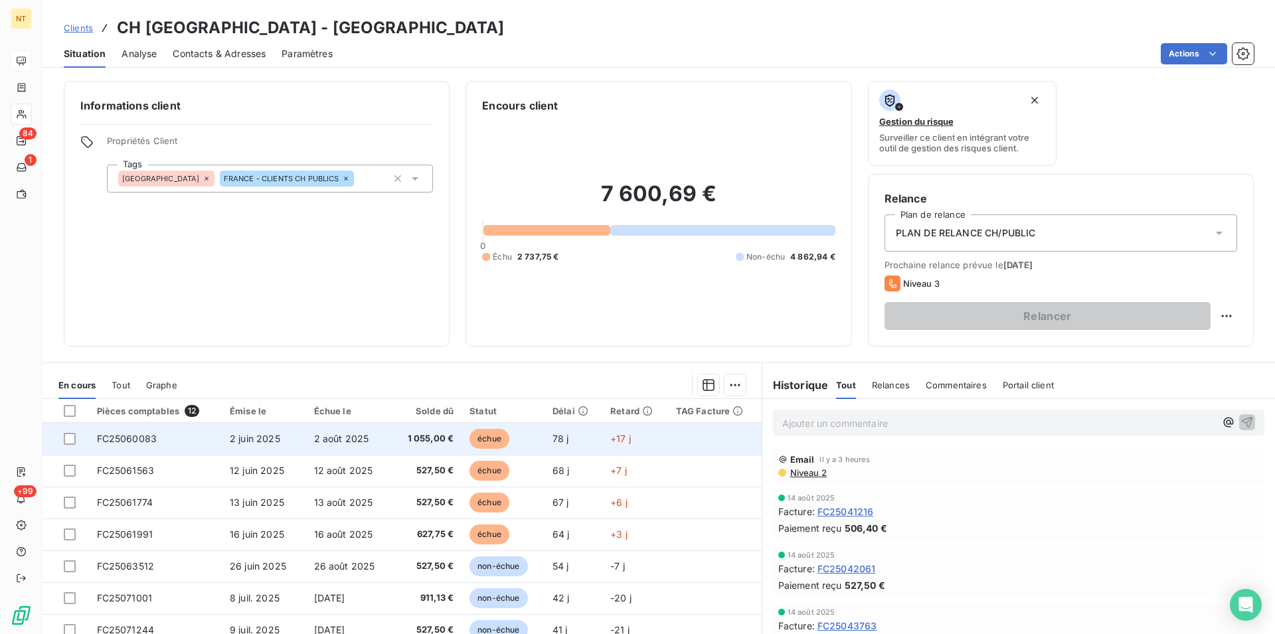
click at [137, 440] on span "FC25060083" at bounding box center [127, 438] width 60 height 11
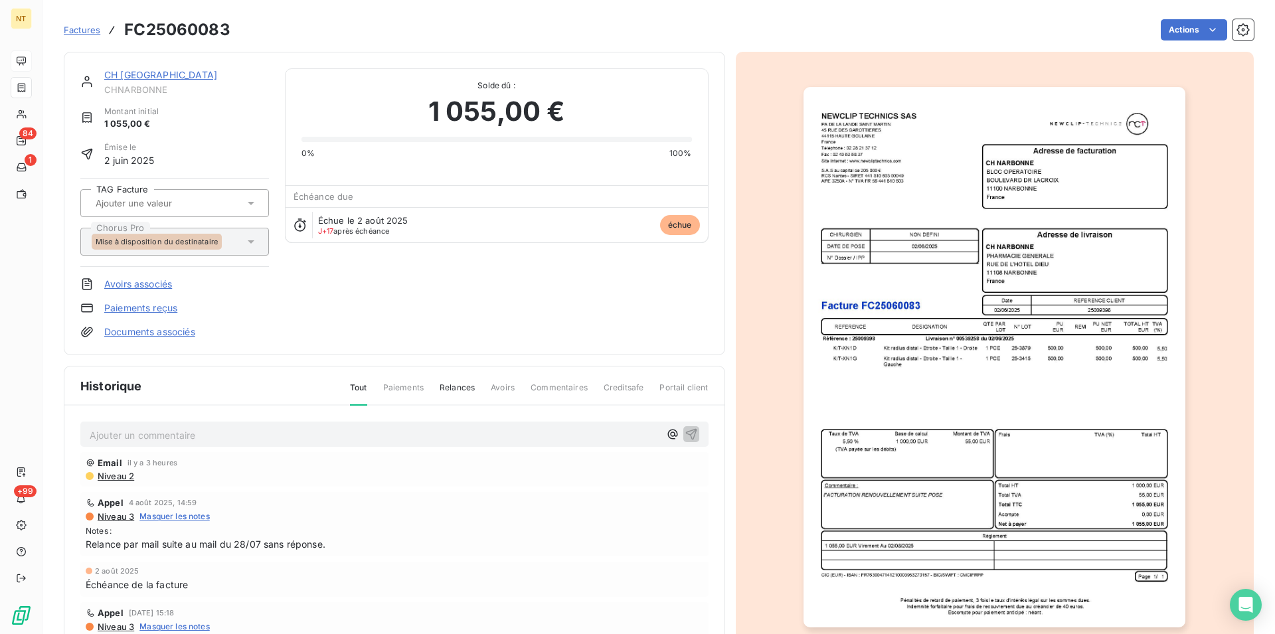
click at [130, 434] on p "Ajouter un commentaire ﻿" at bounding box center [375, 435] width 570 height 17
click at [319, 435] on p "Suite à la relance N2 de ce jour retour de leur art "" at bounding box center [375, 434] width 570 height 15
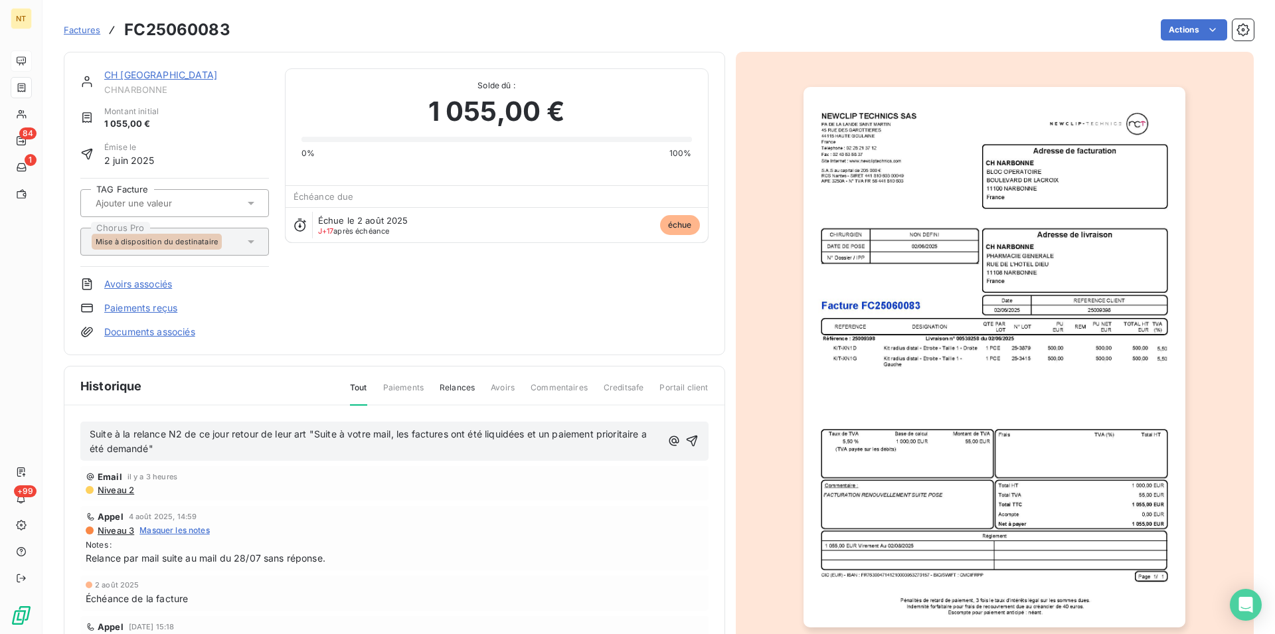
click at [296, 436] on span "Suite à la relance N2 de ce jour retour de leur art "Suite à votre mail, les fa…" at bounding box center [370, 441] width 560 height 27
click at [313, 436] on span "Suite à la relance N2 de ce jour retour de leur part "Suite à votre mail, les f…" at bounding box center [373, 441] width 566 height 27
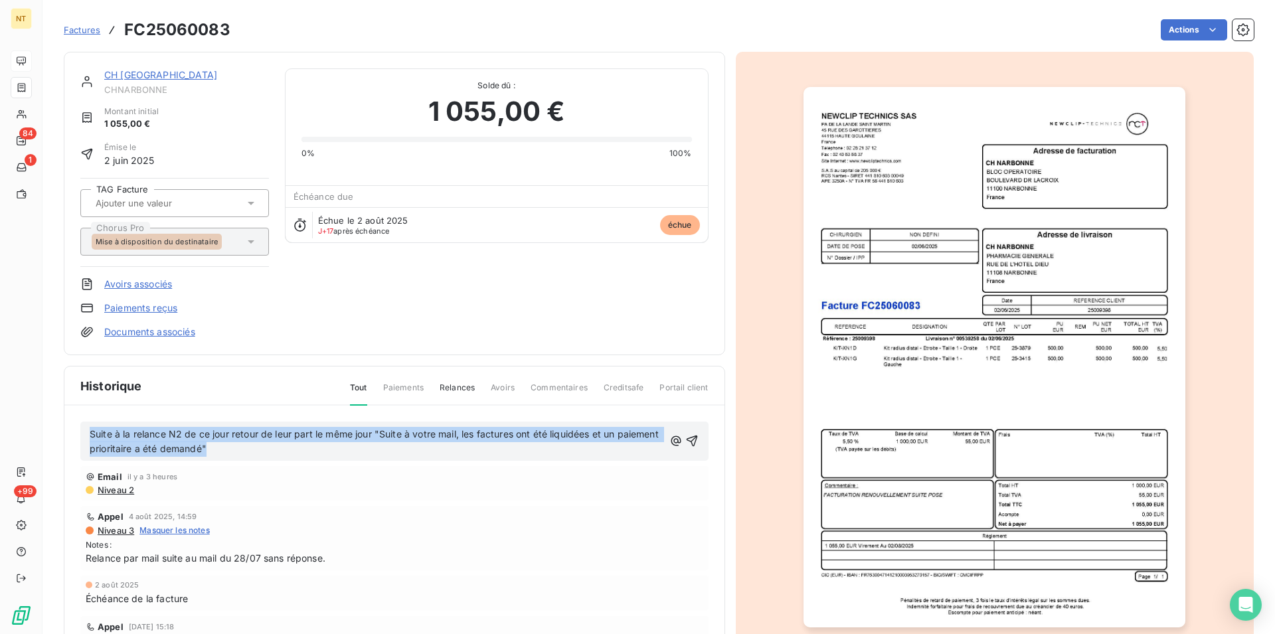
drag, startPoint x: 87, startPoint y: 432, endPoint x: 269, endPoint y: 457, distance: 183.7
click at [269, 457] on div "Suite à la relance N2 de ce jour retour de leur part le même jour "Suite à votr…" at bounding box center [394, 442] width 628 height 40
copy span "Suite à la relance N2 de ce jour retour de leur part le même jour "Suite à votr…"
click at [687, 438] on icon "button" at bounding box center [692, 441] width 11 height 11
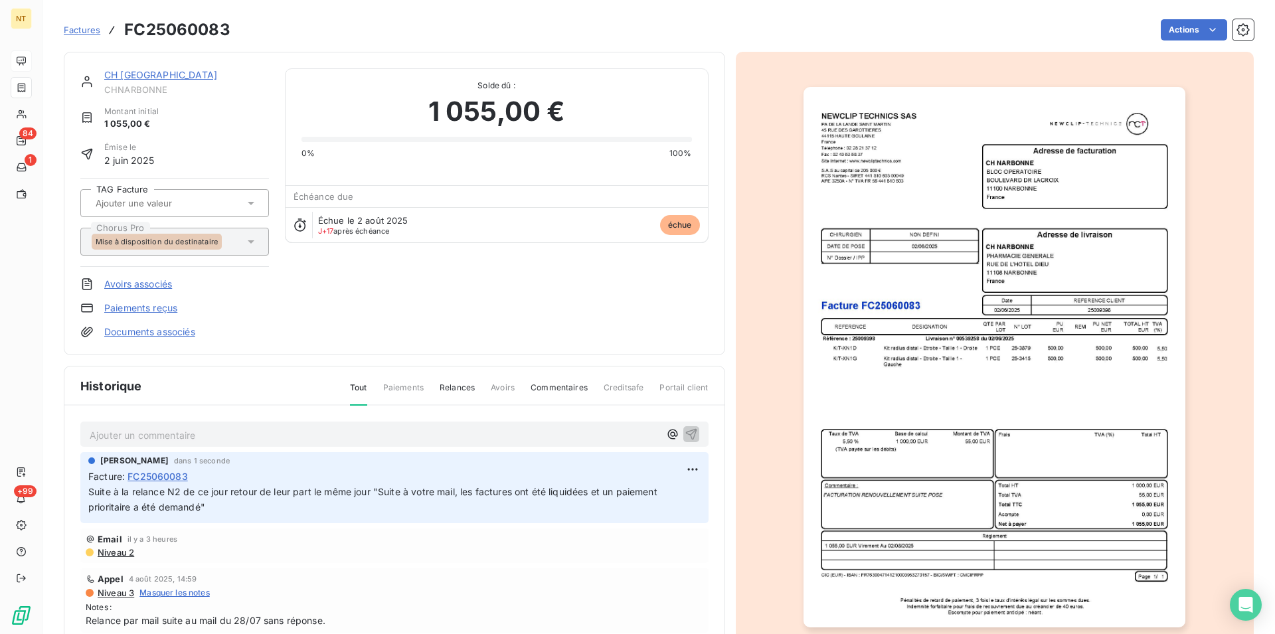
click at [141, 72] on link "CH [GEOGRAPHIC_DATA]" at bounding box center [160, 74] width 113 height 11
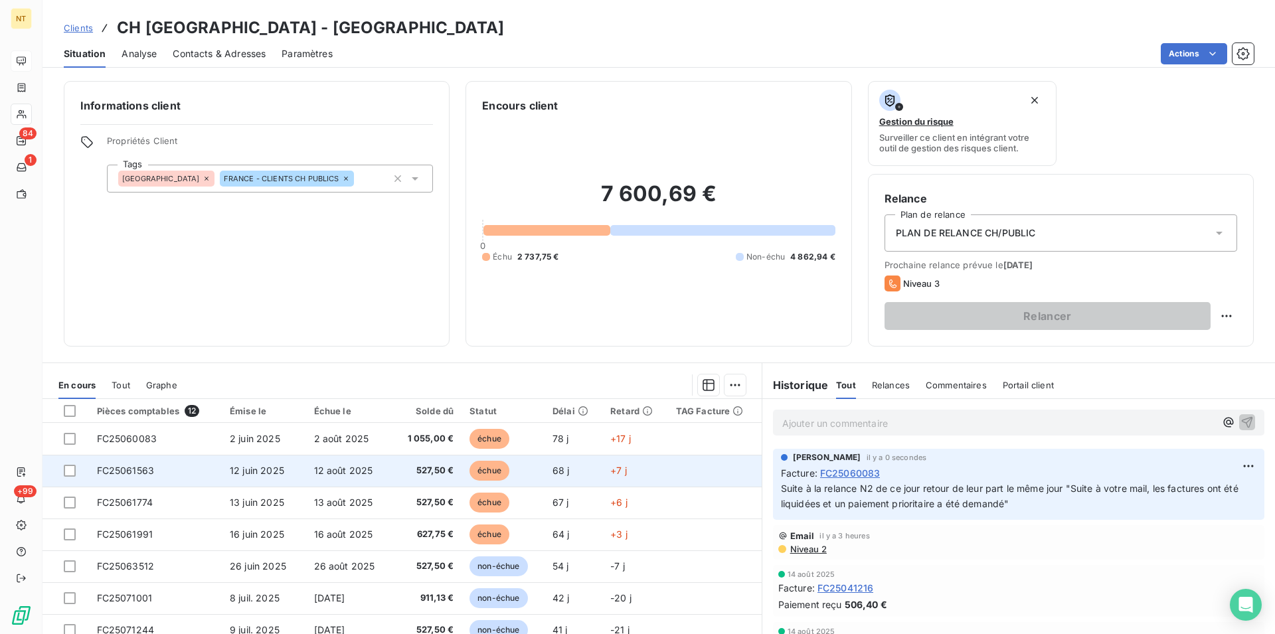
click at [128, 471] on span "FC25061563" at bounding box center [126, 470] width 58 height 11
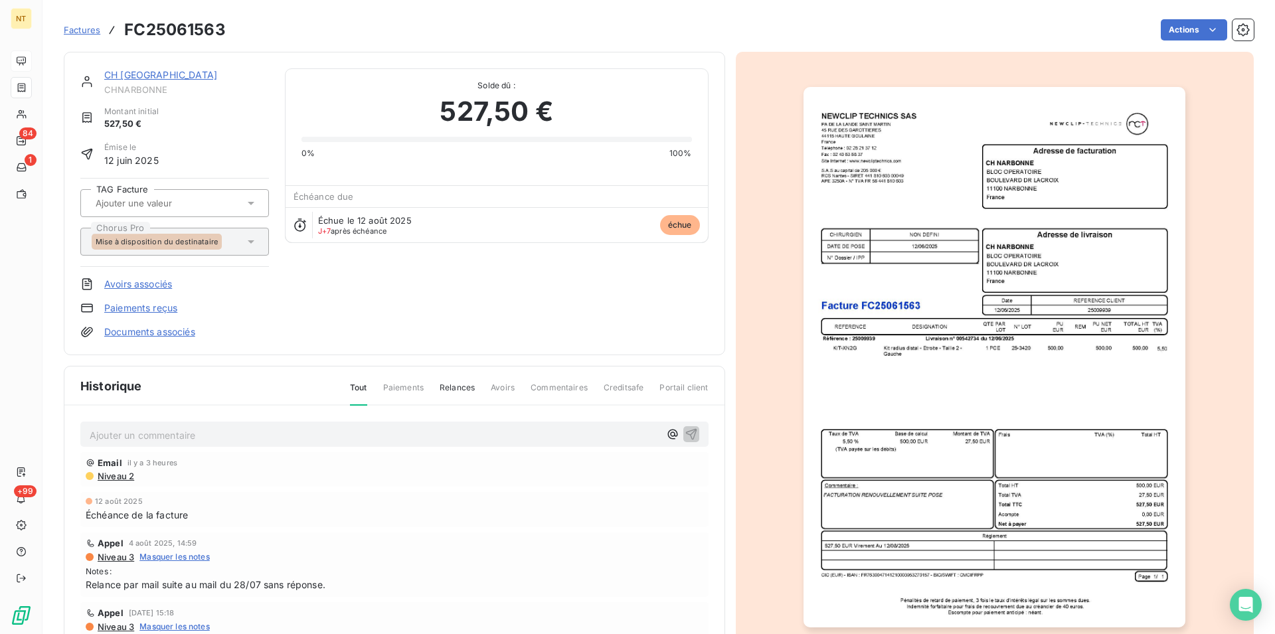
click at [163, 431] on p "Ajouter un commentaire ﻿" at bounding box center [375, 435] width 570 height 17
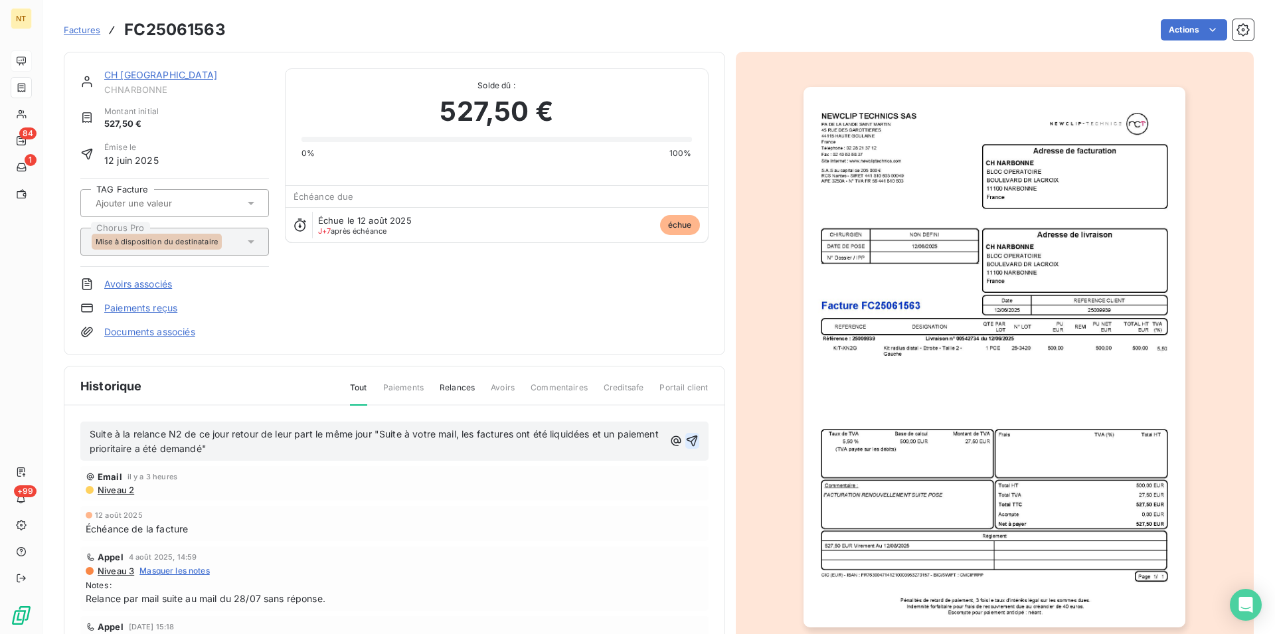
click at [685, 436] on icon "button" at bounding box center [691, 440] width 13 height 13
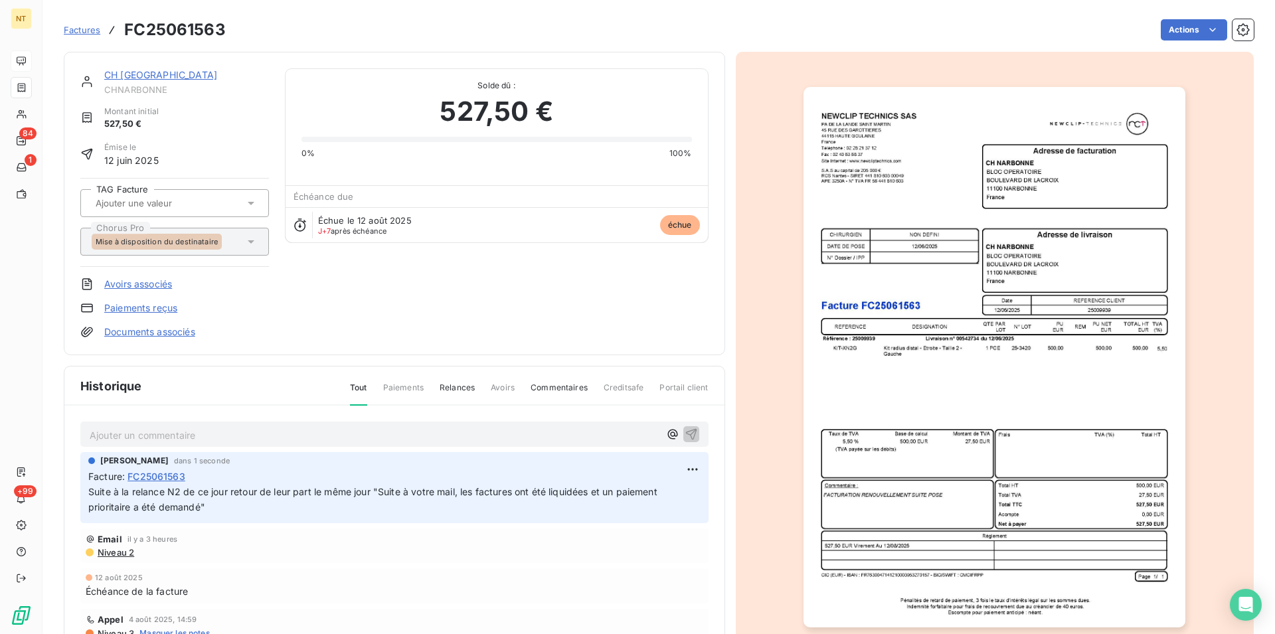
click at [146, 73] on link "CH [GEOGRAPHIC_DATA]" at bounding box center [160, 74] width 113 height 11
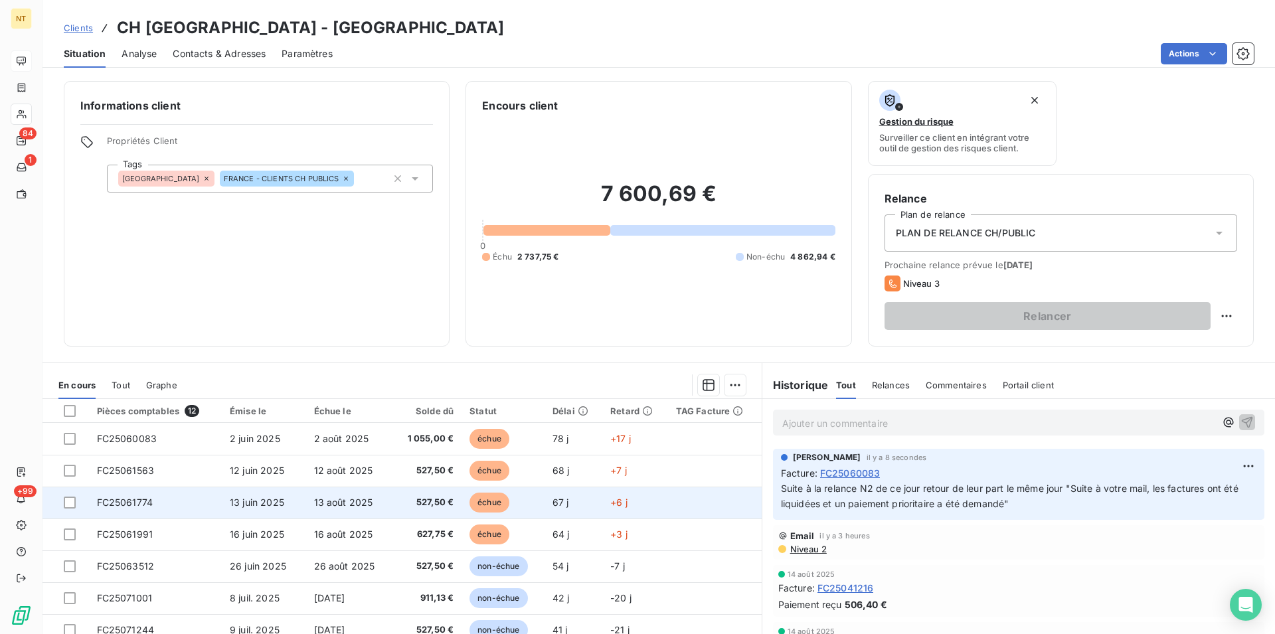
click at [126, 499] on span "FC25061774" at bounding box center [125, 502] width 56 height 11
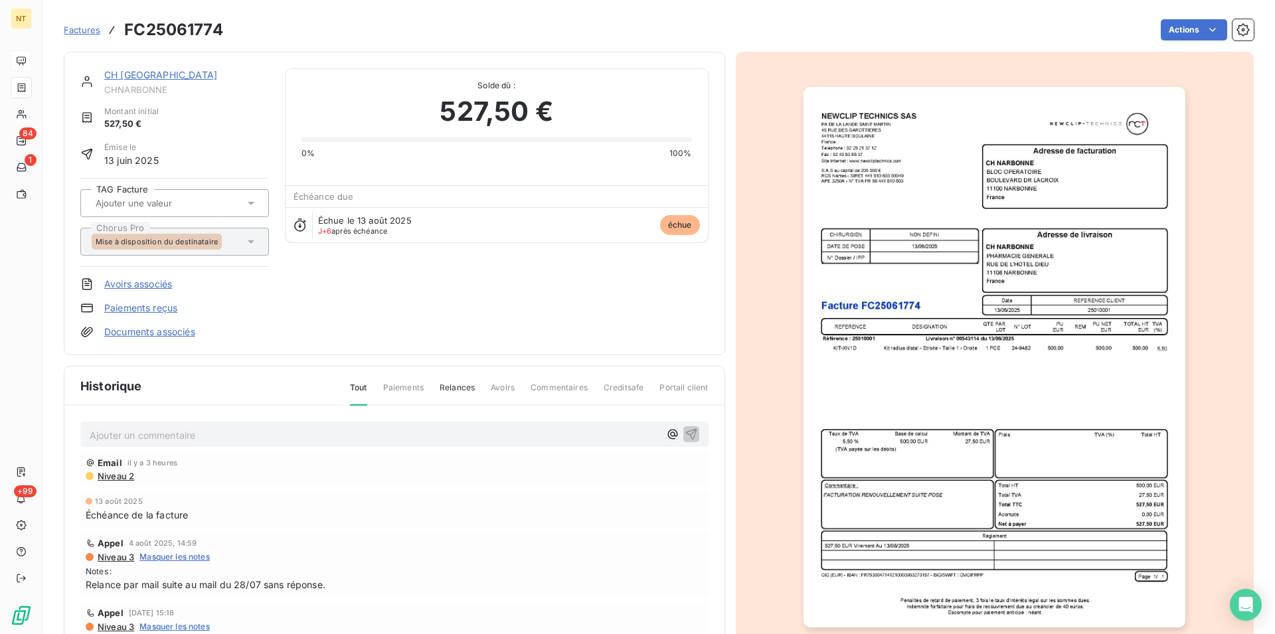
click at [155, 435] on p "Ajouter un commentaire ﻿" at bounding box center [375, 435] width 570 height 17
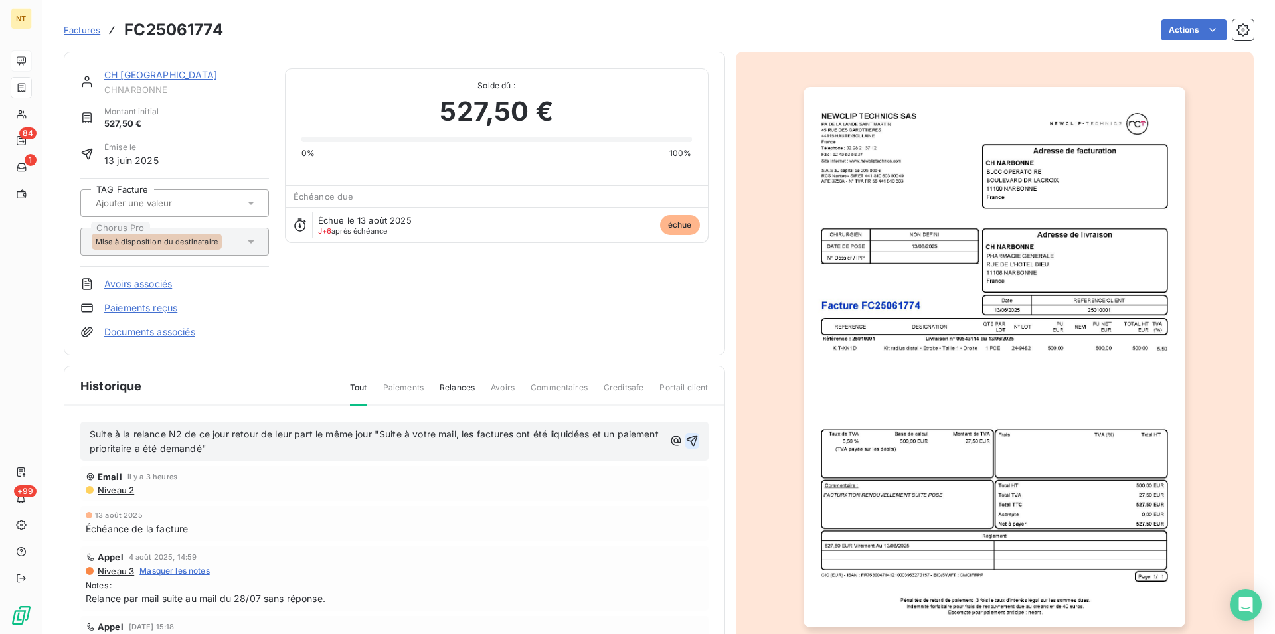
click at [687, 436] on icon "button" at bounding box center [692, 441] width 11 height 11
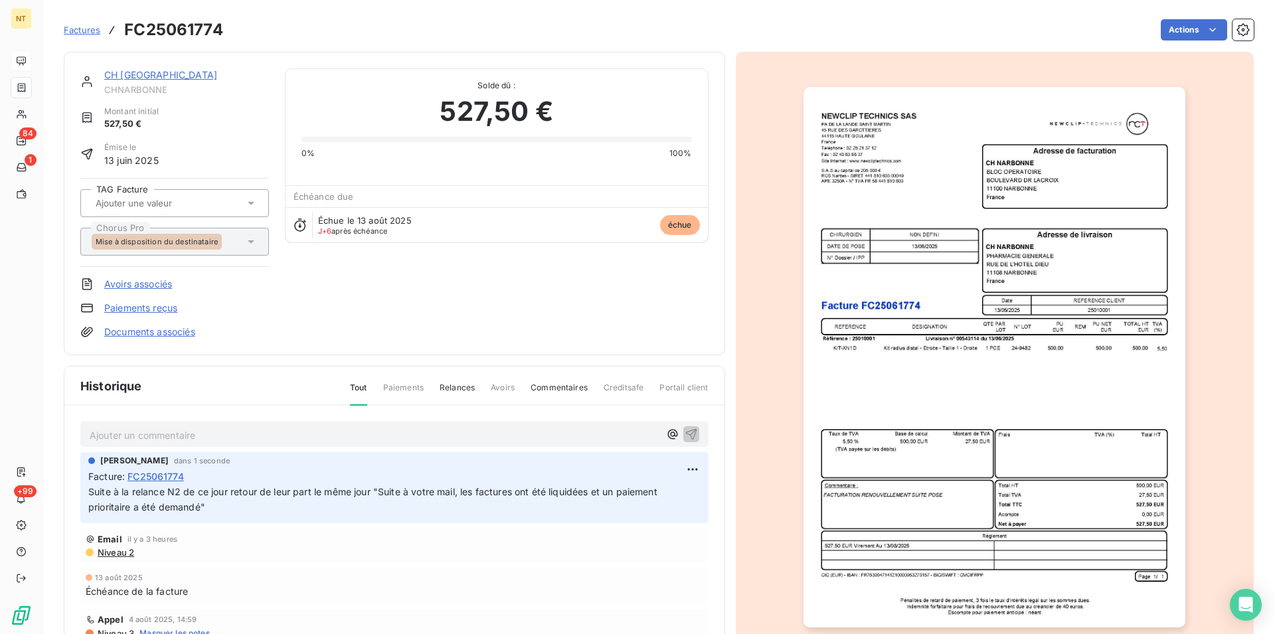
click at [135, 80] on link "CH [GEOGRAPHIC_DATA]" at bounding box center [160, 74] width 113 height 11
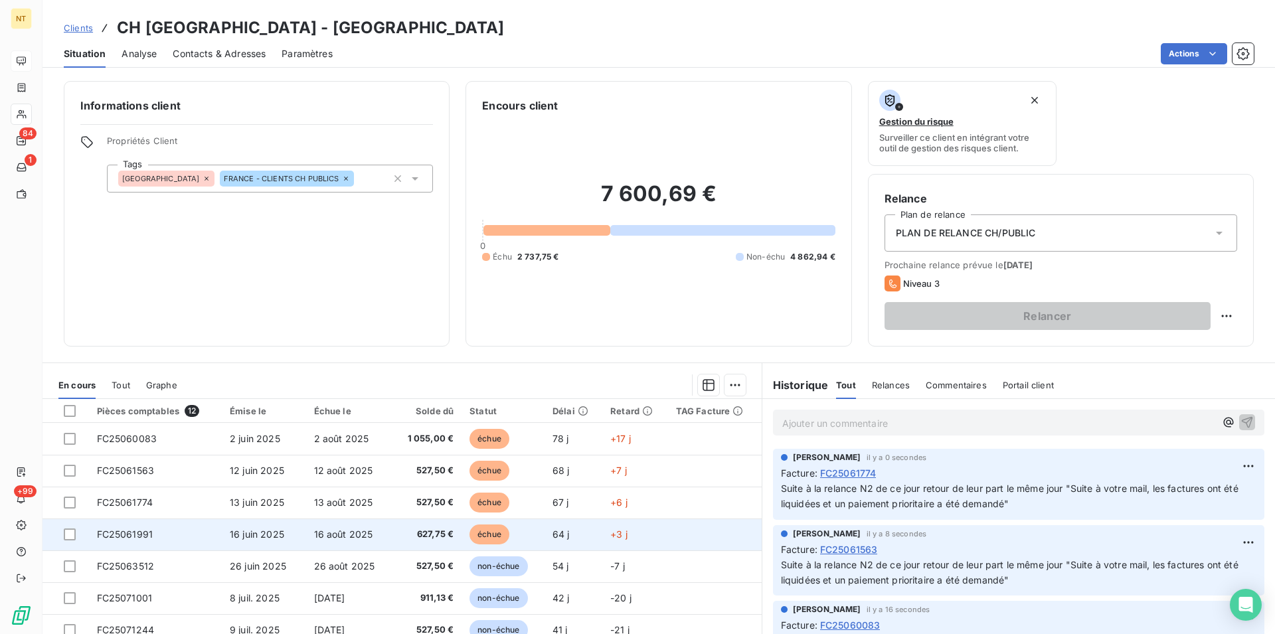
click at [133, 537] on span "FC25061991" at bounding box center [125, 533] width 56 height 11
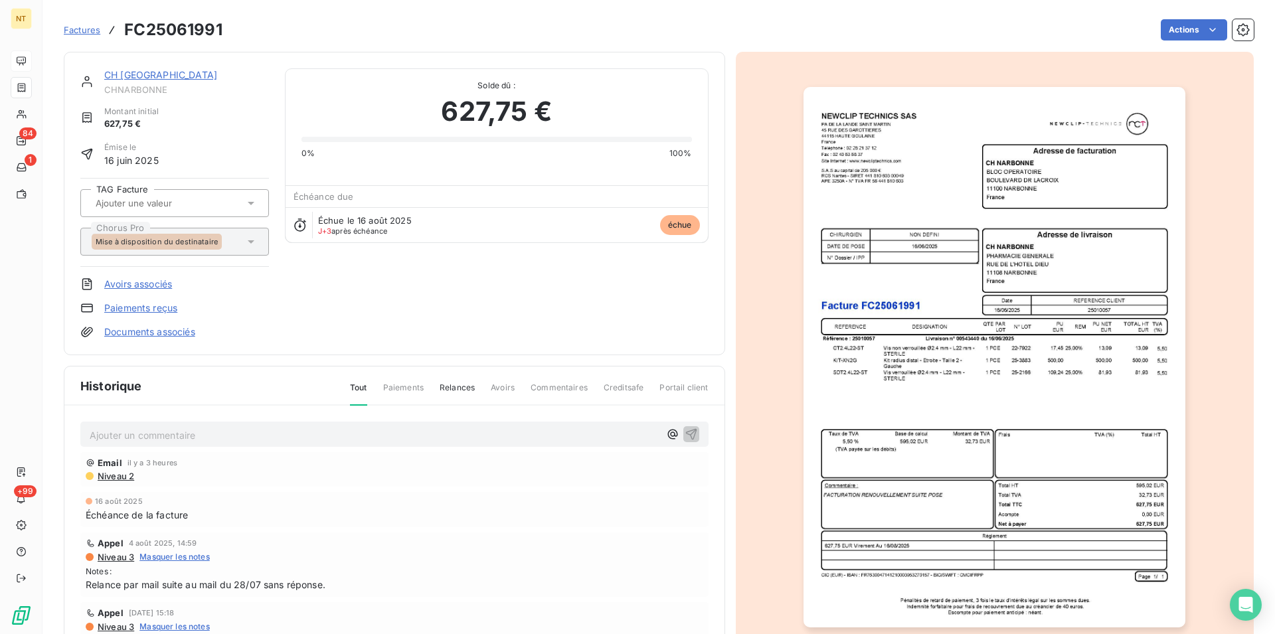
click at [154, 435] on p "Ajouter un commentaire ﻿" at bounding box center [375, 435] width 570 height 17
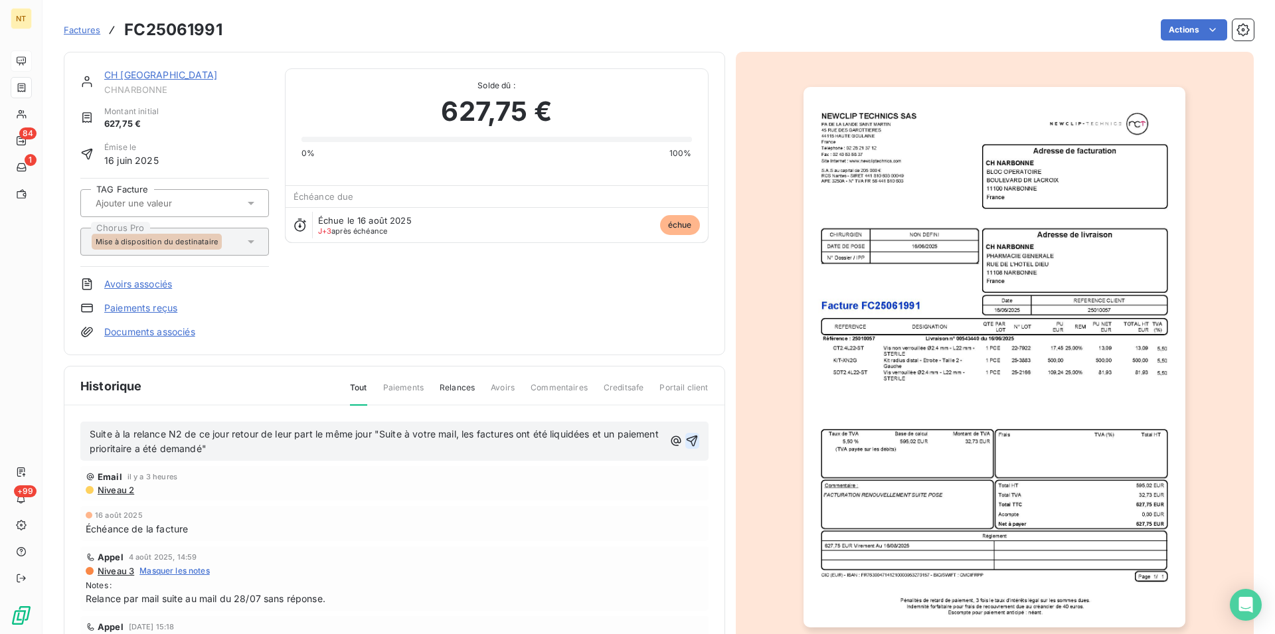
click at [685, 438] on icon "button" at bounding box center [691, 440] width 13 height 13
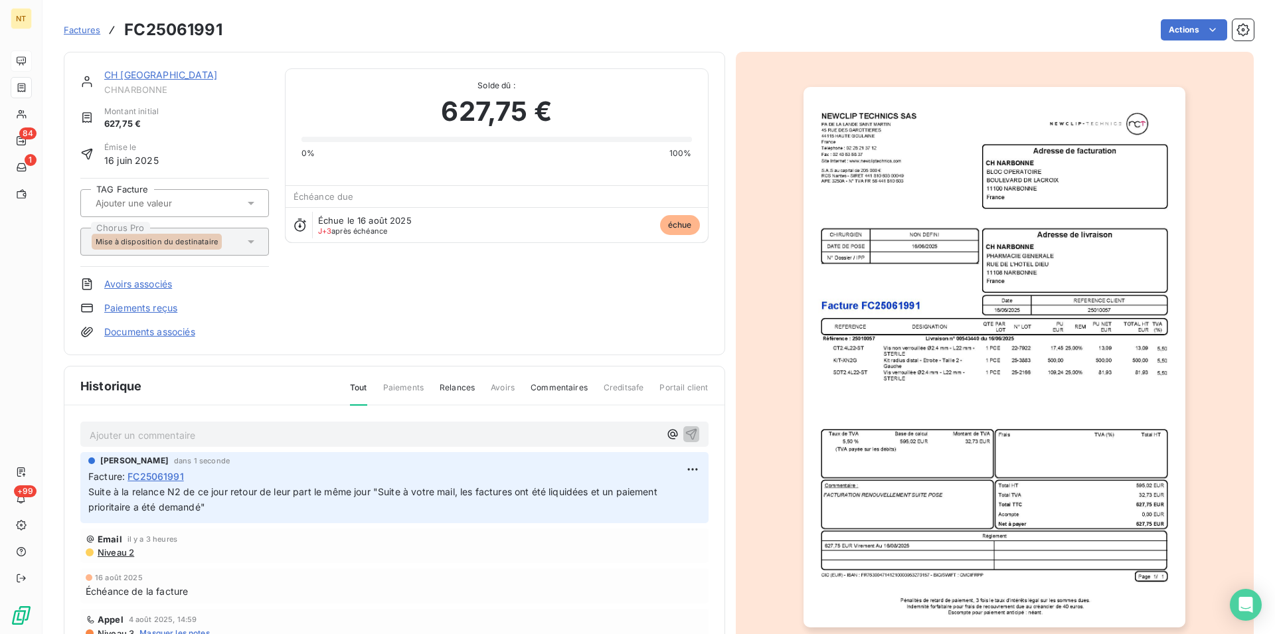
click at [143, 77] on link "CH [GEOGRAPHIC_DATA]" at bounding box center [160, 74] width 113 height 11
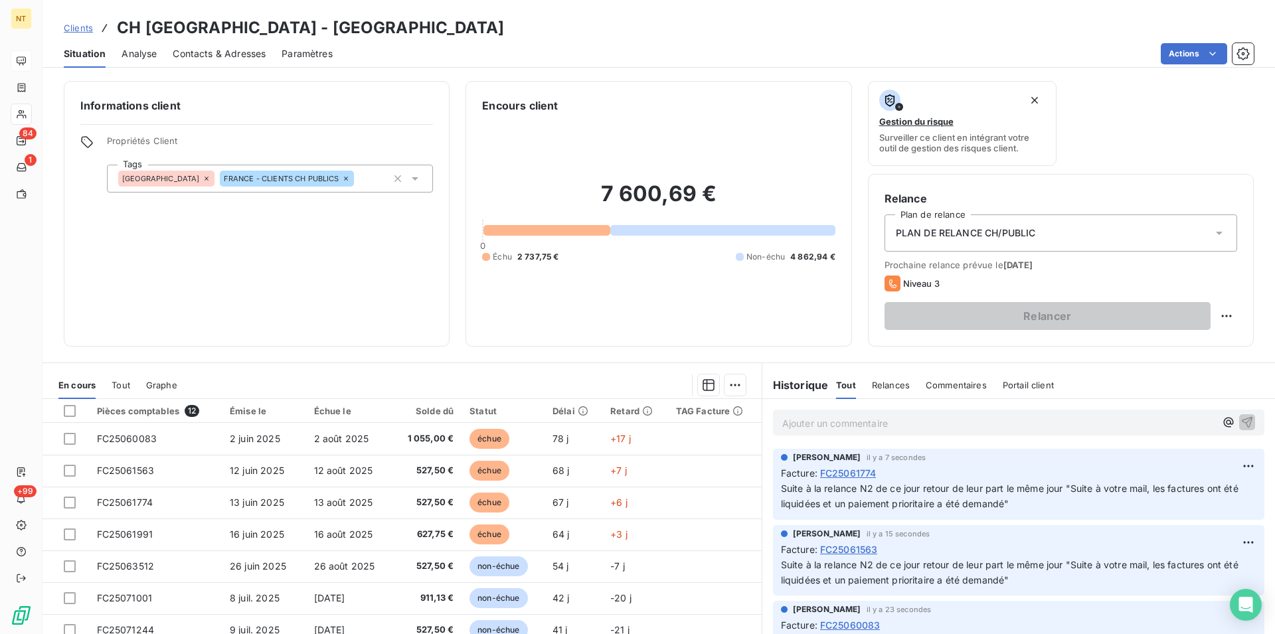
click at [201, 48] on span "Contacts & Adresses" at bounding box center [219, 53] width 93 height 13
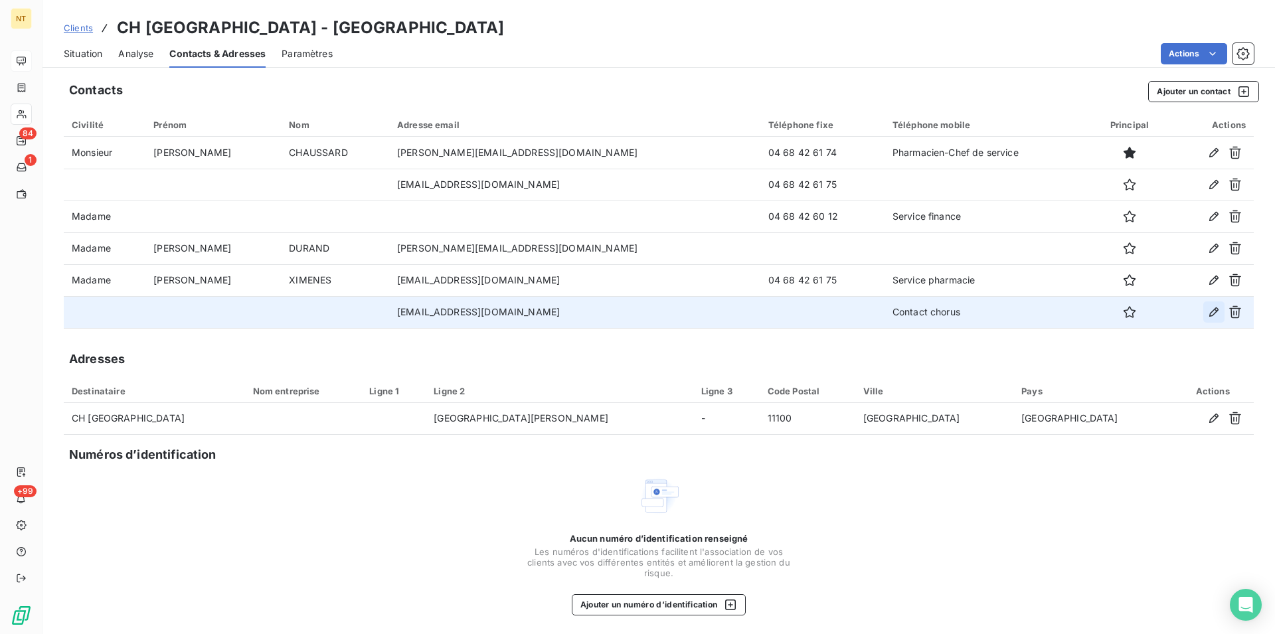
click at [1207, 312] on icon "button" at bounding box center [1213, 311] width 13 height 13
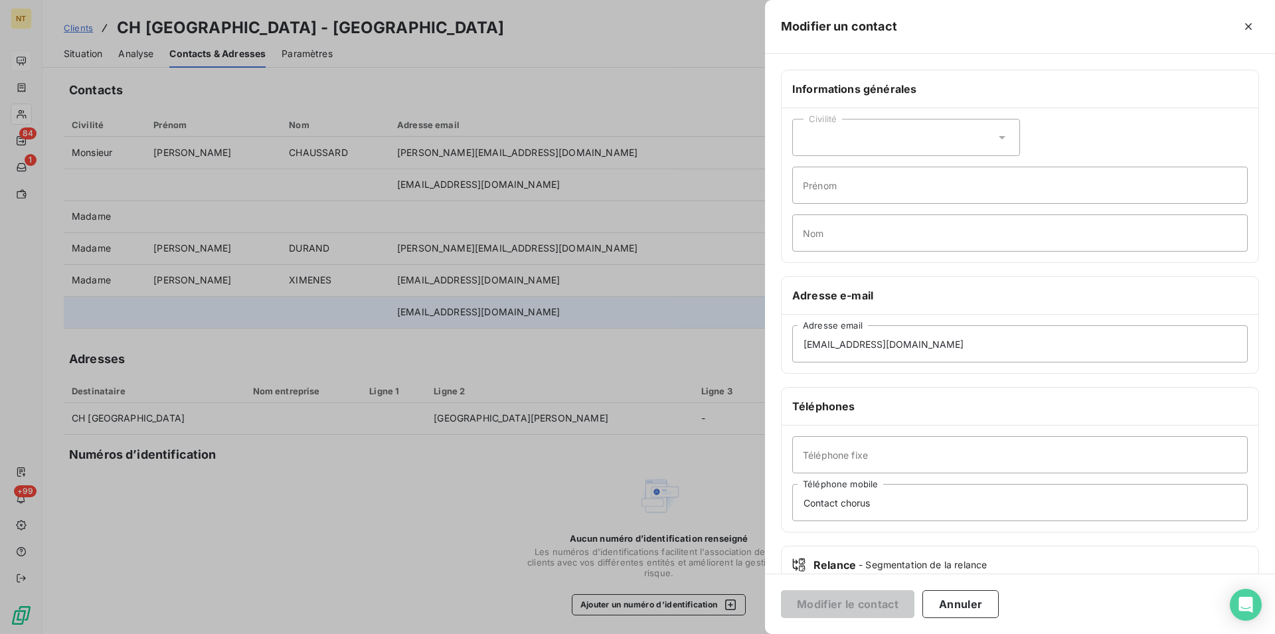
click at [999, 137] on icon at bounding box center [1002, 137] width 7 height 3
click at [803, 169] on input "radio" at bounding box center [806, 170] width 13 height 13
click at [812, 186] on input "Prénom" at bounding box center [1019, 185] width 455 height 37
type input "Meguy"
click at [811, 227] on input "Nom" at bounding box center [1019, 232] width 455 height 37
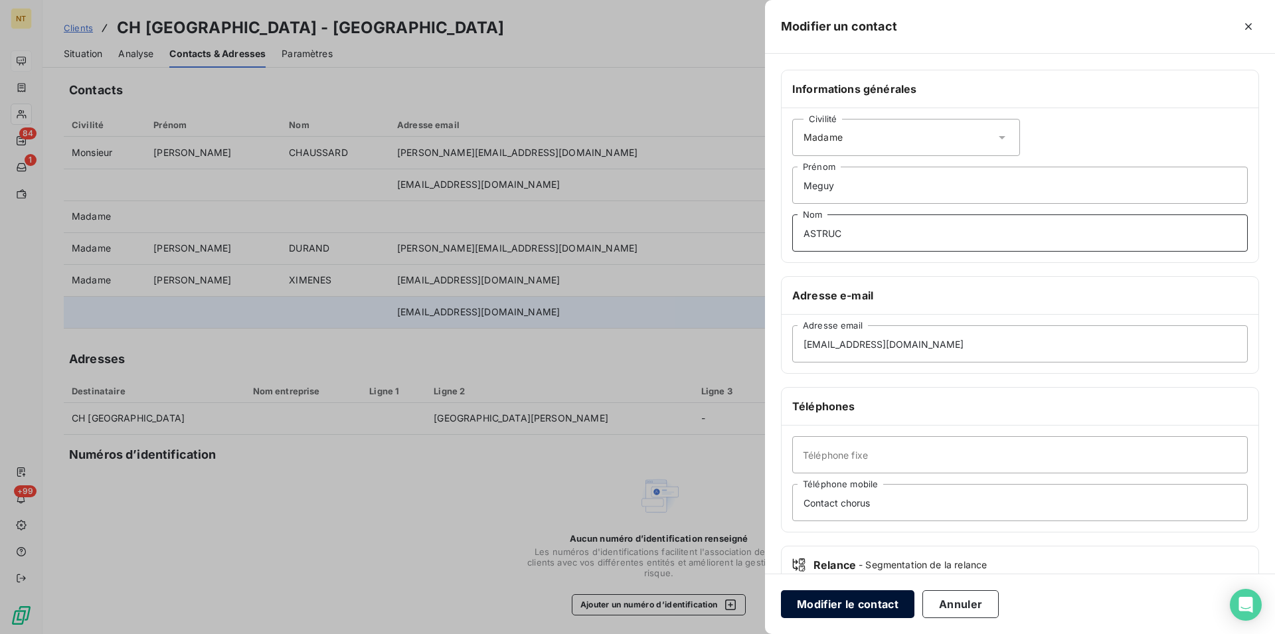
type input "ASTRUC"
click at [836, 602] on button "Modifier le contact" at bounding box center [847, 604] width 133 height 28
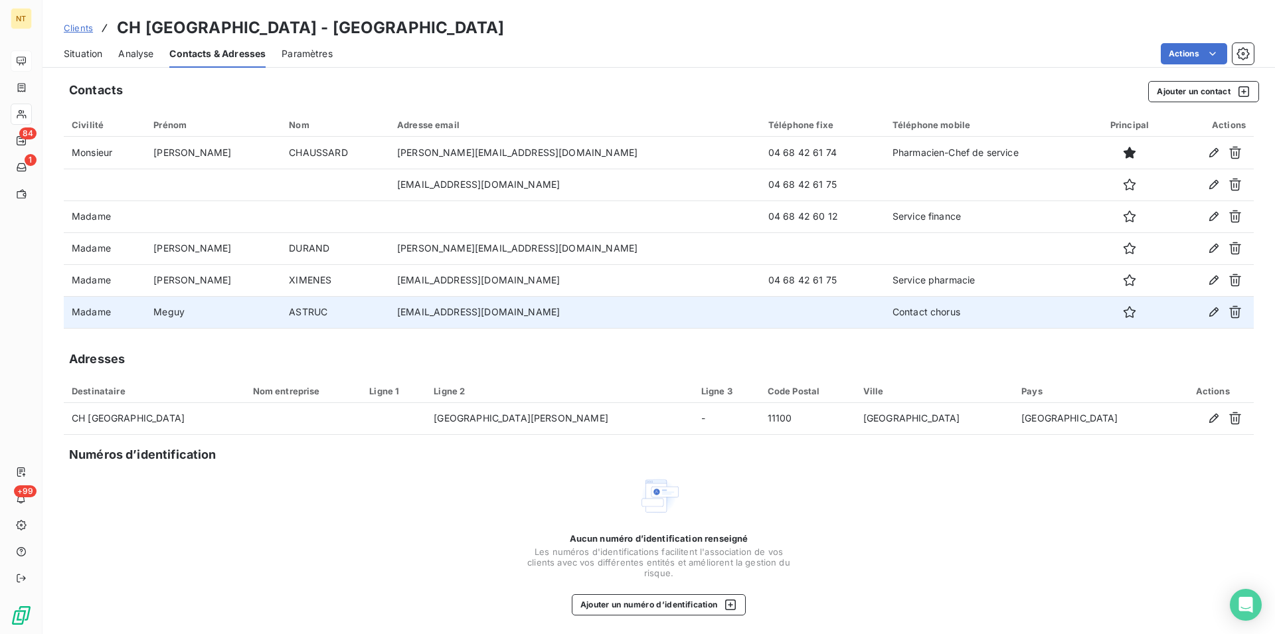
click at [76, 46] on div "Situation" at bounding box center [83, 54] width 39 height 28
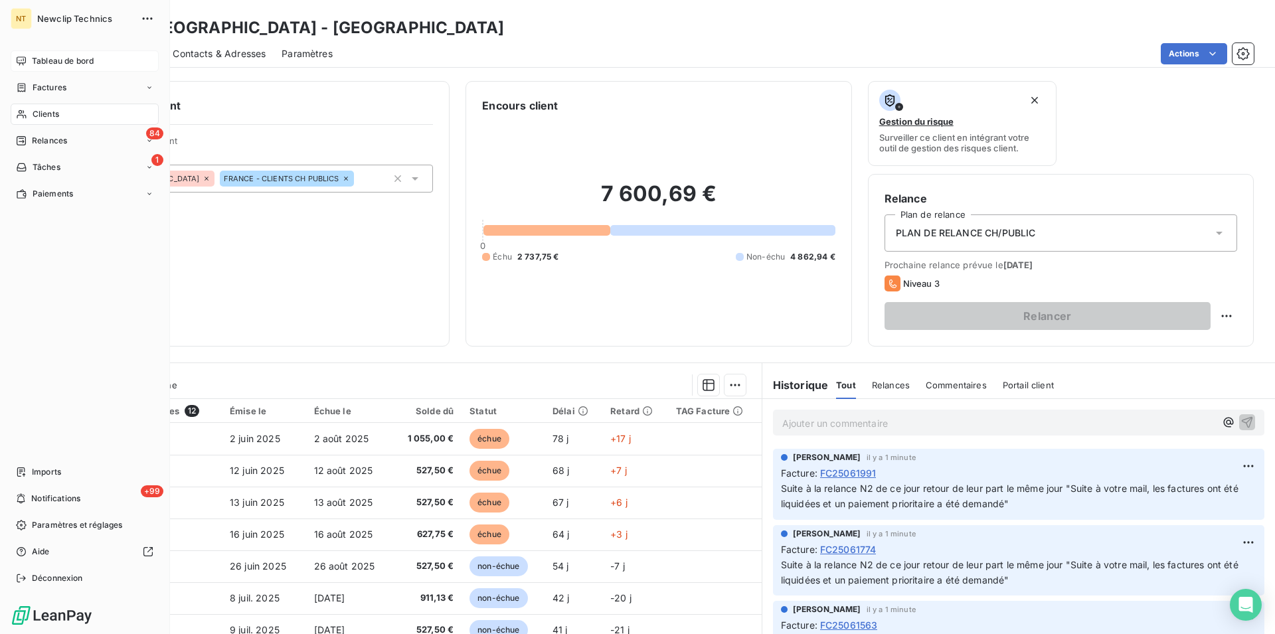
click at [40, 115] on span "Clients" at bounding box center [46, 114] width 27 height 12
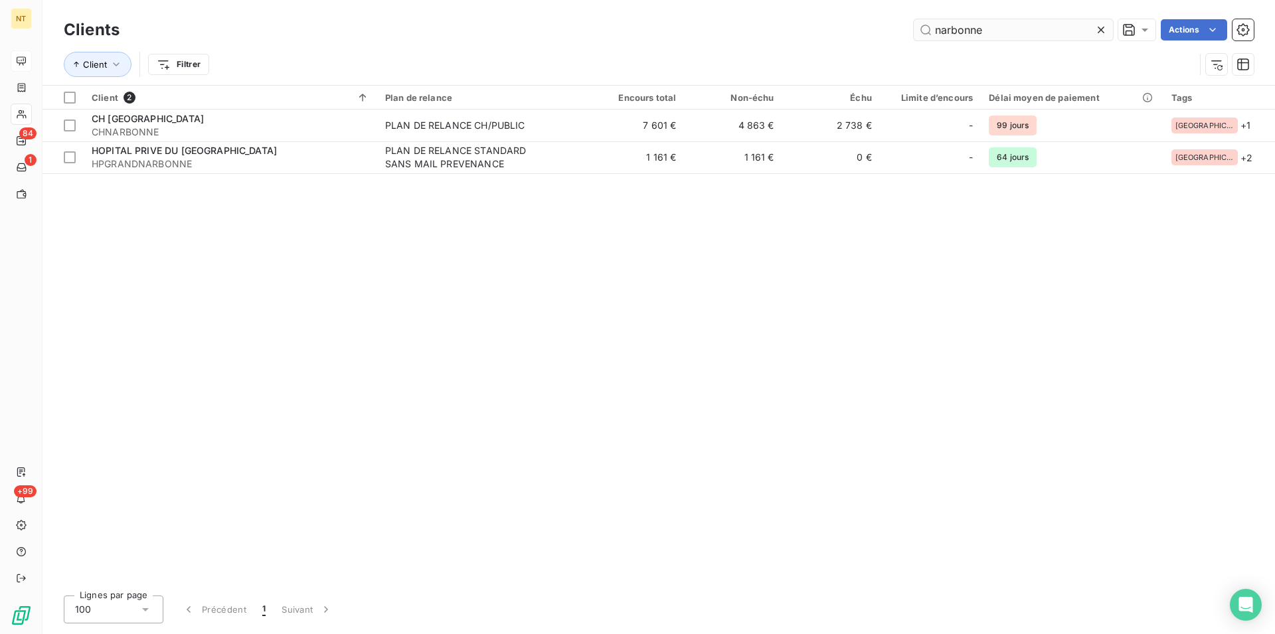
drag, startPoint x: 999, startPoint y: 32, endPoint x: 932, endPoint y: 31, distance: 67.1
click at [932, 31] on input "narbonne" at bounding box center [1013, 29] width 199 height 21
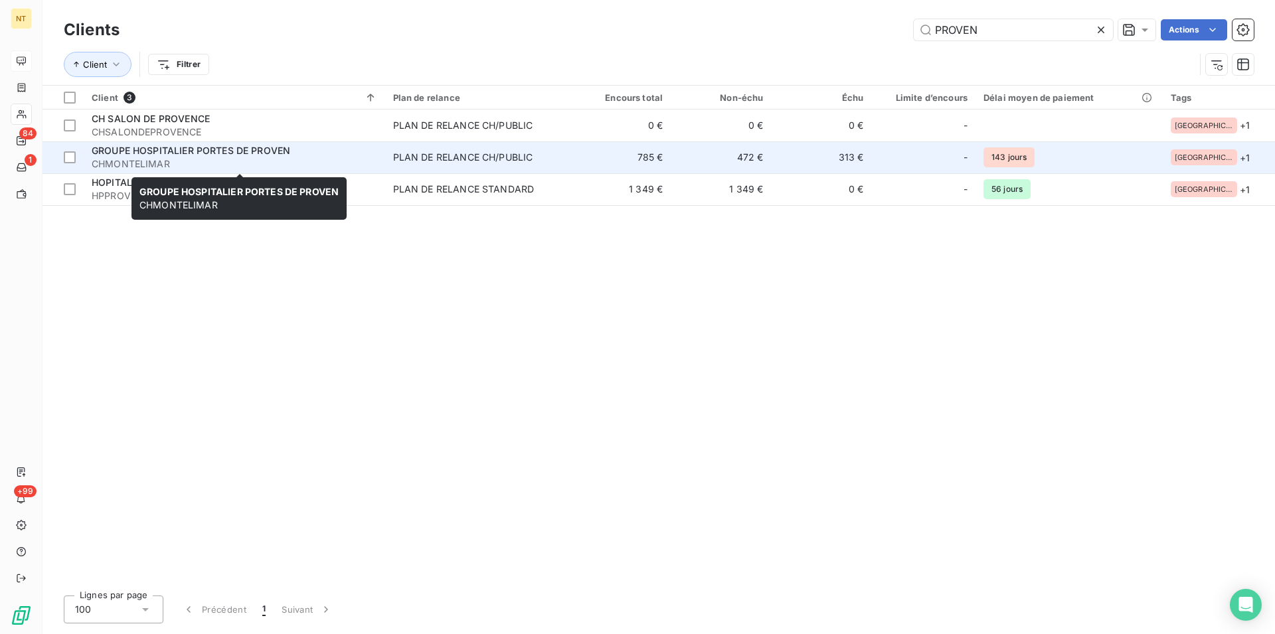
type input "PROVEN"
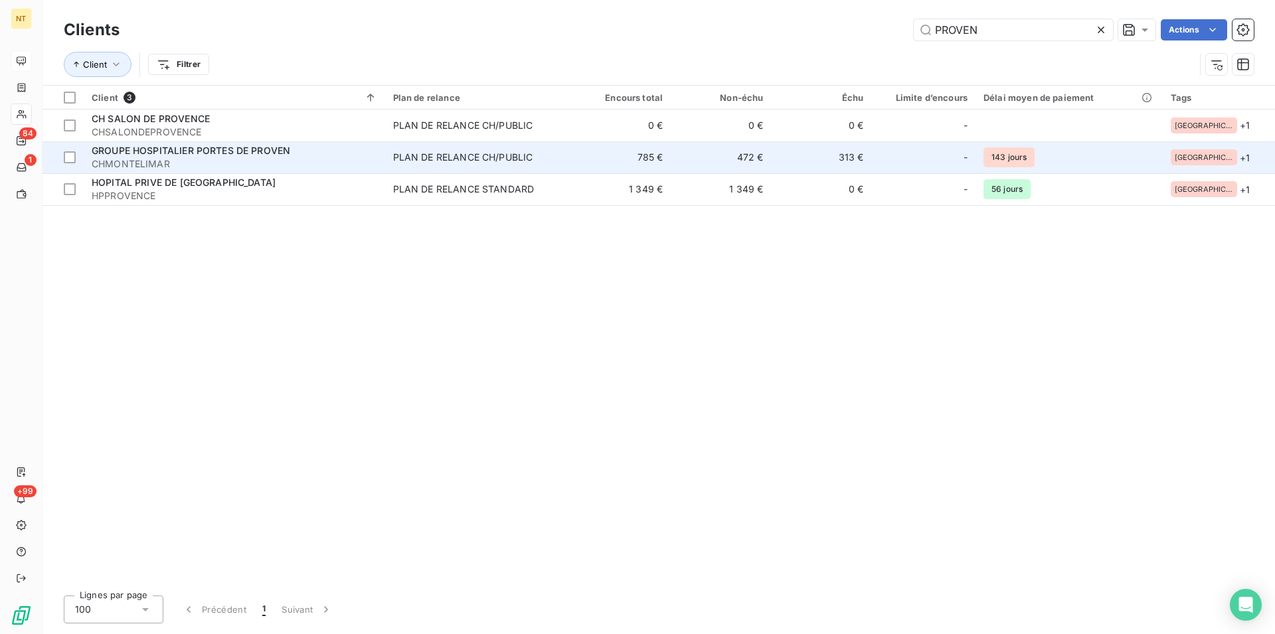
click at [234, 150] on span "GROUPE HOSPITALIER PORTES DE PROVEN" at bounding box center [191, 150] width 199 height 11
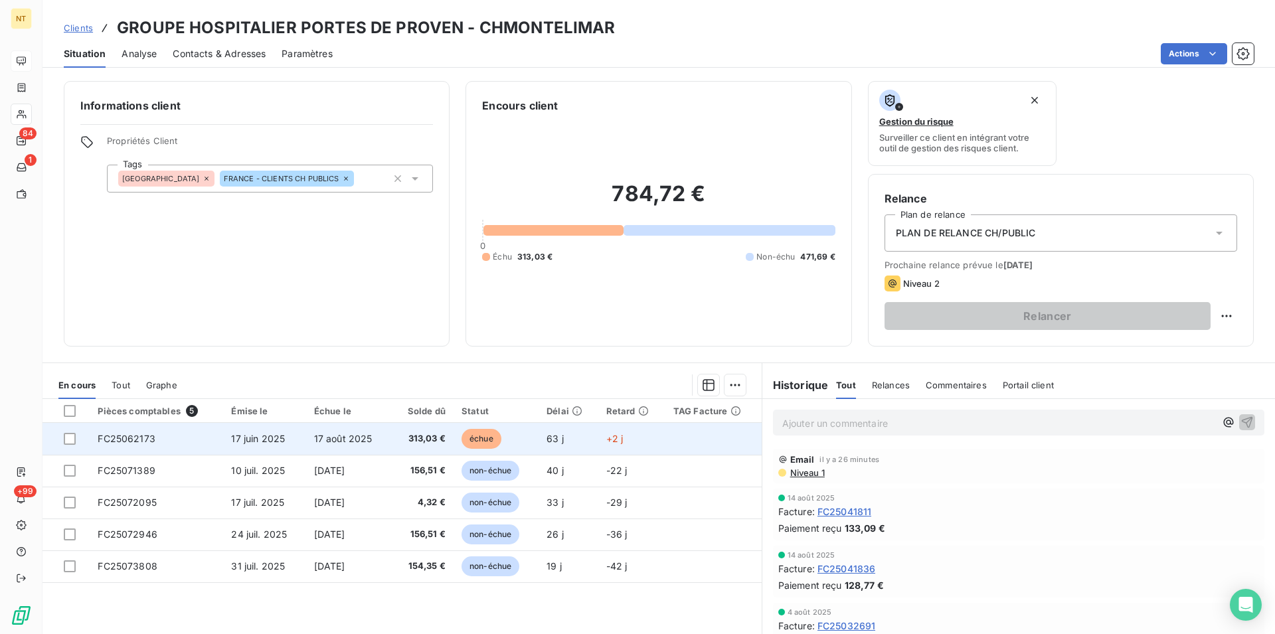
click at [134, 433] on td "FC25062173" at bounding box center [156, 439] width 133 height 32
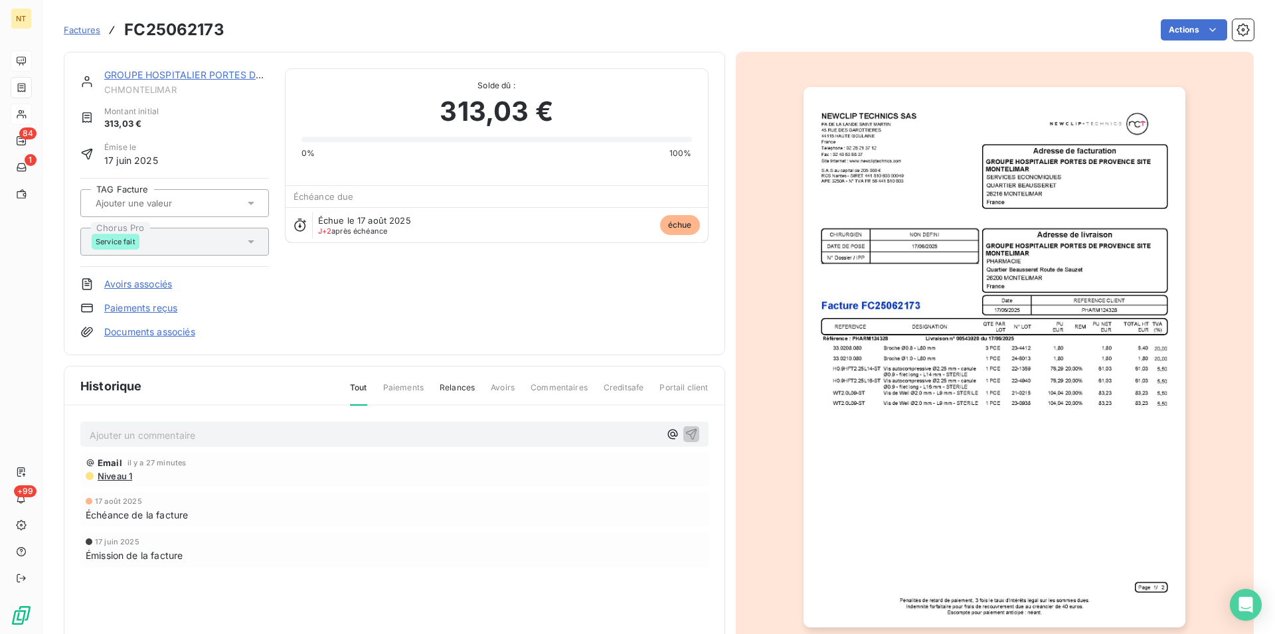
click at [118, 430] on p "Ajouter un commentaire ﻿" at bounding box center [375, 435] width 570 height 17
drag, startPoint x: 235, startPoint y: 435, endPoint x: 77, endPoint y: 430, distance: 158.1
click at [77, 430] on div "mAIL DE RETOUR LE 19/08 3 Email il y a 27 minutes Niveau 1 17 août 2025 Échéanc…" at bounding box center [394, 513] width 660 height 214
drag, startPoint x: 201, startPoint y: 433, endPoint x: 86, endPoint y: 433, distance: 114.2
click at [86, 433] on div "DE RETOUR LE 19/08 3" at bounding box center [394, 434] width 628 height 25
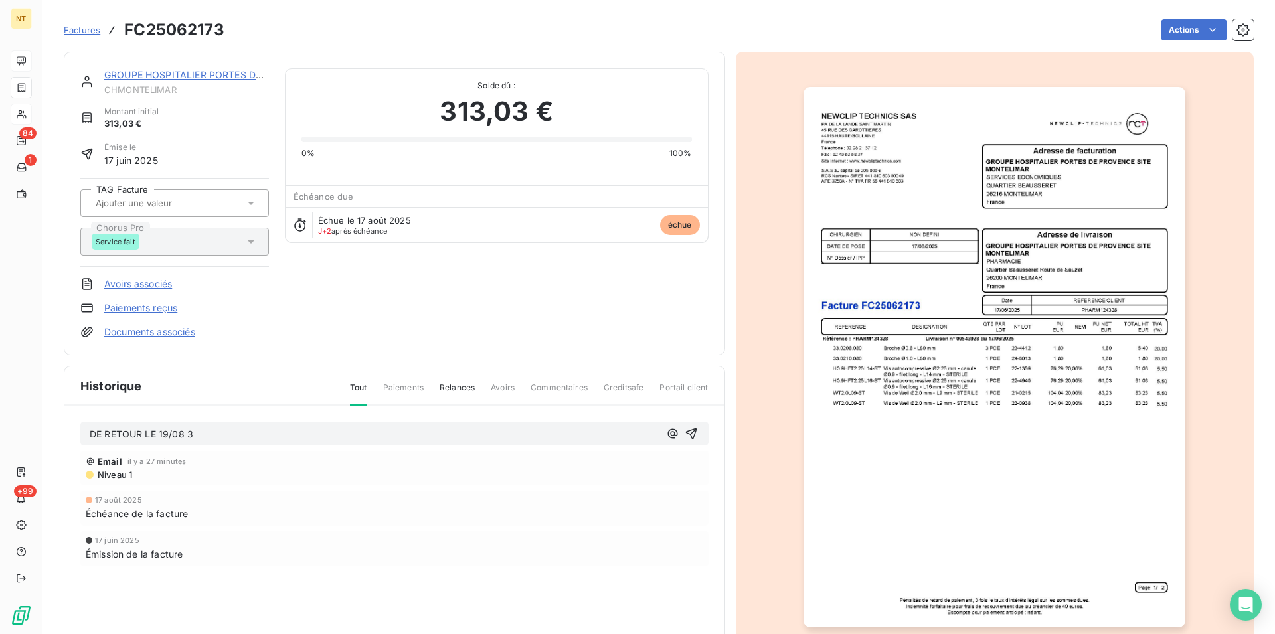
click at [193, 432] on p "DE RETOUR LE 19/08 3" at bounding box center [375, 434] width 570 height 15
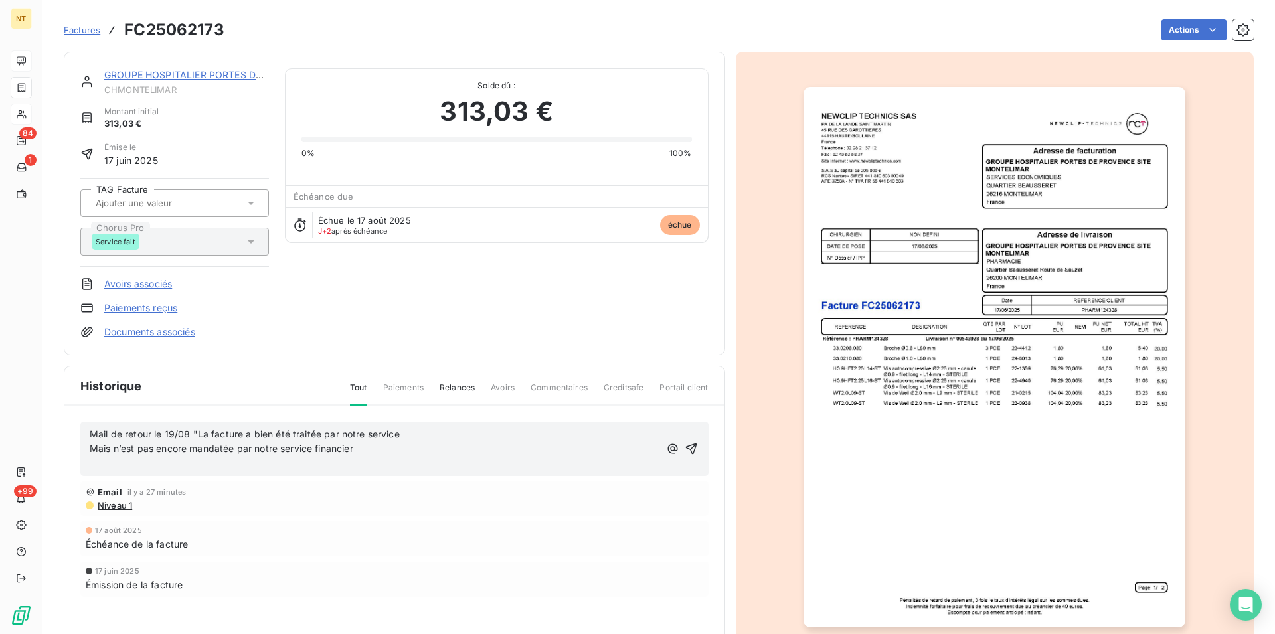
click at [91, 449] on span "Mais n’est pas encore mandatée par notre service financier" at bounding box center [222, 448] width 264 height 11
click at [626, 433] on span "Mail de retour le 19/08 "La facture a bien été traitée par notre service Mais n…" at bounding box center [359, 441] width 538 height 27
click at [119, 468] on p "﻿" at bounding box center [375, 464] width 570 height 15
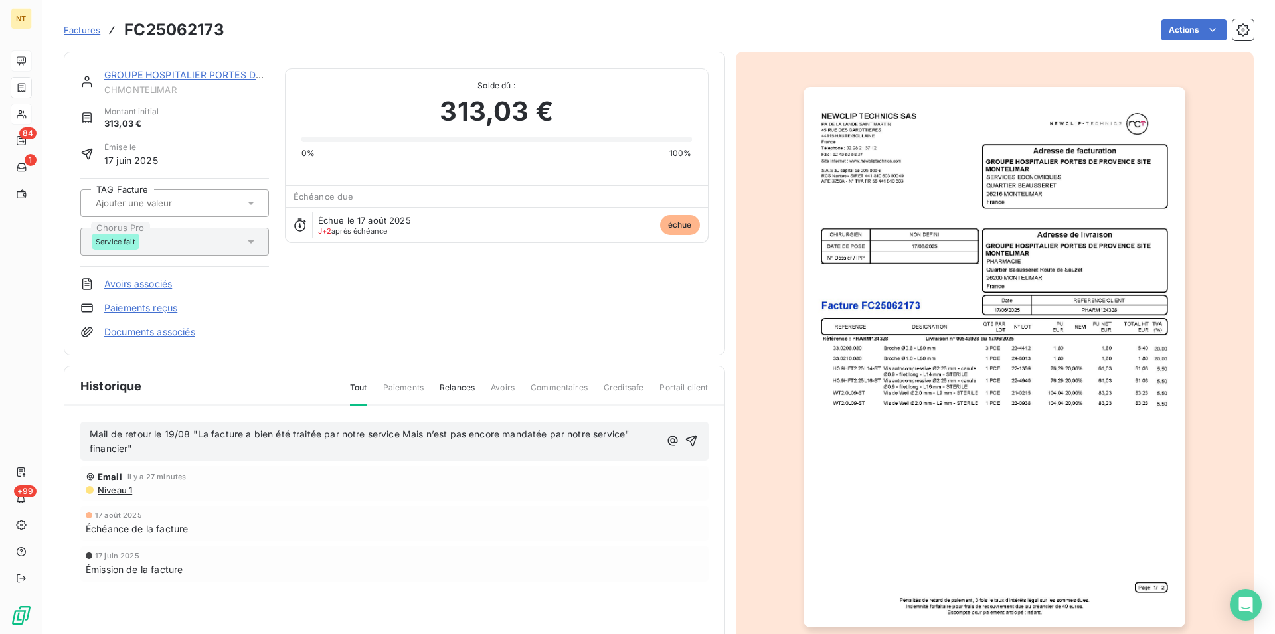
click at [631, 436] on span "Mail de retour le 19/08 "La facture a bien été traitée par notre service Mais n…" at bounding box center [361, 441] width 542 height 27
click at [686, 443] on icon "button" at bounding box center [691, 440] width 13 height 13
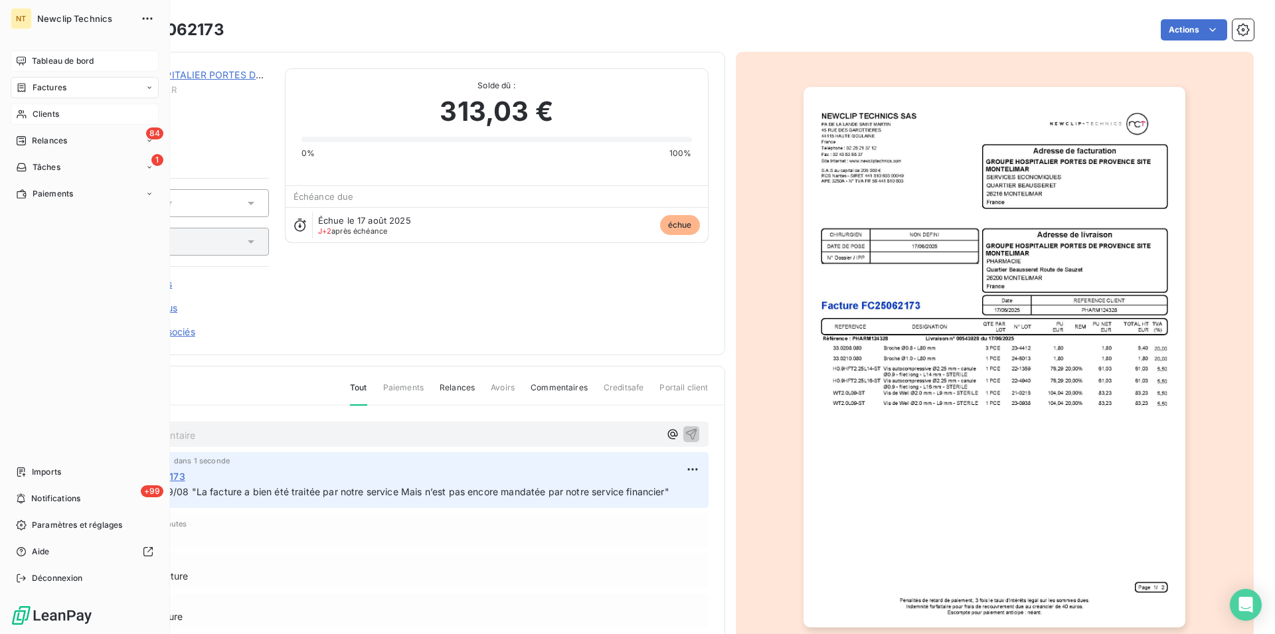
drag, startPoint x: 39, startPoint y: 116, endPoint x: 71, endPoint y: 124, distance: 33.7
click at [39, 115] on span "Clients" at bounding box center [46, 114] width 27 height 12
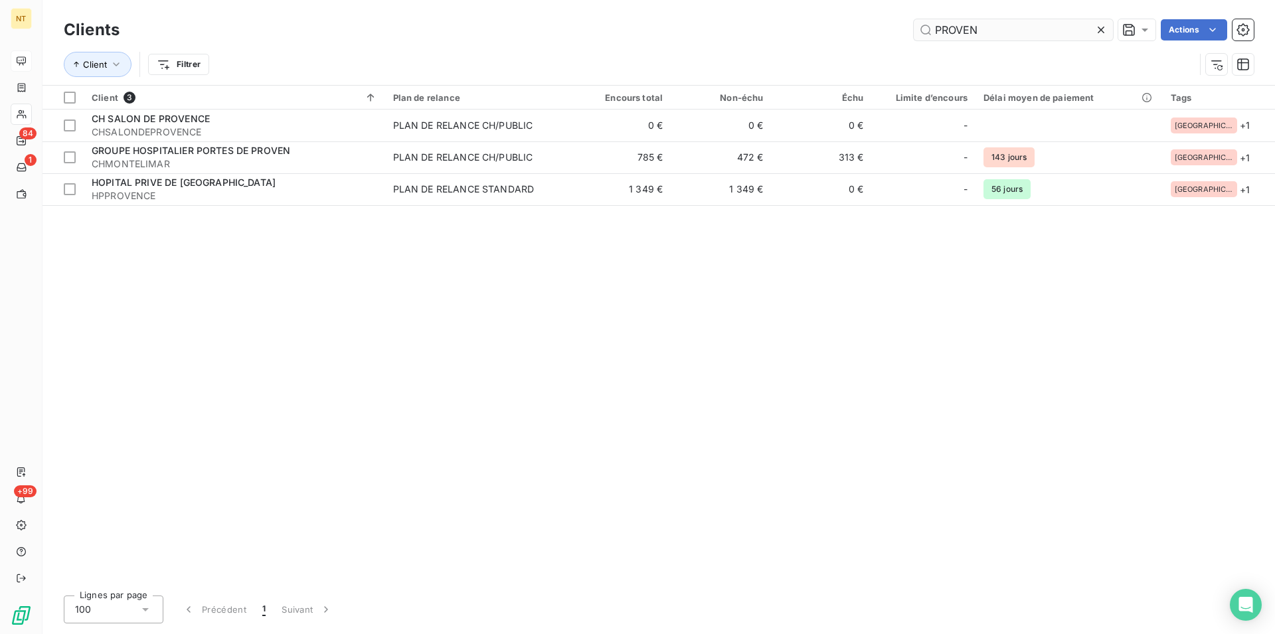
drag, startPoint x: 986, startPoint y: 27, endPoint x: 932, endPoint y: 24, distance: 53.8
click at [932, 24] on input "PROVEN" at bounding box center [1013, 29] width 199 height 21
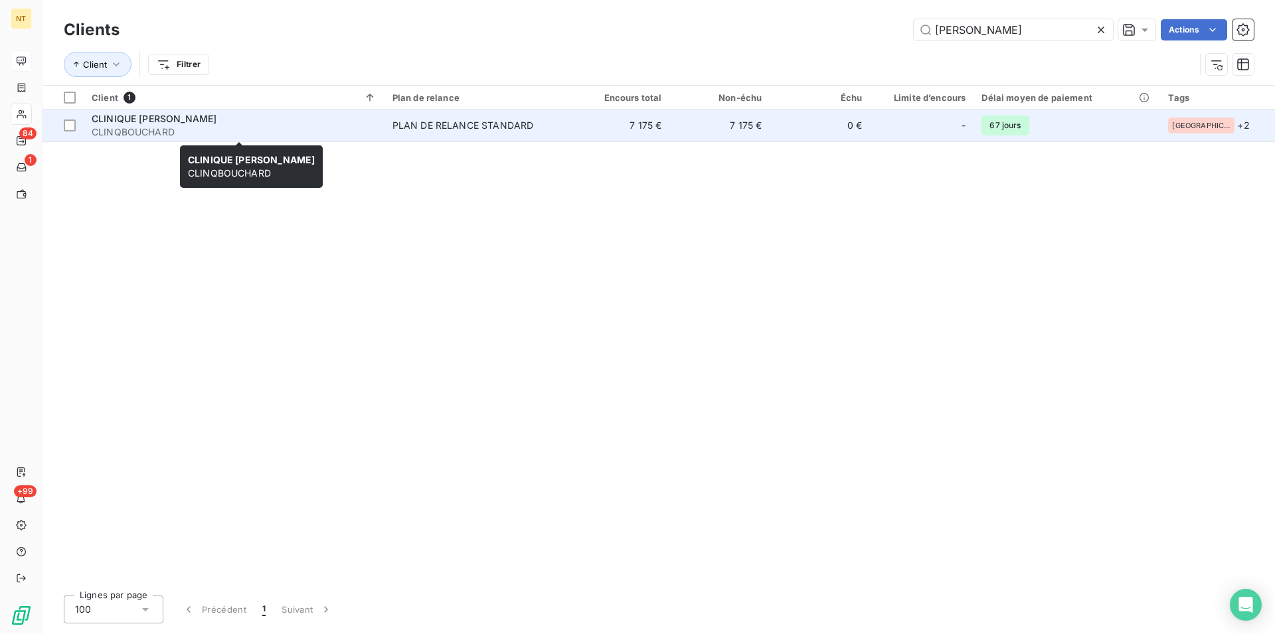
type input "[PERSON_NAME]"
click at [223, 122] on div "CLINIQUE [PERSON_NAME]" at bounding box center [234, 118] width 285 height 13
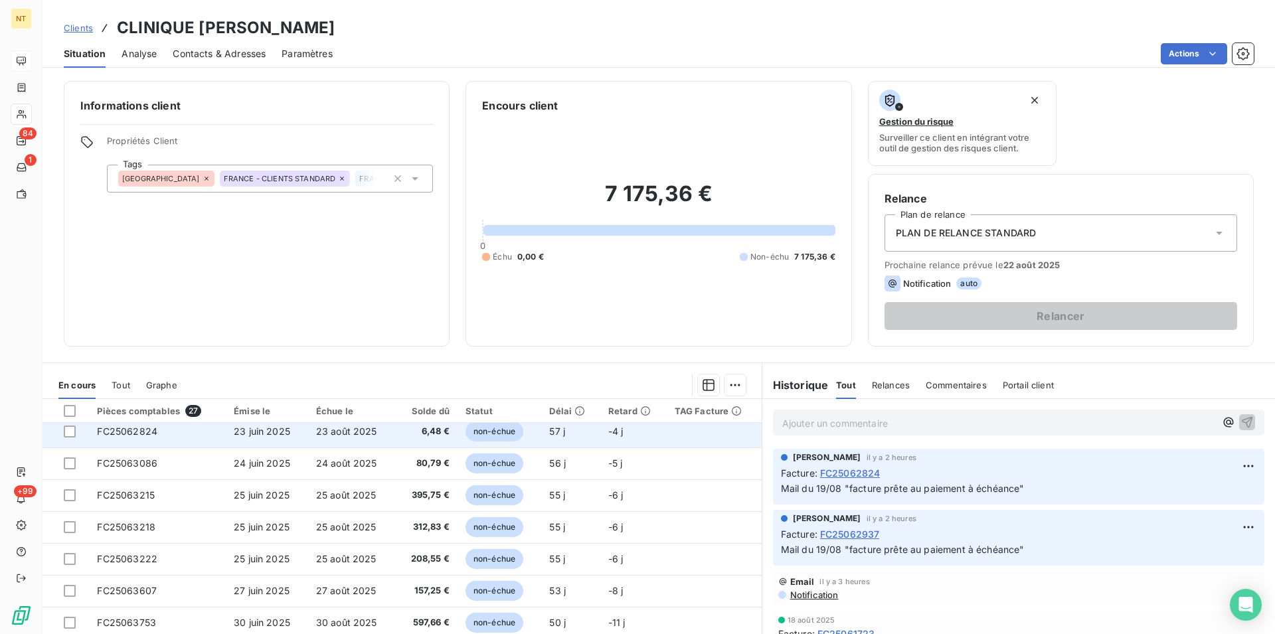
scroll to position [135, 0]
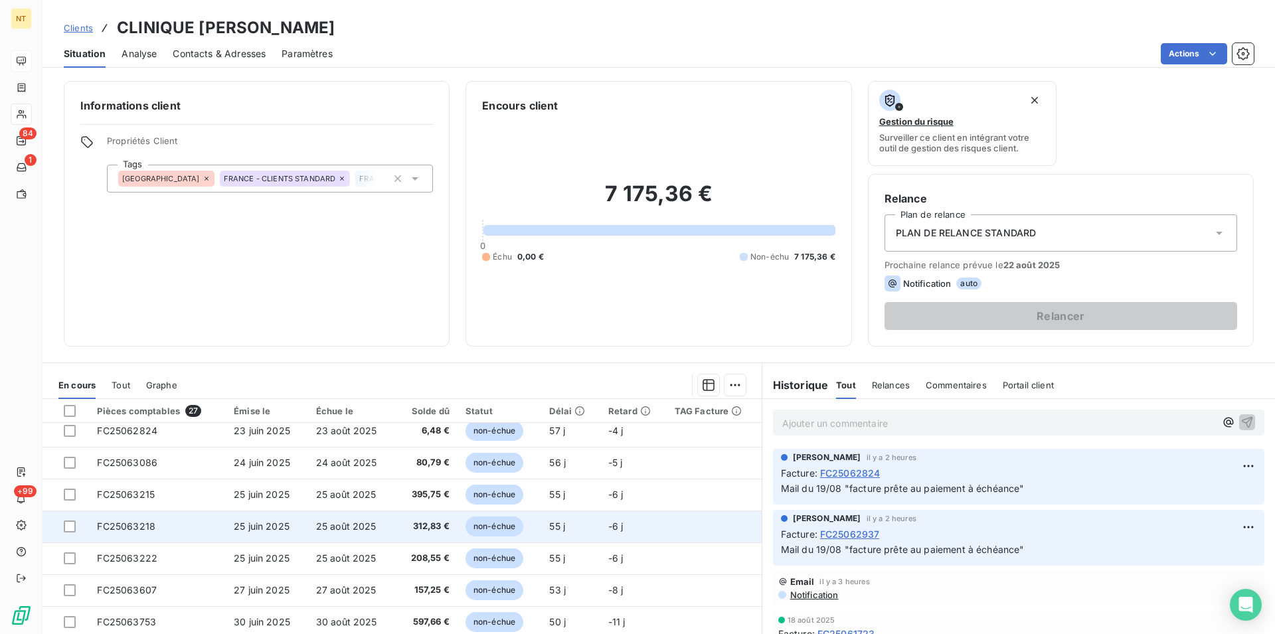
click at [156, 522] on td "FC25063218" at bounding box center [157, 527] width 137 height 32
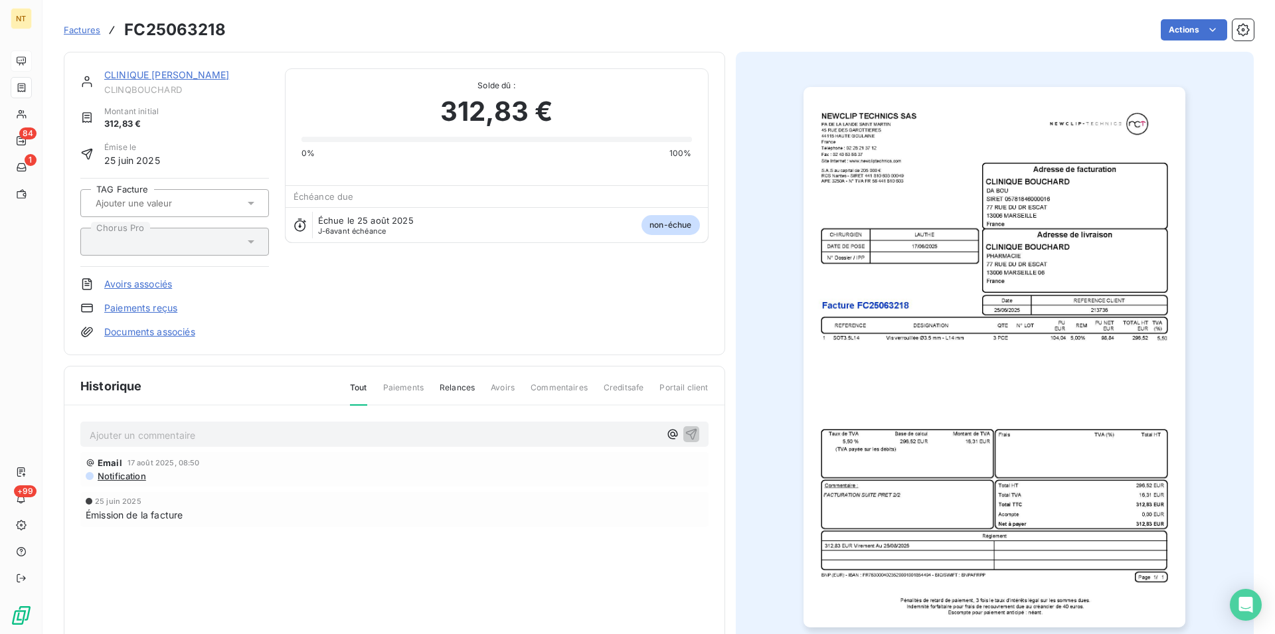
click at [145, 429] on p "Ajouter un commentaire ﻿" at bounding box center [375, 435] width 570 height 17
drag, startPoint x: 87, startPoint y: 430, endPoint x: 337, endPoint y: 440, distance: 250.5
click at [337, 440] on div "Mail du 19/08 "facture prête au paiement""" at bounding box center [394, 434] width 628 height 25
click at [329, 440] on p "Mail du 19/08 "facture prête au paiement""" at bounding box center [375, 434] width 570 height 15
drag, startPoint x: 87, startPoint y: 432, endPoint x: 317, endPoint y: 436, distance: 230.4
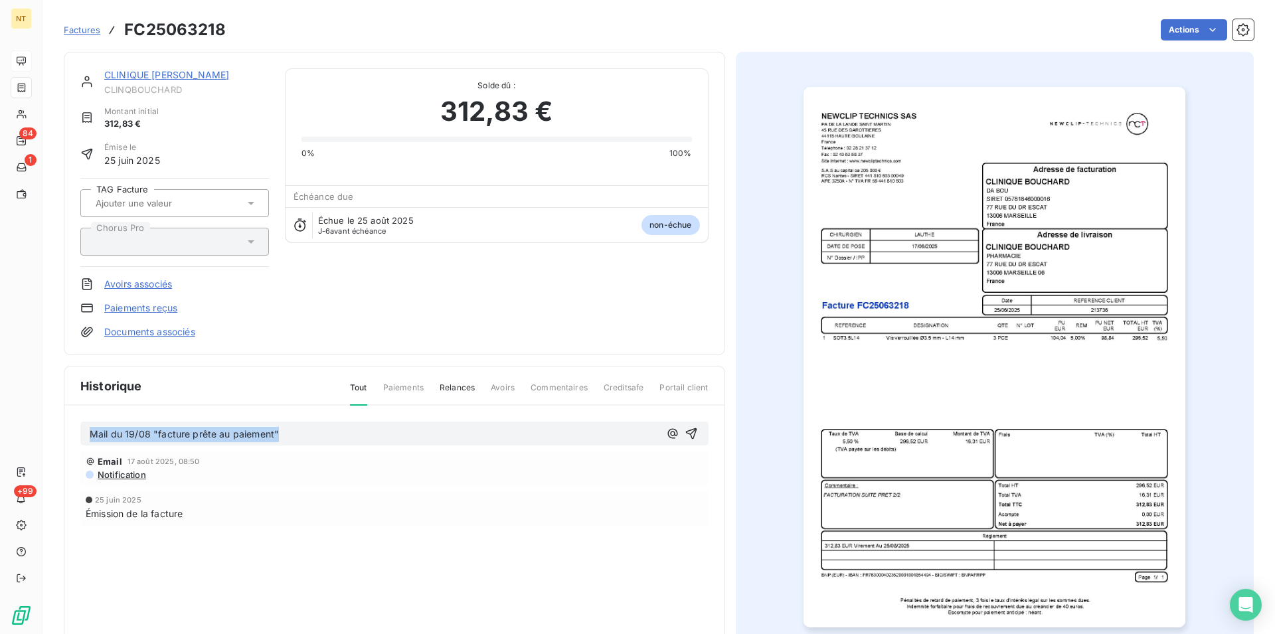
click at [317, 436] on div "Mail du 19/08 "facture prête au paiement"" at bounding box center [394, 434] width 628 height 25
copy span "Mail du 19/08 "facture prête au paiement""
click at [687, 427] on icon "button" at bounding box center [691, 433] width 13 height 13
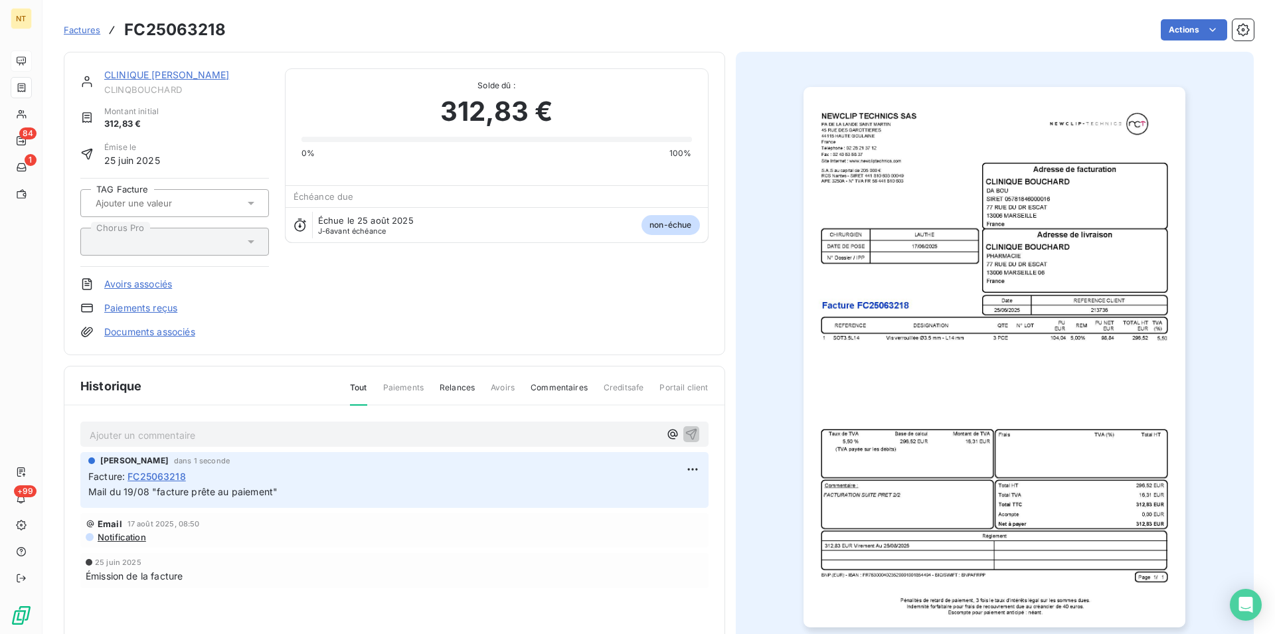
click at [167, 73] on link "CLINIQUE [PERSON_NAME]" at bounding box center [166, 74] width 125 height 11
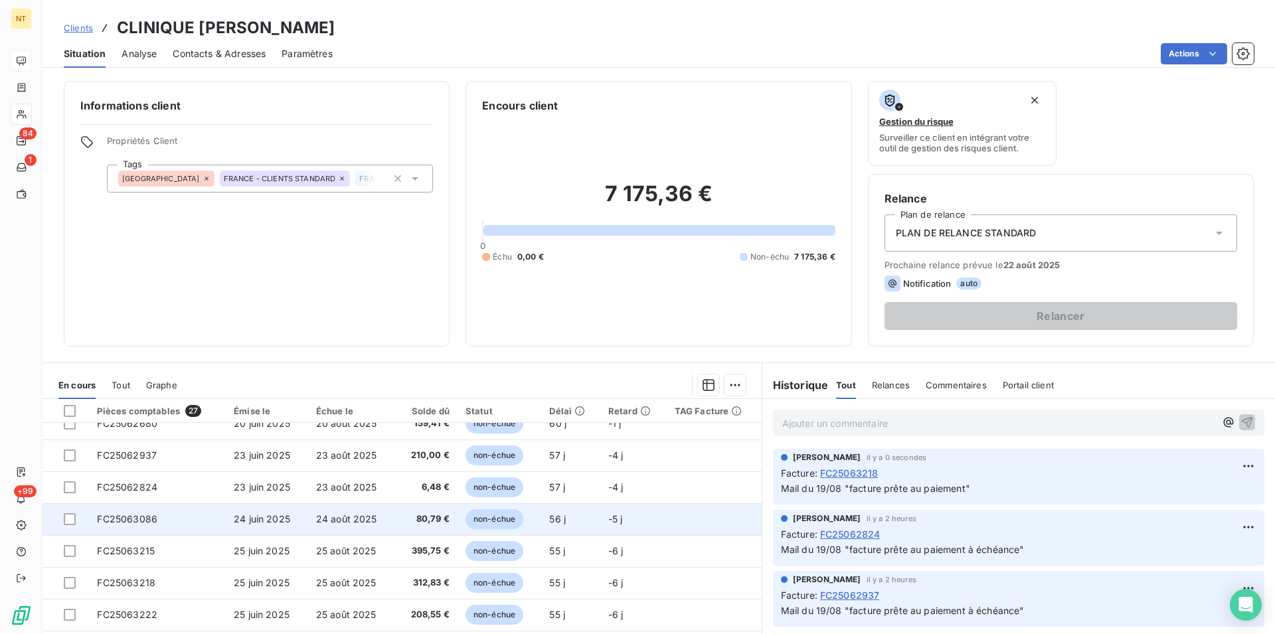
scroll to position [135, 0]
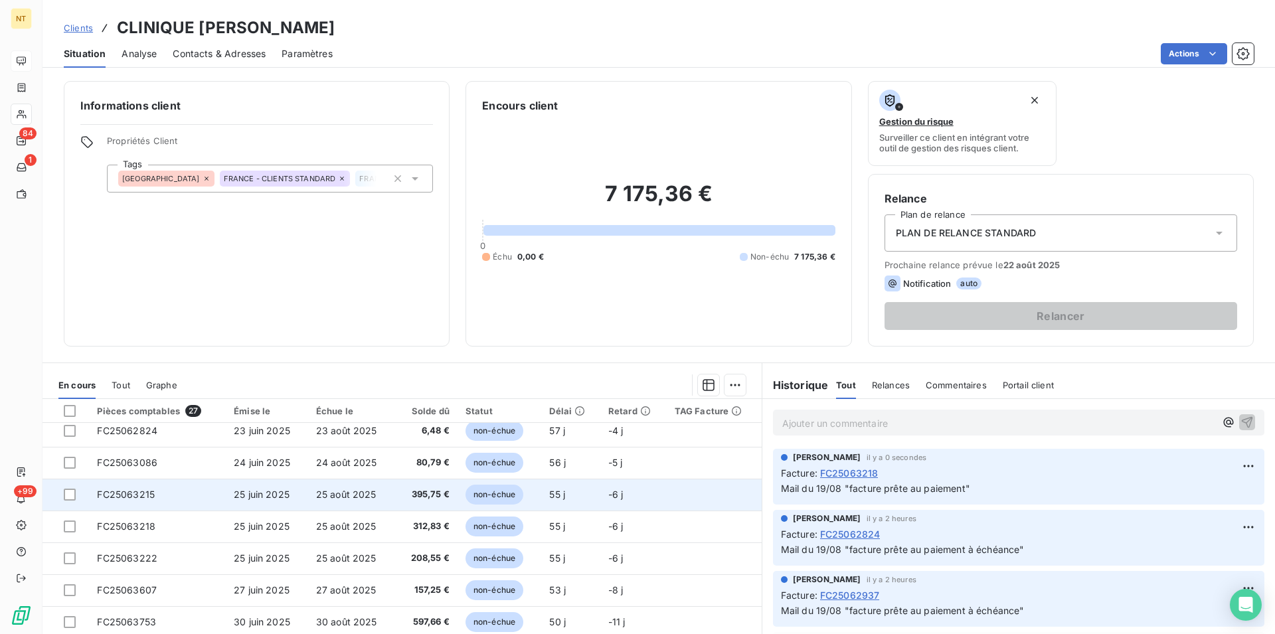
click at [157, 499] on td "FC25063215" at bounding box center [157, 495] width 137 height 32
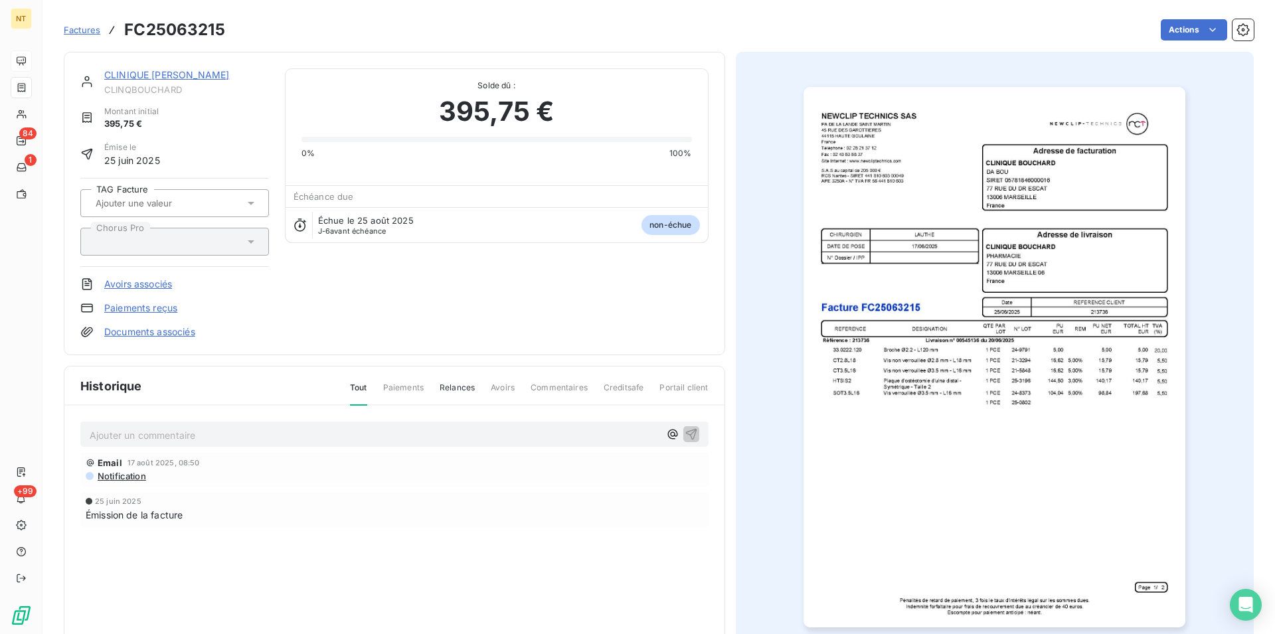
click at [140, 436] on p "Ajouter un commentaire ﻿" at bounding box center [375, 435] width 570 height 17
click at [685, 435] on icon "button" at bounding box center [690, 433] width 11 height 11
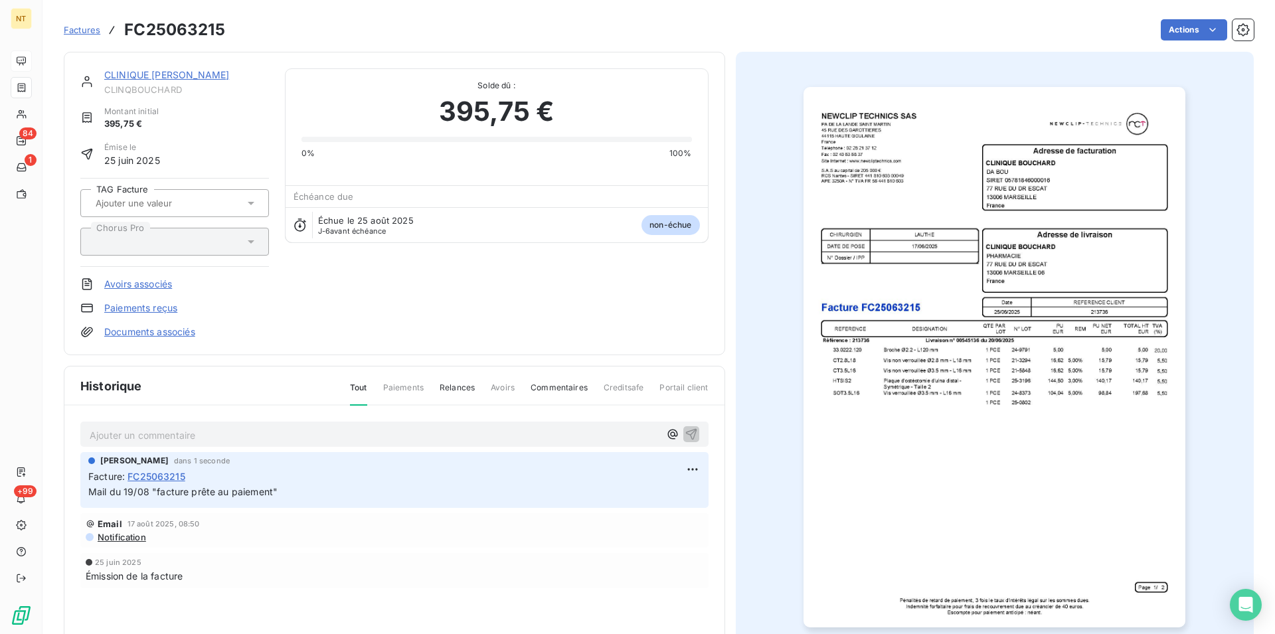
click at [139, 76] on link "CLINIQUE [PERSON_NAME]" at bounding box center [166, 74] width 125 height 11
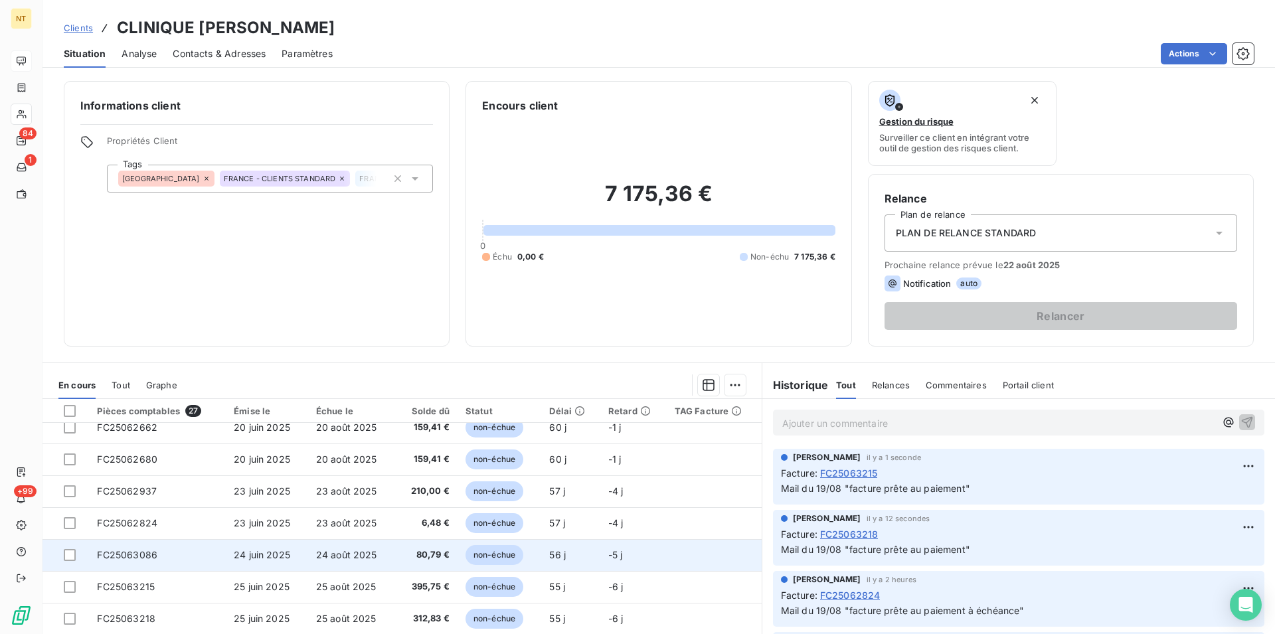
scroll to position [135, 0]
click at [171, 563] on td "FC25063222" at bounding box center [157, 558] width 137 height 32
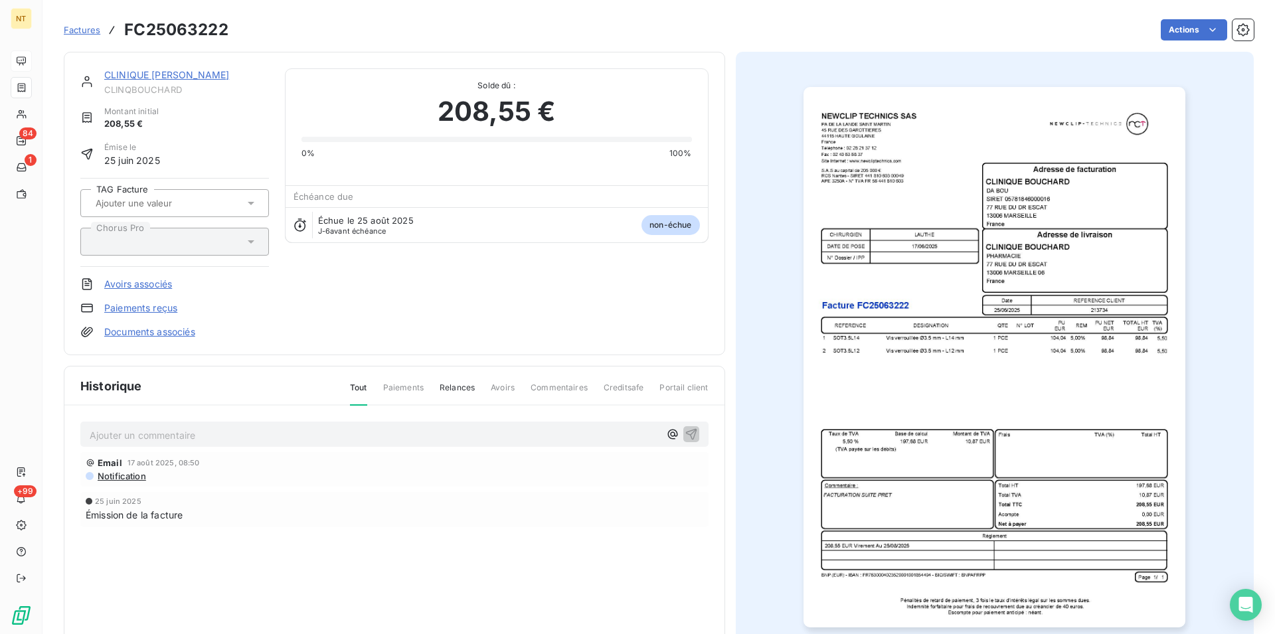
click at [135, 436] on p "Ajouter un commentaire ﻿" at bounding box center [375, 435] width 570 height 17
click at [685, 430] on icon "button" at bounding box center [690, 433] width 11 height 11
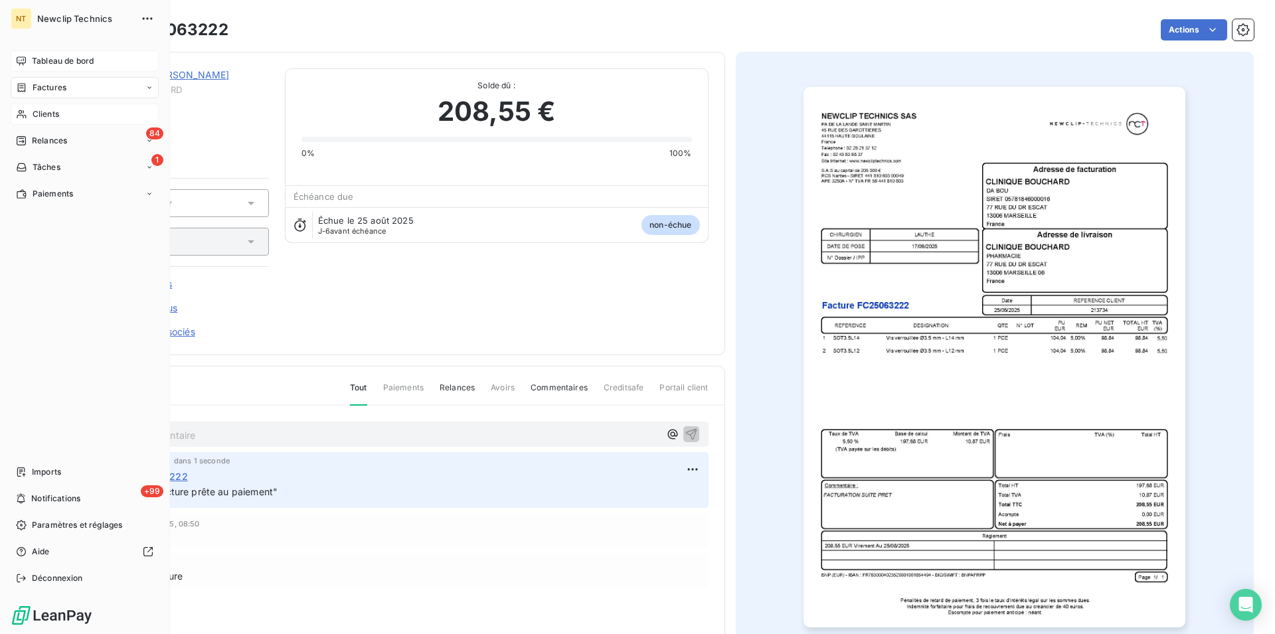
click at [37, 112] on span "Clients" at bounding box center [46, 114] width 27 height 12
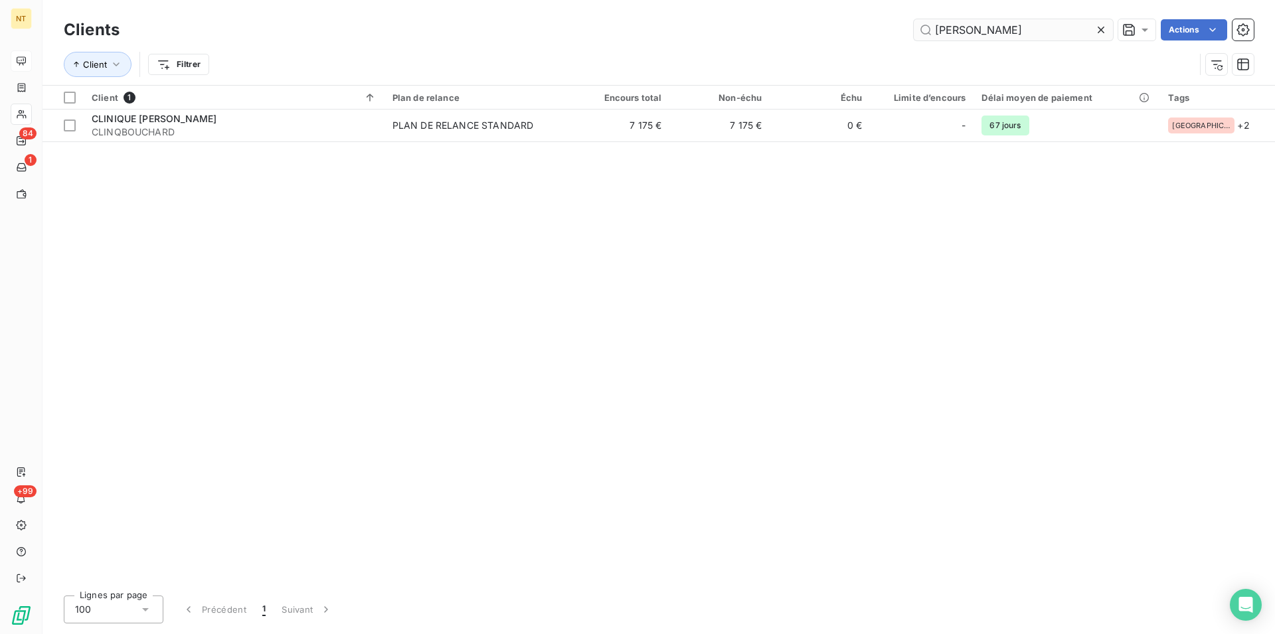
drag, startPoint x: 982, startPoint y: 31, endPoint x: 949, endPoint y: 27, distance: 33.4
click at [949, 27] on input "[PERSON_NAME]" at bounding box center [1013, 29] width 199 height 21
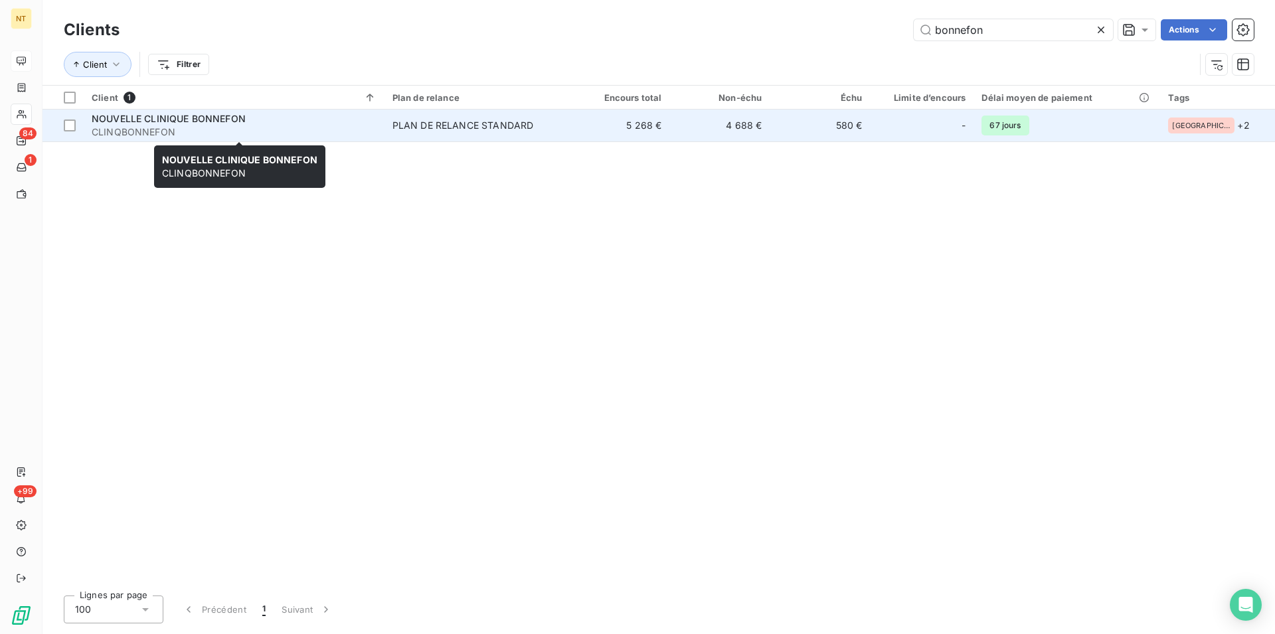
type input "bonnefon"
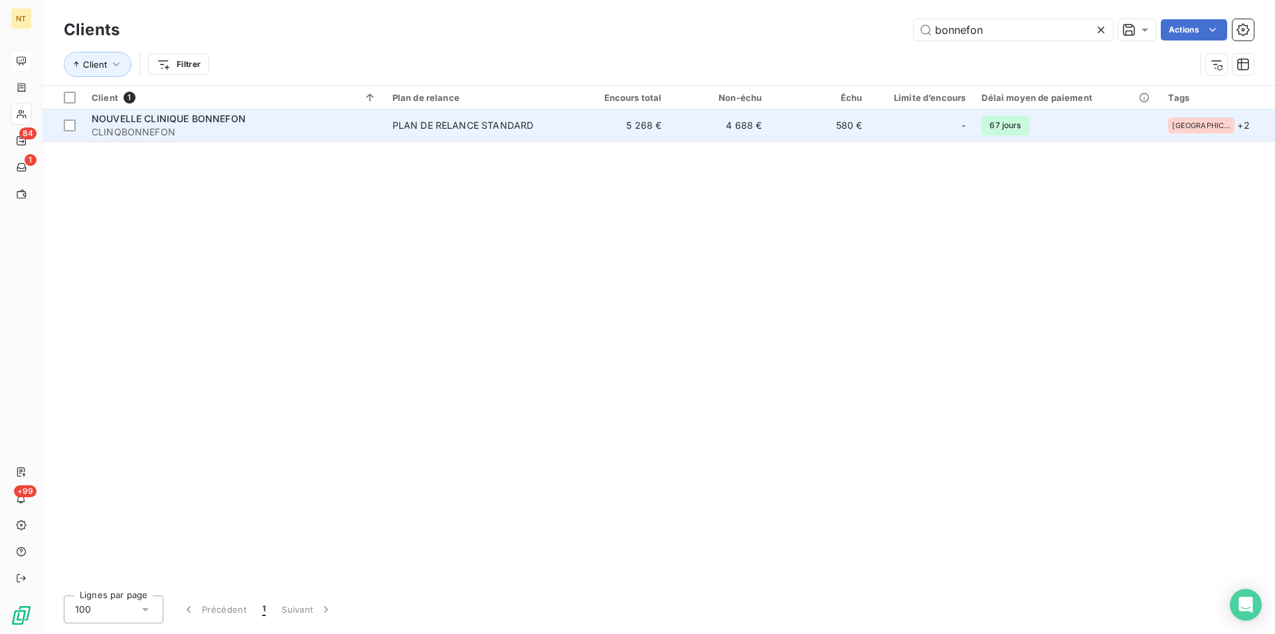
click at [210, 120] on span "NOUVELLE CLINIQUE BONNEFON" at bounding box center [169, 118] width 154 height 11
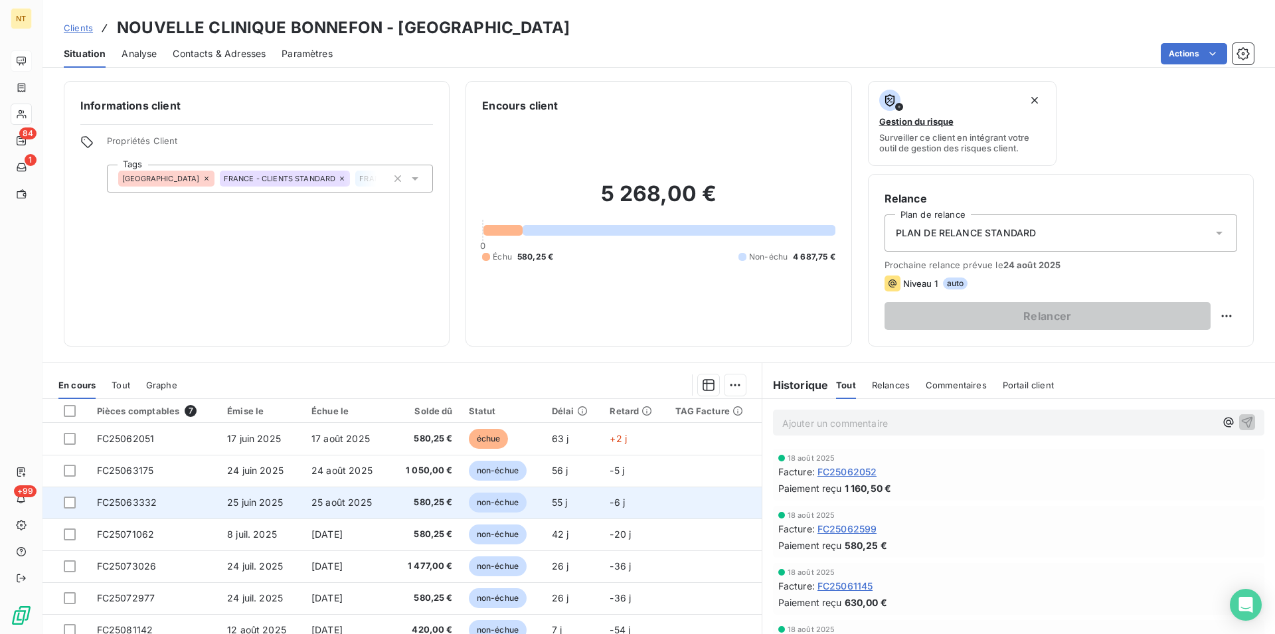
click at [182, 507] on td "FC25063332" at bounding box center [154, 503] width 130 height 32
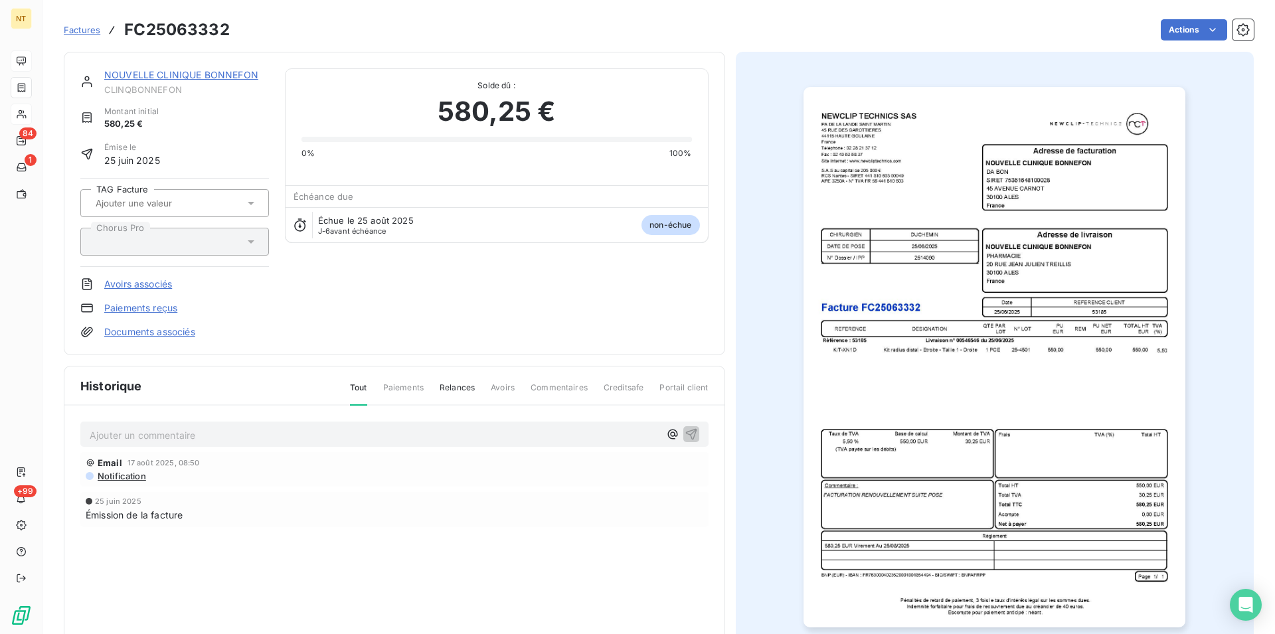
click at [156, 434] on p "Ajouter un commentaire ﻿" at bounding box center [375, 435] width 570 height 17
click at [687, 430] on icon "button" at bounding box center [691, 433] width 13 height 13
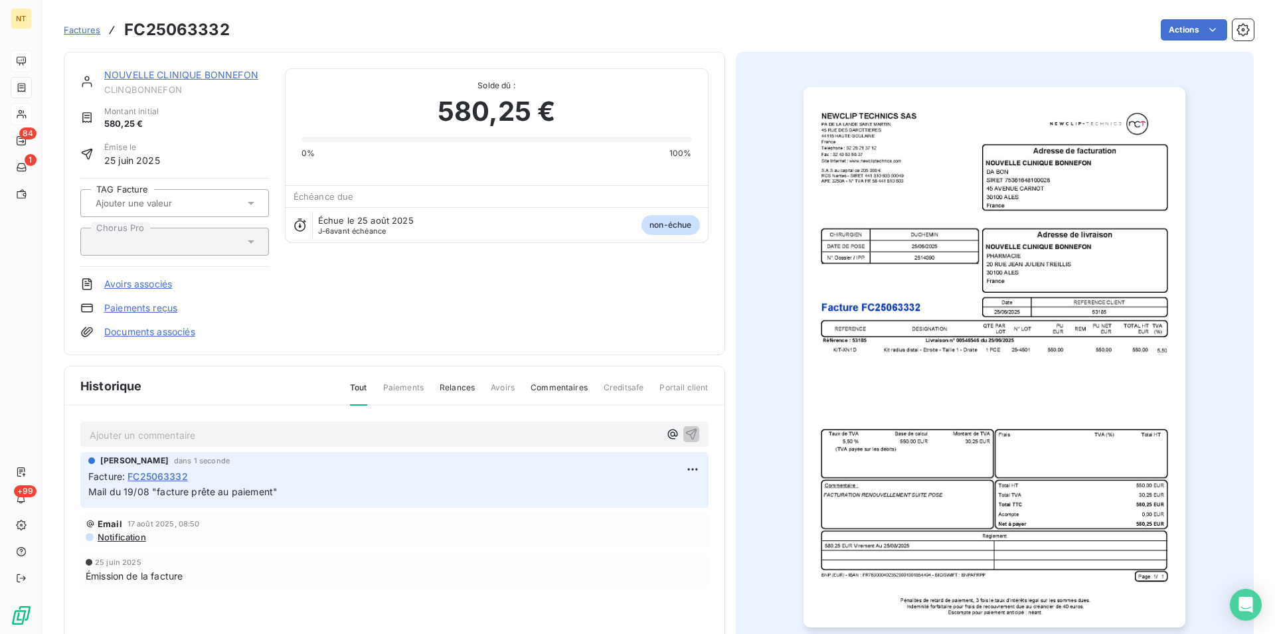
click at [161, 77] on link "NOUVELLE CLINIQUE BONNEFON" at bounding box center [181, 74] width 154 height 11
